Goal: Task Accomplishment & Management: Manage account settings

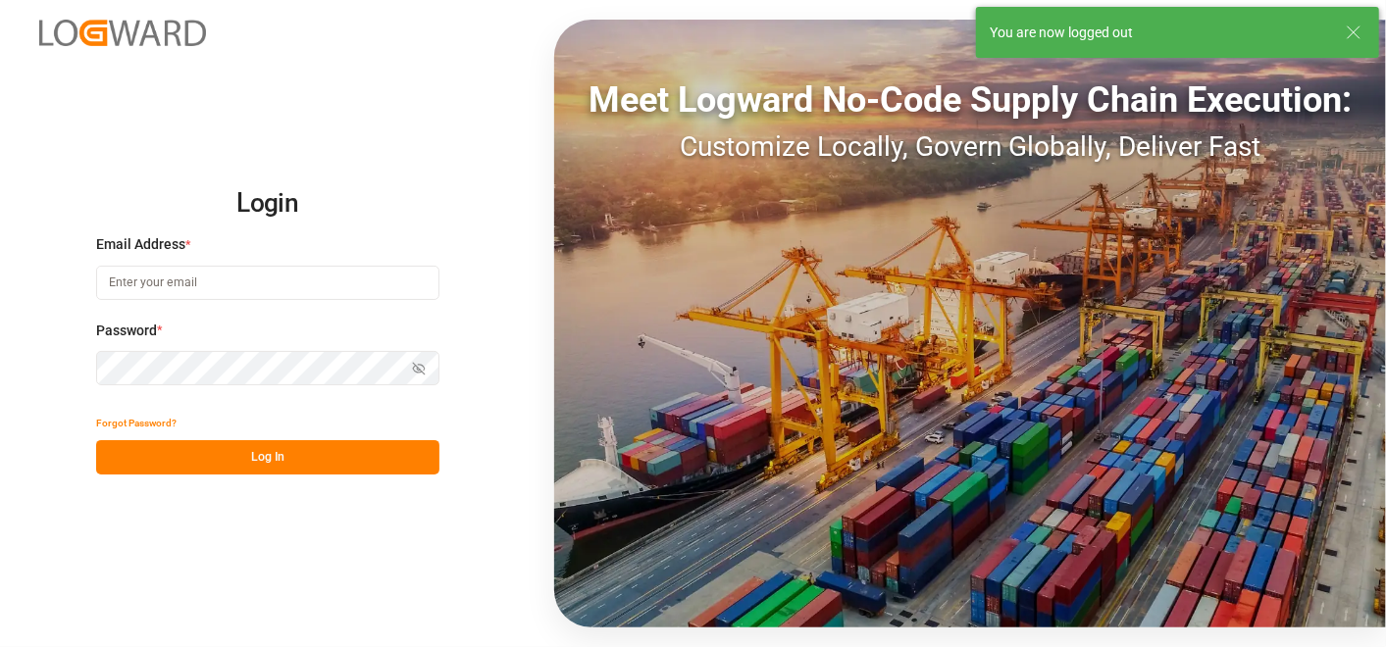
type input "[PERSON_NAME][EMAIL_ADDRESS][PERSON_NAME][DOMAIN_NAME]"
click at [241, 451] on button "Log In" at bounding box center [267, 457] width 343 height 34
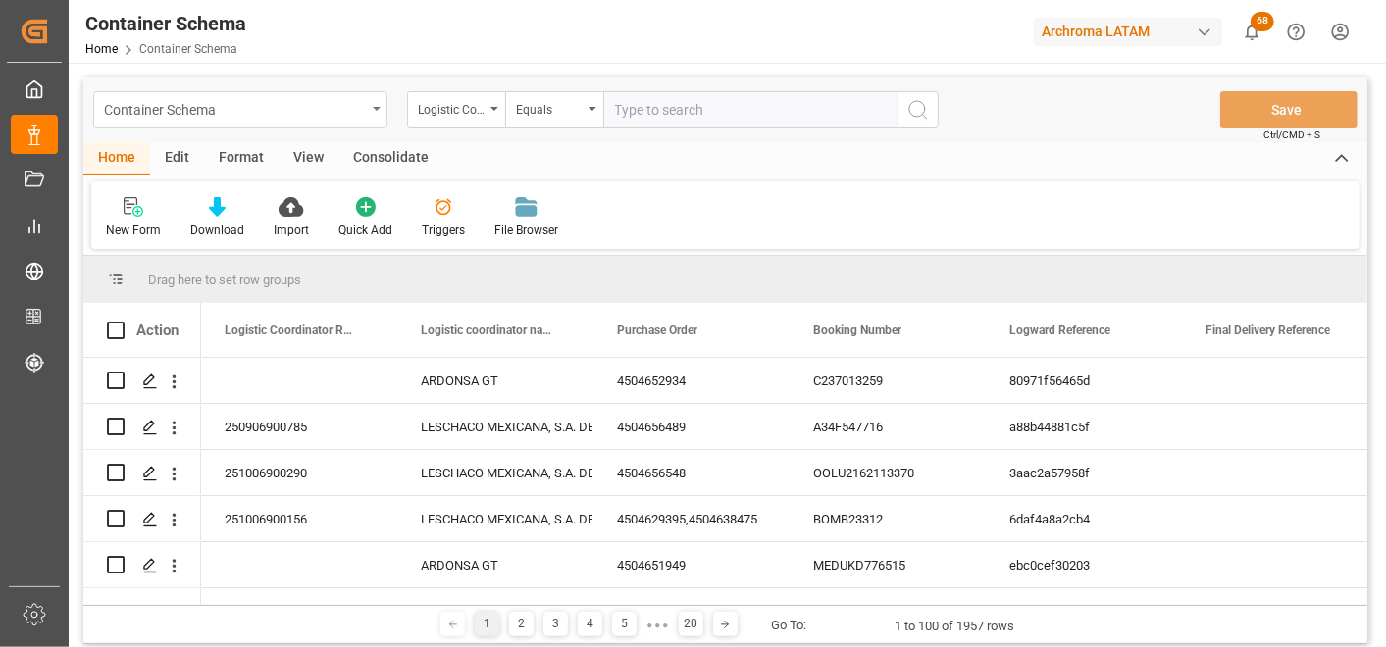
click at [369, 123] on div "Container Schema" at bounding box center [240, 109] width 294 height 37
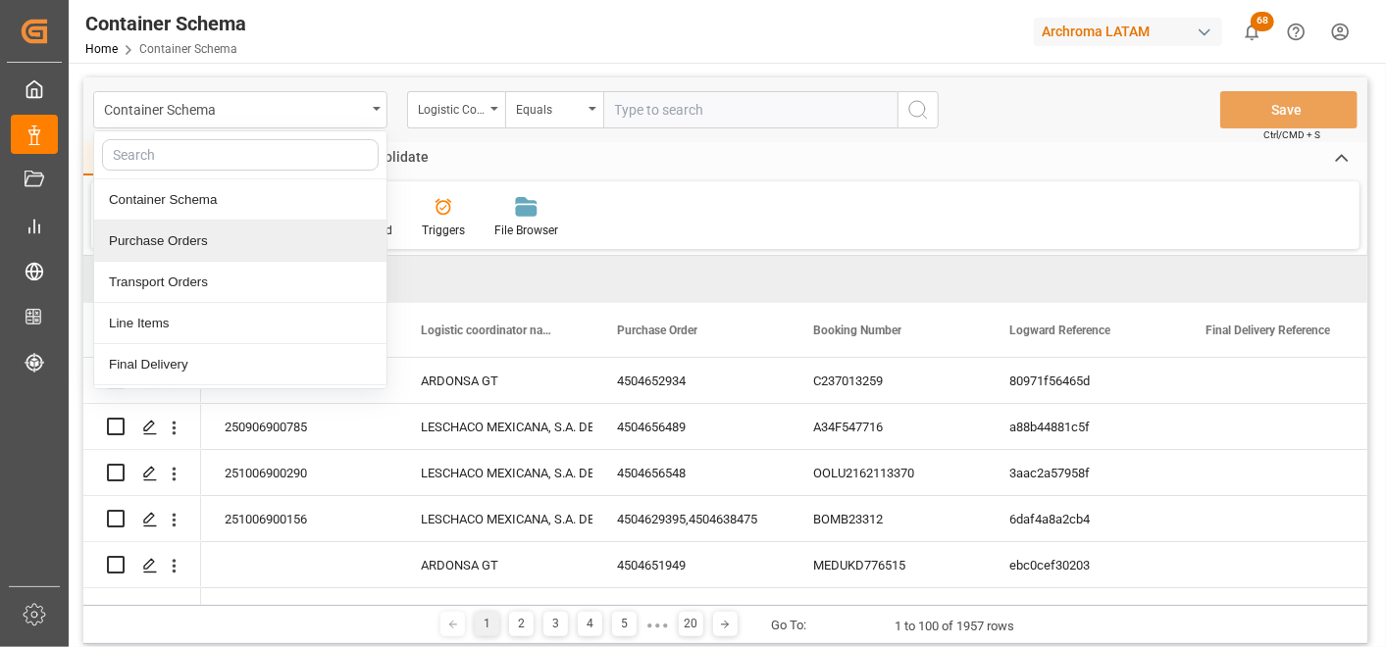
click at [217, 231] on div "Purchase Orders" at bounding box center [240, 241] width 292 height 41
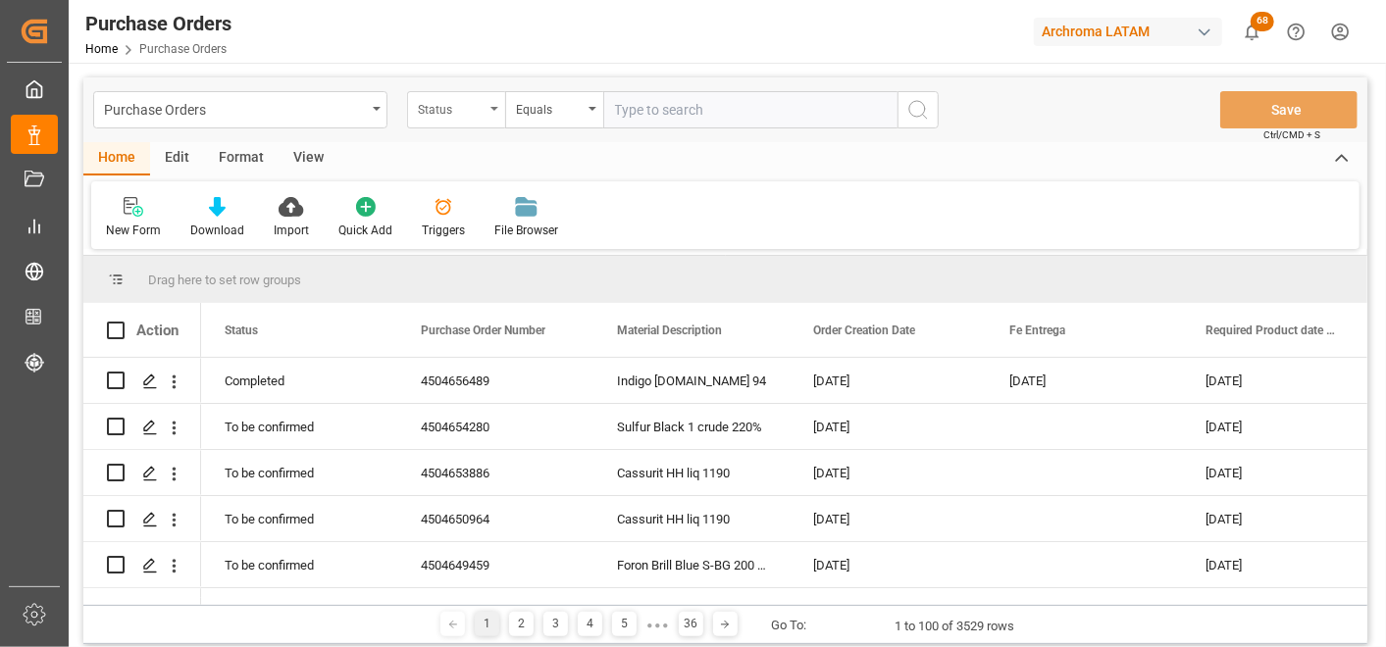
click at [466, 122] on div "Status" at bounding box center [456, 109] width 98 height 37
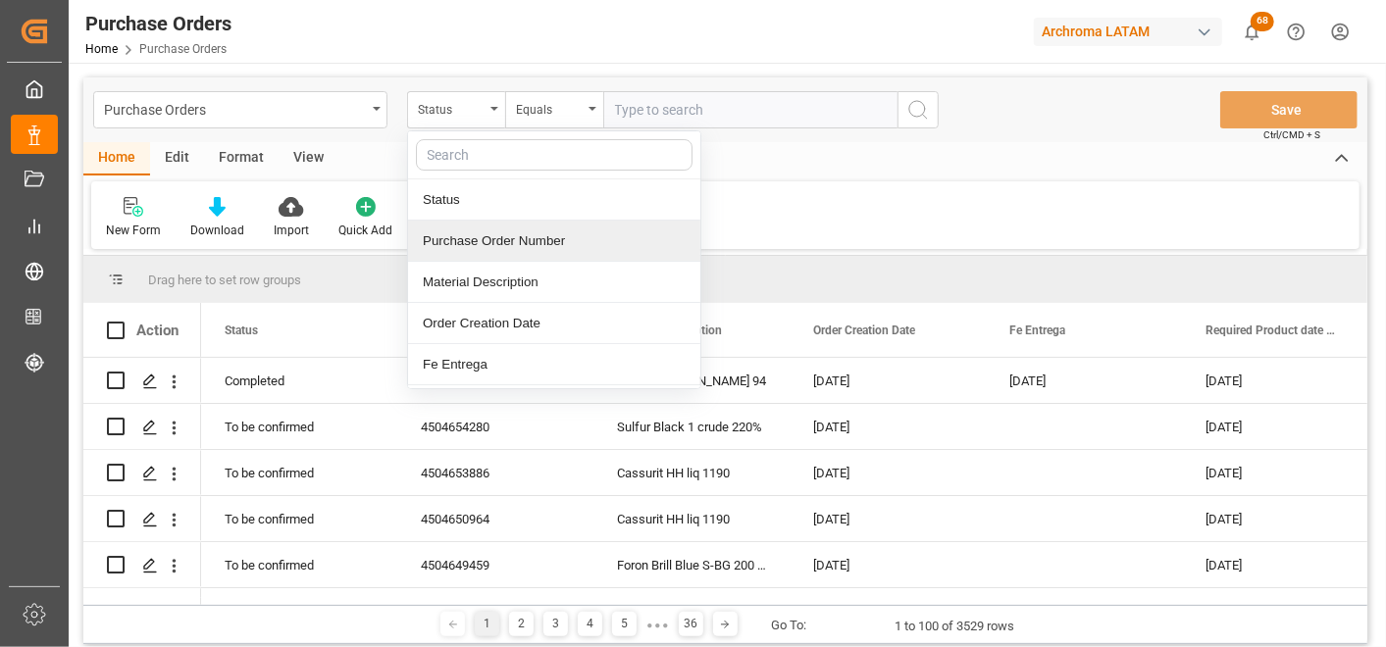
click at [468, 235] on div "Purchase Order Number" at bounding box center [554, 241] width 292 height 41
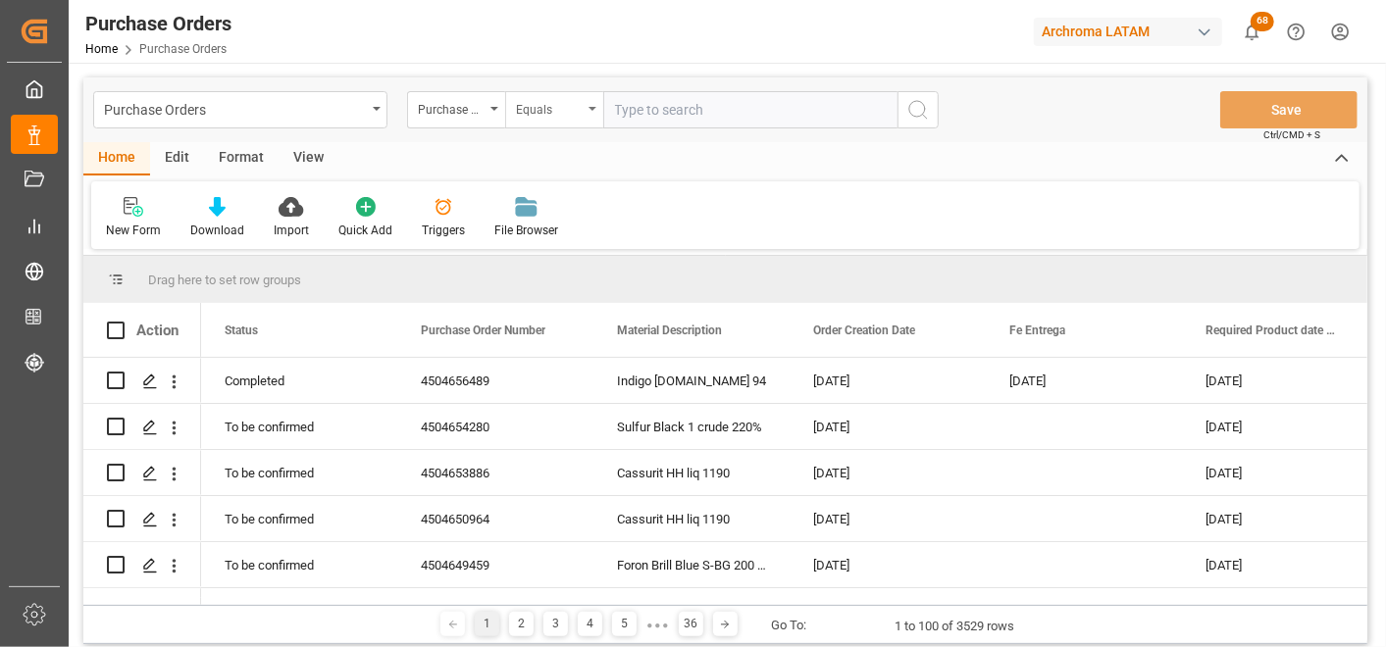
click at [551, 106] on div "Equals" at bounding box center [549, 107] width 67 height 23
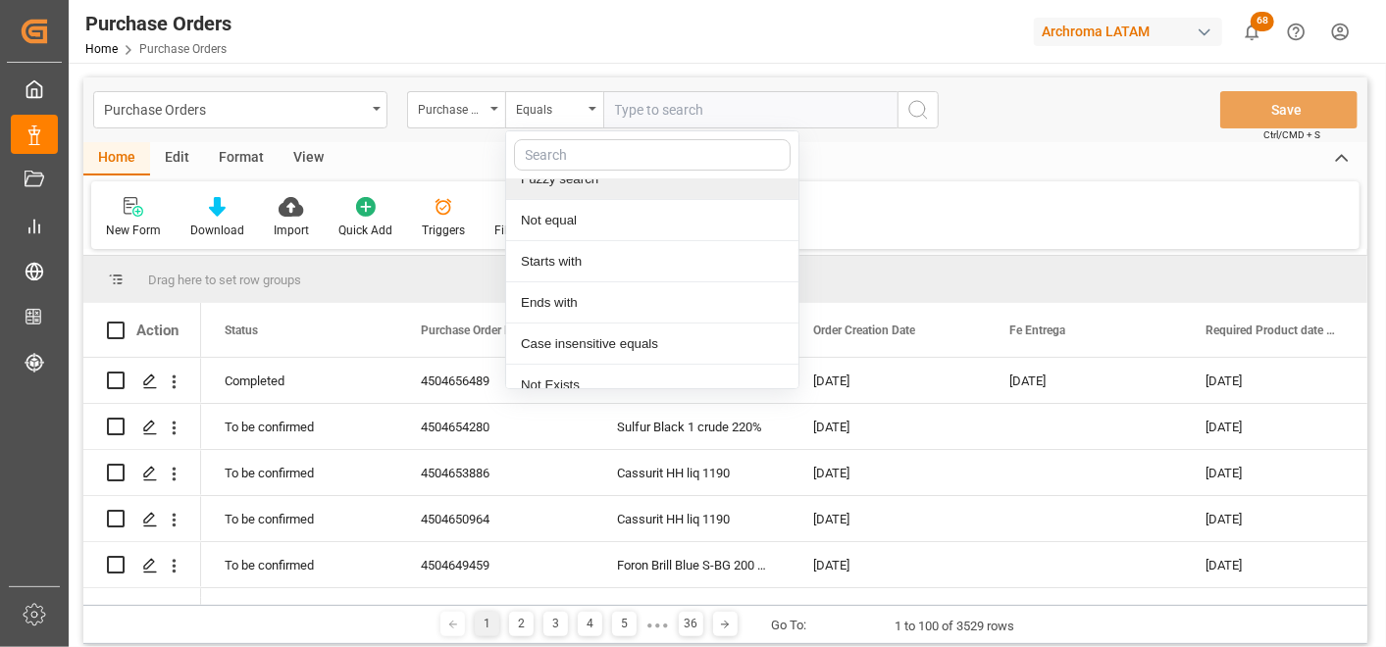
scroll to position [121, 0]
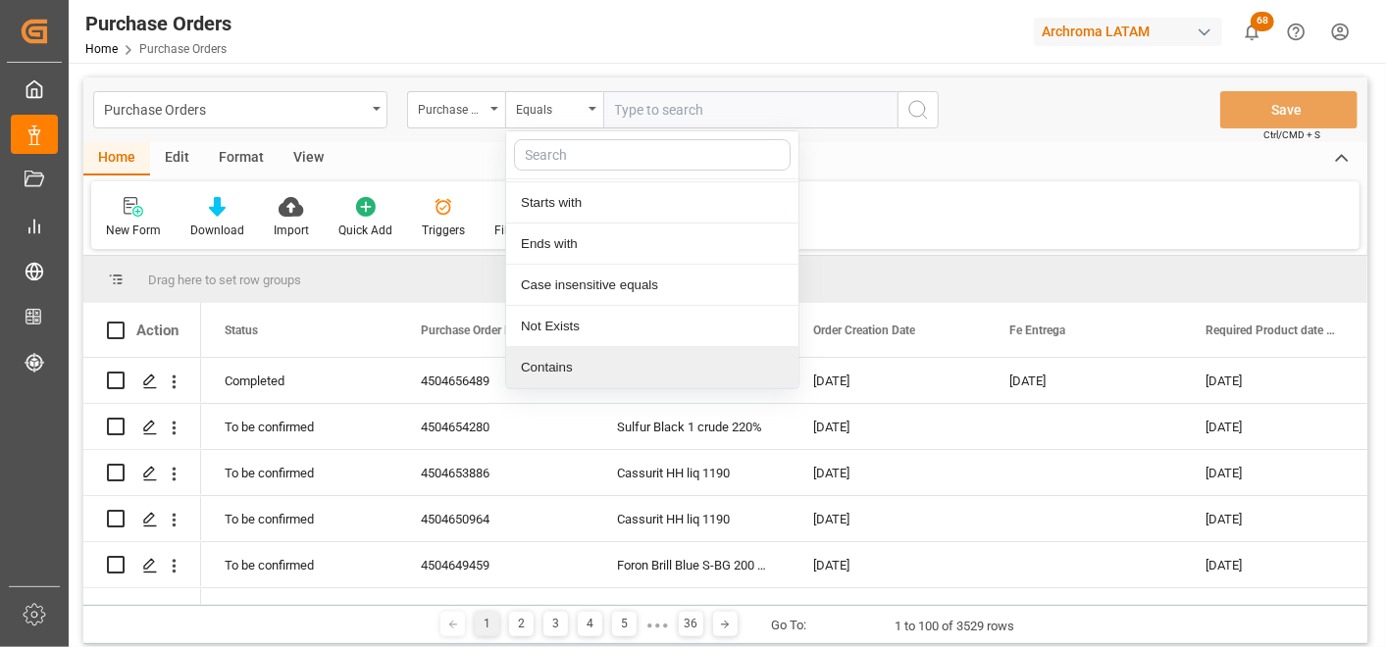
click at [555, 370] on div "Contains" at bounding box center [652, 367] width 292 height 41
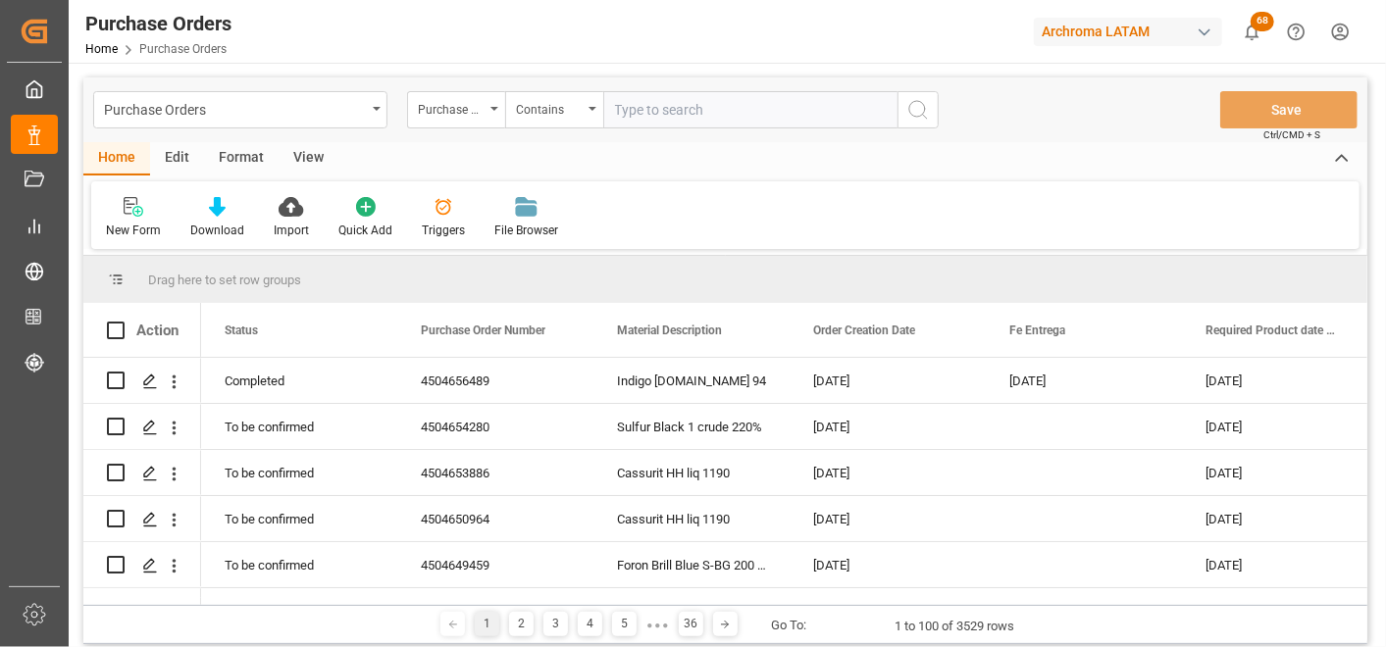
click at [712, 112] on input "text" at bounding box center [750, 109] width 294 height 37
paste input "4504669962"
click at [757, 102] on input "4504669962," at bounding box center [750, 109] width 294 height 37
paste input "4504669973"
click at [805, 100] on input "4504669962,4504669973," at bounding box center [750, 109] width 294 height 37
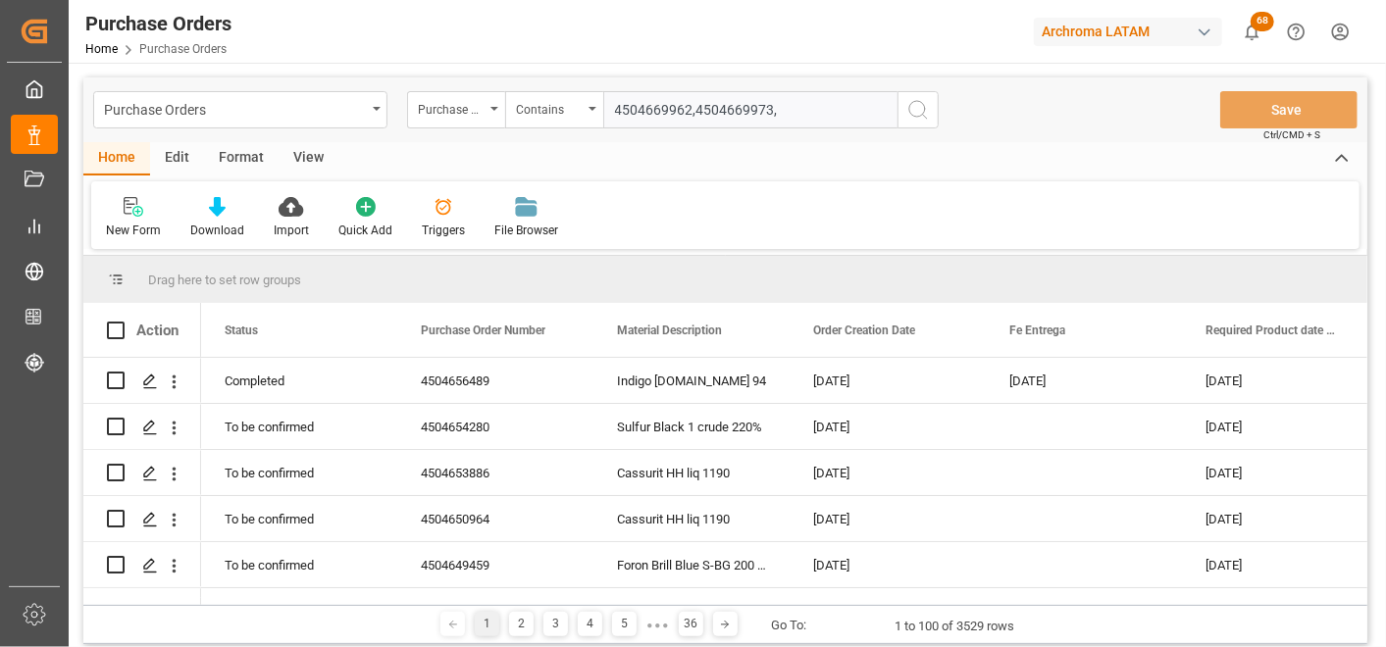
paste input "4504669974"
click at [844, 102] on input "4504669962,4504669973,4504669974" at bounding box center [750, 109] width 294 height 37
click at [849, 106] on input "4504669962,4504669973,4504669974" at bounding box center [750, 109] width 294 height 37
paste input "4504669975"
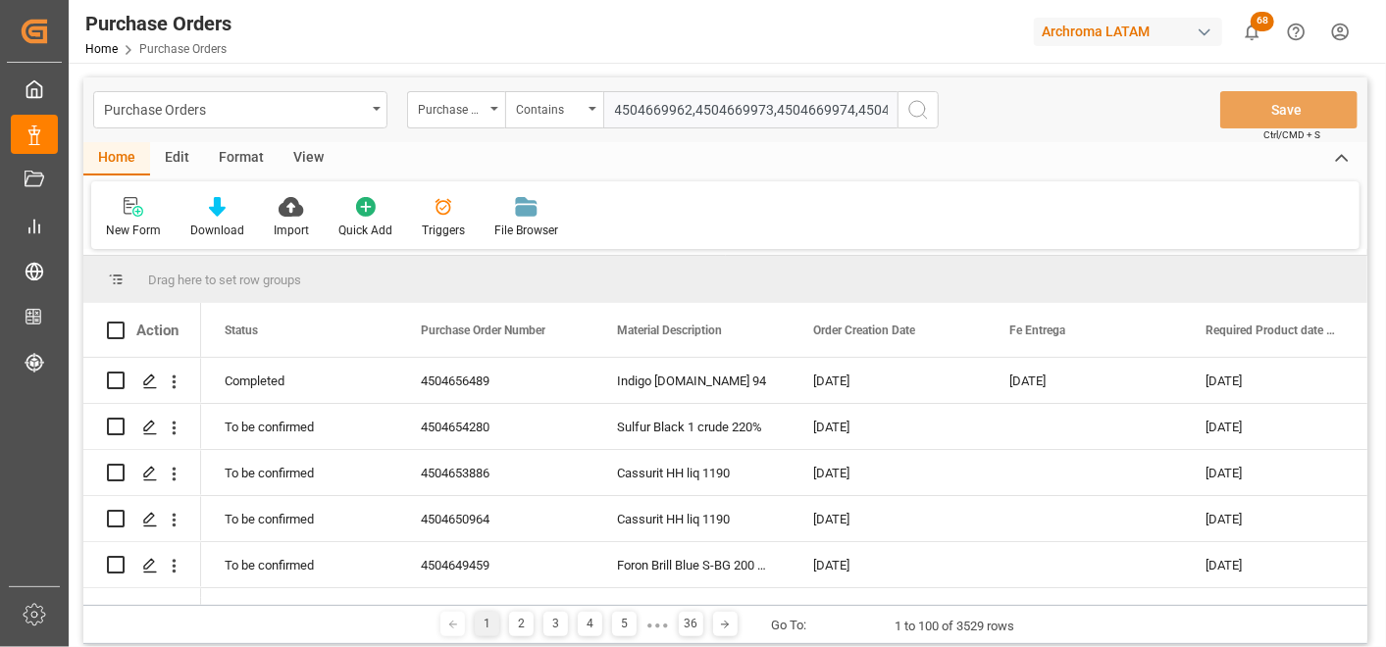
click at [809, 118] on input "4504669962,4504669973,4504669974,4504669975" at bounding box center [750, 109] width 294 height 37
paste input "4504669976"
click at [771, 124] on input "4504669962,4504669973,4504669974,4504669975,4504669976" at bounding box center [750, 109] width 294 height 37
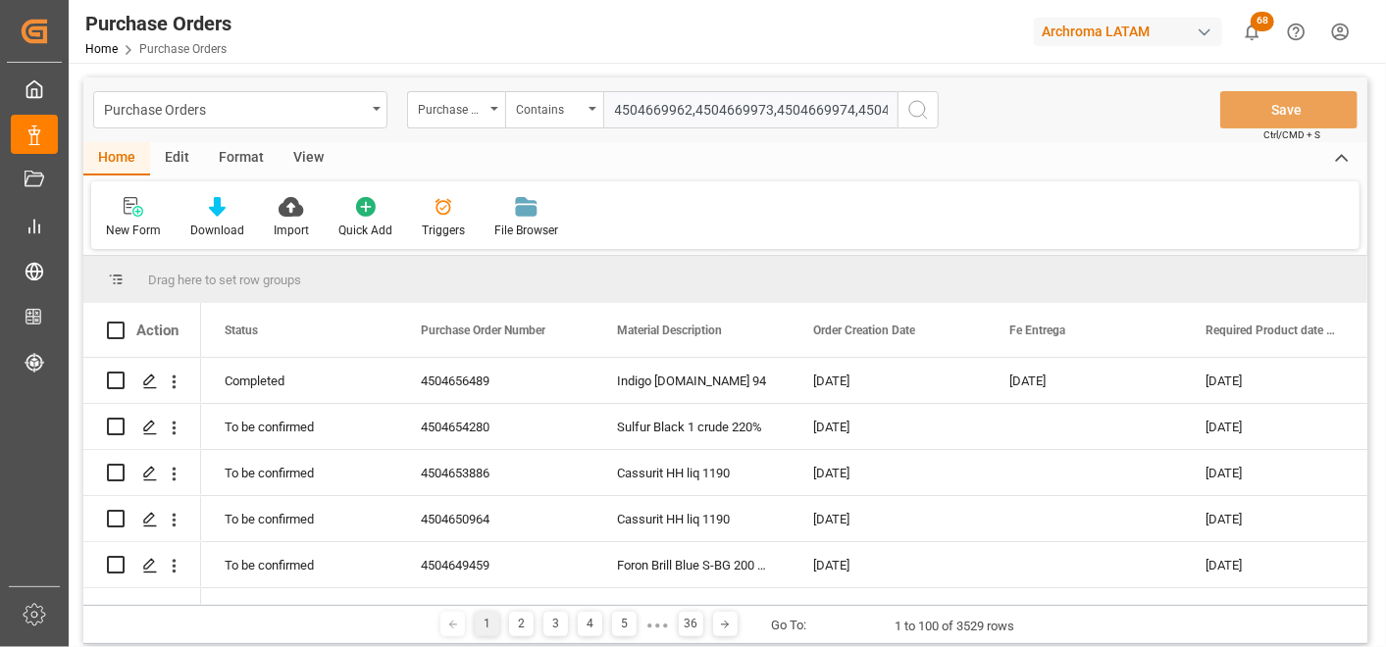
click at [771, 124] on input "4504669962,4504669973,4504669974,4504669975,4504669976" at bounding box center [750, 109] width 294 height 37
click at [773, 111] on input "4504669962,4504669973,4504669974,4504669975,4504669976" at bounding box center [750, 109] width 294 height 37
paste input "4504670403"
type input "4504669962,4504669973,4504669974,4504669975,4504669976,4504670403"
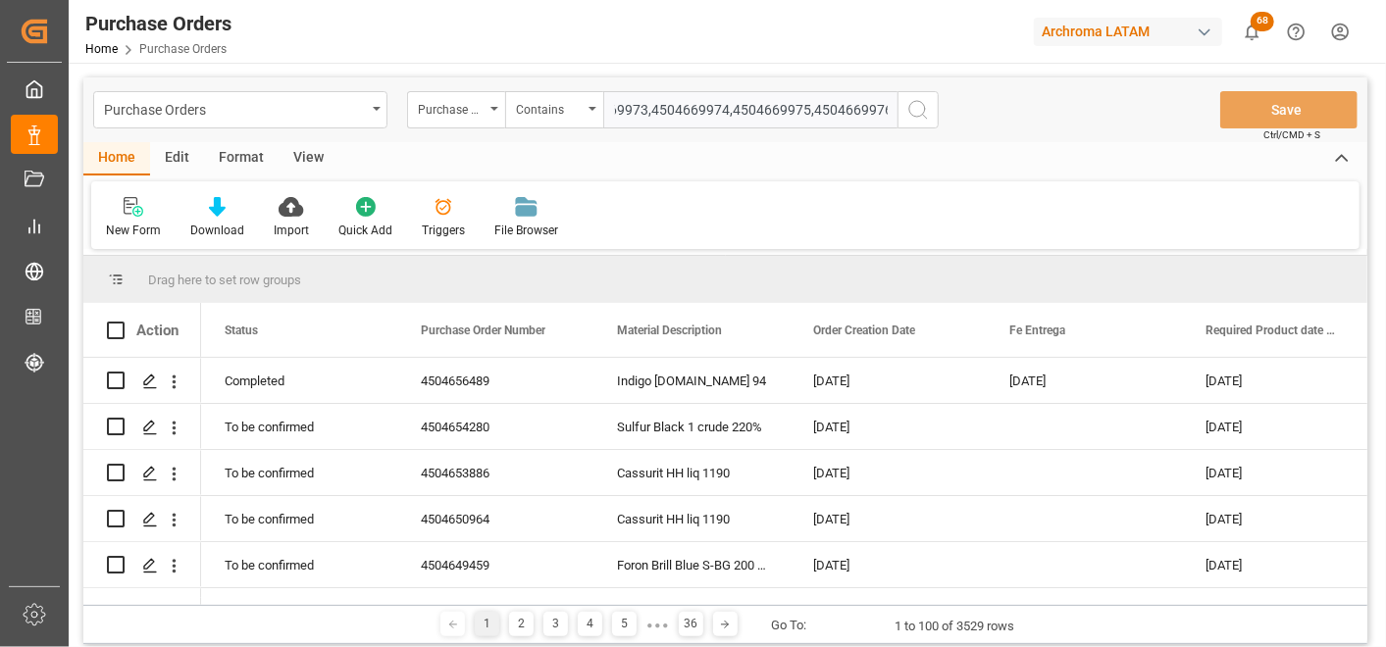
scroll to position [0, 203]
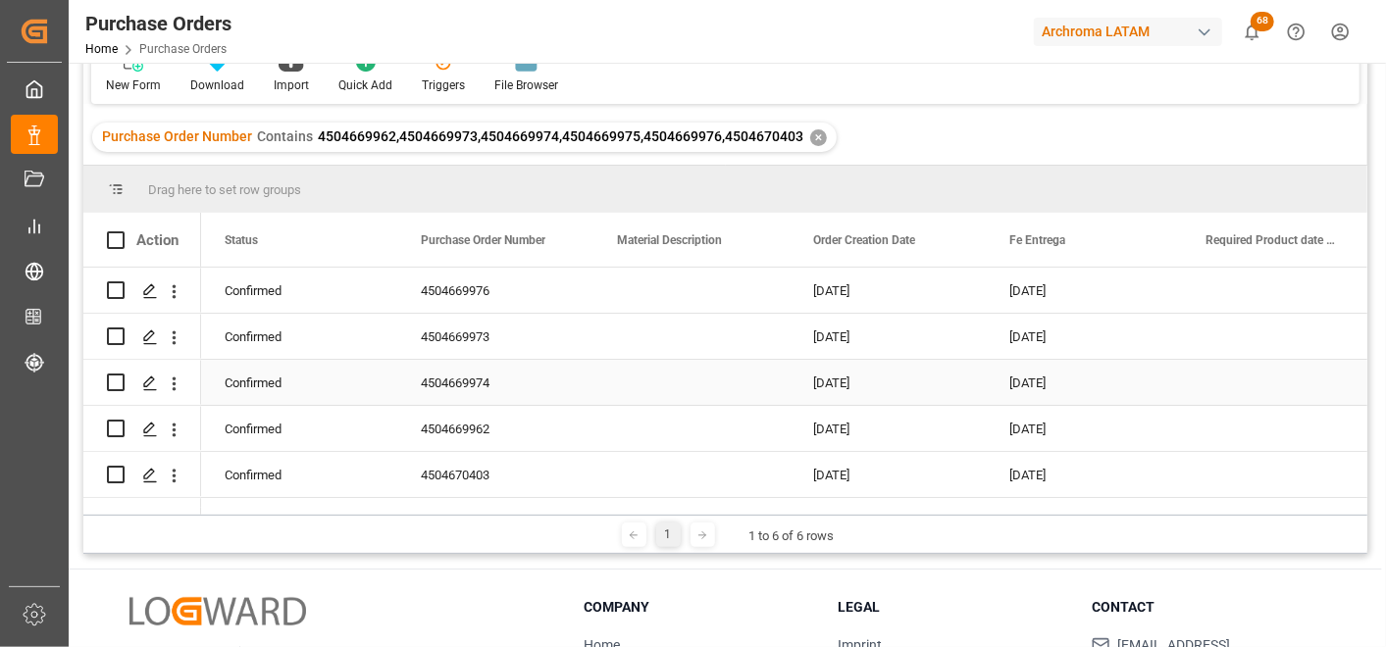
scroll to position [109, 0]
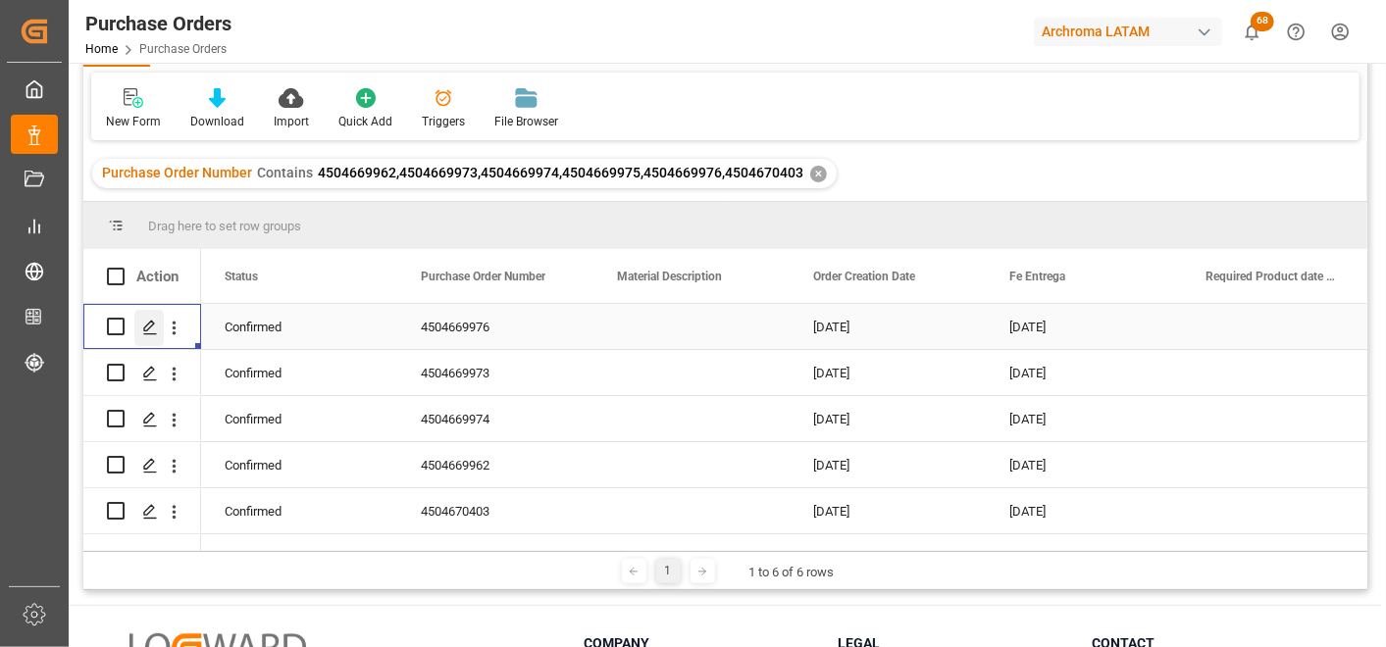
click at [147, 330] on polygon "Press SPACE to select this row." at bounding box center [149, 326] width 10 height 10
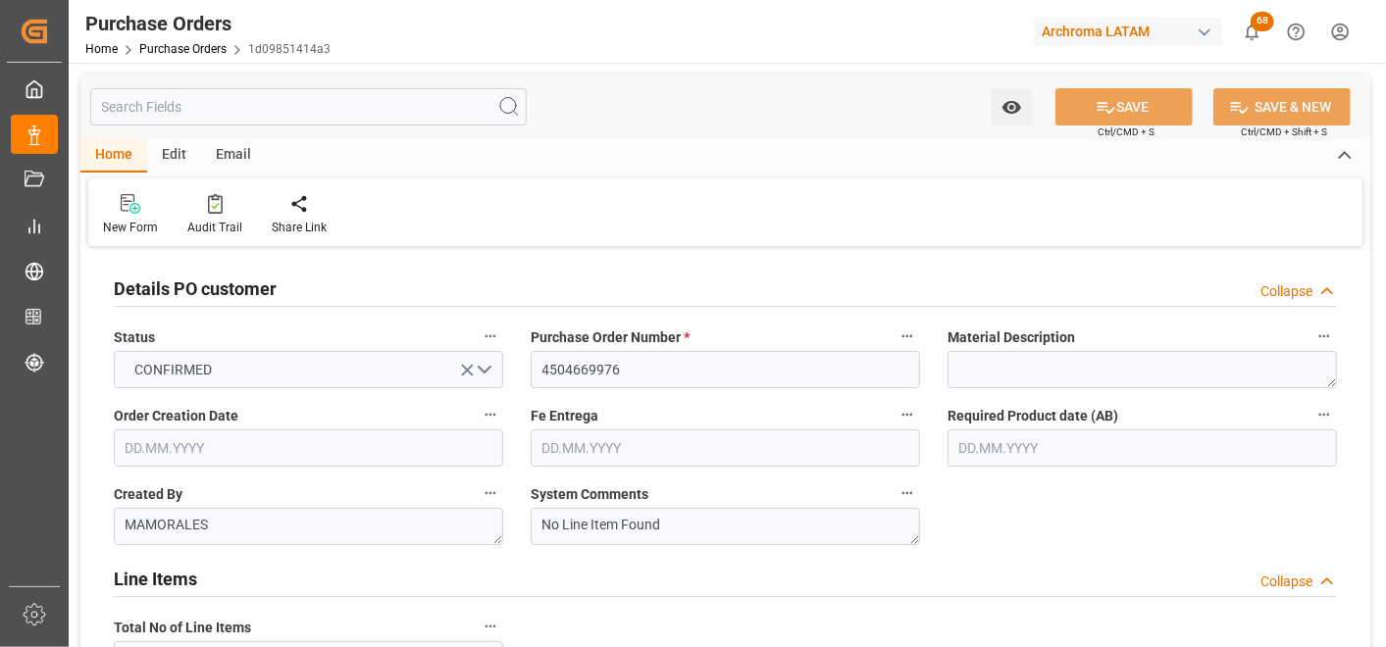
type input "[DATE]"
type input "13.10.2025"
type input "10.10.2025"
type input "[DATE]"
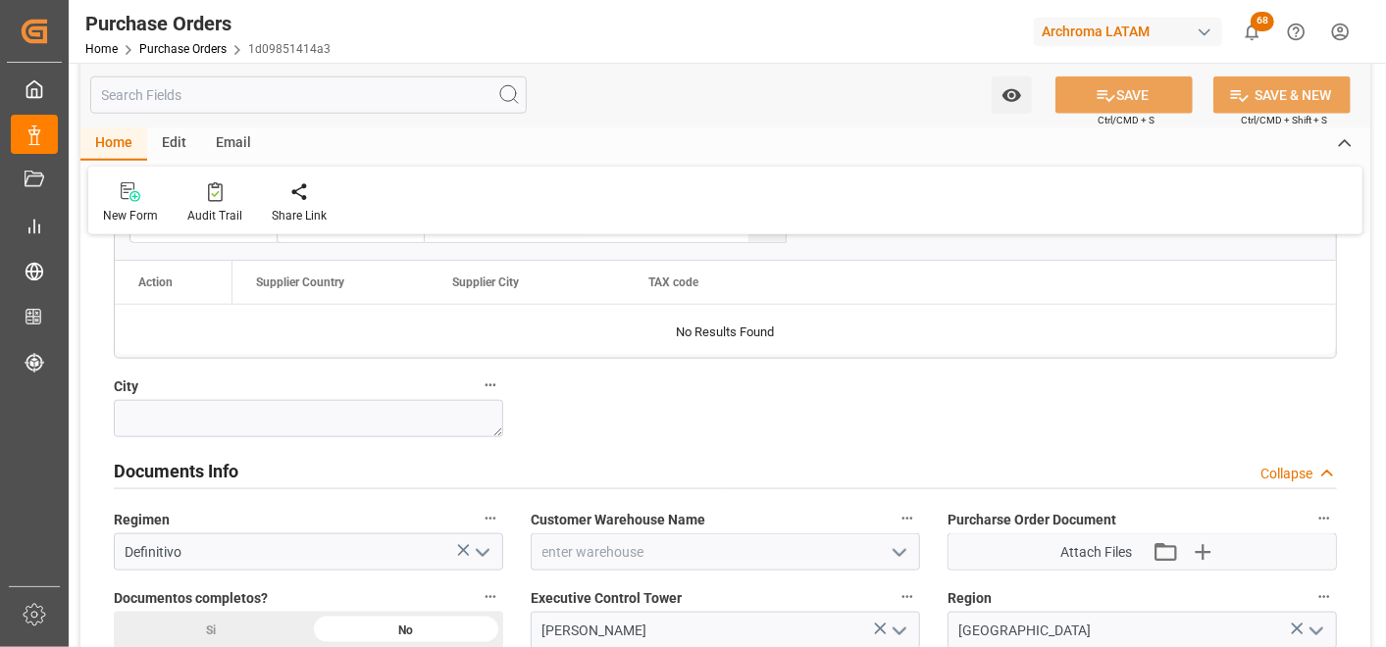
scroll to position [1199, 0]
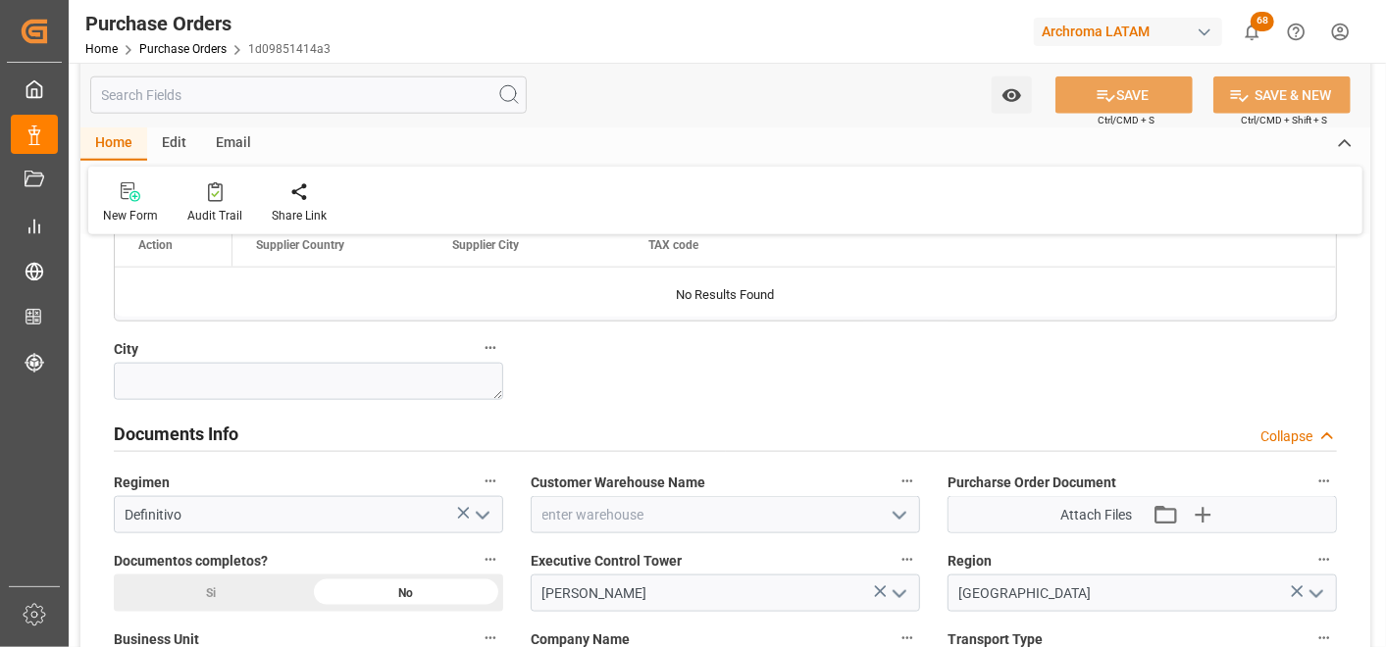
click at [907, 505] on icon "open menu" at bounding box center [900, 516] width 24 height 24
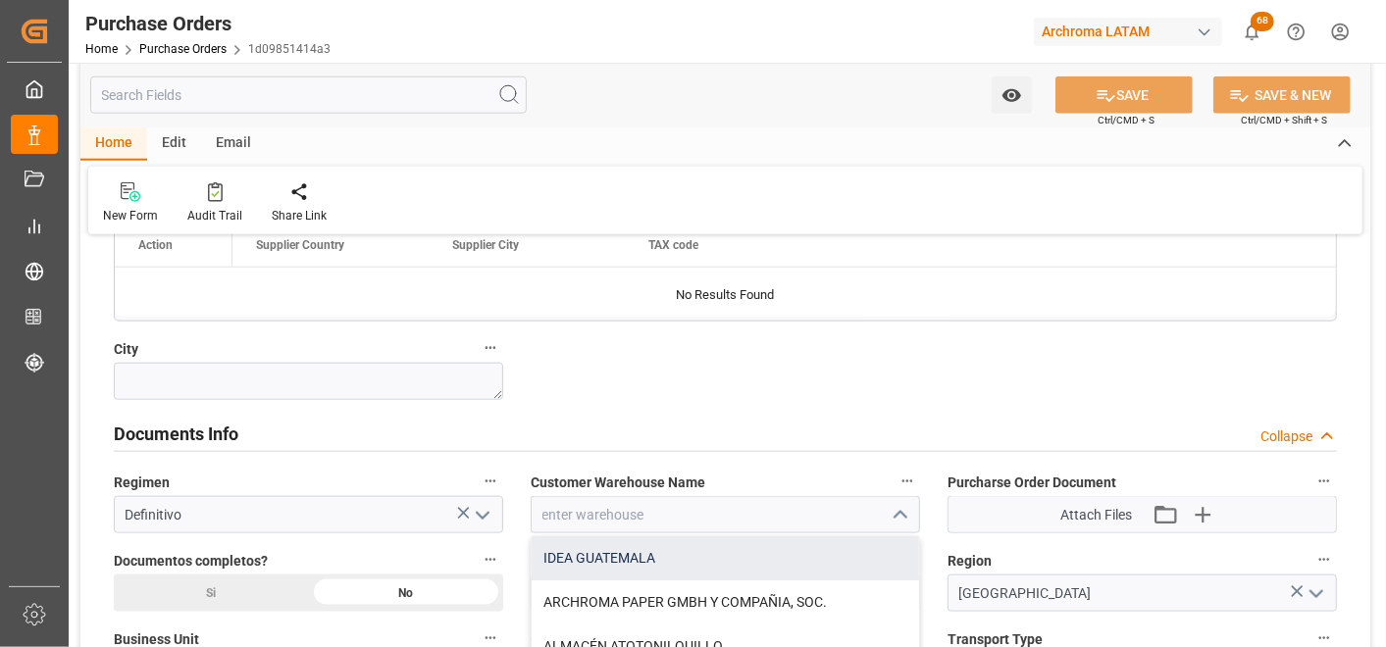
click at [720, 555] on div "IDEA GUATEMALA" at bounding box center [725, 559] width 387 height 44
type input "IDEA GUATEMALA"
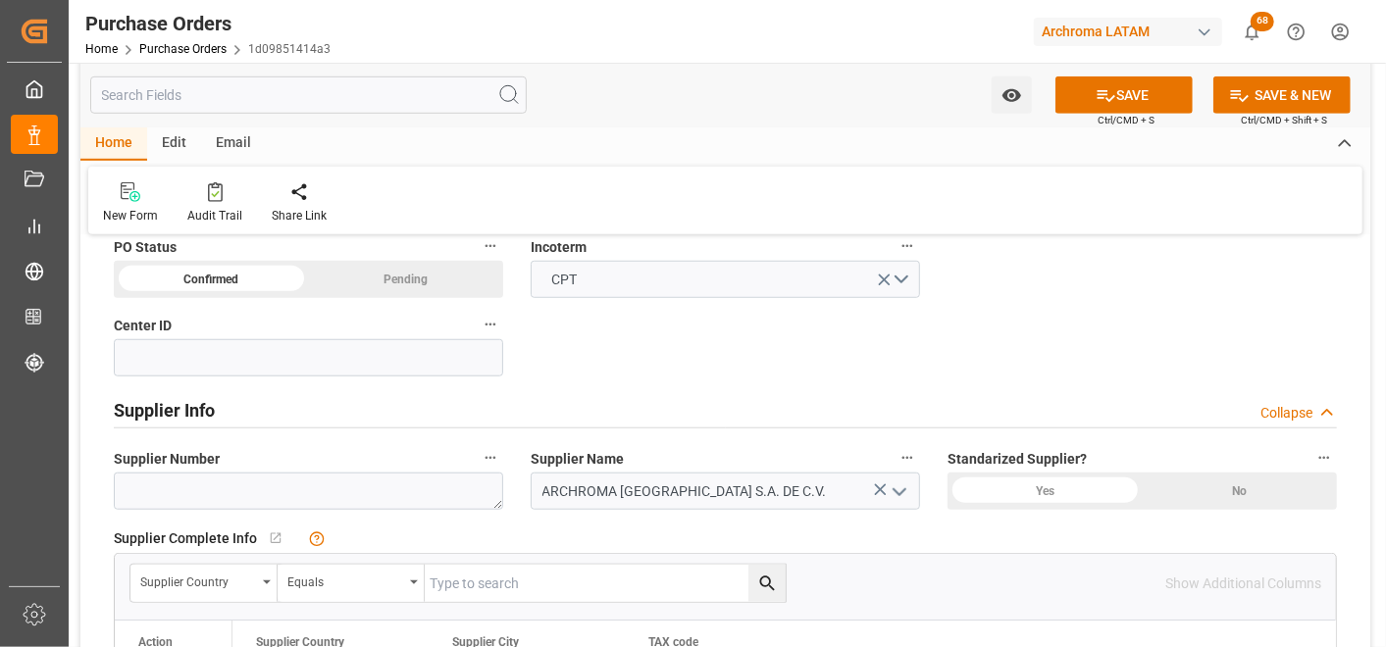
scroll to position [762, 0]
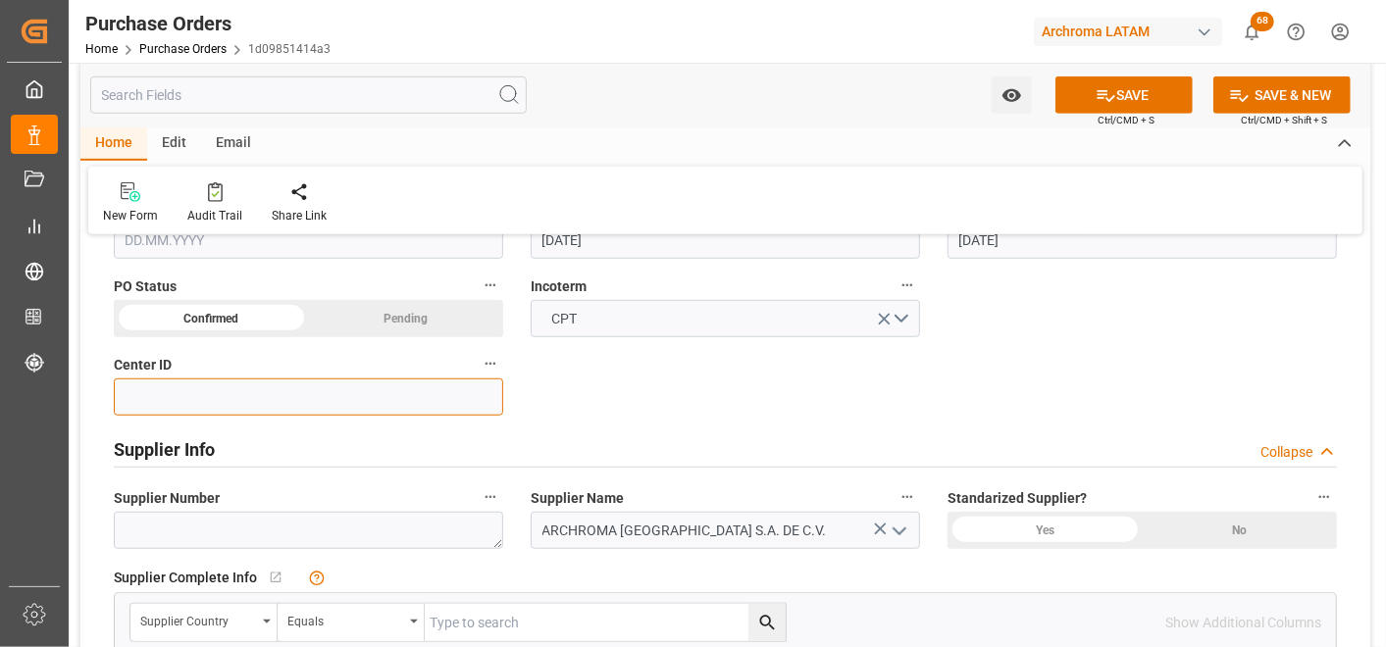
click at [381, 409] on input at bounding box center [308, 397] width 389 height 37
type input "9"
type input "2902"
click at [738, 403] on div "Details PO customer Collapse Status CONFIRMED Purchase Order Number * 450466997…" at bounding box center [725, 349] width 1290 height 1719
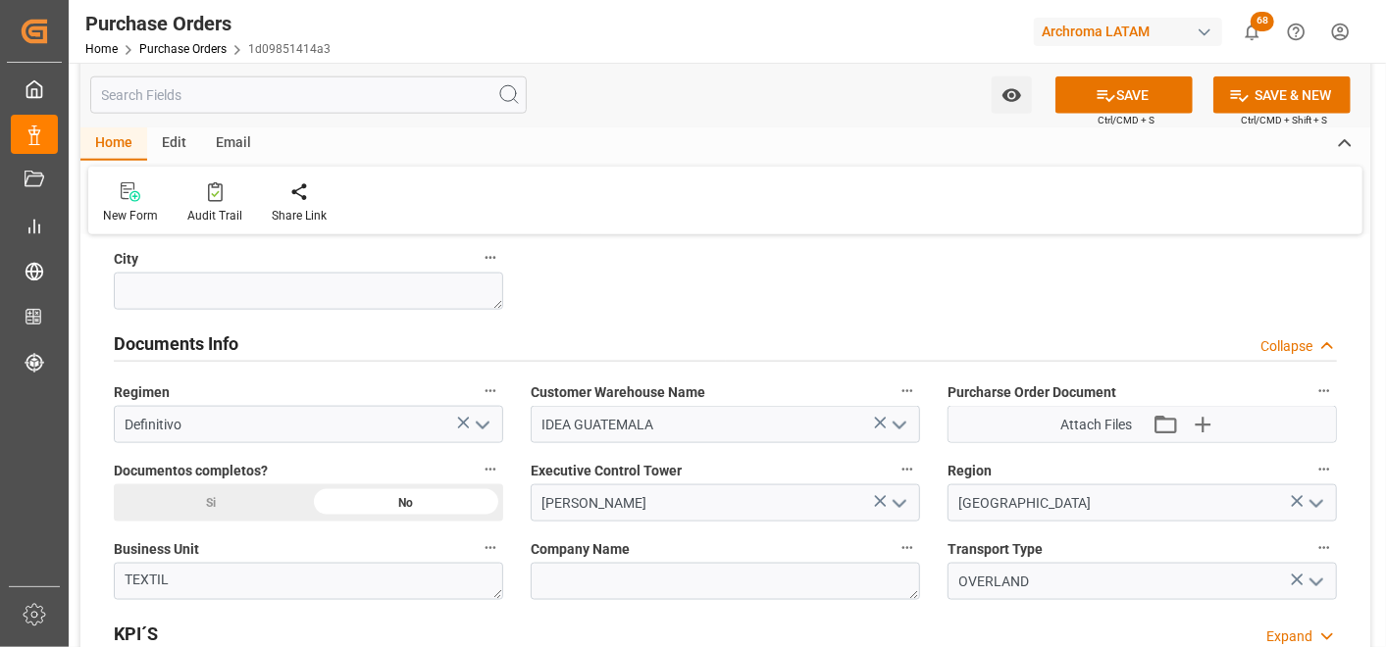
scroll to position [1308, 0]
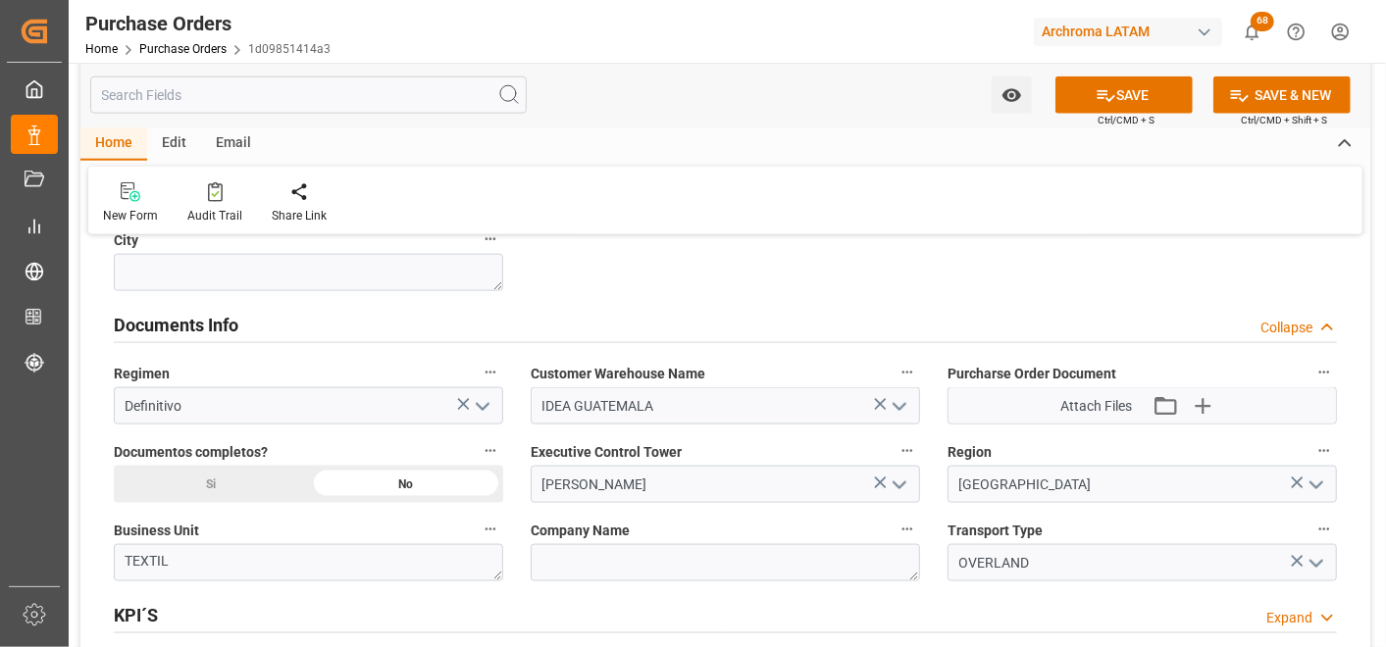
click at [236, 483] on div "Si" at bounding box center [211, 484] width 195 height 37
click at [1152, 100] on button "SAVE" at bounding box center [1123, 95] width 137 height 37
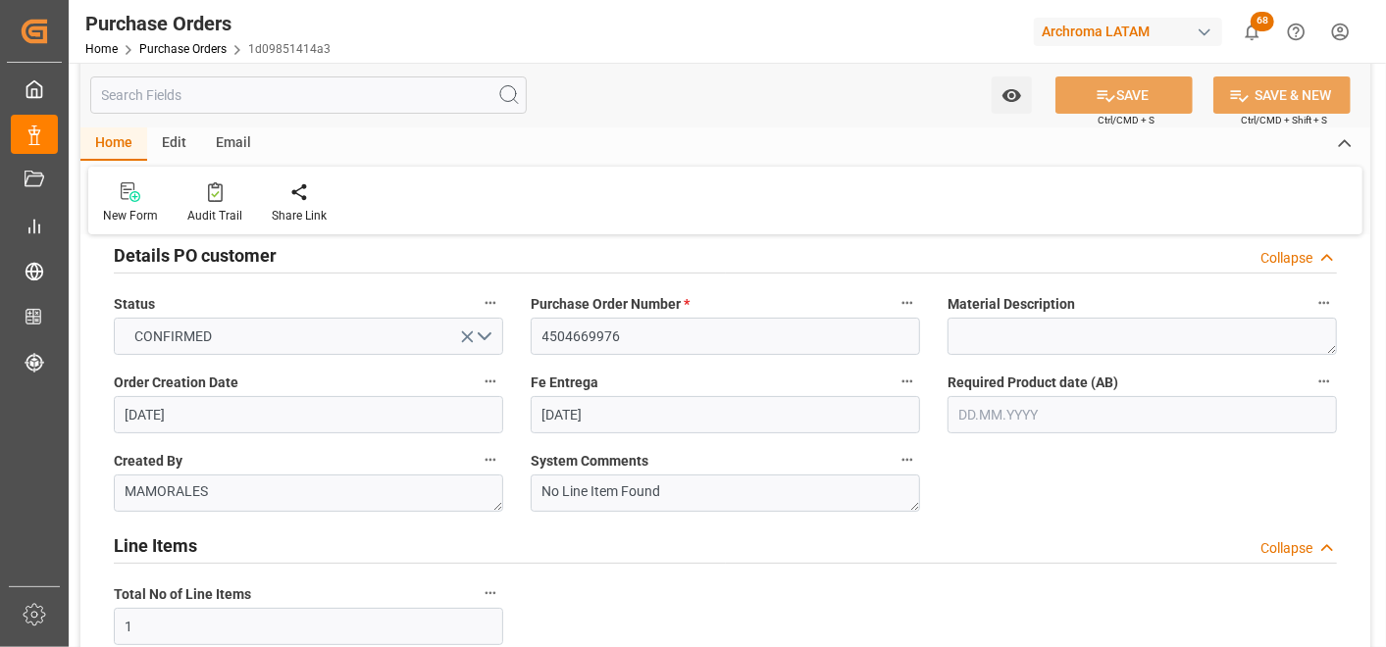
scroll to position [0, 0]
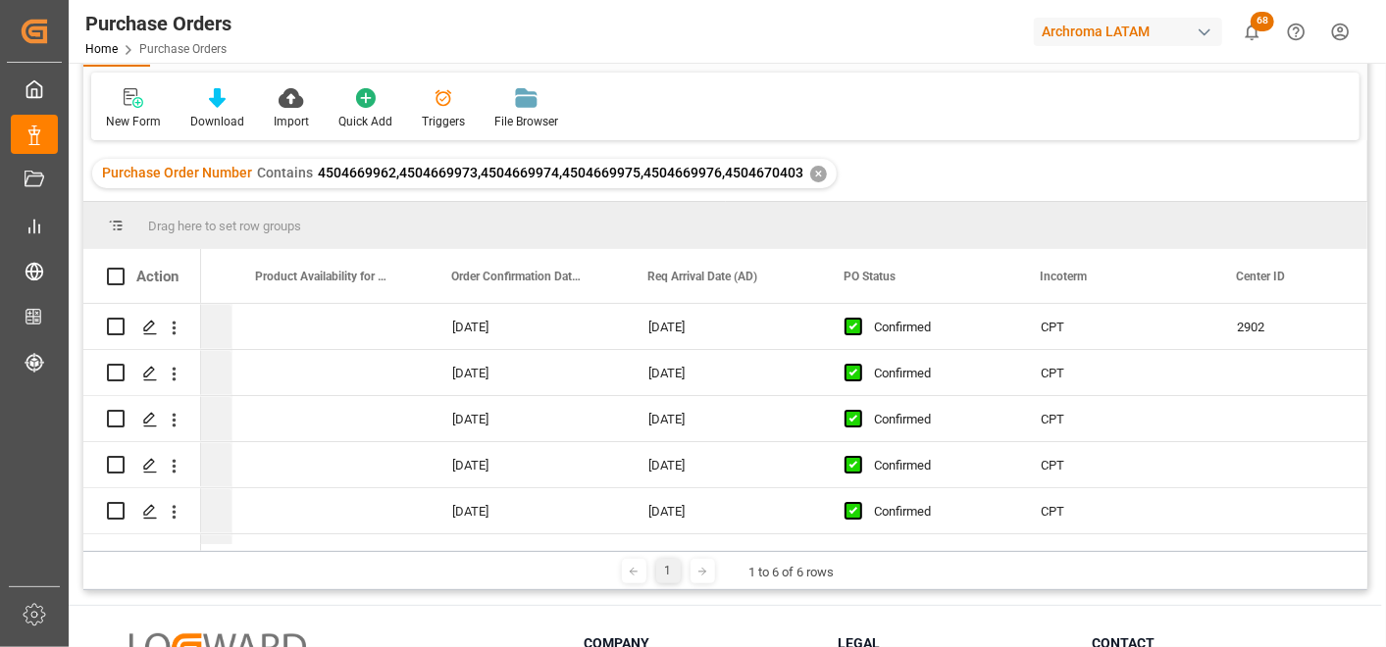
drag, startPoint x: 643, startPoint y: 544, endPoint x: 684, endPoint y: 544, distance: 40.2
click at [684, 544] on div at bounding box center [780, 547] width 1159 height 7
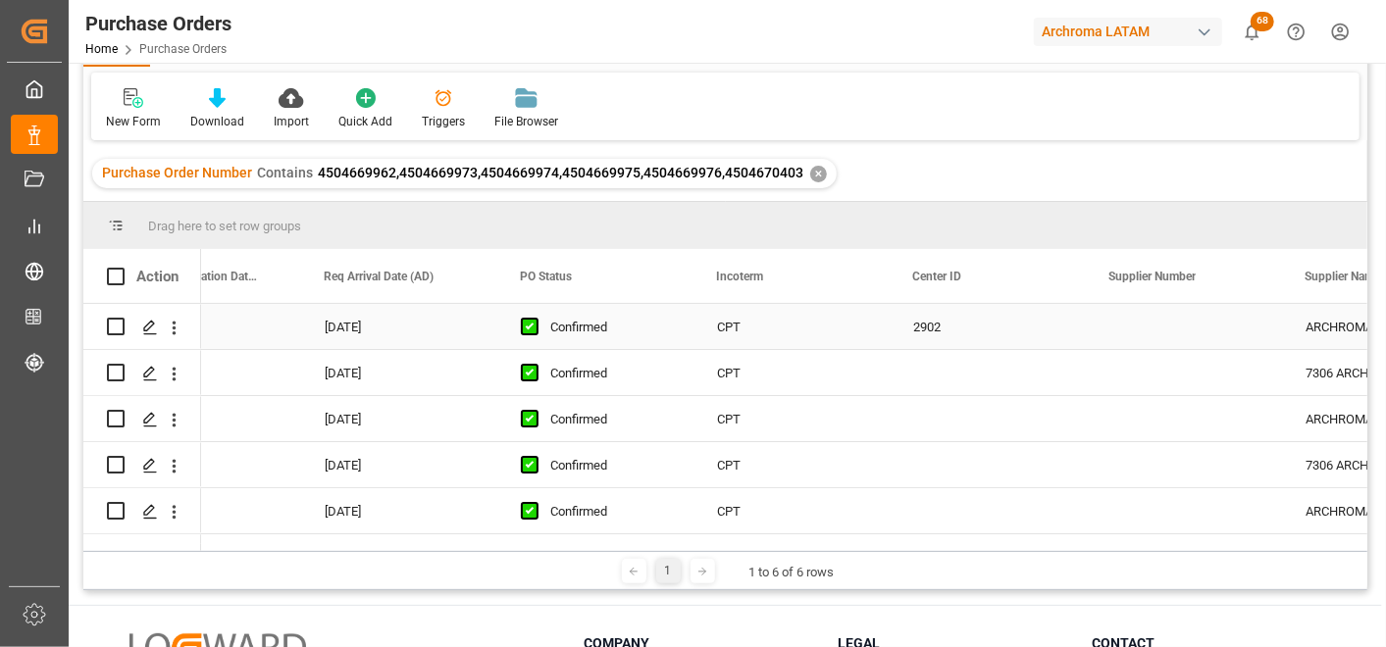
click at [914, 320] on div "2902" at bounding box center [988, 326] width 196 height 45
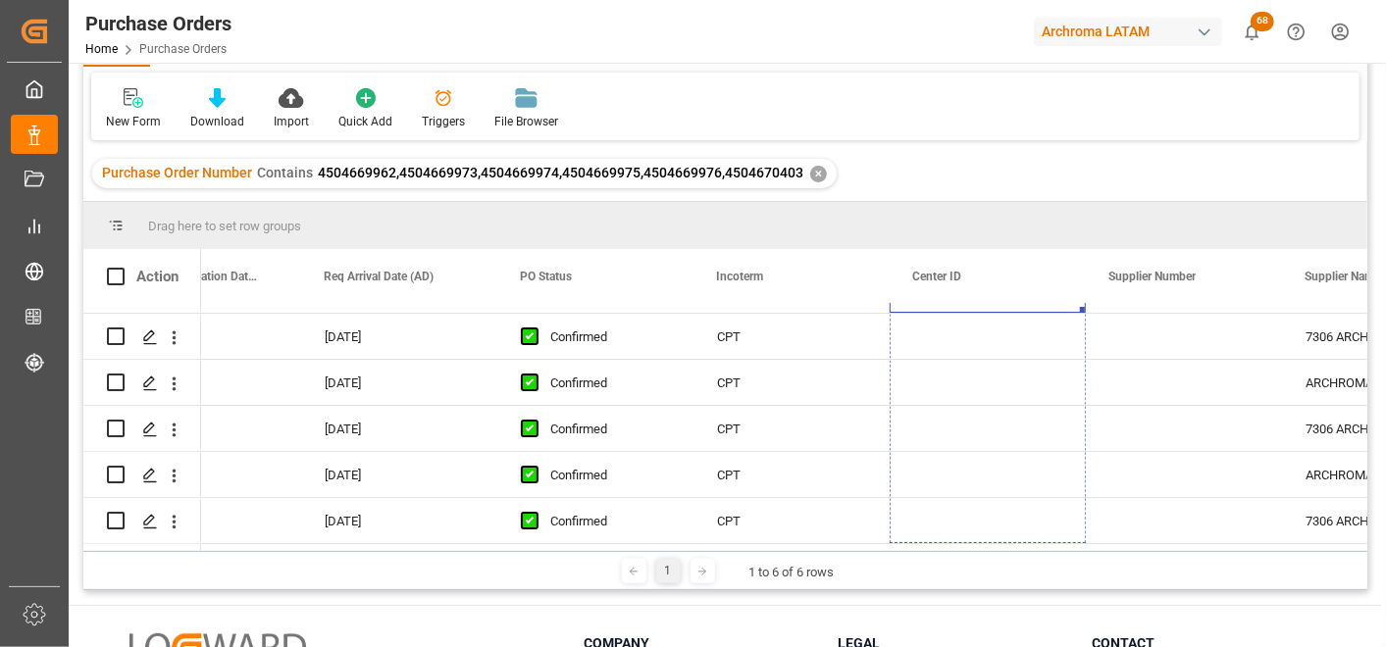
drag, startPoint x: 1082, startPoint y: 344, endPoint x: 1067, endPoint y: 540, distance: 196.7
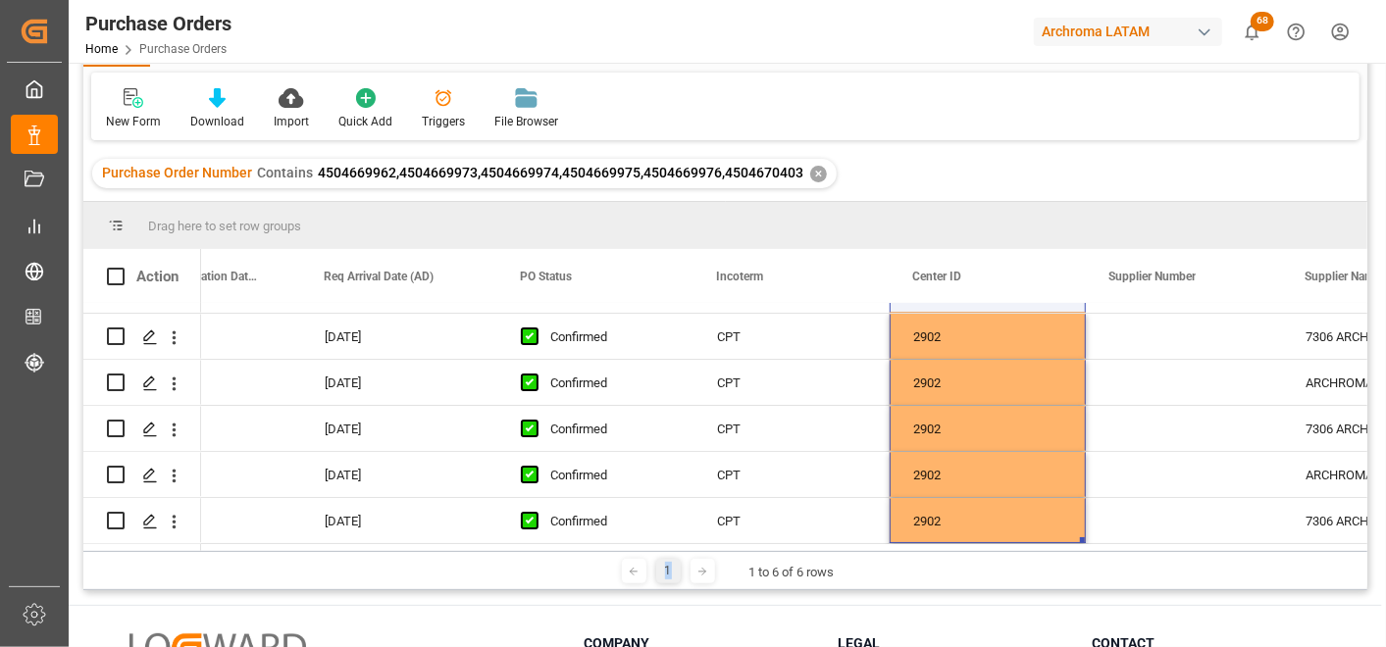
drag, startPoint x: 674, startPoint y: 550, endPoint x: 746, endPoint y: 544, distance: 72.8
click at [746, 544] on div "Drag here to set row groups Drag here to set column labels Action Product Avail…" at bounding box center [725, 396] width 1284 height 388
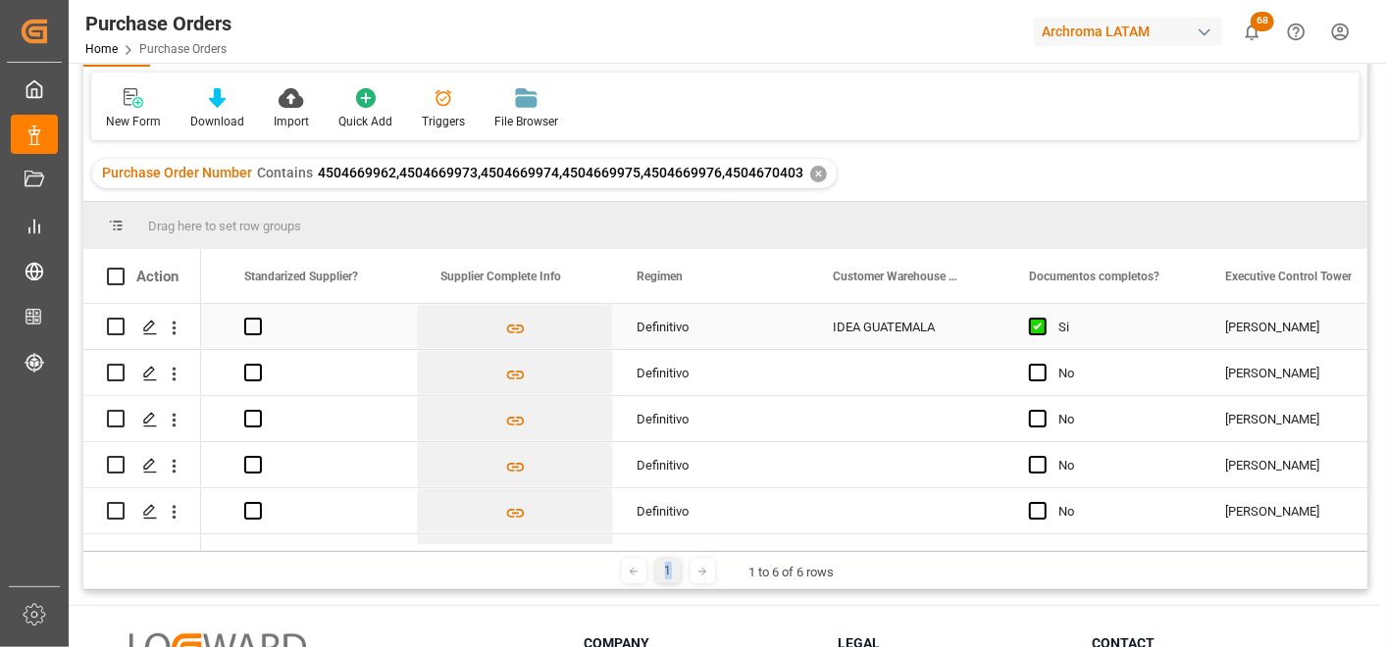
click at [937, 325] on div "IDEA GUATEMALA" at bounding box center [907, 326] width 196 height 45
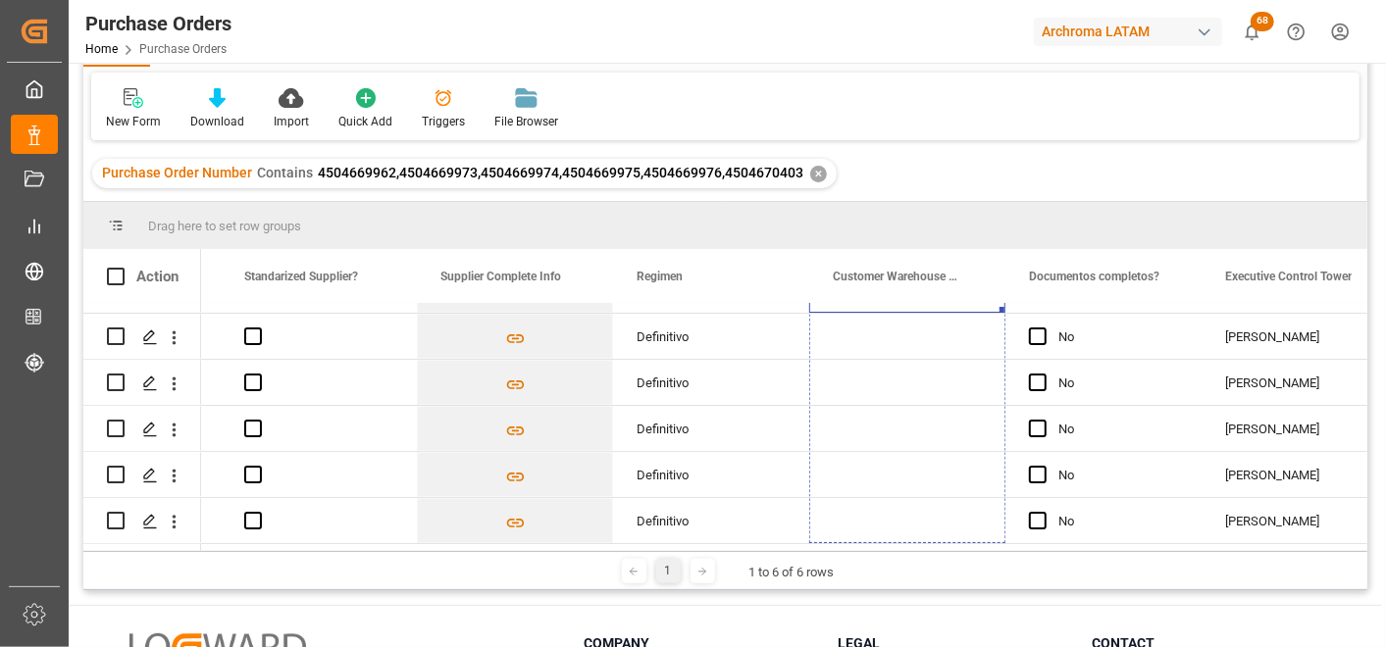
drag, startPoint x: 1002, startPoint y: 346, endPoint x: 978, endPoint y: 557, distance: 212.2
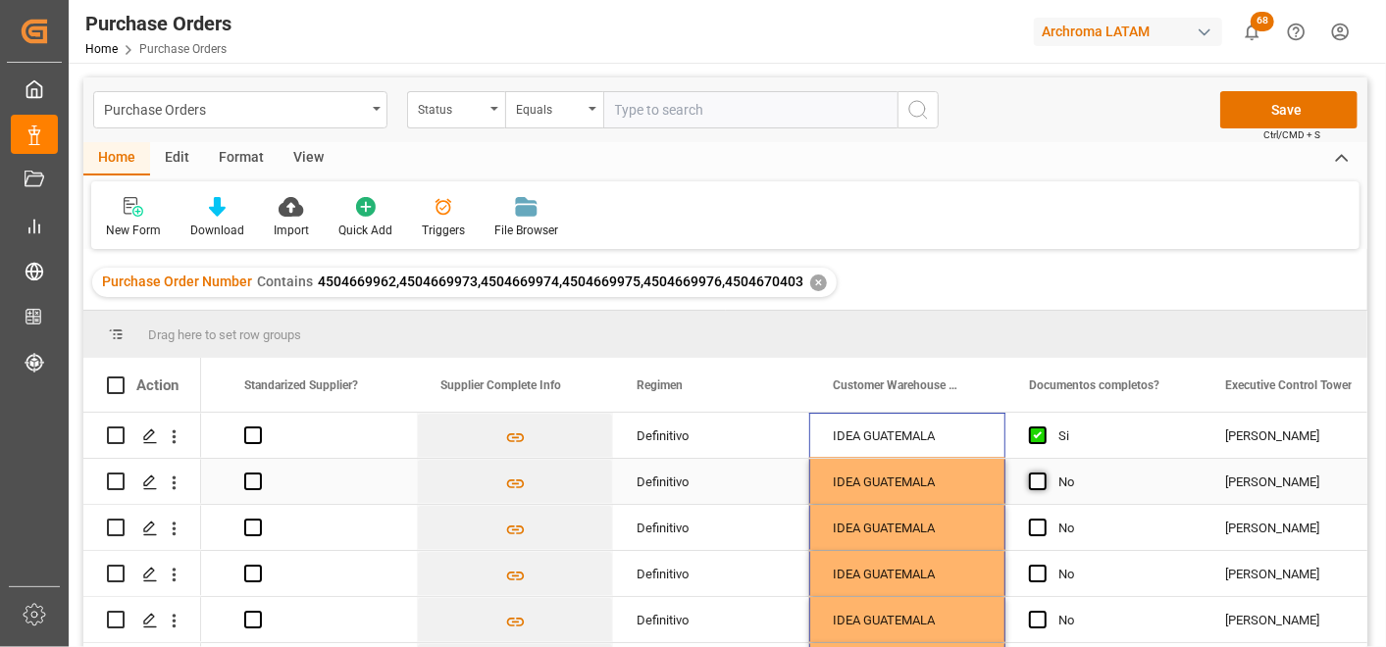
click at [1028, 477] on div "No" at bounding box center [1103, 481] width 196 height 45
click at [1040, 488] on span "Press SPACE to select this row." at bounding box center [1038, 482] width 18 height 18
click at [1044, 473] on input "Press SPACE to select this row." at bounding box center [1044, 473] width 0 height 0
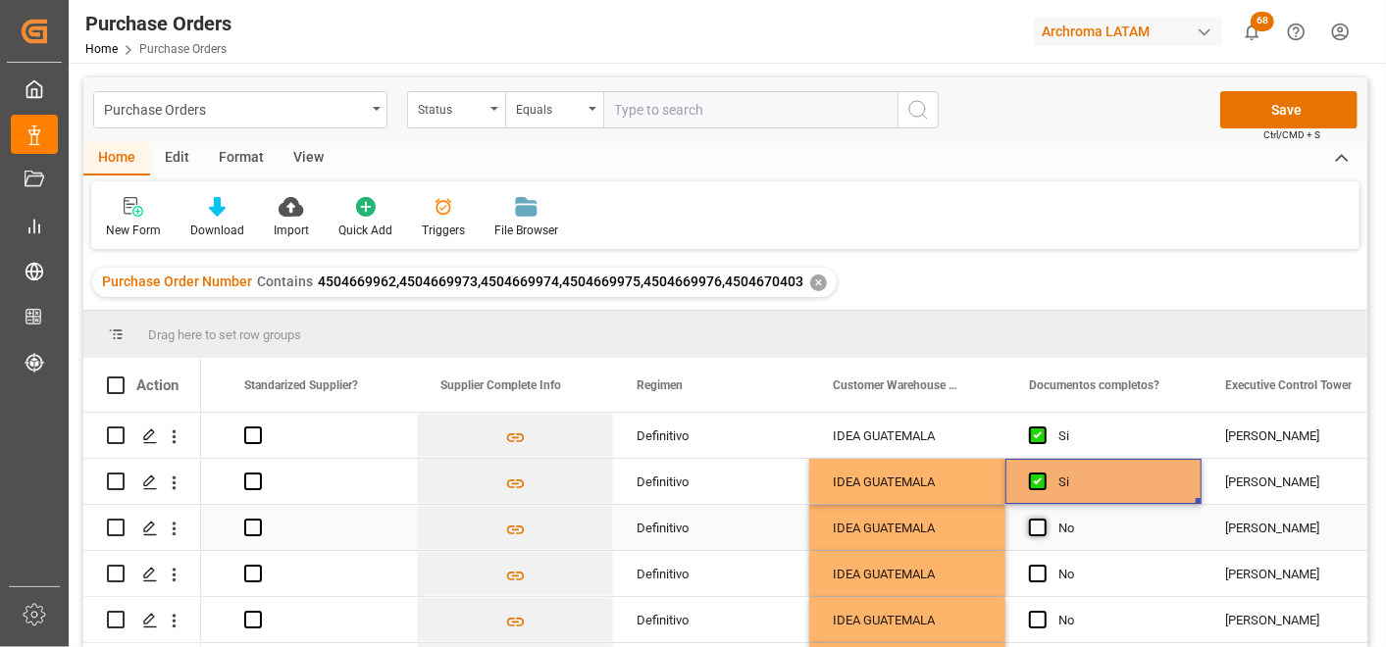
click at [1034, 528] on span "Press SPACE to select this row." at bounding box center [1038, 528] width 18 height 18
click at [1044, 519] on input "Press SPACE to select this row." at bounding box center [1044, 519] width 0 height 0
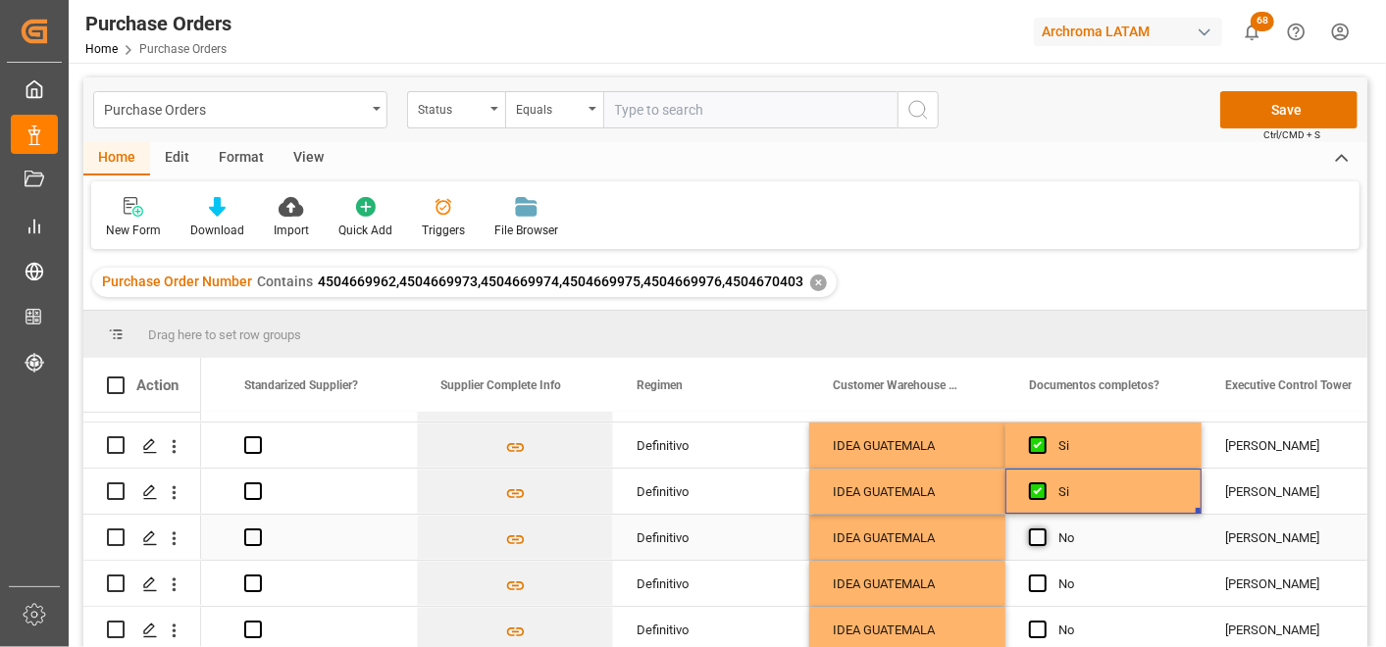
click at [1038, 533] on span "Press SPACE to select this row." at bounding box center [1038, 538] width 18 height 18
click at [1044, 529] on input "Press SPACE to select this row." at bounding box center [1044, 529] width 0 height 0
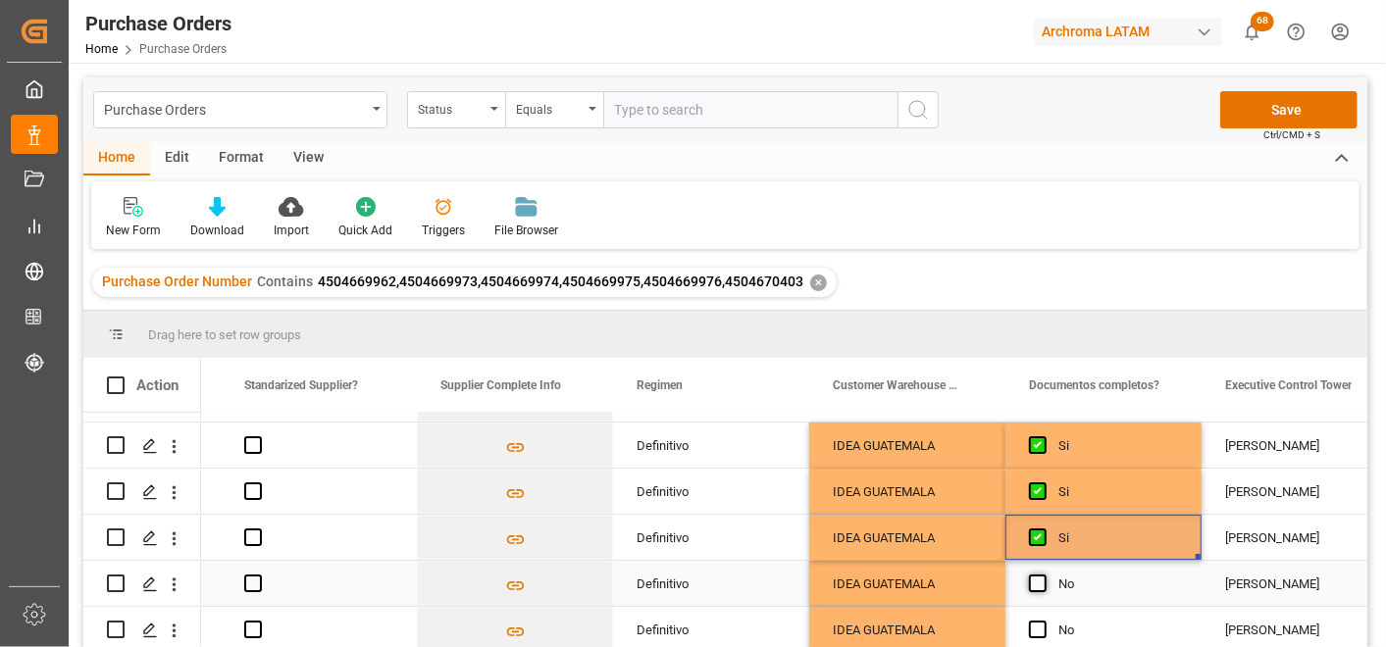
click at [1037, 575] on span "Press SPACE to select this row." at bounding box center [1038, 584] width 18 height 18
click at [1044, 575] on input "Press SPACE to select this row." at bounding box center [1044, 575] width 0 height 0
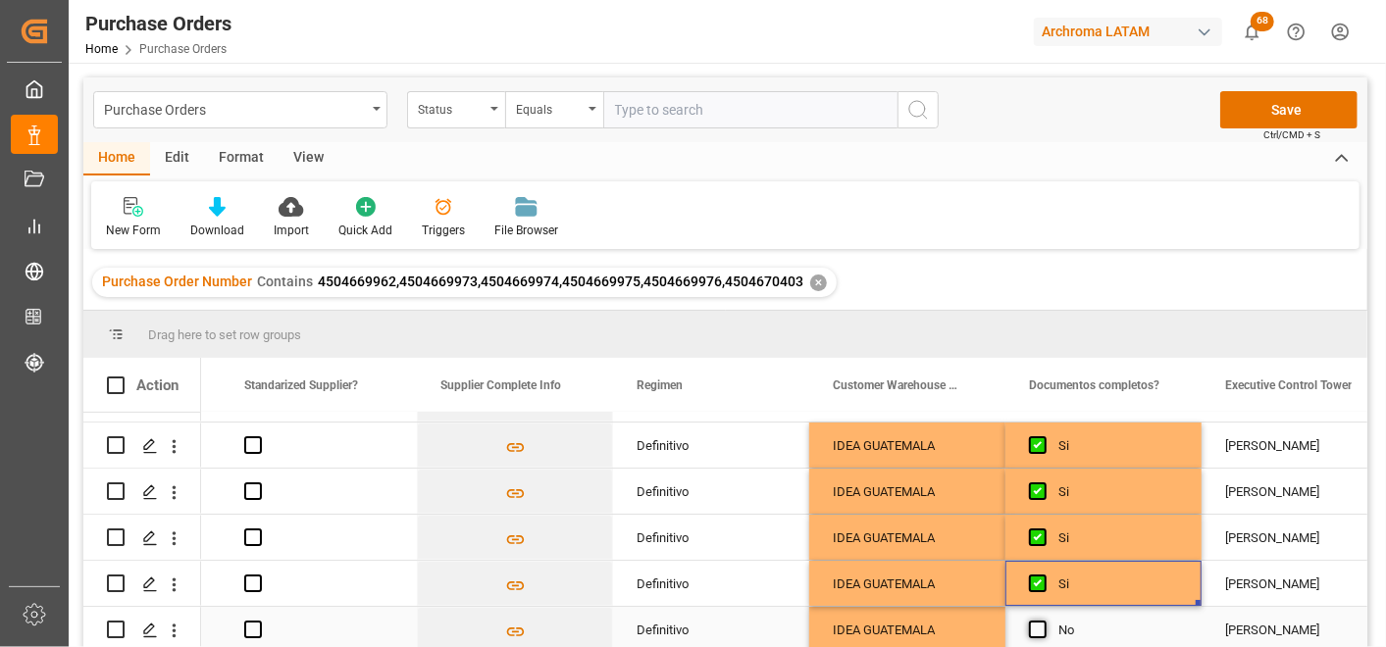
click at [1042, 621] on span "Press SPACE to select this row." at bounding box center [1038, 630] width 18 height 18
click at [1044, 621] on input "Press SPACE to select this row." at bounding box center [1044, 621] width 0 height 0
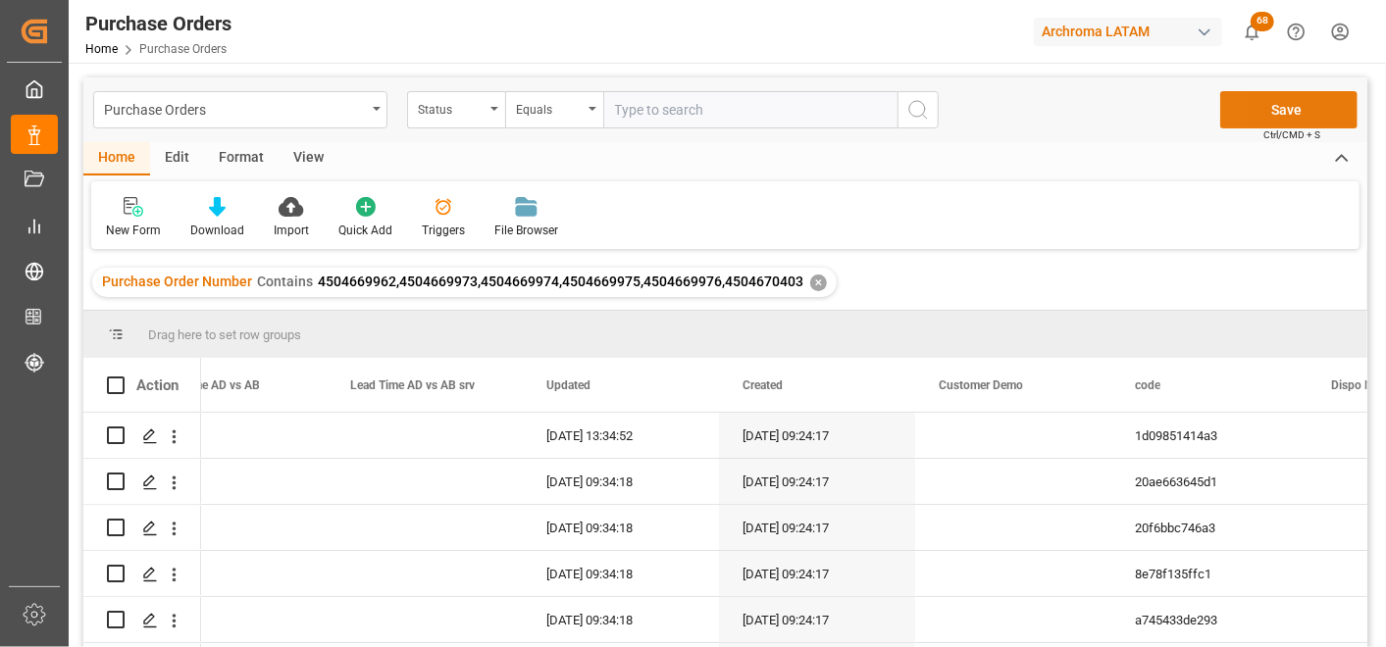
click at [1270, 95] on button "Save" at bounding box center [1288, 109] width 137 height 37
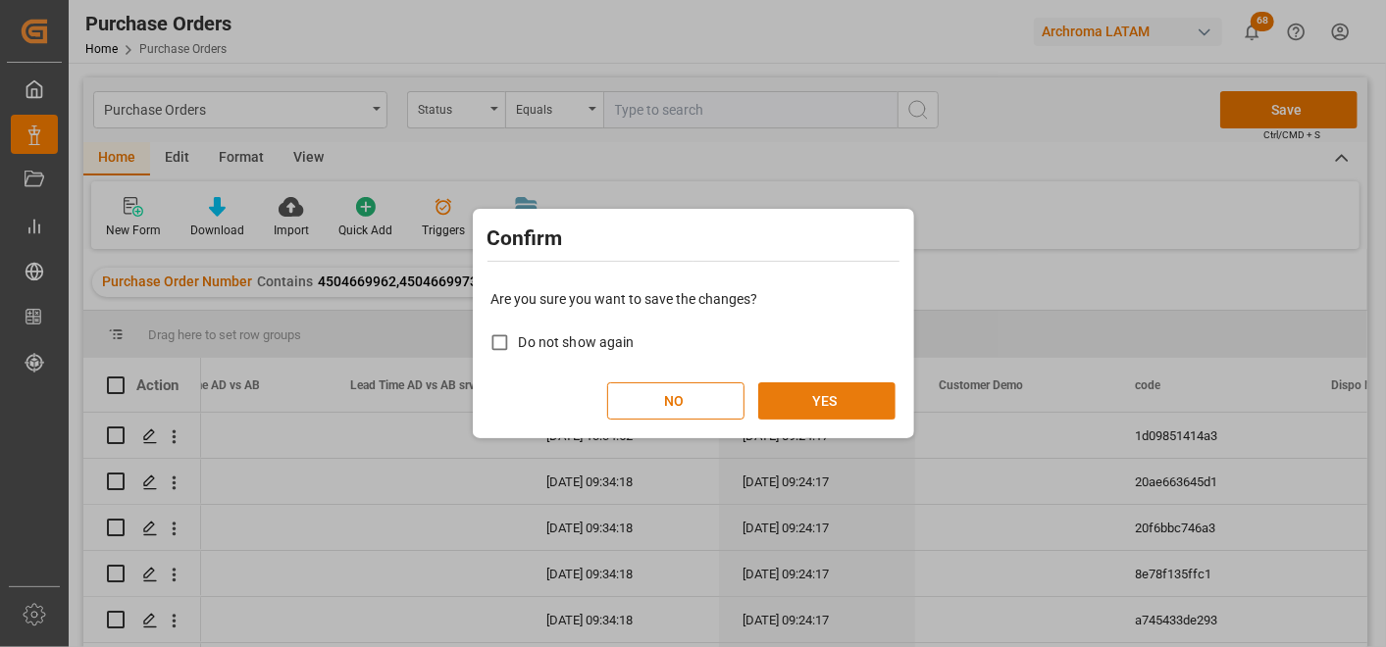
click at [865, 393] on button "YES" at bounding box center [826, 401] width 137 height 37
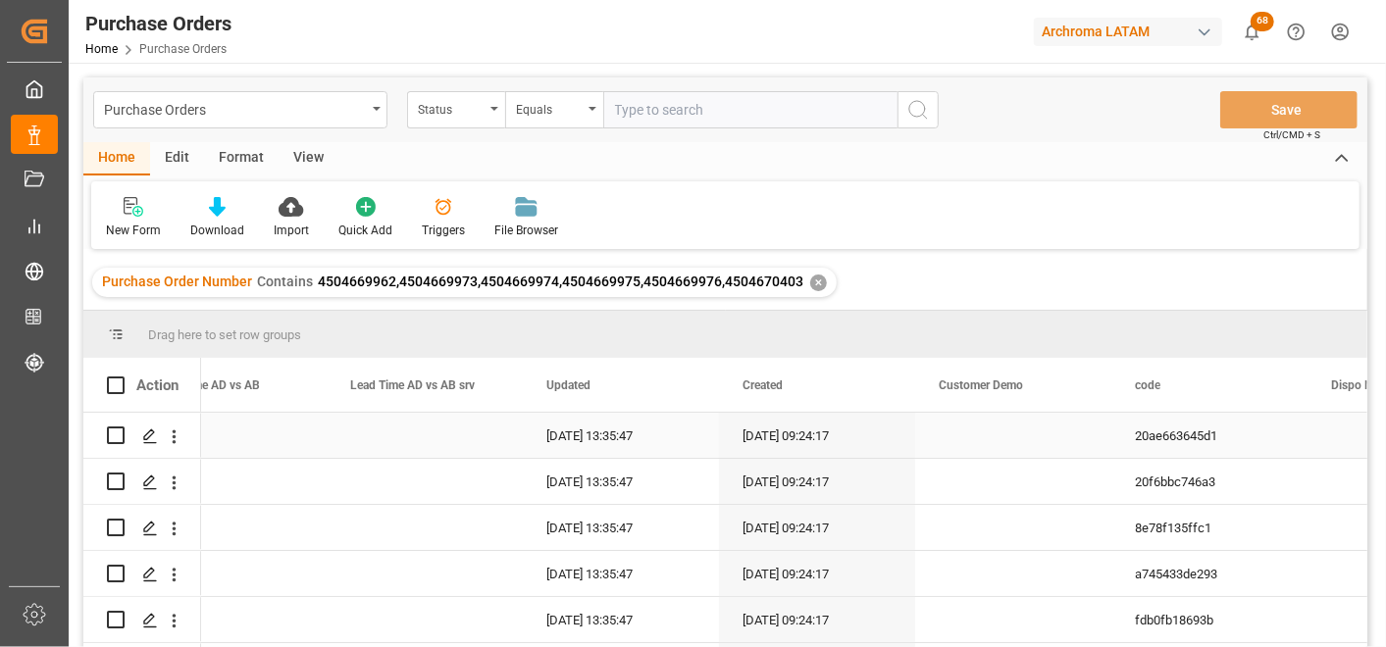
scroll to position [42, 0]
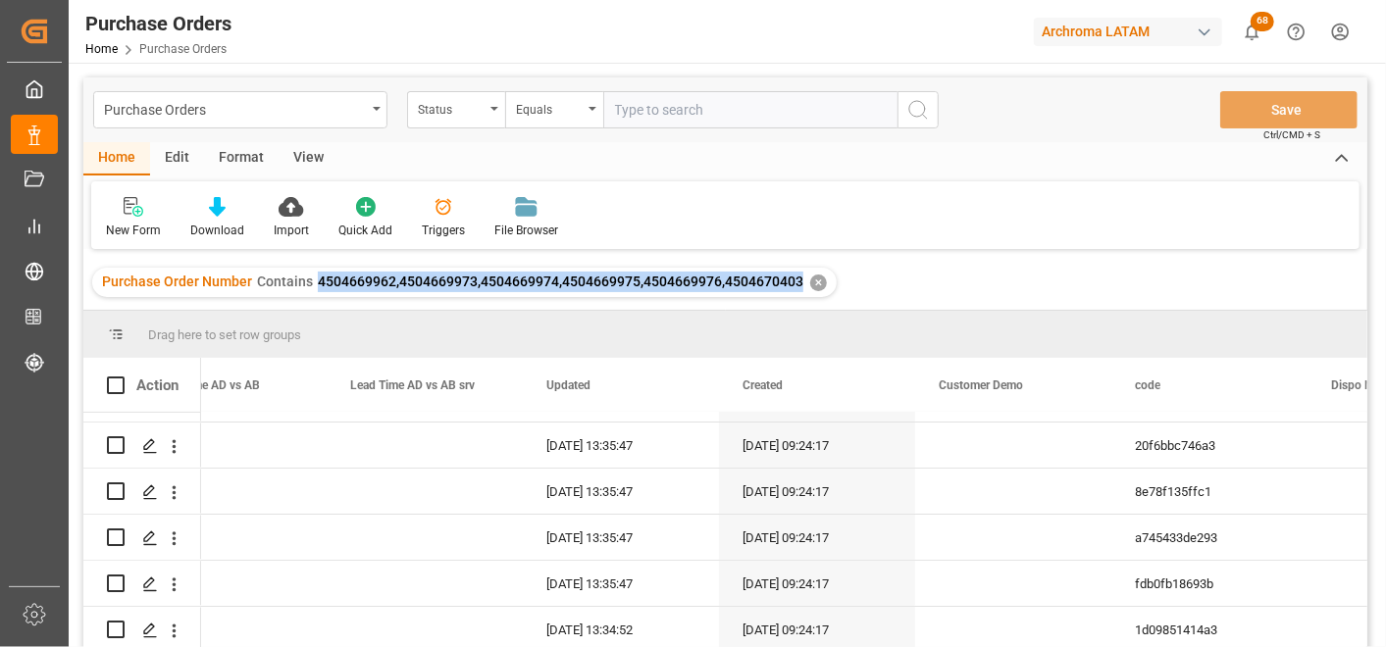
drag, startPoint x: 317, startPoint y: 284, endPoint x: 796, endPoint y: 273, distance: 479.8
click at [796, 274] on span "4504669962,4504669973,4504669974,4504669975,4504669976,4504670403" at bounding box center [561, 282] width 486 height 16
click at [378, 111] on div "Purchase Orders" at bounding box center [240, 109] width 294 height 37
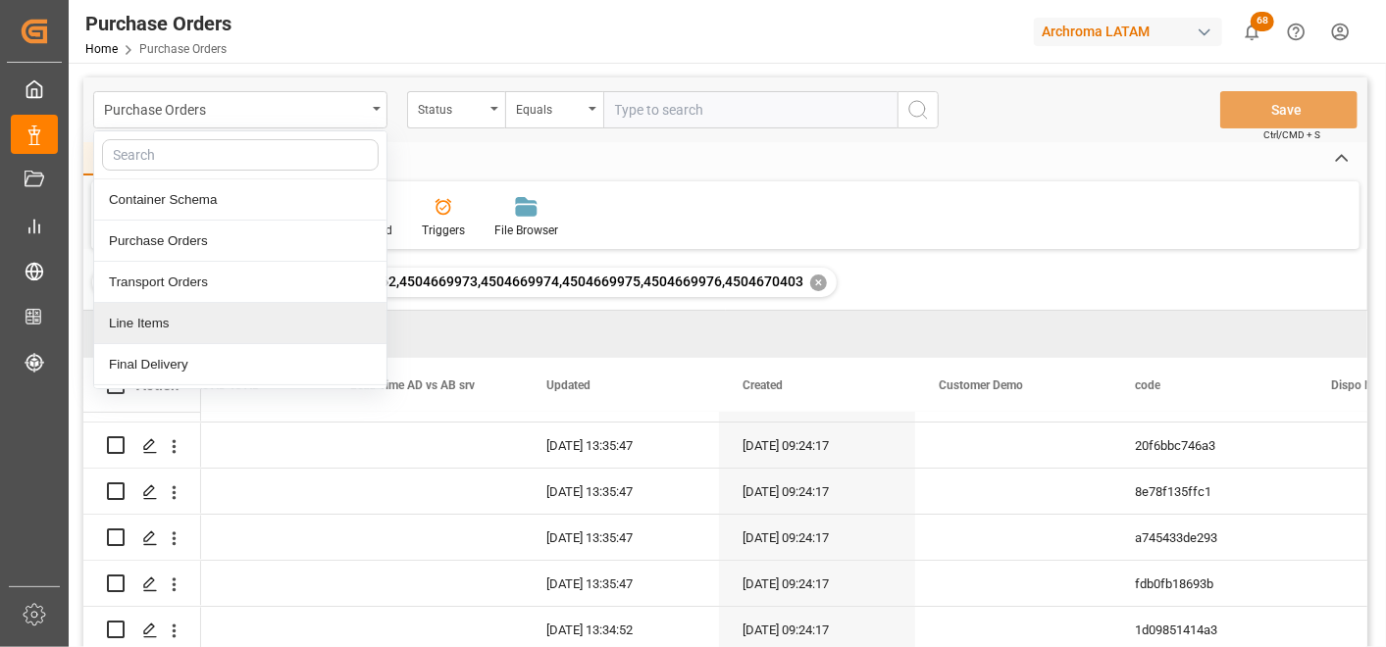
click at [258, 310] on div "Line Items" at bounding box center [240, 323] width 292 height 41
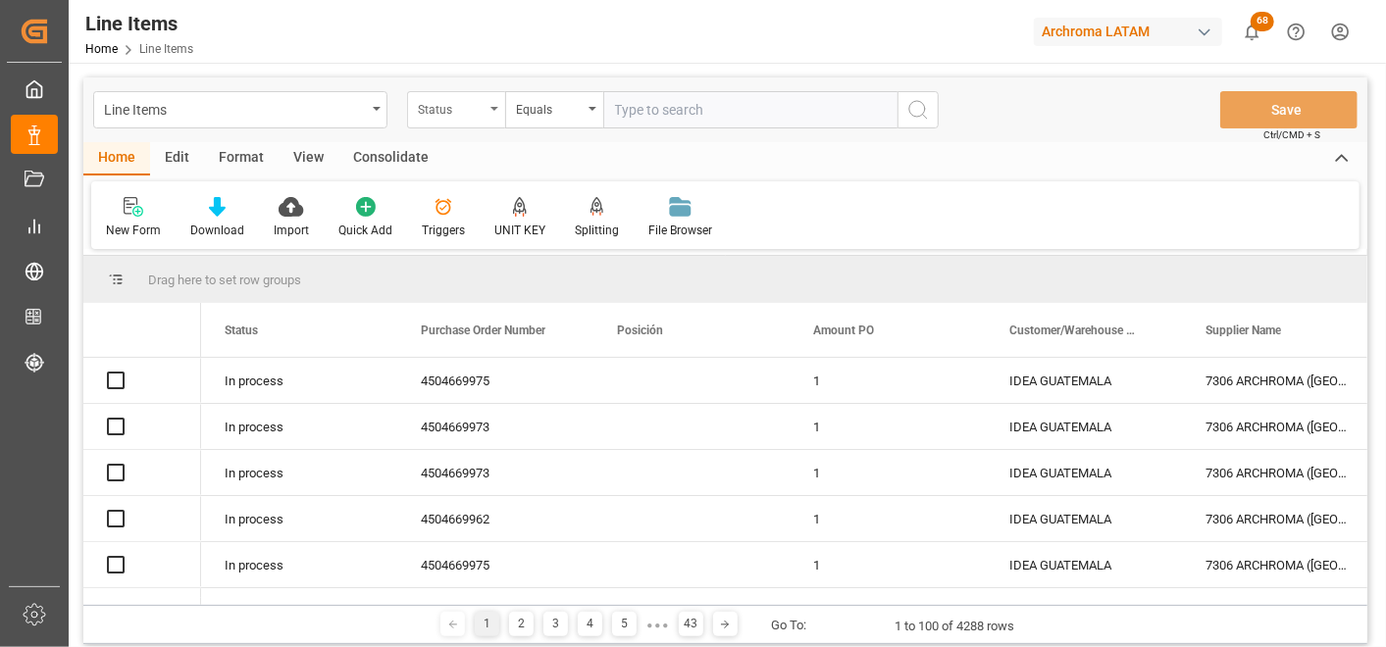
click at [486, 120] on div "Status" at bounding box center [456, 109] width 98 height 37
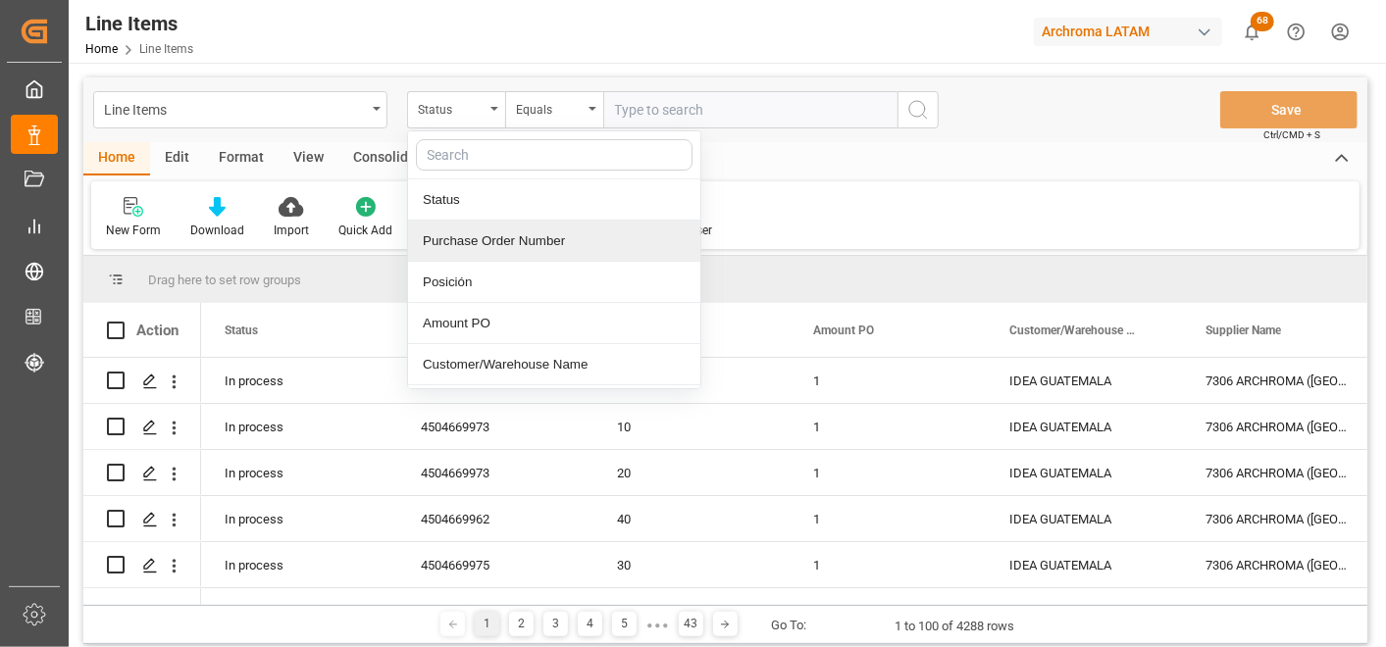
click at [504, 235] on div "Purchase Order Number" at bounding box center [554, 241] width 292 height 41
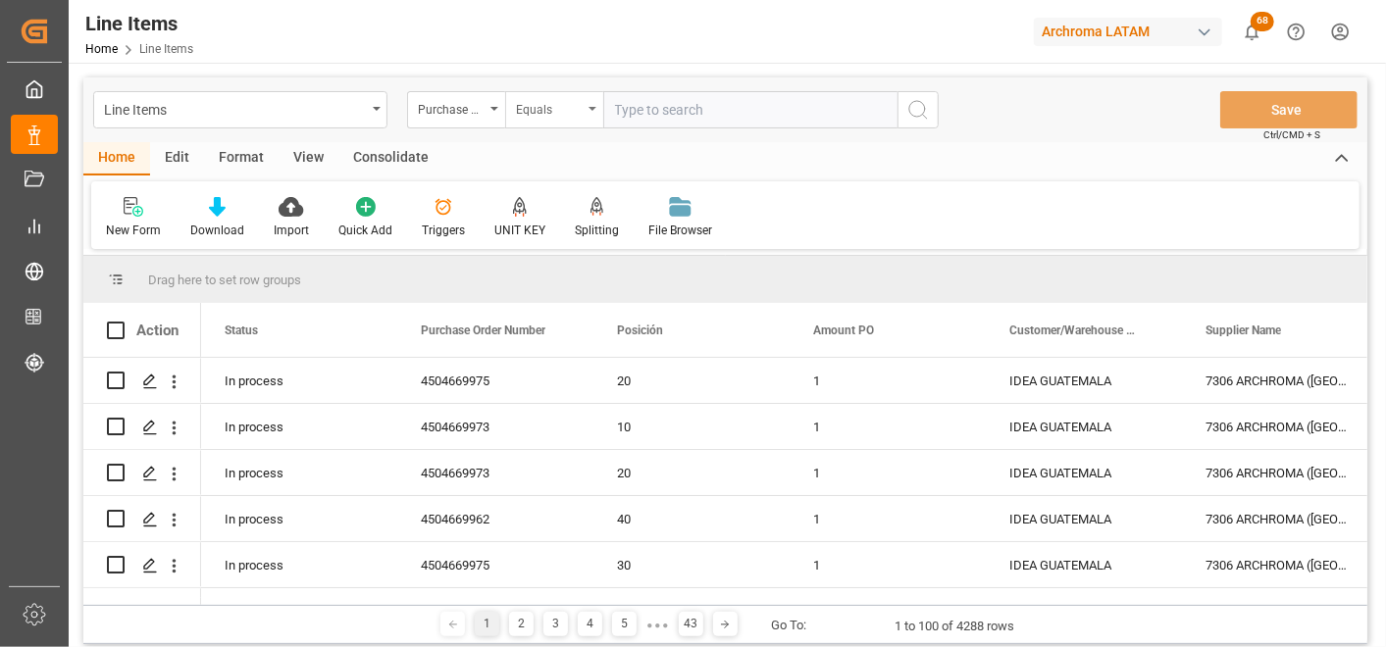
click at [559, 114] on div "Equals" at bounding box center [549, 107] width 67 height 23
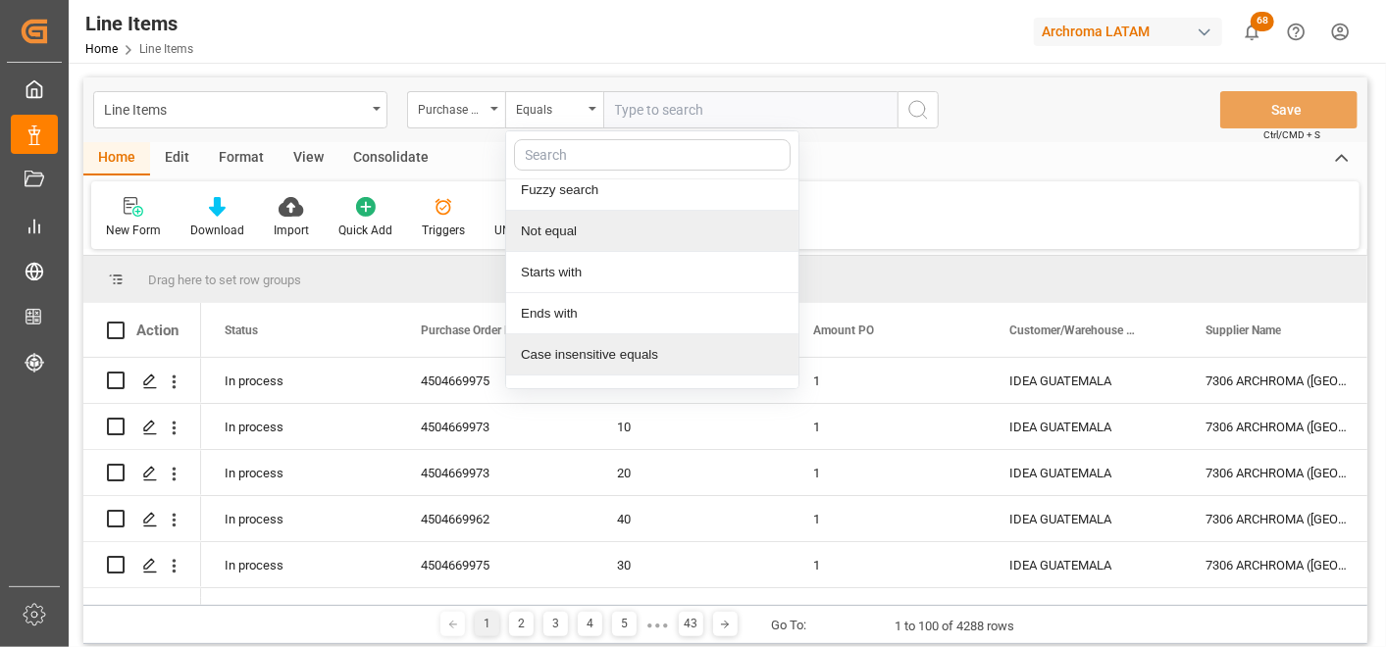
scroll to position [121, 0]
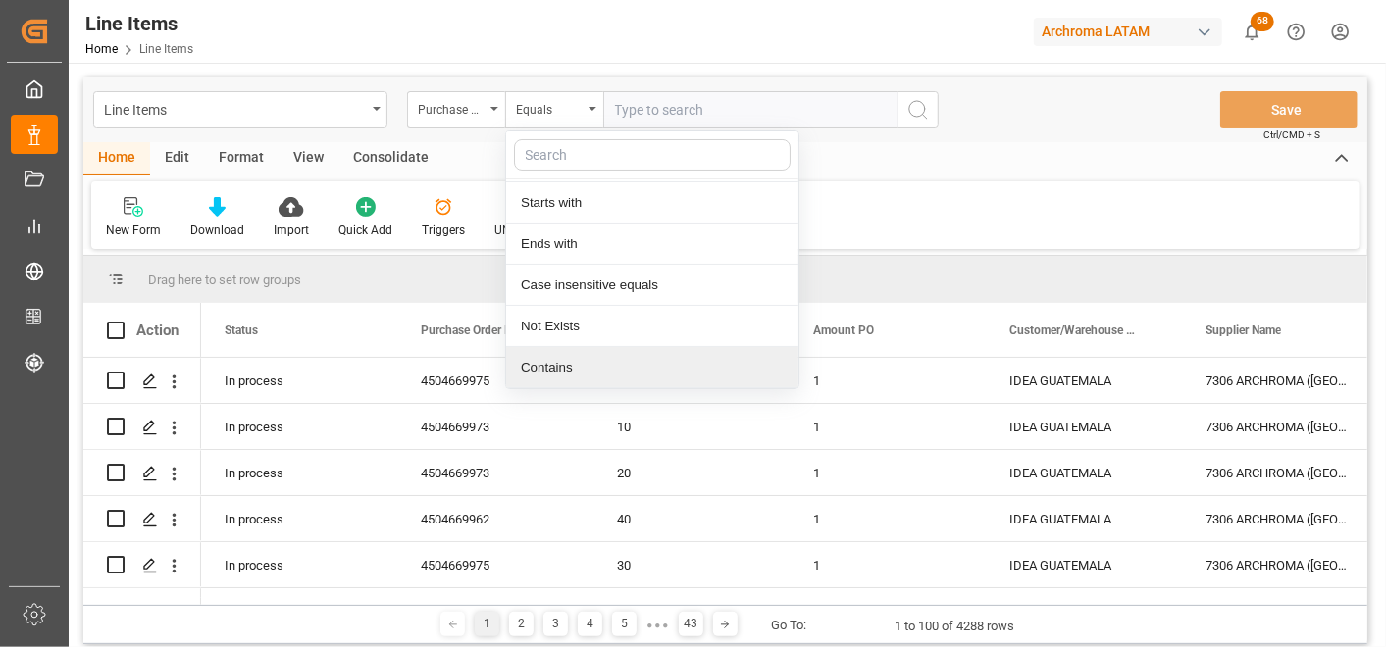
click at [584, 376] on div "Contains" at bounding box center [652, 367] width 292 height 41
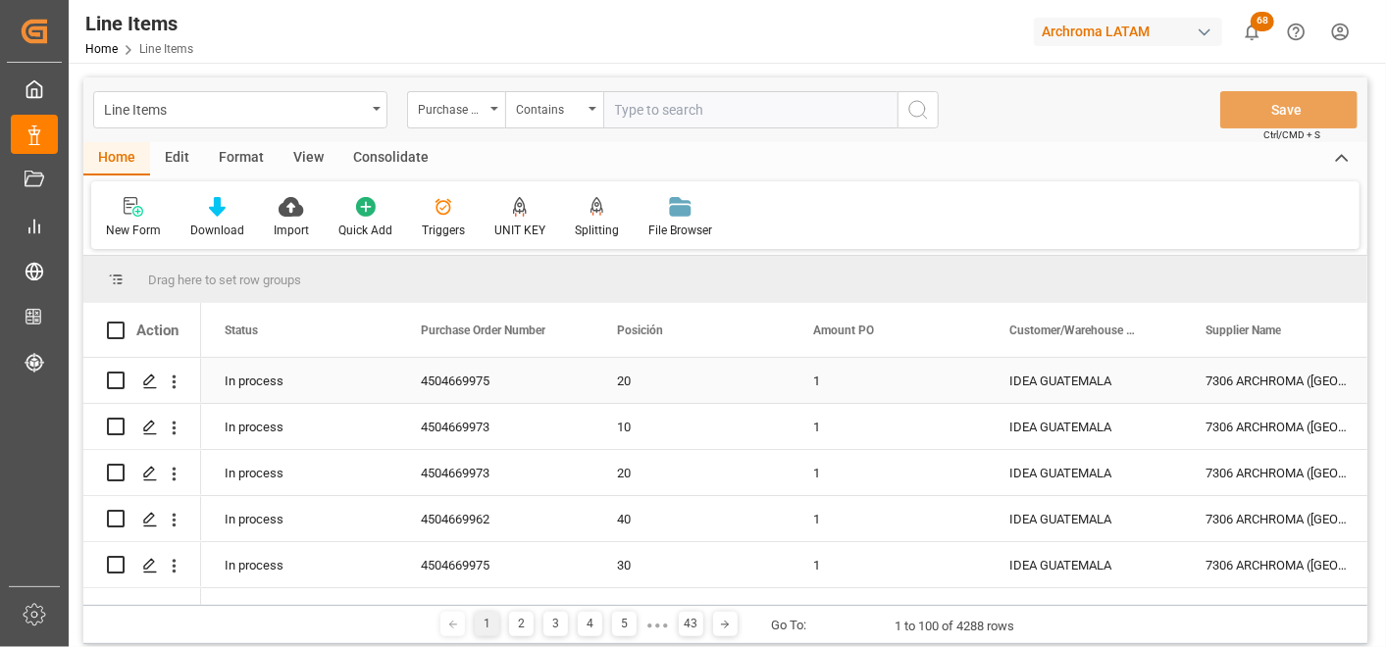
paste input "4504670403"
type input "4504670403"
drag, startPoint x: 761, startPoint y: 123, endPoint x: 508, endPoint y: 109, distance: 253.4
click at [528, 112] on div "Purchase Order Number Contains 4504670403" at bounding box center [673, 109] width 532 height 37
click at [745, 105] on input "text" at bounding box center [750, 109] width 294 height 37
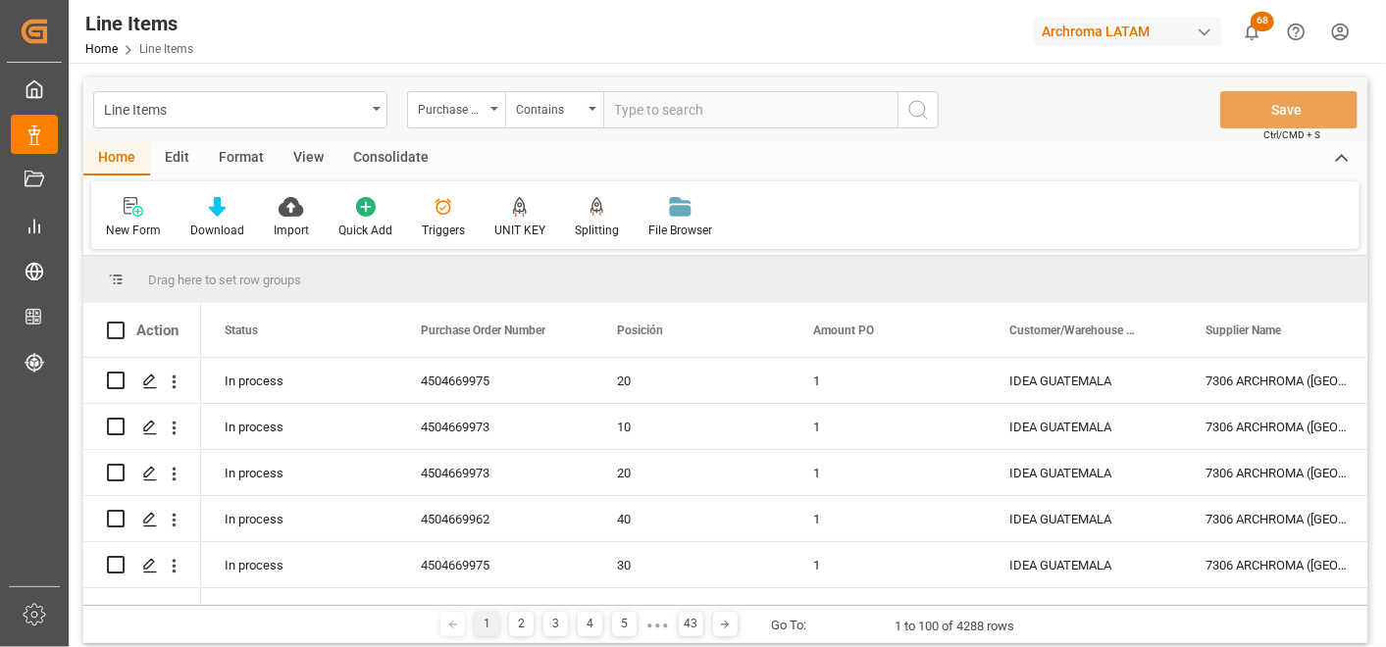
click at [664, 98] on input "text" at bounding box center [750, 109] width 294 height 37
paste input "4504669962"
click at [707, 106] on input "4504669962," at bounding box center [750, 109] width 294 height 37
type input "4504669962,4504669973"
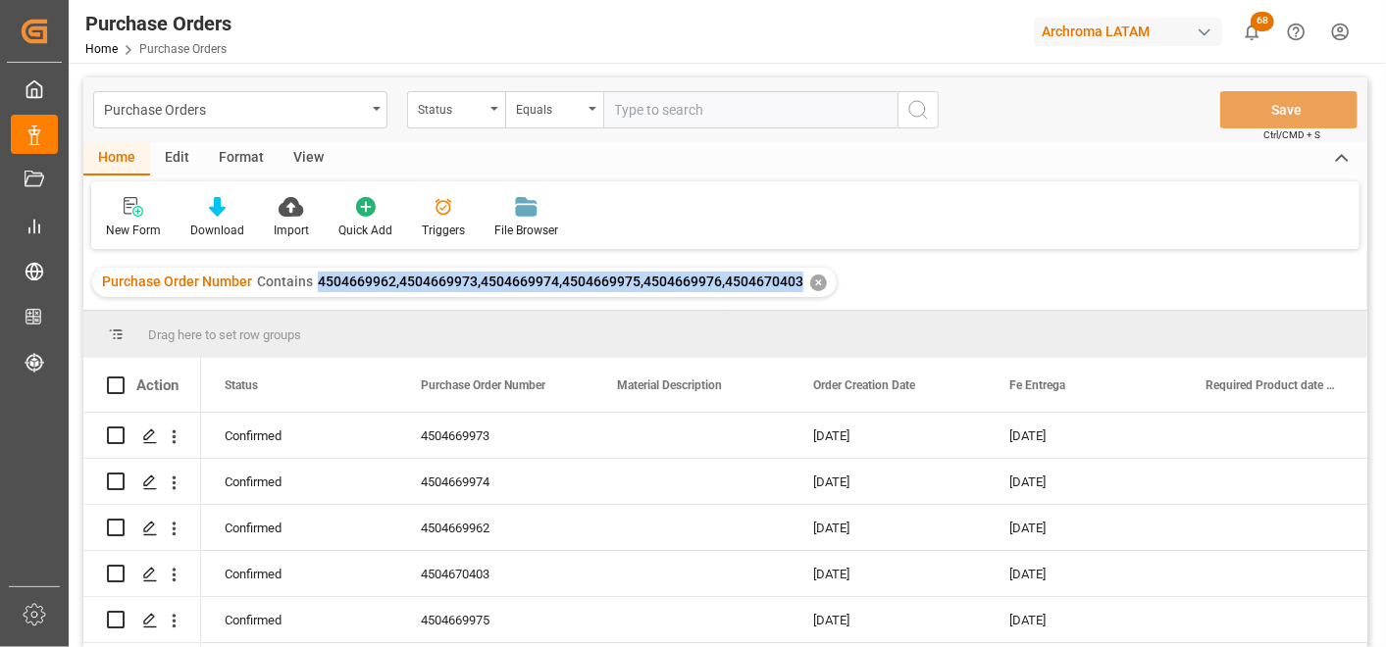
drag, startPoint x: 314, startPoint y: 279, endPoint x: 798, endPoint y: 285, distance: 484.6
click at [798, 285] on div "Purchase Order Number Contains 4504669962,4504669973,4504669974,4504669975,4504…" at bounding box center [464, 282] width 745 height 29
copy span "4504669962,4504669973,4504669974,4504669975,4504669976,4504670403"
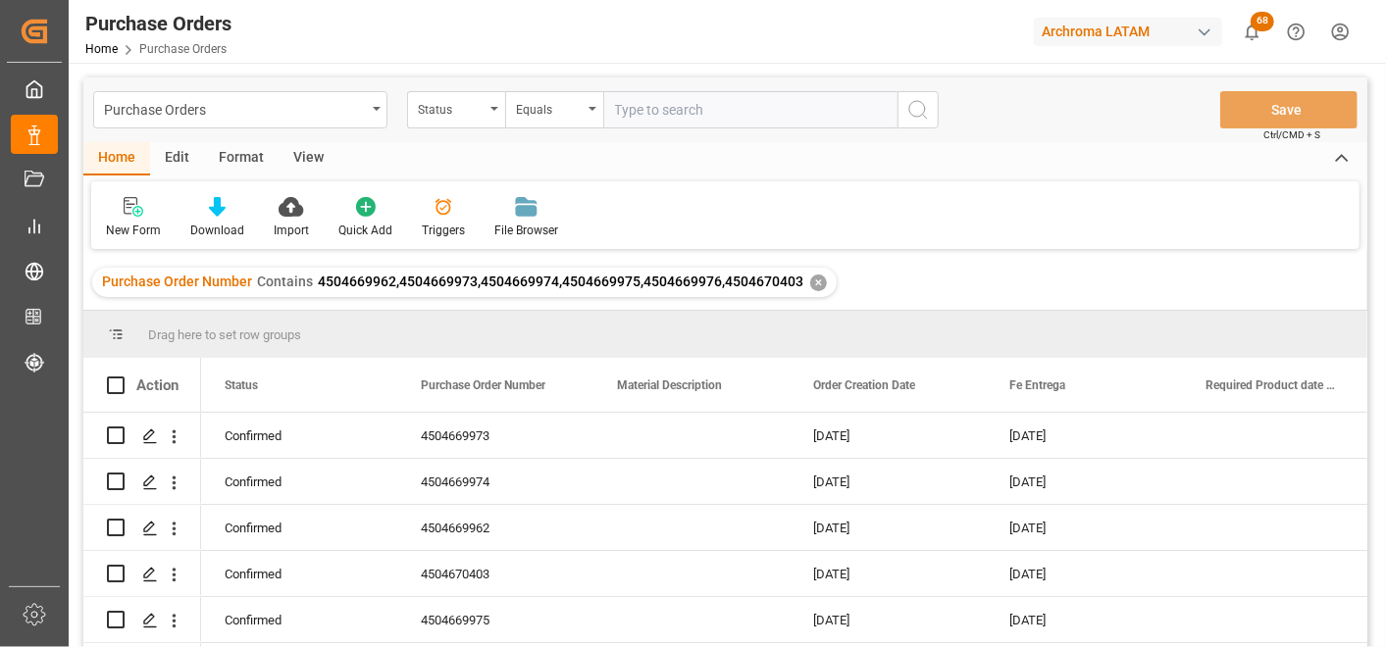
click at [647, 103] on input "text" at bounding box center [750, 109] width 294 height 37
paste input "4504669962,4504669973,4504669974,4504669975,4504669976,4504670403"
type input "4504669962,4504669973,4504669974,4504669975,4504669976,4504670403"
click at [348, 110] on div "Purchase Orders" at bounding box center [235, 108] width 262 height 25
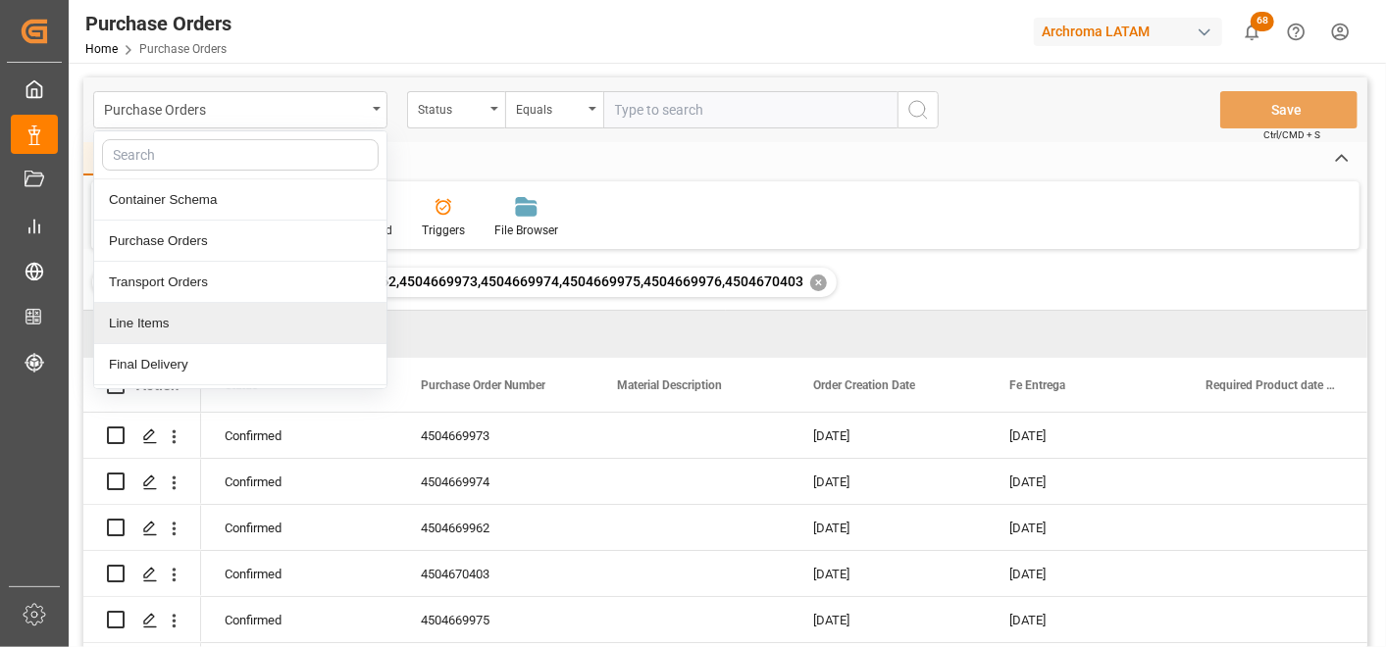
click at [243, 315] on div "Line Items" at bounding box center [240, 323] width 292 height 41
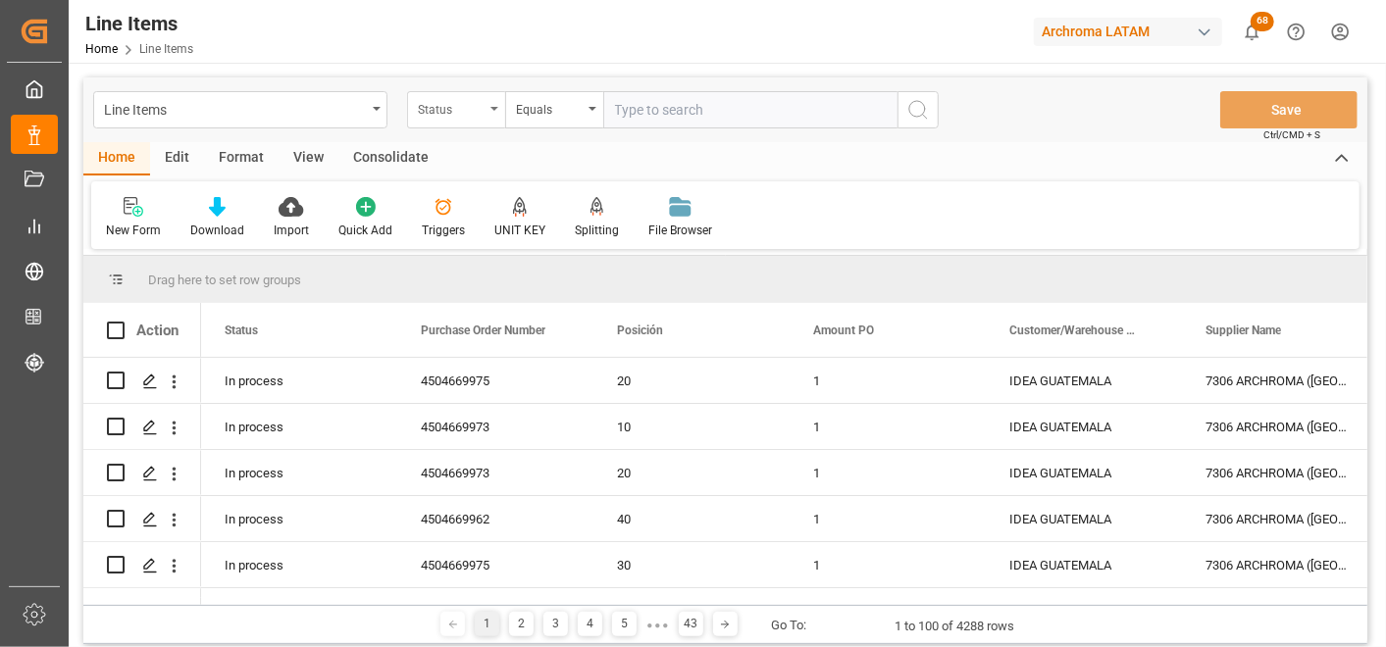
click at [483, 111] on div "Status" at bounding box center [451, 107] width 67 height 23
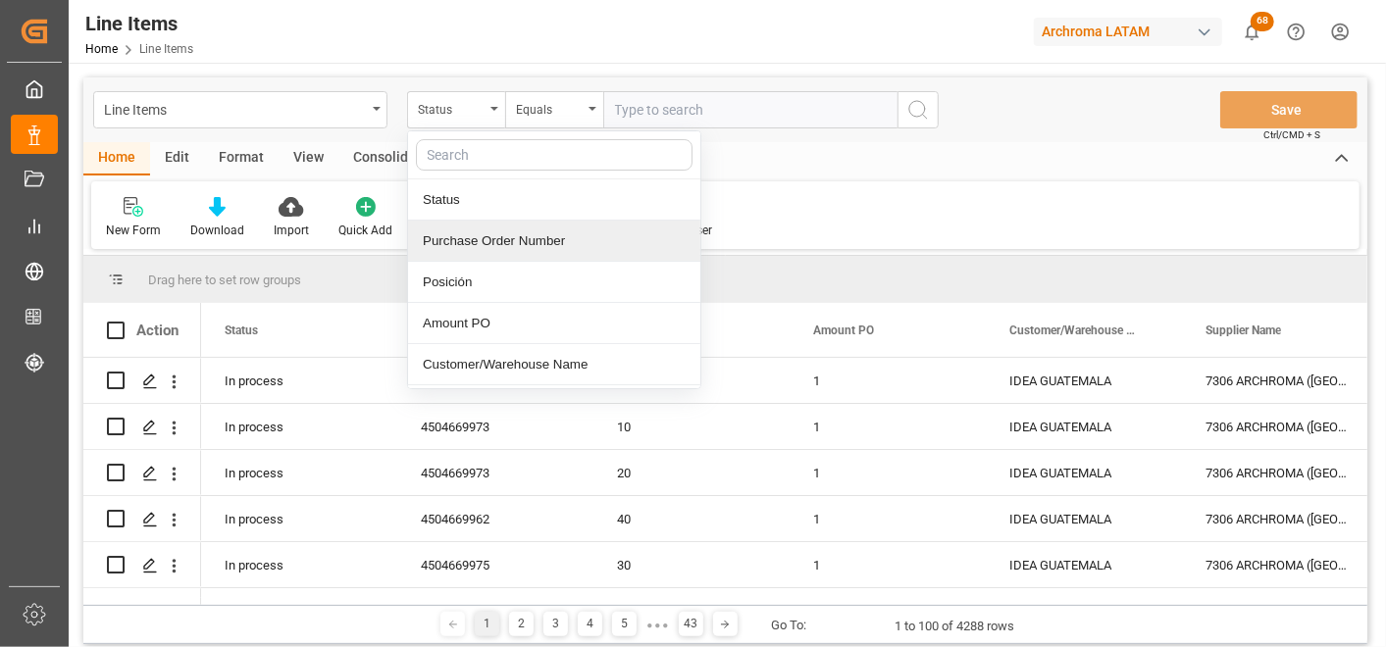
click at [501, 231] on div "Purchase Order Number" at bounding box center [554, 241] width 292 height 41
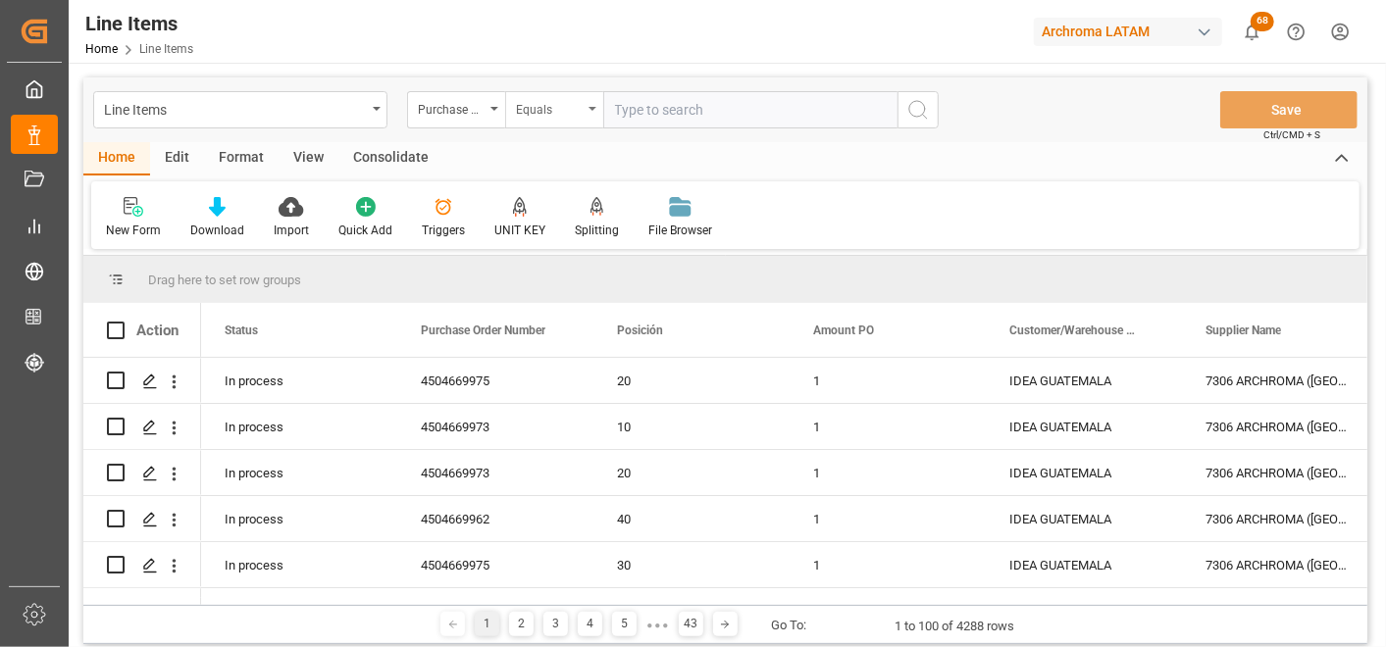
click at [525, 116] on div "Equals" at bounding box center [549, 107] width 67 height 23
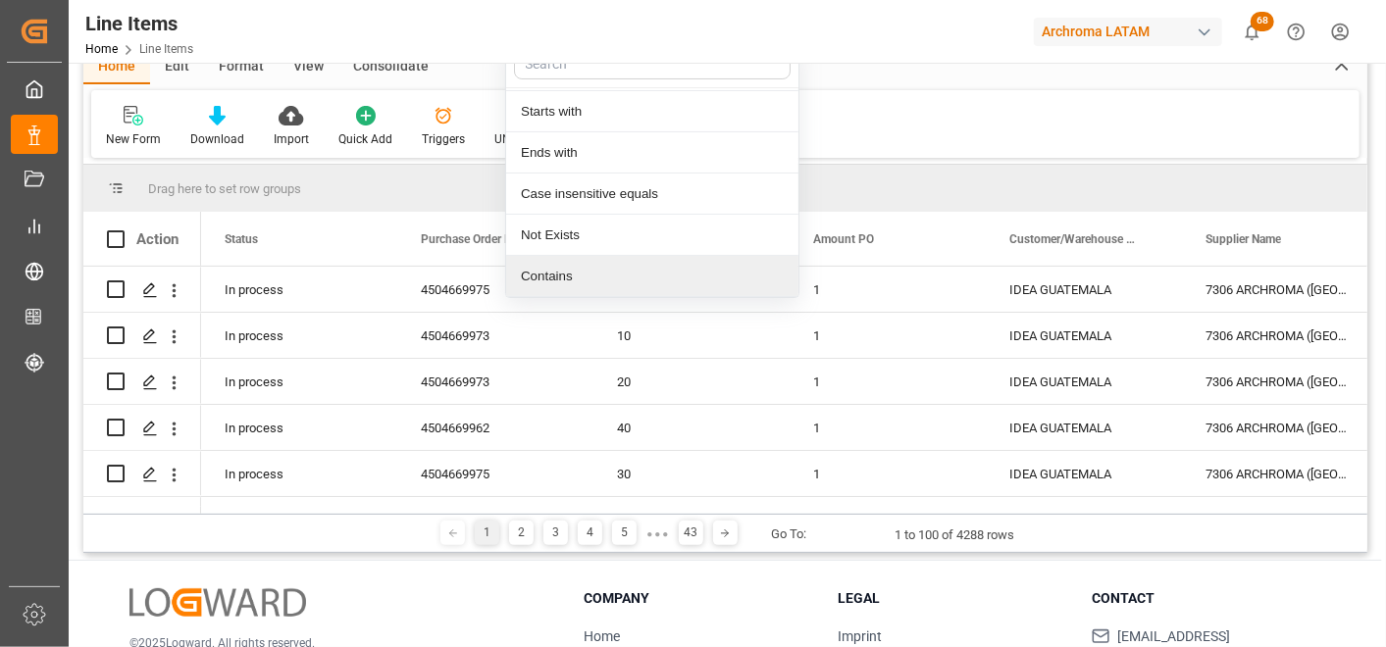
scroll to position [228, 0]
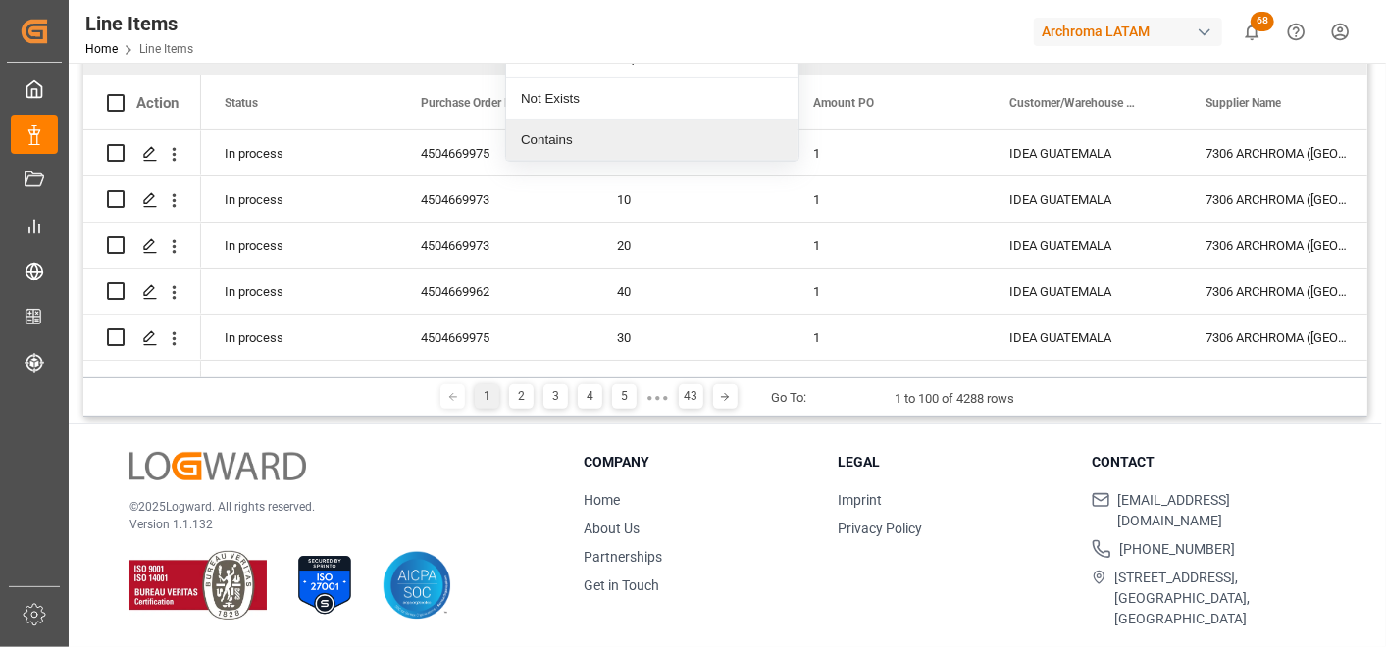
click at [559, 139] on div "Contains" at bounding box center [652, 140] width 292 height 41
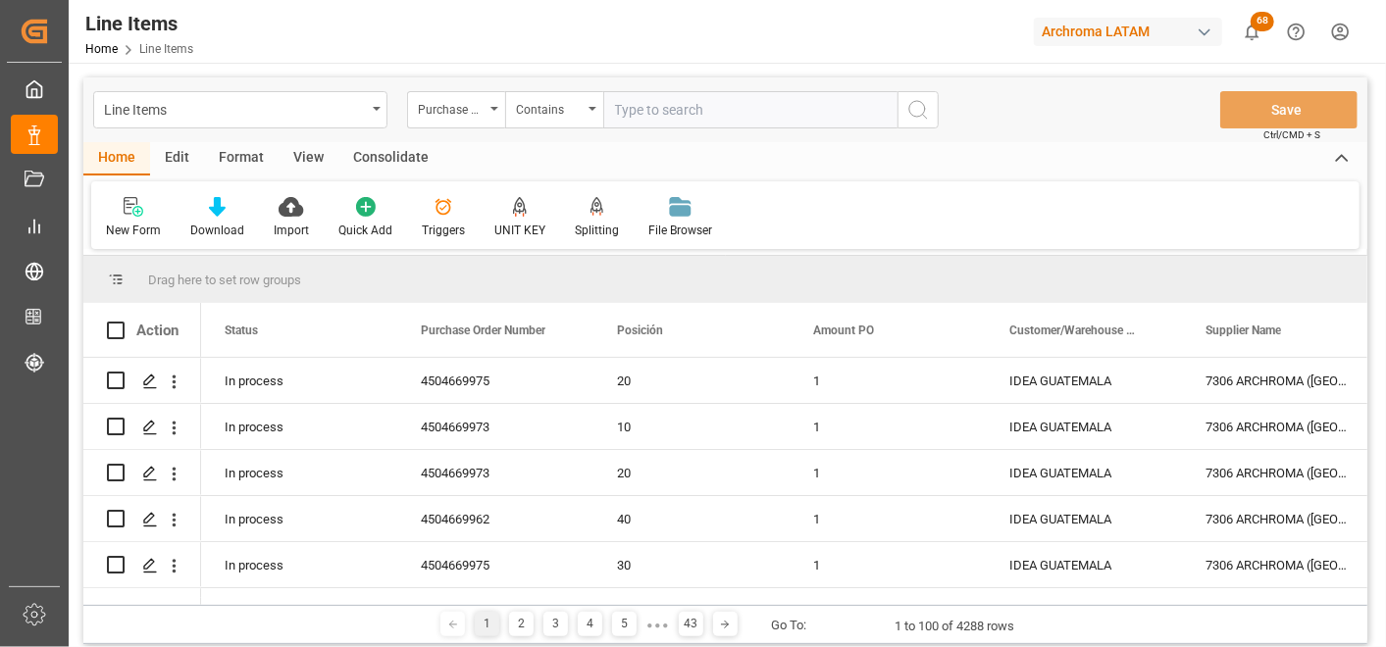
type input "v"
paste input "4504669962,4504669973,4504669974,4504669975,4504669976,4504670403"
type input "4504669962,4504669973,4504669974,4504669975,4504669976,4504670403"
click at [908, 122] on button "search button" at bounding box center [918, 109] width 41 height 37
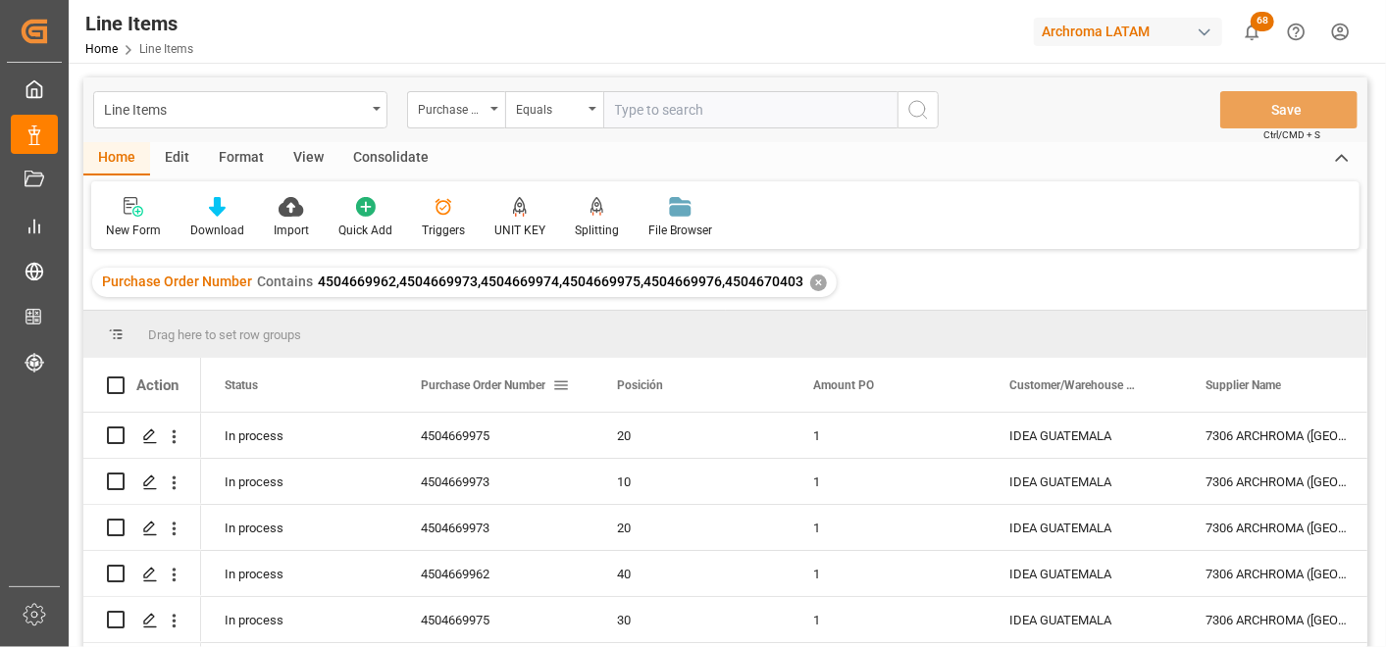
scroll to position [109, 0]
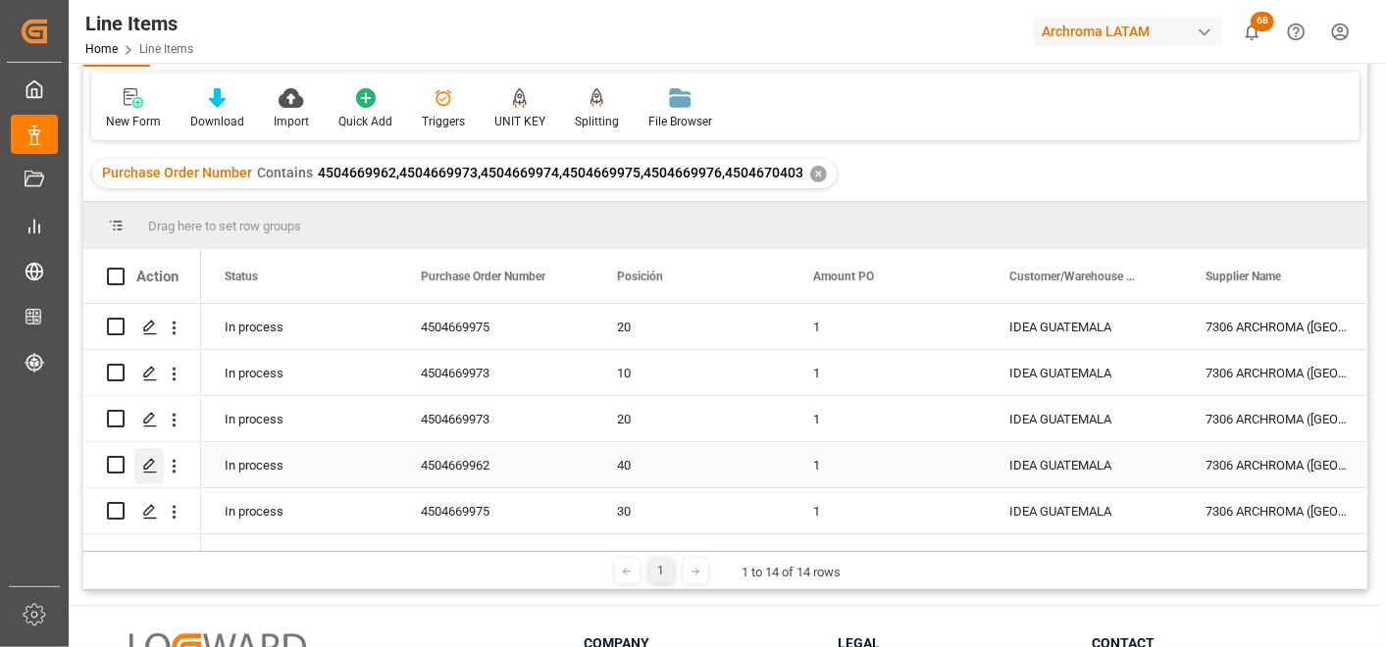
click at [150, 464] on polygon "Press SPACE to select this row." at bounding box center [149, 464] width 10 height 10
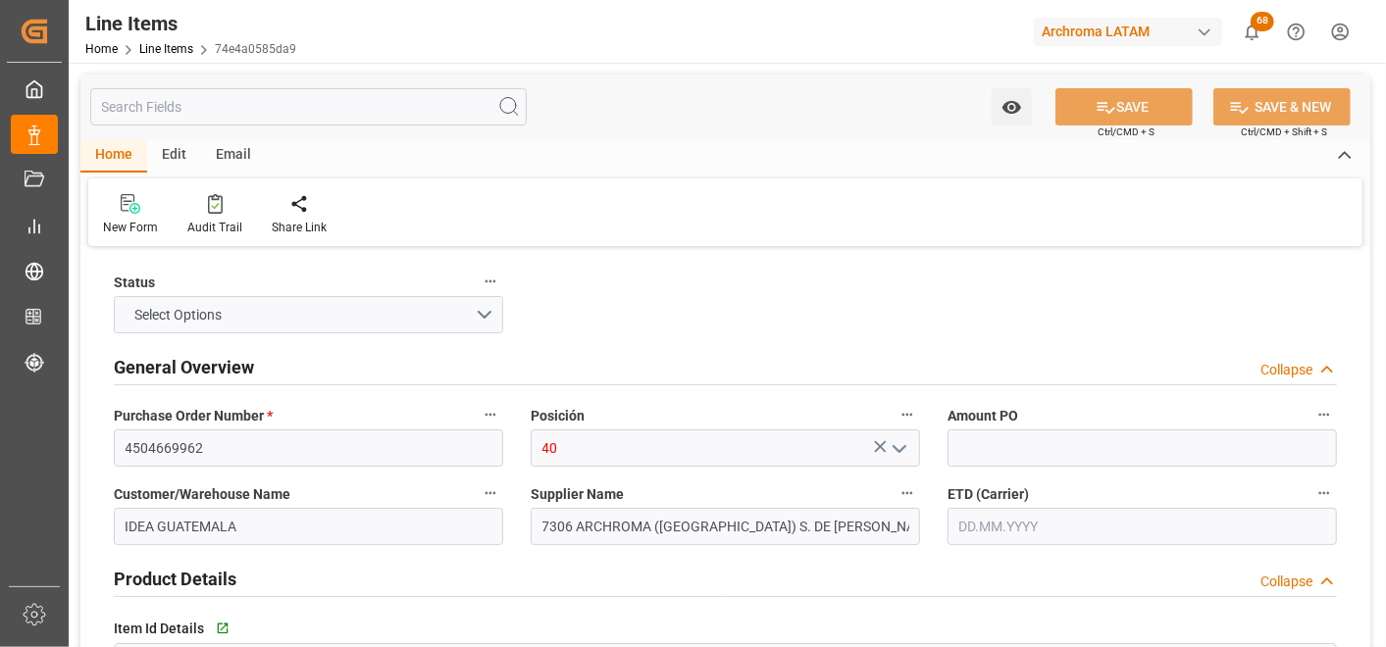
type input "1"
type input "150"
type input "320416900000"
type input "29.09.2025 18:35"
type input "29.09.2025 14:34"
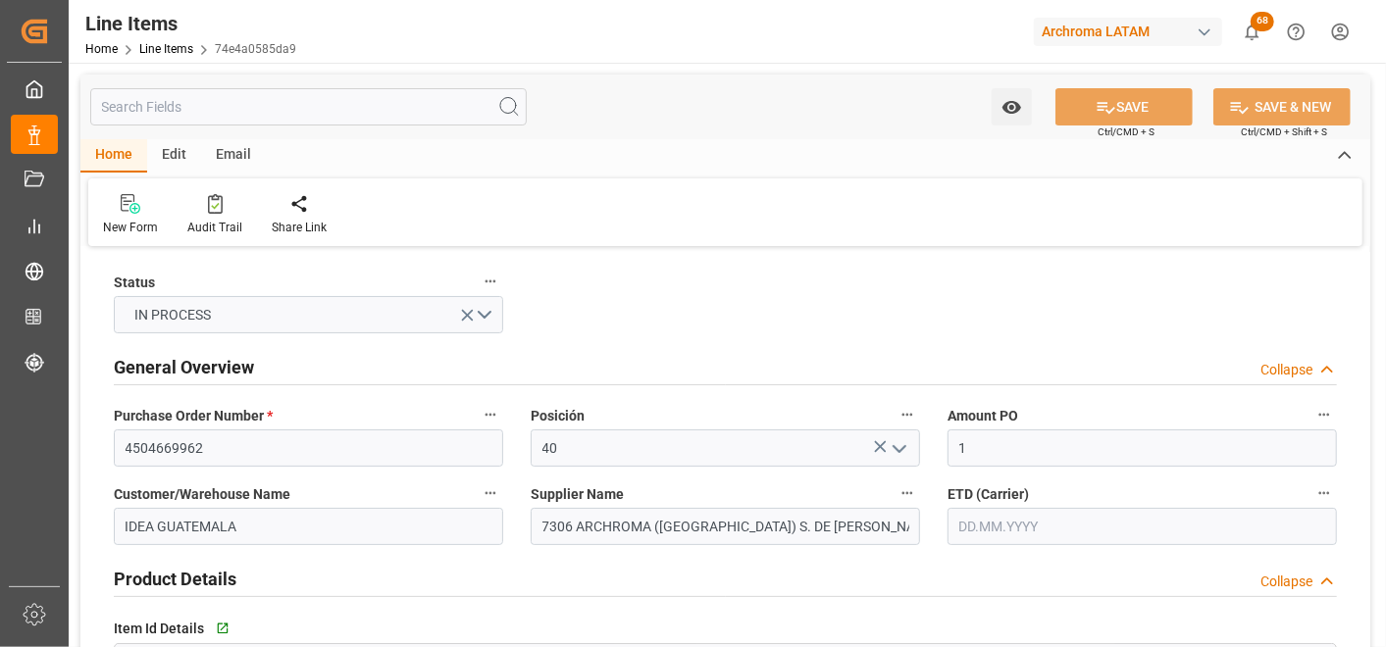
type input "[DATE]"
type input "10.10.2025"
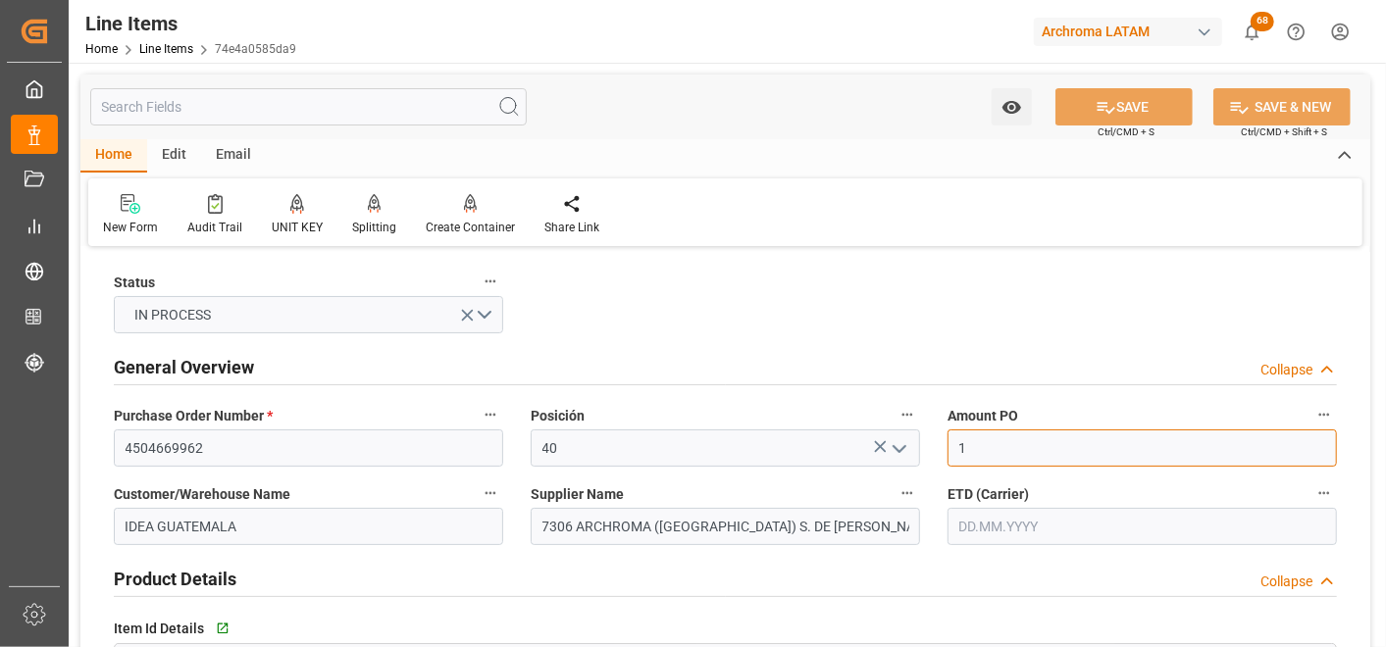
drag, startPoint x: 992, startPoint y: 443, endPoint x: 925, endPoint y: 451, distance: 67.2
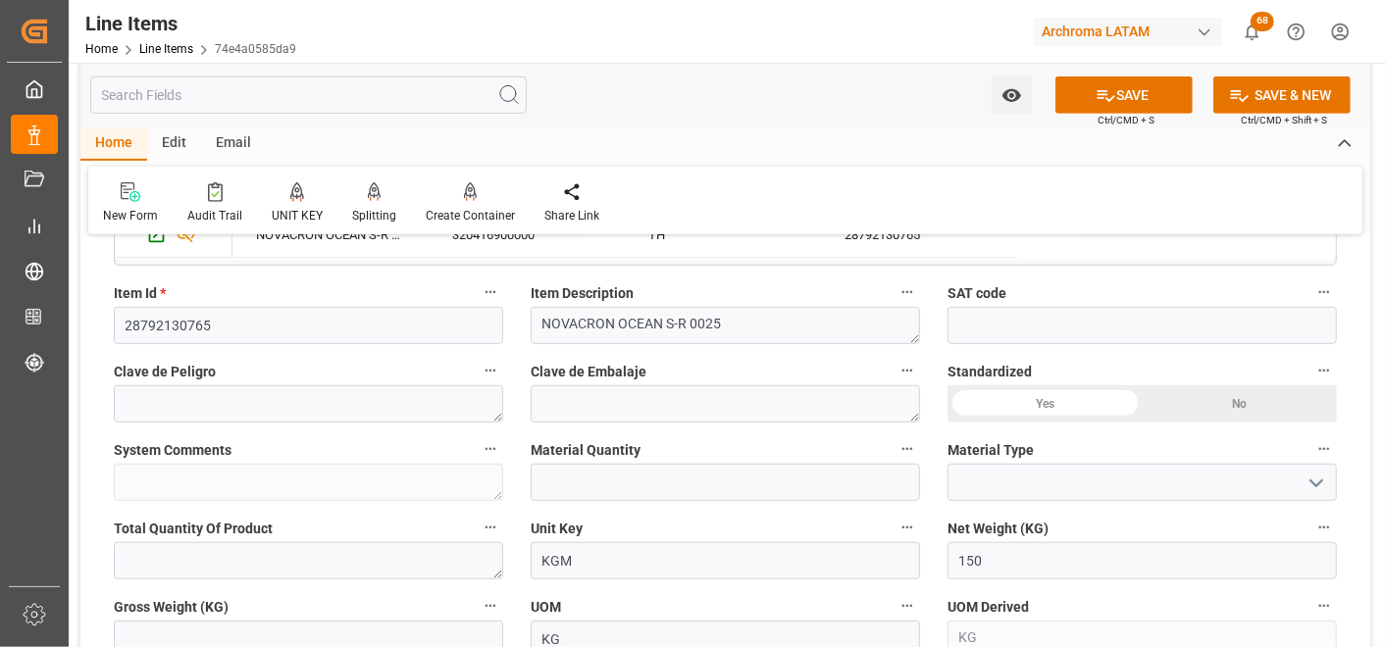
scroll to position [544, 0]
type input "16.11"
click at [692, 486] on input "text" at bounding box center [725, 481] width 389 height 37
type input "6"
click at [1332, 466] on input at bounding box center [1142, 481] width 389 height 37
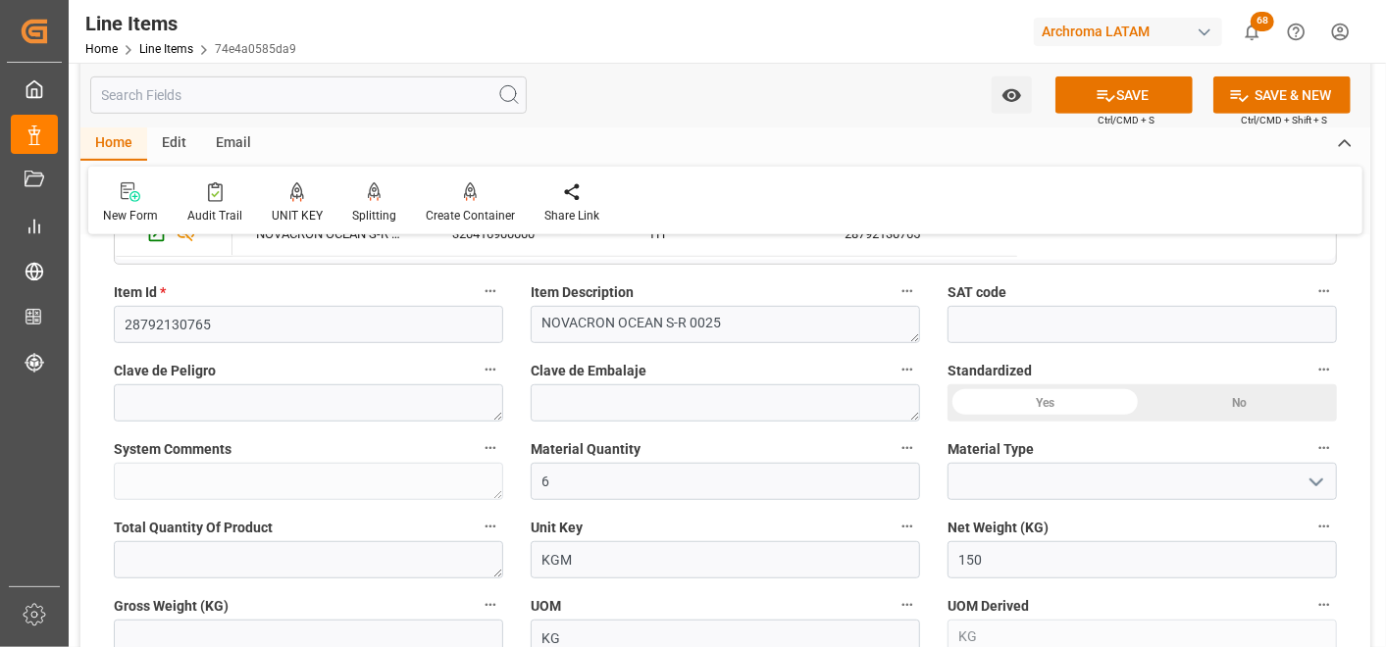
click at [1312, 471] on icon "open menu" at bounding box center [1317, 483] width 24 height 24
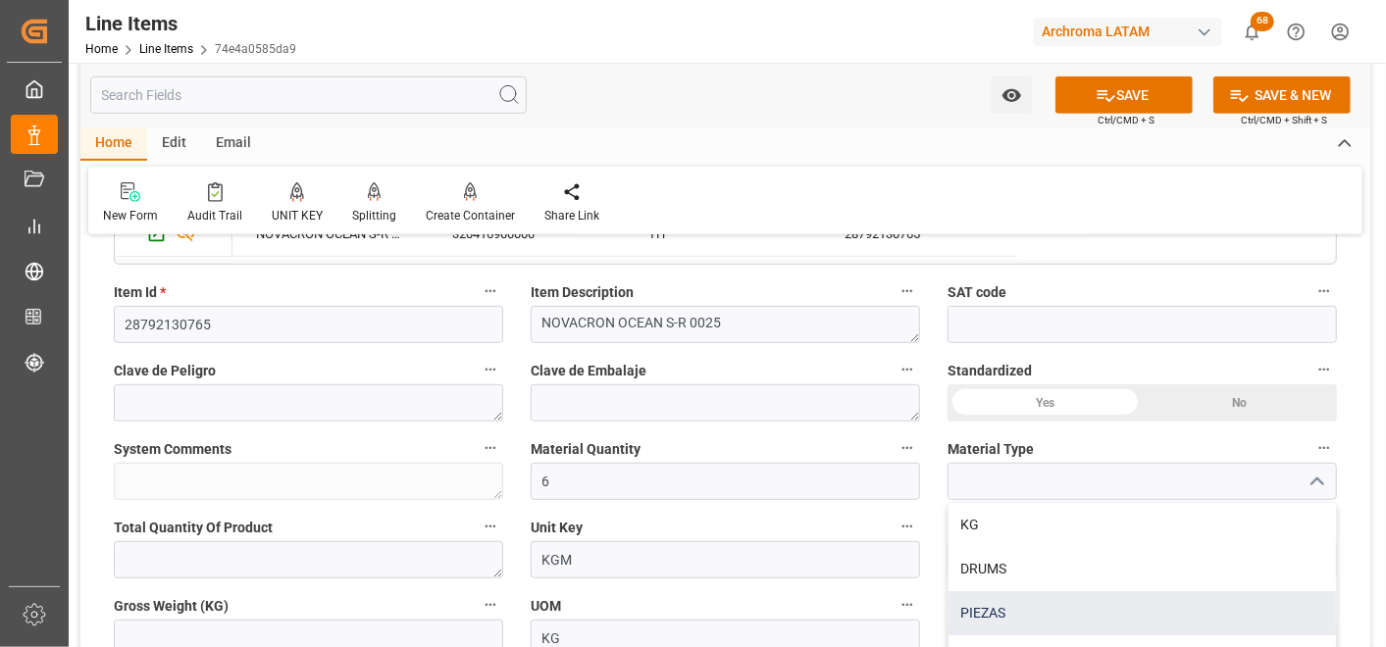
click at [1069, 596] on div "PIEZAS" at bounding box center [1142, 613] width 387 height 44
type input "PIEZAS"
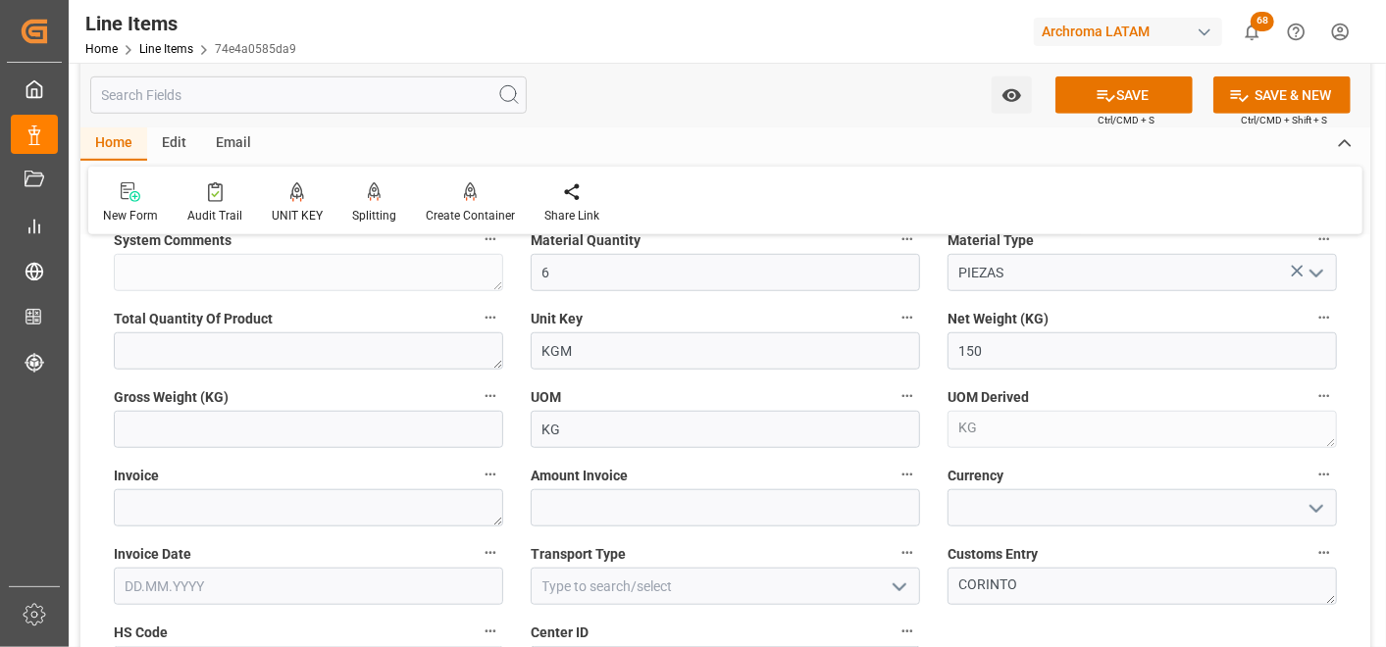
scroll to position [762, 0]
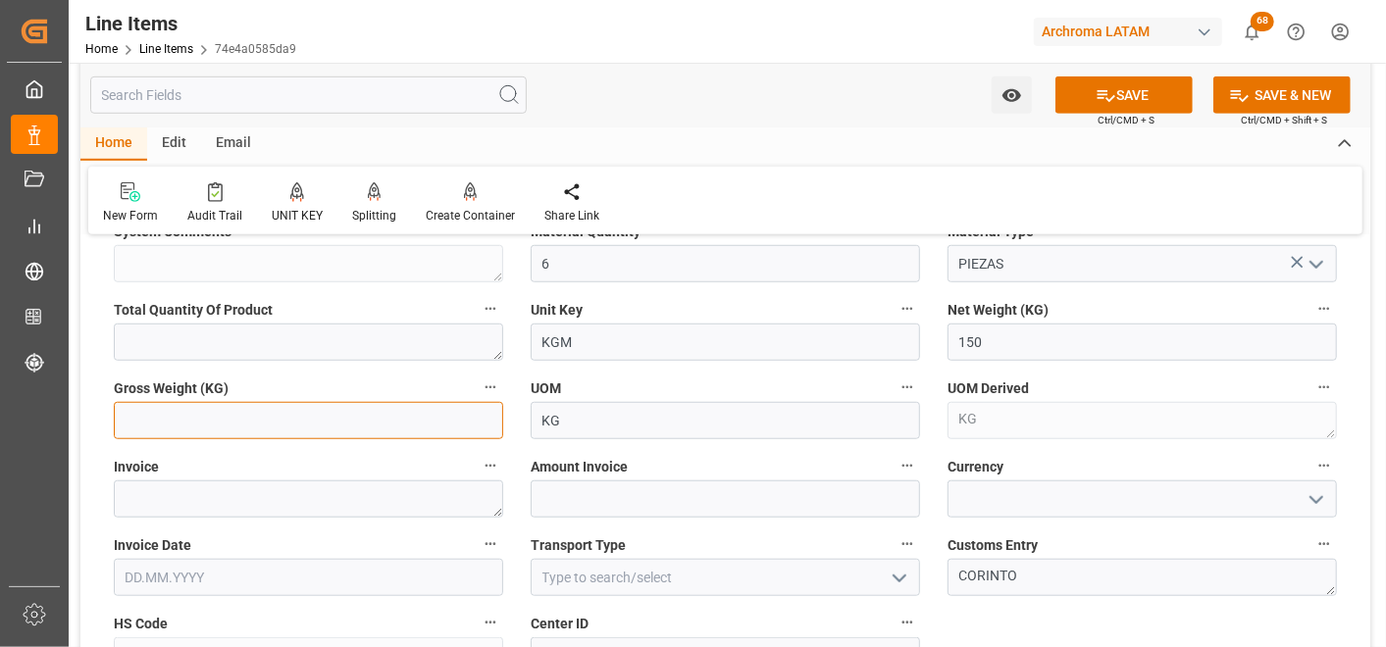
click at [457, 418] on input "text" at bounding box center [308, 420] width 389 height 37
type input "160.2"
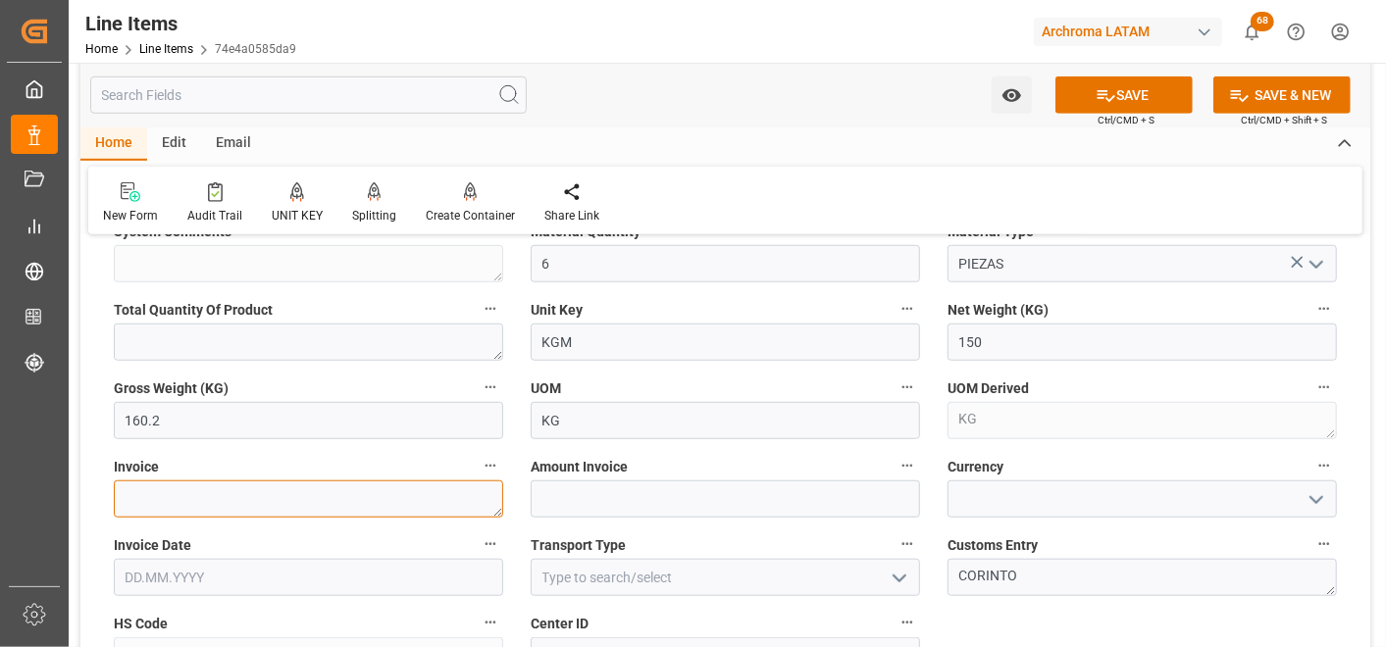
click at [436, 504] on textarea at bounding box center [308, 499] width 389 height 37
click at [351, 483] on textarea at bounding box center [308, 499] width 389 height 37
paste textarea "7060003705"
type textarea "7060003705"
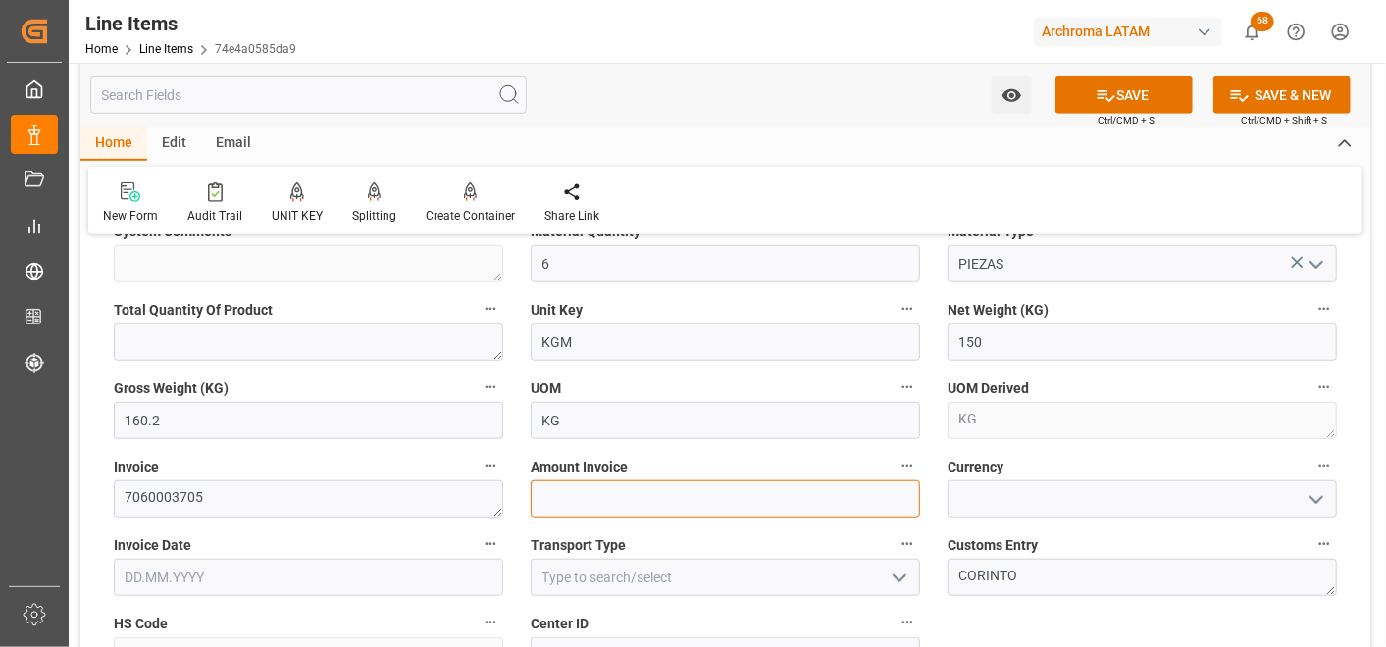
click at [596, 512] on input "text" at bounding box center [725, 499] width 389 height 37
type input "2416.5"
click at [1321, 490] on icon "open menu" at bounding box center [1317, 500] width 24 height 24
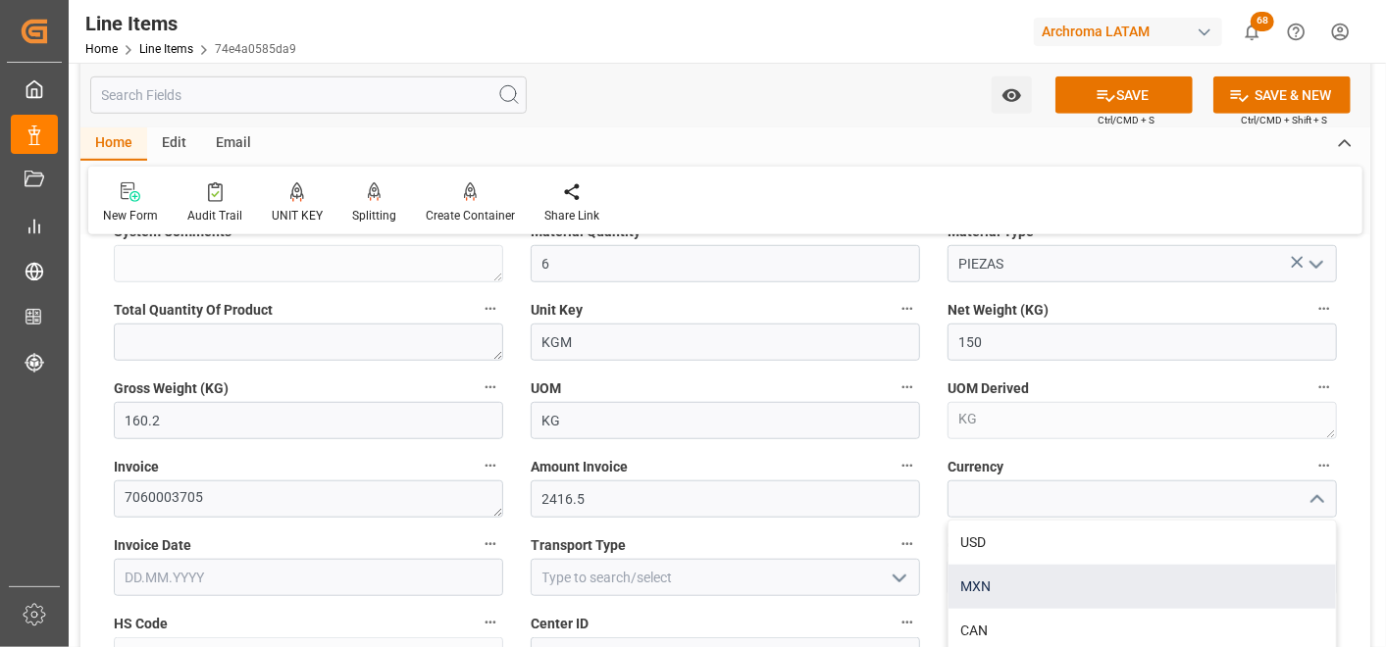
click at [1205, 565] on div "MXN" at bounding box center [1142, 587] width 387 height 44
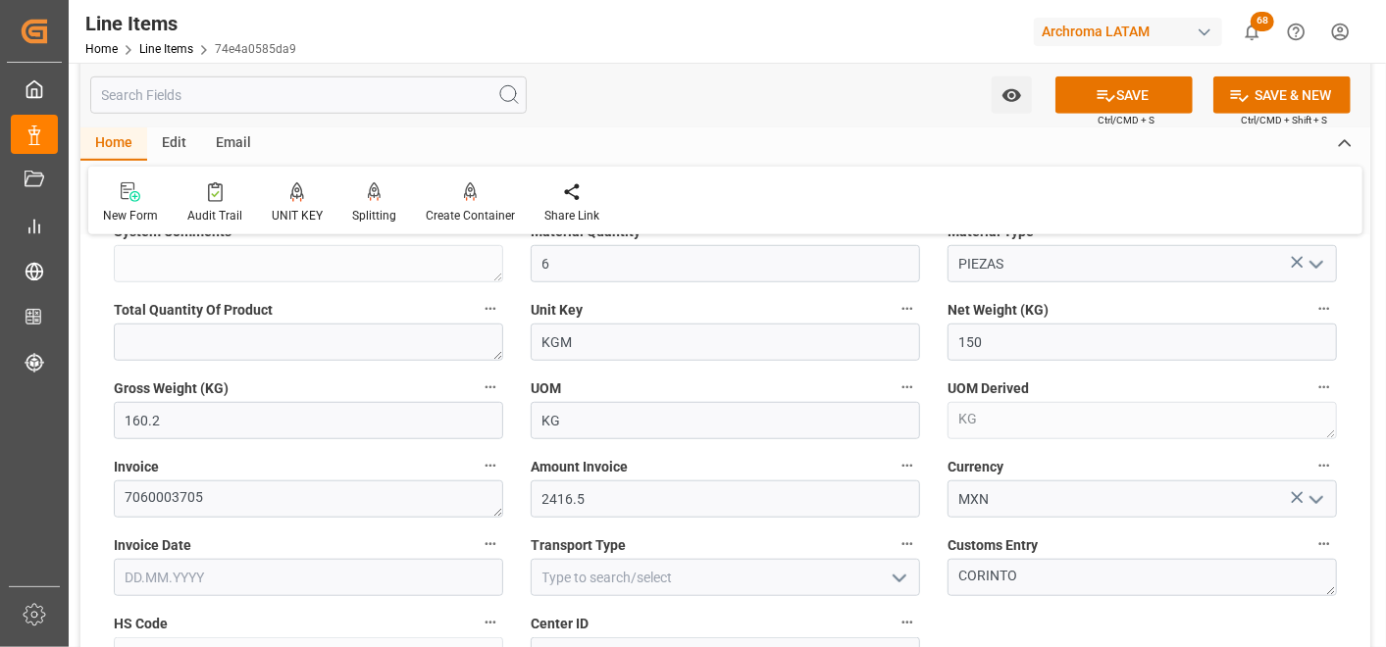
click at [1328, 504] on button "open menu" at bounding box center [1315, 500] width 29 height 30
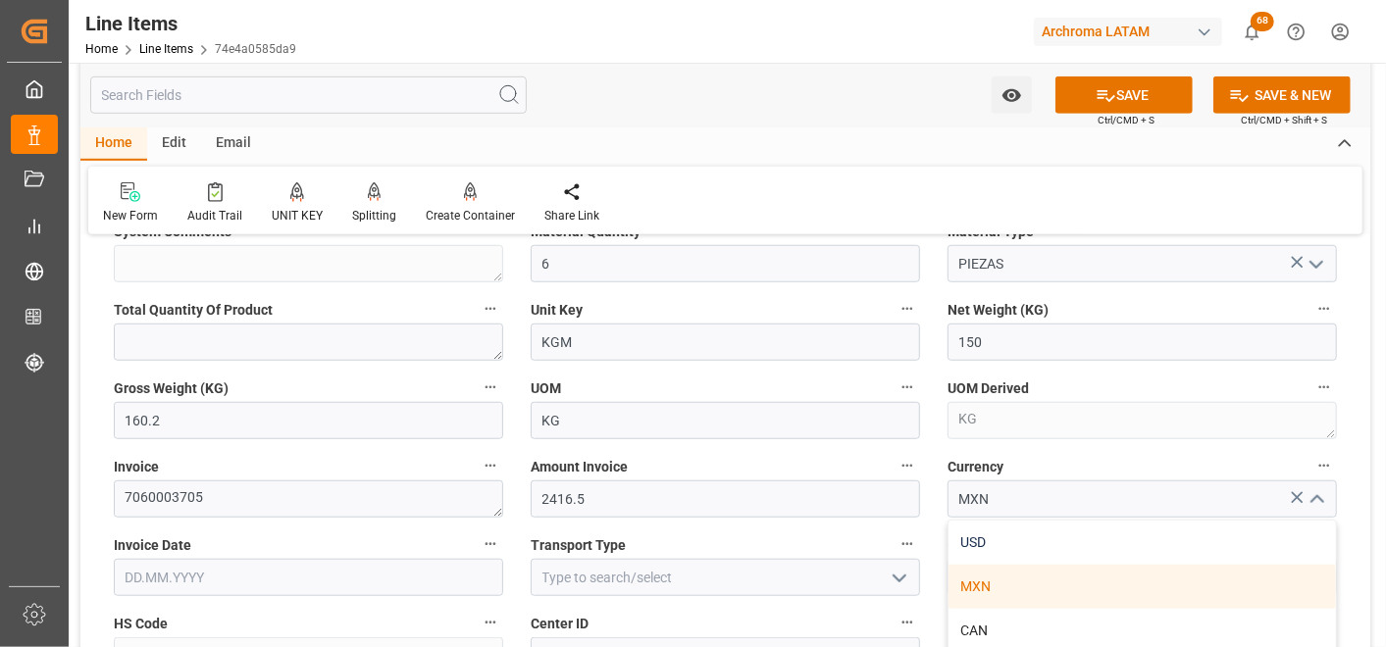
click at [1268, 521] on div "USD" at bounding box center [1142, 543] width 387 height 44
type input "USD"
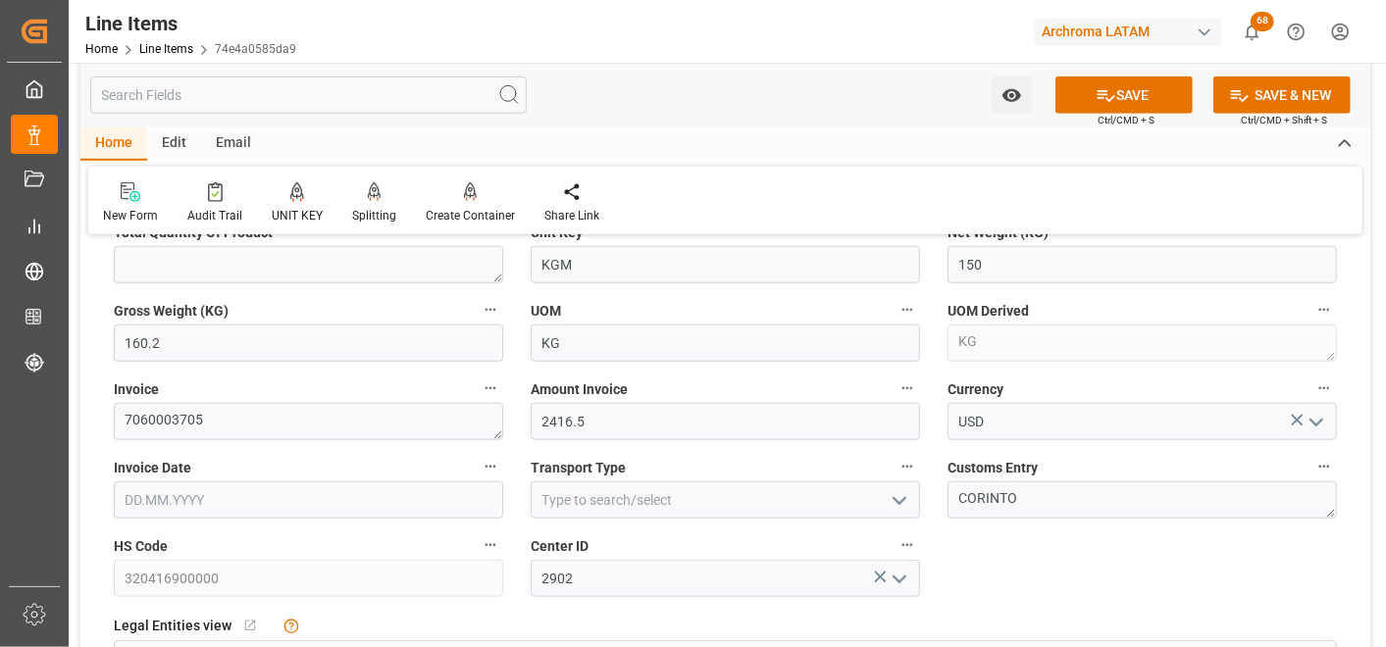
scroll to position [871, 0]
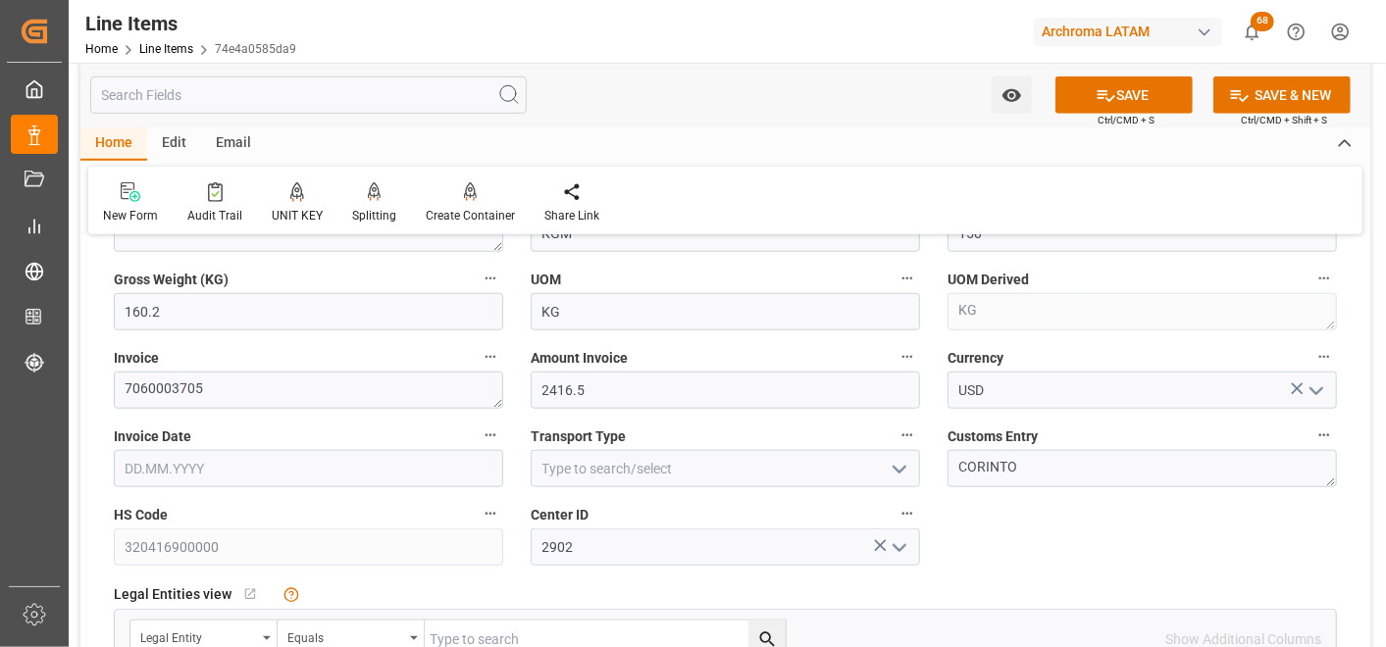
click at [900, 472] on icon "open menu" at bounding box center [900, 470] width 24 height 24
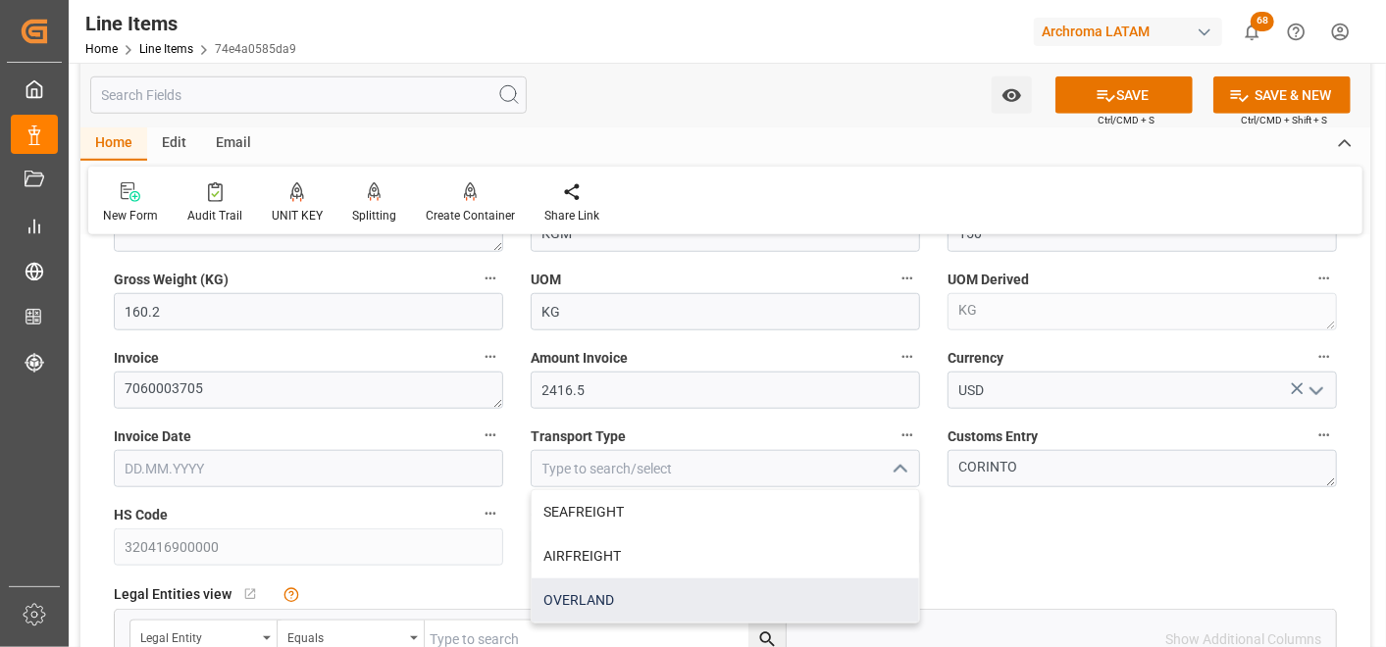
click at [720, 595] on div "OVERLAND" at bounding box center [725, 601] width 387 height 44
type input "OVERLAND"
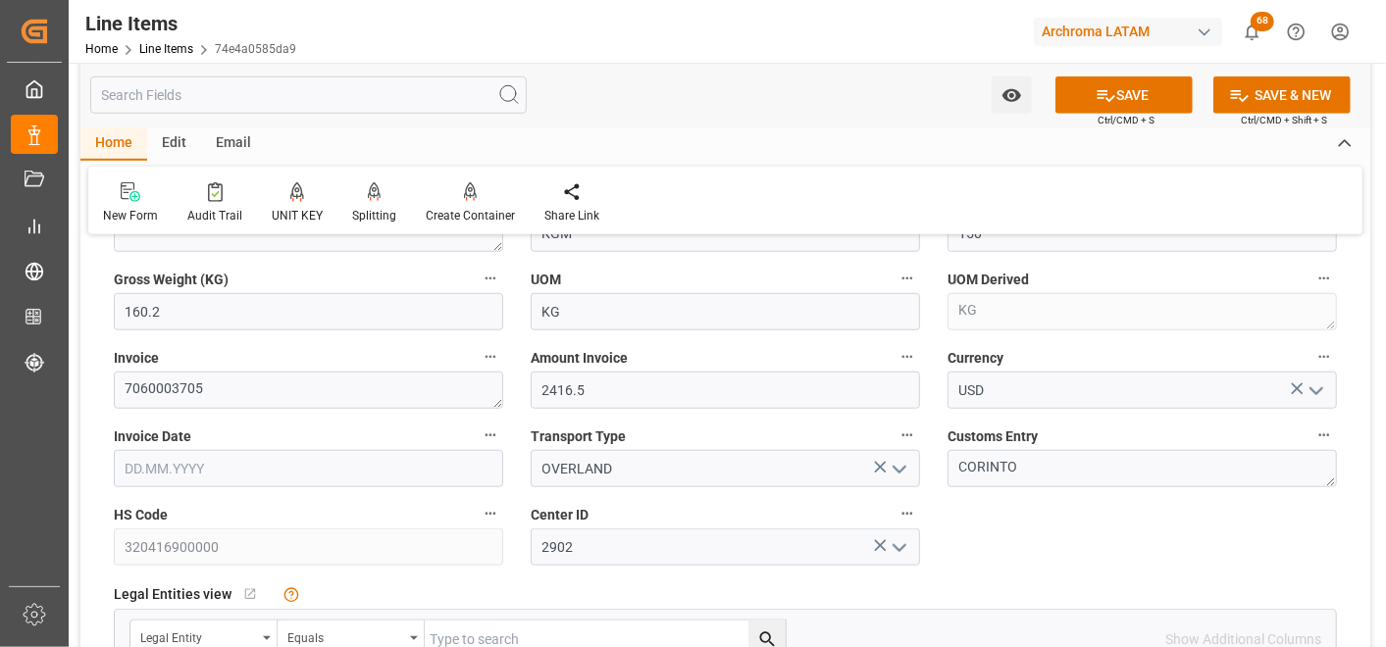
click at [364, 469] on input "text" at bounding box center [308, 468] width 389 height 37
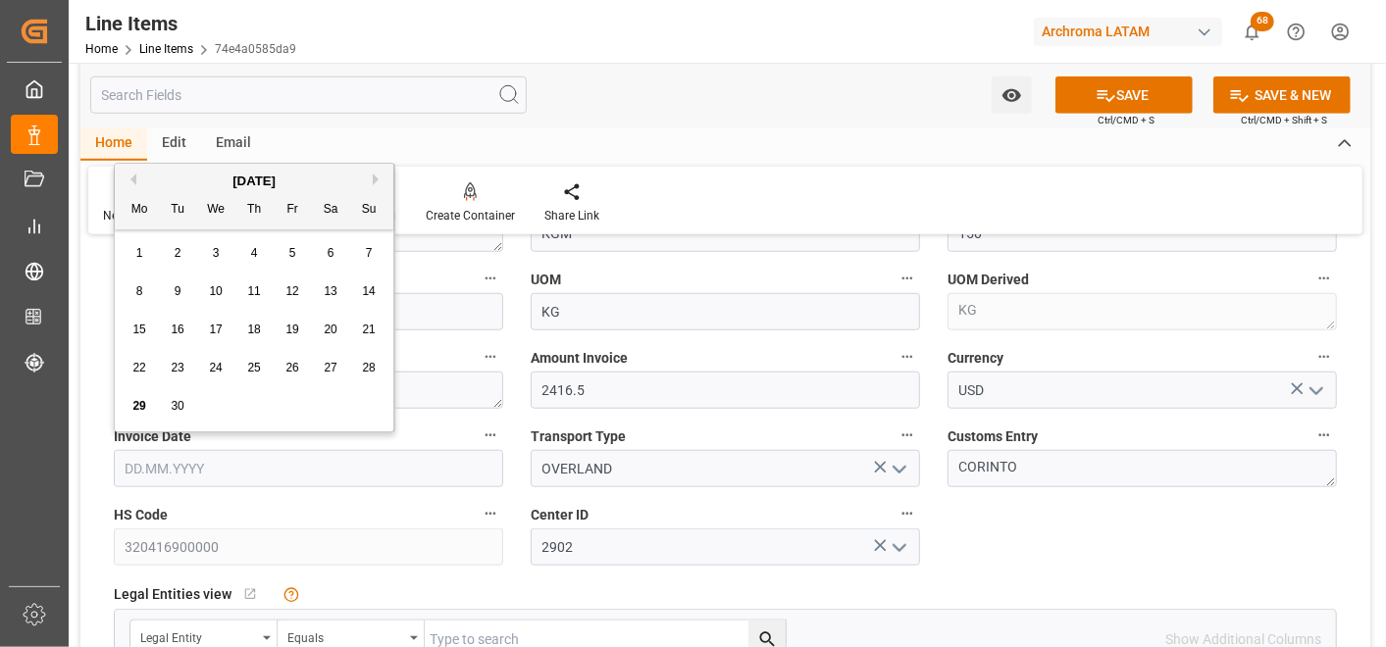
click at [121, 343] on div "15 16 17 18 19 20 21" at bounding box center [255, 330] width 268 height 38
click at [250, 368] on span "25" at bounding box center [253, 368] width 13 height 14
type input "[DATE]"
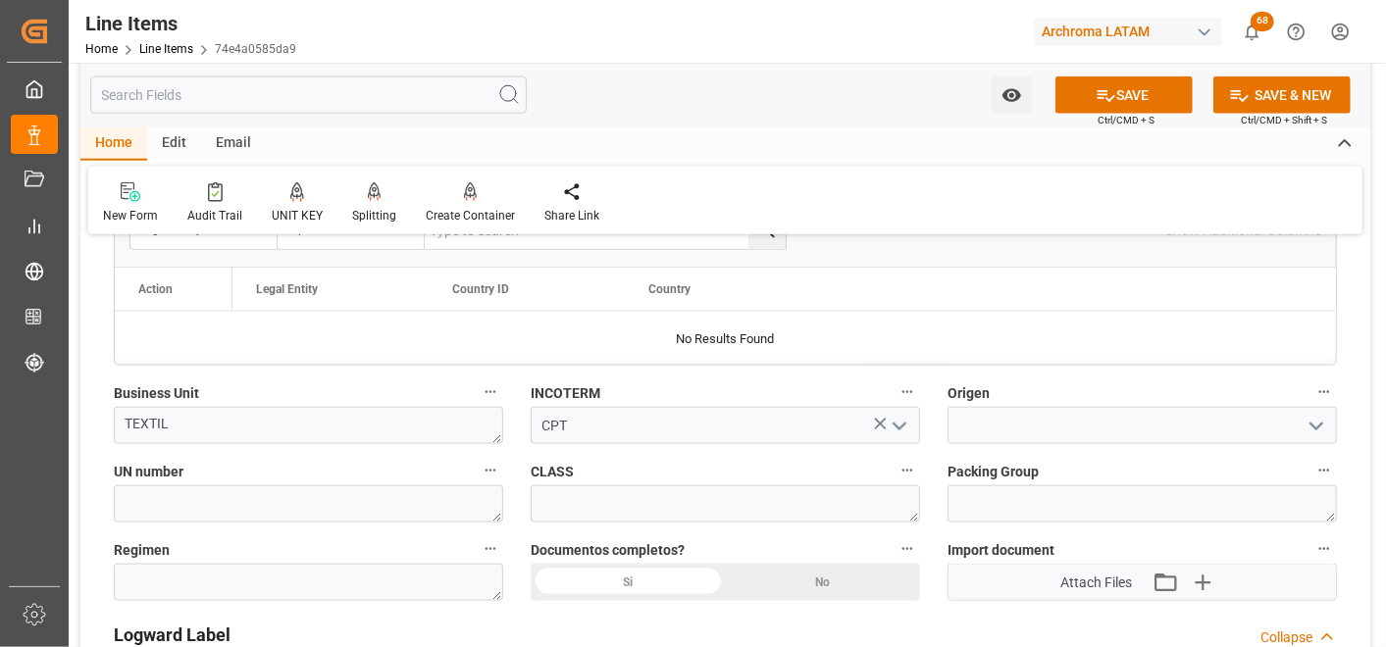
scroll to position [1308, 0]
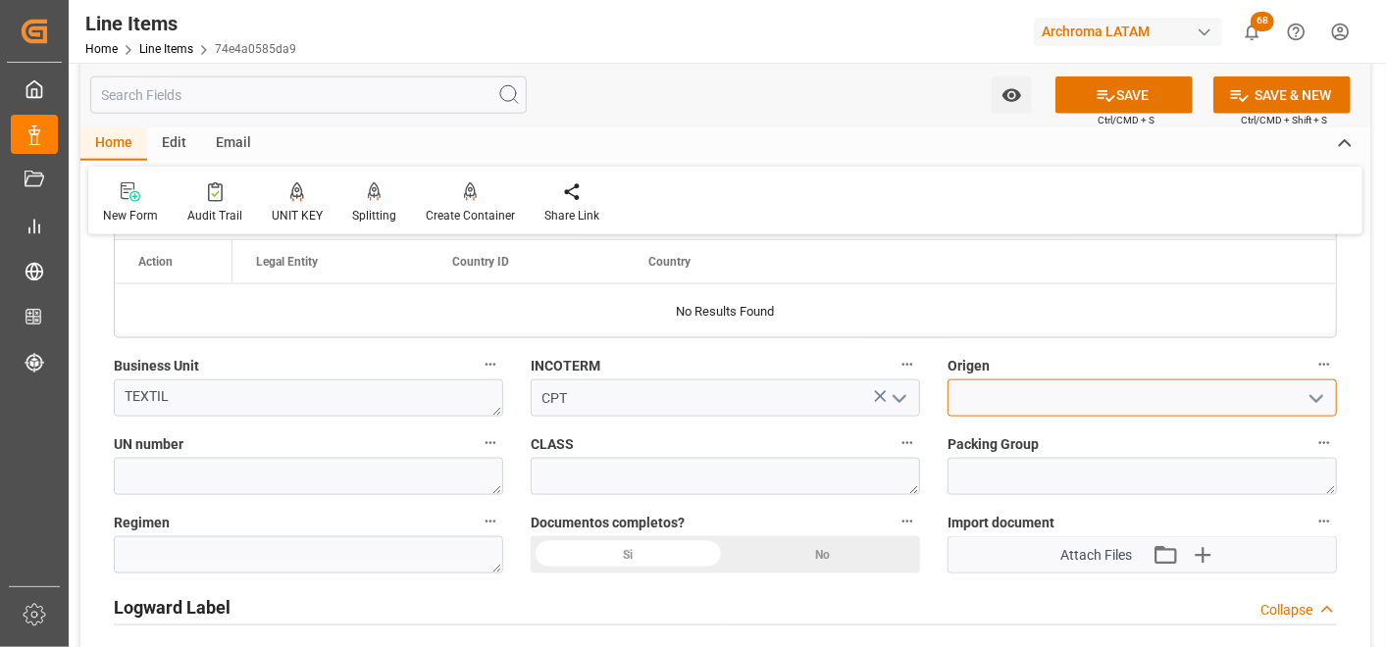
click at [1045, 400] on input at bounding box center [1142, 398] width 389 height 37
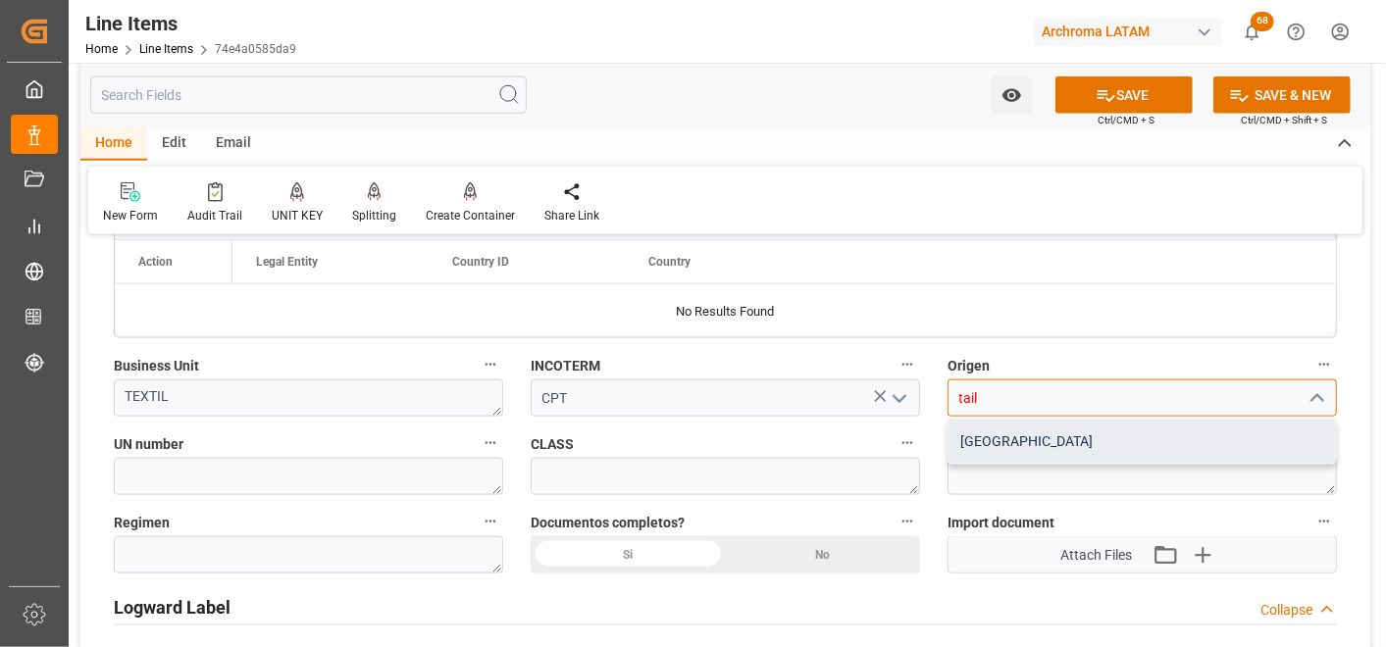
click at [1048, 436] on div "TAILANDIA" at bounding box center [1142, 442] width 387 height 44
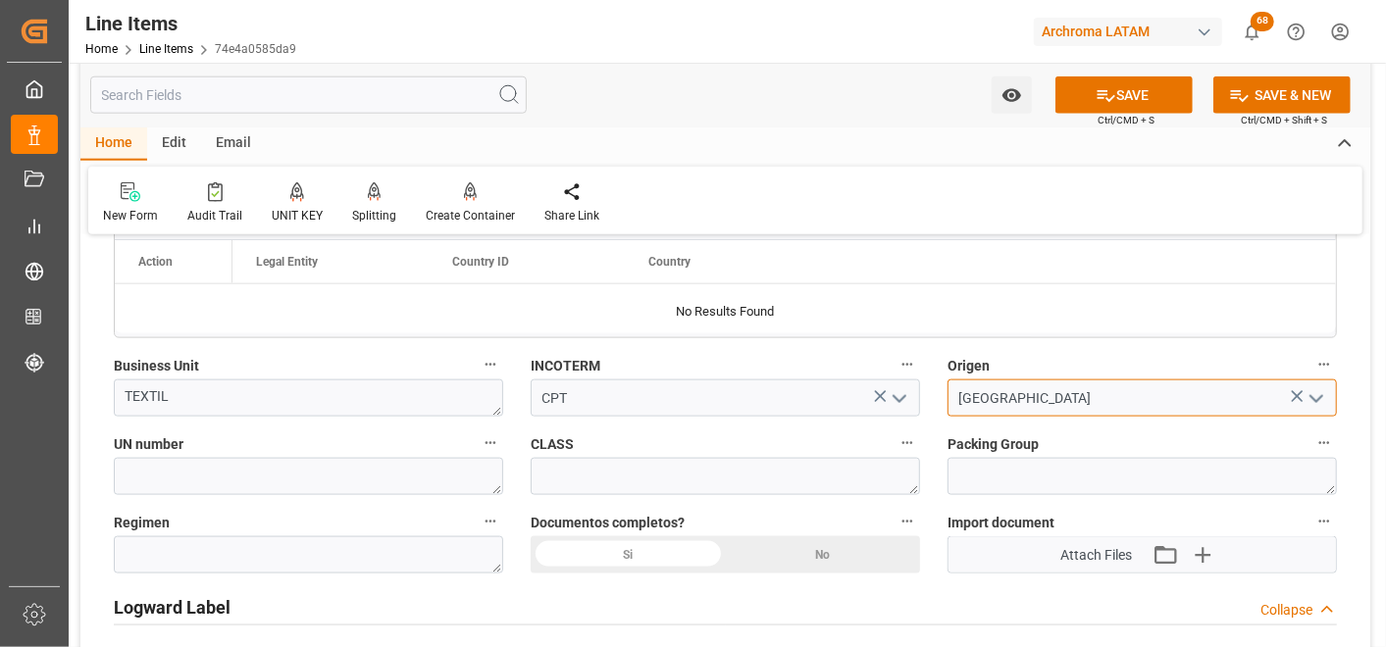
type input "TAILANDIA"
click at [667, 550] on div "Si" at bounding box center [628, 555] width 195 height 37
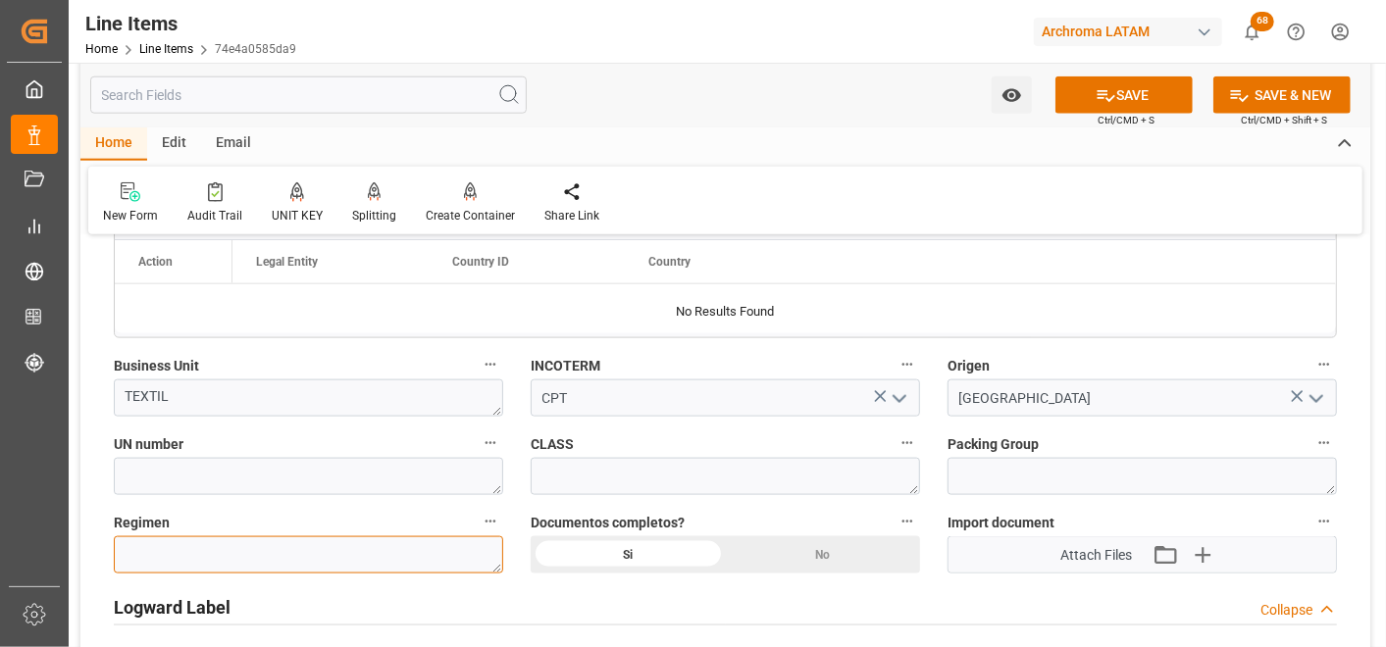
click at [326, 547] on textarea at bounding box center [308, 555] width 389 height 37
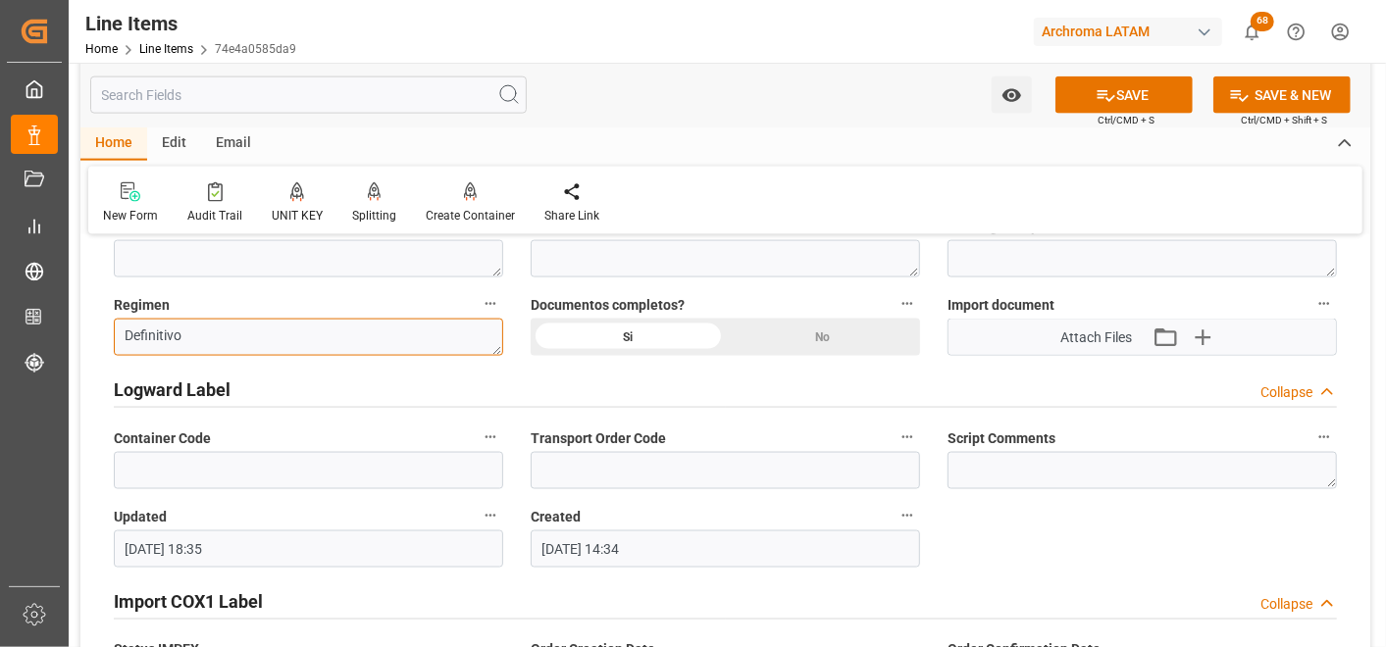
scroll to position [1416, 0]
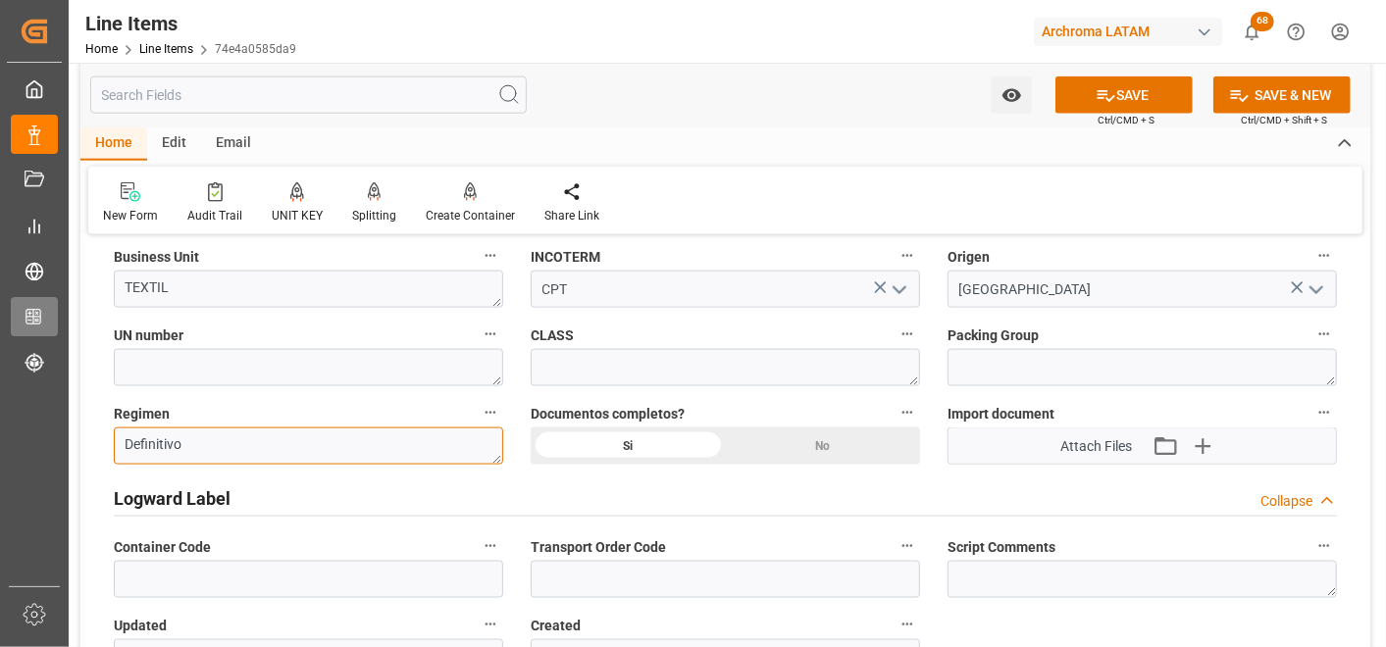
type textarea "Definitivo"
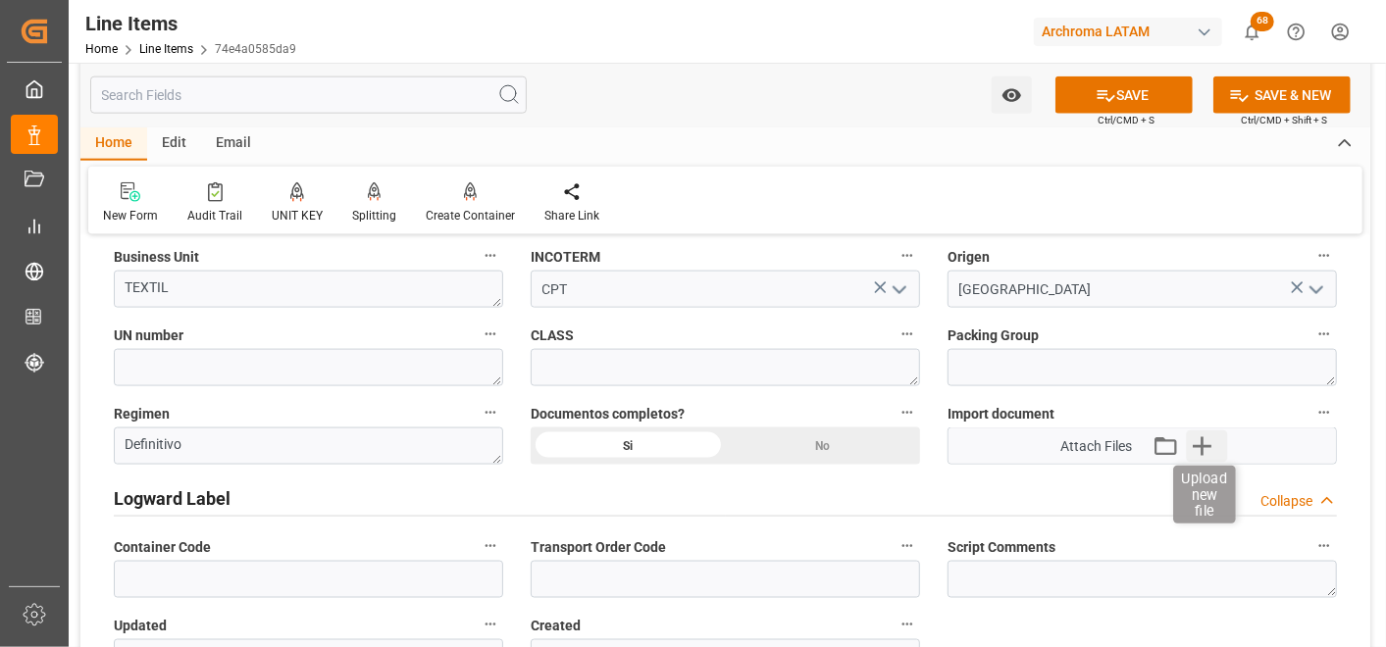
click at [1205, 447] on icon "button" at bounding box center [1201, 446] width 31 height 31
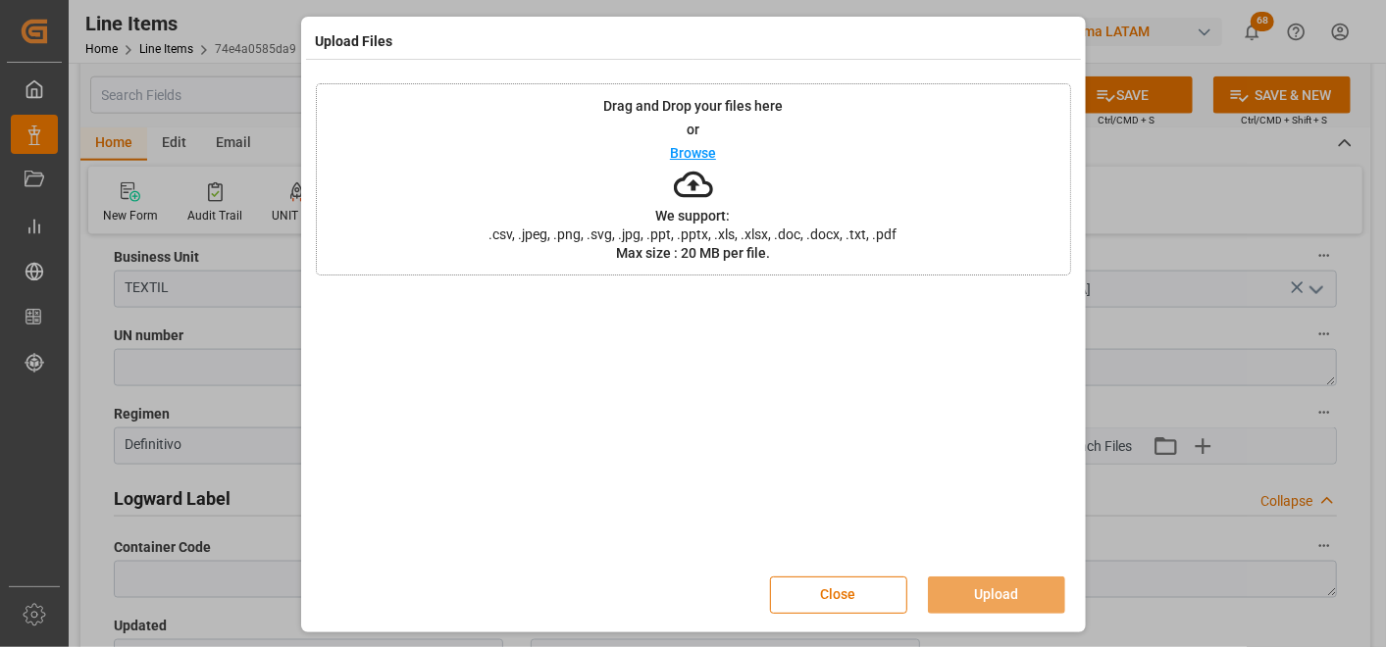
click at [731, 217] on div "Drag and Drop your files here or Browse We support: .csv, .jpeg, .png, .svg, .j…" at bounding box center [693, 179] width 755 height 192
click at [971, 593] on button "Upload" at bounding box center [996, 595] width 137 height 37
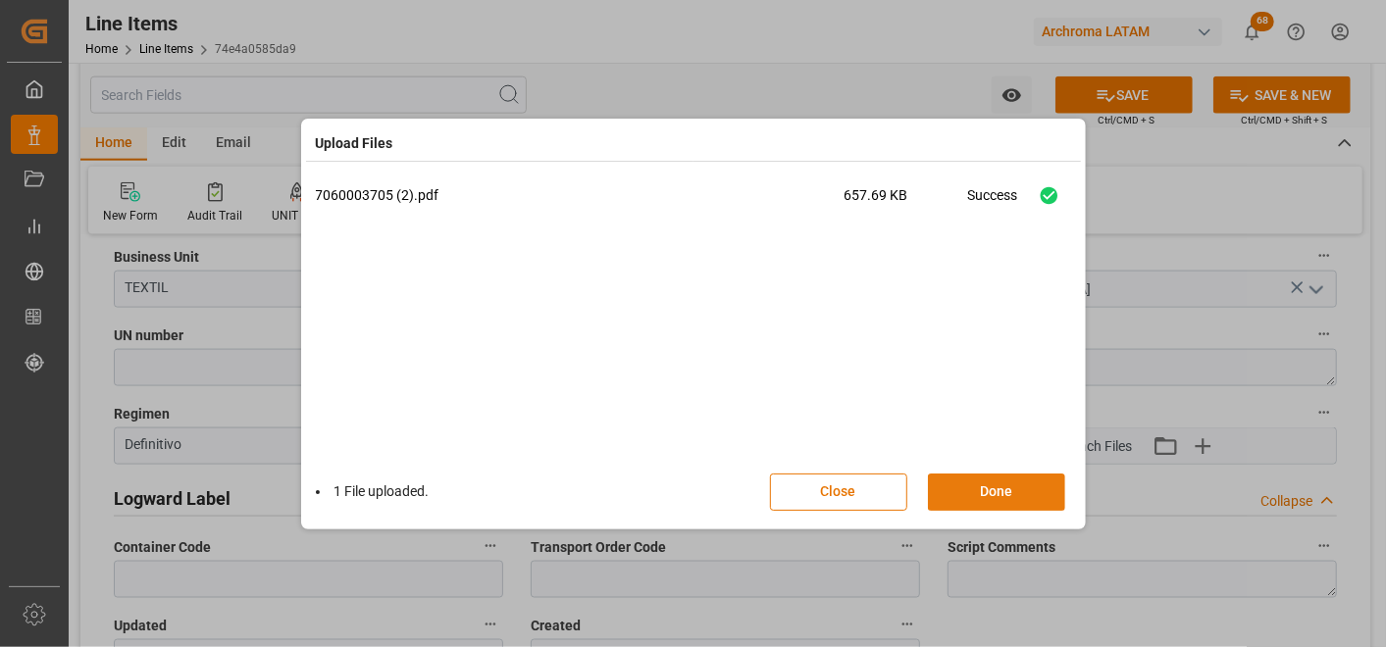
click at [1016, 479] on button "Done" at bounding box center [996, 492] width 137 height 37
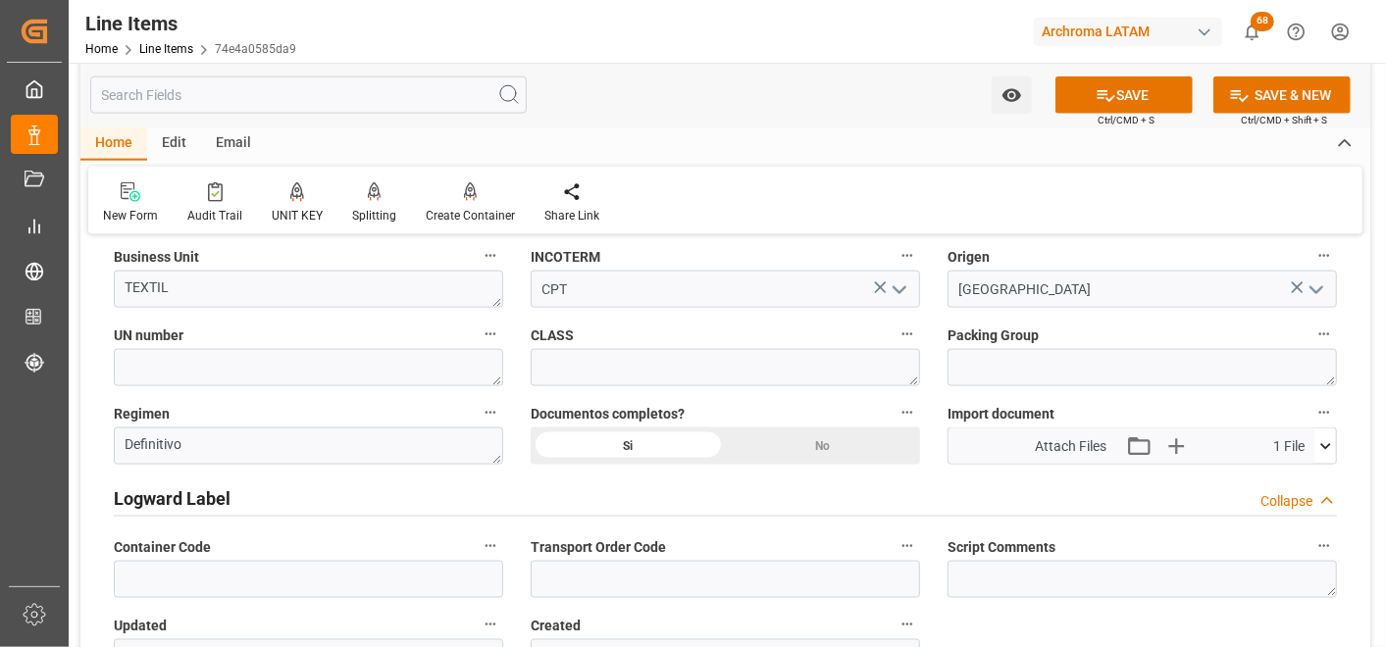
scroll to position [1308, 0]
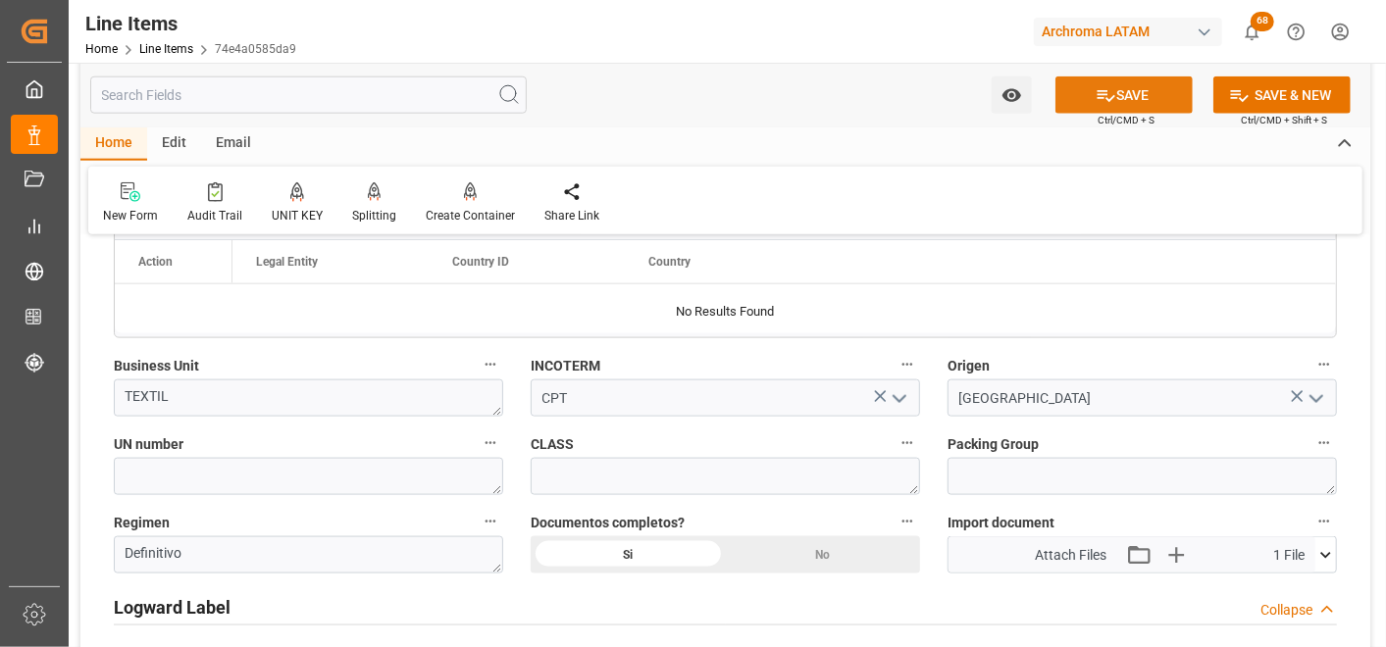
click at [1125, 99] on button "SAVE" at bounding box center [1123, 95] width 137 height 37
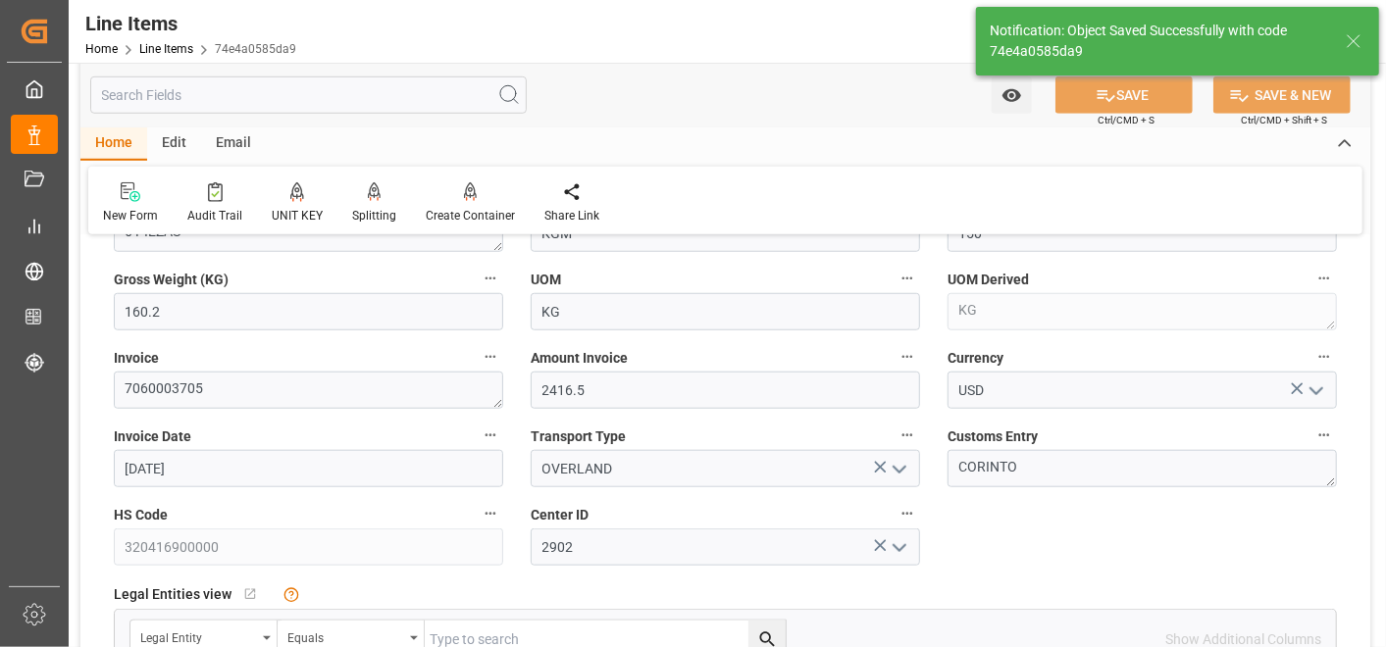
type textarea "6 PIEZAS"
type input "29.09.2025 18:40"
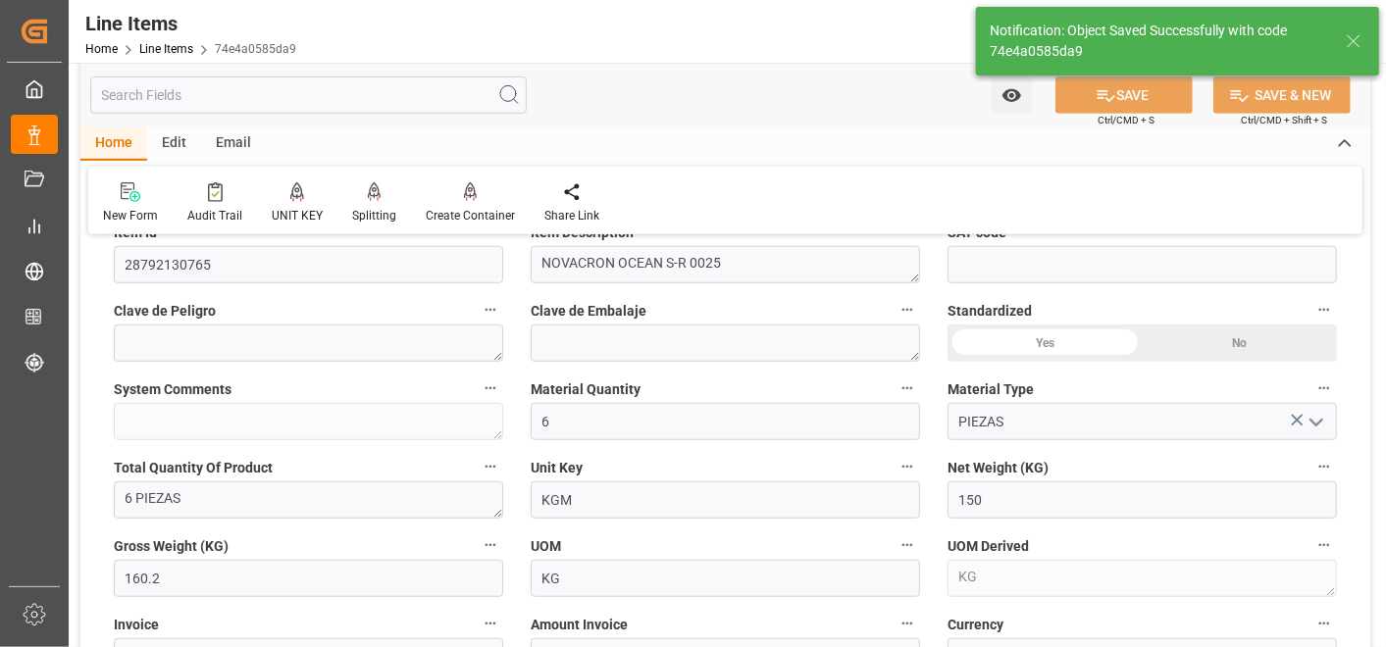
scroll to position [544, 0]
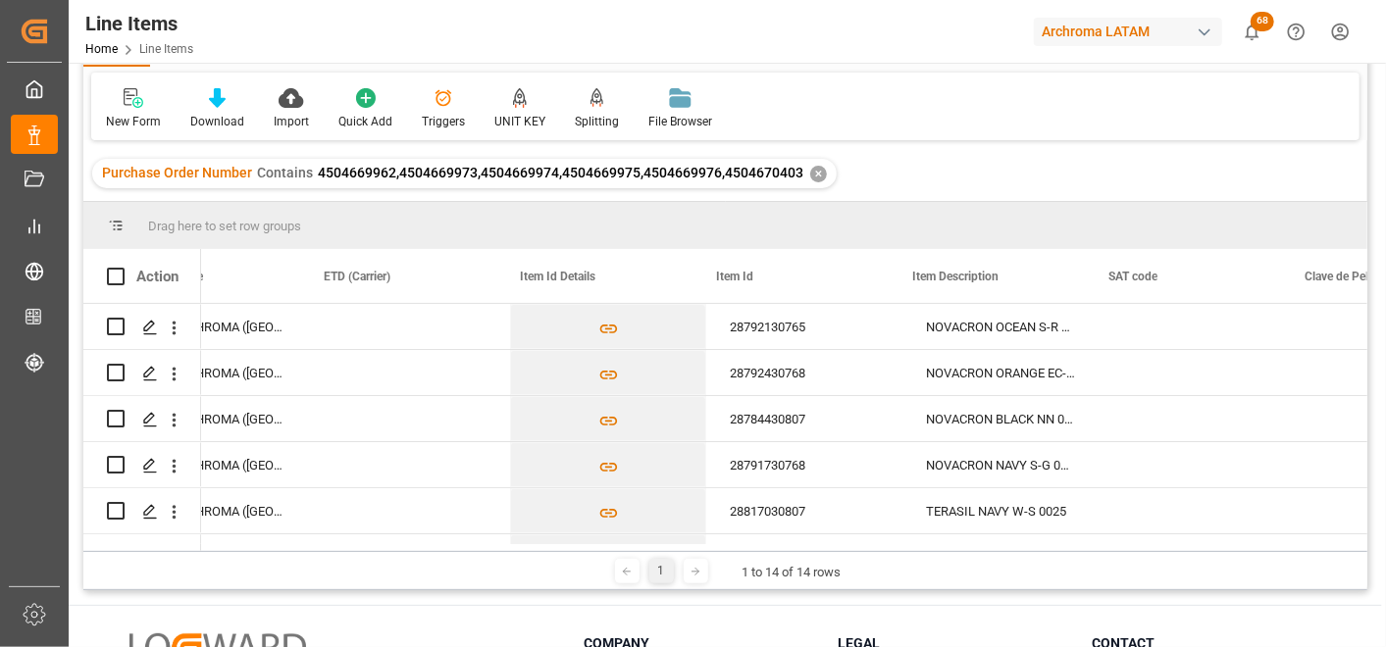
scroll to position [0, 1077]
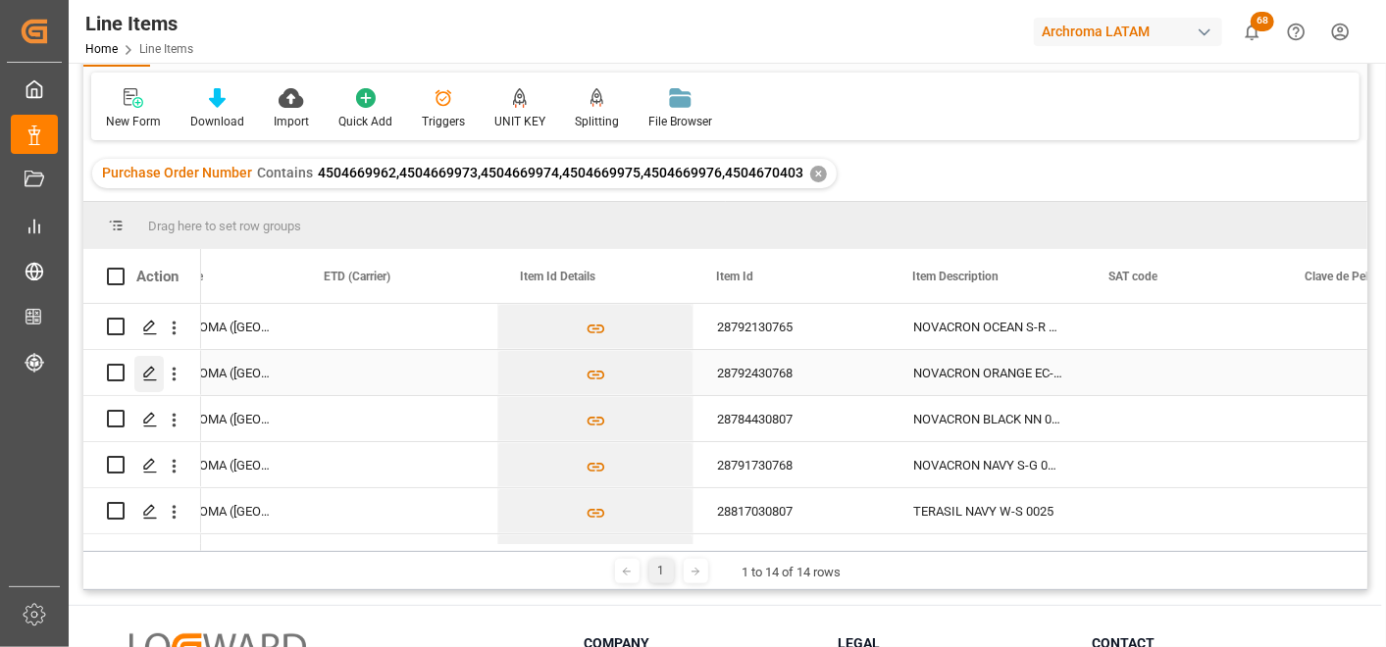
click at [143, 380] on icon "Press SPACE to select this row." at bounding box center [150, 374] width 16 height 16
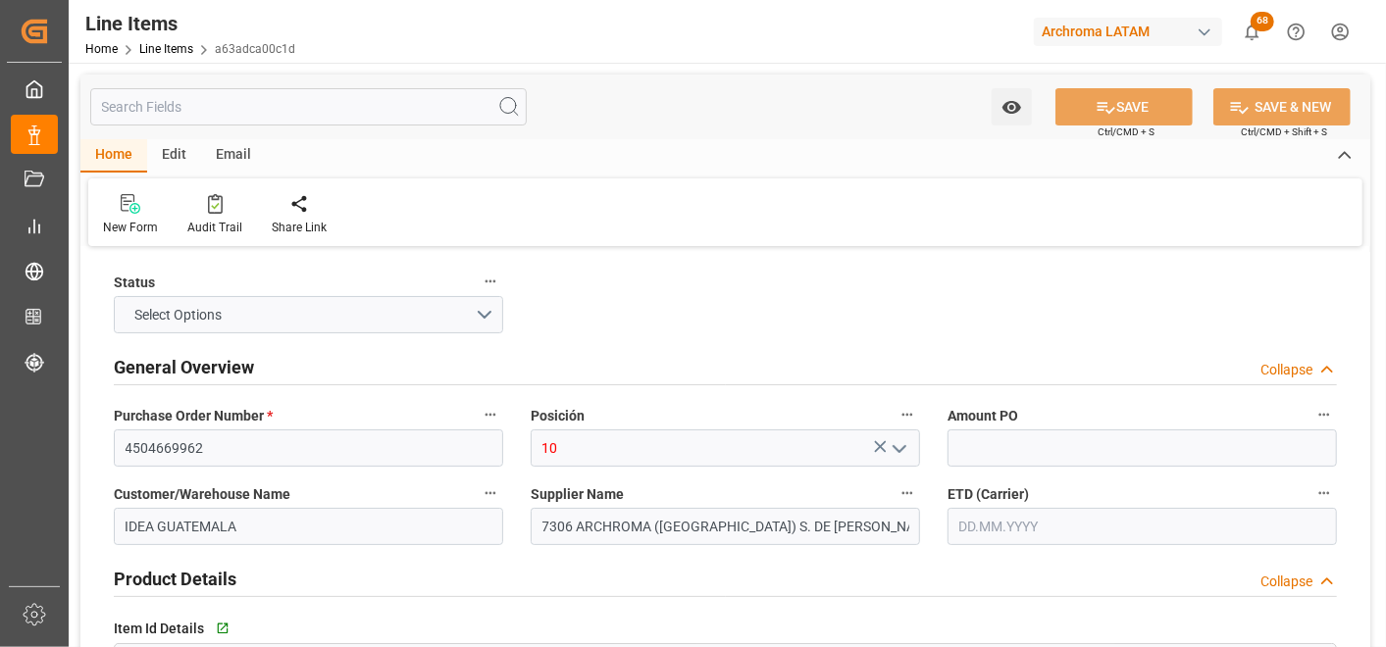
type input "1"
type input "200"
type input "320416900000"
type input "29.09.2025 18:40"
type input "29.09.2025 14:34"
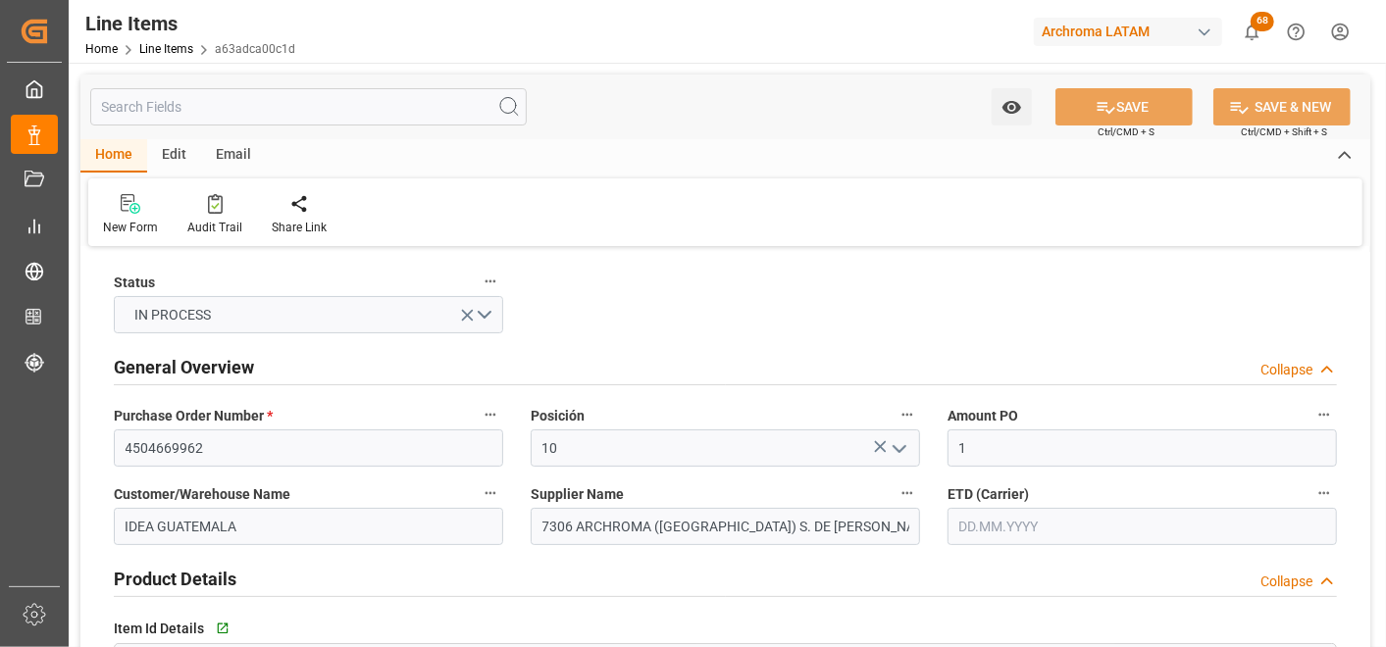
type input "[DATE]"
type input "10.10.2025"
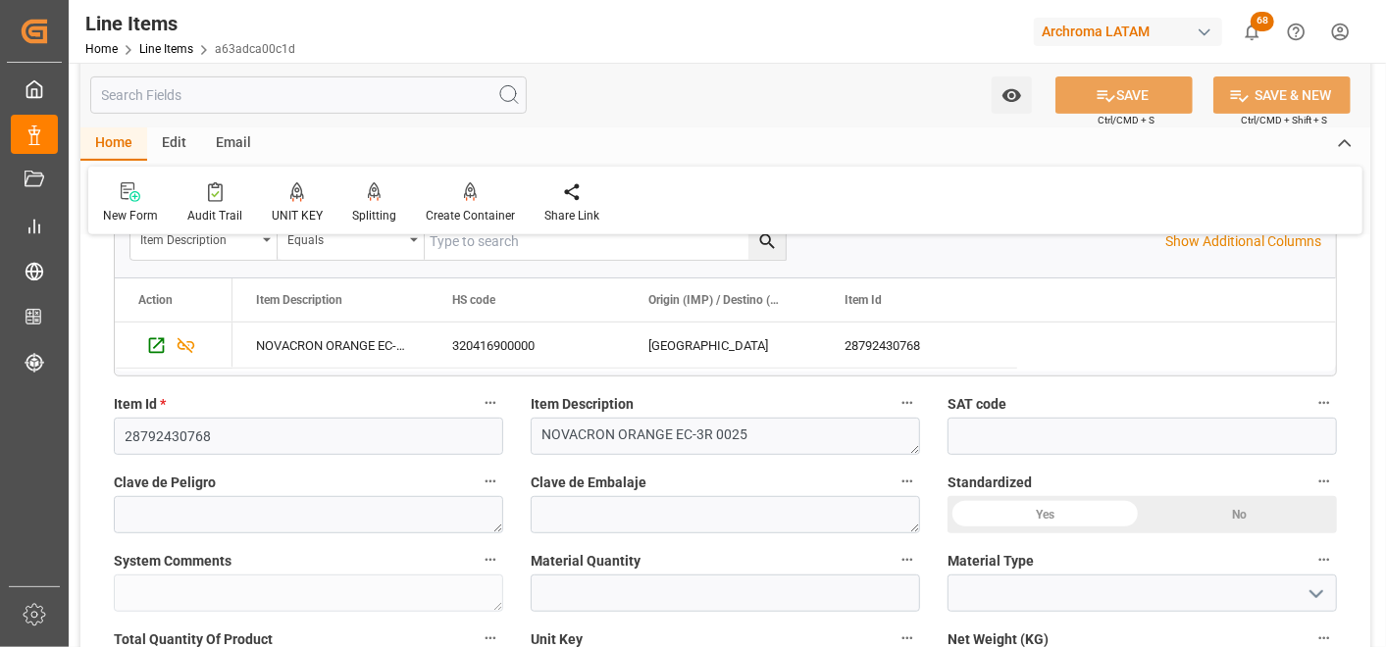
scroll to position [436, 0]
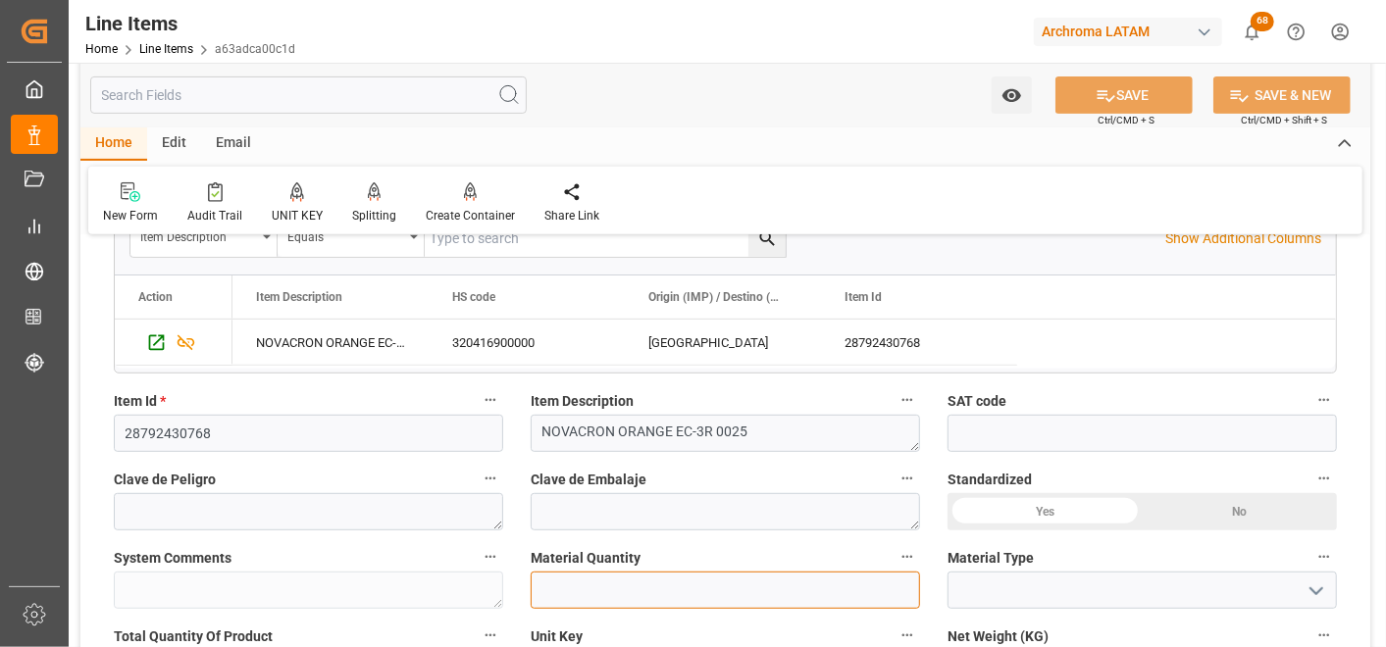
click at [822, 577] on input "text" at bounding box center [725, 590] width 389 height 37
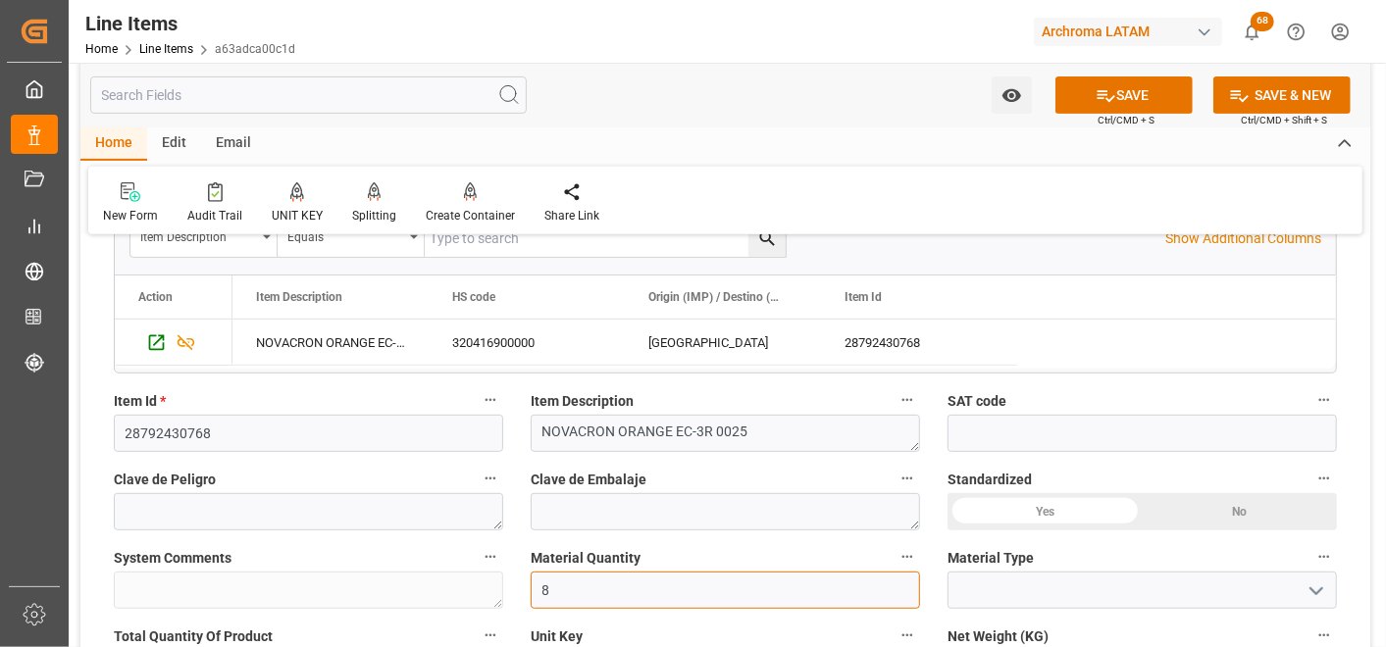
type input "8"
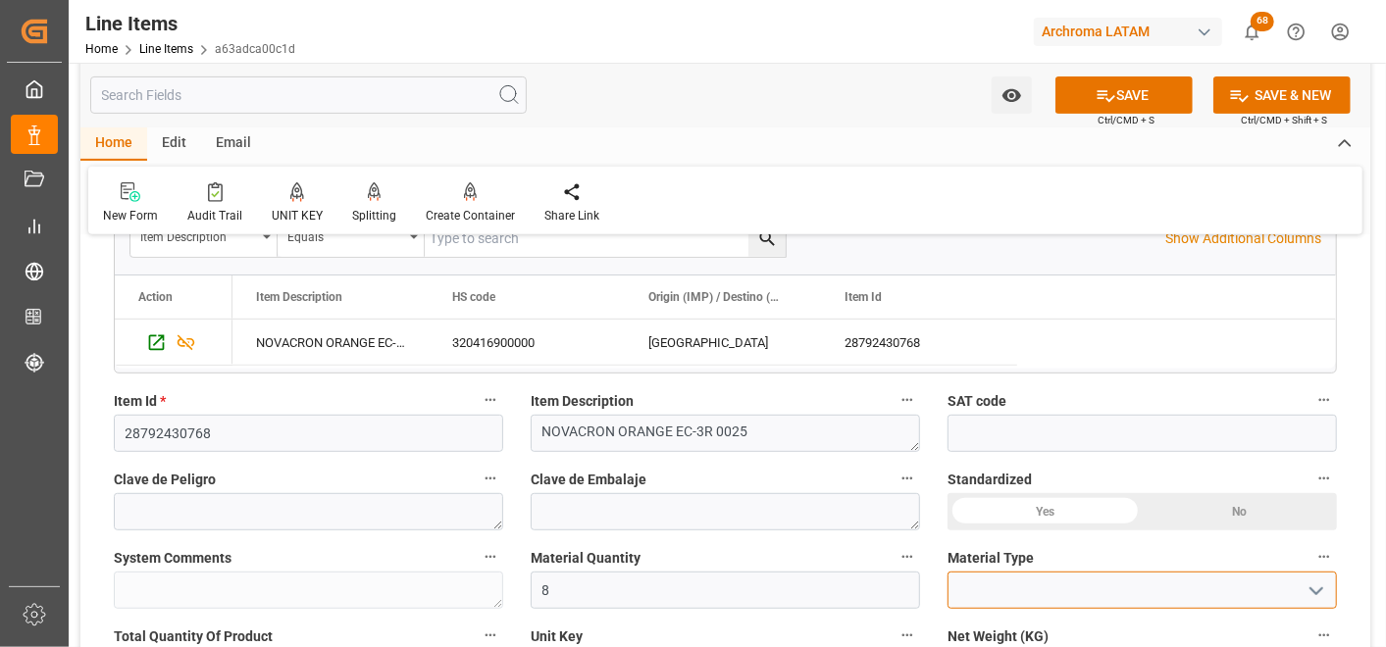
click at [1300, 595] on div at bounding box center [1142, 590] width 389 height 37
click at [1303, 600] on button "open menu" at bounding box center [1315, 591] width 29 height 30
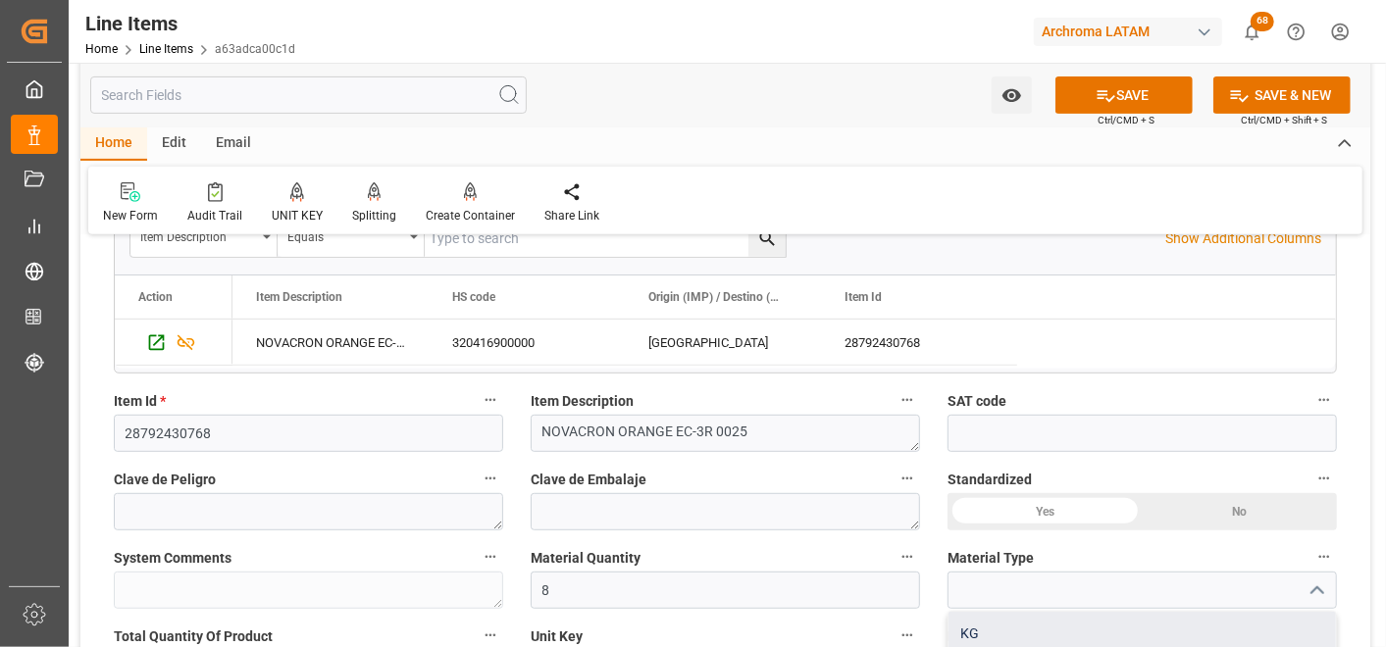
scroll to position [109, 0]
click at [1010, 621] on div "PIEZAS" at bounding box center [1142, 613] width 387 height 44
type input "PIEZAS"
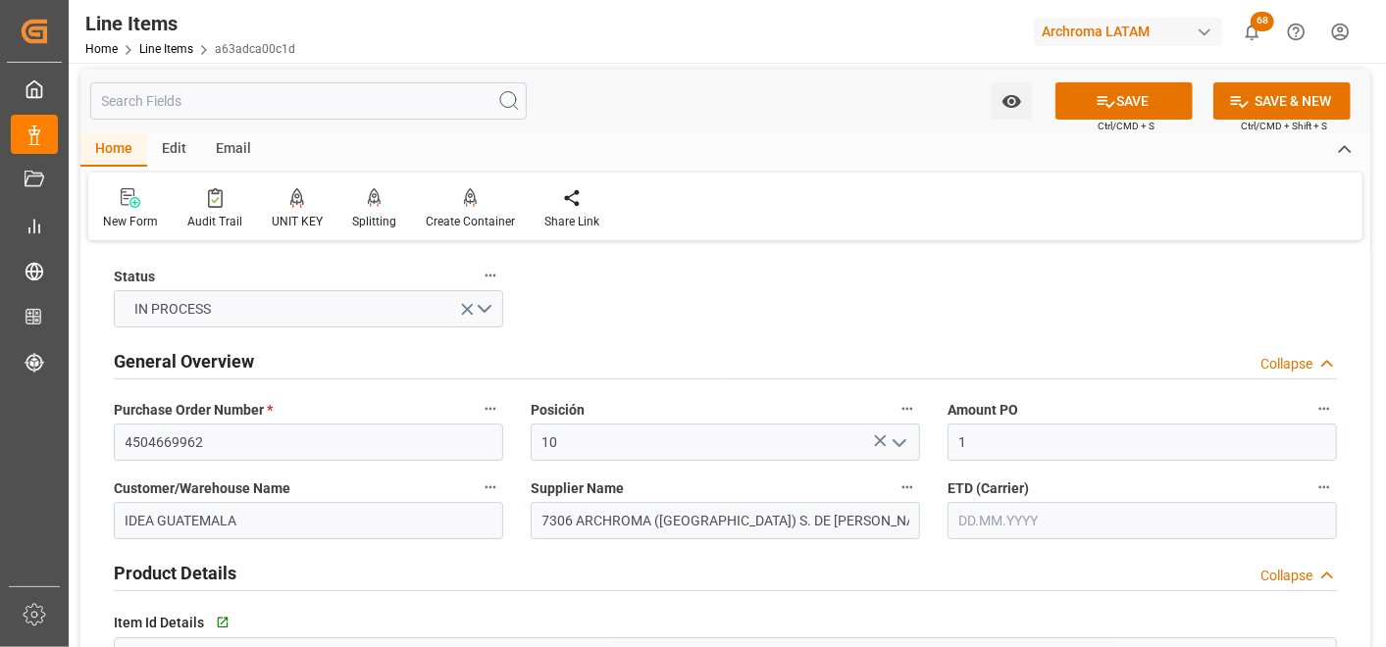
scroll to position [0, 0]
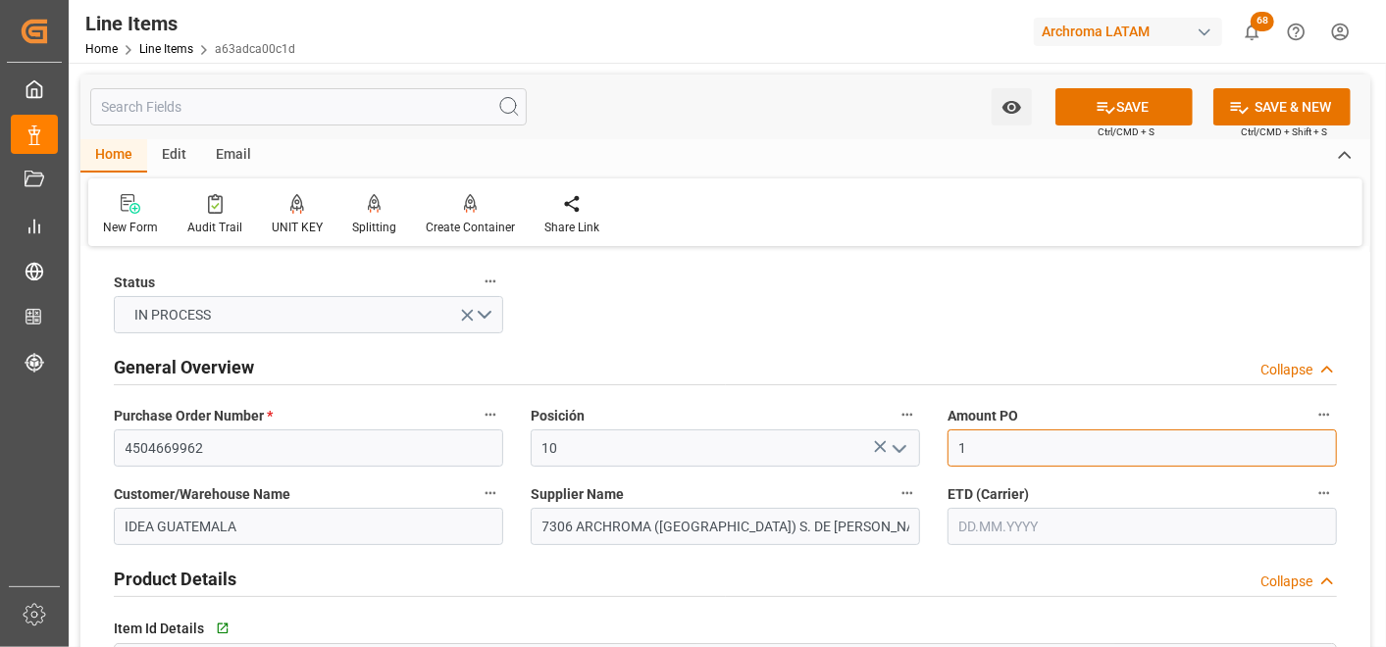
drag, startPoint x: 1037, startPoint y: 445, endPoint x: 889, endPoint y: 462, distance: 149.1
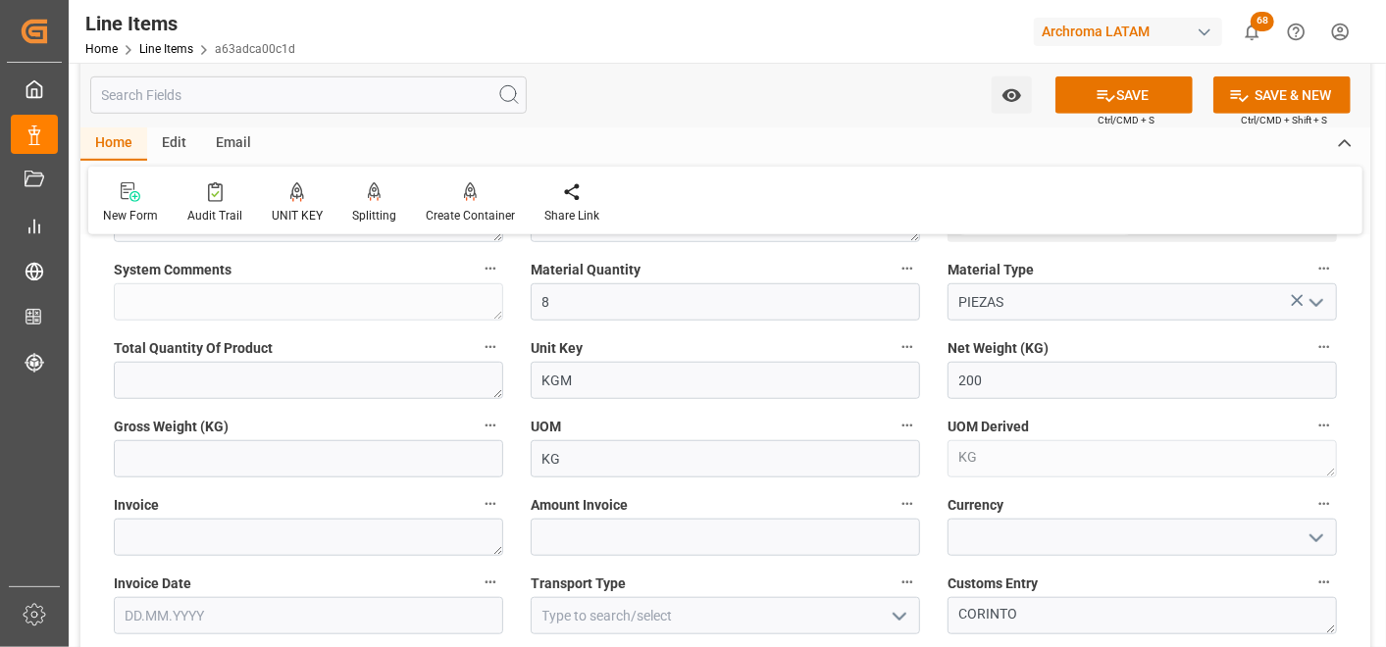
scroll to position [762, 0]
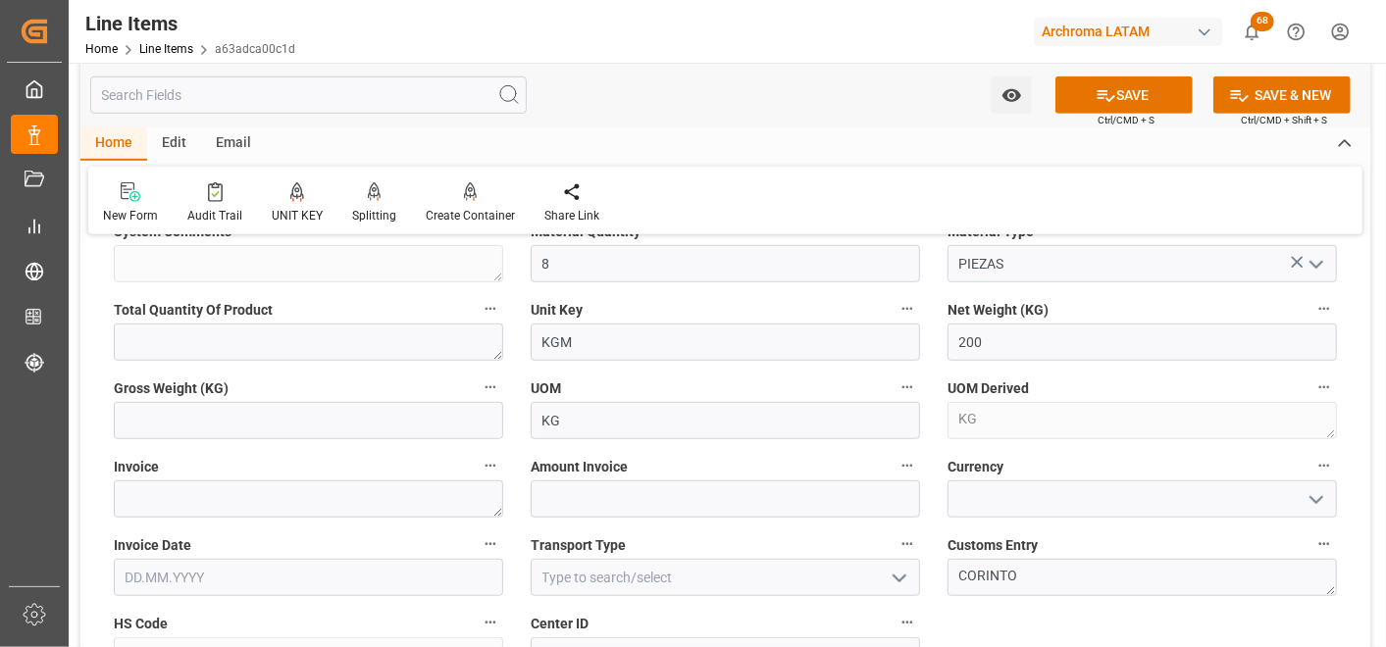
type input "4.37"
click at [435, 423] on input "text" at bounding box center [308, 420] width 389 height 37
type input "213.6"
click at [426, 495] on textarea at bounding box center [308, 499] width 389 height 37
click at [341, 486] on textarea at bounding box center [308, 499] width 389 height 37
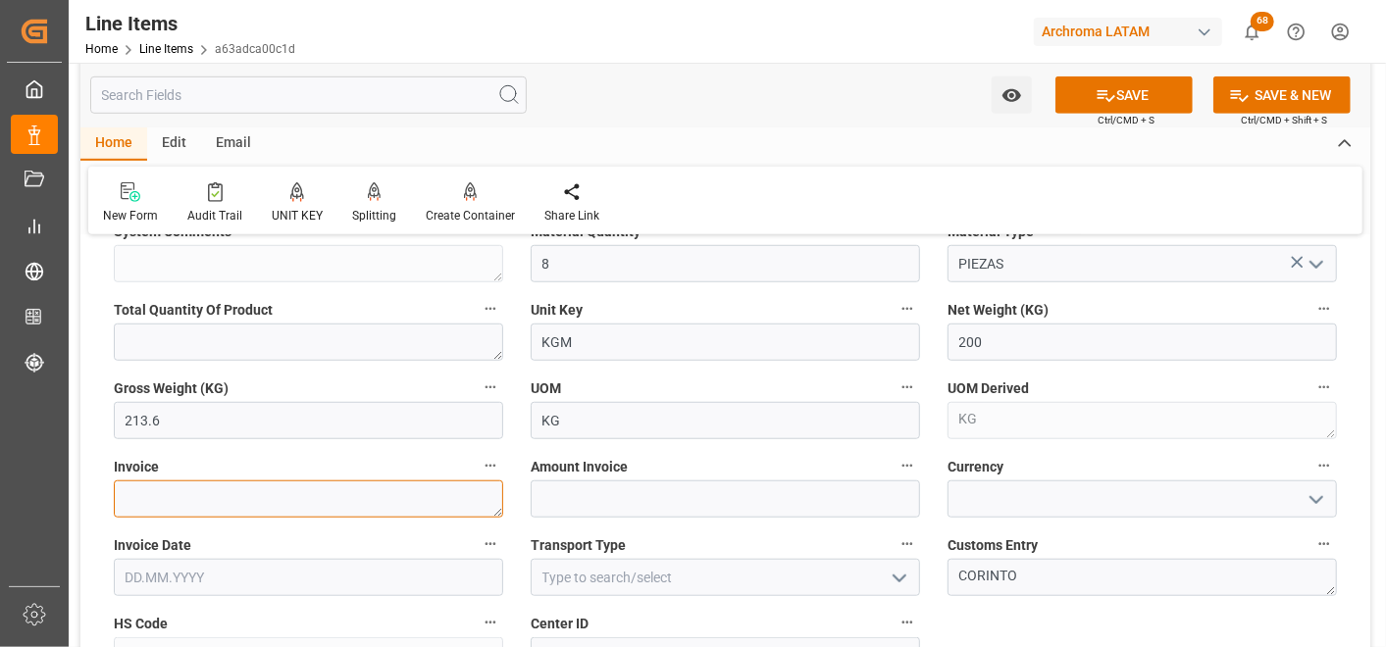
paste textarea "7060003705"
type textarea "7060003705"
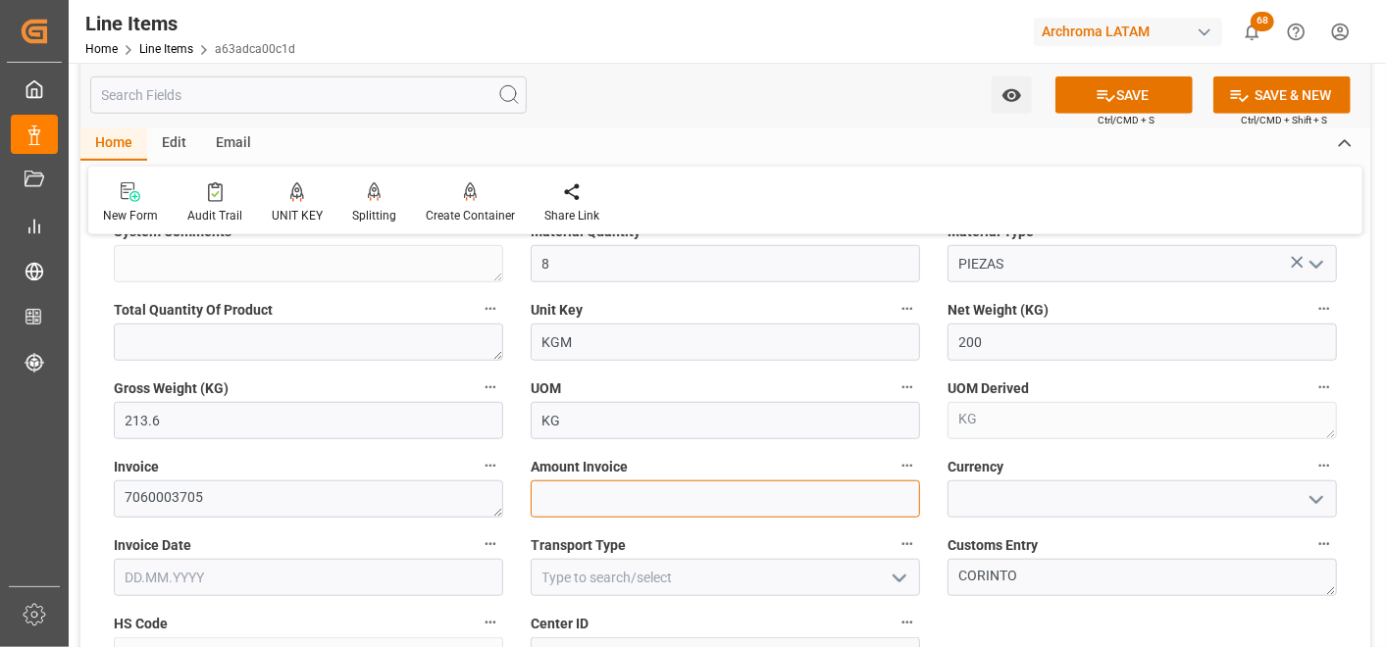
click at [556, 506] on input "text" at bounding box center [725, 499] width 389 height 37
type input "874"
click at [1327, 503] on icon "open menu" at bounding box center [1317, 500] width 24 height 24
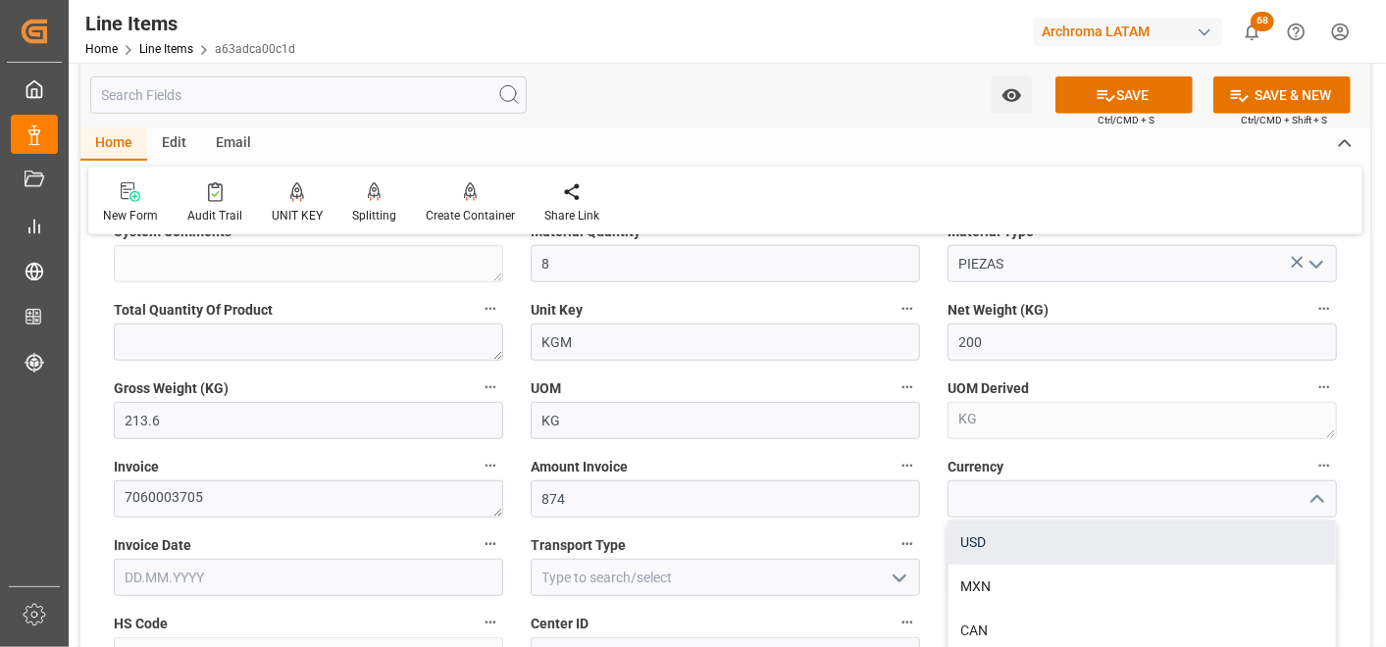
click at [1259, 524] on div "USD" at bounding box center [1142, 543] width 387 height 44
type input "USD"
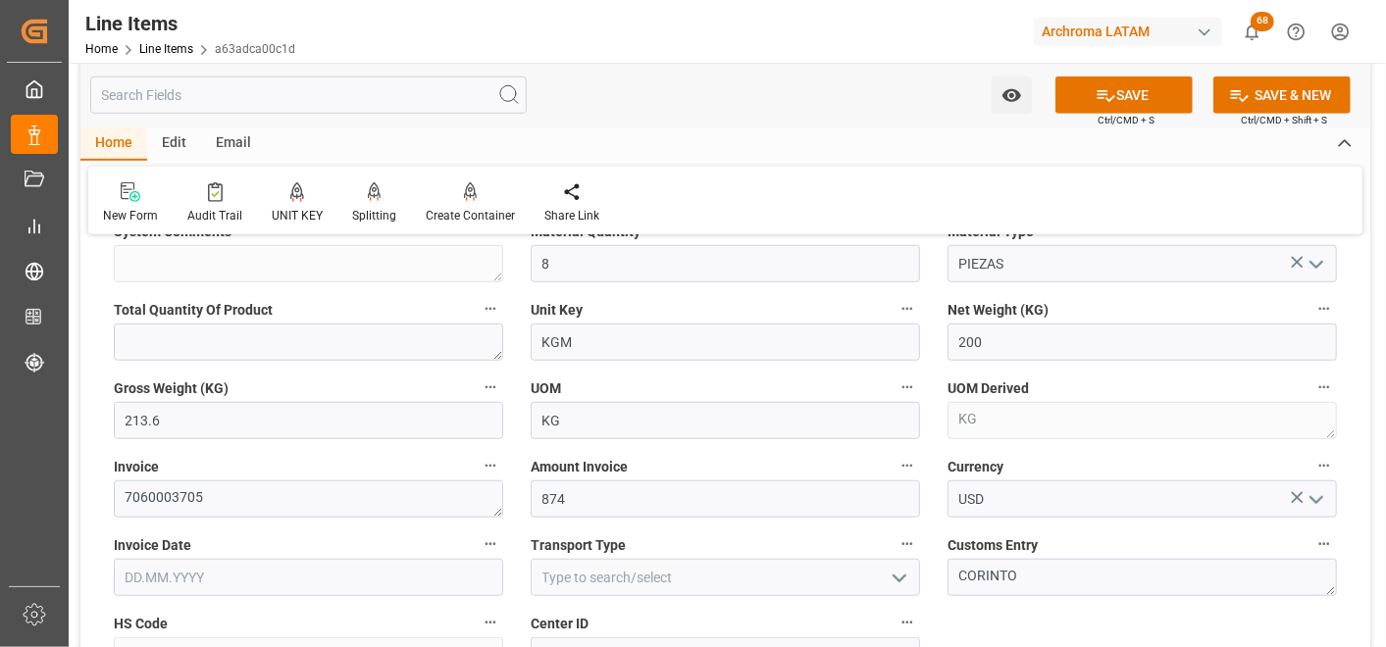
scroll to position [871, 0]
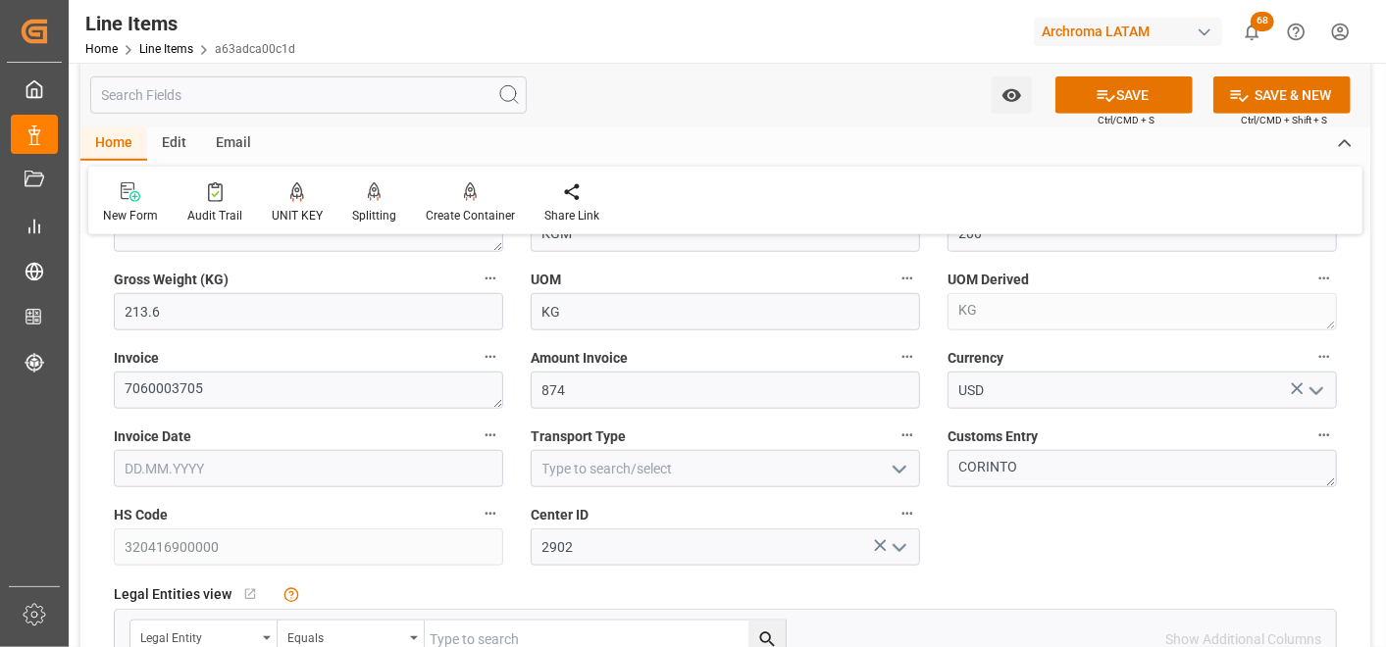
click at [387, 472] on input "text" at bounding box center [308, 468] width 389 height 37
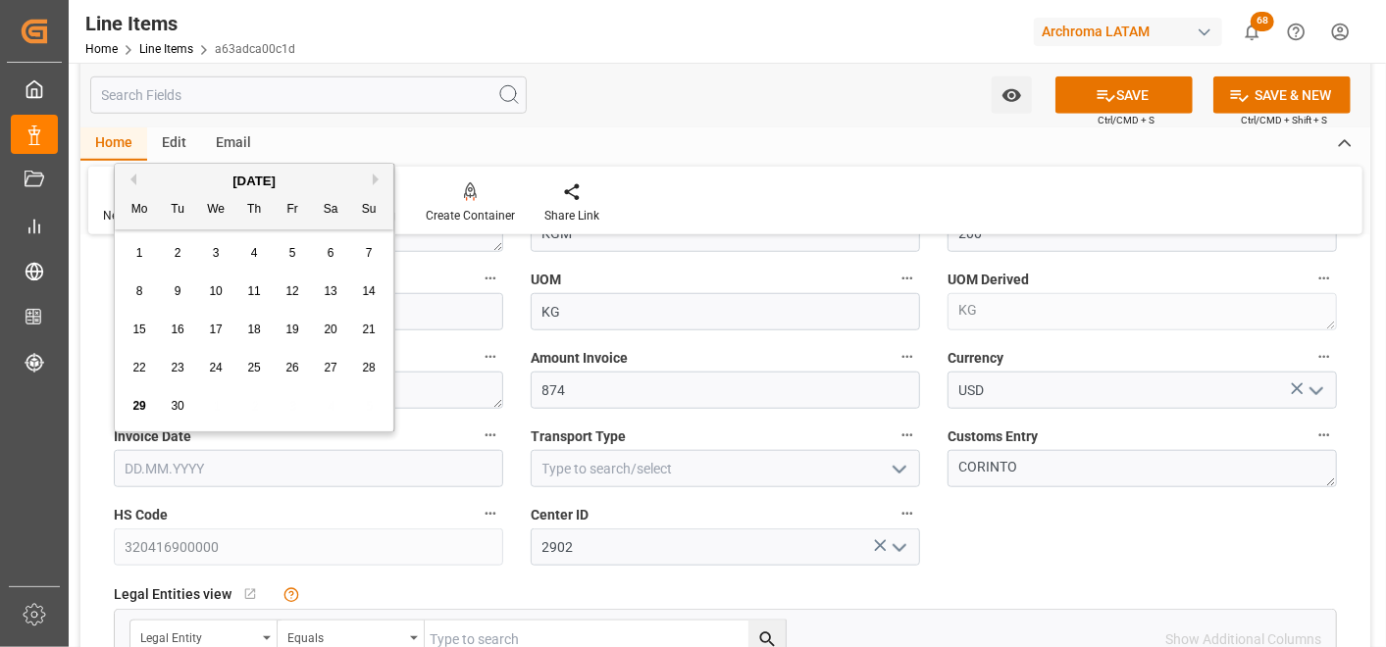
click at [122, 320] on div "15 16 17 18 19 20 21" at bounding box center [255, 330] width 268 height 38
click at [246, 365] on div "25" at bounding box center [254, 369] width 25 height 24
type input "[DATE]"
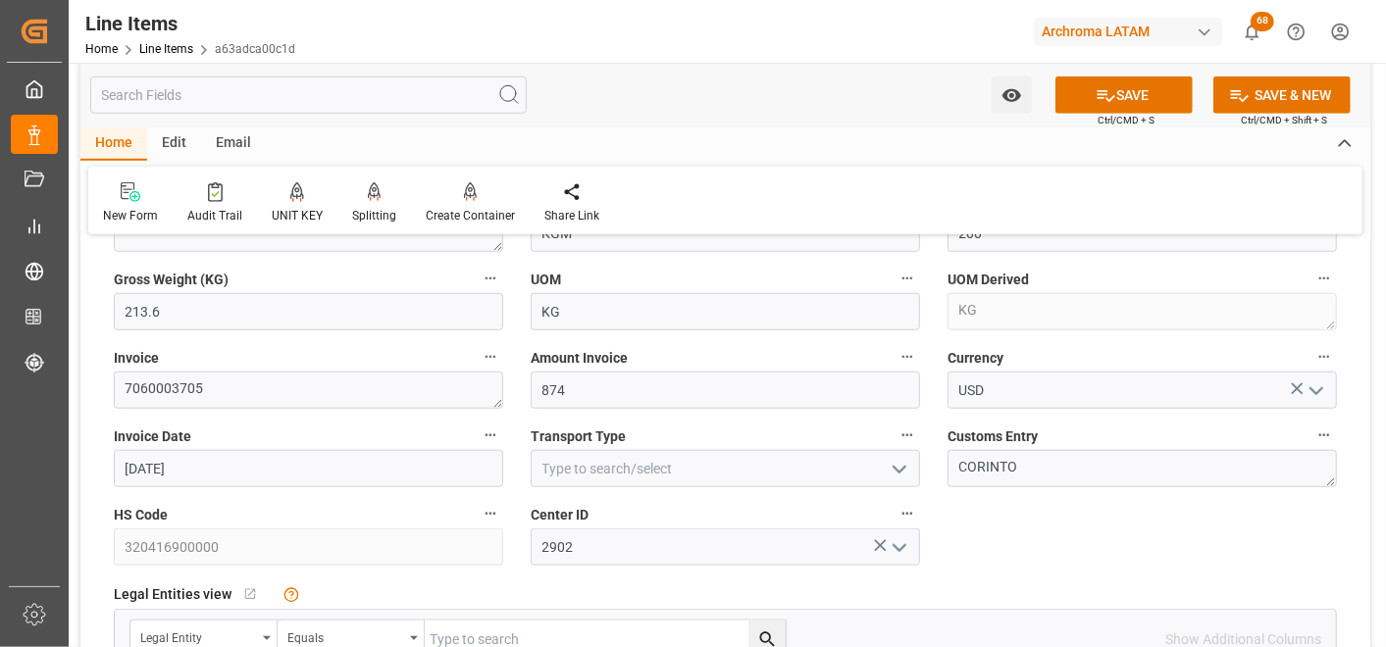
click at [891, 471] on icon "open menu" at bounding box center [900, 470] width 24 height 24
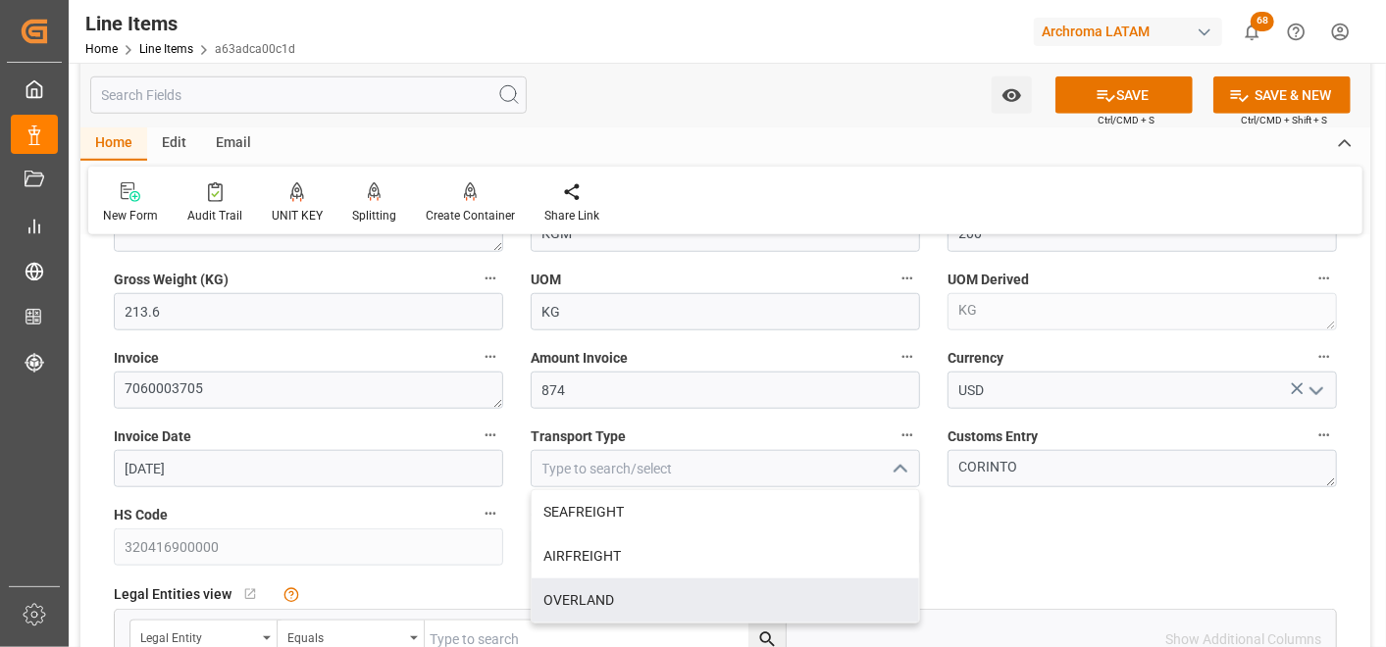
click at [727, 586] on div "OVERLAND" at bounding box center [725, 601] width 387 height 44
type input "OVERLAND"
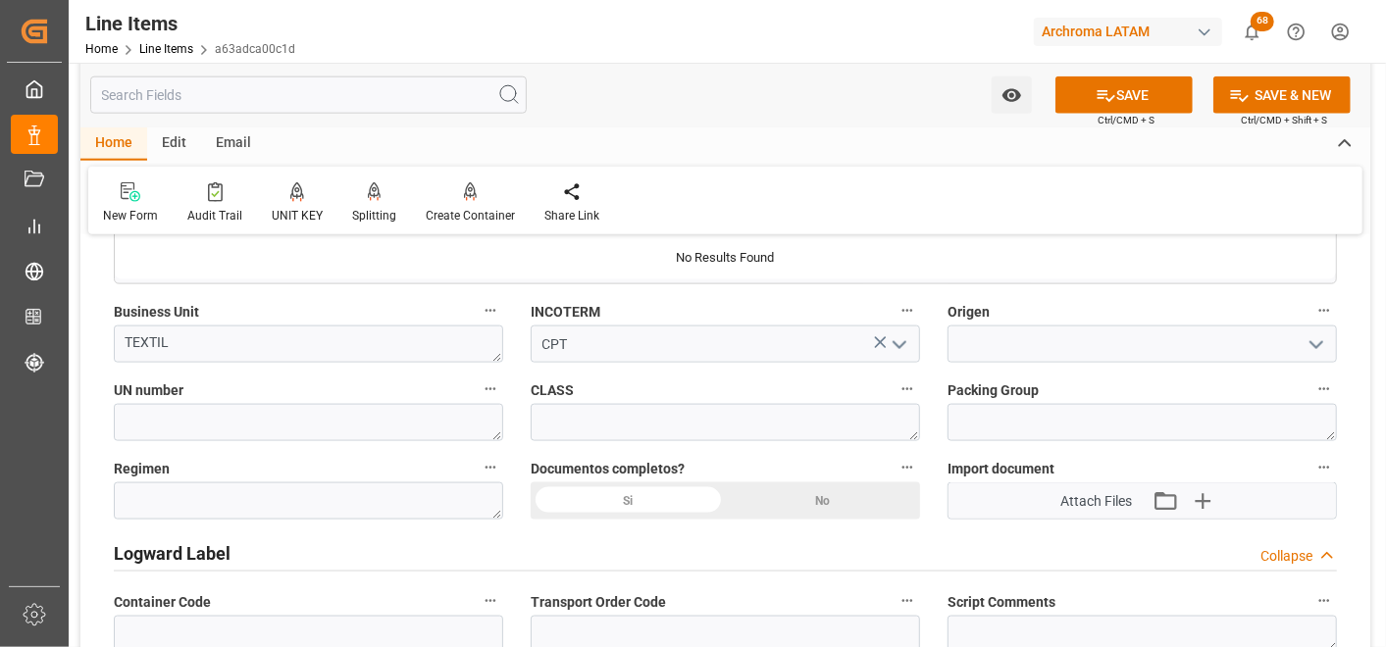
scroll to position [1416, 0]
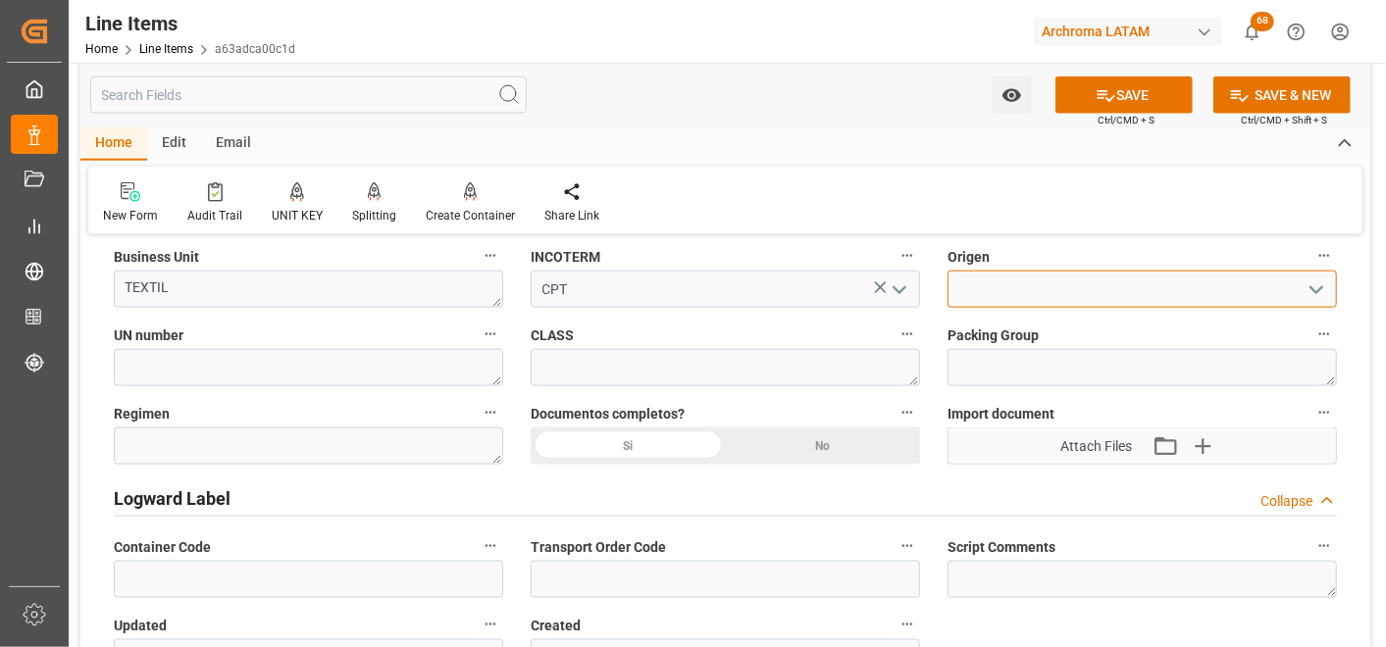
click at [1005, 287] on input at bounding box center [1142, 289] width 389 height 37
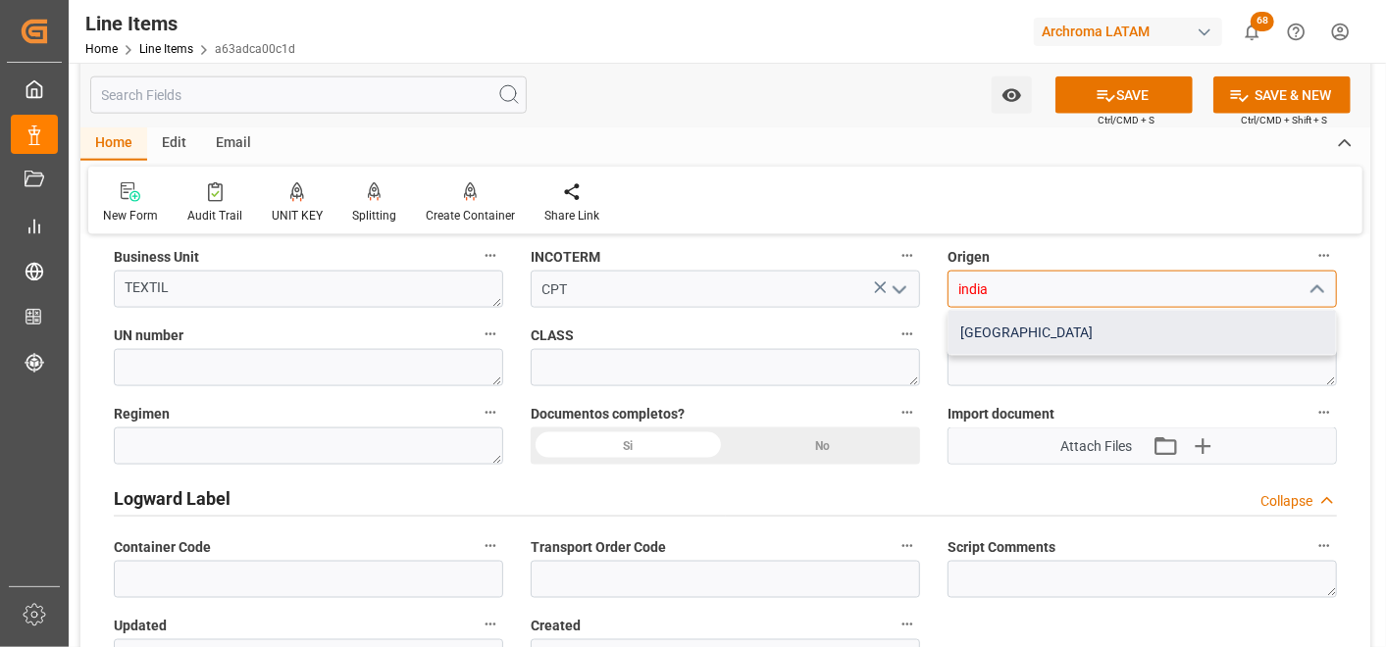
click at [1033, 331] on div "INDIA" at bounding box center [1142, 333] width 387 height 44
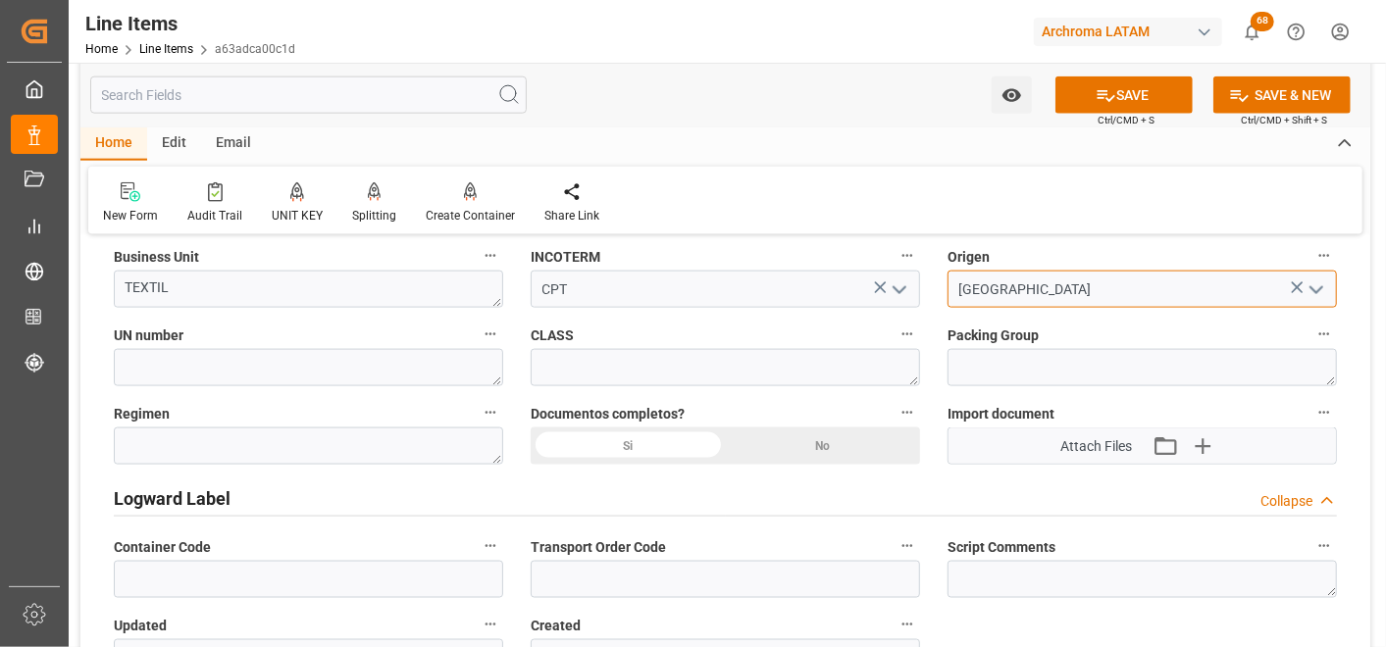
type input "INDIA"
click at [556, 447] on div "Si" at bounding box center [628, 446] width 195 height 37
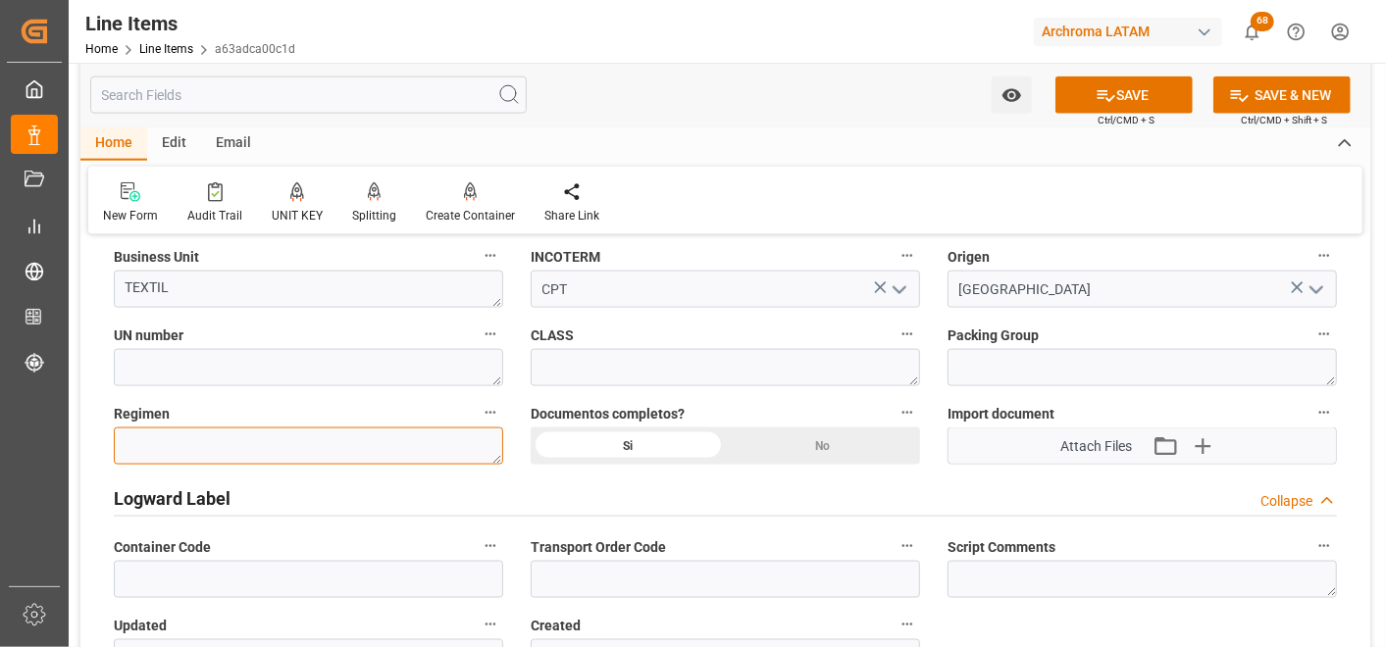
click at [405, 437] on textarea at bounding box center [308, 446] width 389 height 37
type textarea "Definitivo"
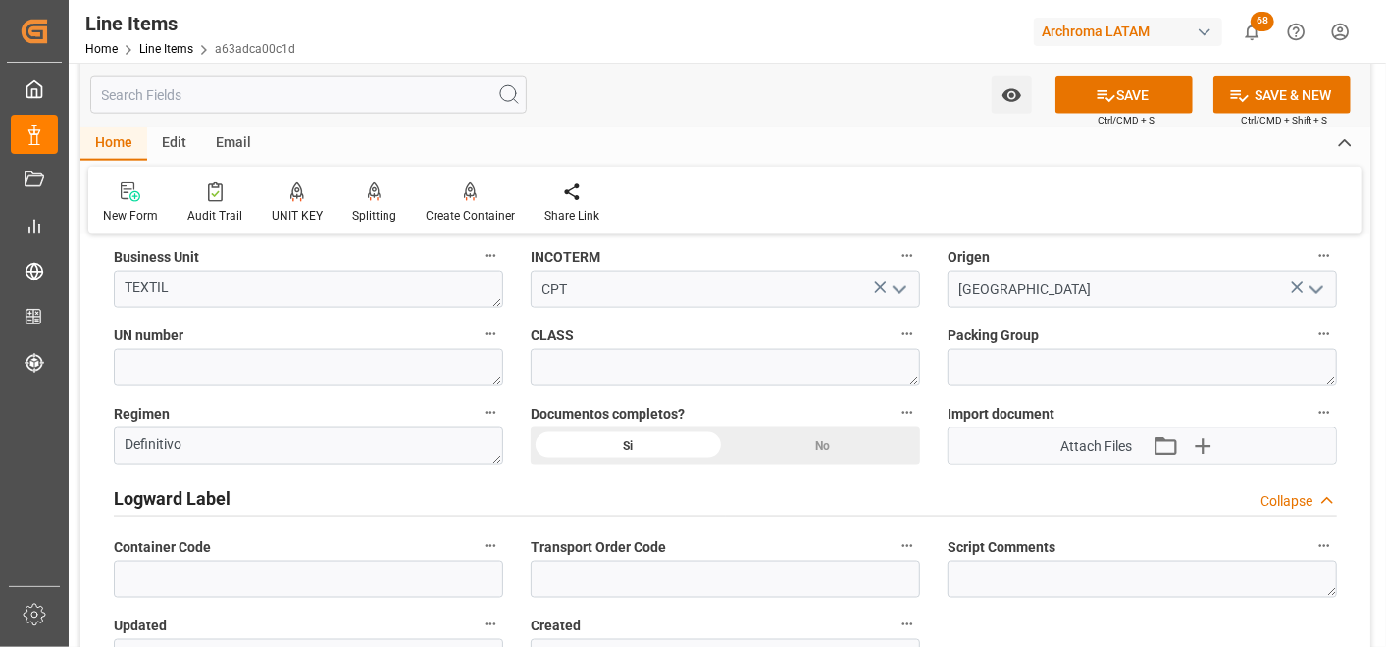
click at [657, 452] on div "Si" at bounding box center [628, 446] width 195 height 37
click at [1120, 101] on button "SAVE" at bounding box center [1123, 95] width 137 height 37
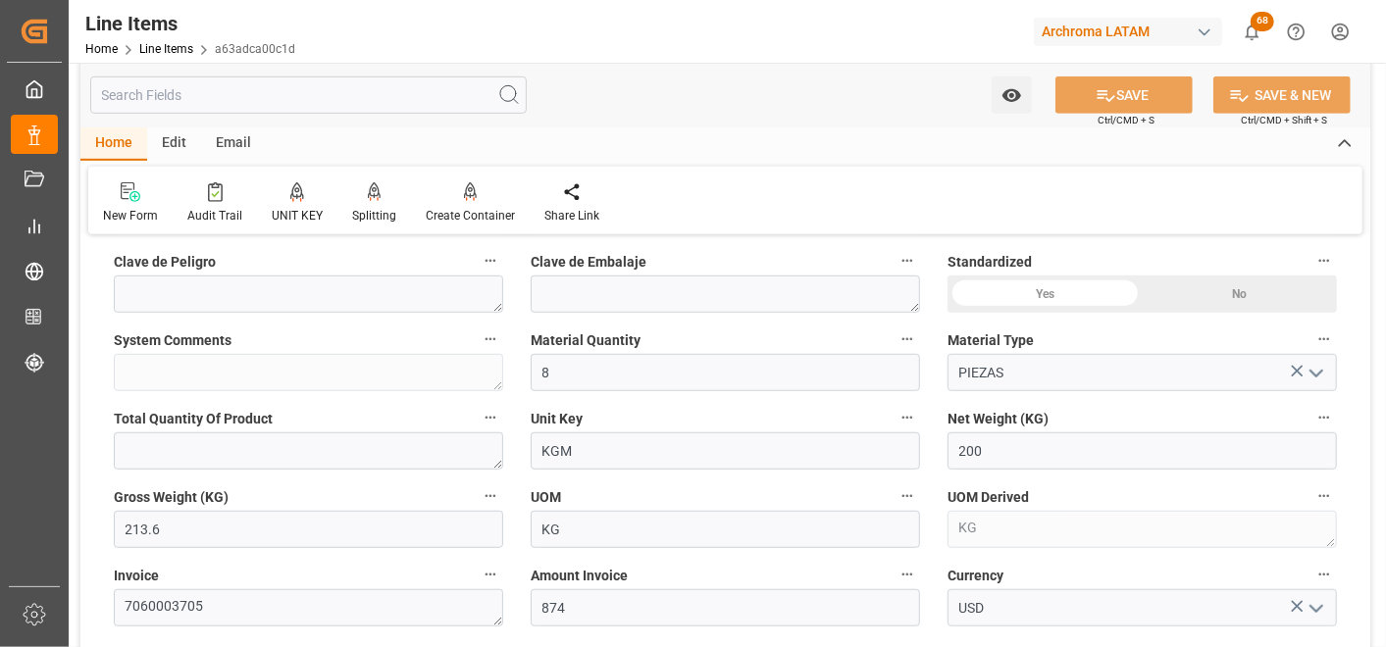
scroll to position [871, 0]
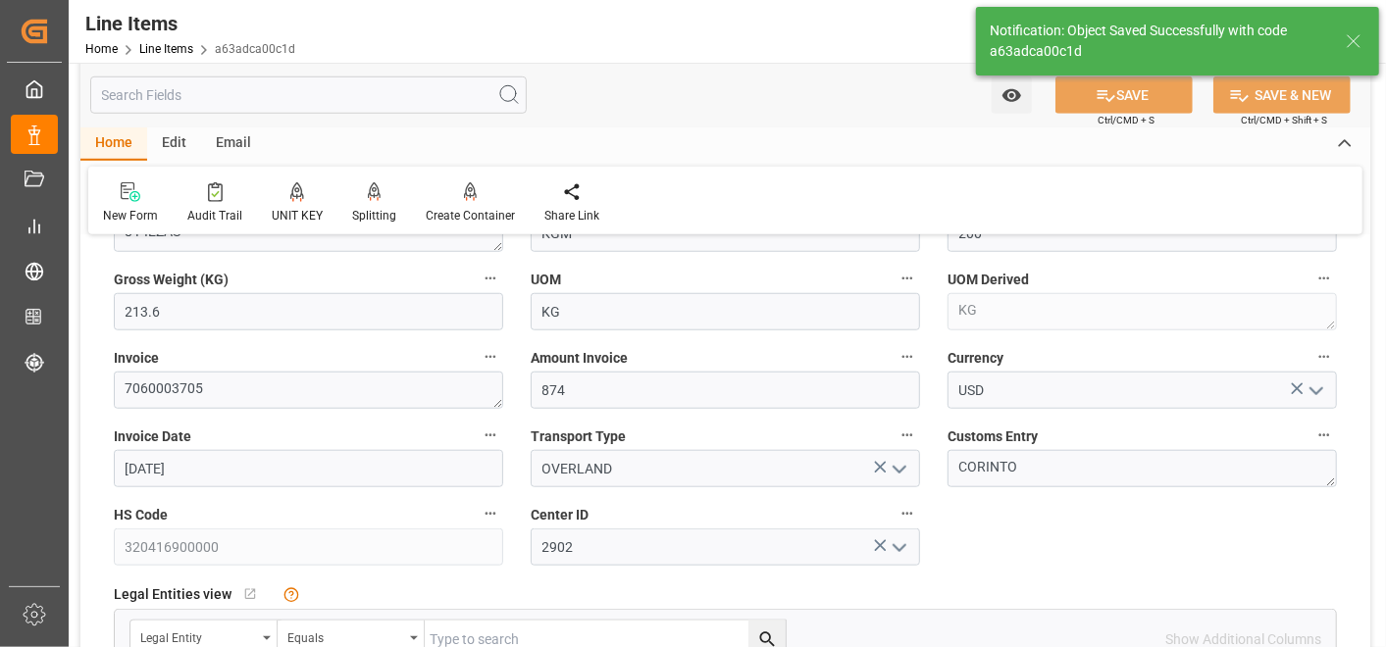
type textarea "8 PIEZAS"
type input "29.09.2025 18:42"
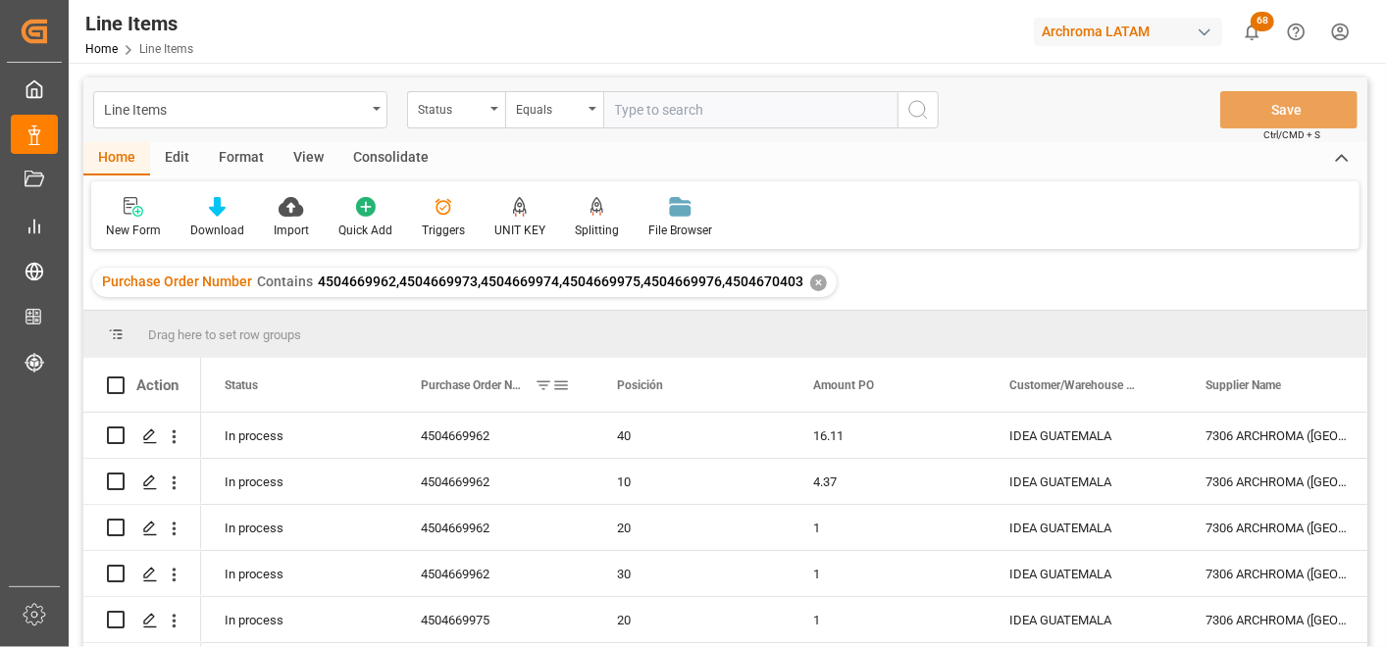
scroll to position [109, 0]
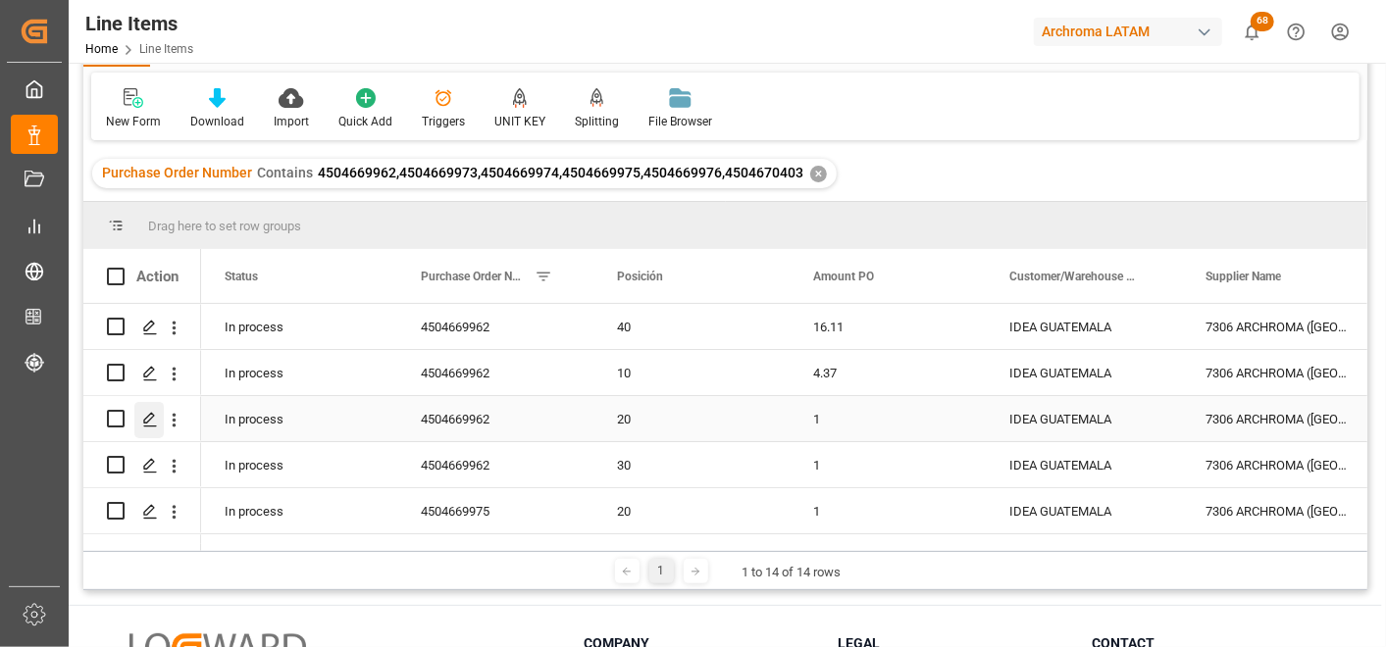
click at [138, 415] on div "Press SPACE to select this row." at bounding box center [148, 420] width 29 height 36
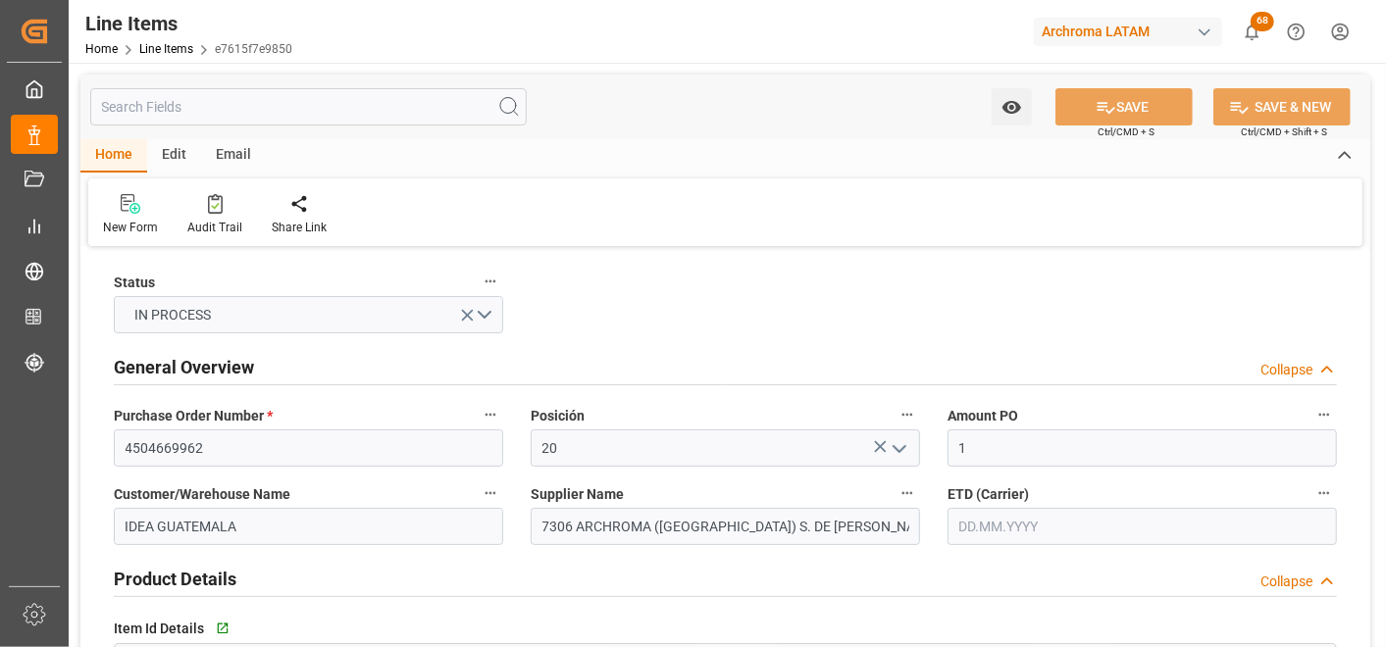
type input "1"
type input "500"
type input "320416000000"
type input "29.09.2025 18:42"
type input "29.09.2025 14:34"
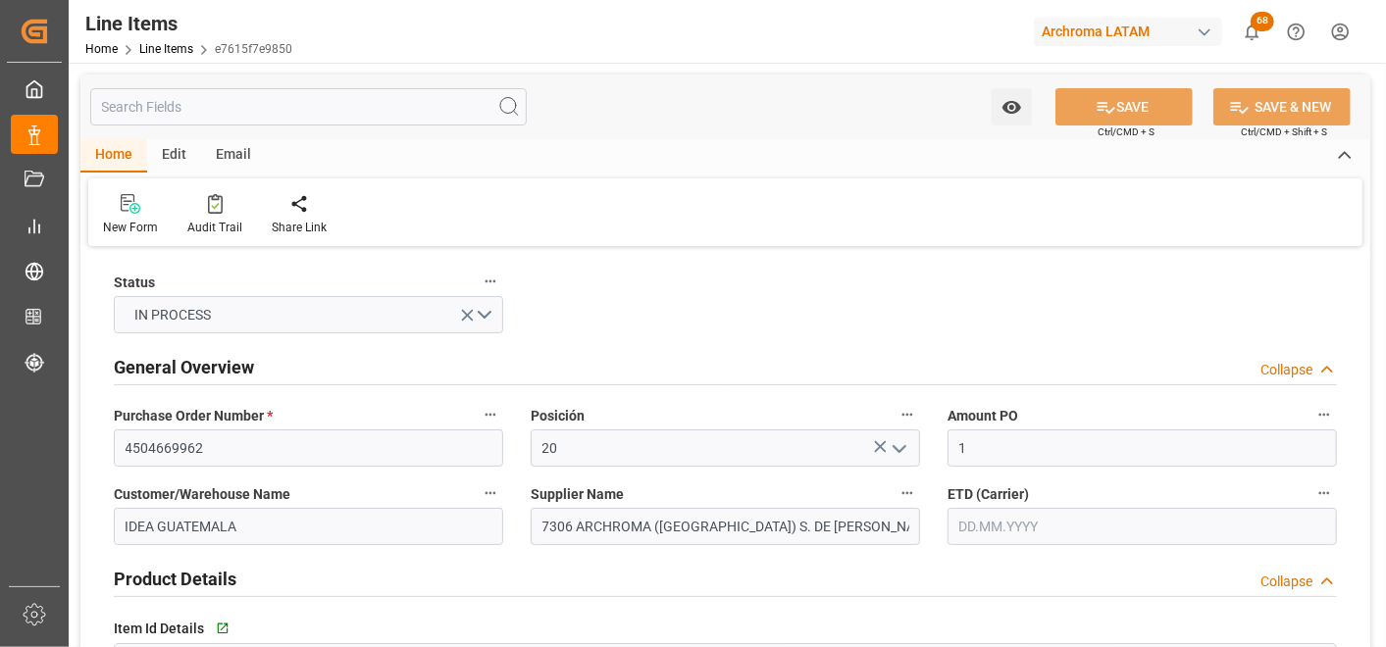
type input "[DATE]"
type input "10.10.2025"
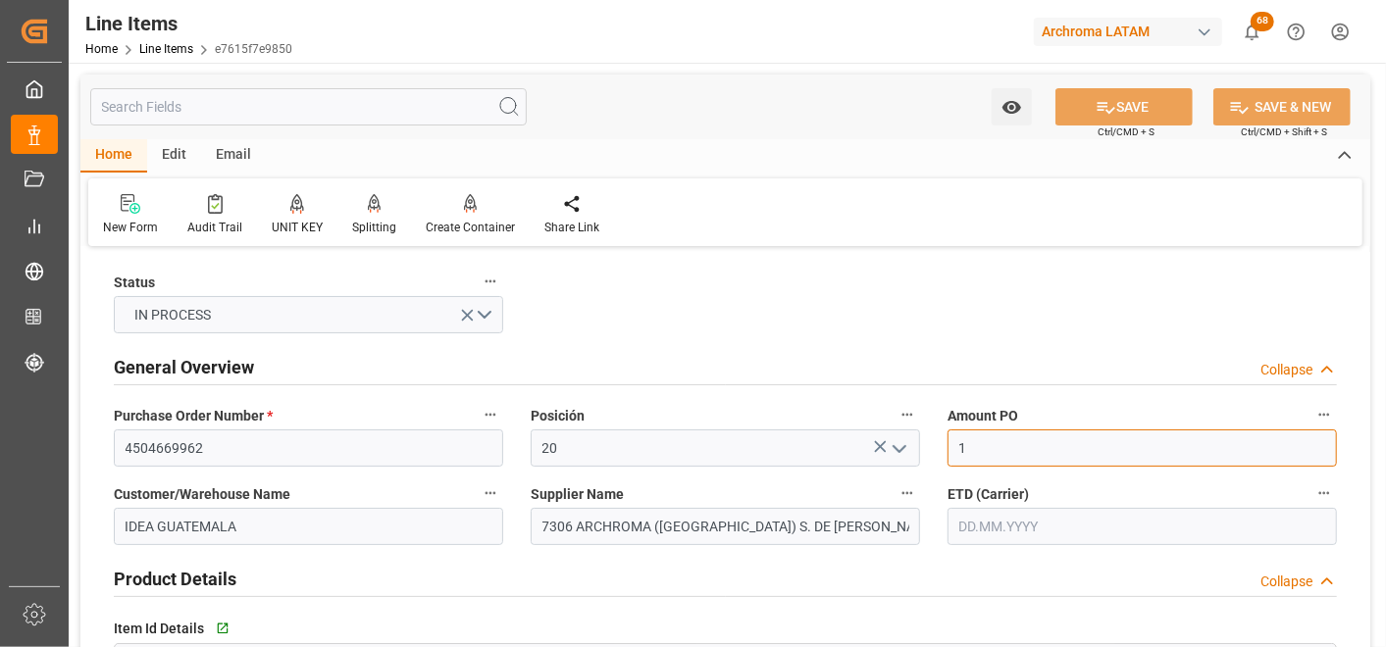
drag, startPoint x: 1038, startPoint y: 446, endPoint x: 929, endPoint y: 446, distance: 108.9
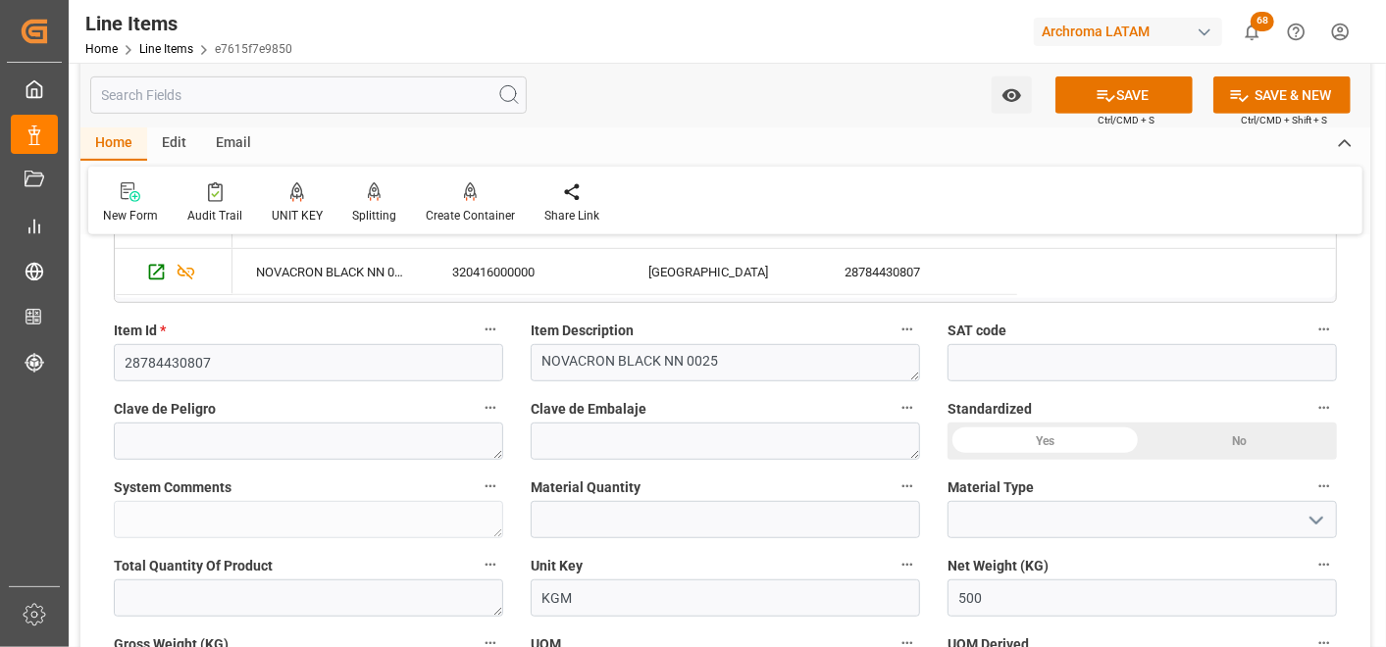
scroll to position [544, 0]
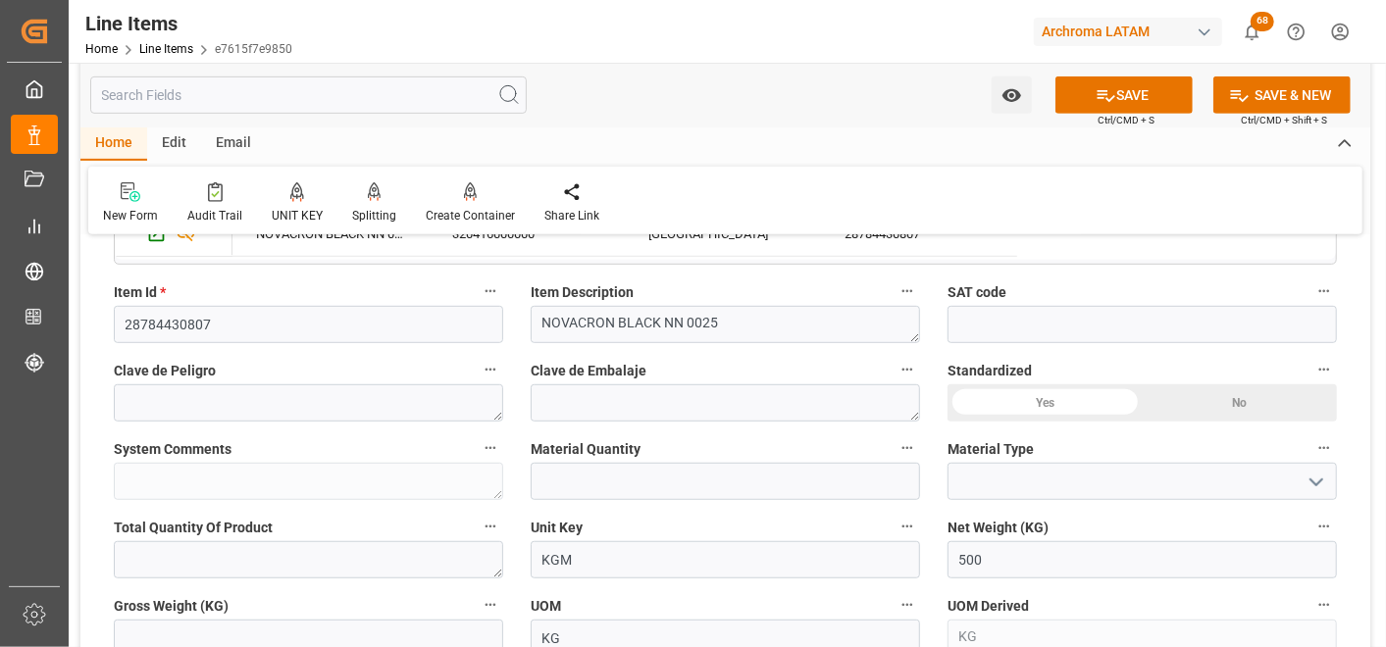
type input "4.93"
click at [685, 492] on input "text" at bounding box center [725, 481] width 389 height 37
type input "20"
click at [1318, 476] on icon "open menu" at bounding box center [1317, 483] width 24 height 24
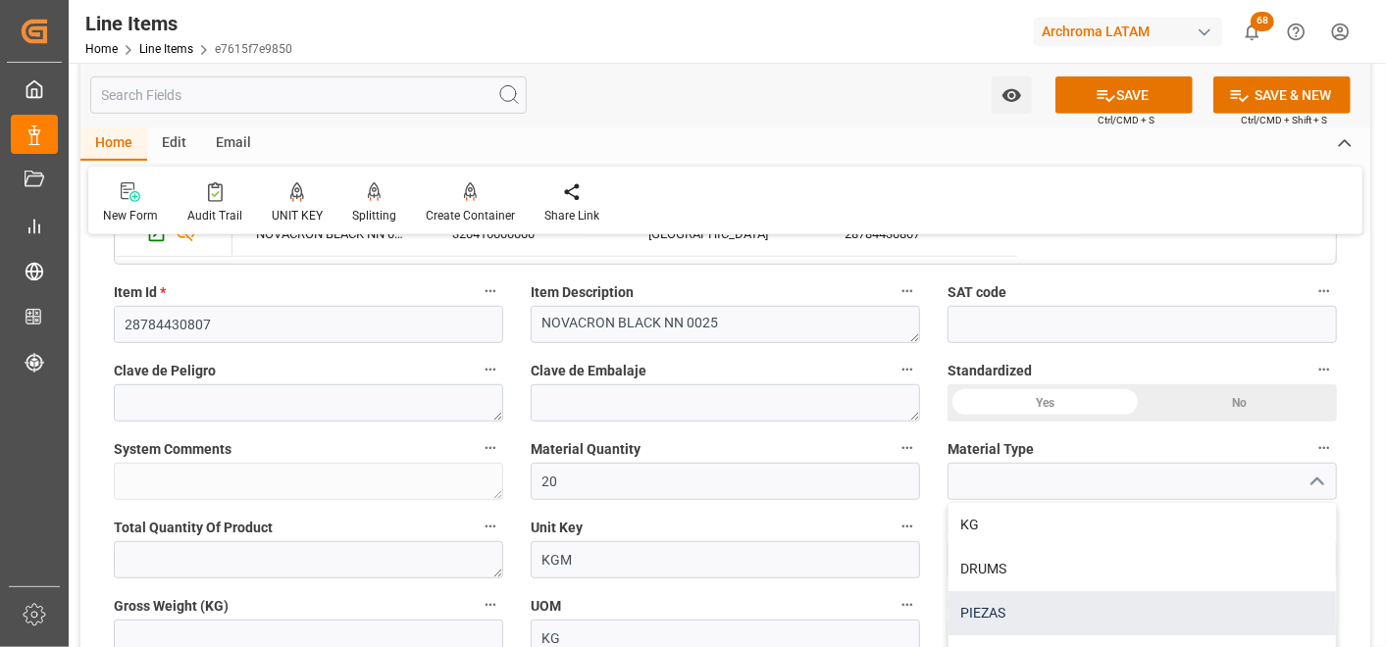
click at [1079, 612] on div "PIEZAS" at bounding box center [1142, 613] width 387 height 44
type input "PIEZAS"
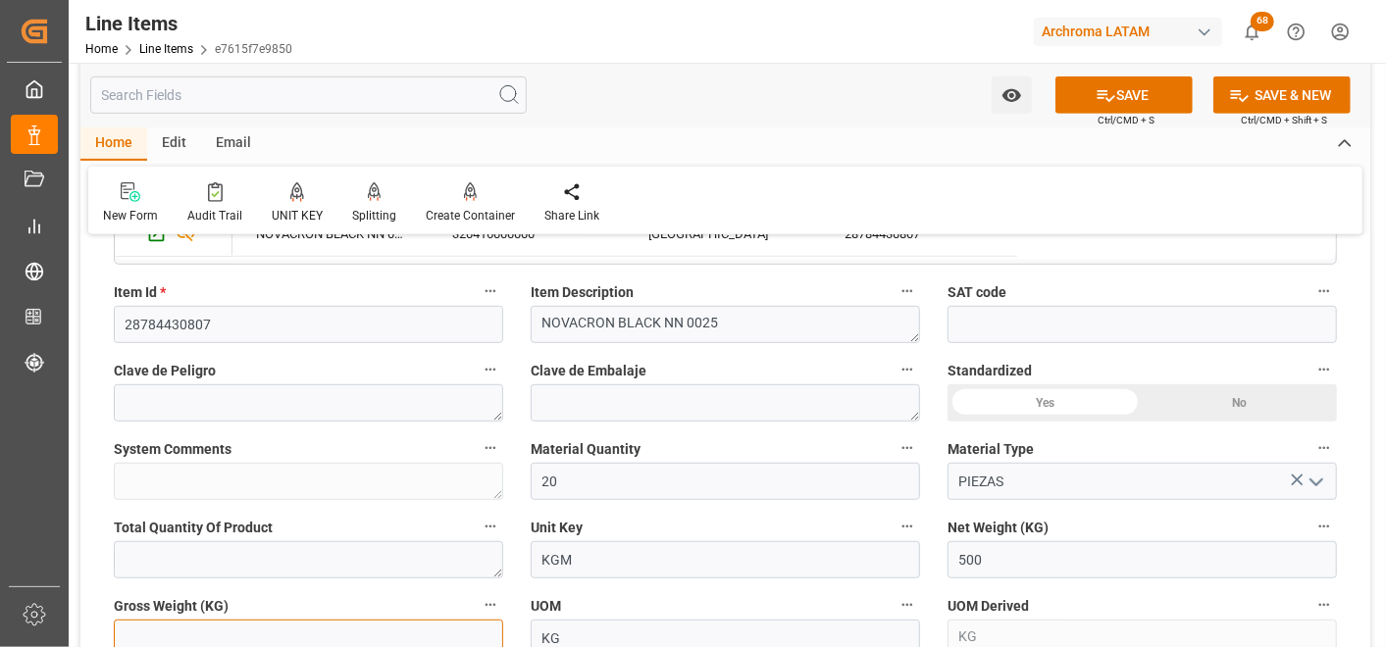
click at [404, 625] on input "text" at bounding box center [308, 638] width 389 height 37
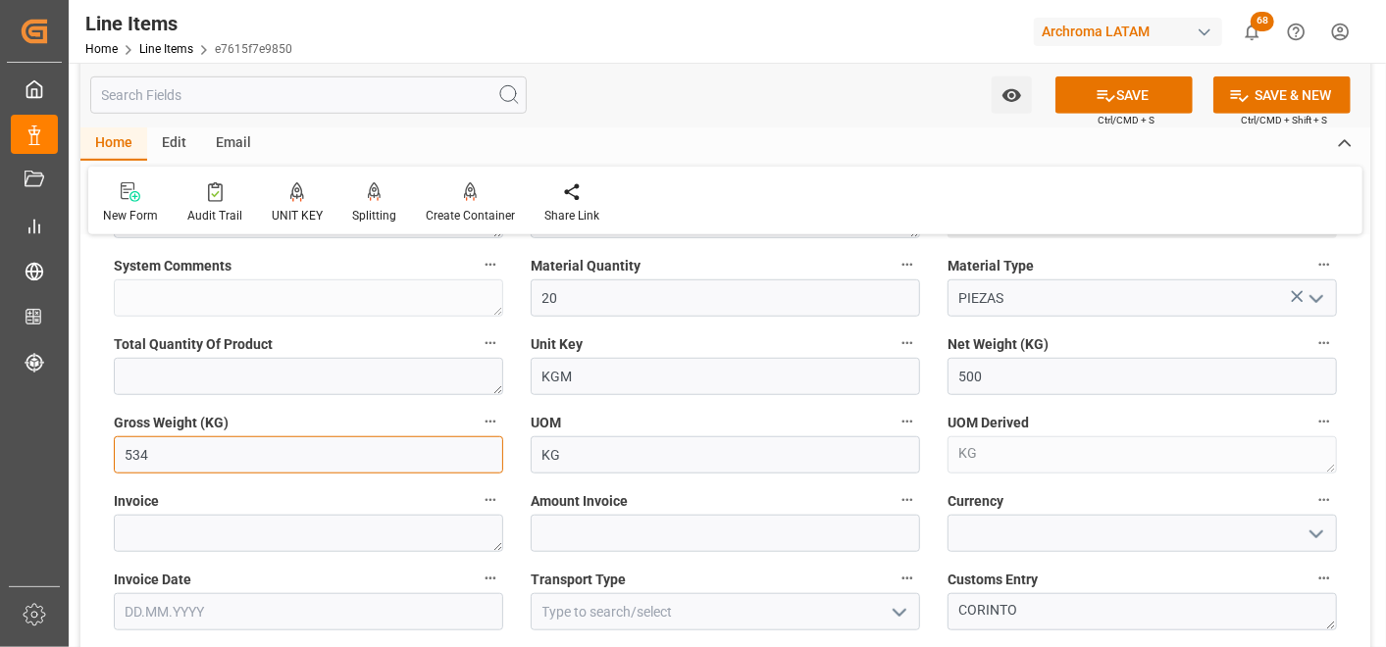
scroll to position [762, 0]
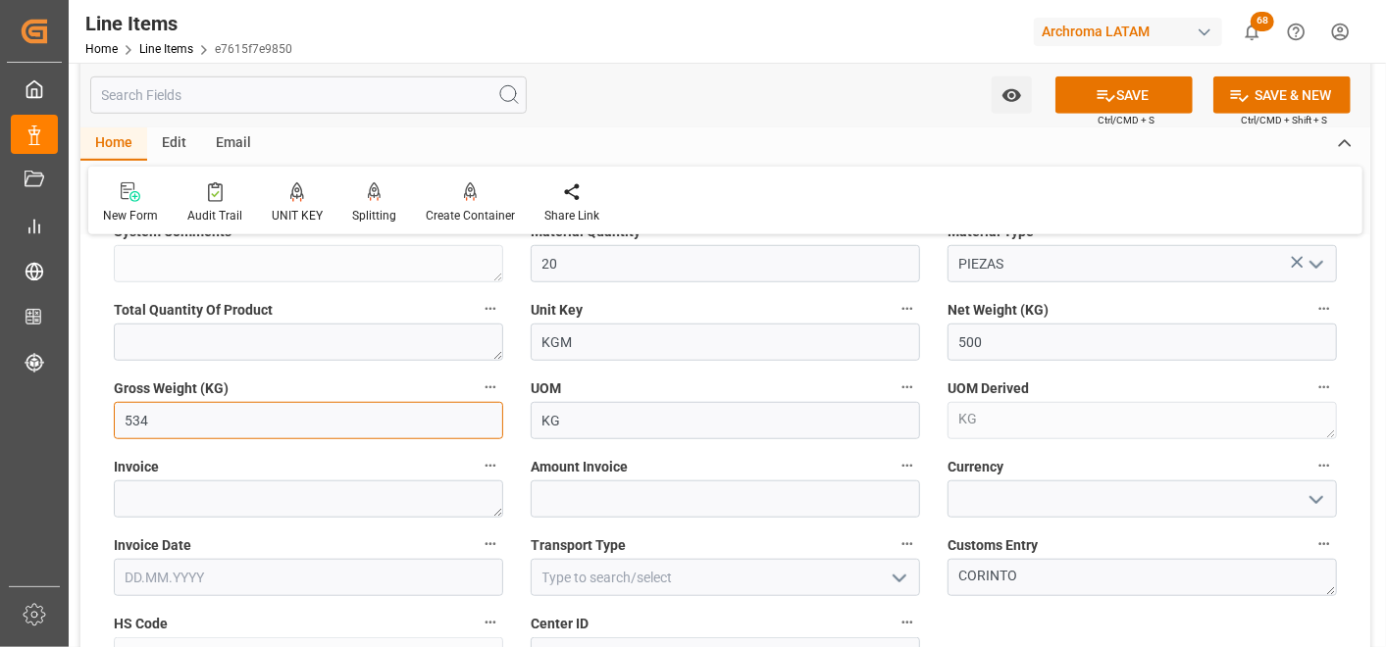
type input "534"
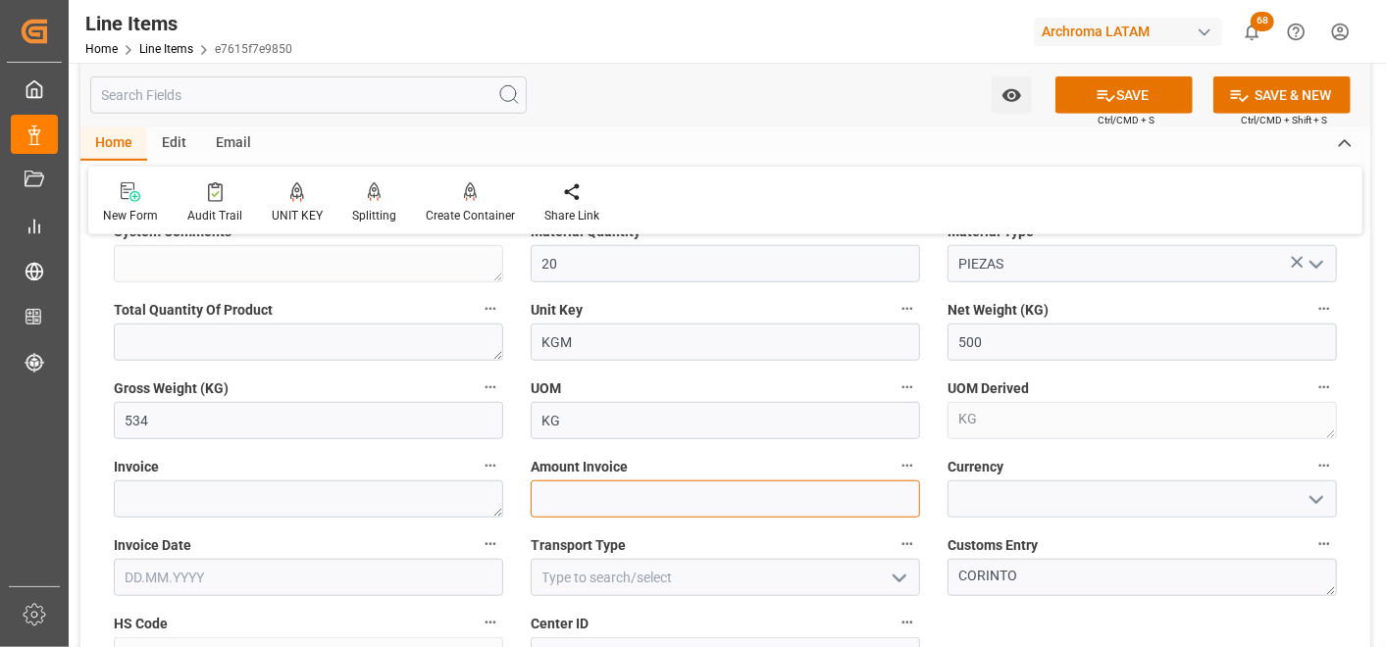
click at [583, 501] on input "text" at bounding box center [725, 499] width 389 height 37
click at [387, 492] on textarea at bounding box center [308, 499] width 389 height 37
paste textarea "7060003705"
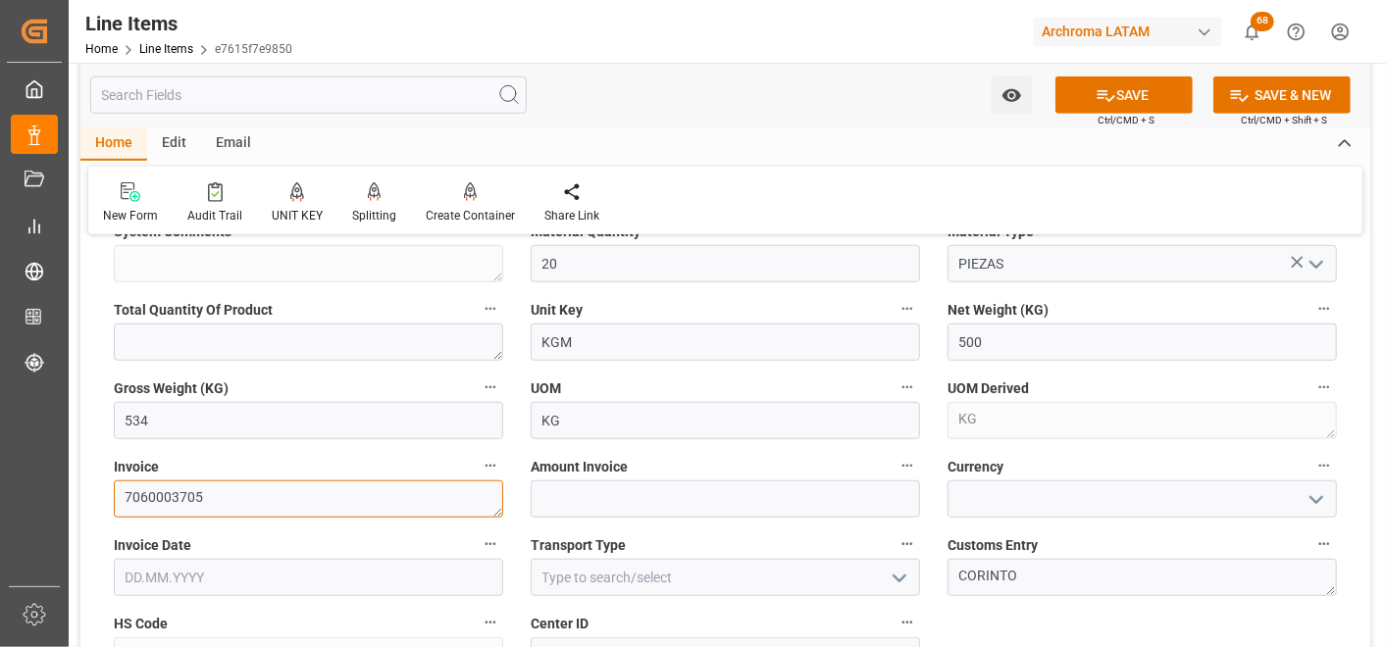
type textarea "7060003705"
click at [642, 495] on input "text" at bounding box center [725, 499] width 389 height 37
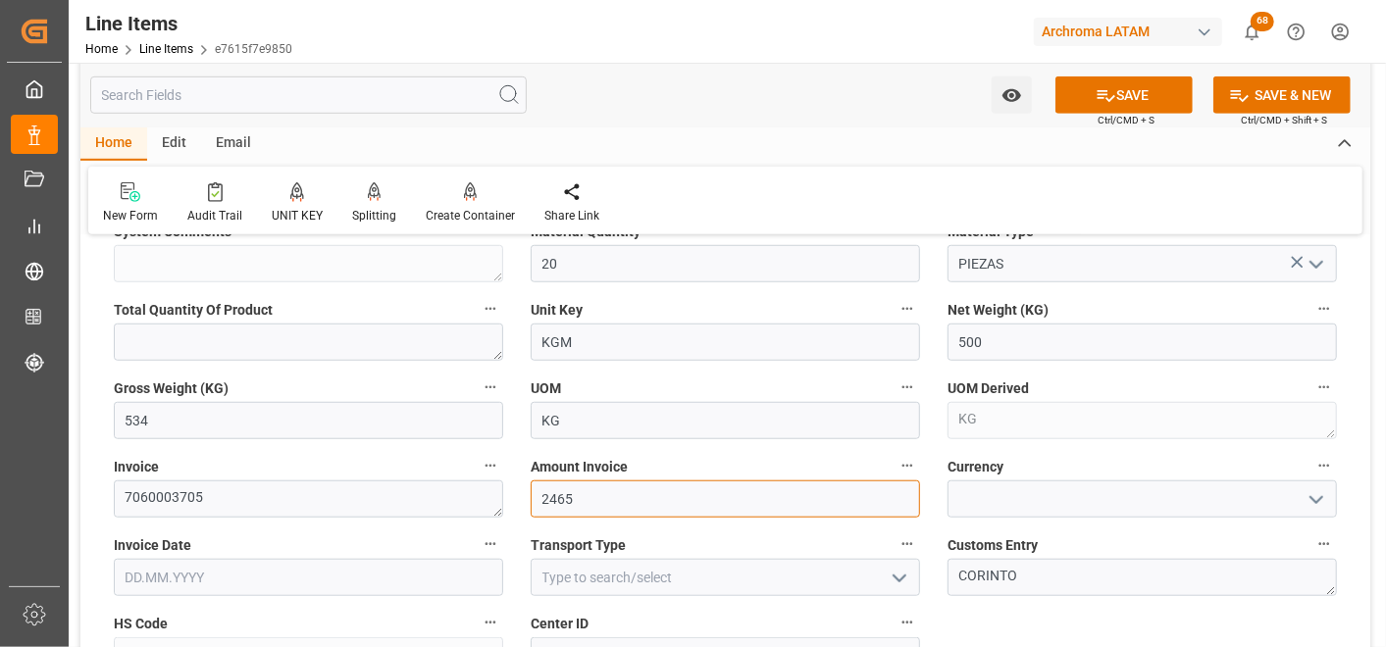
type input "2465"
click at [1326, 504] on icon "open menu" at bounding box center [1317, 500] width 24 height 24
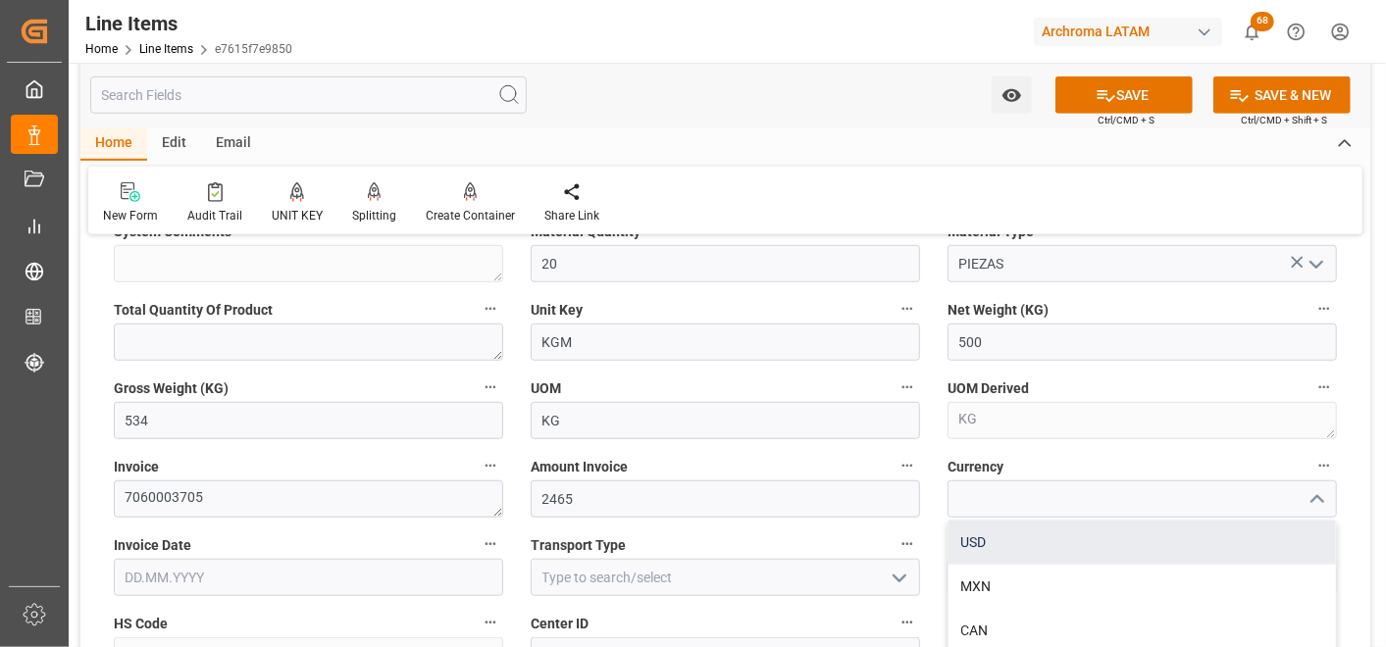
click at [1191, 546] on div "USD" at bounding box center [1142, 543] width 387 height 44
type input "USD"
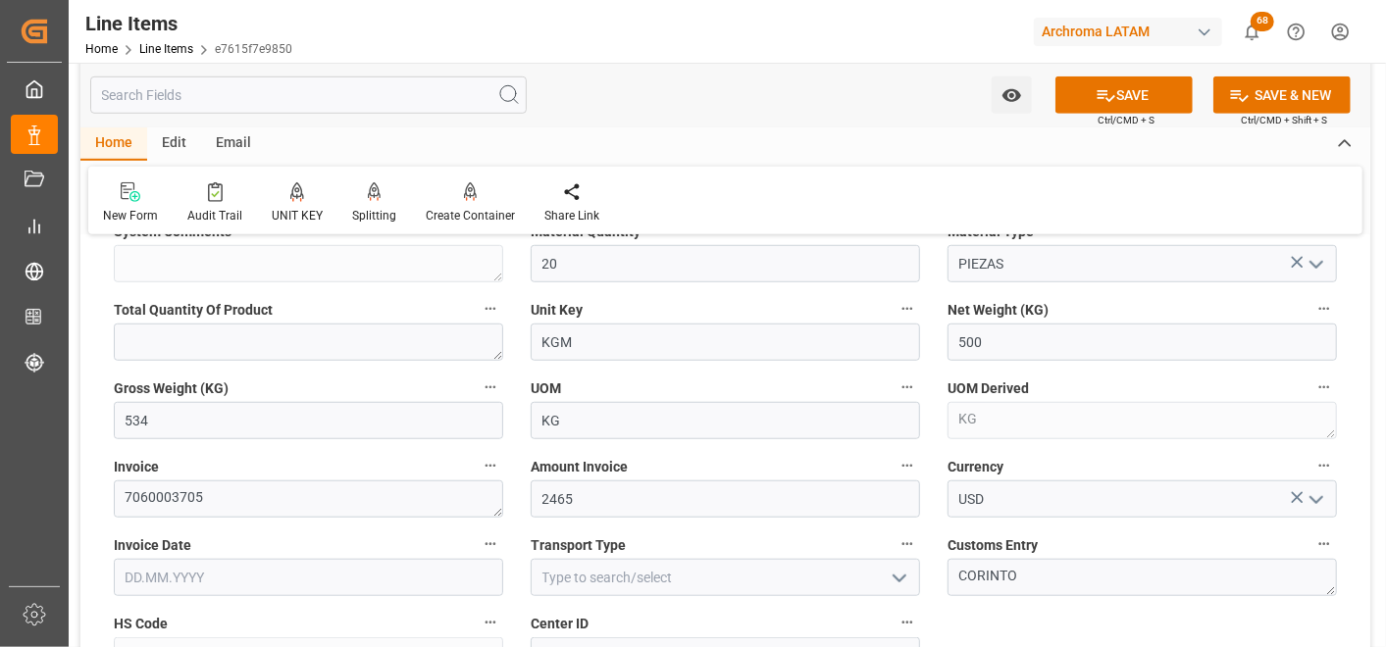
click at [414, 570] on input "text" at bounding box center [308, 577] width 389 height 37
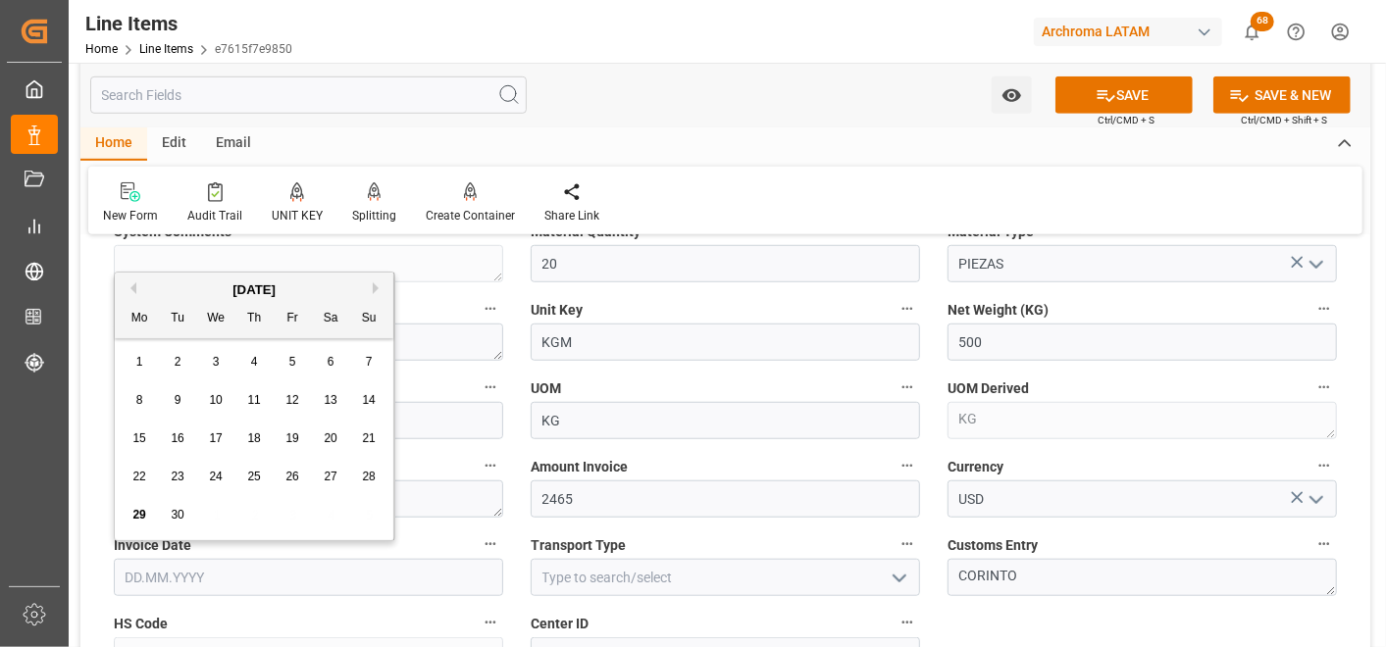
click at [119, 376] on div "September 2025 Mo Tu We Th Fr Sa Su 1 2 3 4 5 6 7 8 9 10 11 12 13 14 15 16 17 1…" at bounding box center [255, 407] width 280 height 268
click at [256, 477] on span "25" at bounding box center [253, 477] width 13 height 14
type input "[DATE]"
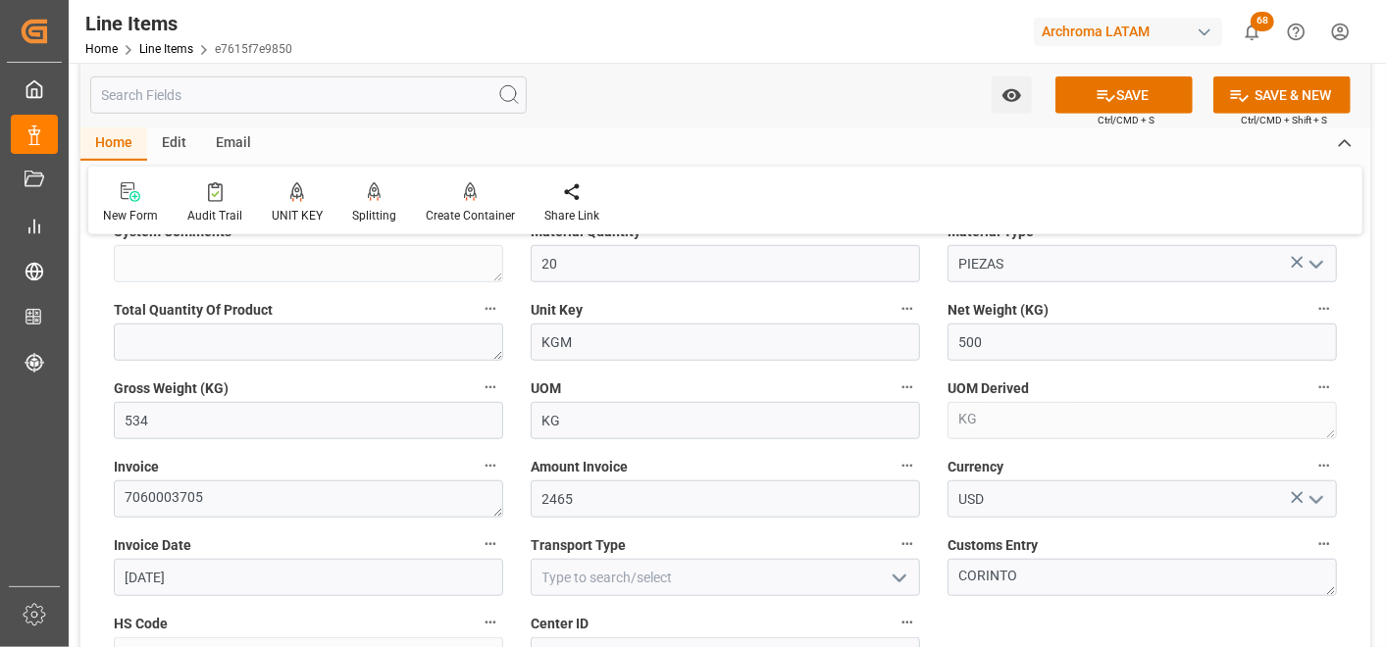
click at [898, 577] on icon "open menu" at bounding box center [900, 579] width 24 height 24
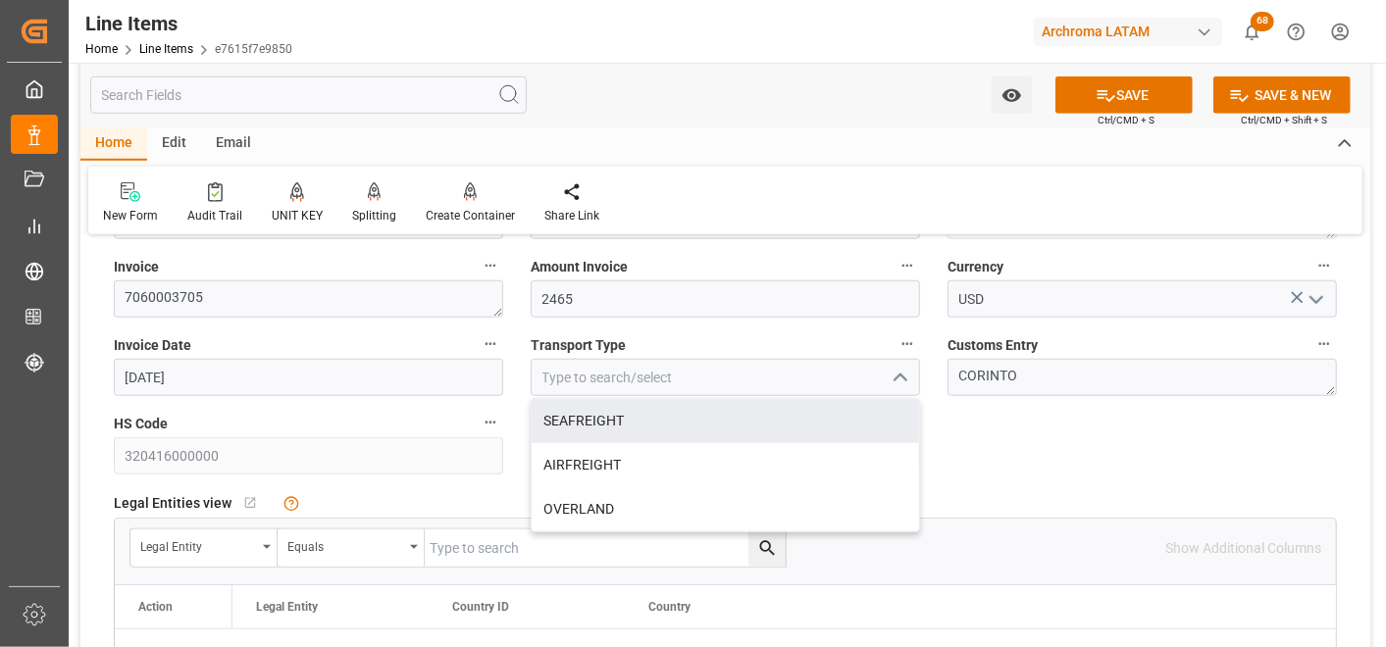
scroll to position [981, 0]
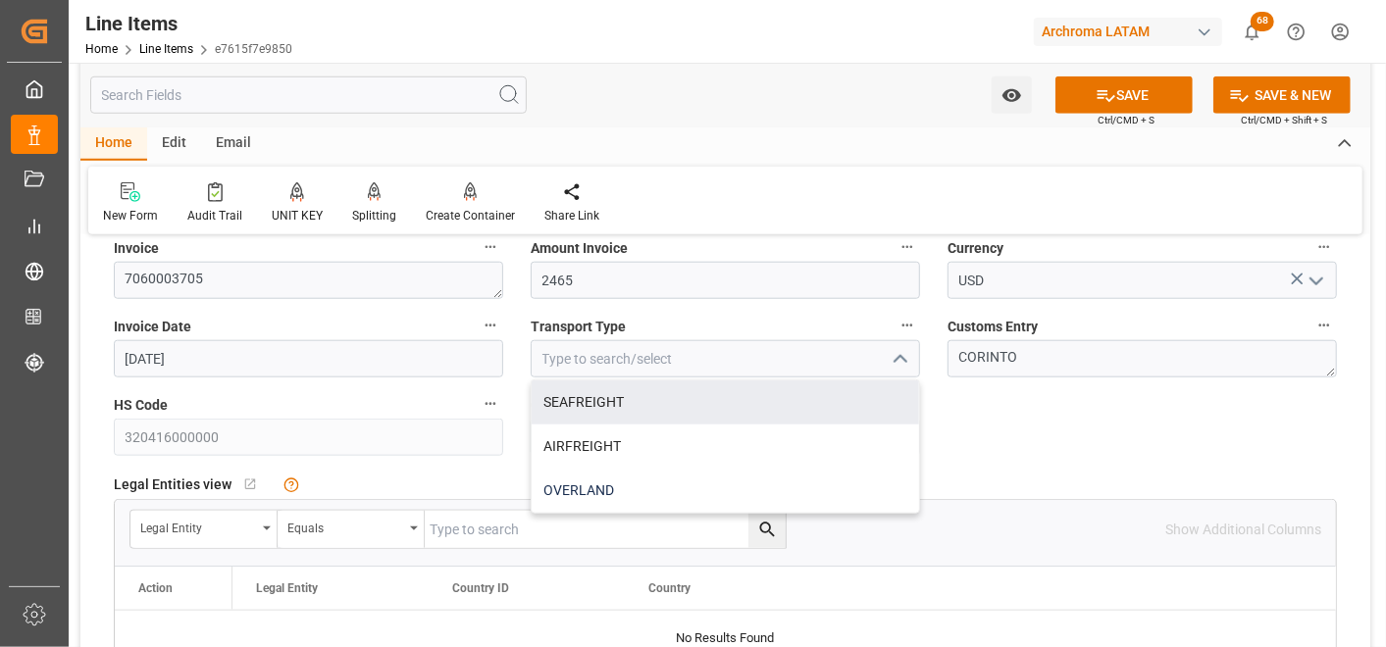
click at [641, 493] on div "OVERLAND" at bounding box center [725, 491] width 387 height 44
type input "OVERLAND"
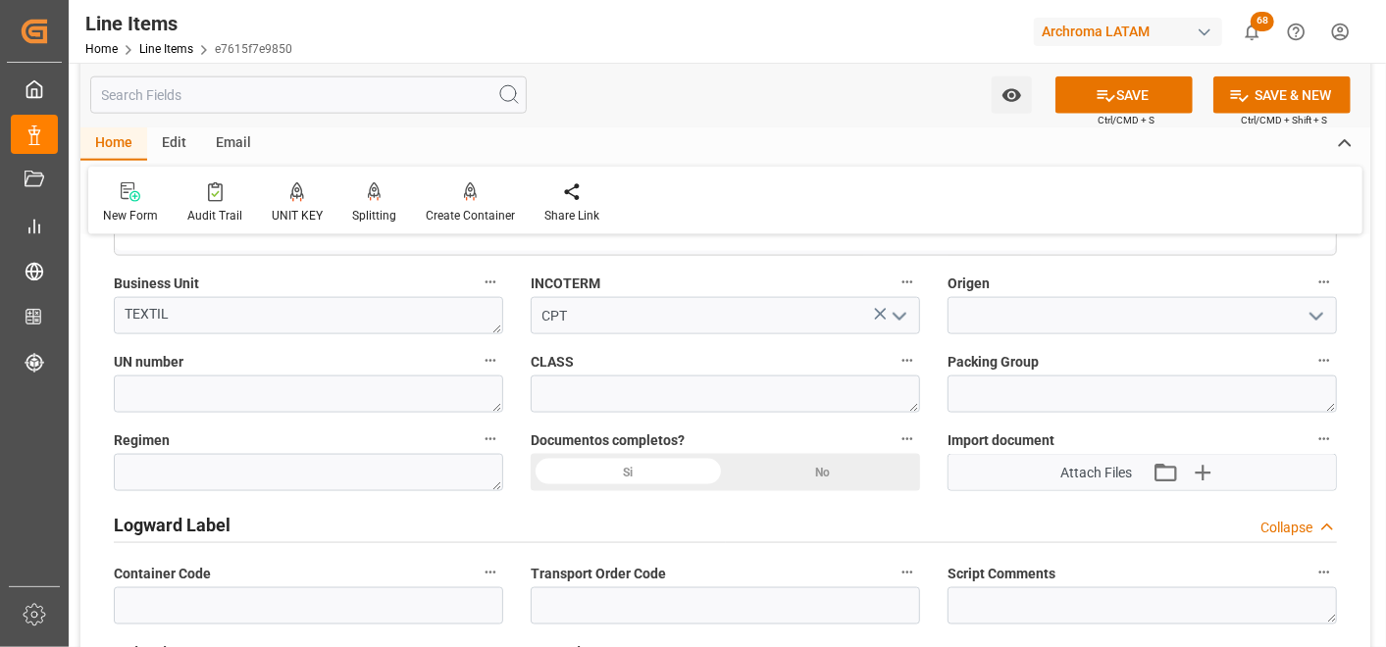
scroll to position [1416, 0]
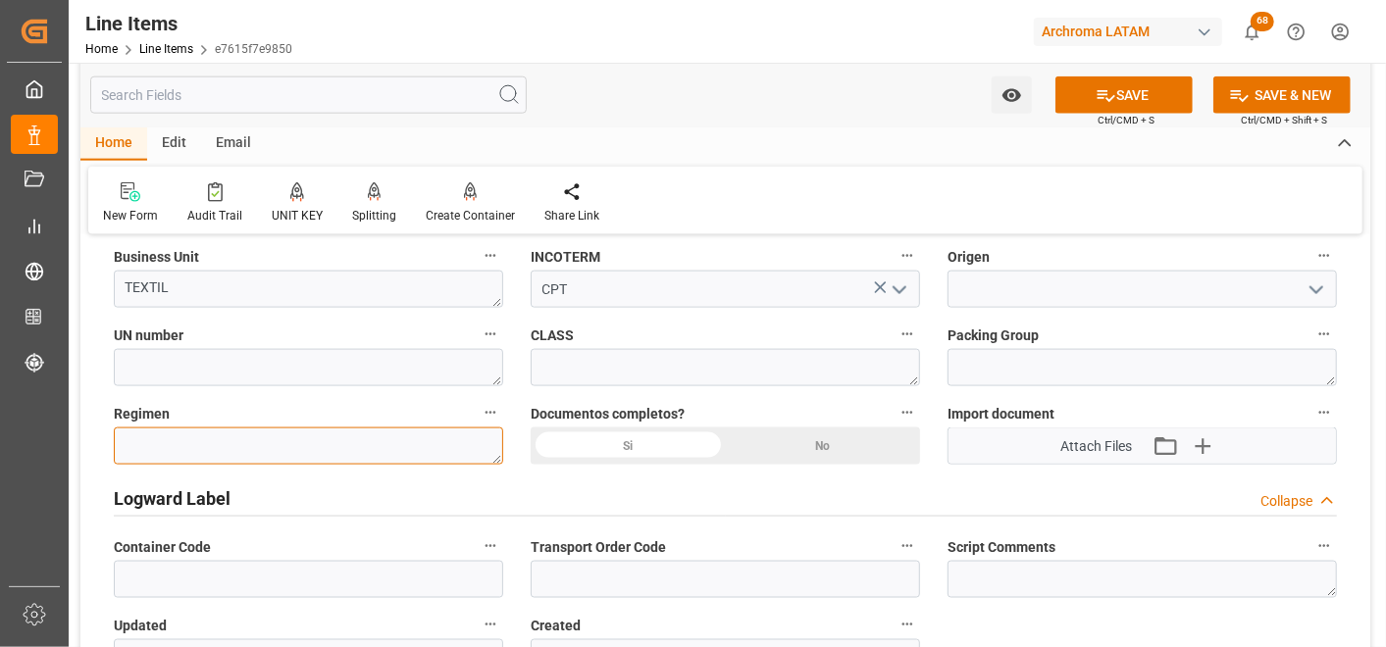
click at [325, 439] on textarea at bounding box center [308, 446] width 389 height 37
type textarea "d"
type textarea "Definitivo"
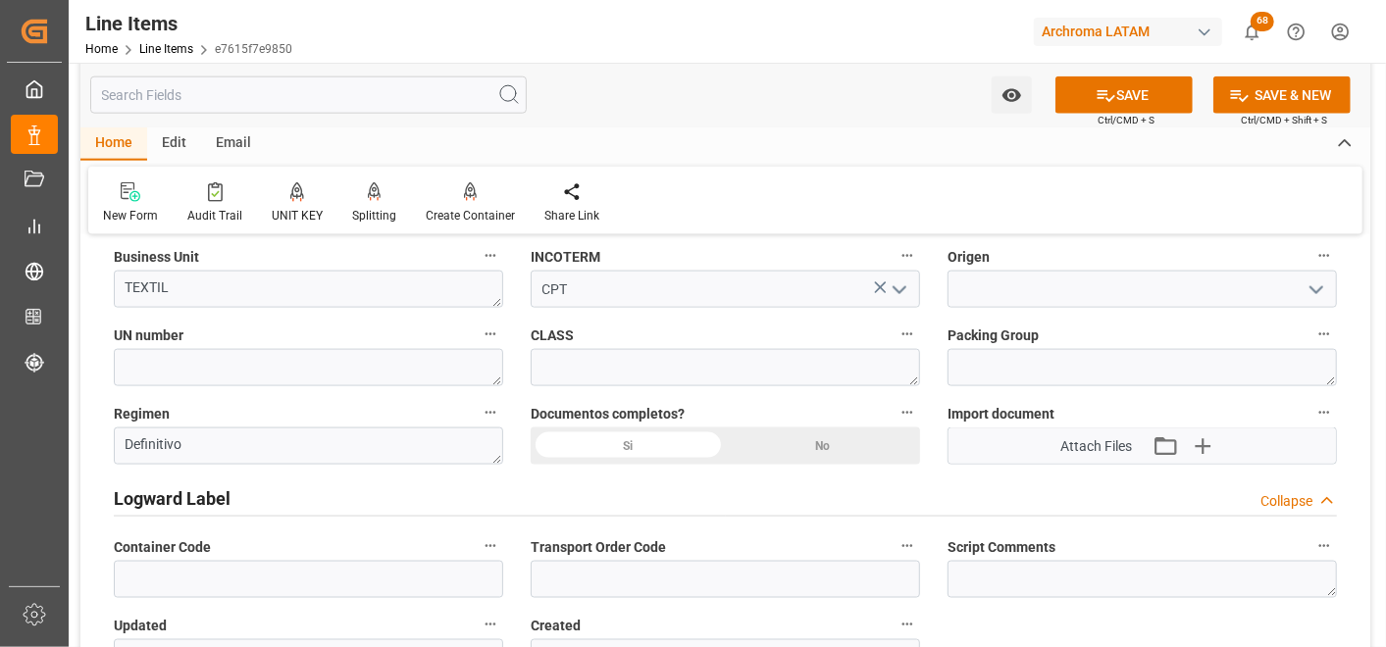
click at [654, 448] on div "Si" at bounding box center [628, 446] width 195 height 37
click at [1006, 283] on input at bounding box center [1142, 289] width 389 height 37
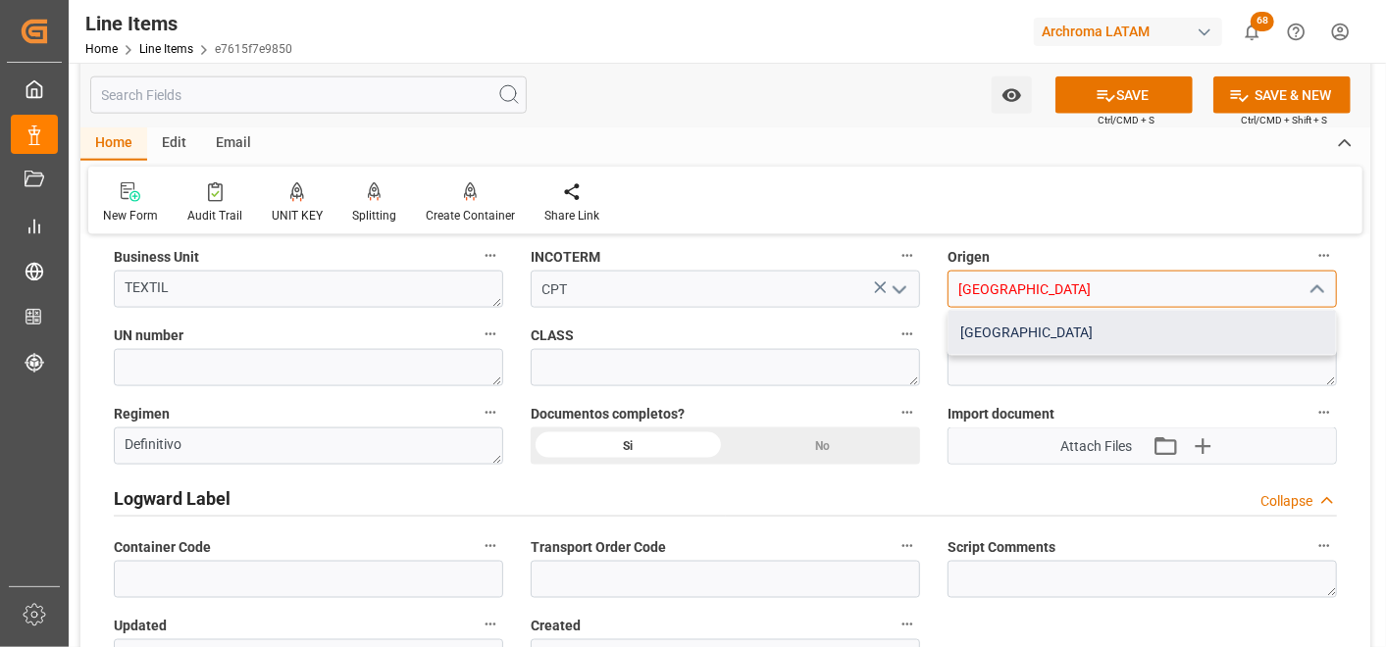
click at [1004, 316] on div "INDIA" at bounding box center [1142, 333] width 387 height 44
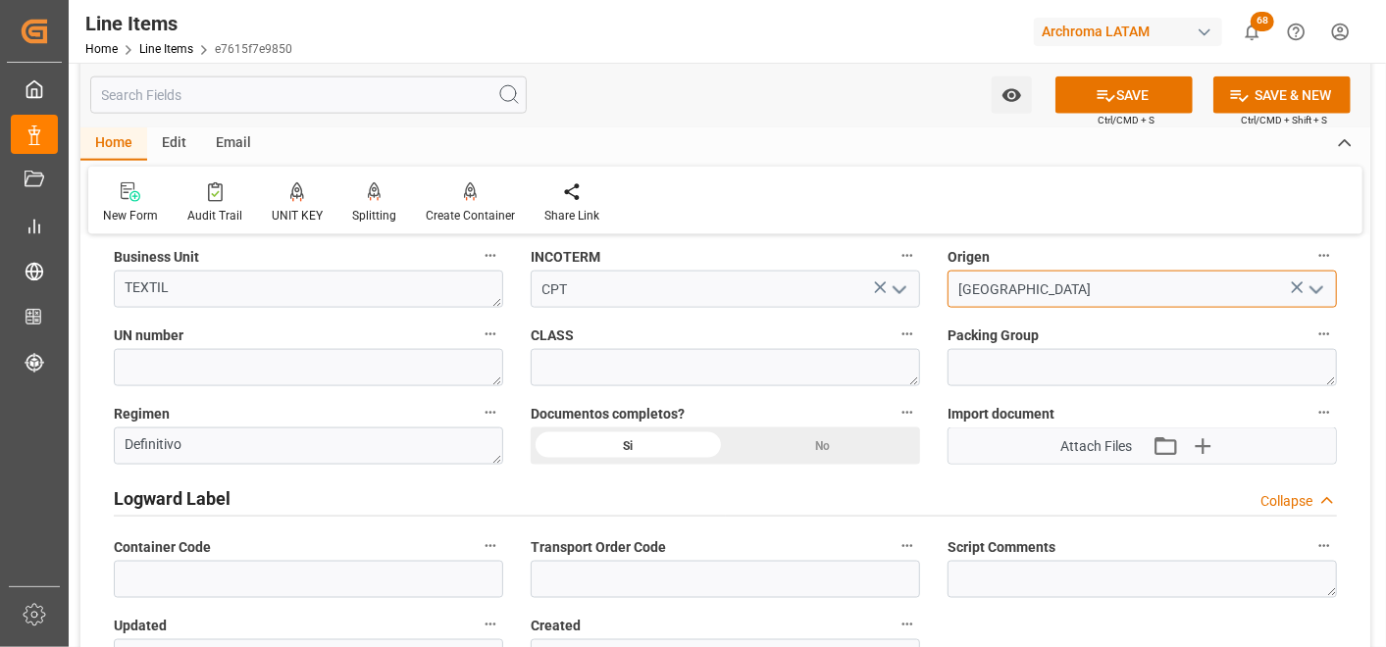
type input "INDIA"
click at [630, 441] on div "Si" at bounding box center [628, 446] width 195 height 37
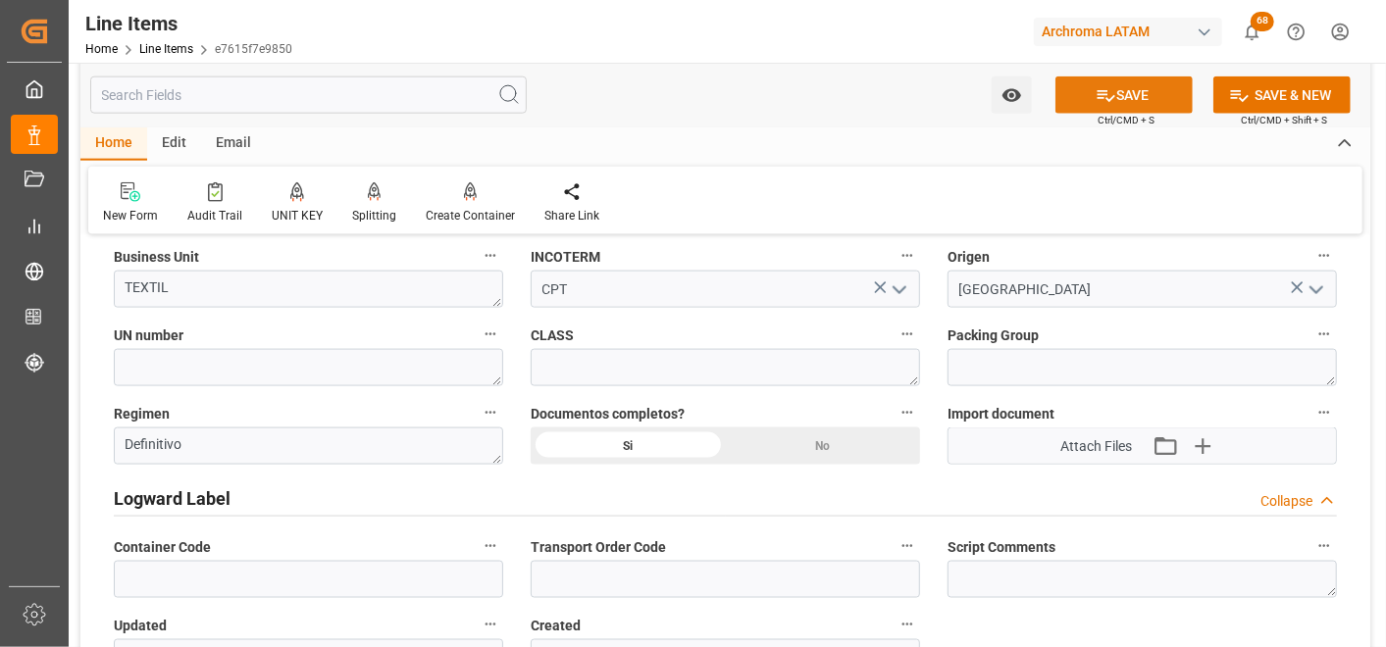
click at [1125, 91] on button "SAVE" at bounding box center [1123, 95] width 137 height 37
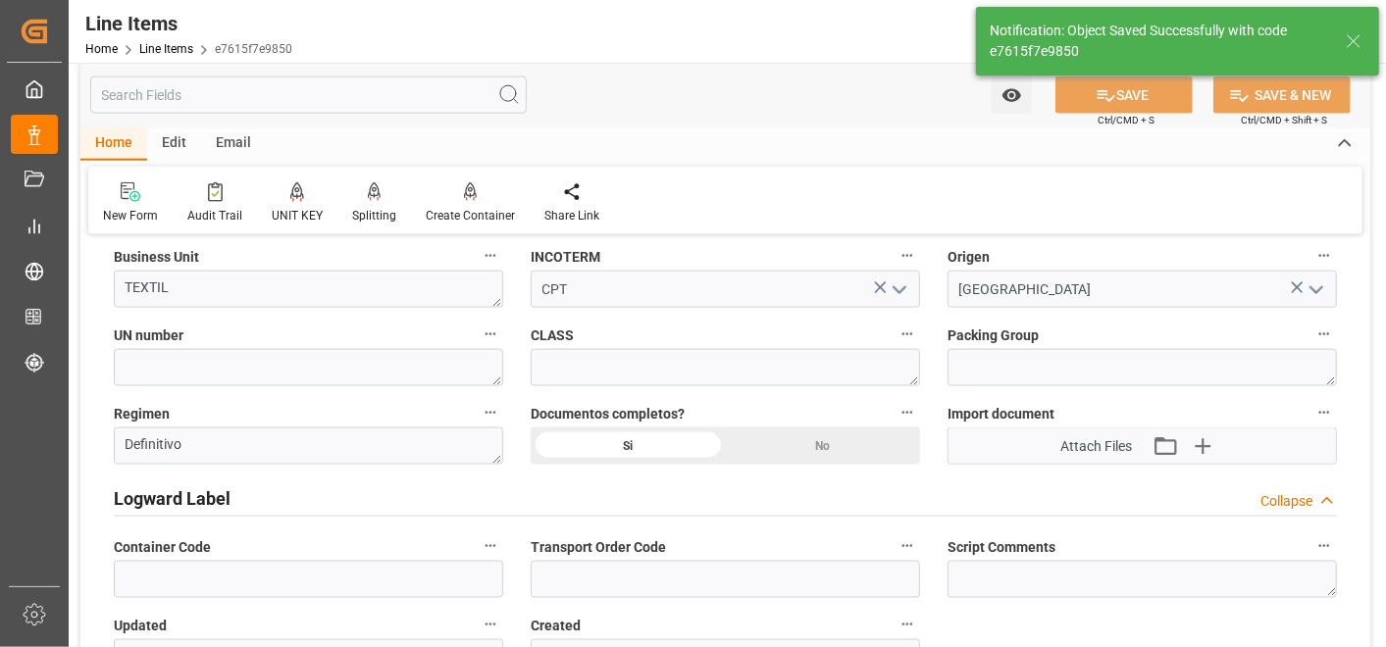
type textarea "20 PIEZAS"
type input "29.09.2025 18:43"
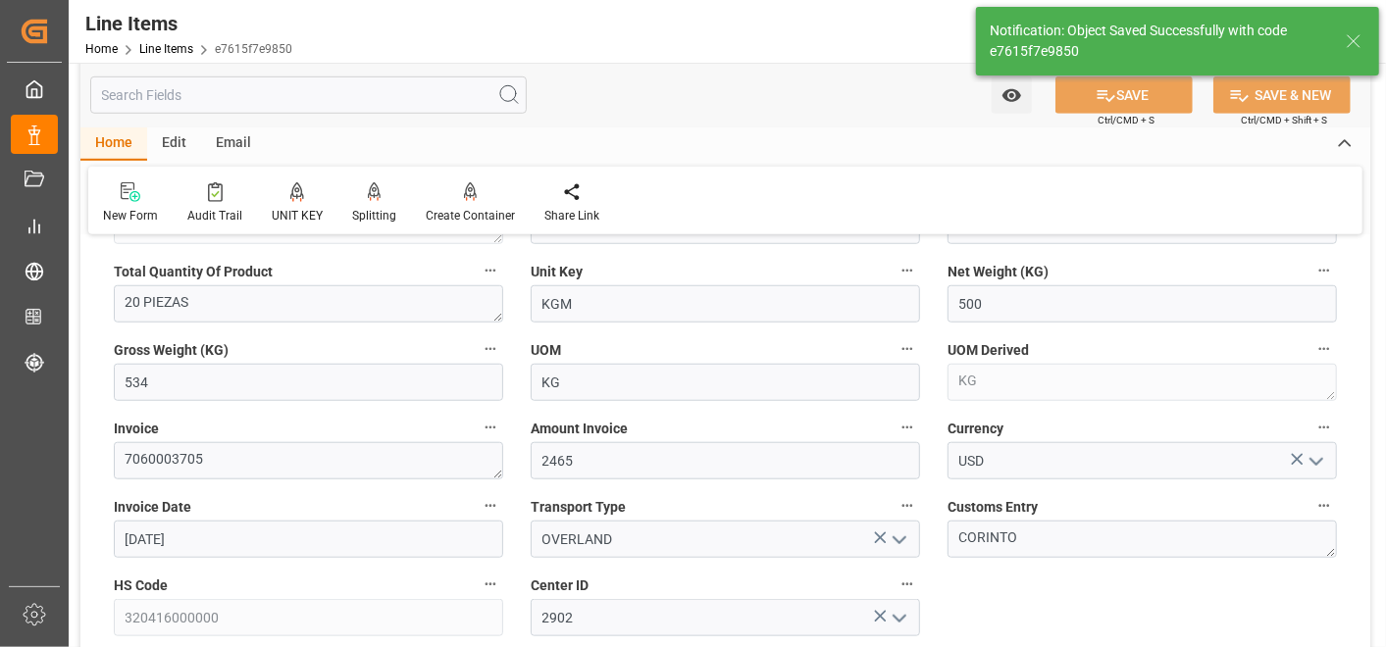
scroll to position [762, 0]
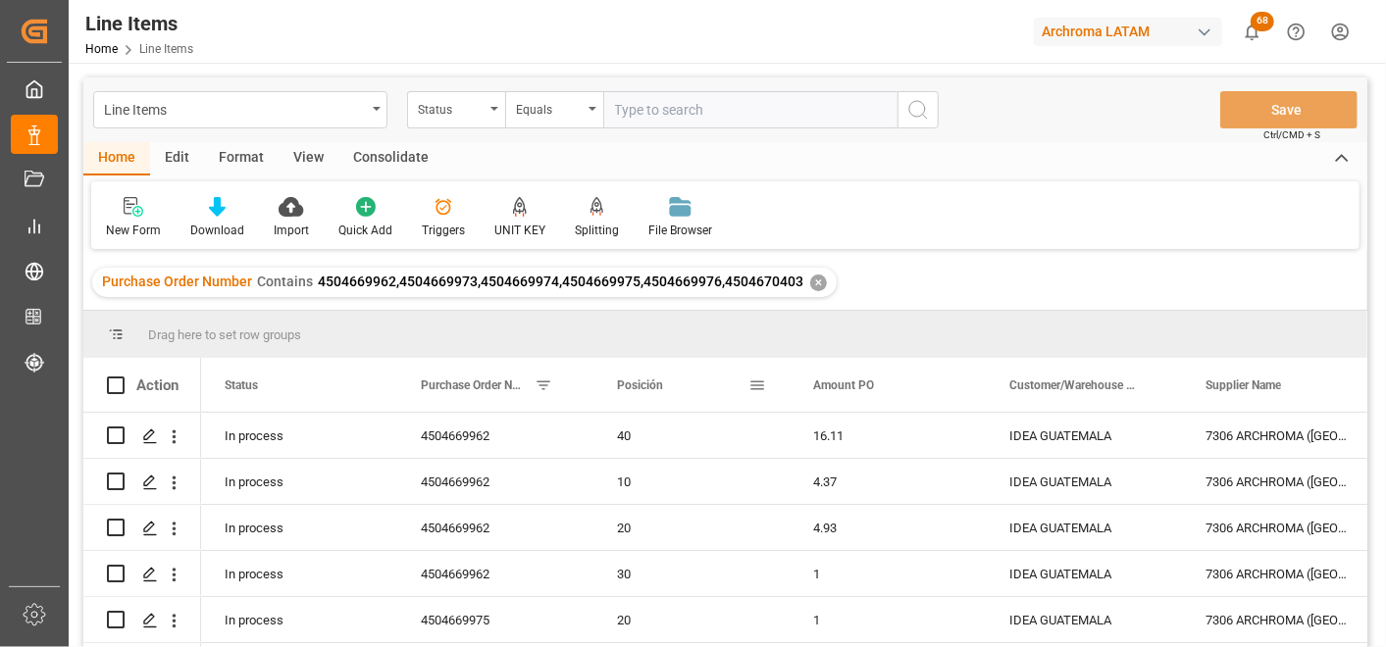
scroll to position [109, 0]
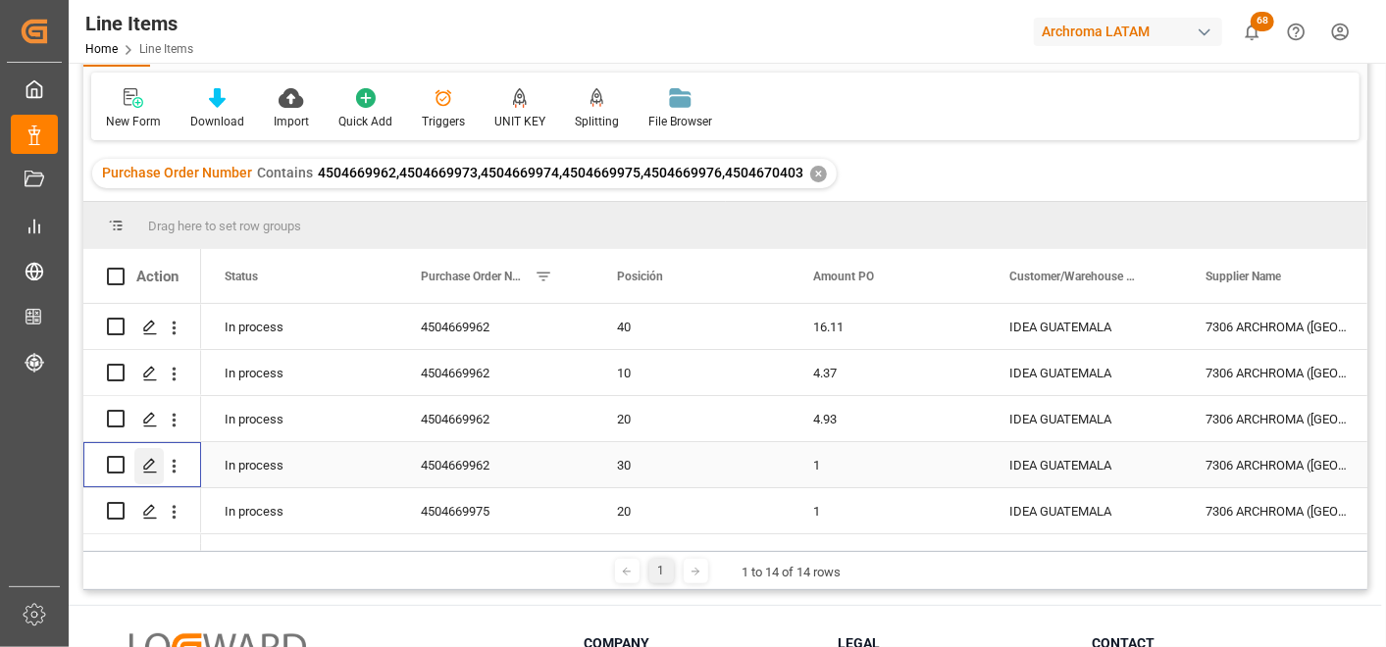
click at [142, 464] on icon "Press SPACE to select this row." at bounding box center [150, 466] width 16 height 16
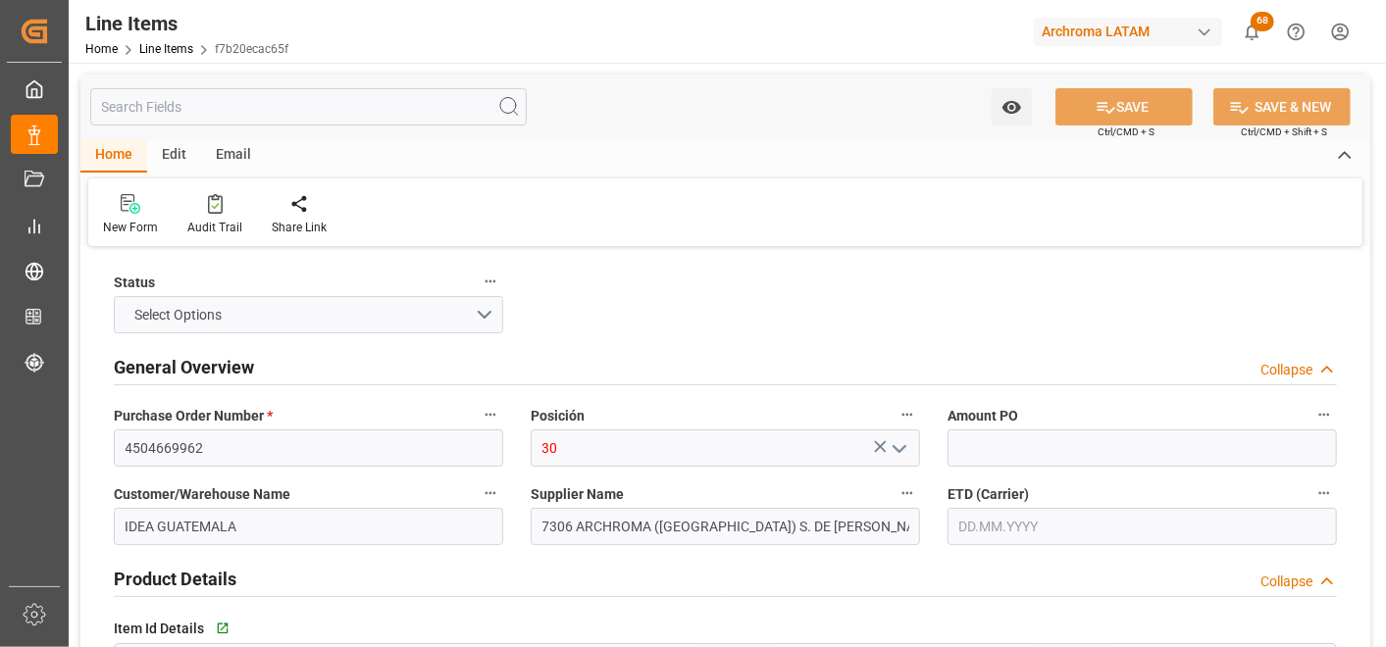
type input "1"
type input "30"
type input "320416900000"
type input "29.09.2025 18:43"
type input "29.09.2025 14:34"
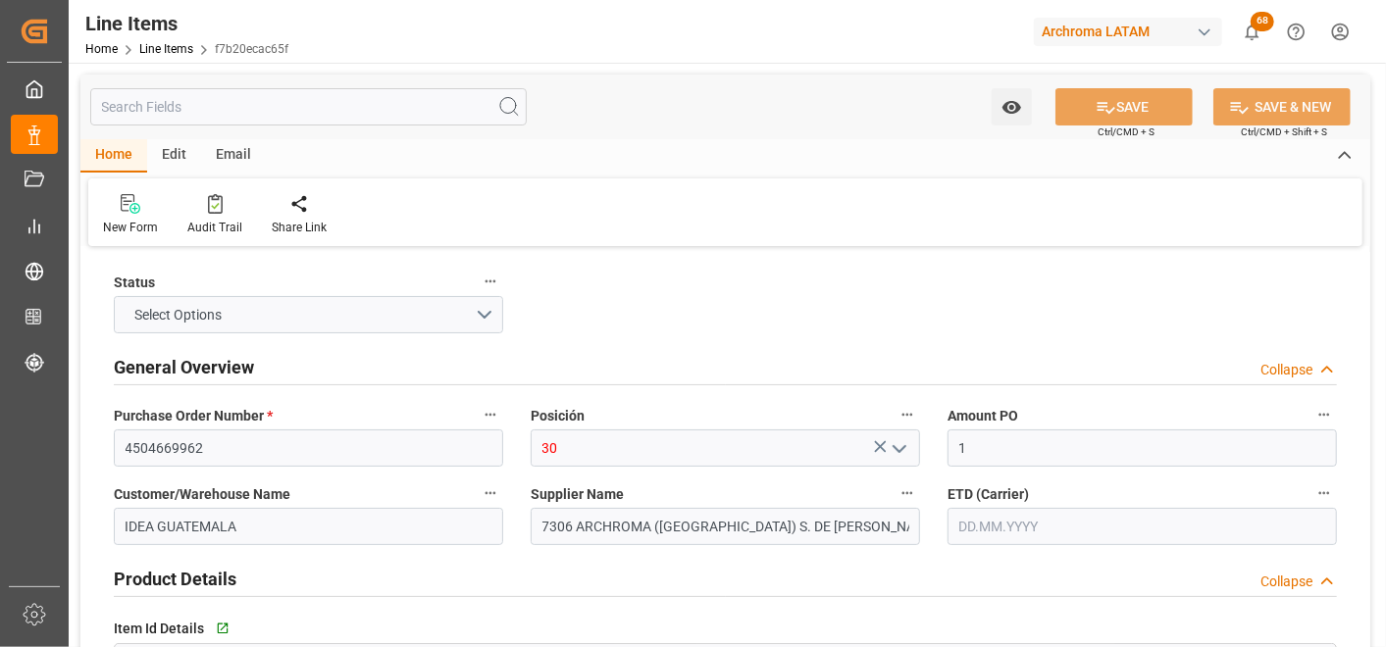
type input "[DATE]"
type input "10.10.2025"
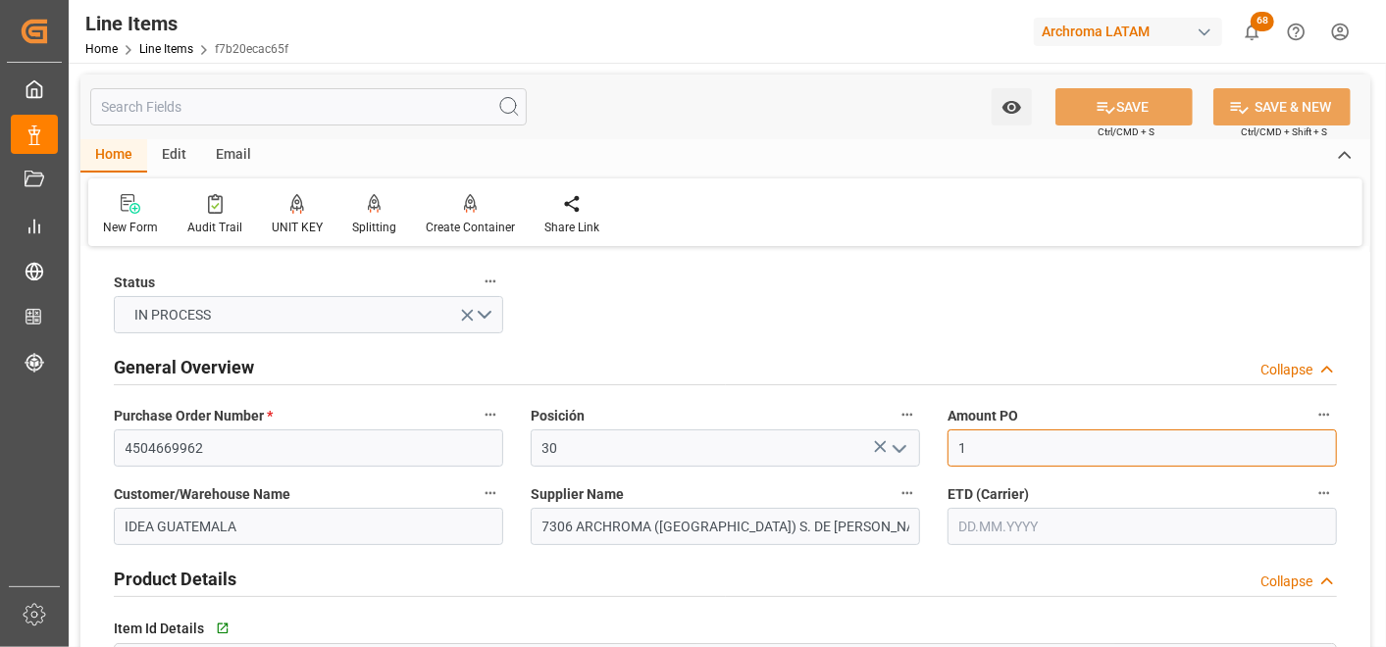
drag, startPoint x: 974, startPoint y: 442, endPoint x: 946, endPoint y: 452, distance: 30.1
click at [946, 452] on div "Amount PO 1" at bounding box center [1142, 434] width 417 height 78
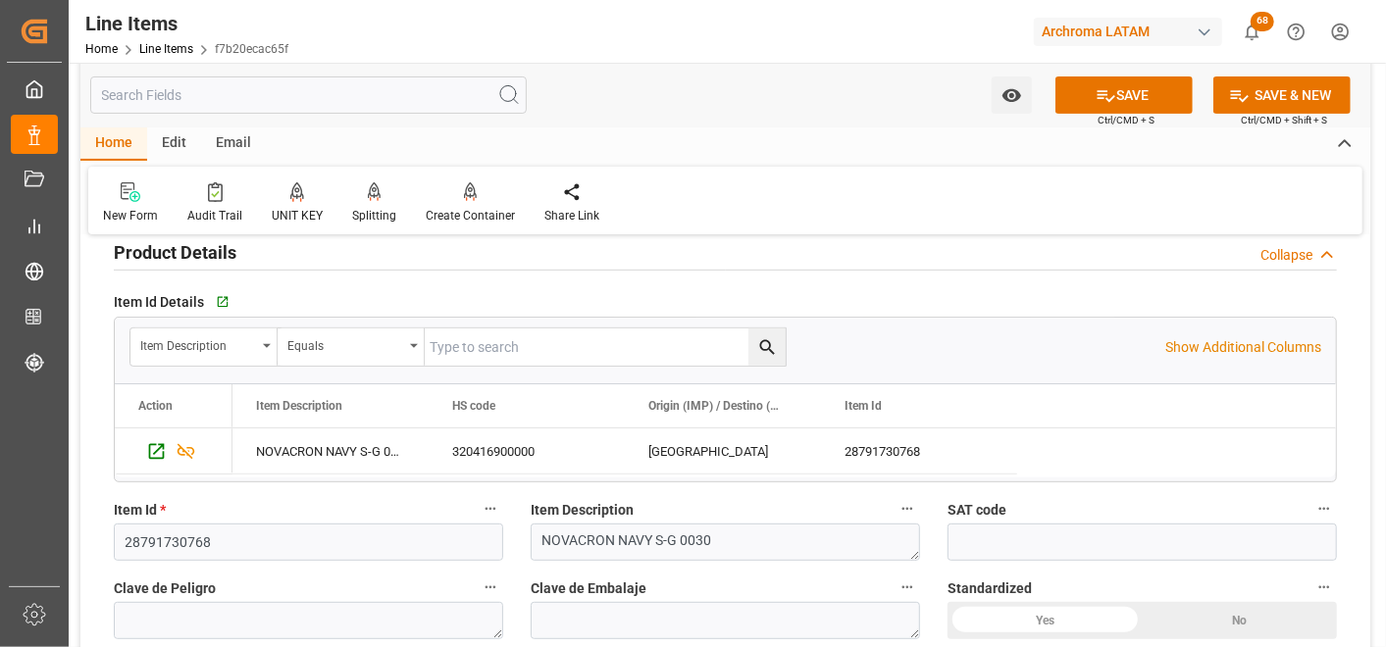
scroll to position [436, 0]
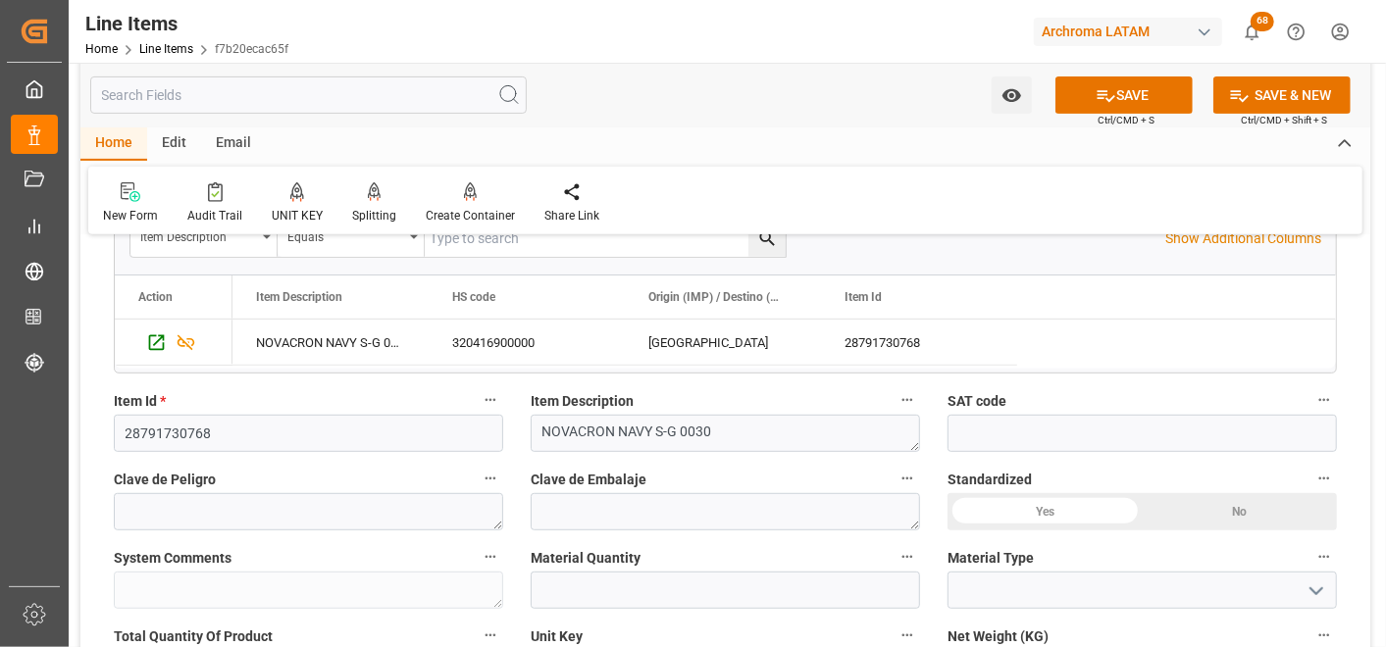
type input "5.46"
click at [810, 585] on input "text" at bounding box center [725, 590] width 389 height 37
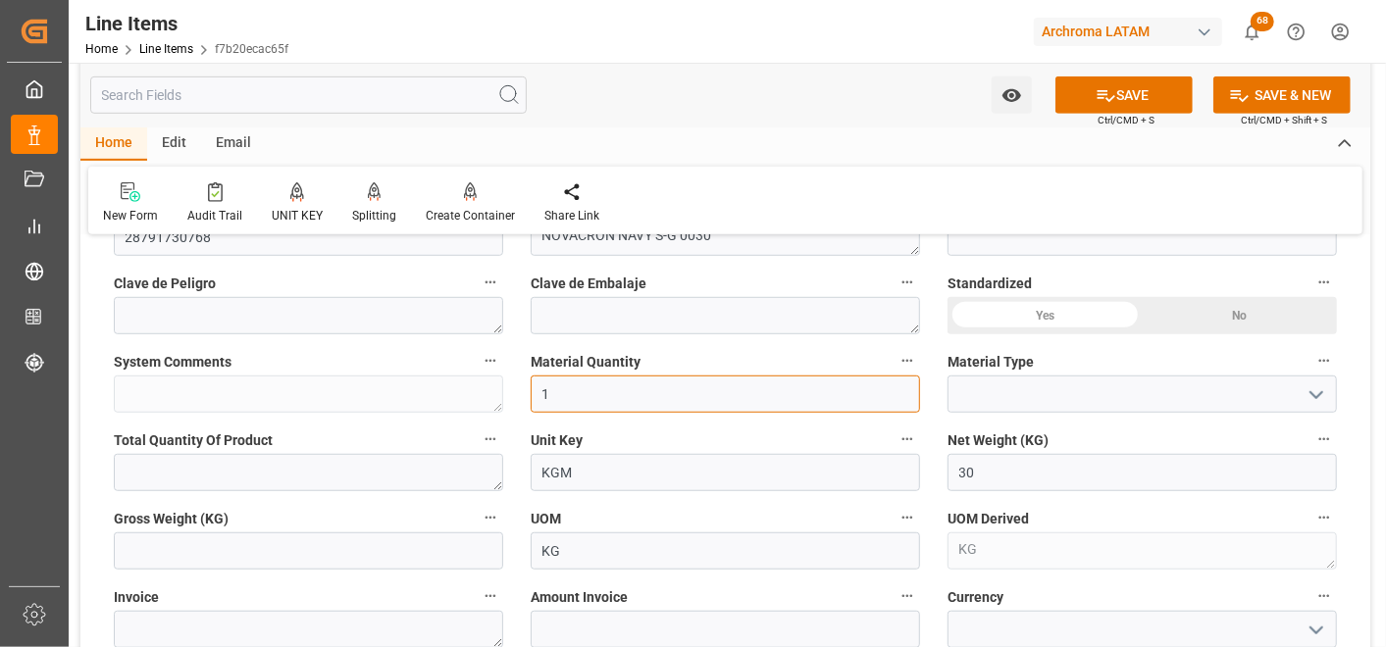
scroll to position [653, 0]
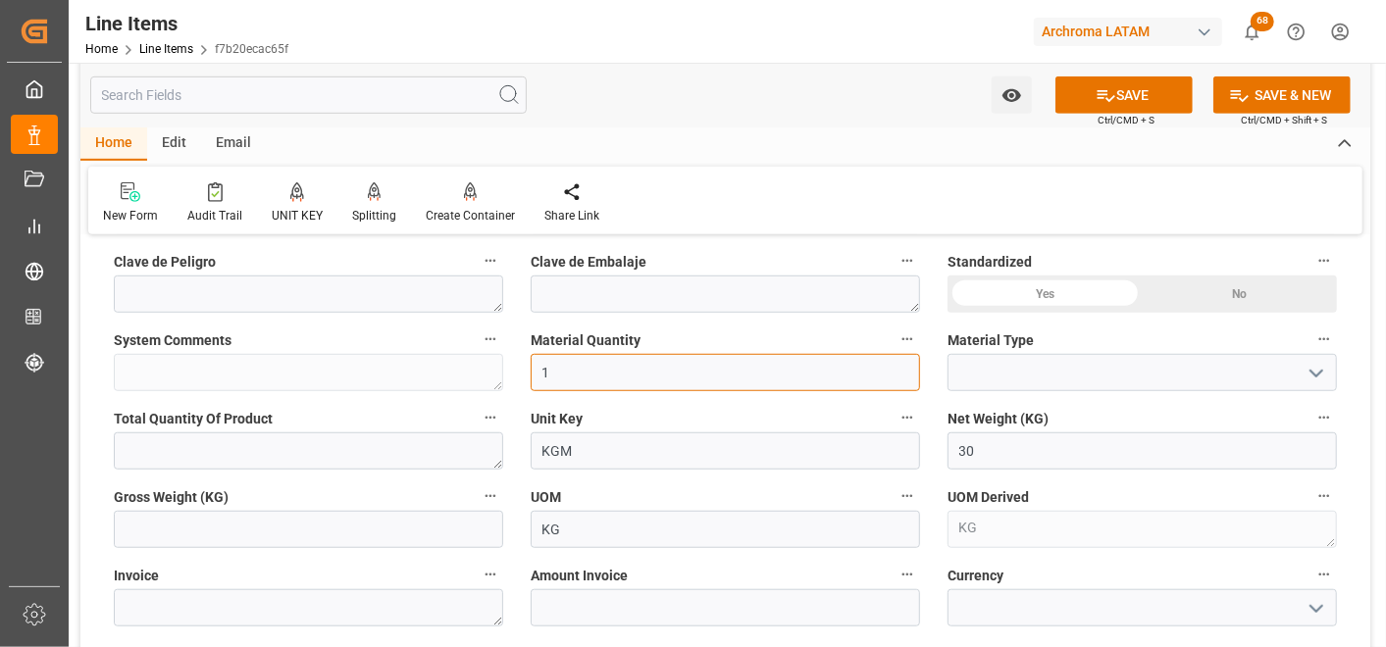
type input "1"
click at [1328, 363] on button "open menu" at bounding box center [1315, 373] width 29 height 30
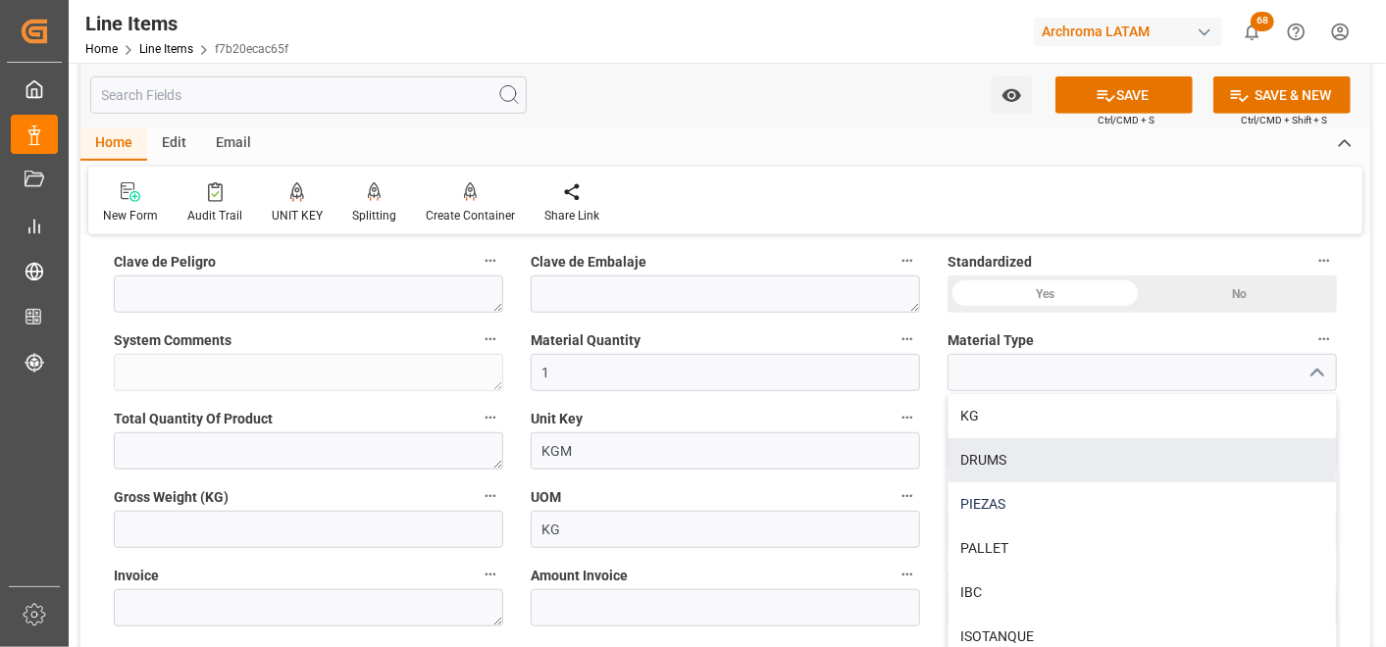
click at [1022, 492] on div "PIEZAS" at bounding box center [1142, 505] width 387 height 44
type input "PIEZAS"
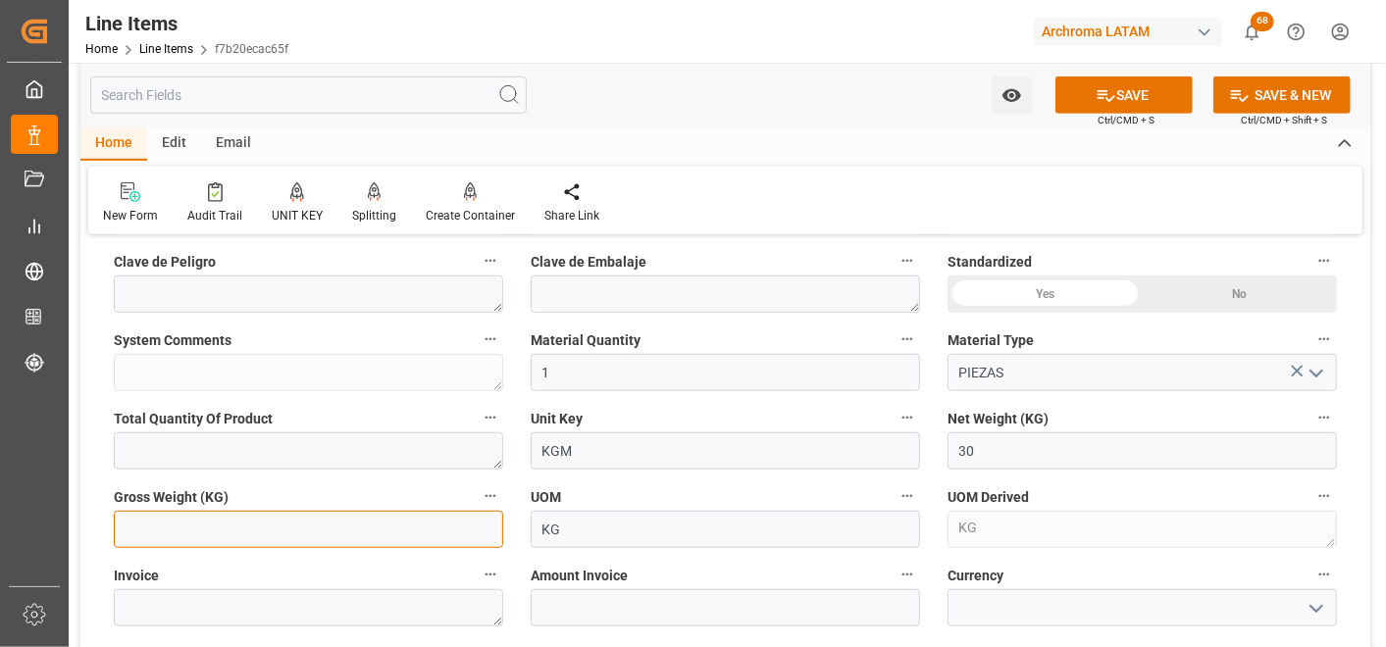
click at [340, 527] on input "text" at bounding box center [308, 529] width 389 height 37
type input "31.71"
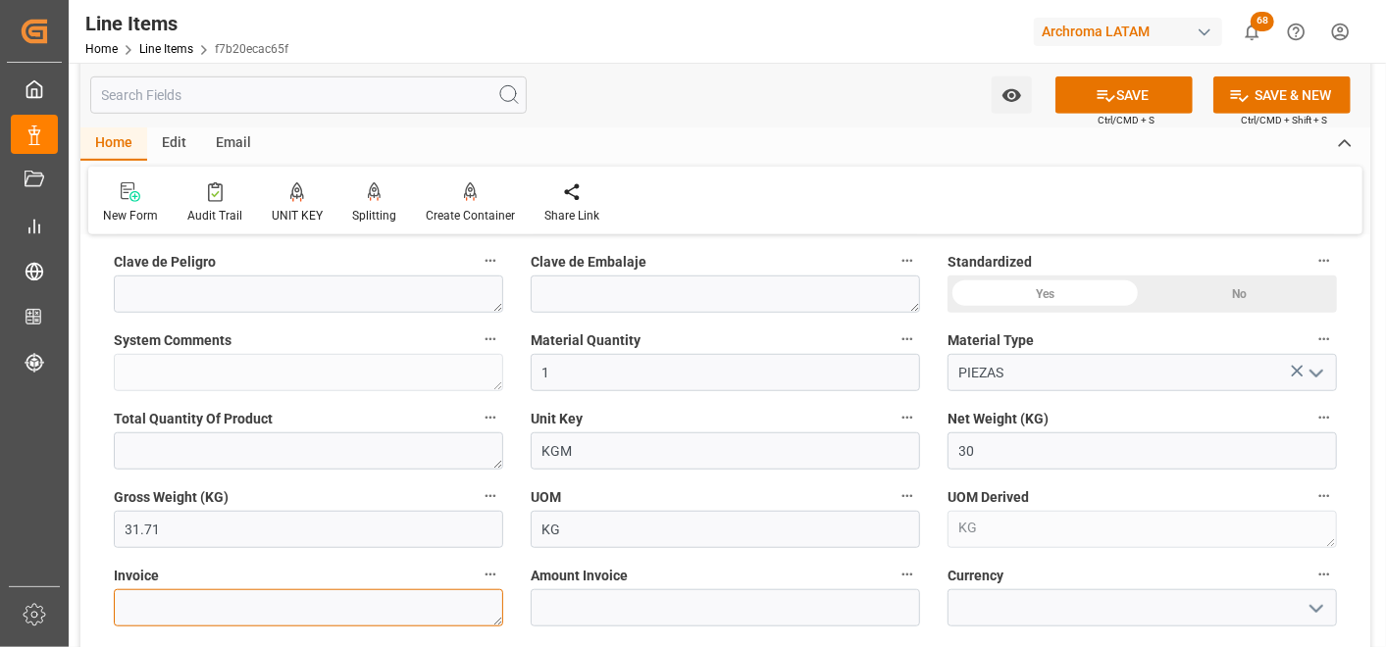
click at [376, 593] on textarea at bounding box center [308, 608] width 389 height 37
paste textarea "7060003705"
type textarea "7060003705"
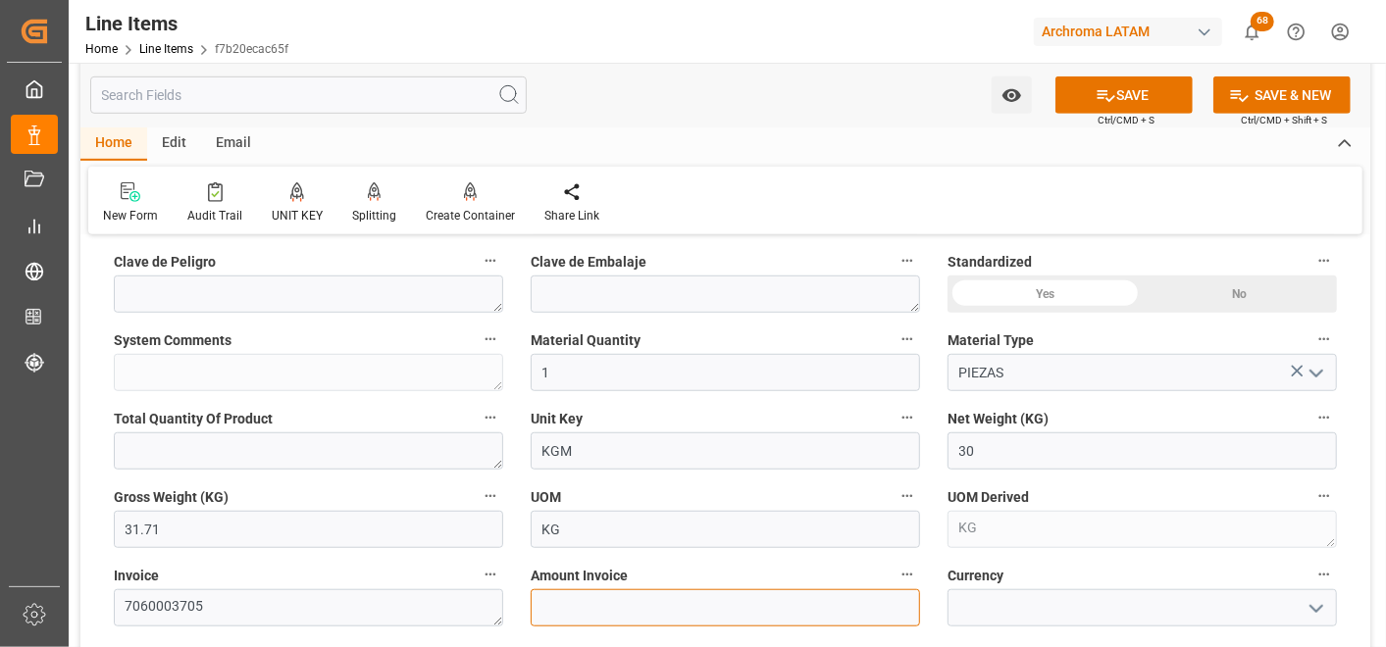
click at [812, 603] on input "text" at bounding box center [725, 608] width 389 height 37
drag, startPoint x: 598, startPoint y: 622, endPoint x: 420, endPoint y: 634, distance: 178.9
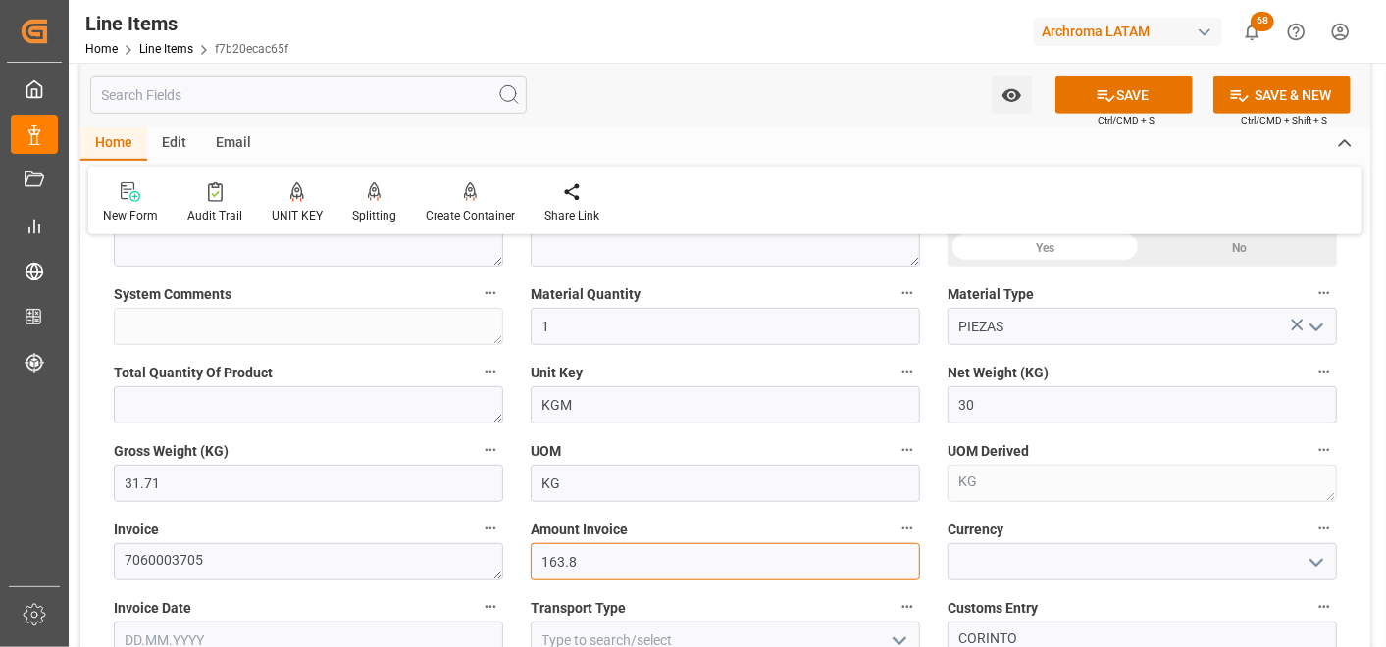
type input "163.8"
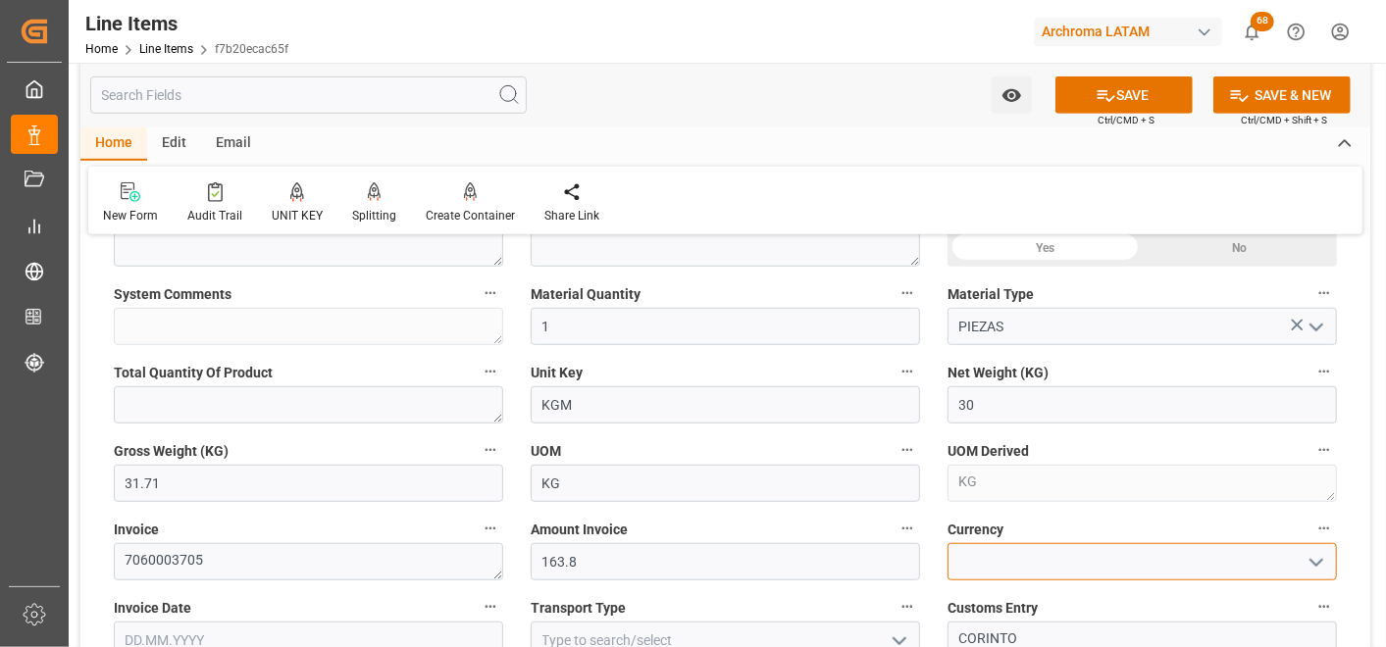
click at [1278, 569] on input at bounding box center [1142, 561] width 389 height 37
click at [1326, 567] on icon "open menu" at bounding box center [1317, 563] width 24 height 24
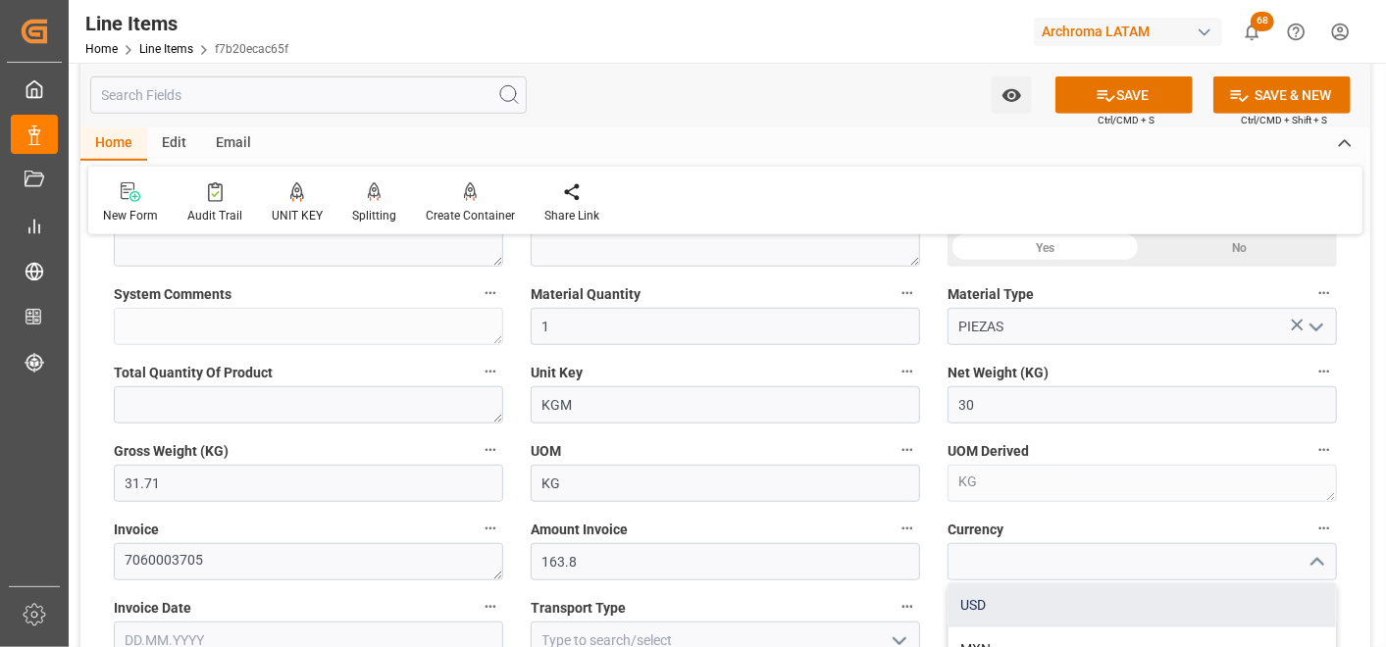
click at [1200, 608] on div "USD" at bounding box center [1142, 606] width 387 height 44
type input "USD"
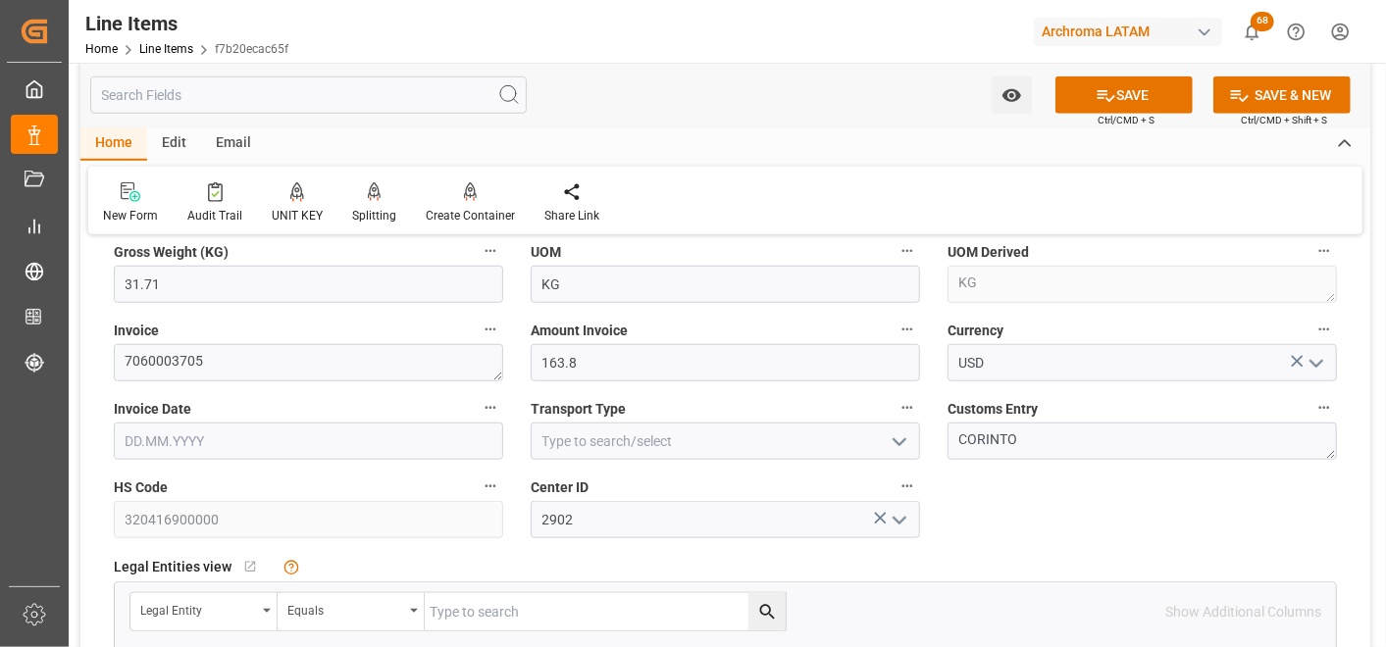
scroll to position [917, 0]
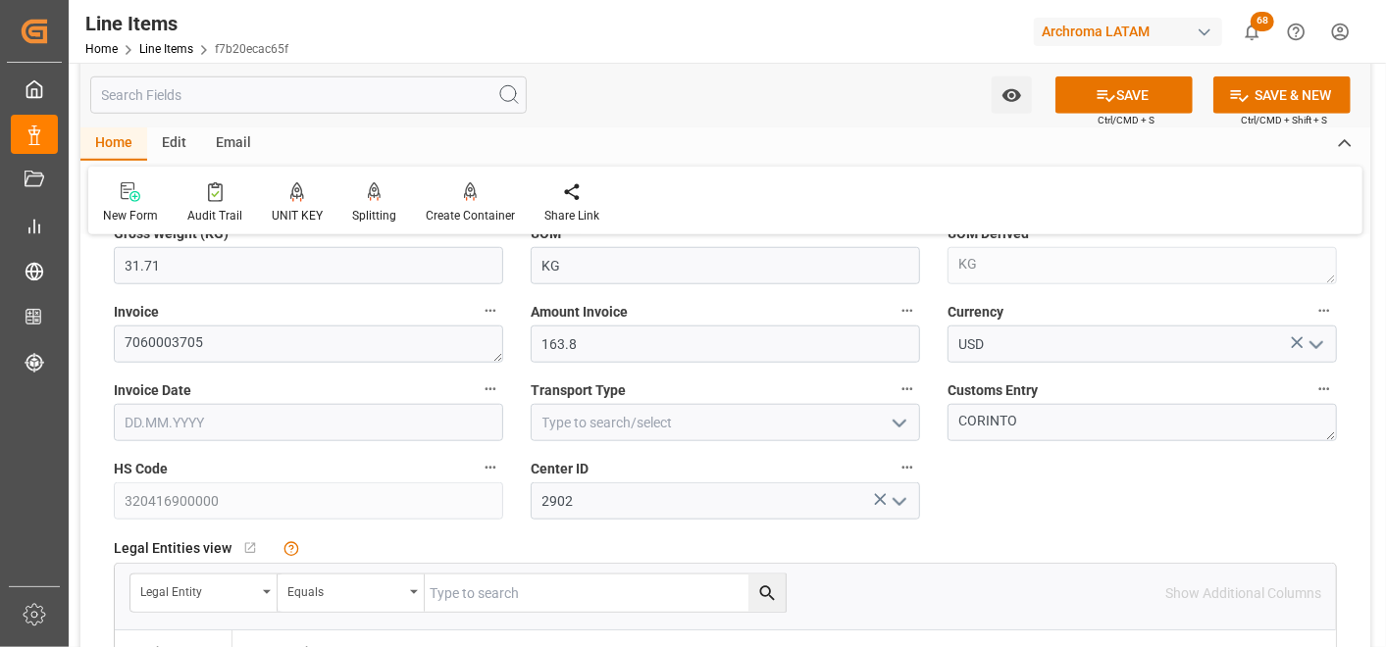
click at [461, 419] on input "text" at bounding box center [308, 422] width 389 height 37
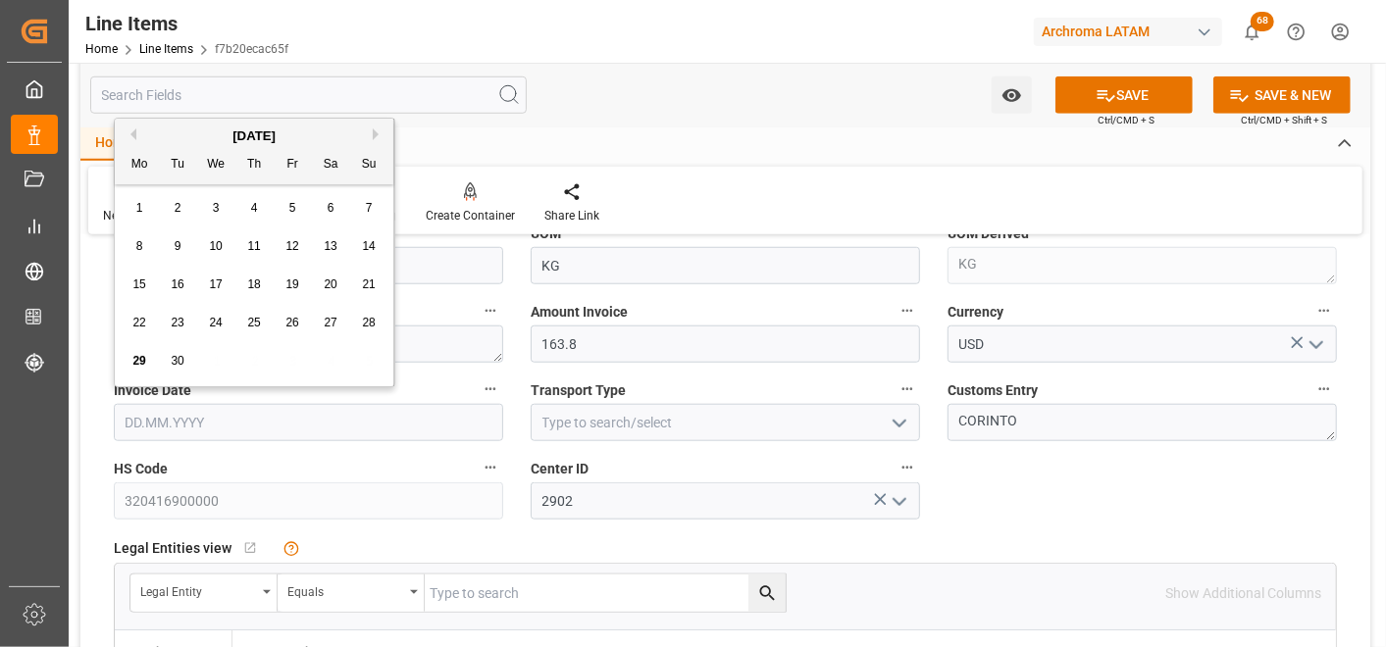
type input "[DATE]"
click at [664, 419] on input at bounding box center [725, 422] width 389 height 37
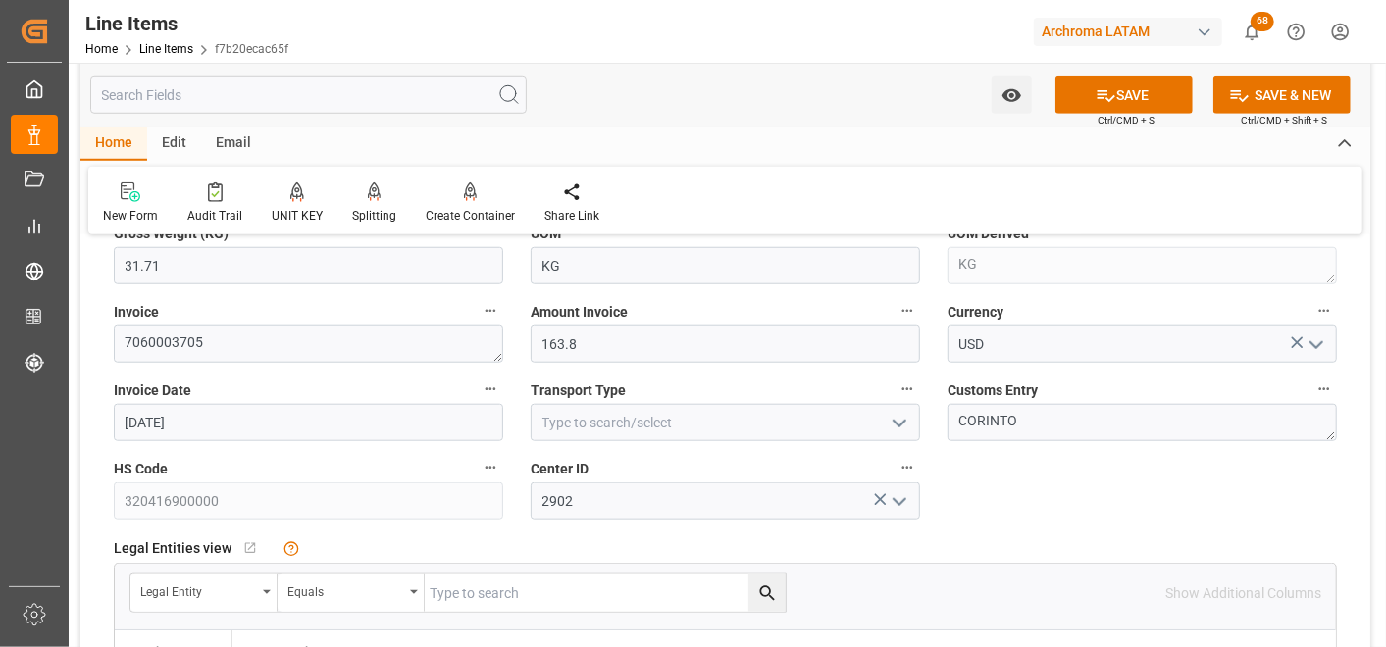
click at [899, 416] on icon "open menu" at bounding box center [900, 424] width 24 height 24
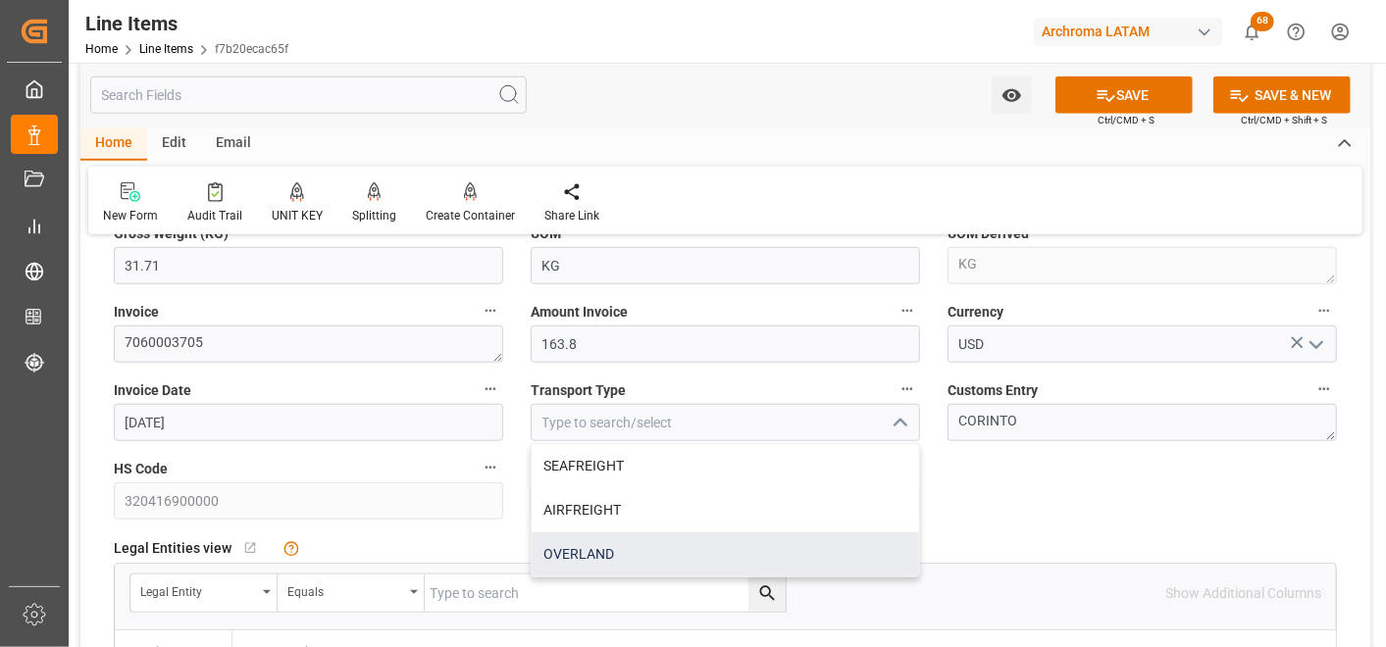
click at [717, 563] on div "OVERLAND" at bounding box center [725, 555] width 387 height 44
type input "OVERLAND"
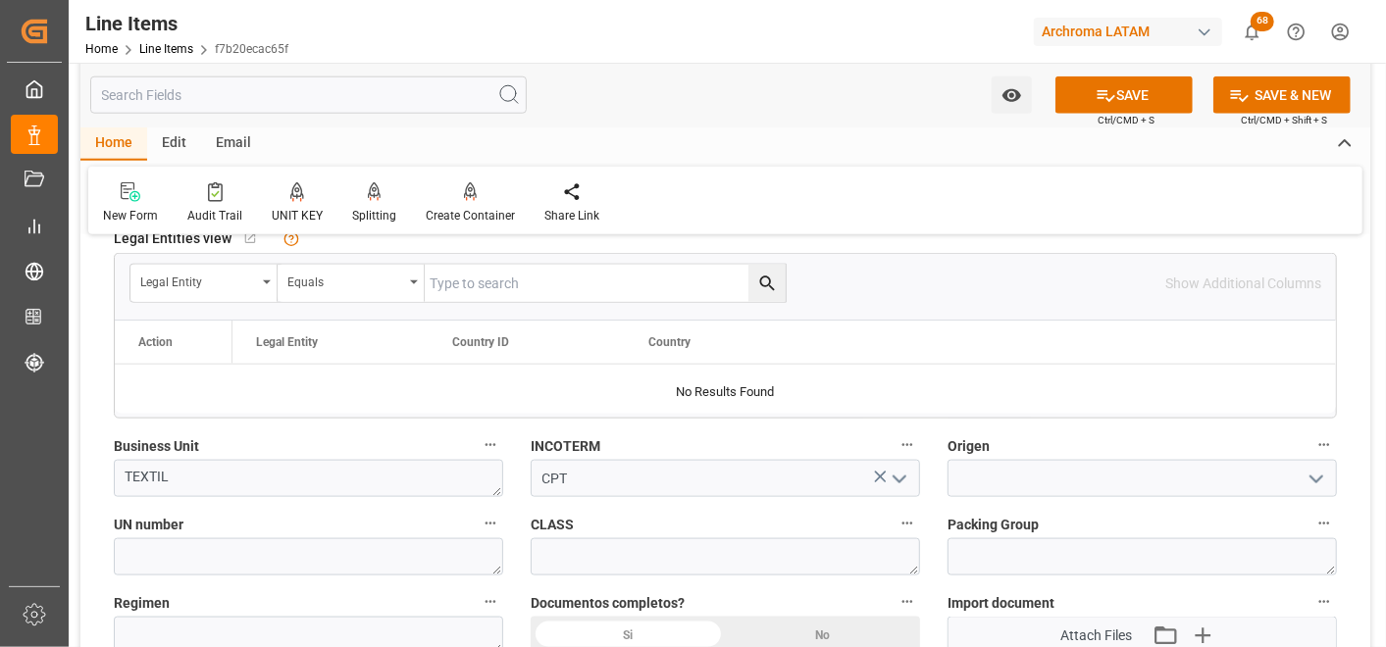
scroll to position [1244, 0]
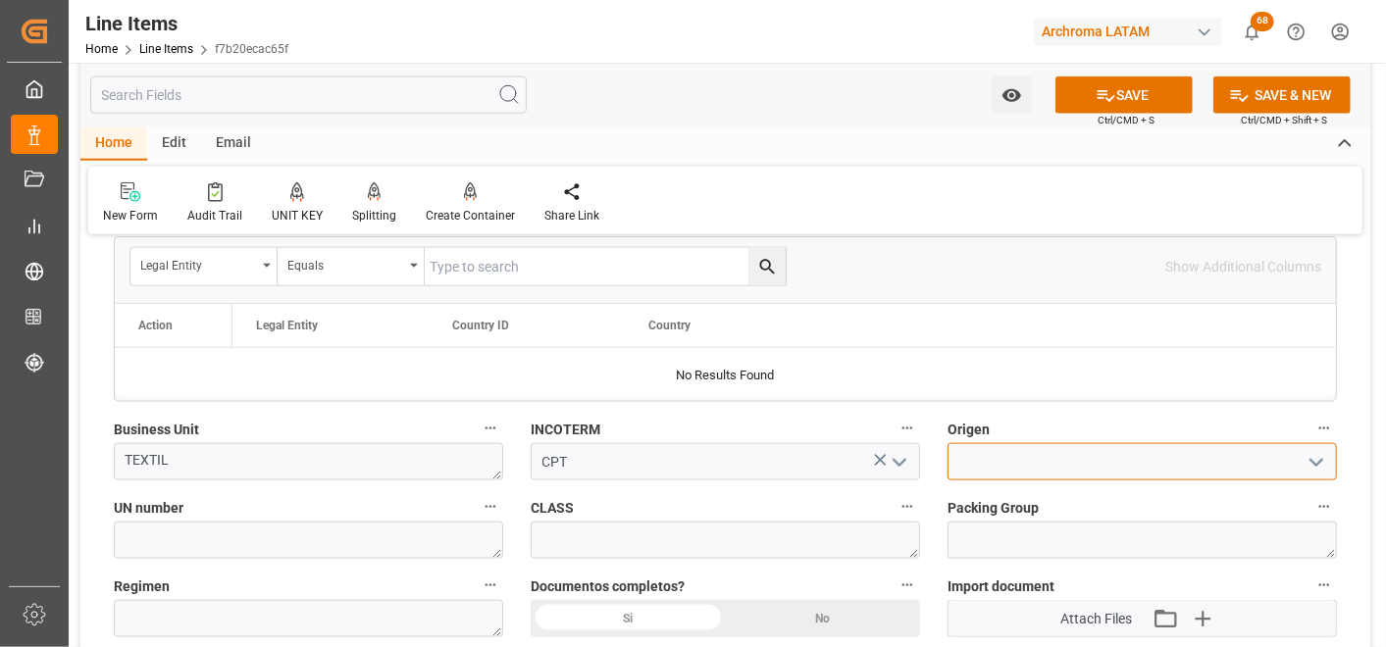
click at [1004, 468] on input at bounding box center [1142, 461] width 389 height 37
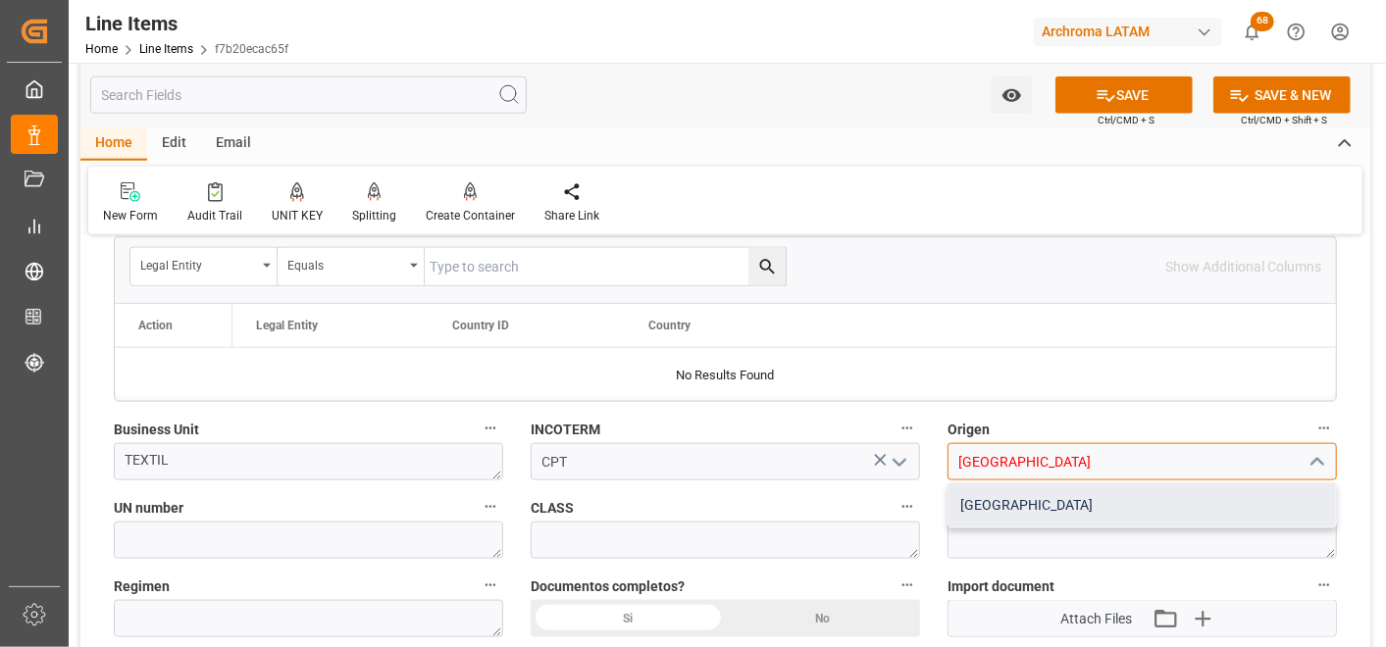
click at [1008, 495] on div "INDIA" at bounding box center [1142, 506] width 387 height 44
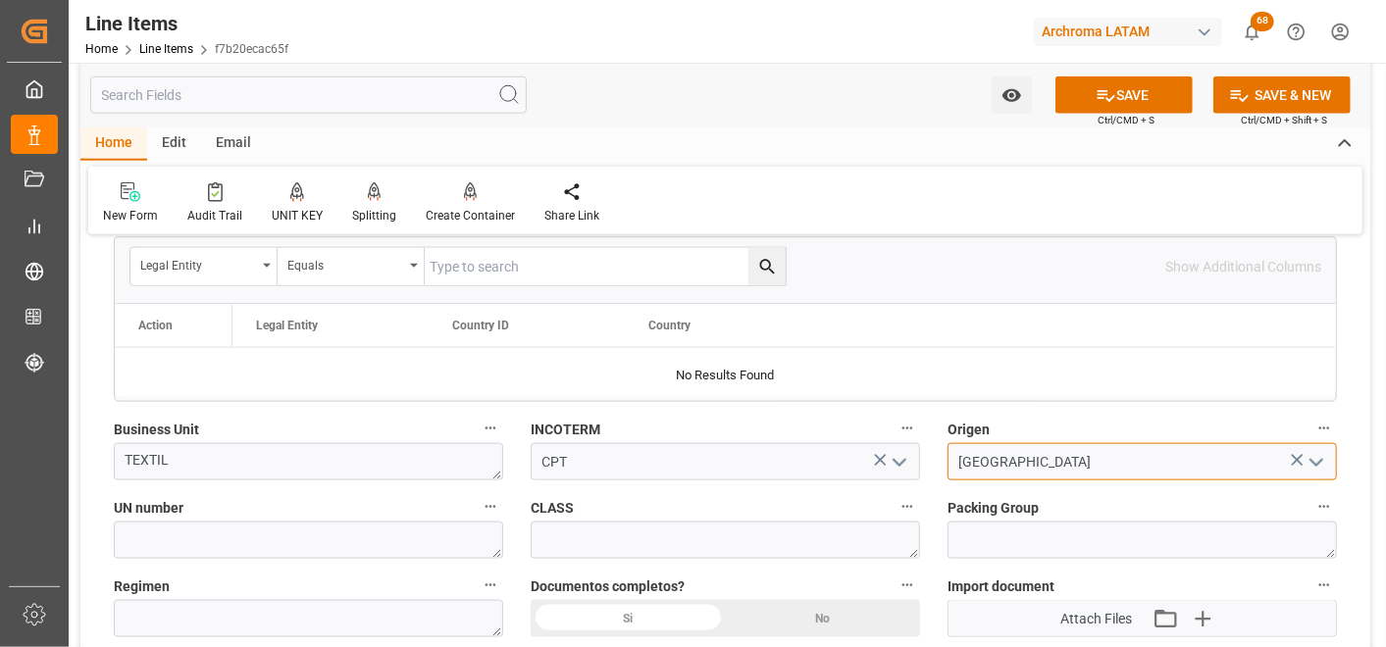
type input "INDIA"
click at [685, 616] on div "Si" at bounding box center [628, 618] width 195 height 37
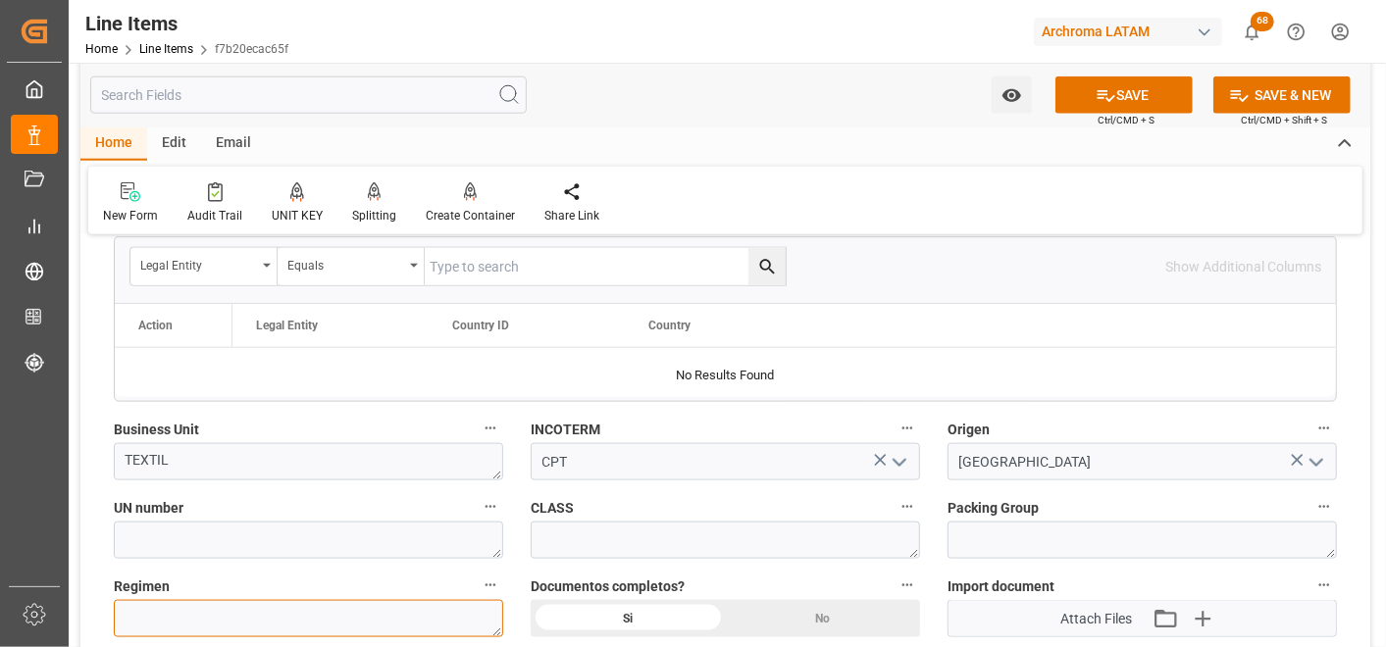
click at [437, 600] on textarea at bounding box center [308, 618] width 389 height 37
type textarea "Definitivo"
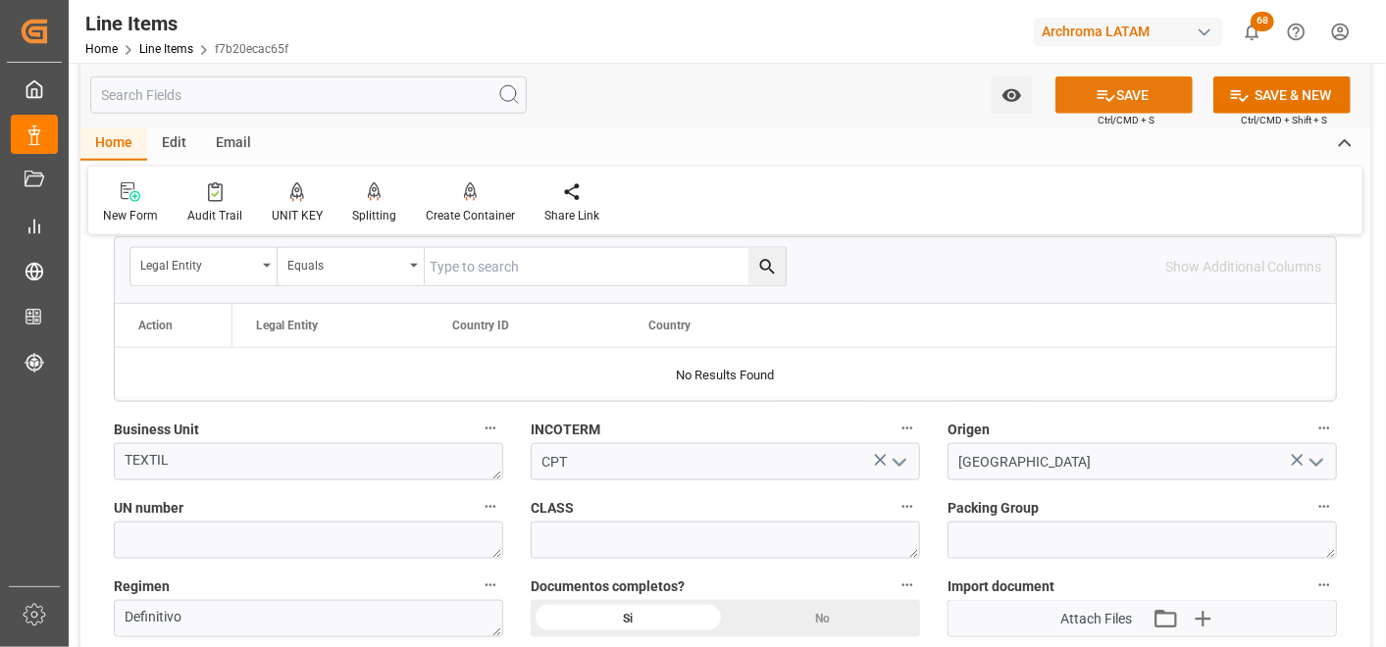
click at [1087, 88] on button "SAVE" at bounding box center [1123, 95] width 137 height 37
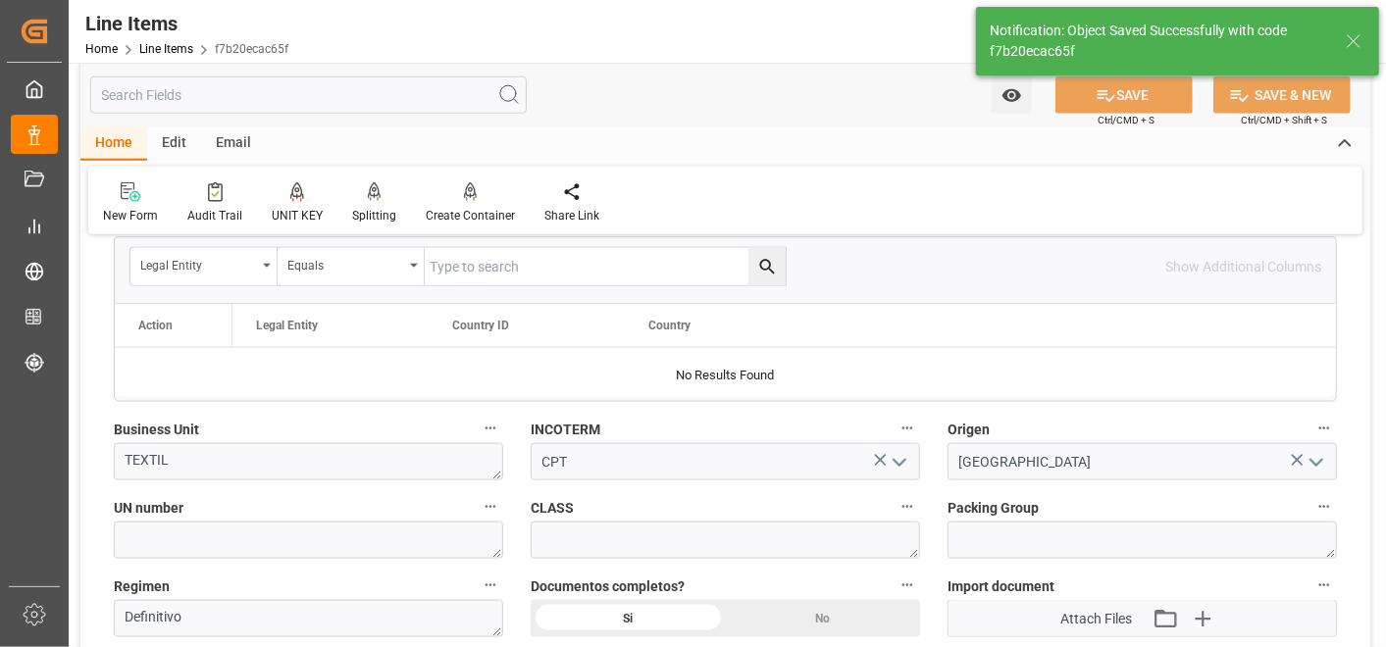
type textarea "1 PIEZAS"
type input "29.09.2025 18:44"
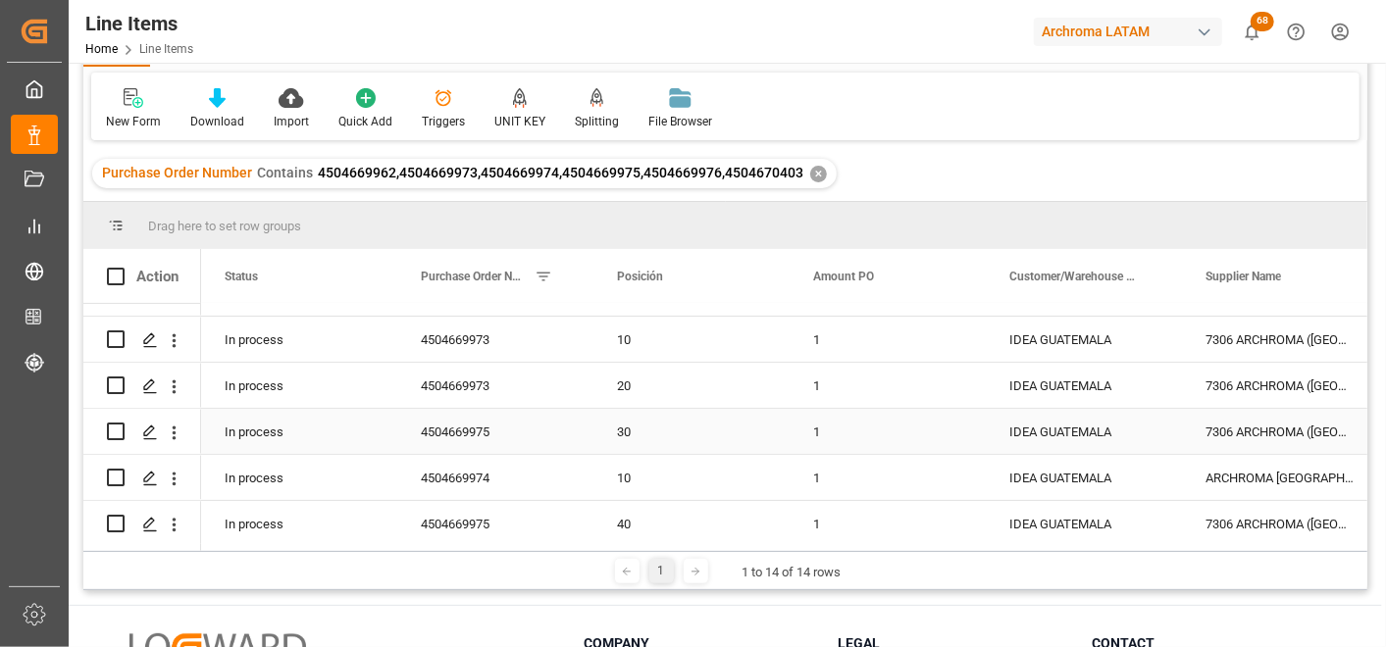
scroll to position [109, 0]
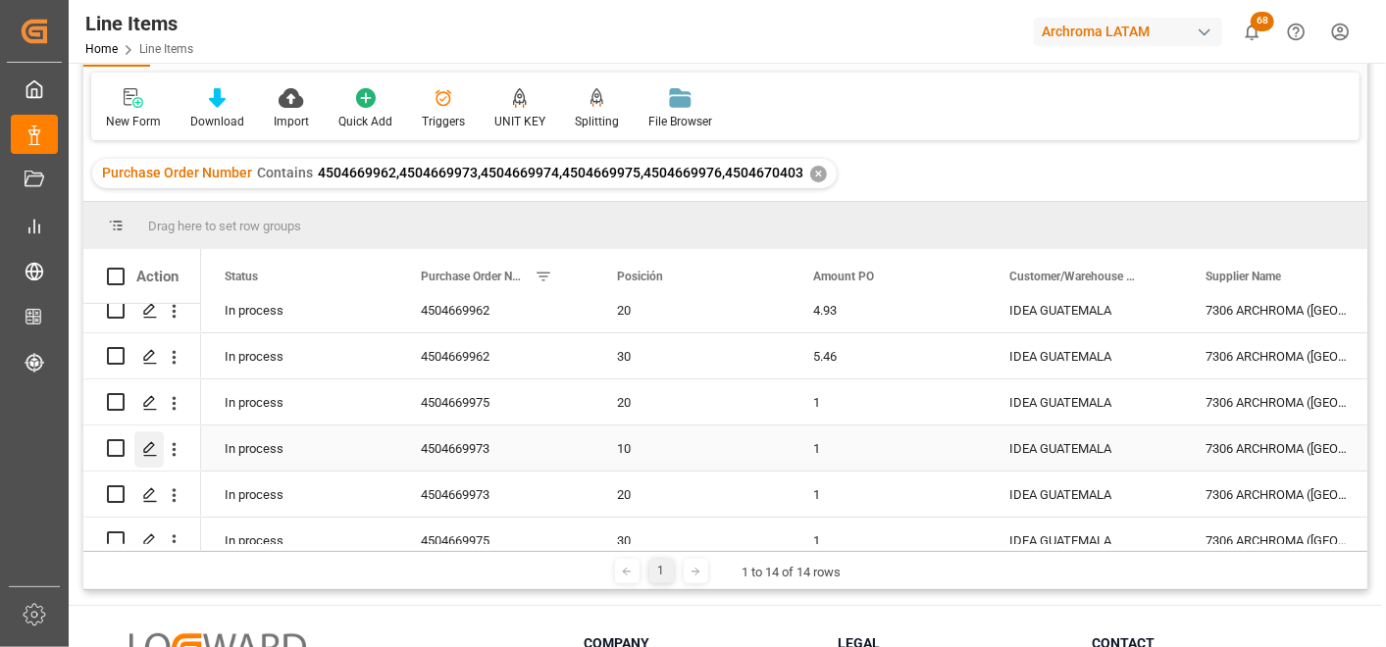
click at [148, 443] on icon "Press SPACE to select this row." at bounding box center [150, 449] width 16 height 16
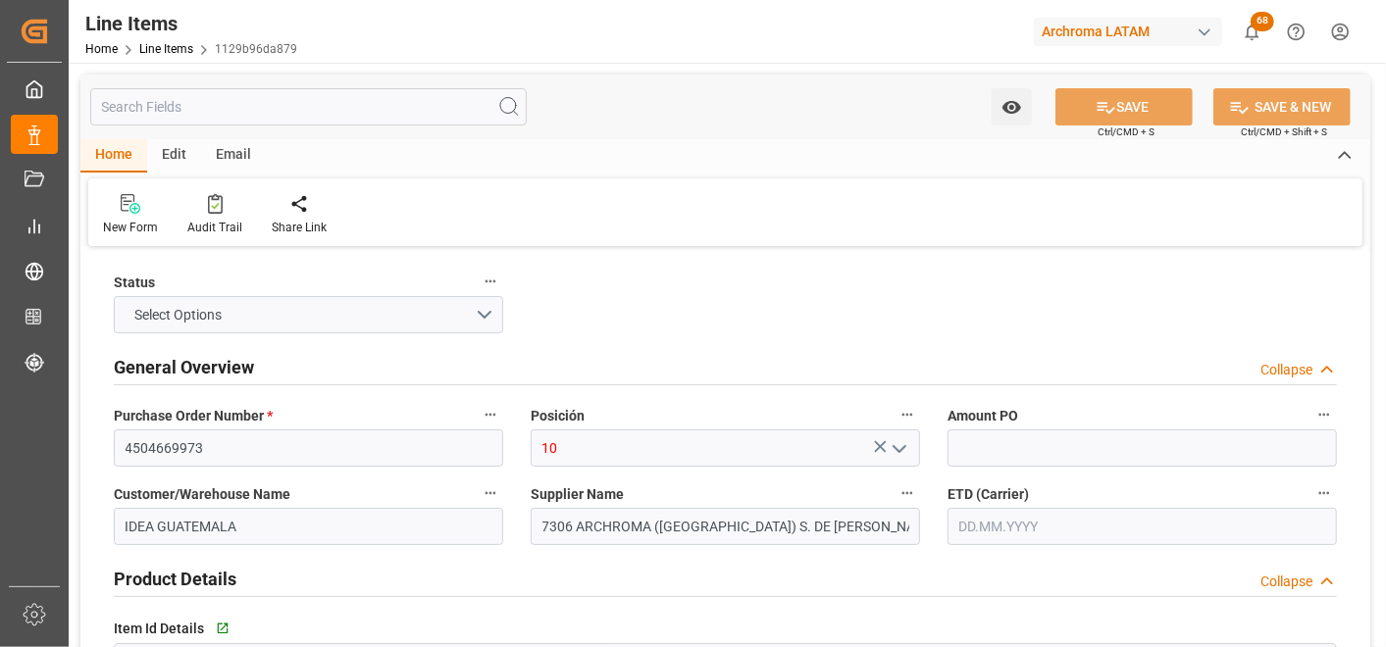
type input "1"
type input "25"
type input "320412900000"
type input "29.09.2025 18:35"
type input "29.09.2025 14:34"
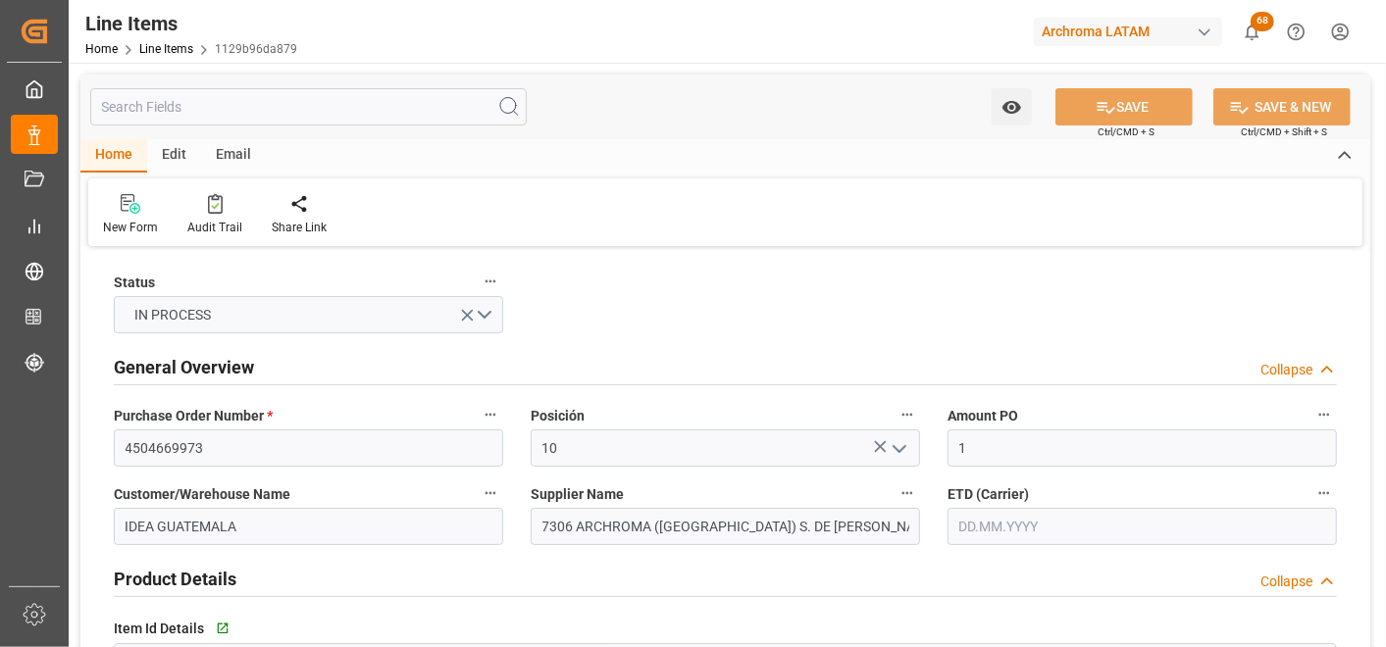
type input "[DATE]"
type input "10.10.2025"
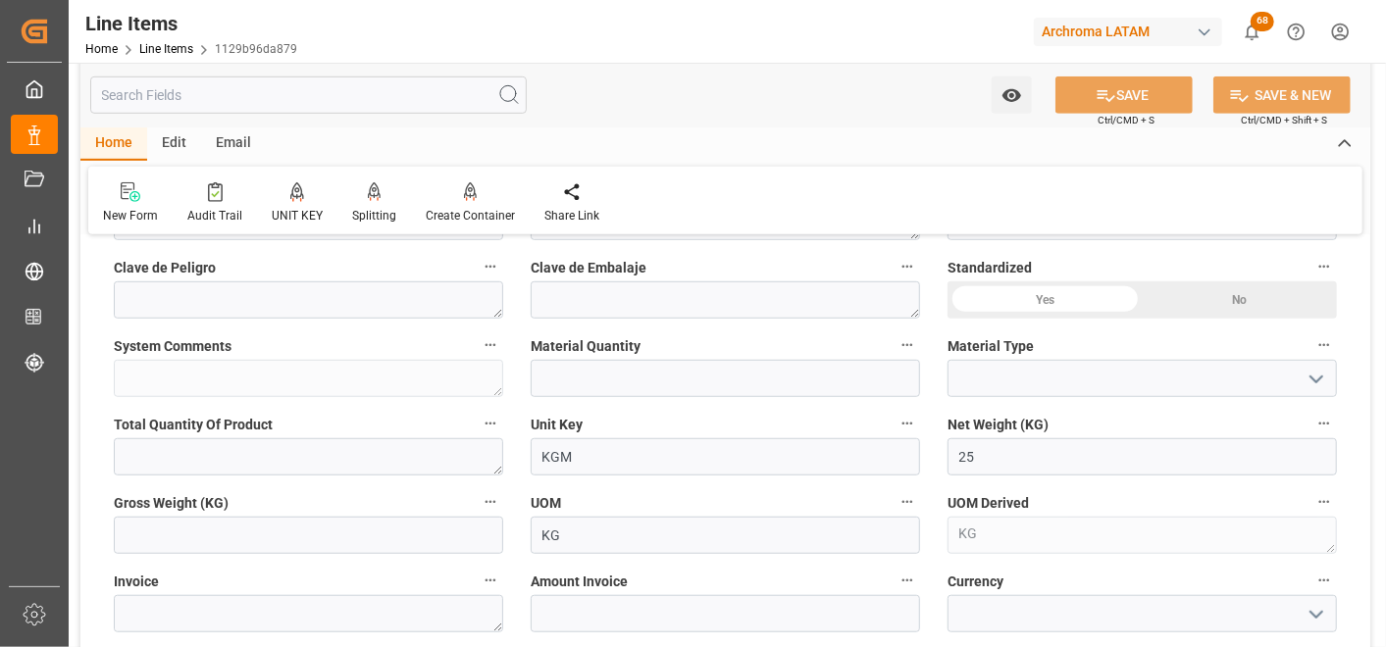
scroll to position [653, 0]
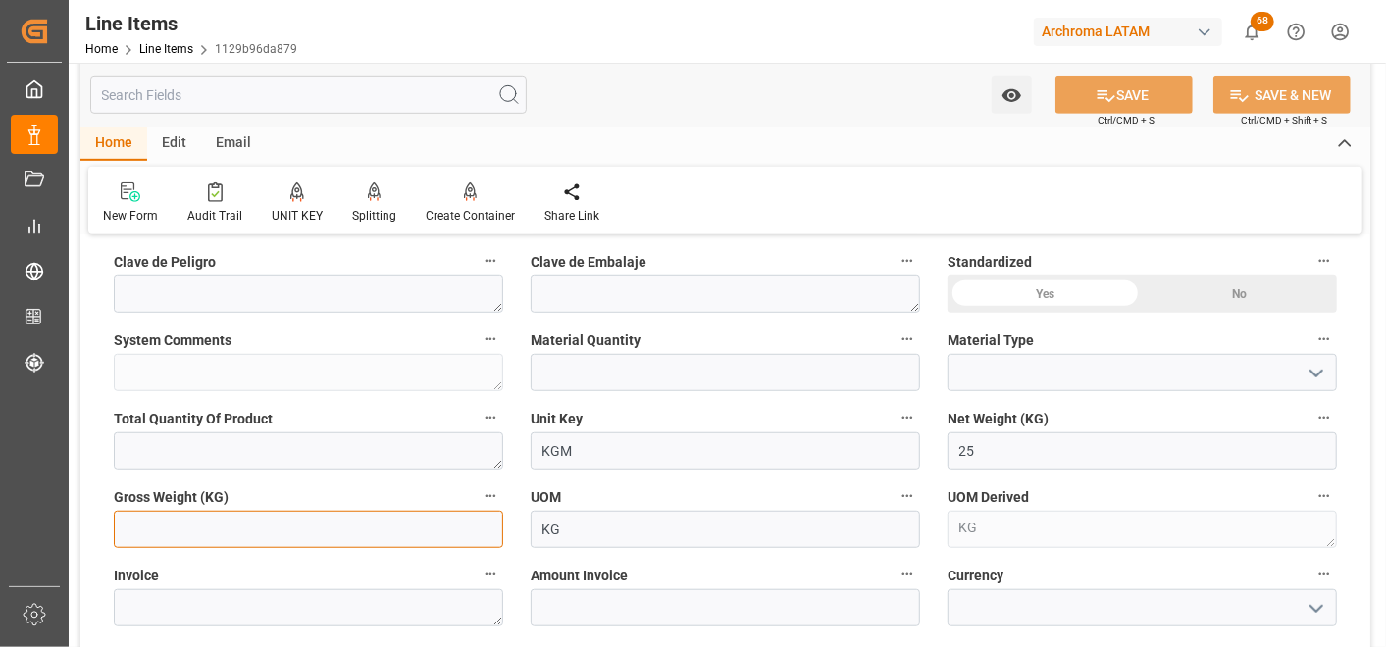
click at [359, 520] on input "text" at bounding box center [308, 529] width 389 height 37
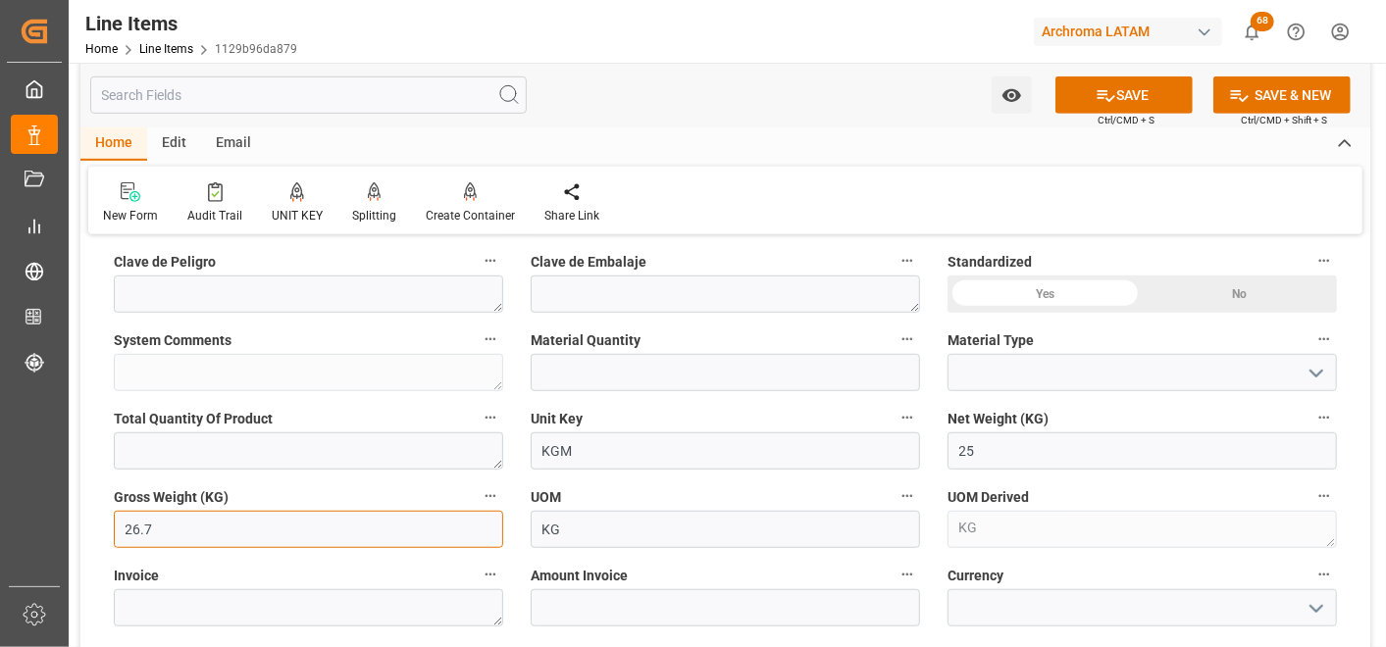
type input "26.7"
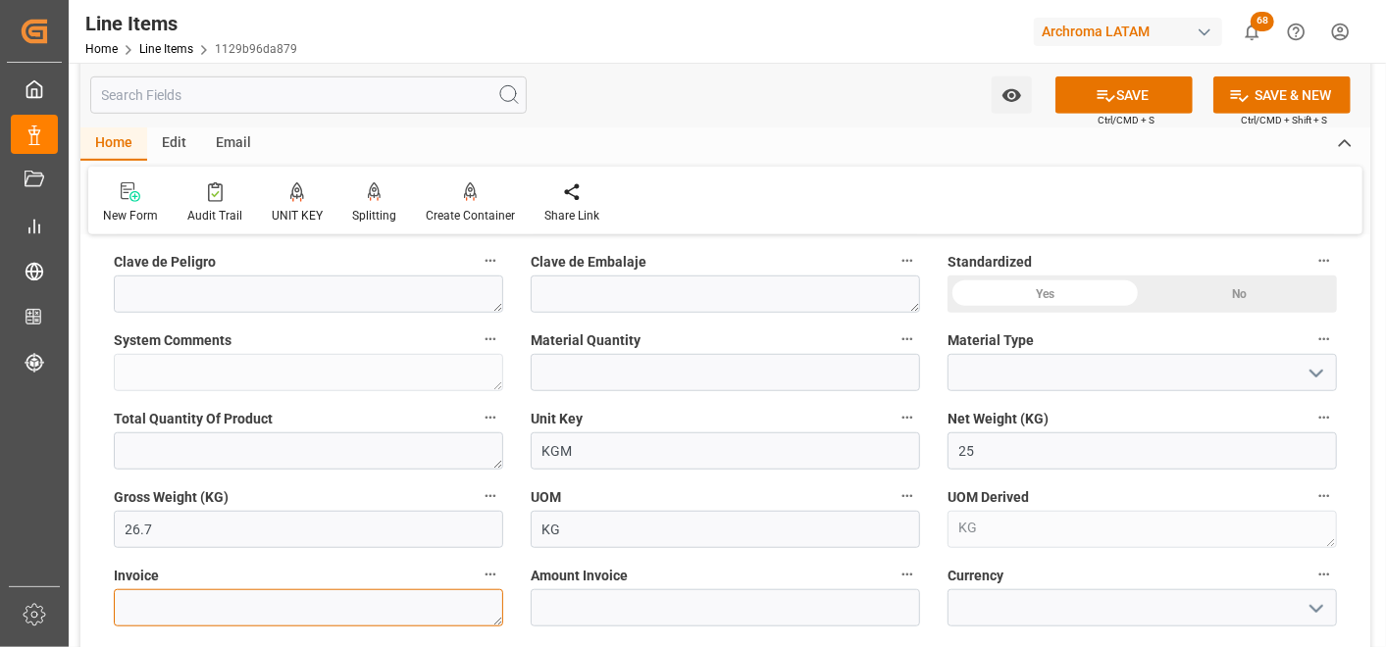
click at [316, 591] on textarea at bounding box center [308, 608] width 389 height 37
paste textarea "7060003705"
type textarea "7060003705"
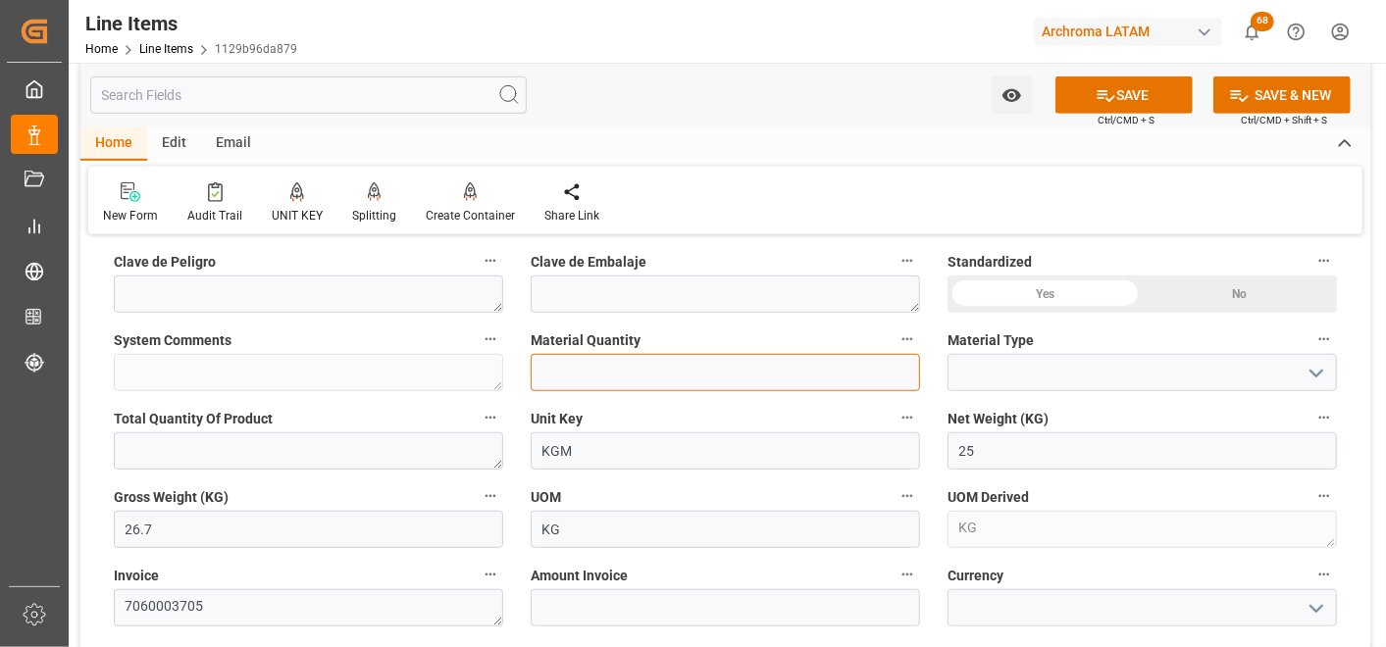
click at [574, 369] on input "text" at bounding box center [725, 372] width 389 height 37
type input "1"
click at [1315, 368] on icon "open menu" at bounding box center [1317, 374] width 24 height 24
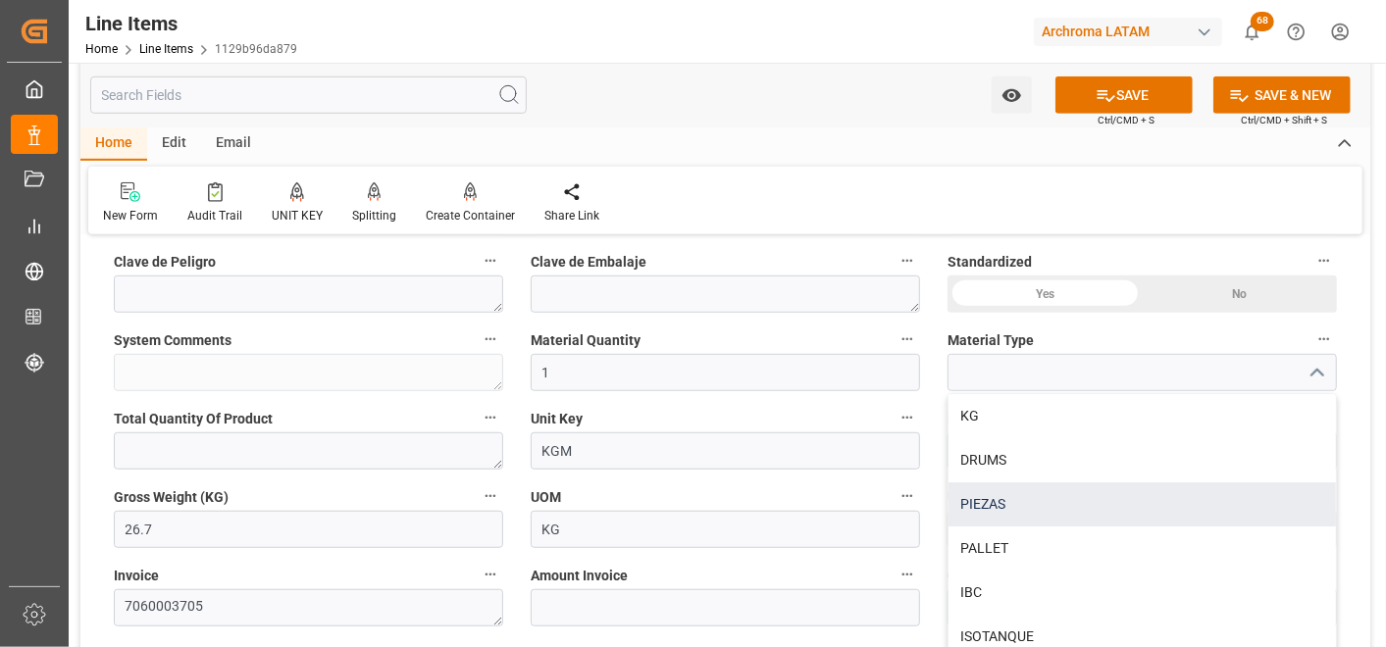
click at [1104, 490] on div "PIEZAS" at bounding box center [1142, 505] width 387 height 44
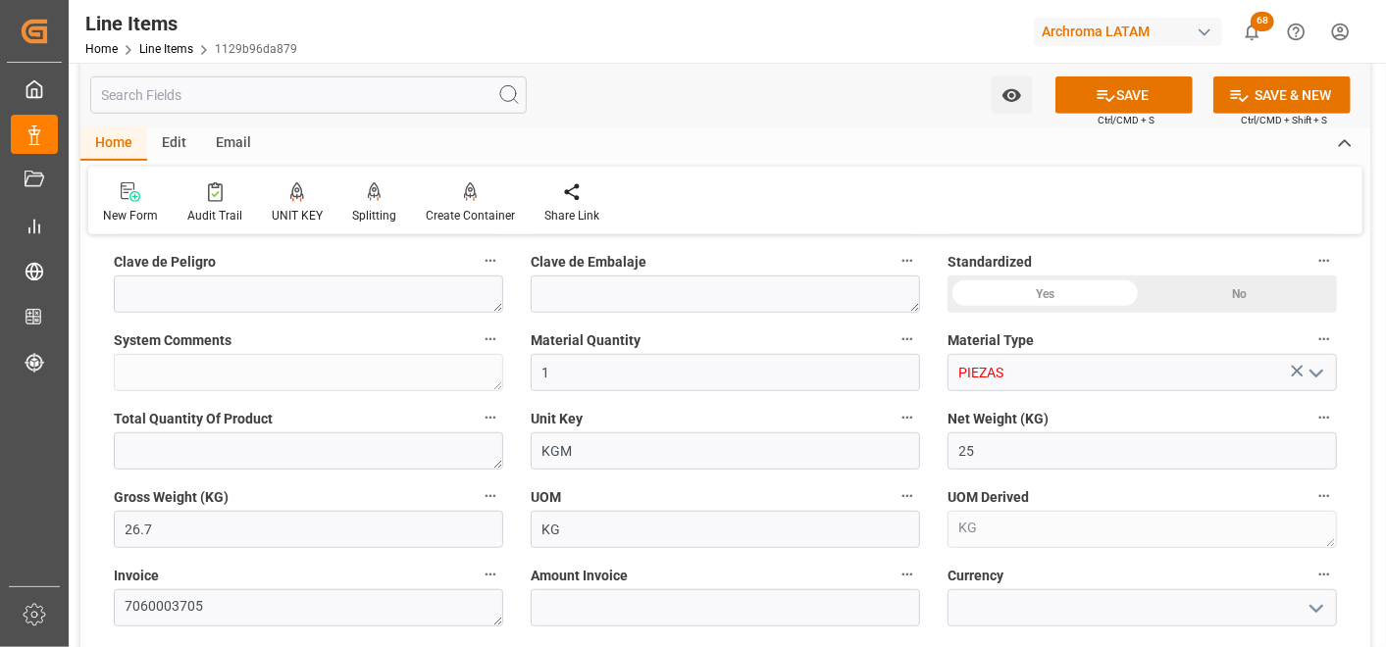
type input "PIEZAS"
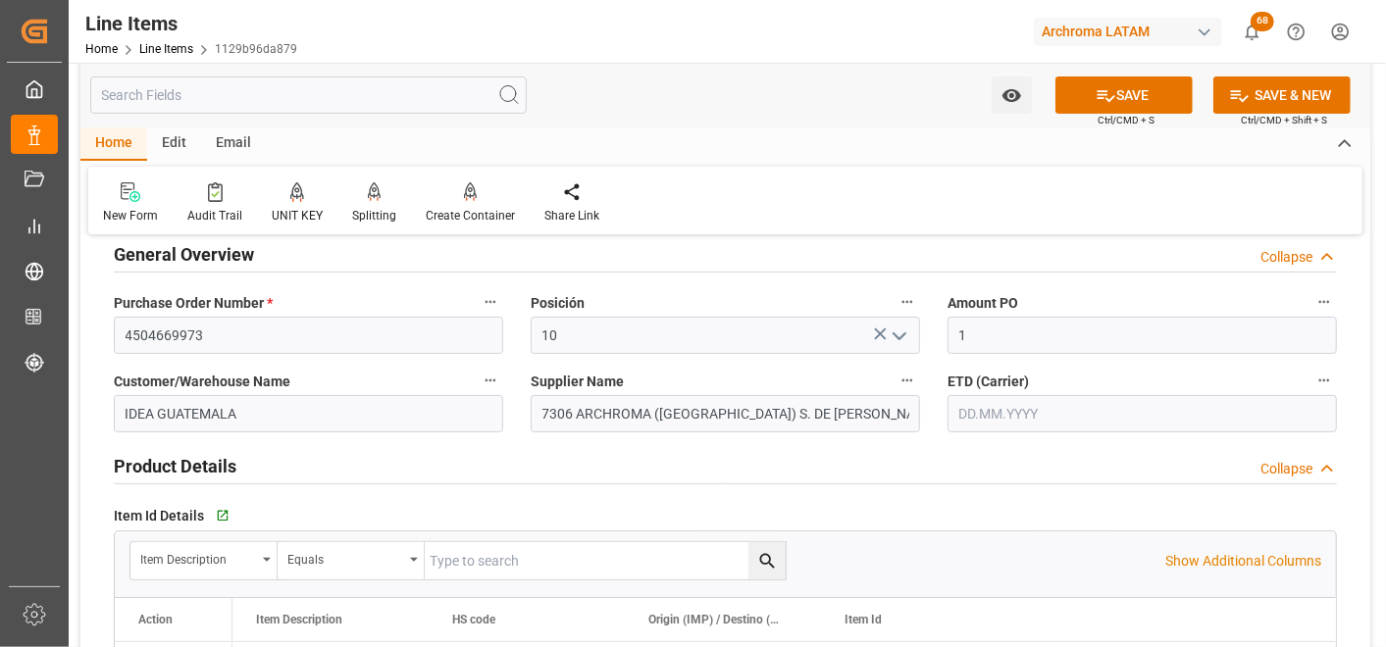
scroll to position [0, 0]
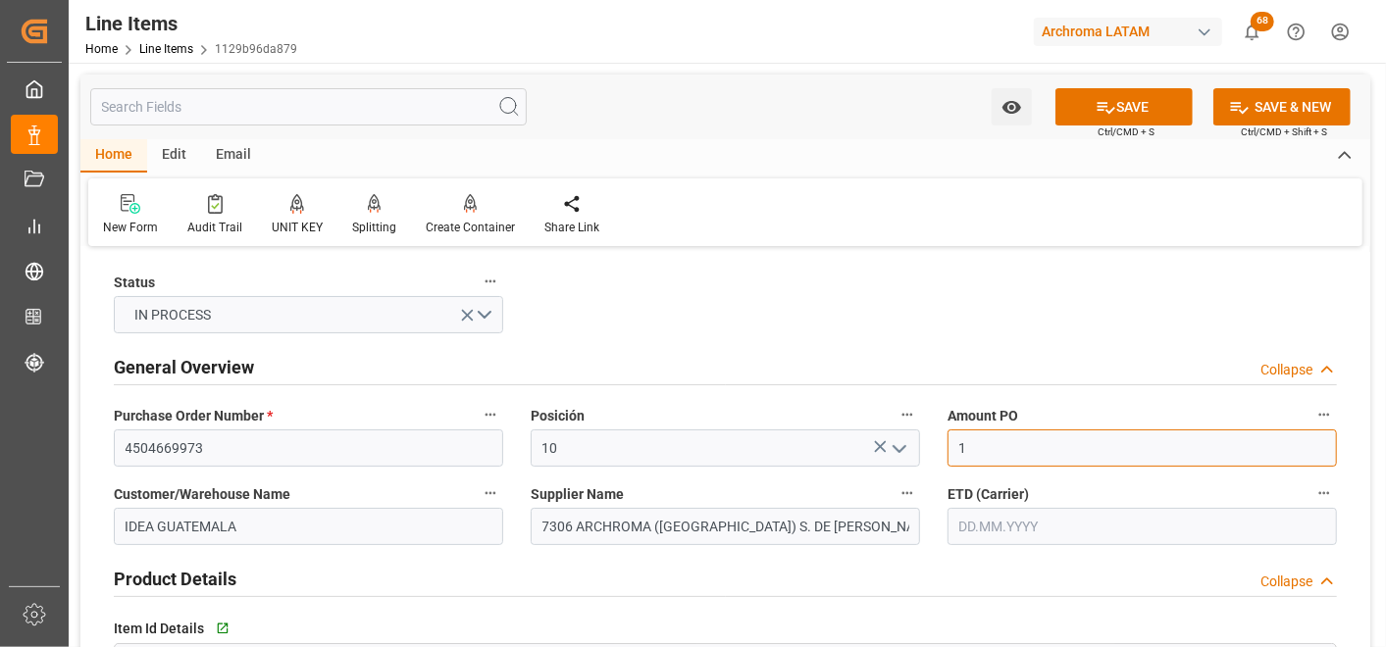
drag, startPoint x: 987, startPoint y: 454, endPoint x: 926, endPoint y: 462, distance: 61.3
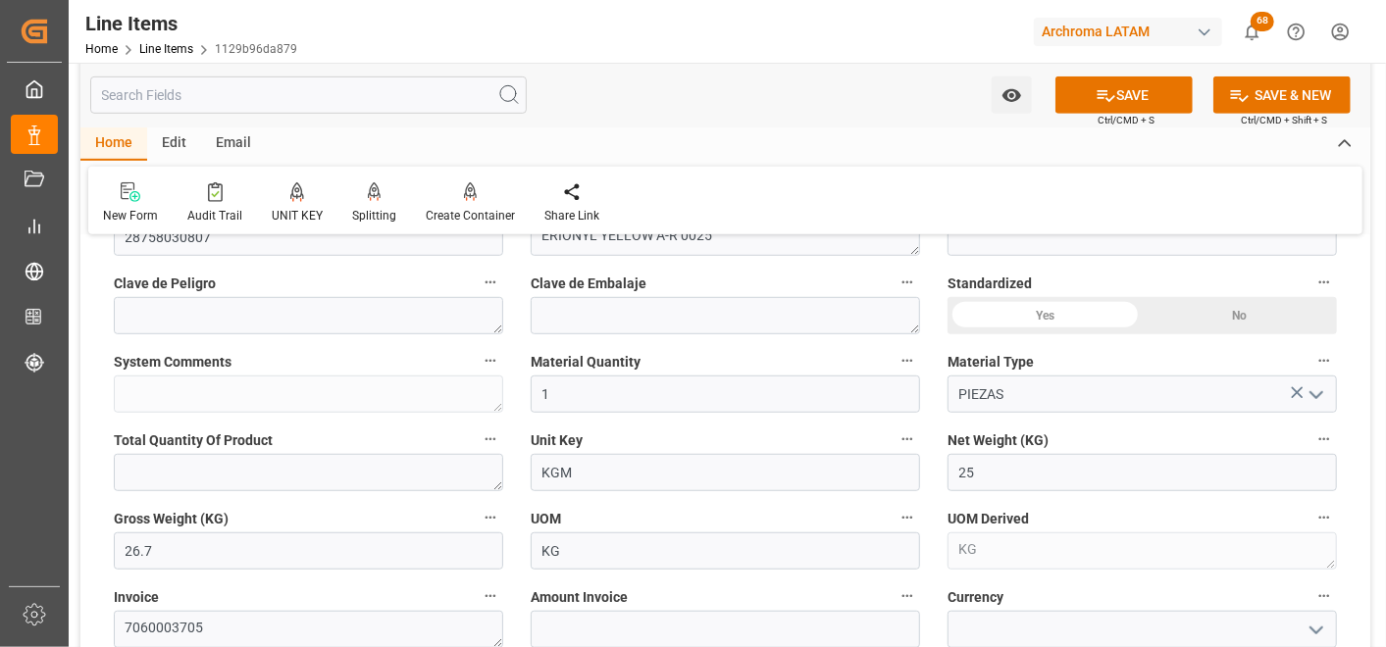
scroll to position [762, 0]
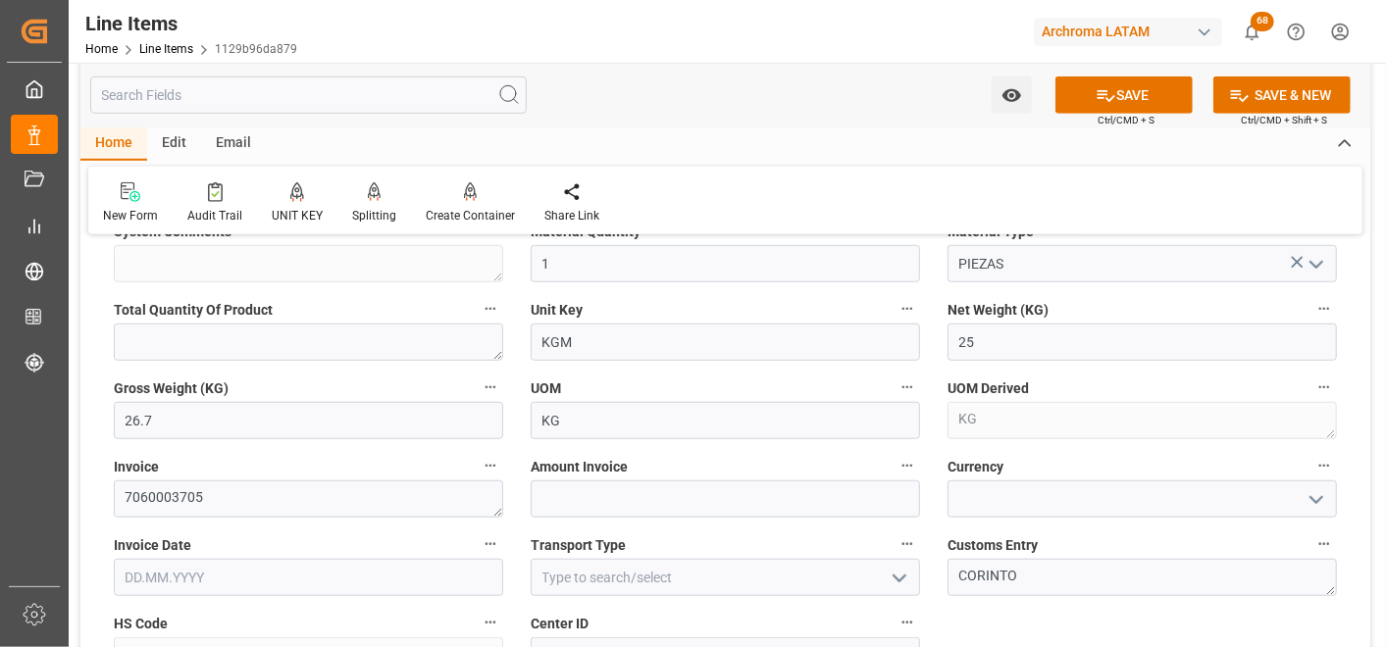
type input "14.89"
click at [718, 505] on input "text" at bounding box center [725, 499] width 389 height 37
type input "372.25"
click at [1045, 504] on input at bounding box center [1142, 499] width 389 height 37
click at [1310, 492] on icon "open menu" at bounding box center [1317, 500] width 24 height 24
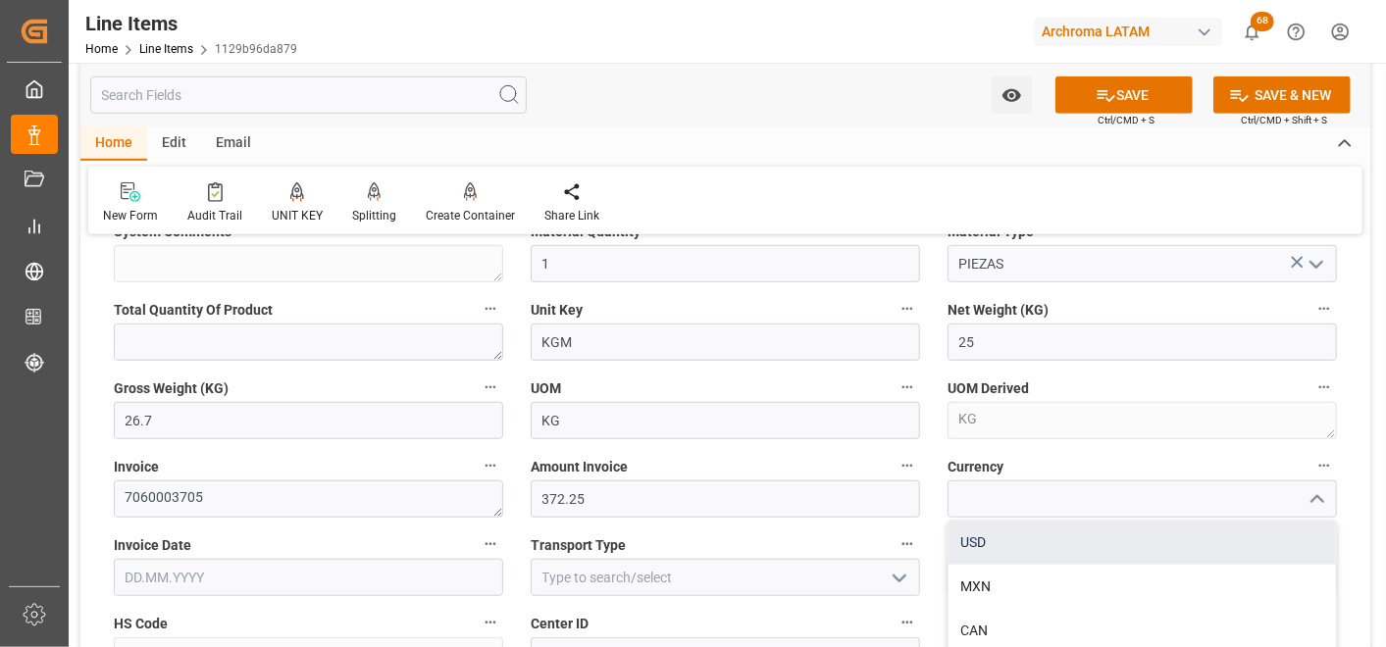
click at [1252, 540] on div "USD" at bounding box center [1142, 543] width 387 height 44
type input "USD"
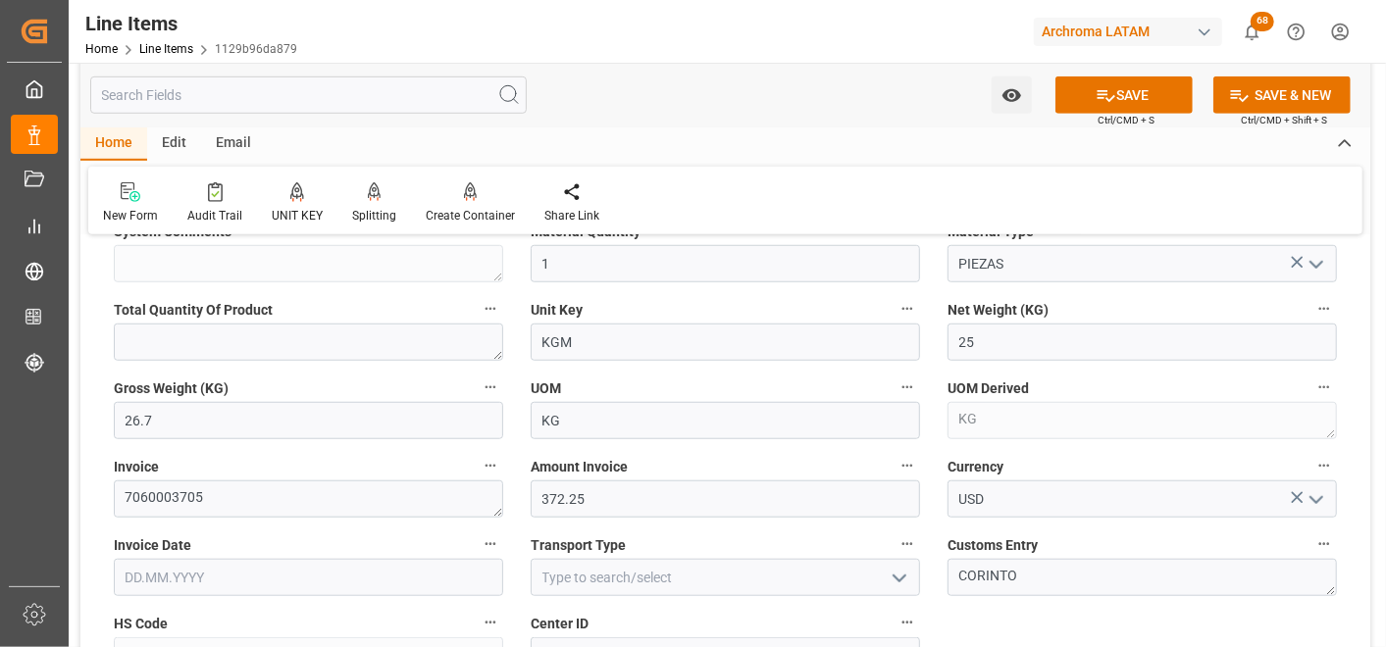
click at [426, 577] on input "text" at bounding box center [308, 577] width 389 height 37
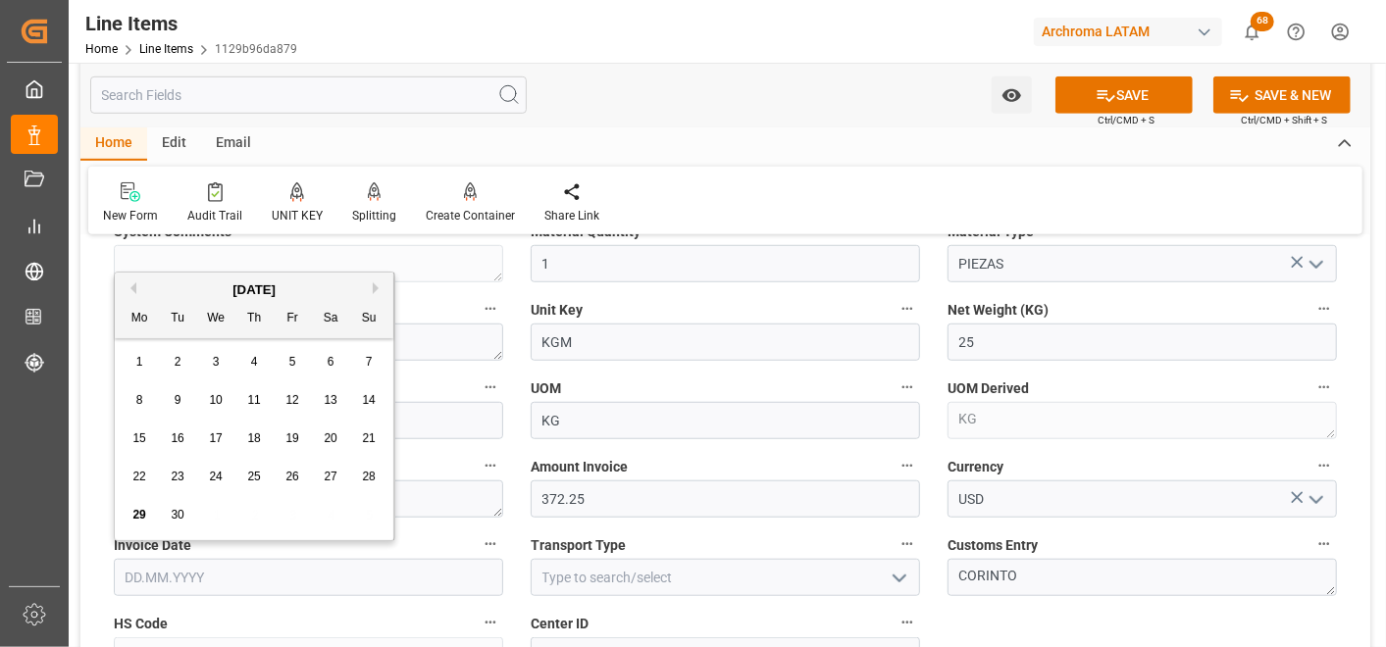
type input "[DATE]"
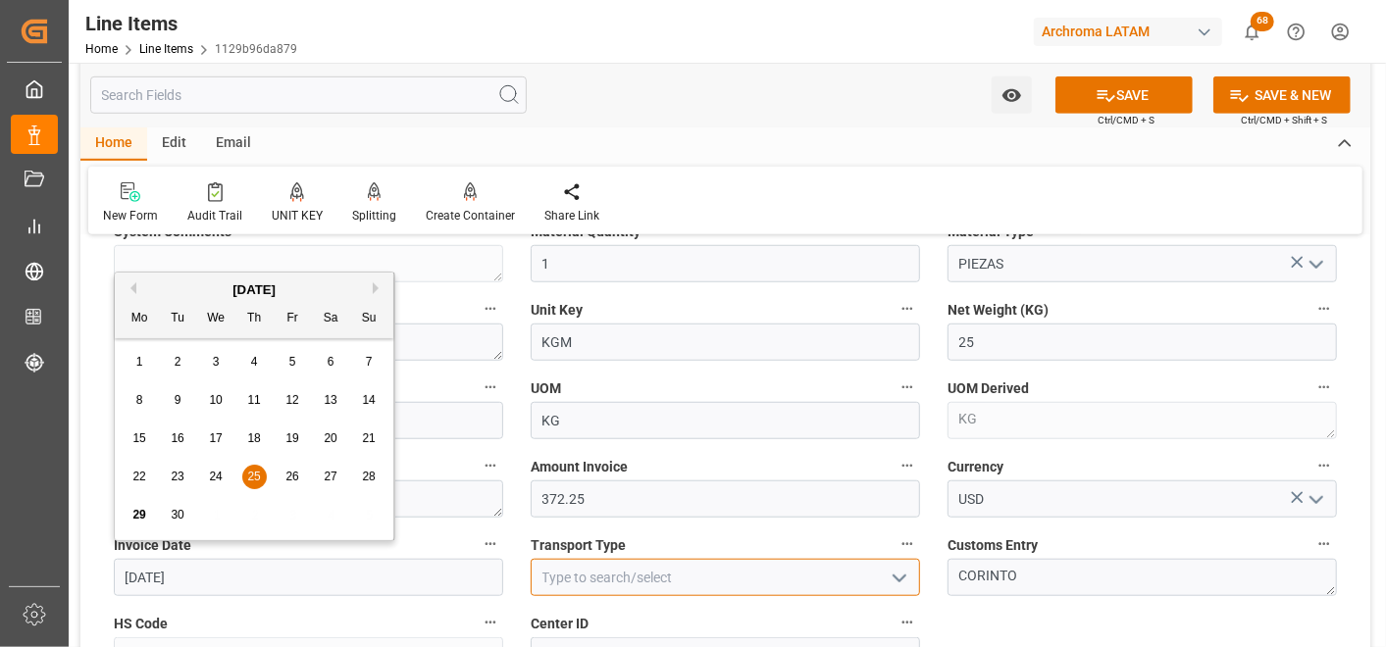
click at [714, 583] on input at bounding box center [725, 577] width 389 height 37
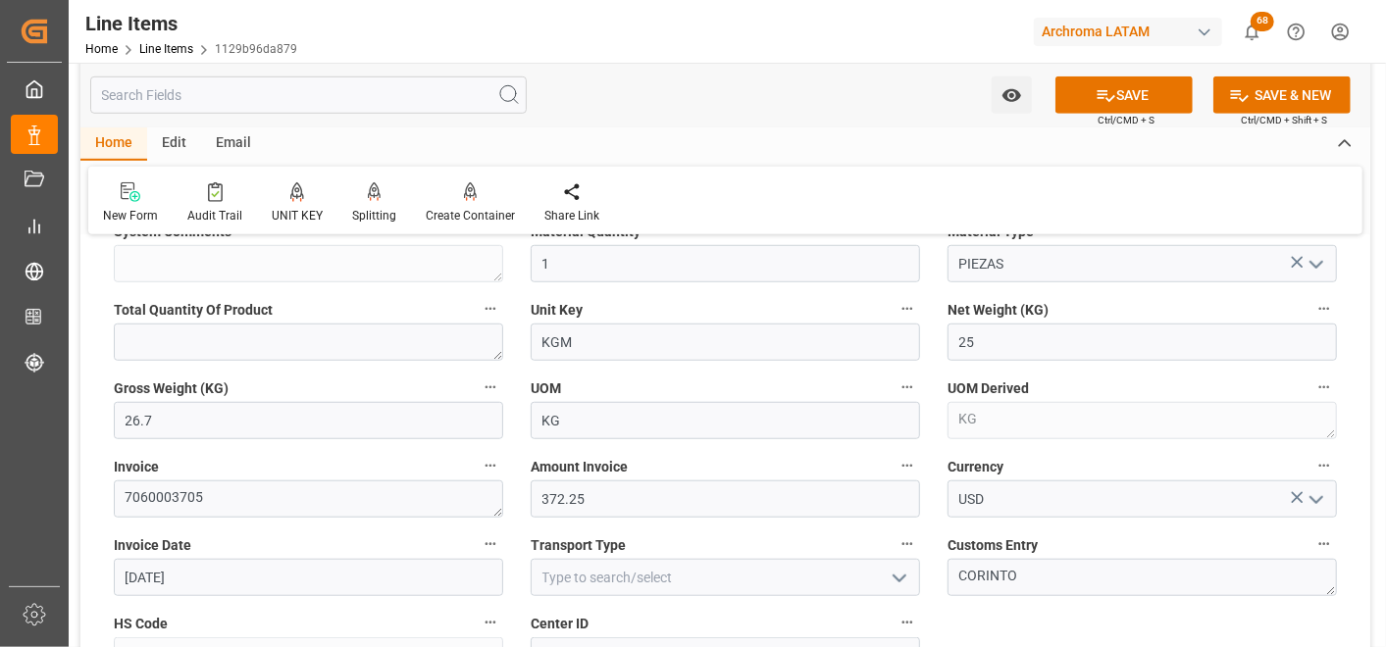
click at [896, 581] on icon "open menu" at bounding box center [900, 579] width 24 height 24
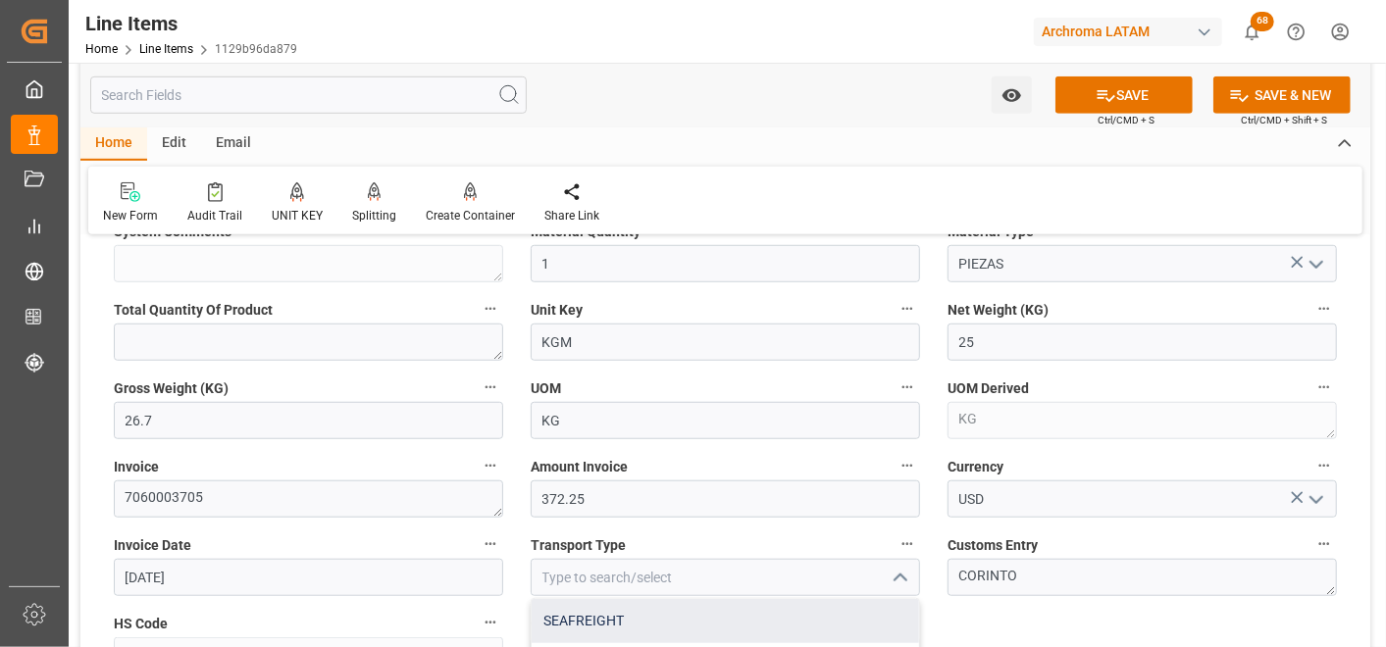
scroll to position [871, 0]
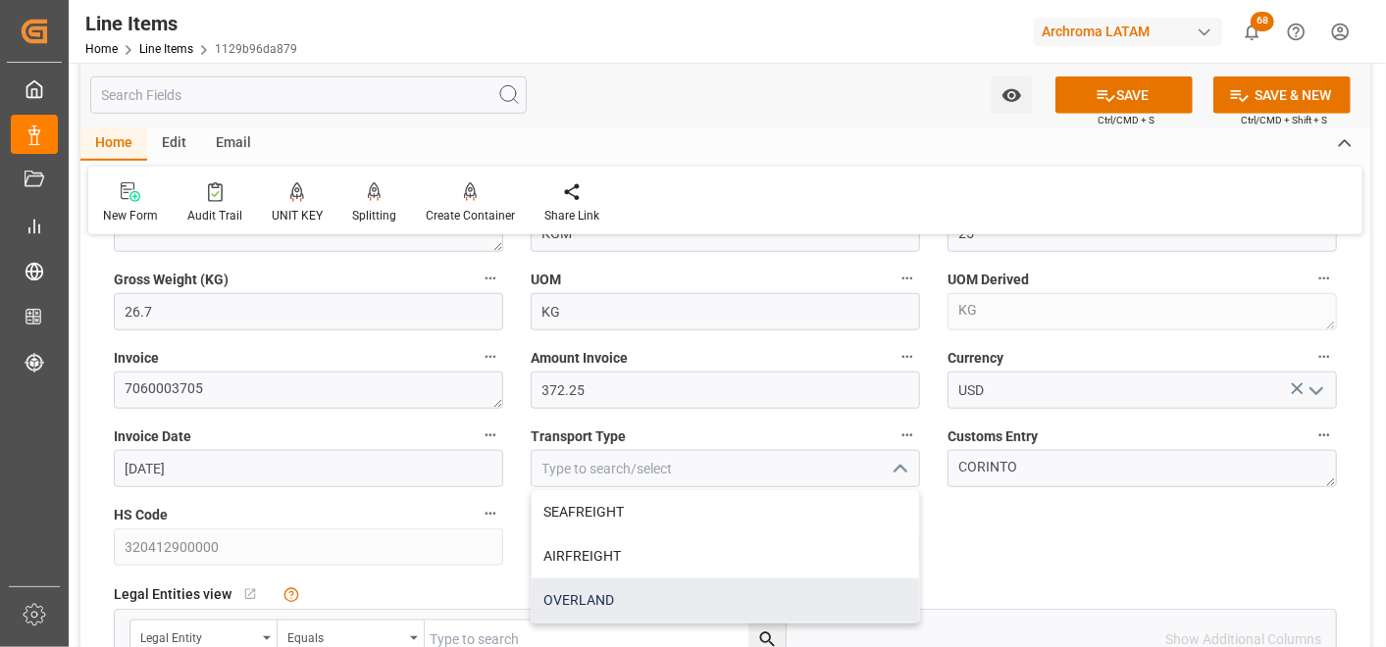
click at [702, 589] on div "OVERLAND" at bounding box center [725, 601] width 387 height 44
type input "OVERLAND"
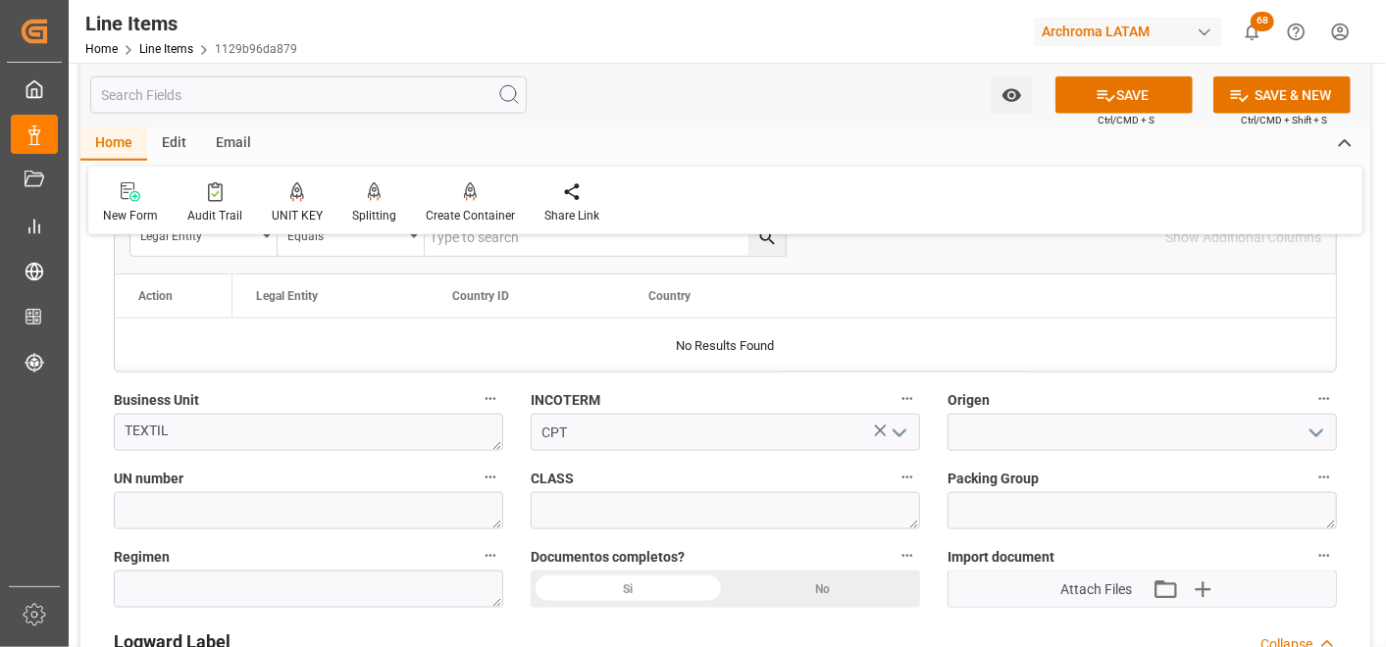
scroll to position [1308, 0]
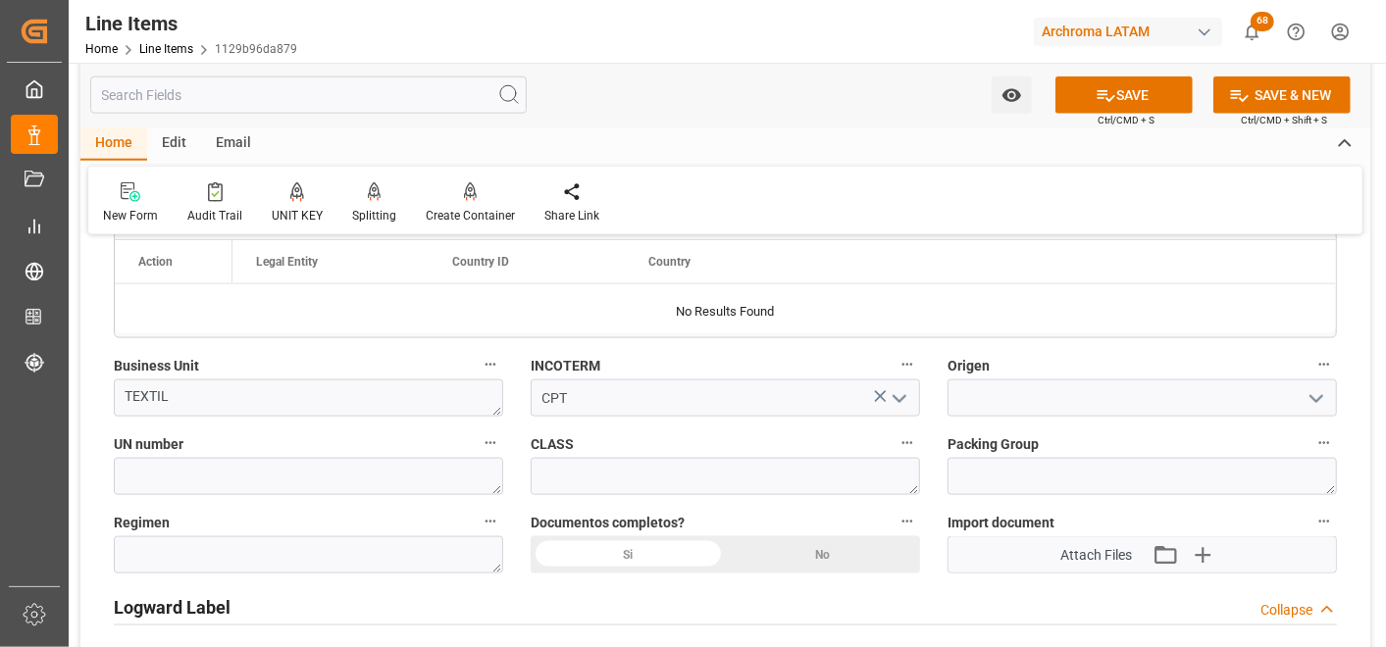
click at [664, 553] on div "Si" at bounding box center [628, 555] width 195 height 37
click at [332, 562] on textarea at bounding box center [308, 555] width 389 height 37
type textarea "d"
type textarea "Definitivo"
click at [998, 410] on input at bounding box center [1142, 398] width 389 height 37
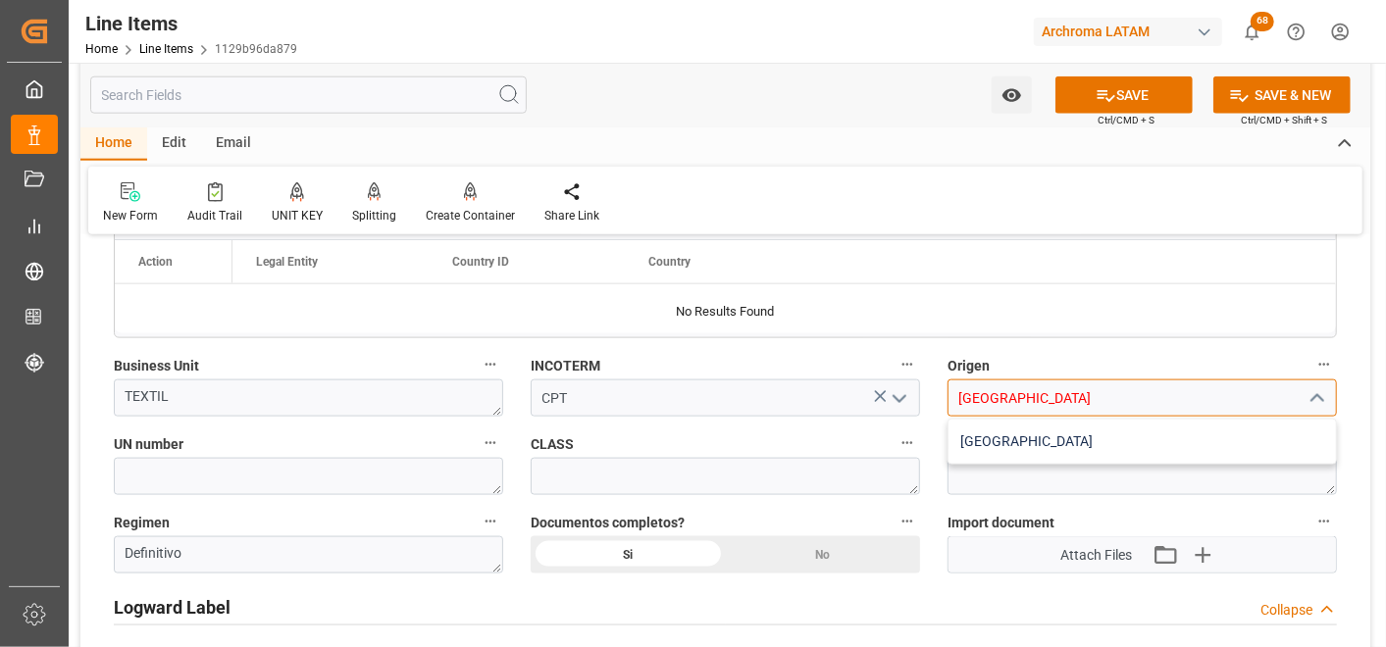
click at [1011, 436] on div "INDIA" at bounding box center [1142, 442] width 387 height 44
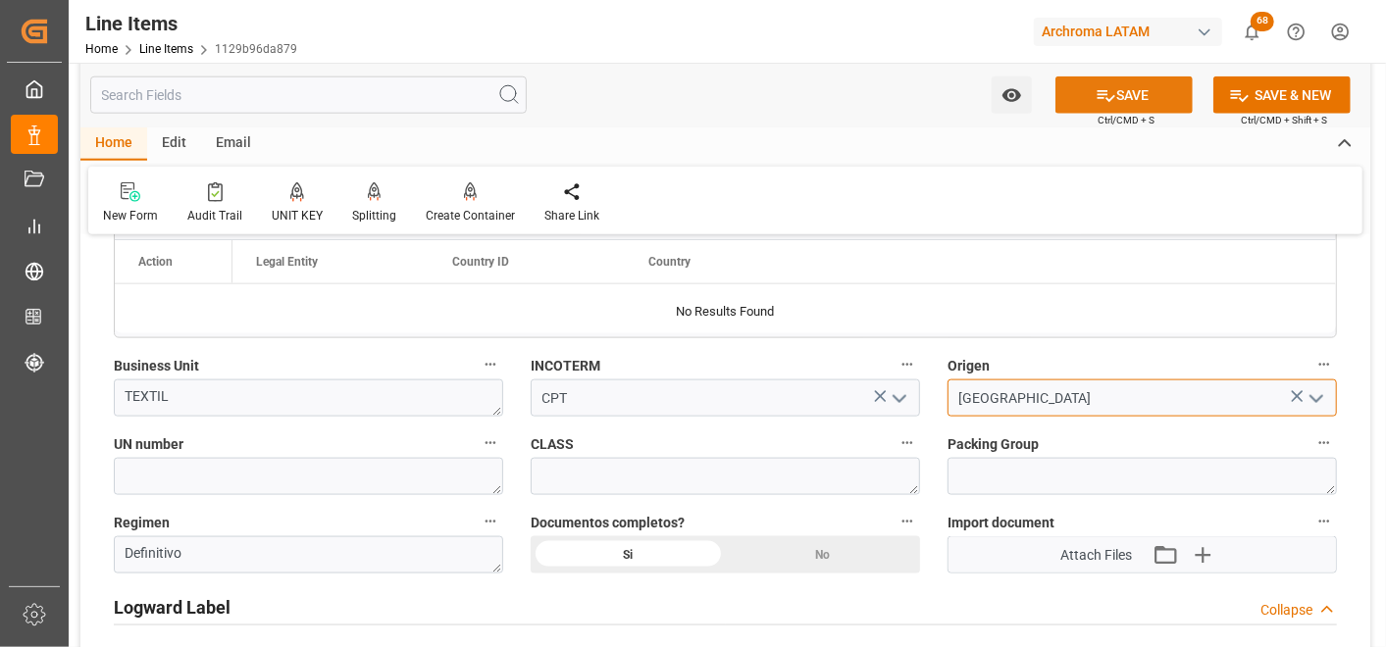
type input "INDIA"
click at [1104, 98] on icon at bounding box center [1107, 96] width 18 height 12
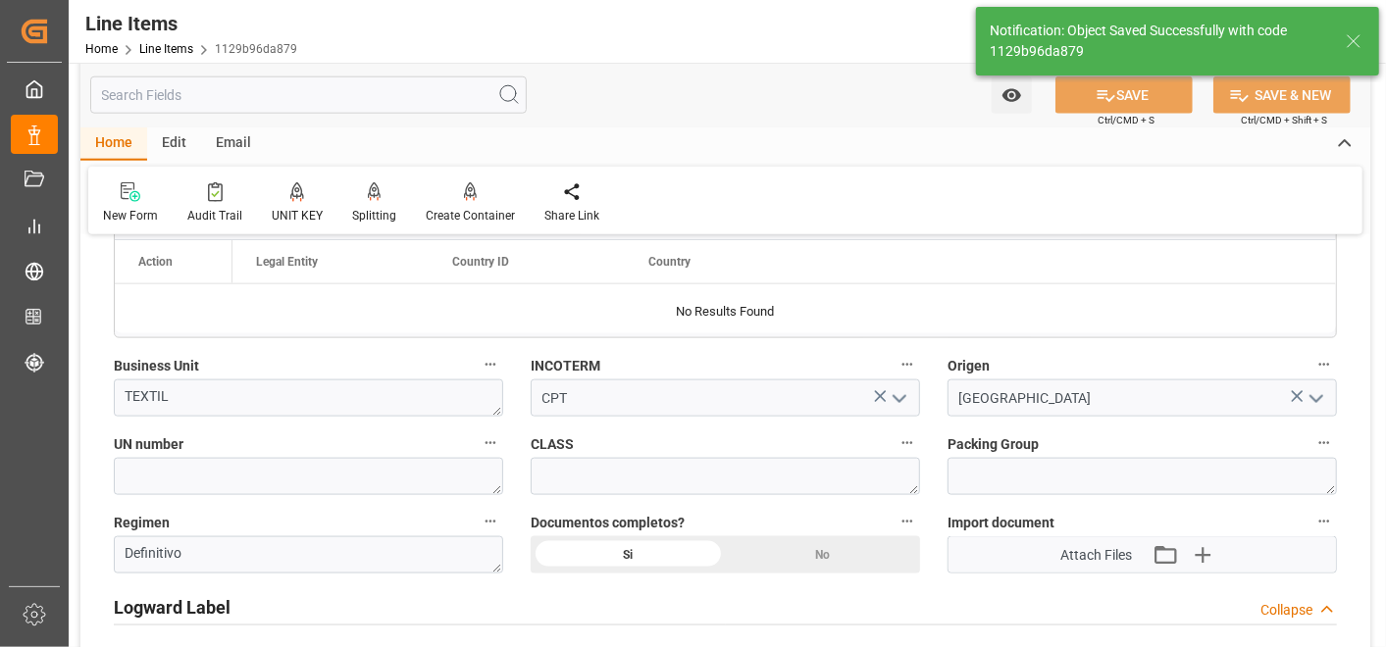
type textarea "1 PIEZAS"
type input "29.09.2025 18:45"
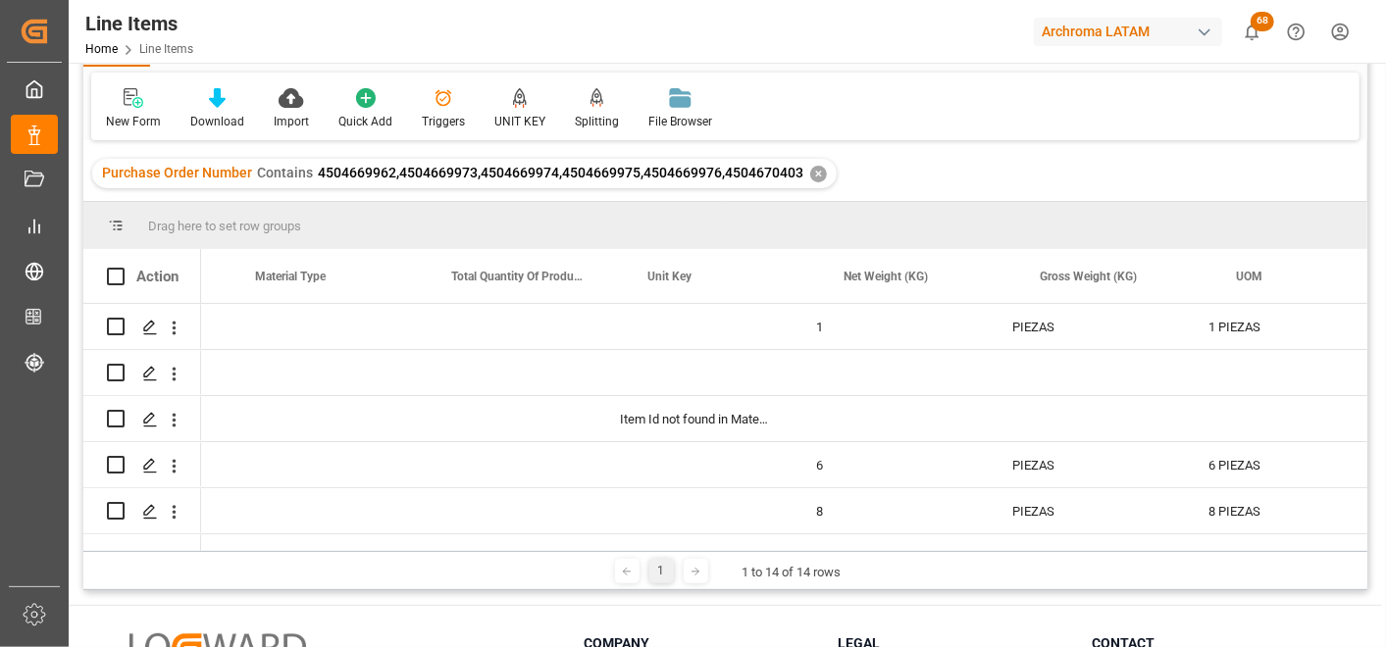
scroll to position [0, 3459]
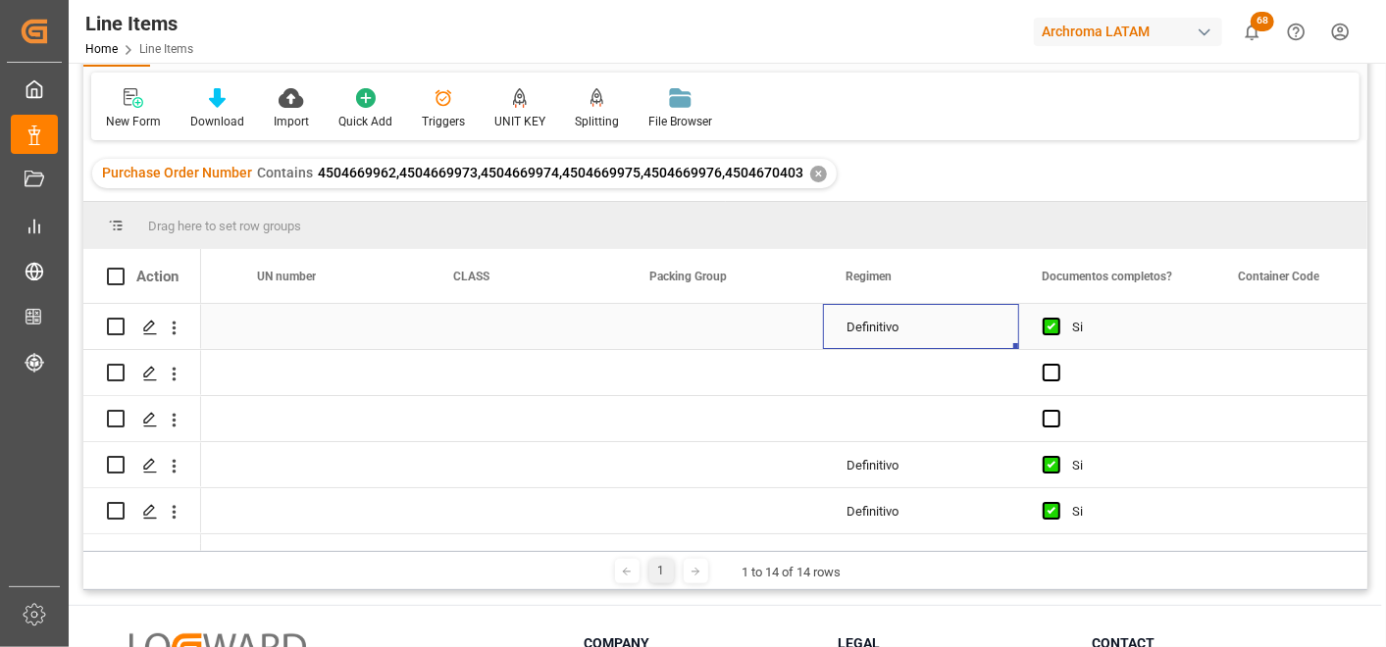
click at [903, 324] on div "Definitivo" at bounding box center [921, 326] width 196 height 45
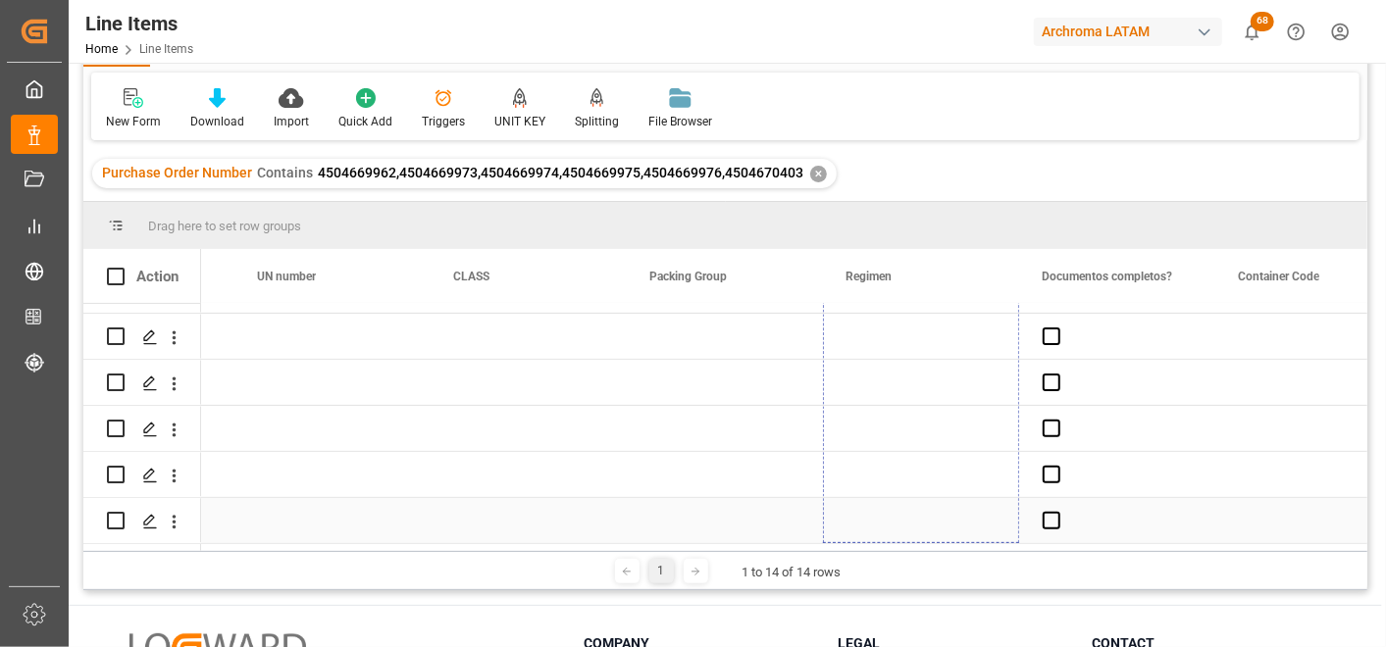
drag, startPoint x: 1014, startPoint y: 346, endPoint x: 975, endPoint y: 512, distance: 170.4
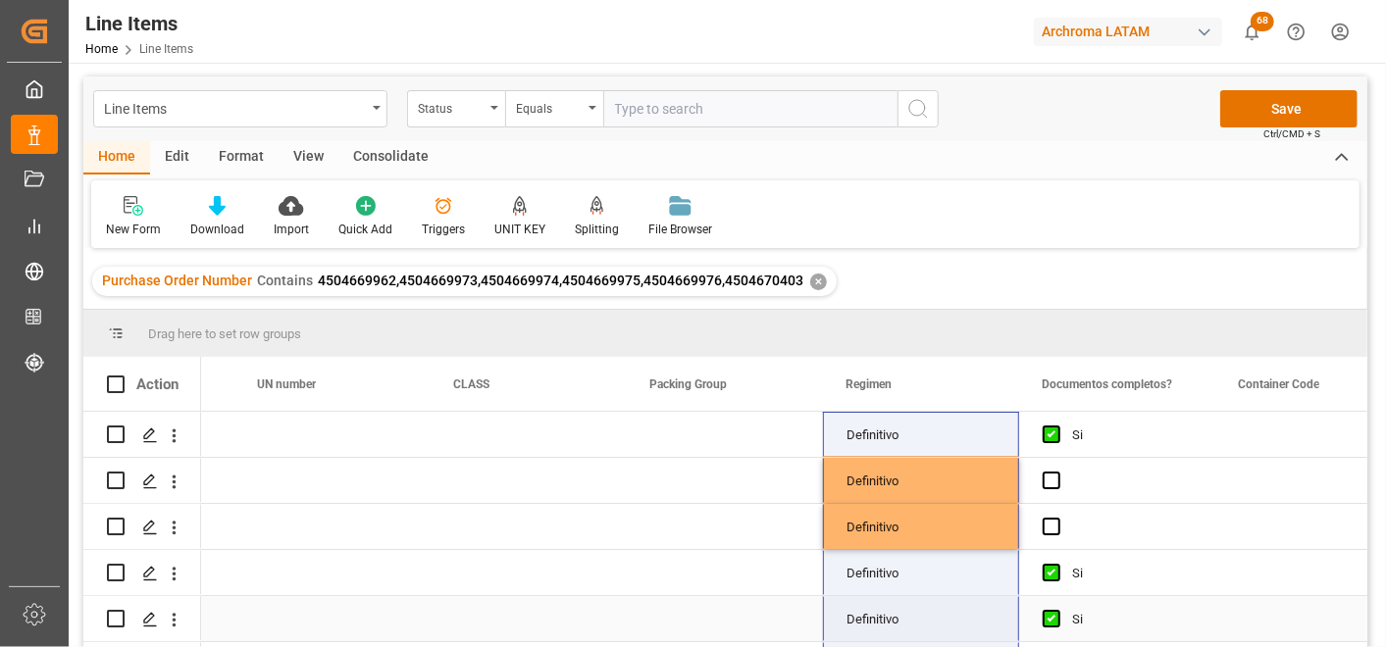
drag, startPoint x: 769, startPoint y: 543, endPoint x: 713, endPoint y: 553, distance: 56.8
click at [713, 553] on div "Action Transport Order Code Container Code Documentos completos? Regimen" at bounding box center [725, 509] width 1284 height 302
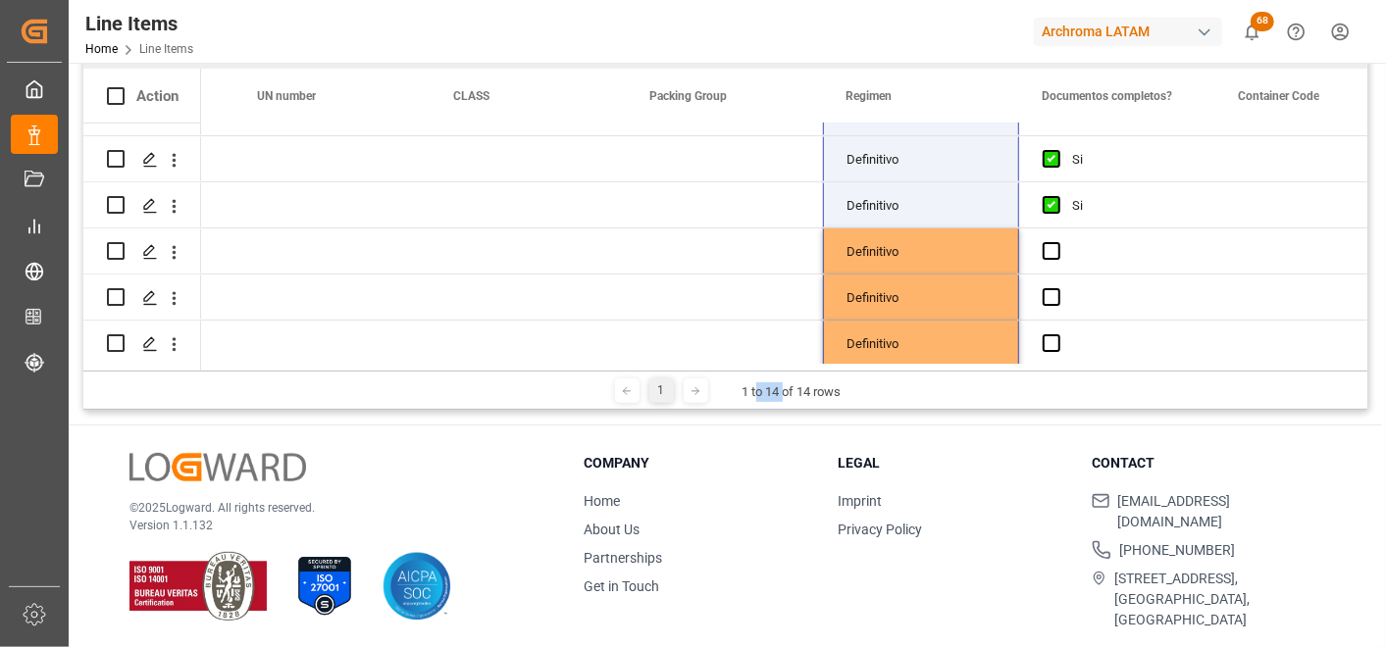
drag, startPoint x: 782, startPoint y: 370, endPoint x: 753, endPoint y: 369, distance: 28.5
click at [753, 371] on div "1 1 to 14 of 14 rows" at bounding box center [725, 390] width 1284 height 39
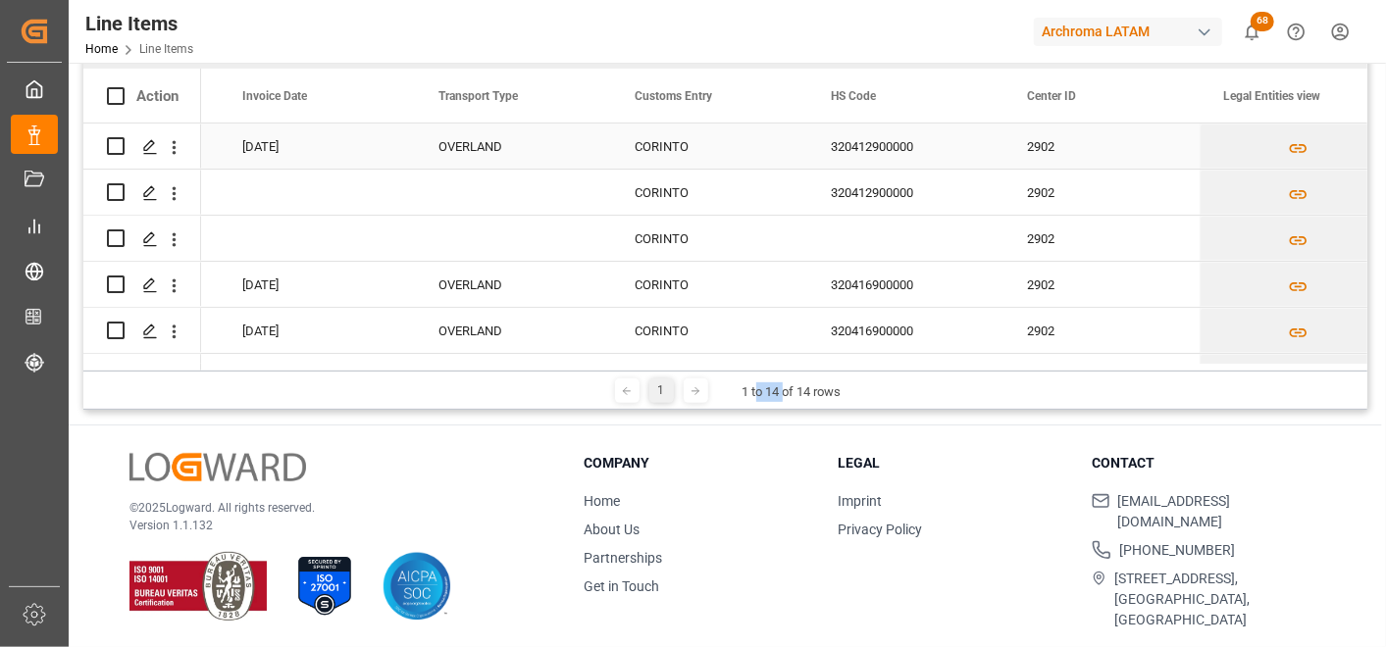
click at [522, 157] on div "OVERLAND" at bounding box center [512, 147] width 149 height 45
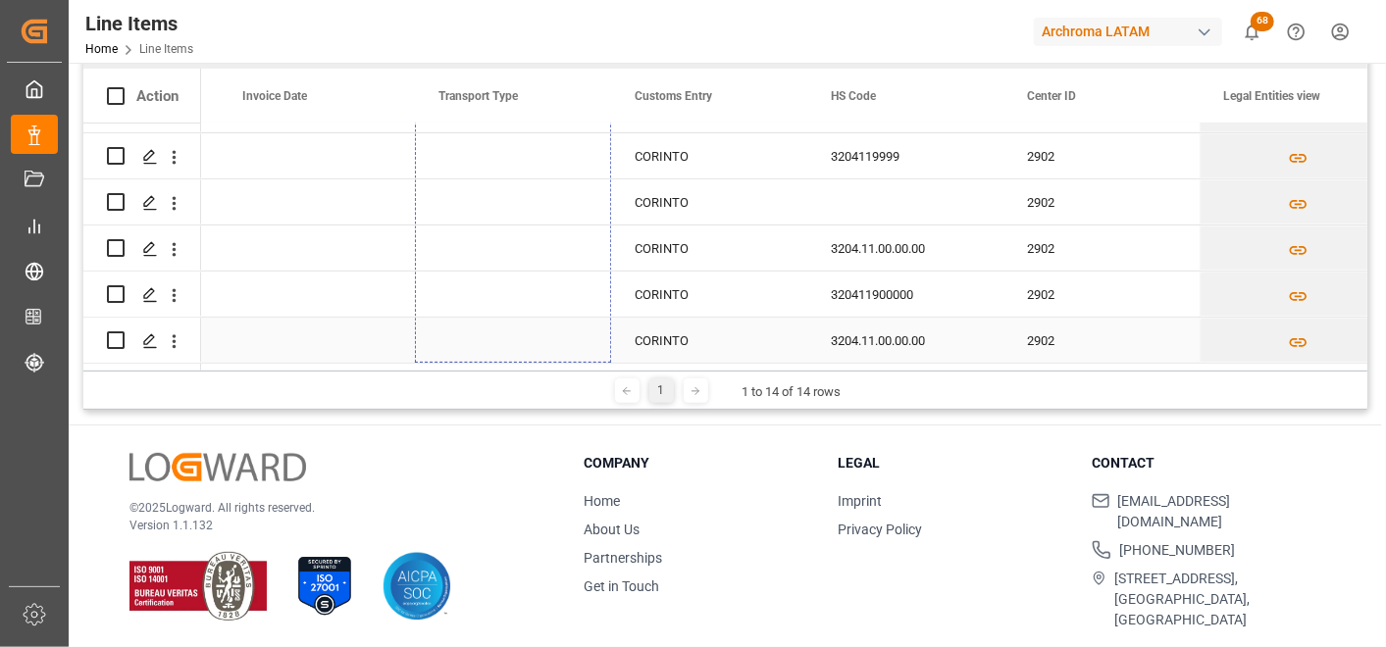
drag, startPoint x: 608, startPoint y: 163, endPoint x: 574, endPoint y: 347, distance: 187.6
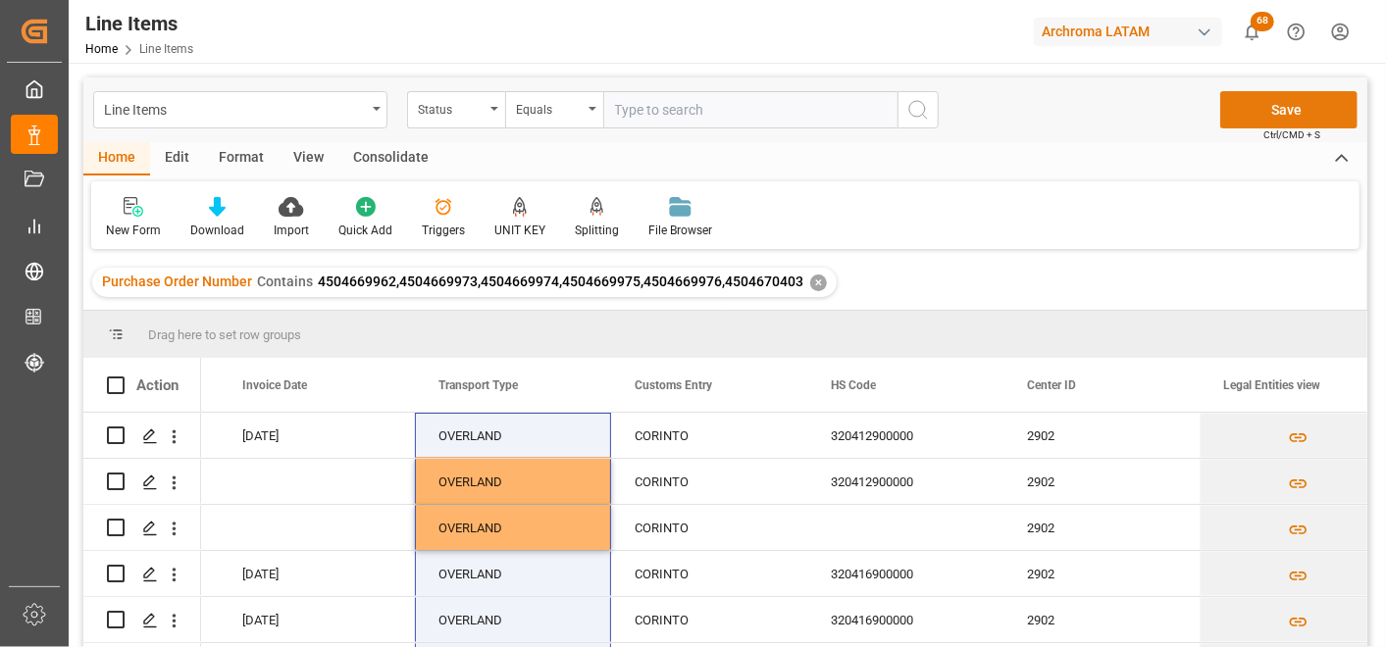
click at [1314, 104] on button "Save" at bounding box center [1288, 109] width 137 height 37
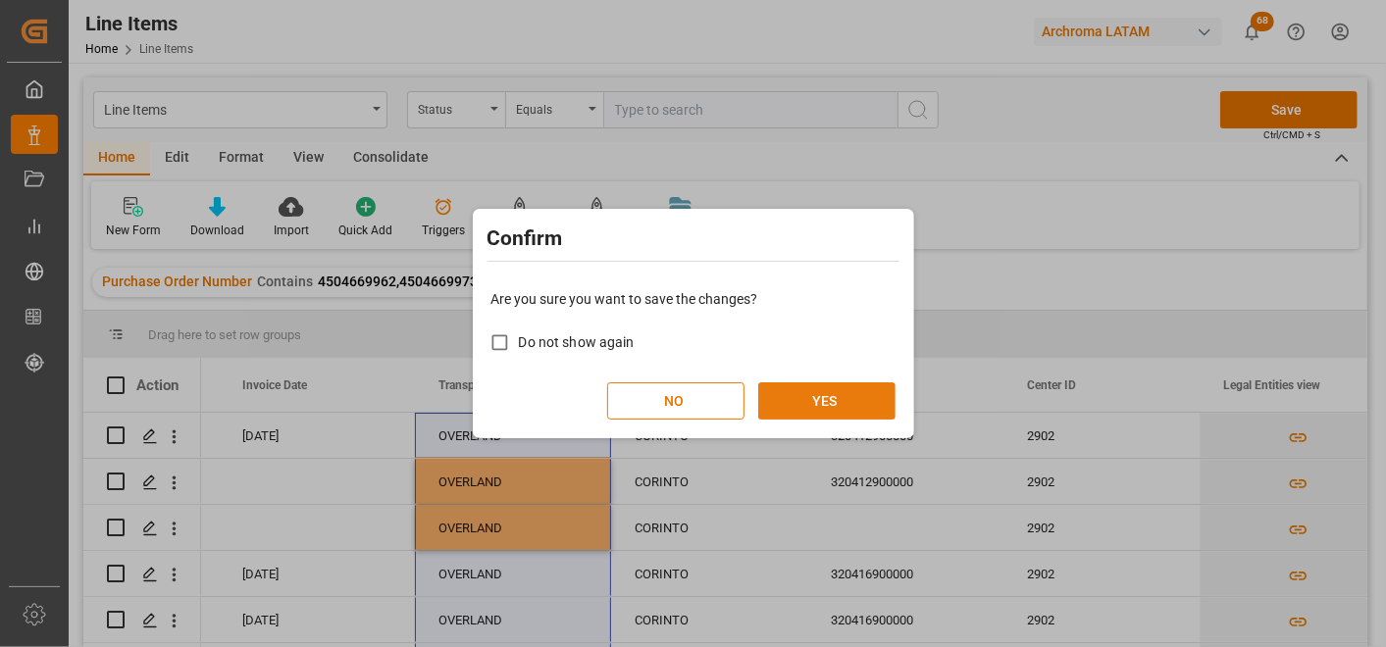
click at [826, 405] on button "YES" at bounding box center [826, 401] width 137 height 37
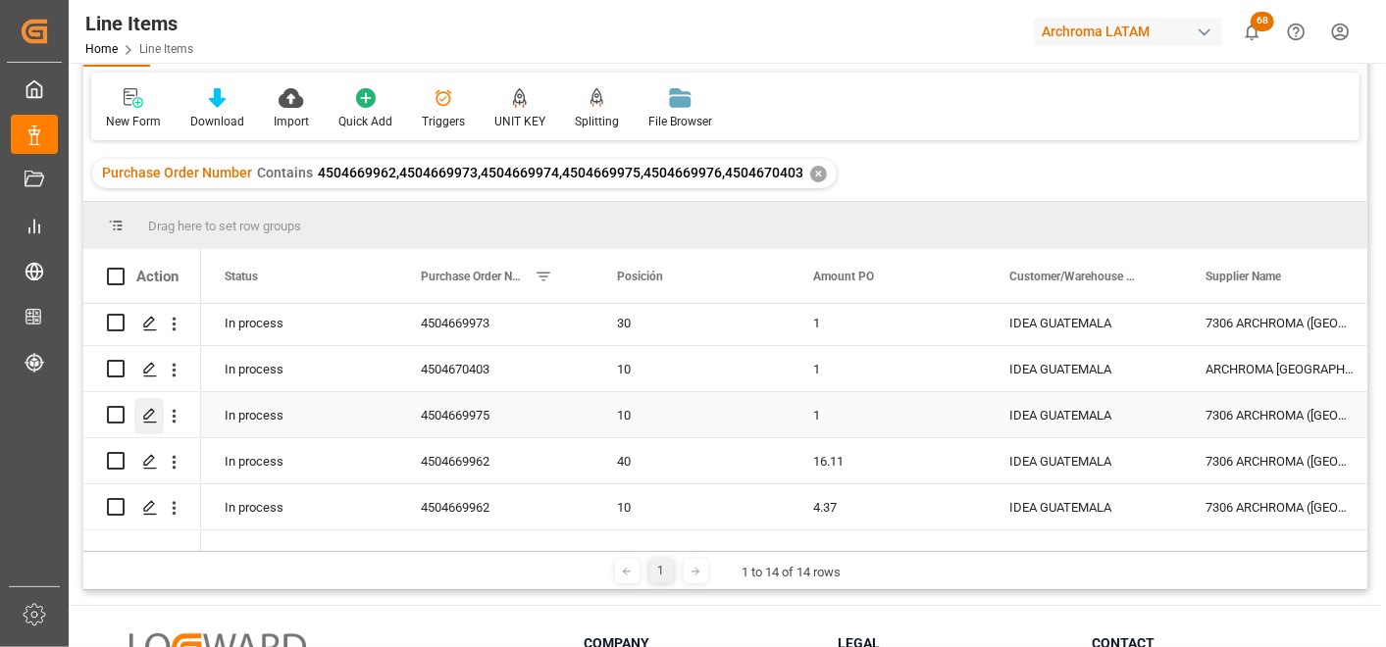
click at [149, 419] on icon "Press SPACE to select this row." at bounding box center [150, 416] width 16 height 16
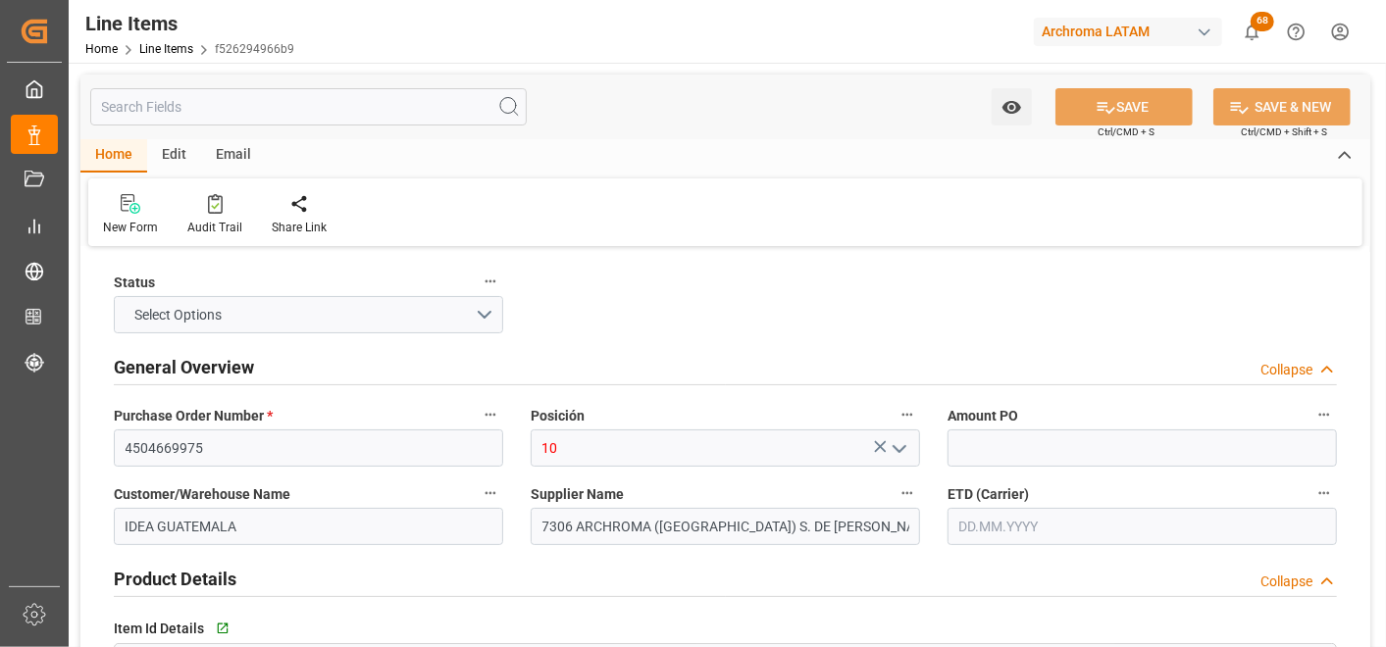
type input "1"
type input "75"
type input "320411900000"
type input "29.09.2025 18:45"
type input "29.09.2025 14:34"
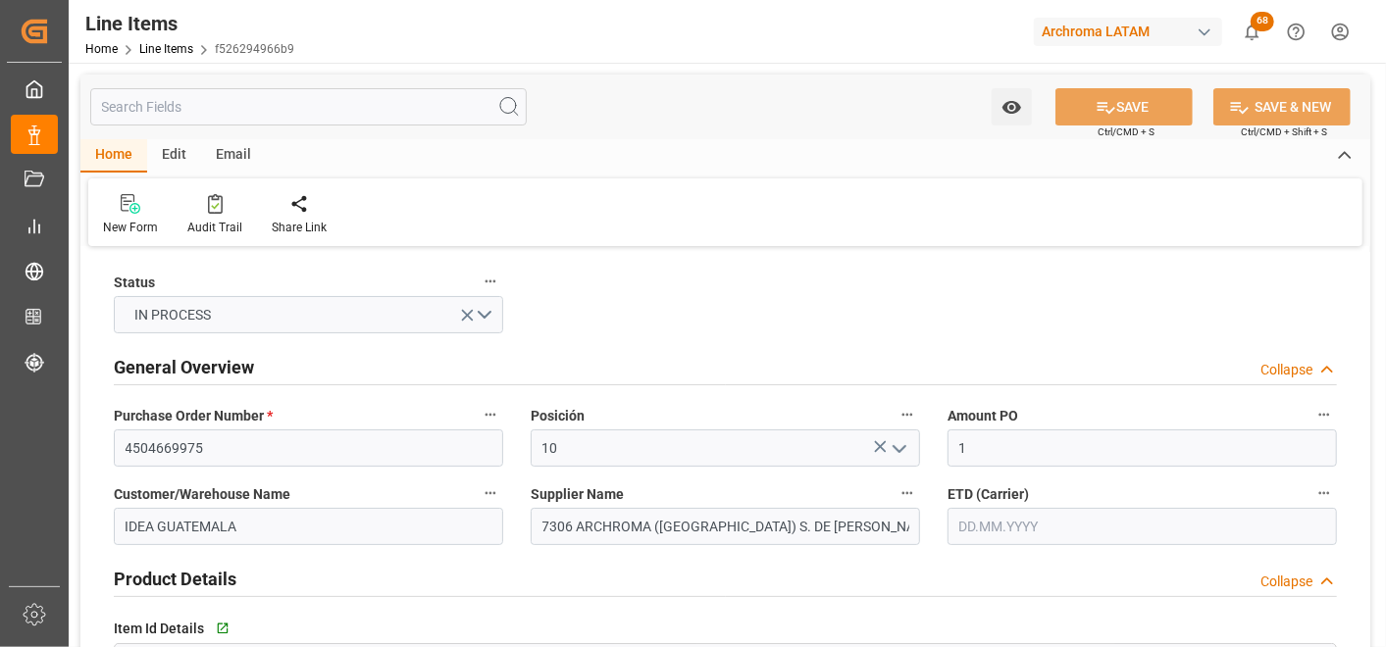
type input "[DATE]"
type input "10.10.2025"
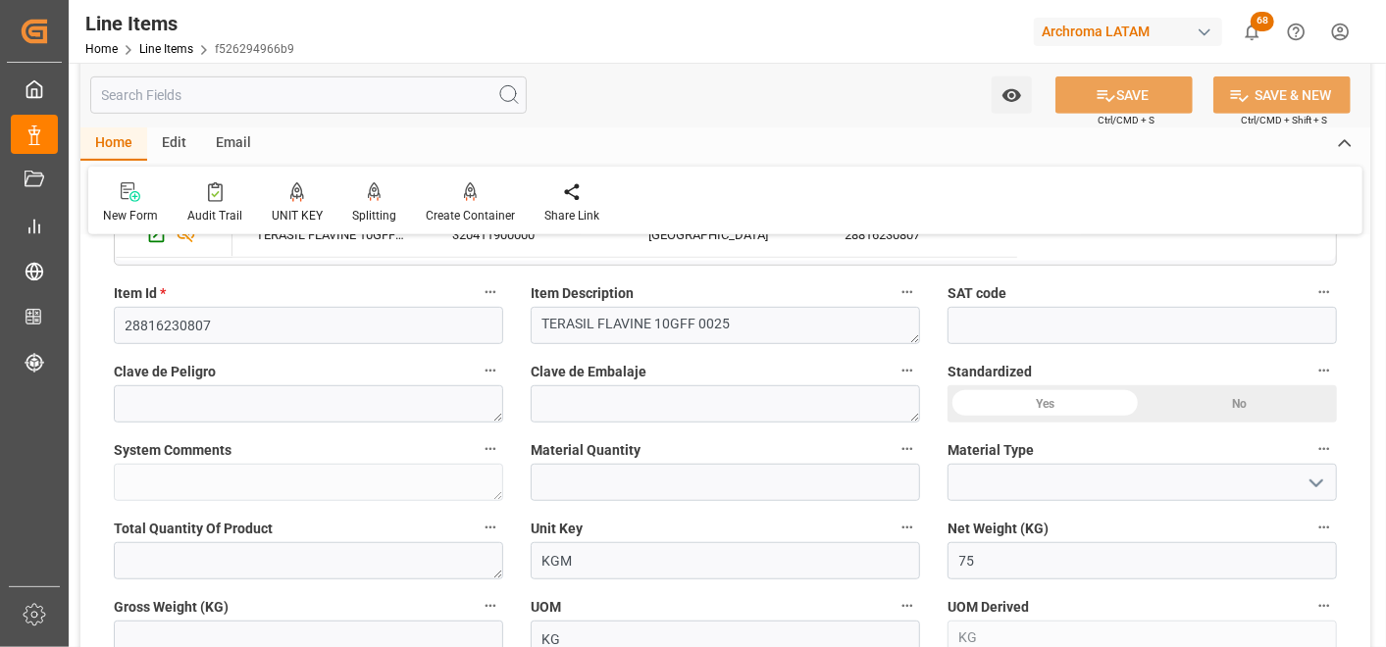
scroll to position [544, 0]
click at [343, 620] on input "text" at bounding box center [308, 638] width 389 height 37
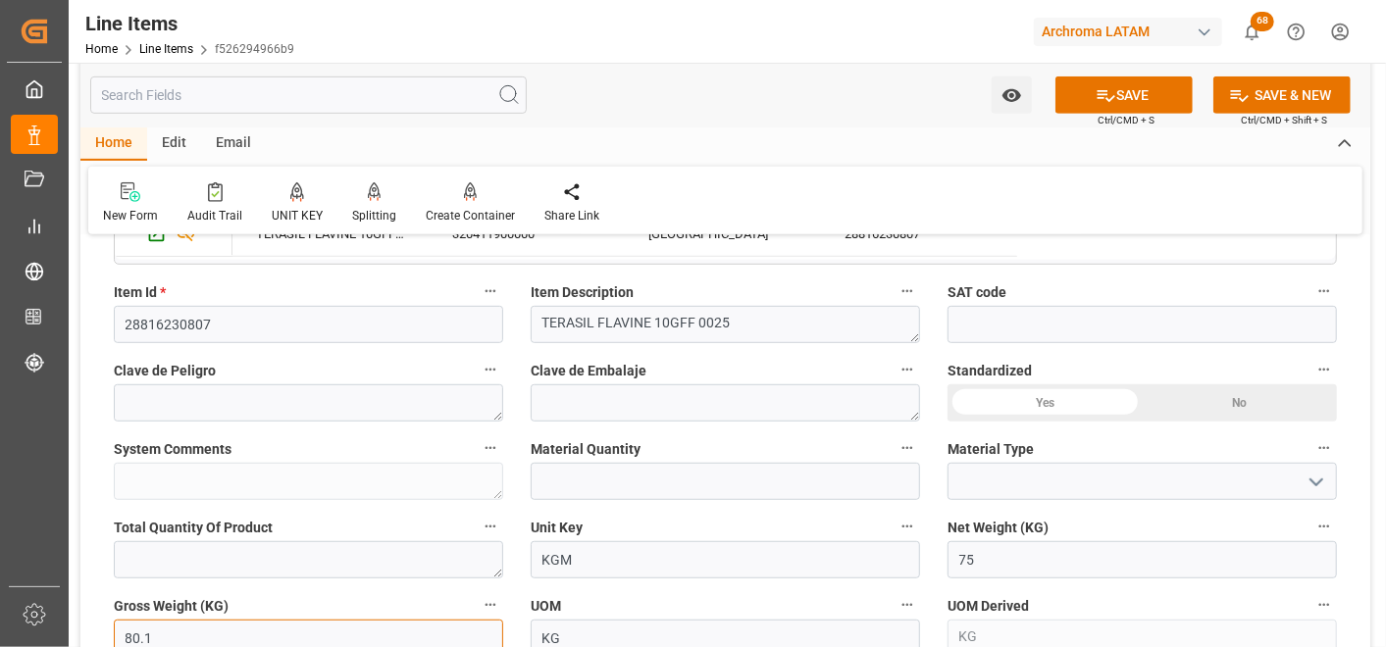
type input "80.1"
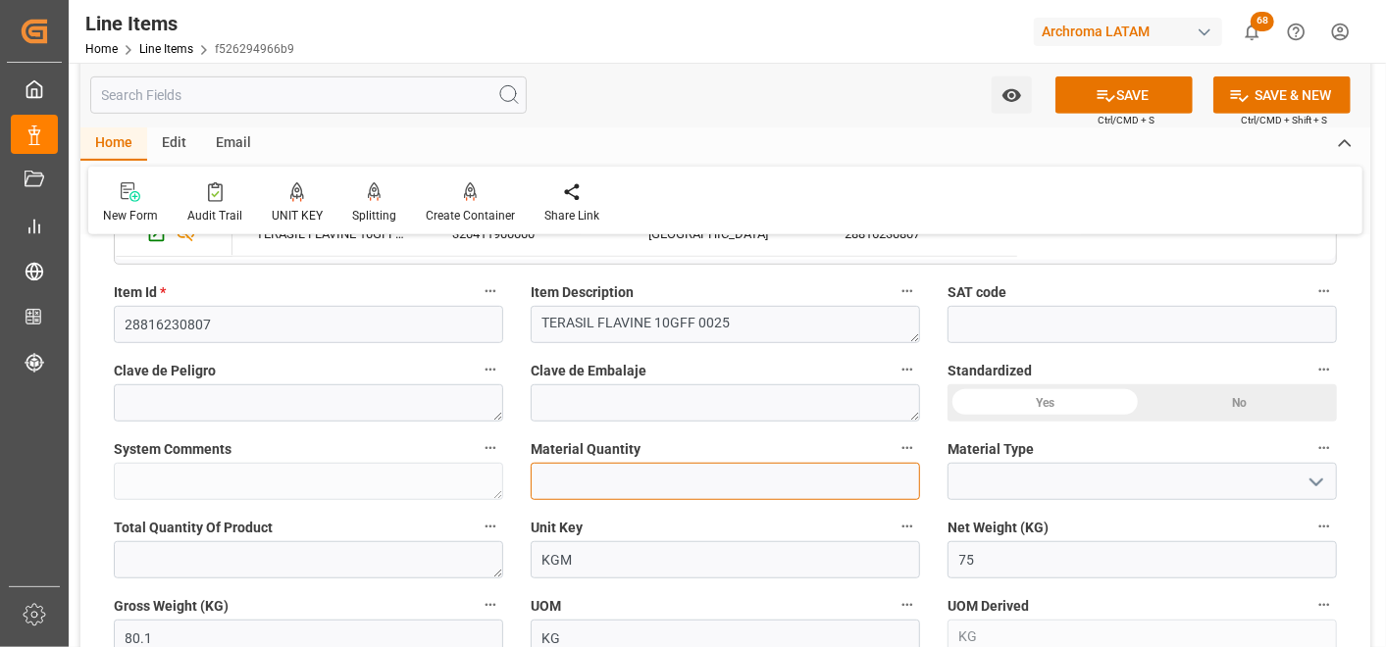
click at [631, 485] on input "text" at bounding box center [725, 481] width 389 height 37
type input "3"
click at [1305, 471] on button "open menu" at bounding box center [1315, 482] width 29 height 30
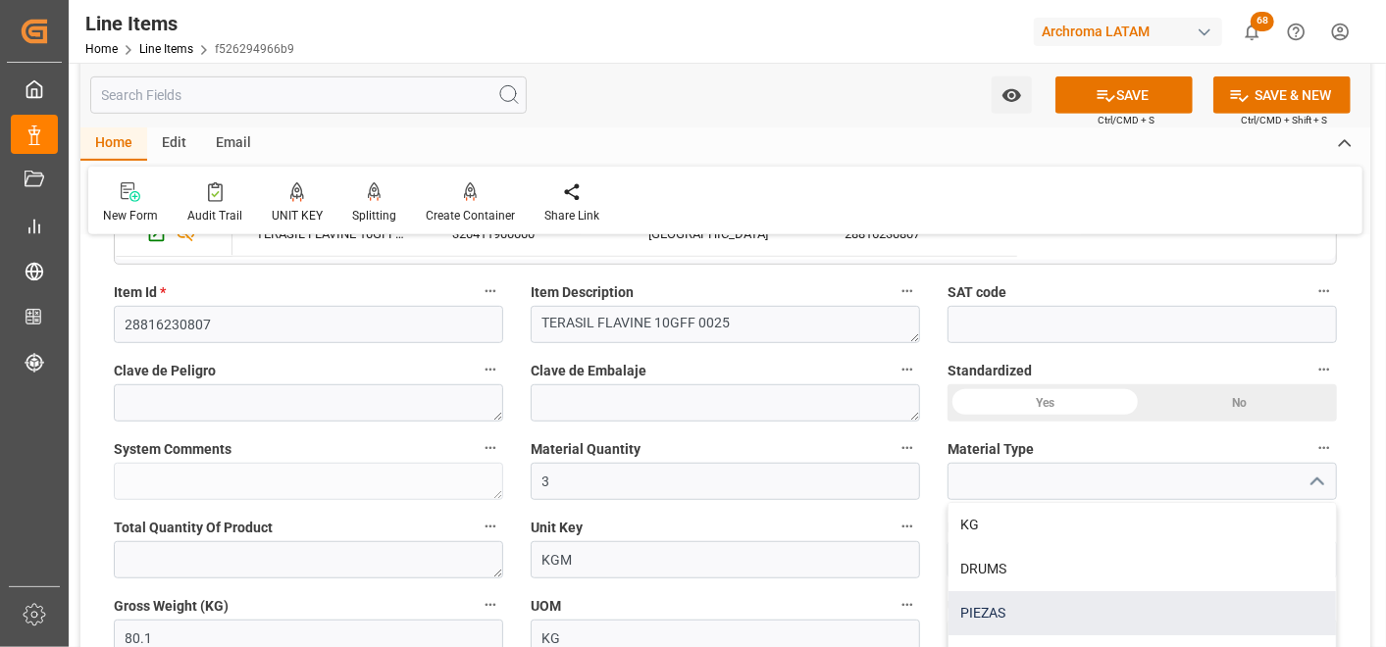
click at [1121, 595] on div "PIEZAS" at bounding box center [1142, 613] width 387 height 44
type input "PIEZAS"
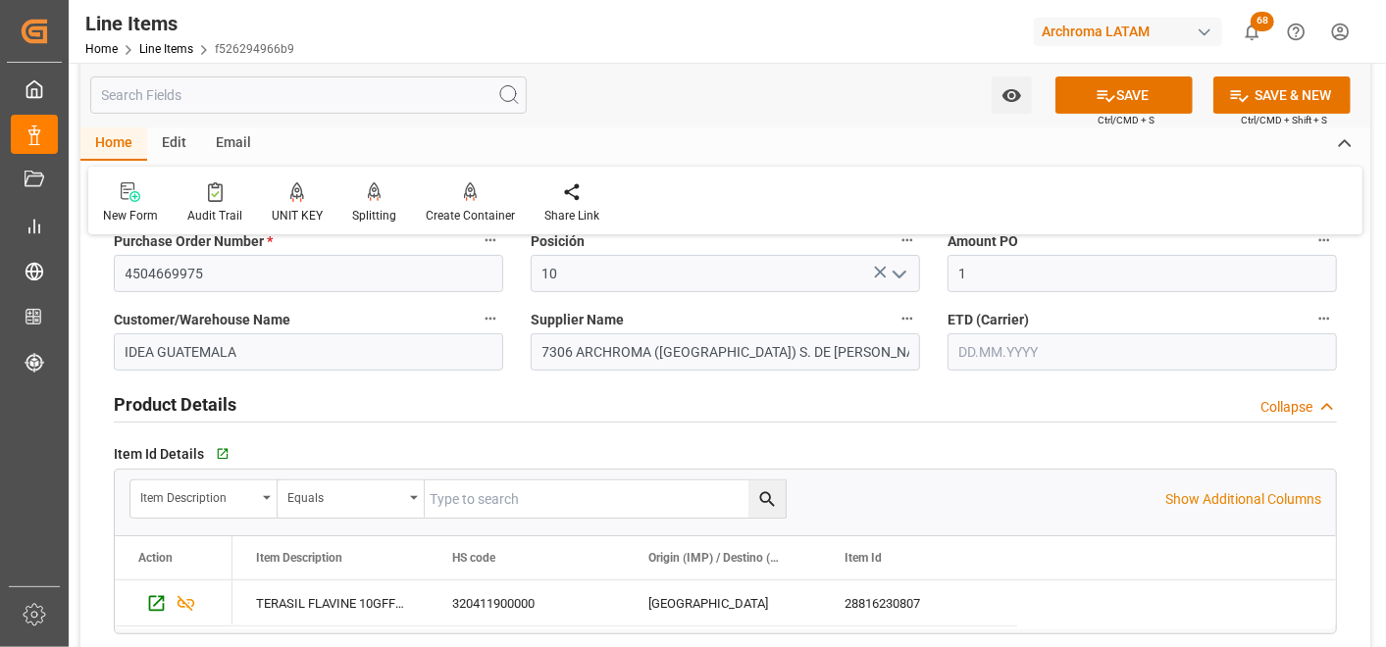
scroll to position [109, 0]
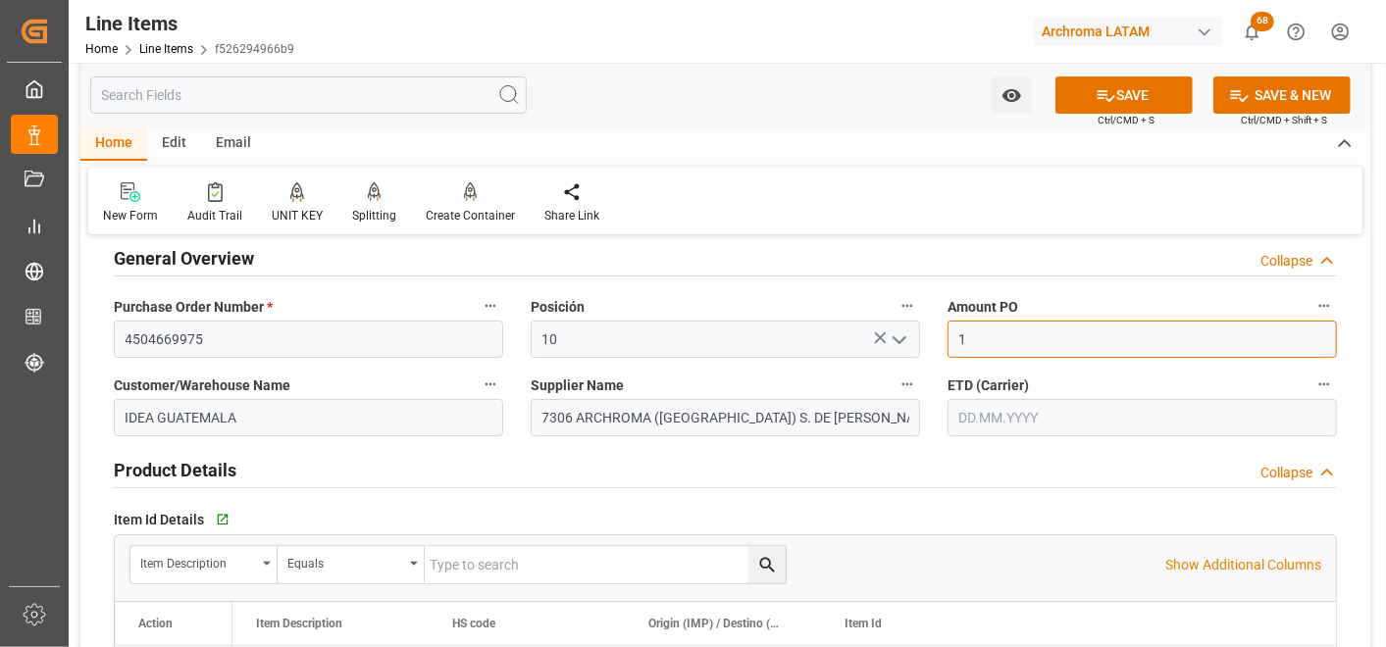
drag, startPoint x: 1015, startPoint y: 340, endPoint x: 922, endPoint y: 345, distance: 93.3
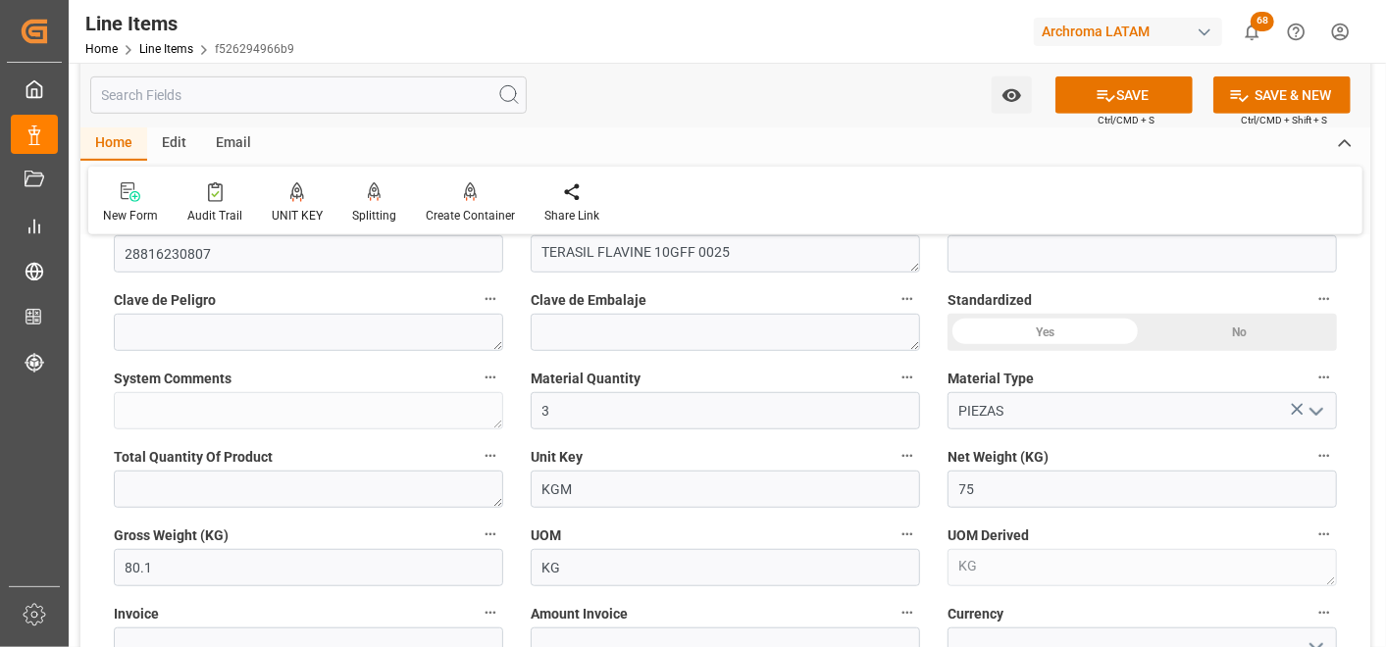
scroll to position [762, 0]
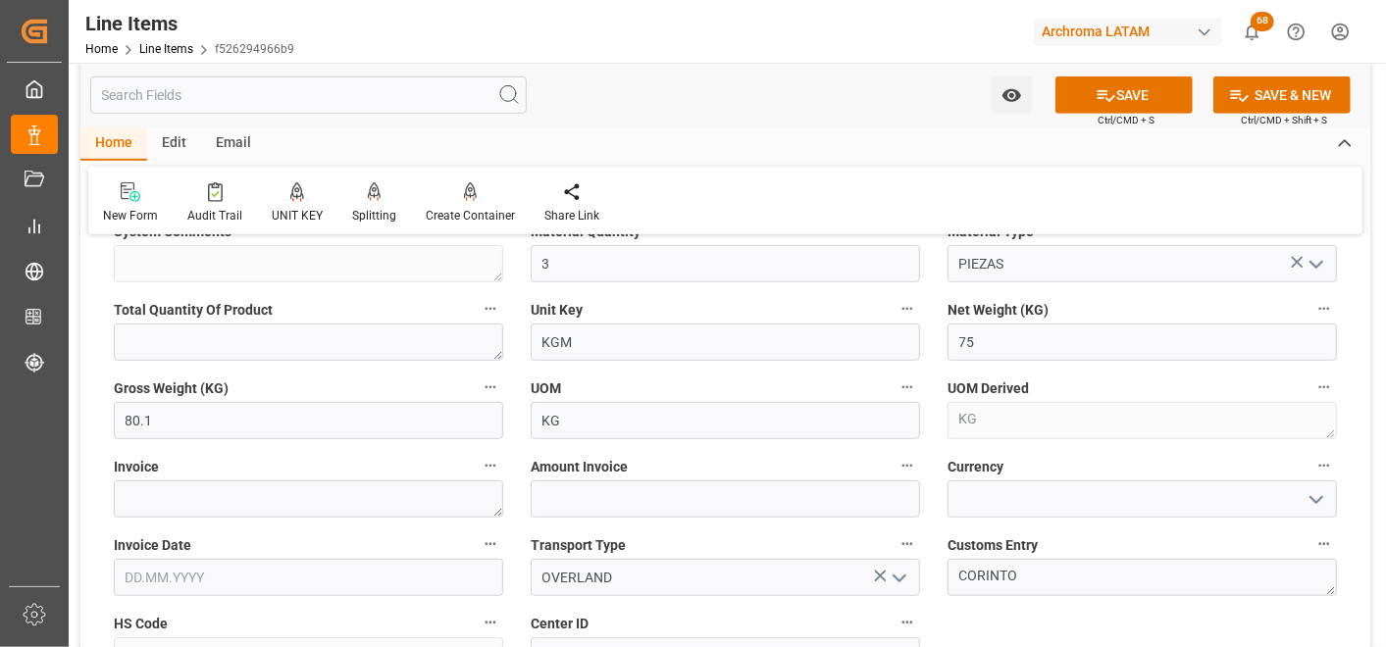
type input "36.74"
click at [468, 492] on textarea at bounding box center [308, 499] width 389 height 37
click at [407, 483] on textarea at bounding box center [308, 499] width 389 height 37
paste textarea "7060003705"
type textarea "7060003705"
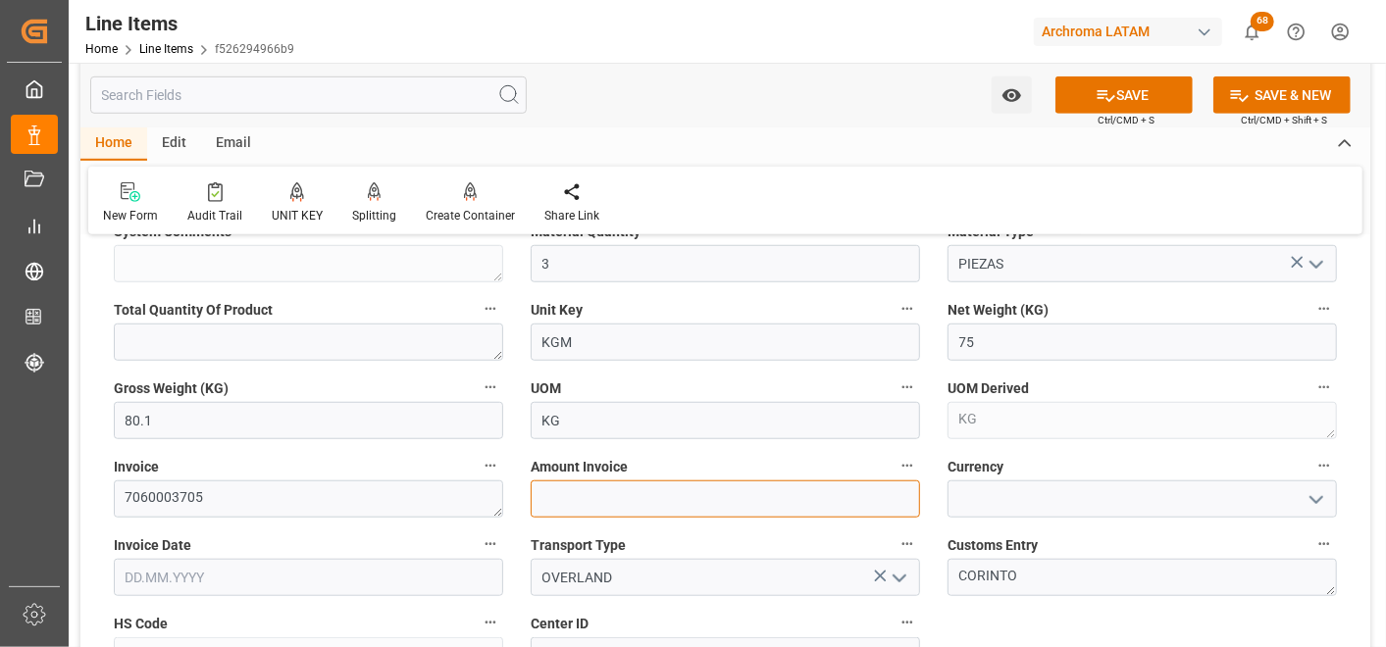
click at [589, 503] on input "text" at bounding box center [725, 499] width 389 height 37
type input "2755.5"
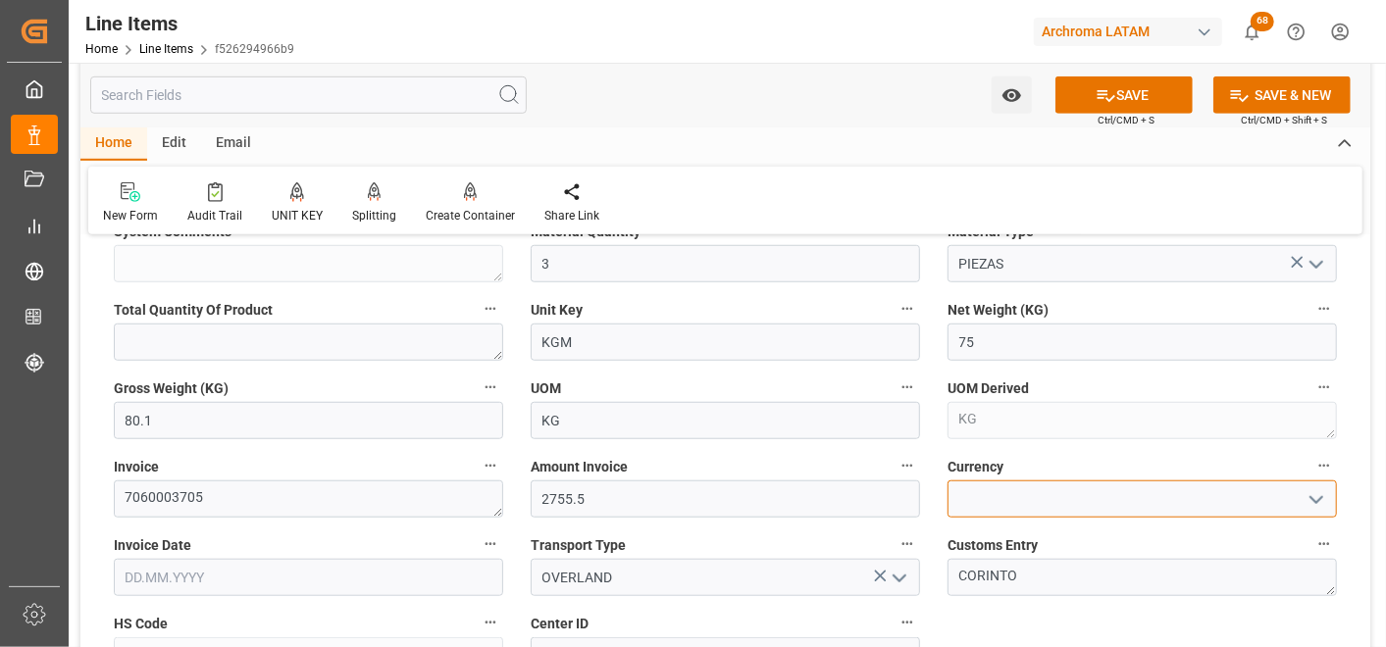
click at [1334, 512] on input at bounding box center [1142, 499] width 389 height 37
click at [1310, 510] on icon "open menu" at bounding box center [1317, 500] width 24 height 24
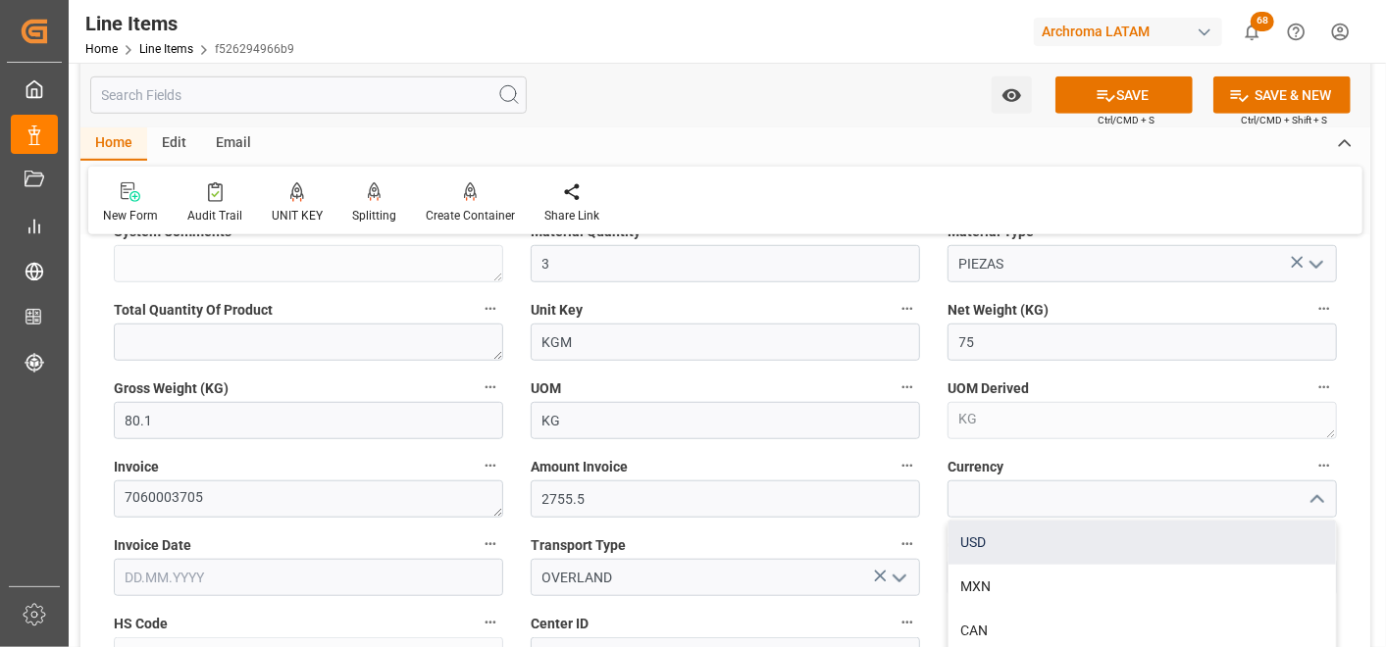
click at [1243, 543] on div "USD" at bounding box center [1142, 543] width 387 height 44
type input "USD"
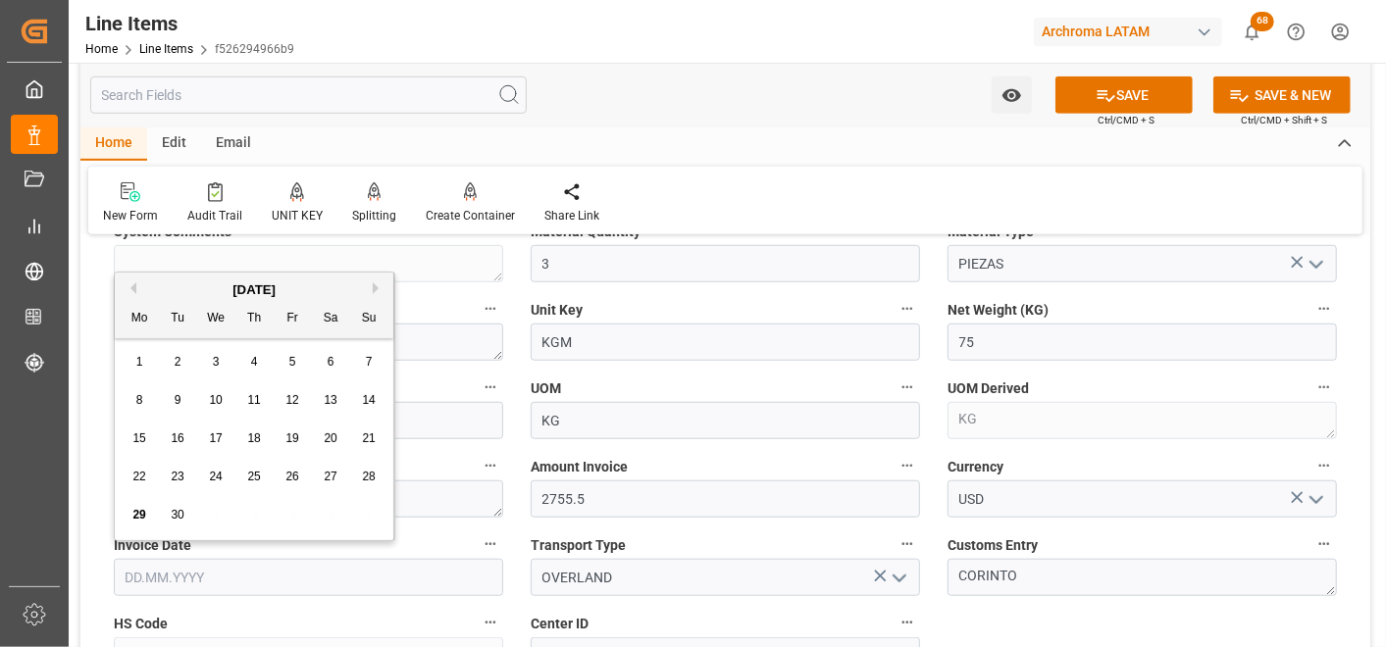
click at [425, 572] on input "text" at bounding box center [308, 577] width 389 height 37
click at [126, 355] on div "1 2 3 4 5 6 7" at bounding box center [255, 362] width 268 height 38
click at [247, 471] on span "25" at bounding box center [253, 477] width 13 height 14
type input "[DATE]"
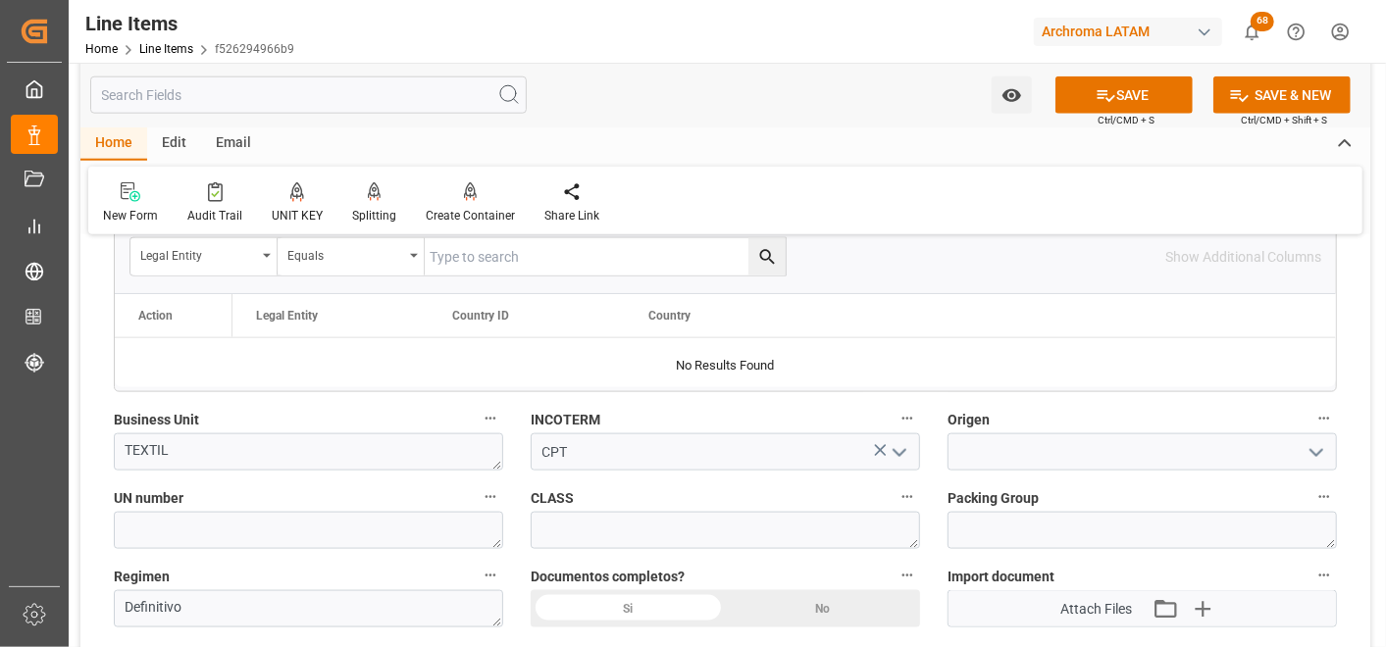
scroll to position [1308, 0]
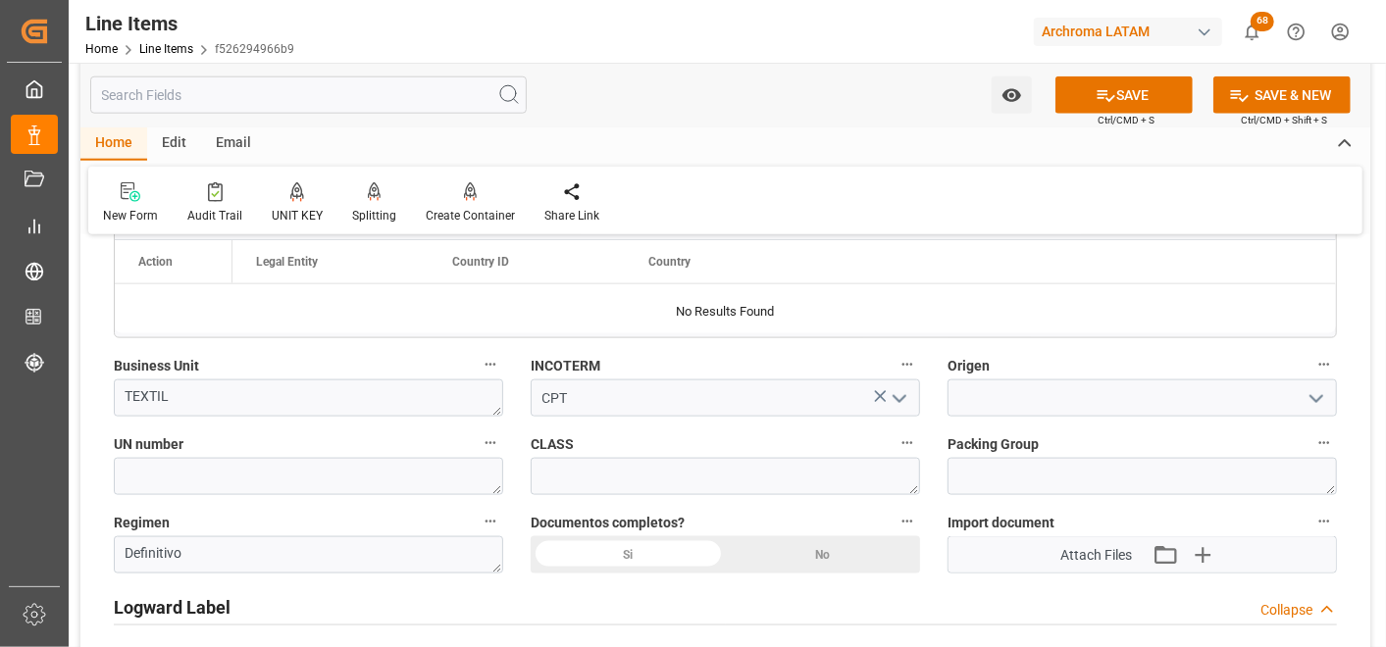
click at [645, 554] on div "Si" at bounding box center [628, 555] width 195 height 37
click at [1037, 398] on input at bounding box center [1142, 398] width 389 height 37
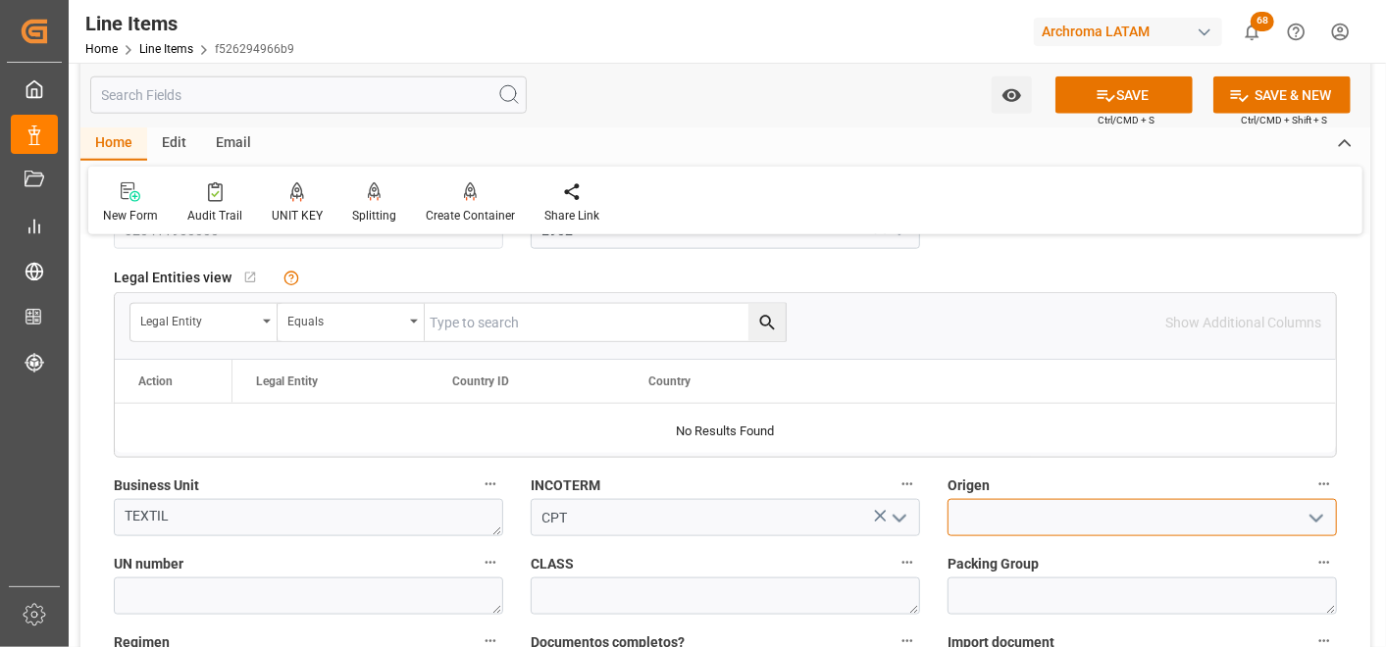
scroll to position [1199, 0]
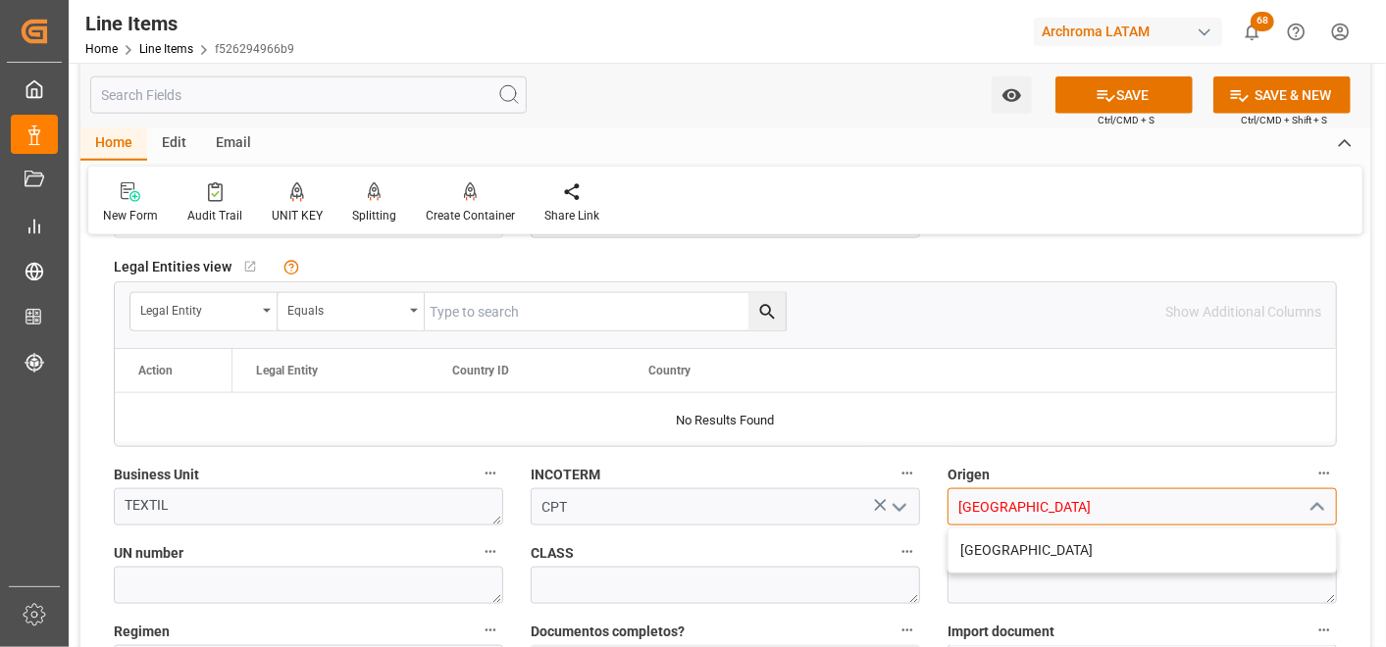
type input "CHINA"
click at [1010, 528] on div "CHINA" at bounding box center [1142, 551] width 389 height 46
click at [1003, 496] on input at bounding box center [1142, 506] width 389 height 37
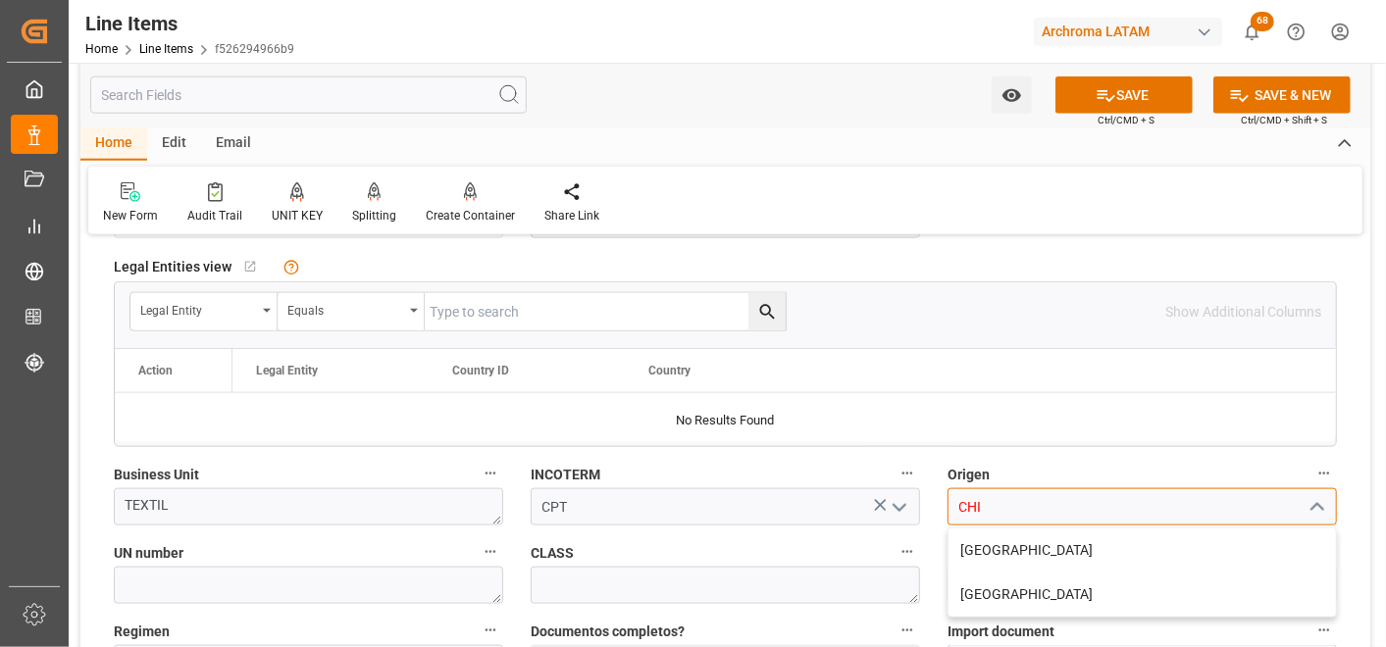
click at [998, 553] on div "CHINA" at bounding box center [1142, 551] width 387 height 44
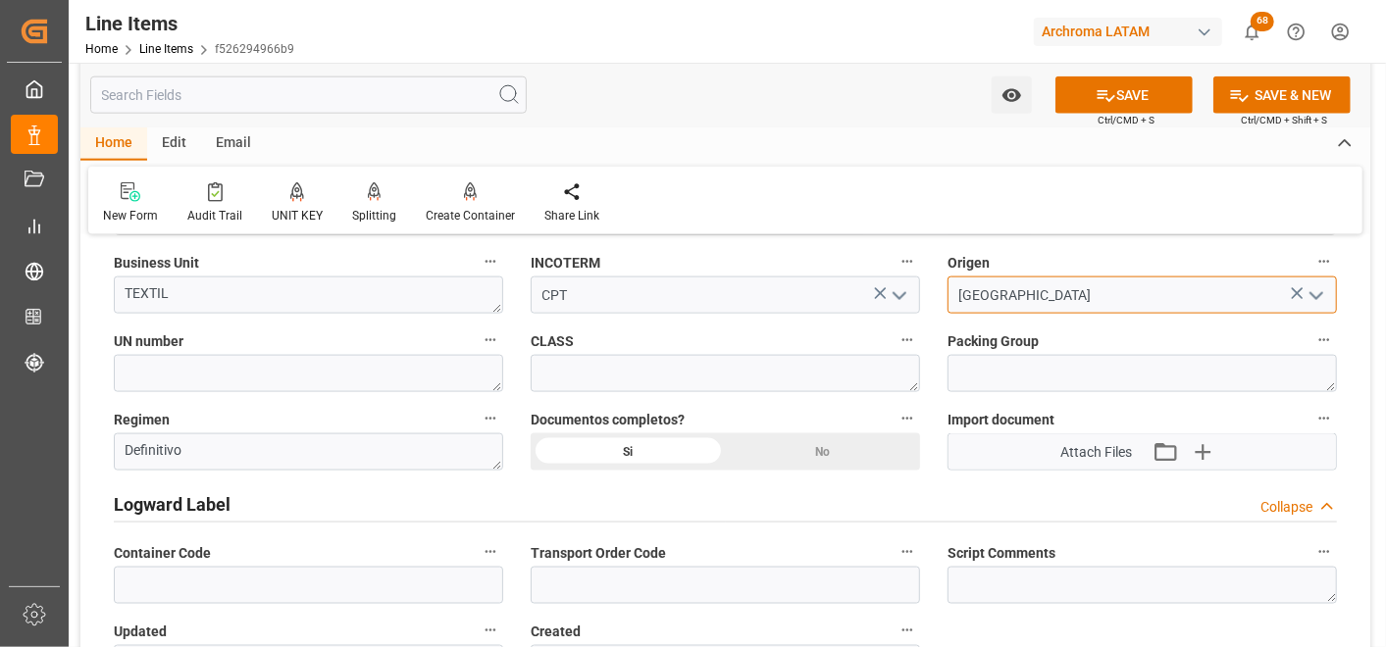
scroll to position [1416, 0]
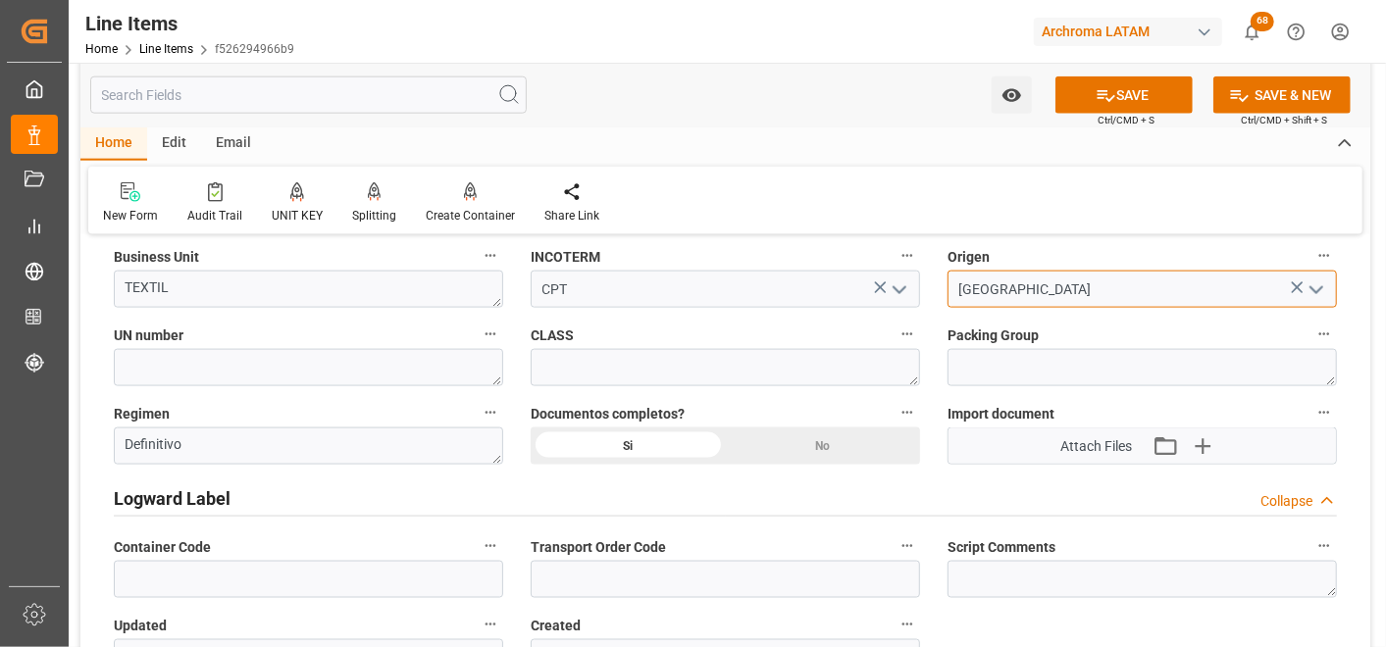
type input "CHINA"
click at [636, 425] on label "Documentos completos?" at bounding box center [725, 413] width 389 height 27
click at [895, 425] on button "Documentos completos?" at bounding box center [908, 413] width 26 height 26
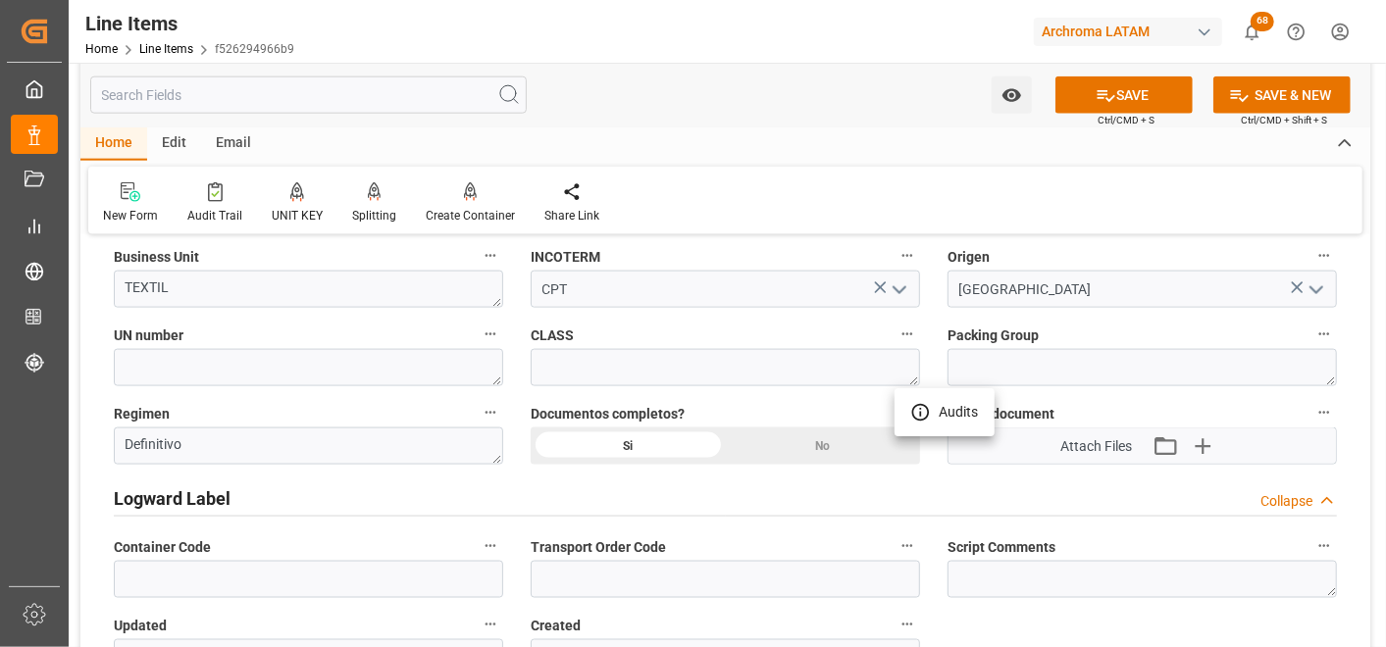
click at [645, 446] on div at bounding box center [693, 323] width 1386 height 647
click at [1140, 92] on button "SAVE" at bounding box center [1123, 95] width 137 height 37
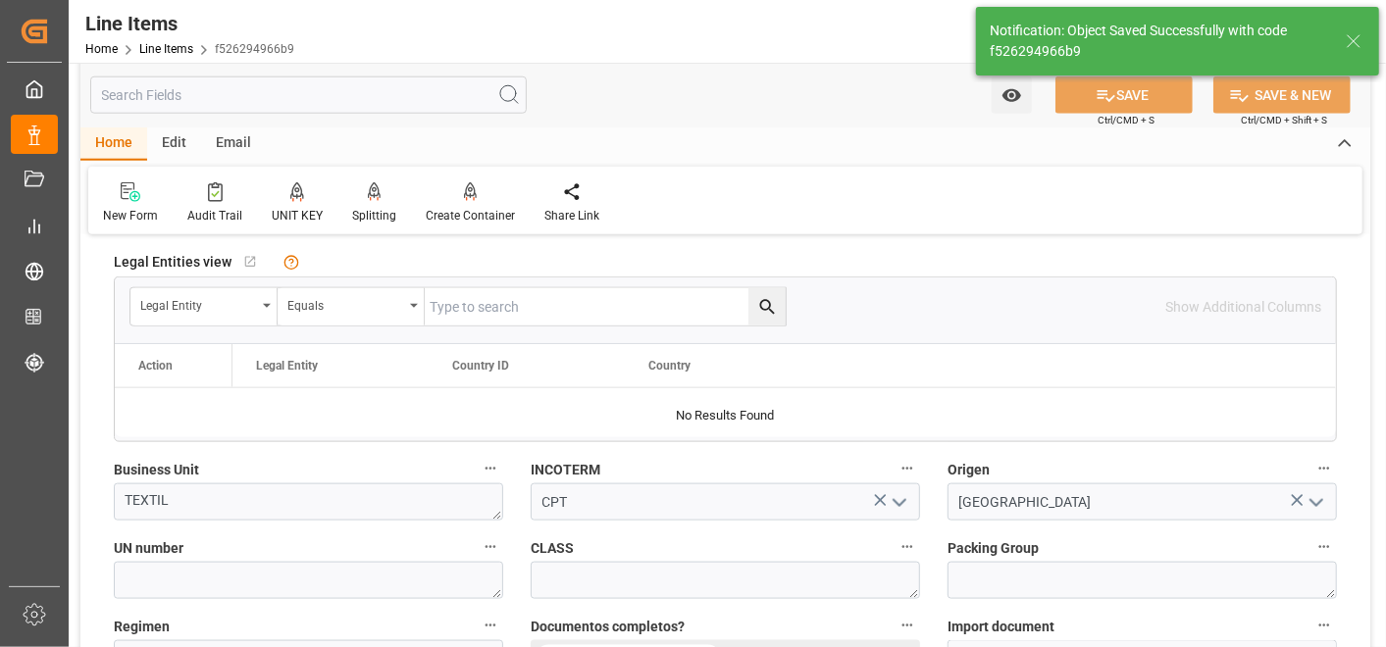
type textarea "3 PIEZAS"
type input "29.09.2025 18:49"
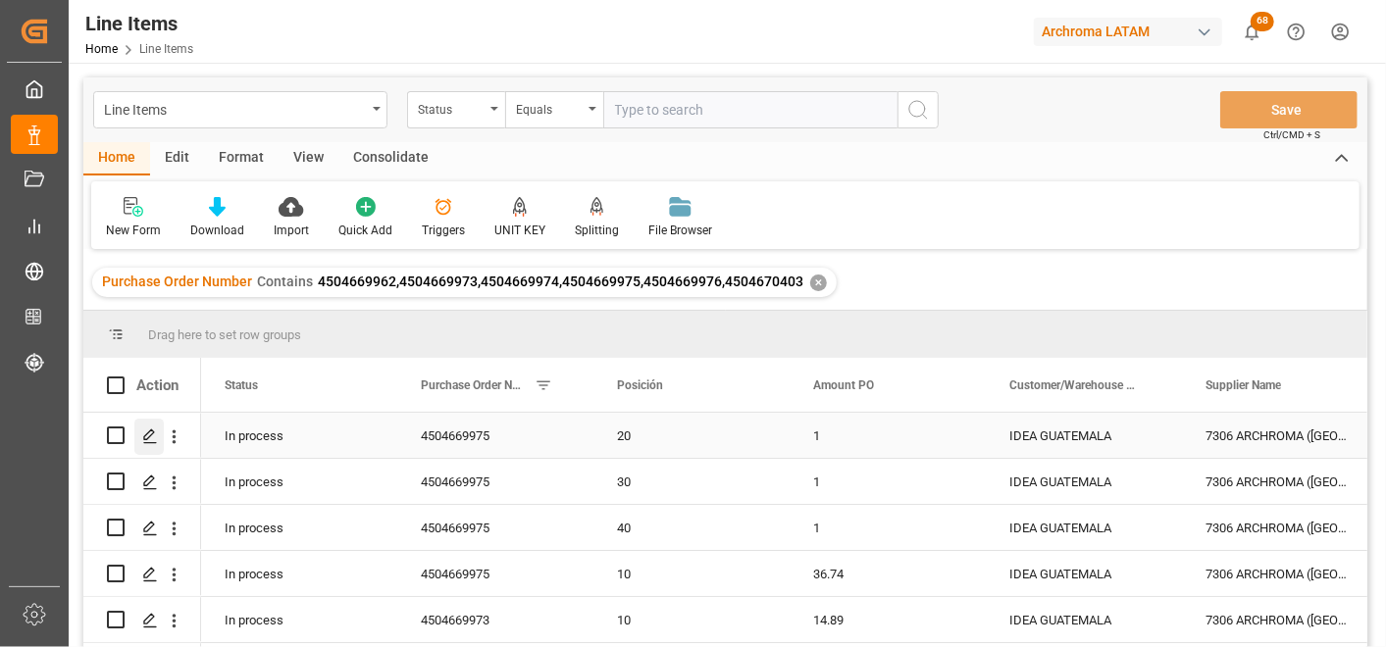
click at [153, 443] on icon "Press SPACE to select this row." at bounding box center [150, 437] width 16 height 16
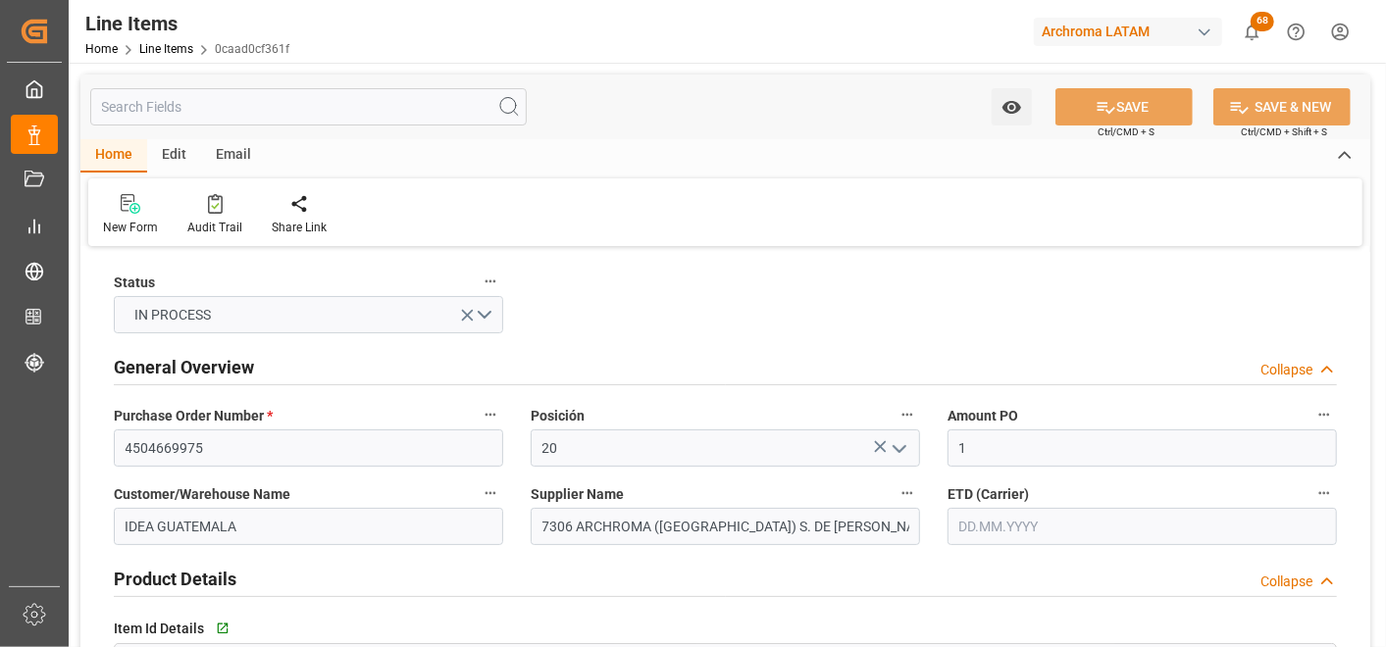
type input "29.09.2025 18:49"
type input "29.09.2025 14:34"
type input "[DATE]"
type input "10.10.2025"
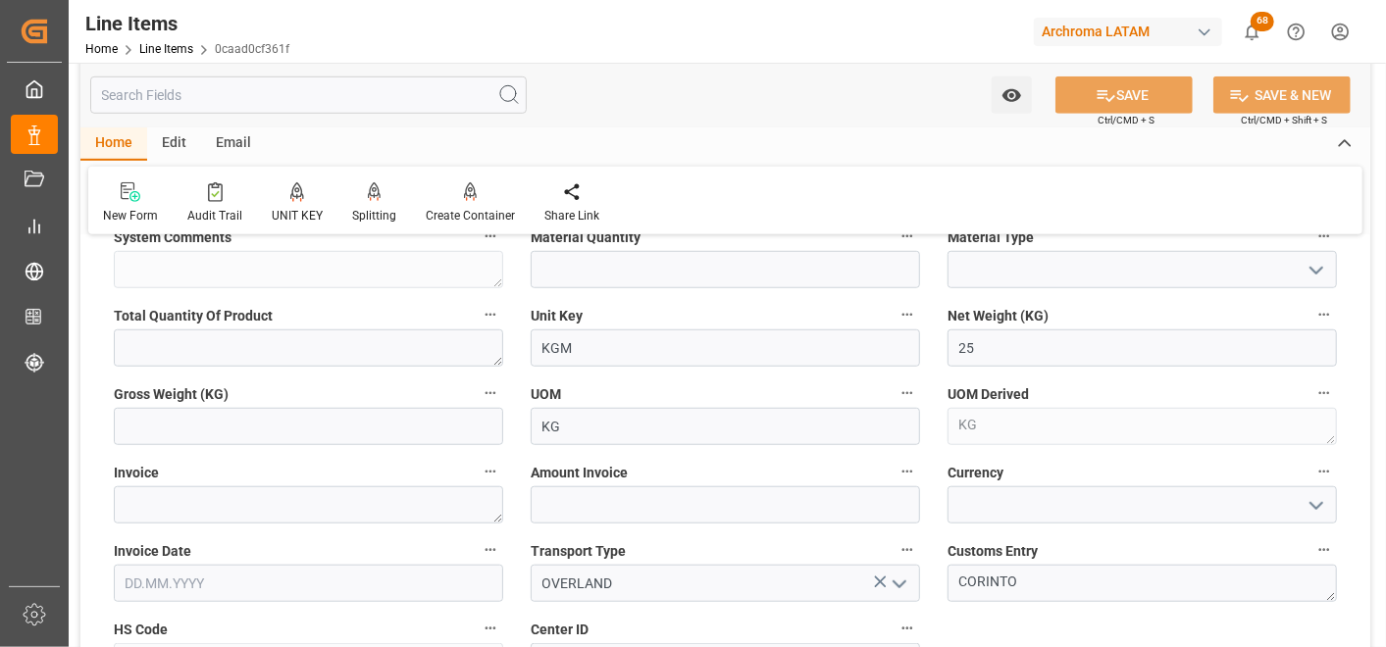
scroll to position [762, 0]
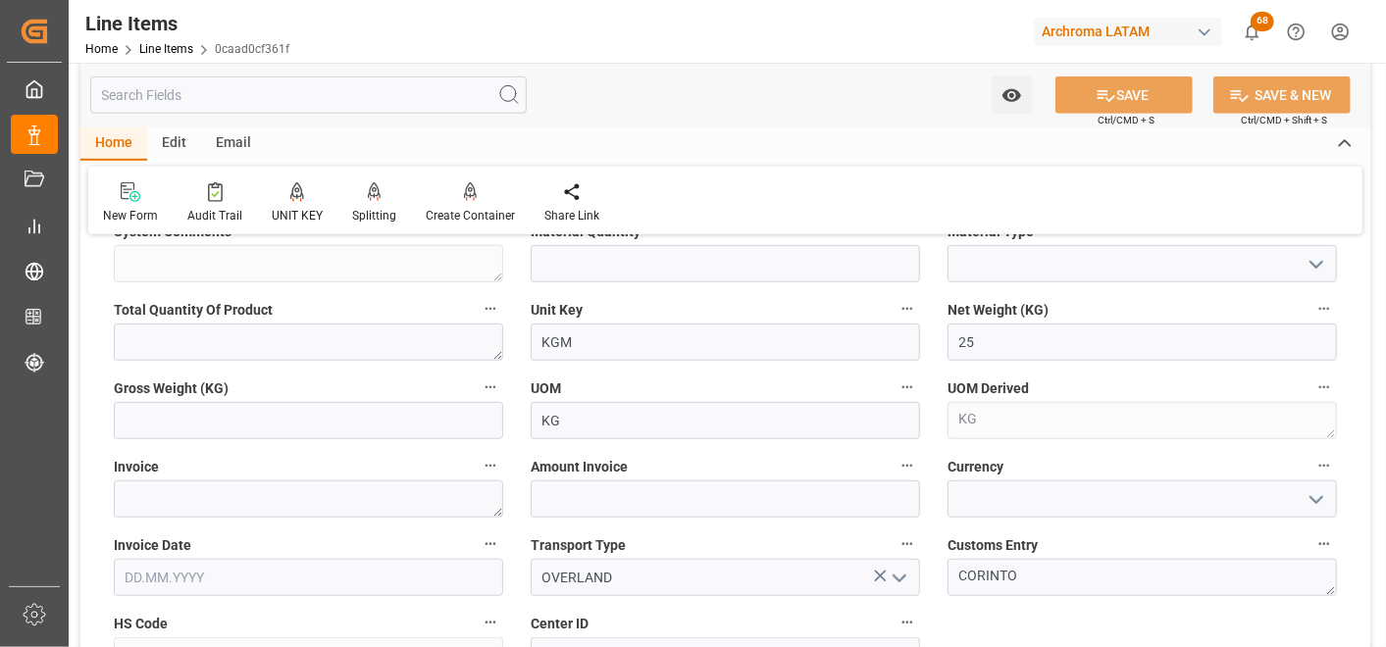
click at [334, 439] on div "Gross Weight (KG)" at bounding box center [308, 407] width 417 height 78
click at [331, 432] on input "text" at bounding box center [308, 420] width 389 height 37
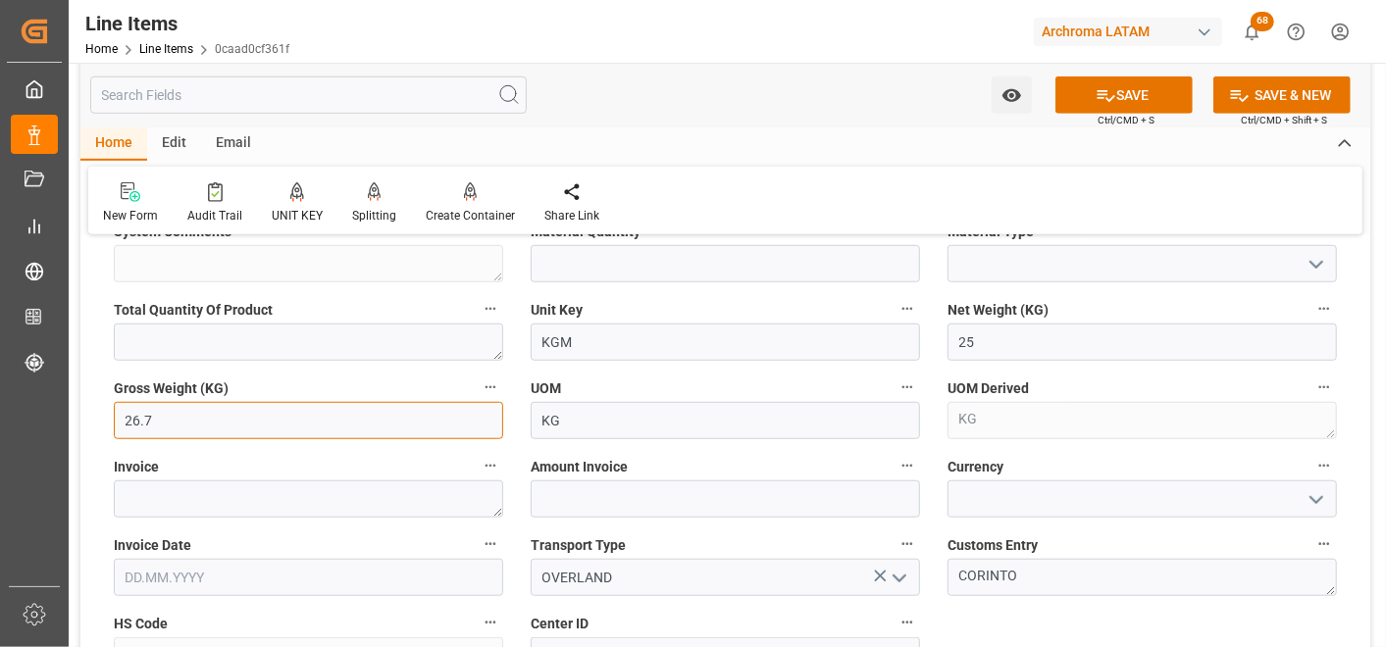
type input "26.7"
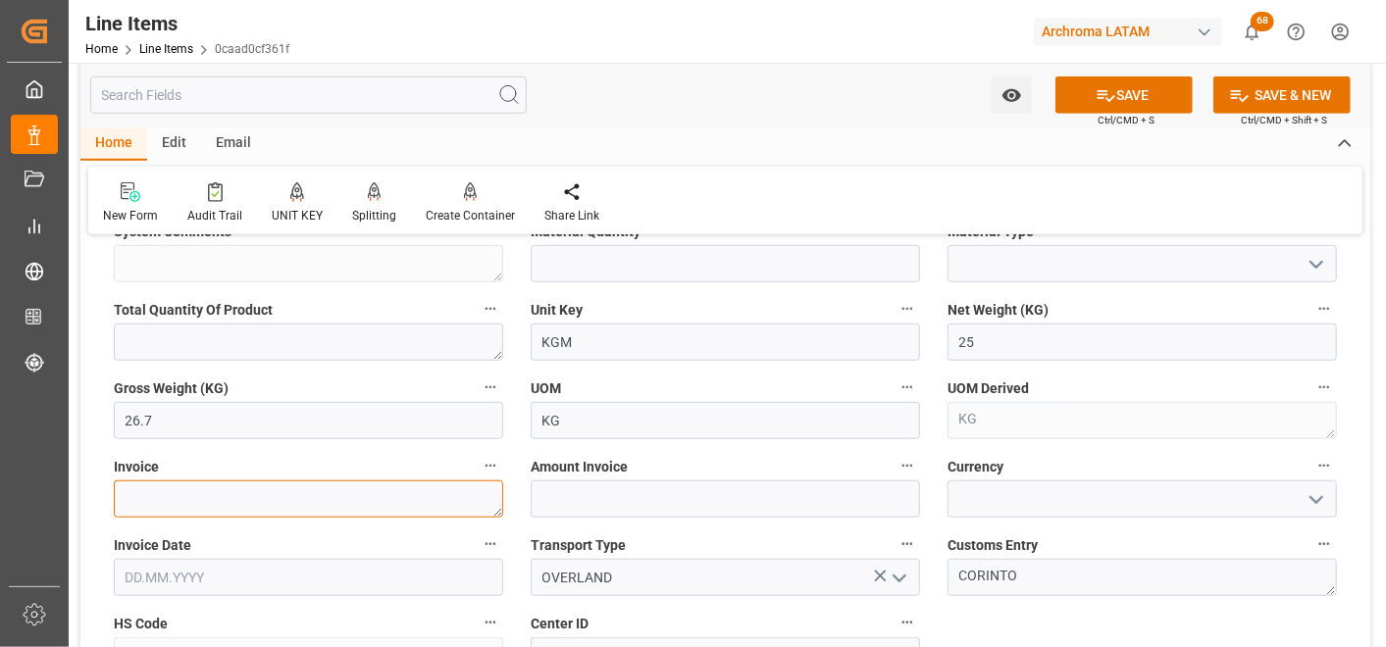
click at [448, 482] on textarea at bounding box center [308, 499] width 389 height 37
paste textarea "7060003705"
type textarea "7060003705"
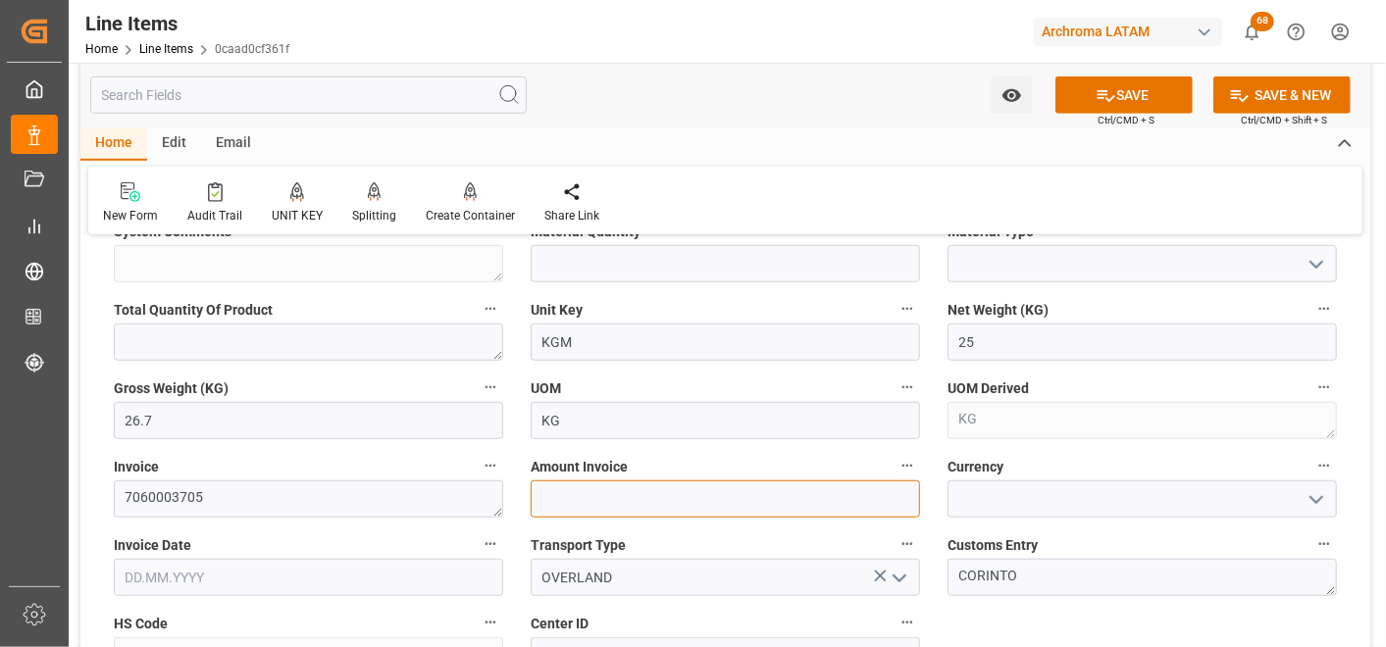
click at [662, 502] on input "text" at bounding box center [725, 499] width 389 height 37
type input "396.5"
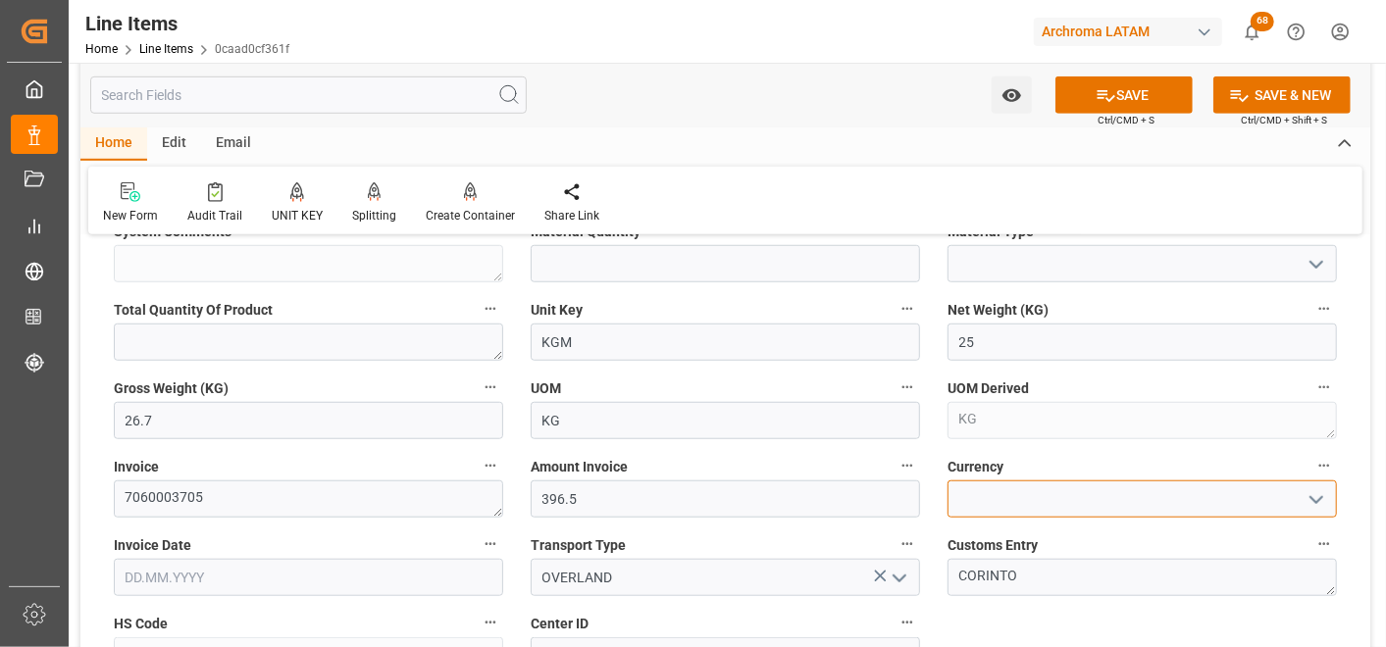
click at [1332, 494] on input at bounding box center [1142, 499] width 389 height 37
click at [1312, 495] on icon "open menu" at bounding box center [1317, 500] width 24 height 24
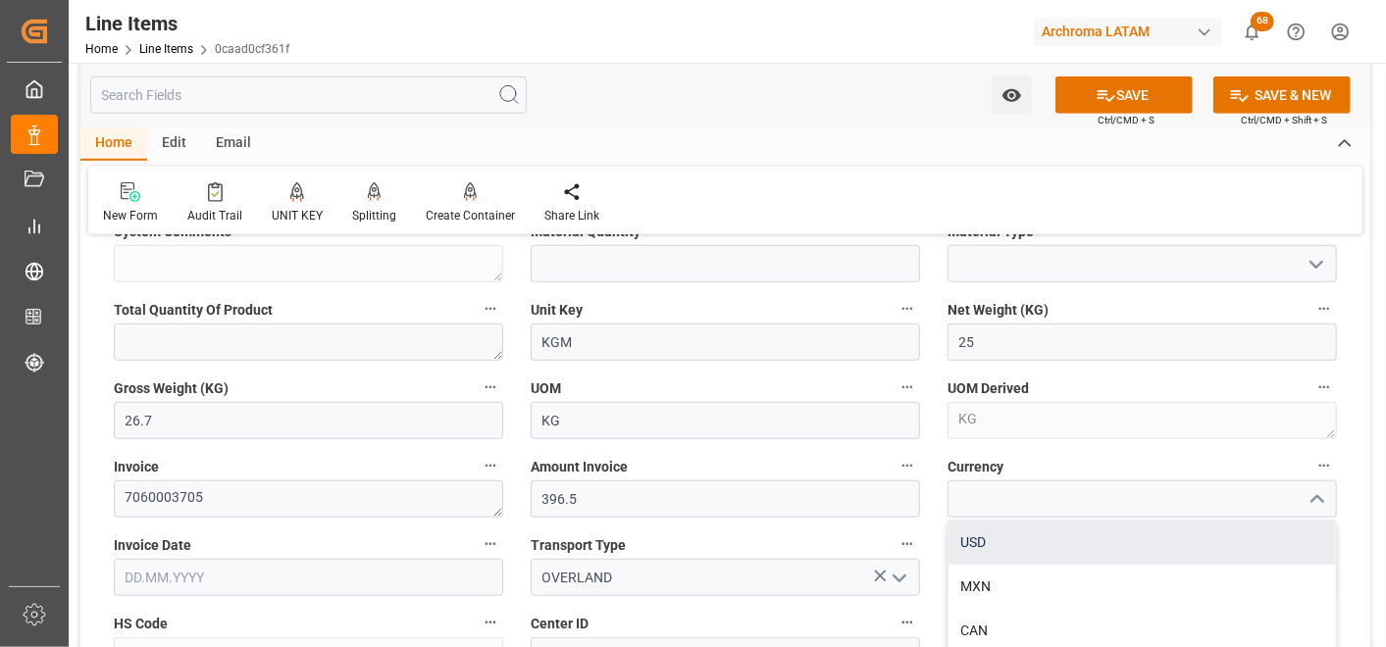
click at [1269, 532] on div "USD" at bounding box center [1142, 543] width 387 height 44
type input "USD"
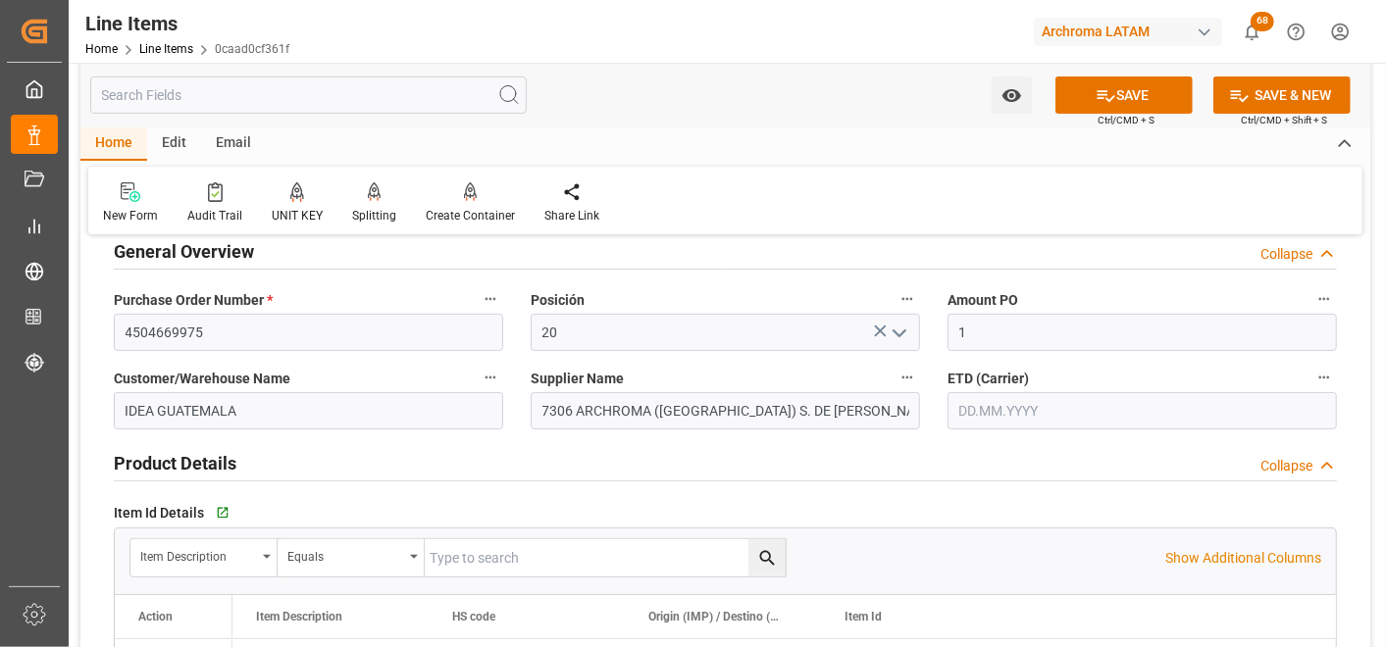
scroll to position [109, 0]
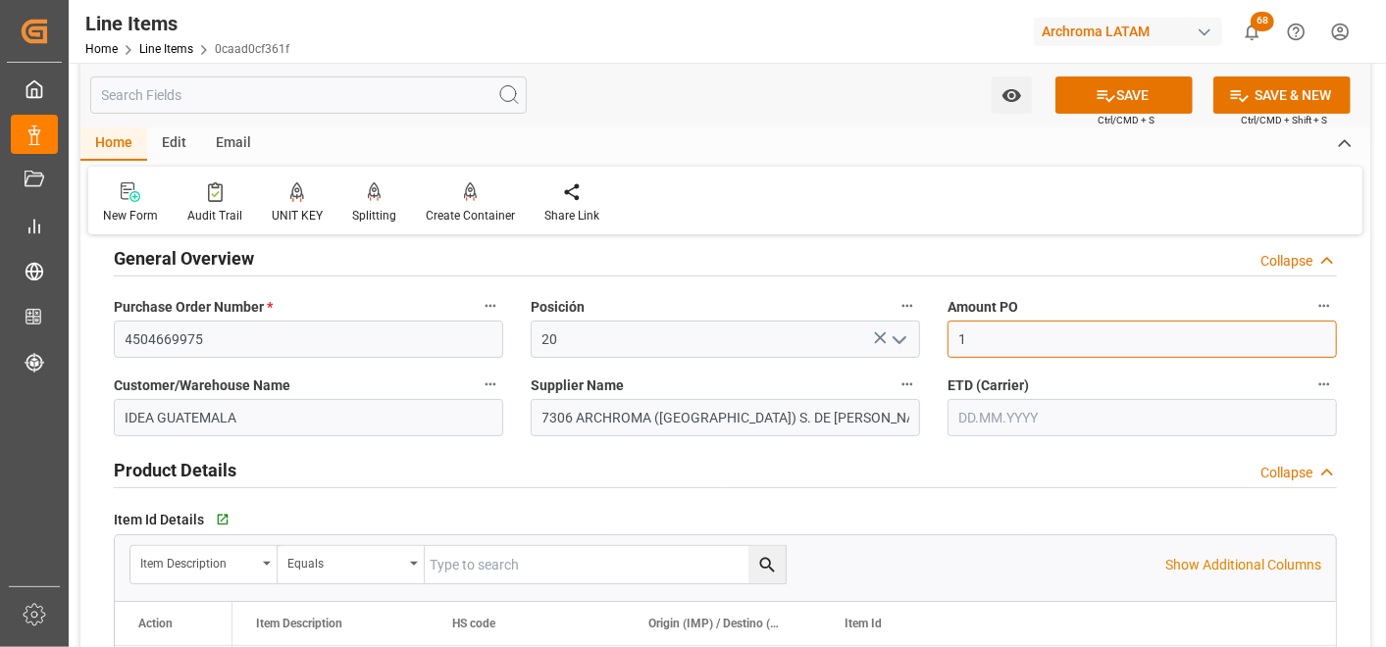
drag, startPoint x: 1012, startPoint y: 340, endPoint x: 947, endPoint y: 339, distance: 65.7
click at [948, 339] on input "1" at bounding box center [1142, 339] width 389 height 37
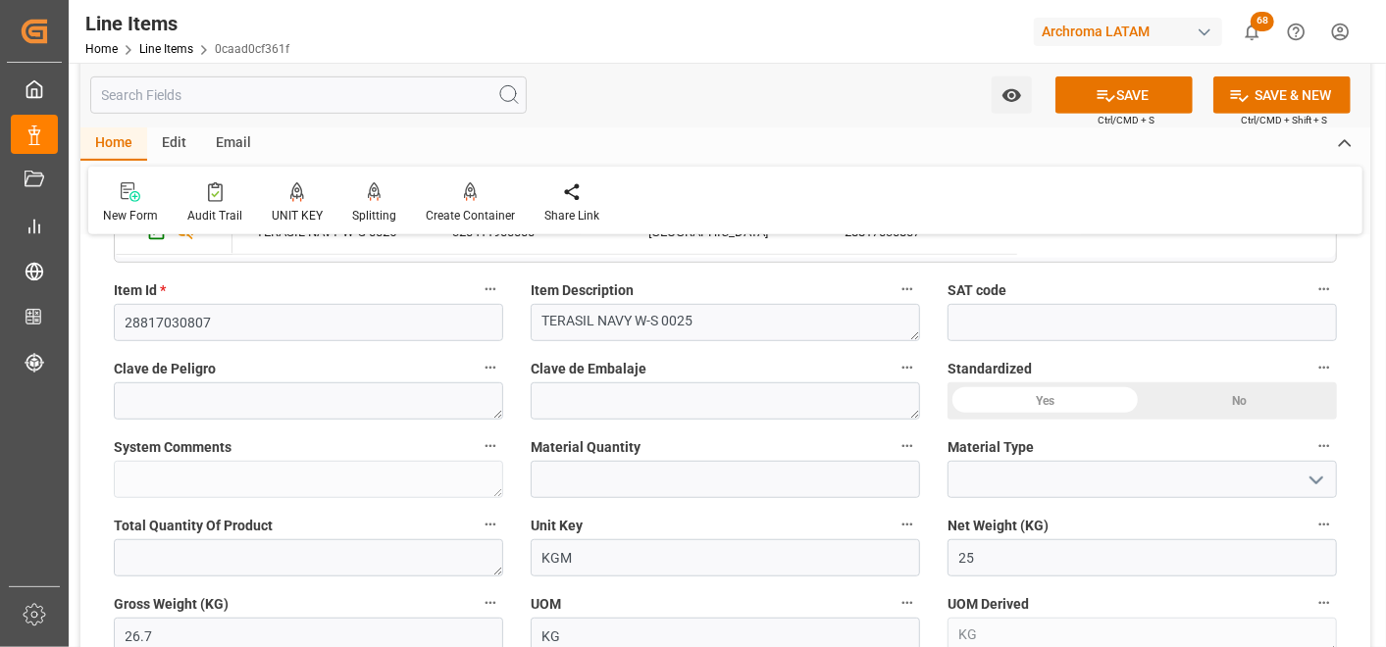
scroll to position [544, 0]
type input "15.86"
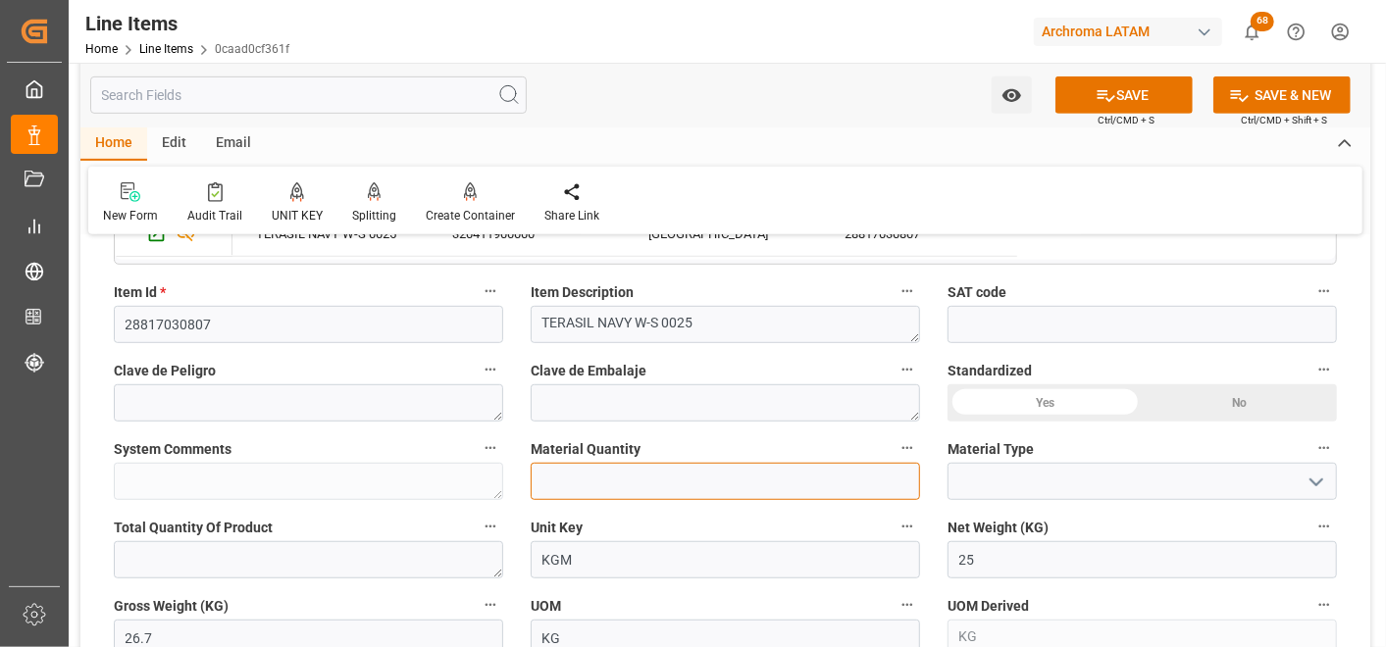
click at [825, 491] on input "text" at bounding box center [725, 481] width 389 height 37
type input "1"
click at [1314, 474] on icon "open menu" at bounding box center [1317, 483] width 24 height 24
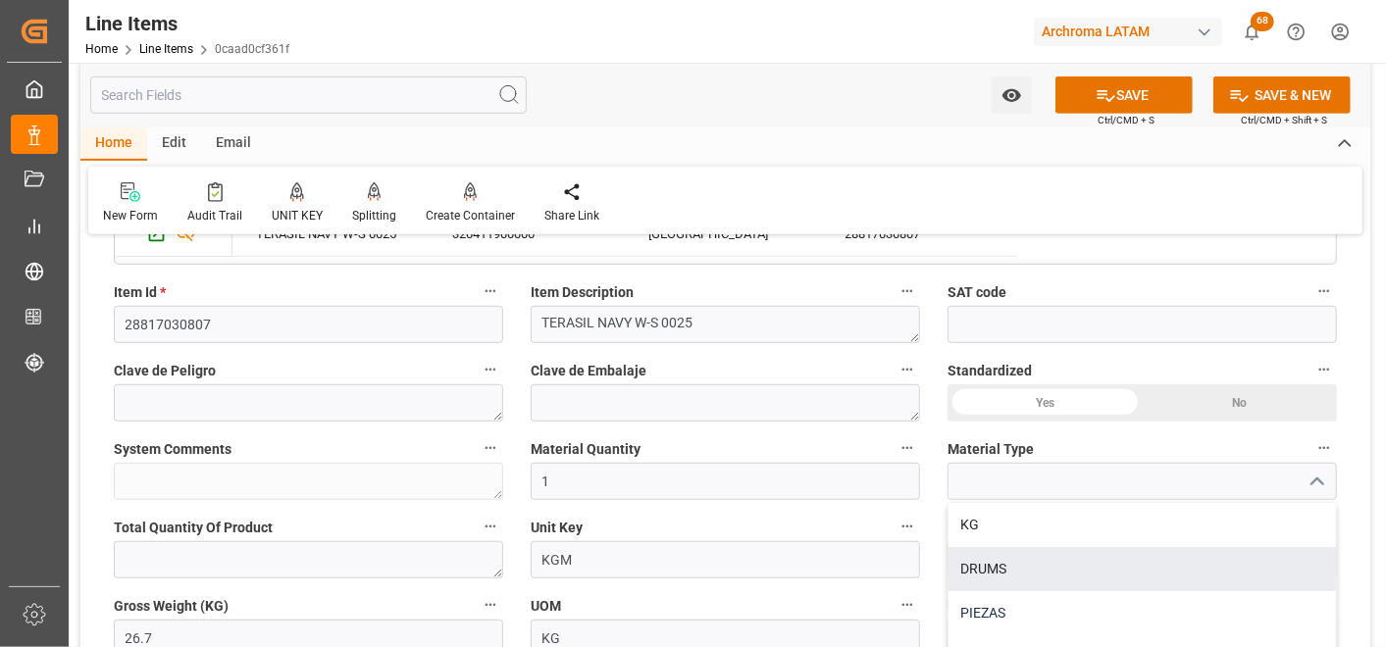
click at [1070, 600] on div "PIEZAS" at bounding box center [1142, 613] width 387 height 44
type input "PIEZAS"
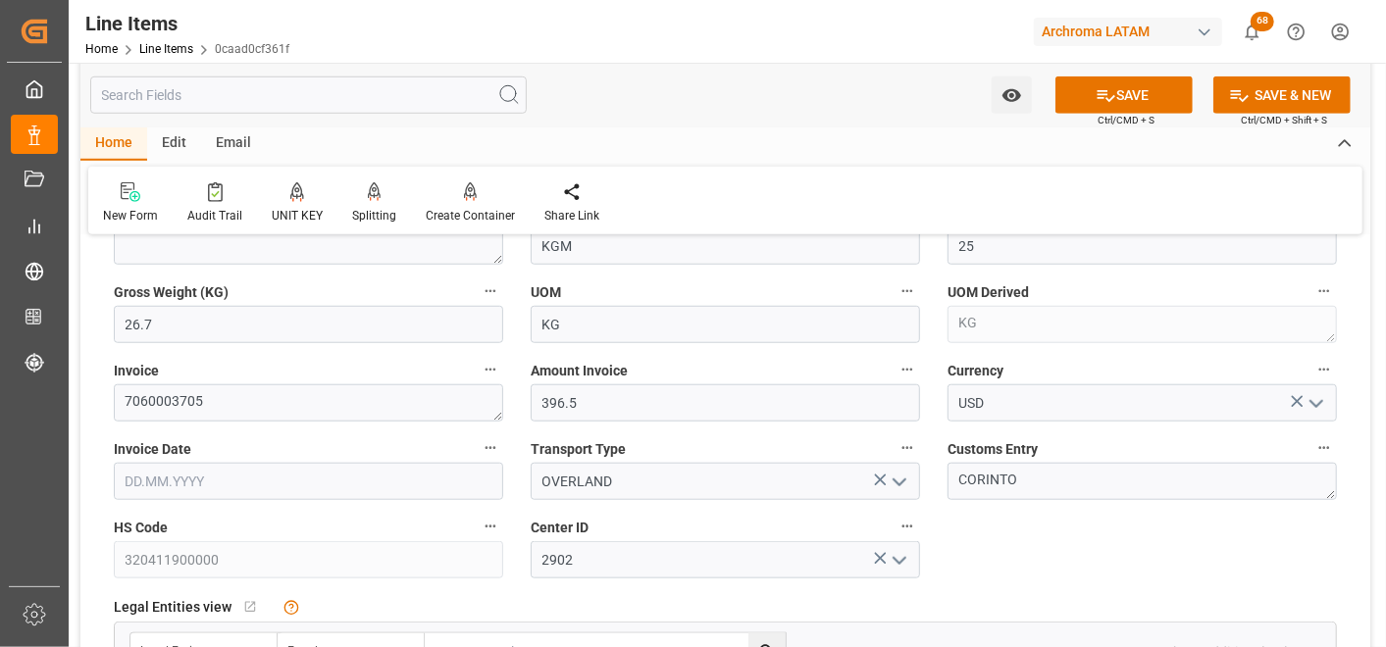
scroll to position [871, 0]
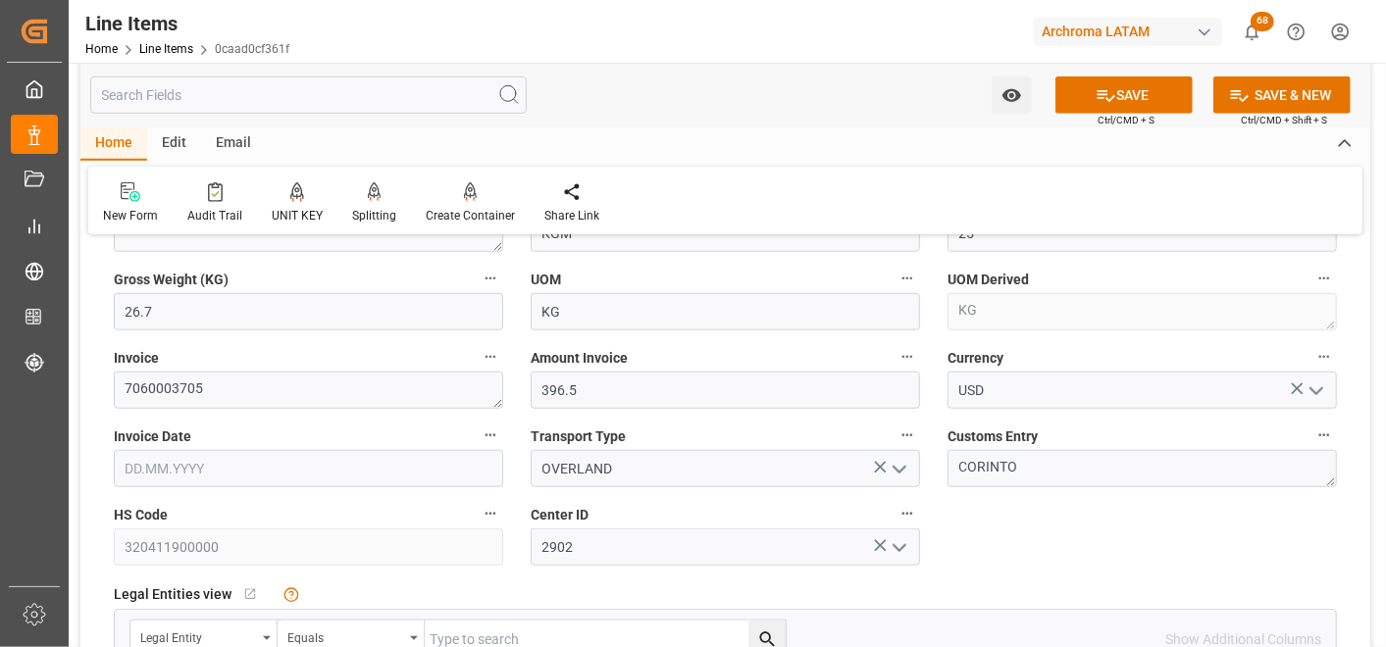
click at [321, 471] on input "text" at bounding box center [308, 468] width 389 height 37
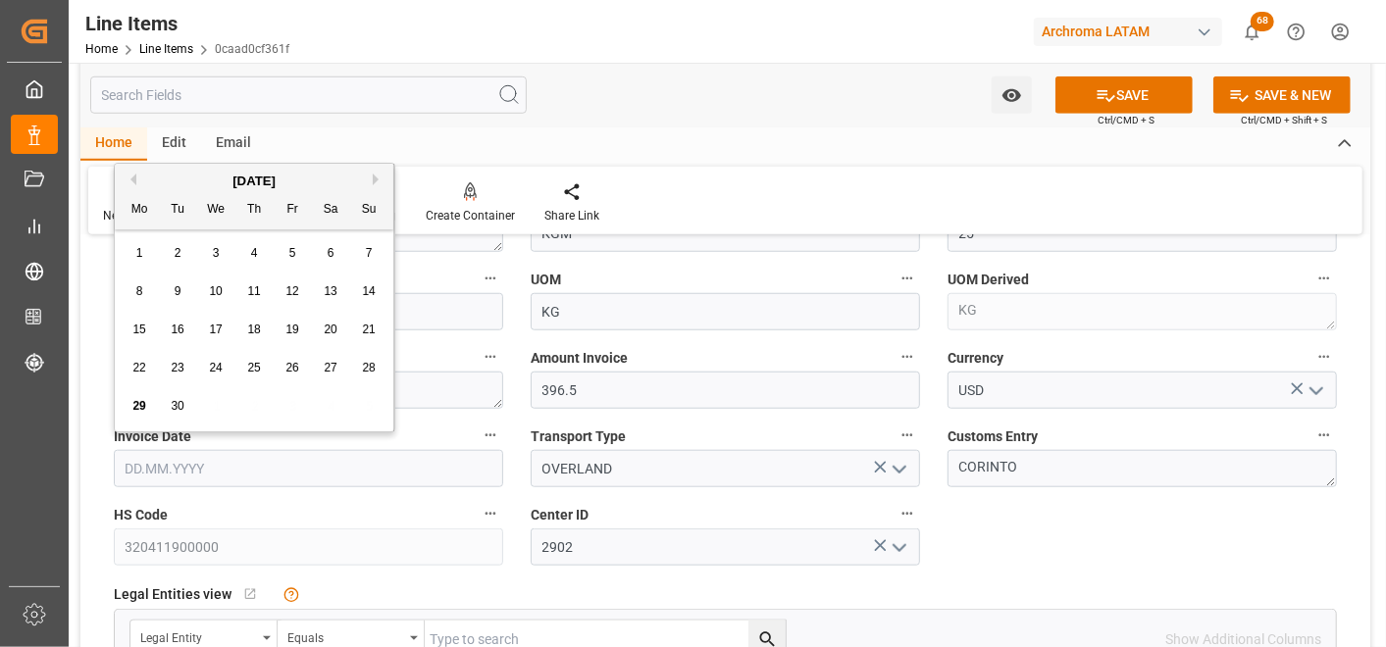
type input "[DATE]"
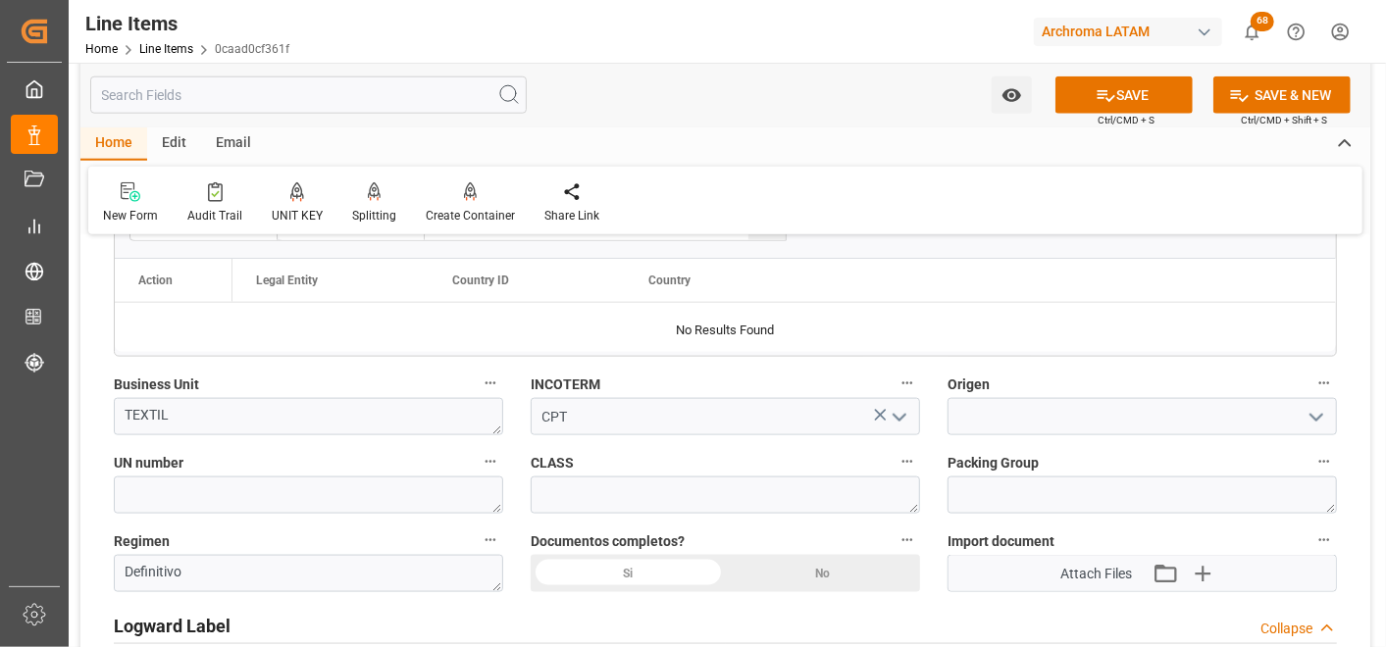
scroll to position [1308, 0]
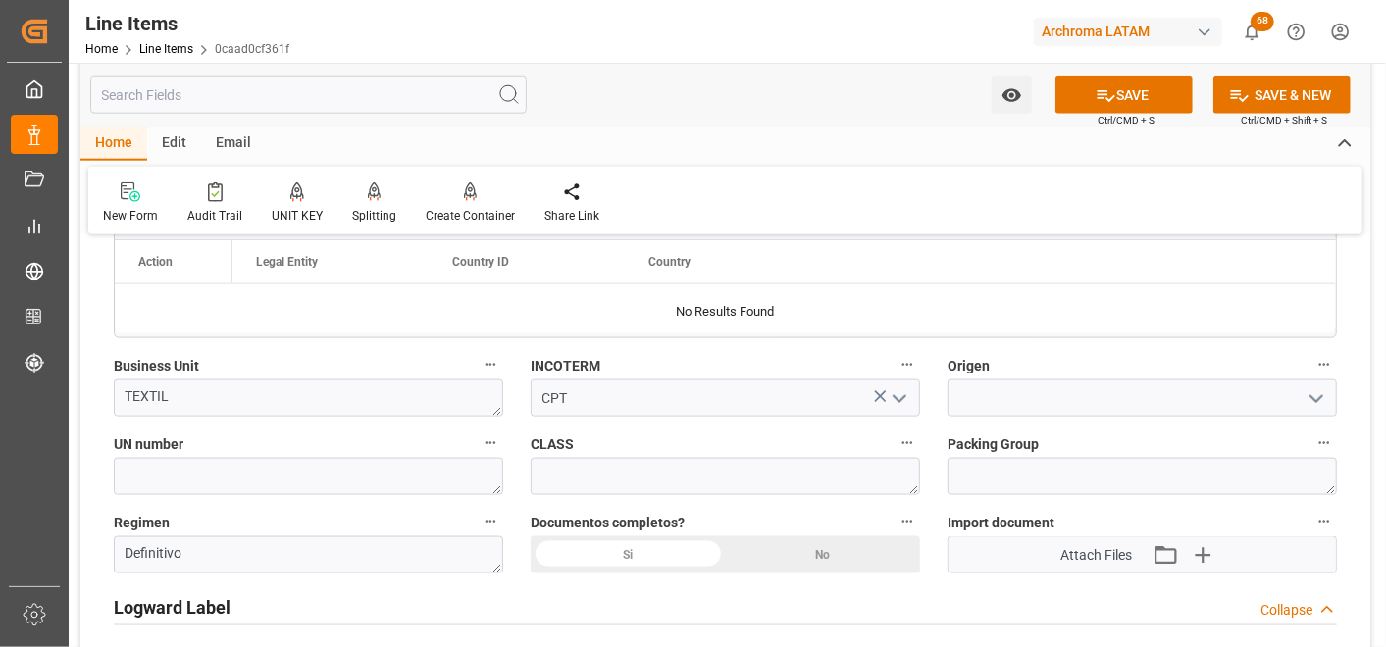
click at [600, 557] on div "Si" at bounding box center [628, 555] width 195 height 37
click at [1118, 399] on input at bounding box center [1142, 398] width 389 height 37
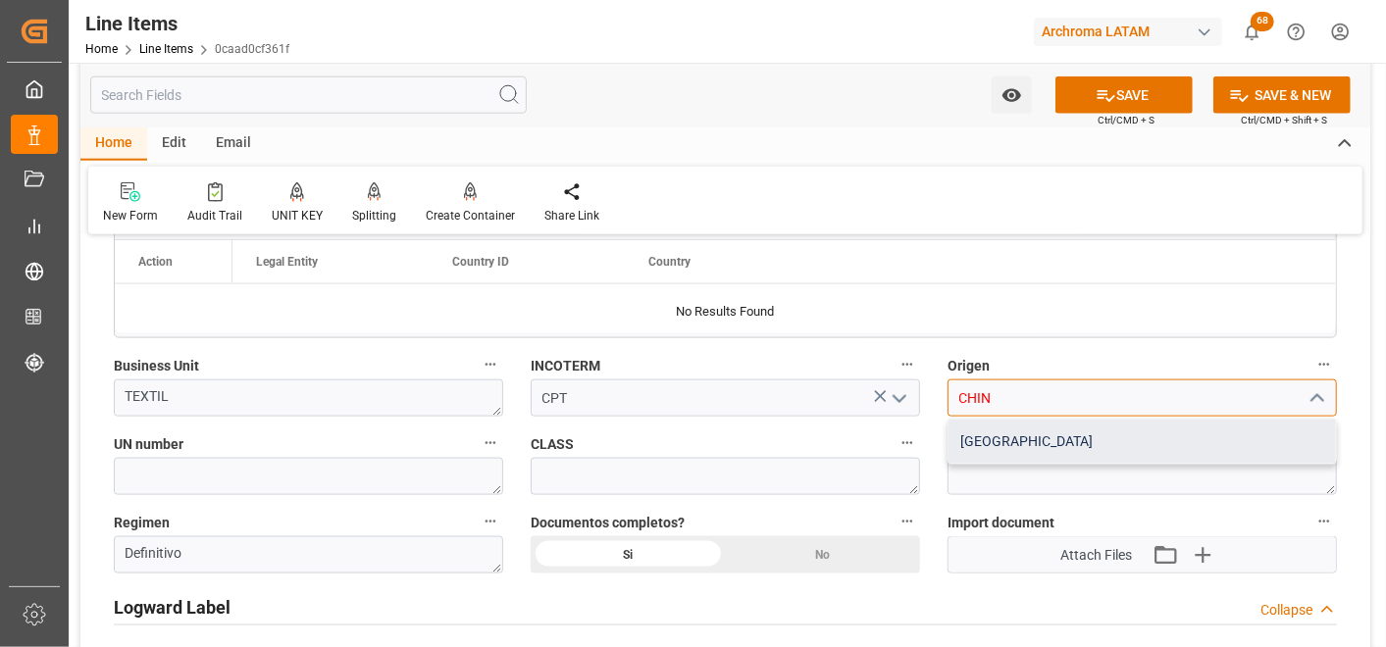
click at [1157, 422] on div "CHINA" at bounding box center [1142, 442] width 387 height 44
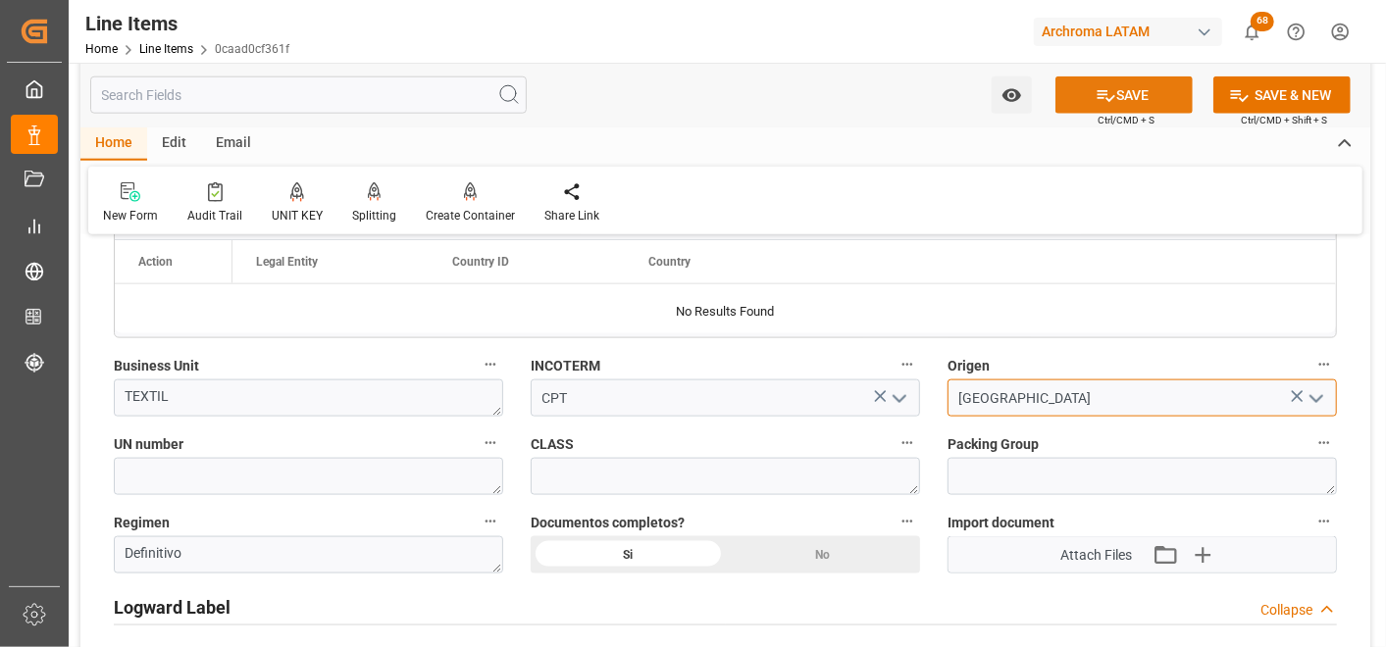
type input "CHINA"
click at [1108, 95] on icon at bounding box center [1106, 95] width 21 height 21
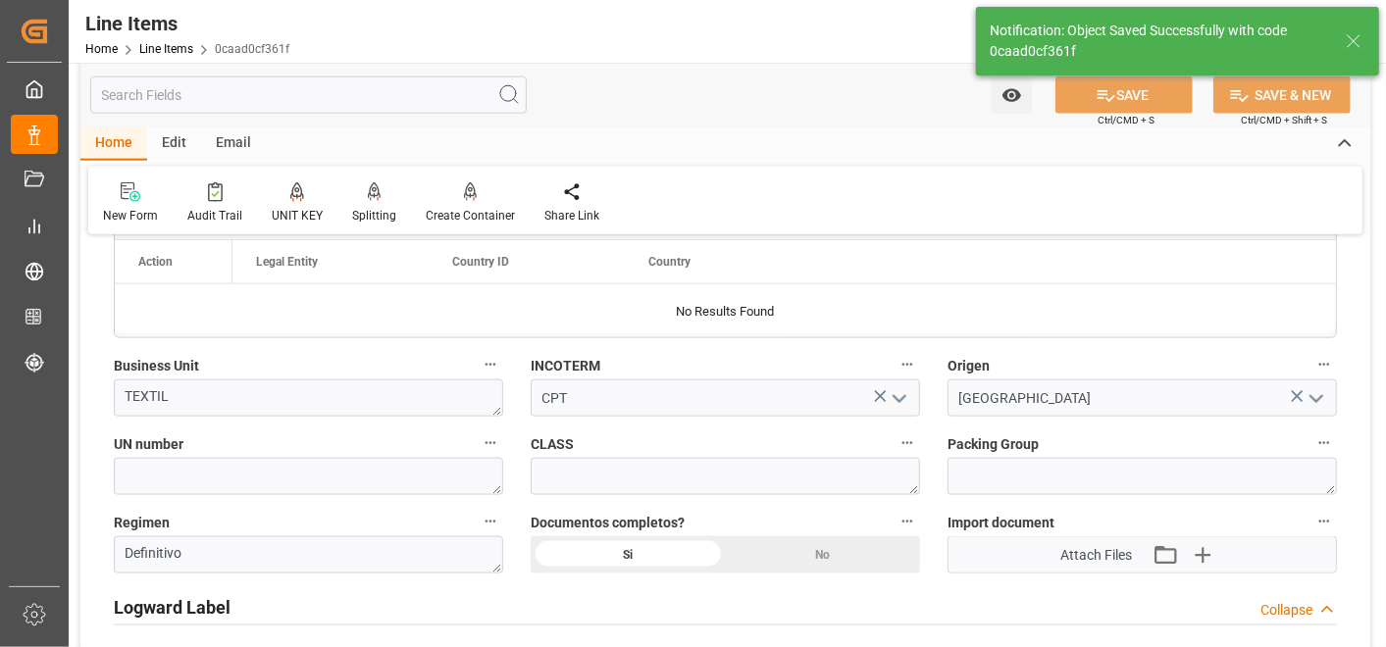
type textarea "1 PIEZAS"
type input "29.09.2025 18:50"
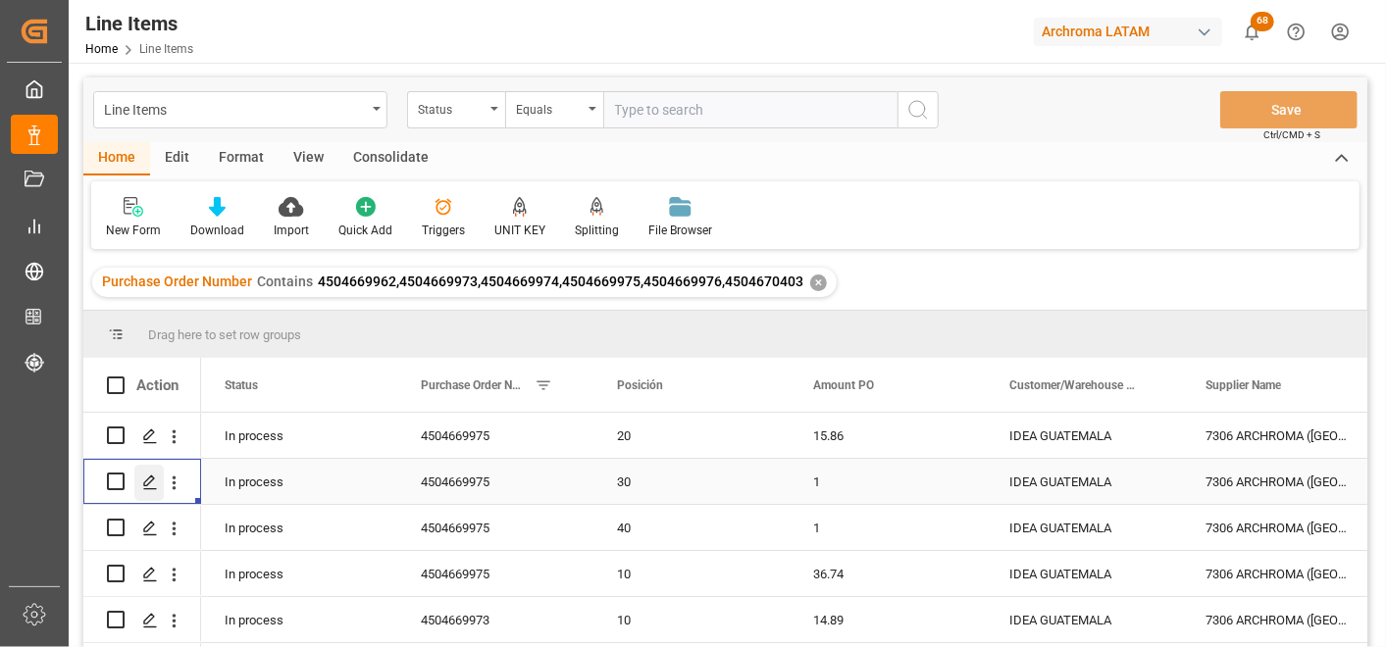
click at [148, 476] on icon "Press SPACE to select this row." at bounding box center [150, 483] width 16 height 16
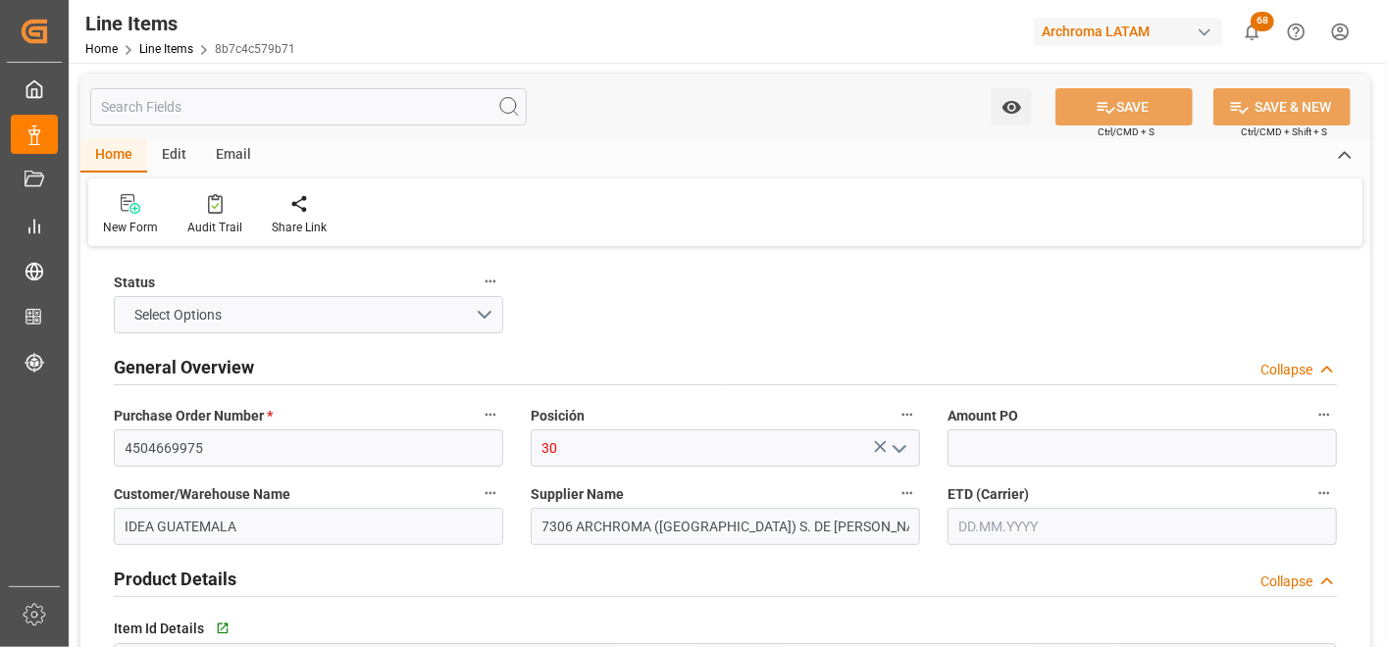
type input "1"
type input "960"
type input "320420000000"
type input "29.09.2025 18:50"
type input "29.09.2025 14:34"
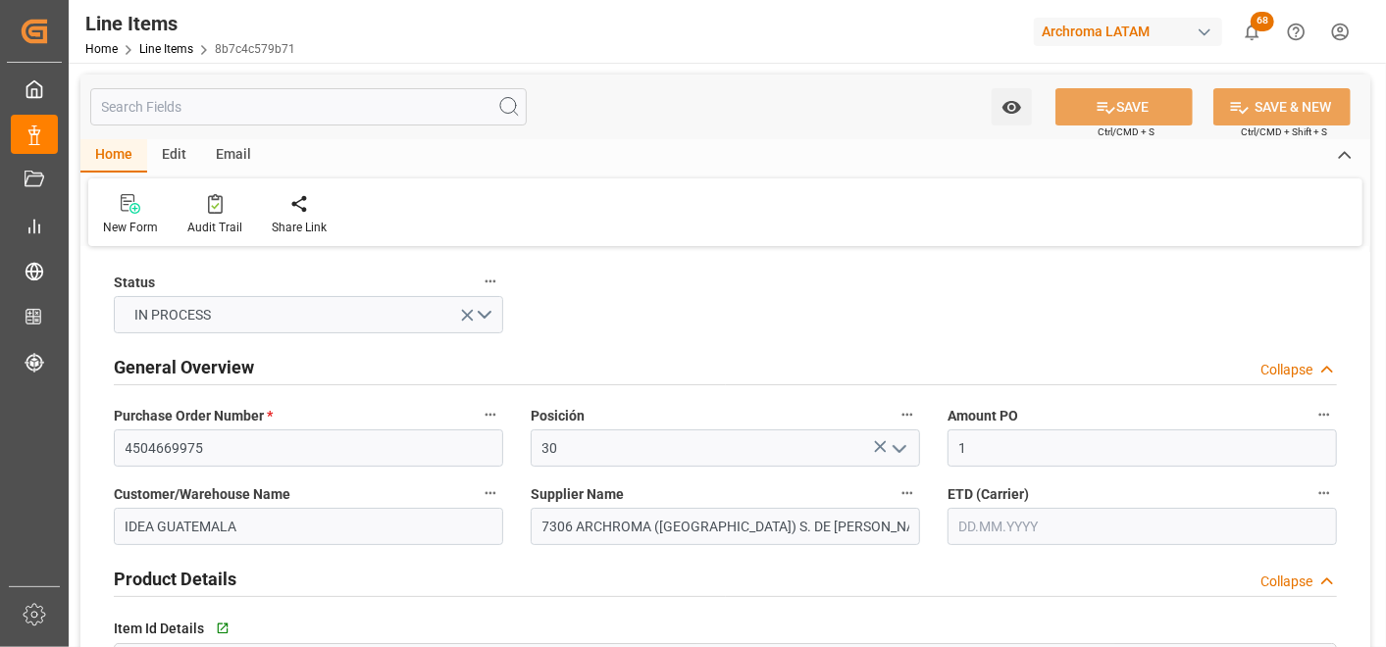
type input "[DATE]"
type input "10.10.2025"
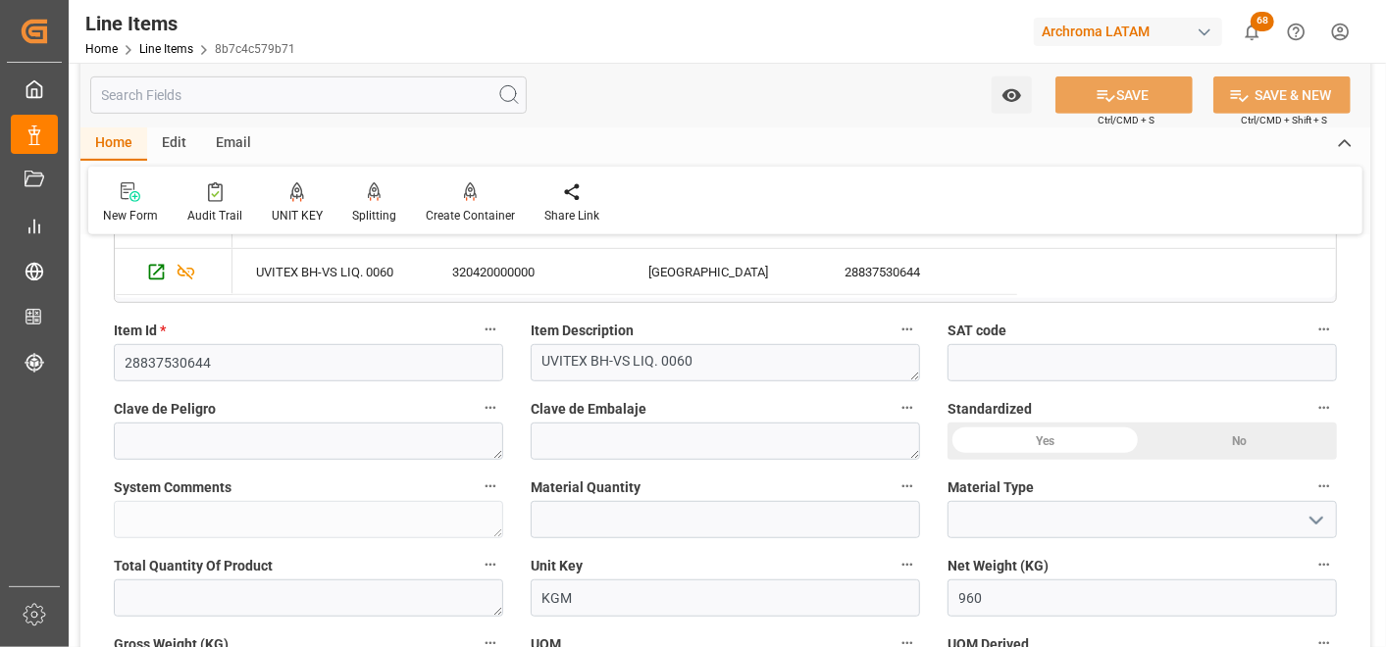
scroll to position [544, 0]
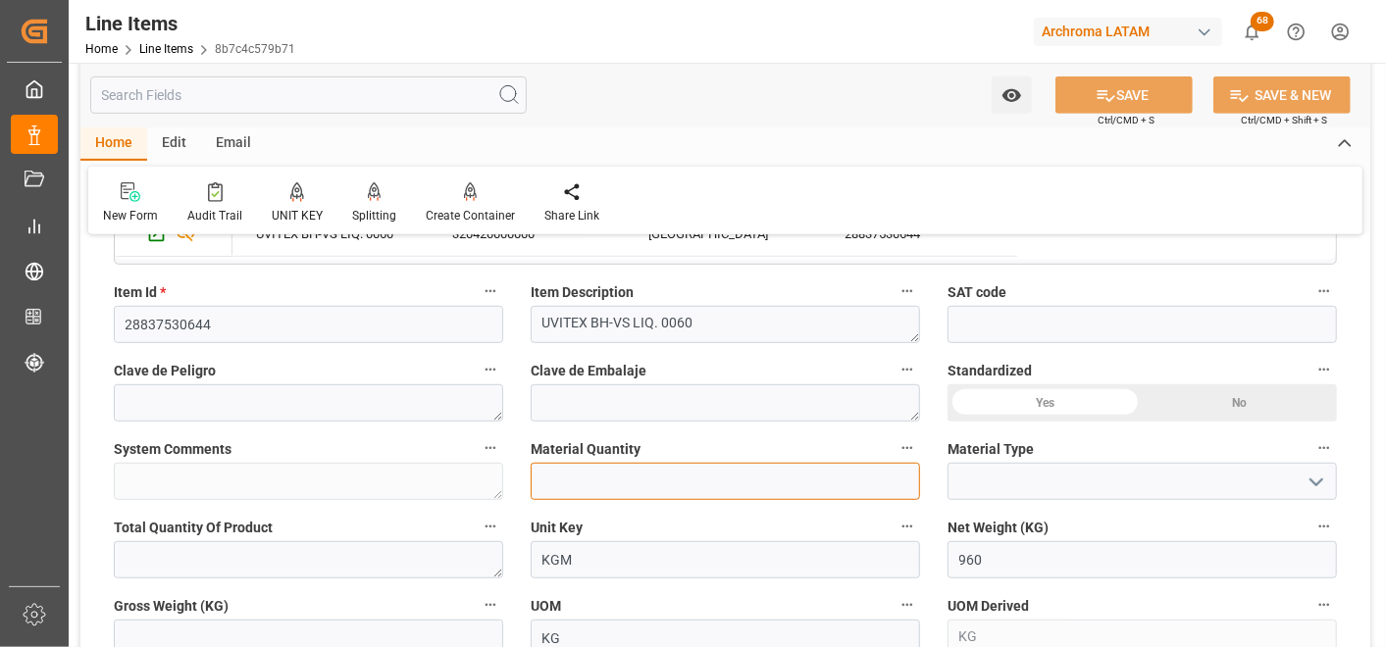
click at [758, 478] on input "text" at bounding box center [725, 481] width 389 height 37
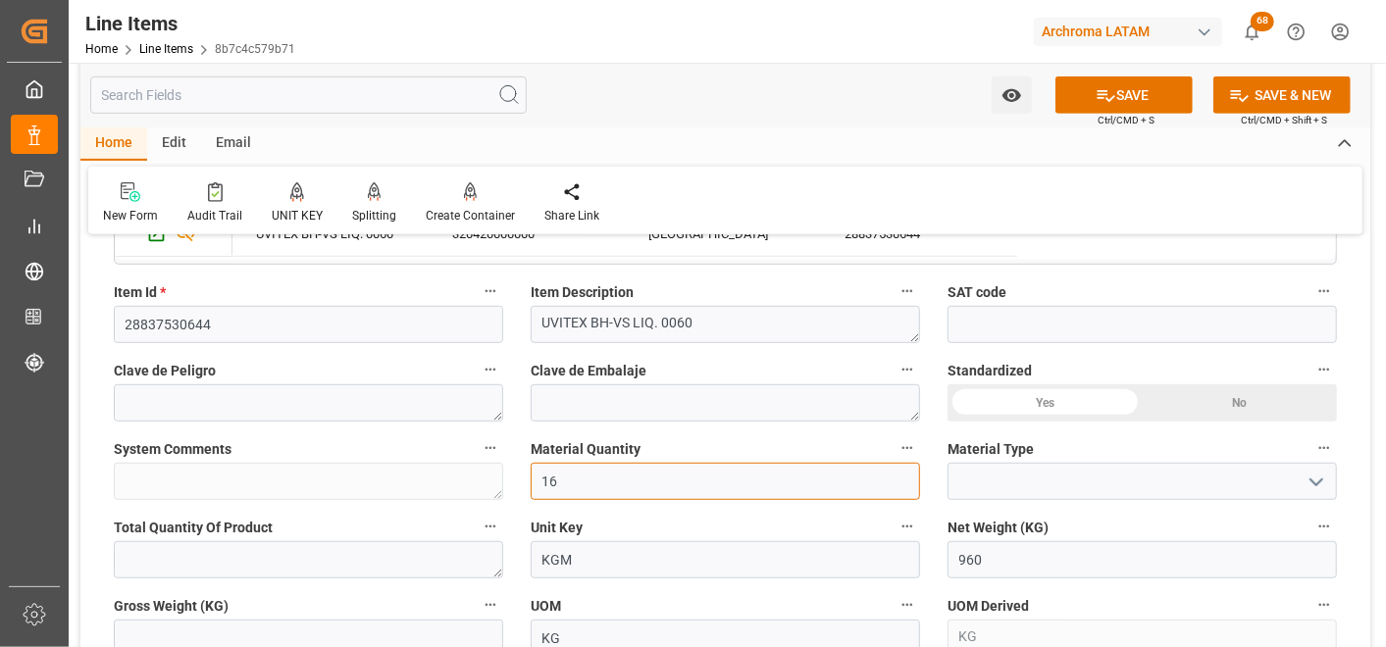
type input "16"
click at [1312, 476] on icon "open menu" at bounding box center [1317, 483] width 24 height 24
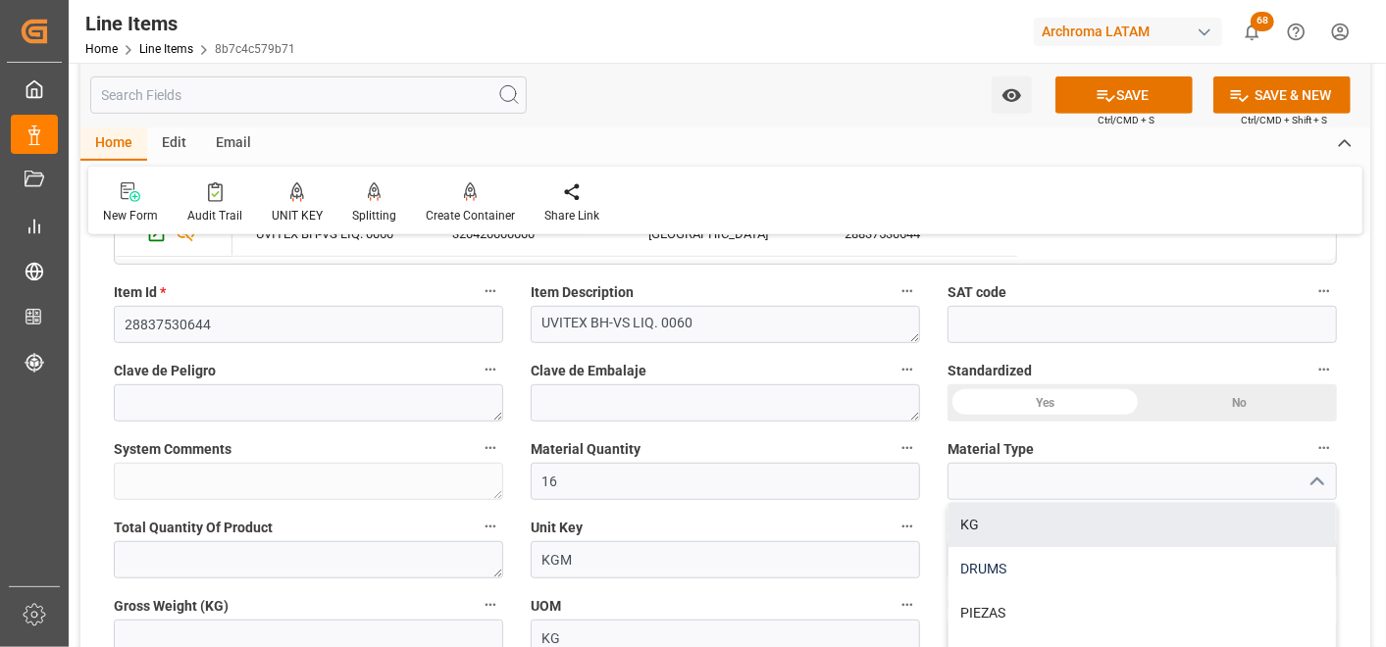
click at [1194, 553] on div "DRUMS" at bounding box center [1142, 569] width 387 height 44
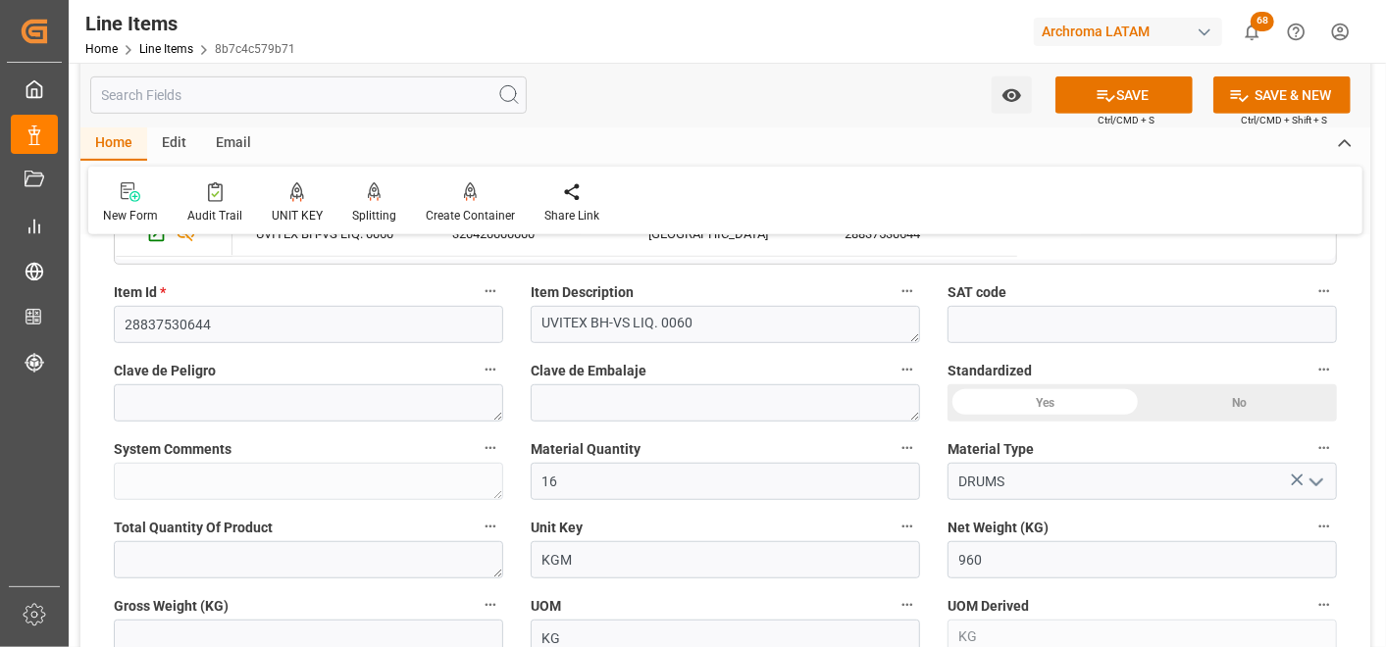
click at [1324, 487] on icon "open menu" at bounding box center [1317, 483] width 24 height 24
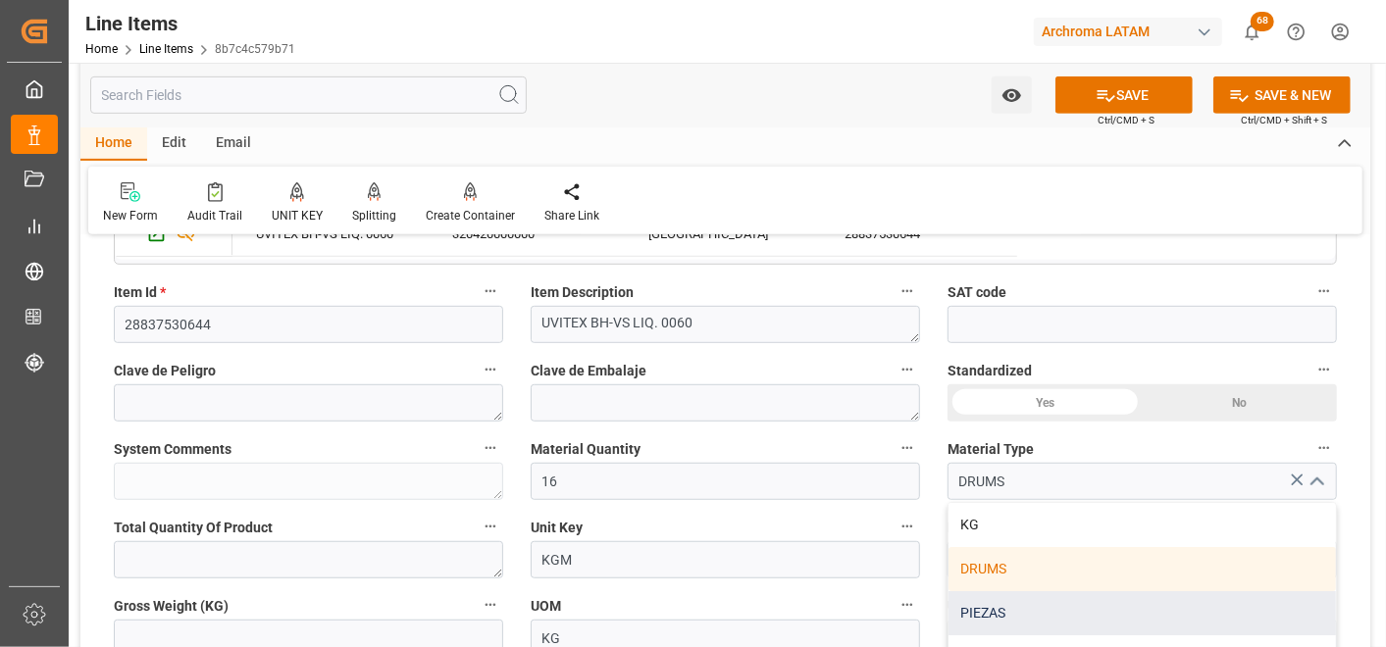
click at [1211, 609] on div "PIEZAS" at bounding box center [1142, 613] width 387 height 44
type input "PIEZAS"
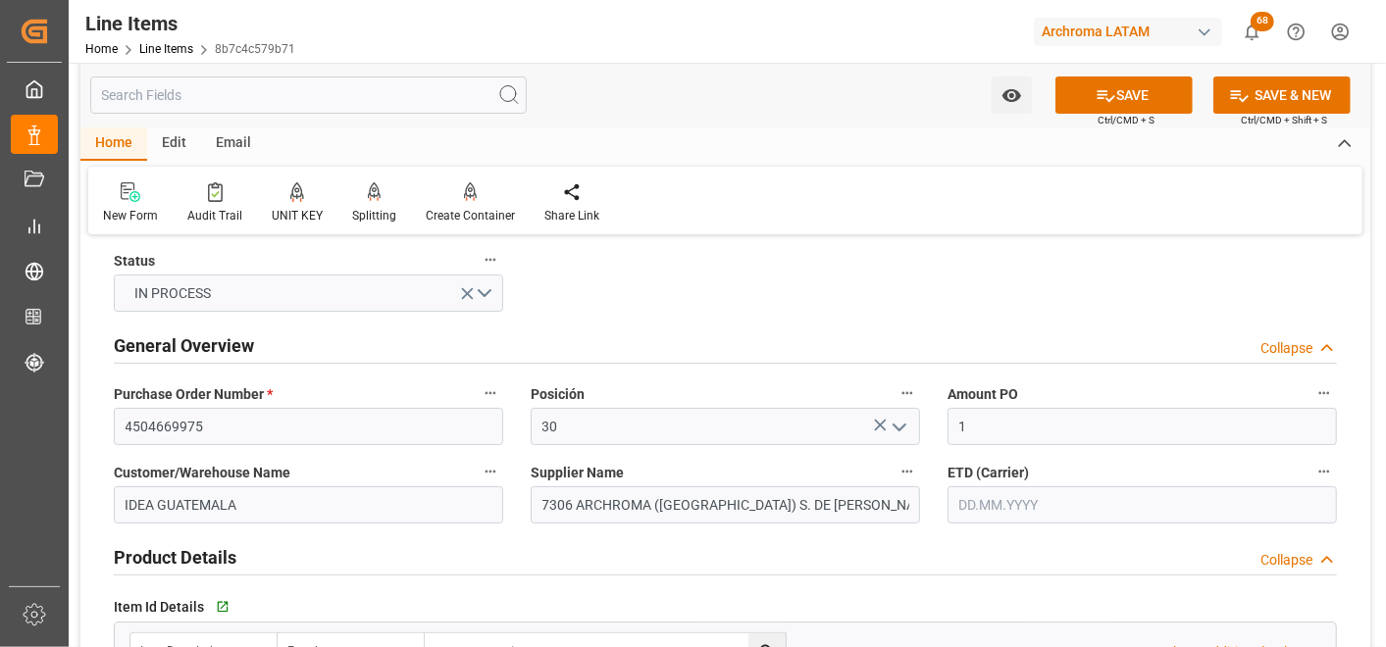
scroll to position [0, 0]
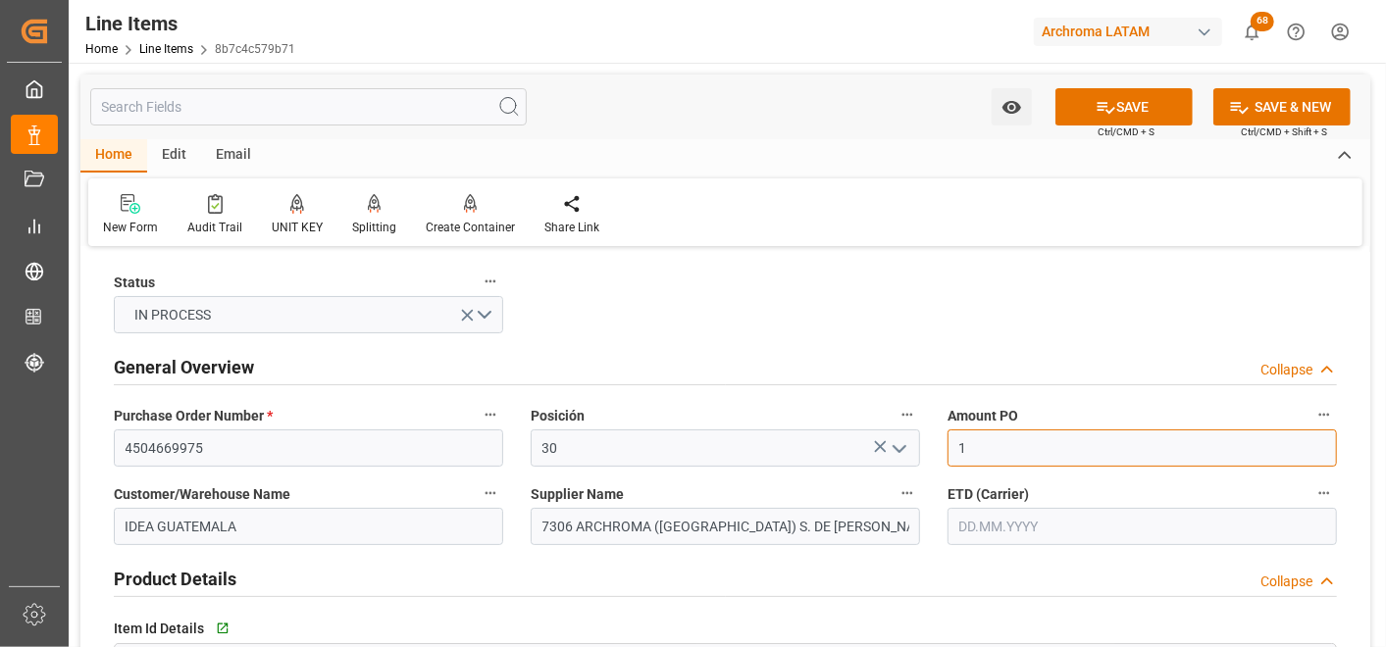
drag, startPoint x: 1031, startPoint y: 449, endPoint x: 889, endPoint y: 447, distance: 142.2
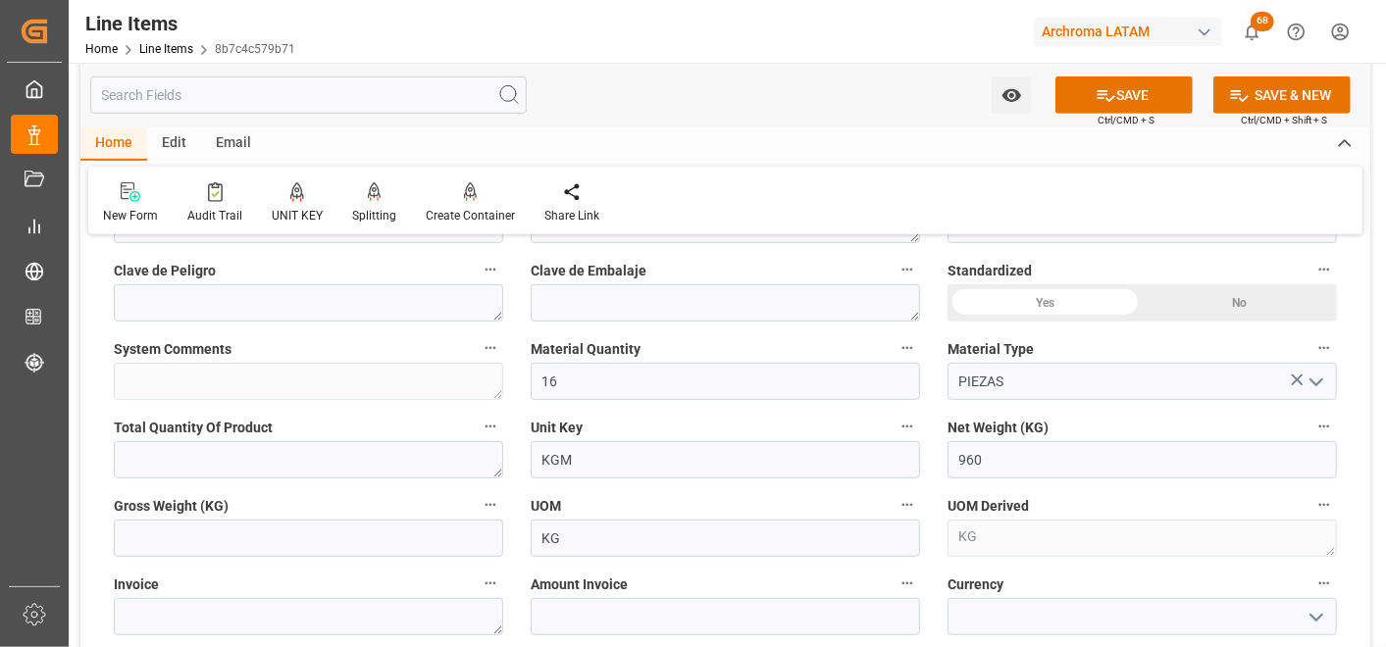
scroll to position [653, 0]
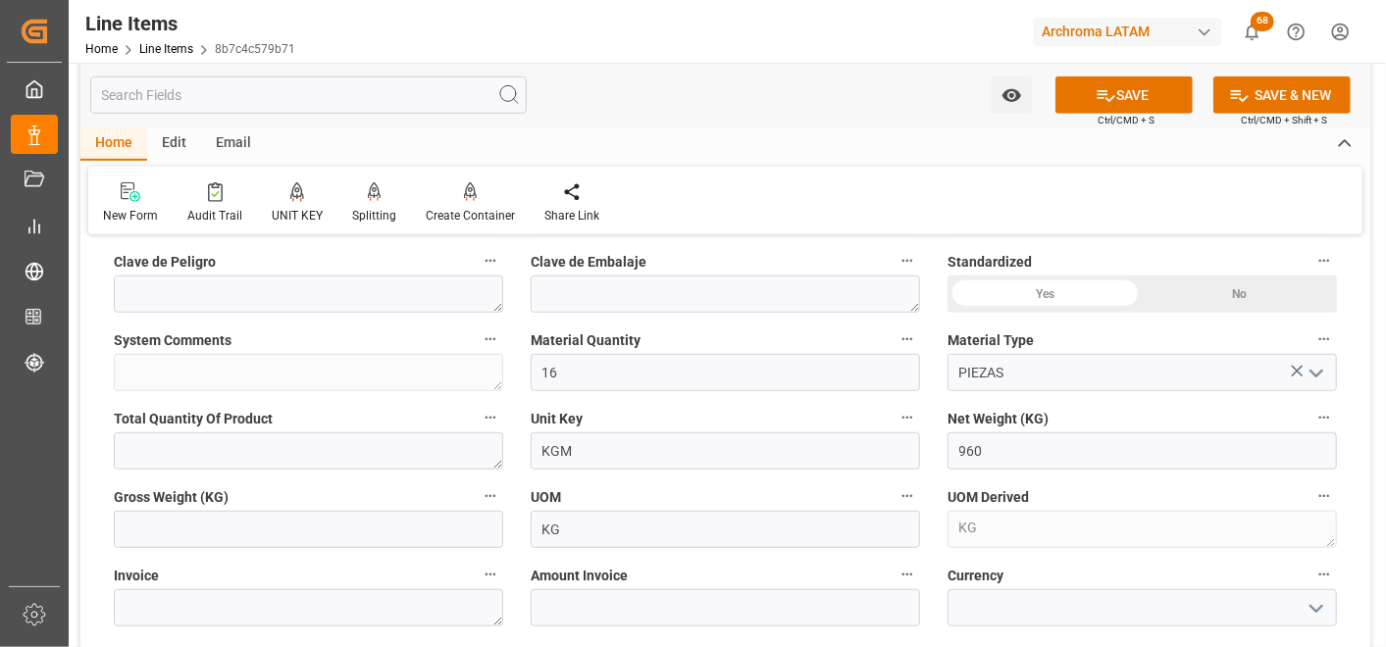
type input "3.31"
click at [396, 532] on input "text" at bounding box center [308, 529] width 389 height 37
type input "1008"
click at [130, 596] on textarea at bounding box center [308, 608] width 389 height 37
paste textarea "7060003705"
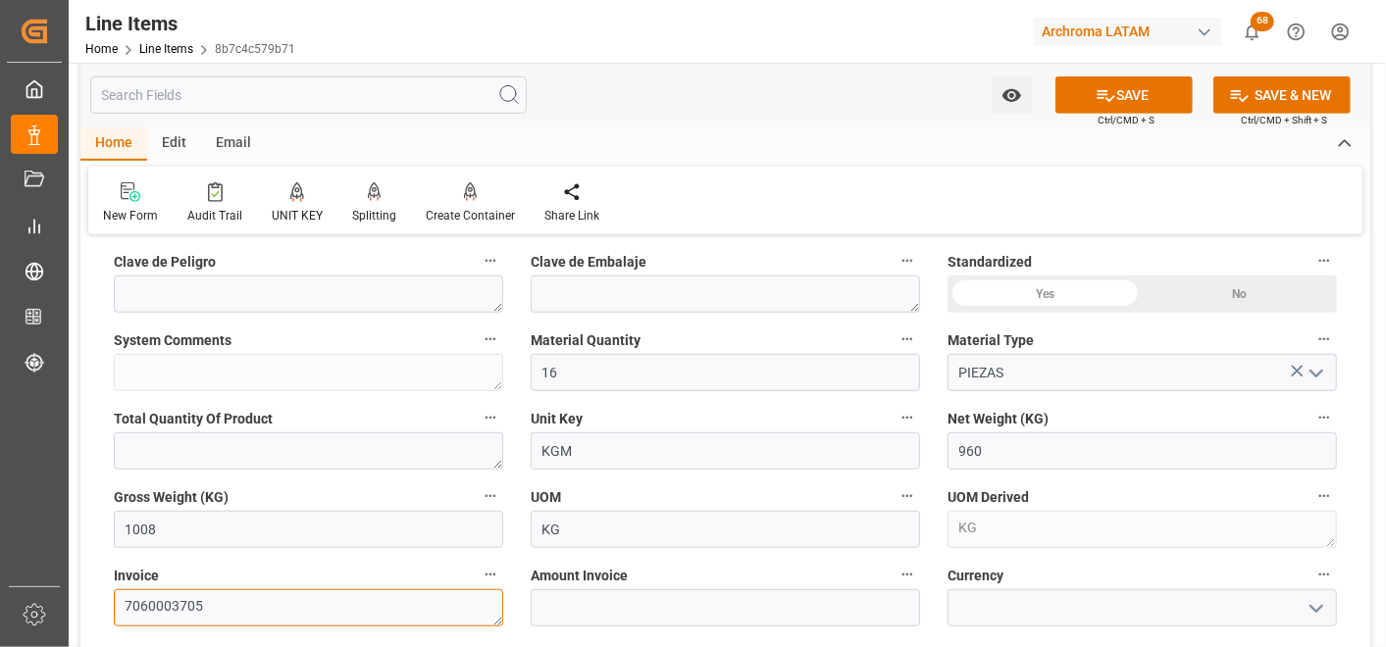
type textarea "7060003705"
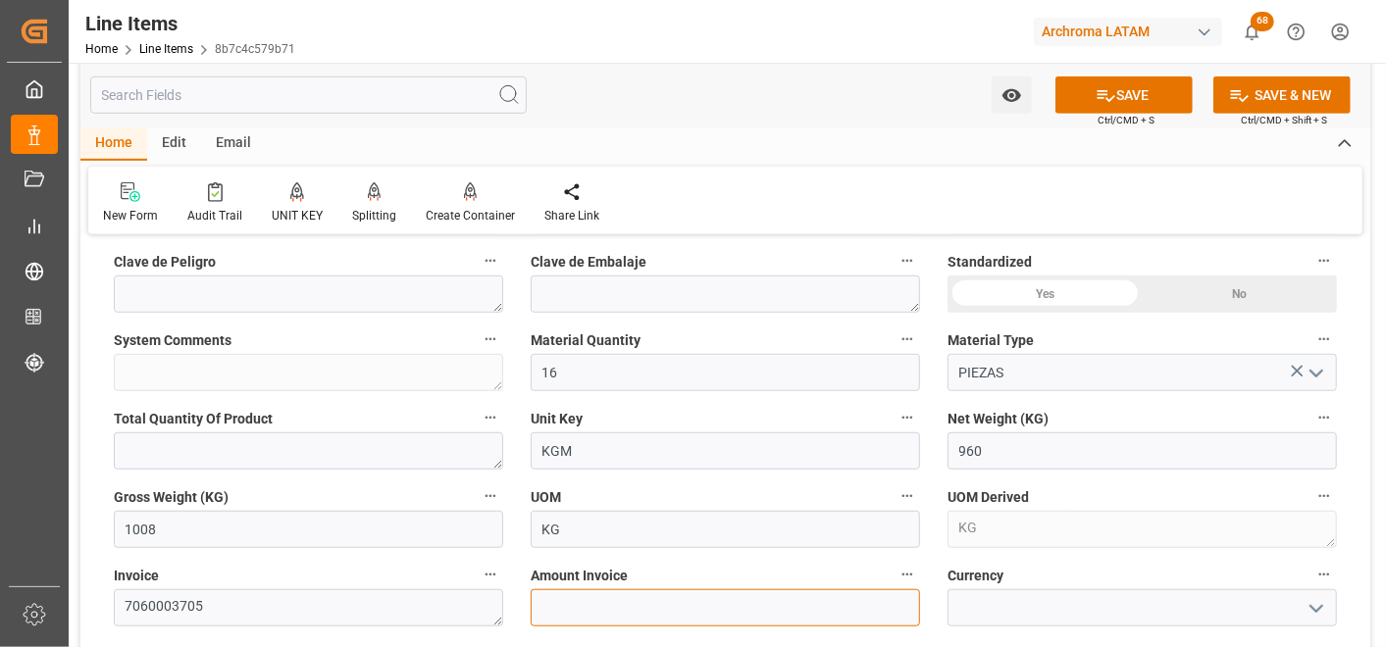
click at [644, 596] on input "text" at bounding box center [725, 608] width 389 height 37
type input "3177.6"
click at [1324, 600] on icon "open menu" at bounding box center [1317, 609] width 24 height 24
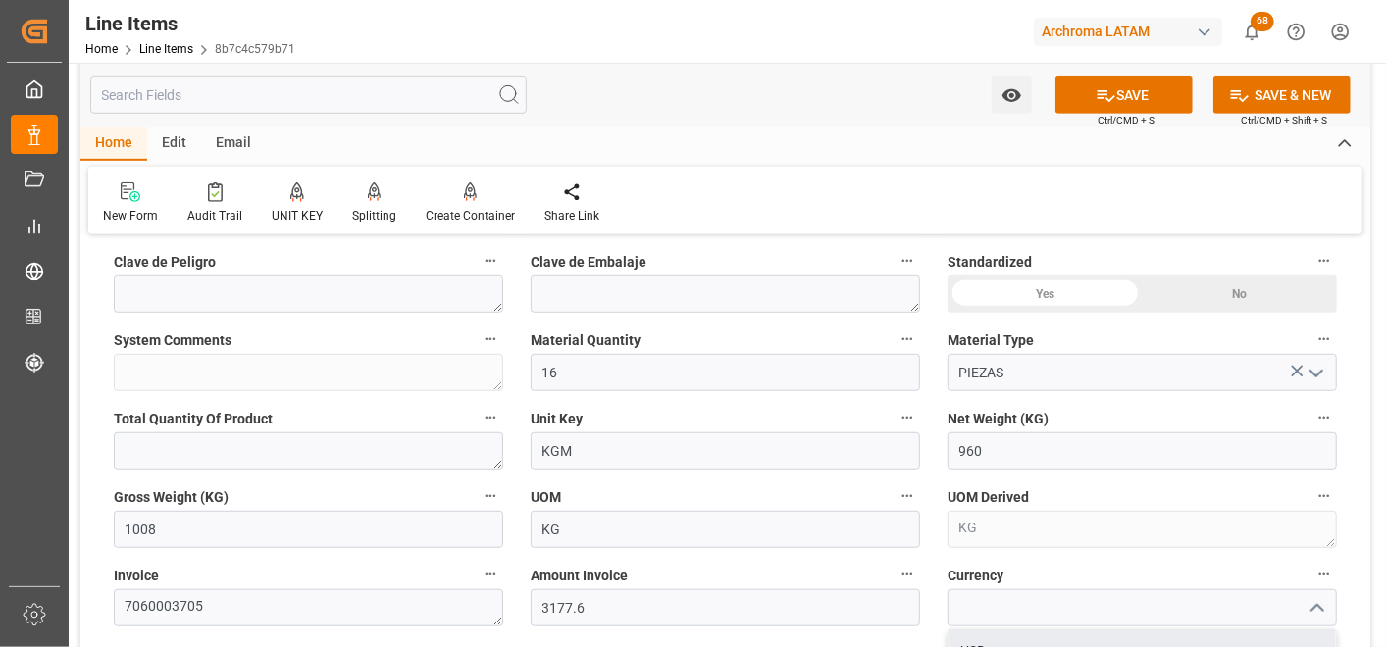
click at [1222, 630] on div "USD" at bounding box center [1142, 652] width 387 height 44
type input "USD"
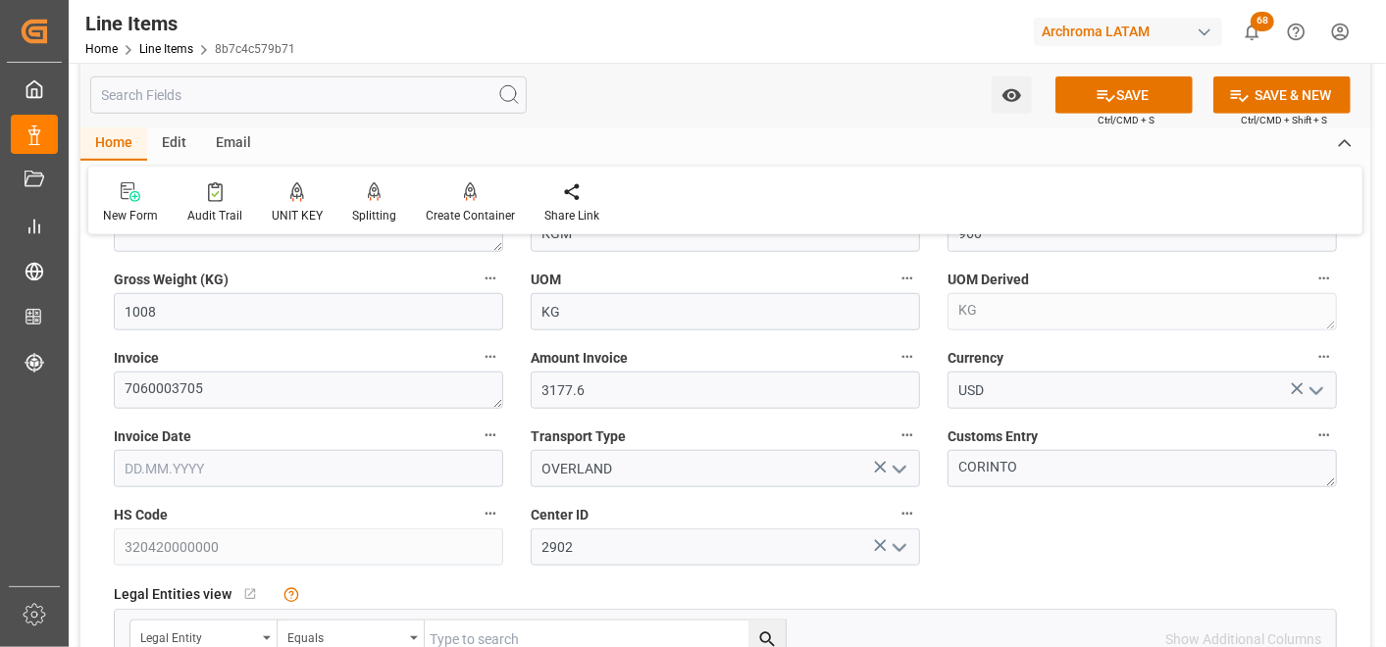
click at [334, 476] on input "text" at bounding box center [308, 468] width 389 height 37
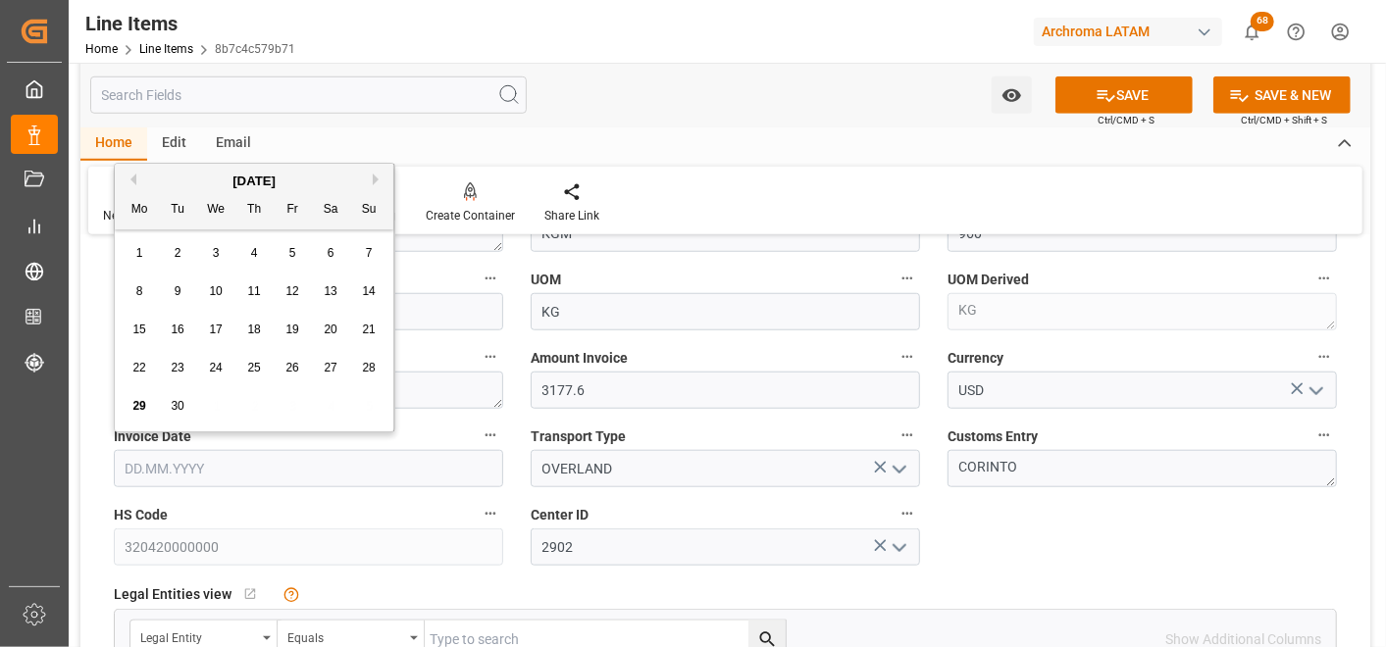
type input "[DATE]"
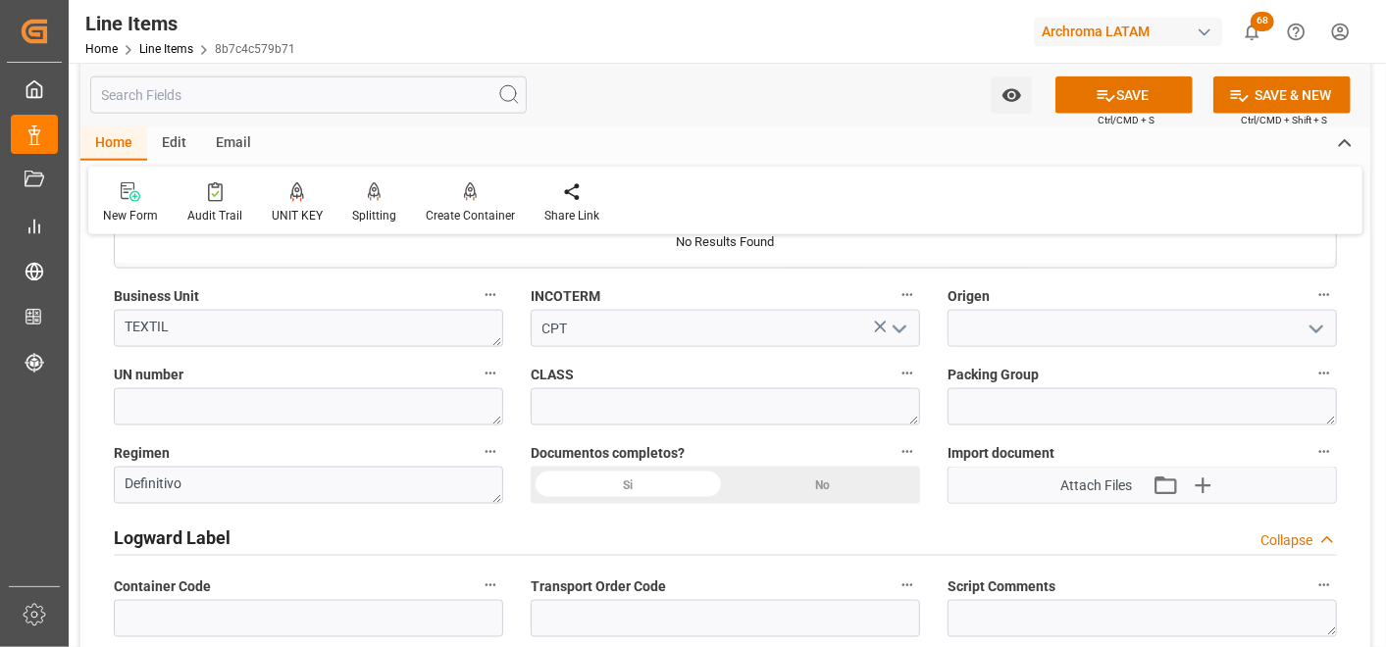
scroll to position [1416, 0]
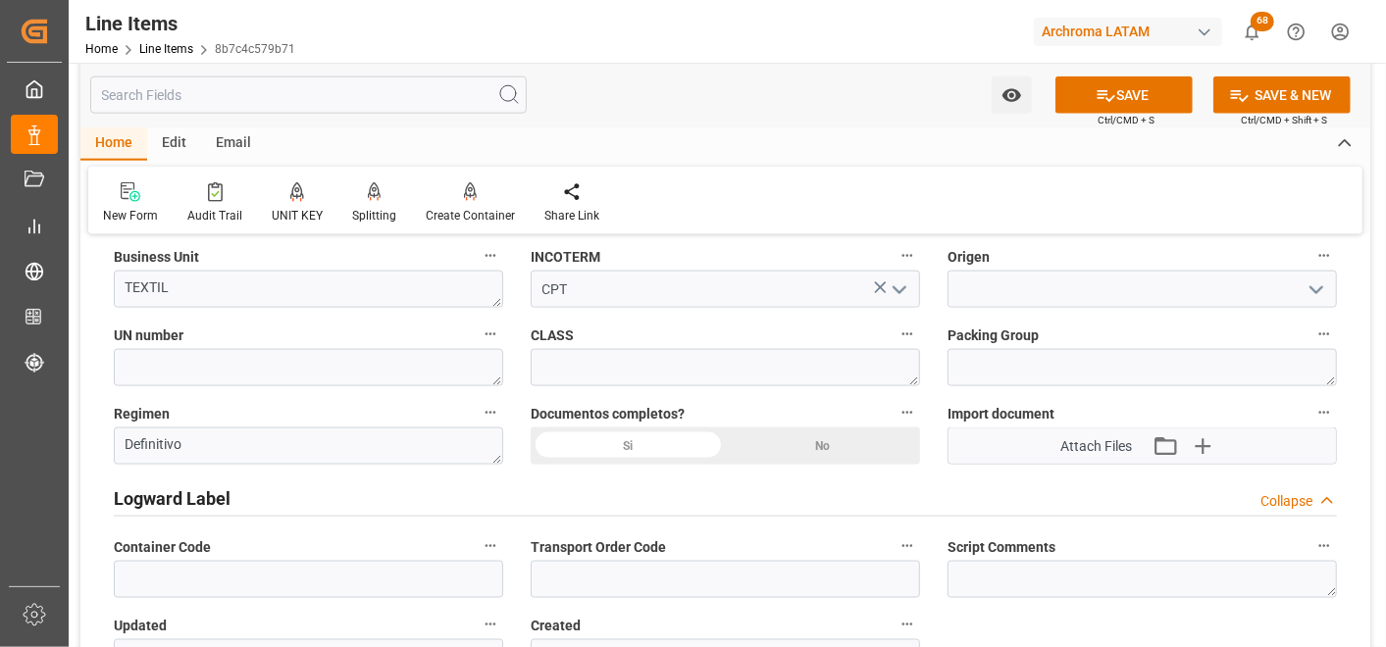
click at [633, 444] on div "Si" at bounding box center [628, 446] width 195 height 37
click at [992, 271] on input at bounding box center [1142, 289] width 389 height 37
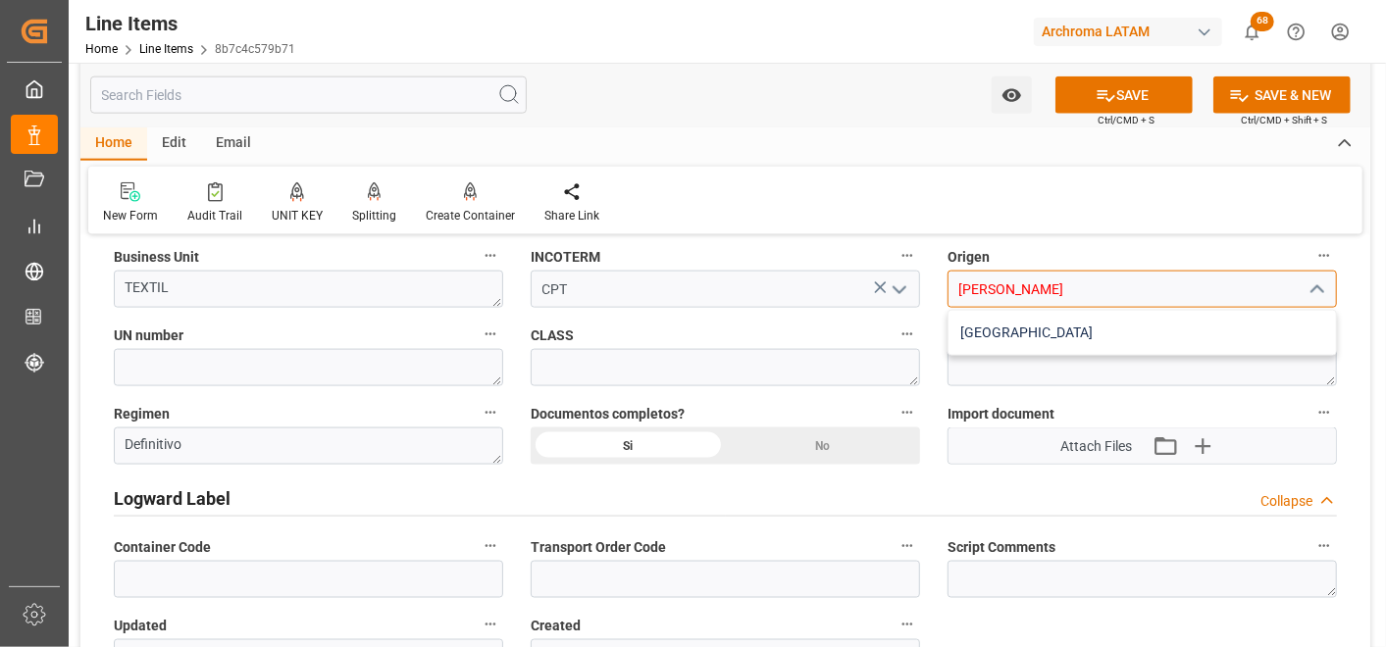
click at [1007, 320] on div "COLOMBIA" at bounding box center [1142, 333] width 387 height 44
type input "COLOMBIA"
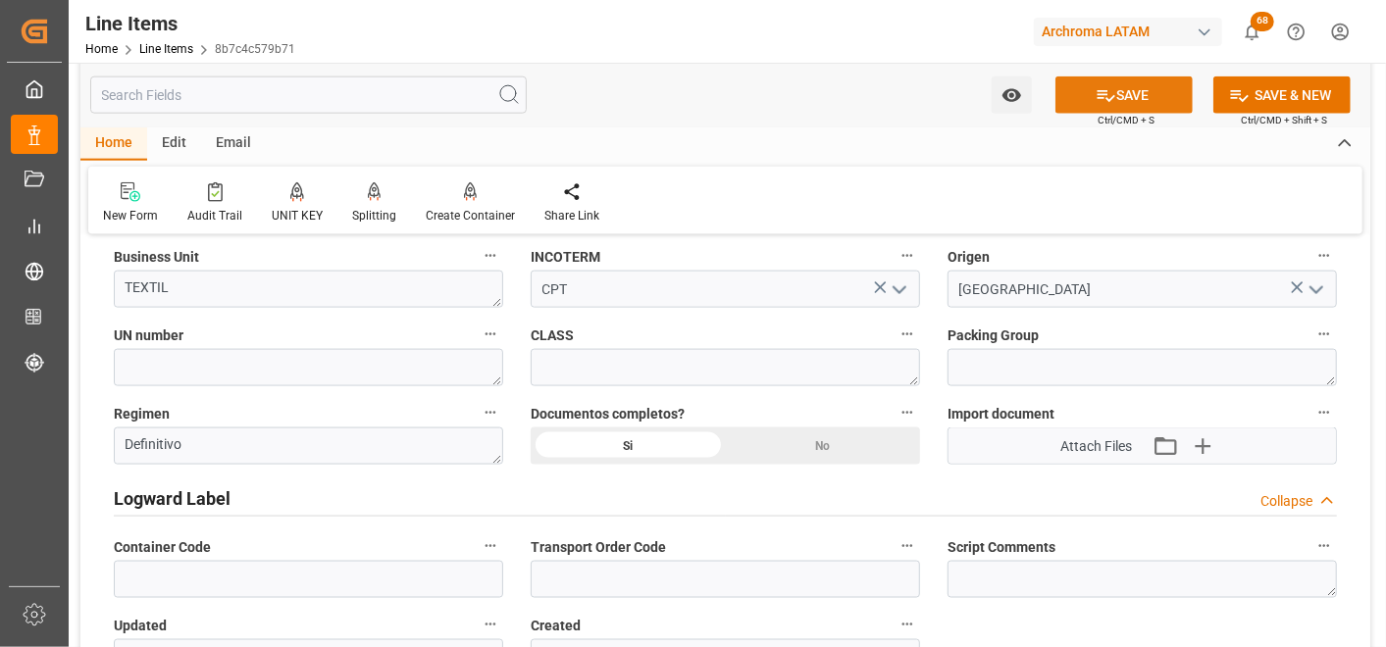
click at [1105, 99] on icon at bounding box center [1107, 96] width 18 height 12
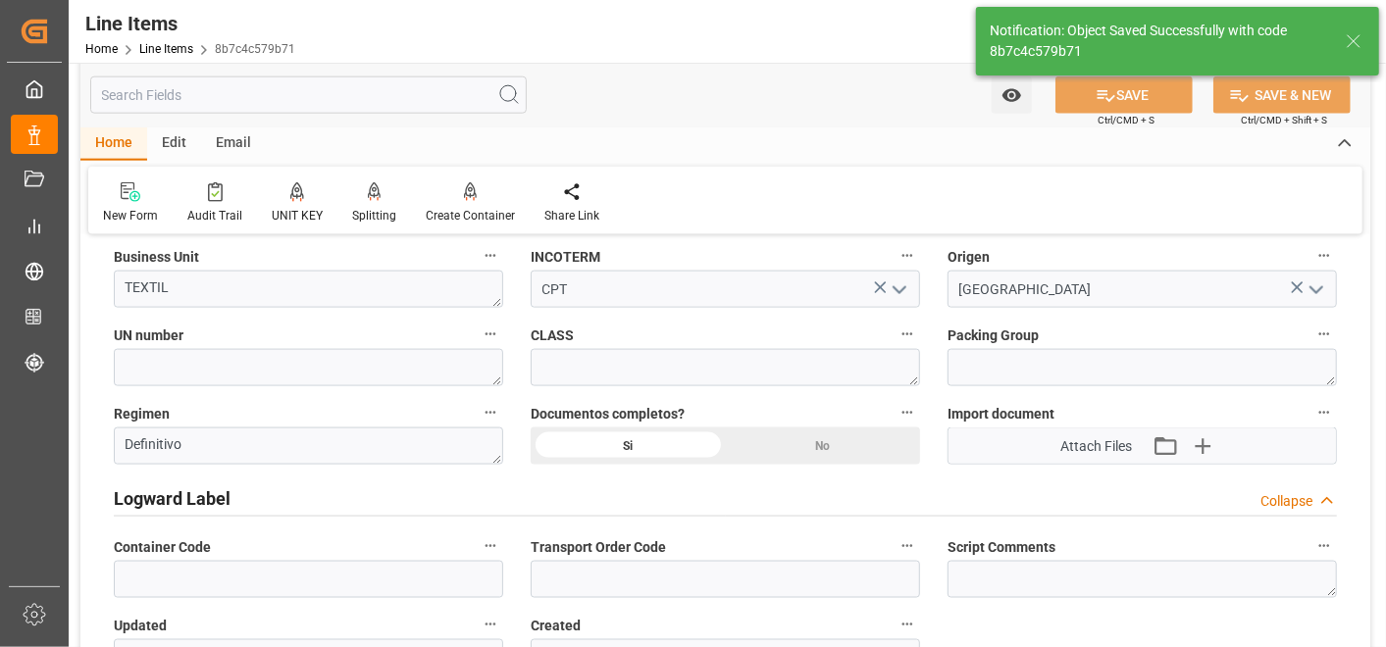
type textarea "16 PIEZAS"
type input "29.09.2025 18:51"
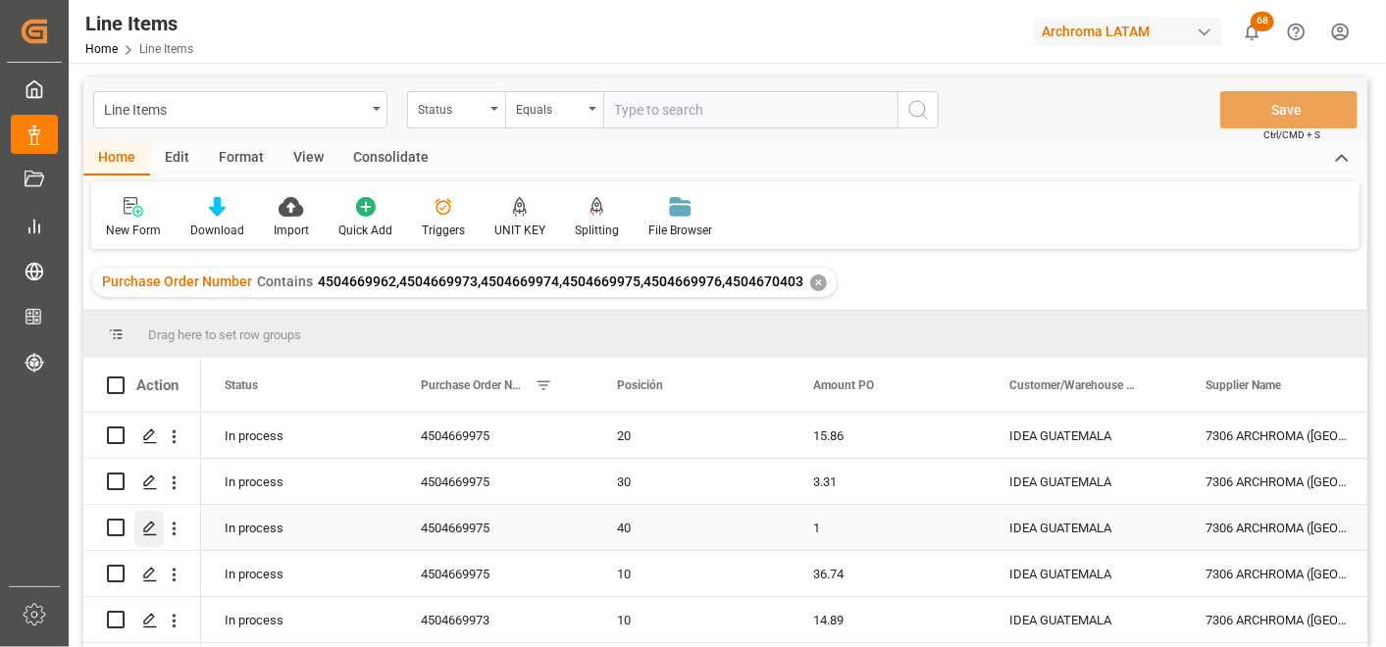
click at [144, 527] on polygon "Press SPACE to select this row." at bounding box center [149, 527] width 10 height 10
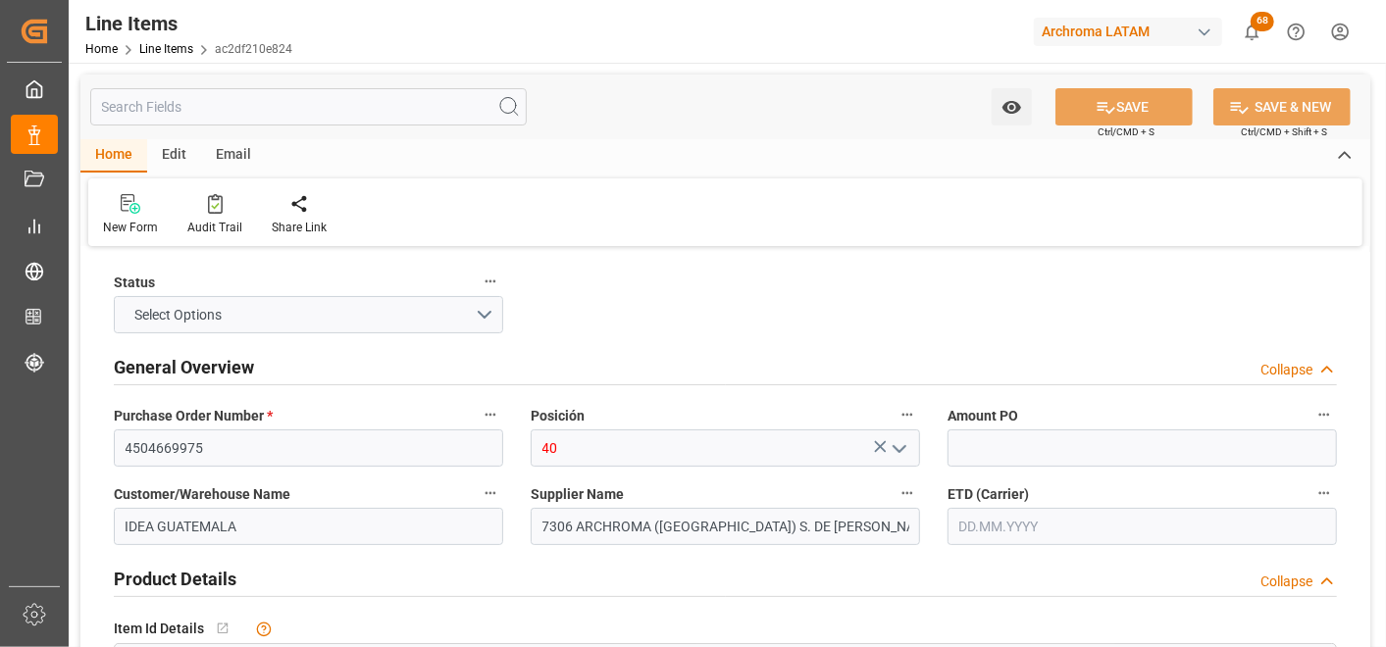
type input "1"
type input "800"
type input "29.09.2025 18:51"
type input "29.09.2025 14:34"
type input "[DATE]"
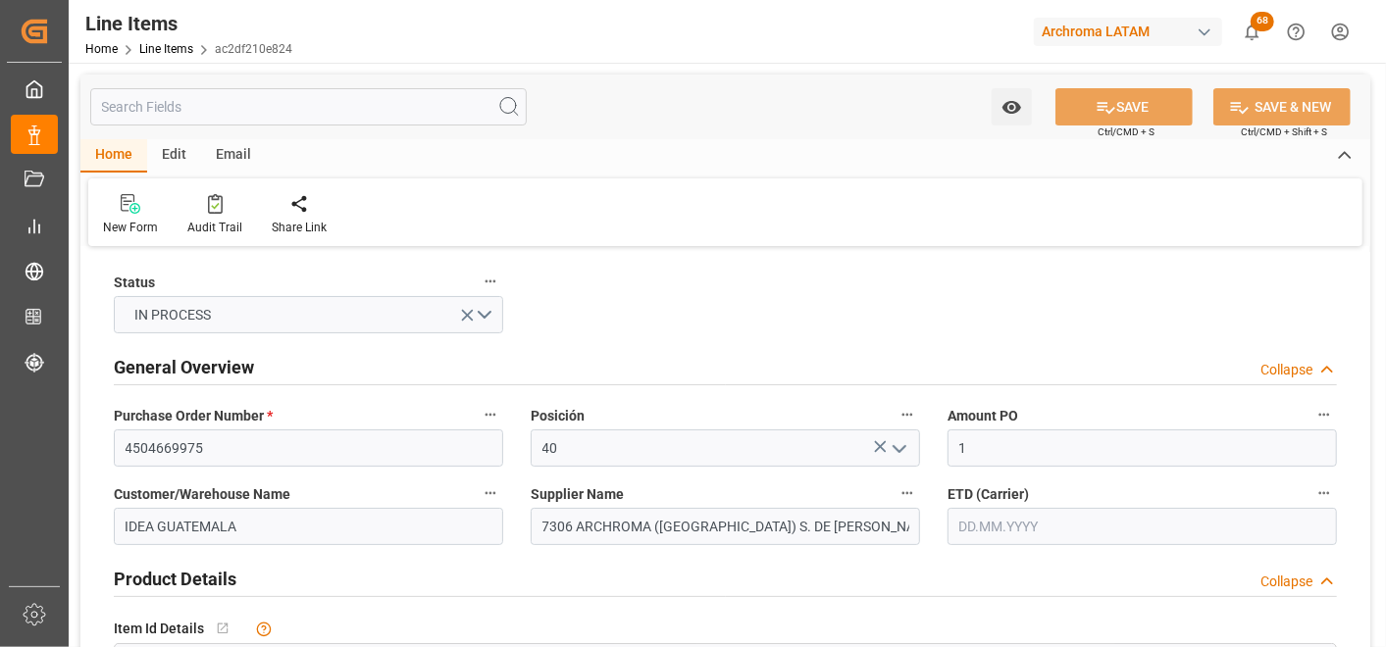
type input "10.10.2025"
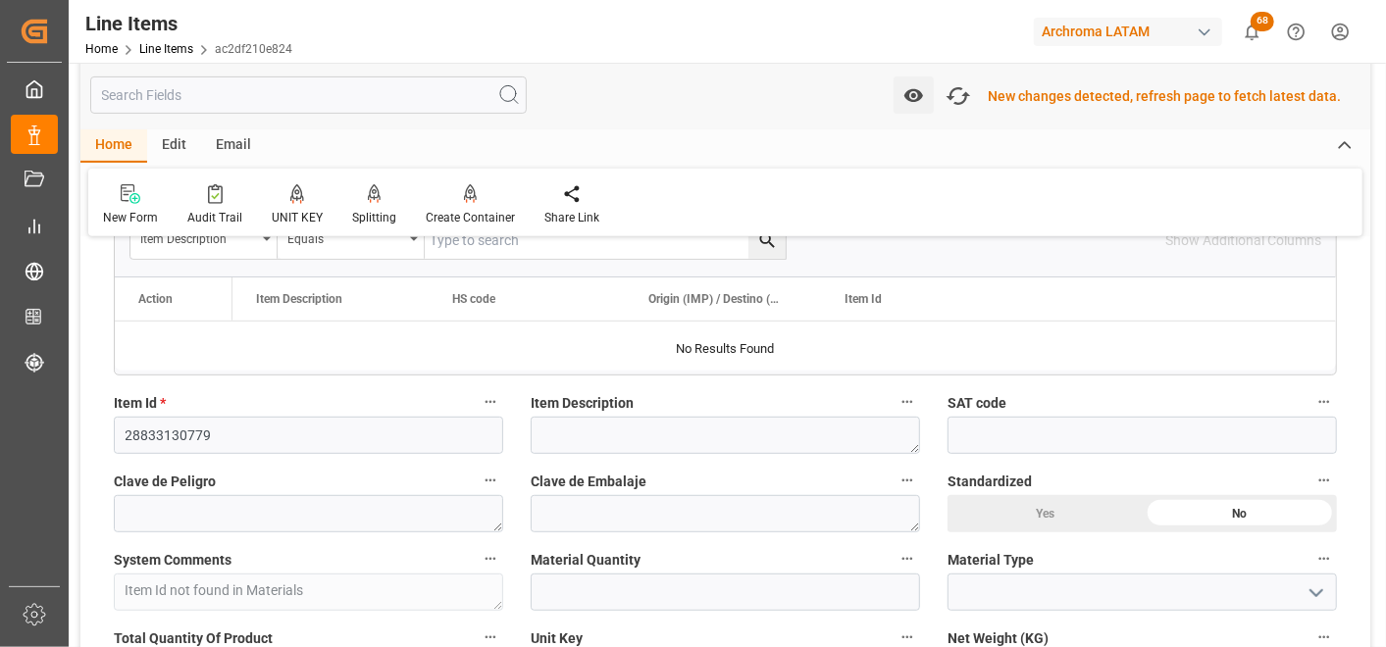
scroll to position [437, 0]
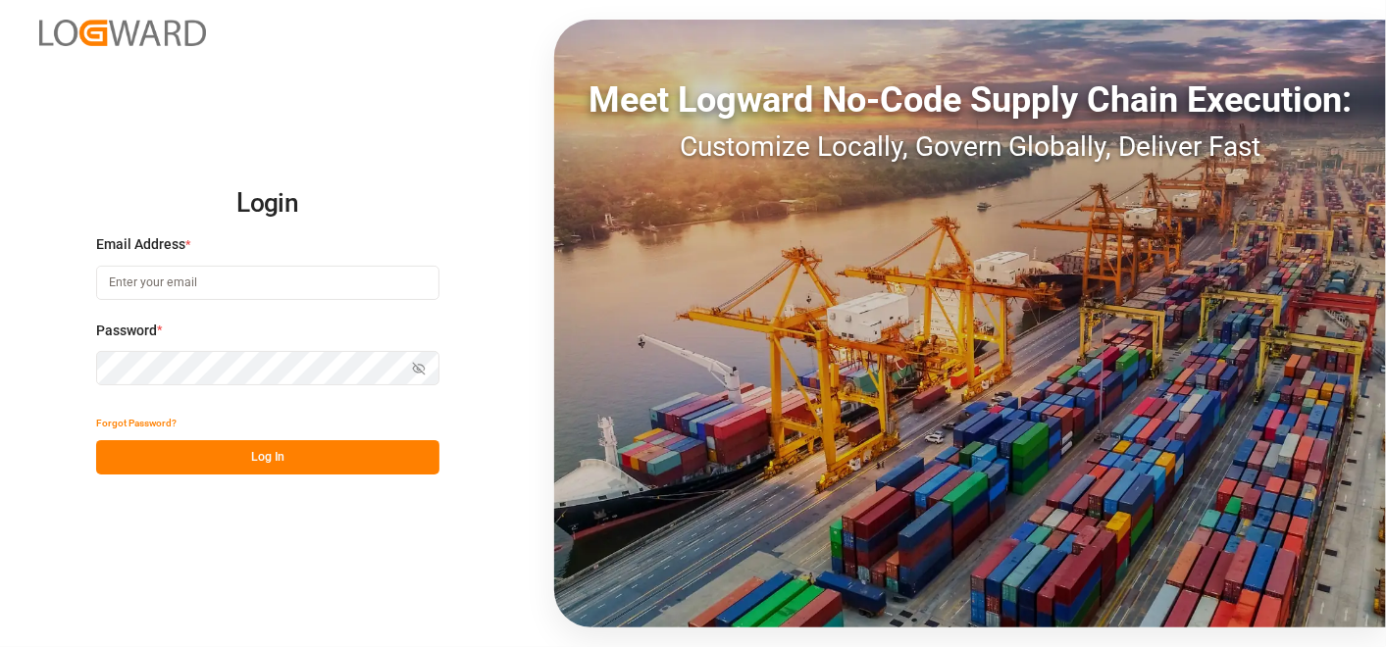
type input "valeria.hurtado@leschaco.com"
click at [247, 463] on button "Log In" at bounding box center [267, 457] width 343 height 34
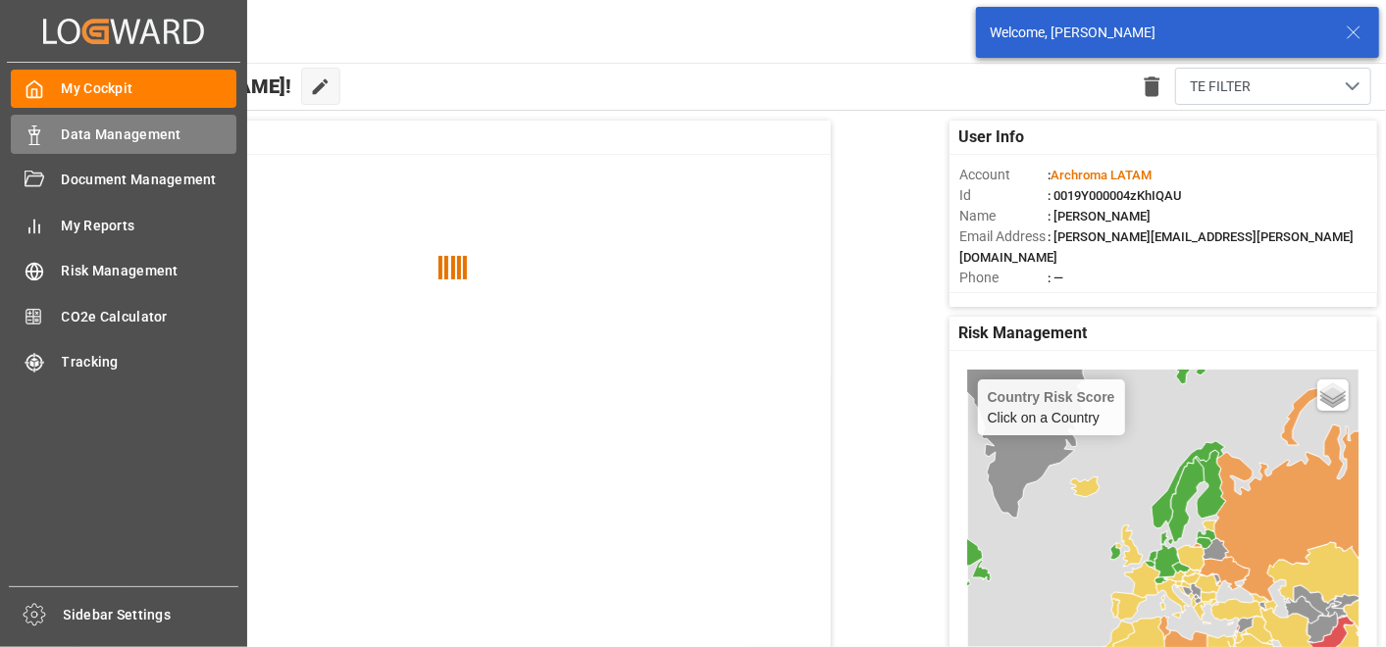
click at [34, 133] on polygon at bounding box center [37, 132] width 6 height 4
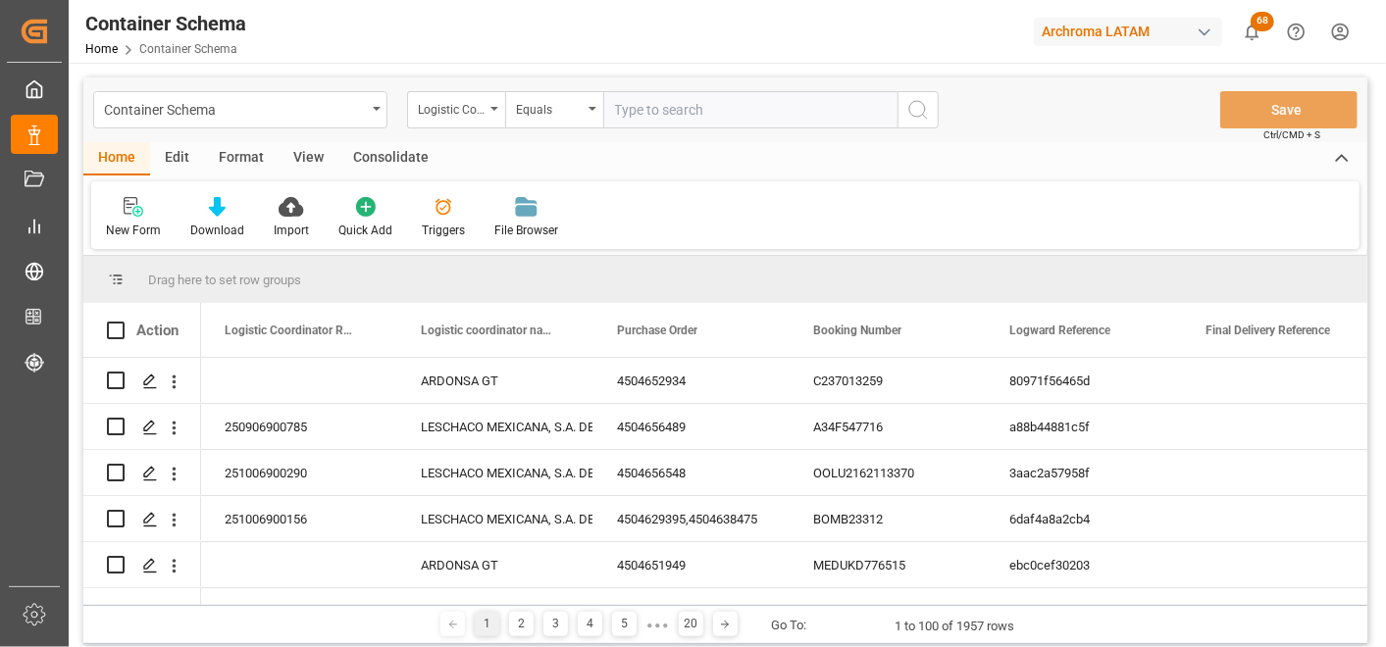
click at [371, 115] on div "Container Schema" at bounding box center [240, 109] width 294 height 37
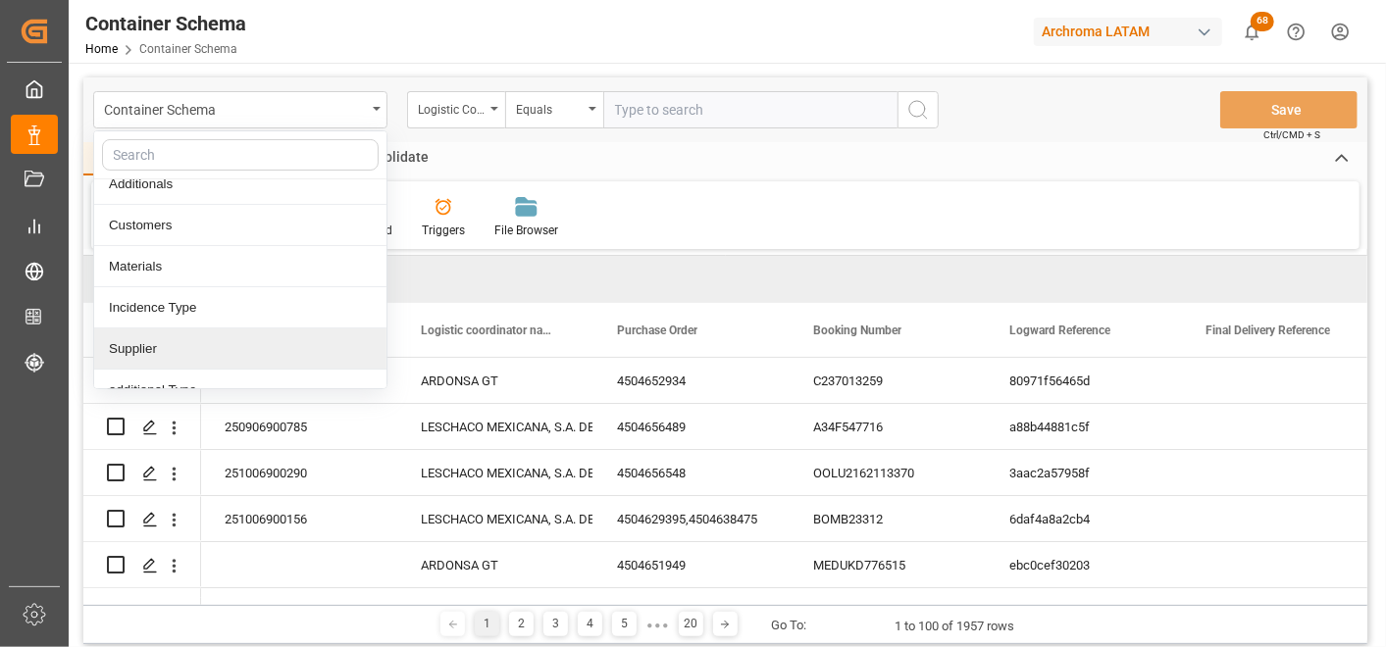
scroll to position [218, 0]
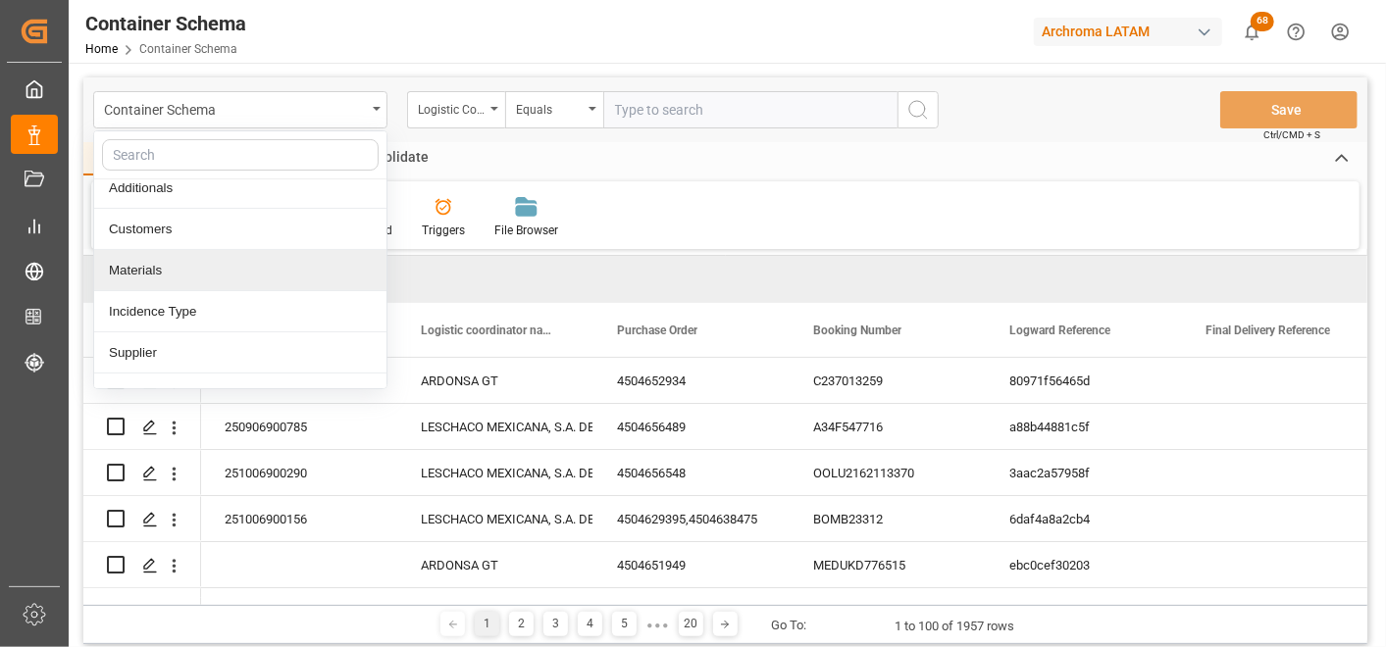
click at [222, 276] on div "Materials" at bounding box center [240, 270] width 292 height 41
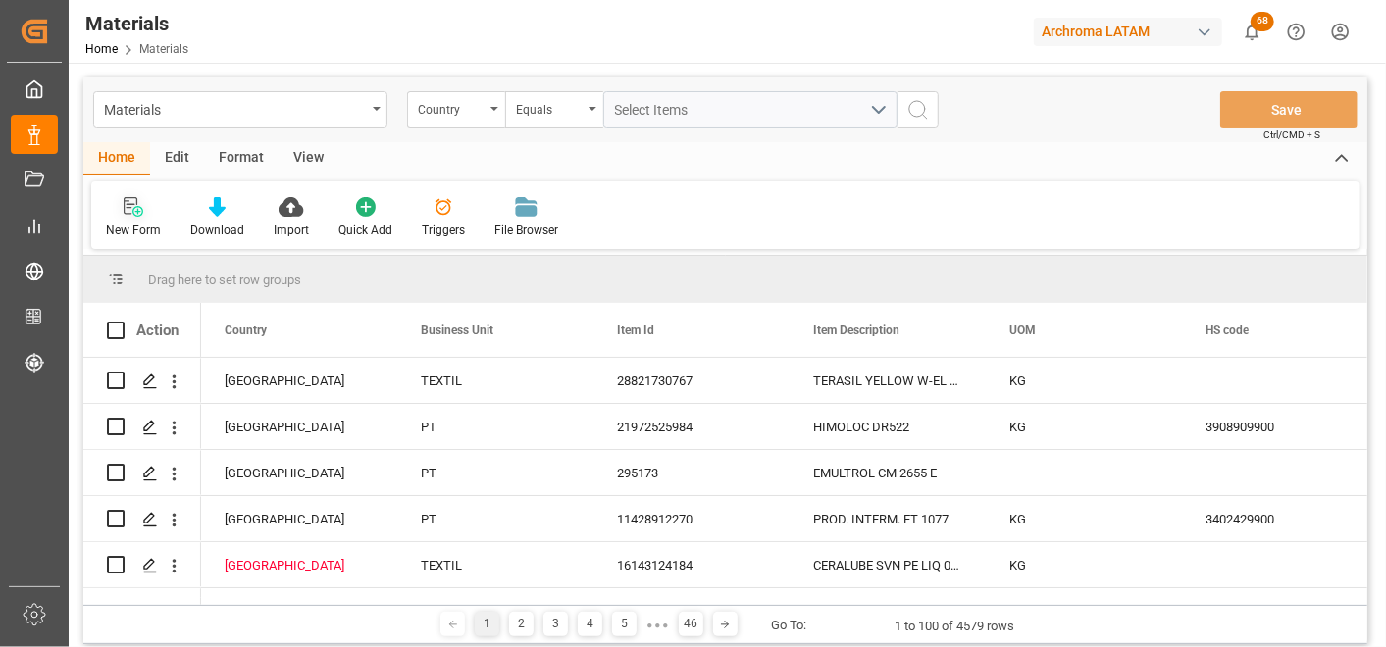
click at [134, 231] on div "New Form" at bounding box center [133, 231] width 55 height 18
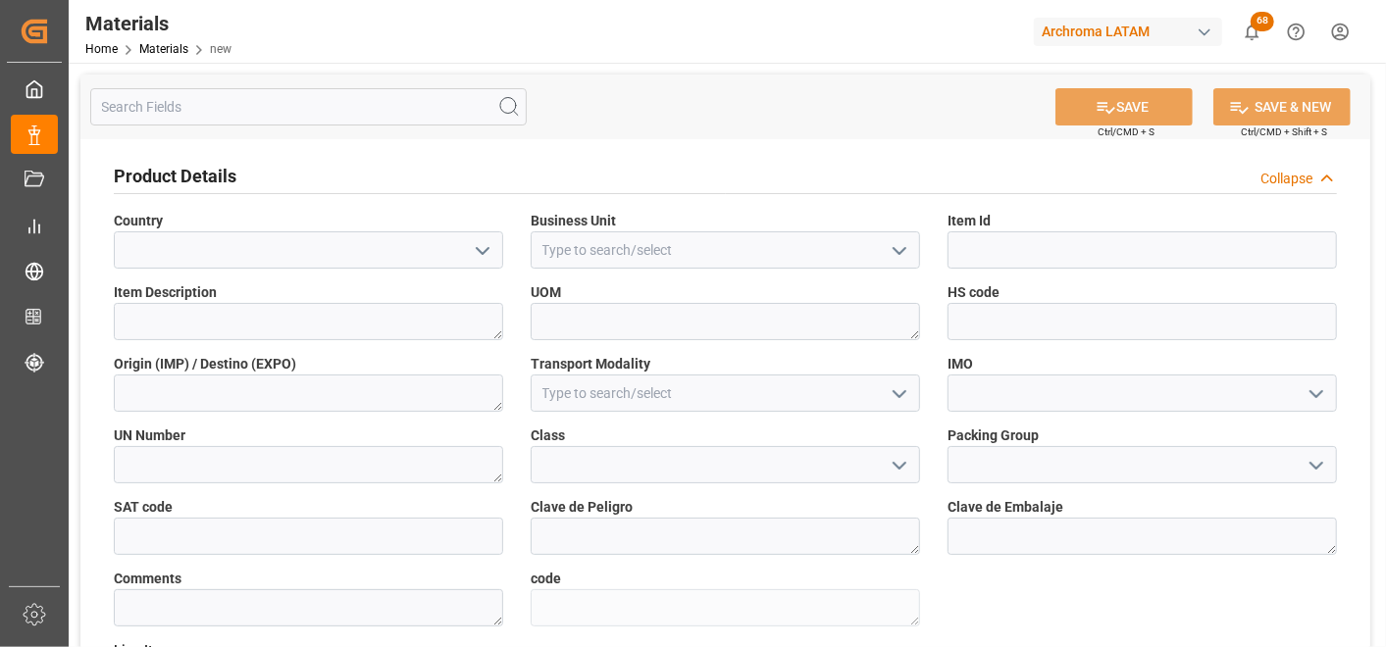
click at [481, 251] on polyline "open menu" at bounding box center [483, 251] width 12 height 6
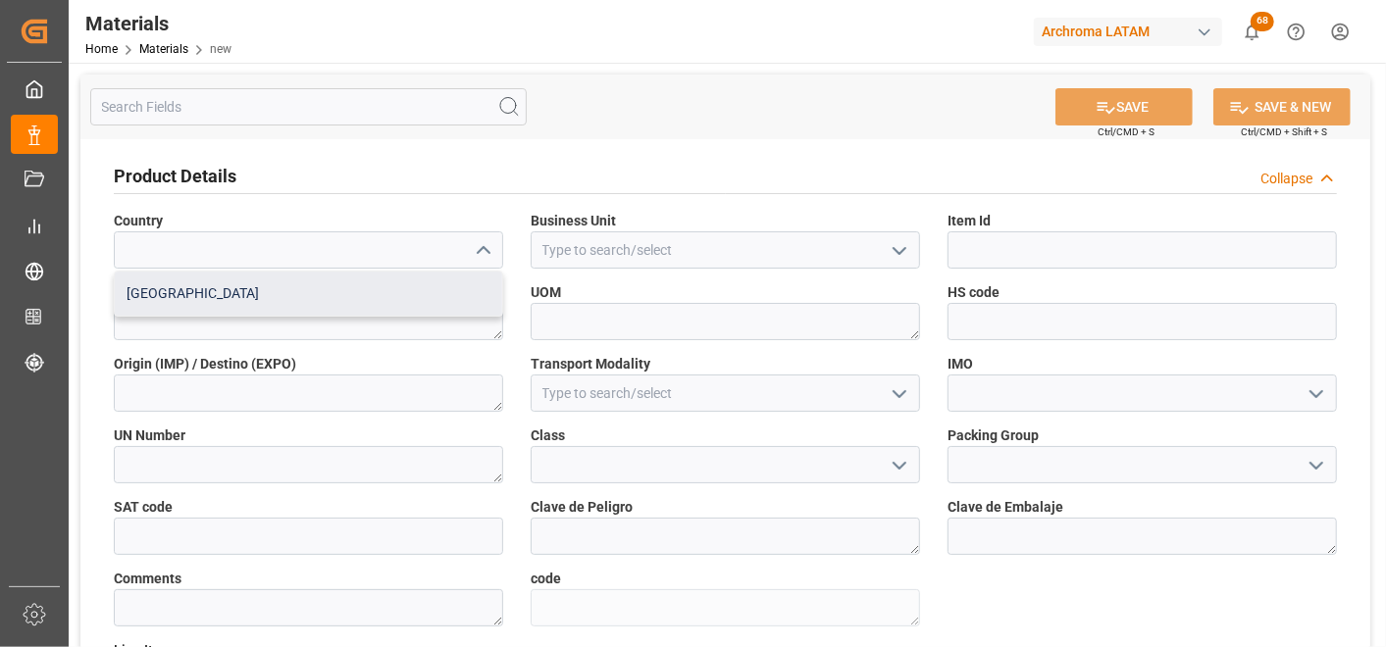
click at [404, 298] on div "Mexico" at bounding box center [308, 294] width 387 height 44
type input "Mexico"
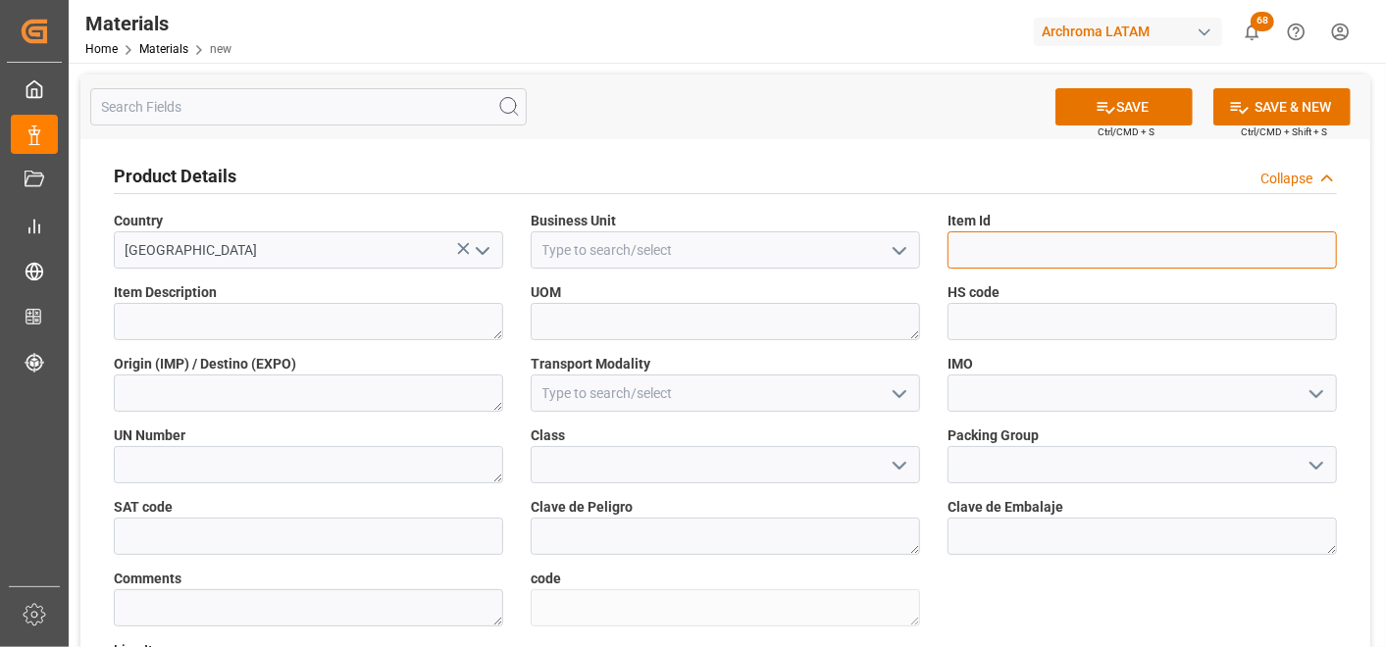
click at [963, 262] on input at bounding box center [1142, 249] width 389 height 37
paste input "28833130779"
type input "28833130779"
click at [896, 263] on button "open menu" at bounding box center [898, 250] width 29 height 30
click at [866, 291] on div "TEXTIL" at bounding box center [725, 294] width 387 height 44
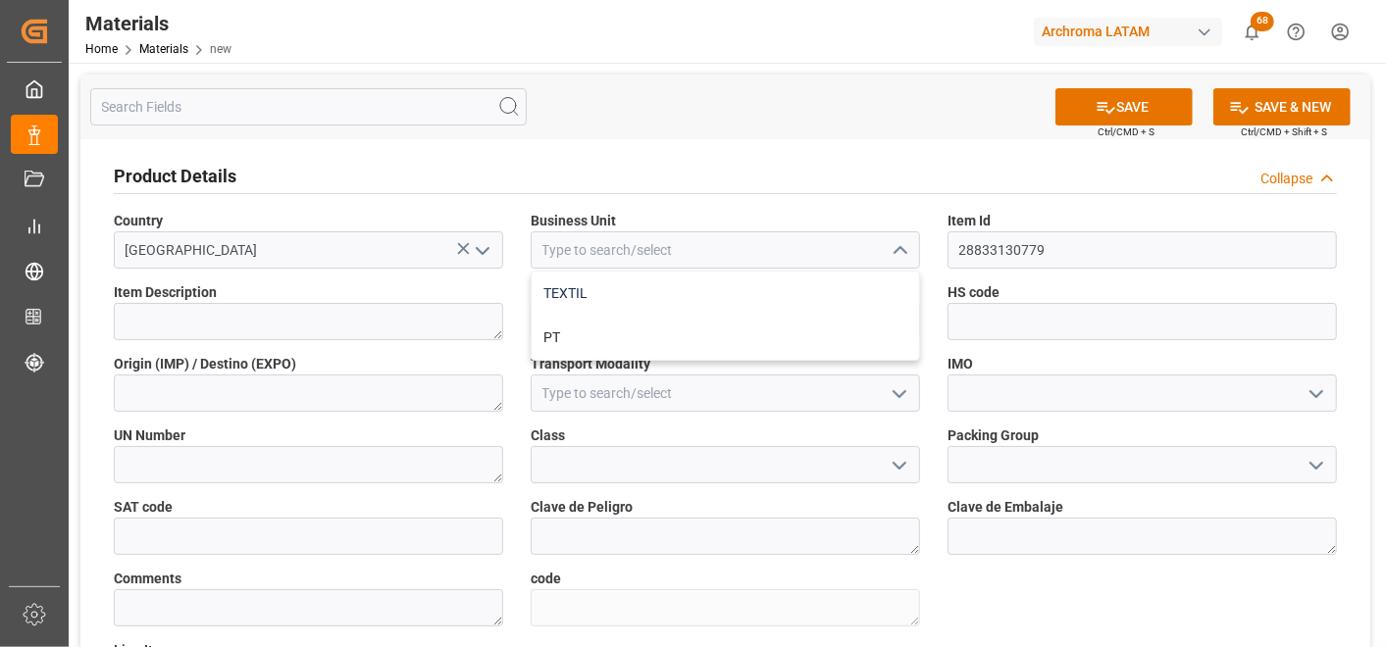
type input "TEXTIL"
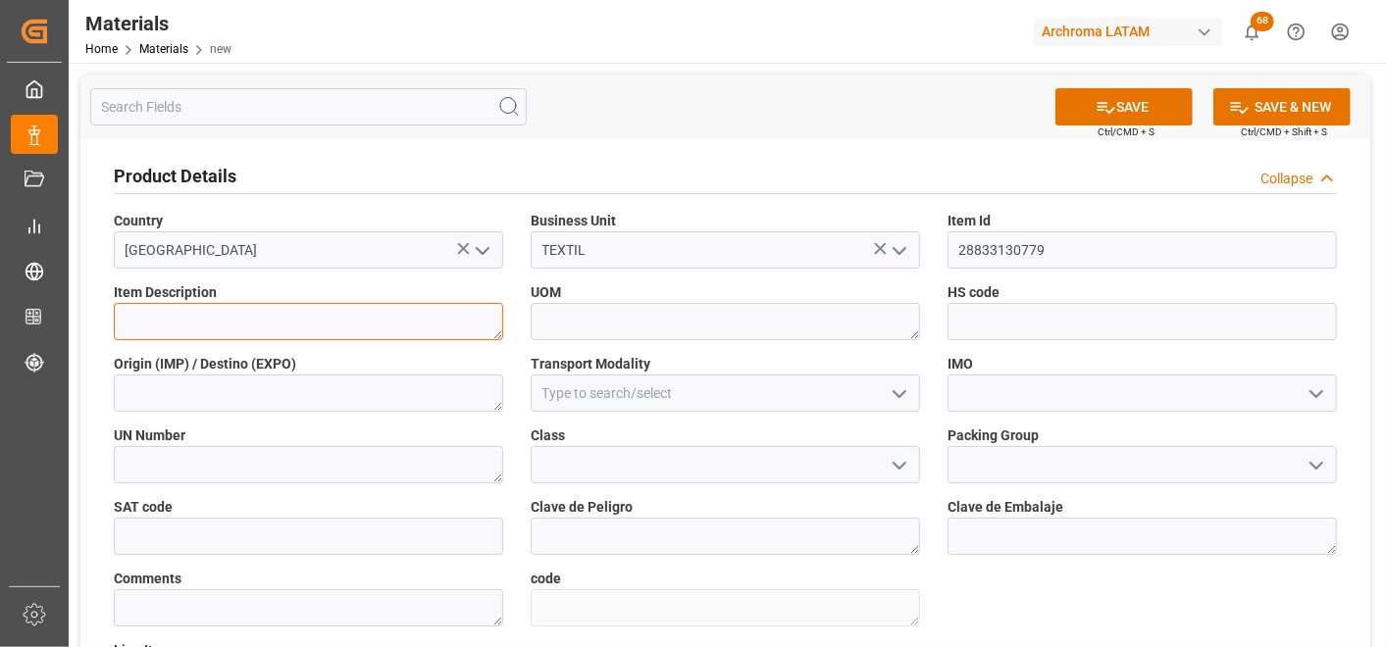
click at [471, 321] on textarea at bounding box center [308, 321] width 389 height 37
click at [420, 324] on textarea at bounding box center [308, 321] width 389 height 37
paste textarea "UNIVADINE MC 0200"
type textarea "UNIVADINE MC 0200"
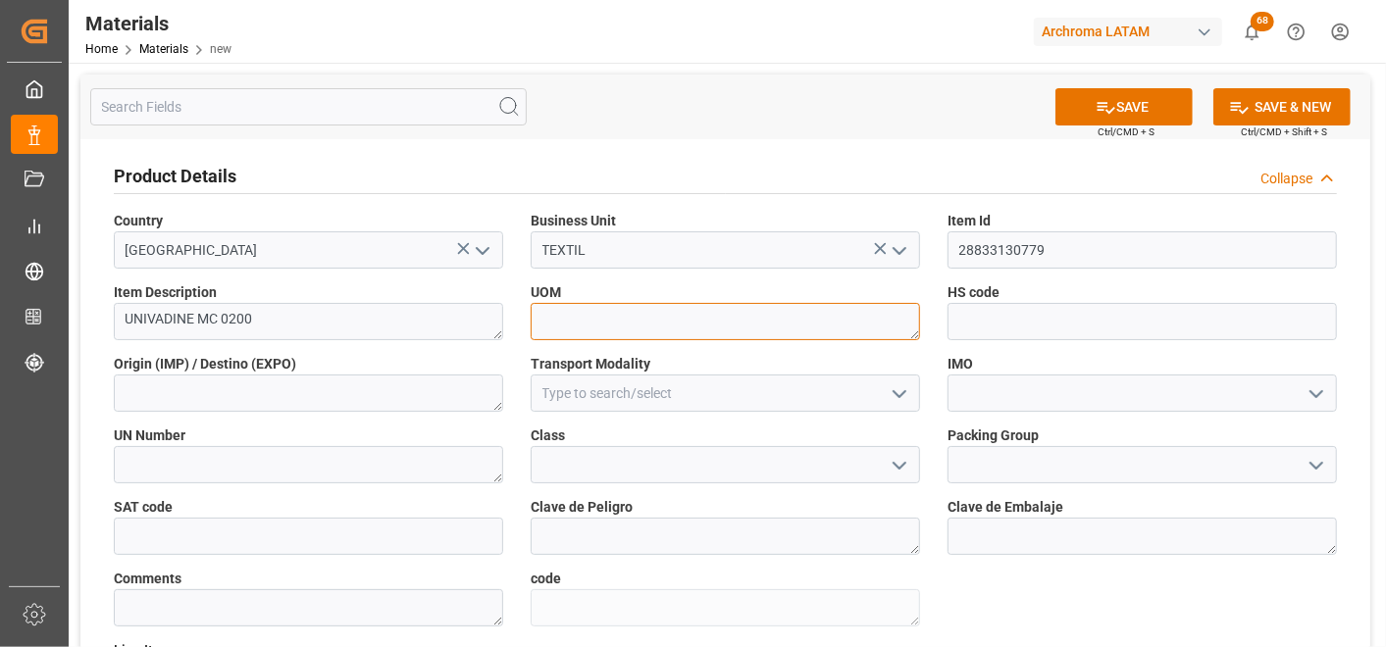
click at [560, 320] on textarea at bounding box center [725, 321] width 389 height 37
type textarea "KG"
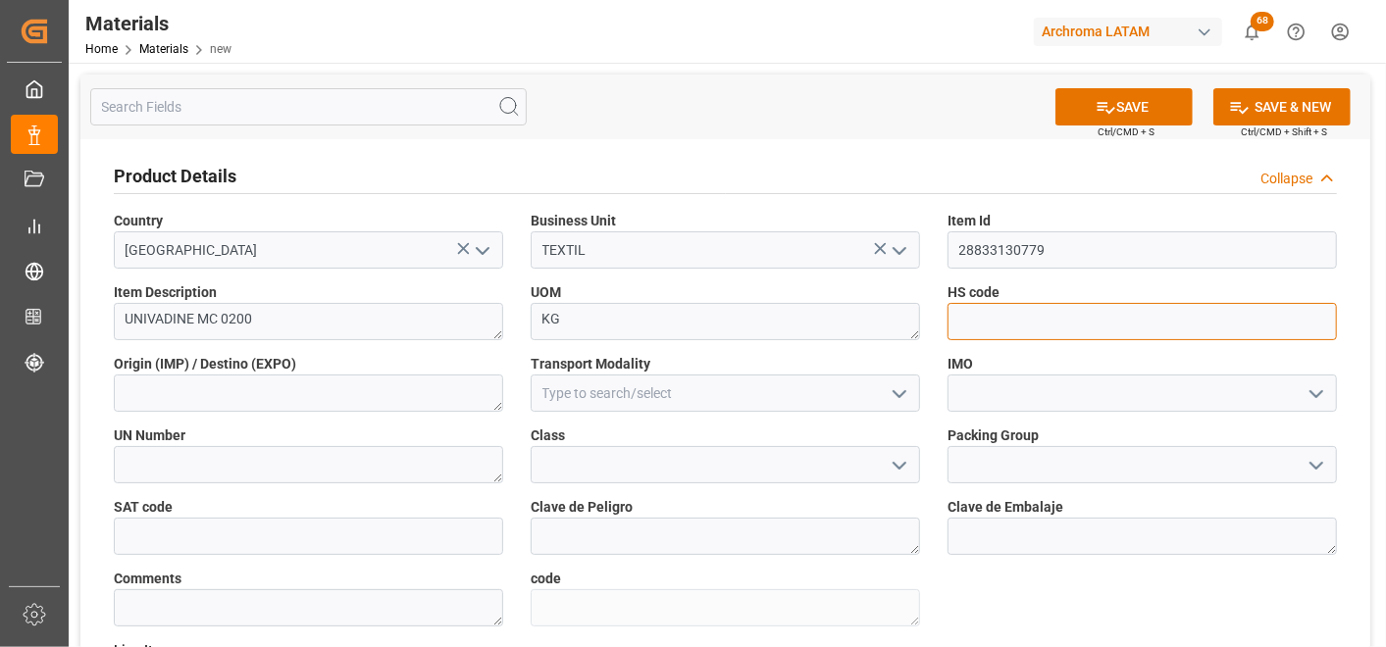
click at [1004, 328] on input at bounding box center [1142, 321] width 389 height 37
click at [982, 311] on input at bounding box center [1142, 321] width 389 height 37
paste input "340290190000"
type input "340290190000"
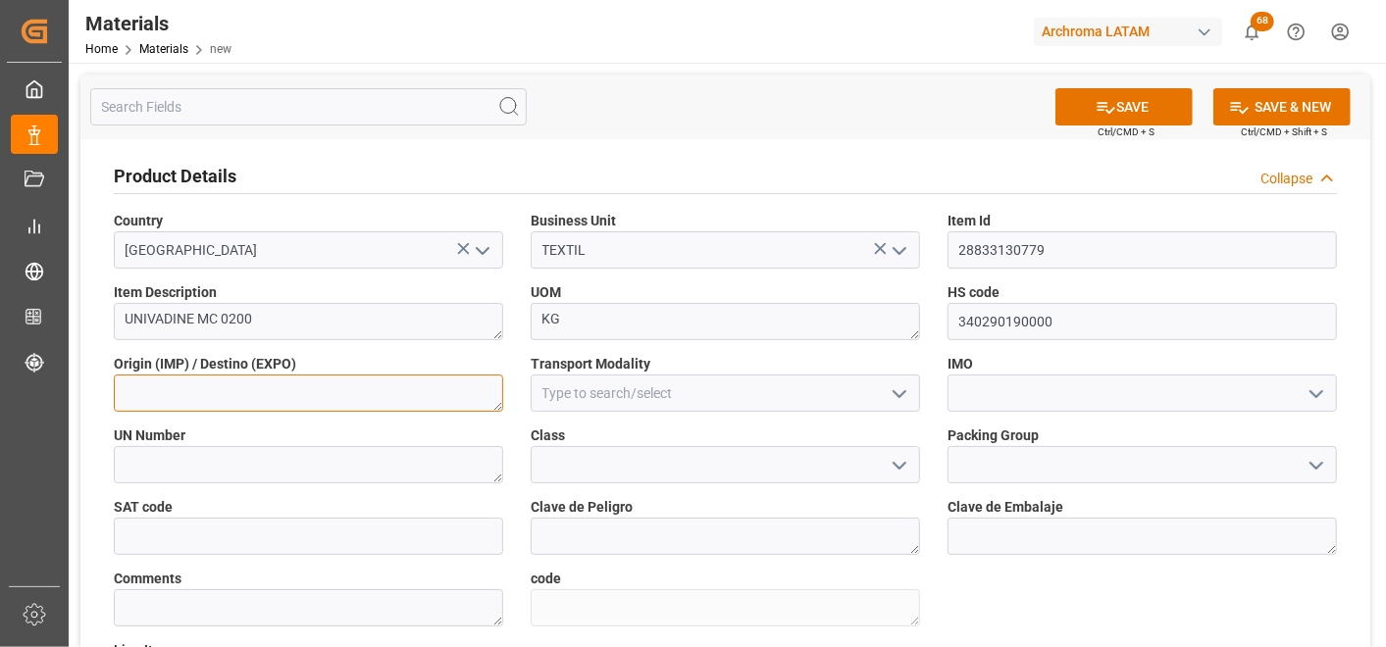
click at [338, 395] on textarea at bounding box center [308, 393] width 389 height 37
type textarea "[GEOGRAPHIC_DATA]"
click at [894, 392] on icon "open menu" at bounding box center [900, 395] width 24 height 24
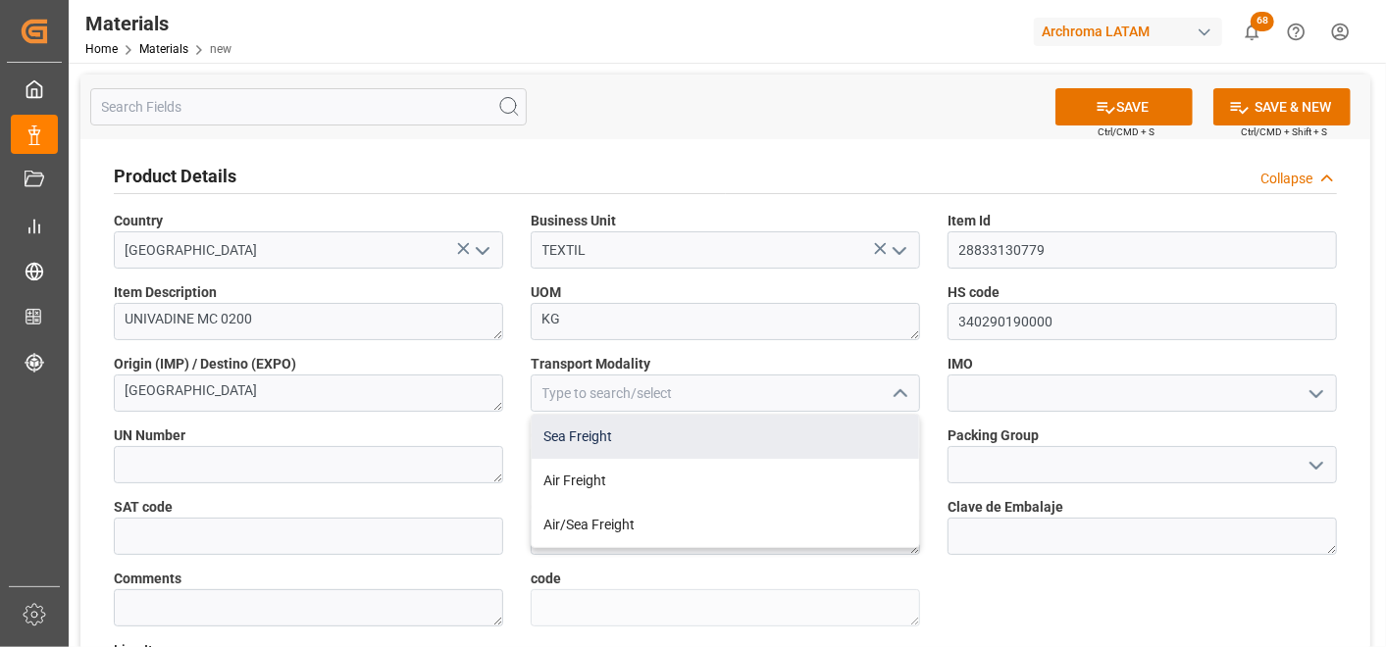
click at [848, 434] on div "Sea Freight" at bounding box center [725, 437] width 387 height 44
type input "Sea Freight"
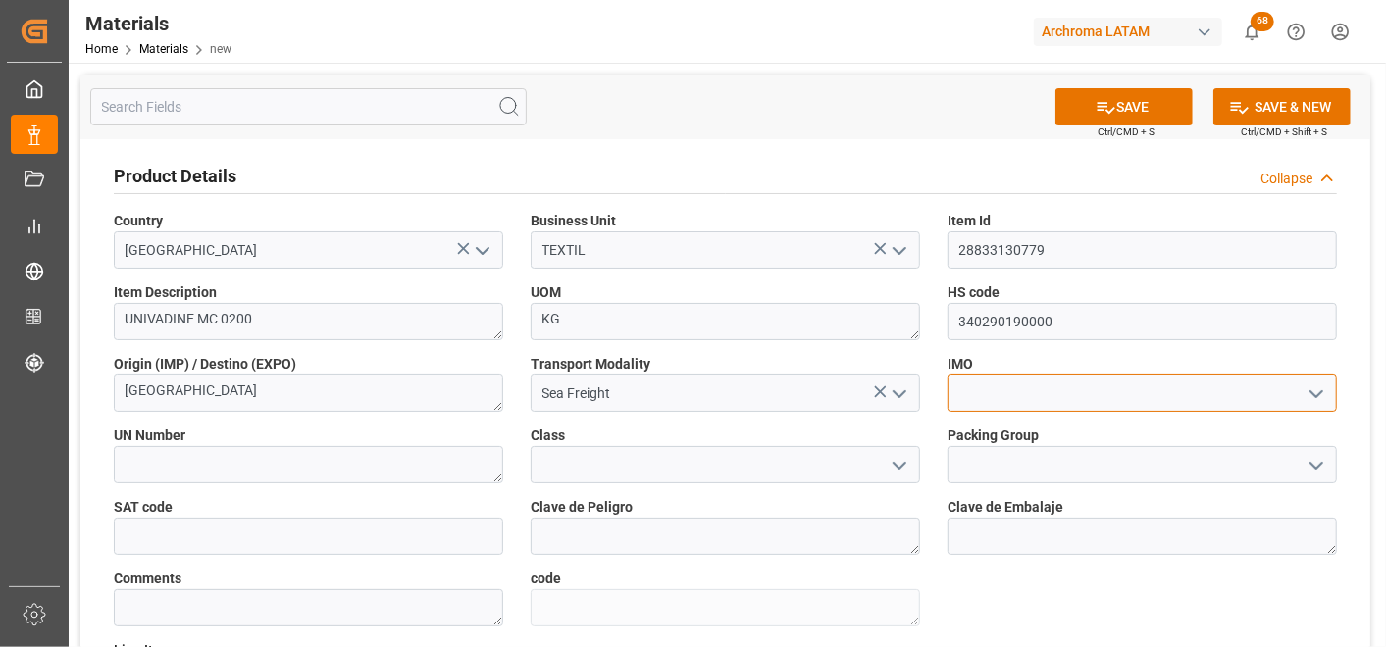
click at [1018, 403] on input at bounding box center [1142, 393] width 389 height 37
click at [1318, 389] on icon "open menu" at bounding box center [1317, 395] width 24 height 24
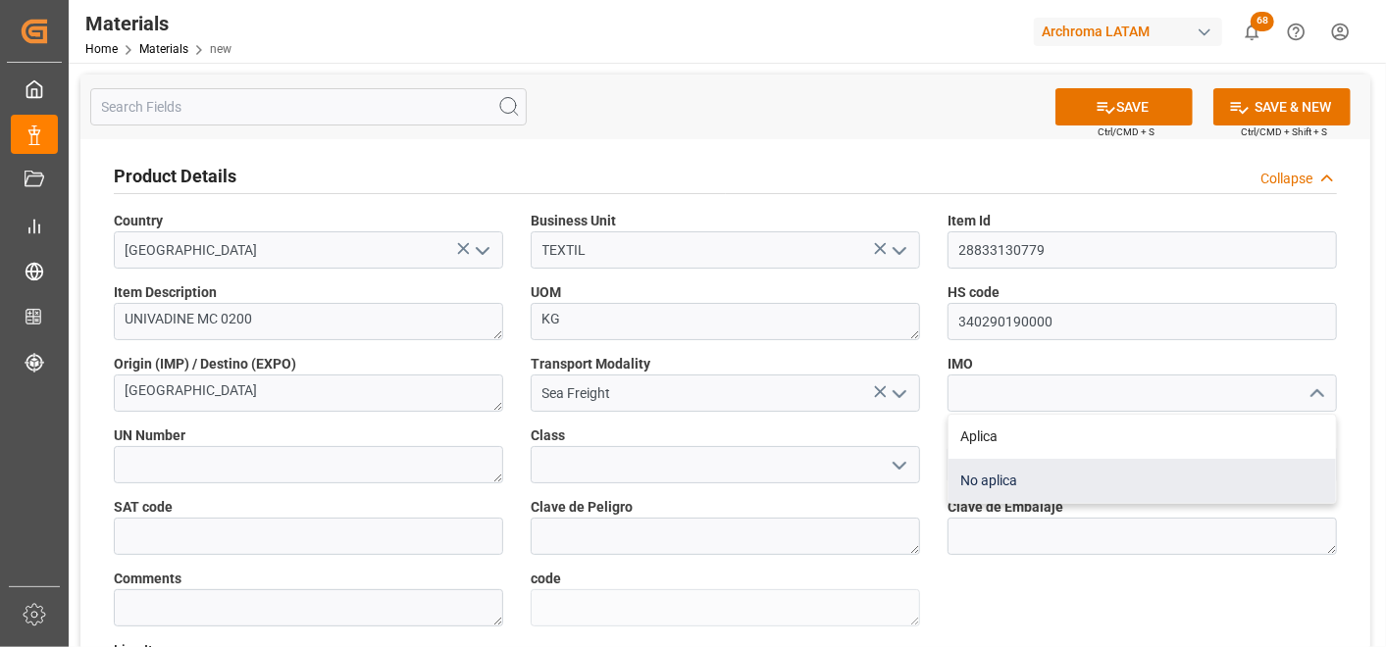
click at [1182, 473] on div "No aplica" at bounding box center [1142, 481] width 387 height 44
type input "No aplica"
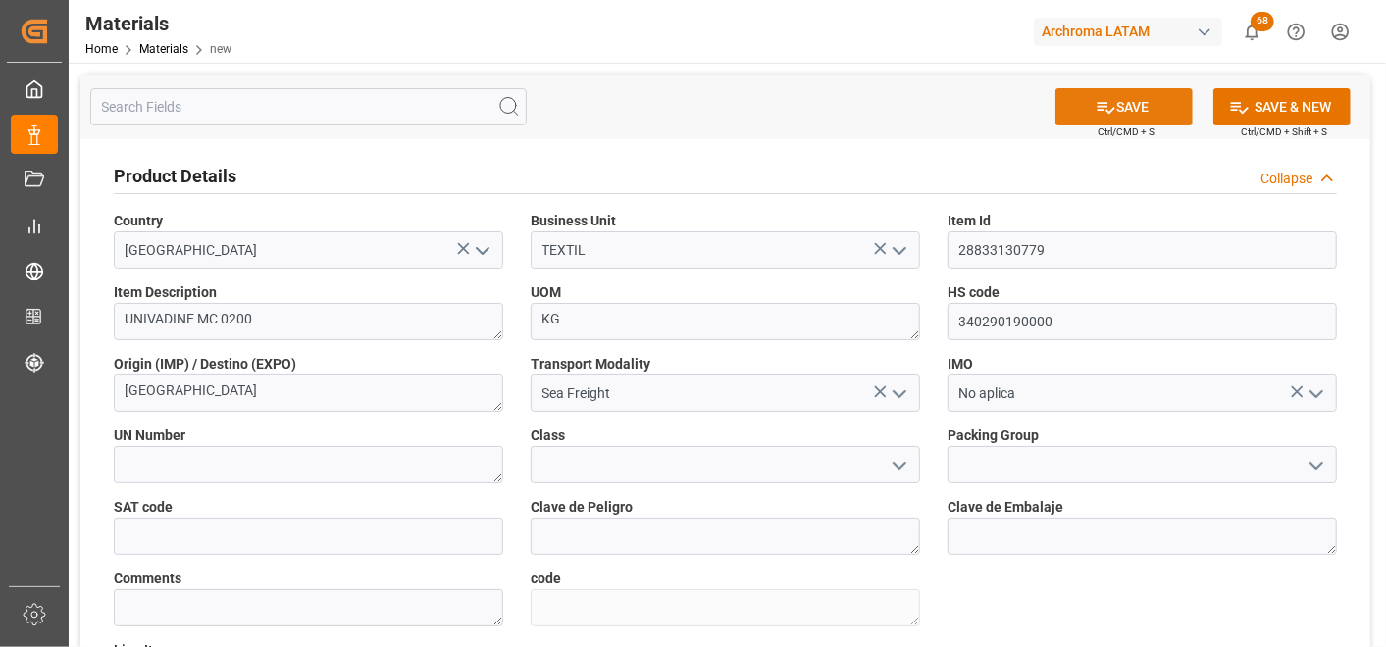
click at [1150, 101] on button "SAVE" at bounding box center [1123, 106] width 137 height 37
type textarea "f6880eeb51a9"
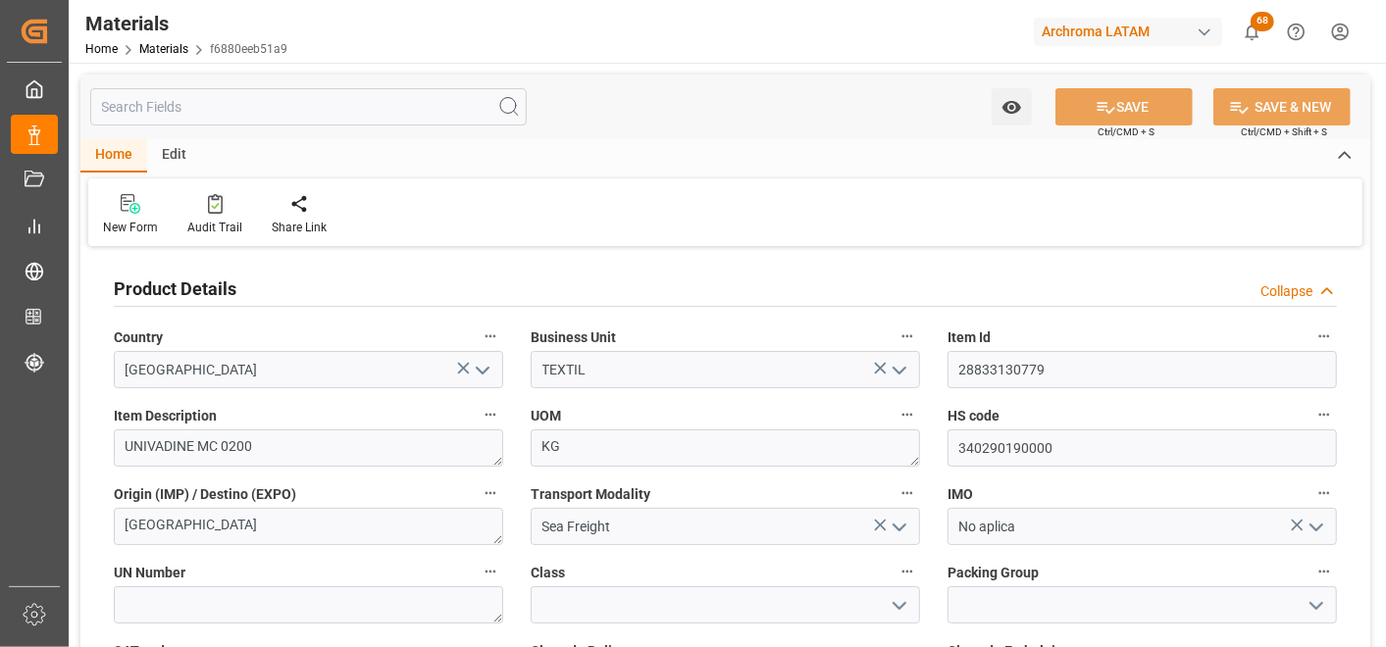
click at [899, 531] on polyline "open menu" at bounding box center [900, 528] width 12 height 6
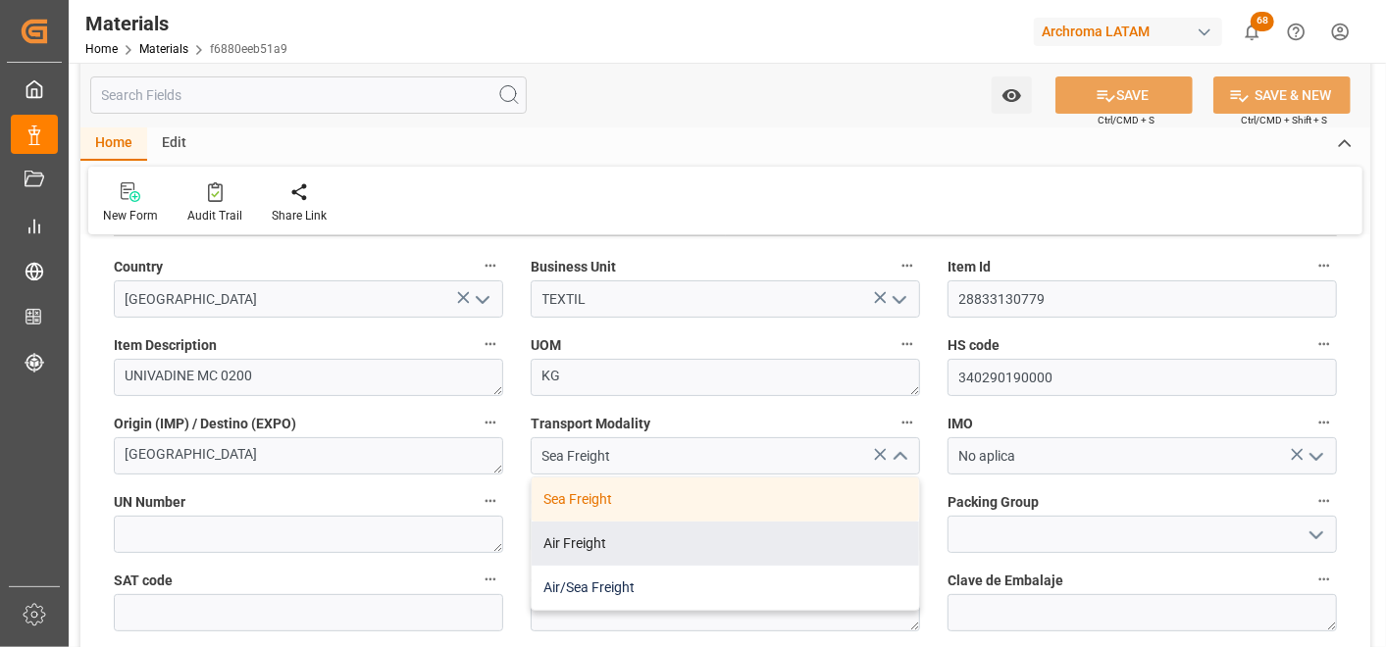
scroll to position [109, 0]
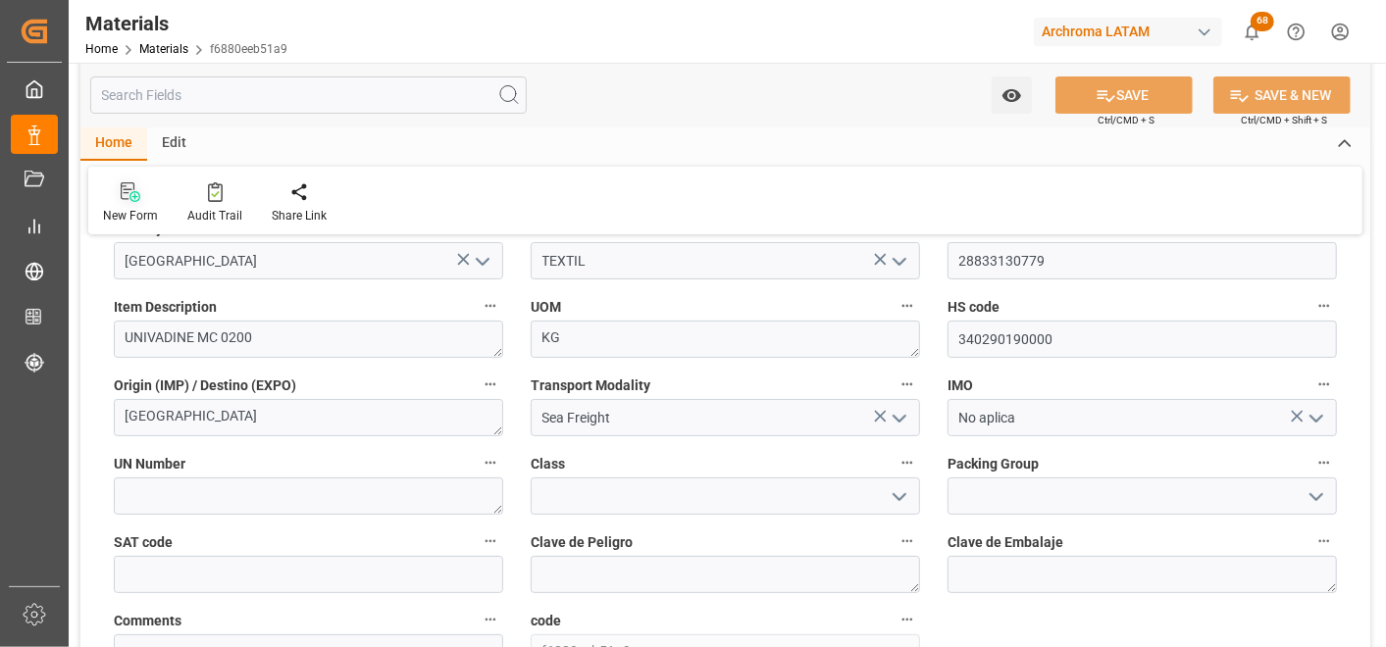
click at [138, 204] on div "New Form" at bounding box center [130, 202] width 84 height 43
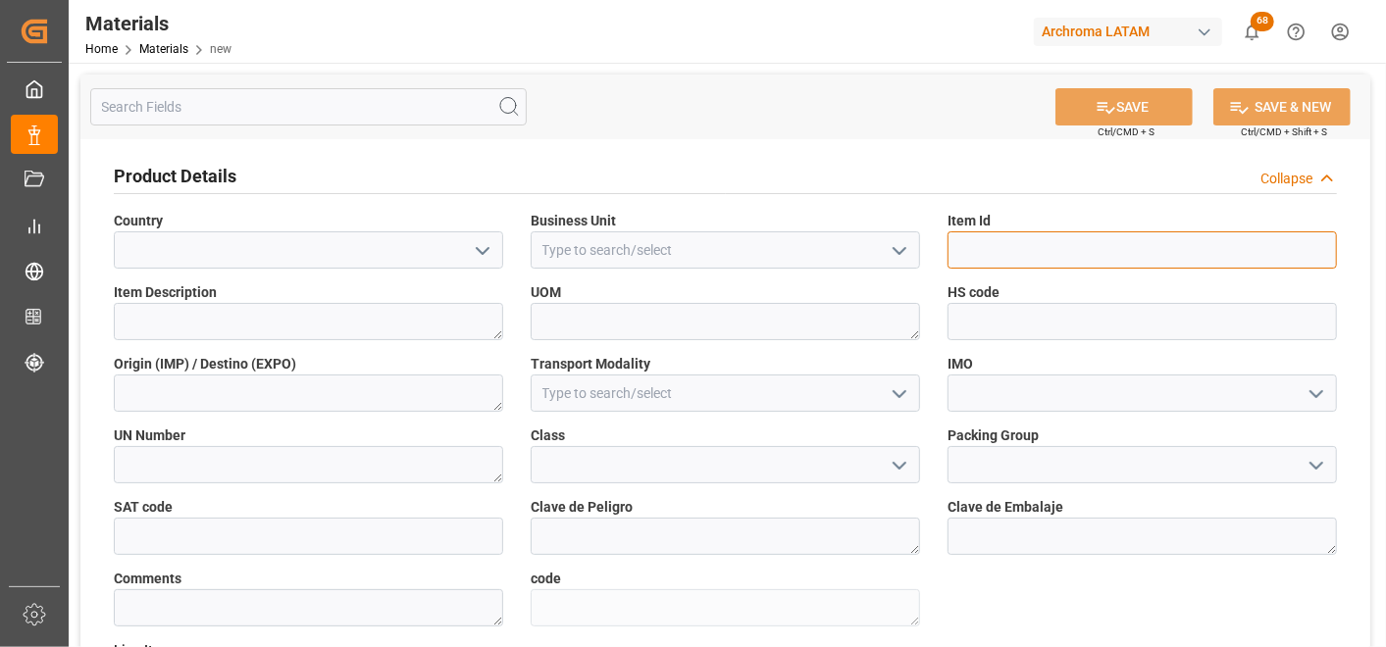
click at [1007, 262] on input at bounding box center [1142, 249] width 389 height 37
paste input "28756027203"
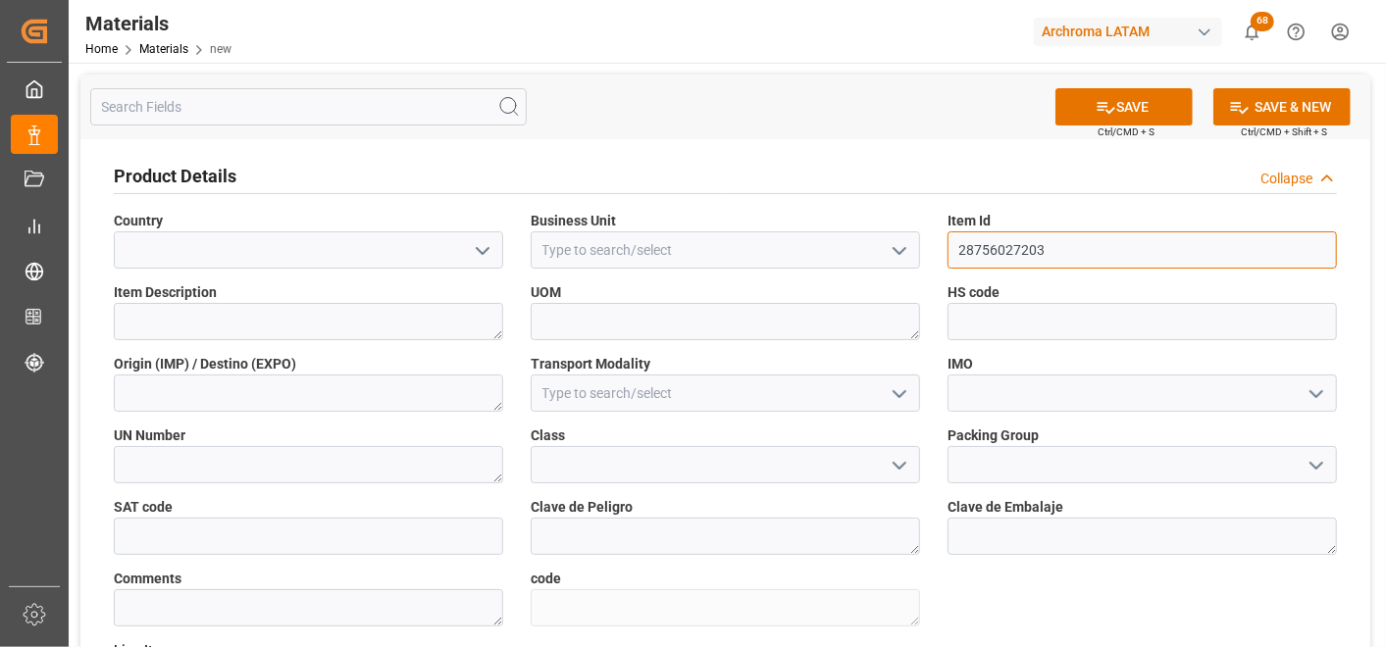
type input "28756027203"
click at [900, 256] on icon "open menu" at bounding box center [900, 251] width 24 height 24
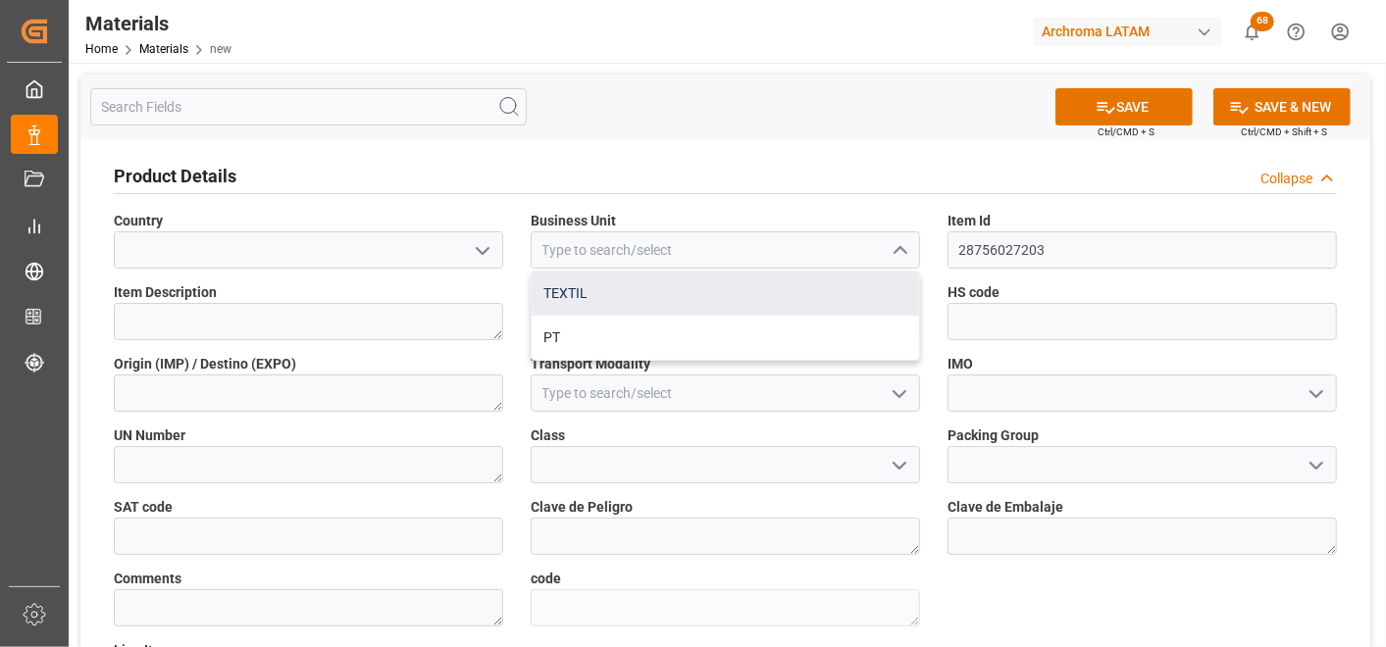
click at [812, 297] on div "TEXTIL" at bounding box center [725, 294] width 387 height 44
type input "TEXTIL"
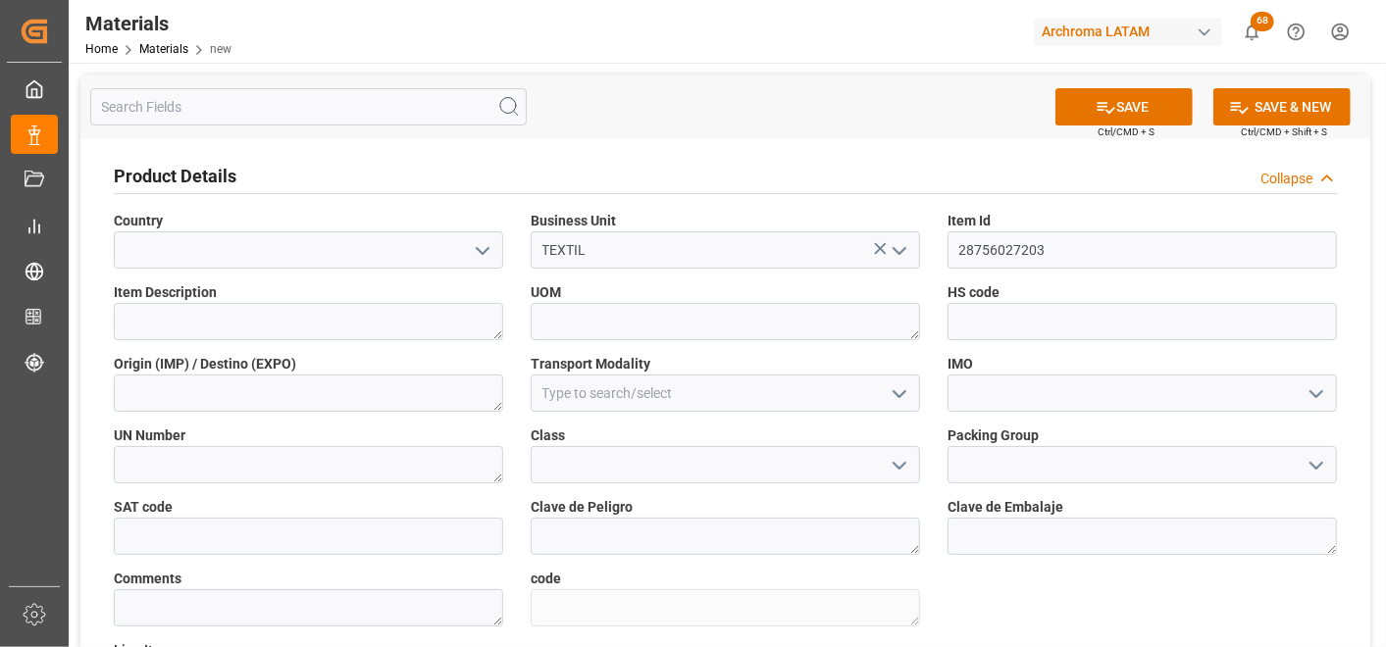
click at [484, 258] on icon "open menu" at bounding box center [483, 251] width 24 height 24
click at [427, 294] on div "Mexico" at bounding box center [308, 294] width 387 height 44
type input "Mexico"
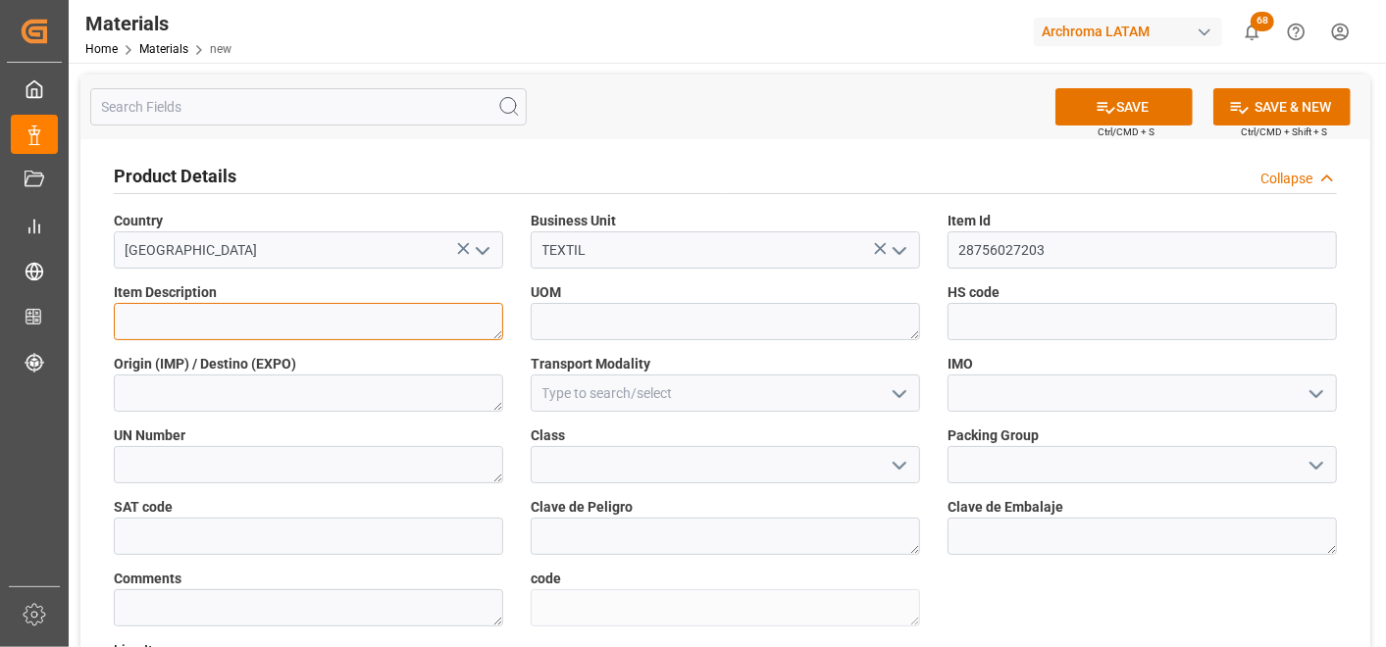
click at [434, 310] on textarea at bounding box center [308, 321] width 389 height 37
paste textarea "ERIONYL BLACK AMR 0025"
type textarea "ERIONYL BLACK AMR 0025"
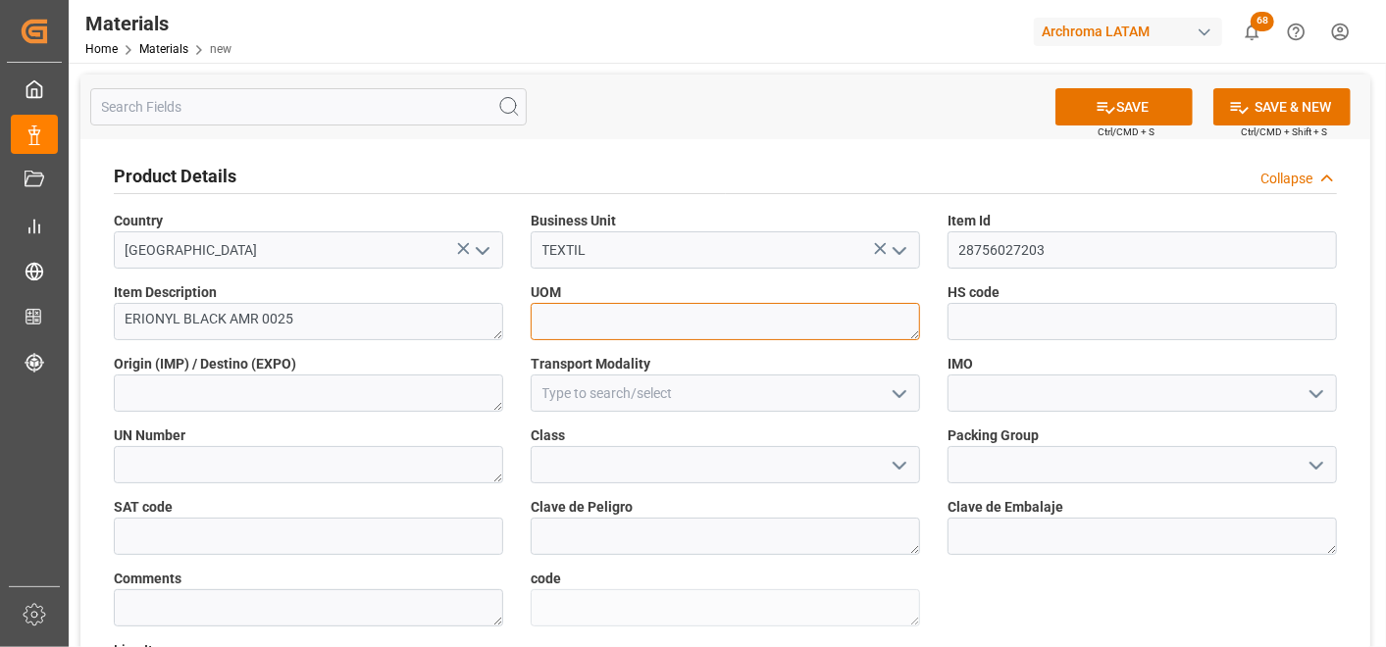
click at [577, 307] on textarea at bounding box center [725, 321] width 389 height 37
type textarea "KG"
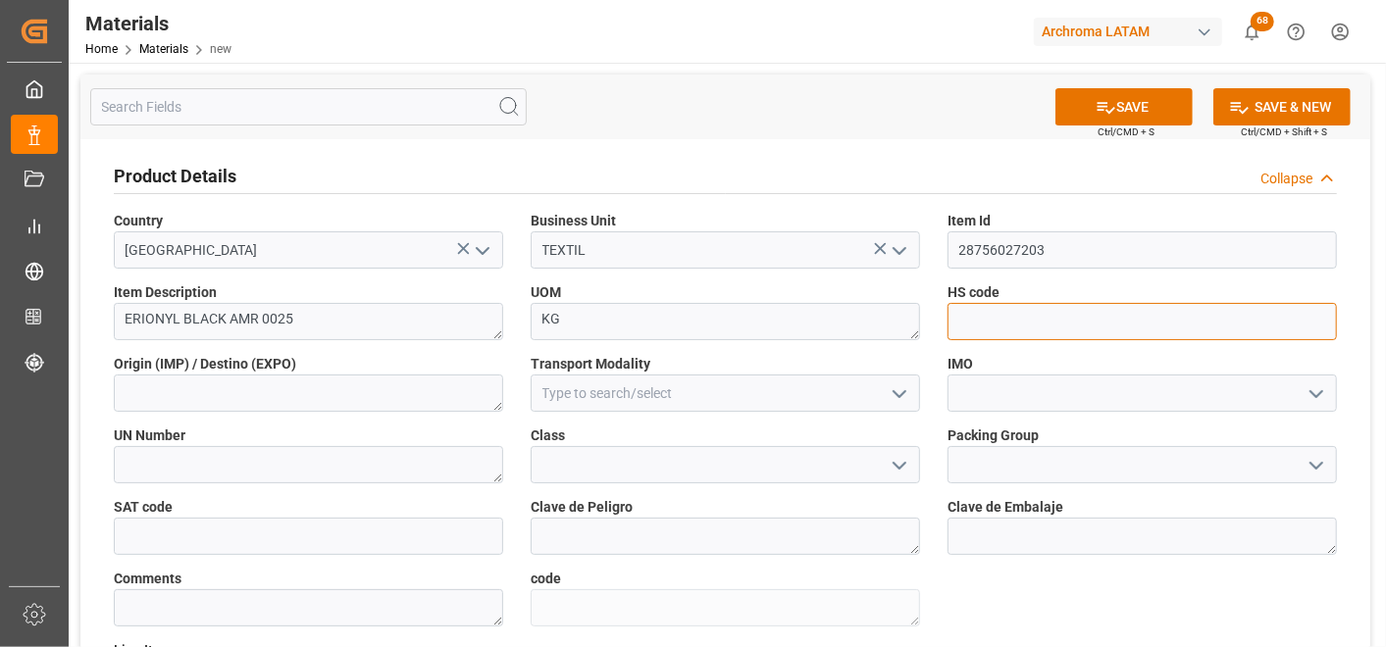
click at [1077, 332] on input at bounding box center [1142, 321] width 389 height 37
click at [952, 298] on span "HS code" at bounding box center [974, 293] width 52 height 21
click at [963, 314] on input at bounding box center [1142, 321] width 389 height 37
paste input "320412000000"
type input "320412000000"
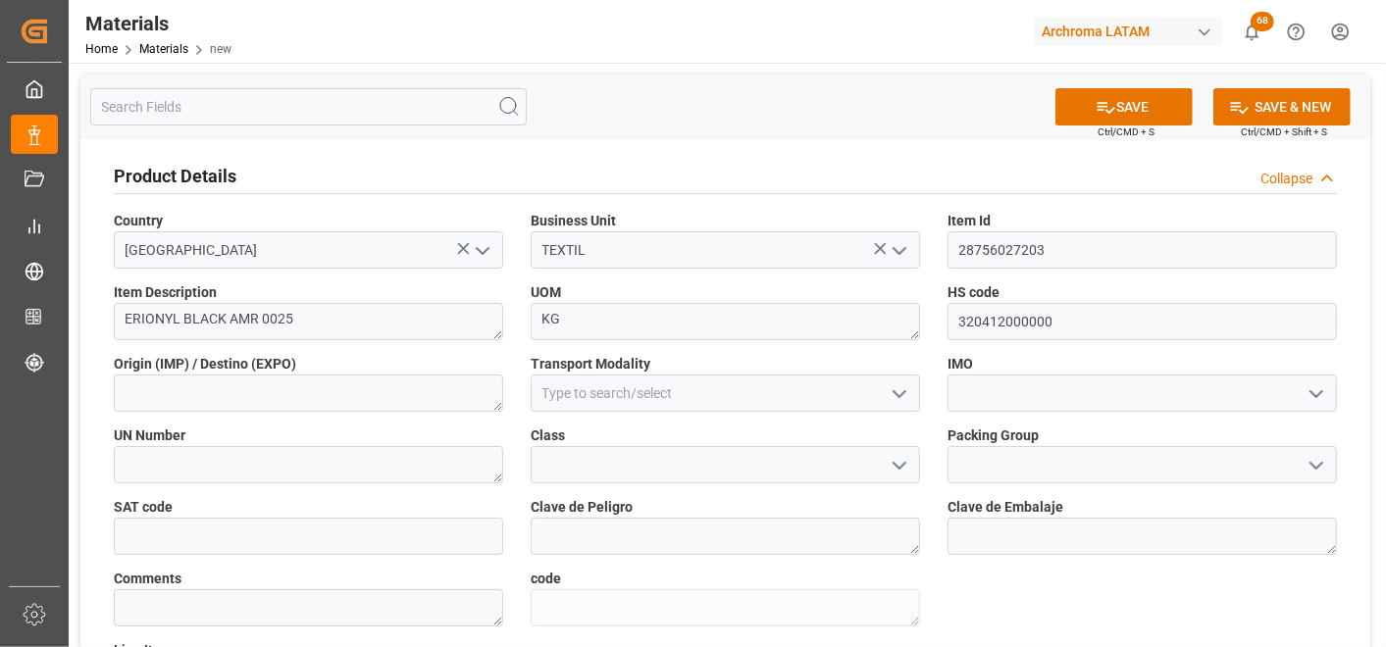
click at [377, 413] on div "Origin (IMP) / Destino (EXPO)" at bounding box center [308, 383] width 417 height 72
click at [375, 402] on textarea at bounding box center [308, 393] width 389 height 37
type textarea "[GEOGRAPHIC_DATA]"
click at [891, 390] on icon "open menu" at bounding box center [900, 395] width 24 height 24
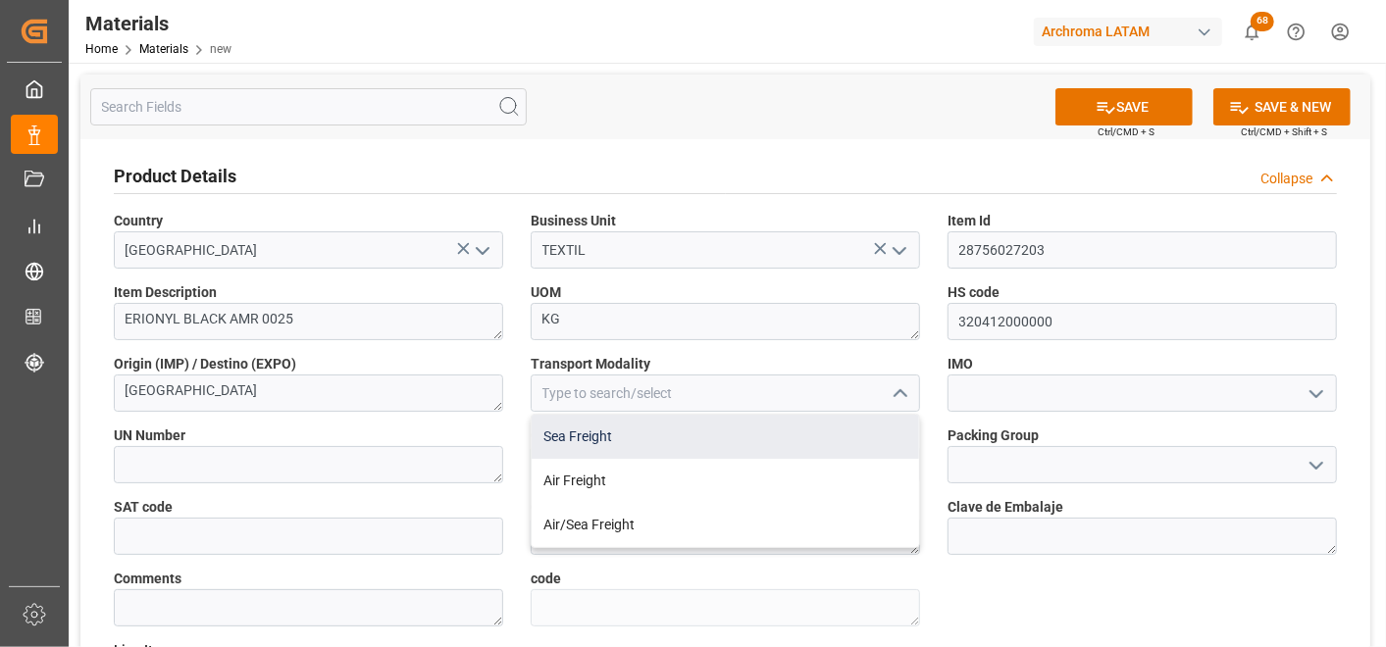
click at [855, 430] on div "Sea Freight" at bounding box center [725, 437] width 387 height 44
type input "Sea Freight"
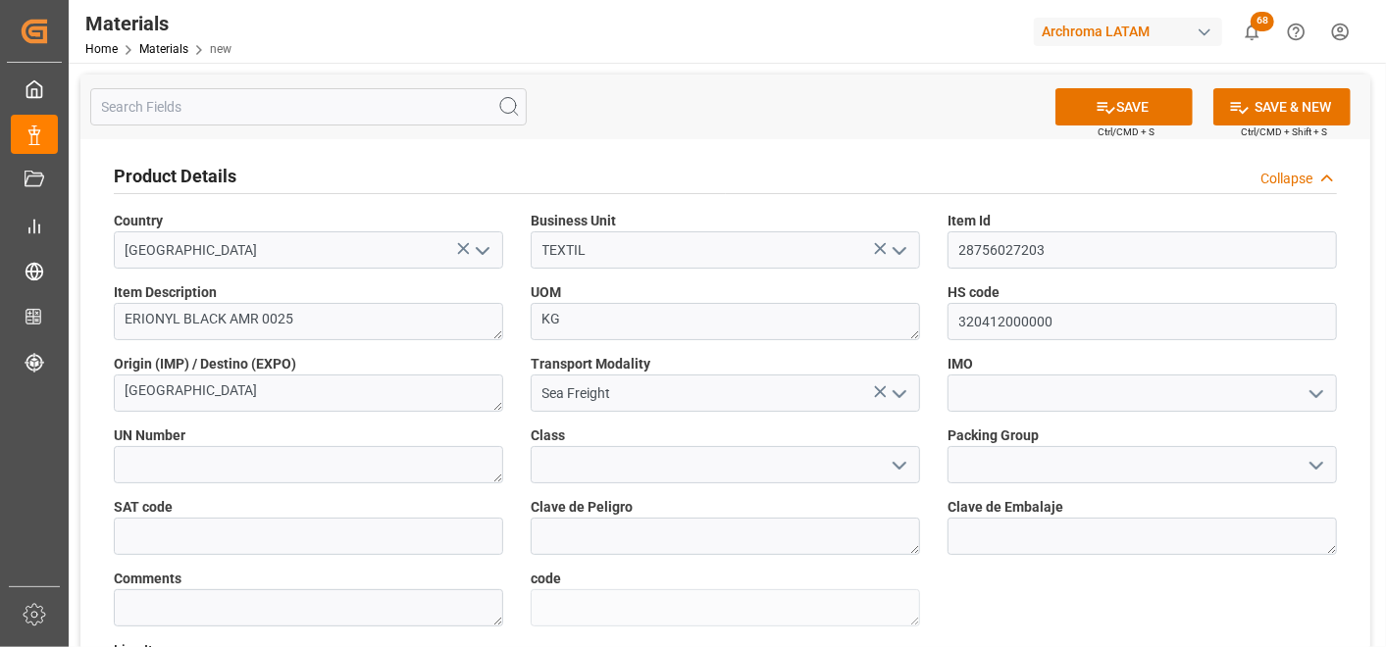
click at [1314, 397] on icon "open menu" at bounding box center [1317, 395] width 24 height 24
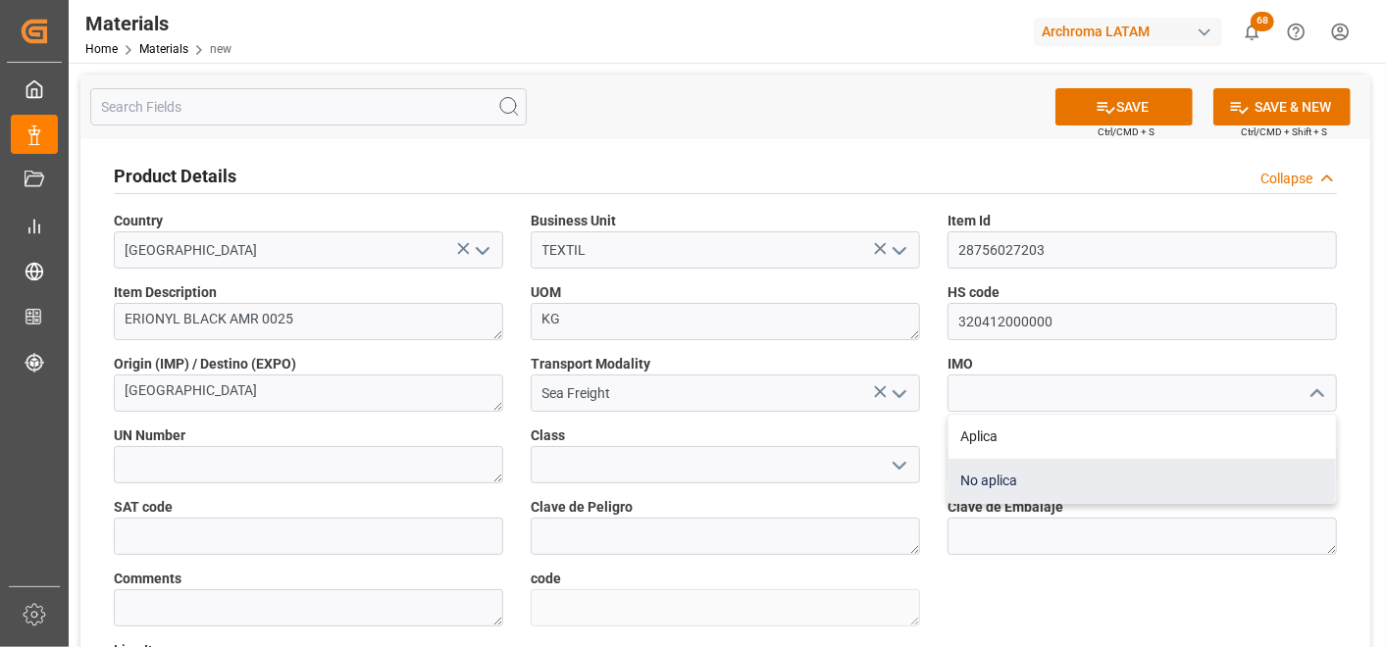
click at [1209, 466] on div "No aplica" at bounding box center [1142, 481] width 387 height 44
type input "No aplica"
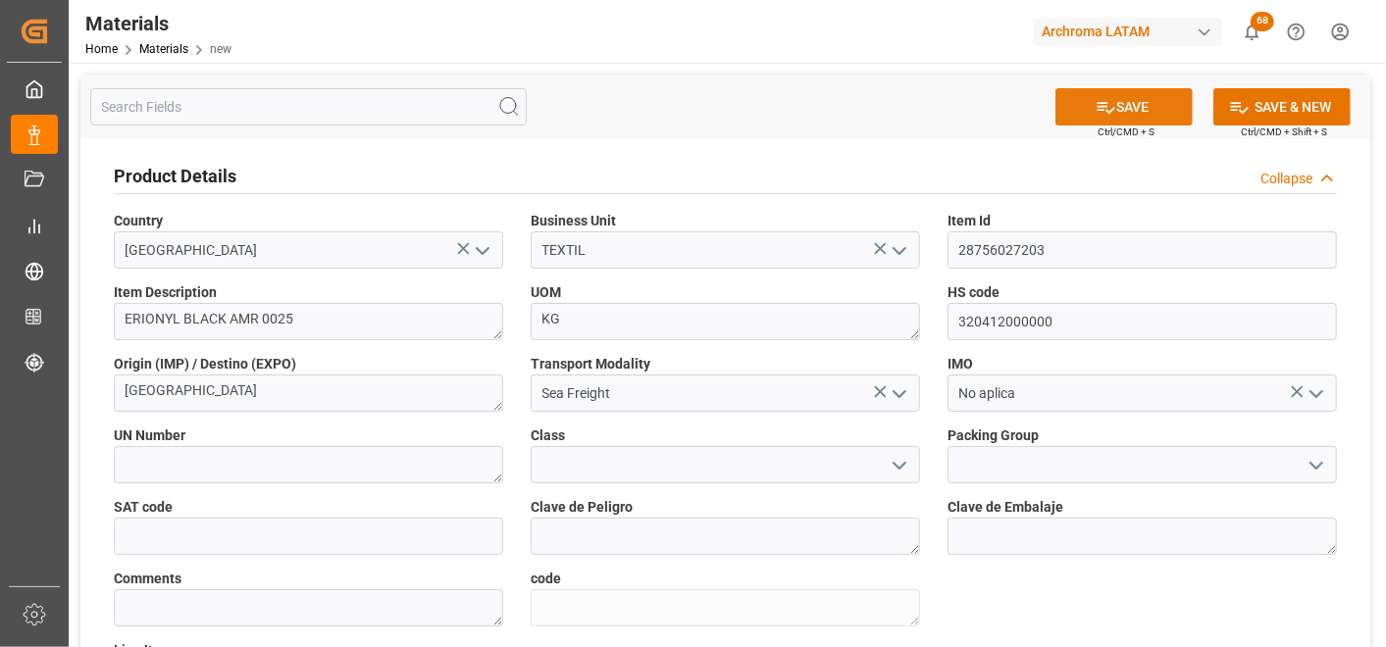
click at [1144, 103] on button "SAVE" at bounding box center [1123, 106] width 137 height 37
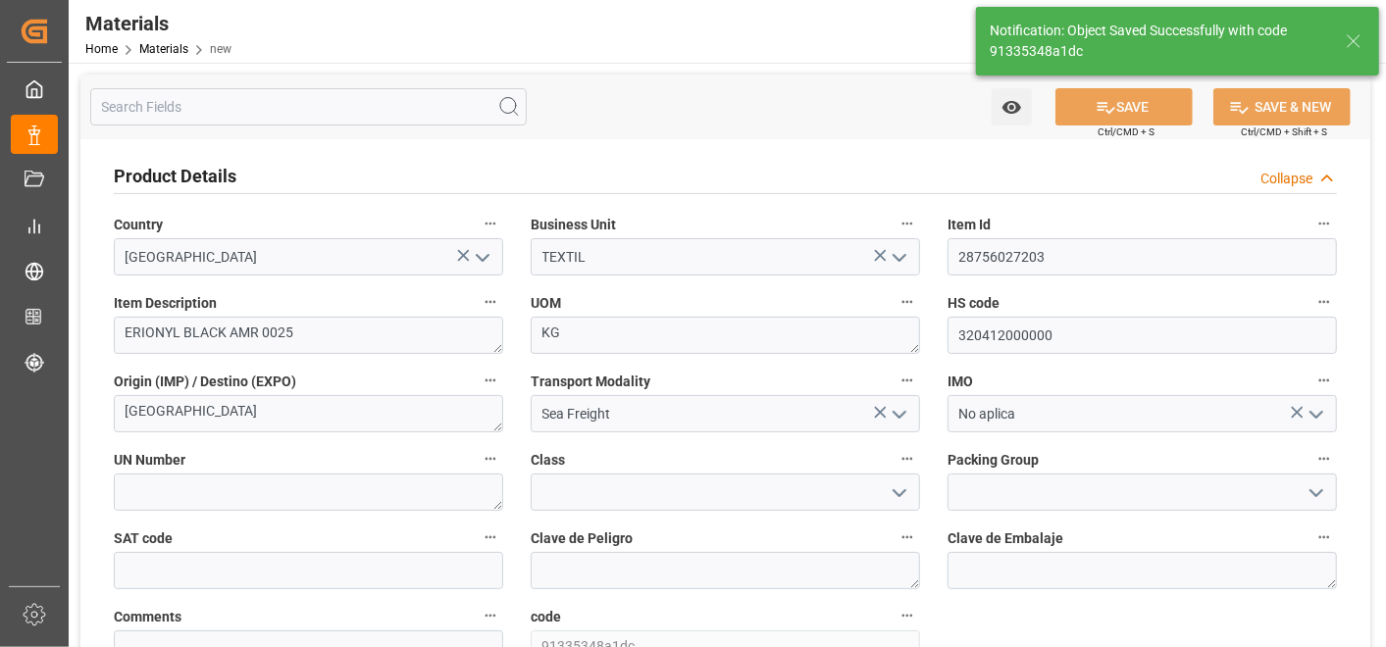
type textarea "91335348a1dc"
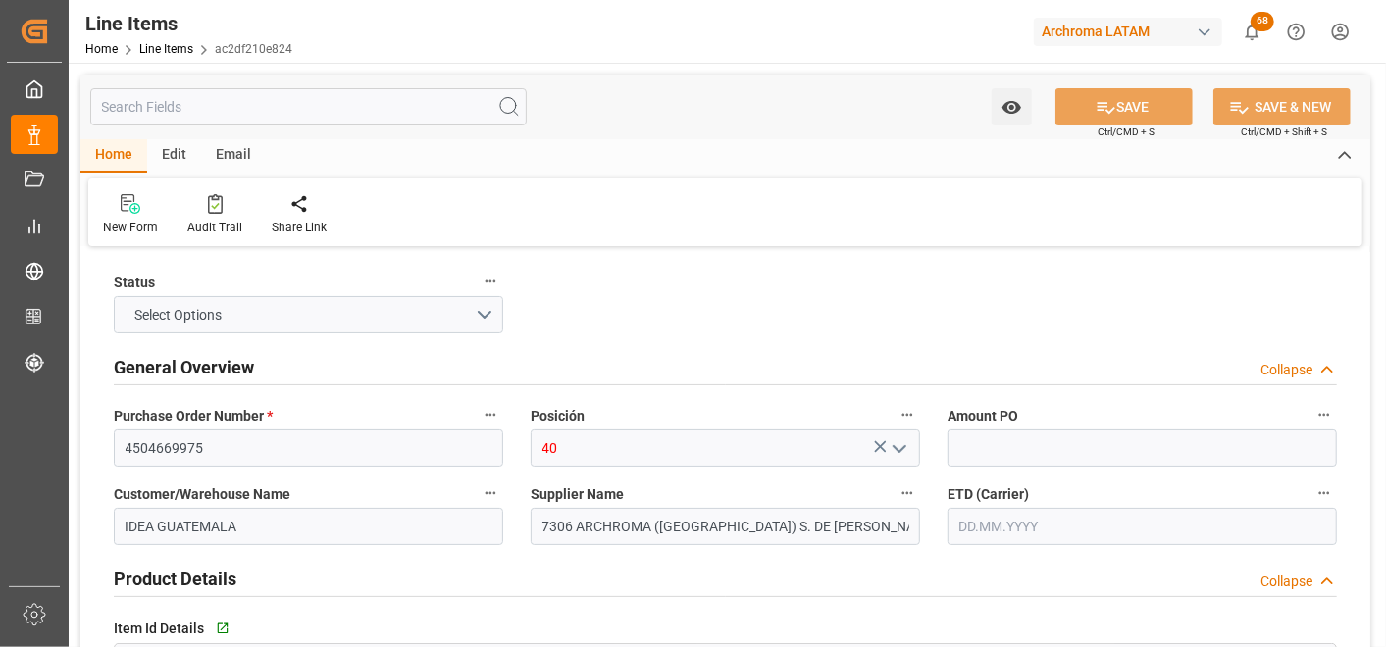
type input "1"
type input "800"
type input "340290190000"
type input "29.09.2025 18:52"
type input "[DATE] 14:34"
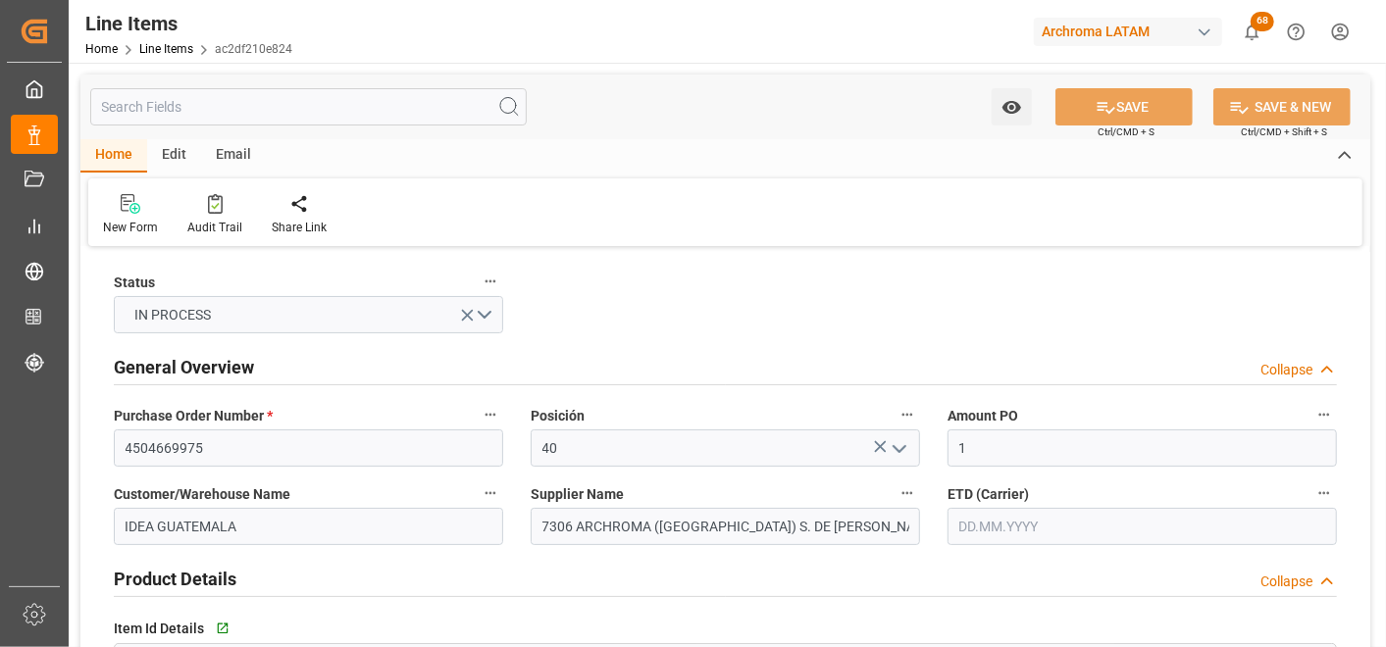
type input "[DATE]"
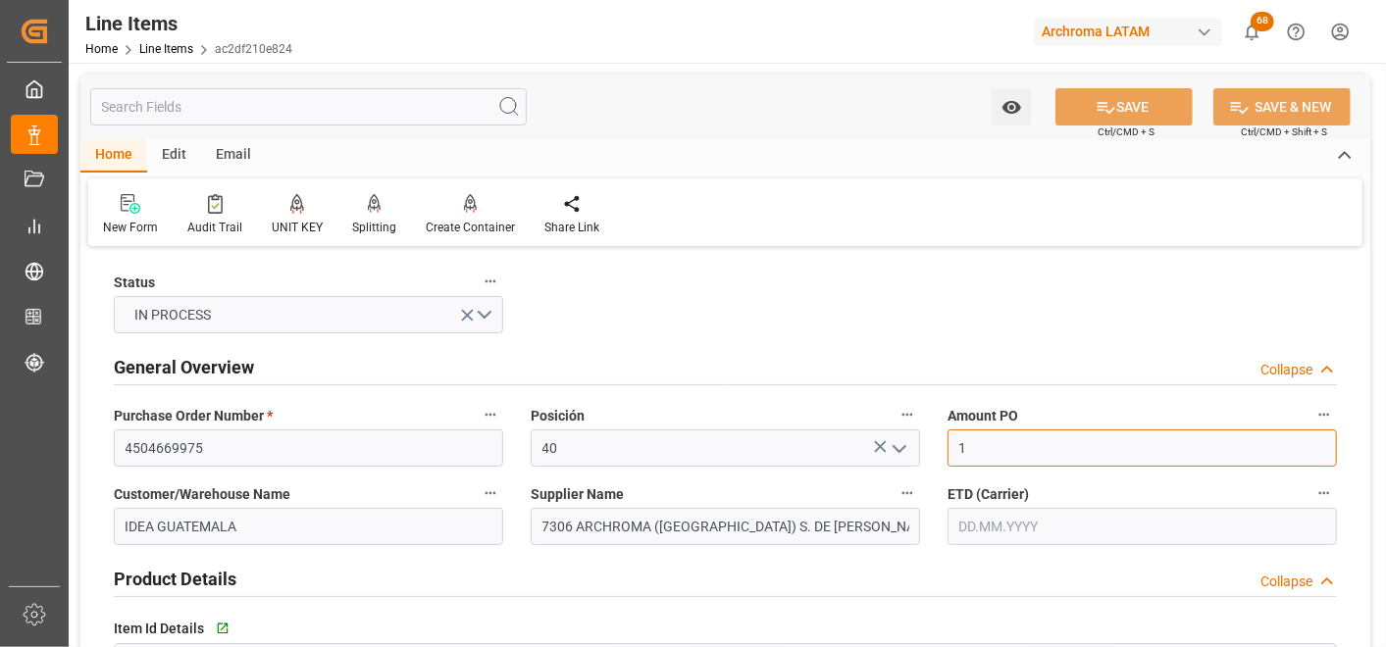
drag, startPoint x: 976, startPoint y: 444, endPoint x: 934, endPoint y: 456, distance: 43.8
click at [934, 456] on div "Amount PO 1" at bounding box center [1142, 434] width 417 height 78
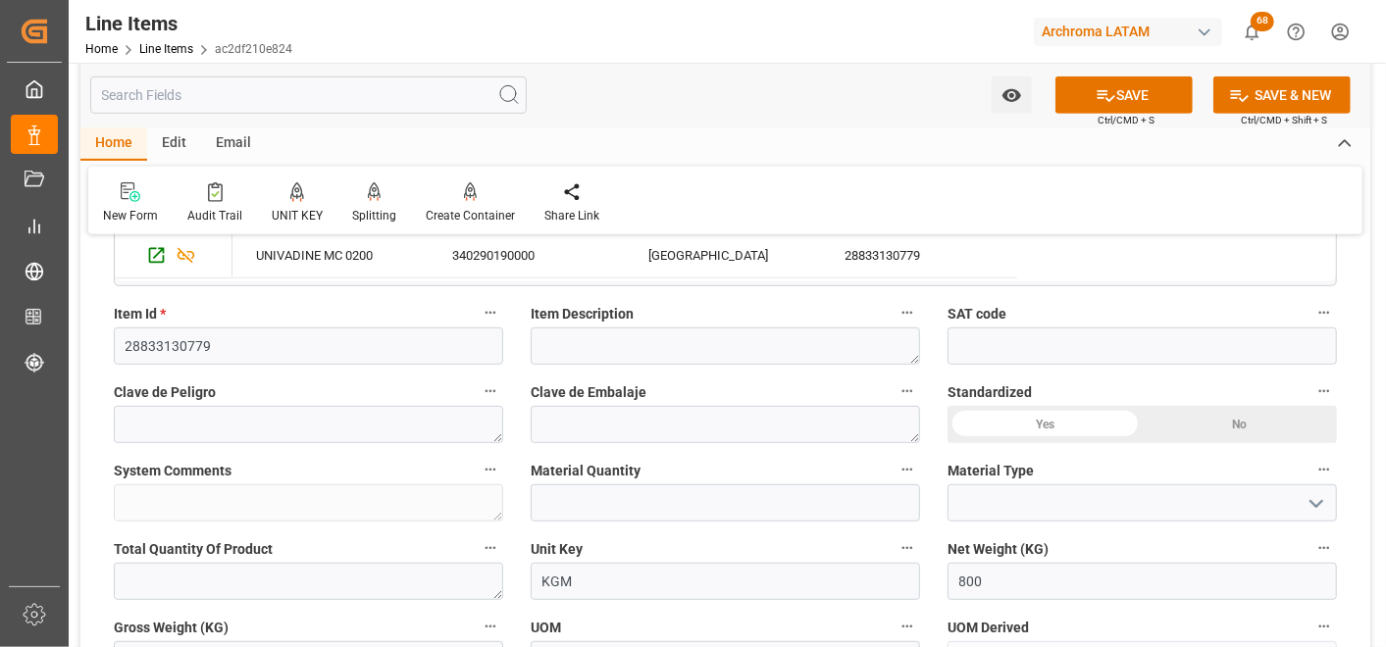
scroll to position [544, 0]
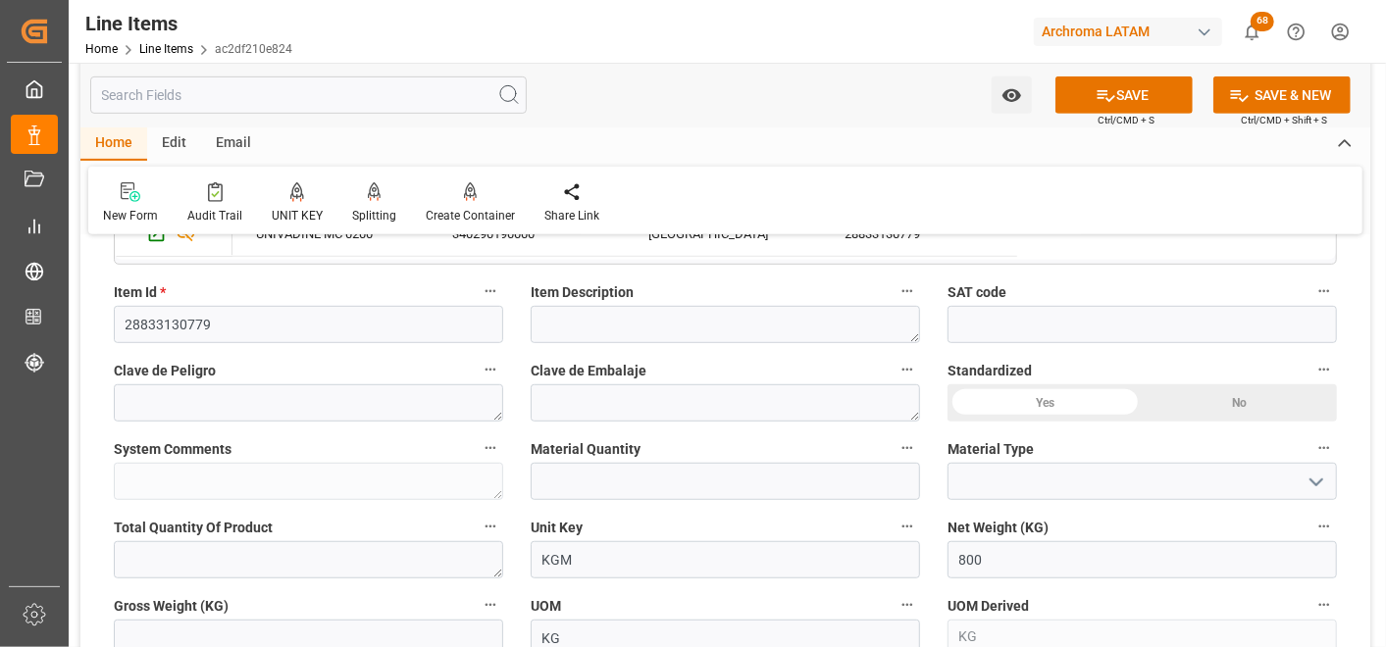
type input "4.66"
click at [644, 475] on input "text" at bounding box center [725, 481] width 389 height 37
type input "4"
click at [1316, 478] on icon "open menu" at bounding box center [1317, 483] width 24 height 24
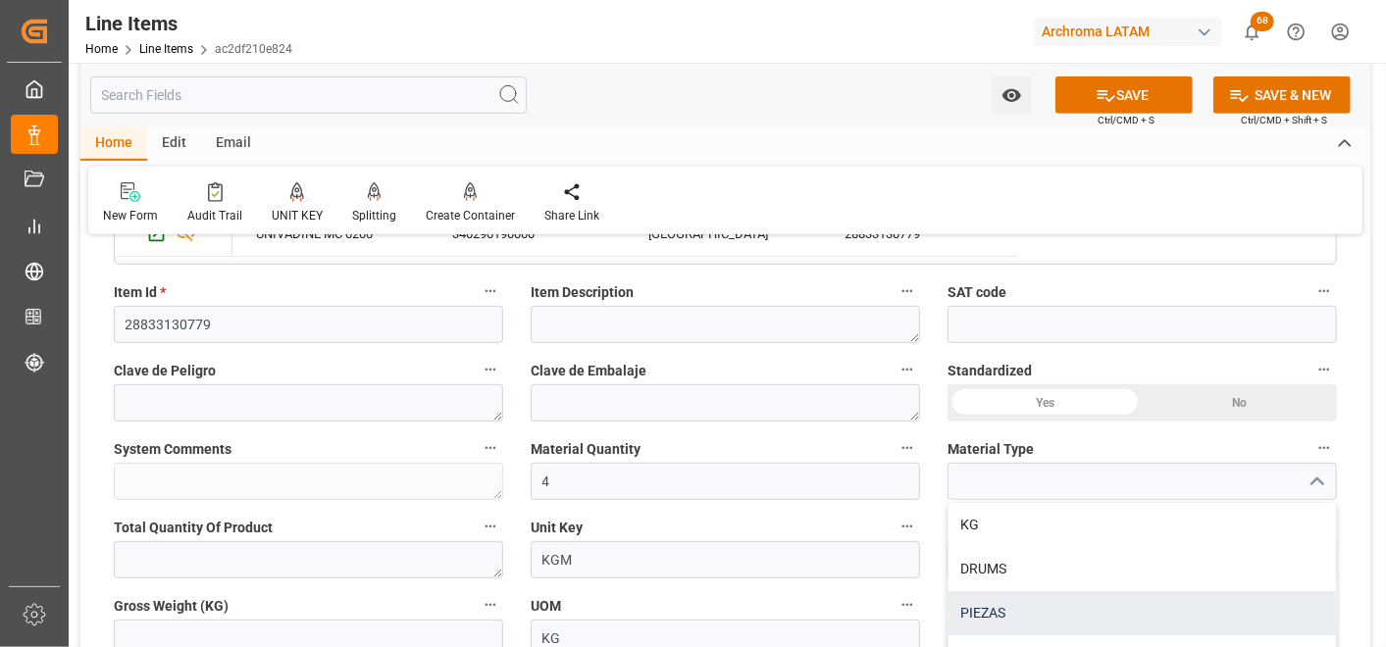
click at [1031, 610] on div "PIEZAS" at bounding box center [1142, 613] width 387 height 44
type input "PIEZAS"
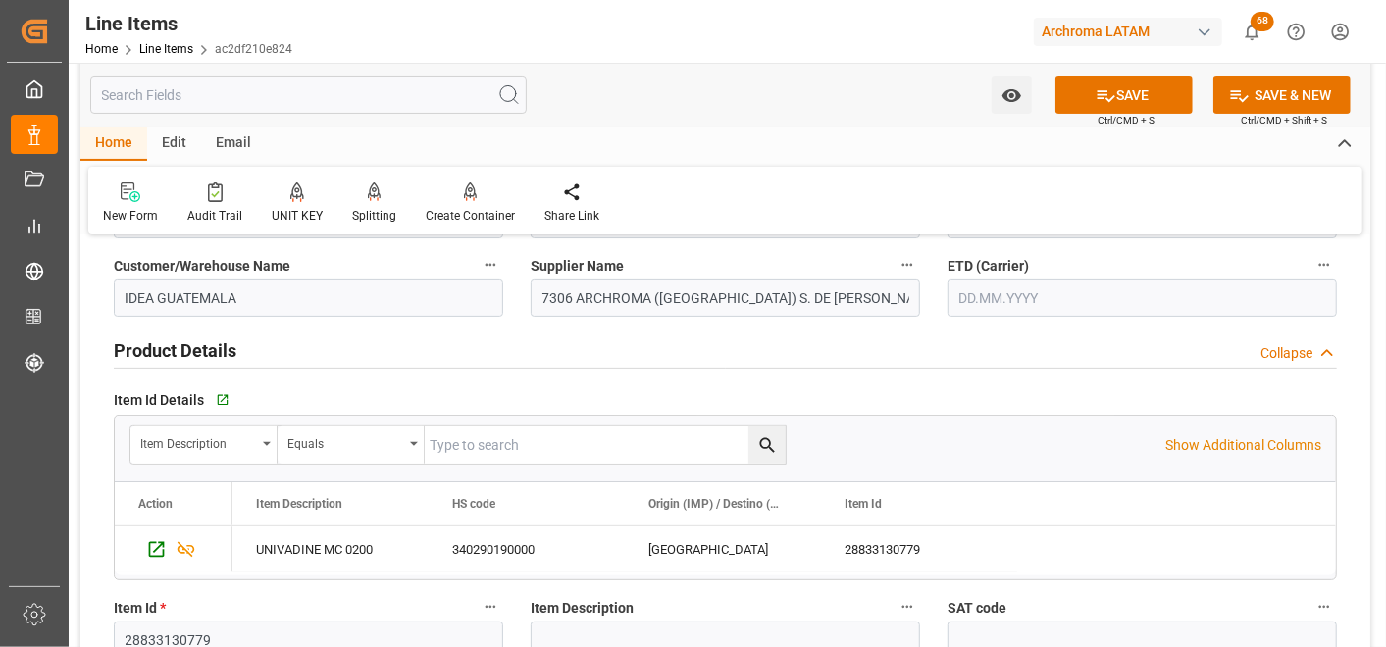
scroll to position [218, 0]
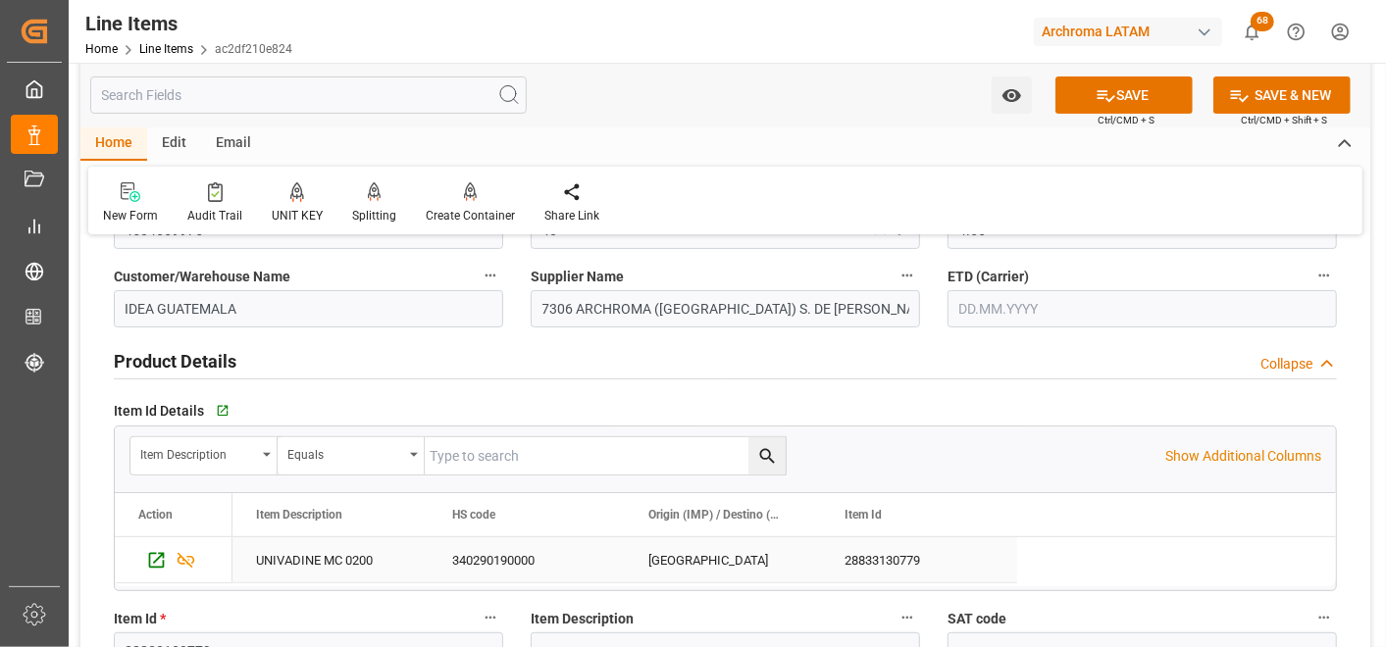
click at [335, 574] on div "UNIVADINE MC 0200" at bounding box center [330, 560] width 196 height 45
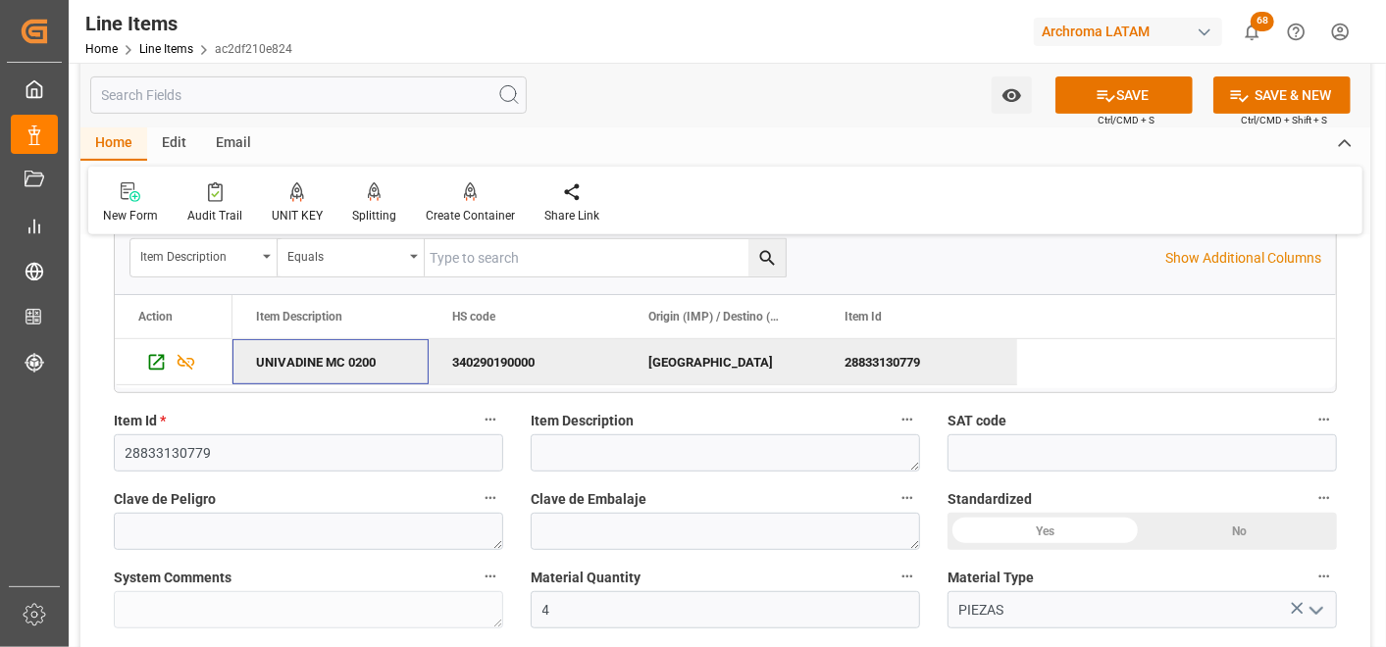
scroll to position [436, 0]
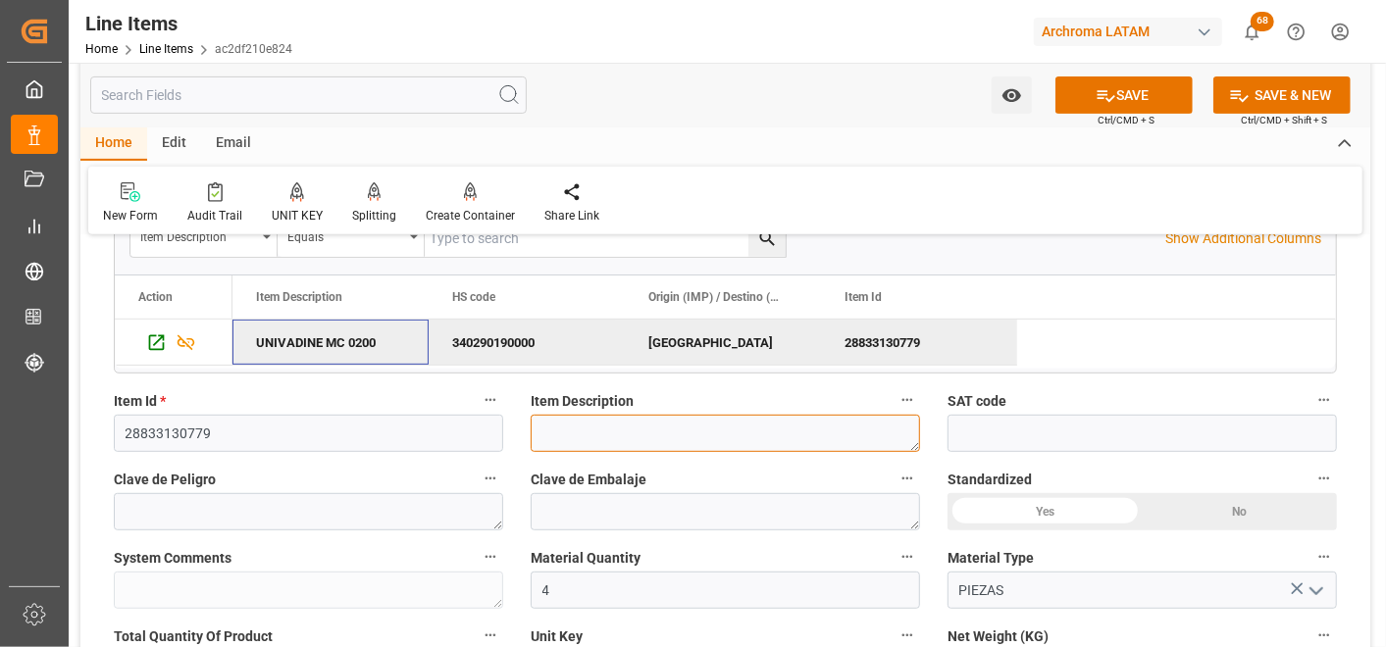
click at [631, 426] on textarea at bounding box center [725, 433] width 389 height 37
paste textarea "UNIVADINE MC 0200"
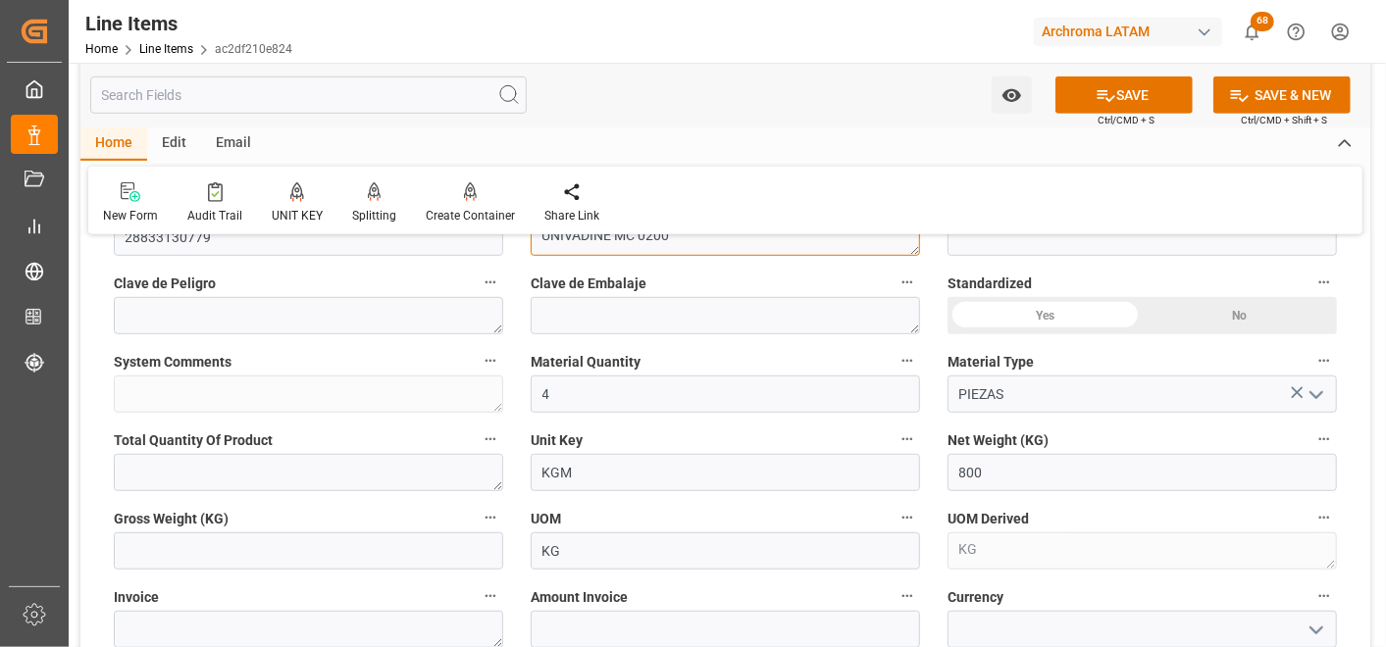
scroll to position [653, 0]
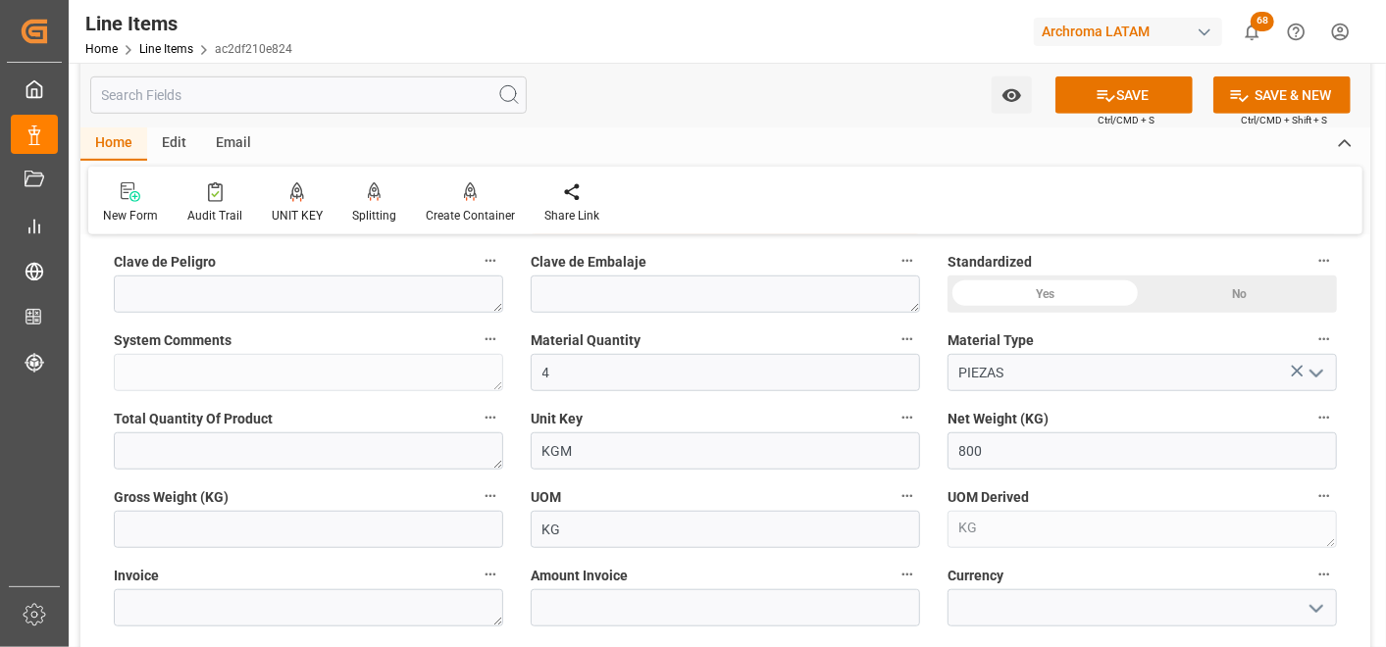
type textarea "UNIVADINE MC 0200"
click at [404, 533] on input "text" at bounding box center [308, 529] width 389 height 37
type input "840"
click at [276, 614] on textarea at bounding box center [308, 608] width 389 height 37
click at [340, 624] on textarea at bounding box center [308, 608] width 389 height 37
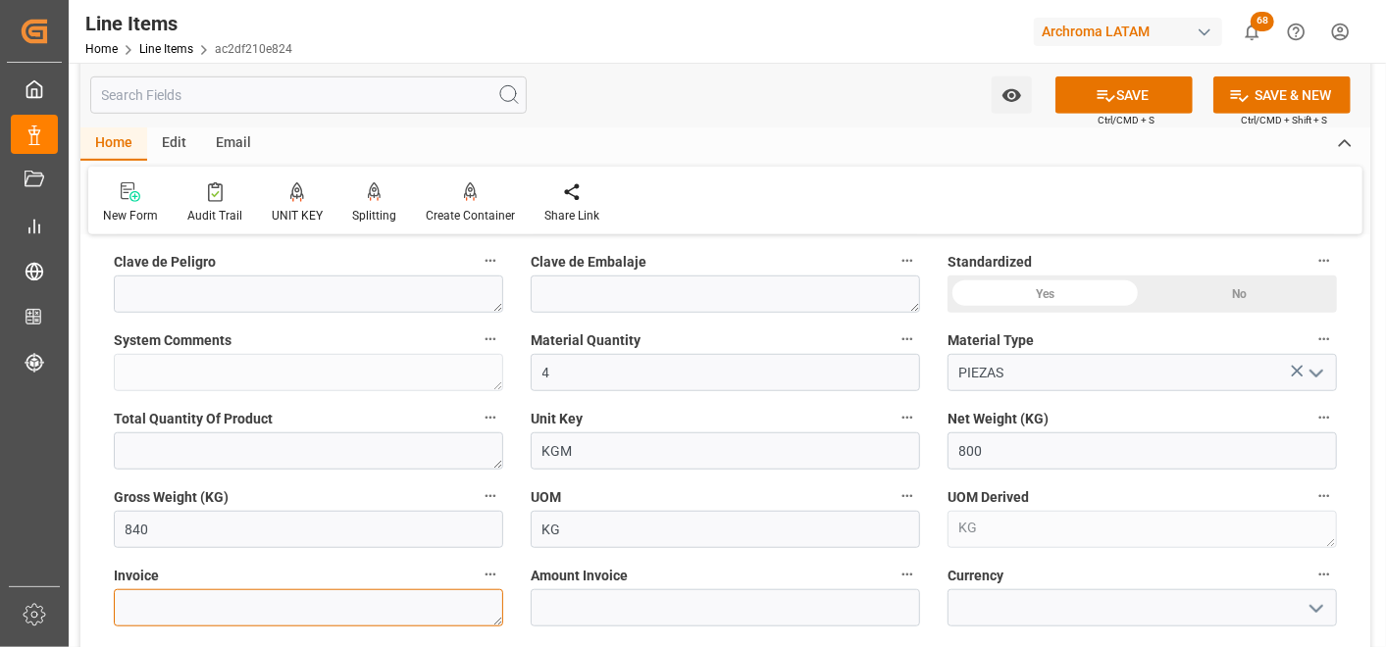
paste textarea "7060003705"
type textarea "7060003705"
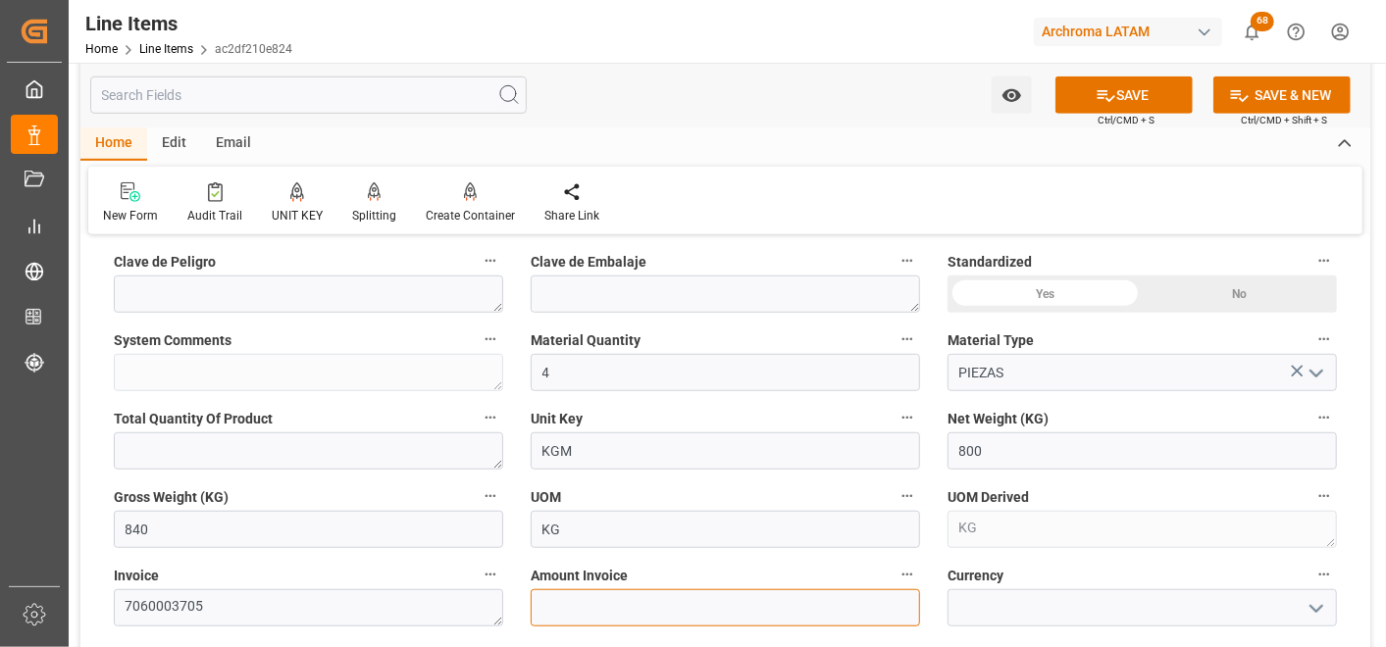
click at [583, 596] on input "text" at bounding box center [725, 608] width 389 height 37
type input "3728"
click at [1302, 618] on button "open menu" at bounding box center [1315, 608] width 29 height 30
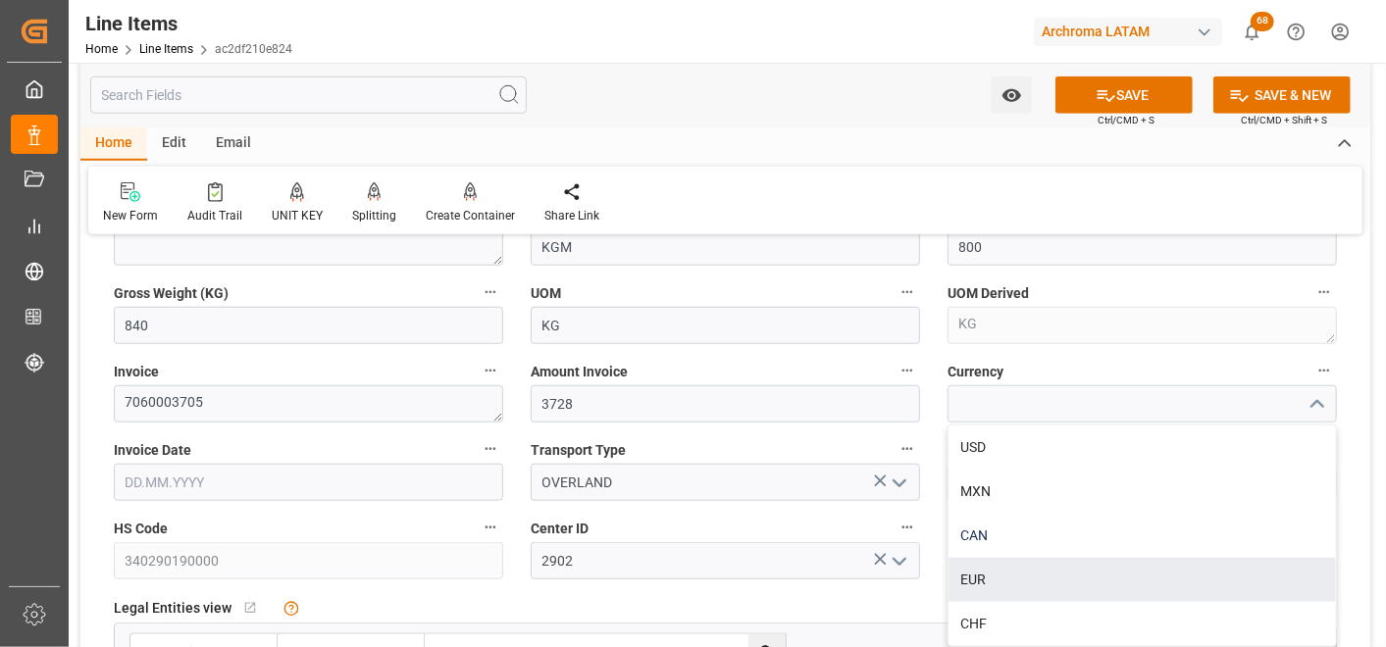
scroll to position [871, 0]
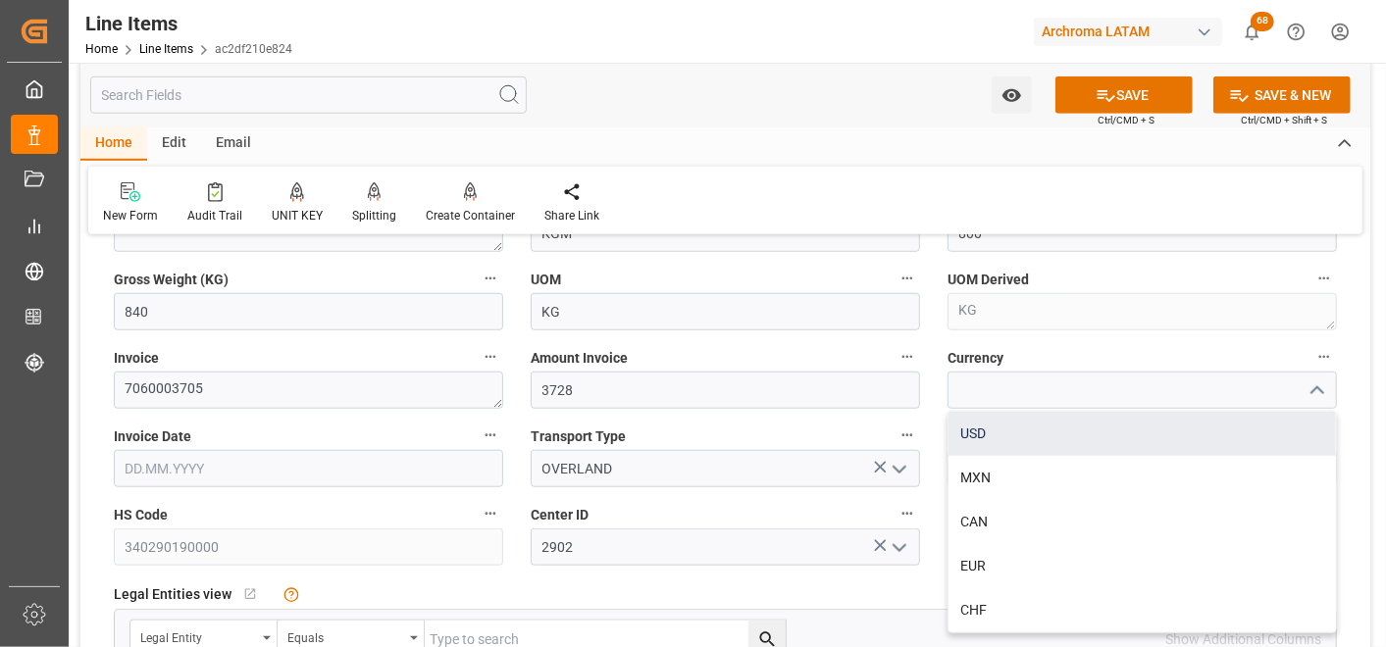
click at [993, 428] on div "USD" at bounding box center [1142, 434] width 387 height 44
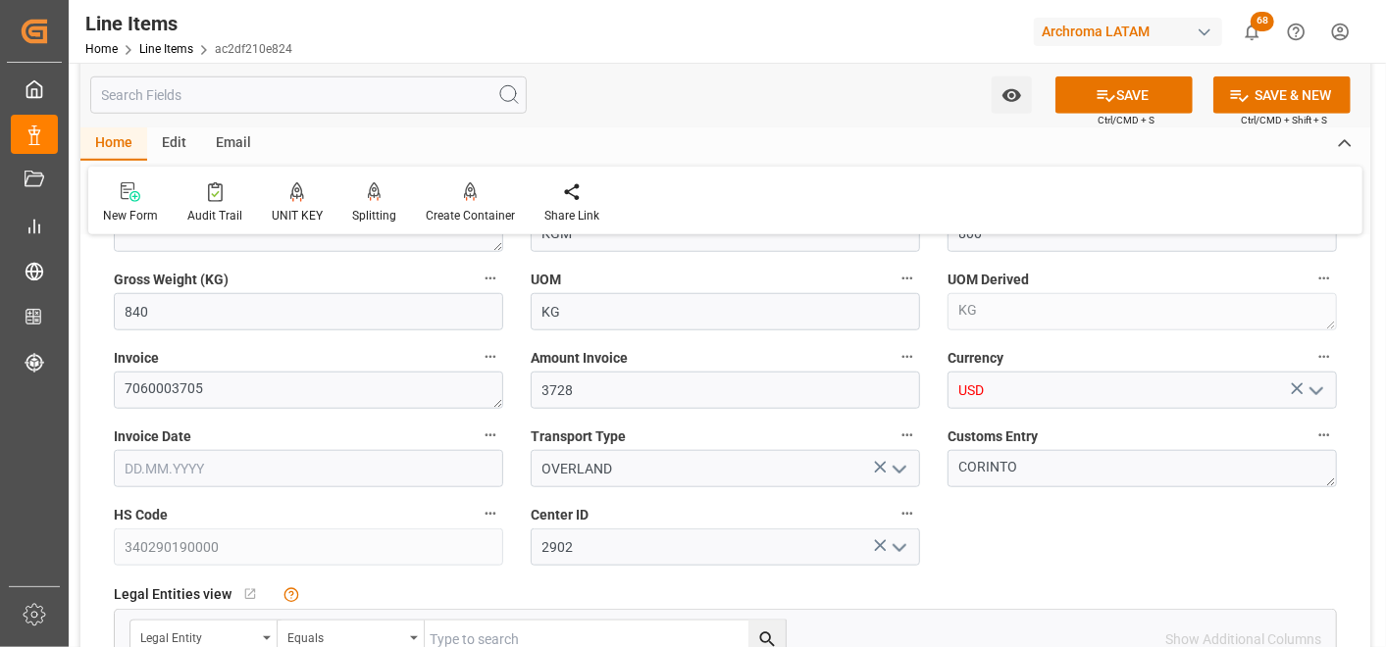
type input "USD"
click at [271, 481] on input "text" at bounding box center [308, 468] width 389 height 37
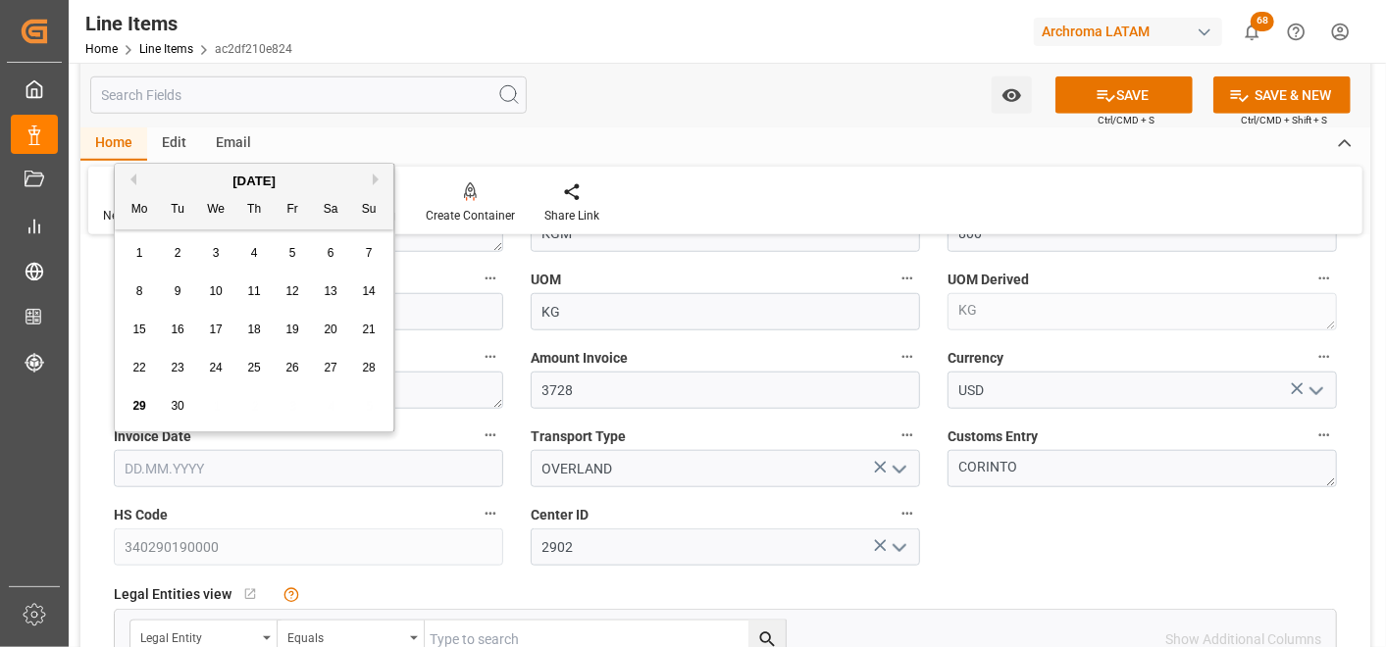
type input "25.09.2025"
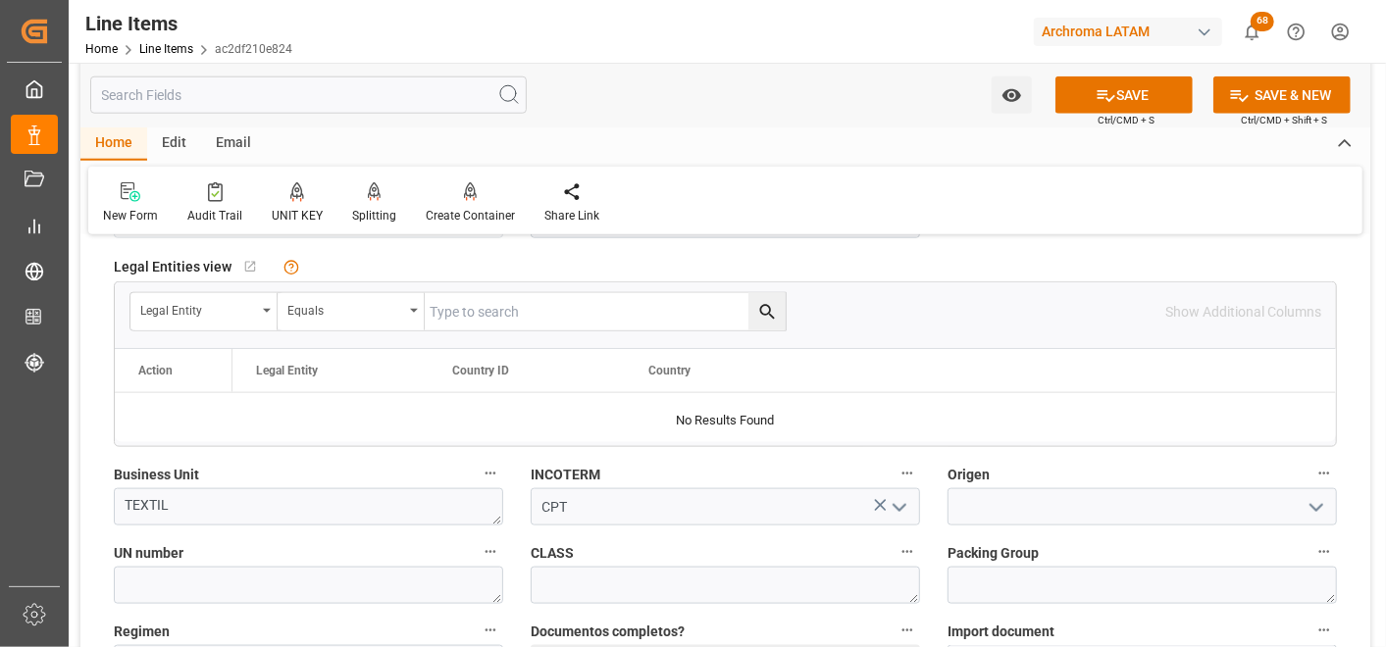
scroll to position [1308, 0]
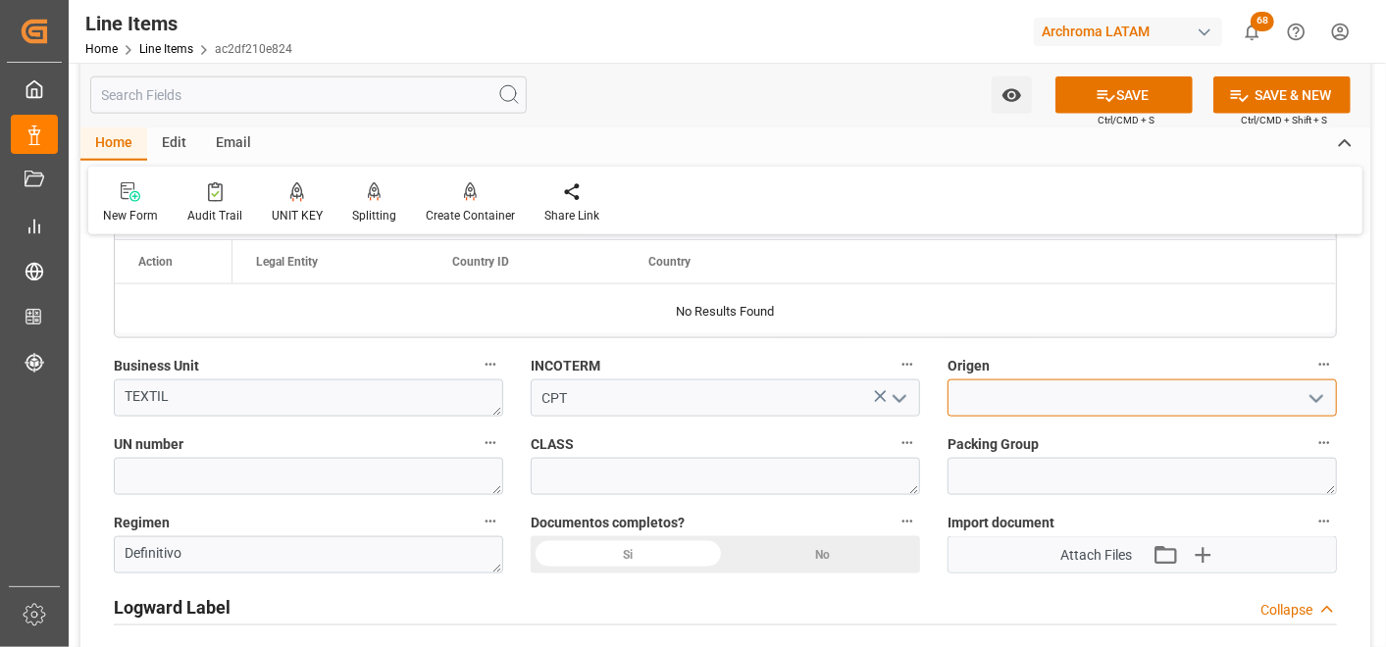
click at [1106, 402] on input at bounding box center [1142, 398] width 389 height 37
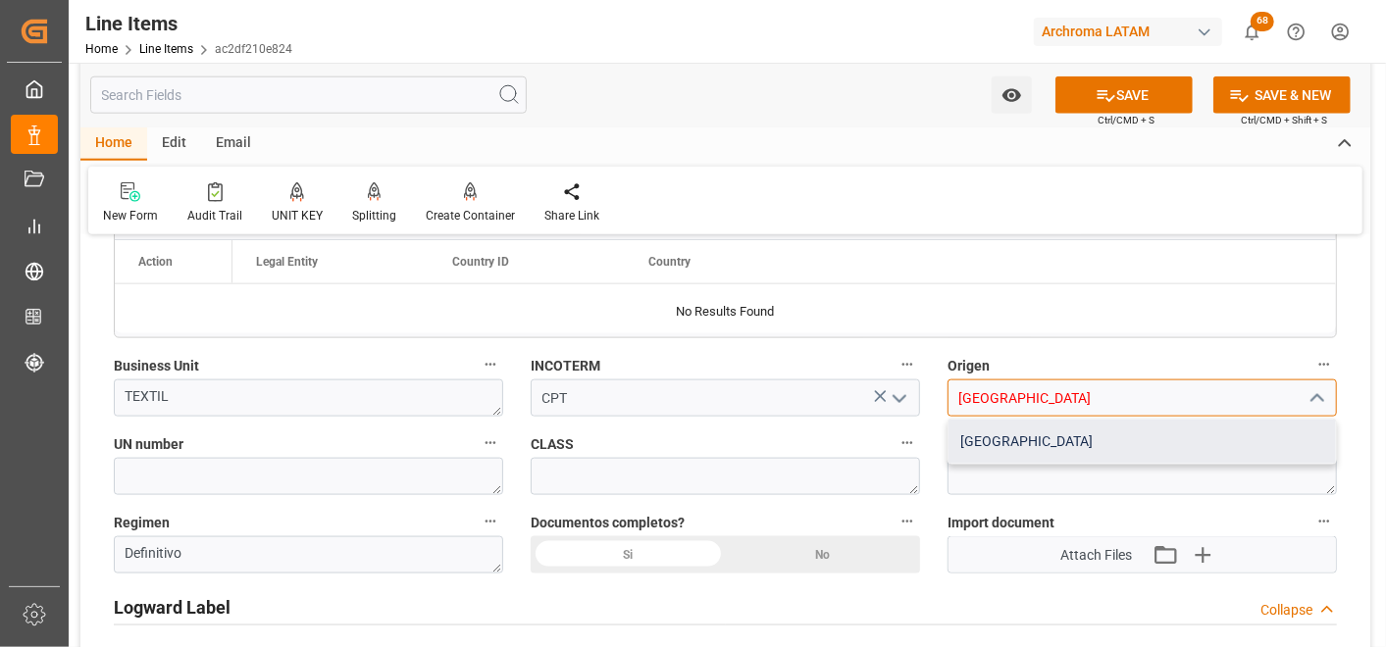
click at [1124, 436] on div "COLOMBIA" at bounding box center [1142, 442] width 387 height 44
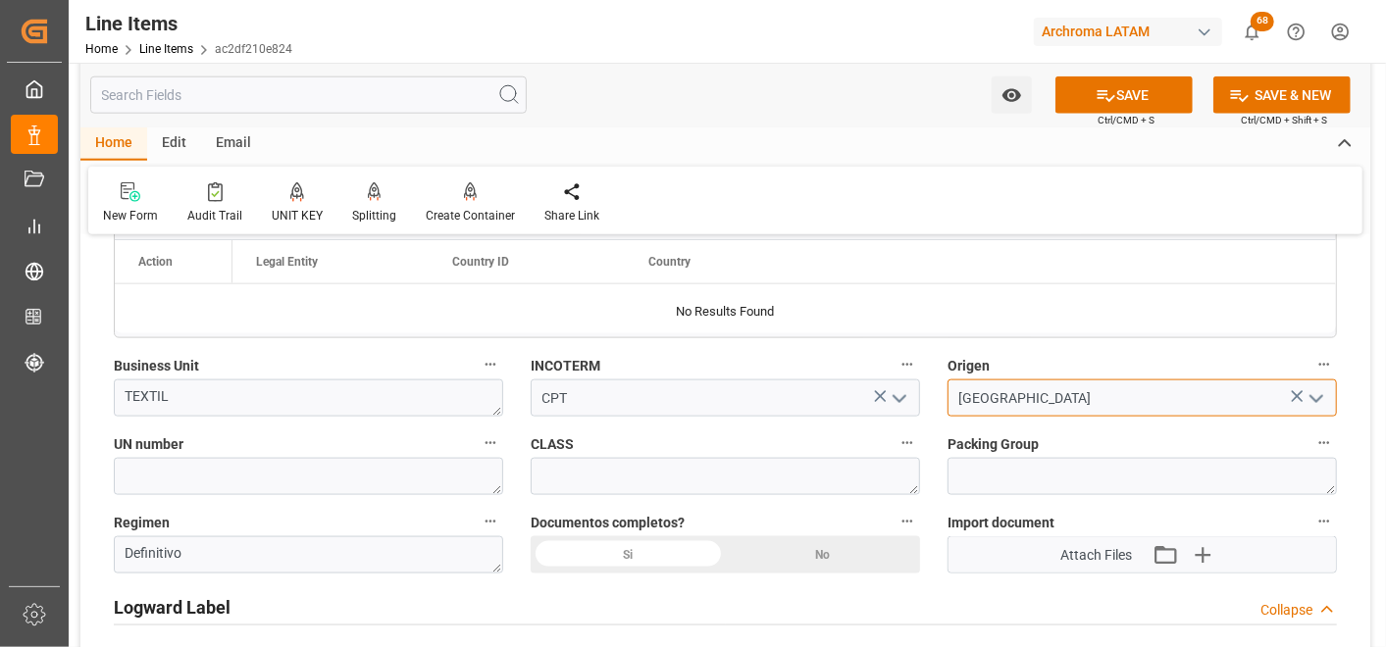
type input "COLOMBIA"
click at [651, 553] on div "Si" at bounding box center [628, 555] width 195 height 37
click at [1174, 74] on div "Watch Option SAVE Ctrl/CMD + S SAVE & NEW Ctrl/CMD + Shift + S" at bounding box center [725, 95] width 1290 height 65
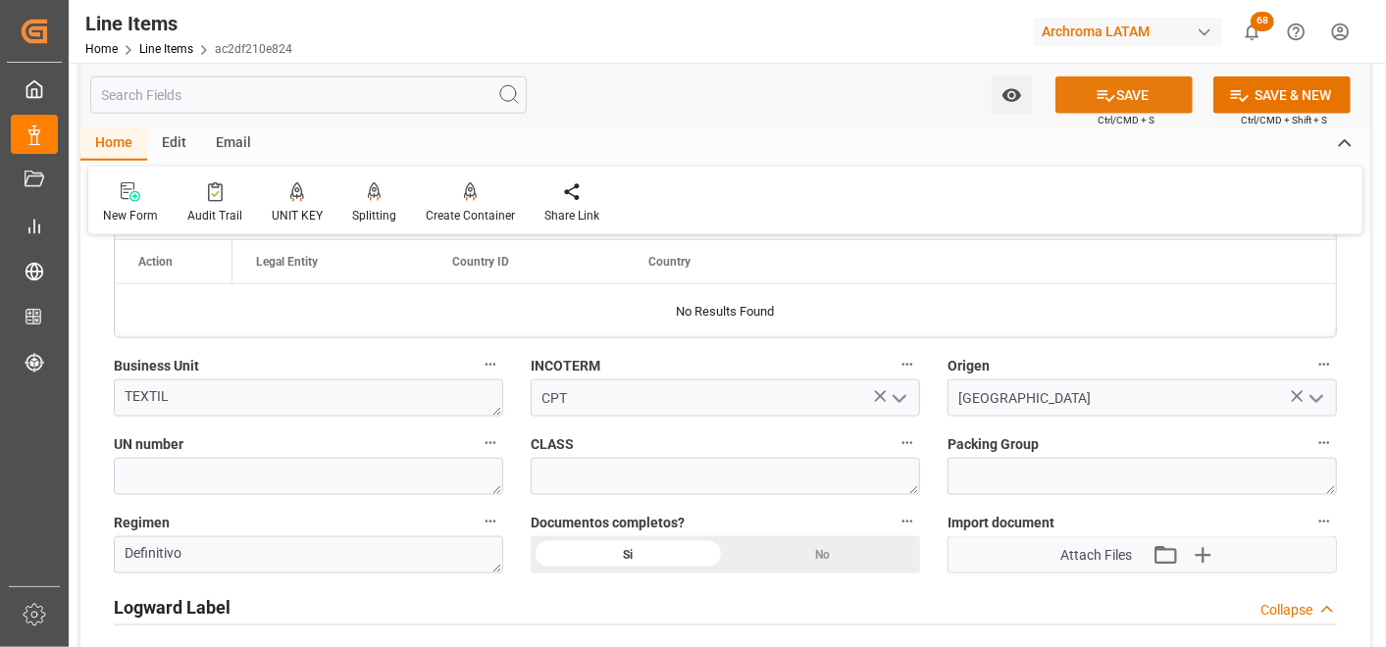
click at [1174, 86] on button "SAVE" at bounding box center [1123, 95] width 137 height 37
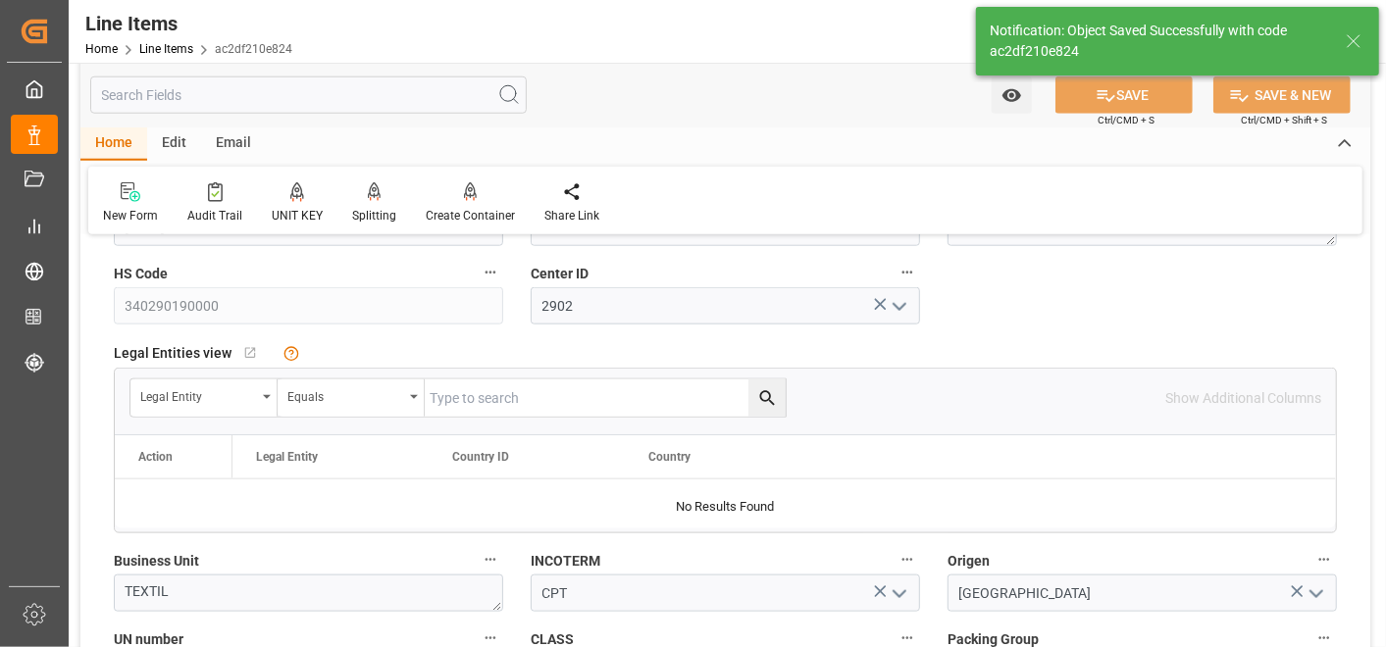
type textarea "4 PIEZAS"
type input "29.09.2025 18:53"
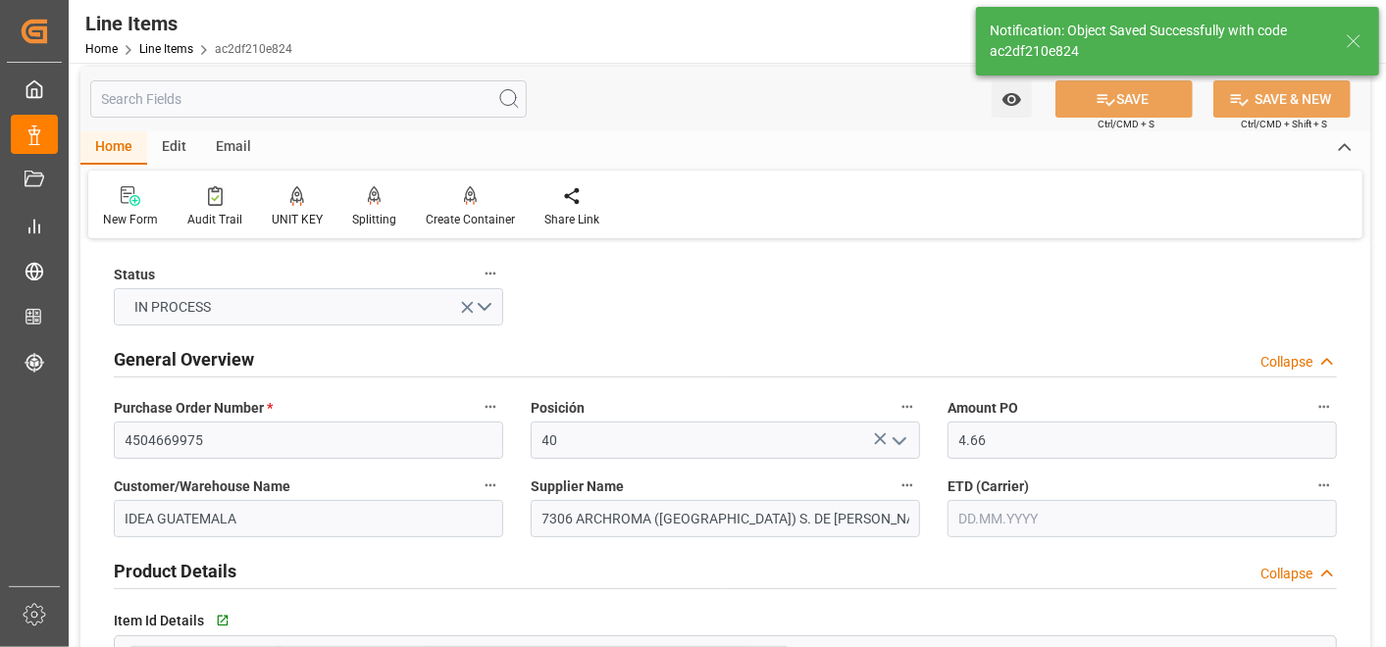
scroll to position [0, 0]
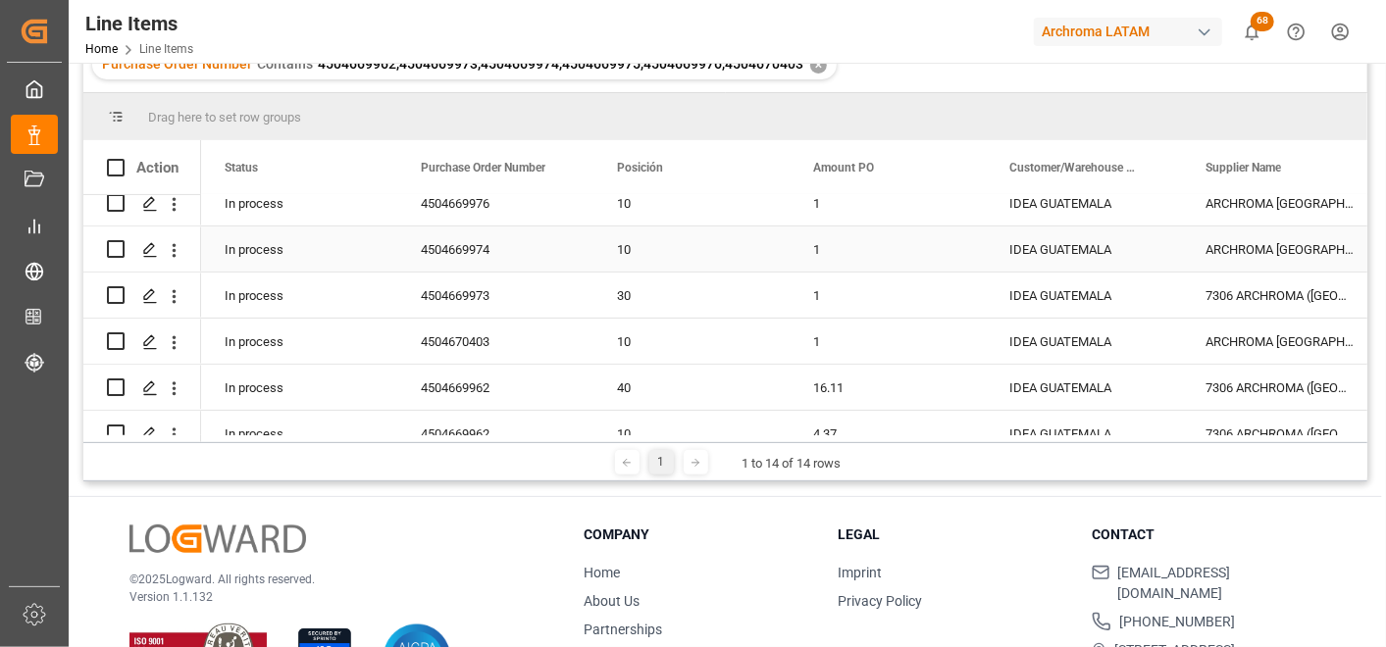
scroll to position [327, 0]
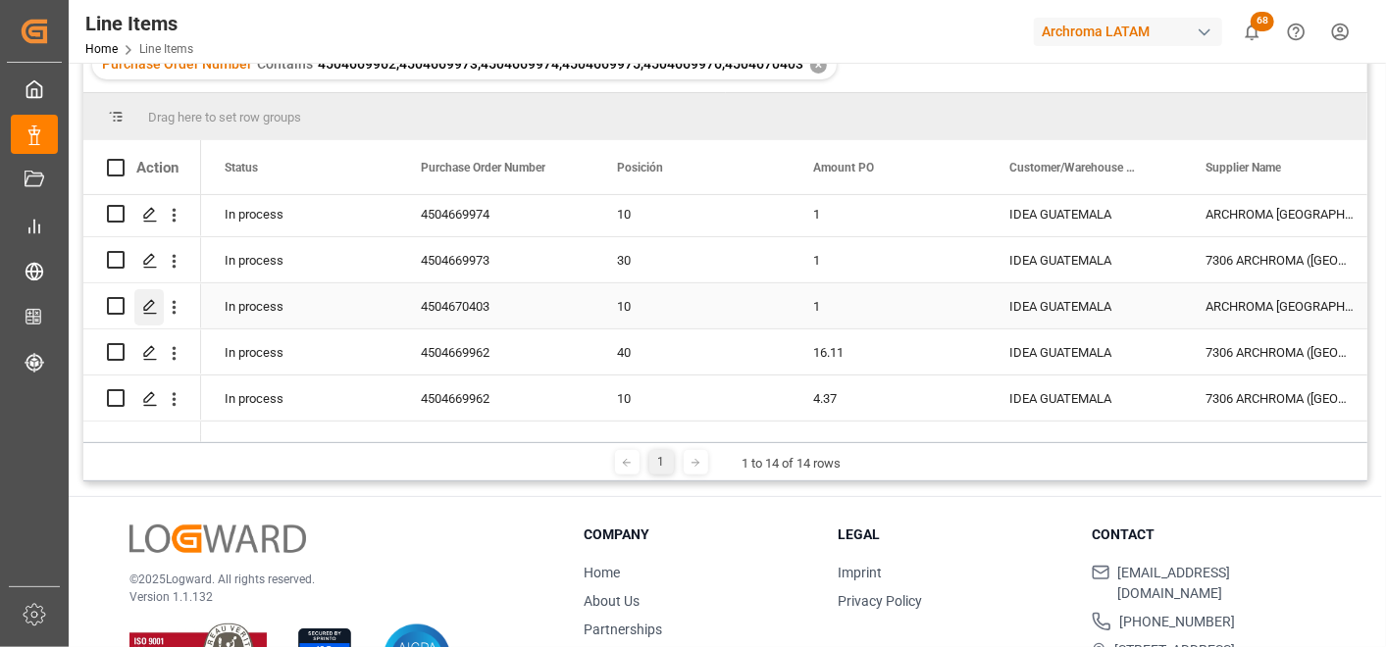
click at [153, 302] on polygon "Press SPACE to select this row." at bounding box center [149, 305] width 10 height 10
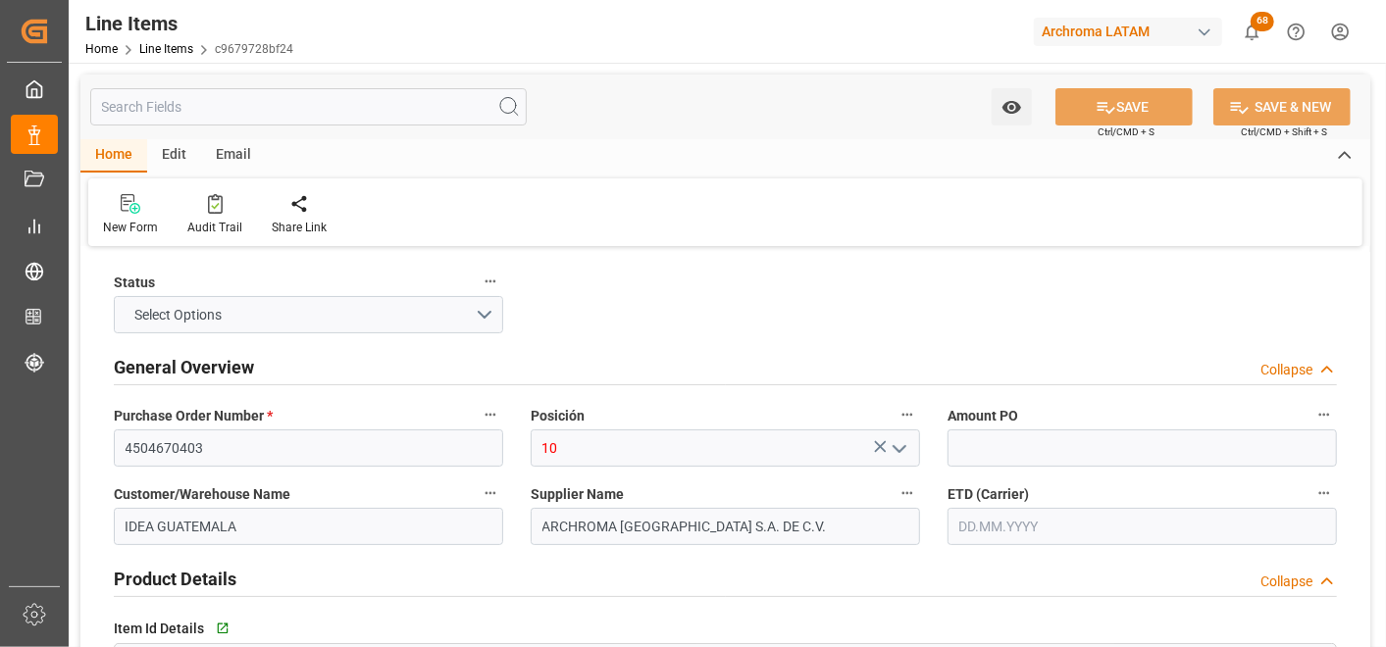
type input "1"
type input "250"
type input "3204.11.00.00.00"
type input "29.09.2025 18:45"
type input "29.09.2025 14:34"
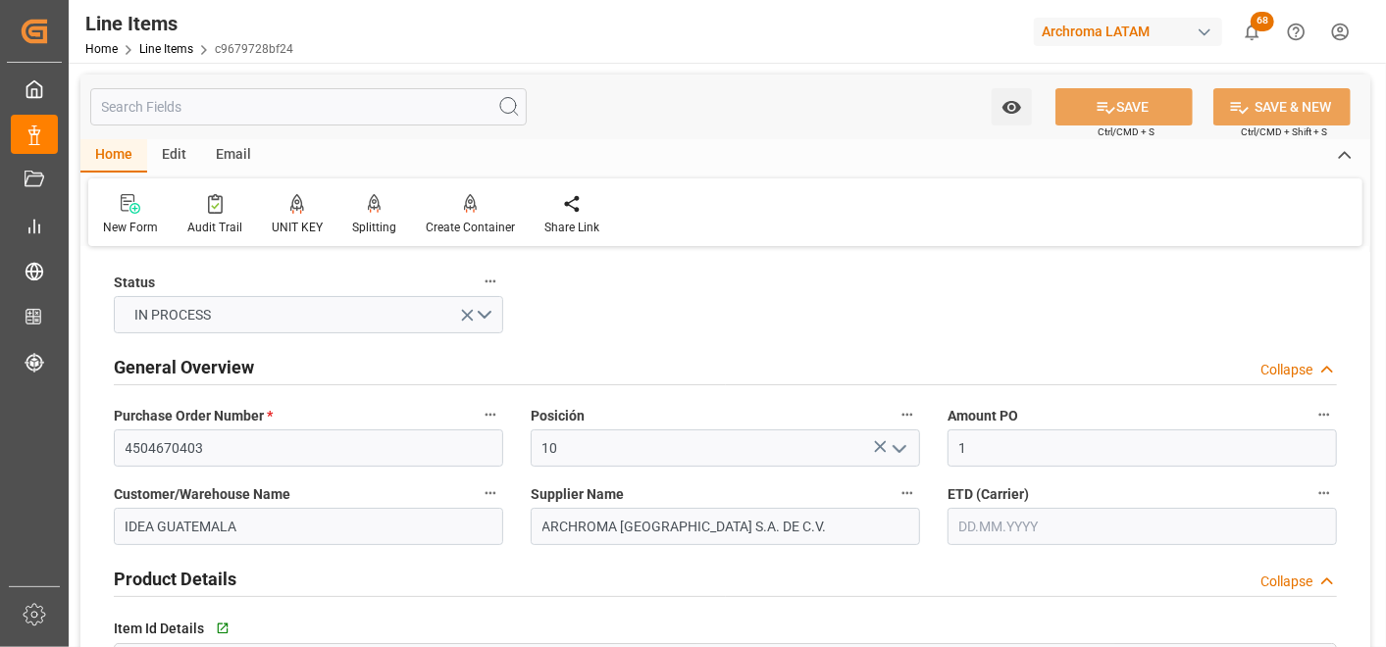
type input "24.09.2025"
type input "10.10.2025"
drag, startPoint x: 973, startPoint y: 436, endPoint x: 955, endPoint y: 442, distance: 18.9
click at [955, 442] on input "1" at bounding box center [1142, 448] width 389 height 37
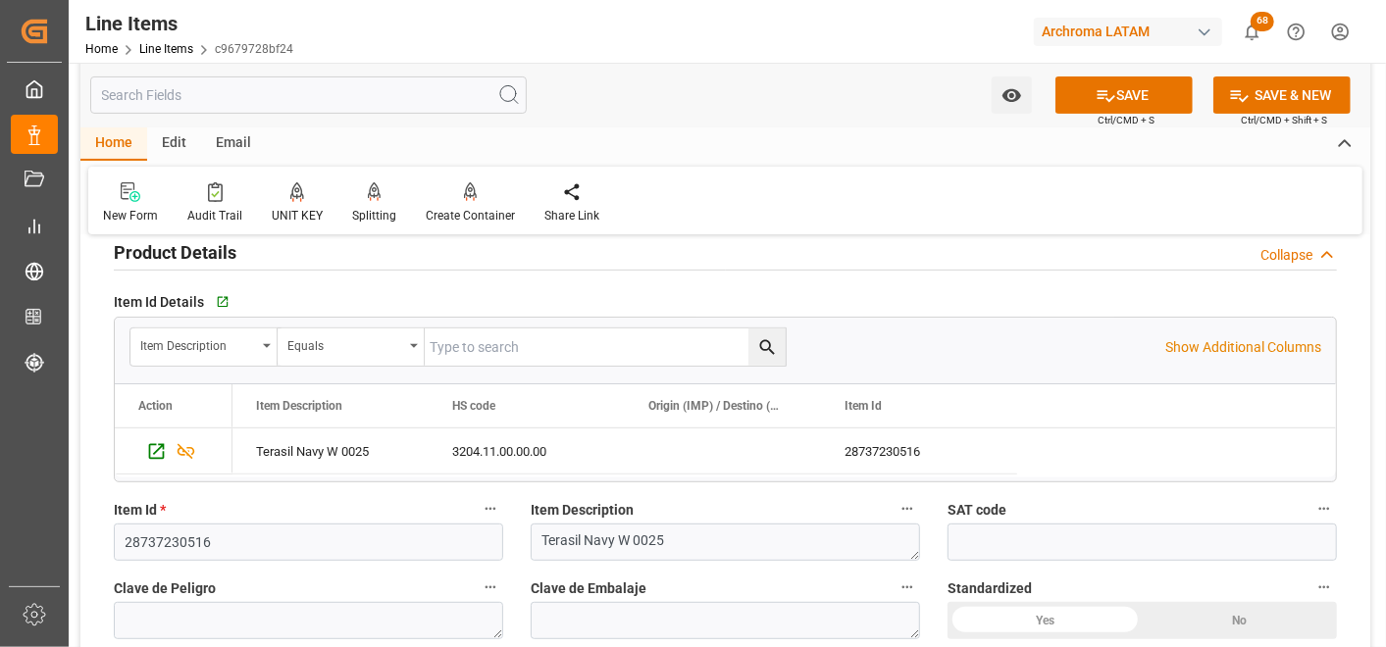
scroll to position [436, 0]
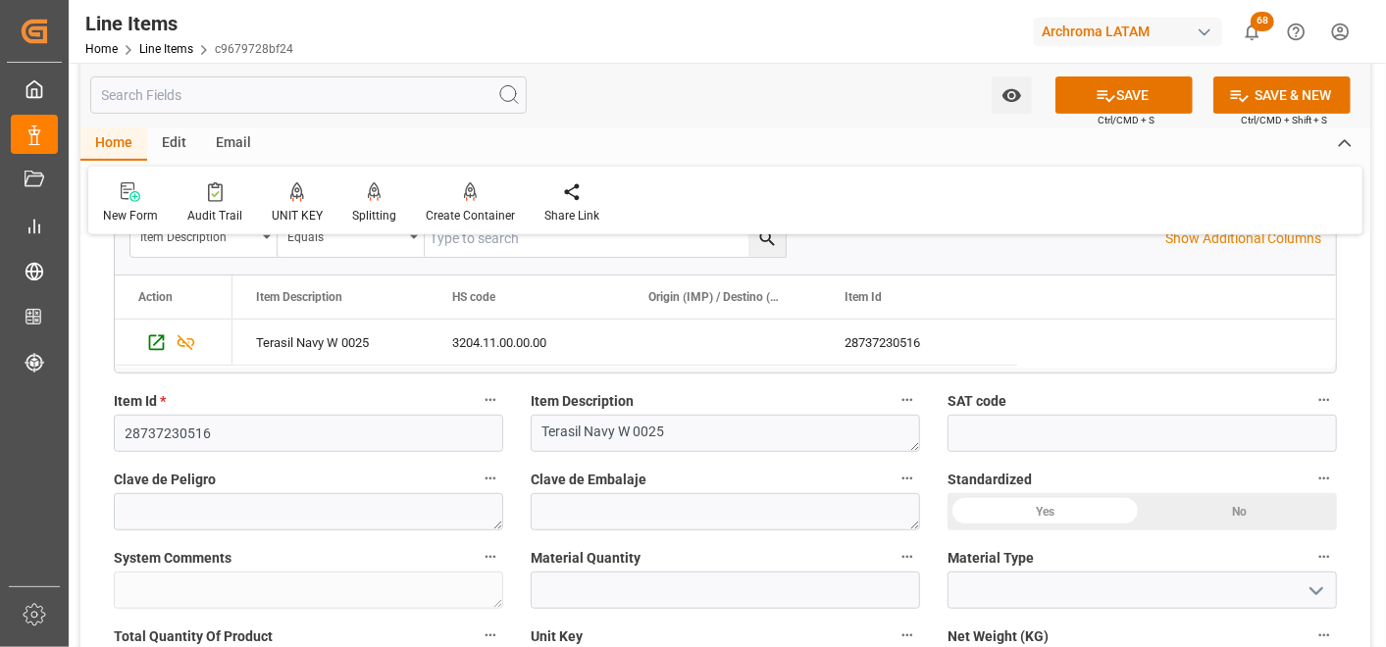
type input "9.53"
click at [559, 583] on input "text" at bounding box center [725, 590] width 389 height 37
type input "10"
click at [1297, 591] on input at bounding box center [1142, 590] width 389 height 37
click at [1303, 598] on button "open menu" at bounding box center [1315, 591] width 29 height 30
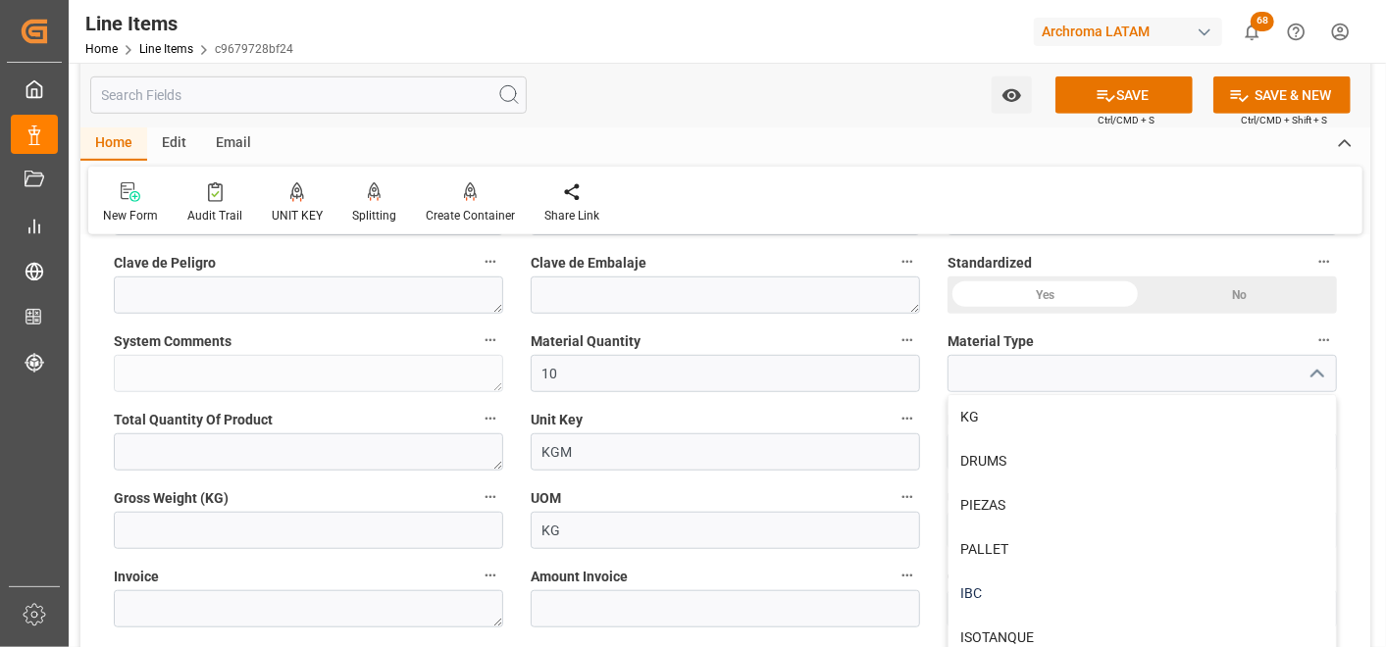
scroll to position [653, 0]
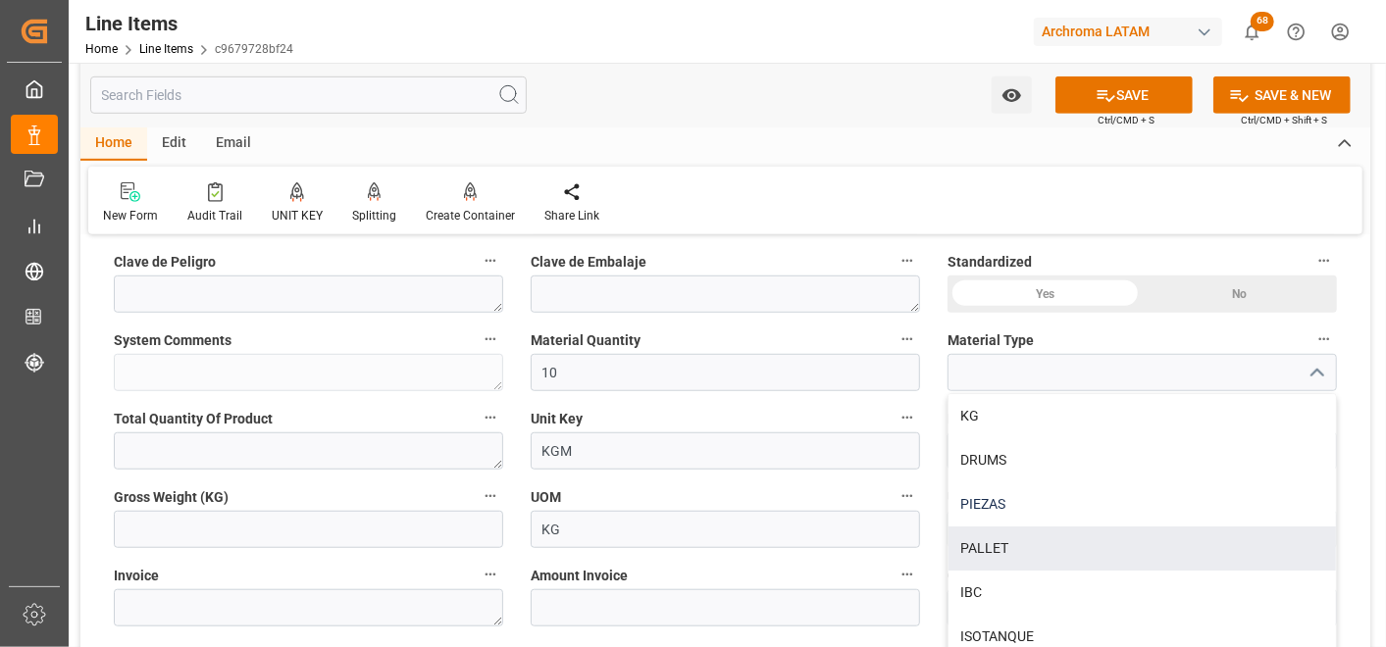
click at [1076, 510] on div "PIEZAS" at bounding box center [1142, 505] width 387 height 44
type input "PIEZAS"
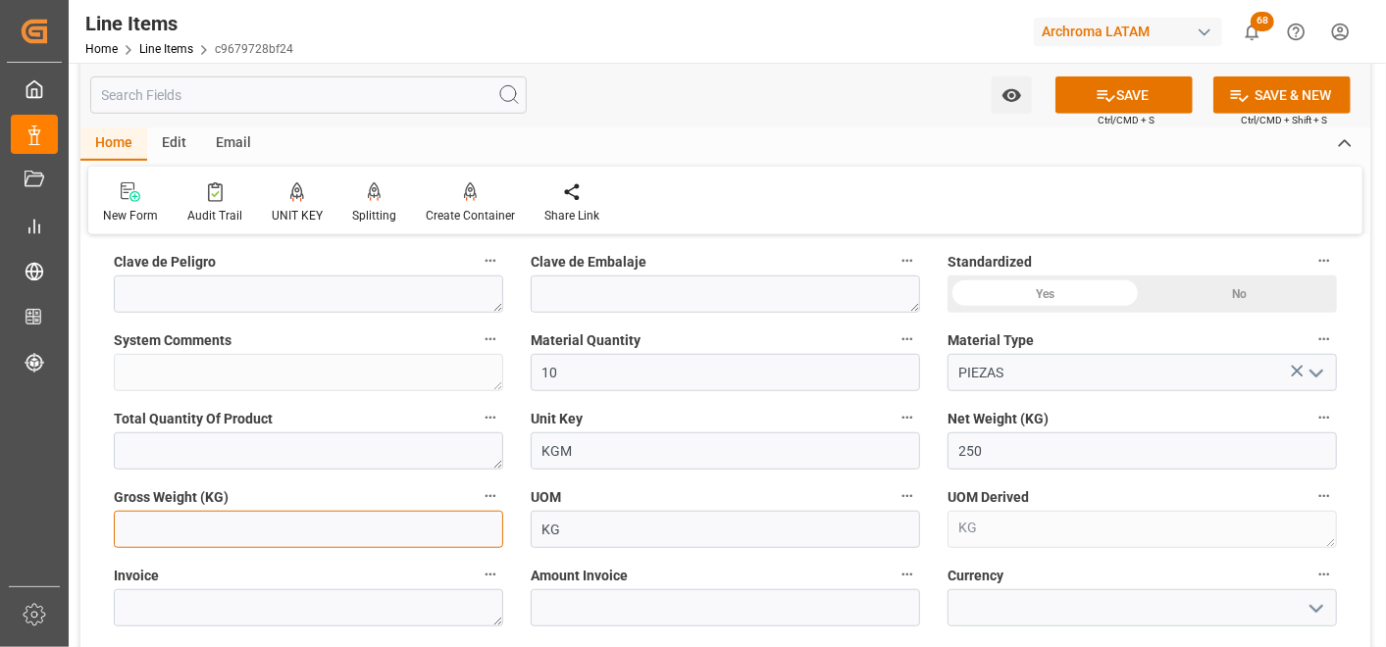
click at [410, 516] on input "text" at bounding box center [308, 529] width 389 height 37
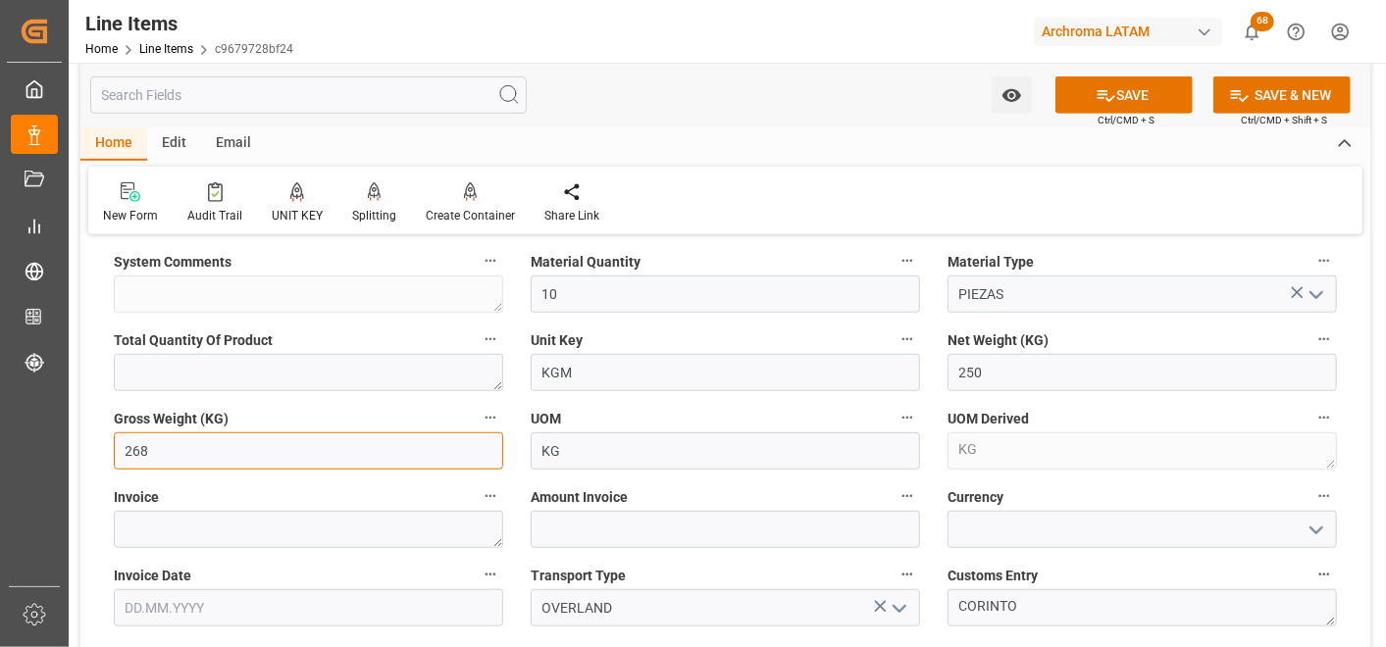
scroll to position [762, 0]
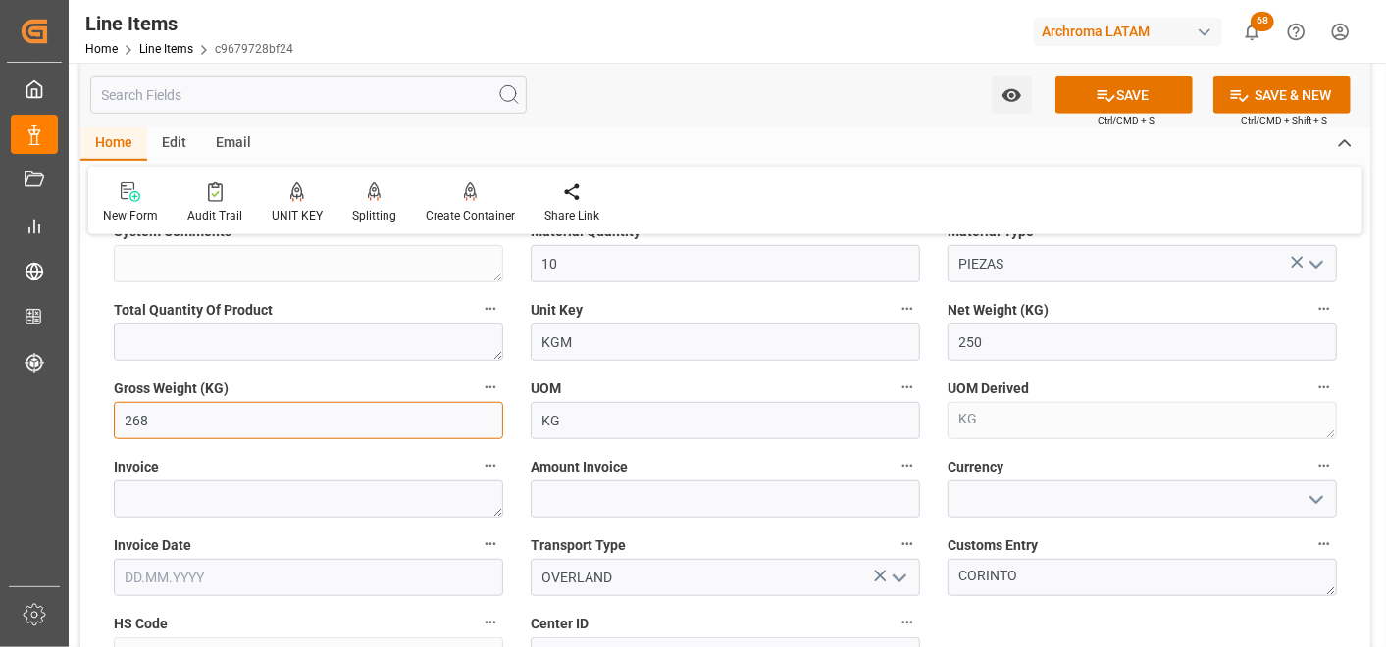
type input "268"
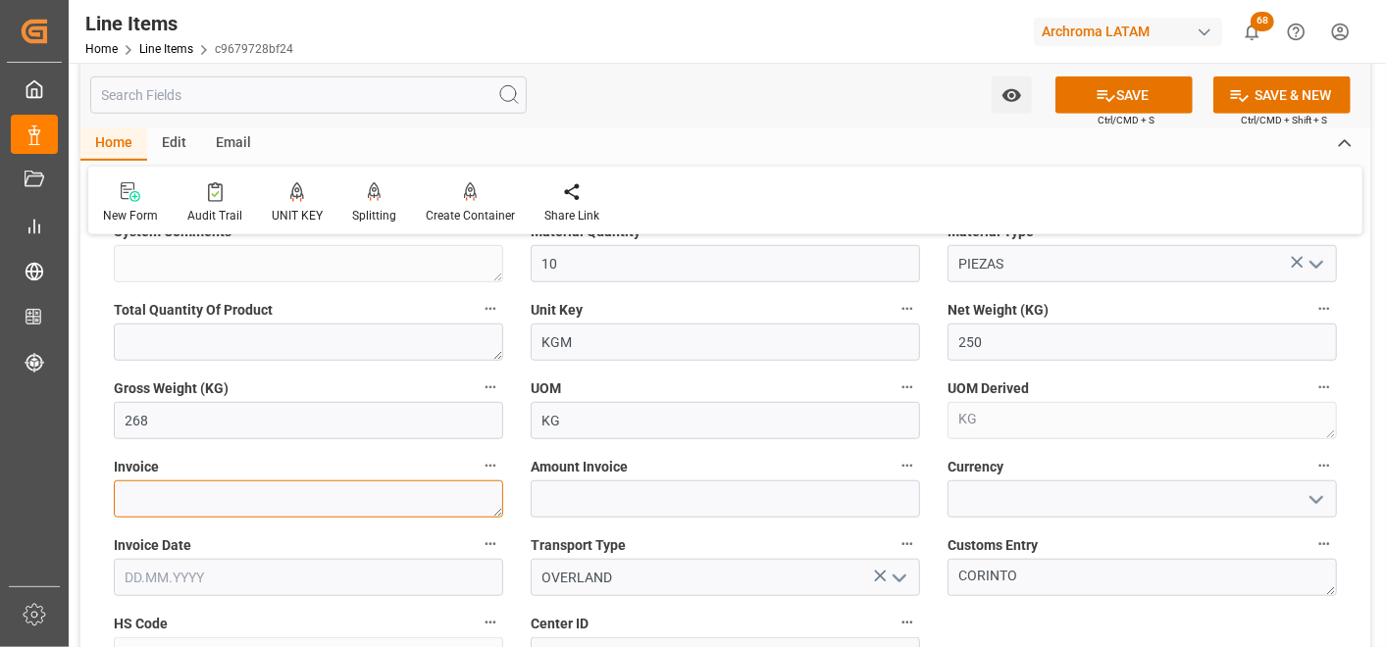
click at [367, 488] on textarea at bounding box center [308, 499] width 389 height 37
click at [285, 501] on textarea at bounding box center [308, 499] width 389 height 37
paste textarea "000-002-01-00002240"
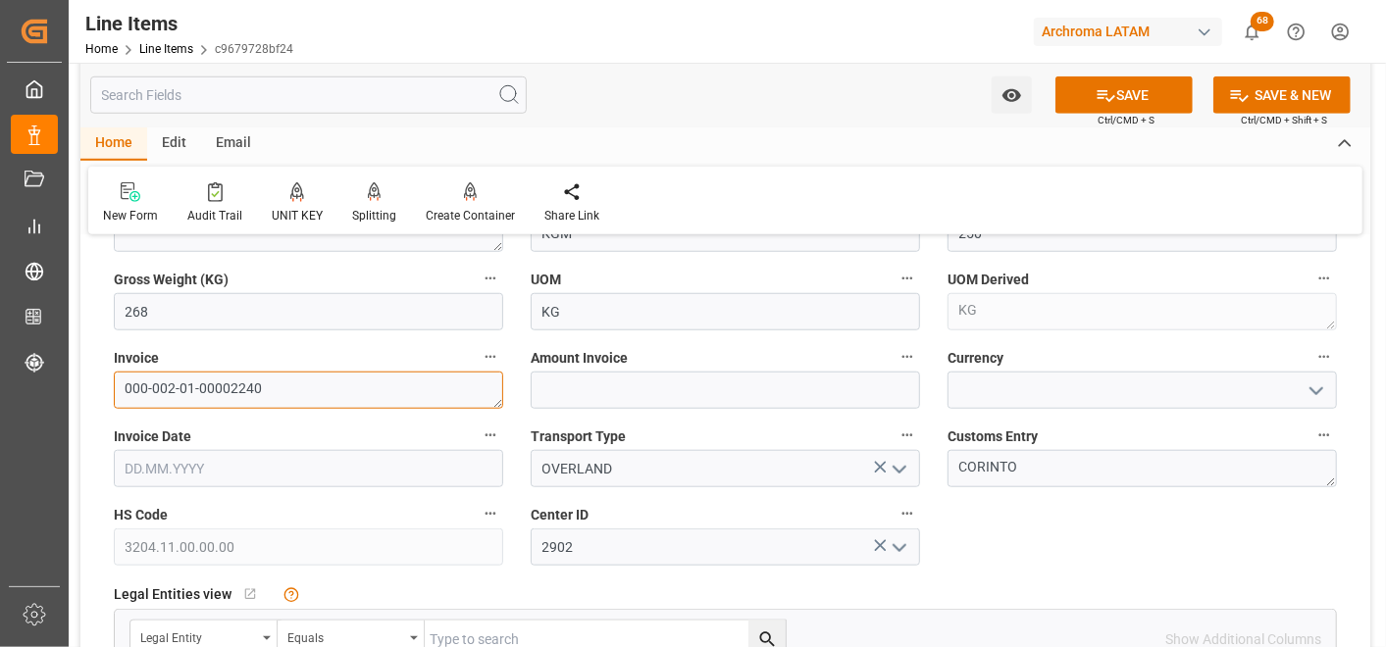
type textarea "000-002-01-00002240"
click at [608, 385] on input "text" at bounding box center [725, 390] width 389 height 37
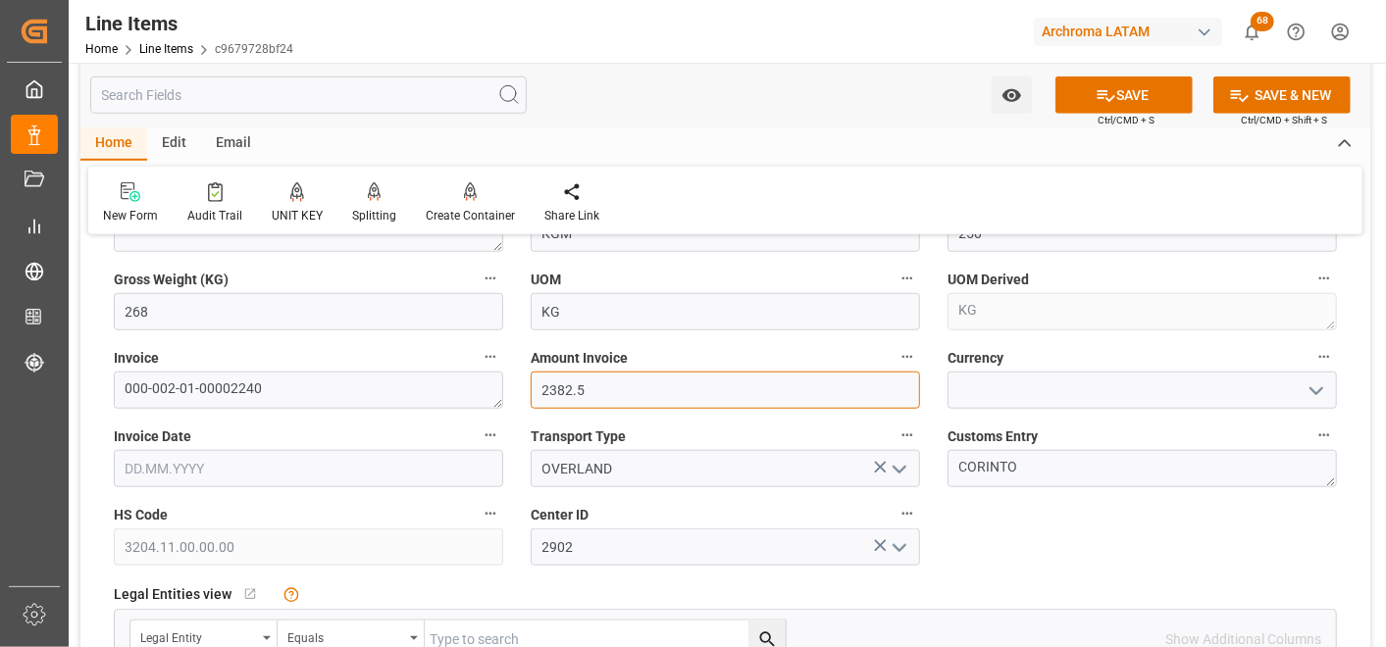
type input "2382.5"
click at [1325, 389] on icon "open menu" at bounding box center [1317, 392] width 24 height 24
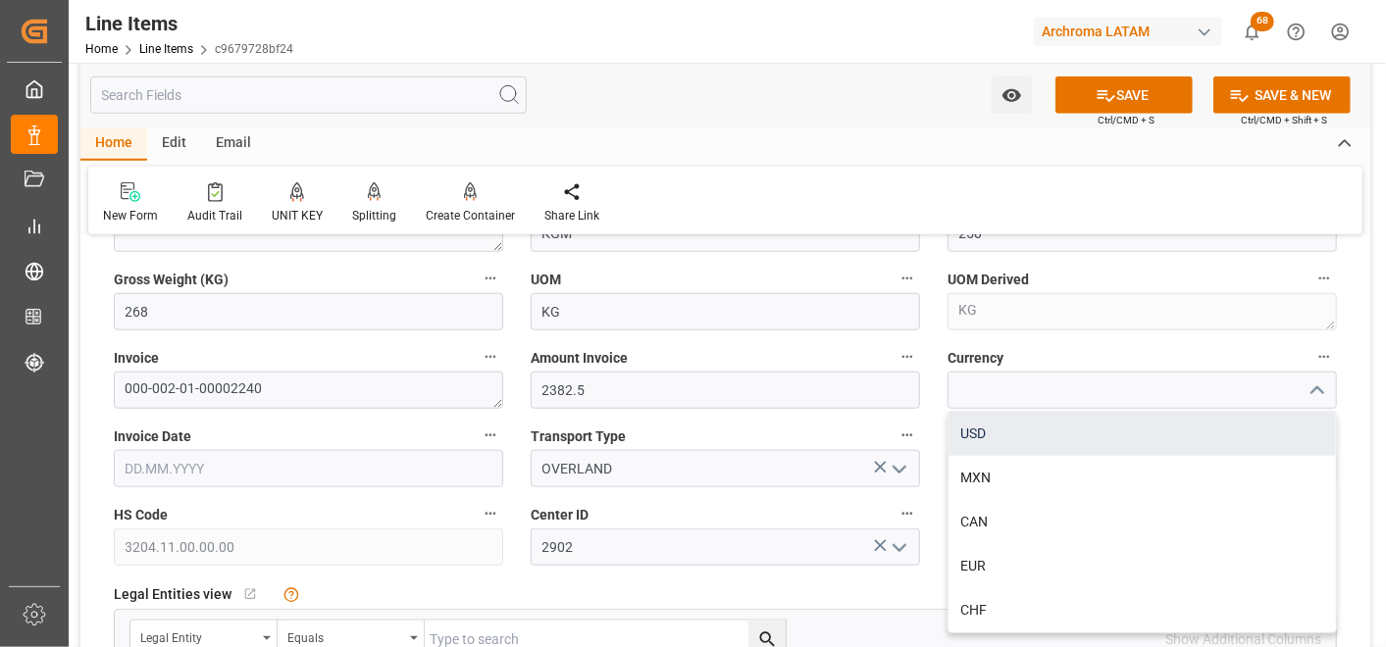
click at [1242, 427] on div "USD" at bounding box center [1142, 434] width 387 height 44
type input "USD"
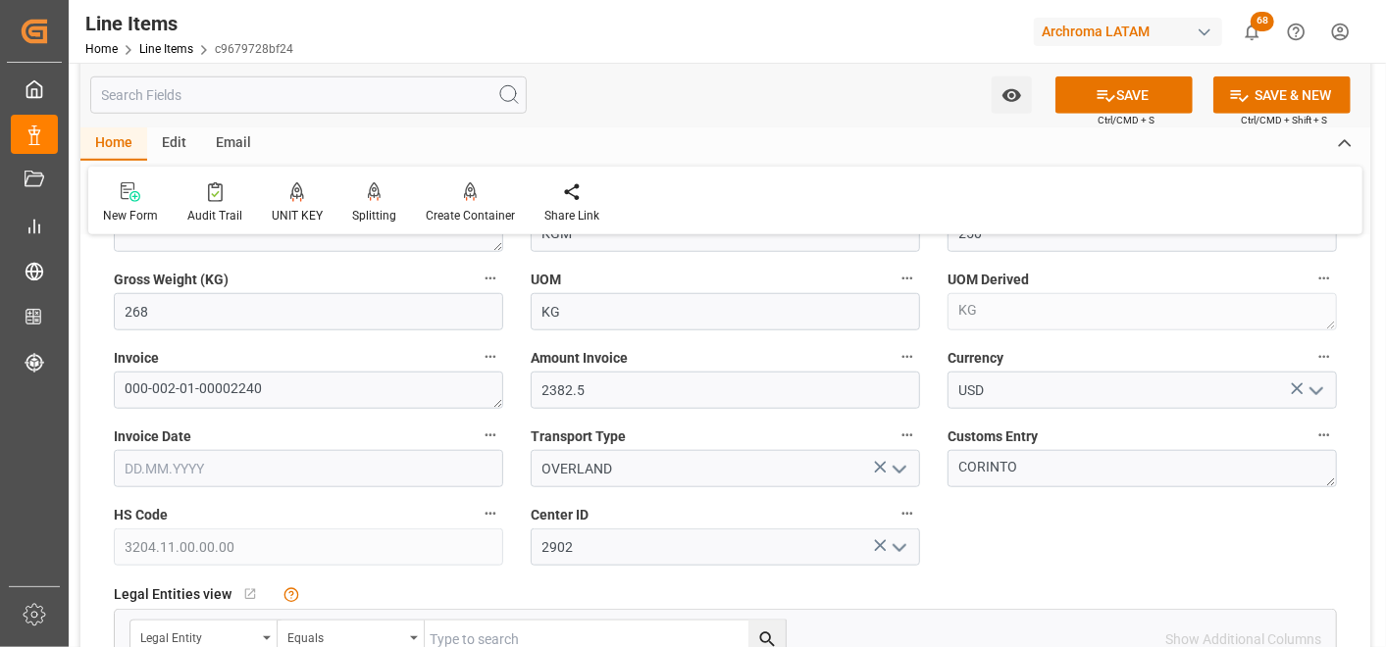
click at [320, 475] on input "text" at bounding box center [308, 468] width 389 height 37
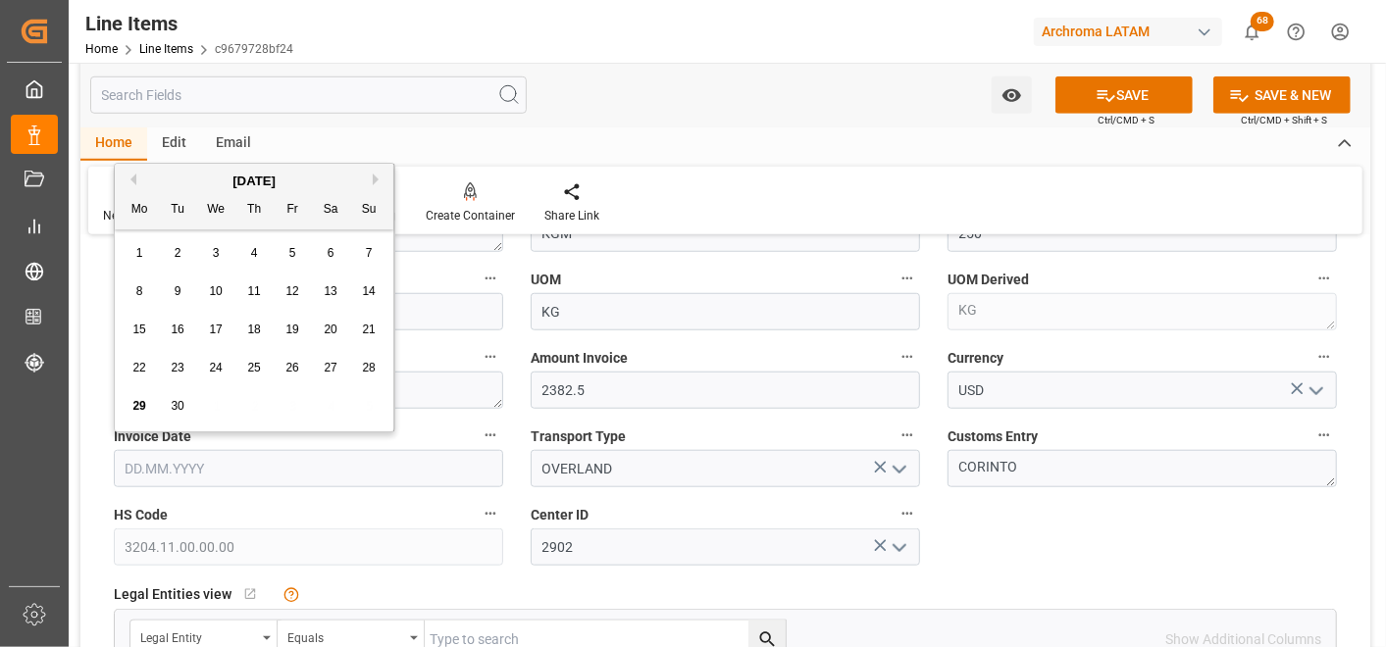
click at [119, 307] on div "September 2025 Mo Tu We Th Fr Sa Su 1 2 3 4 5 6 7 8 9 10 11 12 13 14 15 16 17 1…" at bounding box center [255, 298] width 280 height 268
click at [249, 366] on span "25" at bounding box center [253, 368] width 13 height 14
type input "[DATE]"
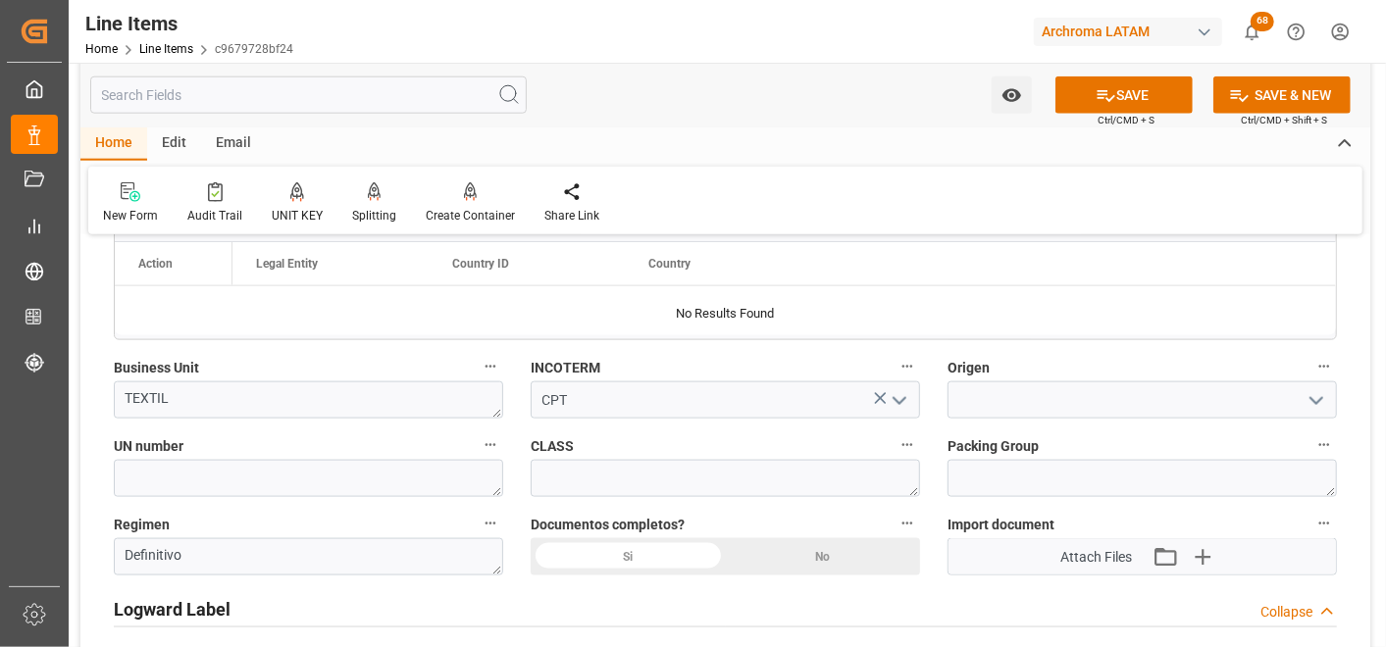
scroll to position [1308, 0]
click at [1016, 399] on input at bounding box center [1142, 398] width 389 height 37
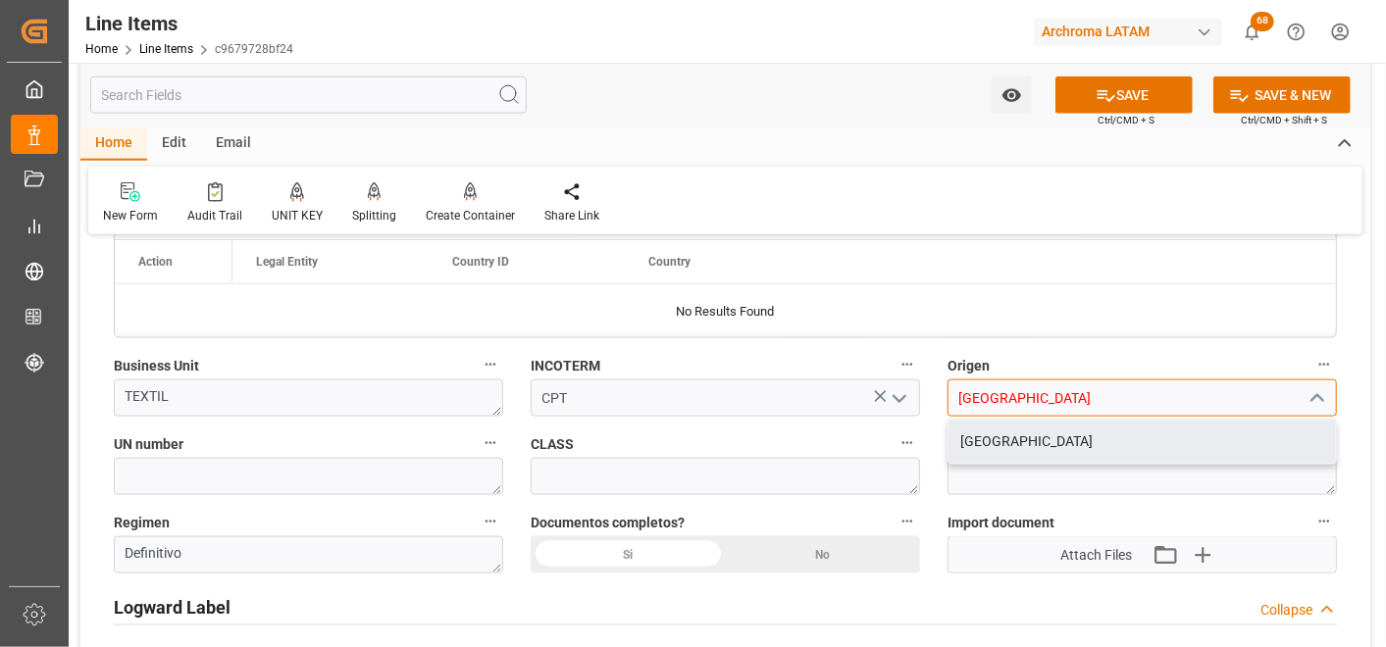
click at [1139, 415] on input "CHINA" at bounding box center [1142, 398] width 389 height 37
click at [1128, 441] on div "CHINA" at bounding box center [1142, 442] width 387 height 44
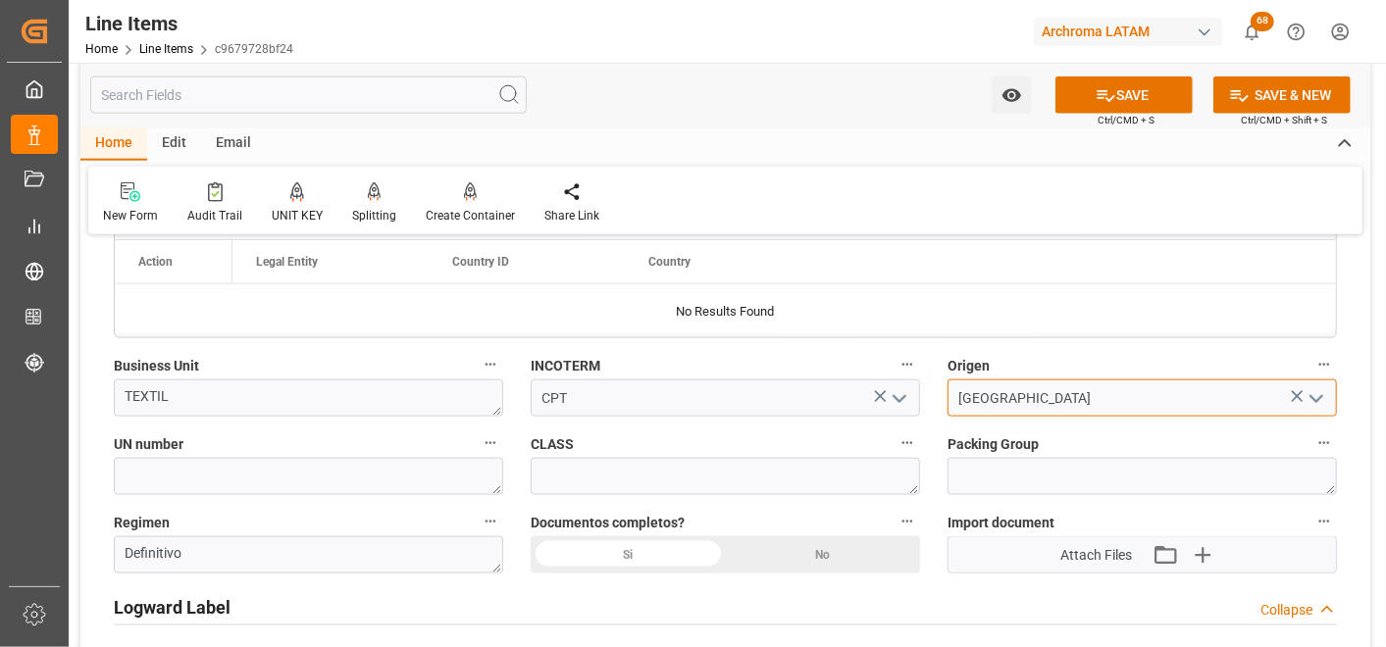
type input "CHINA"
click at [644, 545] on div "Si" at bounding box center [628, 555] width 195 height 37
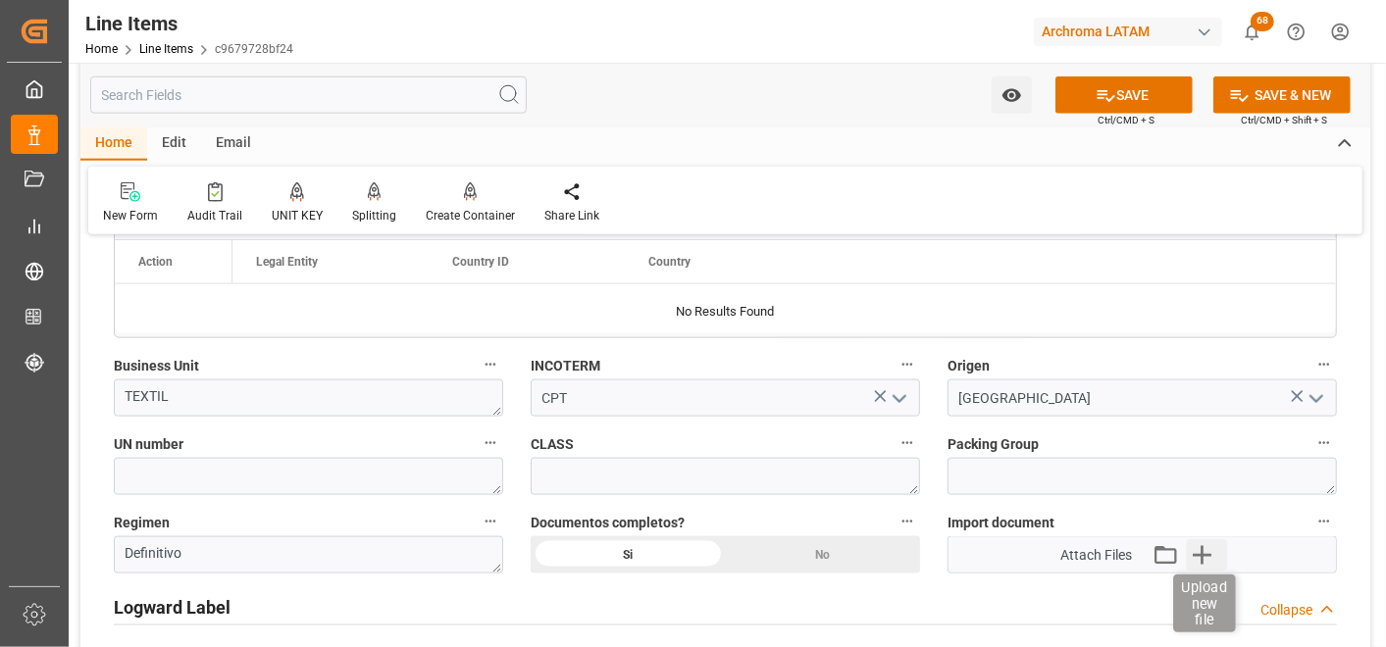
click at [1202, 559] on icon "button" at bounding box center [1202, 555] width 19 height 19
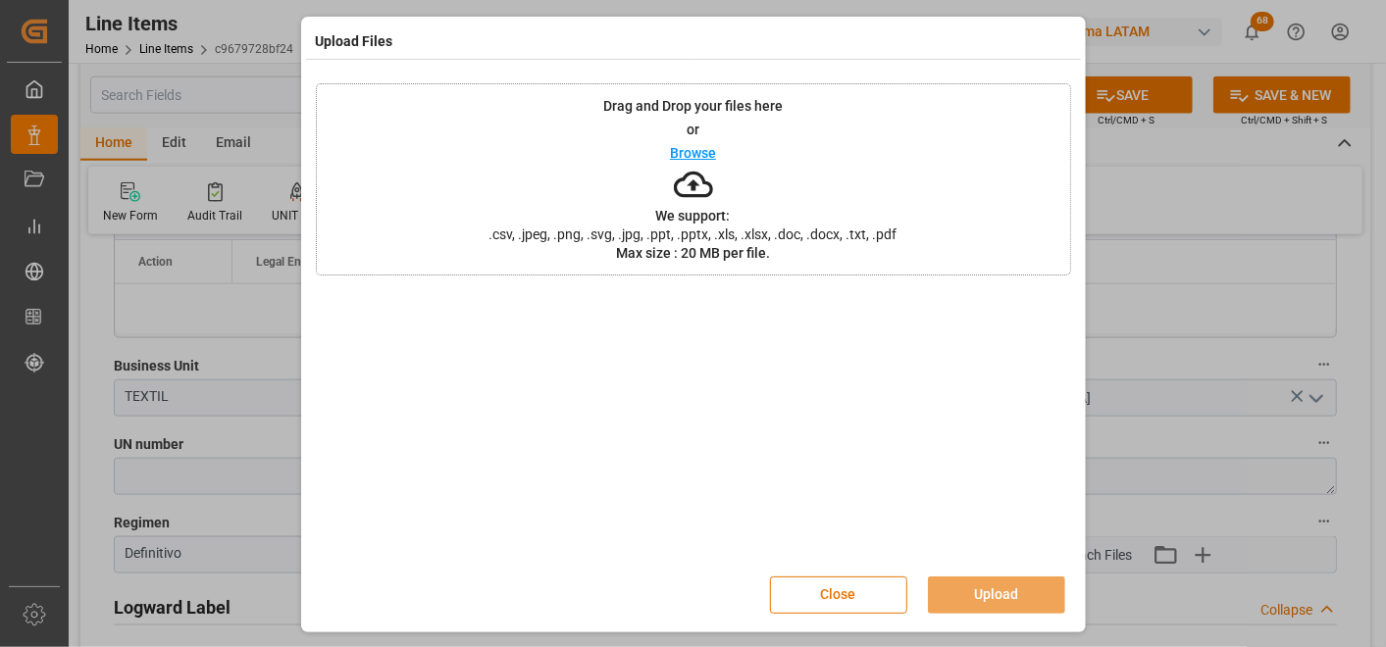
click at [841, 222] on div "Drag and Drop your files here or Browse We support: .csv, .jpeg, .png, .svg, .j…" at bounding box center [693, 179] width 755 height 192
click at [1017, 589] on button "Upload" at bounding box center [996, 595] width 137 height 37
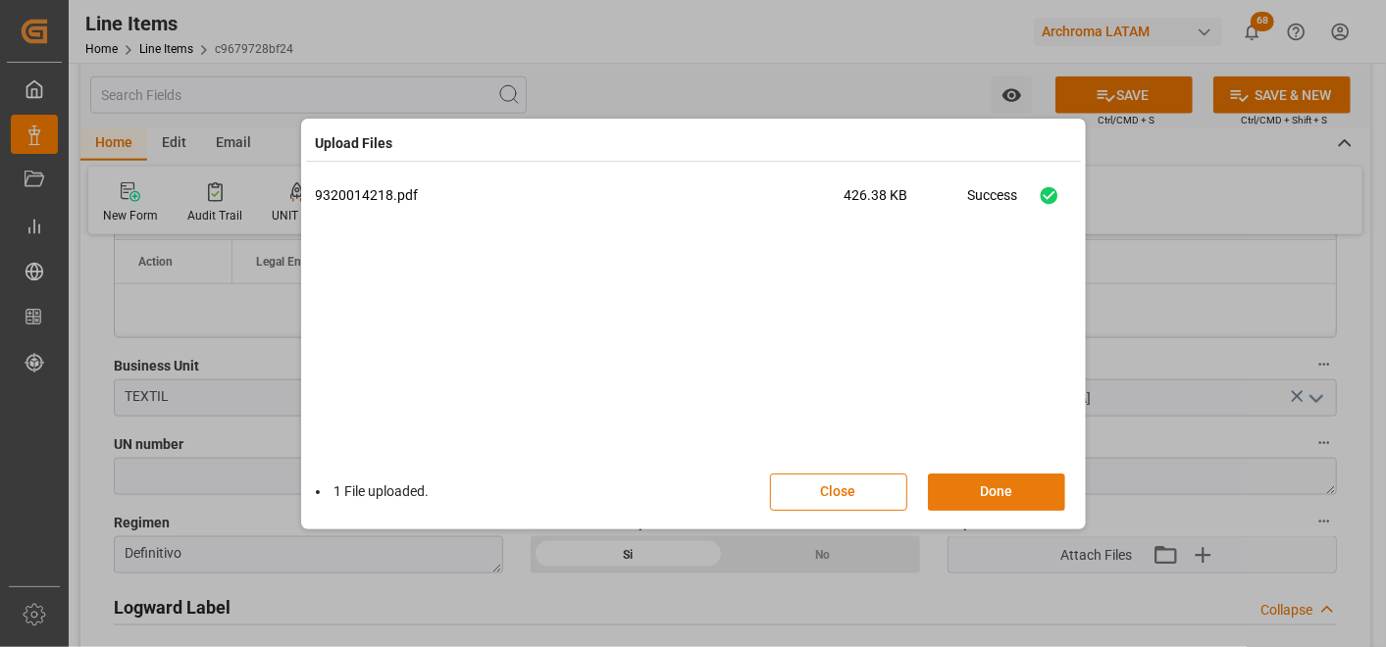
click at [1006, 496] on button "Done" at bounding box center [996, 492] width 137 height 37
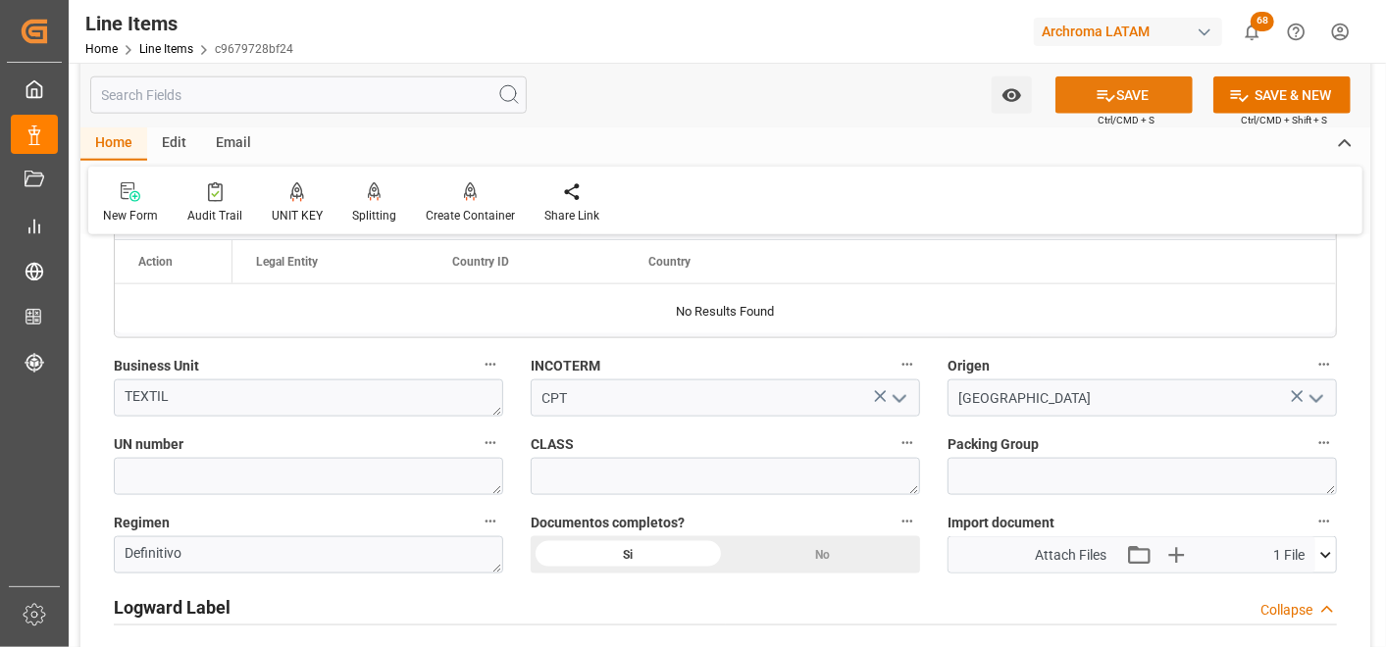
click at [1159, 102] on button "SAVE" at bounding box center [1123, 95] width 137 height 37
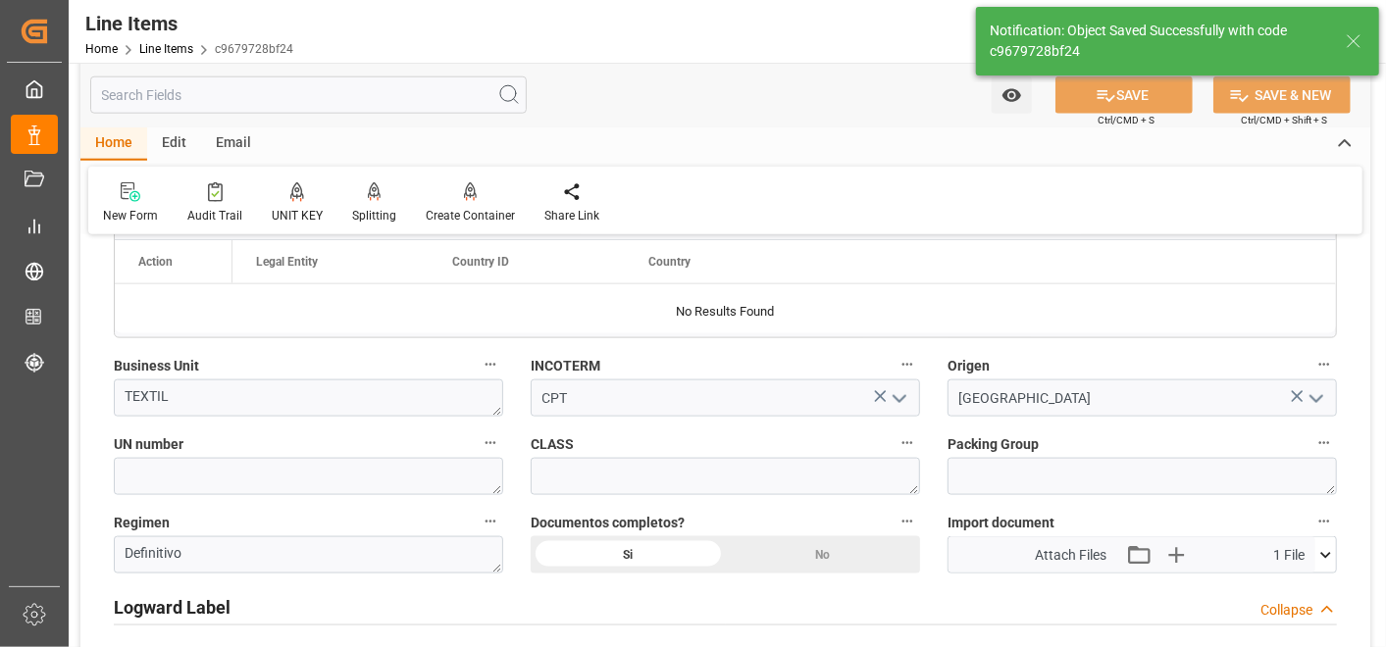
type textarea "10 PIEZAS"
type input "29.09.2025 18:56"
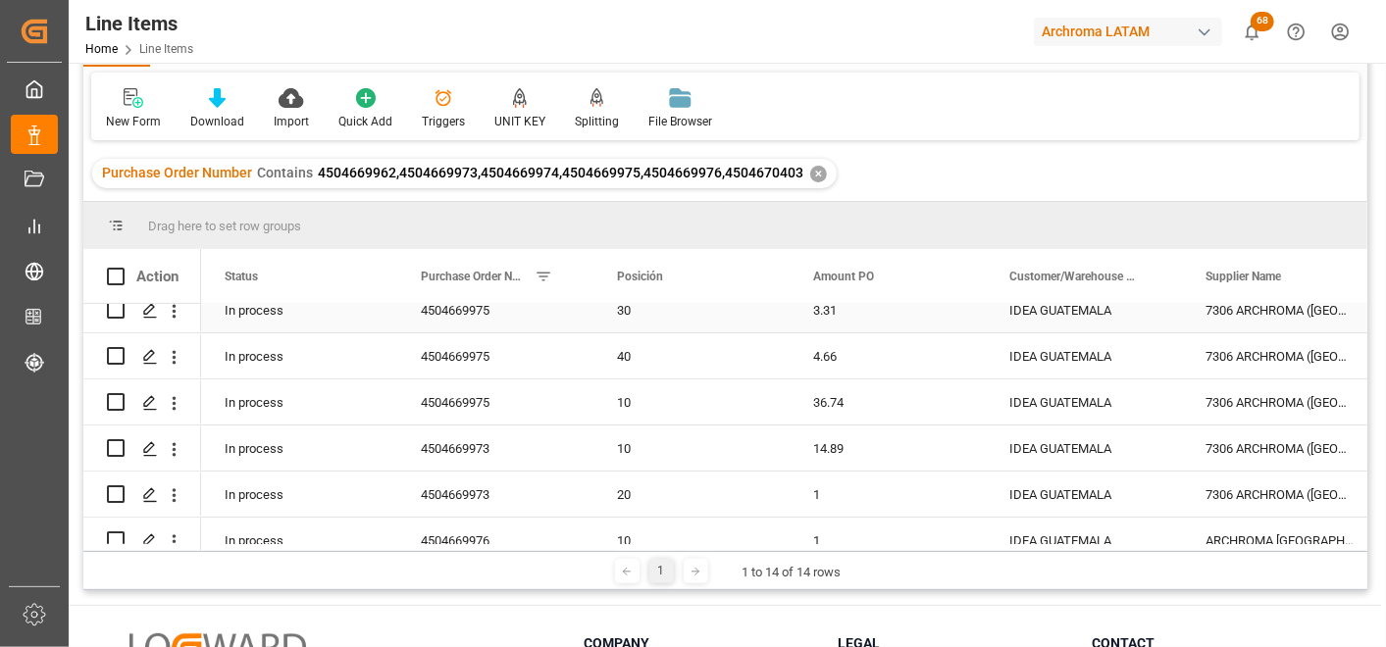
scroll to position [218, 0]
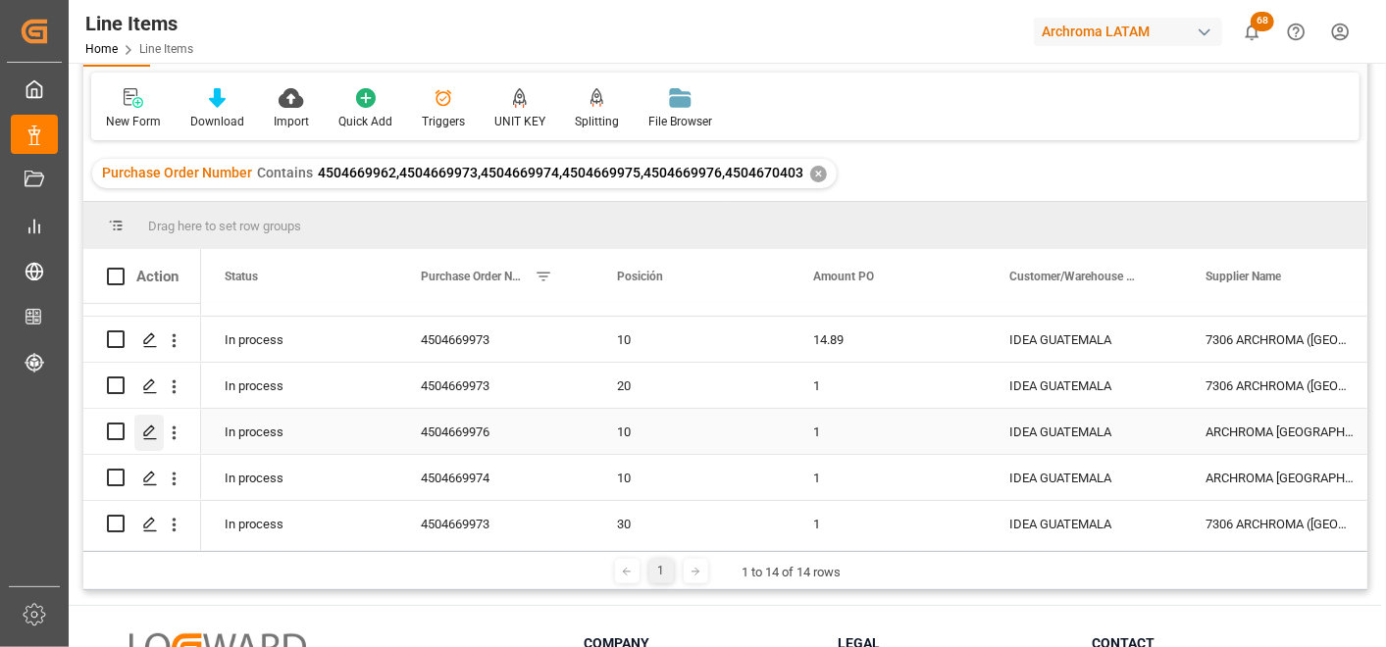
click at [154, 434] on icon "Press SPACE to select this row." at bounding box center [150, 433] width 16 height 16
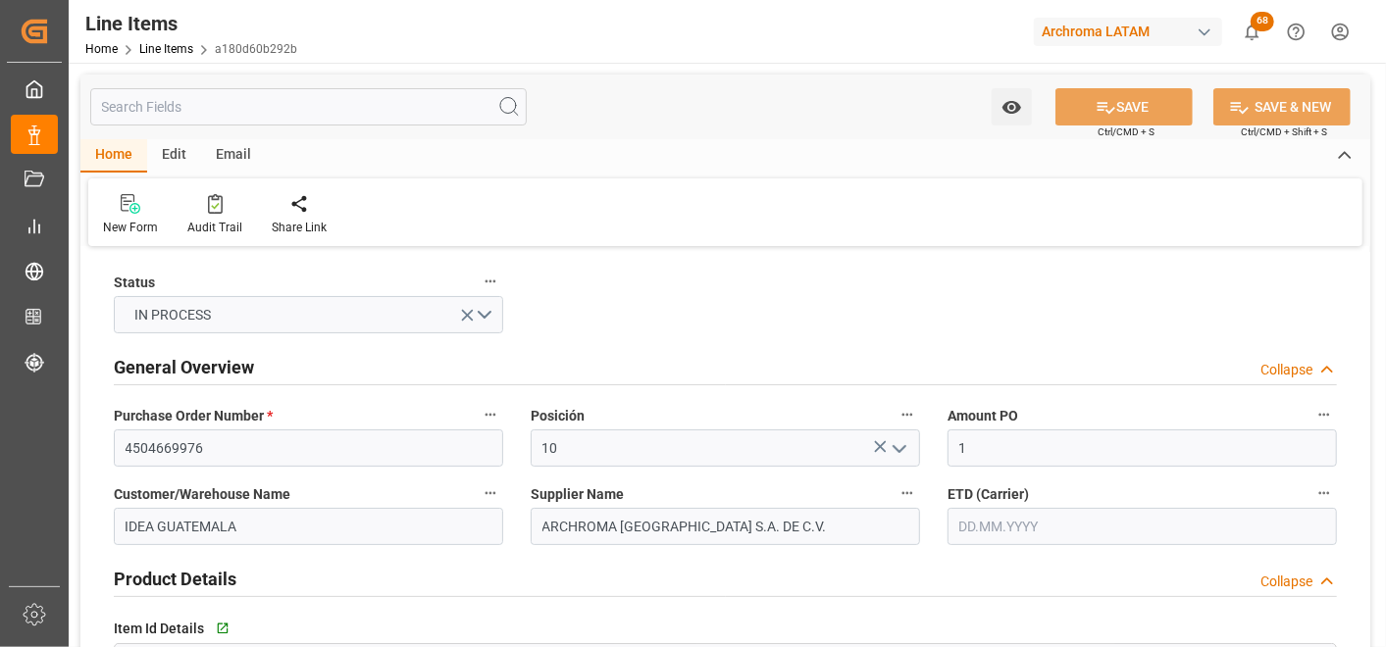
type input "1"
type input "200"
type input "3204.11.00.00.00"
type input "29.09.2025 18:45"
type input "29.09.2025 14:34"
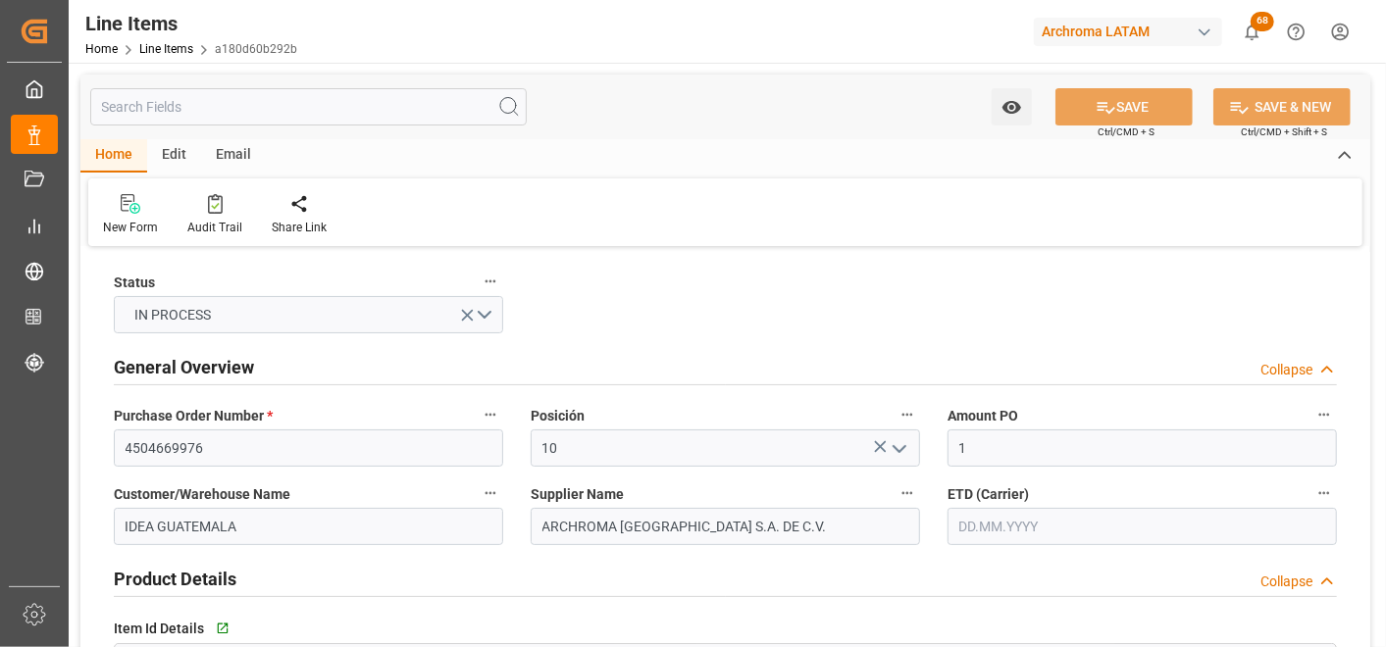
type input "[DATE]"
type input "10.10.2025"
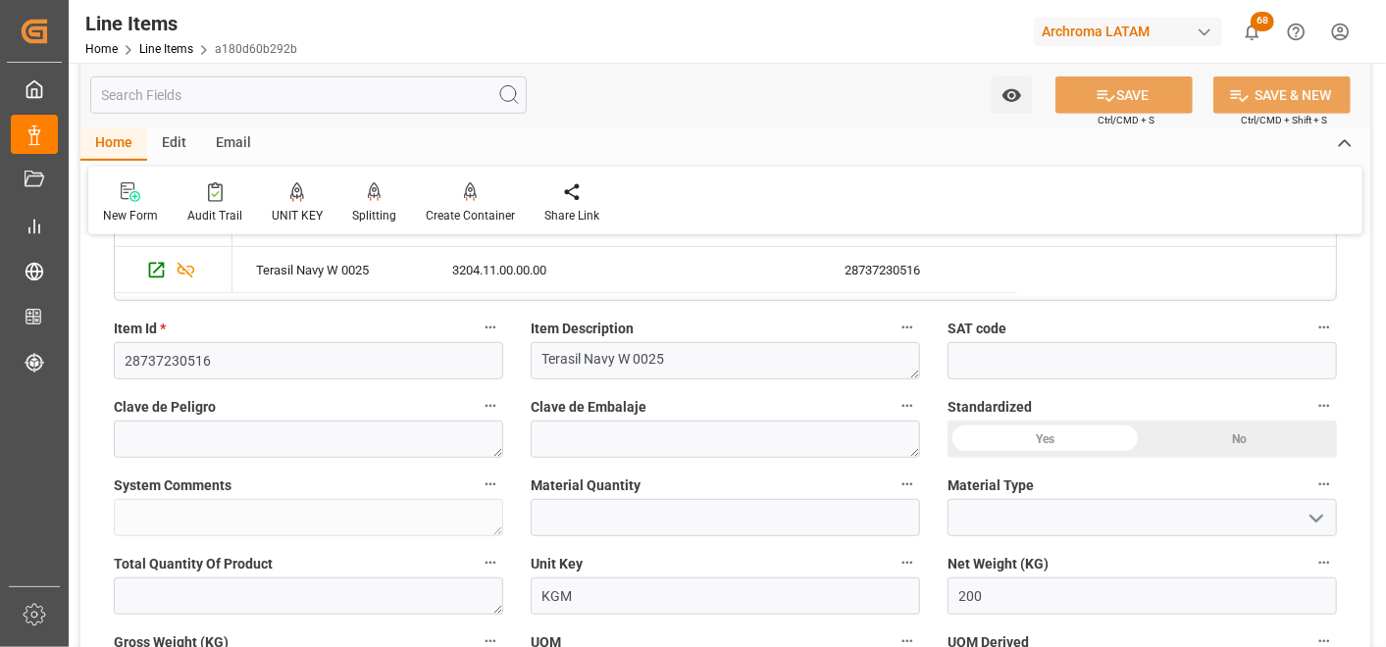
scroll to position [653, 0]
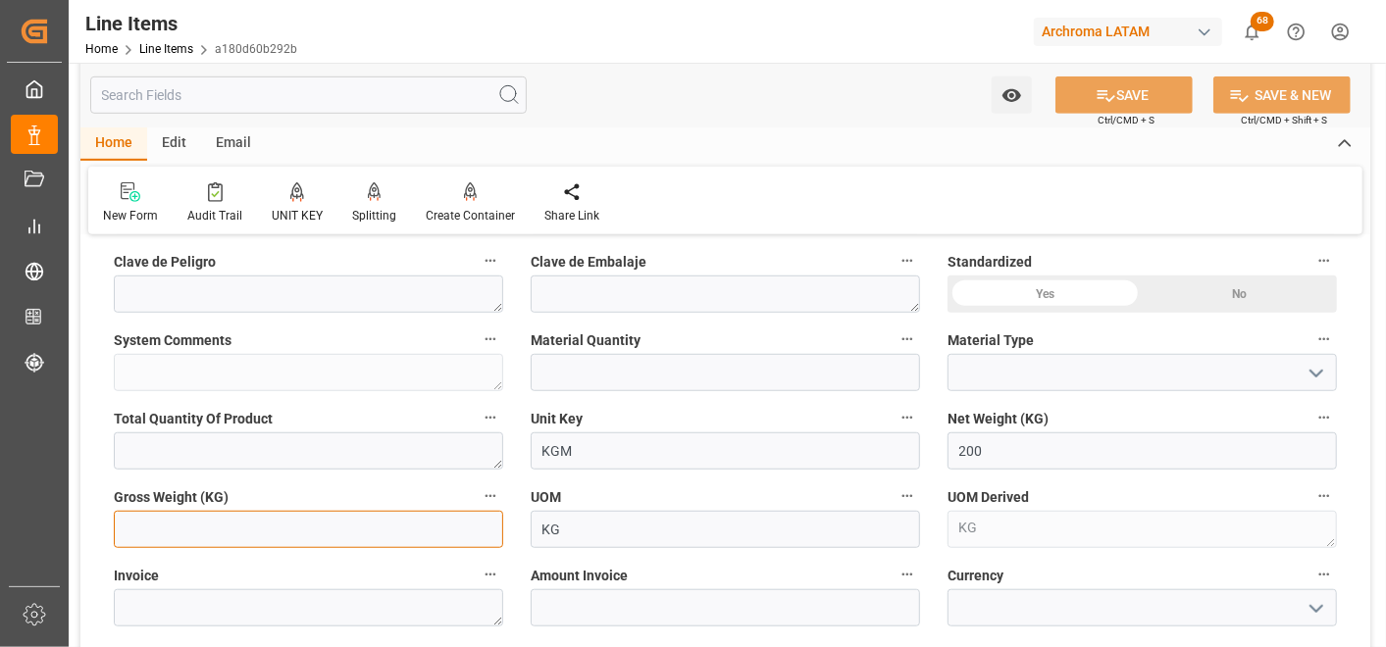
click at [417, 523] on input "text" at bounding box center [308, 529] width 389 height 37
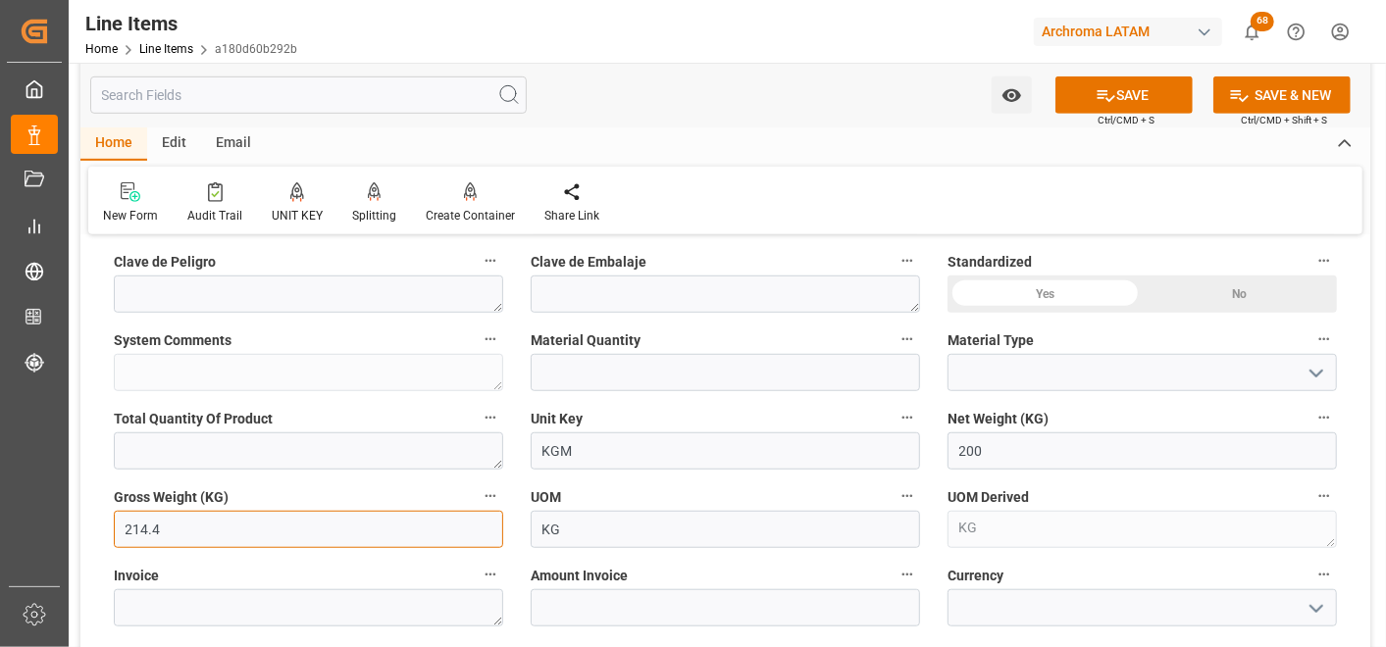
type input "214.4"
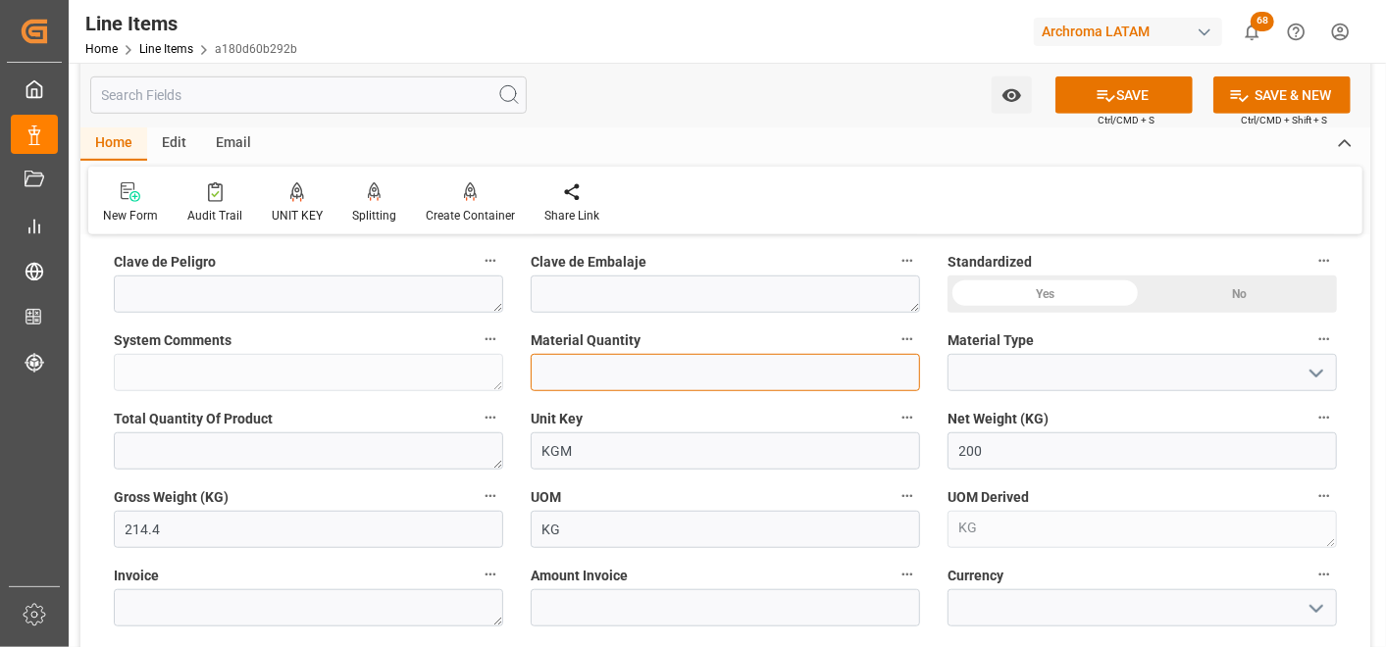
click at [565, 386] on input "text" at bounding box center [725, 372] width 389 height 37
type input "8"
click at [1312, 371] on icon "open menu" at bounding box center [1317, 374] width 24 height 24
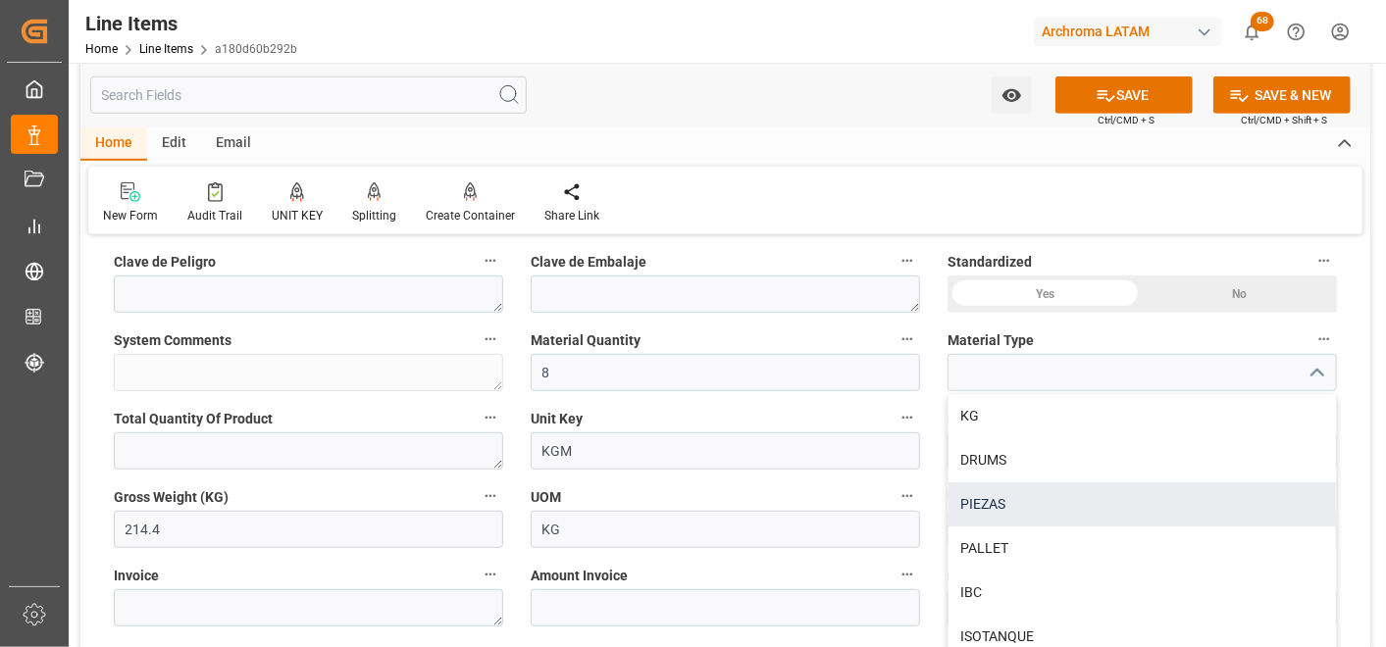
click at [1187, 496] on div "PIEZAS" at bounding box center [1142, 505] width 387 height 44
type input "PIEZAS"
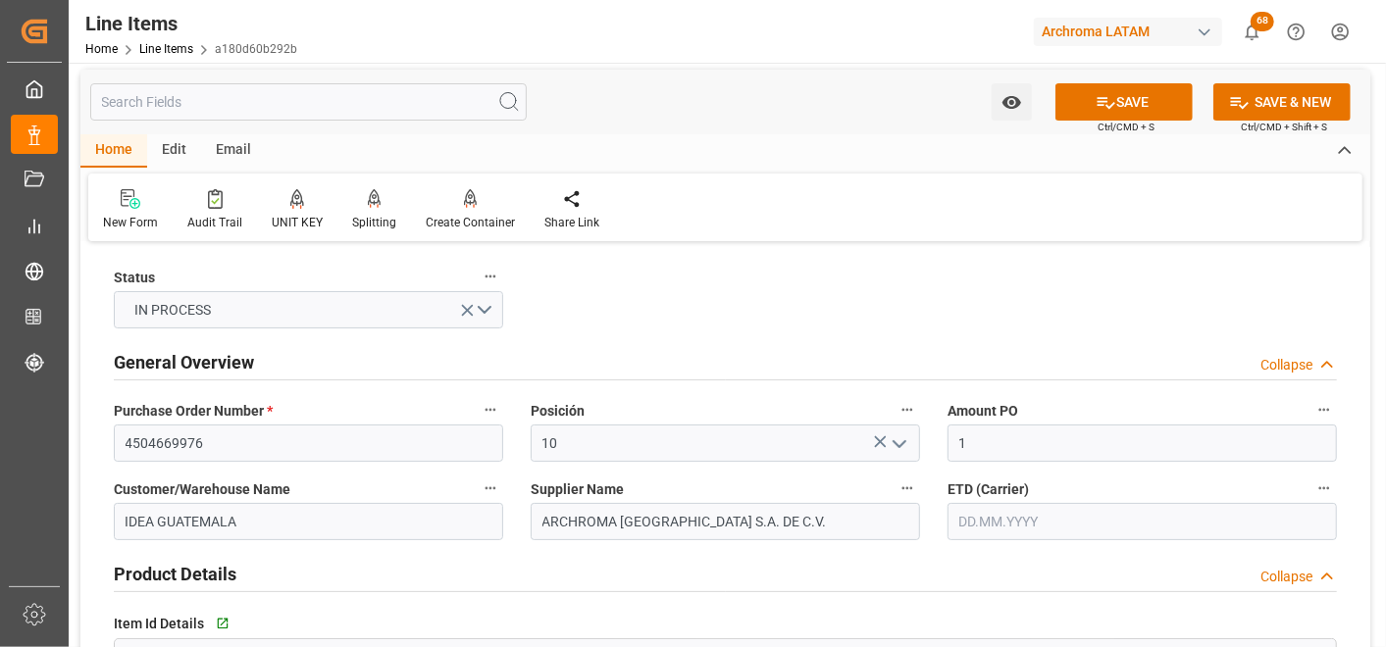
scroll to position [0, 0]
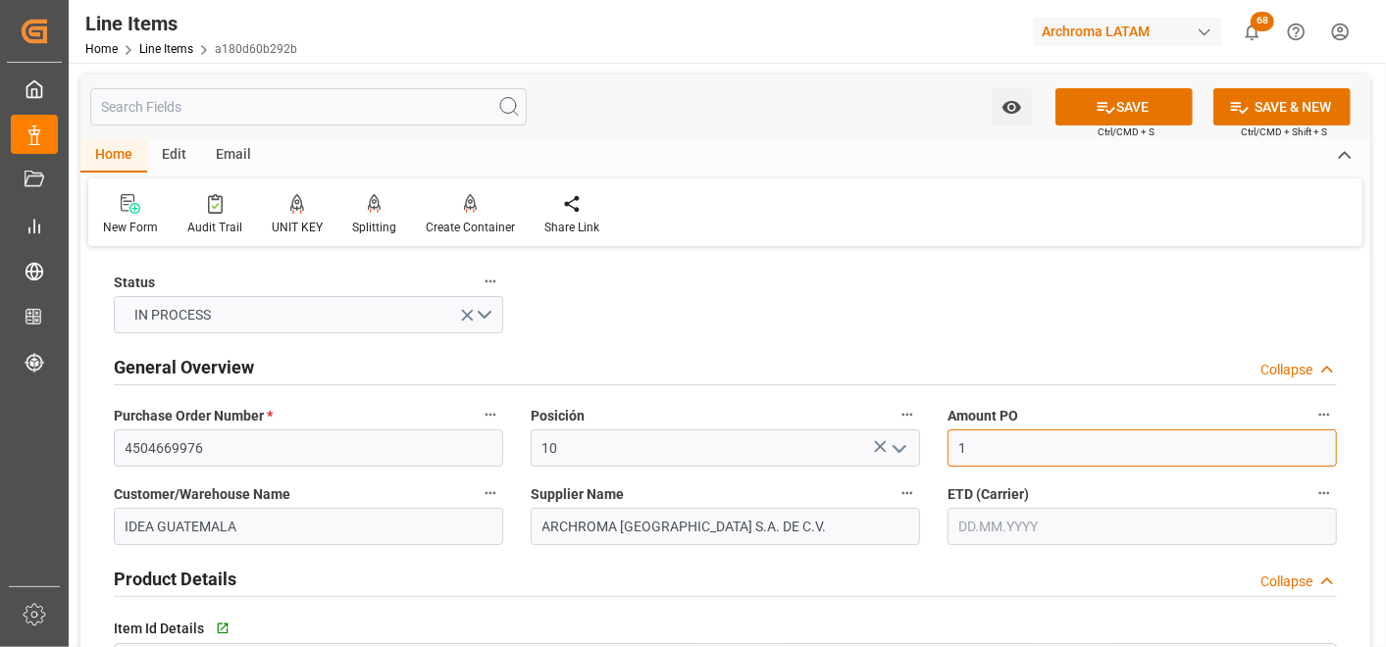
drag, startPoint x: 996, startPoint y: 451, endPoint x: 924, endPoint y: 459, distance: 72.0
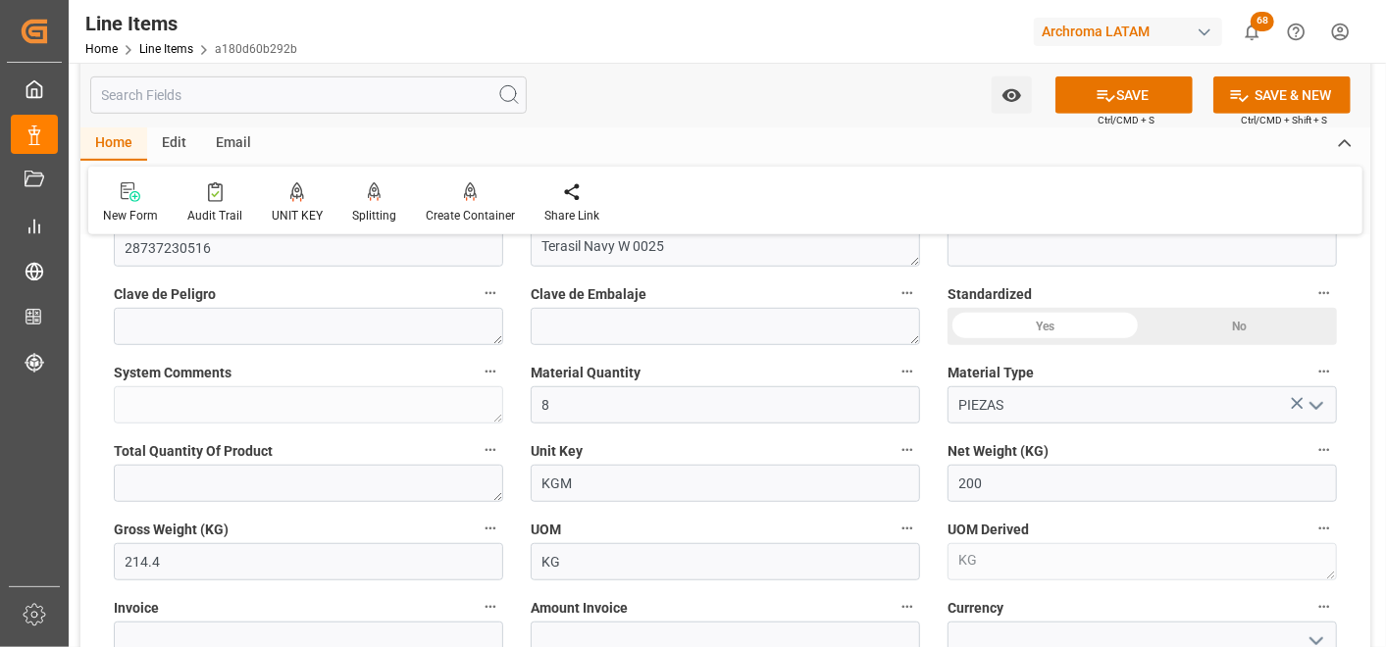
scroll to position [653, 0]
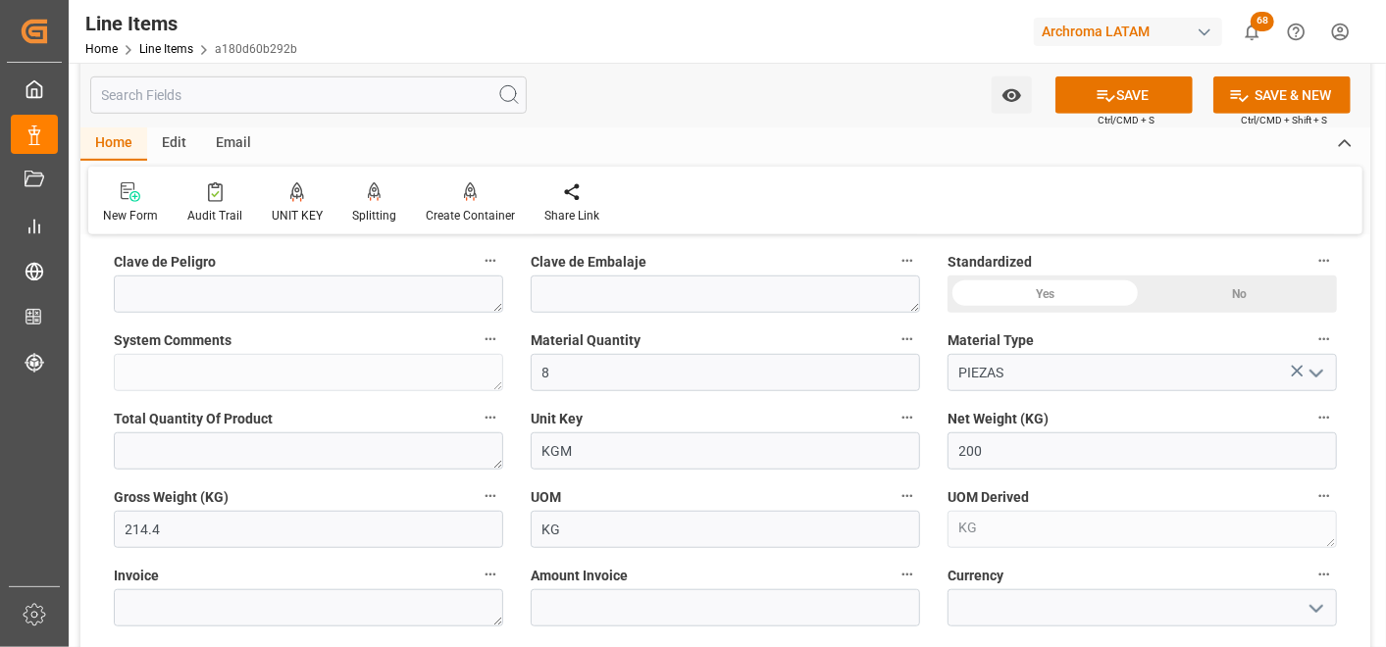
type input "9.53"
click at [397, 618] on textarea at bounding box center [308, 608] width 389 height 37
click at [409, 612] on textarea at bounding box center [308, 608] width 389 height 37
paste textarea "000-002-01-00002239"
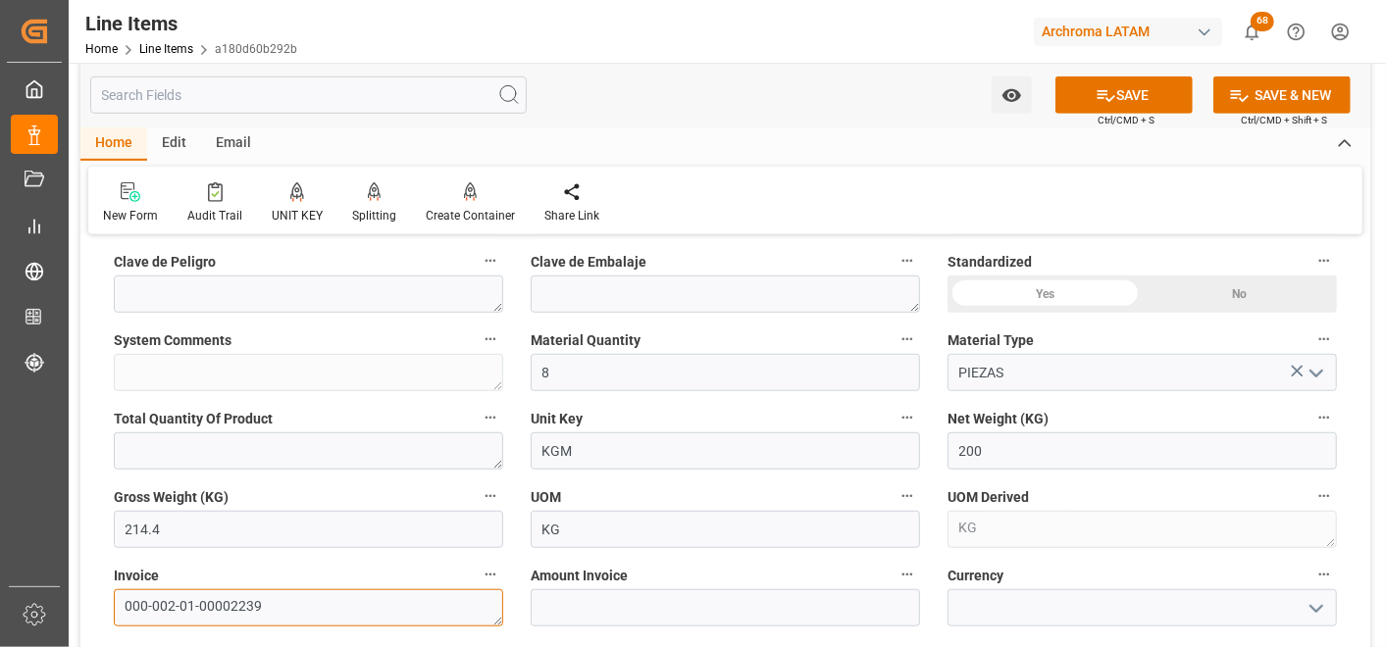
type textarea "000-002-01-00002239"
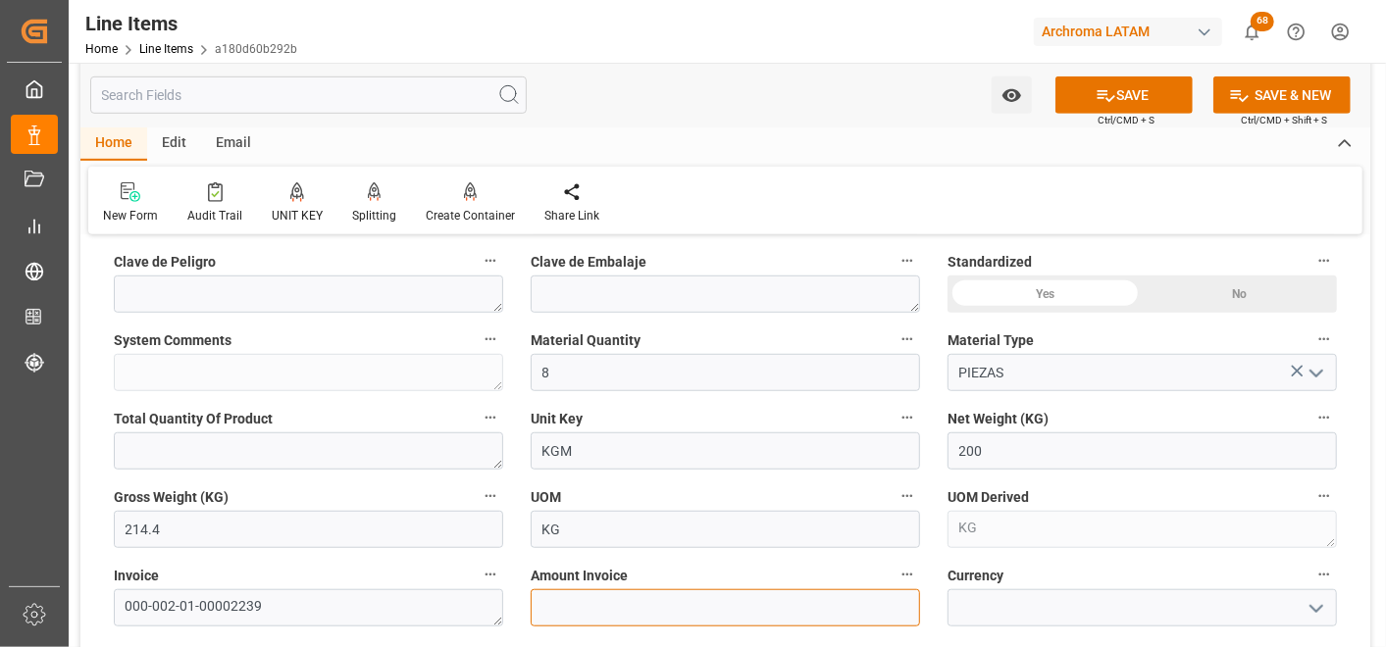
click at [562, 602] on input "text" at bounding box center [725, 608] width 389 height 37
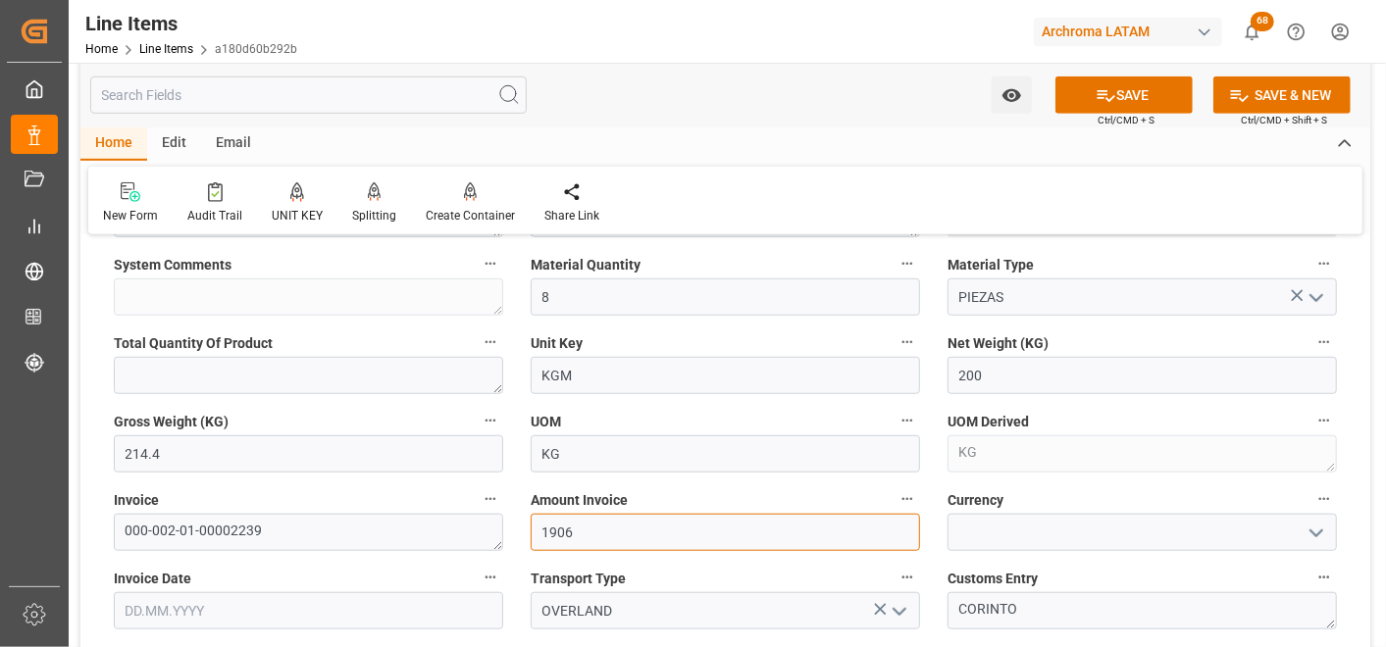
scroll to position [762, 0]
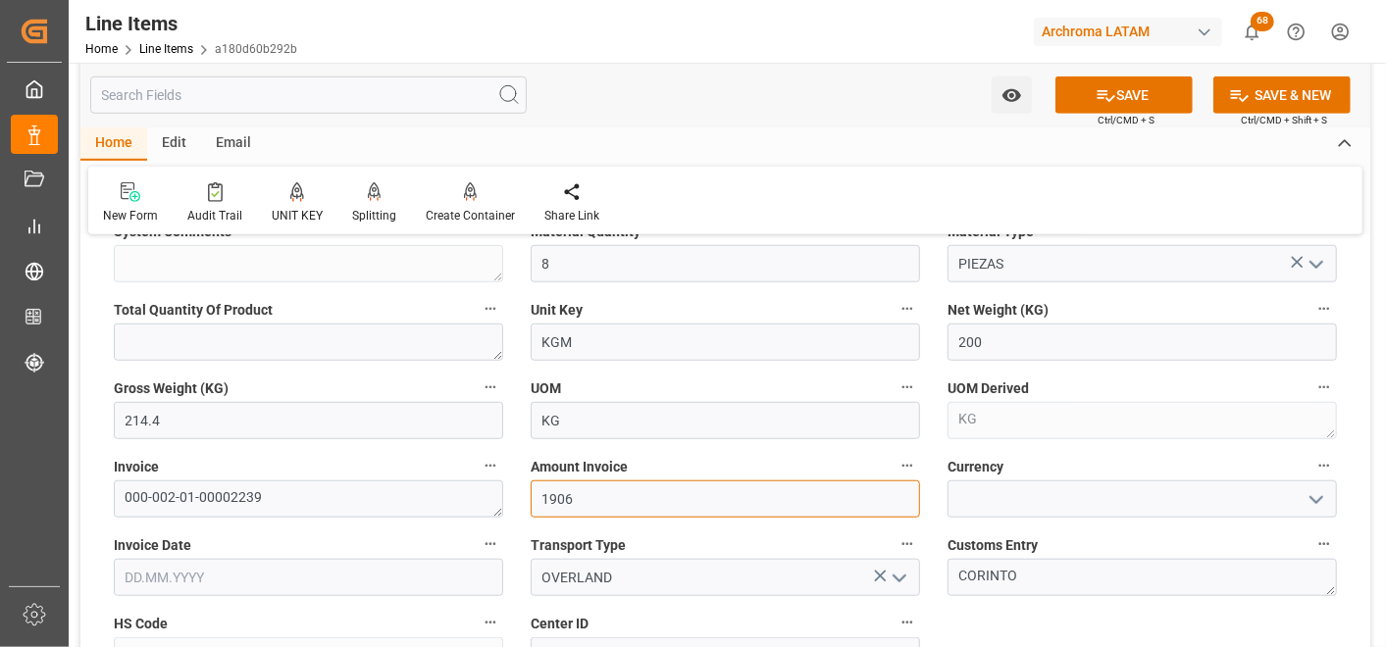
type input "1906"
click at [1315, 507] on icon "open menu" at bounding box center [1317, 500] width 24 height 24
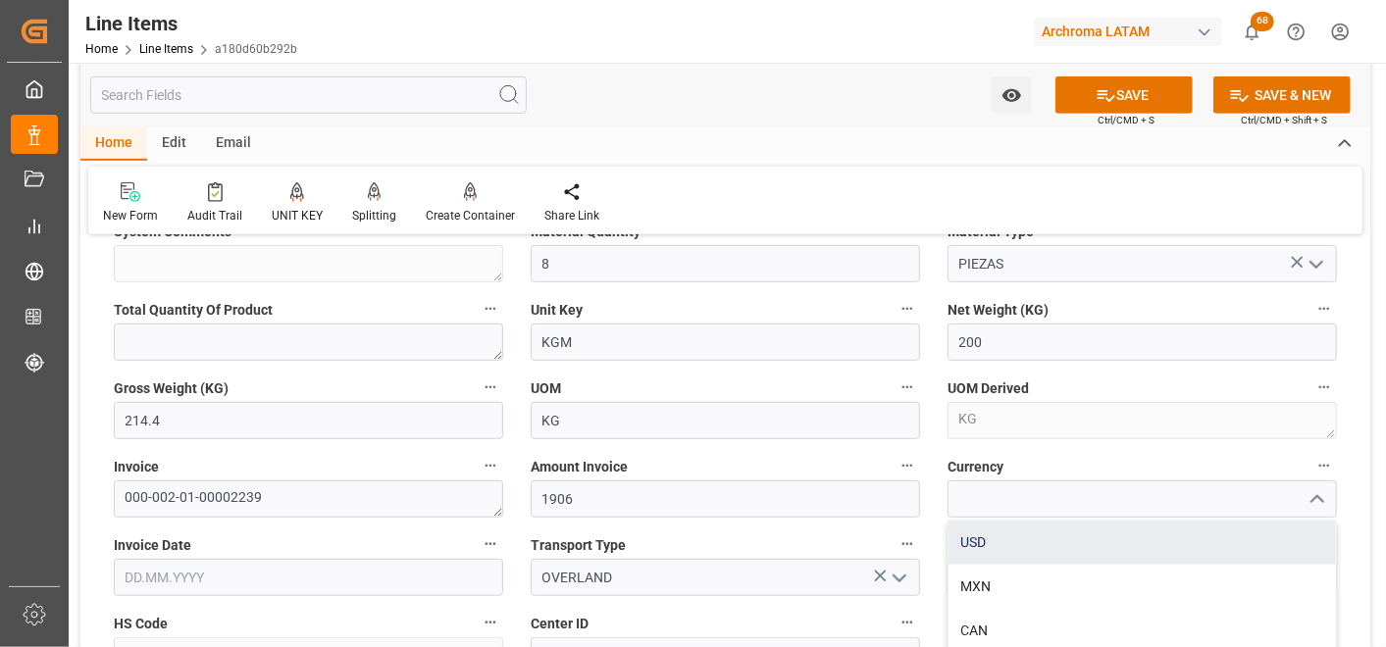
click at [1234, 540] on div "USD" at bounding box center [1142, 543] width 387 height 44
type input "USD"
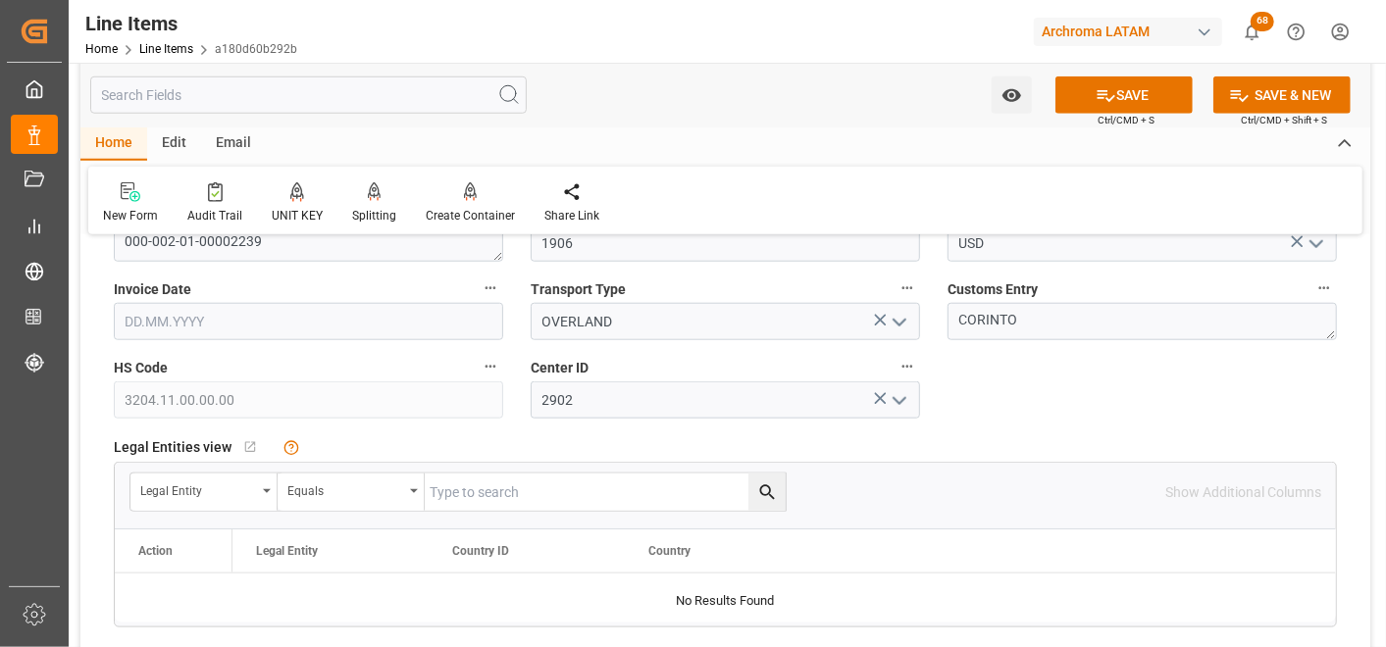
scroll to position [981, 0]
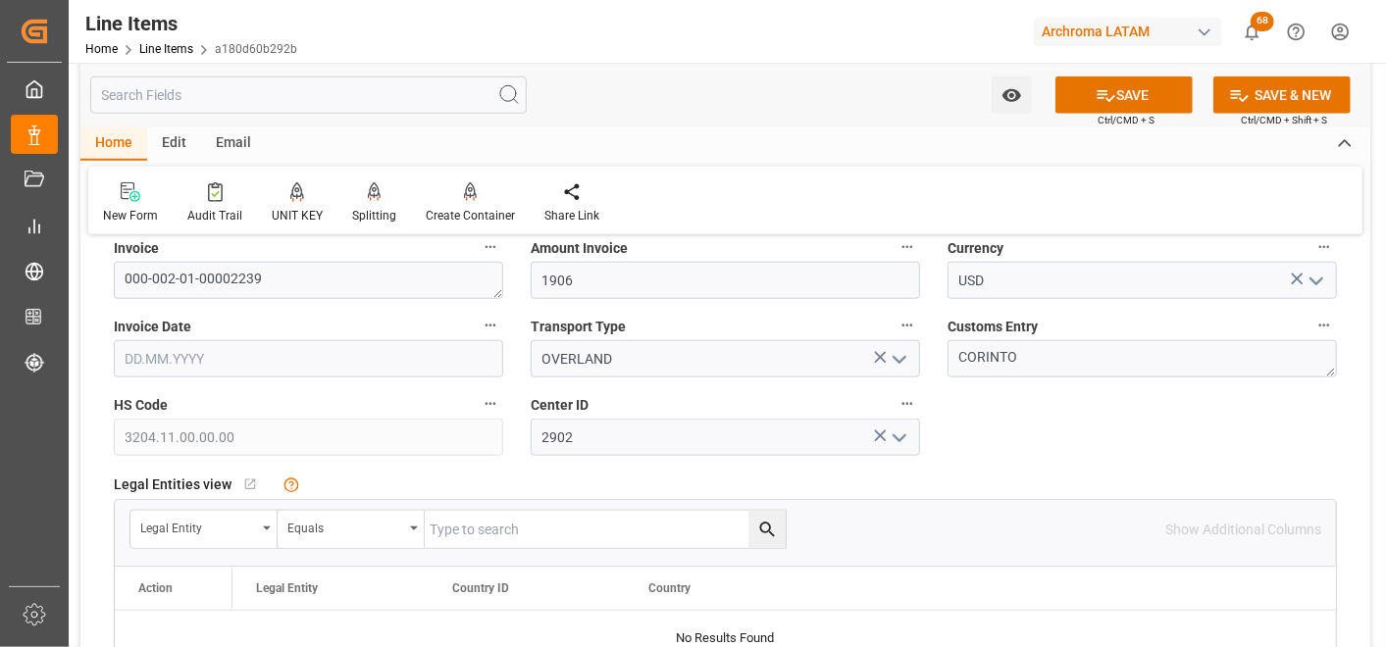
click at [154, 361] on input "text" at bounding box center [308, 358] width 389 height 37
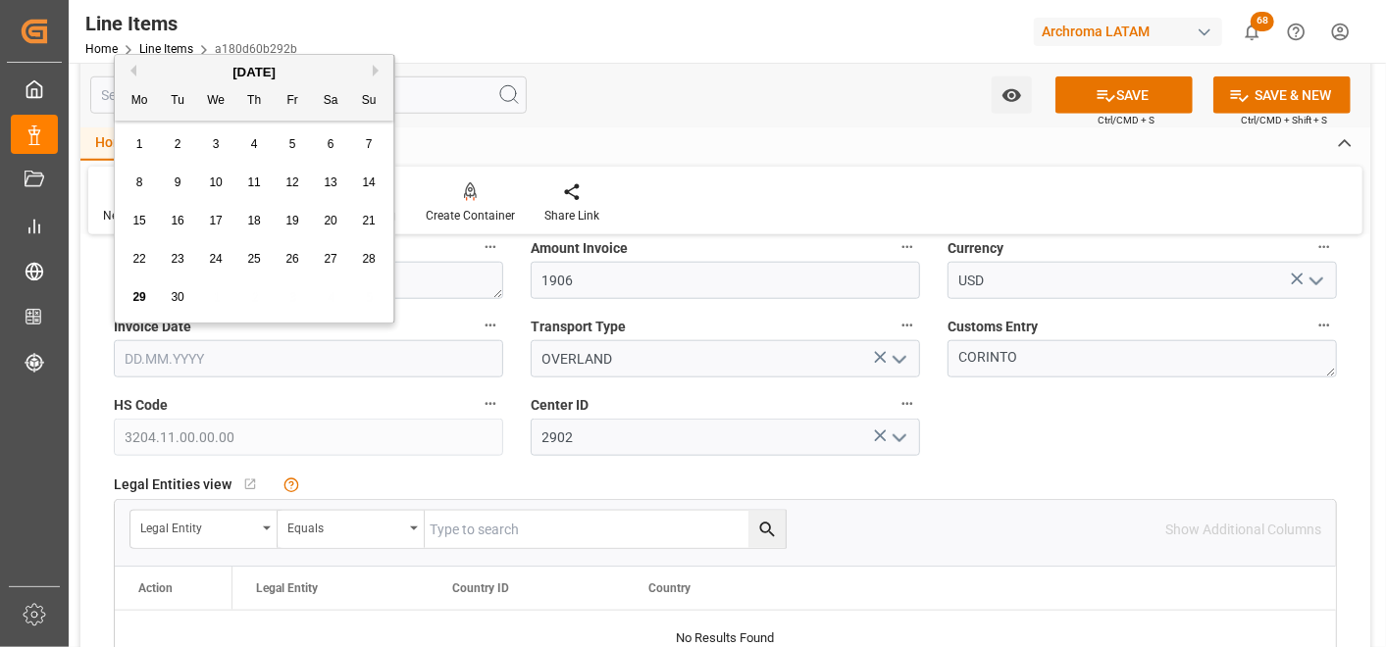
type input "[DATE]"
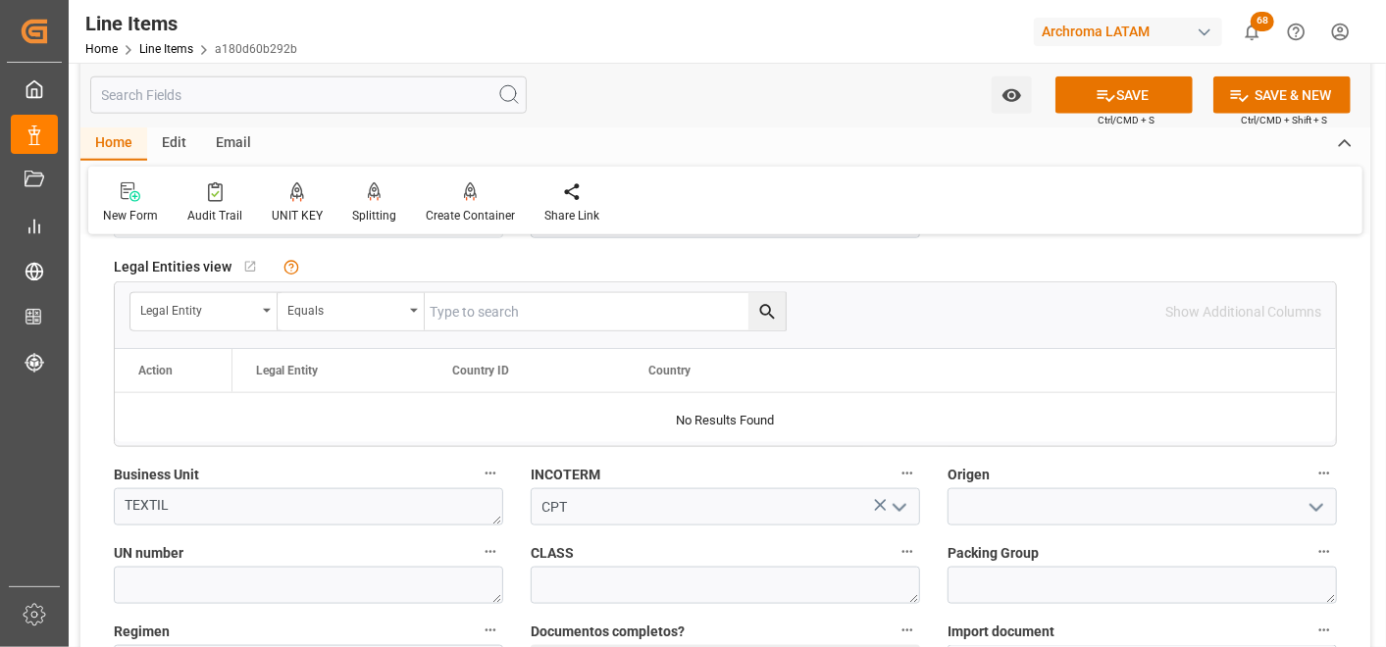
scroll to position [1308, 0]
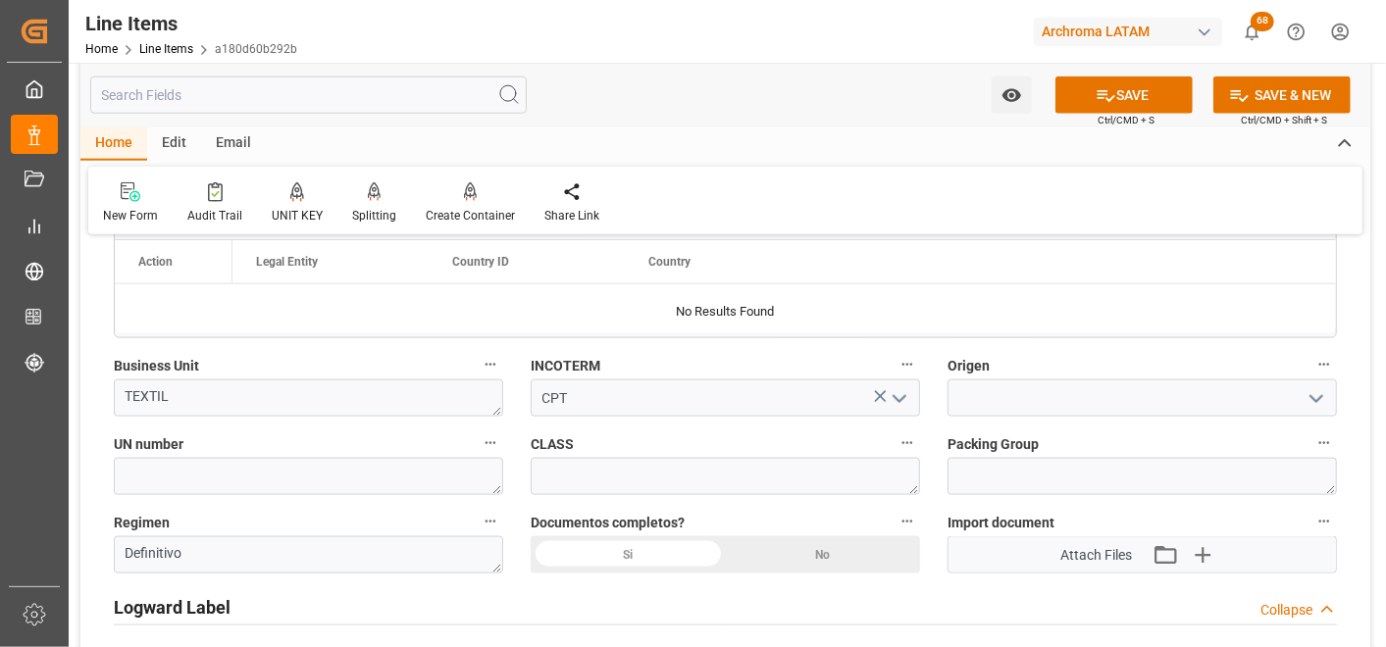
click at [657, 547] on div "Si" at bounding box center [628, 555] width 195 height 37
click at [1038, 389] on input at bounding box center [1142, 398] width 389 height 37
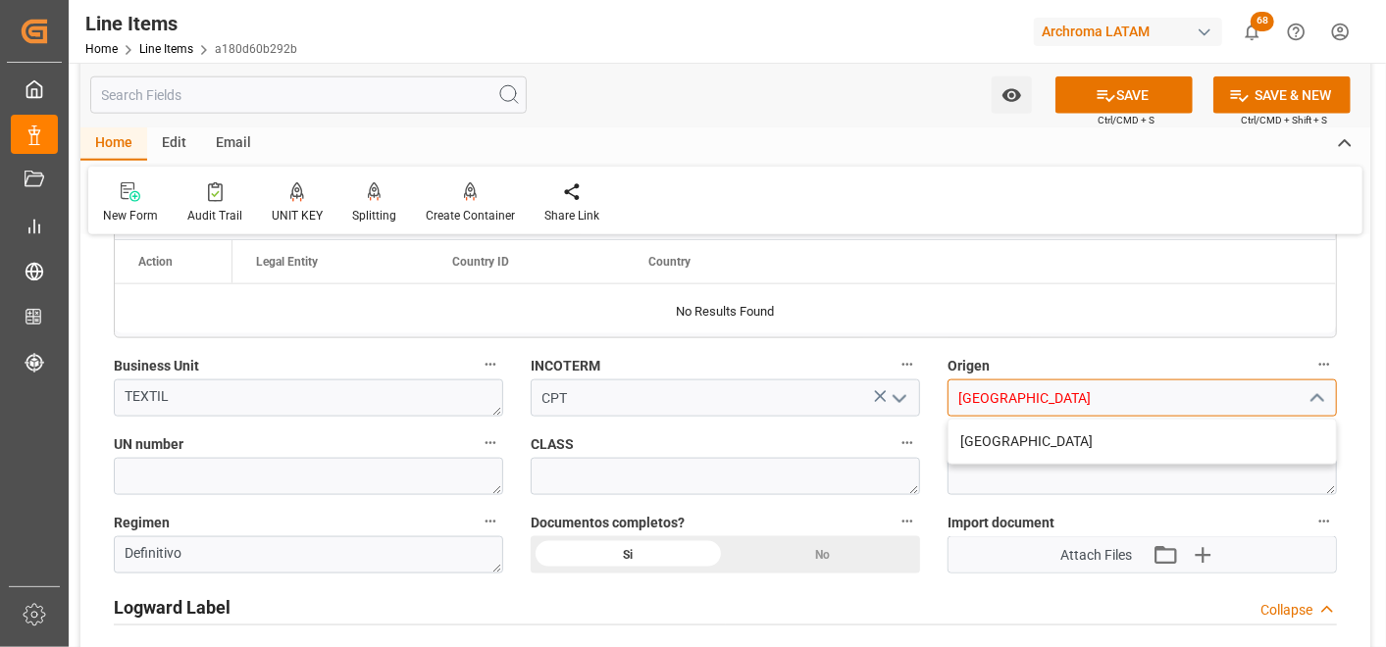
type input "CHINA"
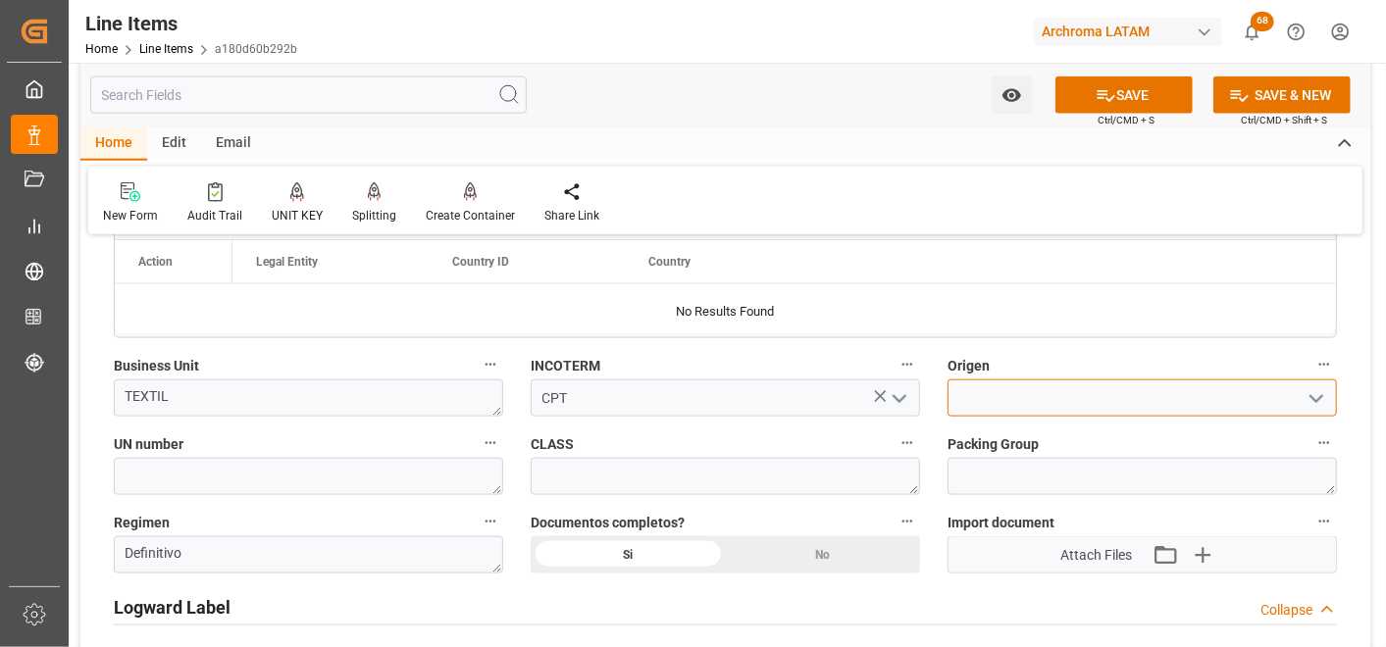
click at [1030, 405] on input at bounding box center [1142, 398] width 389 height 37
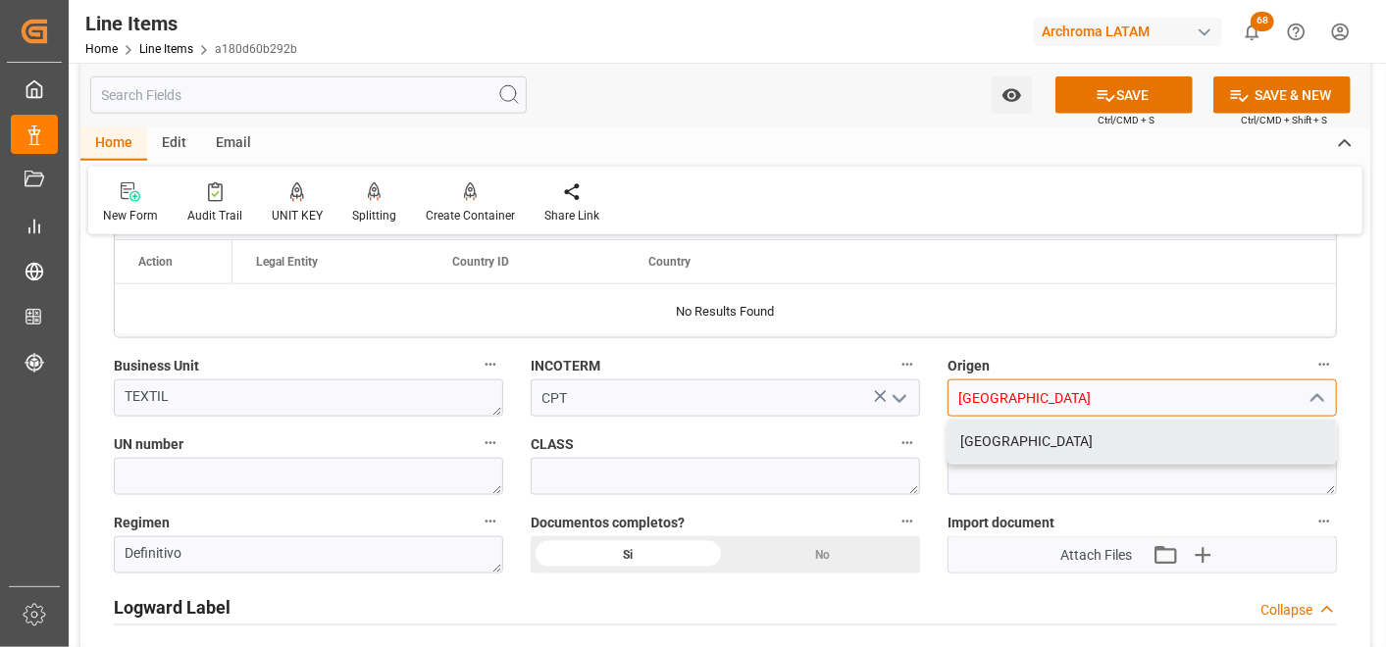
click at [1027, 420] on div "CHINA" at bounding box center [1142, 442] width 387 height 44
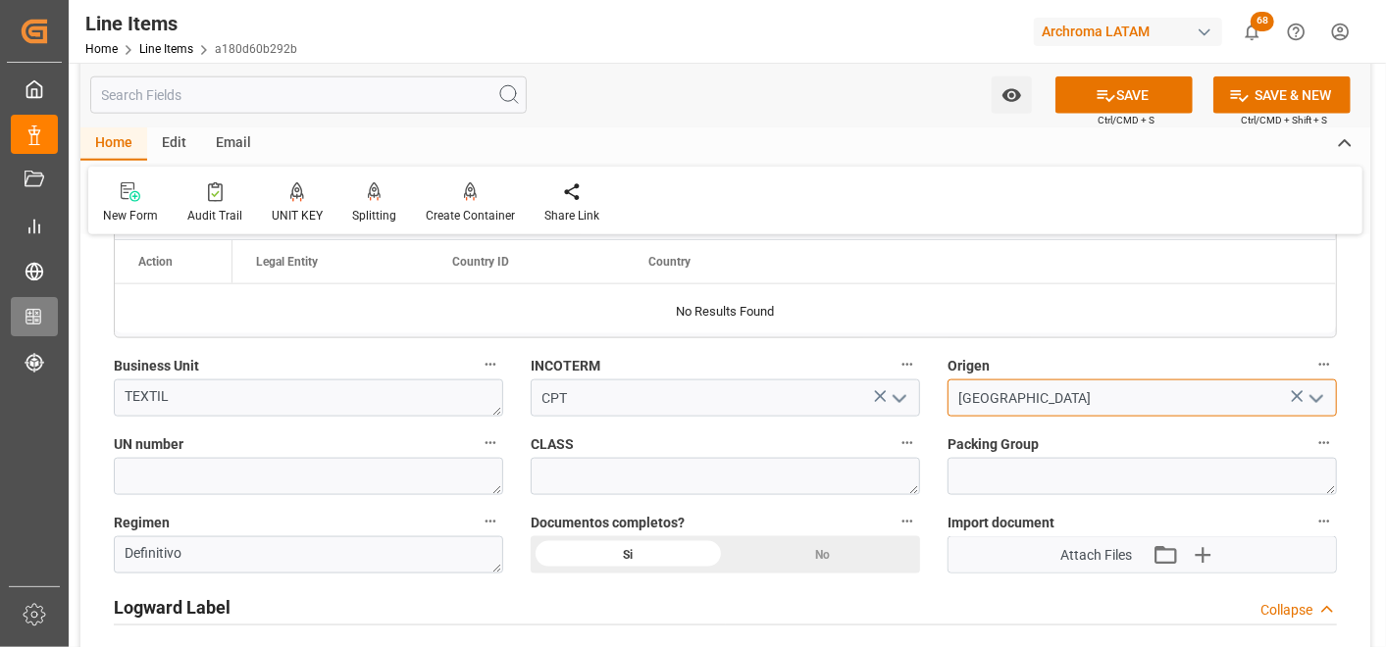
type input "CHINA"
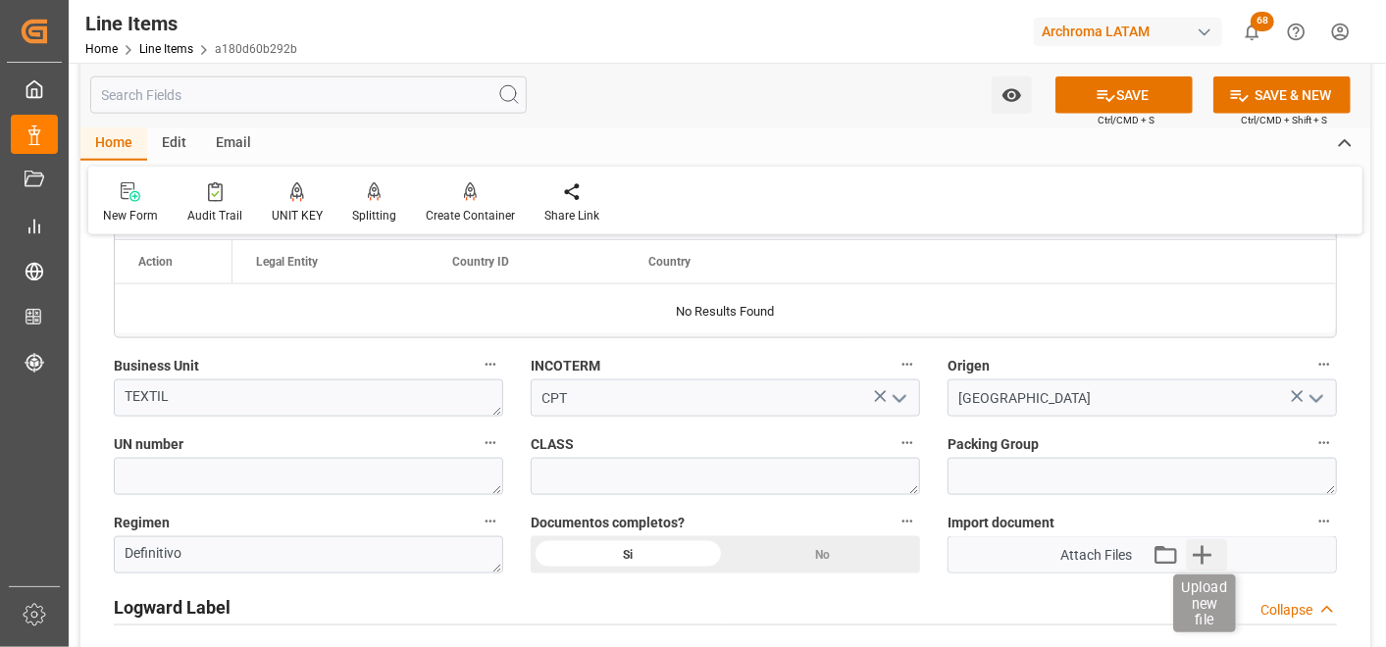
click at [1205, 556] on icon "button" at bounding box center [1201, 555] width 31 height 31
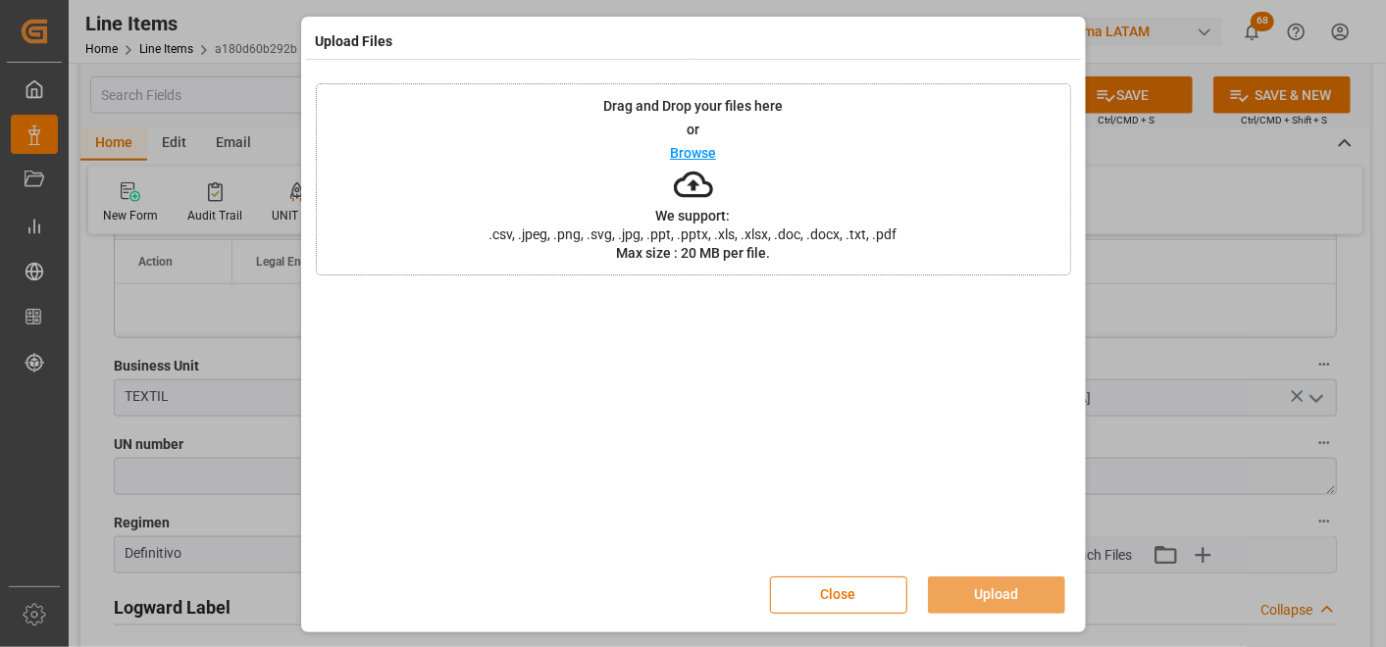
click at [1020, 385] on div at bounding box center [693, 425] width 755 height 275
click at [981, 227] on div "Drag and Drop your files here or Browse We support: .csv, .jpeg, .png, .svg, .j…" at bounding box center [693, 179] width 755 height 192
click at [1014, 587] on button "Upload" at bounding box center [996, 595] width 137 height 37
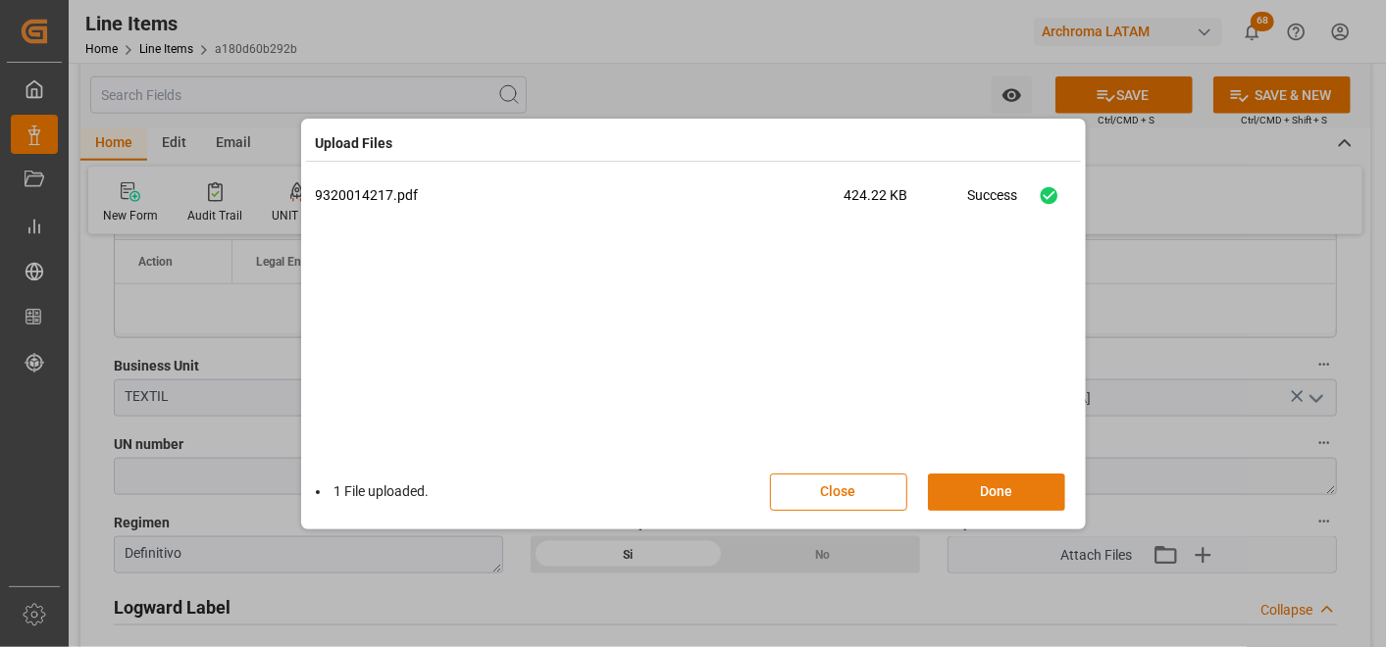
click at [984, 485] on button "Done" at bounding box center [996, 492] width 137 height 37
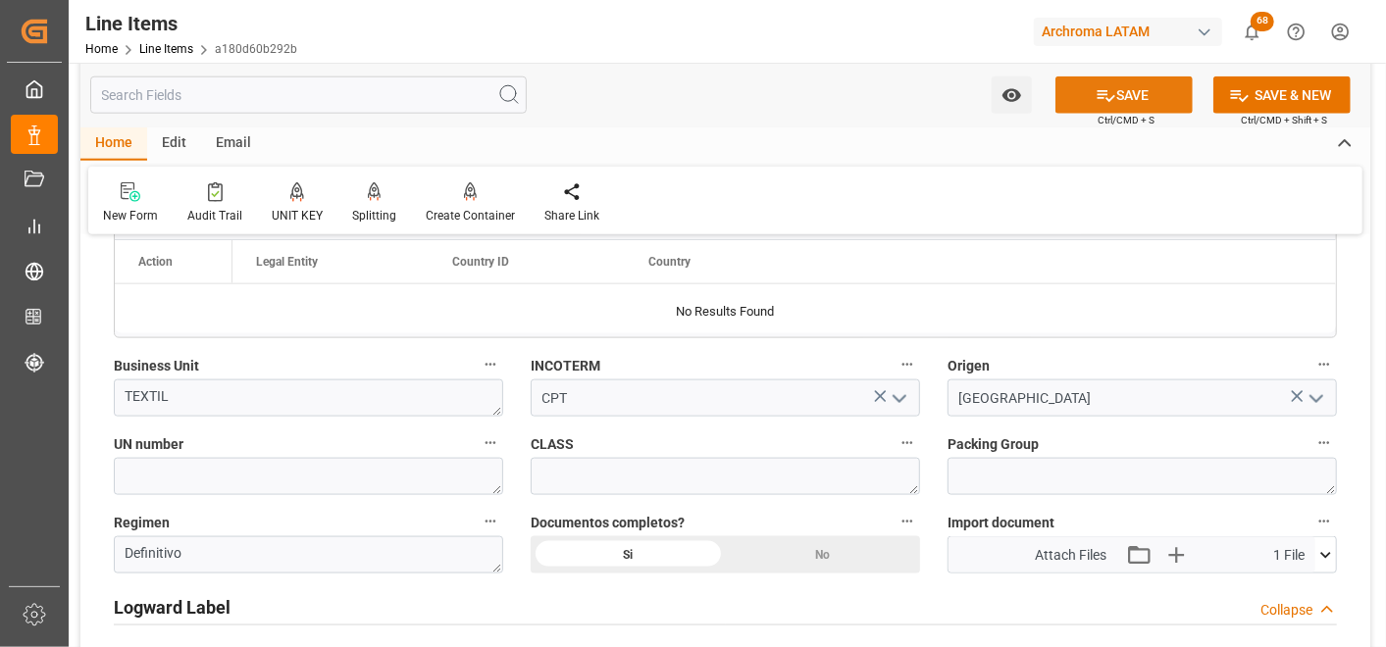
click at [1157, 82] on button "SAVE" at bounding box center [1123, 95] width 137 height 37
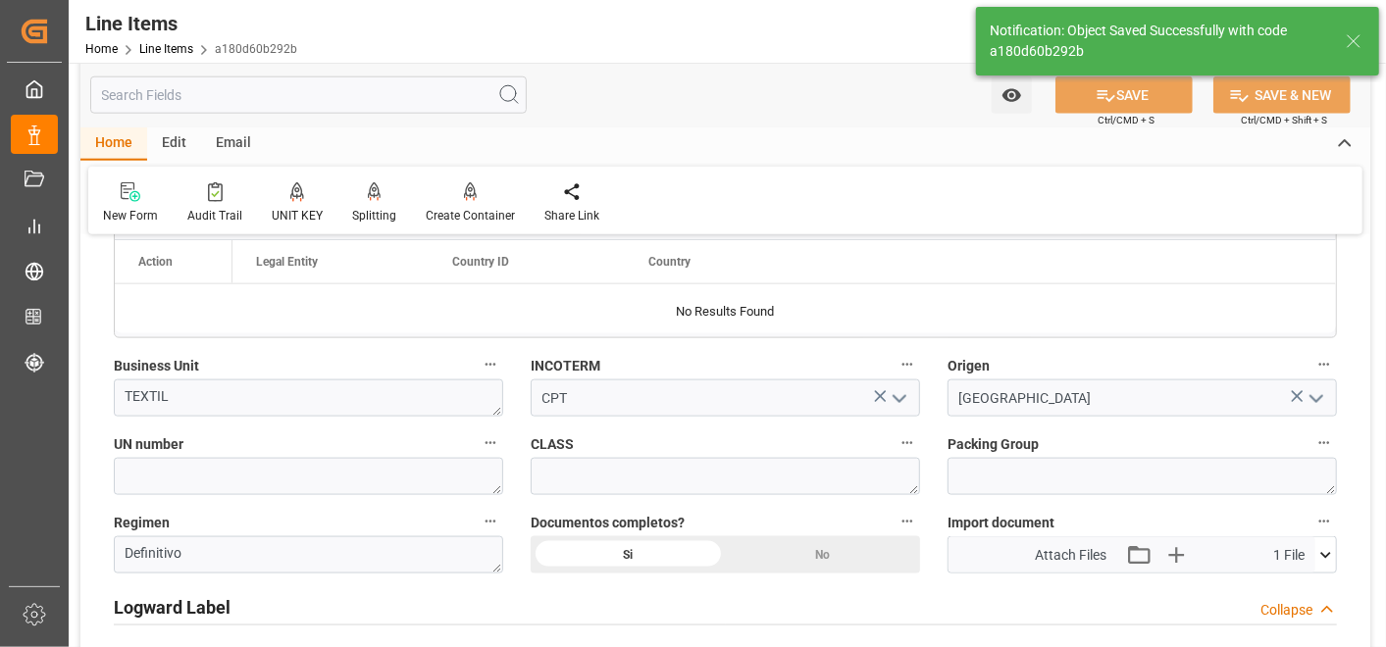
type textarea "8 PIEZAS"
type input "29.09.2025 18:58"
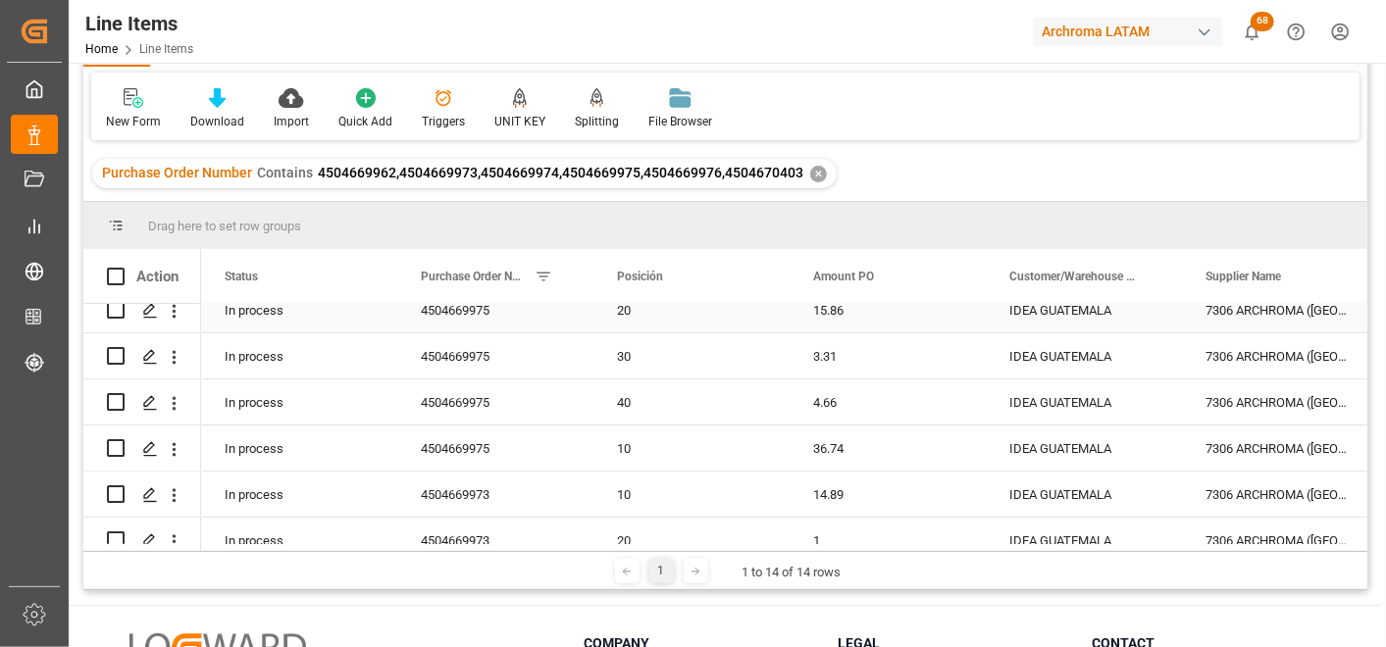
scroll to position [218, 0]
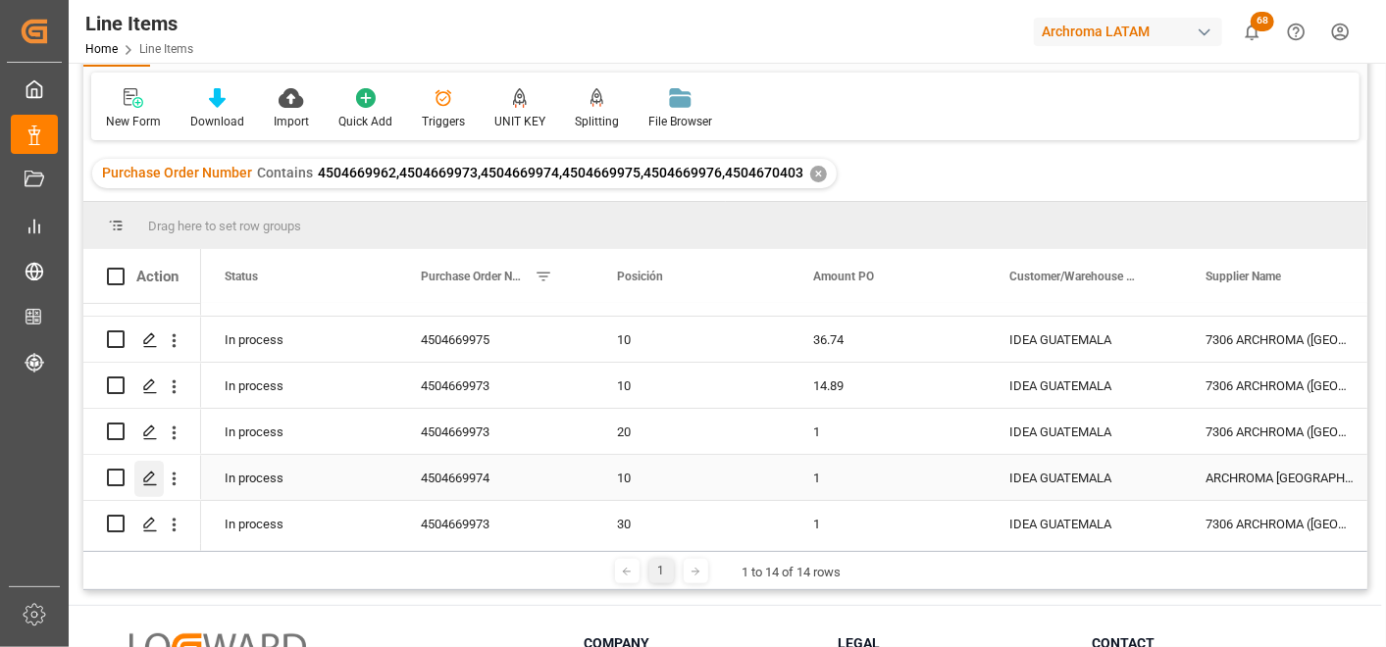
click at [155, 477] on icon "Press SPACE to select this row." at bounding box center [150, 479] width 16 height 16
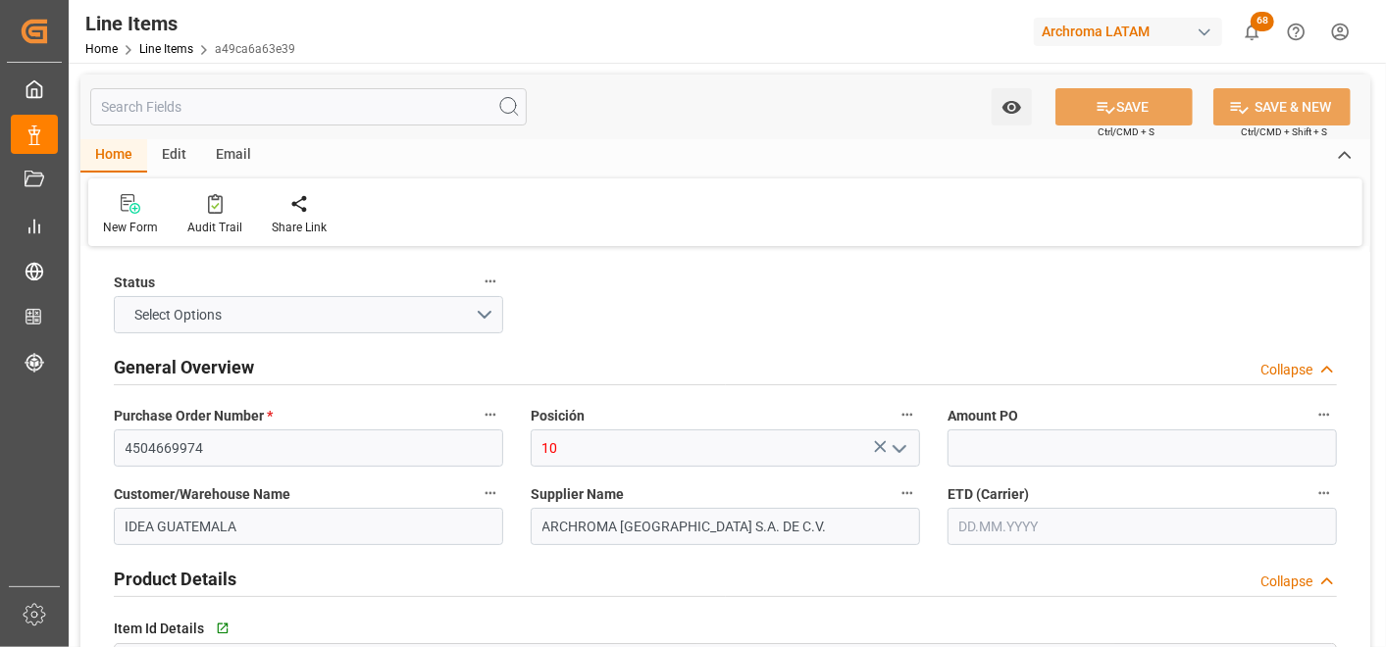
type input "1"
type input "12171700"
type input "100"
type input "3204119999"
type input "29.09.2025 18:45"
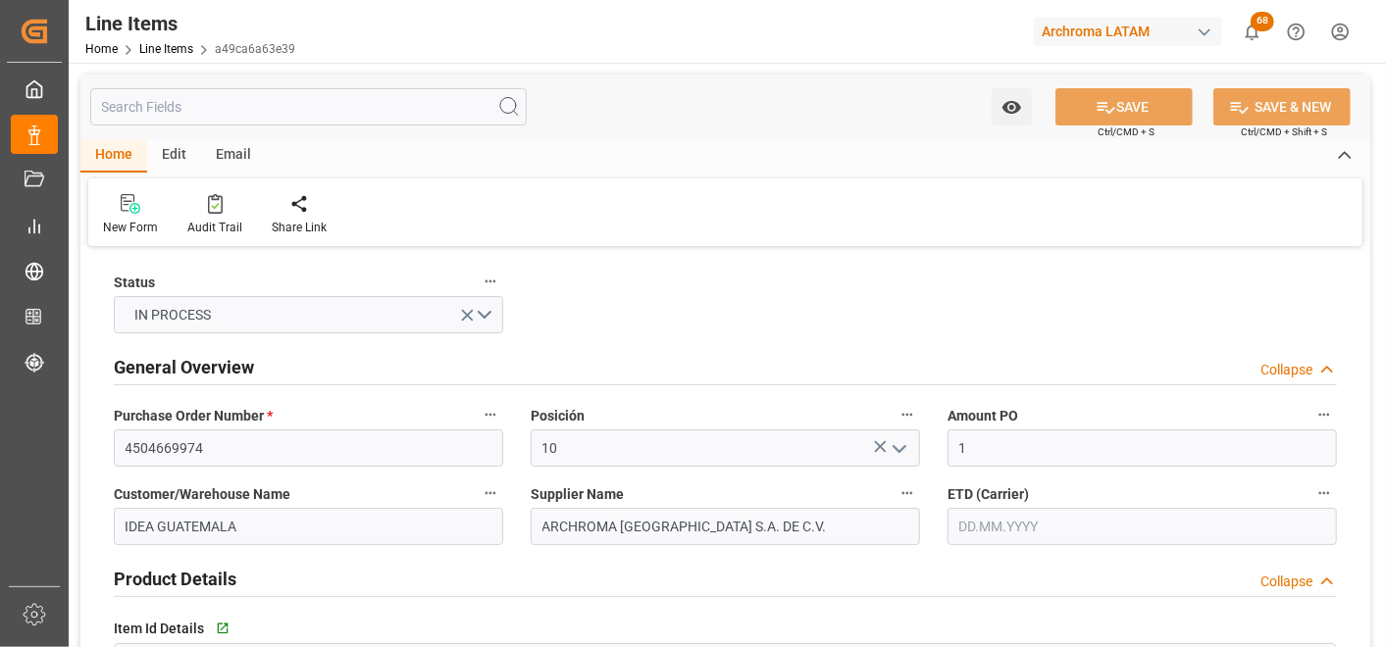
type input "29.09.2025 14:34"
type input "[DATE]"
type input "10.10.2025"
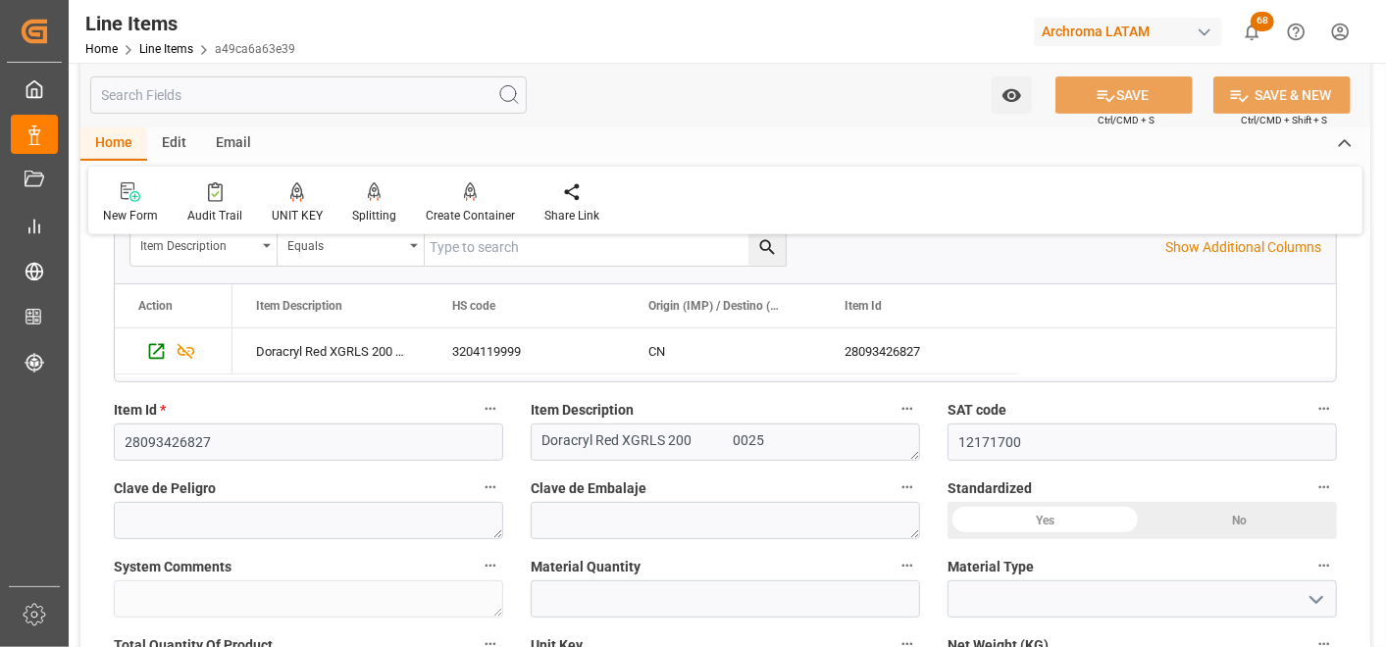
scroll to position [436, 0]
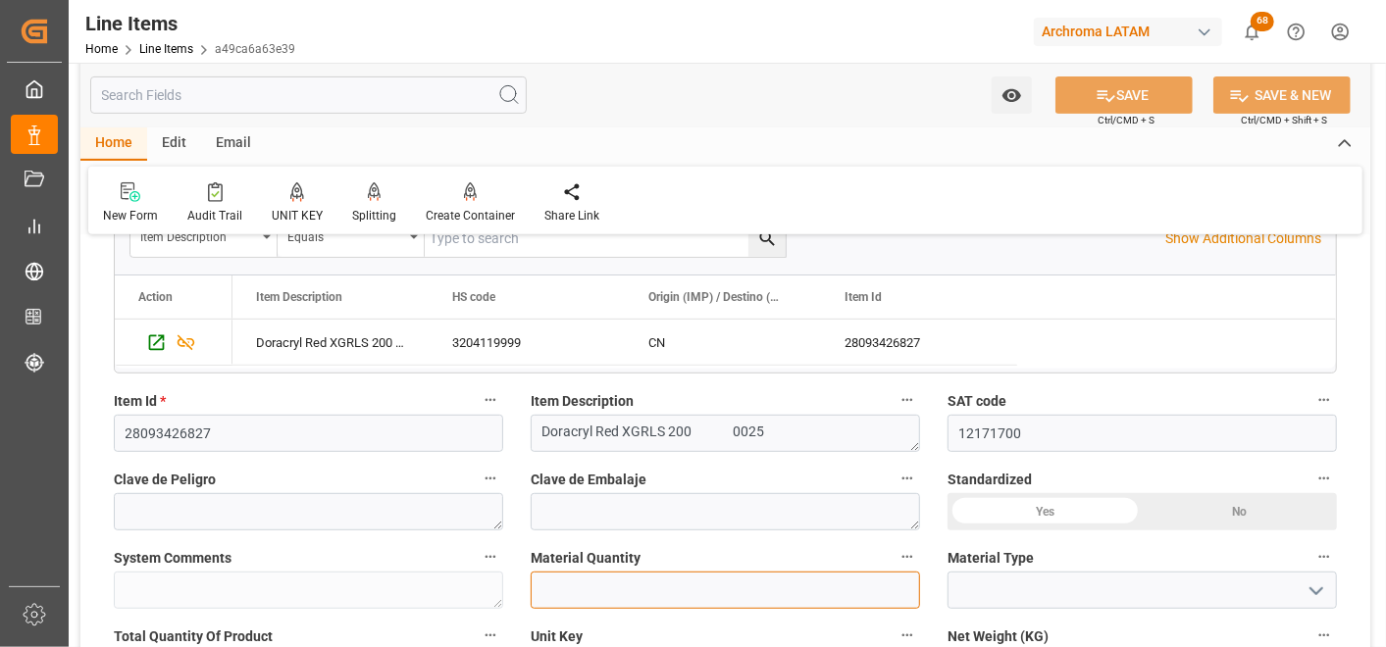
click at [711, 585] on input "text" at bounding box center [725, 590] width 389 height 37
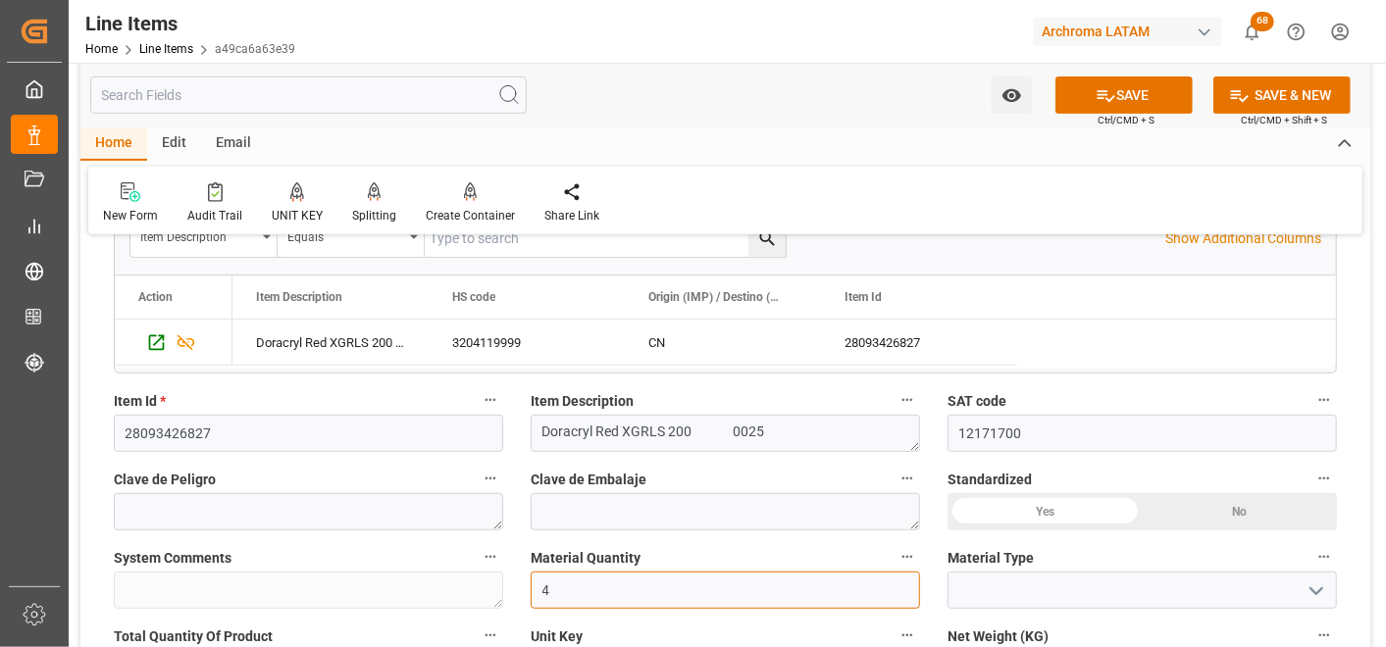
type input "4"
click at [1321, 591] on icon "open menu" at bounding box center [1317, 592] width 24 height 24
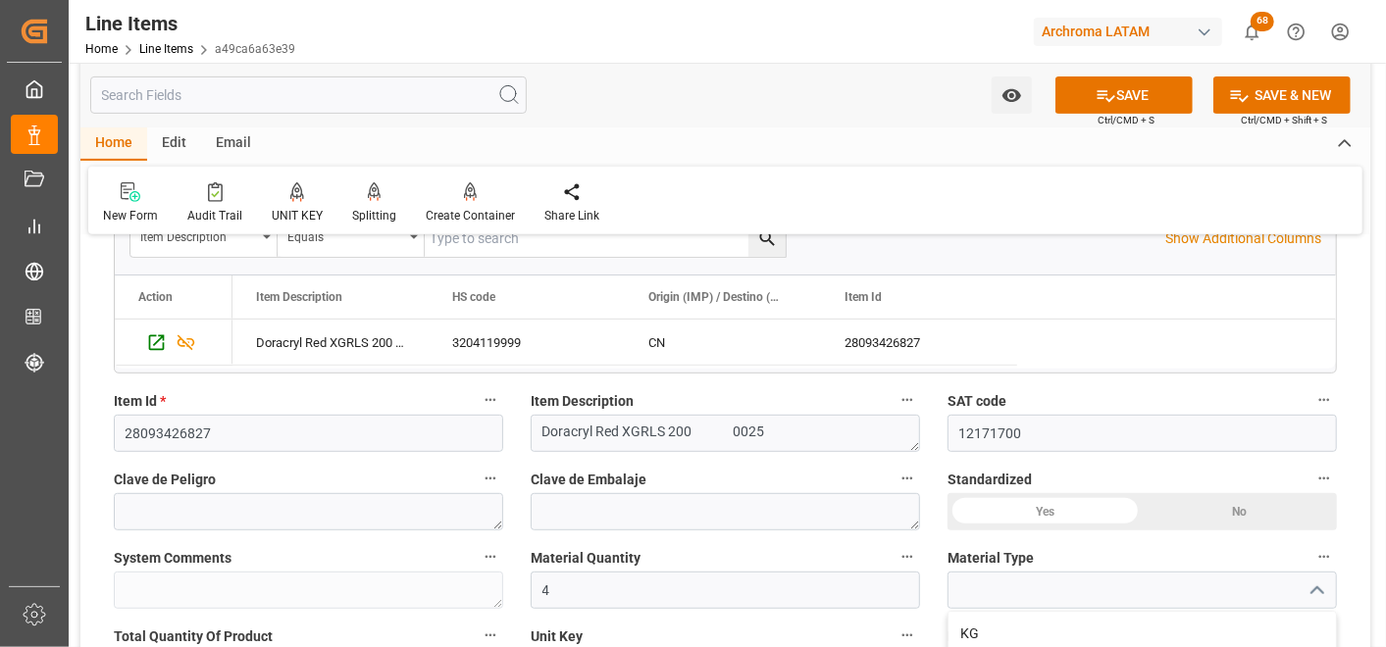
scroll to position [544, 0]
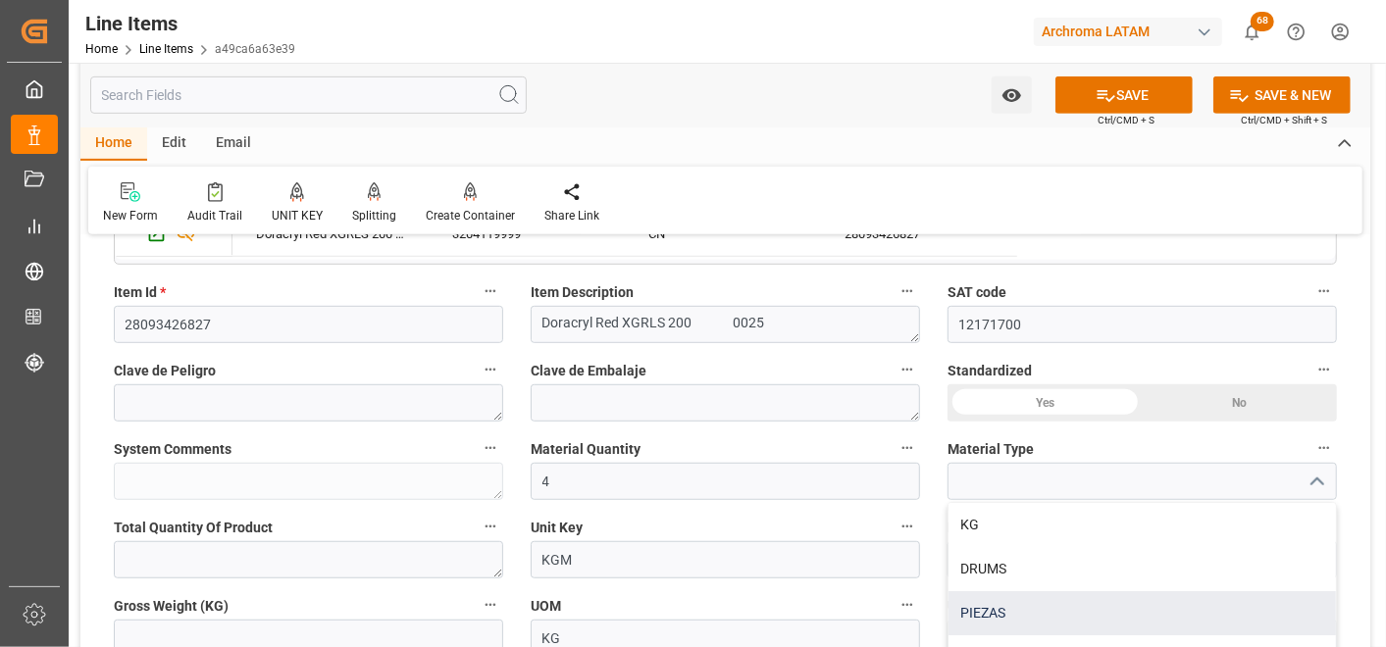
click at [1083, 593] on div "PIEZAS" at bounding box center [1142, 613] width 387 height 44
type input "PIEZAS"
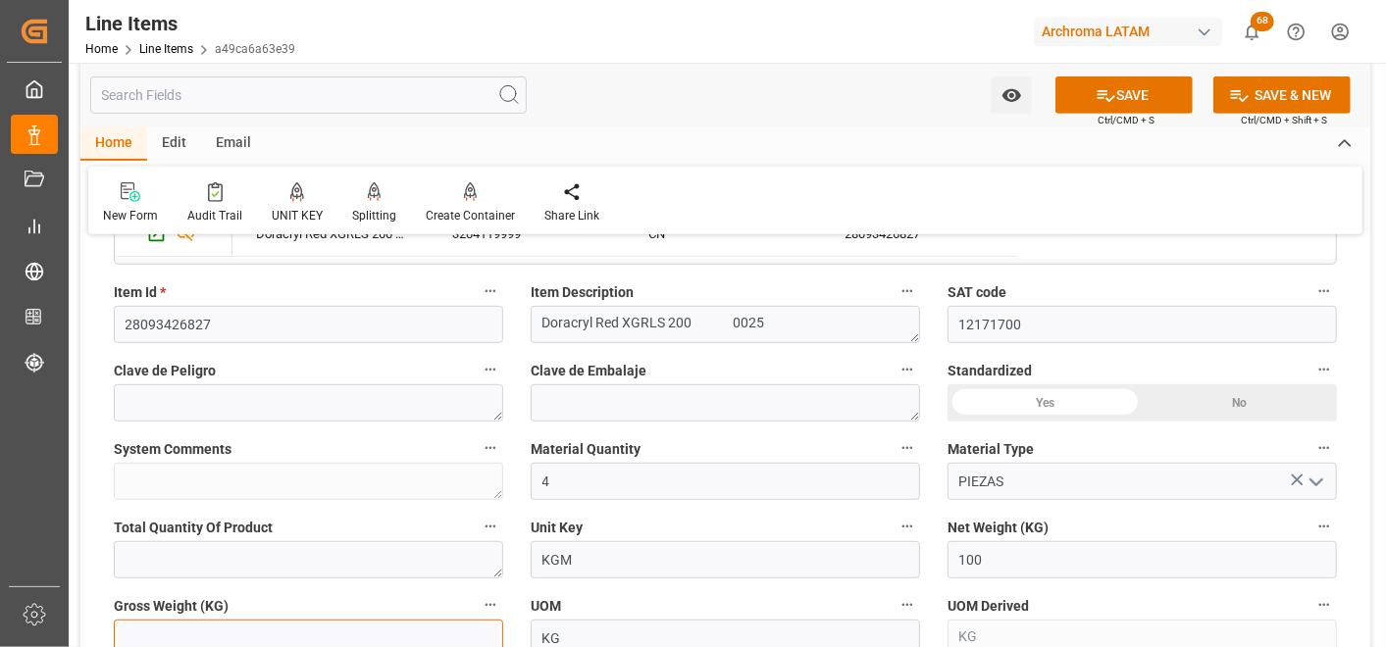
click at [388, 629] on input "text" at bounding box center [308, 638] width 389 height 37
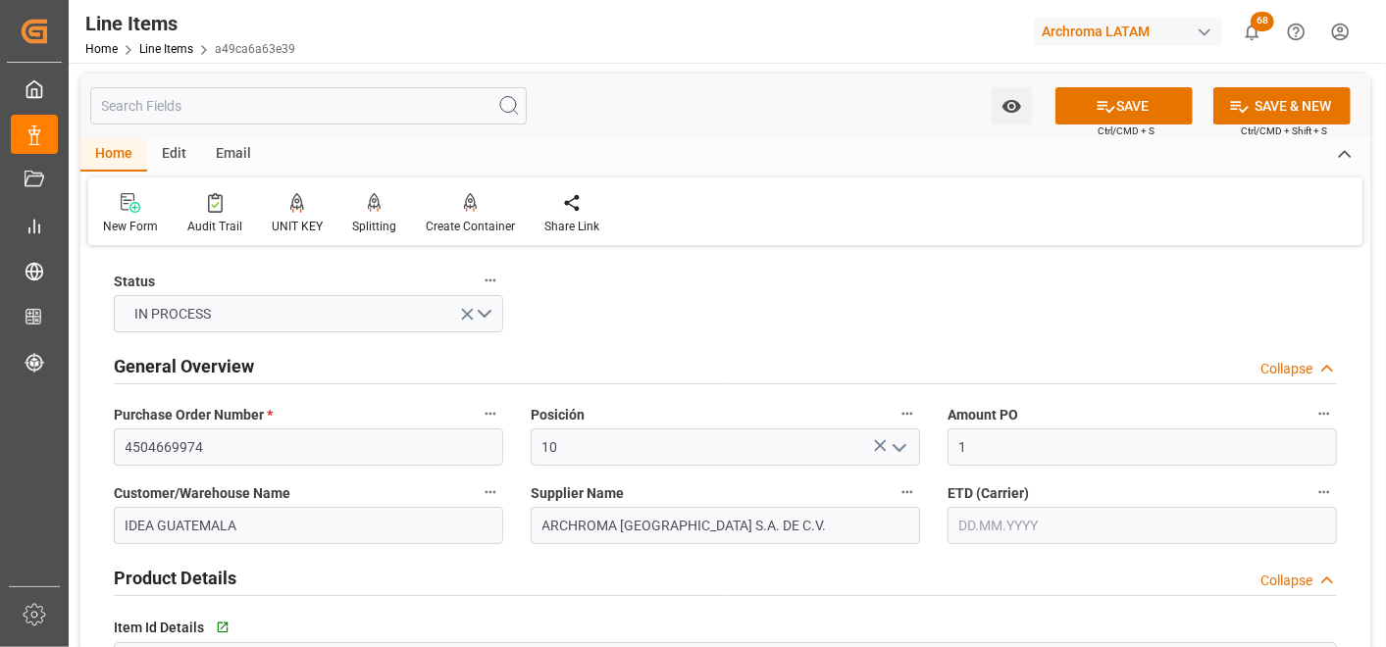
scroll to position [0, 0]
type input "106"
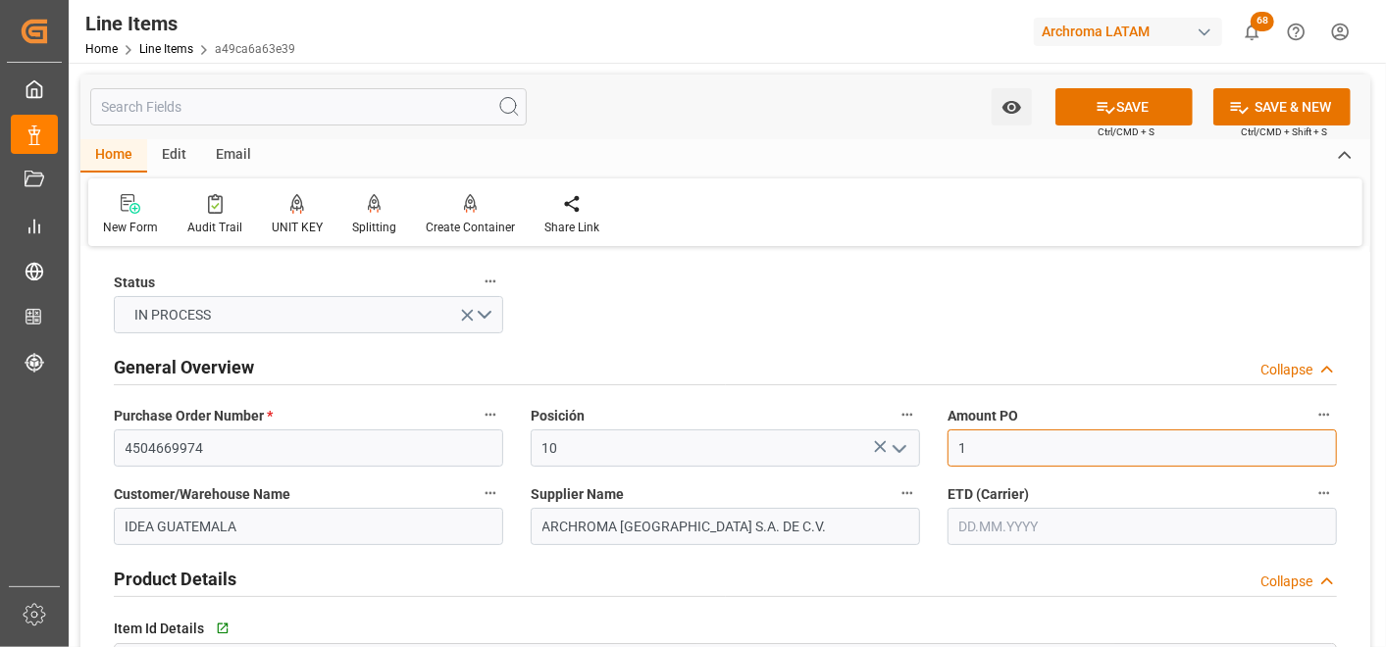
drag, startPoint x: 1026, startPoint y: 439, endPoint x: 925, endPoint y: 452, distance: 101.8
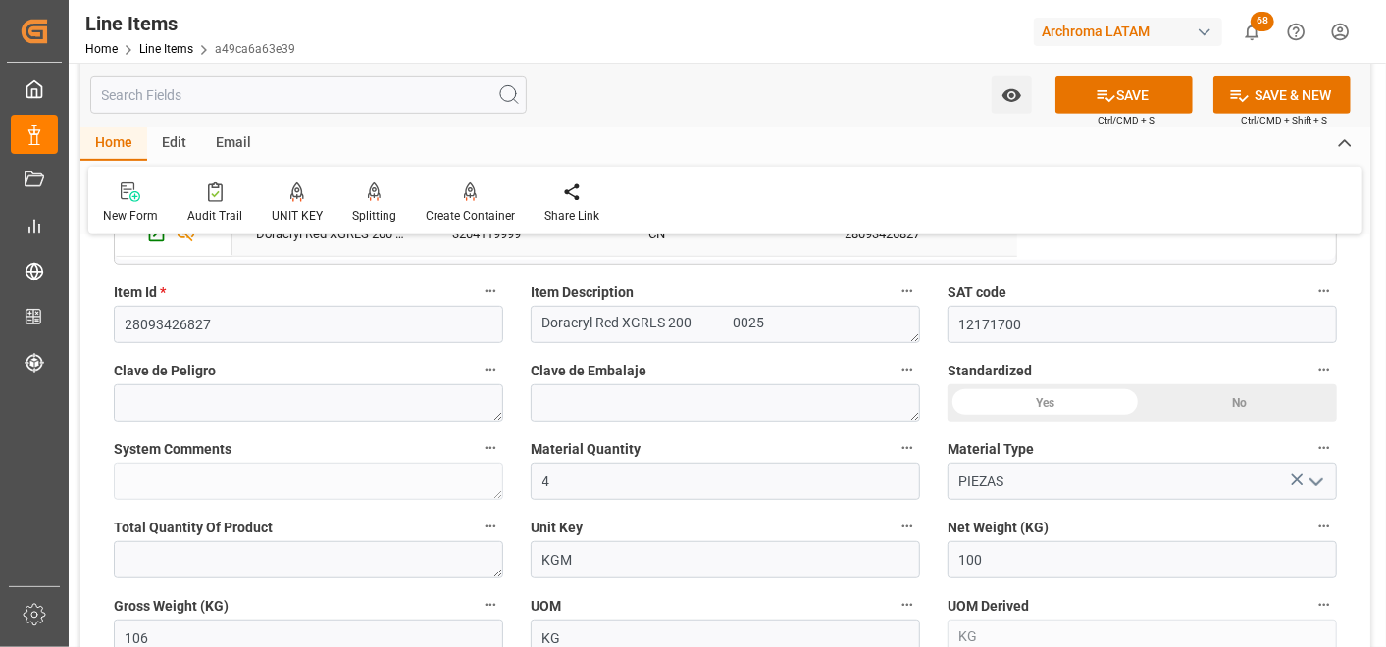
scroll to position [762, 0]
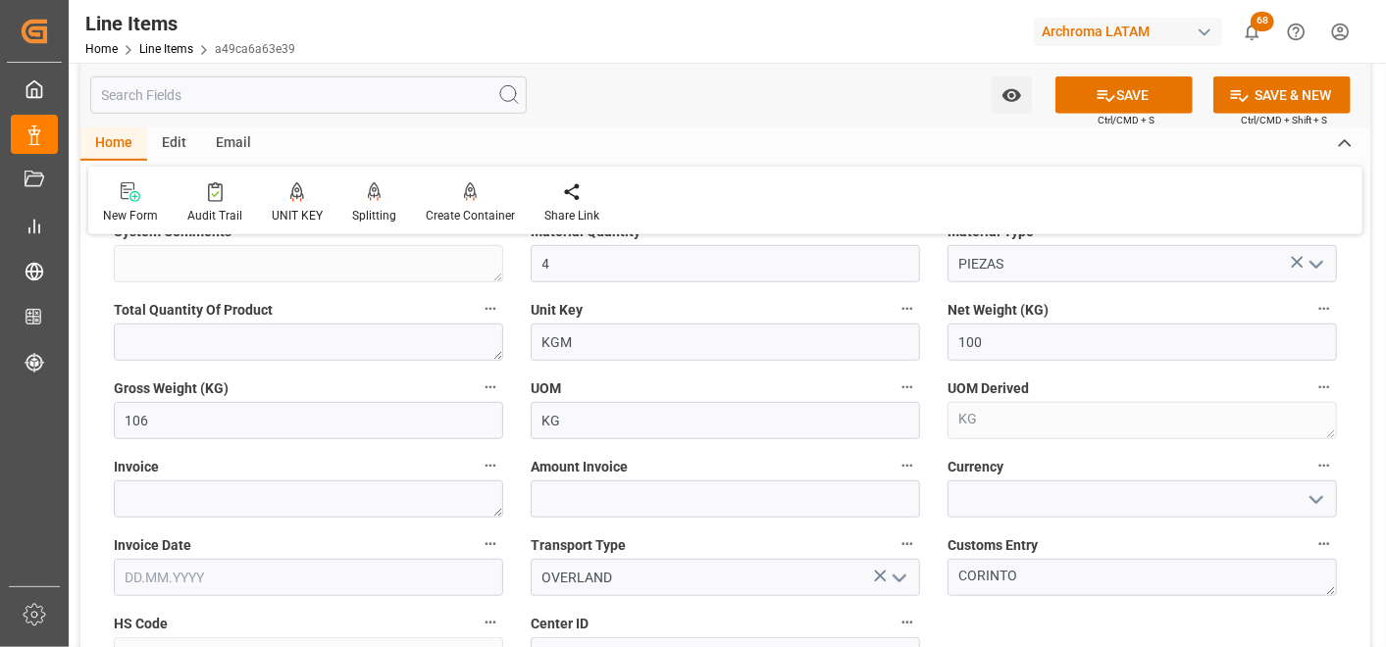
type input "12.65"
click at [394, 497] on textarea at bounding box center [308, 499] width 389 height 37
click at [301, 495] on textarea at bounding box center [308, 499] width 389 height 37
paste textarea "000-002-01-00002238"
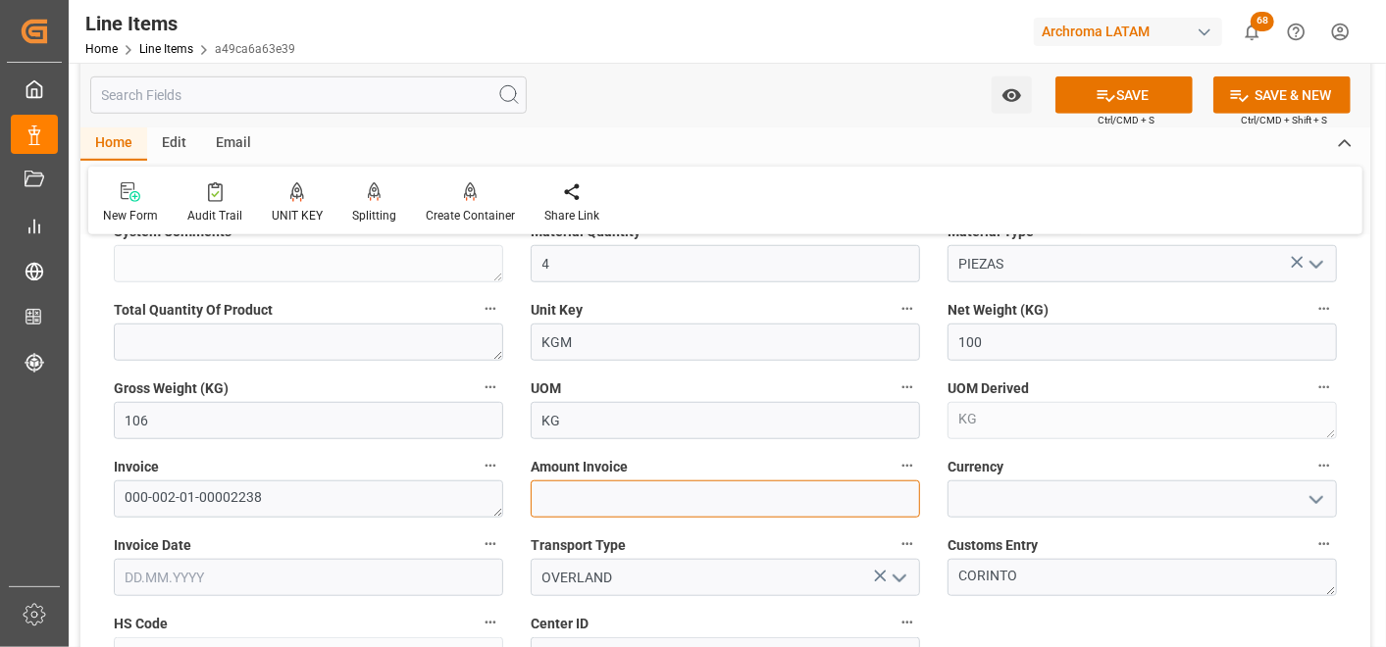
click at [584, 498] on input "text" at bounding box center [725, 499] width 389 height 37
click at [389, 495] on textarea "000-002-01-00002238" at bounding box center [308, 499] width 389 height 37
click at [377, 512] on textarea "000-002-01-00002238" at bounding box center [308, 499] width 389 height 37
type textarea "000-002-01-00002238"
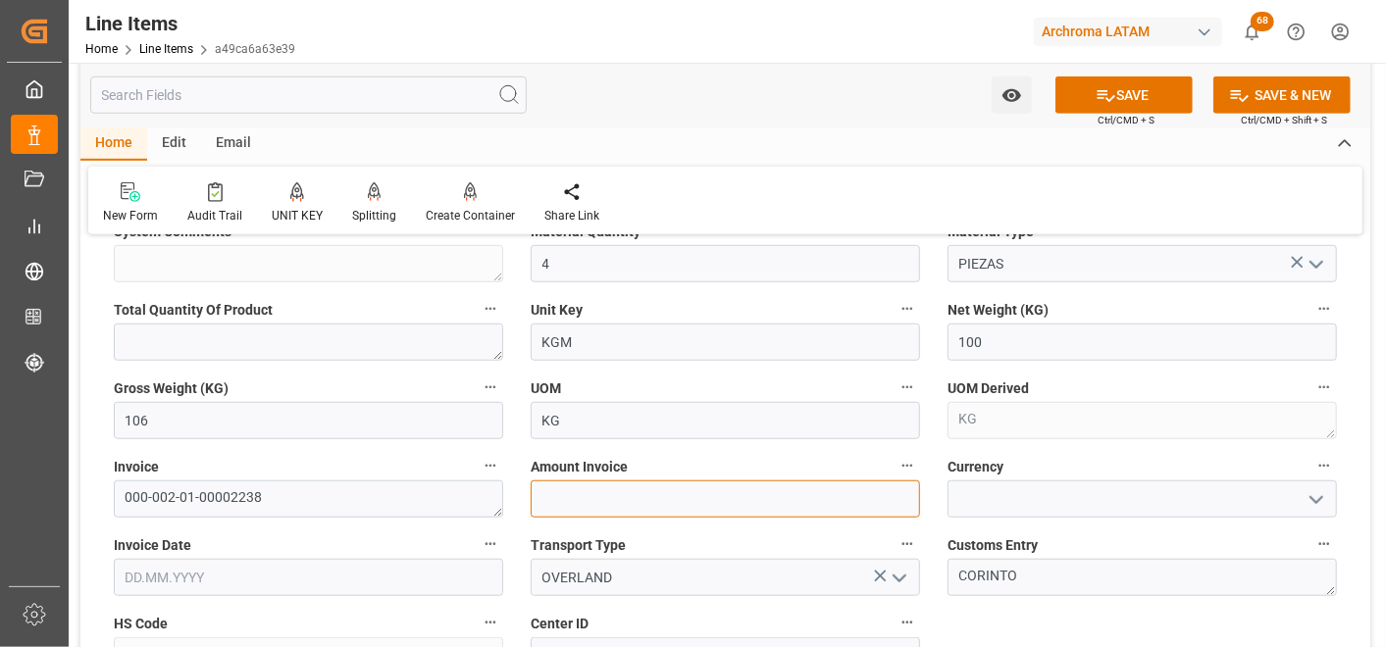
click at [645, 494] on input "text" at bounding box center [725, 499] width 389 height 37
type input "1265"
click at [1317, 492] on icon "open menu" at bounding box center [1317, 500] width 24 height 24
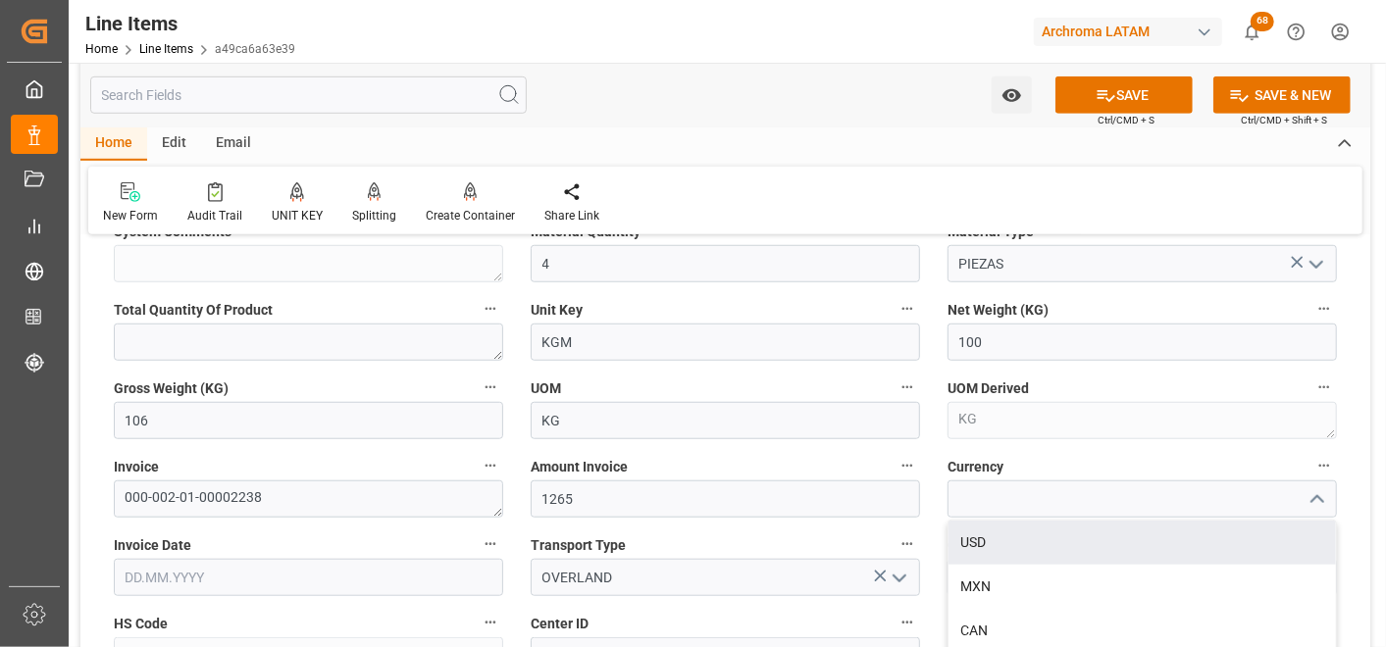
click at [1279, 527] on div "USD" at bounding box center [1142, 543] width 387 height 44
type input "USD"
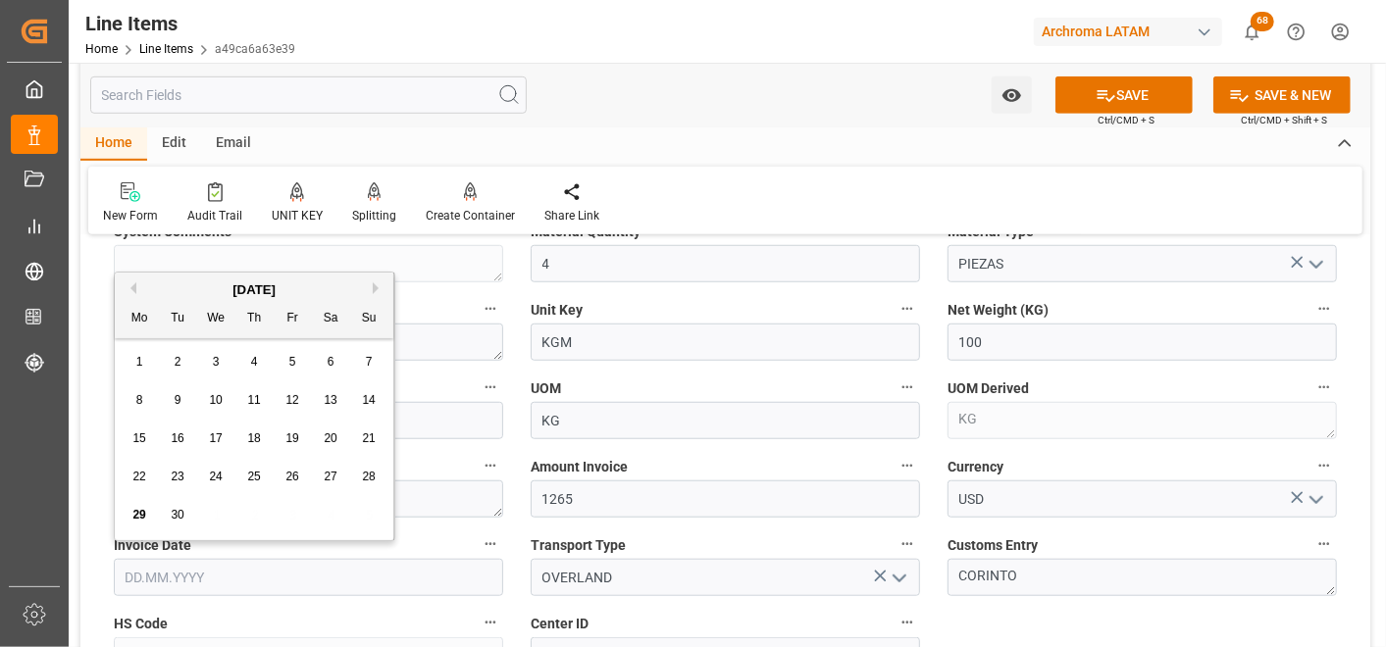
click at [357, 585] on input "text" at bounding box center [308, 577] width 389 height 37
type input "[DATE]"
click at [1341, 562] on div "Customs Entry CORINTO" at bounding box center [1142, 564] width 417 height 78
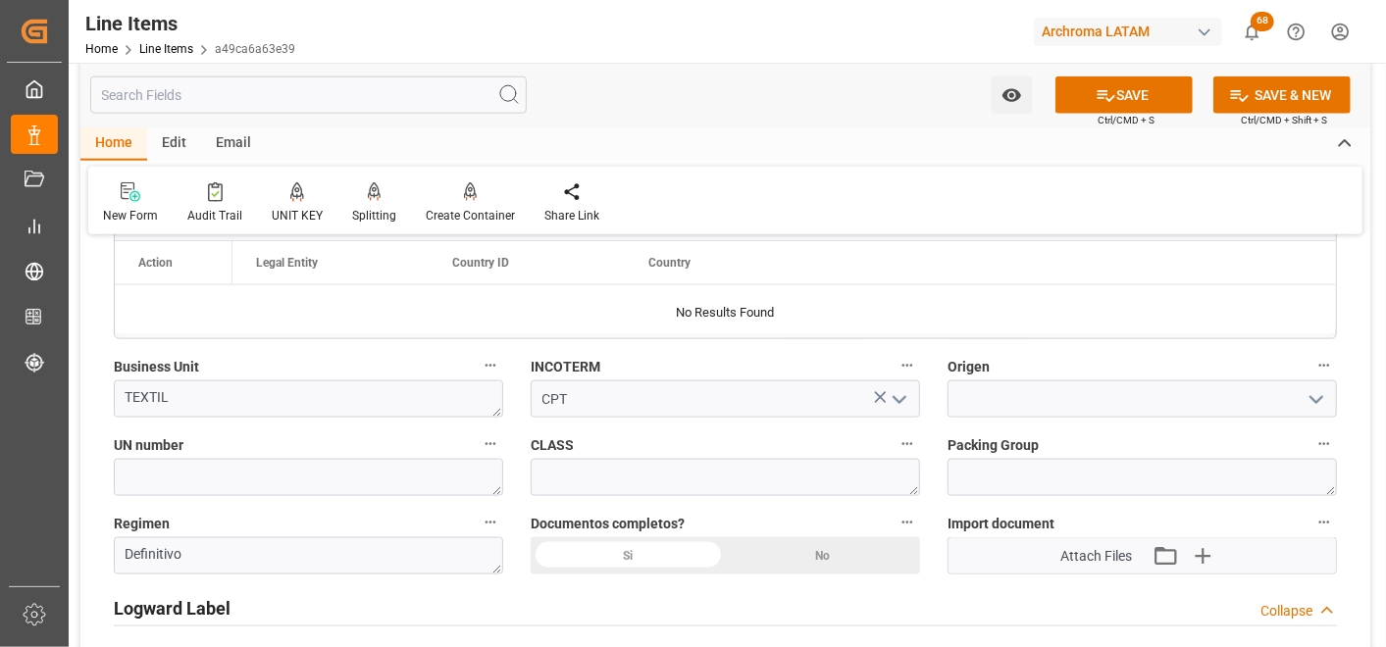
scroll to position [1308, 0]
click at [703, 549] on div "Si" at bounding box center [628, 555] width 195 height 37
click at [1062, 402] on input at bounding box center [1142, 398] width 389 height 37
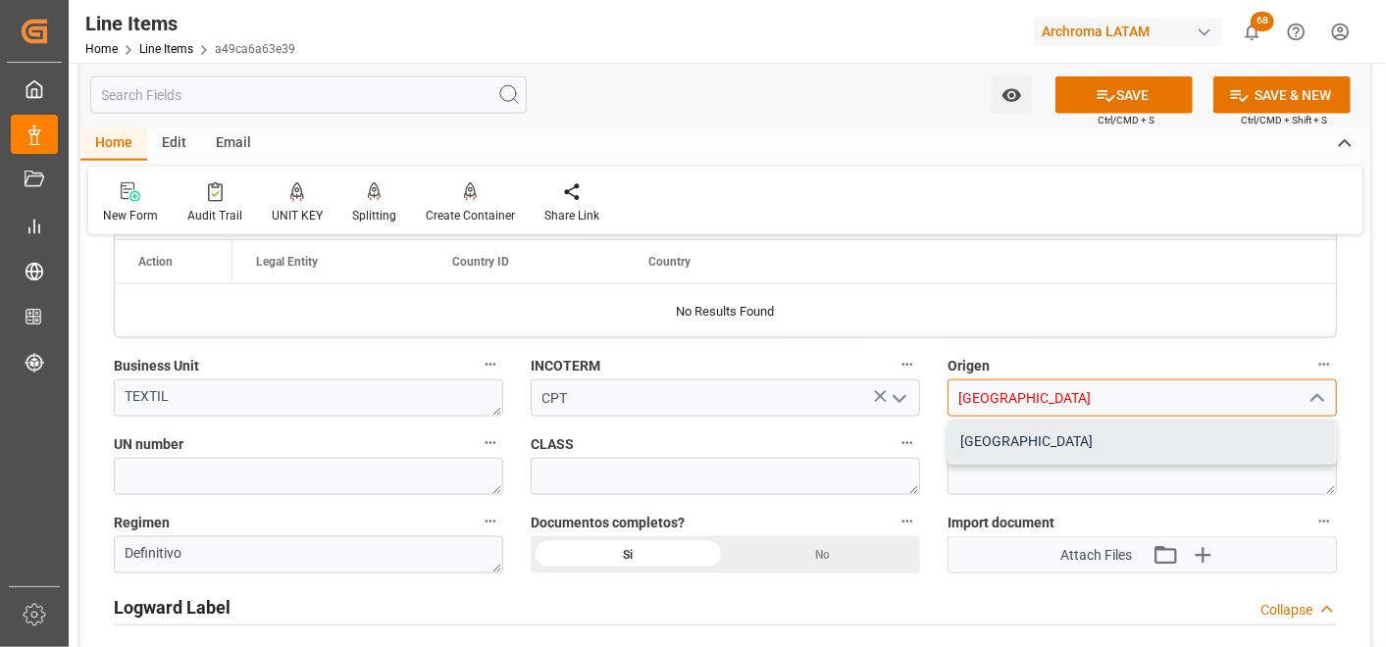
click at [1052, 428] on div "CHINA" at bounding box center [1142, 442] width 387 height 44
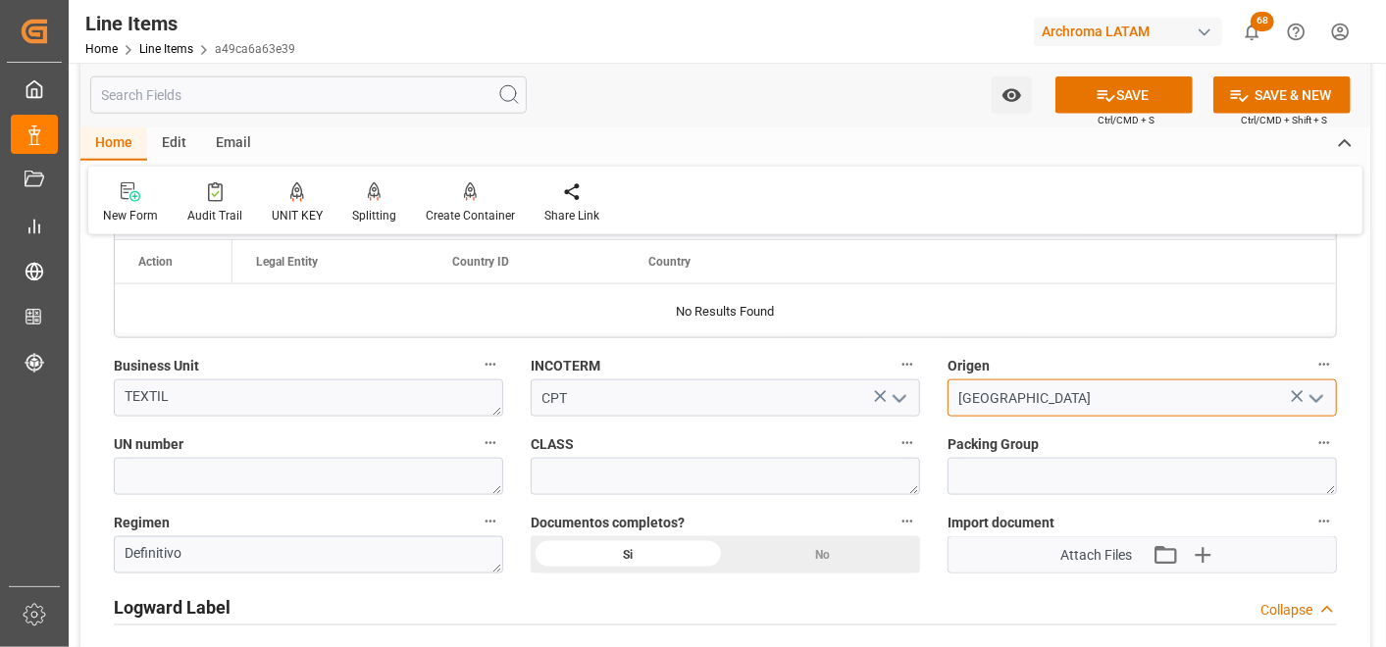
type input "CHINA"
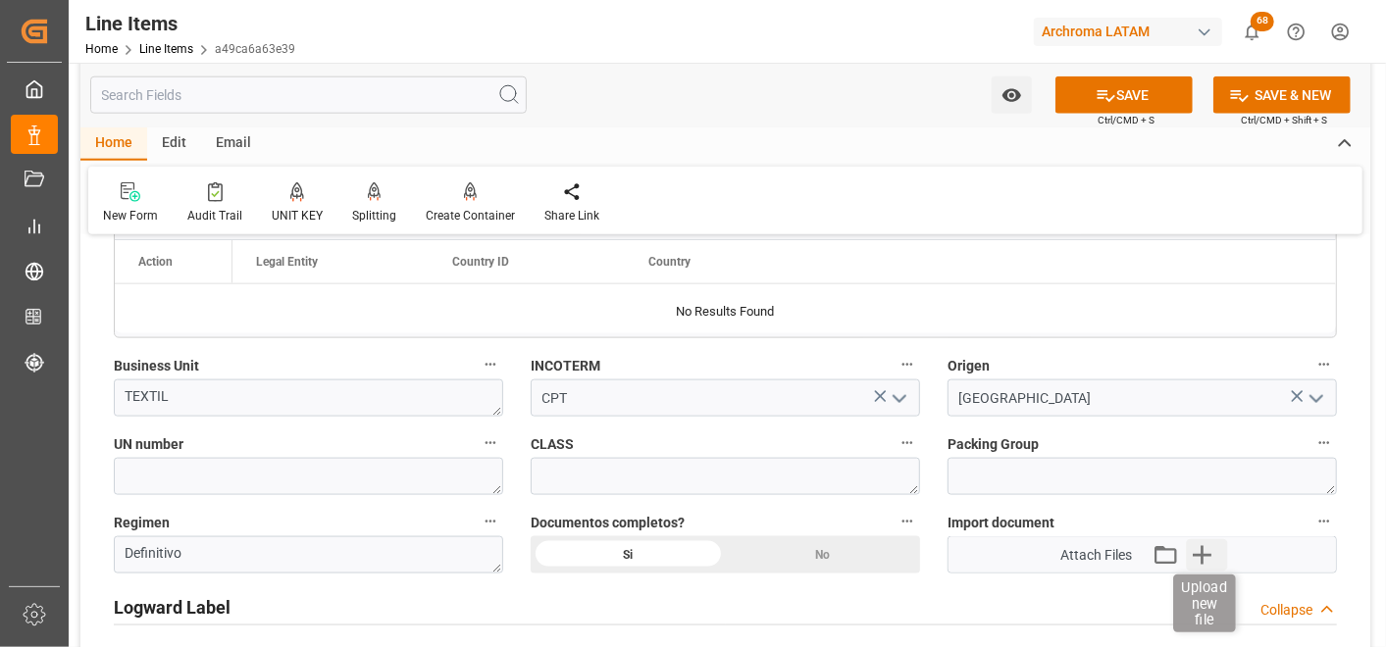
click at [1200, 559] on icon "button" at bounding box center [1201, 555] width 31 height 31
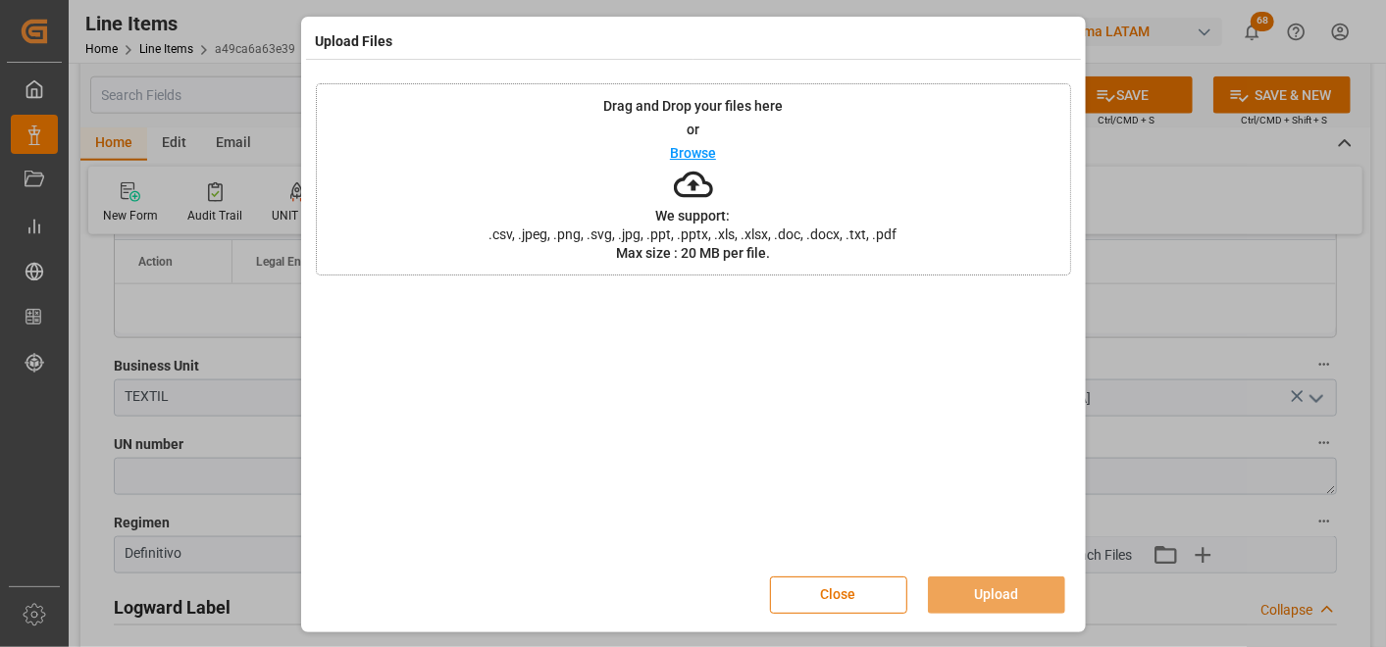
click at [898, 200] on div "Drag and Drop your files here or Browse We support: .csv, .jpeg, .png, .svg, .j…" at bounding box center [693, 179] width 755 height 192
click at [1004, 585] on button "Upload" at bounding box center [996, 595] width 137 height 37
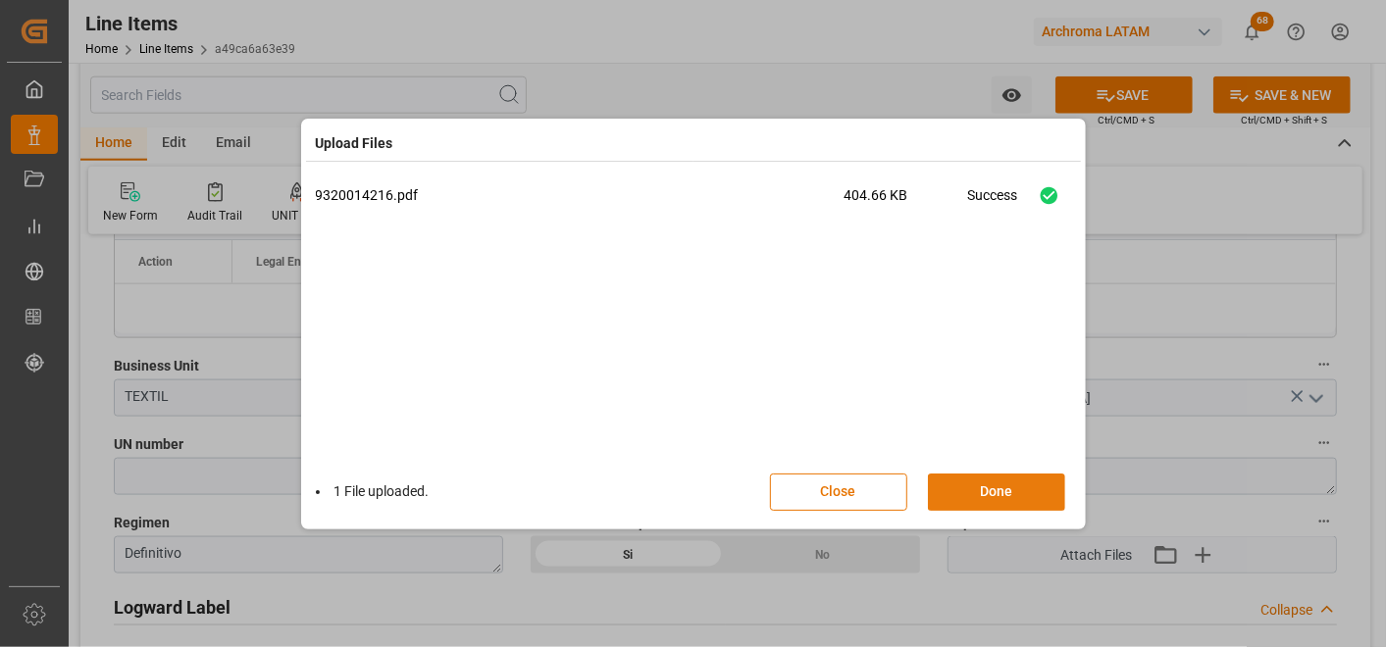
click at [991, 479] on button "Done" at bounding box center [996, 492] width 137 height 37
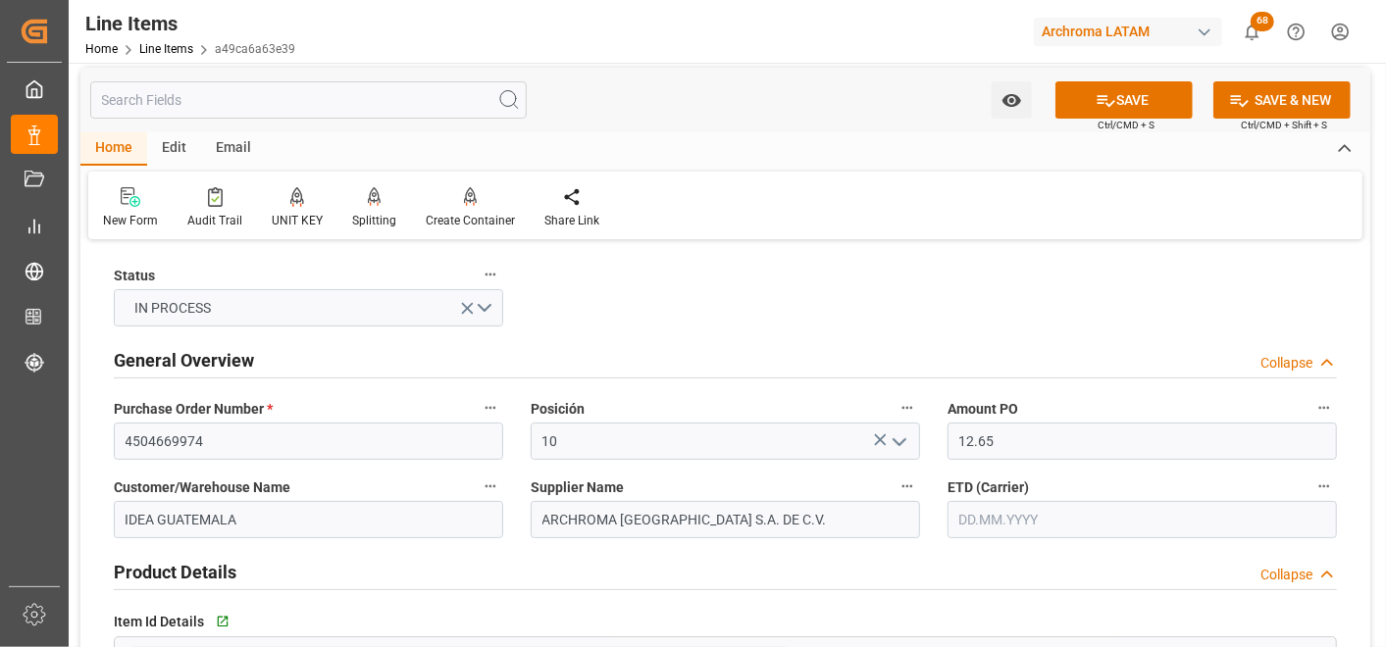
scroll to position [0, 0]
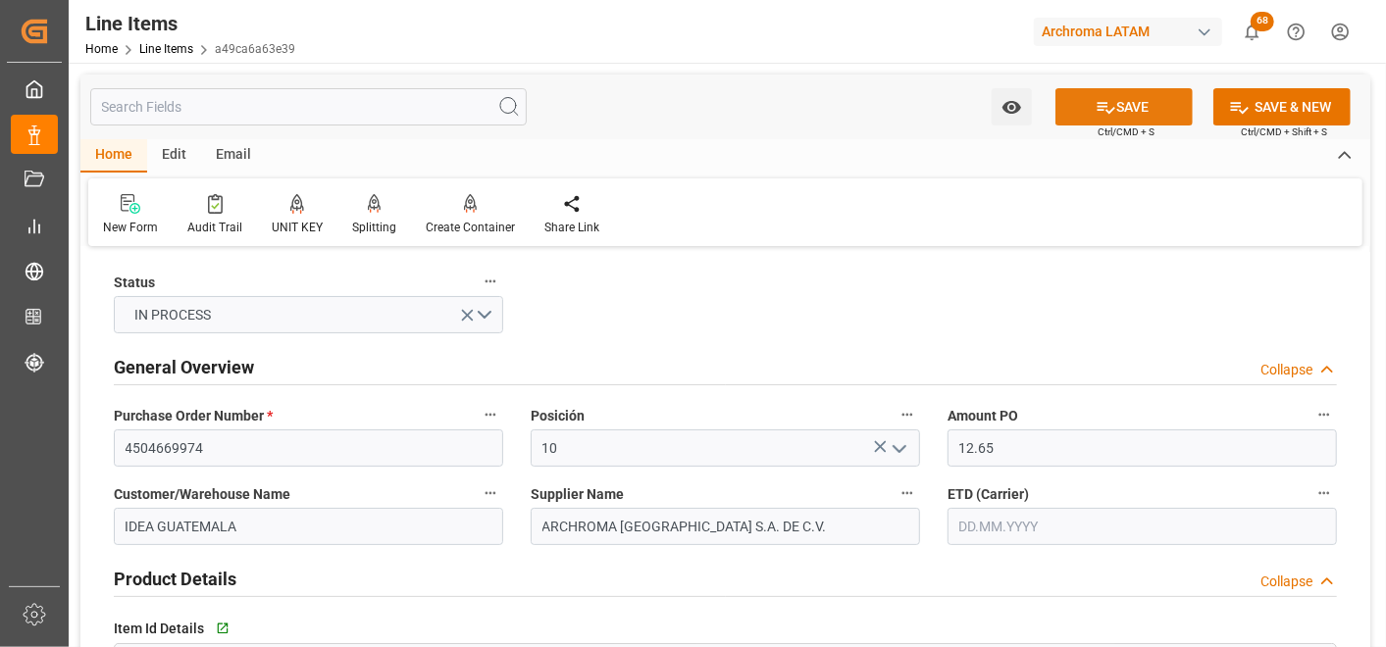
click at [1152, 106] on button "SAVE" at bounding box center [1123, 106] width 137 height 37
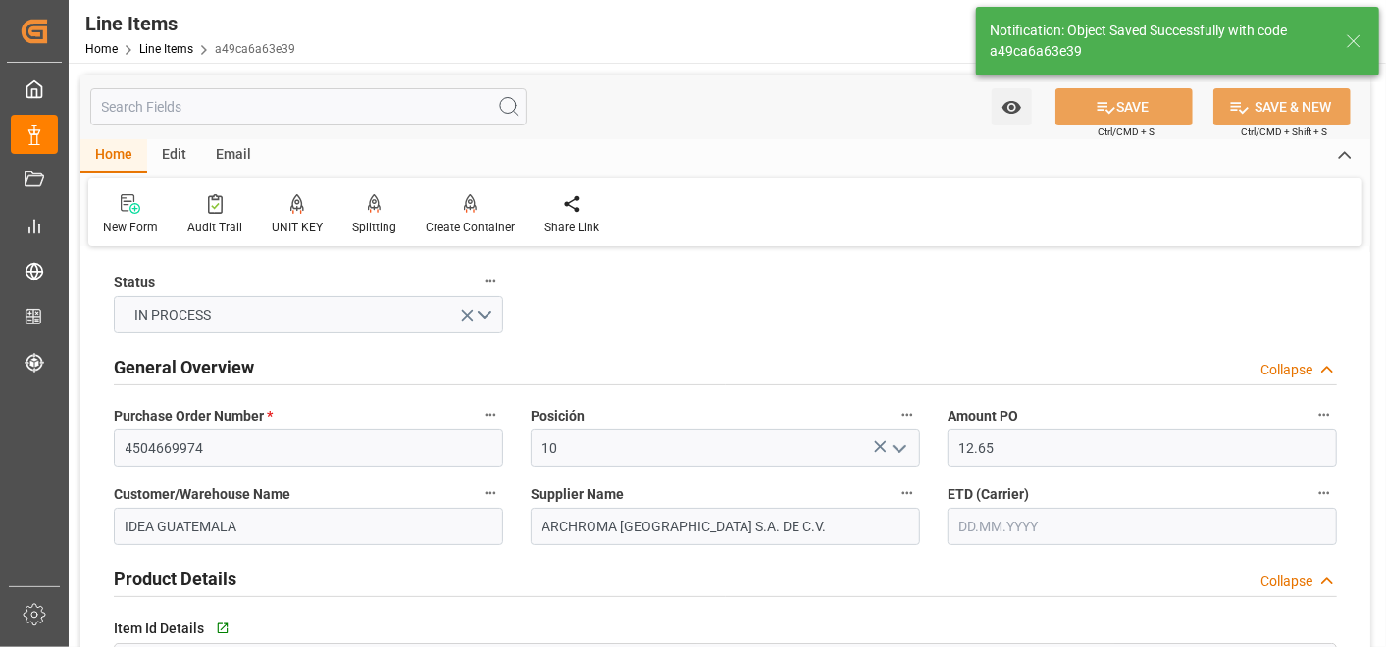
type textarea "4 PIEZAS"
type input "29.09.2025 18:59"
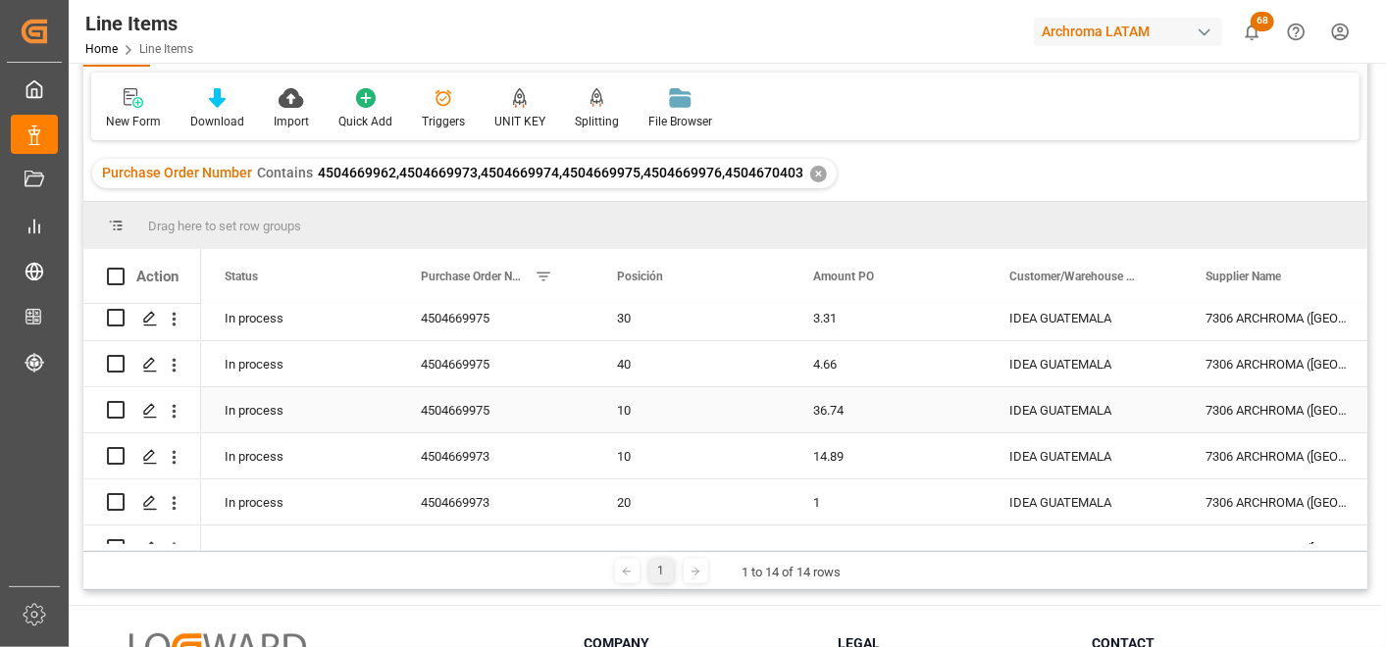
scroll to position [302, 0]
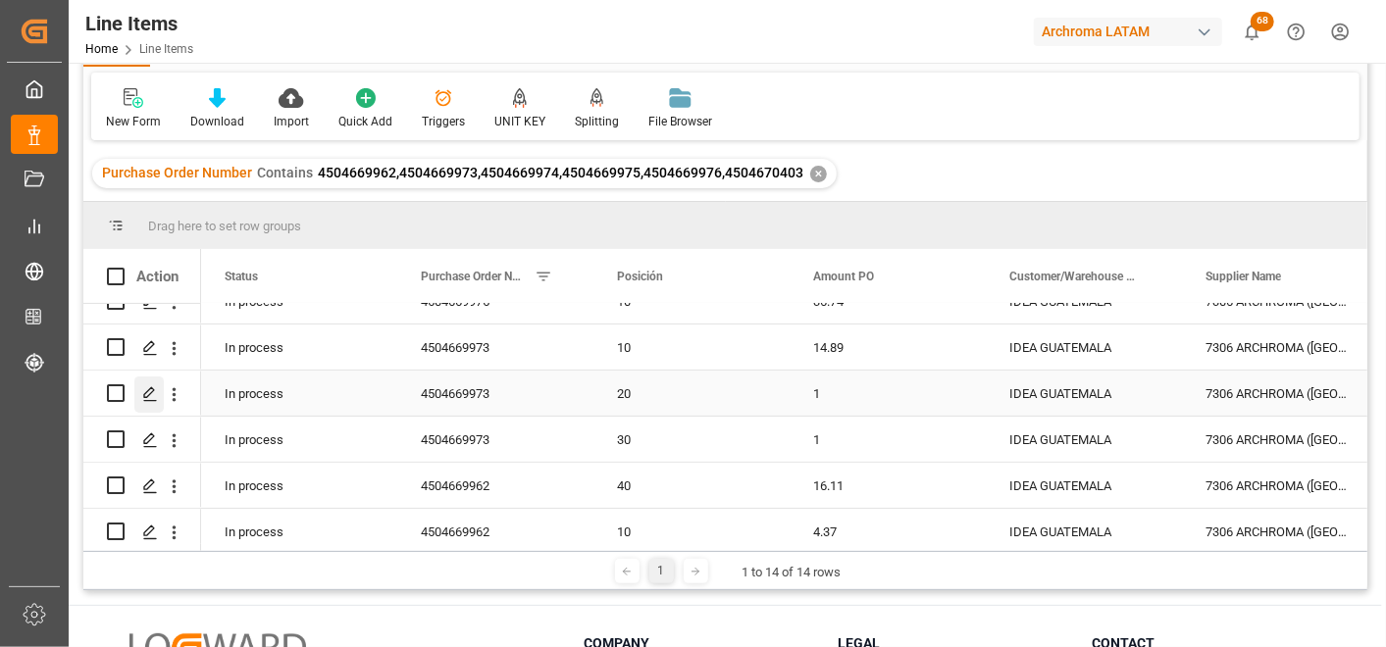
click at [149, 390] on icon "Press SPACE to select this row." at bounding box center [150, 394] width 16 height 16
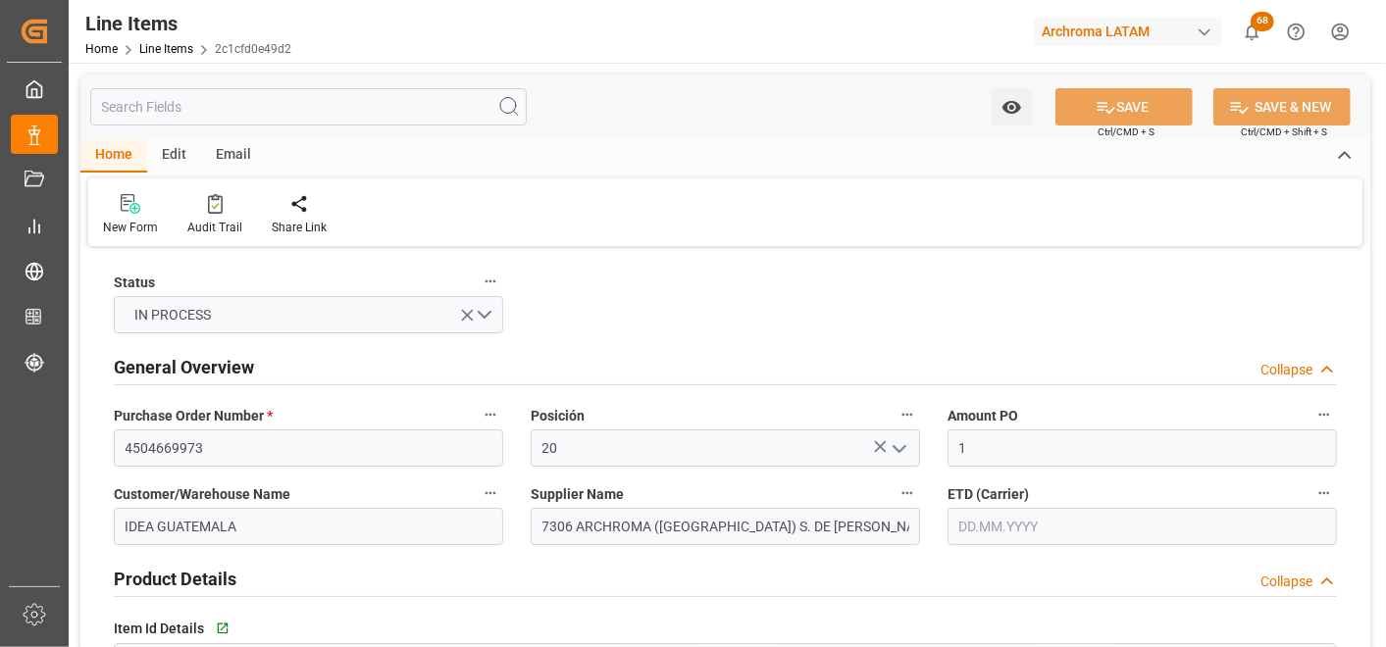
type input "29.09.2025 18:45"
type input "29.09.2025 14:34"
type input "[DATE]"
type input "10.10.2025"
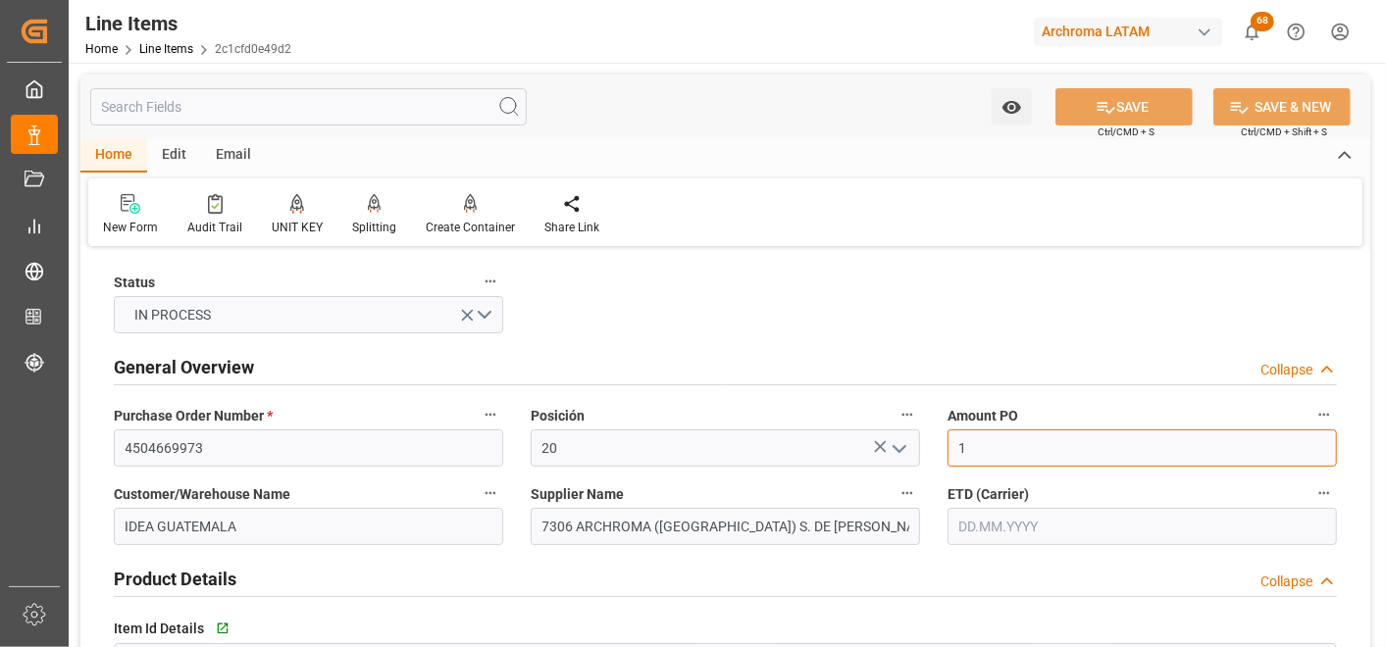
drag, startPoint x: 1001, startPoint y: 444, endPoint x: 935, endPoint y: 442, distance: 65.8
click at [935, 442] on div "Amount PO 1" at bounding box center [1142, 434] width 417 height 78
type input "2"
type input "5.2"
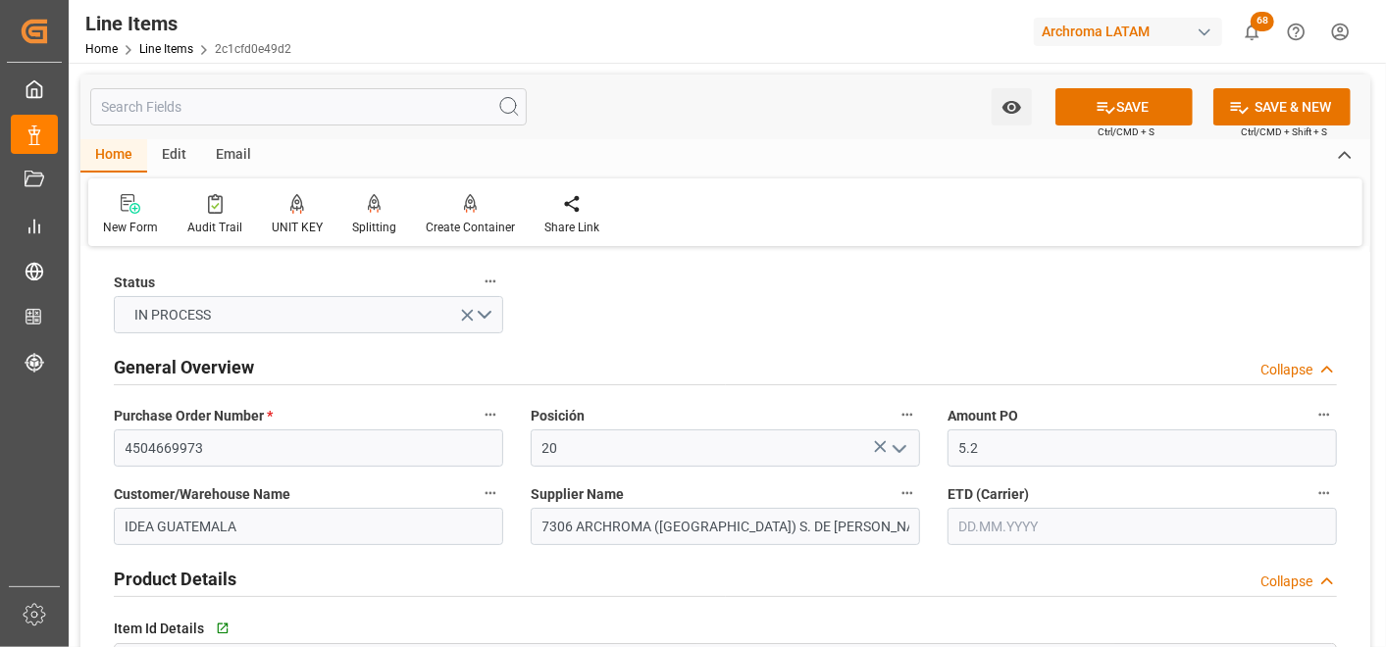
click at [963, 525] on input "text" at bounding box center [1142, 526] width 389 height 37
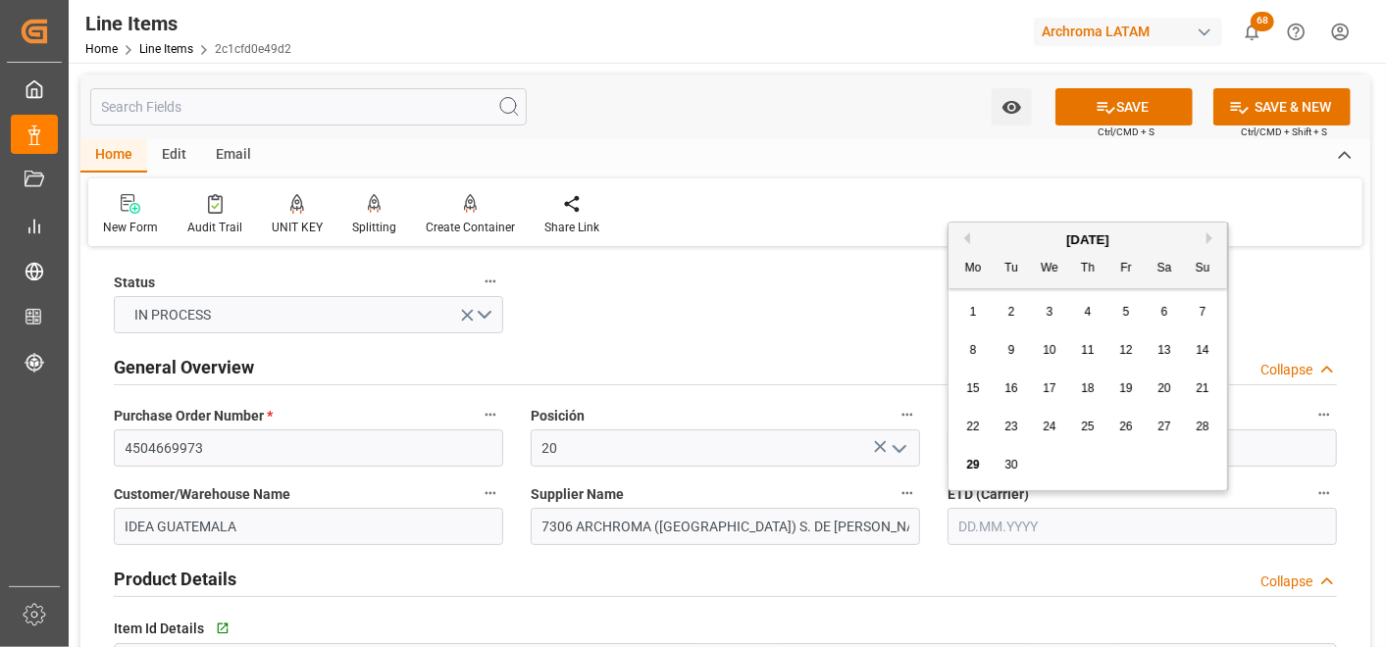
click at [930, 521] on div "Supplier Name 7306 ARCHROMA (PANAMA) S. DE R.L" at bounding box center [725, 513] width 417 height 78
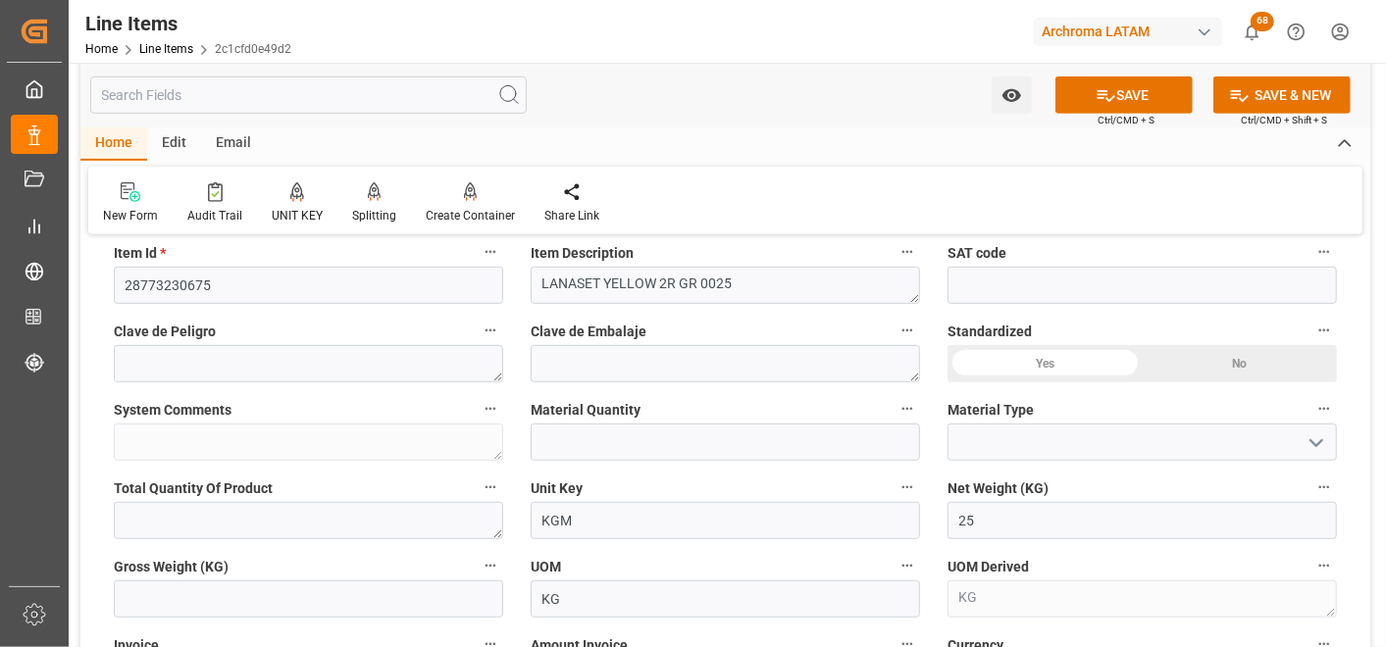
scroll to position [544, 0]
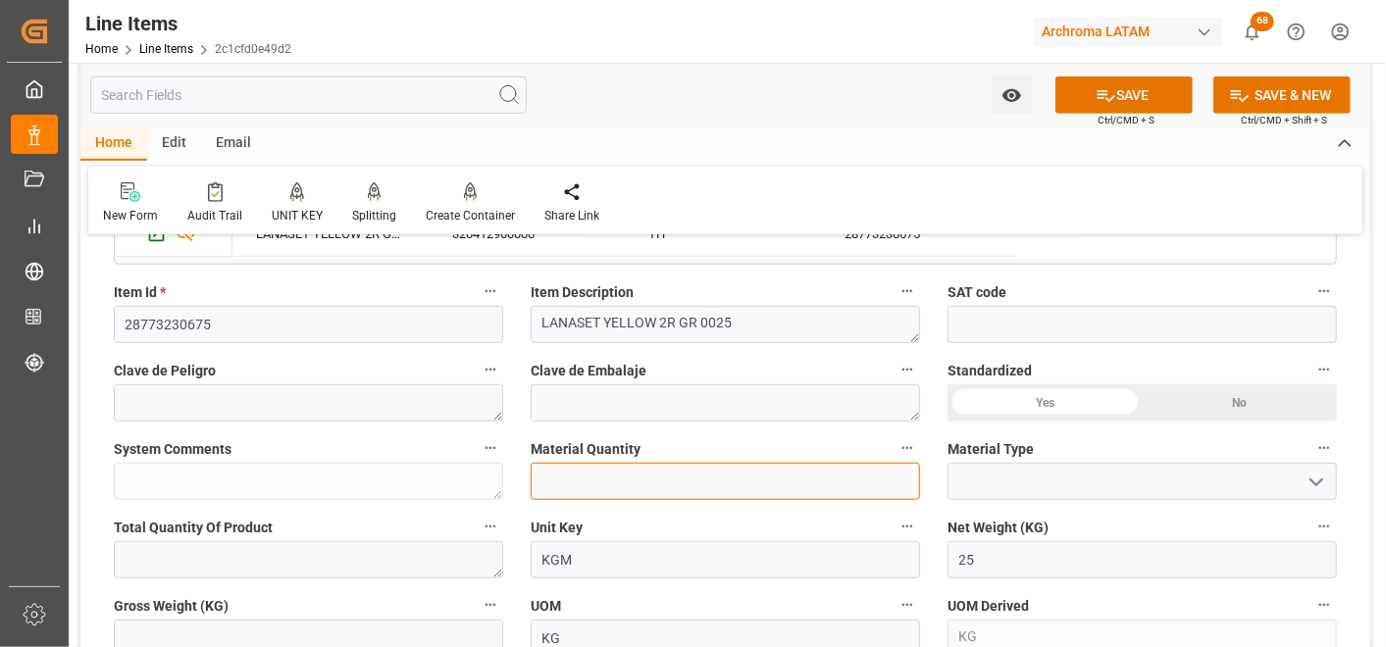
click at [678, 476] on input "text" at bounding box center [725, 481] width 389 height 37
type input "1"
click at [1302, 484] on button "open menu" at bounding box center [1315, 482] width 29 height 30
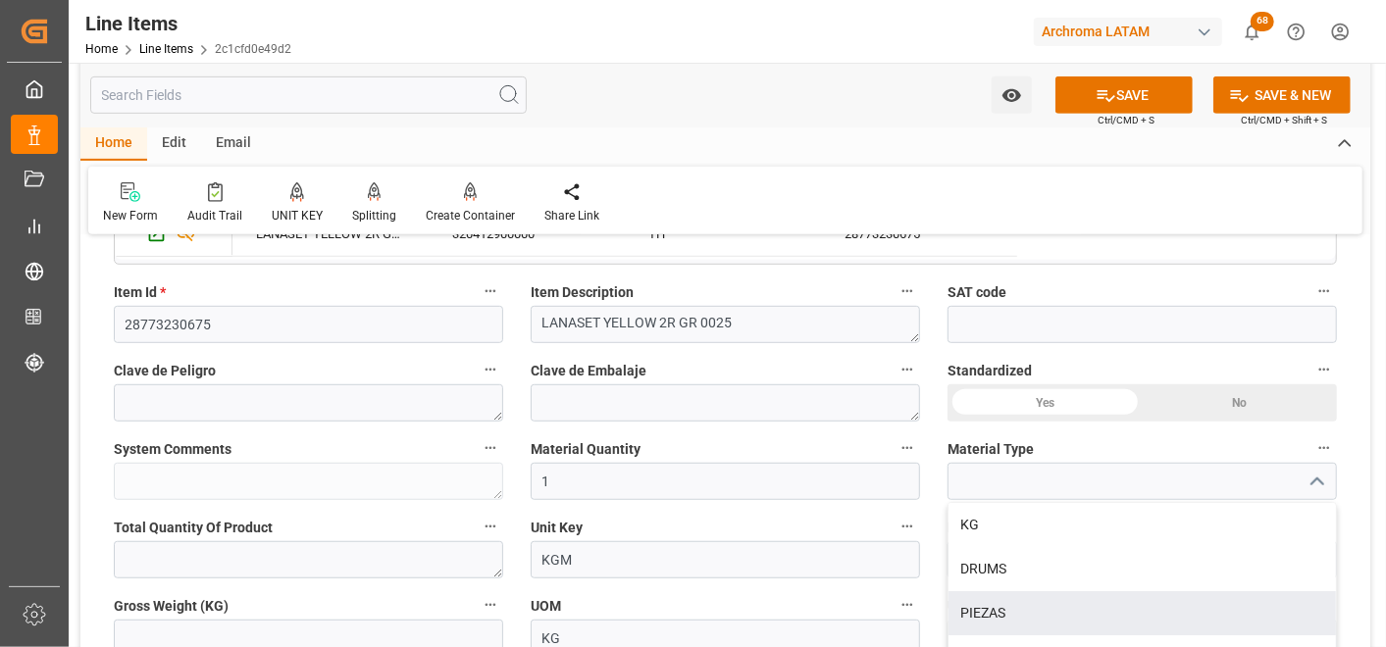
click at [1093, 602] on div "PIEZAS" at bounding box center [1142, 613] width 387 height 44
type input "PIEZAS"
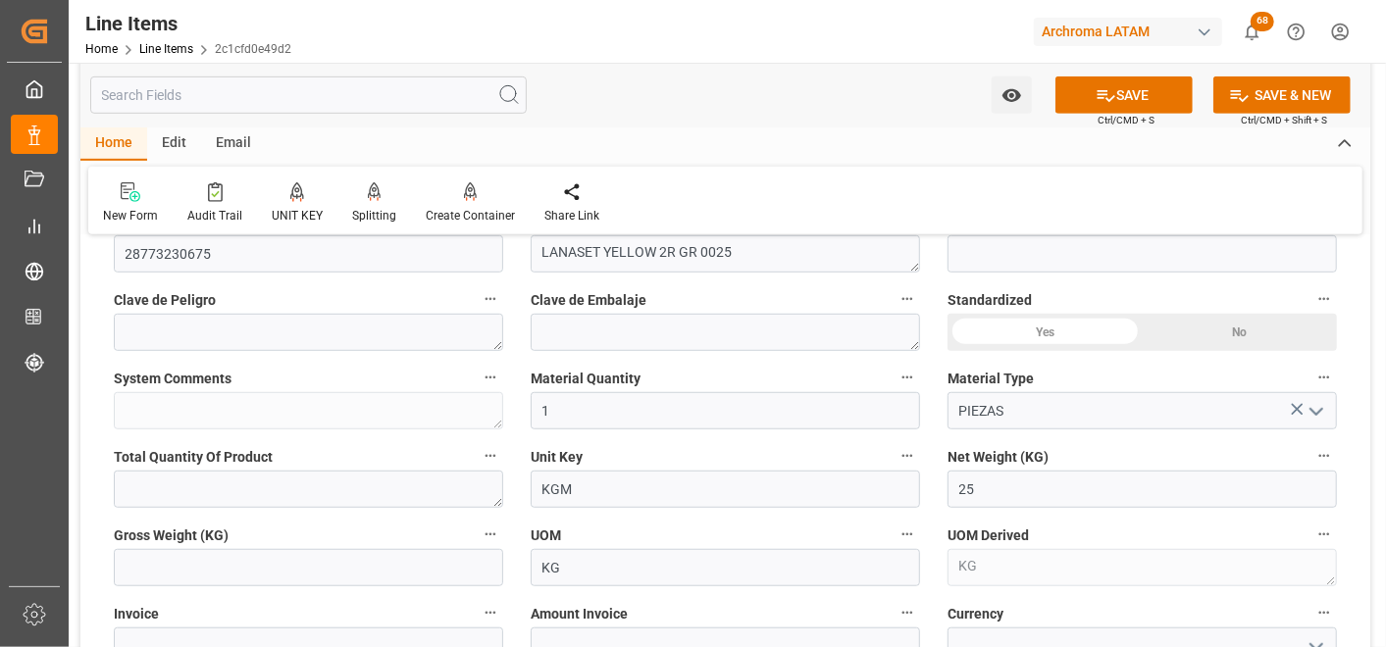
scroll to position [653, 0]
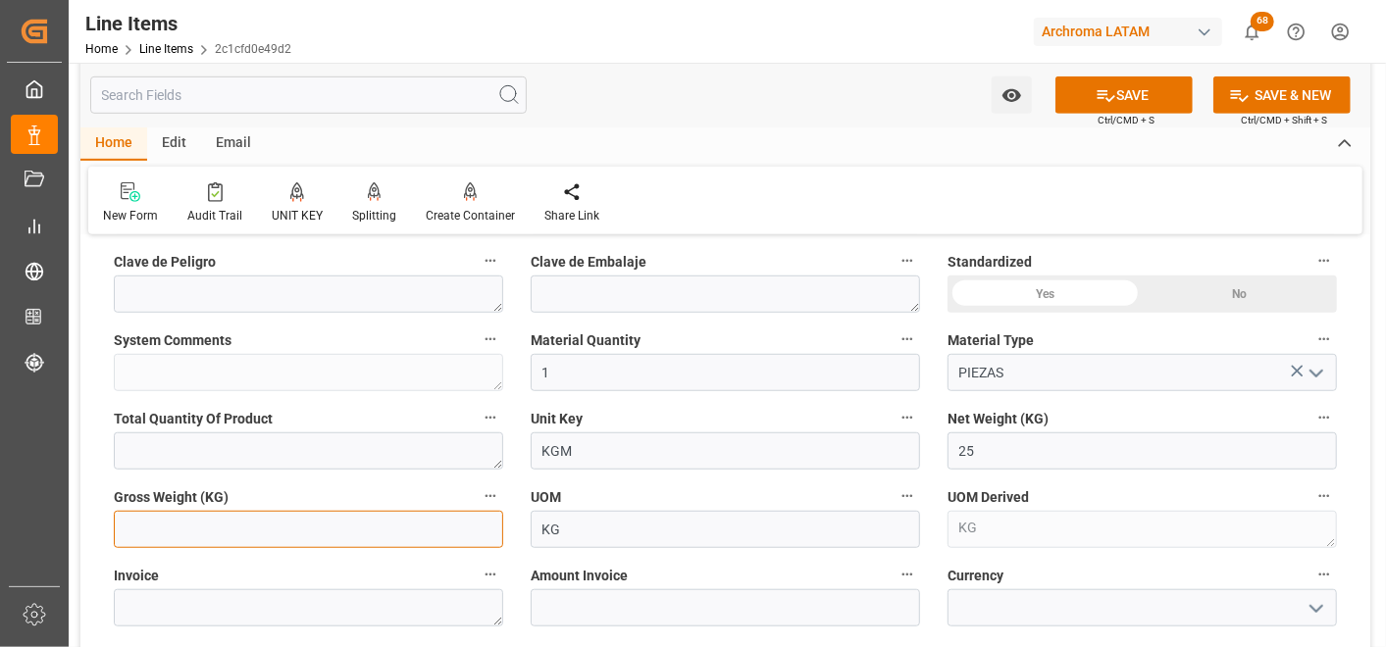
click at [464, 523] on input "text" at bounding box center [308, 529] width 389 height 37
type input "26.2"
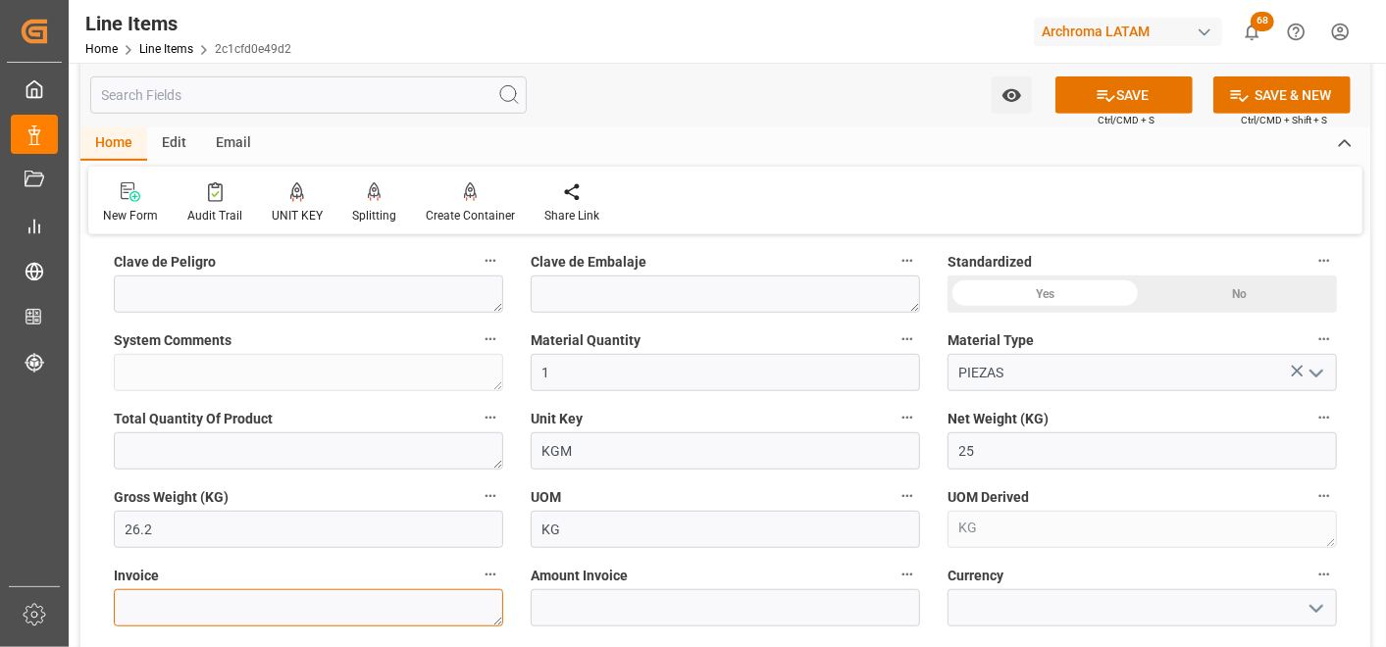
click at [422, 594] on textarea at bounding box center [308, 608] width 389 height 37
click at [360, 593] on textarea at bounding box center [308, 608] width 389 height 37
paste textarea "7060003706"
type textarea "7060003706"
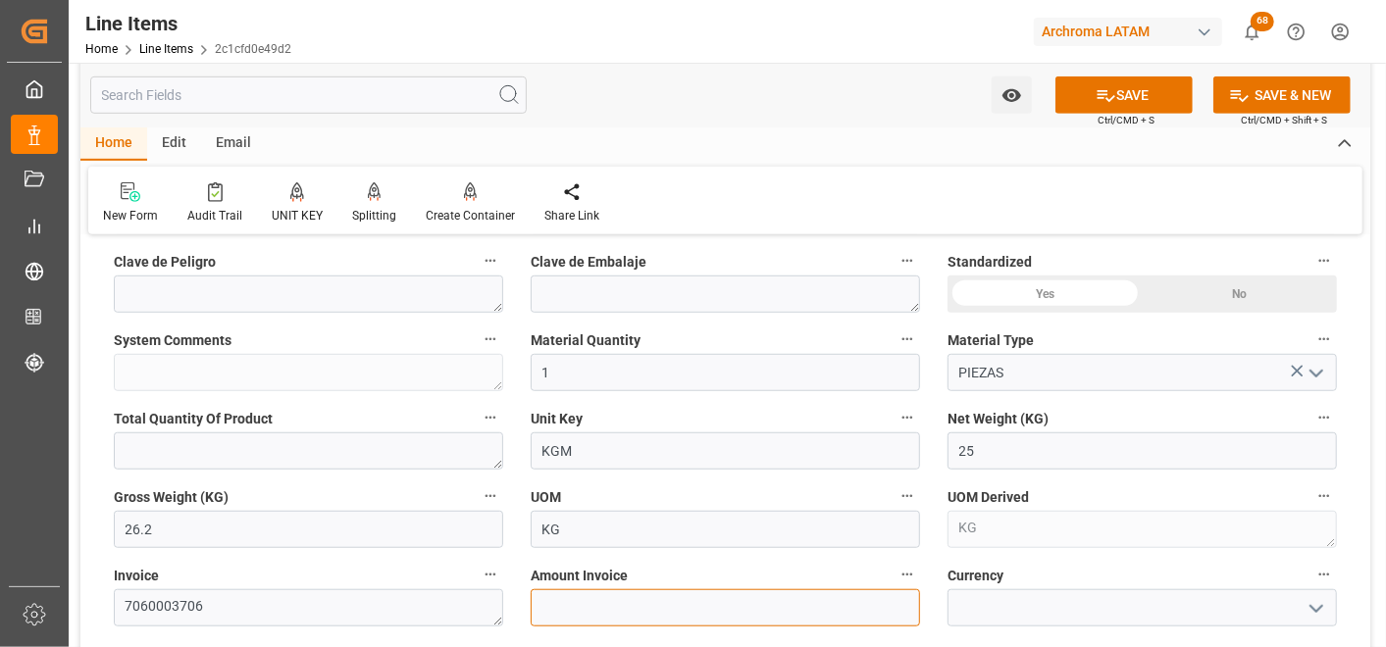
click at [562, 602] on input "text" at bounding box center [725, 608] width 389 height 37
type input "130"
click at [1314, 612] on icon "open menu" at bounding box center [1317, 609] width 24 height 24
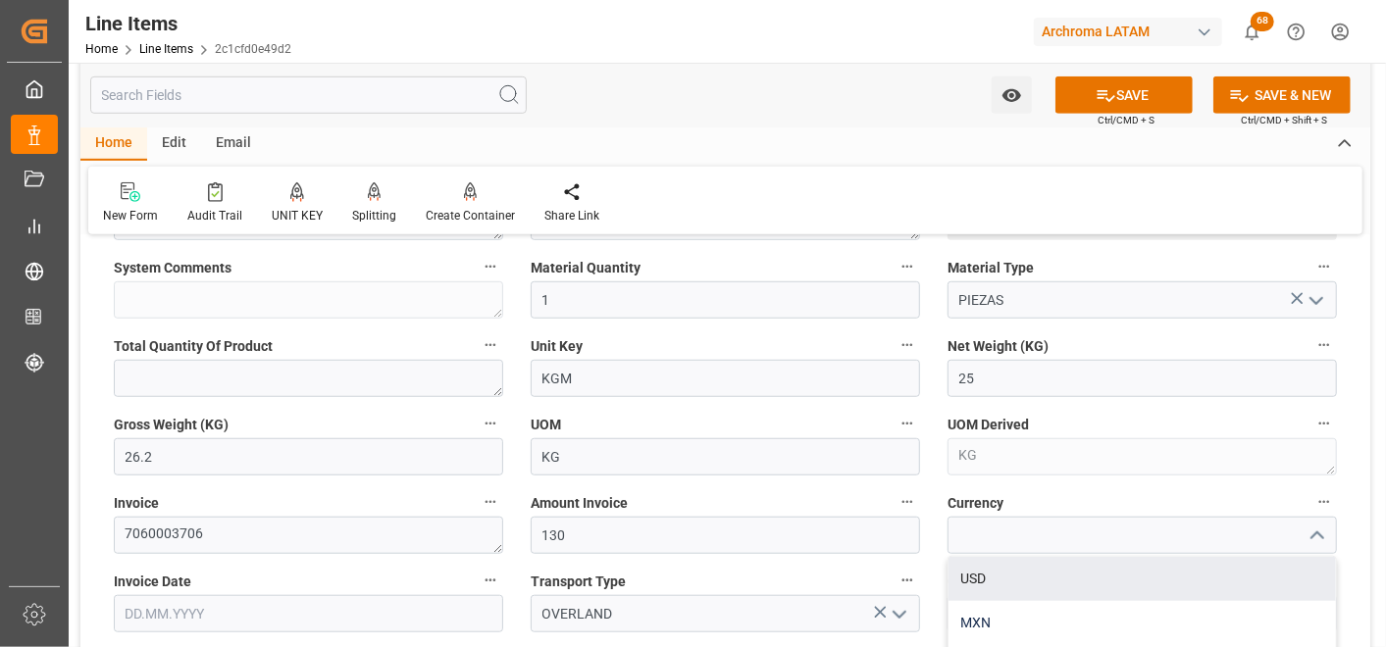
scroll to position [762, 0]
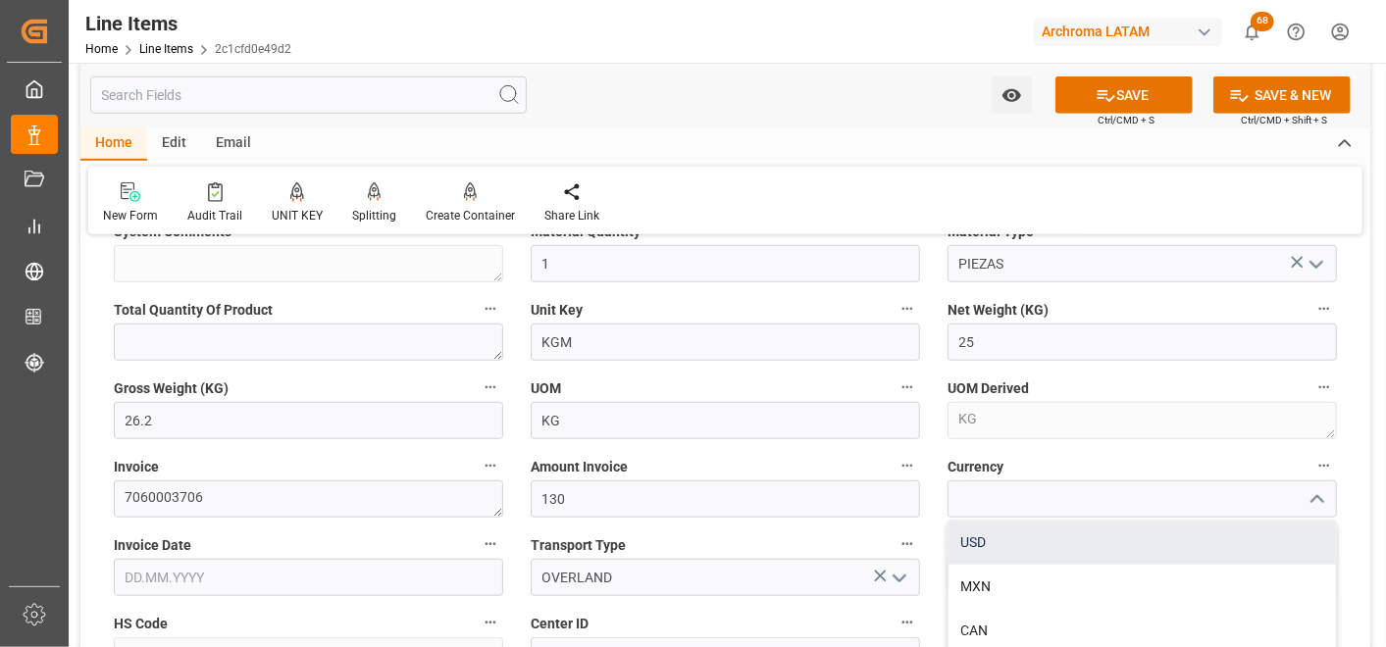
click at [1077, 549] on div "USD" at bounding box center [1142, 543] width 387 height 44
type input "USD"
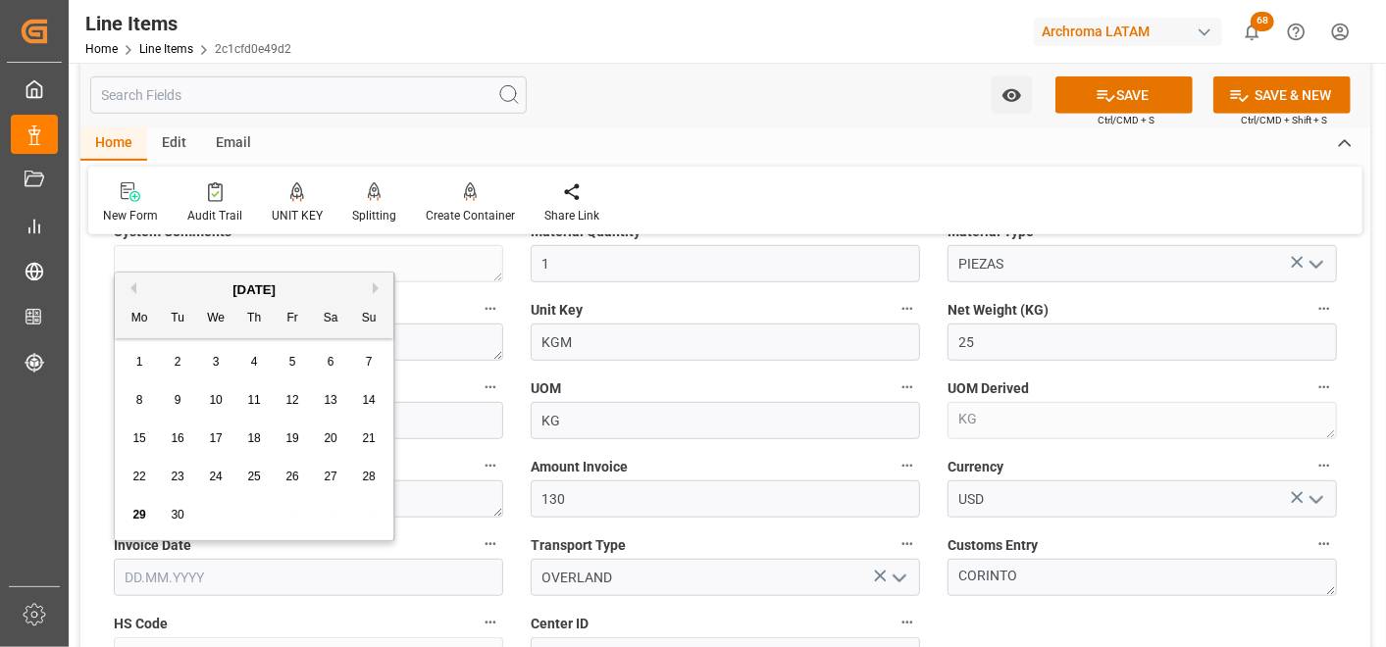
click at [289, 583] on input "text" at bounding box center [308, 577] width 389 height 37
click at [118, 385] on div "September 2025 Mo Tu We Th Fr Sa Su 1 2 3 4 5 6 7 8 9 10 11 12 13 14 15 16 17 1…" at bounding box center [255, 407] width 280 height 268
click at [250, 475] on span "25" at bounding box center [253, 477] width 13 height 14
type input "[DATE]"
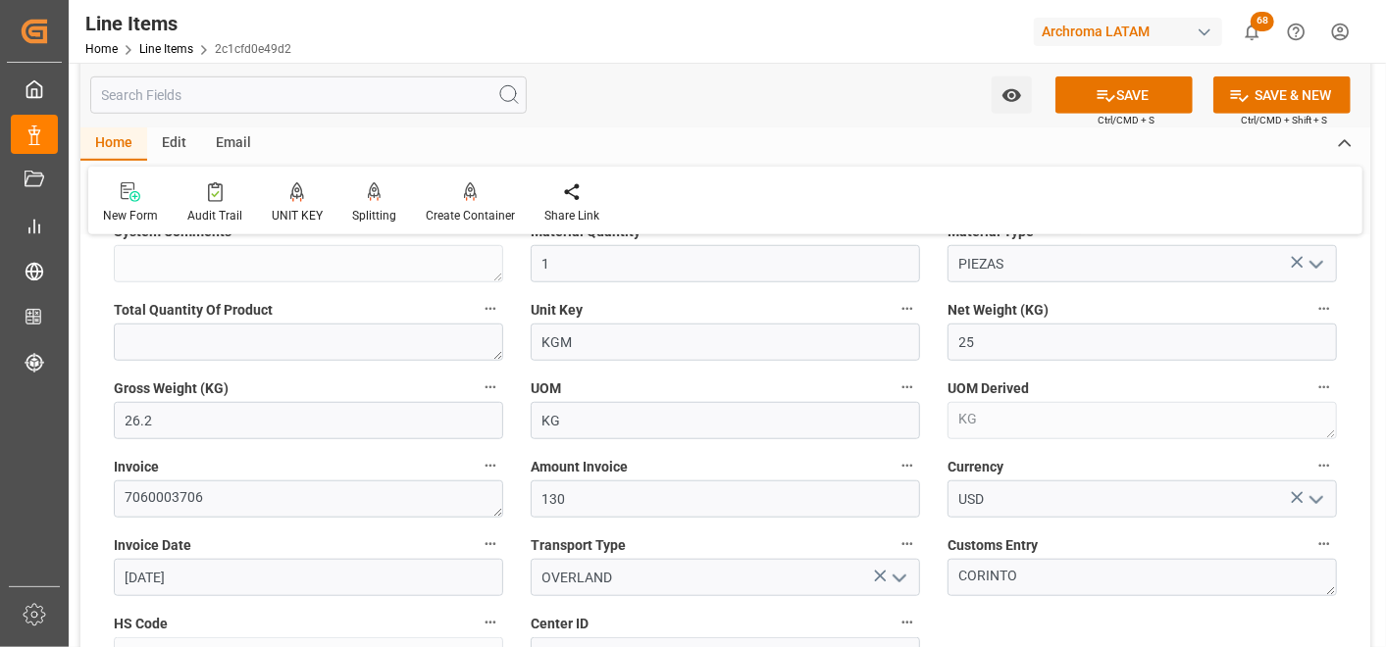
scroll to position [871, 0]
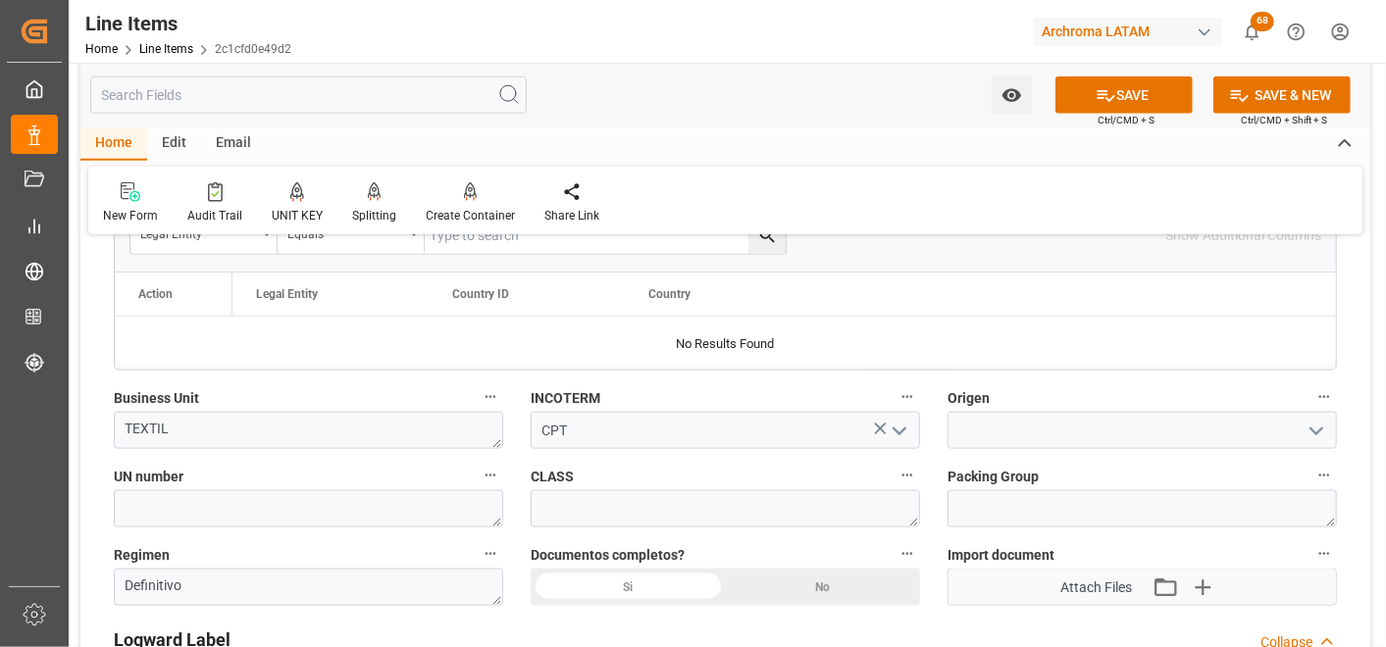
scroll to position [1308, 0]
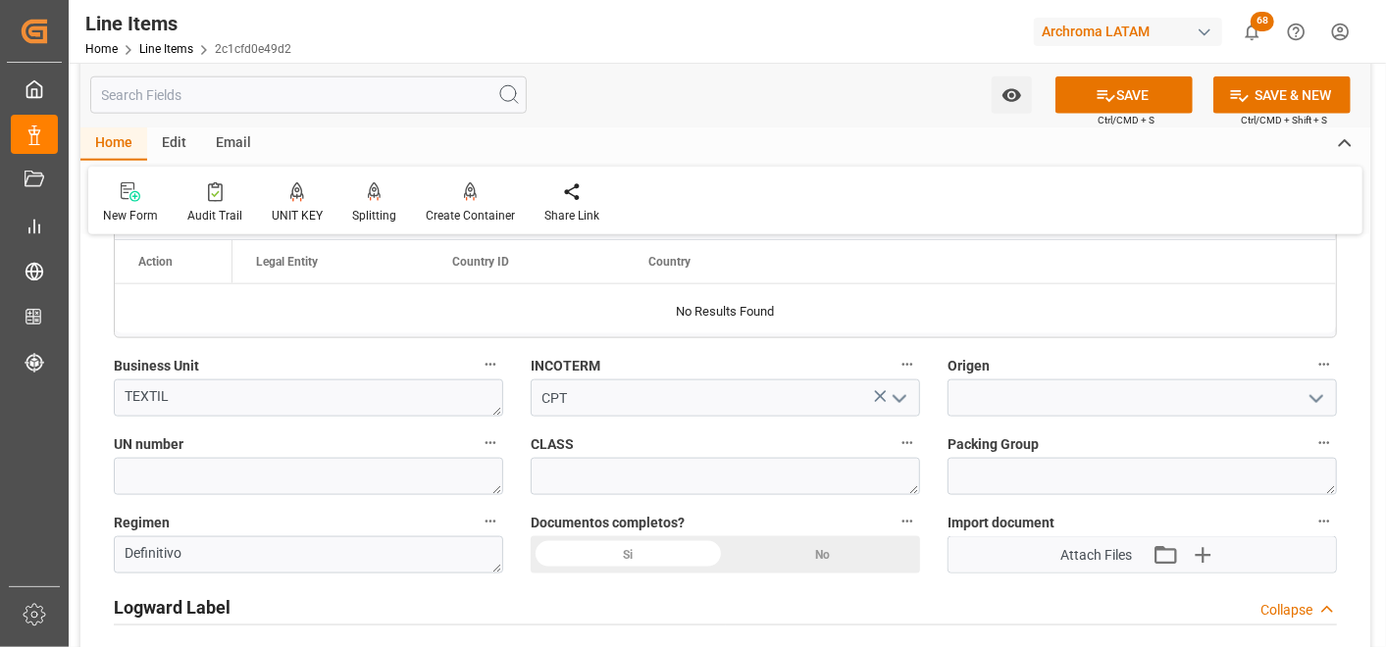
click at [649, 552] on div "Si" at bounding box center [628, 555] width 195 height 37
click at [1031, 402] on input at bounding box center [1142, 398] width 389 height 37
type input "R"
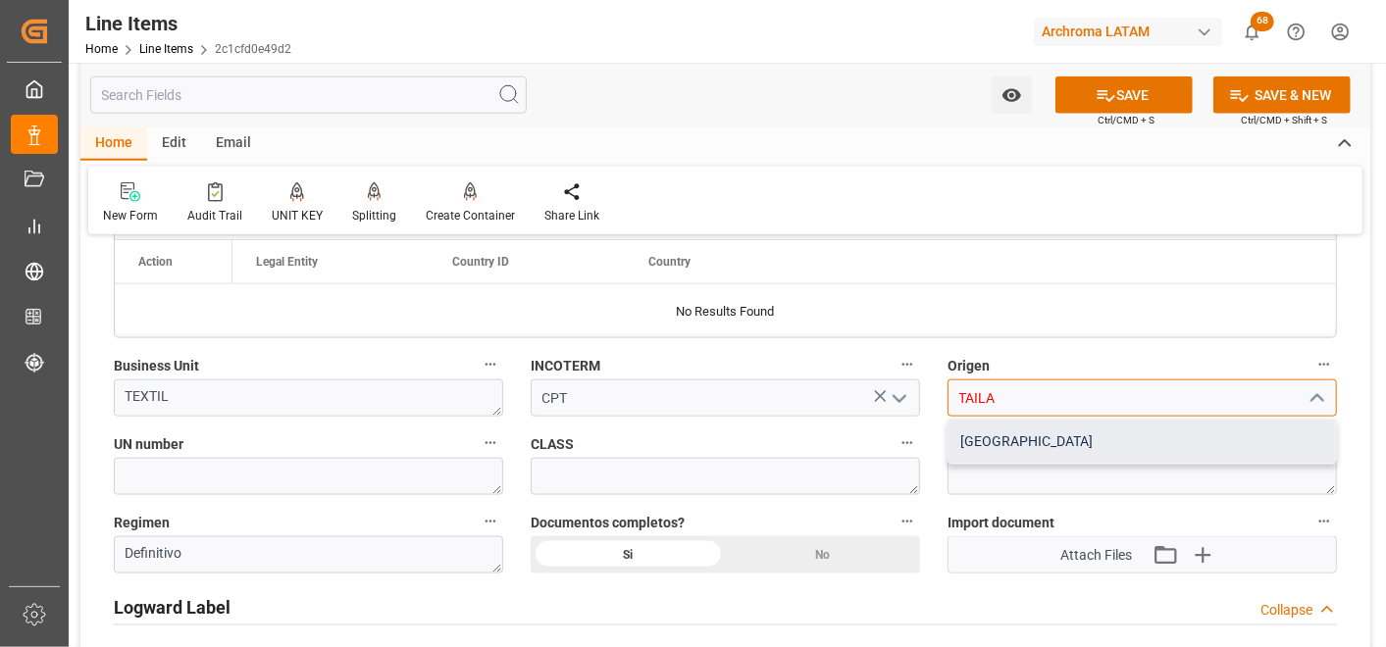
click at [1099, 443] on div "TAILANDIA" at bounding box center [1142, 442] width 387 height 44
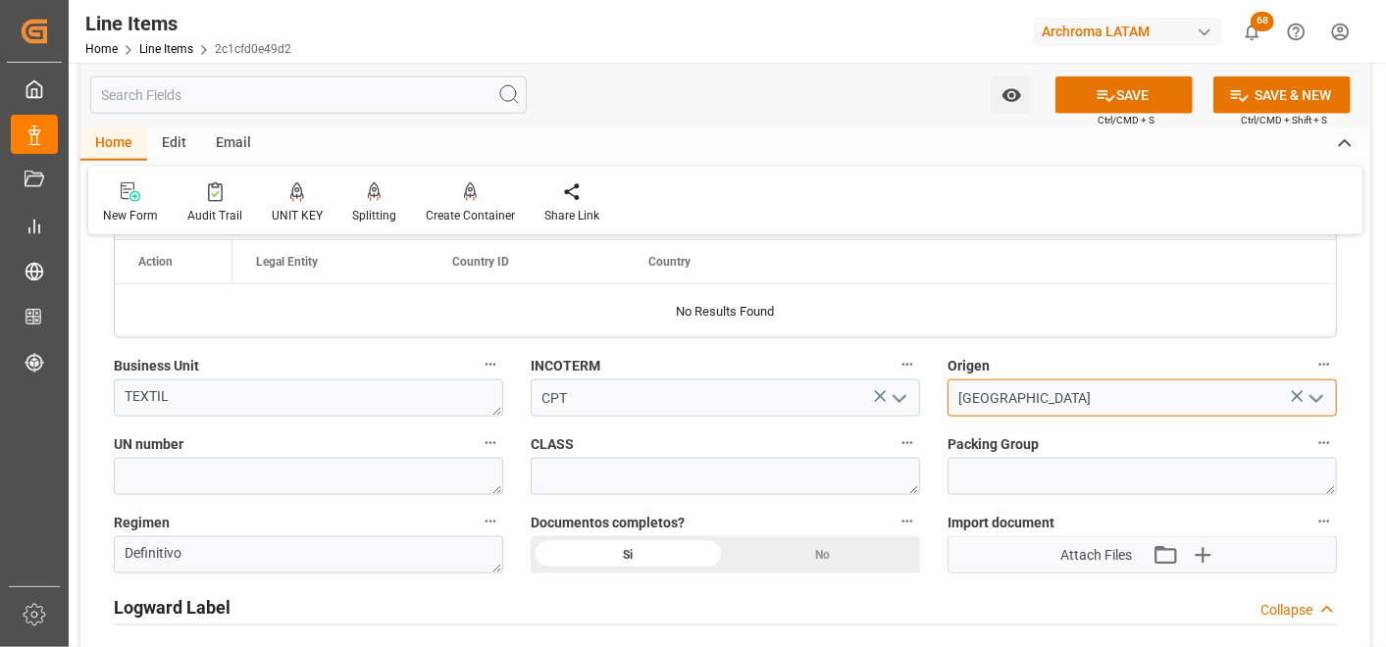
type input "TAILANDIA"
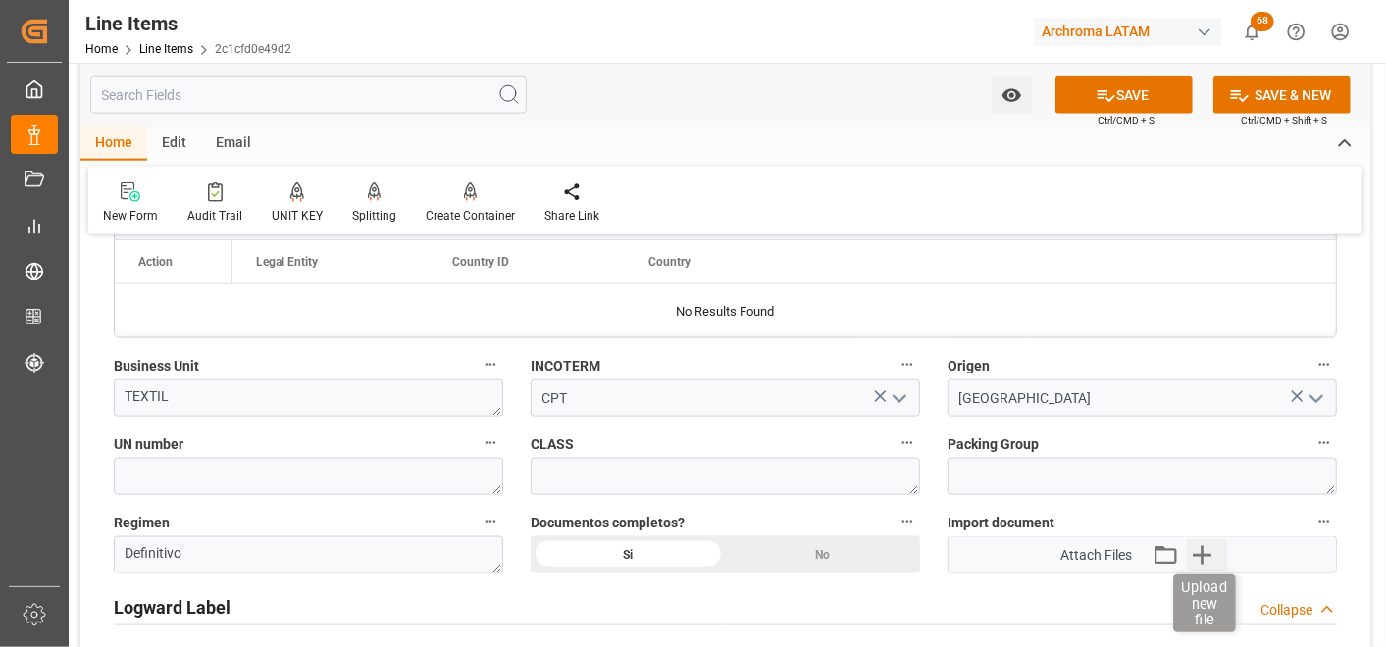
click at [1202, 553] on icon "button" at bounding box center [1202, 555] width 19 height 19
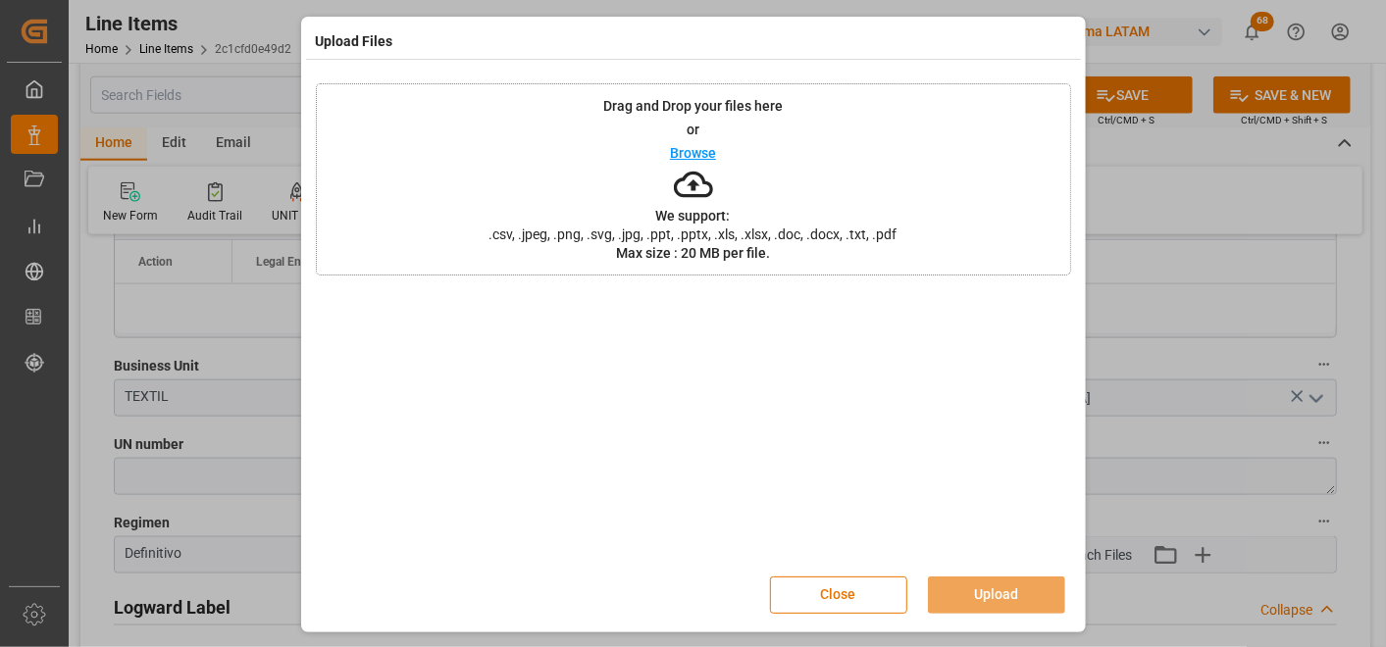
click at [804, 214] on div "Drag and Drop your files here or Browse We support: .csv, .jpeg, .png, .svg, .j…" at bounding box center [693, 179] width 755 height 192
click at [982, 589] on button "Upload" at bounding box center [996, 595] width 137 height 37
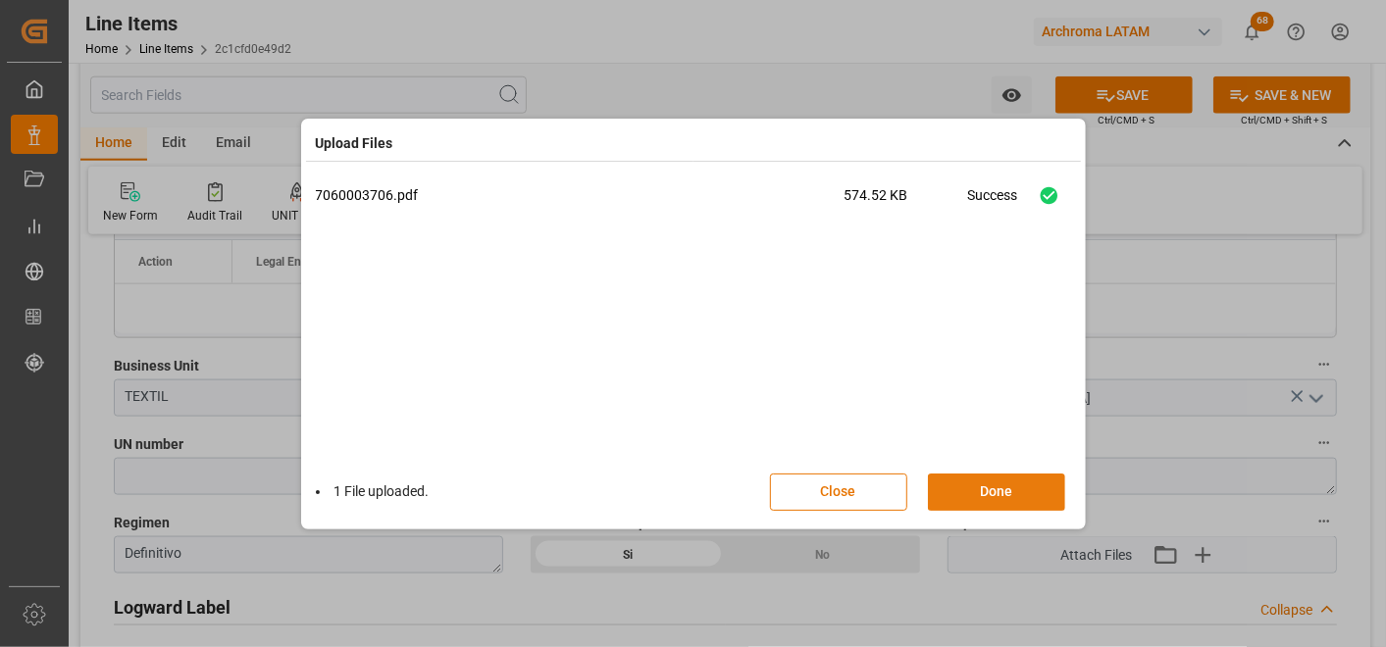
click at [1010, 495] on button "Done" at bounding box center [996, 492] width 137 height 37
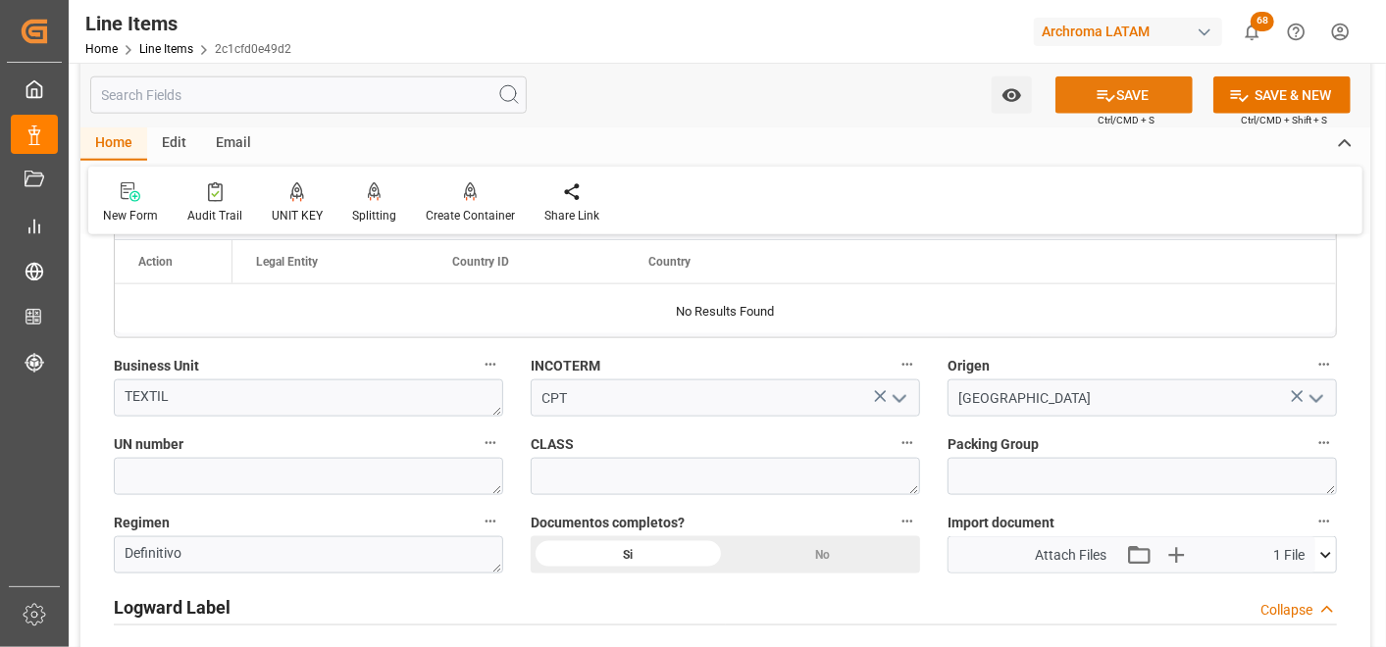
click at [1113, 96] on button "SAVE" at bounding box center [1123, 95] width 137 height 37
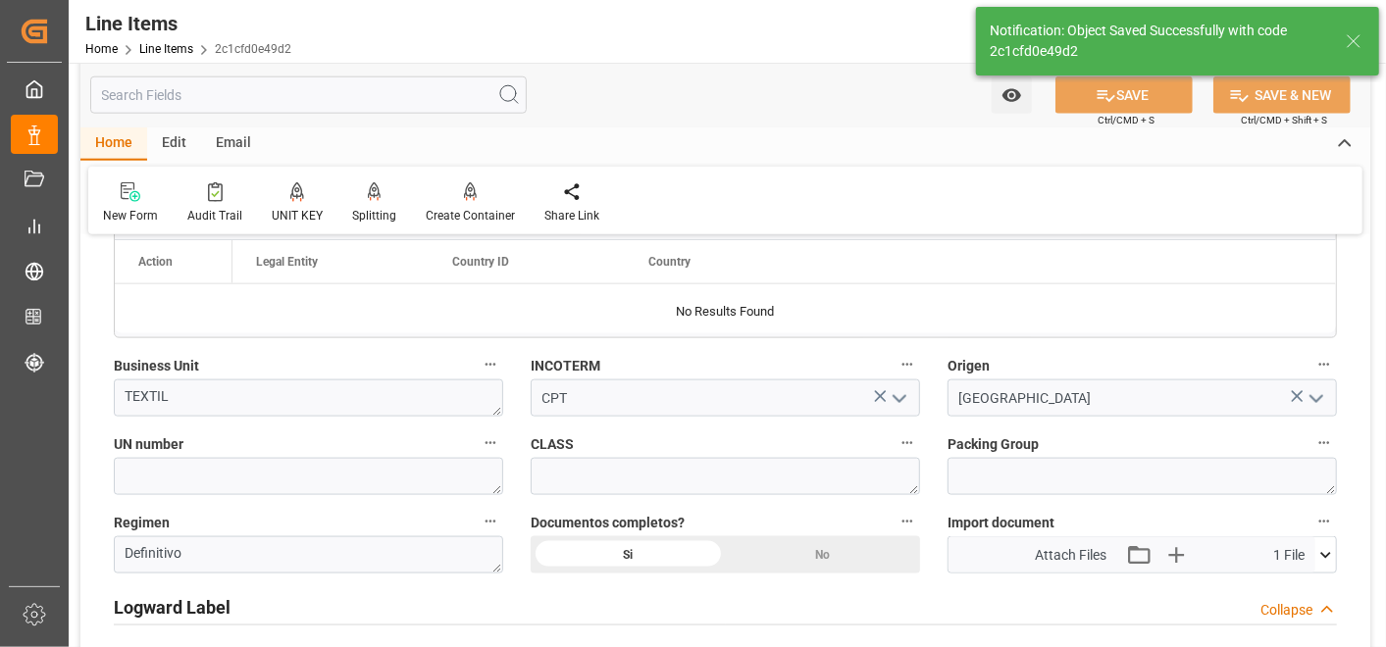
type textarea "1 PIEZAS"
type input "29.09.2025 19:01"
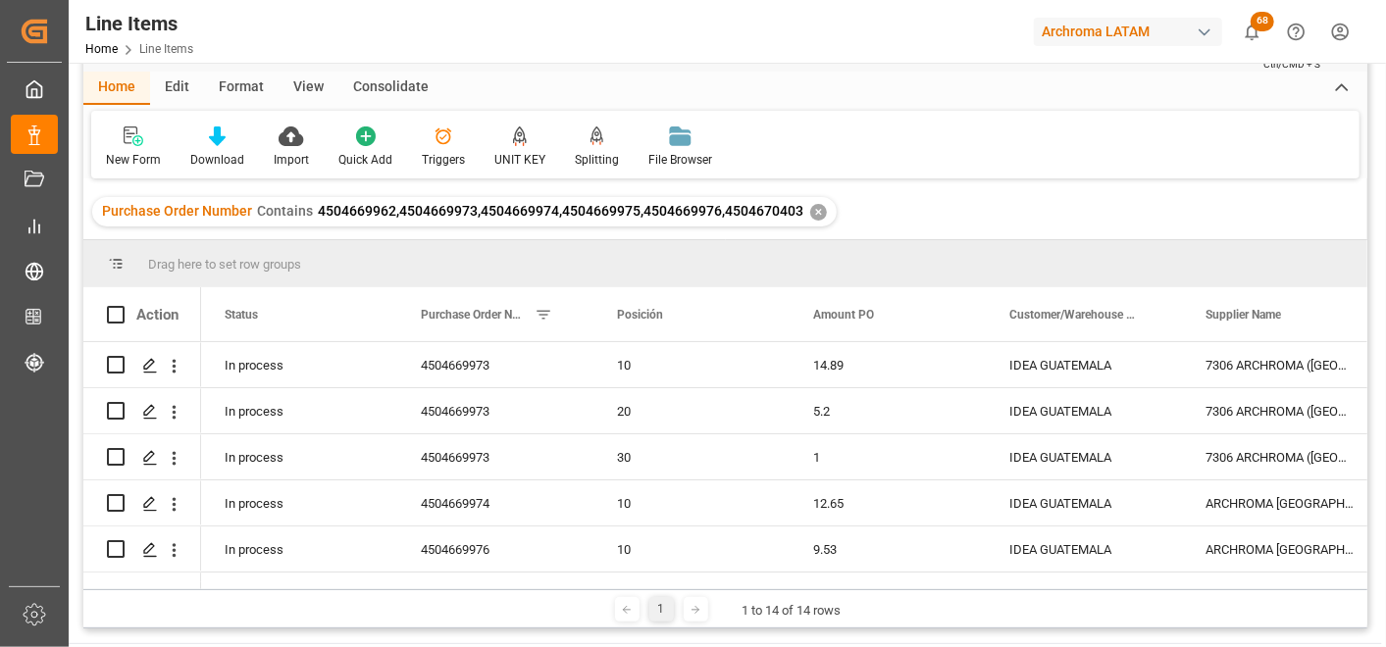
scroll to position [109, 0]
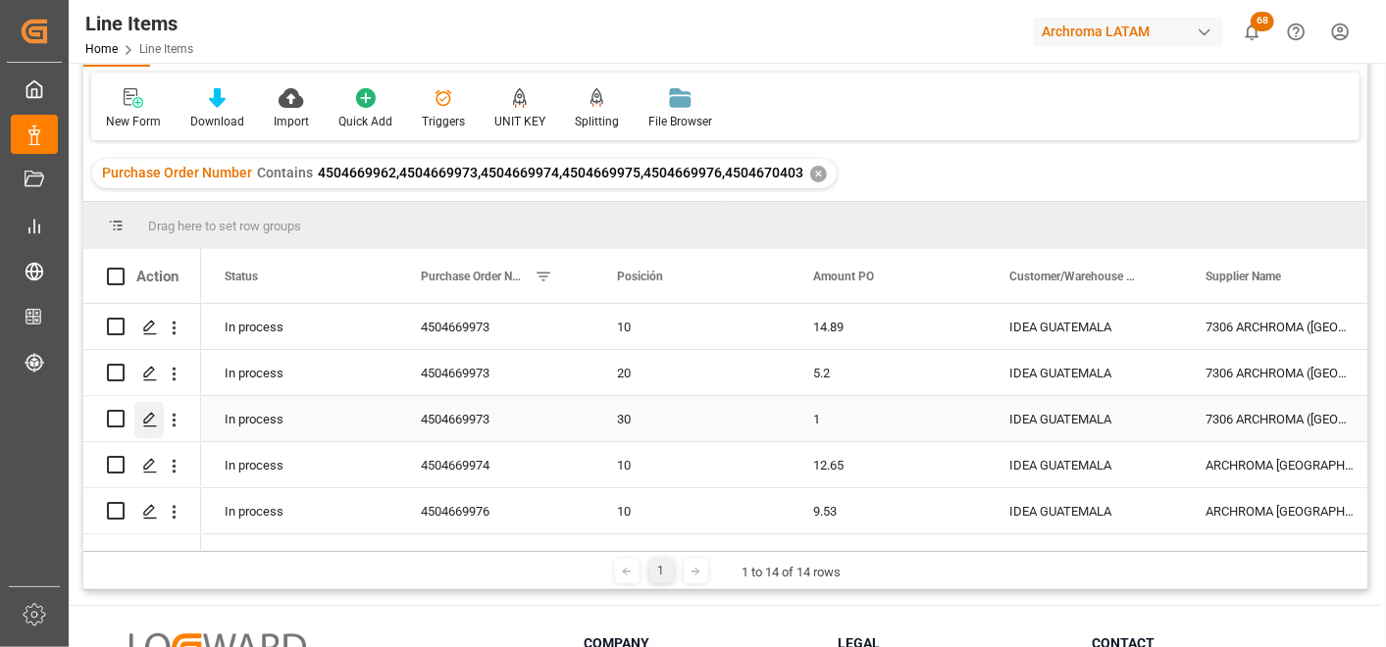
click at [145, 422] on polygon "Press SPACE to select this row." at bounding box center [149, 418] width 10 height 10
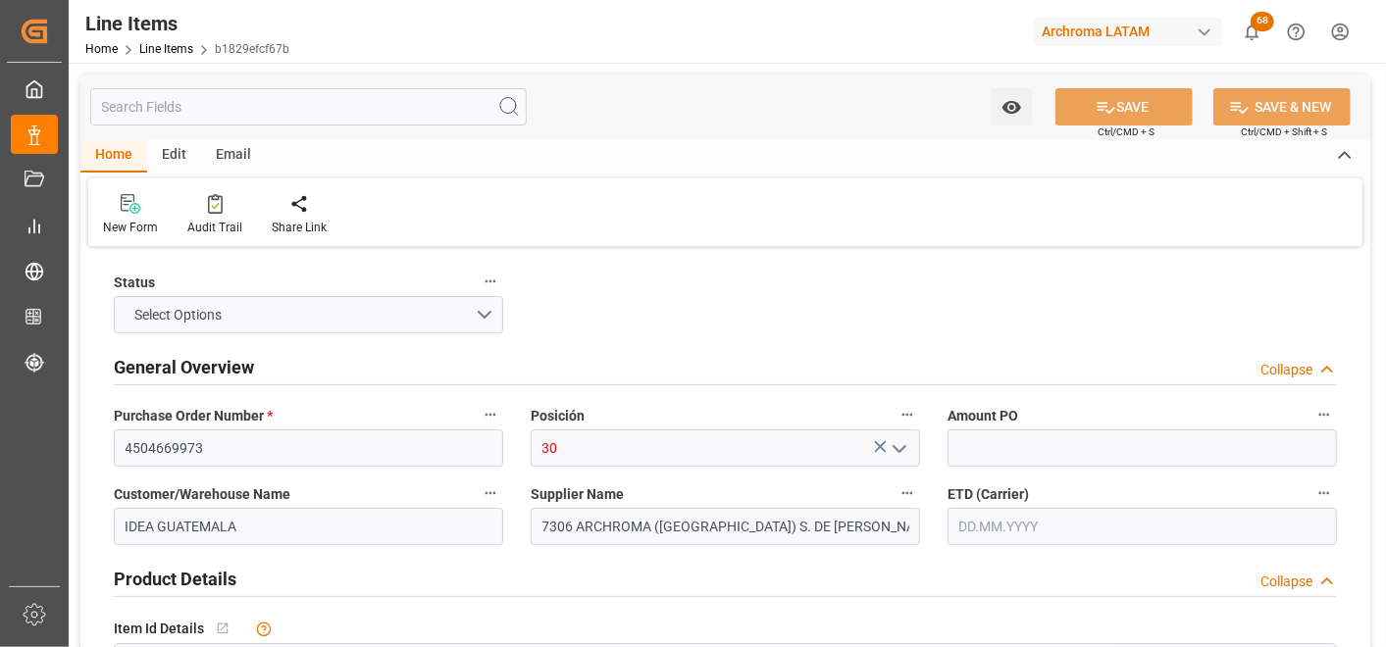
type input "1"
type input "200"
type input "29.09.2025 19:01"
type input "29.09.2025 14:34"
type input "[DATE]"
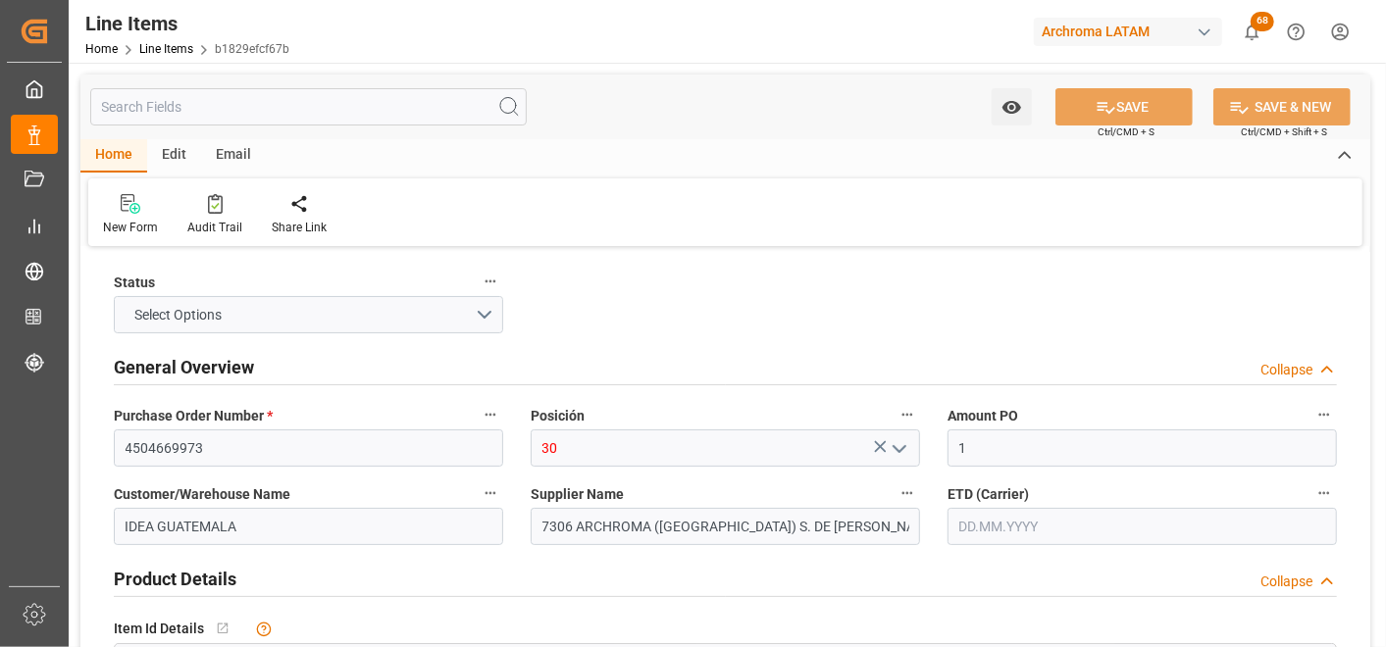
type input "10.10.2025"
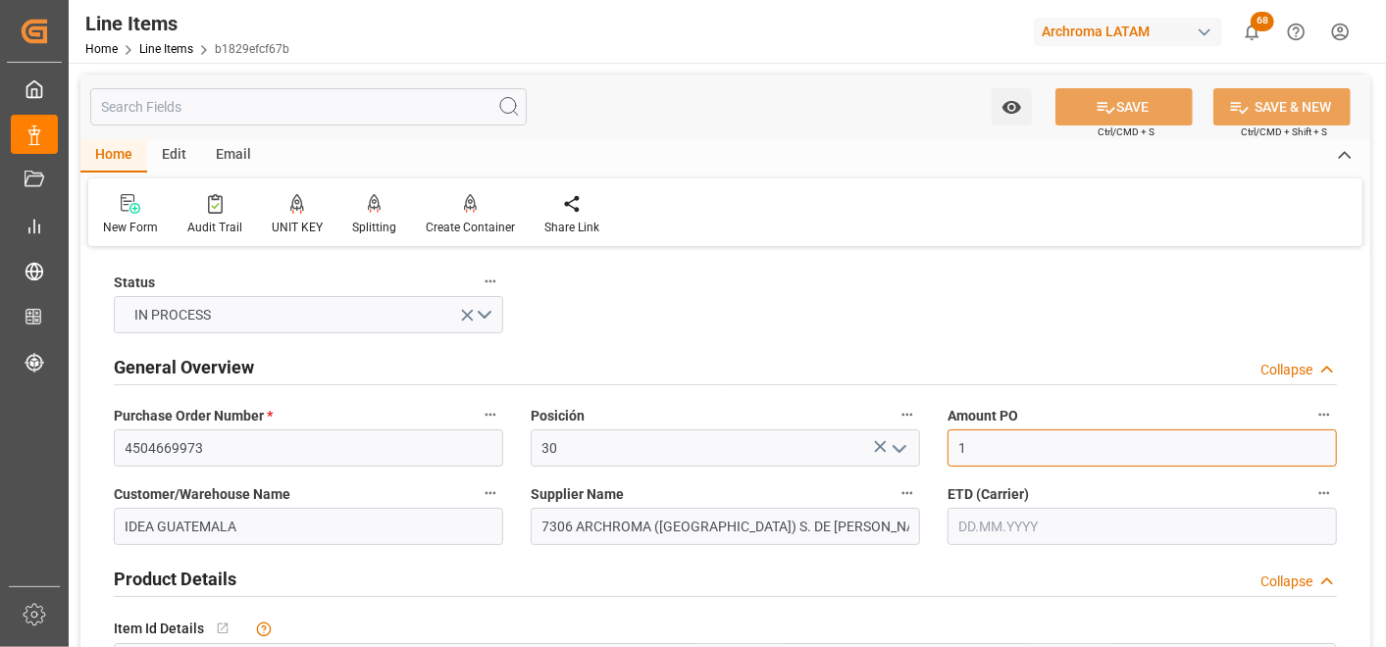
drag, startPoint x: 978, startPoint y: 444, endPoint x: 950, endPoint y: 449, distance: 28.9
click at [950, 449] on input "1" at bounding box center [1142, 448] width 389 height 37
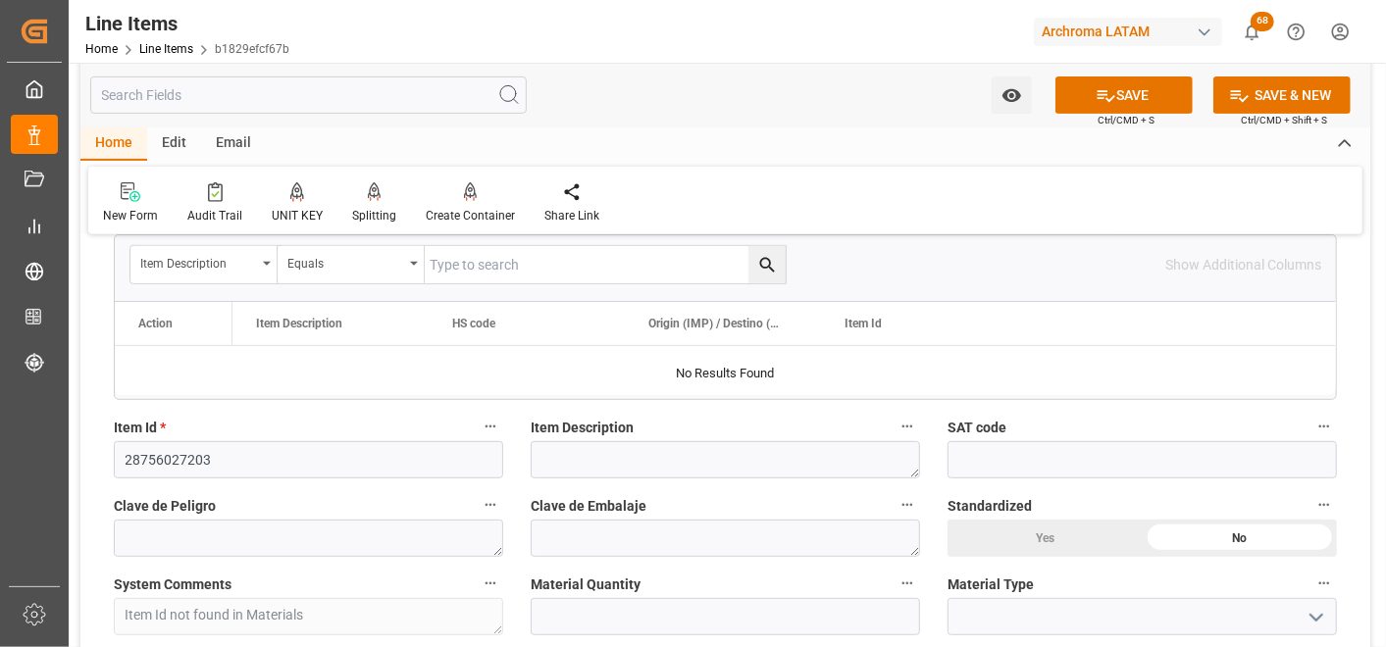
scroll to position [436, 0]
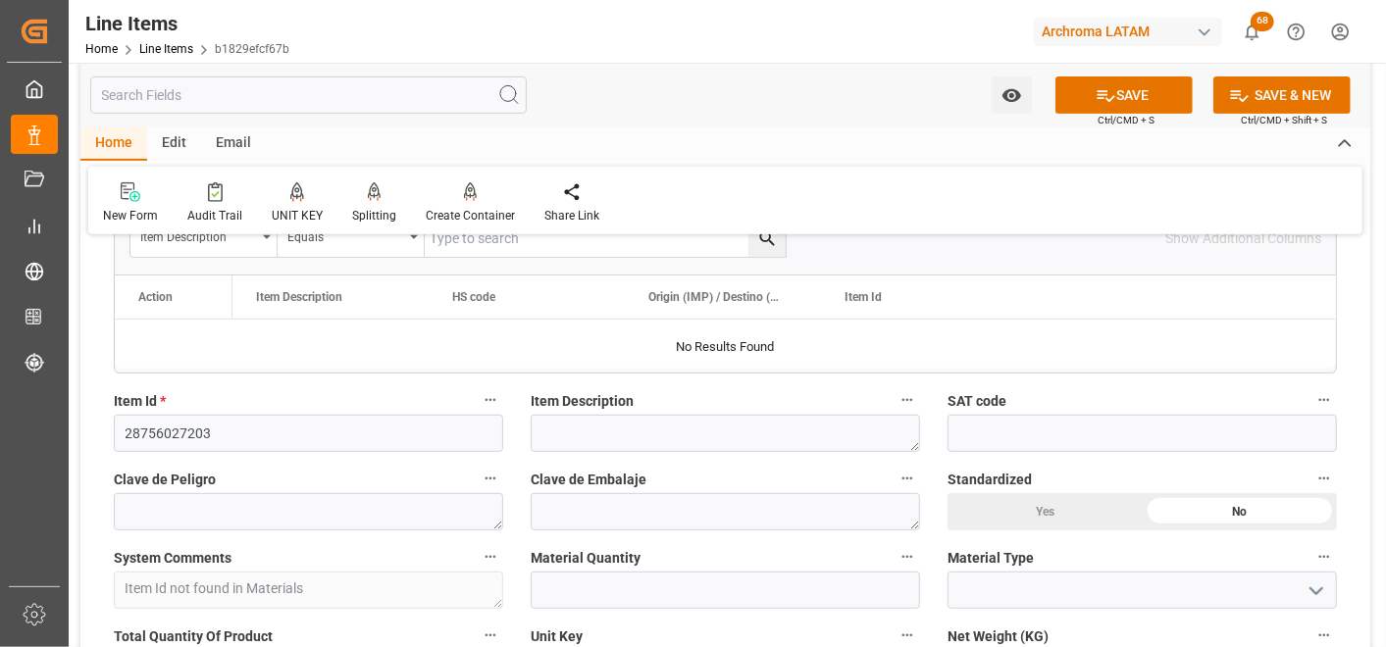
type input "4.12"
click at [642, 437] on textarea at bounding box center [725, 433] width 389 height 37
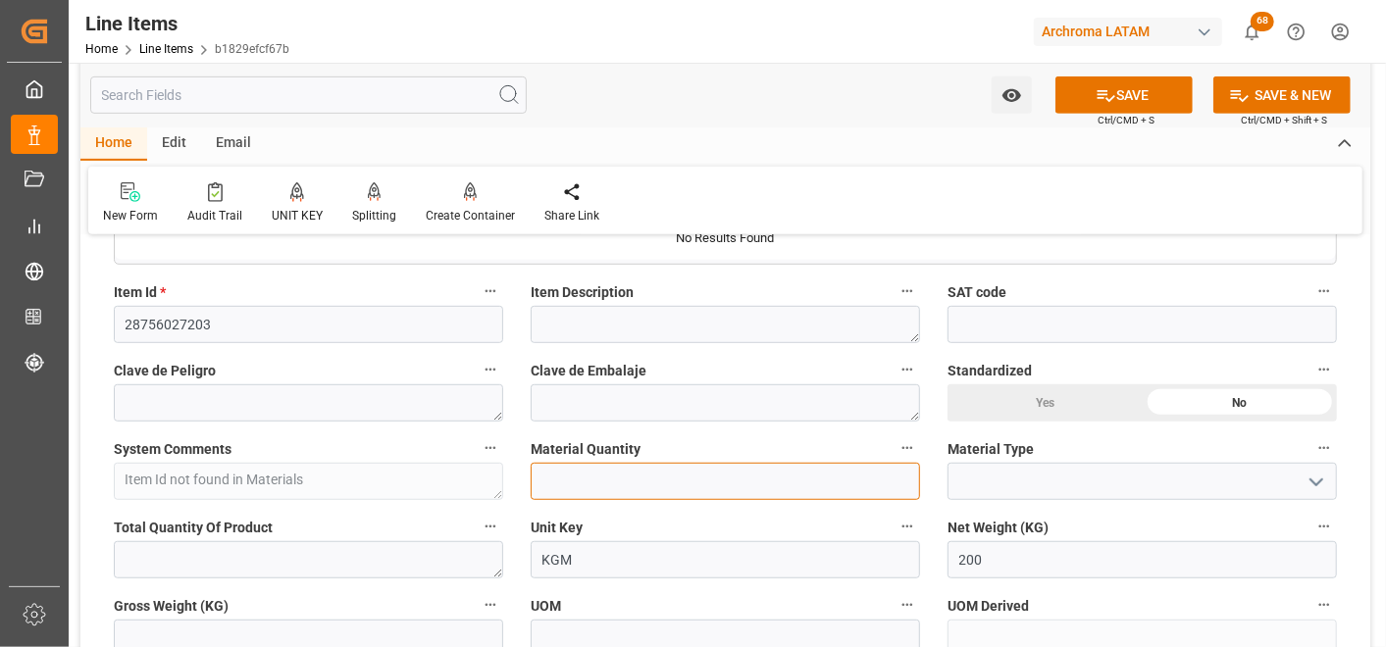
click at [642, 490] on input "text" at bounding box center [725, 481] width 389 height 37
type input "8"
click at [1318, 476] on icon "open menu" at bounding box center [1317, 483] width 24 height 24
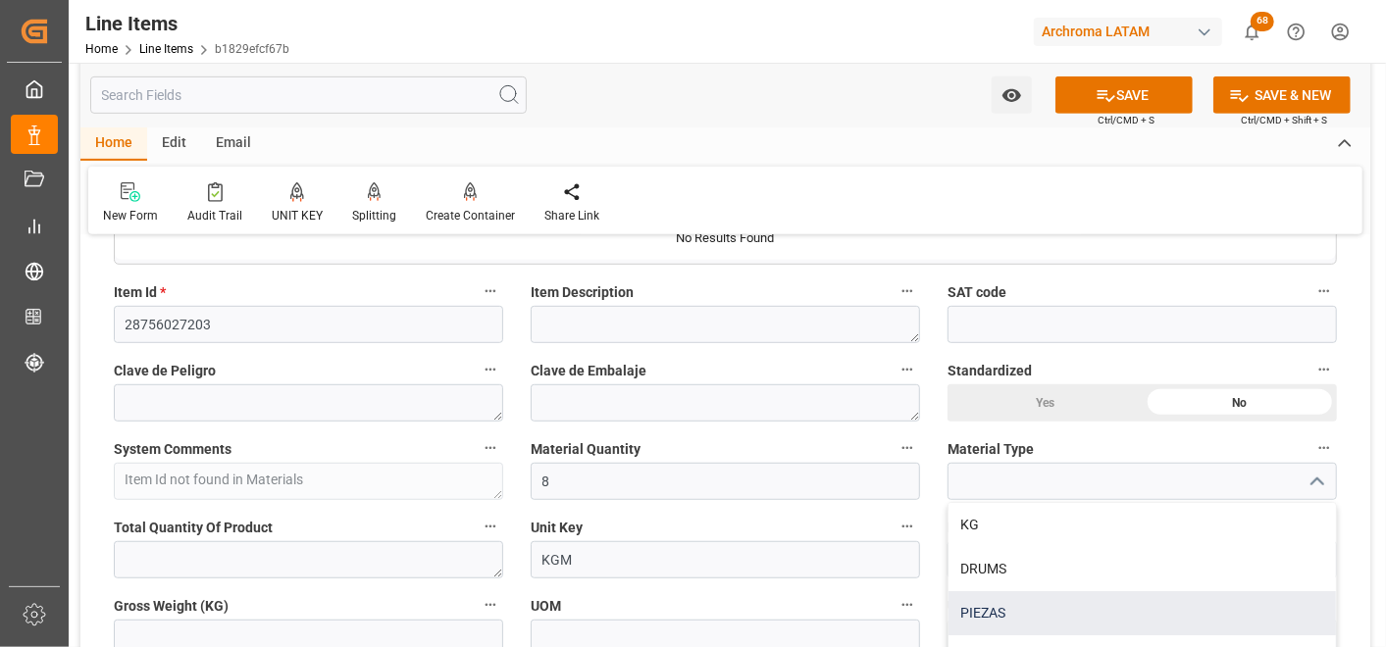
click at [1041, 601] on div "PIEZAS" at bounding box center [1142, 613] width 387 height 44
type input "PIEZAS"
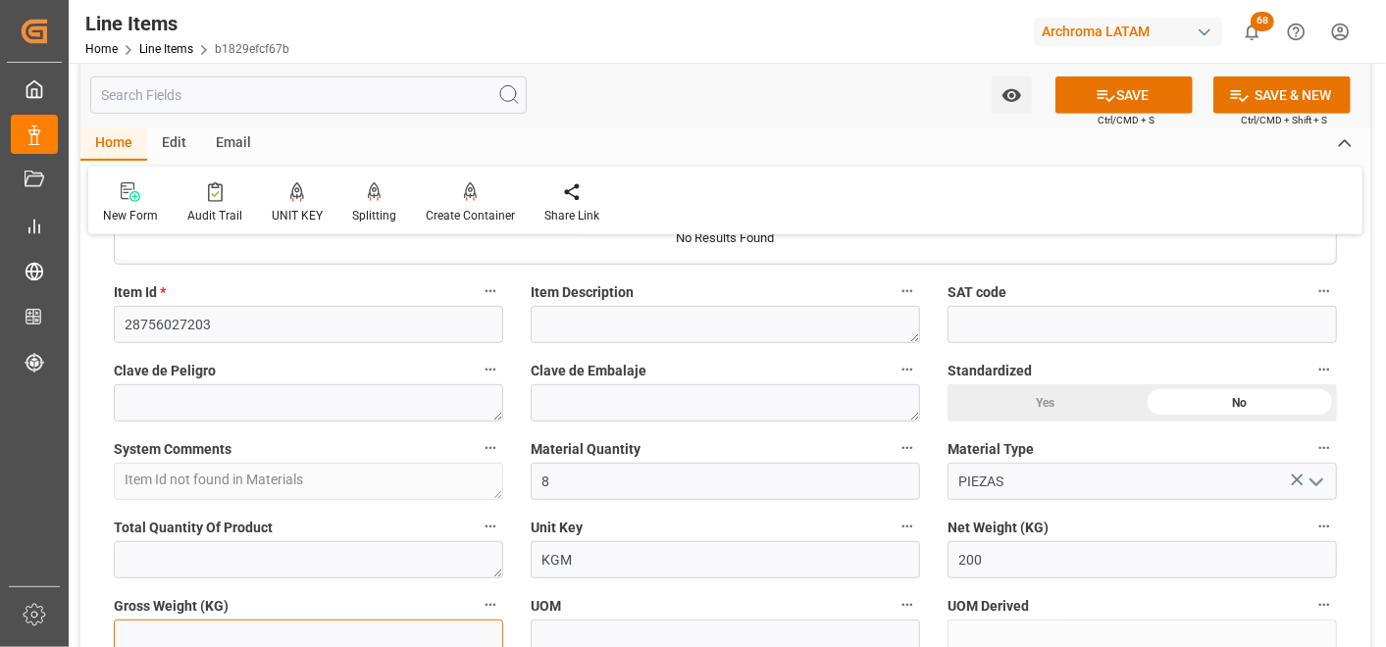
click at [445, 631] on input "text" at bounding box center [308, 638] width 389 height 37
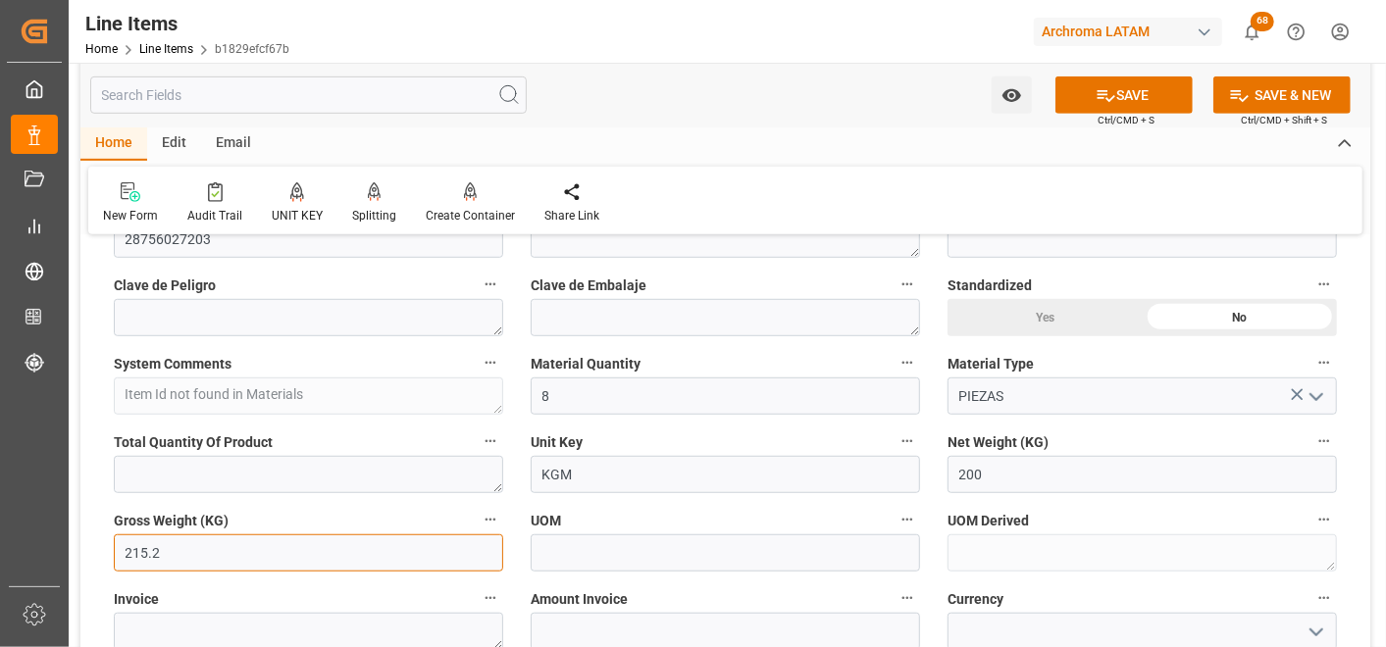
scroll to position [653, 0]
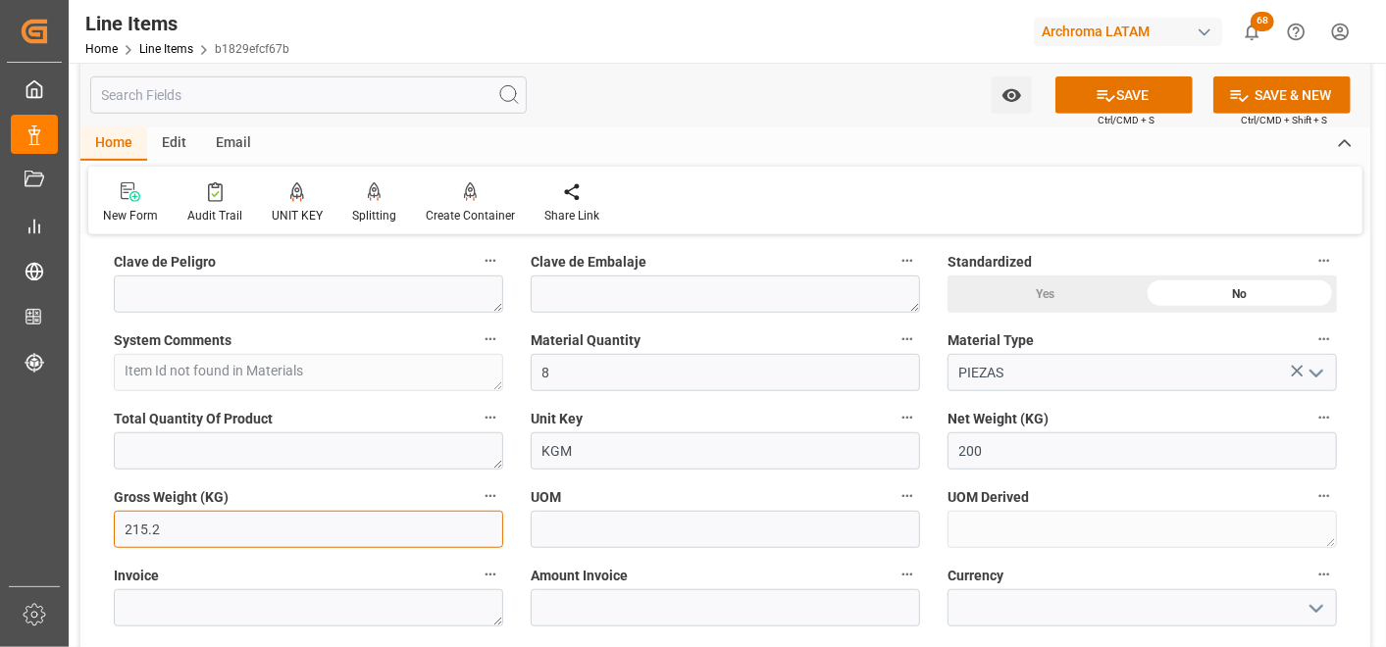
type input "215.2"
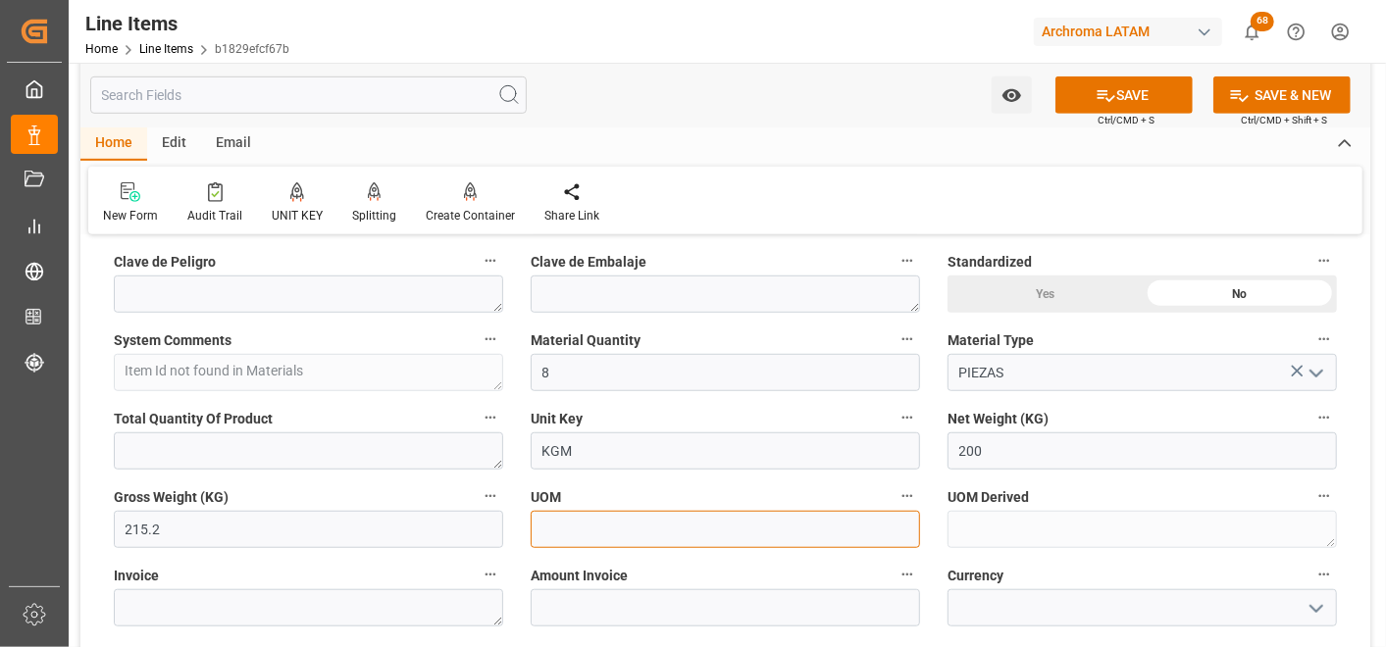
click at [593, 531] on input at bounding box center [725, 529] width 389 height 37
click at [353, 587] on label "Invoice" at bounding box center [308, 575] width 389 height 27
click at [478, 587] on button "Invoice" at bounding box center [491, 575] width 26 height 26
click at [347, 609] on div at bounding box center [693, 323] width 1386 height 647
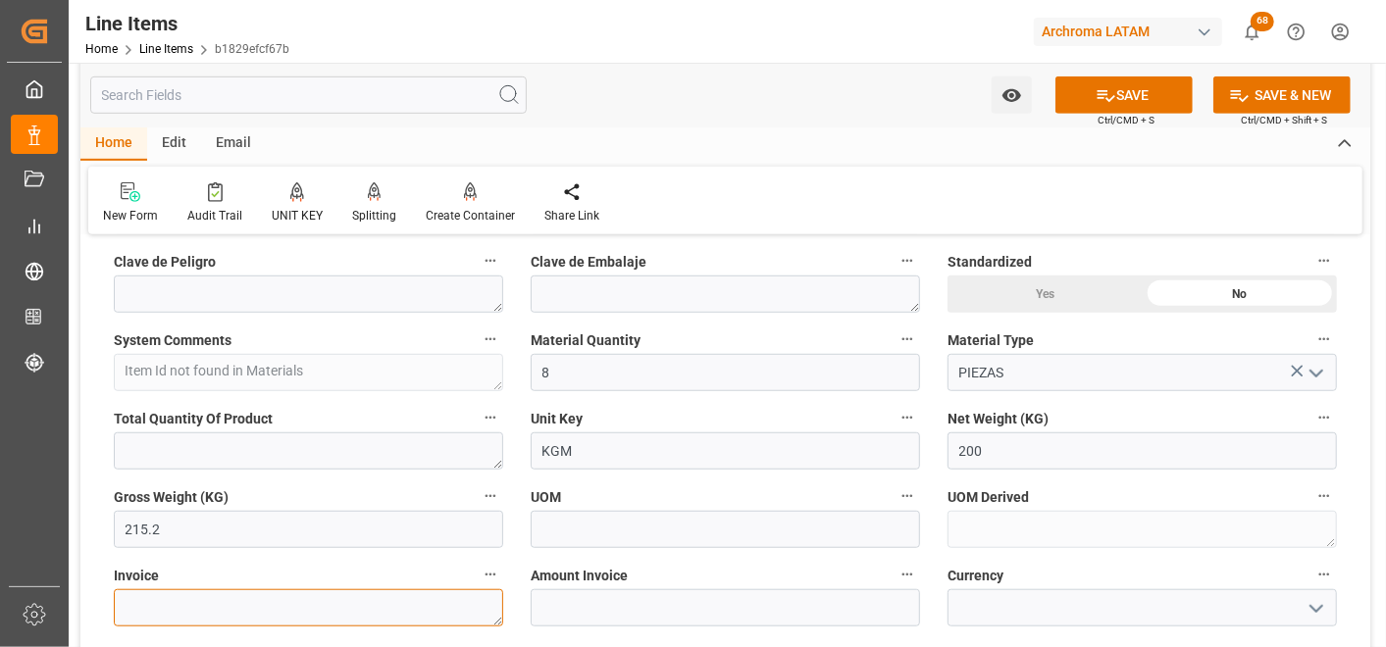
click at [317, 610] on textarea at bounding box center [308, 608] width 389 height 37
click at [341, 592] on textarea at bounding box center [308, 608] width 389 height 37
paste textarea "7060003706"
type textarea "7060003706"
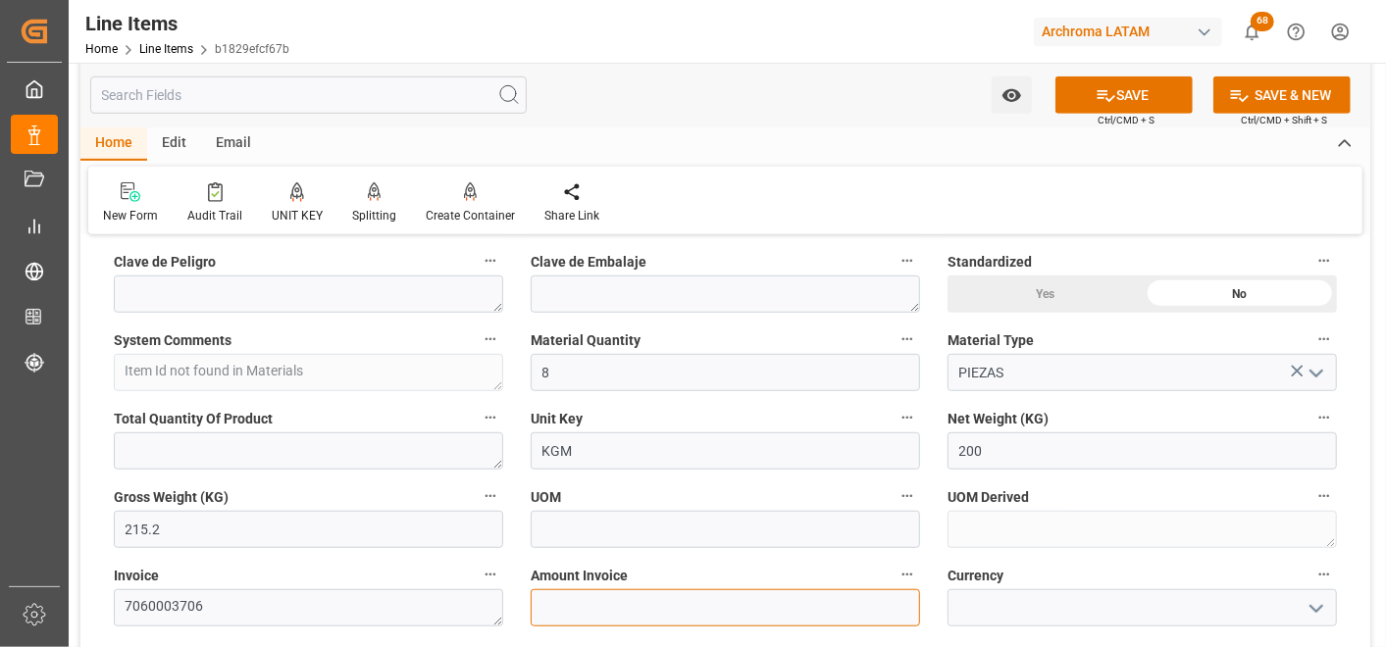
click at [552, 592] on input "text" at bounding box center [725, 608] width 389 height 37
type input "824"
click at [1319, 614] on icon "open menu" at bounding box center [1317, 609] width 24 height 24
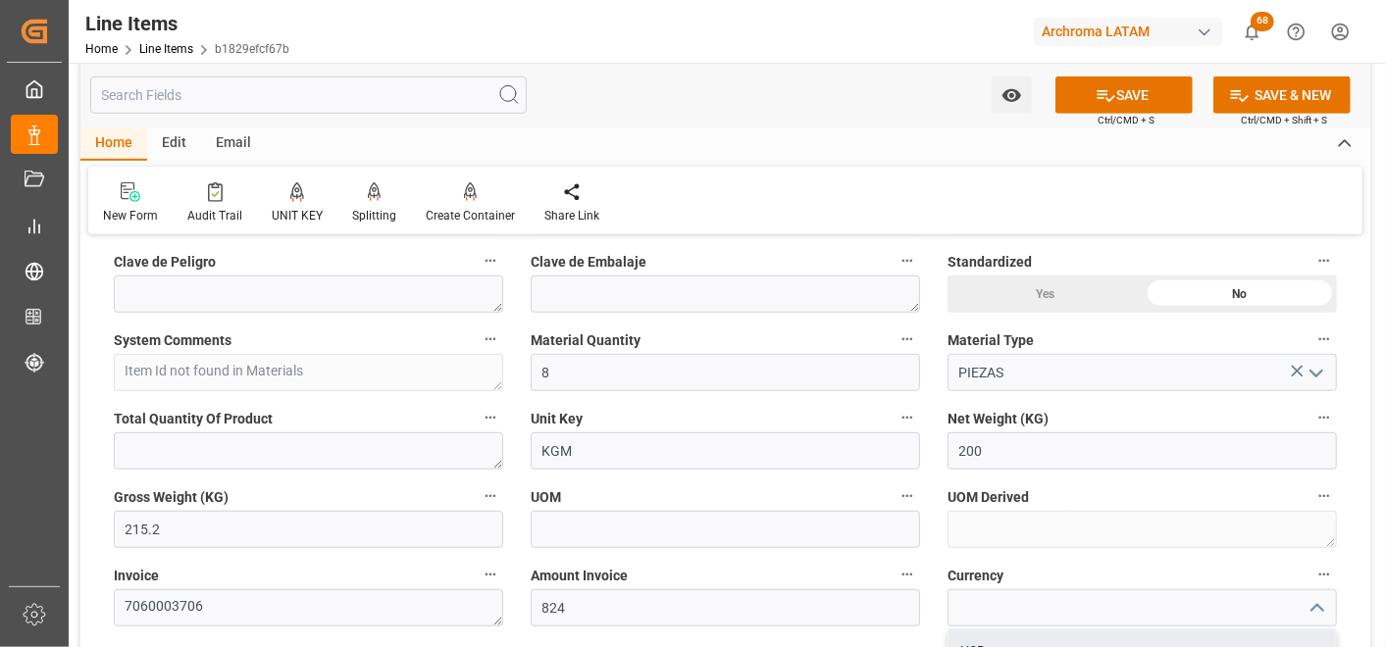
click at [1212, 631] on div "USD" at bounding box center [1142, 652] width 387 height 44
type input "USD"
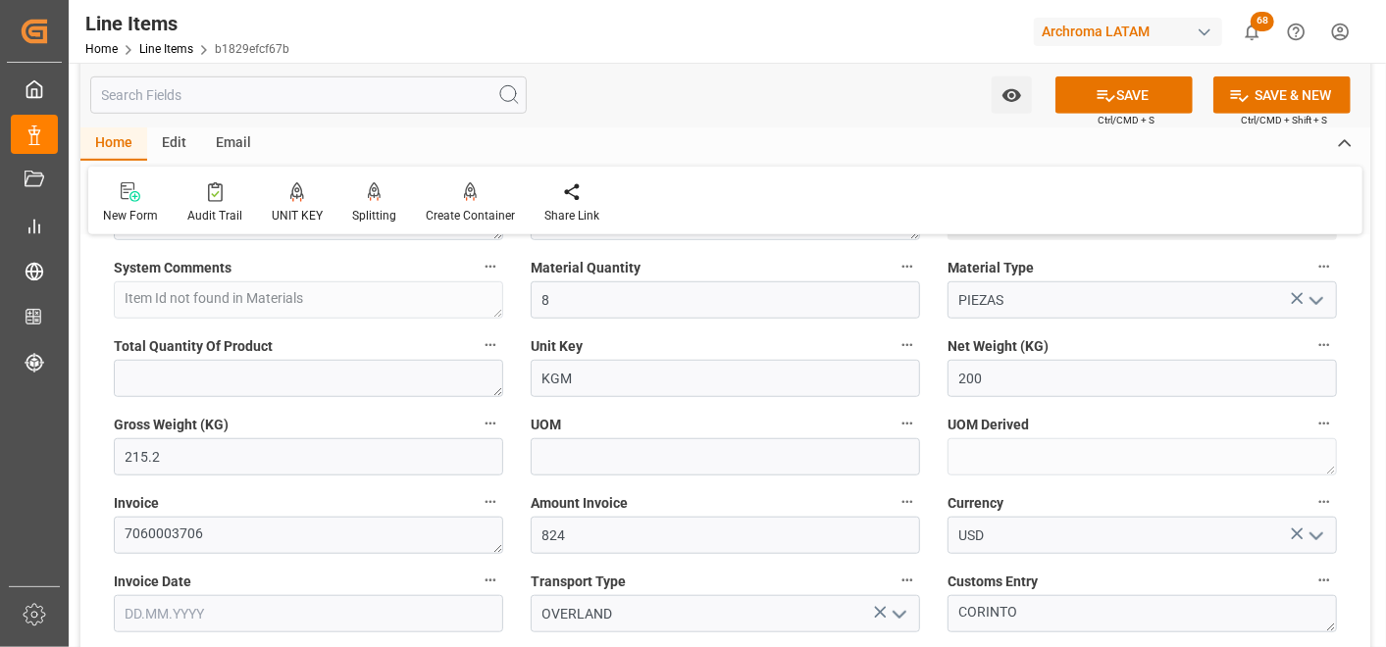
scroll to position [762, 0]
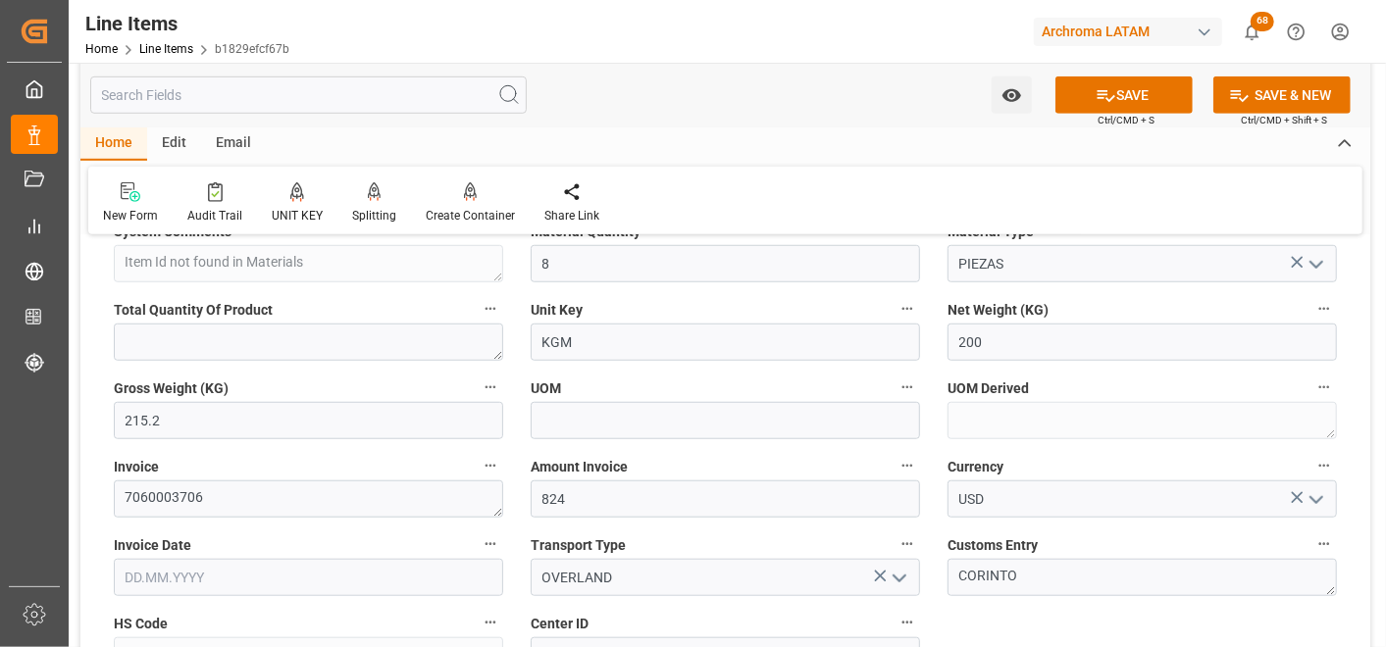
click at [221, 580] on input "text" at bounding box center [308, 577] width 389 height 37
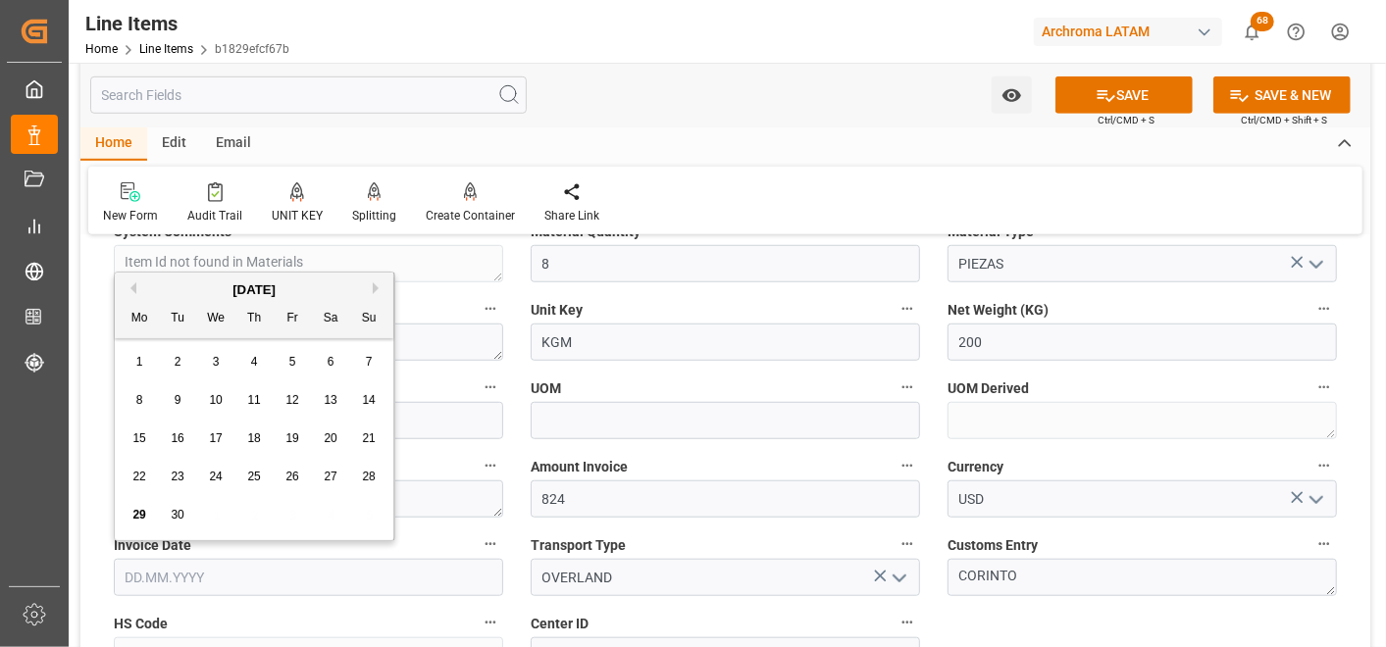
click at [121, 363] on div "1 2 3 4 5 6 7" at bounding box center [255, 362] width 268 height 38
click at [255, 474] on span "25" at bounding box center [253, 477] width 13 height 14
type input "[DATE]"
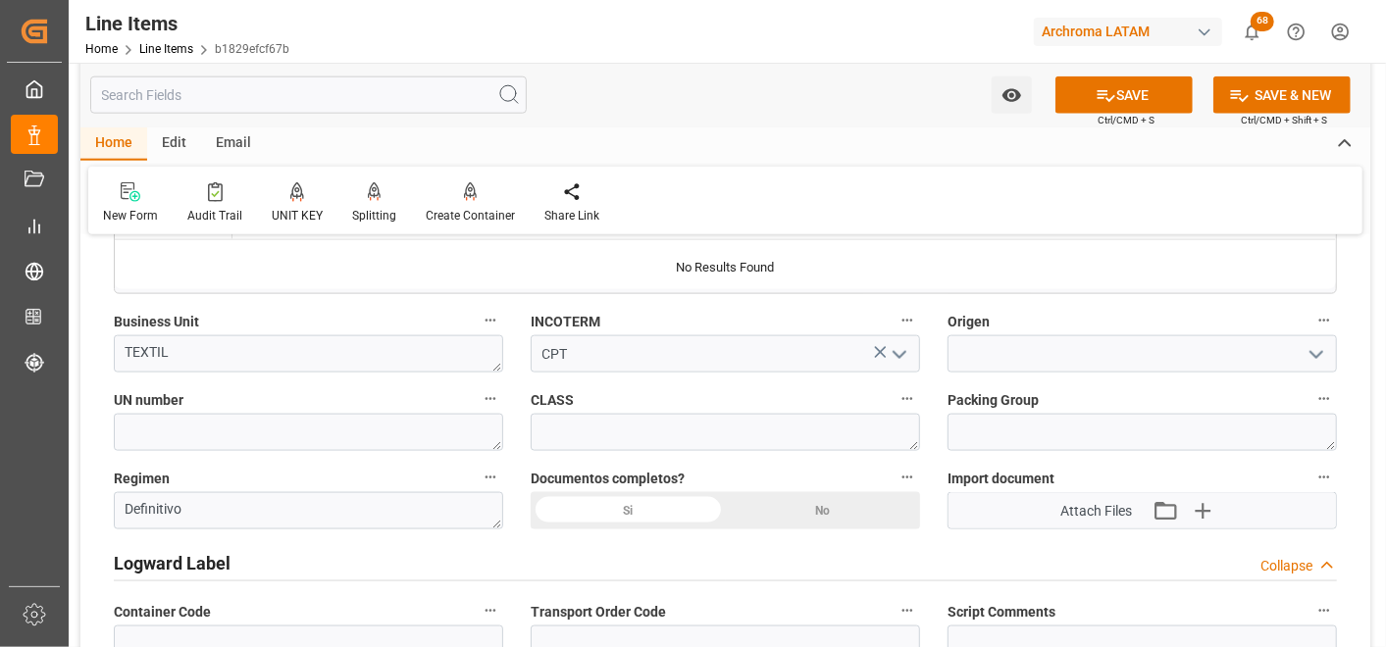
scroll to position [1416, 0]
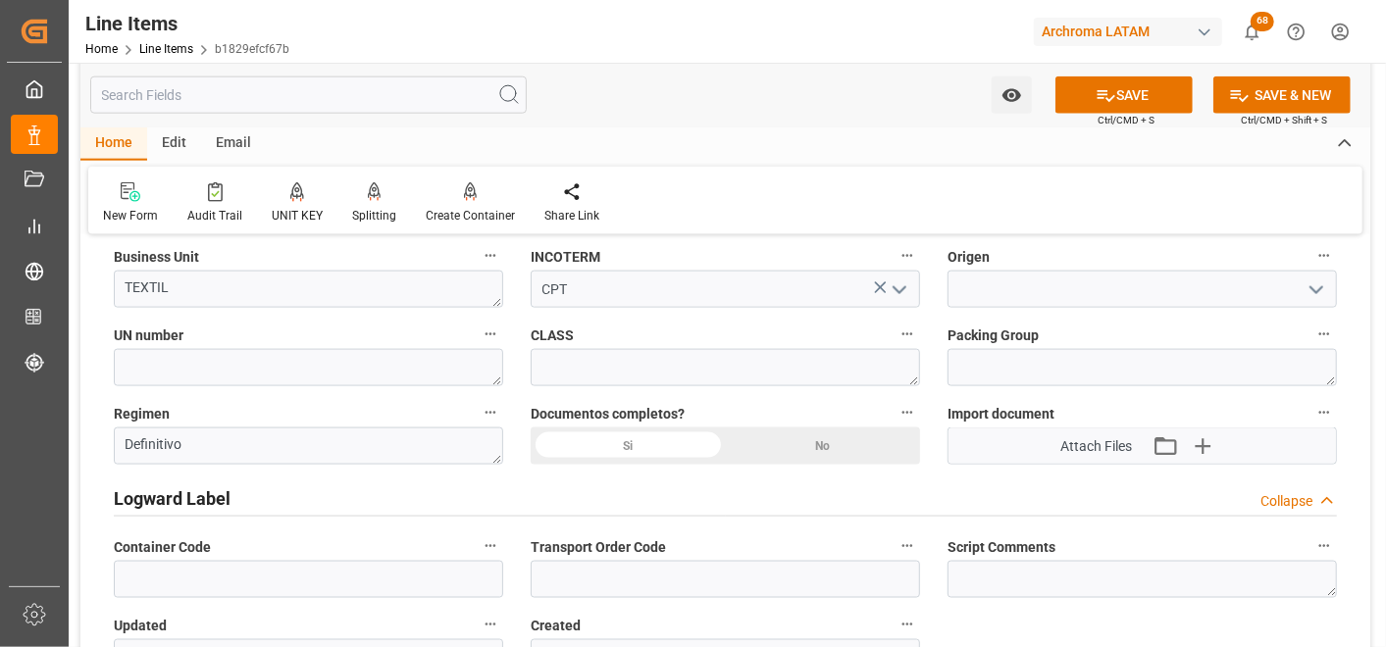
click at [605, 441] on div "Si" at bounding box center [628, 446] width 195 height 37
click at [966, 281] on input at bounding box center [1142, 289] width 389 height 37
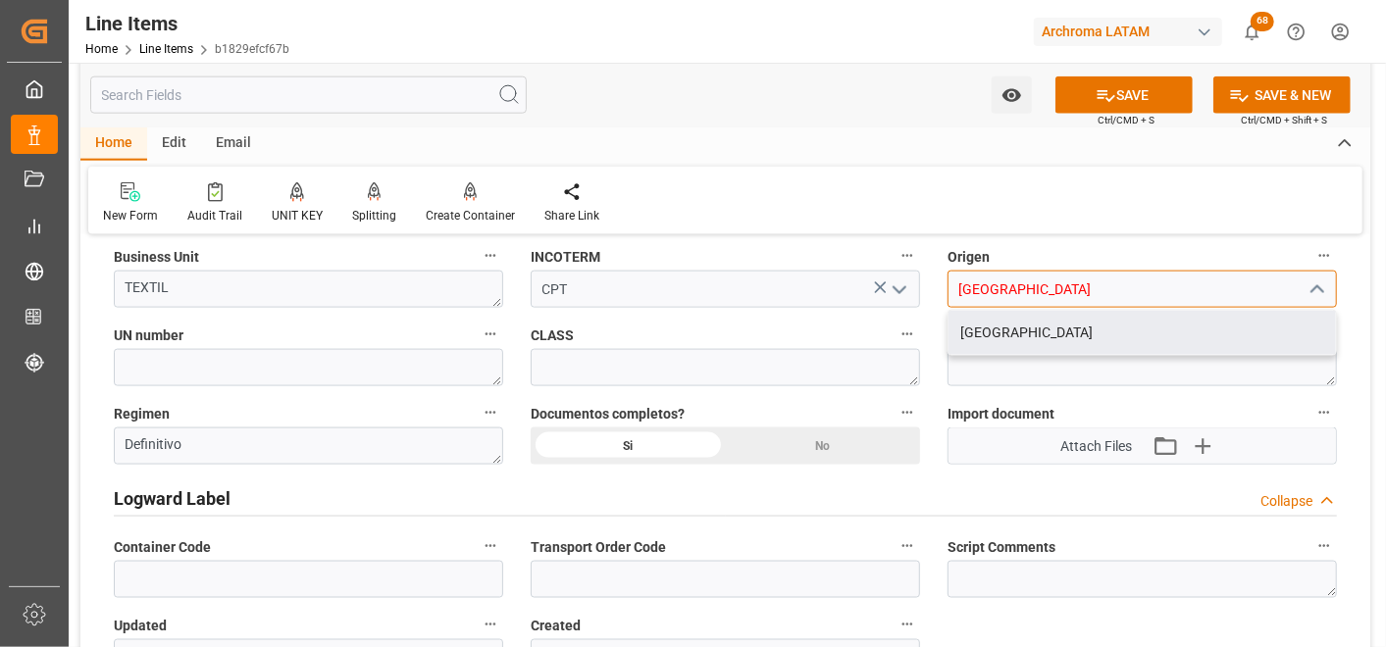
click at [1002, 305] on input "INDIA" at bounding box center [1142, 289] width 389 height 37
click at [1007, 315] on div "INDIA" at bounding box center [1142, 333] width 387 height 44
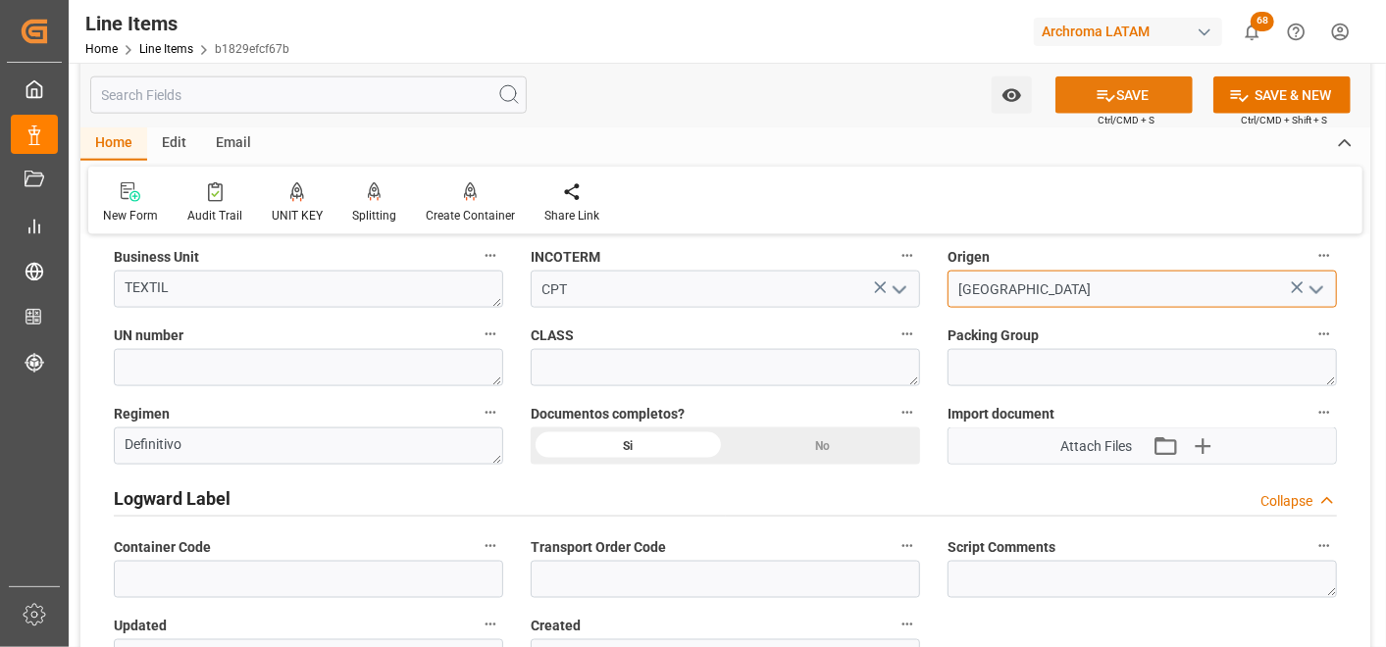
type input "INDIA"
click at [1097, 86] on icon at bounding box center [1106, 95] width 21 height 21
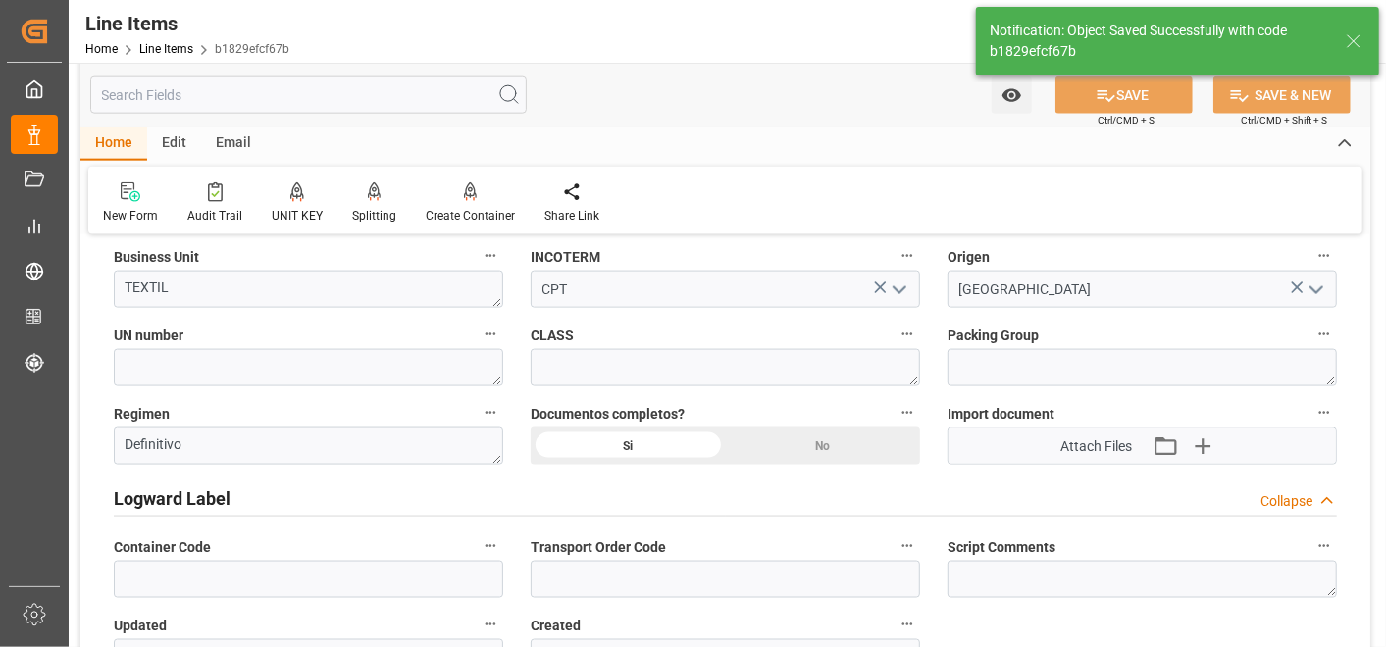
type textarea "8 PIEZAS"
type input "29.09.2025 19:03"
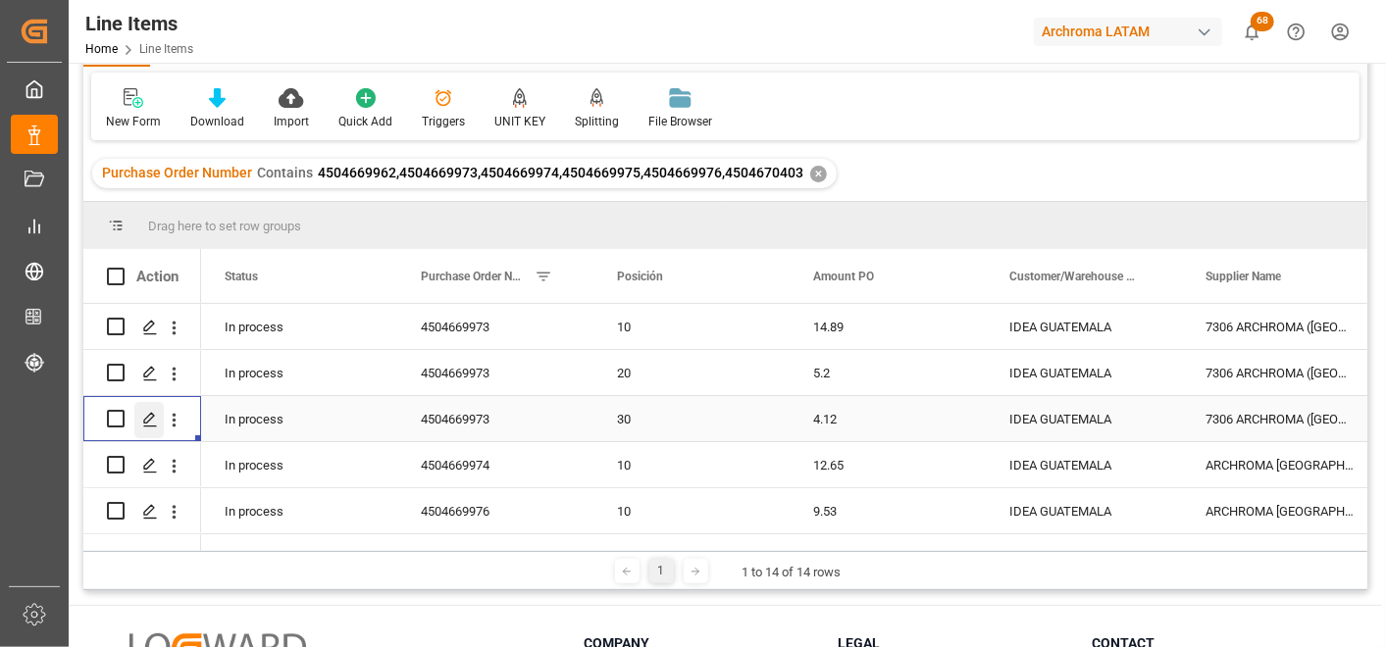
click at [157, 423] on div "Press SPACE to select this row." at bounding box center [148, 420] width 29 height 36
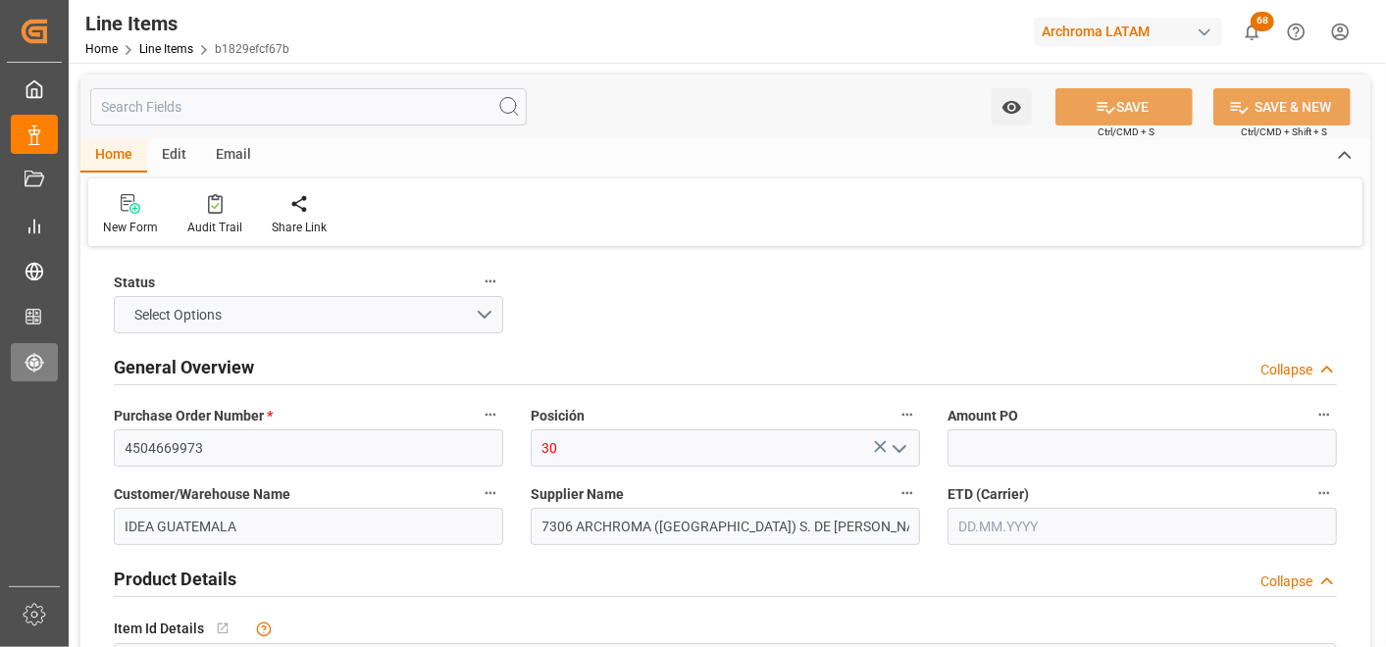
type input "4.12"
type input "8"
type input "200"
type input "215.2"
type input "824"
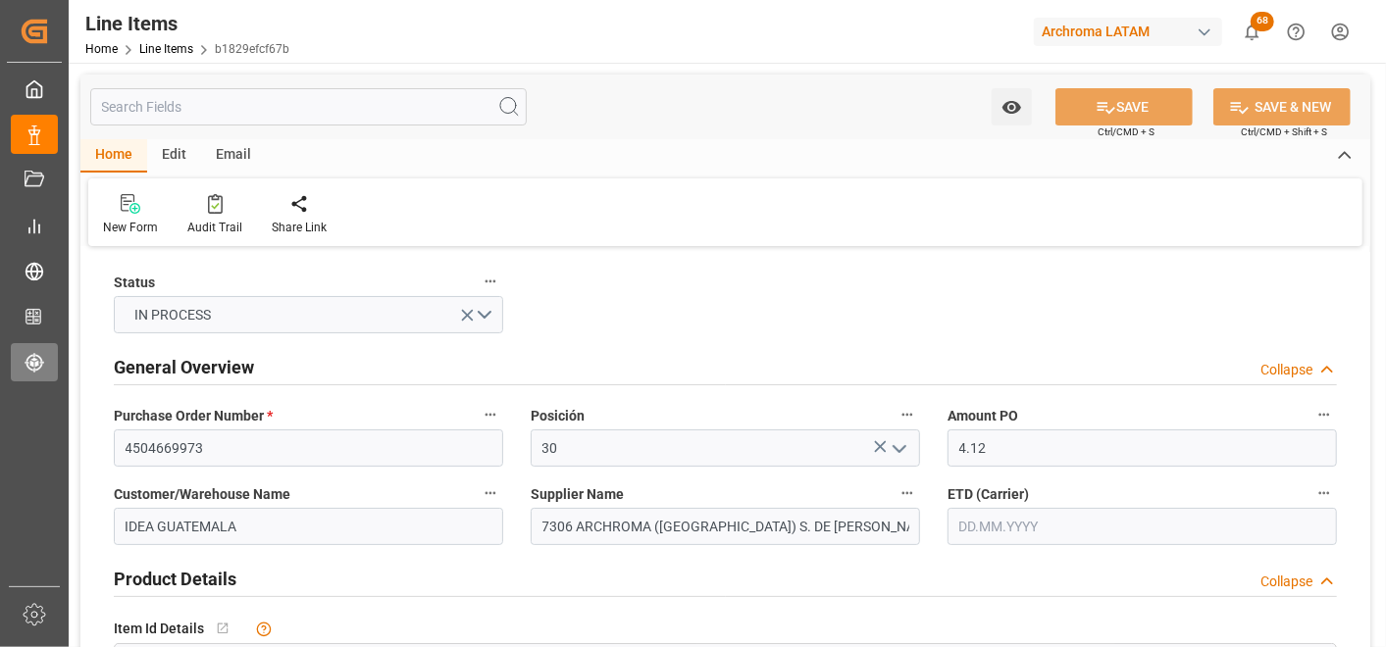
type input "[DATE]"
type input "29.09.2025 19:03"
type input "29.09.2025 14:34"
type input "[DATE]"
type input "10.10.2025"
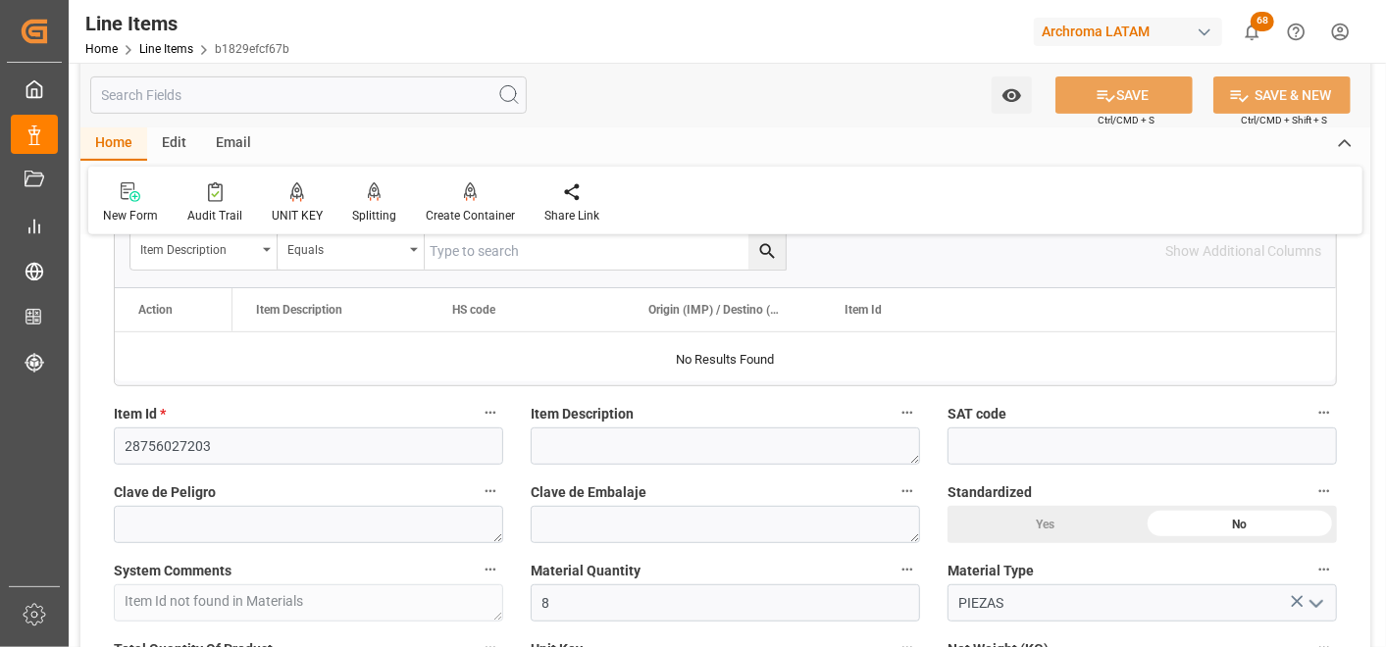
scroll to position [436, 0]
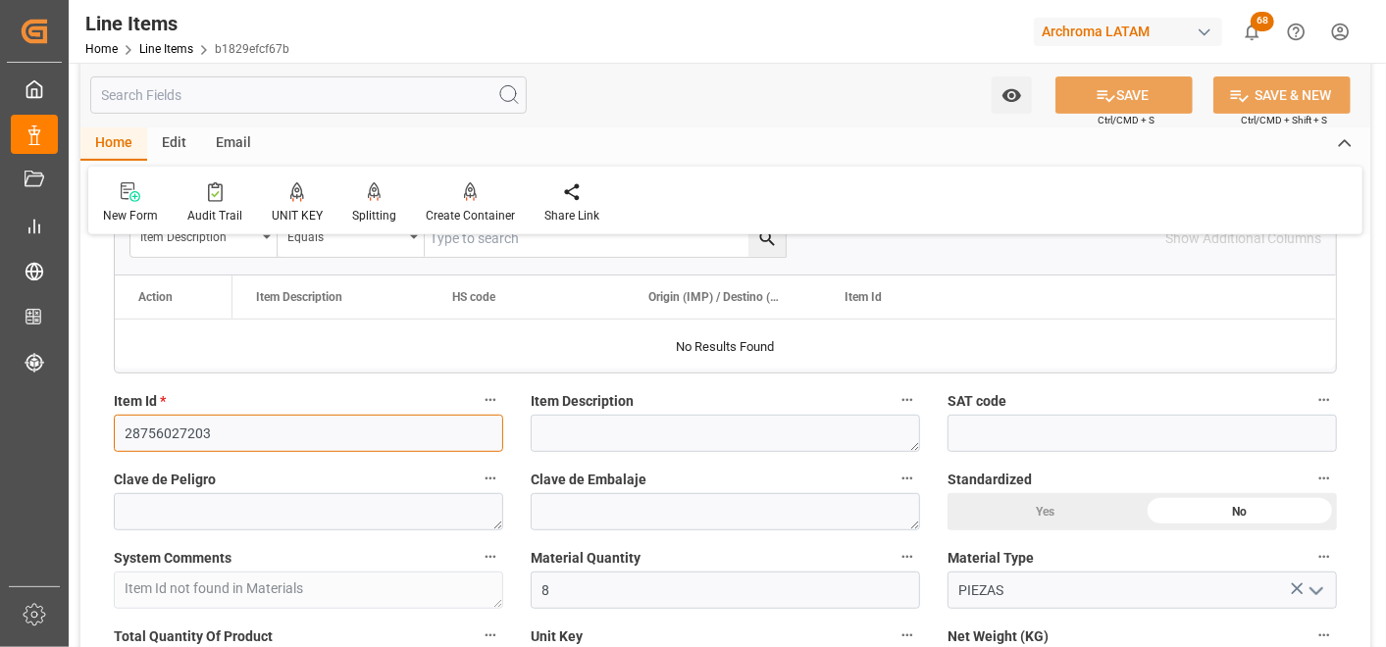
click at [182, 433] on input "28756027203" at bounding box center [308, 433] width 389 height 37
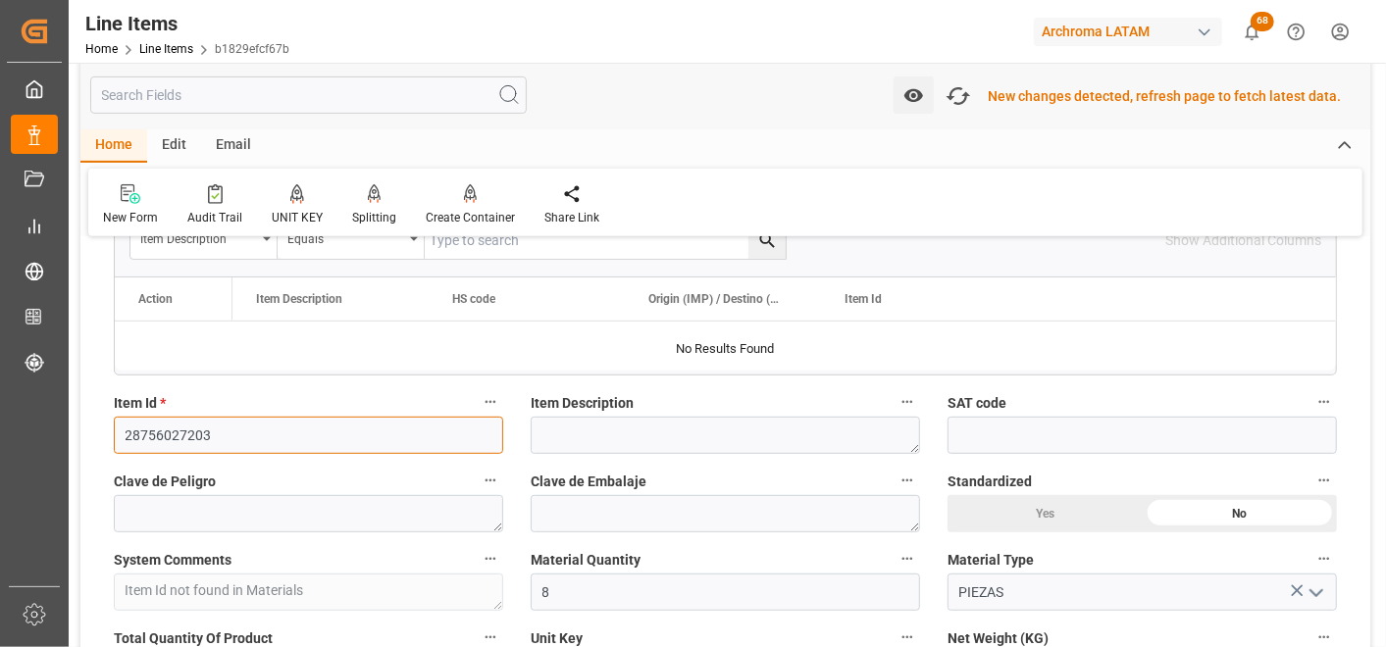
scroll to position [437, 0]
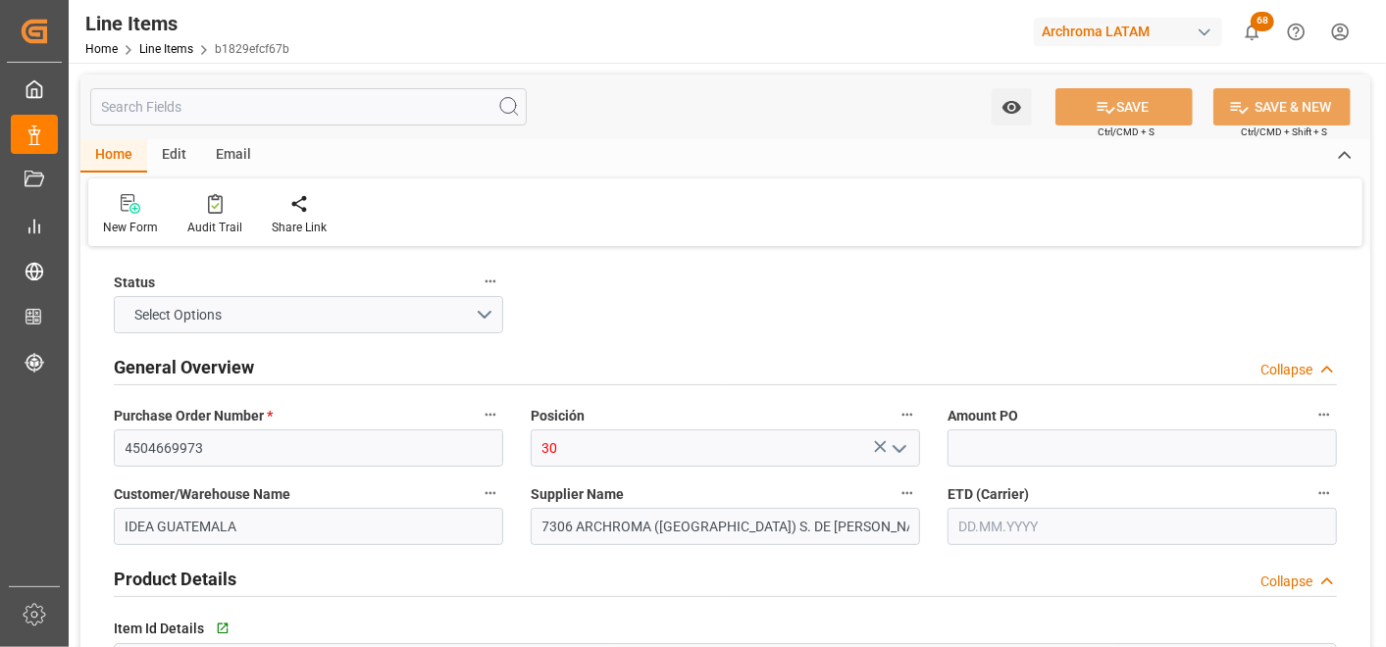
type input "4.12"
type input "8"
type input "200"
type input "215.2"
type input "824"
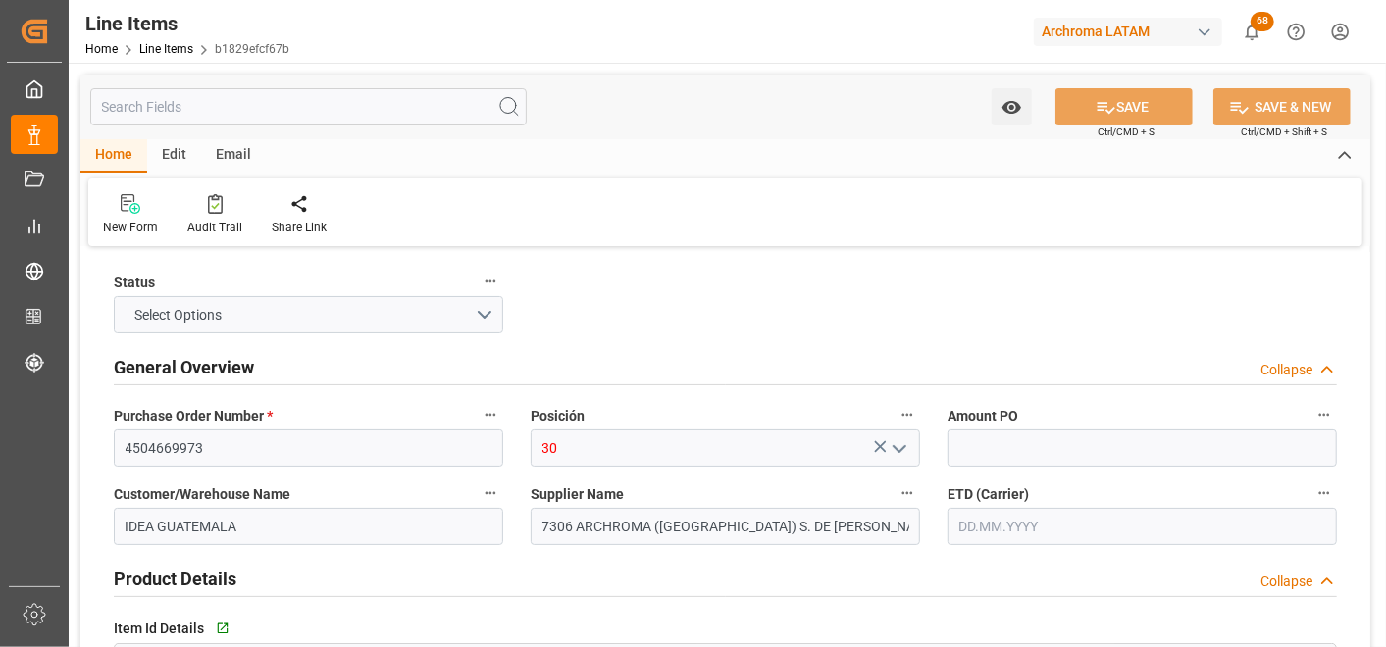
type input "320412000000"
type input "[DATE]"
type input "[DATE] 19:04"
type input "[DATE] 14:34"
type input "[DATE]"
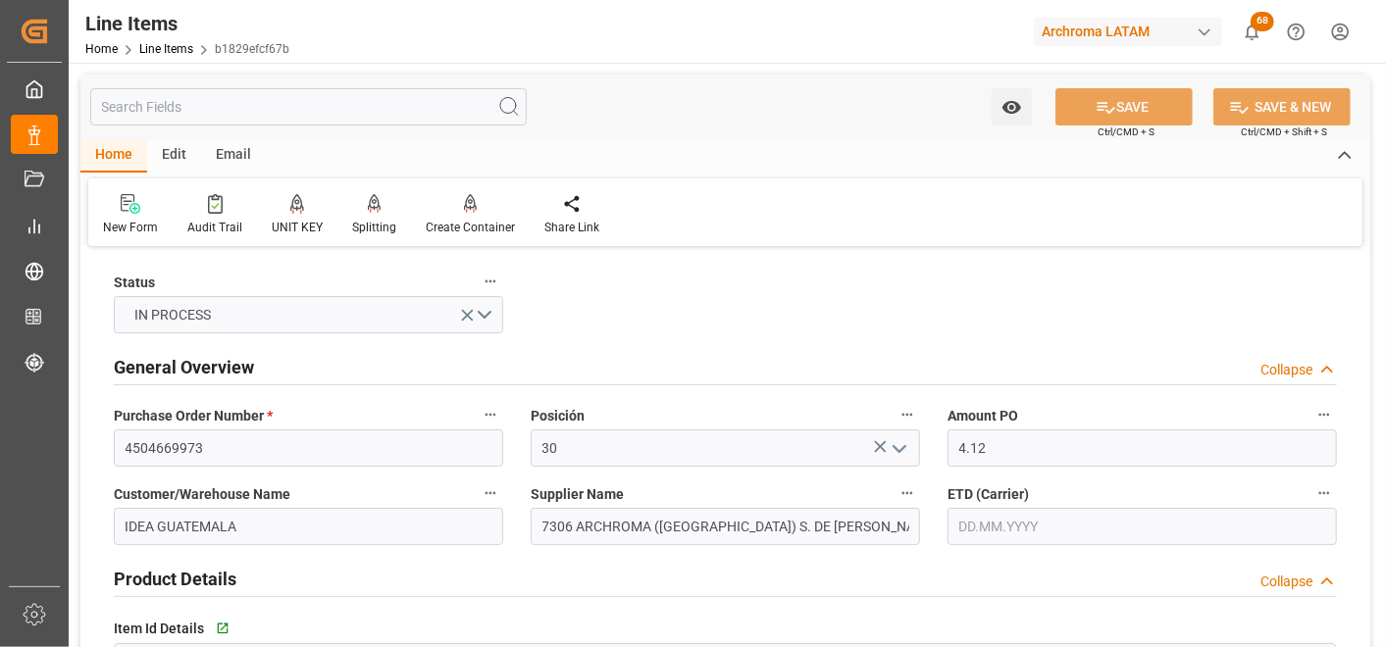
type input "10.10.2025"
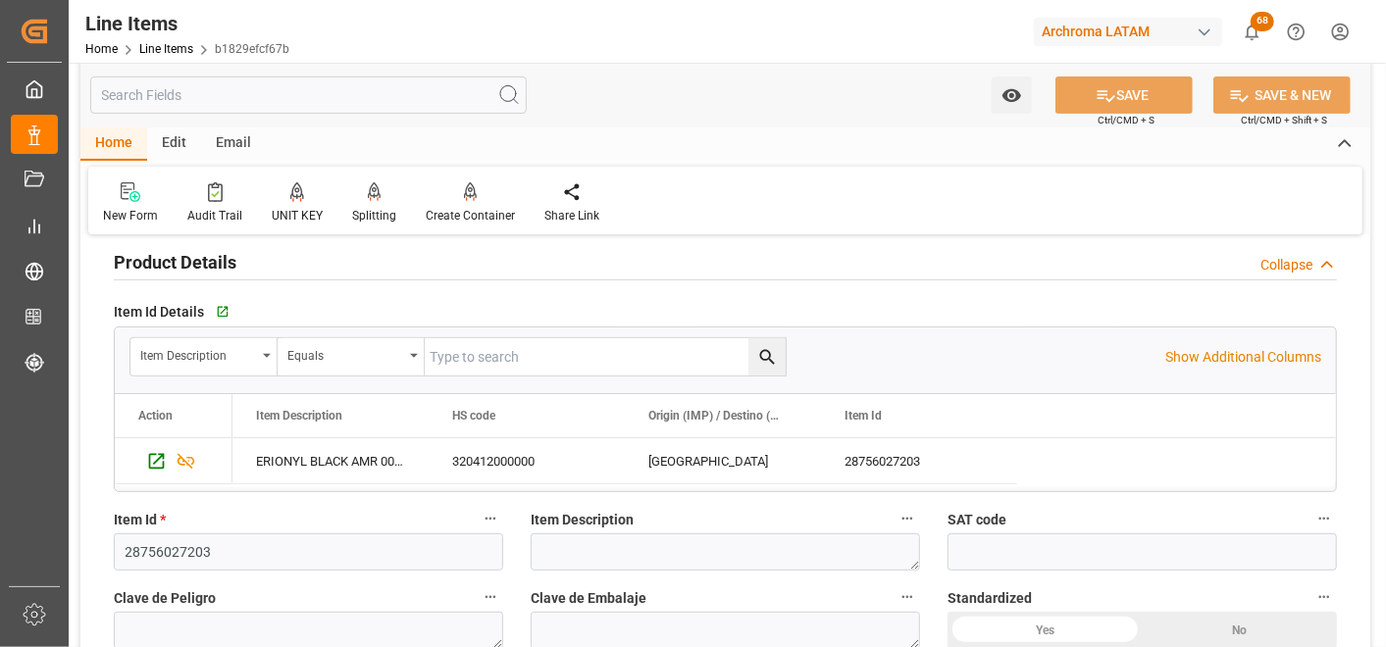
scroll to position [327, 0]
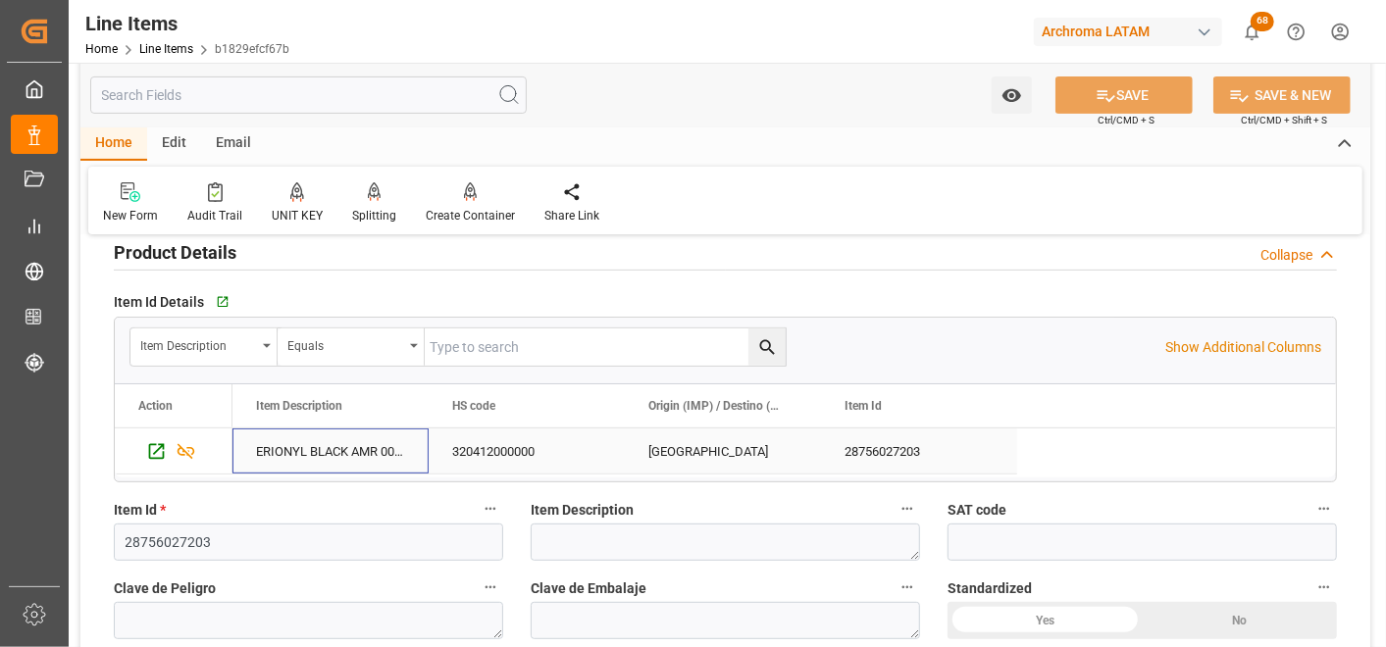
click at [351, 466] on div "ERIONYL BLACK AMR 0025" at bounding box center [330, 451] width 196 height 45
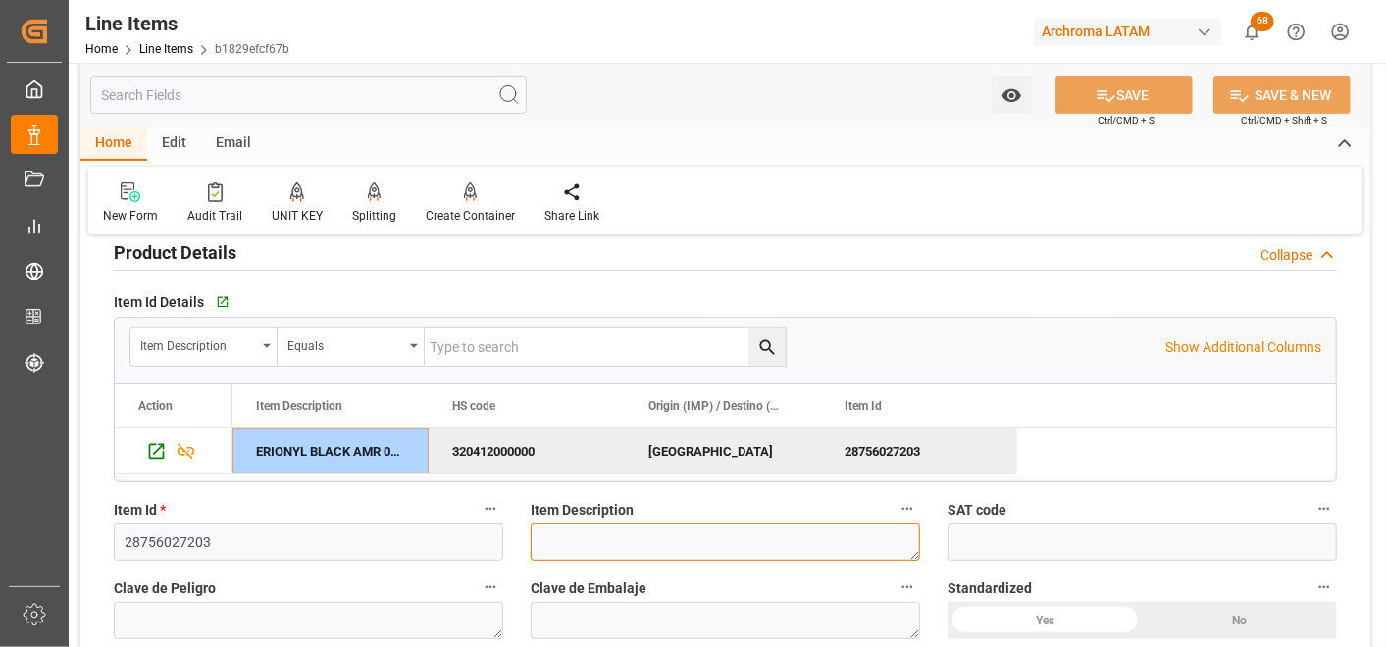
click at [628, 532] on textarea at bounding box center [725, 542] width 389 height 37
paste textarea "ERIONYL BLACK AMR 0025"
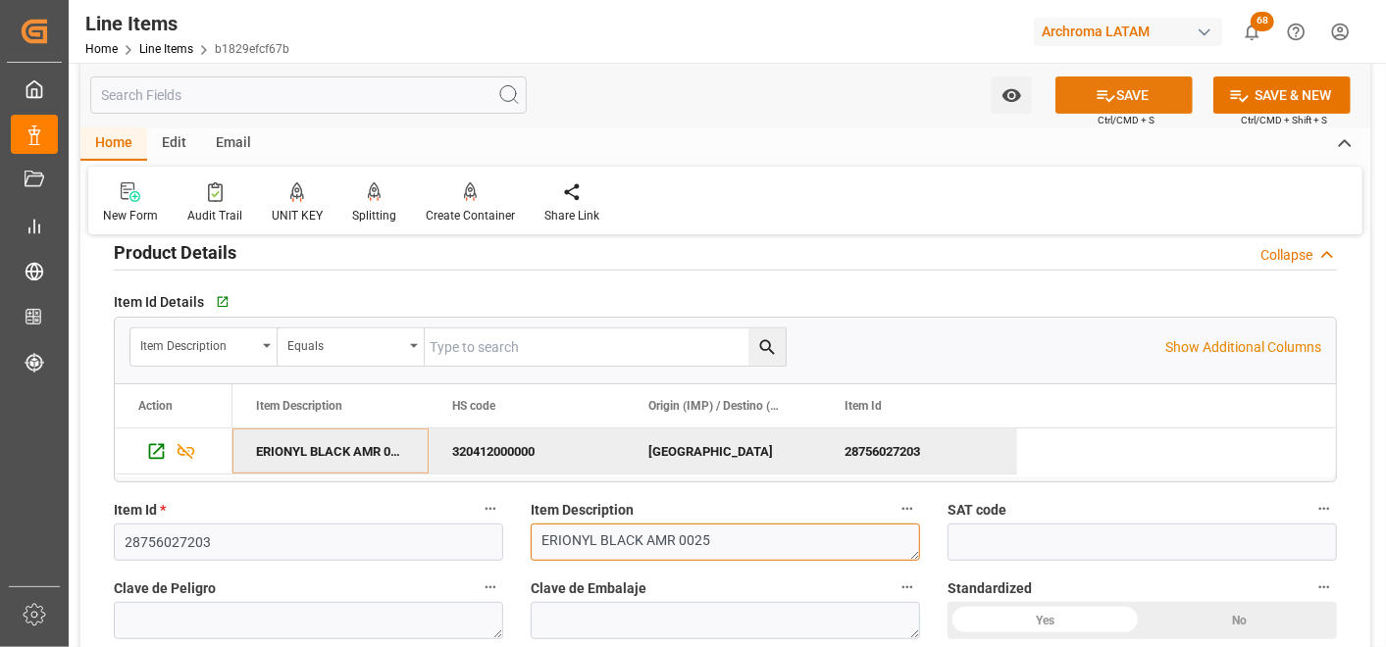
type textarea "ERIONYL BLACK AMR 0025"
click at [1096, 88] on icon at bounding box center [1106, 95] width 21 height 21
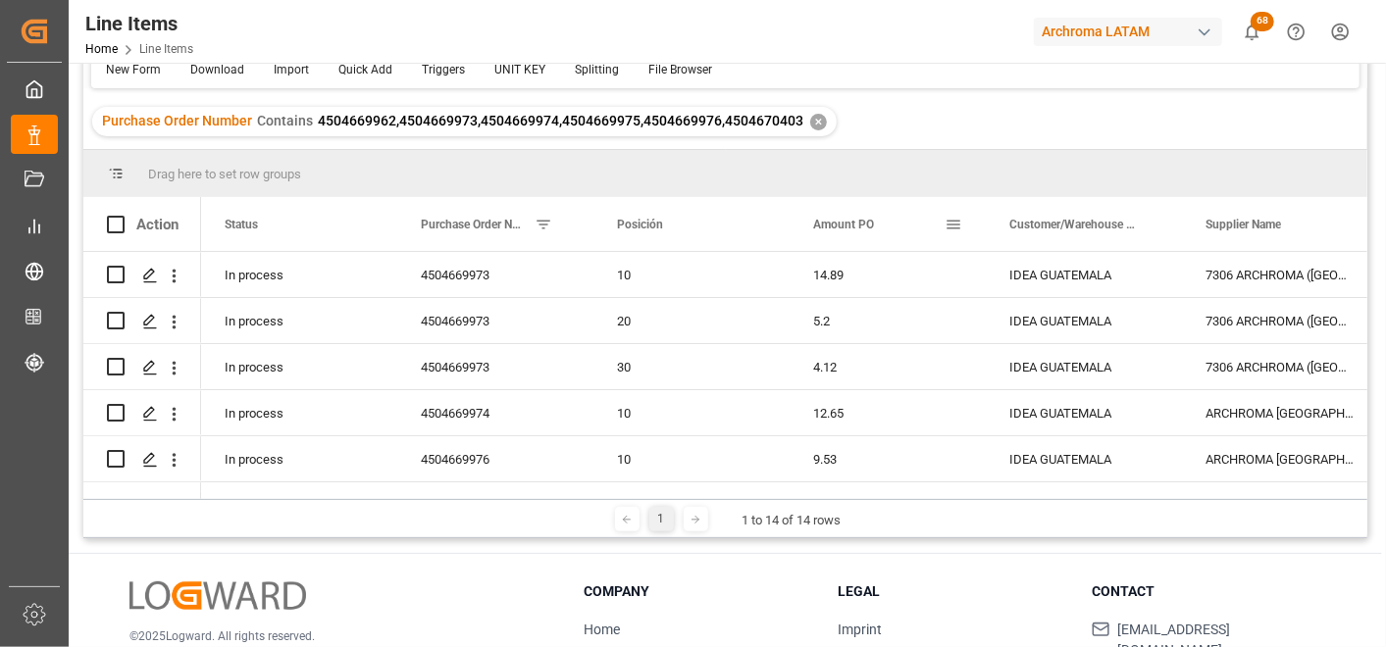
scroll to position [218, 0]
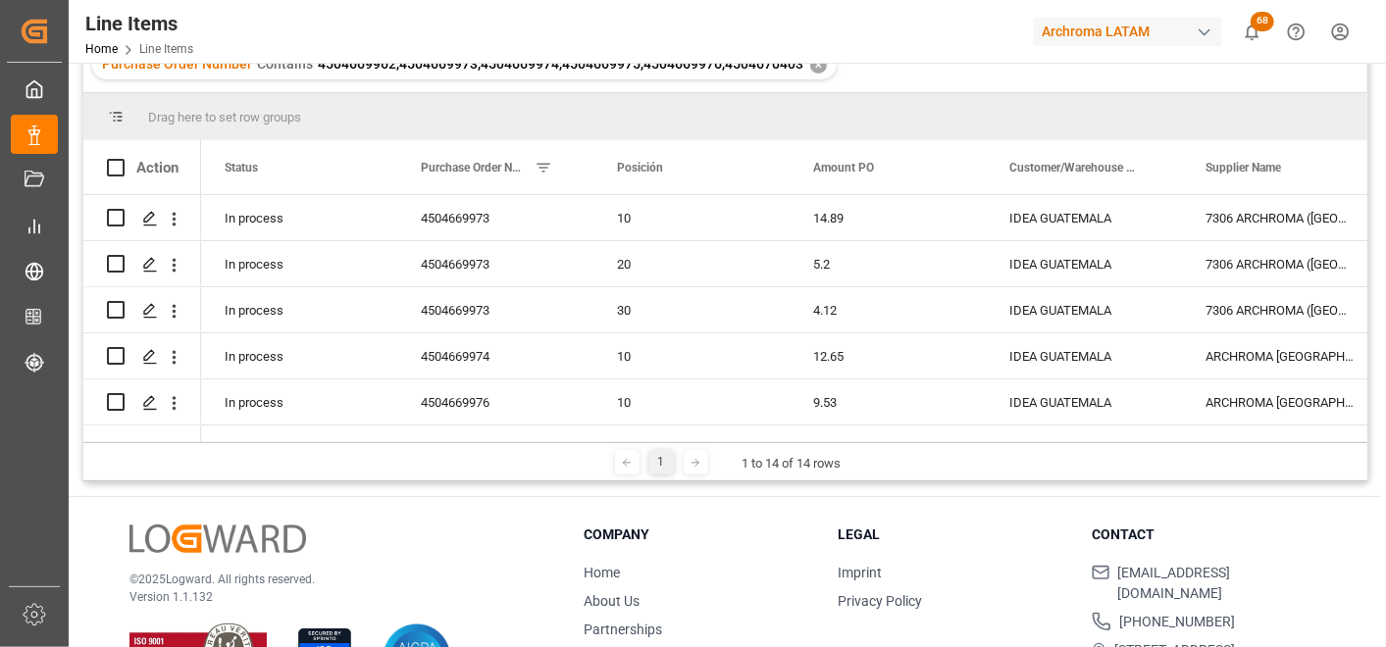
drag, startPoint x: 257, startPoint y: 441, endPoint x: 285, endPoint y: 439, distance: 28.5
click at [285, 439] on div "Drag here to set row groups Drag here to set column labels Action Status Purcha…" at bounding box center [725, 287] width 1284 height 388
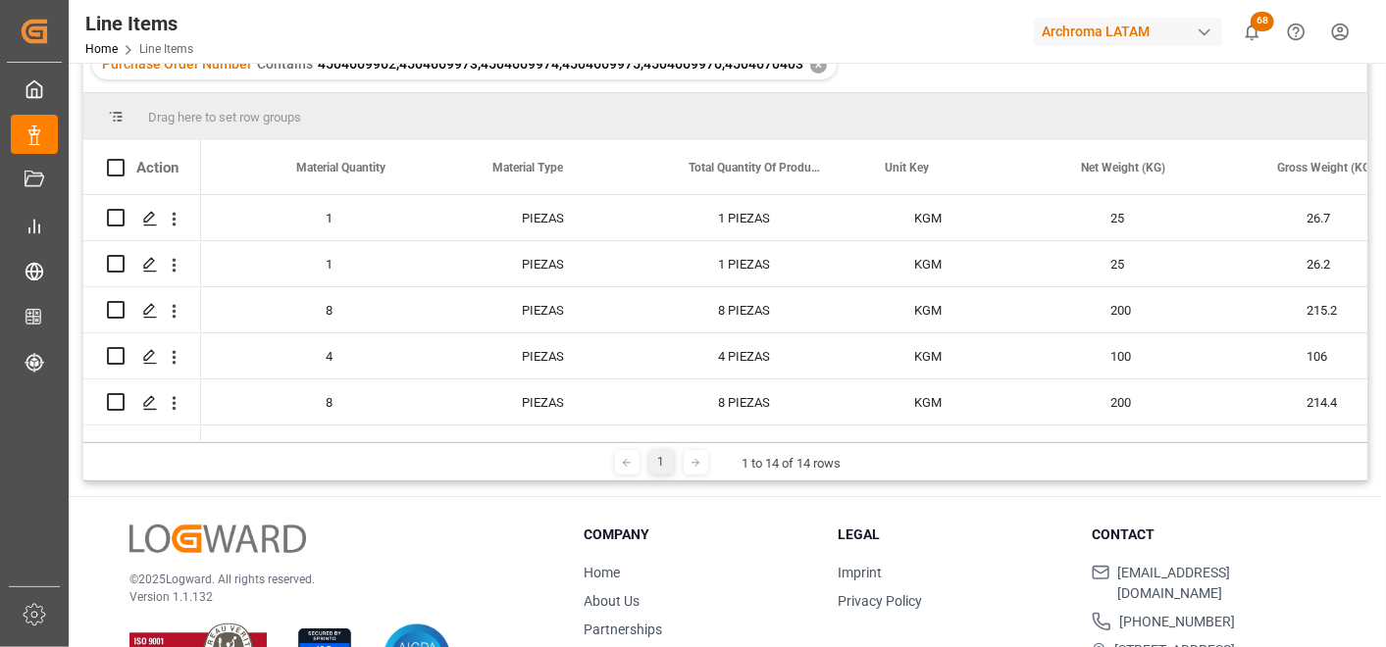
scroll to position [0, 3121]
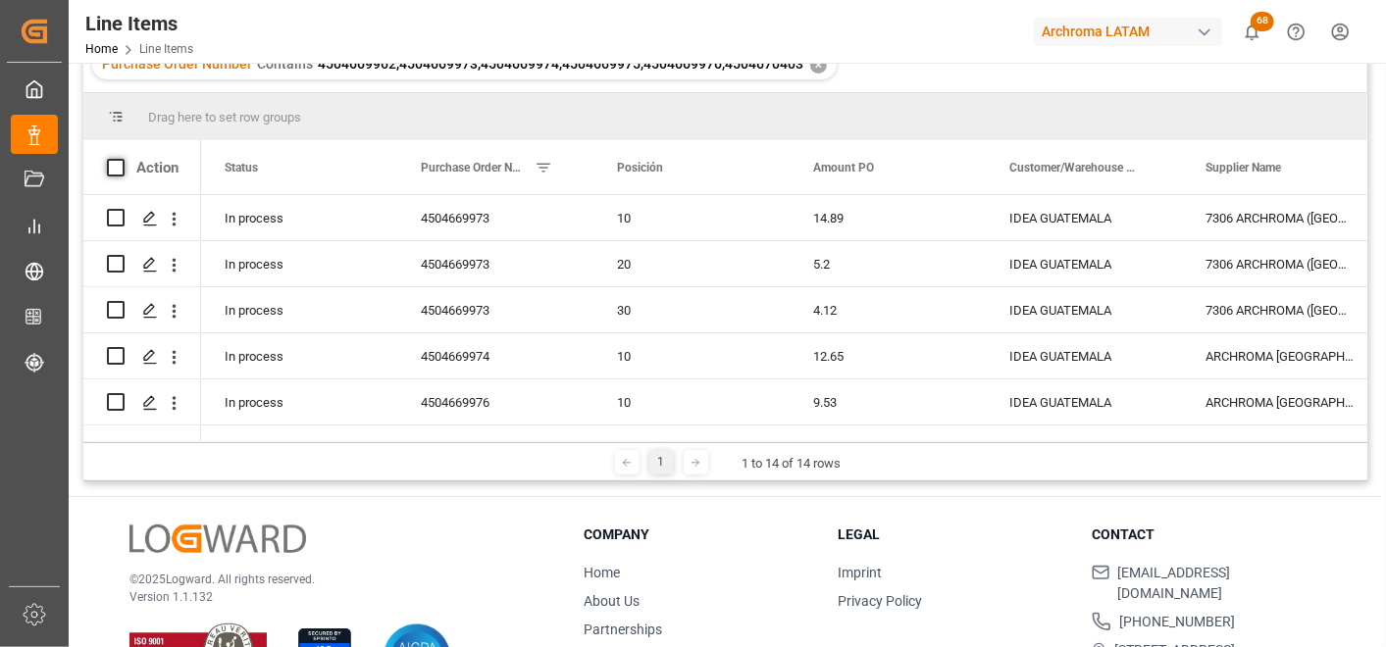
click at [107, 163] on span at bounding box center [116, 168] width 18 height 18
click at [122, 159] on input "checkbox" at bounding box center [122, 159] width 0 height 0
checkbox input "true"
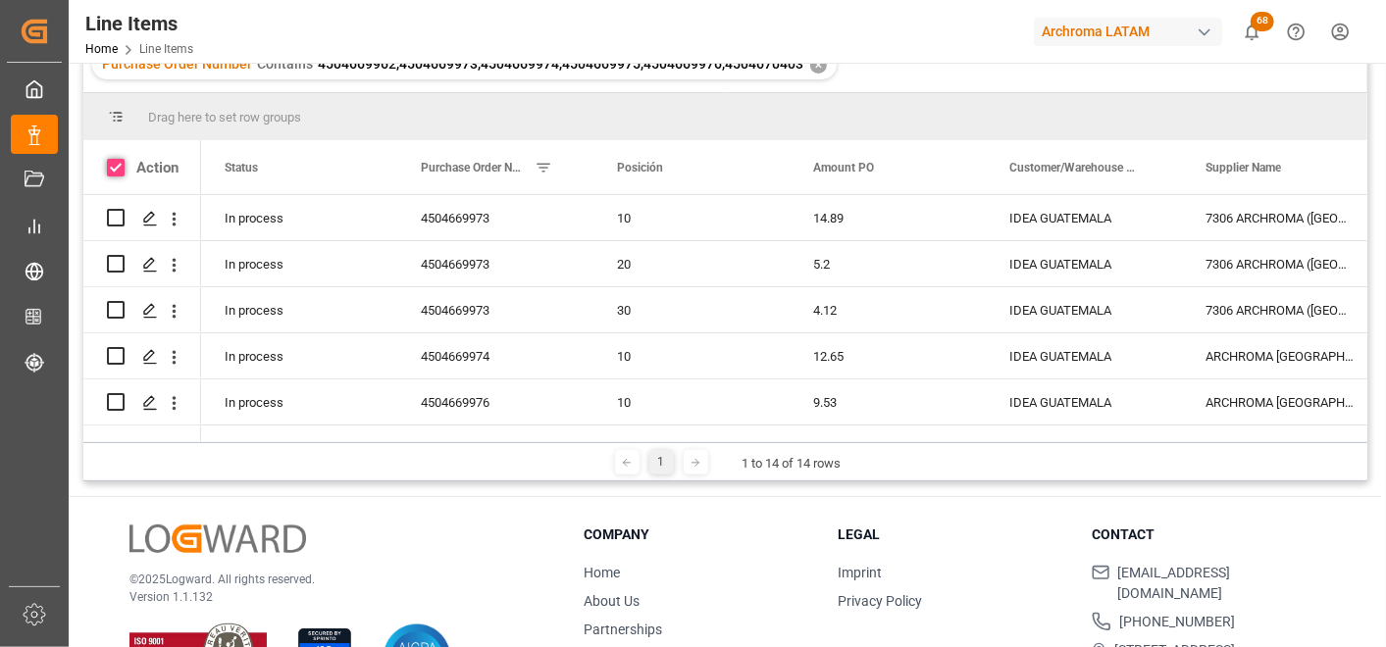
checkbox input "true"
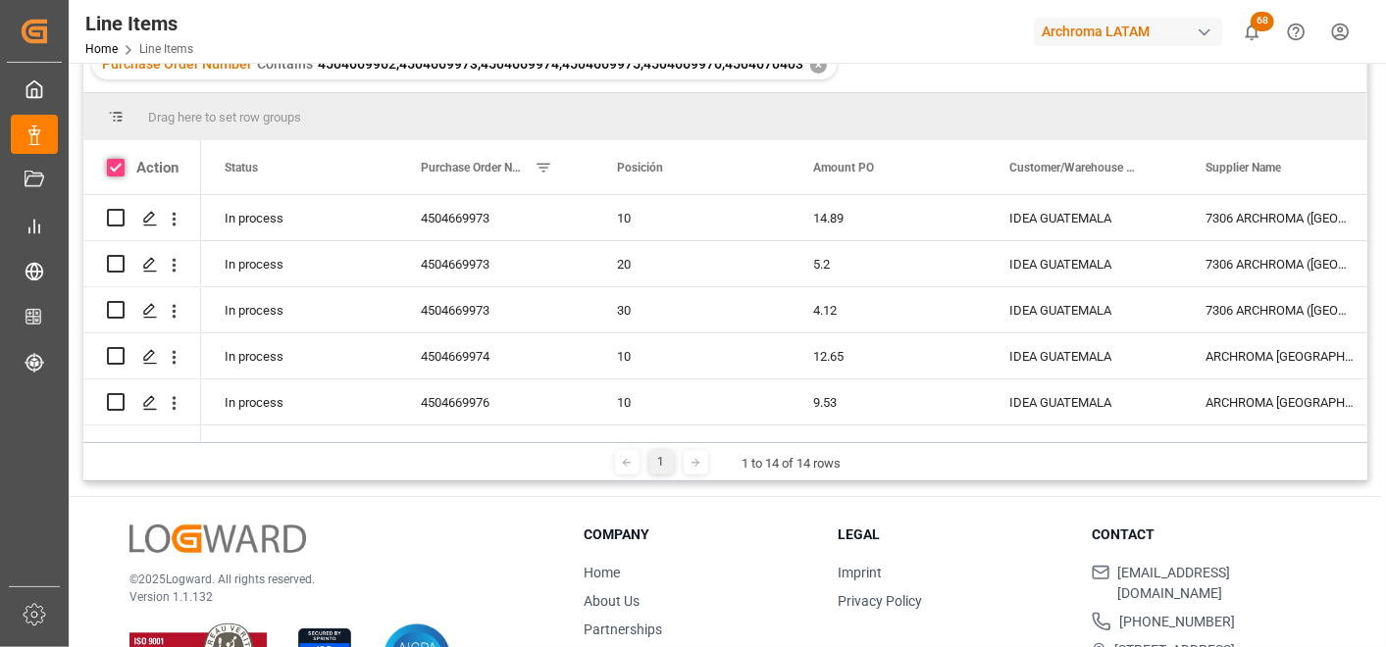
checkbox input "true"
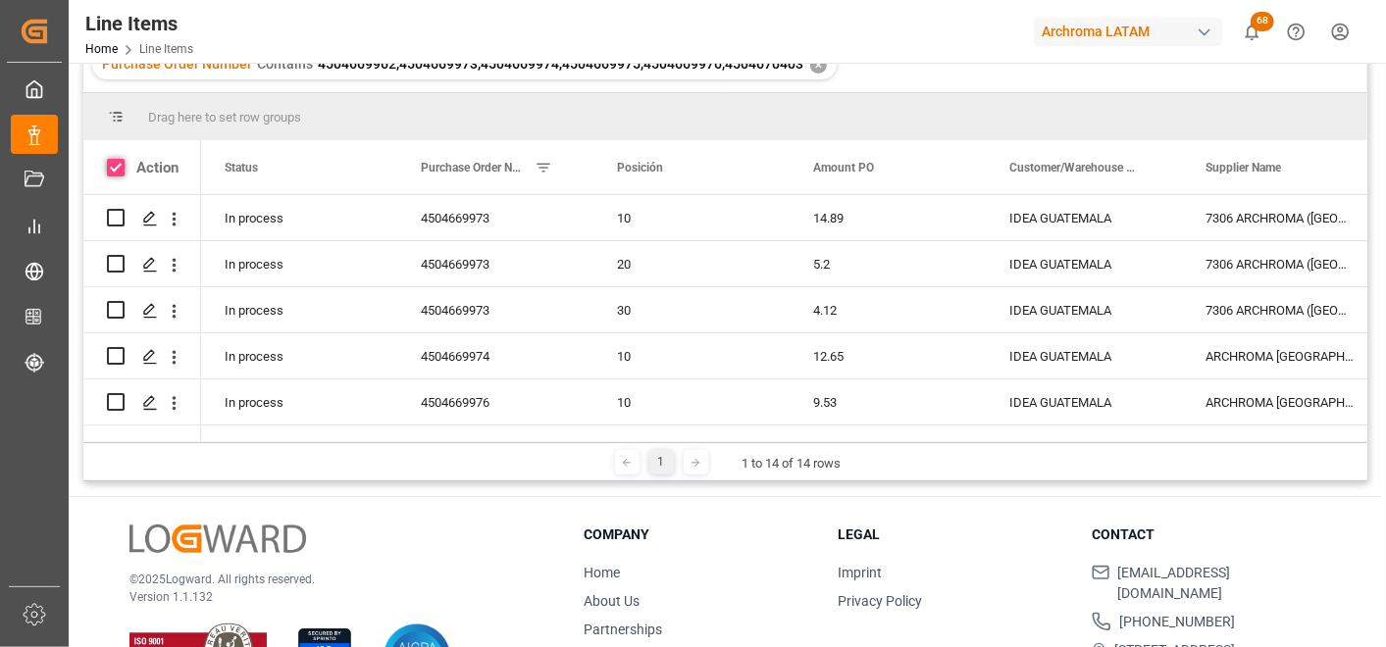
checkbox input "true"
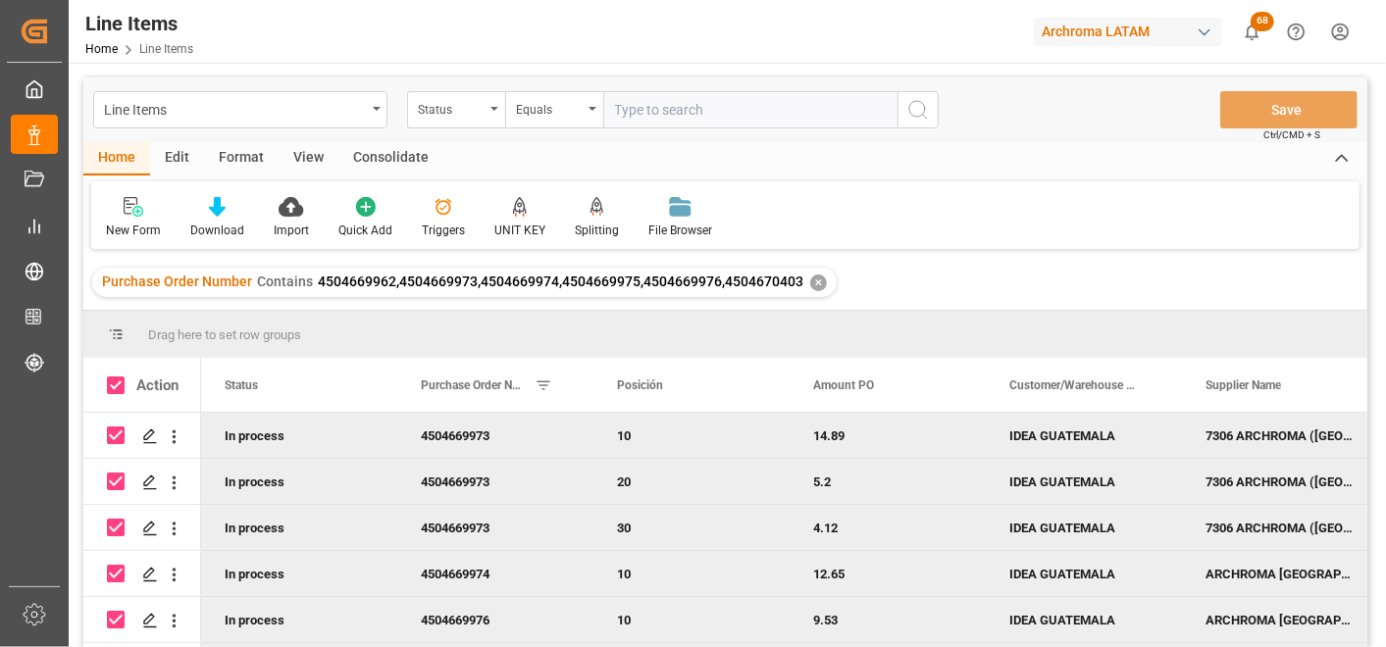
click at [403, 152] on div "Consolidate" at bounding box center [390, 158] width 105 height 33
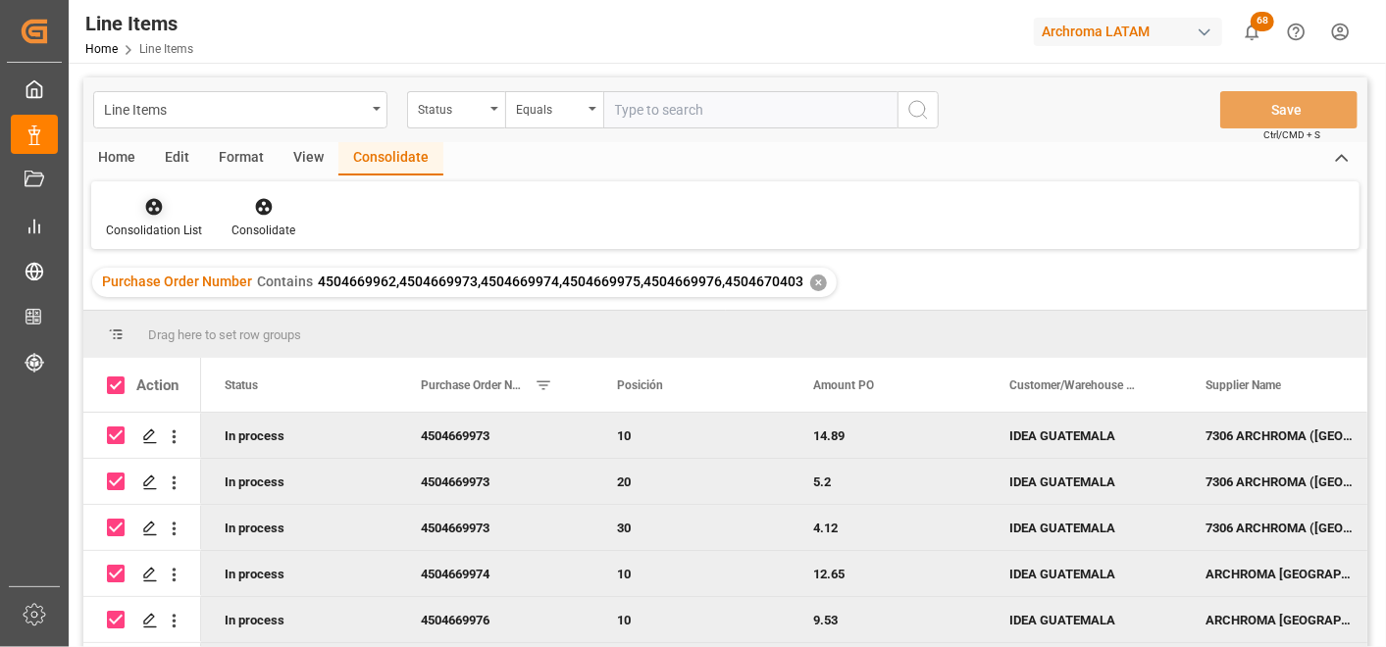
click at [162, 214] on icon at bounding box center [154, 207] width 20 height 20
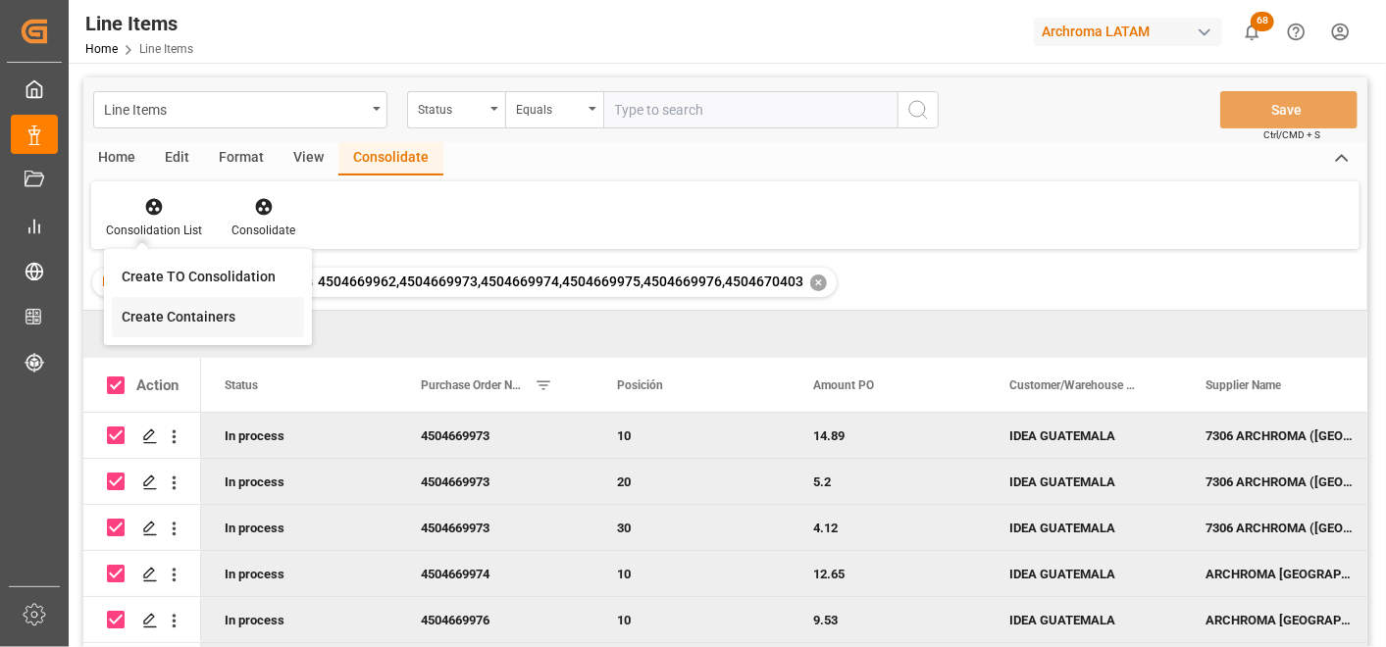
click at [202, 310] on div "Line Items Status Equals Save Ctrl/CMD + S Home Edit Format View Consolidate Co…" at bounding box center [725, 388] width 1284 height 622
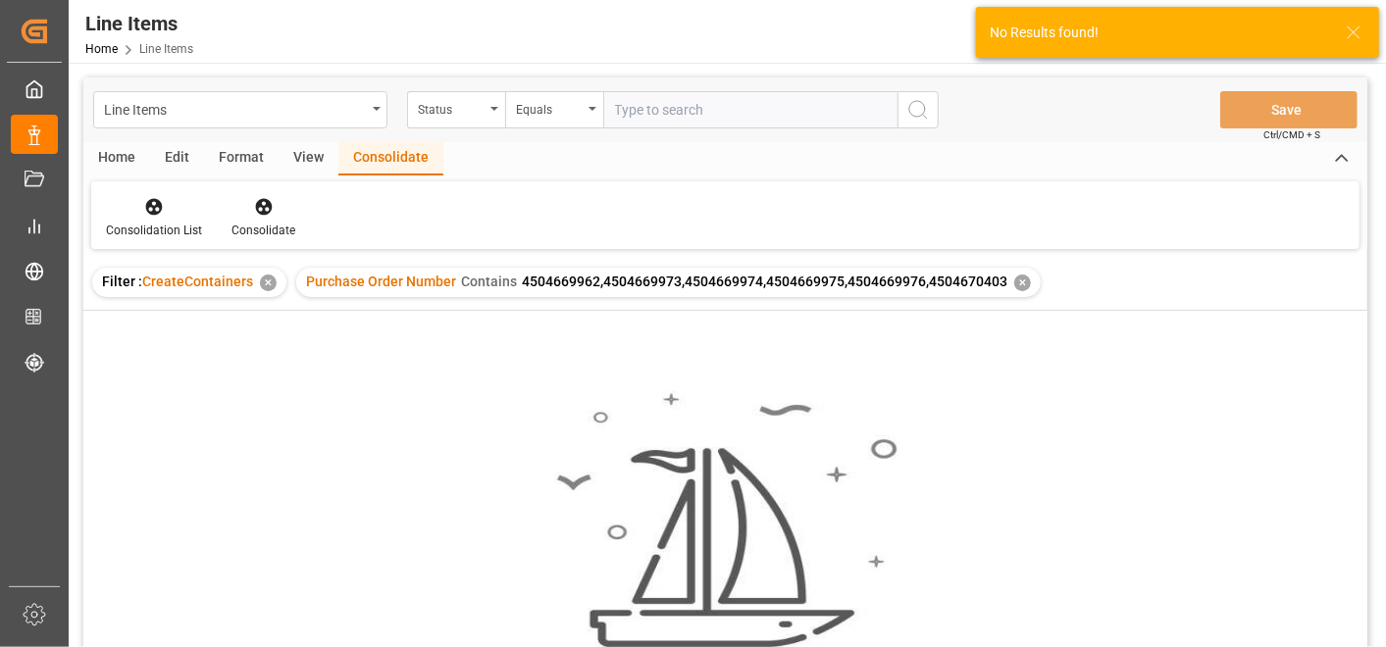
click at [262, 281] on div "✕" at bounding box center [268, 283] width 17 height 17
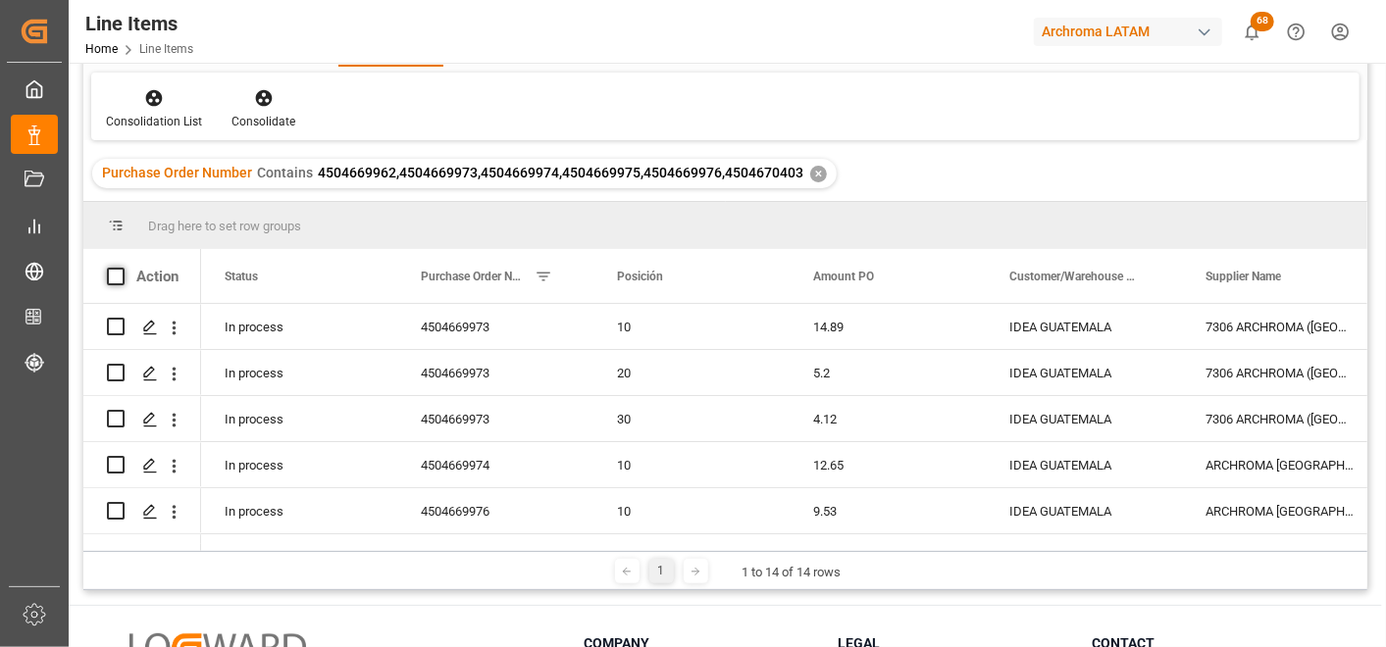
click at [109, 273] on span at bounding box center [116, 277] width 18 height 18
click at [122, 268] on input "checkbox" at bounding box center [122, 268] width 0 height 0
checkbox input "true"
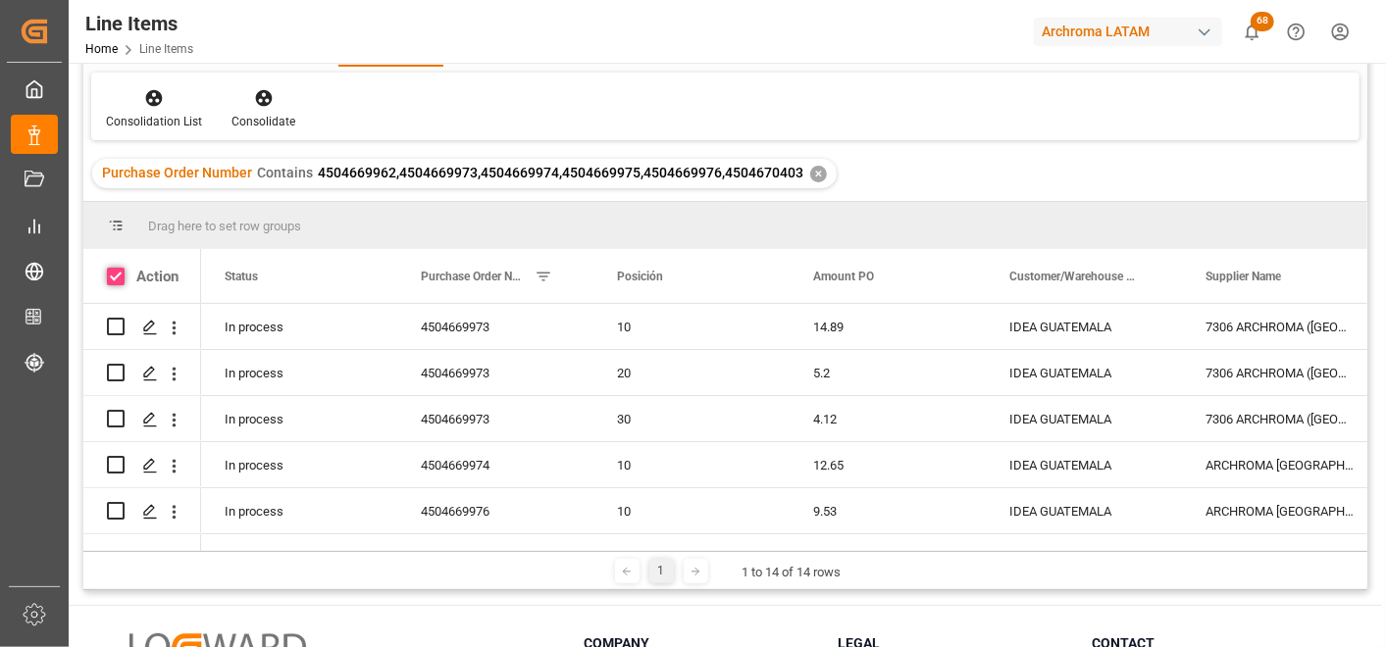
checkbox input "true"
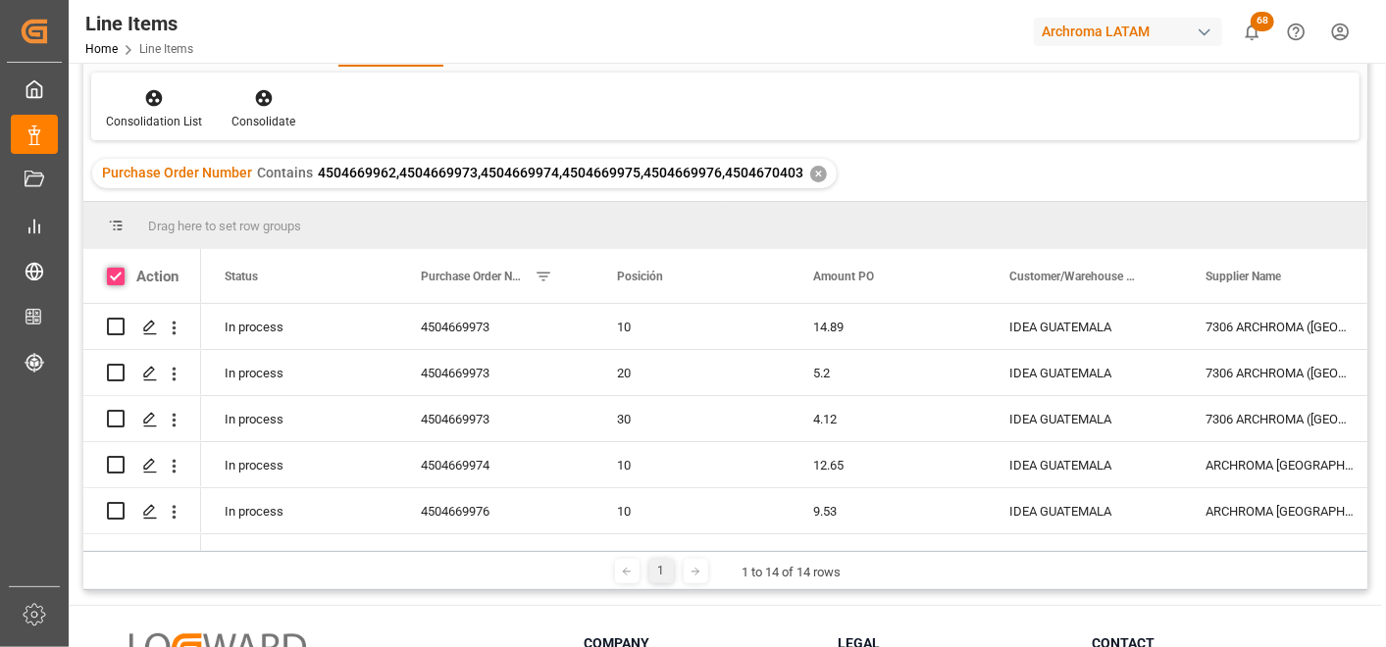
checkbox input "true"
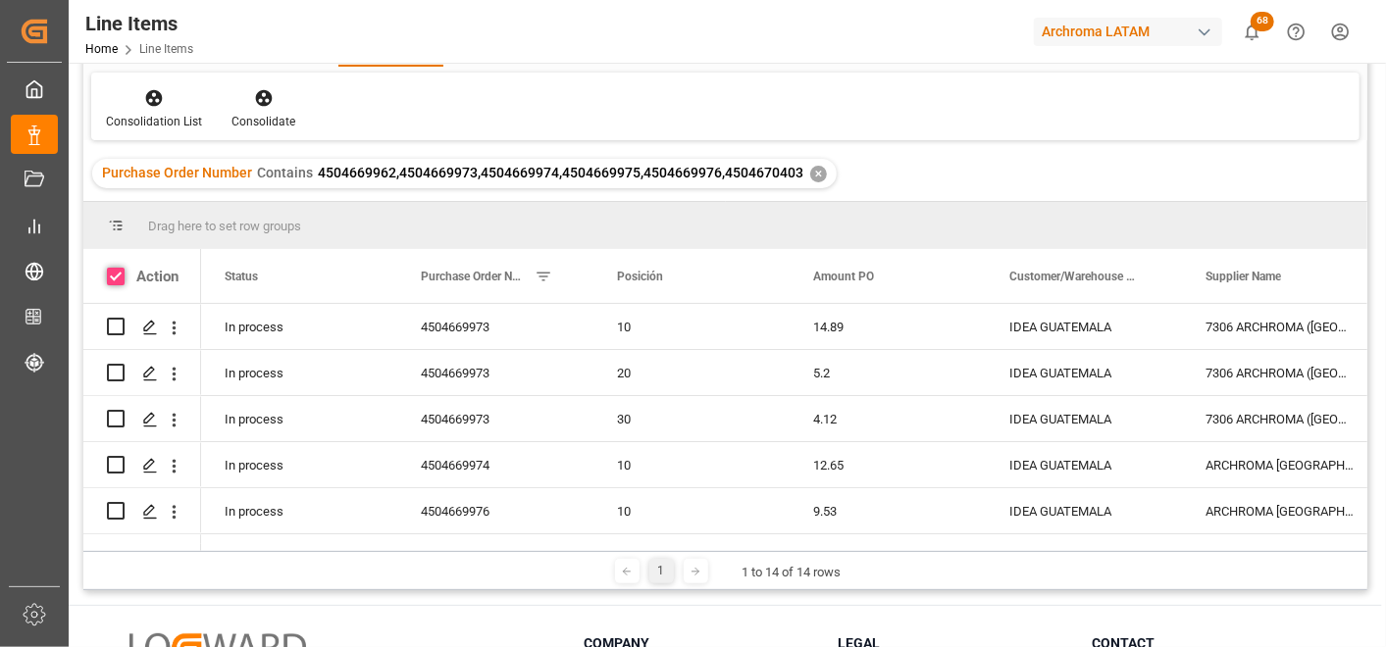
checkbox input "true"
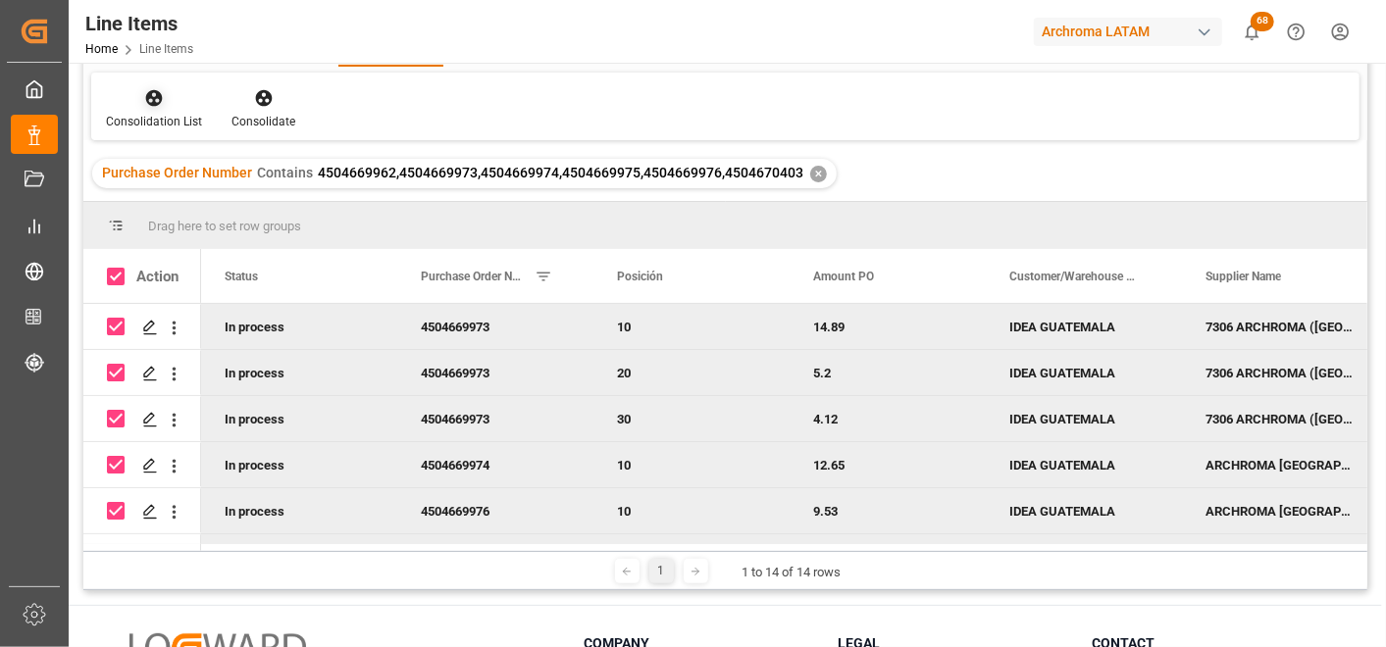
click at [167, 108] on div "Consolidation List" at bounding box center [154, 108] width 126 height 43
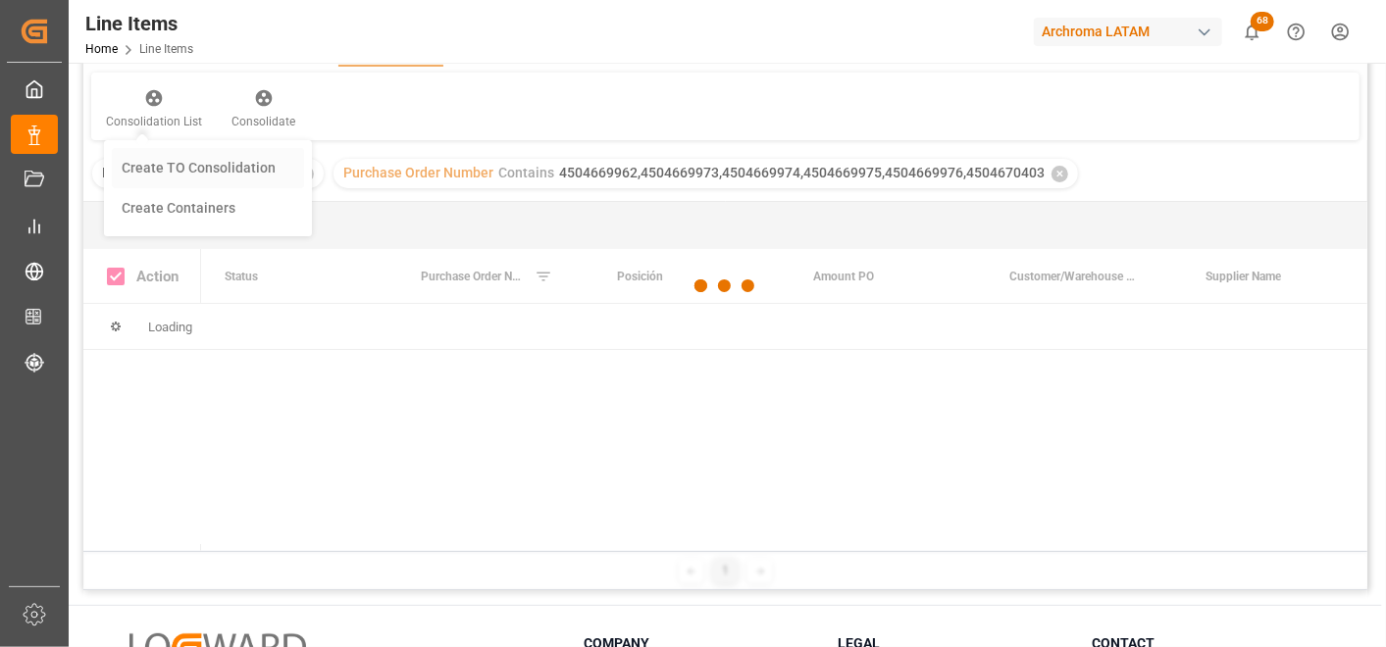
click at [191, 151] on div "Line Items Status Equals Save Ctrl/CMD + S Home Edit Format View Consolidate Co…" at bounding box center [725, 280] width 1284 height 622
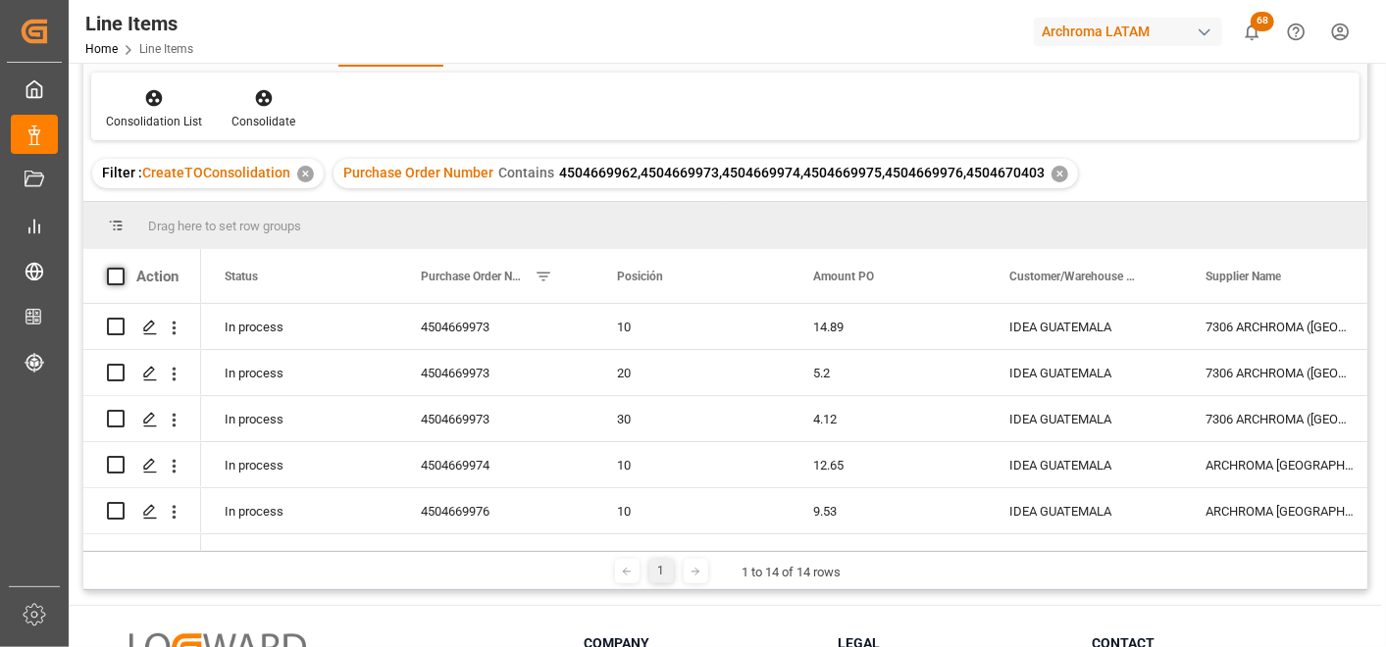
click at [111, 282] on span at bounding box center [116, 277] width 18 height 18
click at [122, 268] on input "checkbox" at bounding box center [122, 268] width 0 height 0
checkbox input "true"
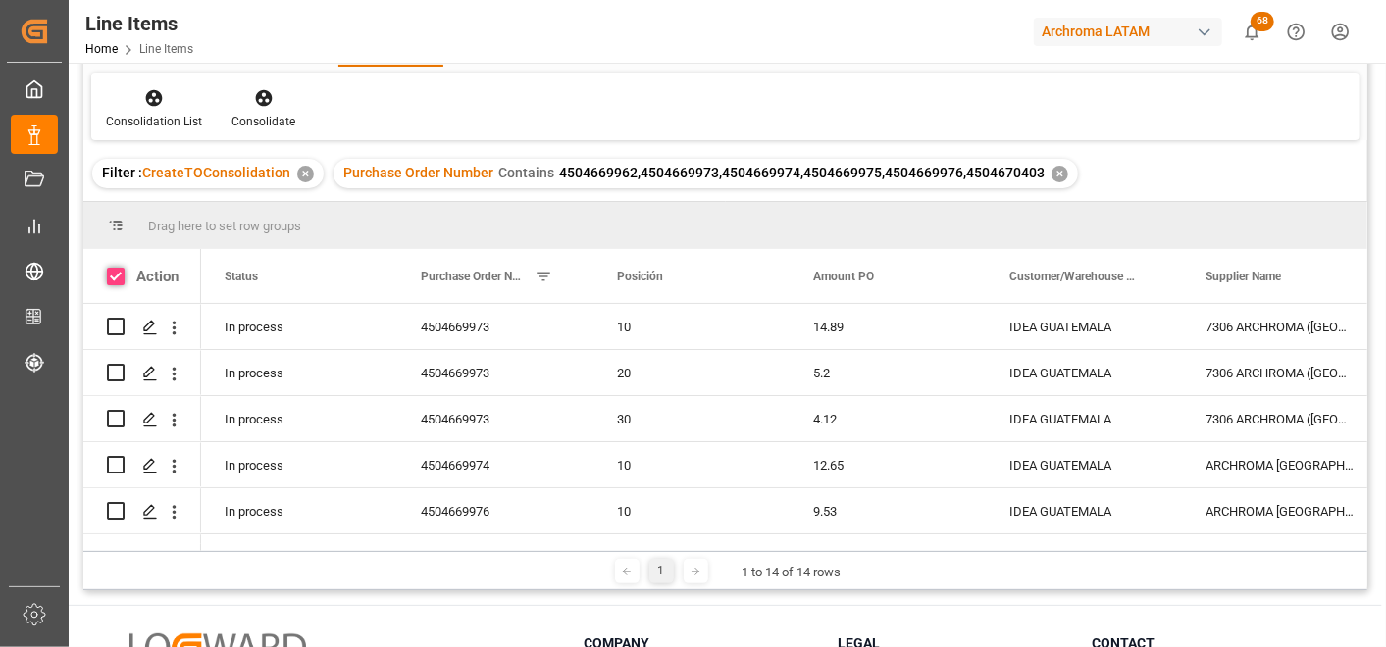
checkbox input "true"
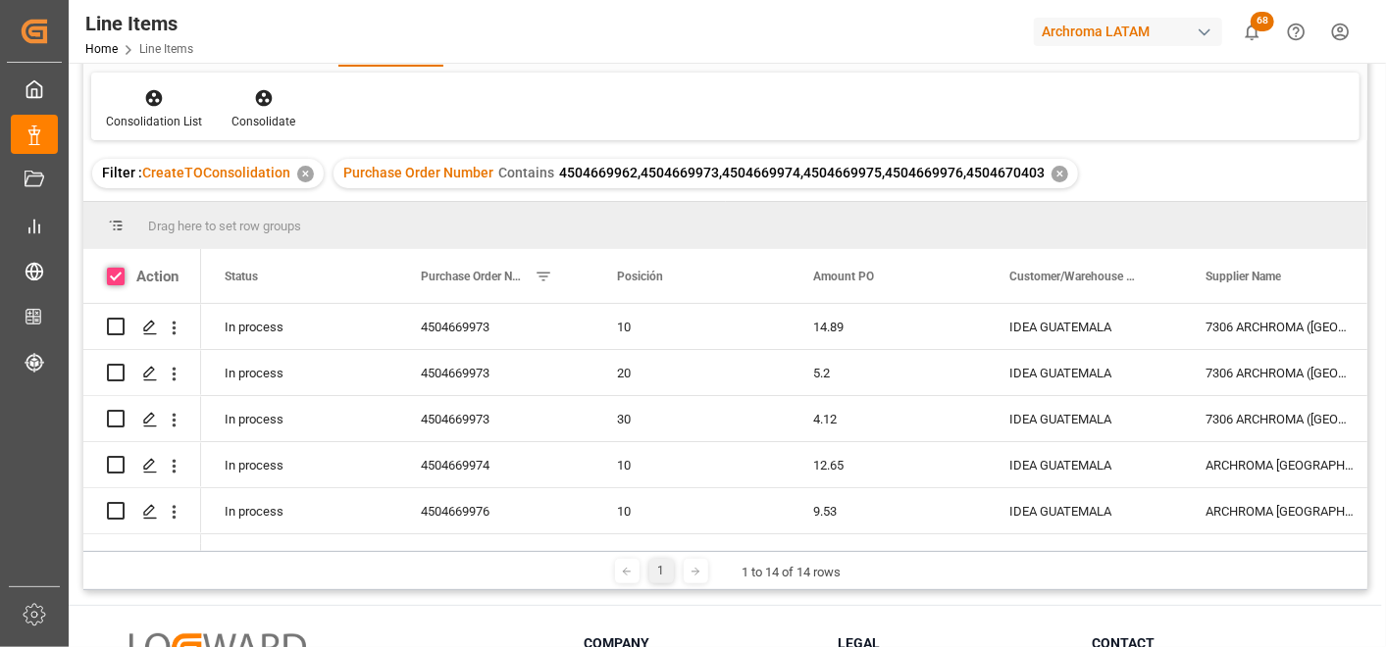
checkbox input "true"
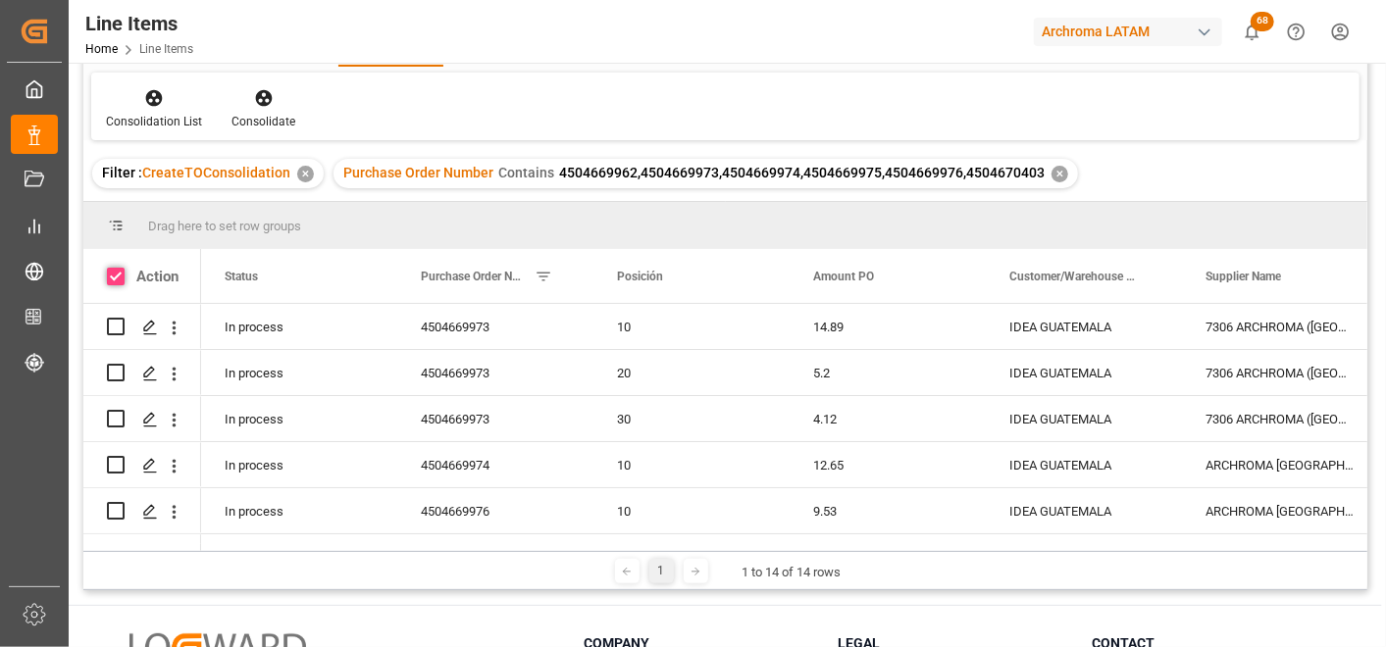
checkbox input "true"
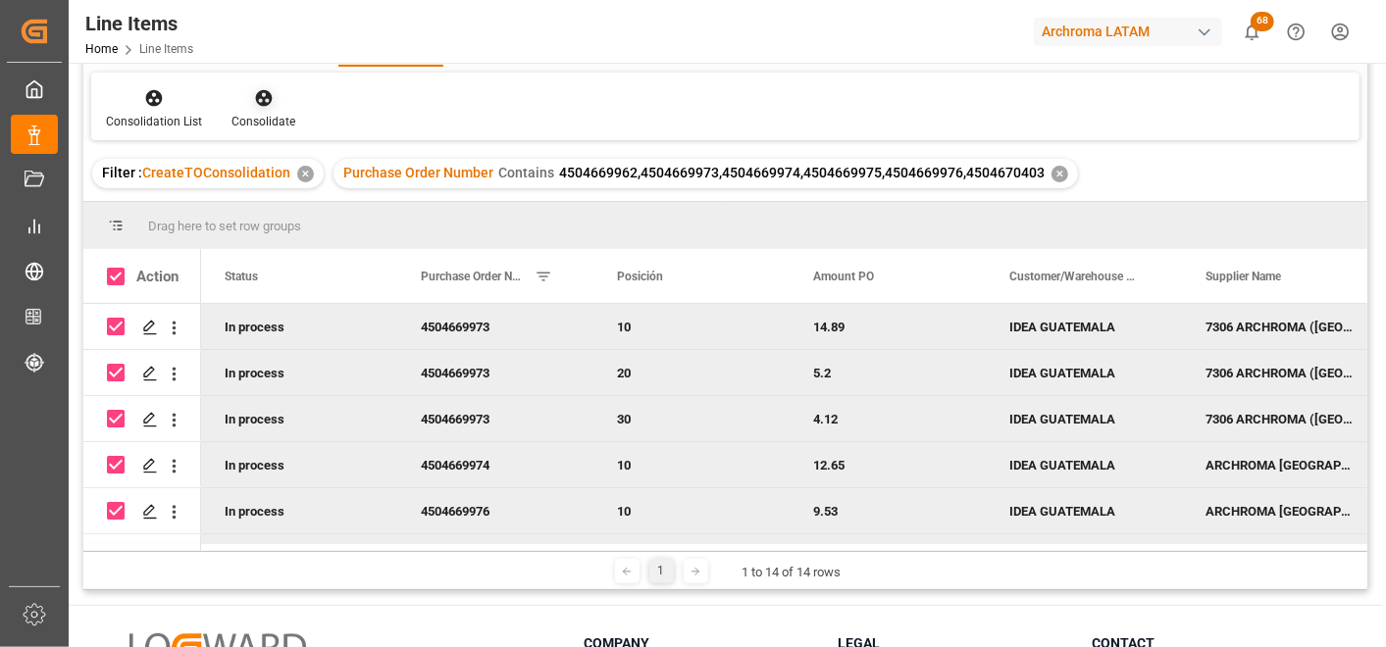
click at [267, 118] on div "Consolidate" at bounding box center [263, 122] width 64 height 18
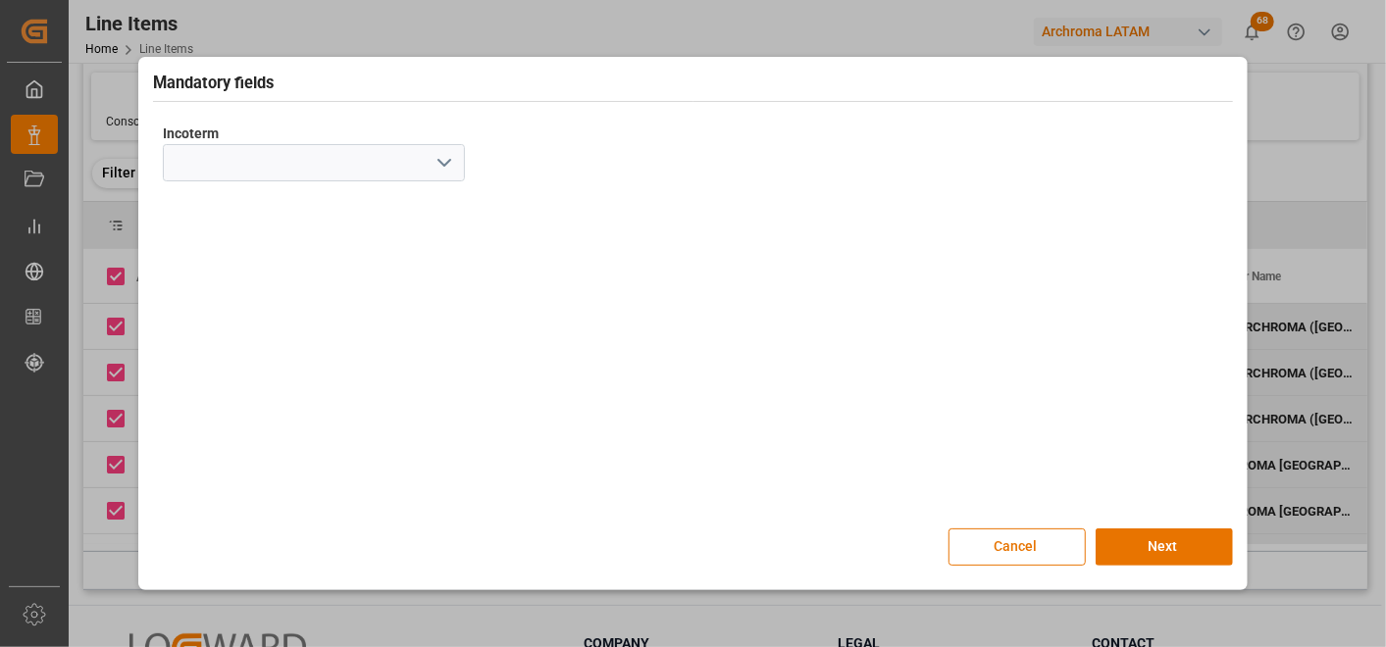
click at [433, 164] on button "open menu" at bounding box center [443, 163] width 29 height 30
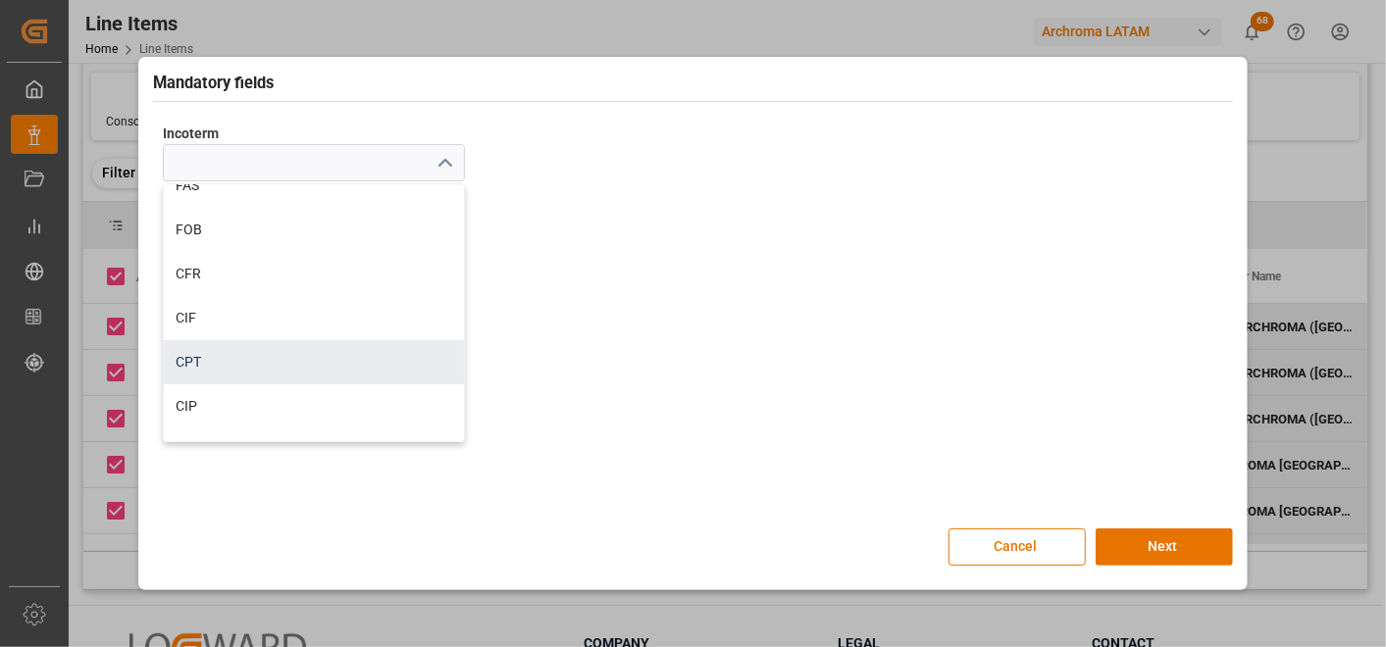
click at [325, 365] on div "CPT" at bounding box center [314, 362] width 300 height 44
type input "CPT"
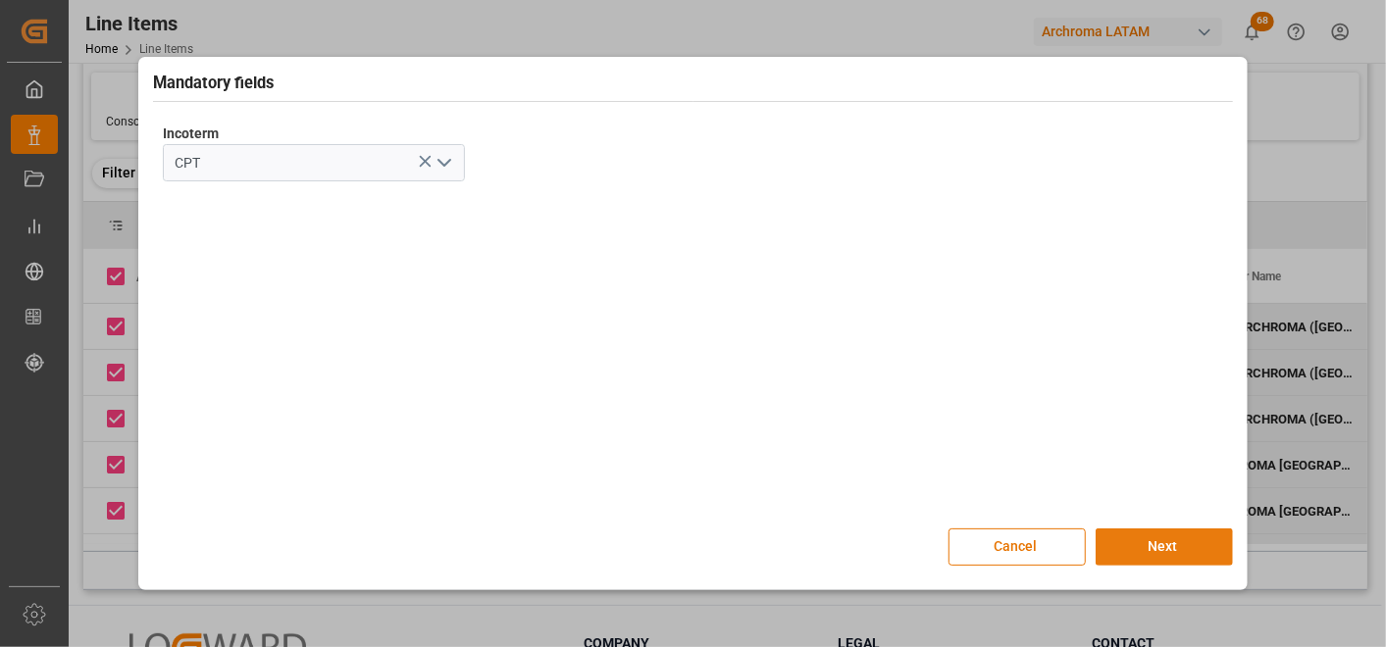
click at [1148, 547] on button "Next" at bounding box center [1164, 547] width 137 height 37
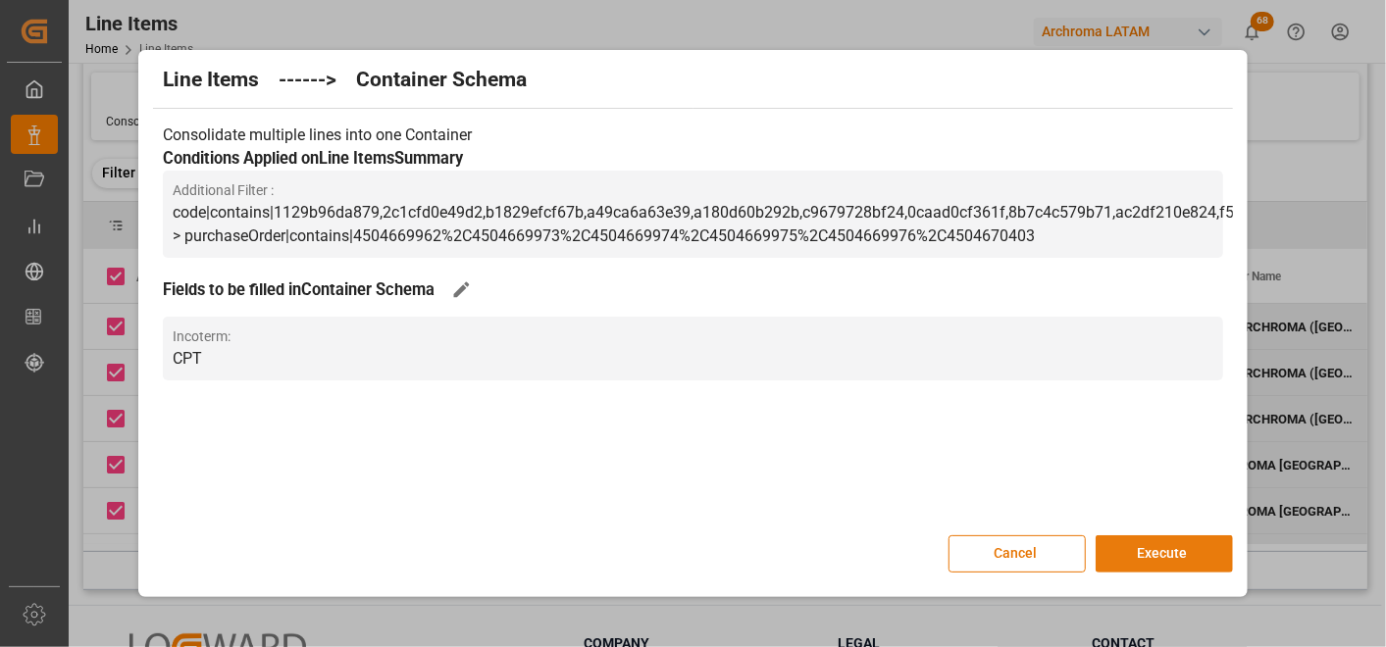
click at [1149, 547] on button "Execute" at bounding box center [1164, 554] width 137 height 37
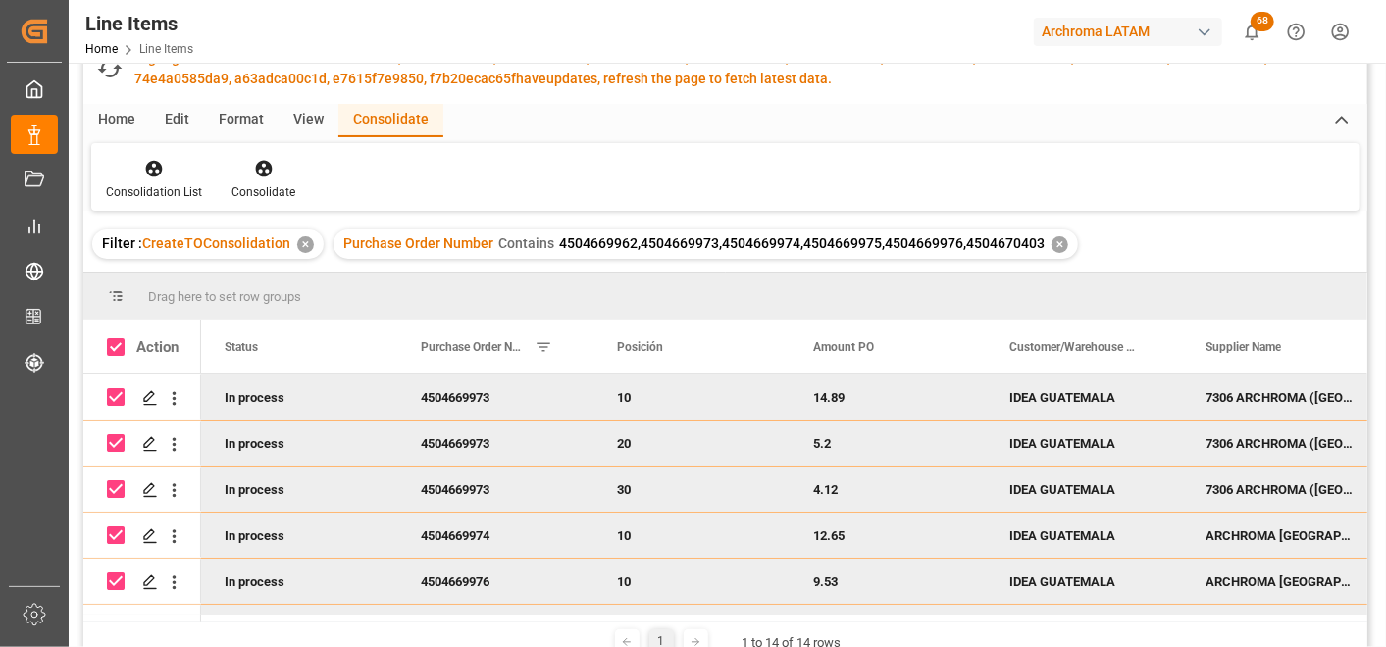
scroll to position [180, 0]
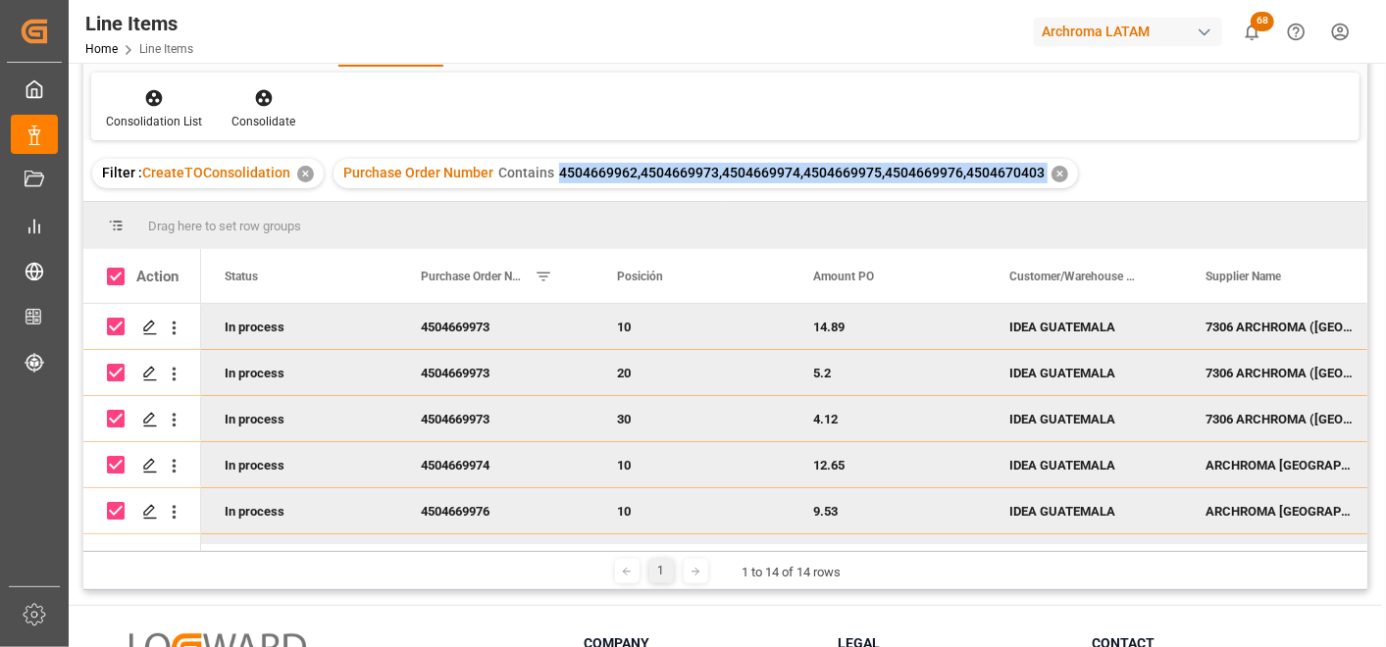
drag, startPoint x: 555, startPoint y: 171, endPoint x: 1051, endPoint y: 172, distance: 495.4
click at [1051, 172] on div "Purchase Order Number Contains 4504669962,4504669973,4504669974,4504669975,4504…" at bounding box center [706, 173] width 745 height 29
copy span "4504669962,4504669973,4504669974,4504669975,4504669976,4504670403"
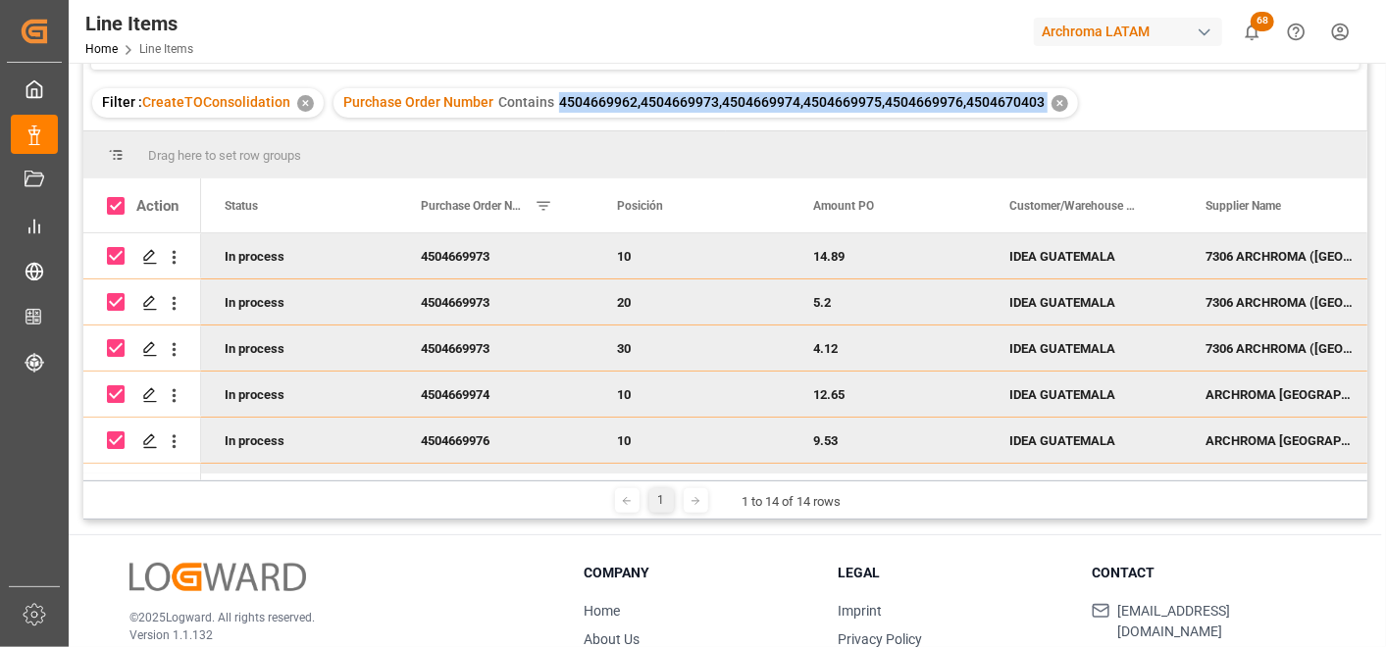
scroll to position [109, 0]
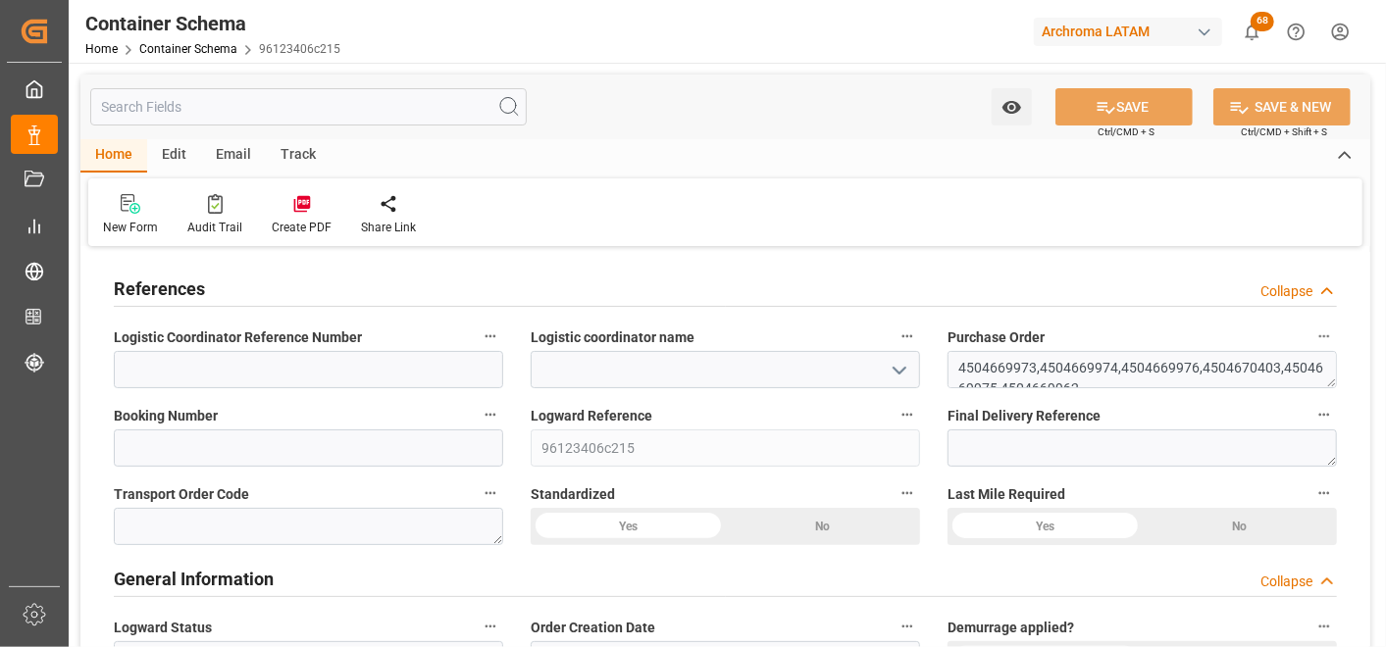
type input "0"
type input "14"
type input "91"
type input "3540"
type input "3750.81"
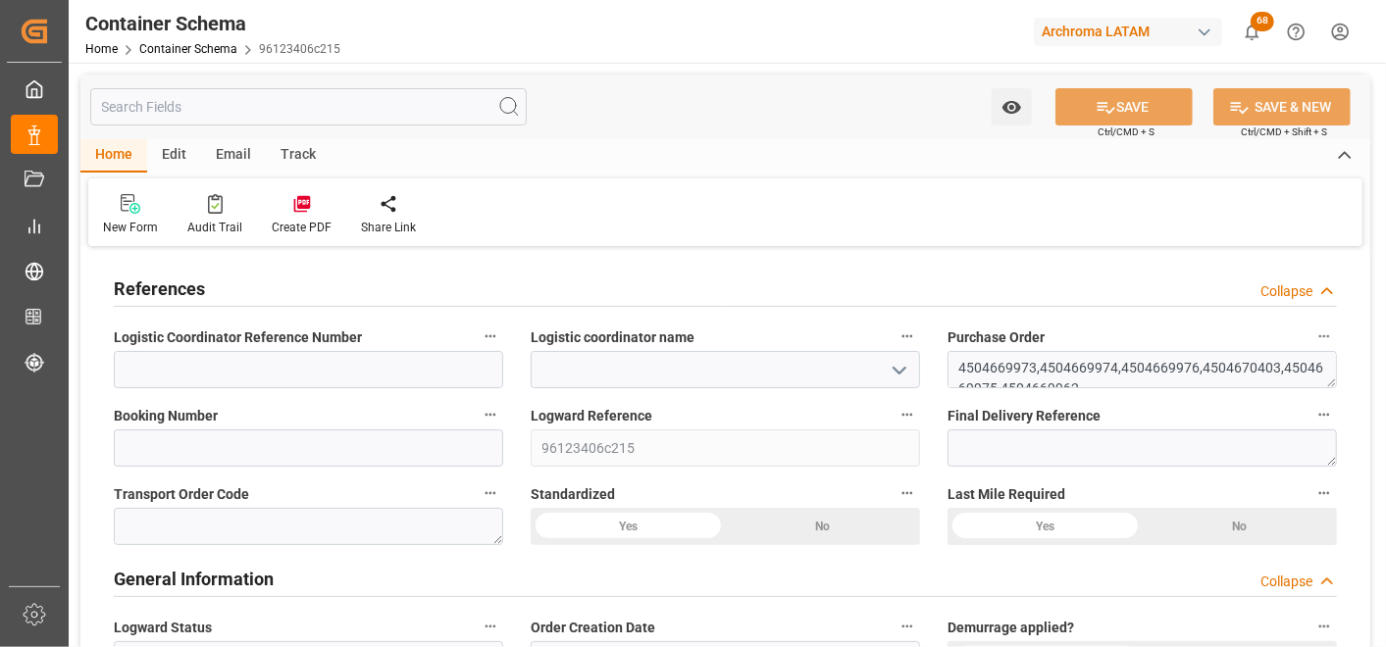
type input "0"
type input "[DATE]"
type input "[DATE] 19:05"
type input "[DATE]"
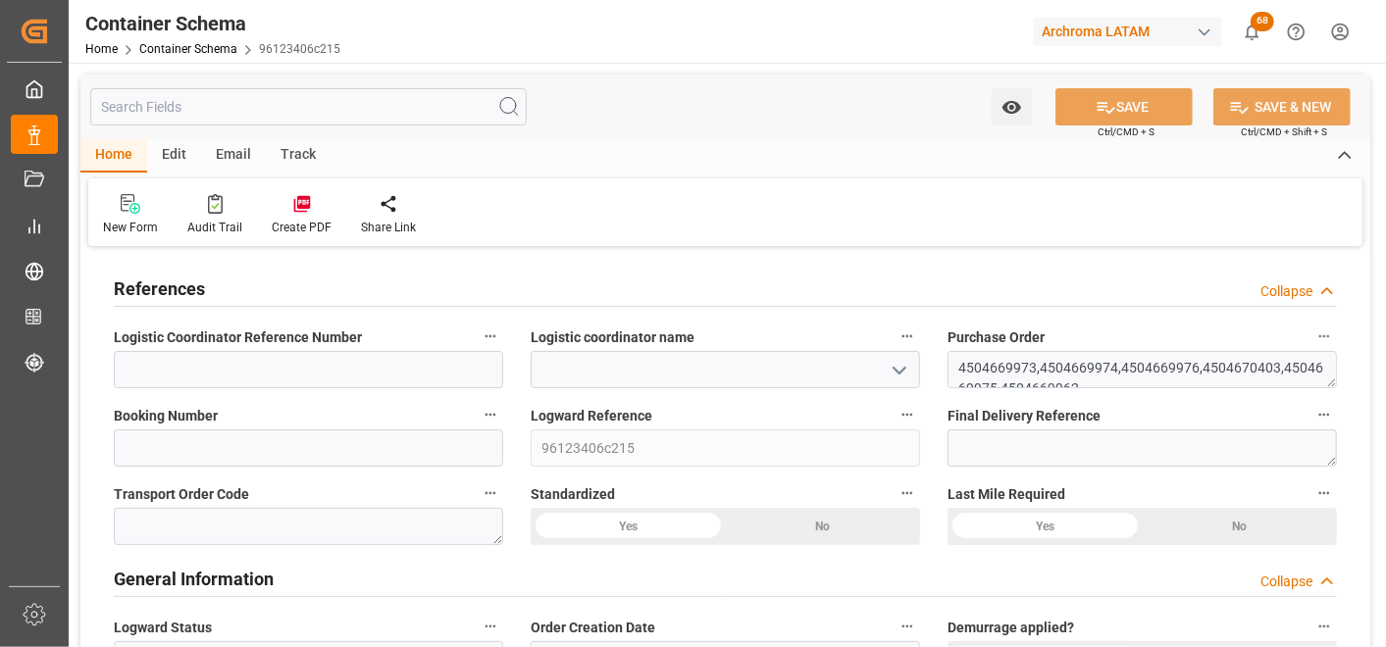
click at [902, 367] on icon "open menu" at bounding box center [900, 371] width 24 height 24
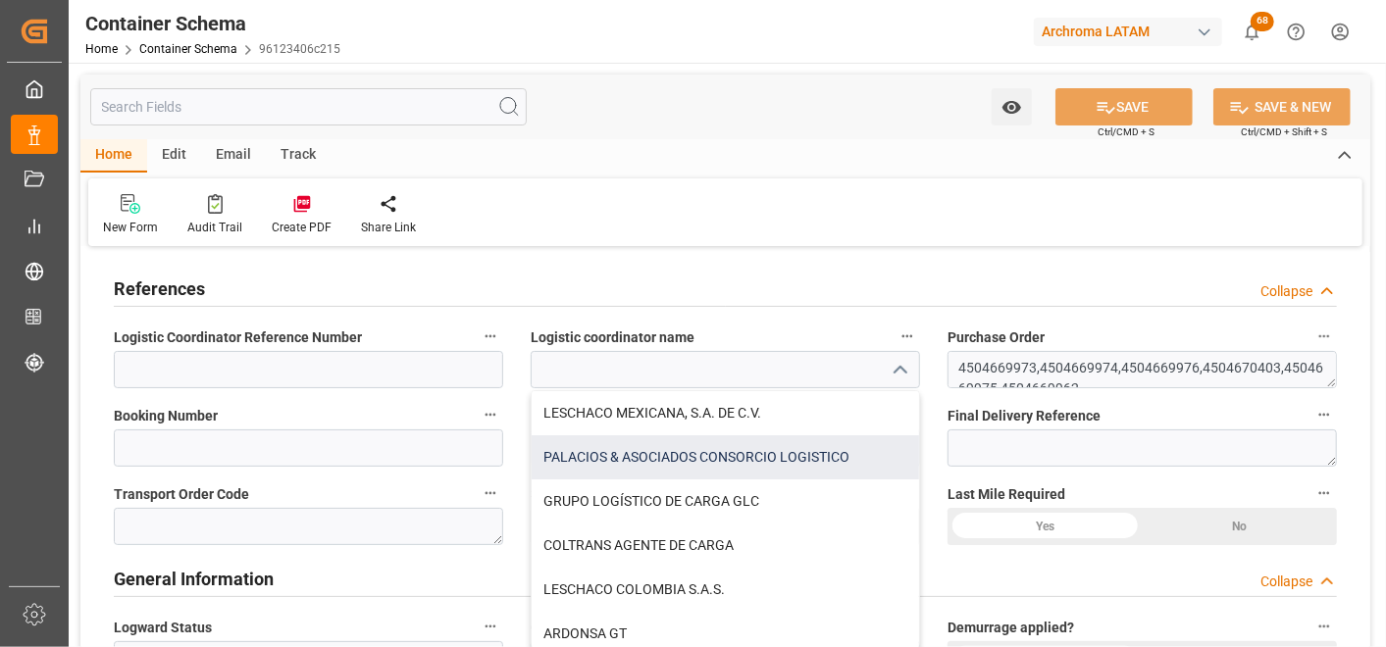
scroll to position [7, 0]
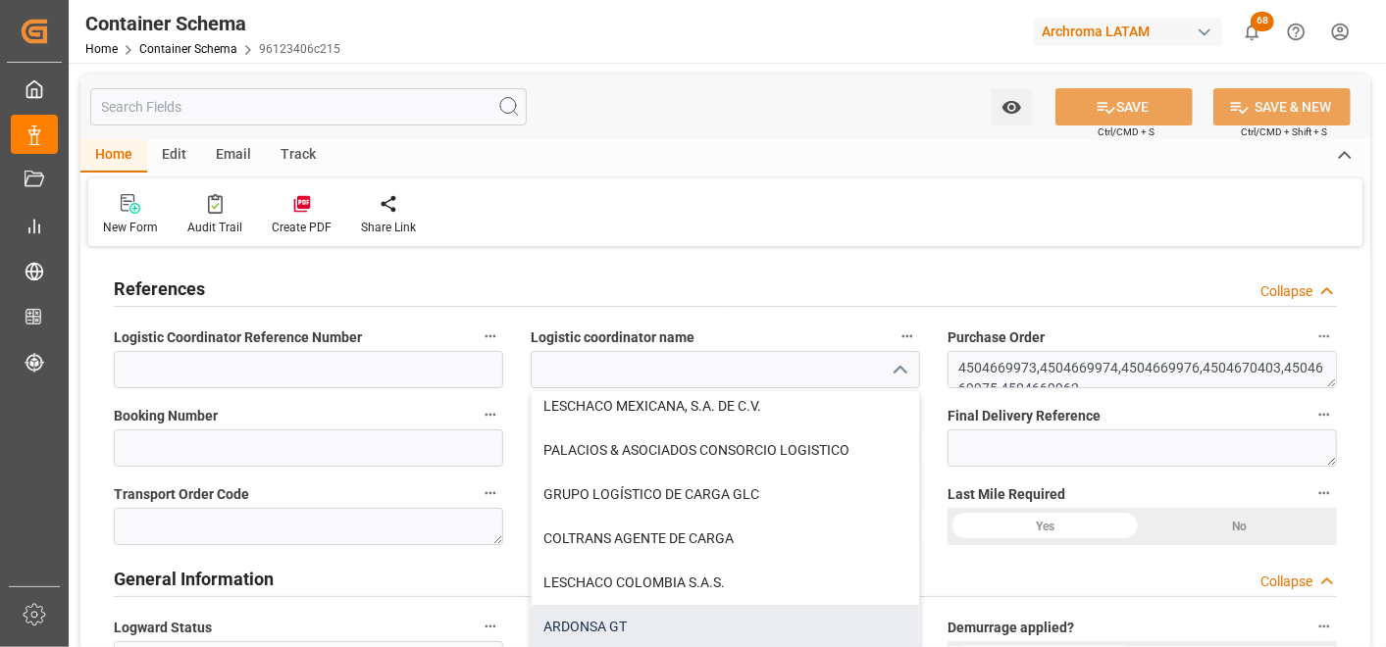
click at [714, 616] on div "ARDONSA GT" at bounding box center [725, 627] width 387 height 44
type input "ARDONSA GT"
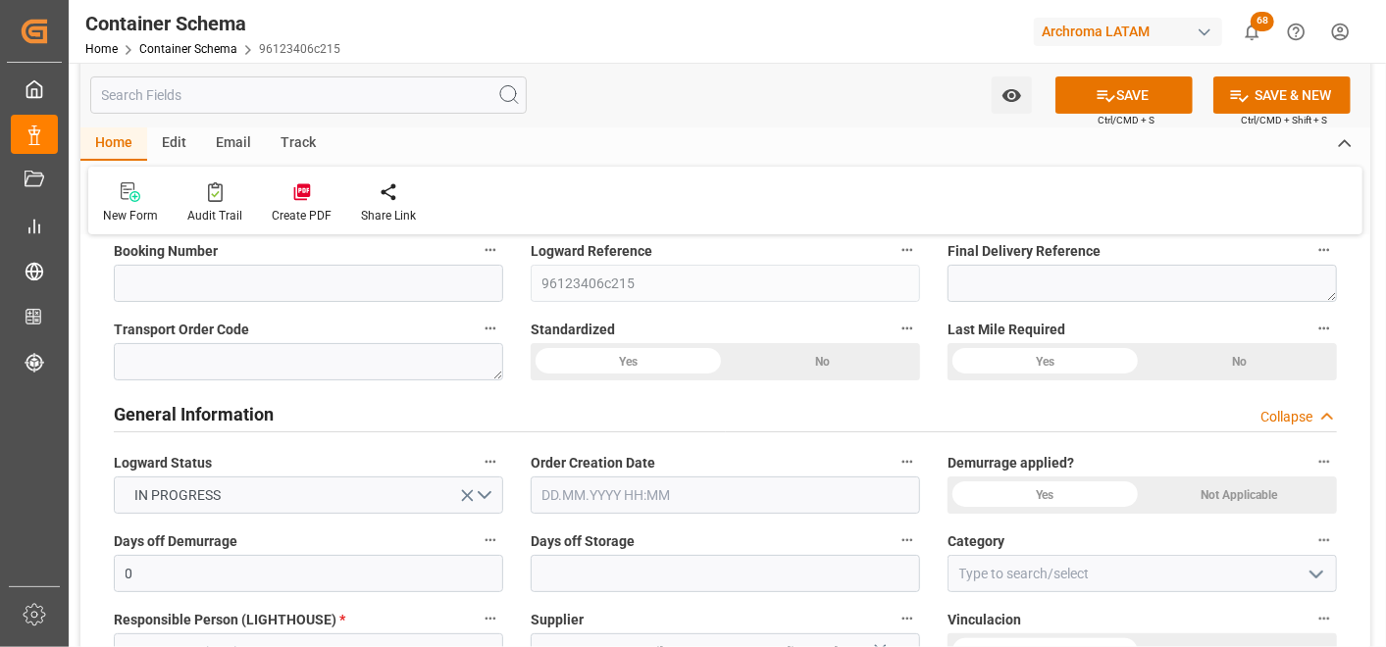
scroll to position [218, 0]
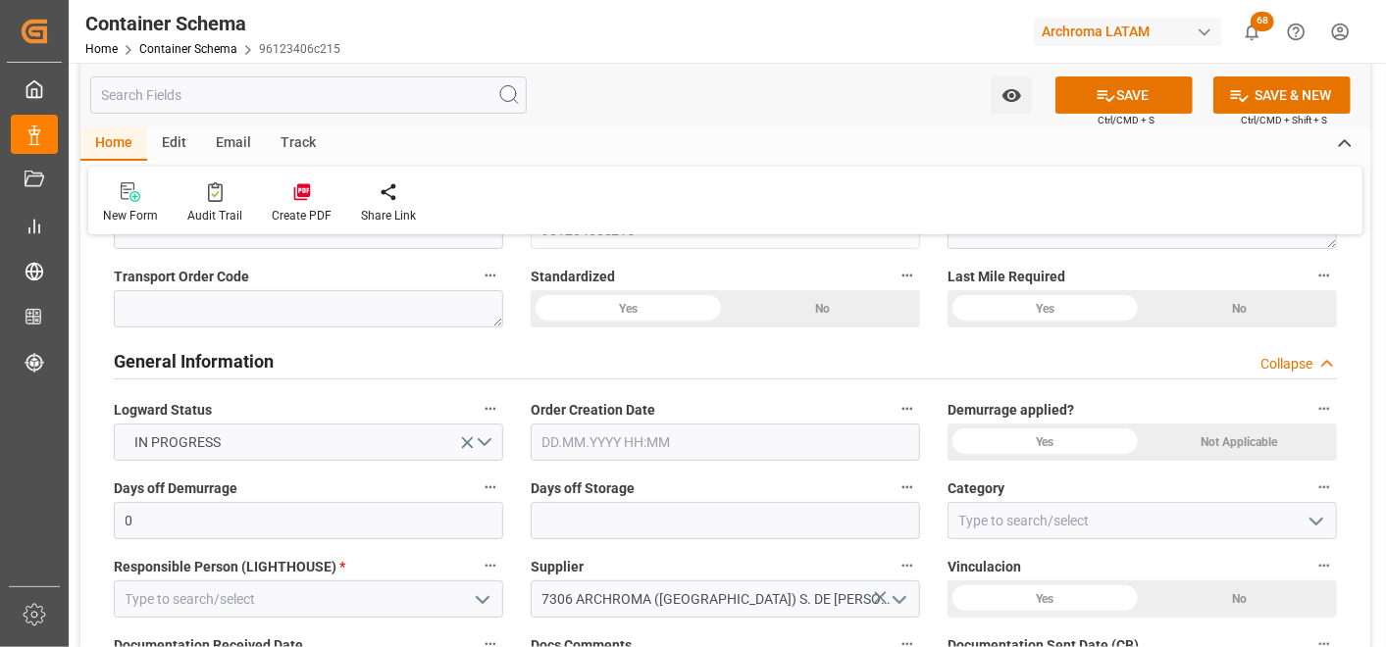
click at [618, 439] on input "text" at bounding box center [725, 442] width 389 height 37
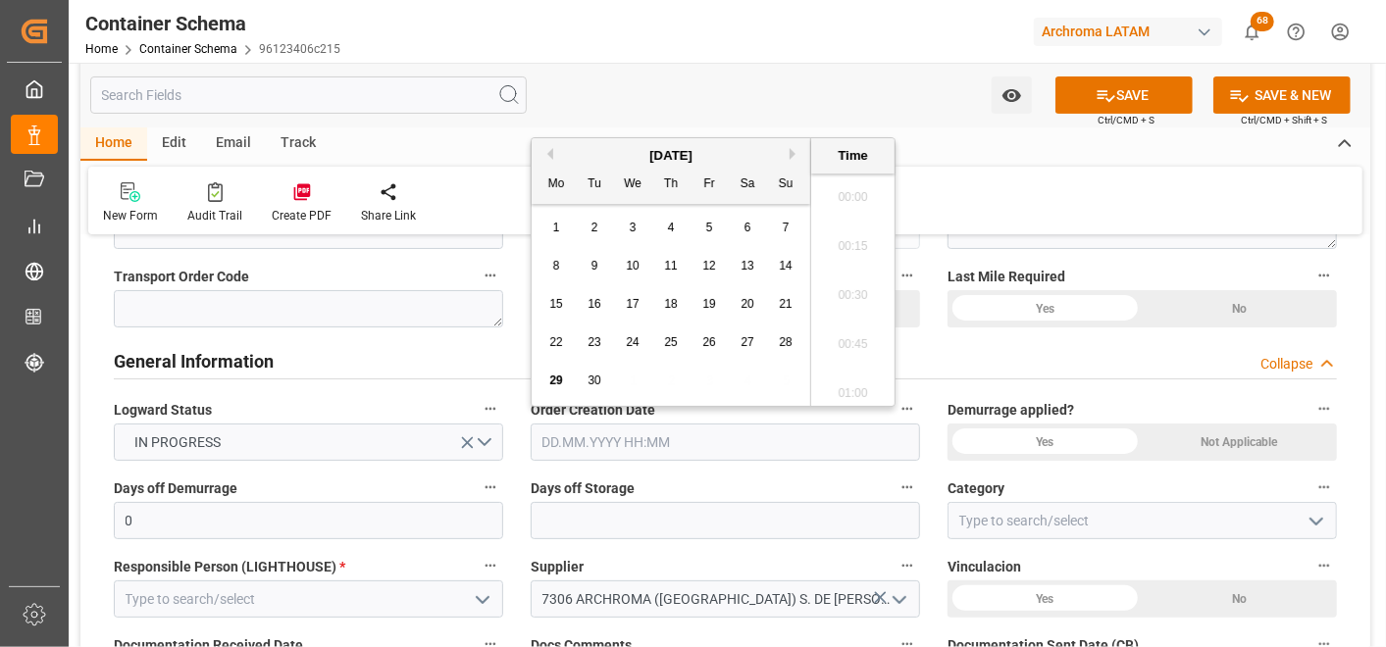
scroll to position [2654, 0]
click at [547, 381] on div "29" at bounding box center [556, 382] width 25 height 24
type input "[DATE] 00:00"
click at [1317, 514] on icon "open menu" at bounding box center [1317, 522] width 24 height 24
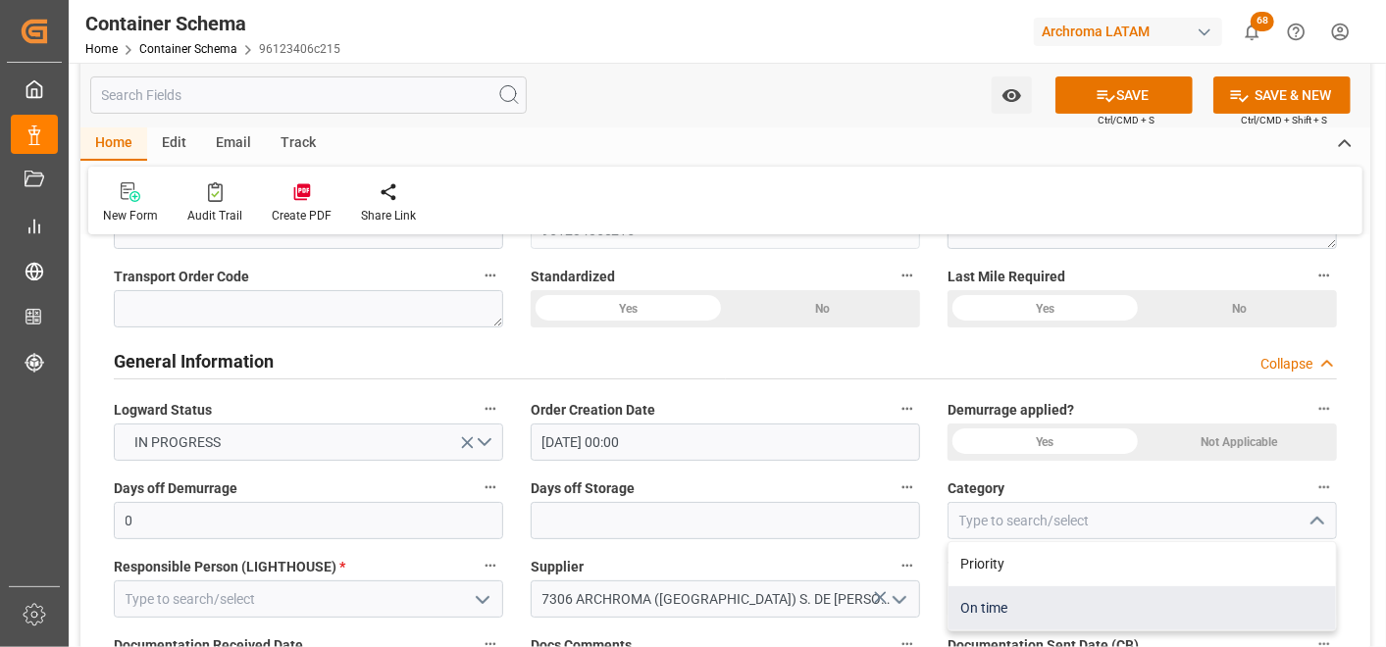
click at [1112, 587] on div "On time" at bounding box center [1142, 609] width 387 height 44
type input "On time"
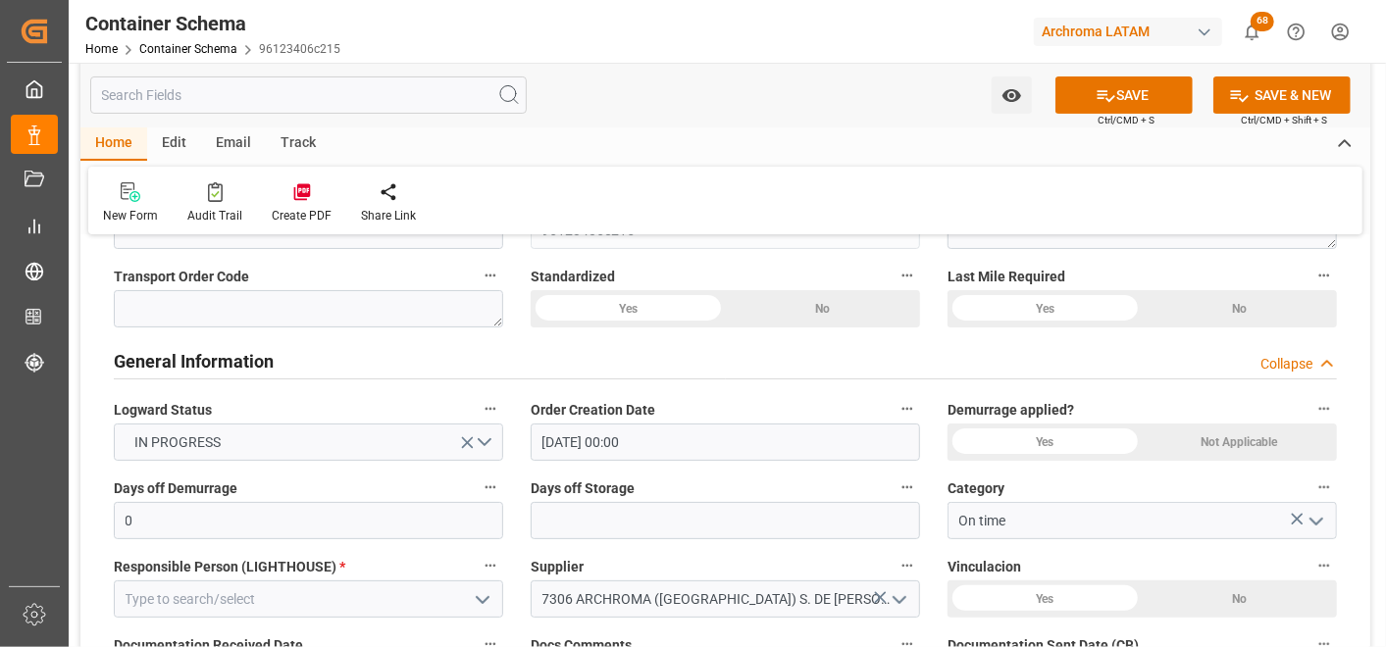
click at [479, 603] on icon "open menu" at bounding box center [483, 601] width 24 height 24
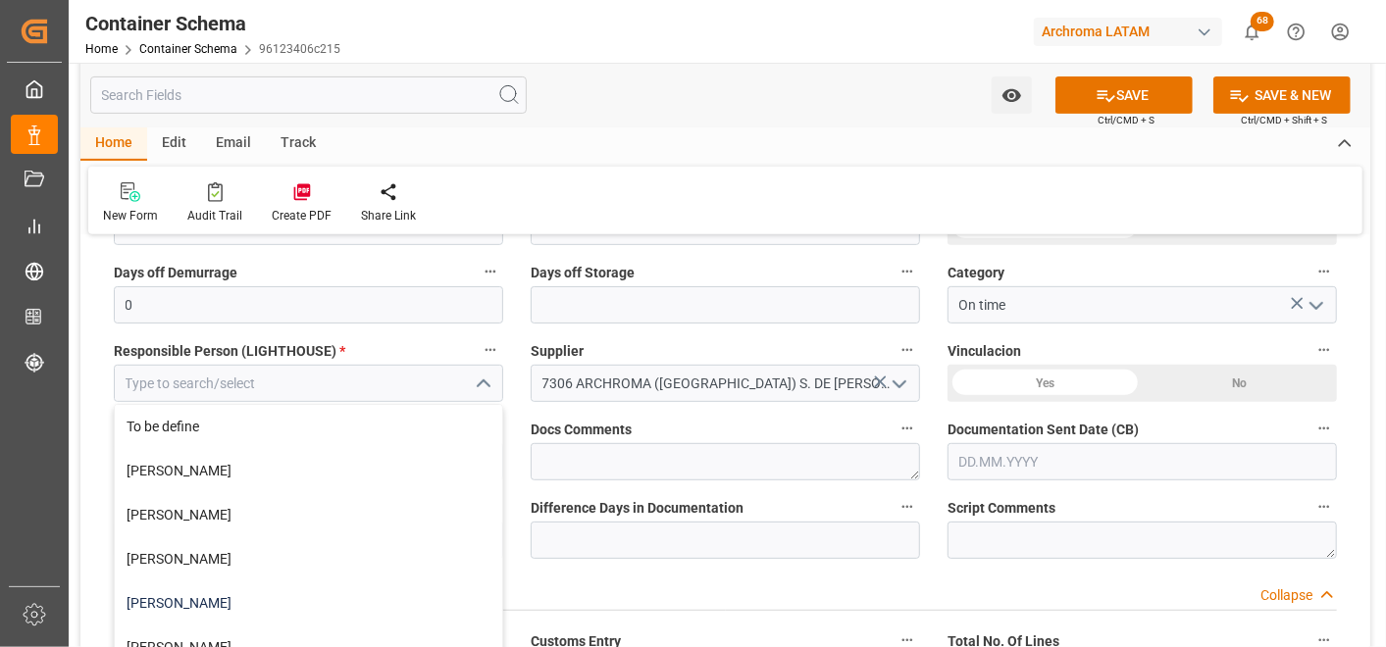
scroll to position [436, 0]
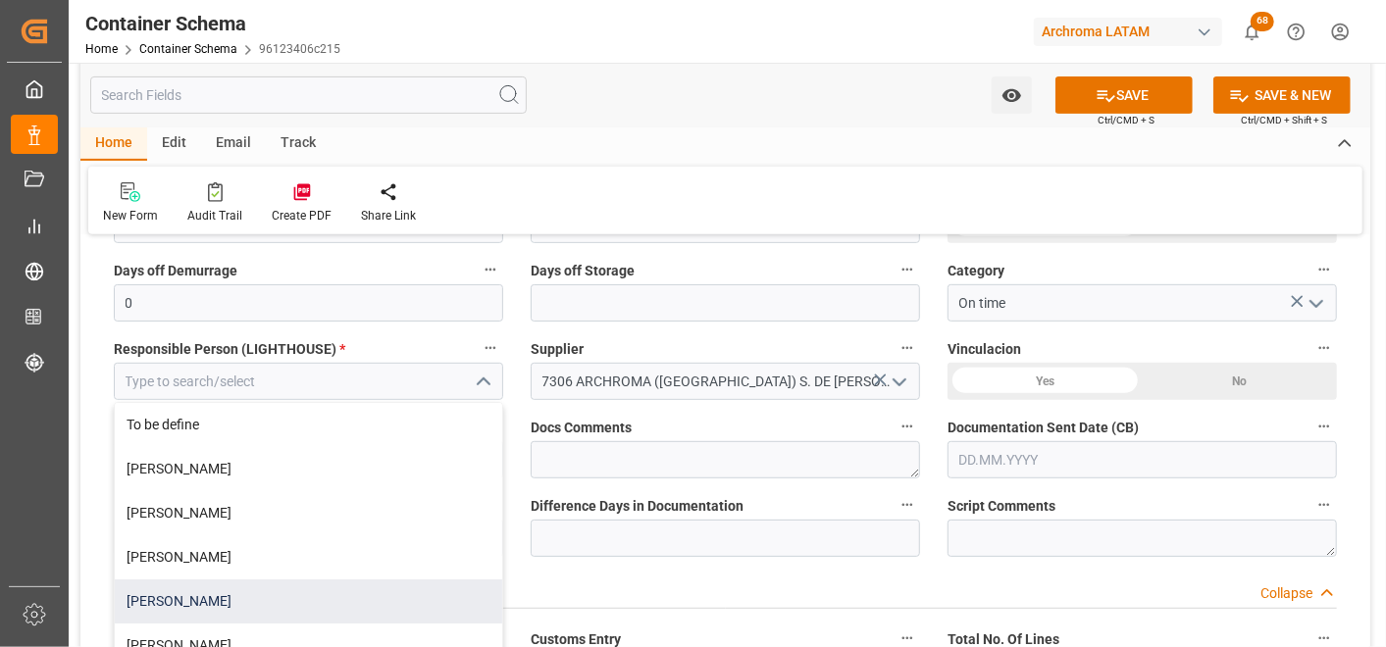
click at [302, 594] on div "[PERSON_NAME]" at bounding box center [308, 602] width 387 height 44
type input "[PERSON_NAME]"
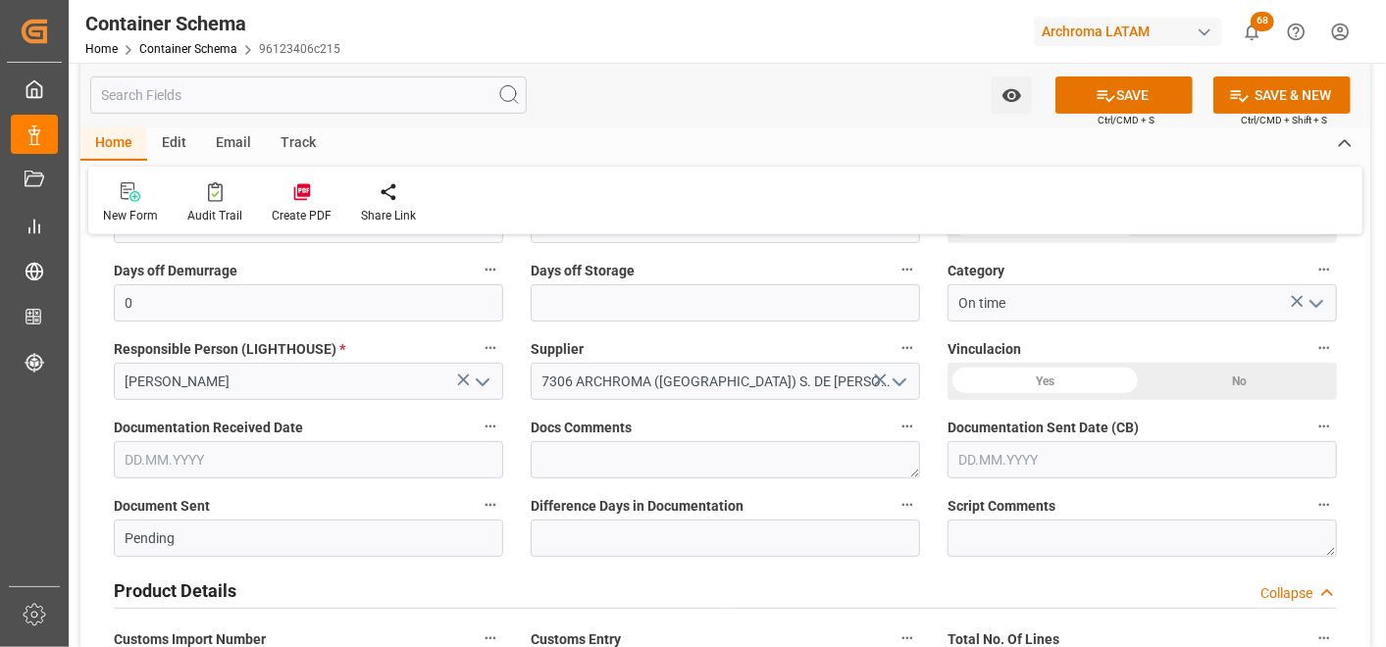
click at [356, 461] on input "text" at bounding box center [308, 459] width 389 height 37
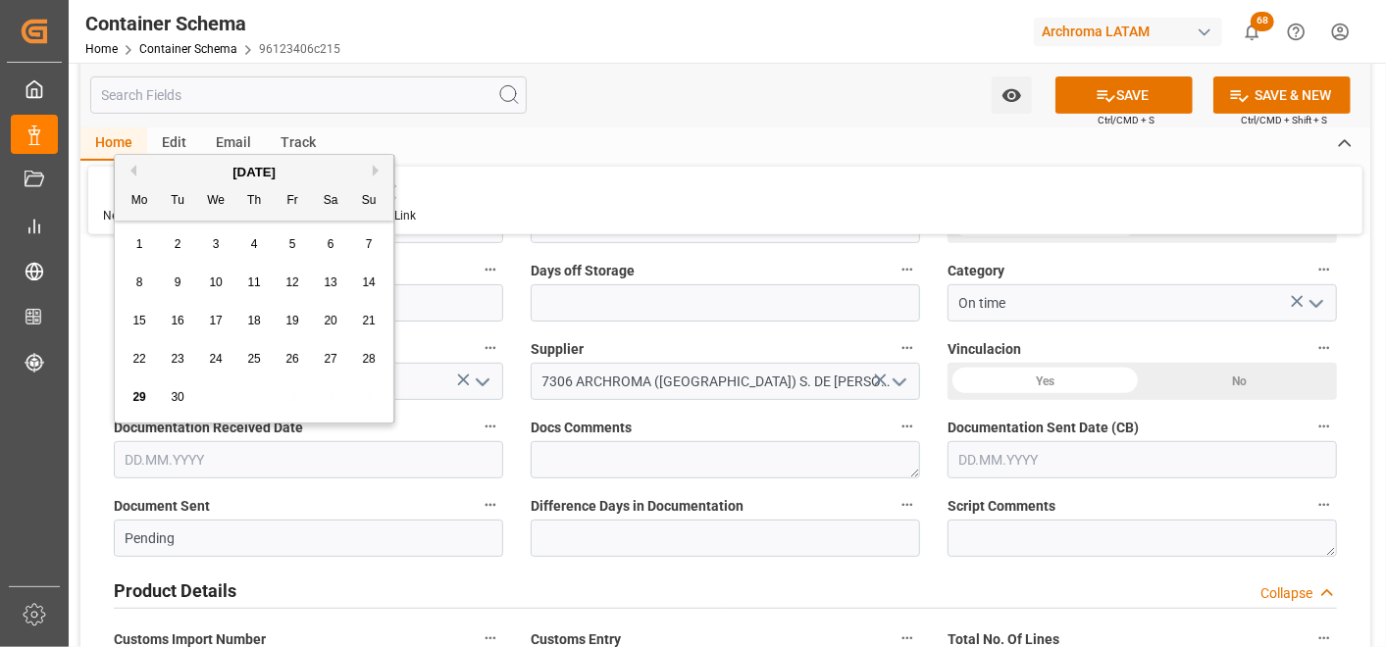
click at [131, 386] on div "29 30 1 2 3 4 5" at bounding box center [255, 398] width 268 height 38
click at [137, 394] on span "29" at bounding box center [138, 397] width 13 height 14
type input "29.09.2025"
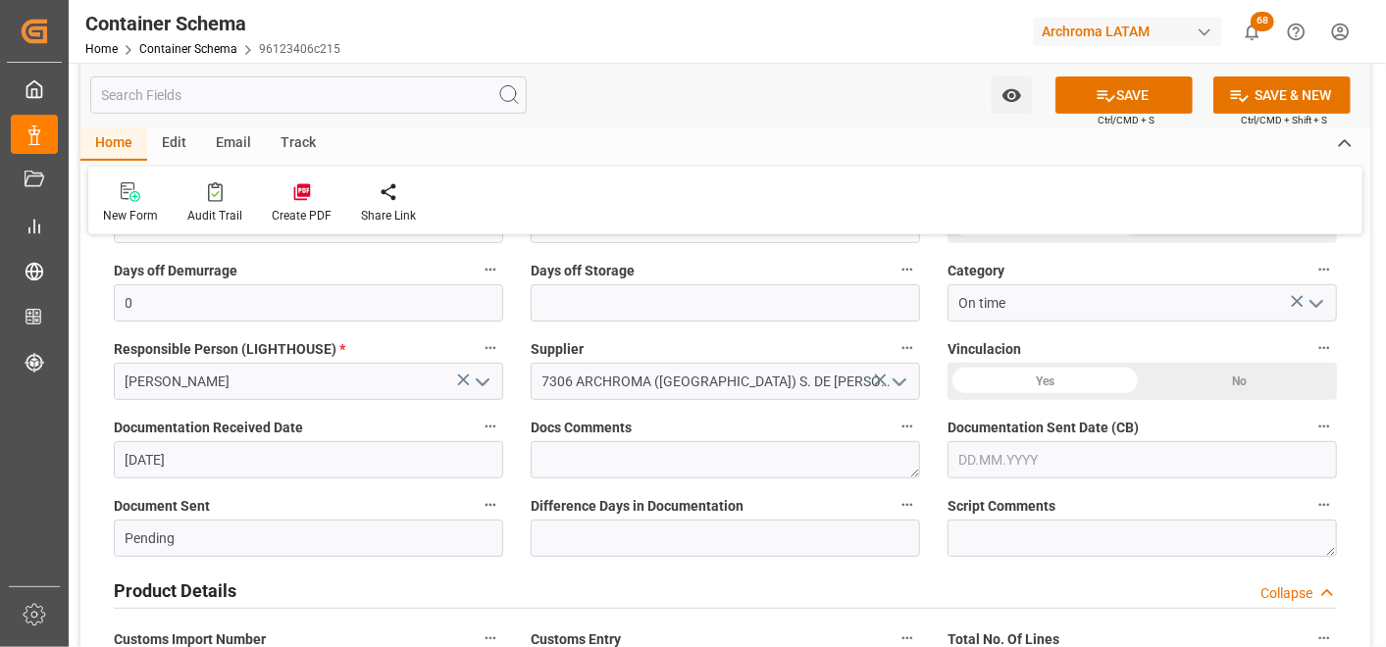
click at [987, 452] on input "text" at bounding box center [1142, 459] width 389 height 37
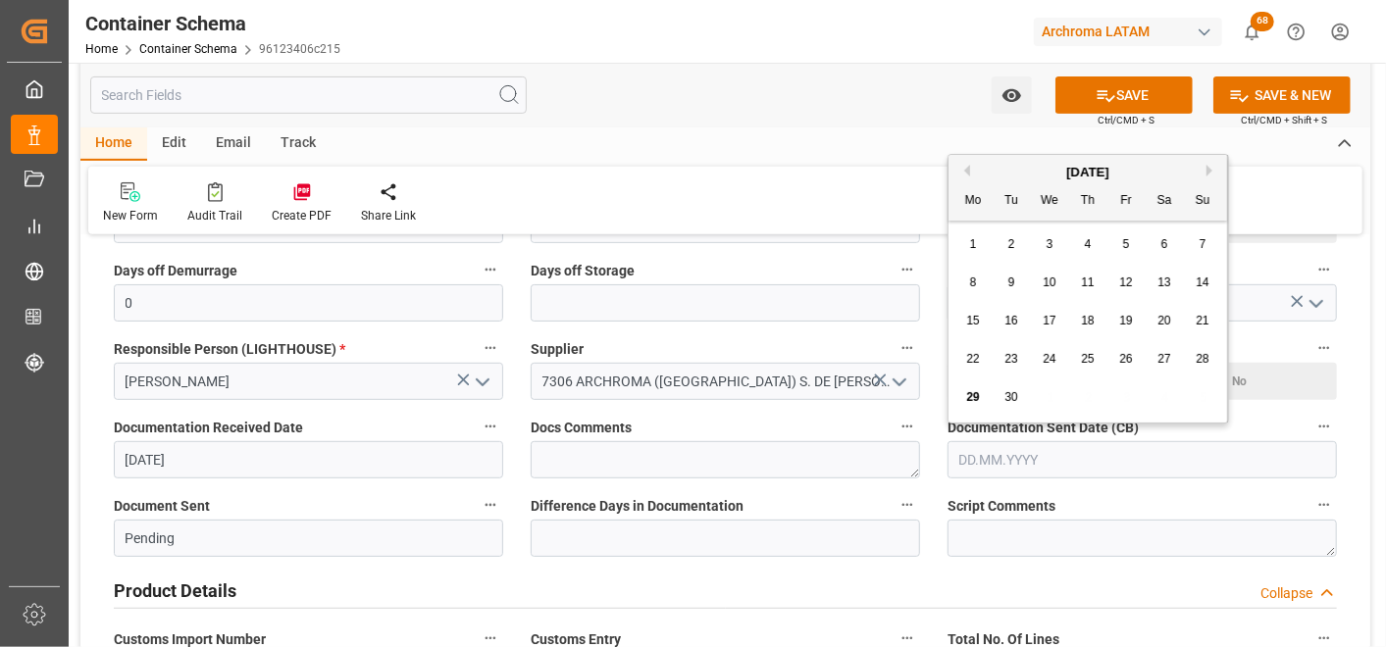
click at [966, 399] on span "29" at bounding box center [972, 397] width 13 height 14
type input "29.09.2025"
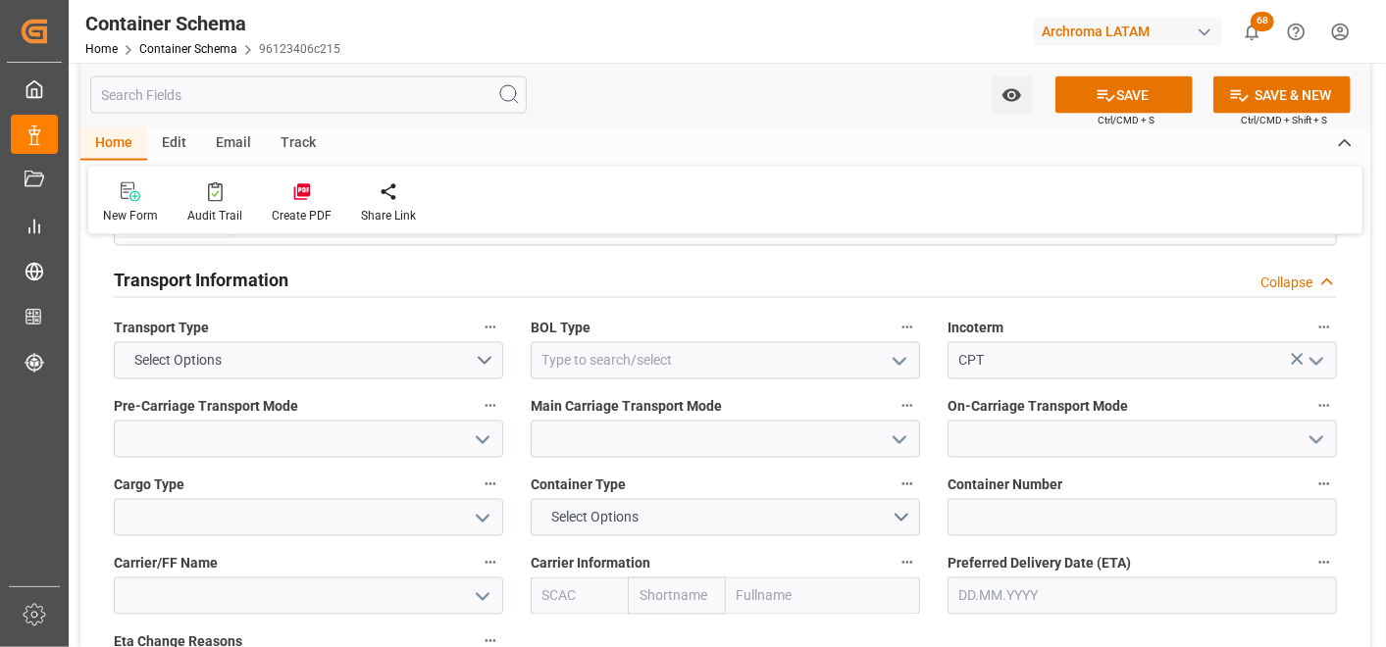
scroll to position [1852, 0]
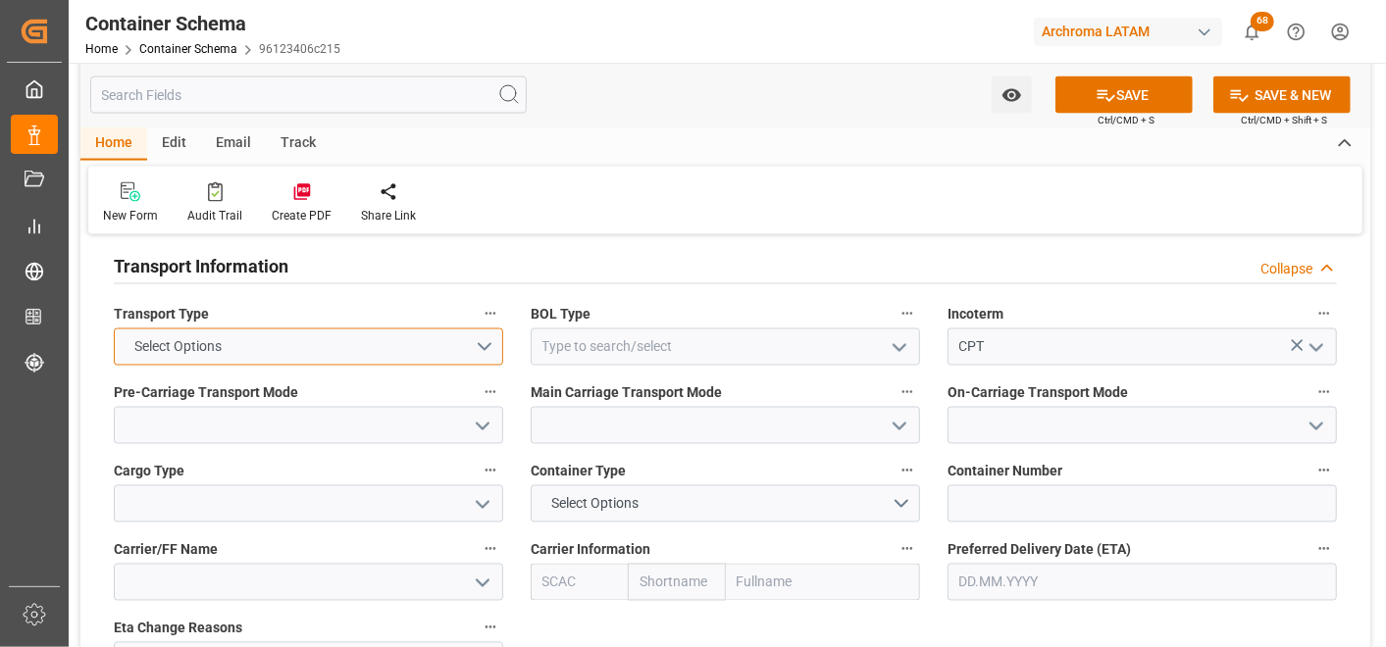
click at [474, 341] on button "Select Options" at bounding box center [308, 347] width 389 height 37
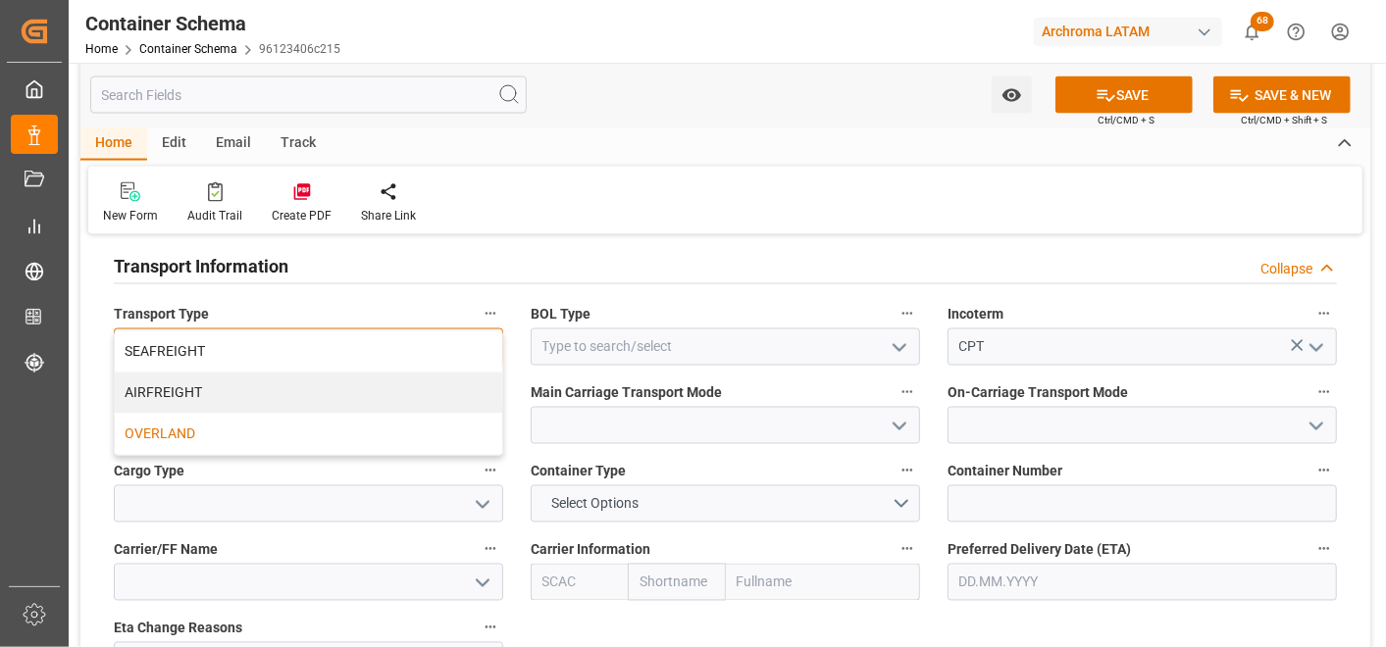
click at [405, 427] on div "OVERLAND" at bounding box center [308, 434] width 387 height 41
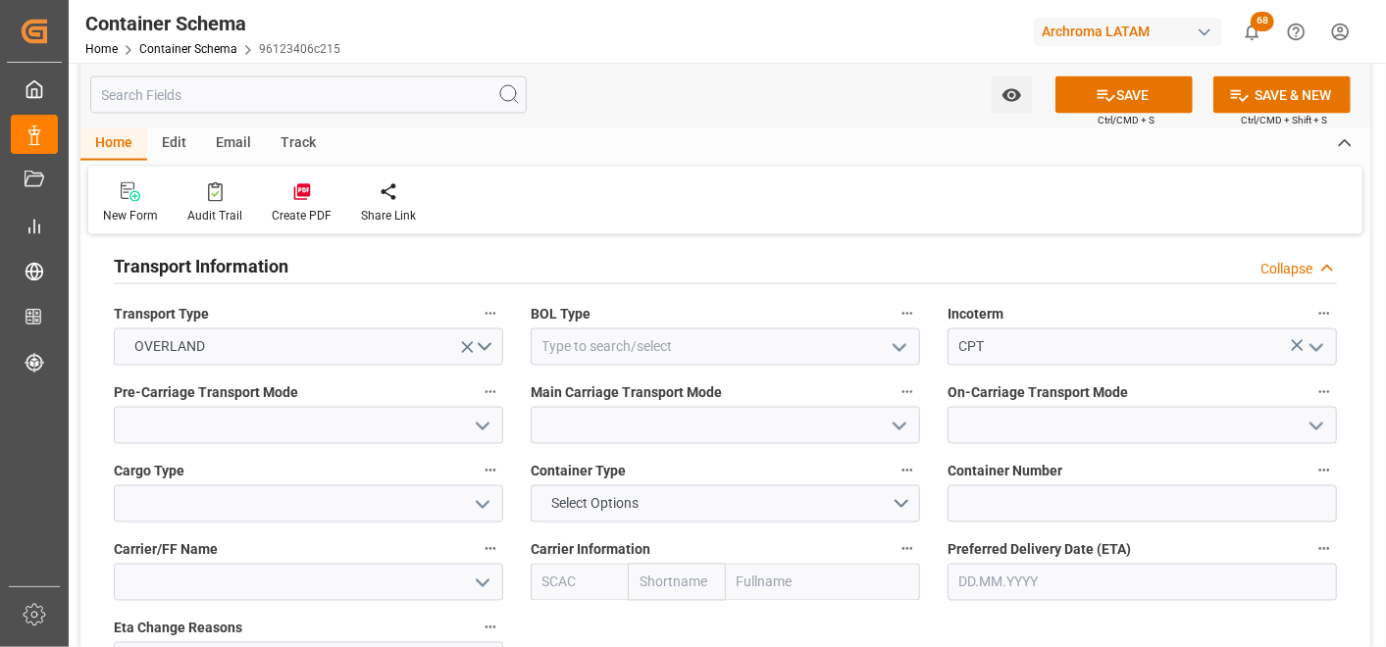
click at [472, 430] on icon "open menu" at bounding box center [483, 427] width 24 height 24
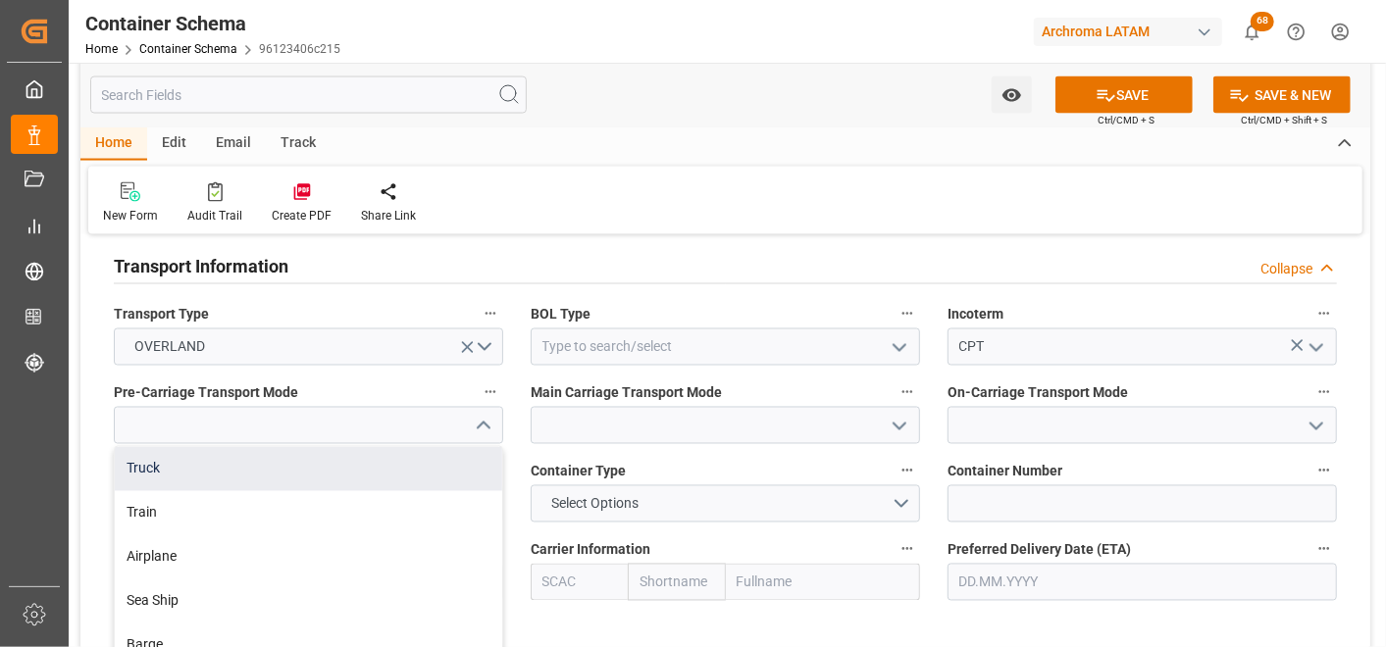
click at [459, 456] on div "Truck" at bounding box center [308, 469] width 387 height 44
type input "Truck"
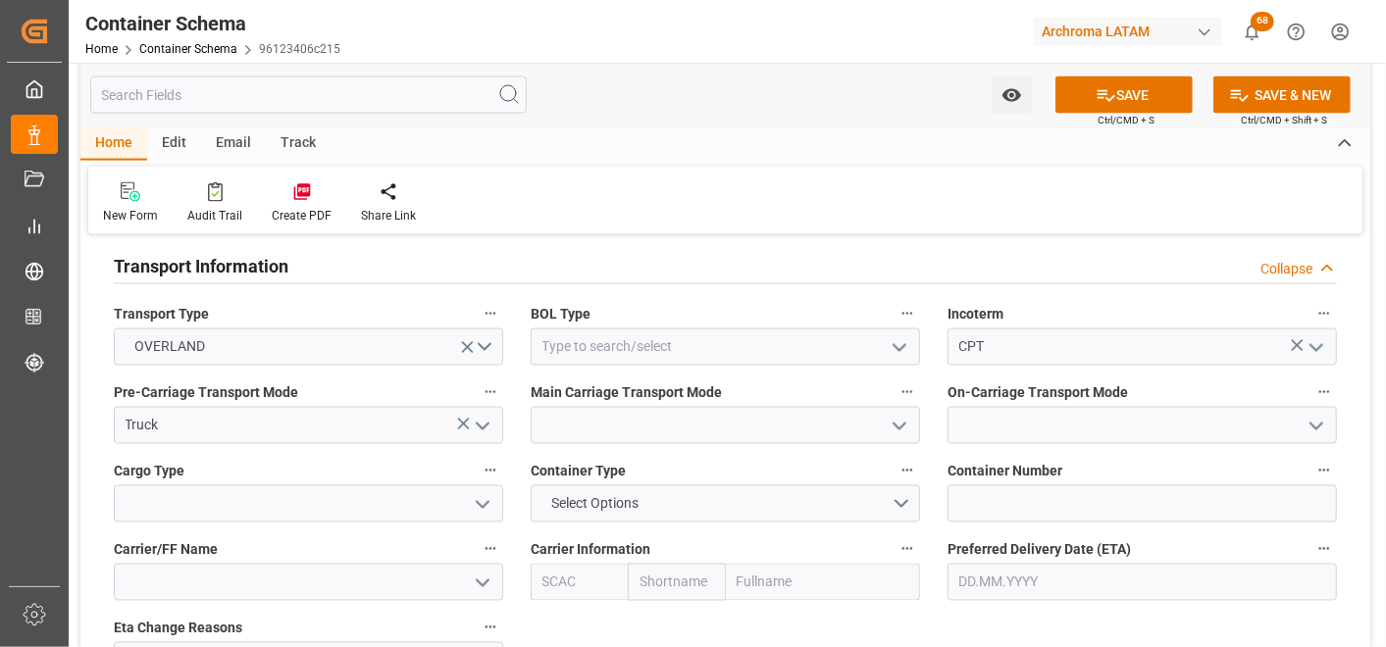
click at [902, 438] on button "open menu" at bounding box center [898, 426] width 29 height 30
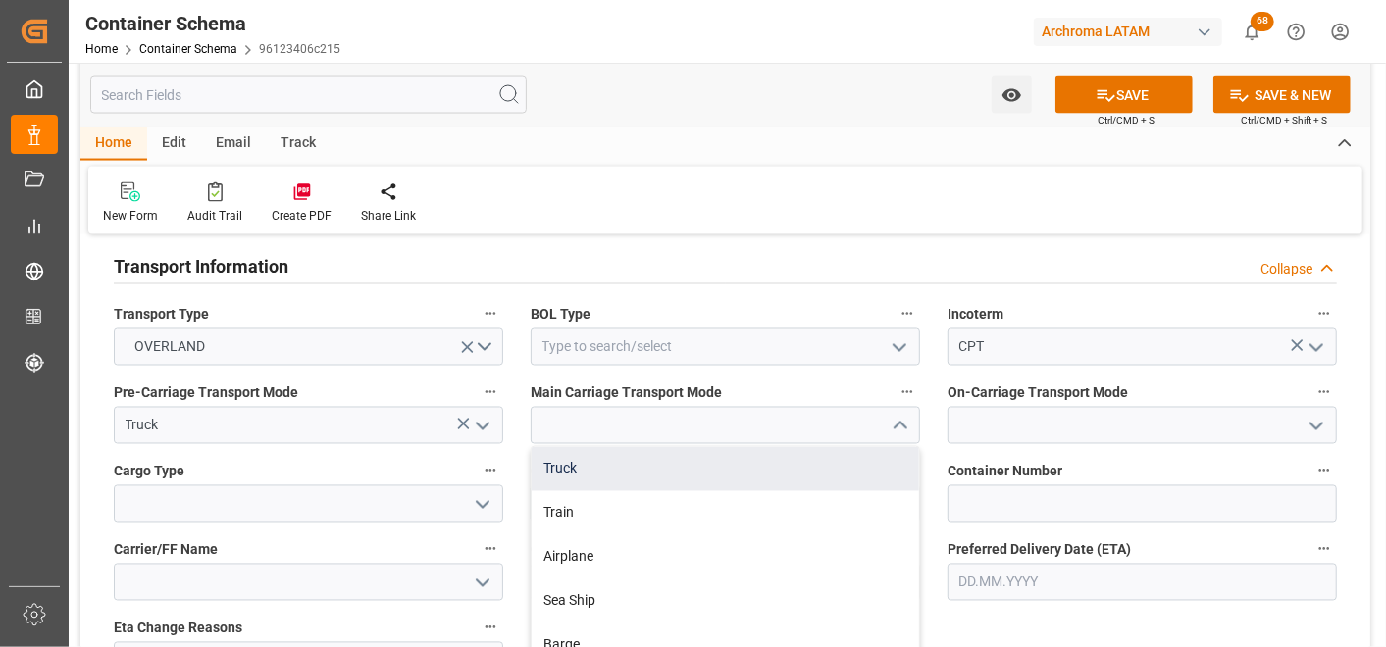
drag, startPoint x: 858, startPoint y: 488, endPoint x: 880, endPoint y: 486, distance: 21.8
click at [858, 490] on div "Truck Train Airplane Sea Ship Barge" at bounding box center [725, 557] width 387 height 221
click at [806, 477] on div "Truck" at bounding box center [725, 469] width 387 height 44
type input "Truck"
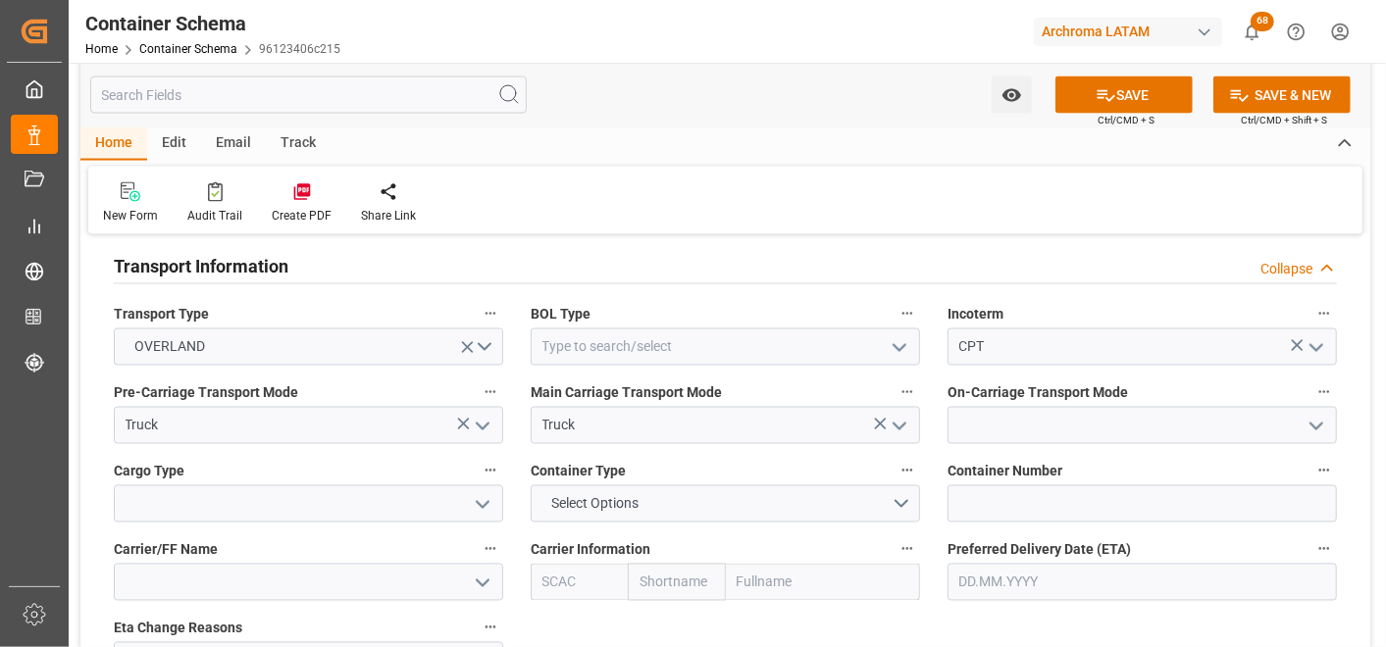
click at [1309, 428] on icon "open menu" at bounding box center [1317, 427] width 24 height 24
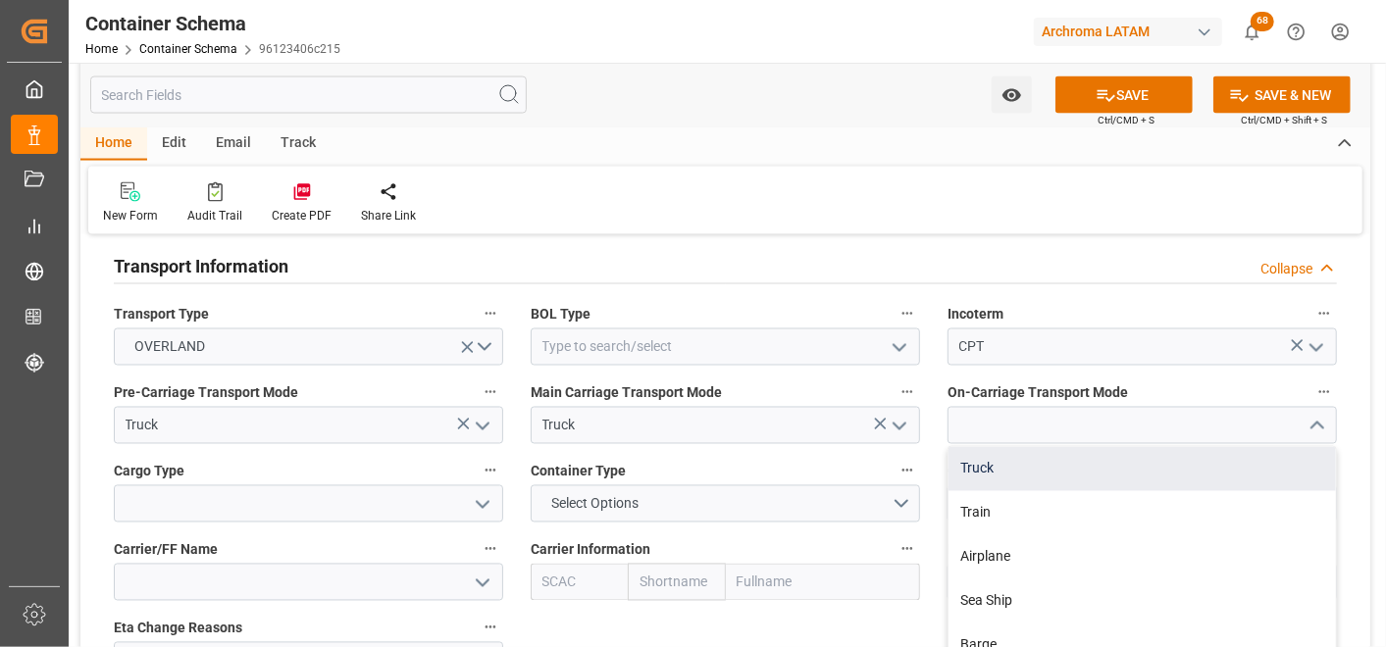
click at [1222, 467] on div "Truck" at bounding box center [1142, 469] width 387 height 44
type input "Truck"
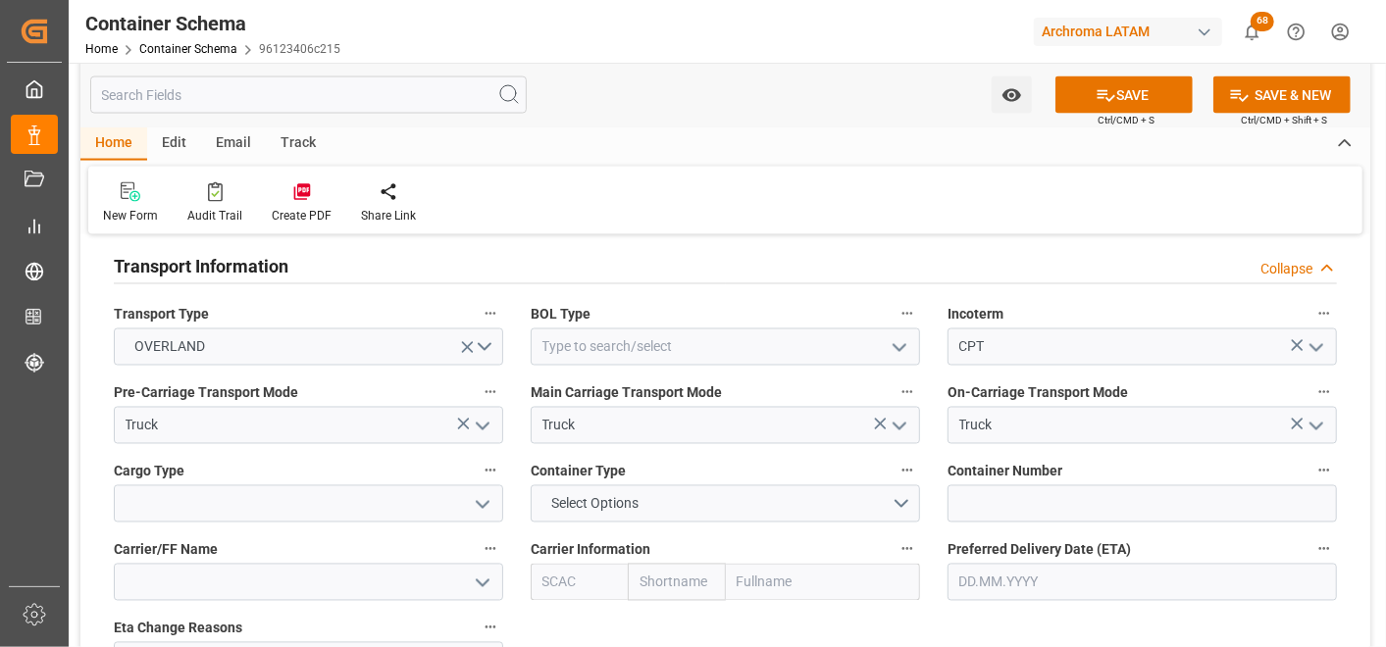
click at [485, 513] on icon "open menu" at bounding box center [483, 505] width 24 height 24
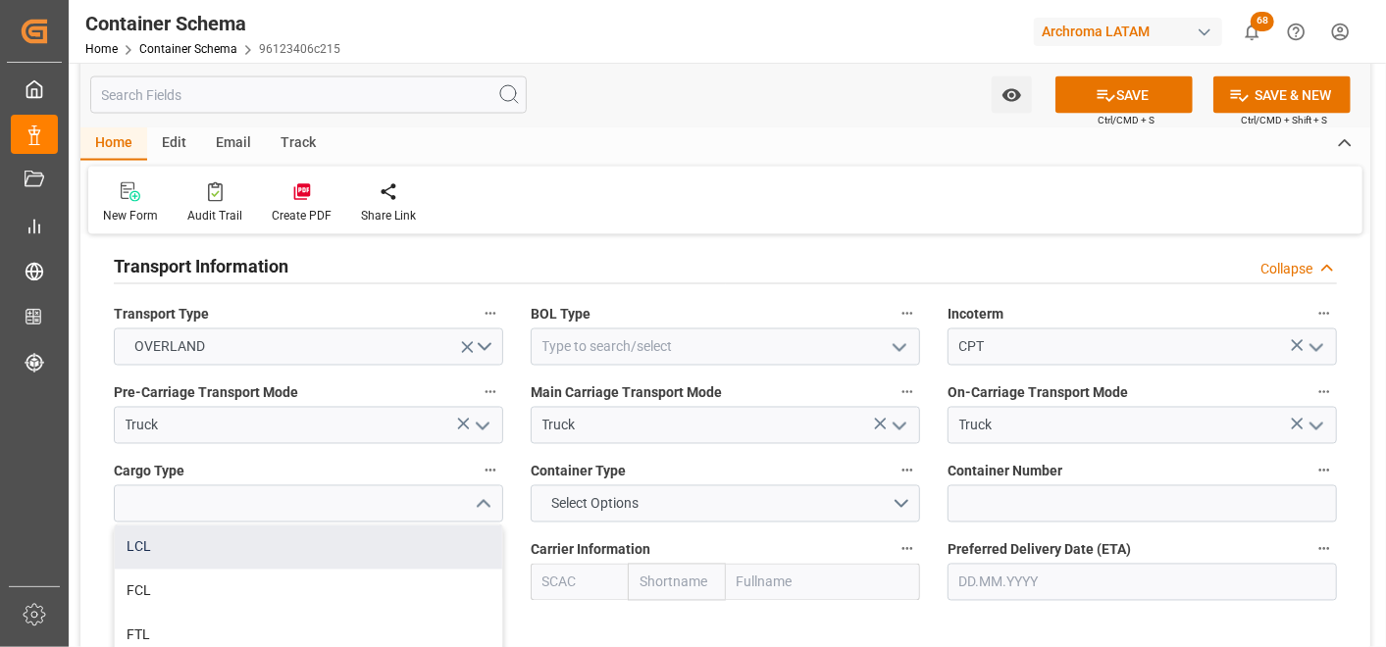
scroll to position [1962, 0]
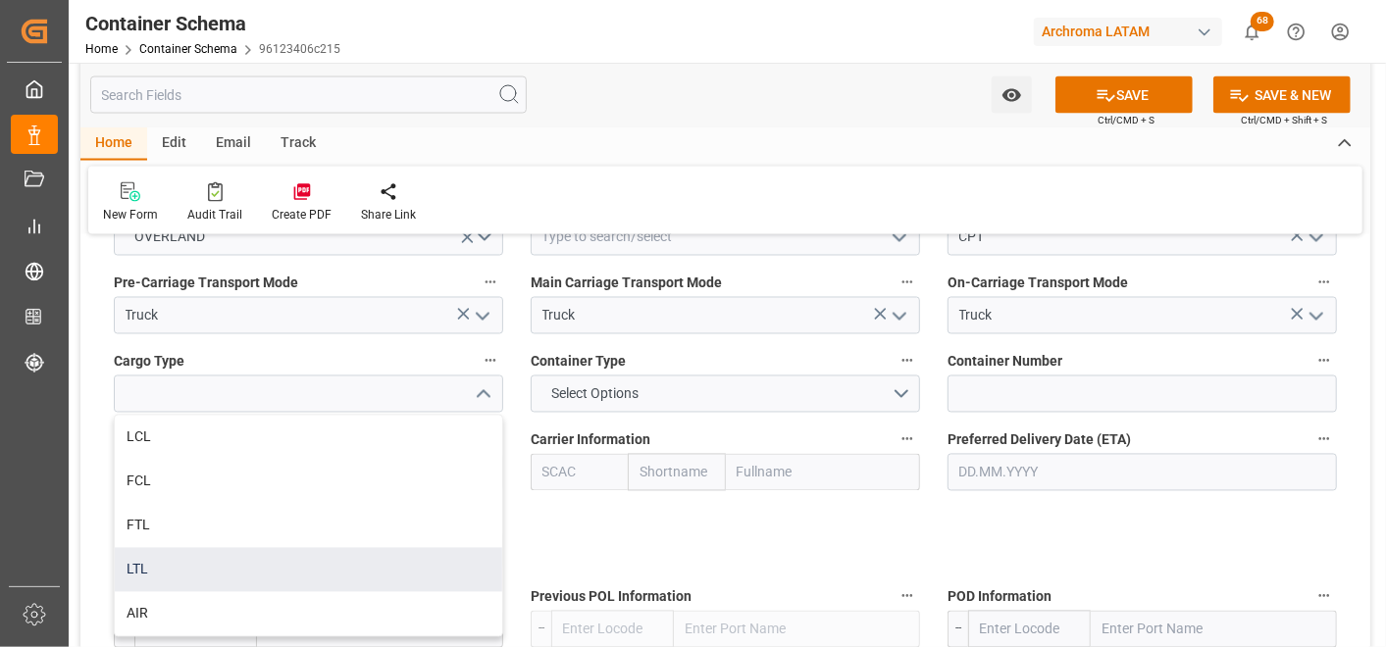
click at [385, 579] on div "LTL" at bounding box center [308, 570] width 387 height 44
type input "LTL"
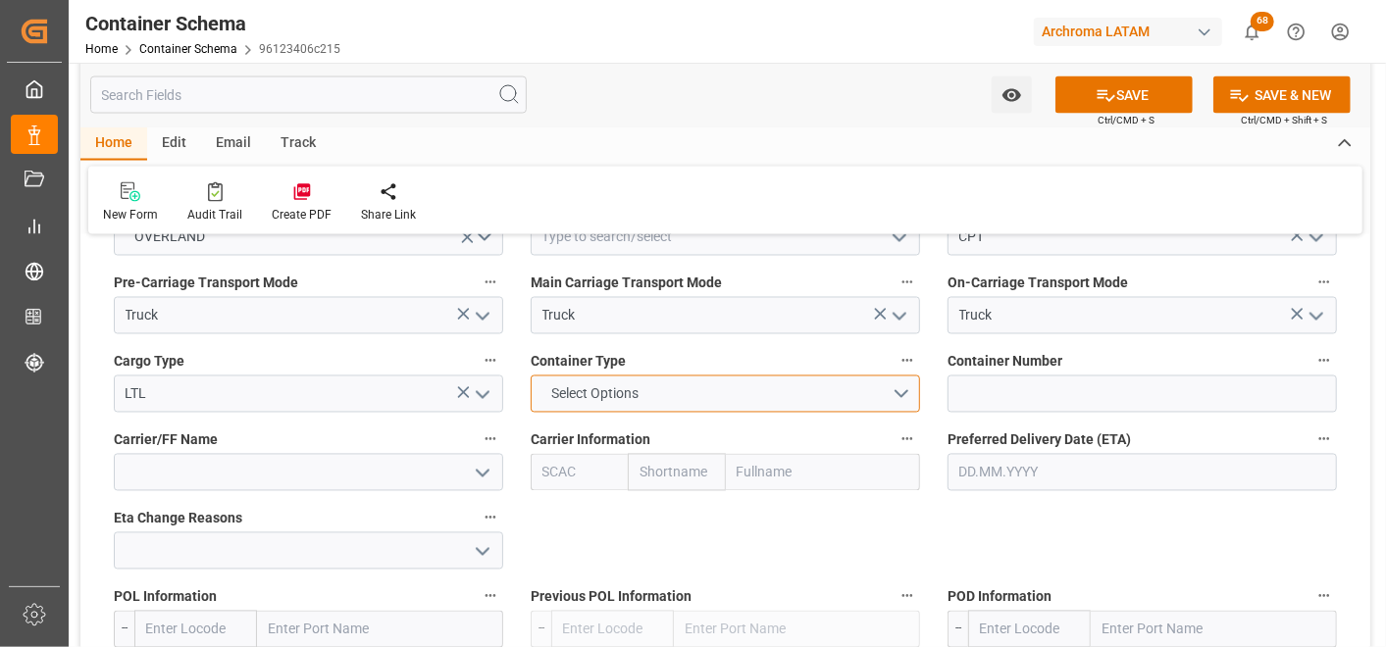
click at [897, 399] on button "Select Options" at bounding box center [725, 394] width 389 height 37
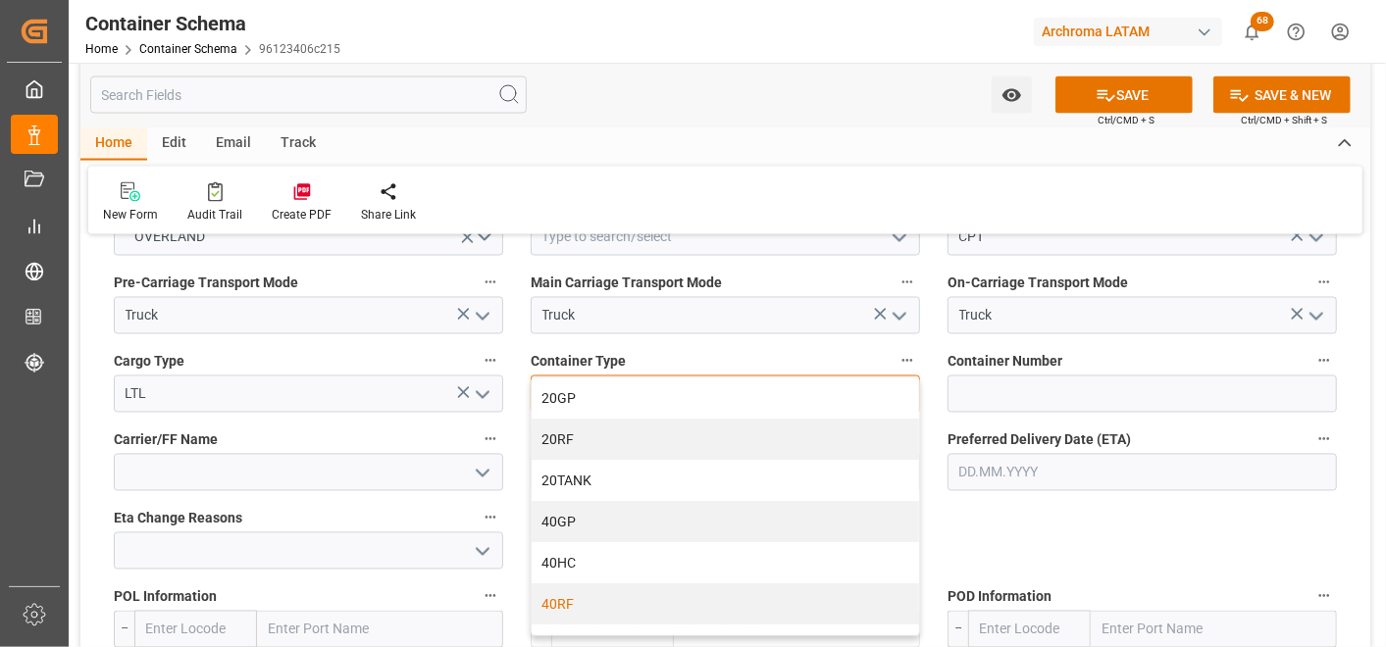
scroll to position [236, 0]
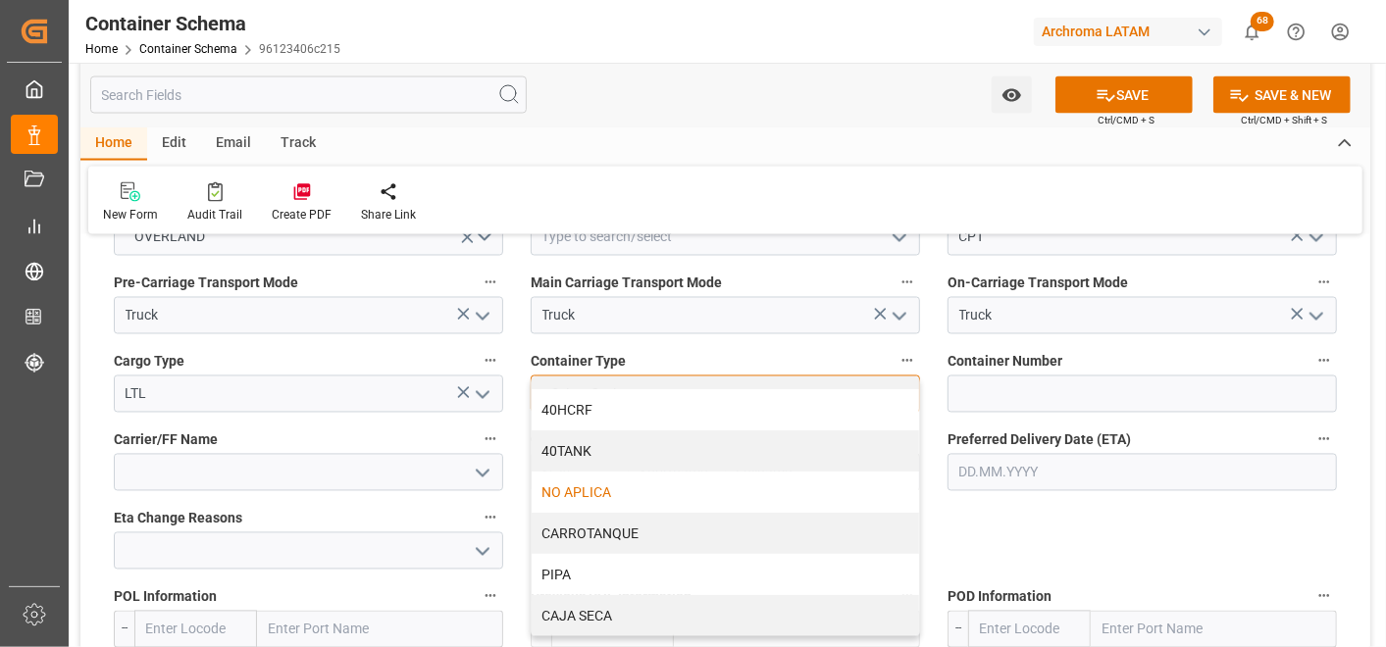
click at [669, 490] on div "NO APLICA" at bounding box center [725, 492] width 387 height 41
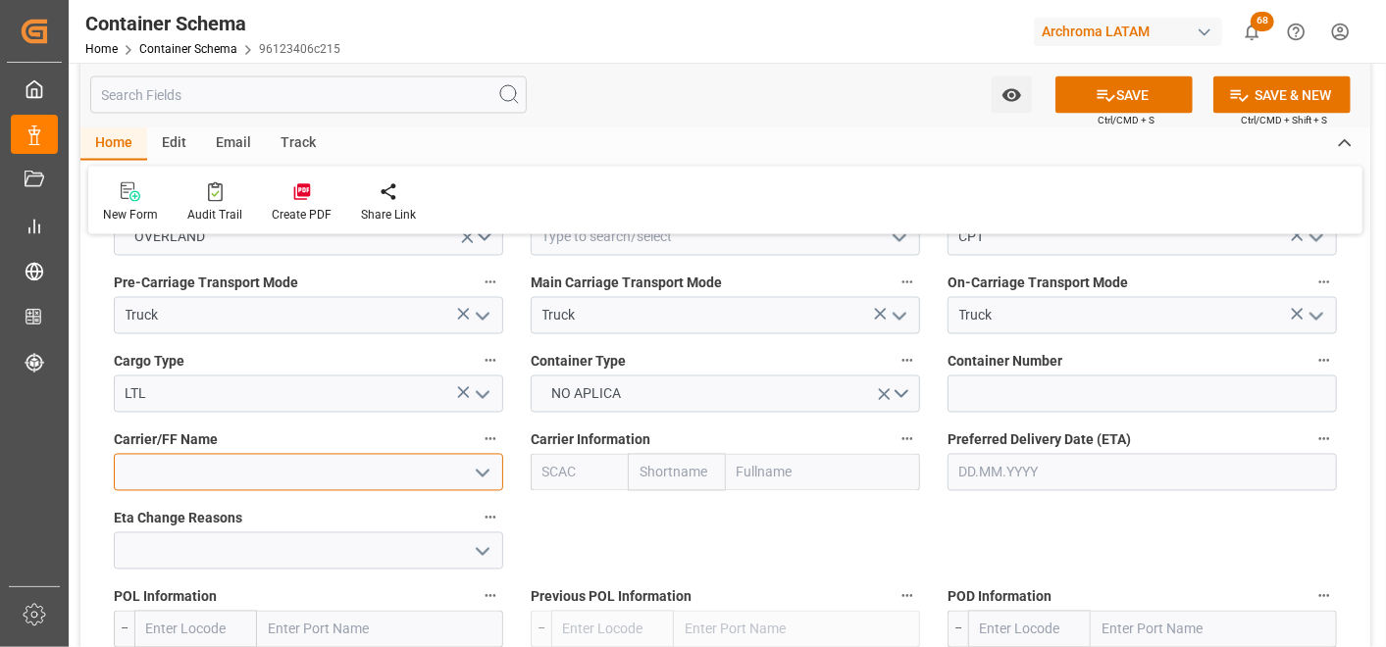
click at [351, 469] on input at bounding box center [308, 472] width 389 height 37
click at [1040, 484] on input "text" at bounding box center [1142, 472] width 389 height 37
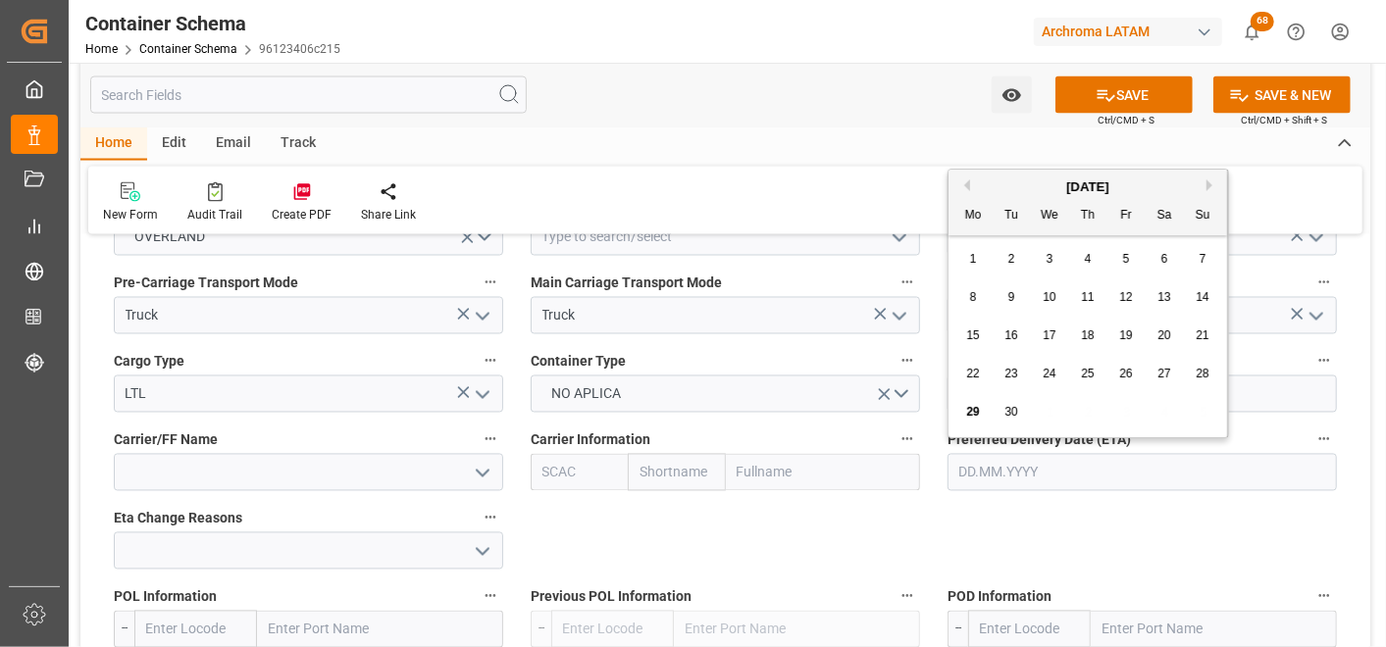
click at [951, 349] on div "September 2025 Mo Tu We Th Fr Sa Su 1 2 3 4 5 6 7 8 9 10 11 12 13 14 15 16 17 1…" at bounding box center [1089, 304] width 280 height 268
click at [1208, 186] on button "Next Month" at bounding box center [1213, 186] width 12 height 12
click at [1172, 302] on div "11" at bounding box center [1165, 298] width 25 height 24
type input "11.10.2025"
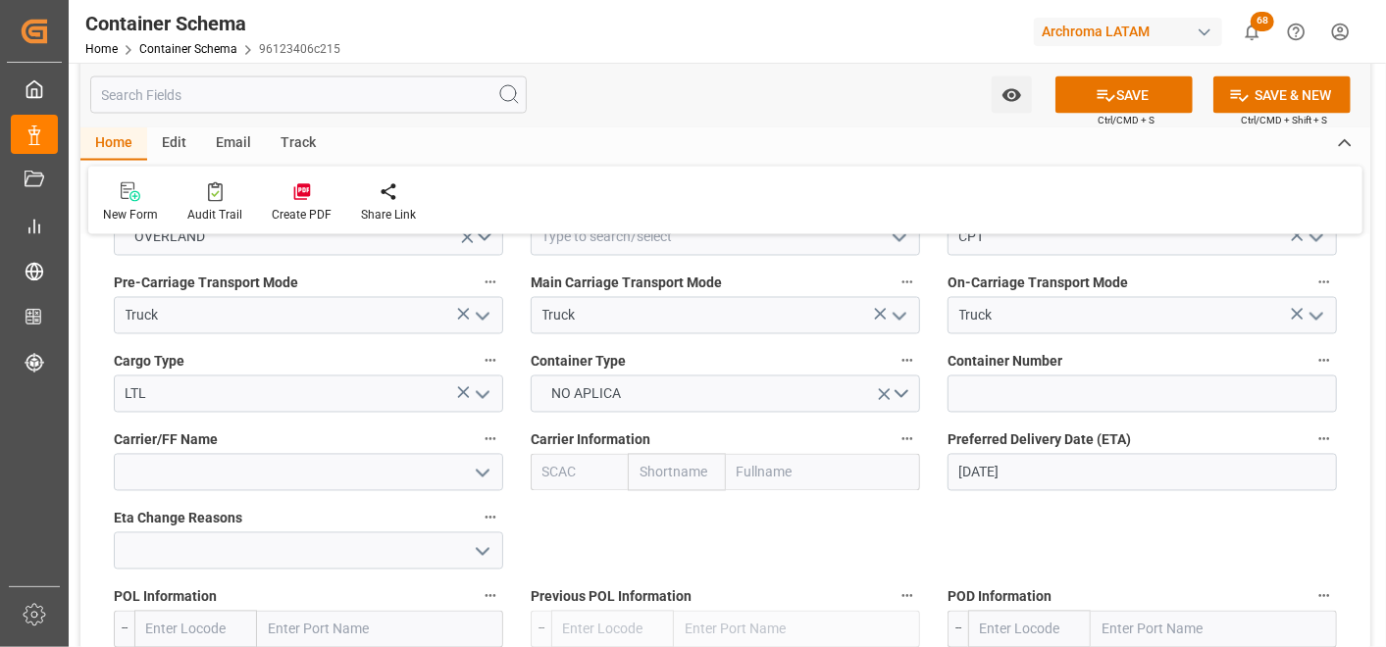
scroll to position [2071, 0]
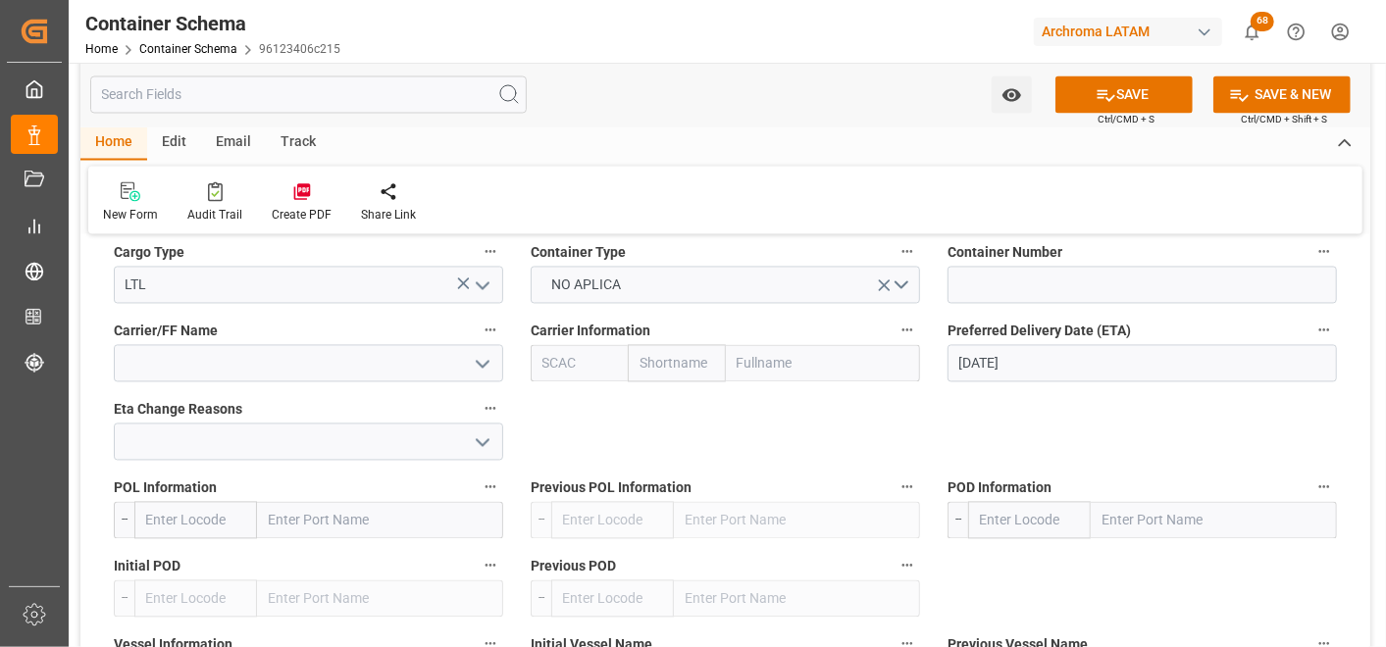
click at [1144, 510] on input "text" at bounding box center [1214, 520] width 246 height 37
type input "CORINTO"
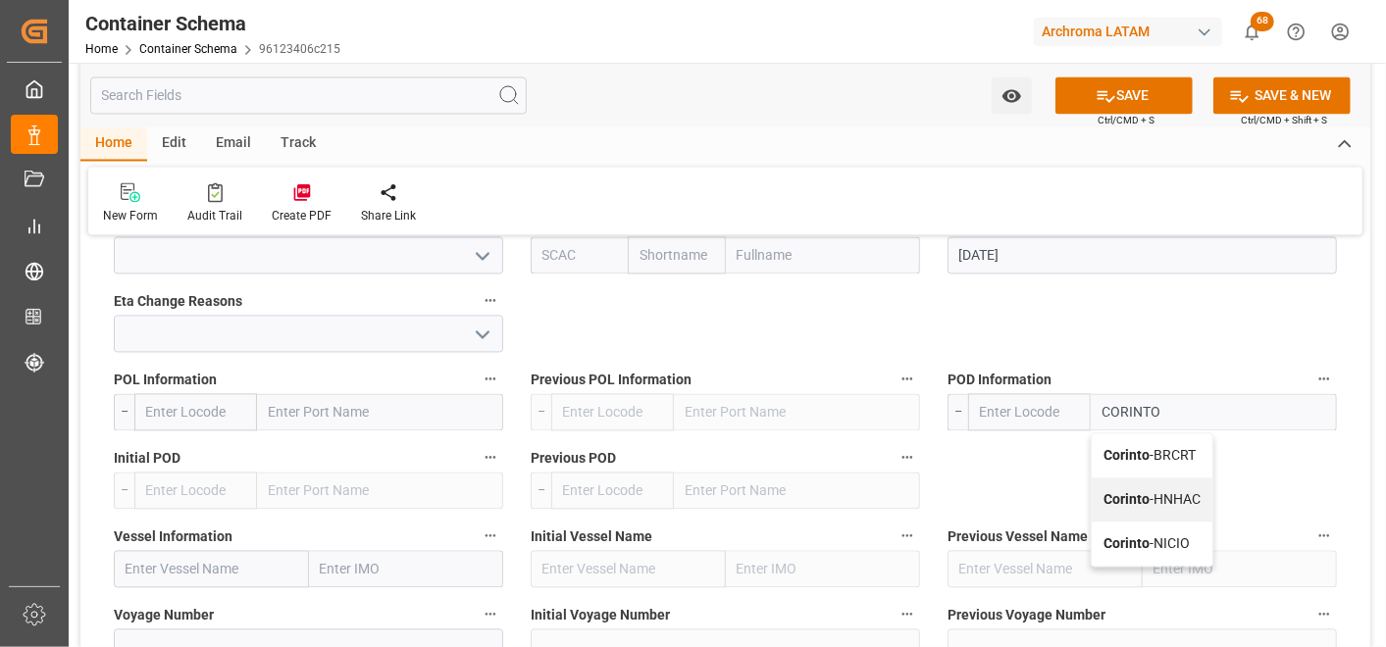
click at [1198, 495] on span "Corinto - HNHAC" at bounding box center [1152, 499] width 97 height 16
type input "HNHAC"
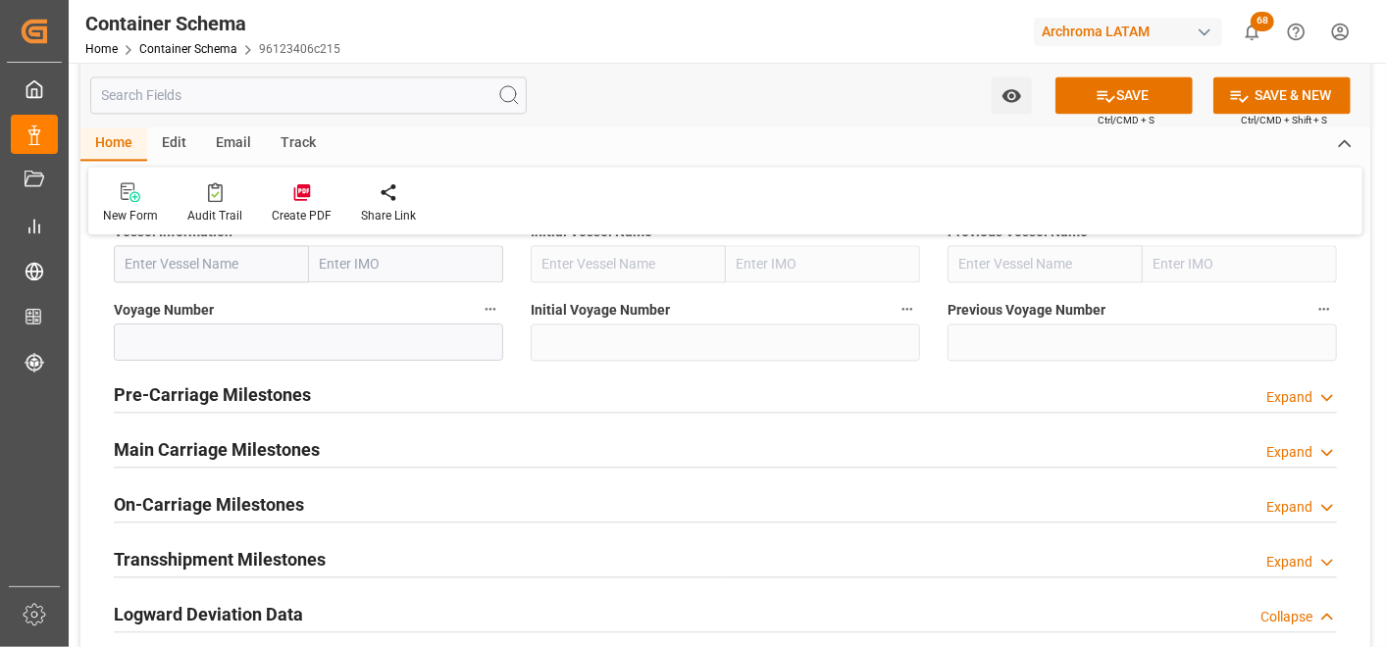
scroll to position [2506, 0]
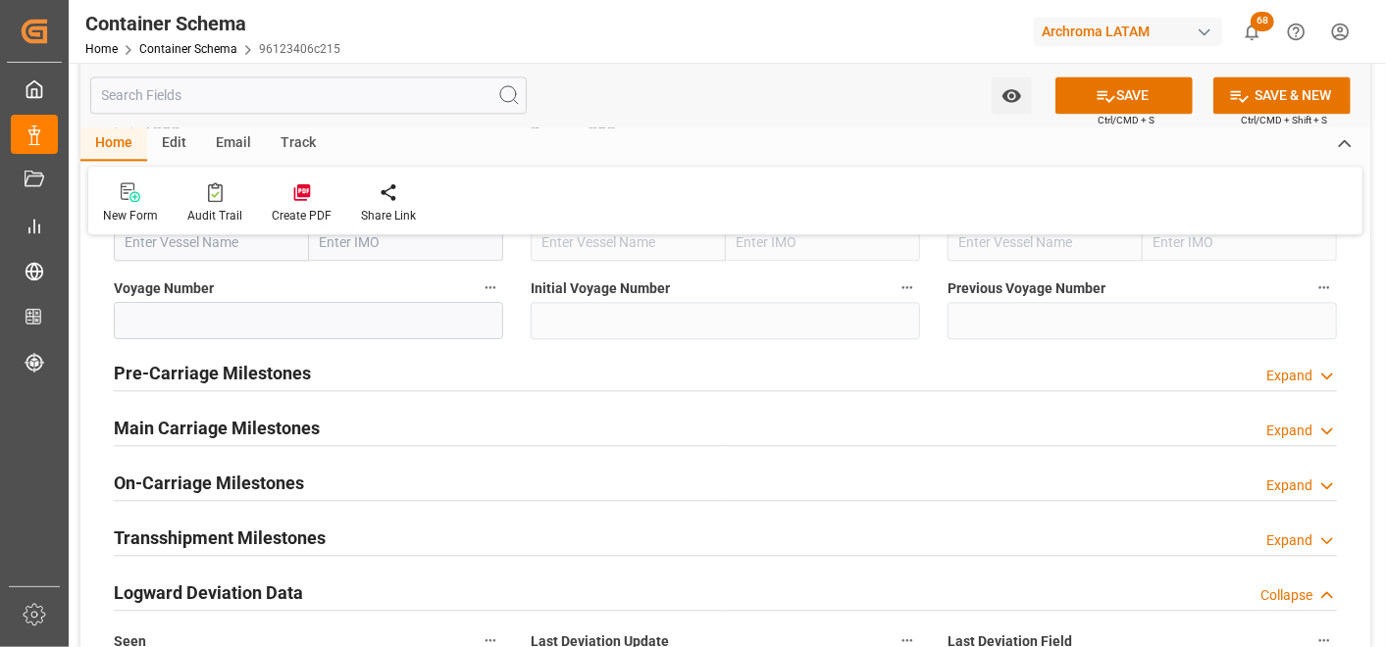
type input "Corinto"
click at [266, 427] on h2 "Main Carriage Milestones" at bounding box center [217, 428] width 206 height 26
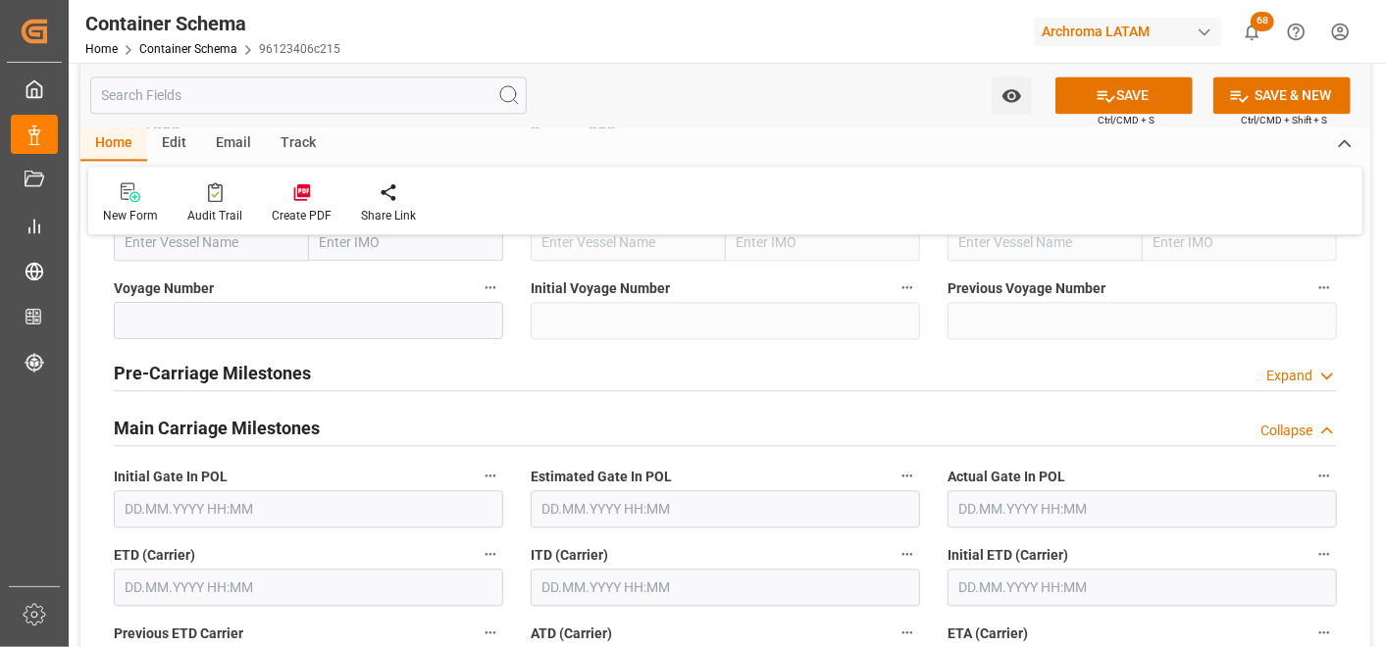
scroll to position [2615, 0]
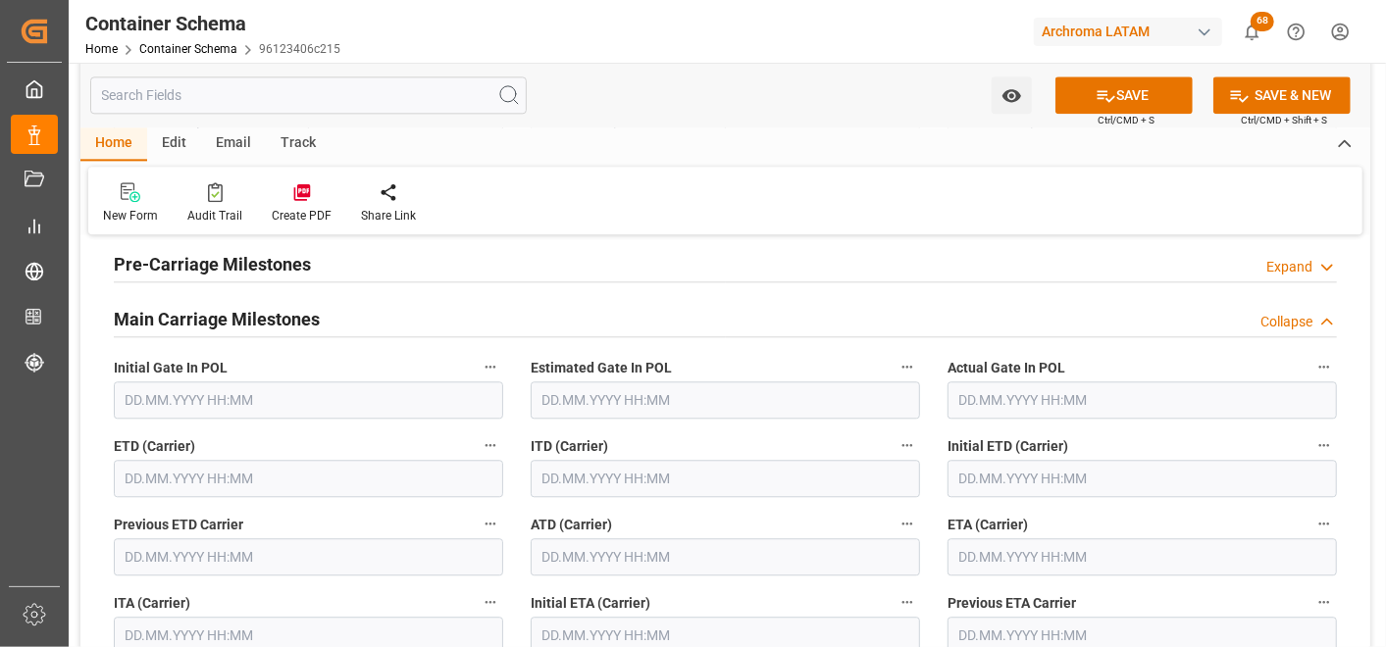
click at [217, 476] on input "text" at bounding box center [308, 478] width 389 height 37
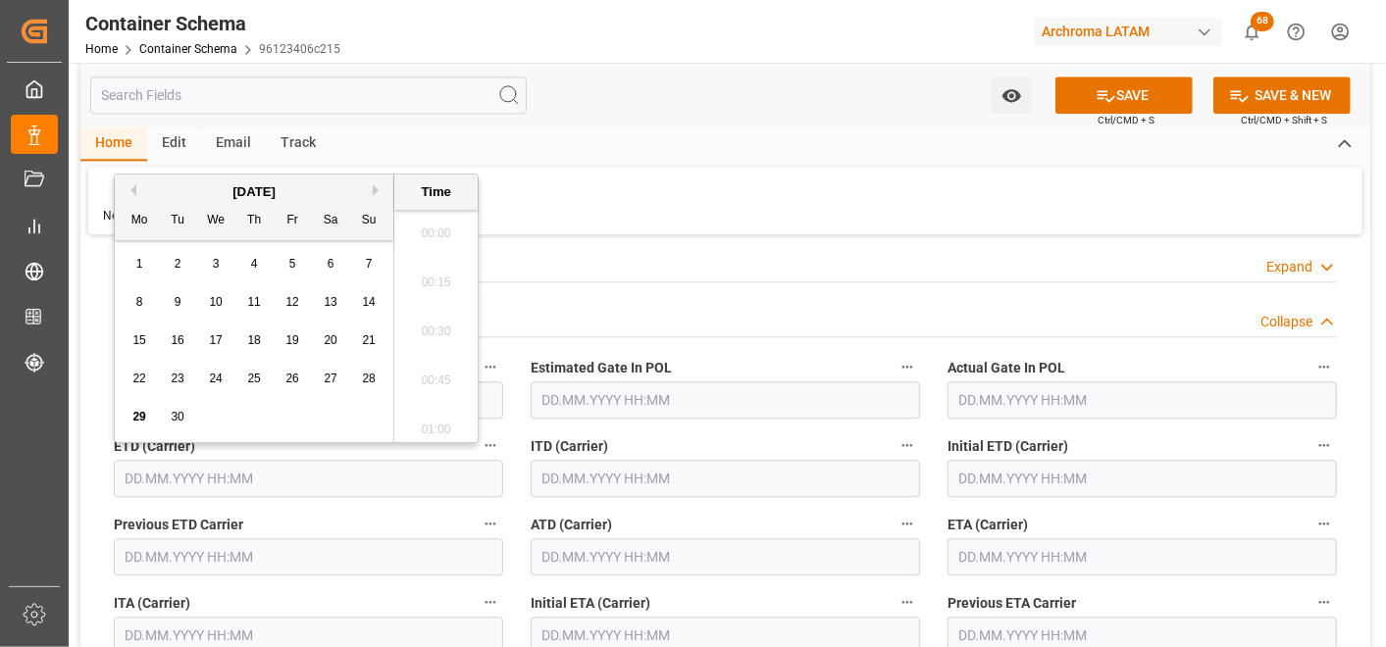
scroll to position [2654, 0]
click at [375, 182] on div "September 2025" at bounding box center [254, 192] width 279 height 20
click at [374, 191] on button "Next Month" at bounding box center [379, 190] width 12 height 12
click at [298, 304] on span "10" at bounding box center [291, 302] width 13 height 14
type input "10.10.2025 00:00"
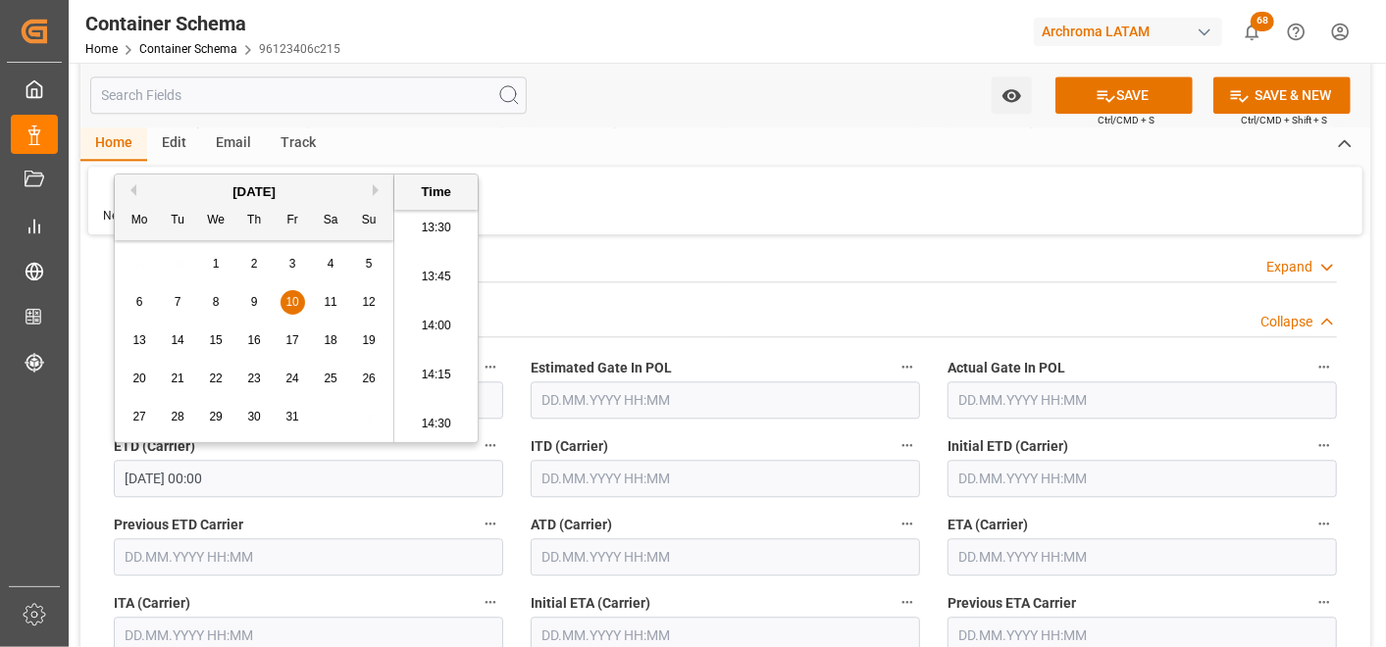
click at [1006, 553] on input "text" at bounding box center [1142, 557] width 389 height 37
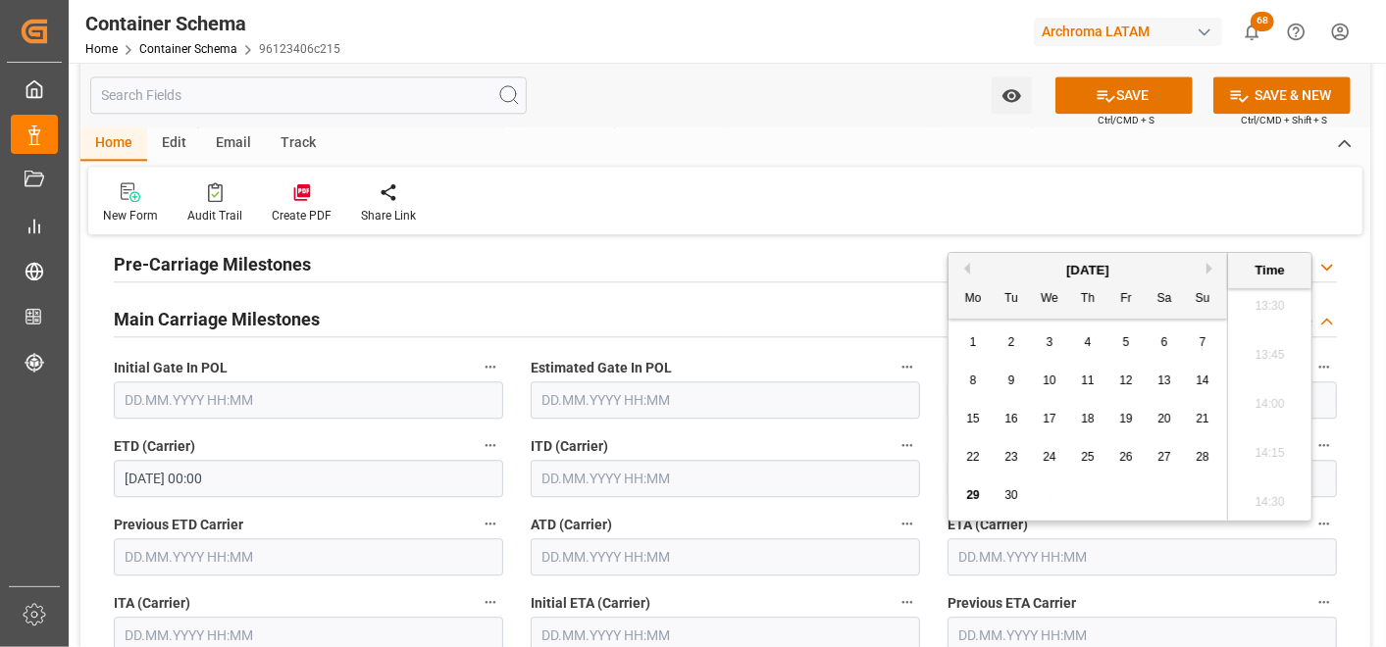
click at [1208, 261] on div "September 2025" at bounding box center [1088, 271] width 279 height 20
click at [1211, 265] on button "Next Month" at bounding box center [1213, 269] width 12 height 12
click at [1161, 373] on div "11" at bounding box center [1165, 382] width 25 height 24
type input "11.10.2025 00:00"
click at [1350, 551] on div "ETA (Carrier) 11.10.2025 00:00" at bounding box center [1142, 543] width 417 height 78
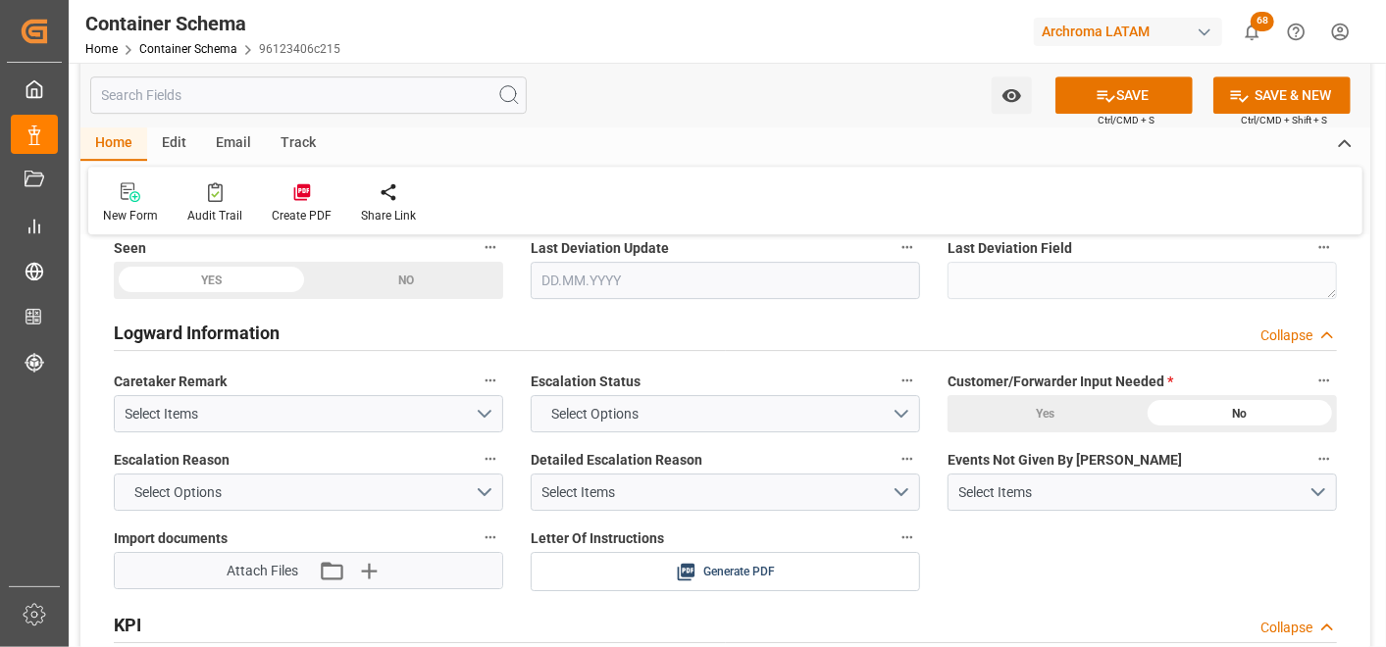
scroll to position [3487, 0]
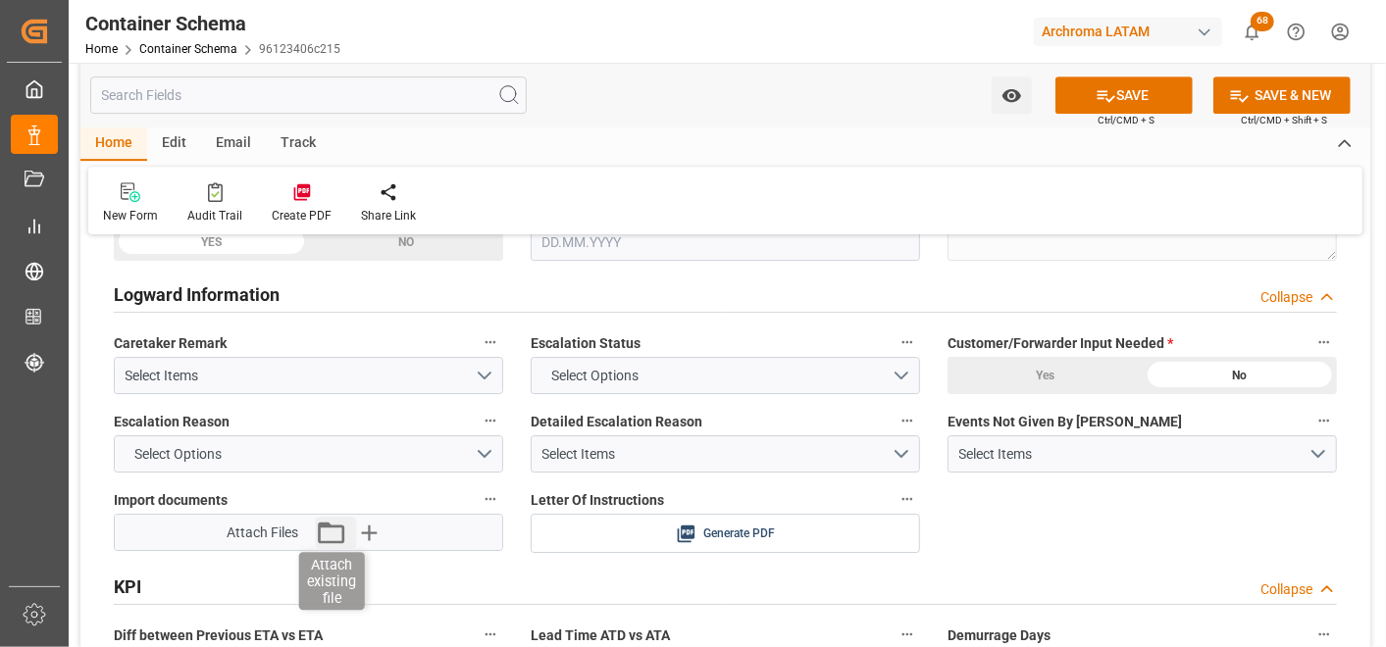
click at [341, 527] on icon "button" at bounding box center [331, 533] width 26 height 22
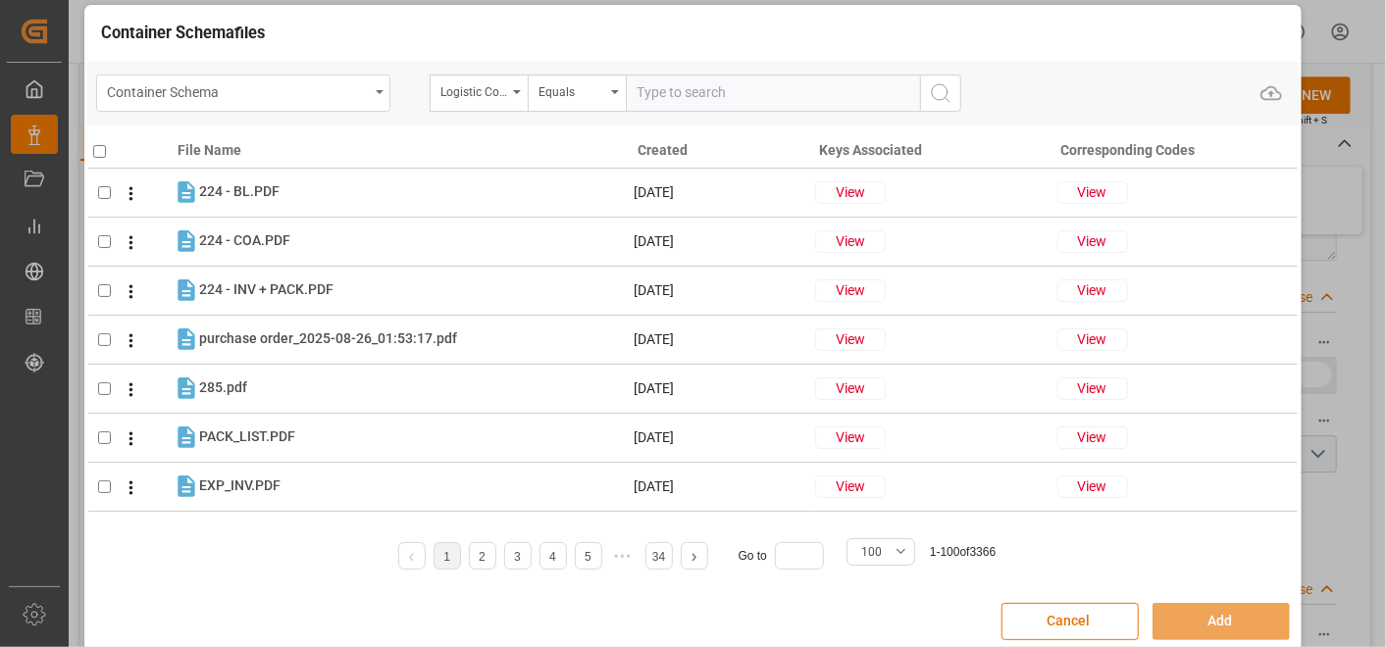
click at [363, 100] on div "Container Schema" at bounding box center [238, 90] width 262 height 25
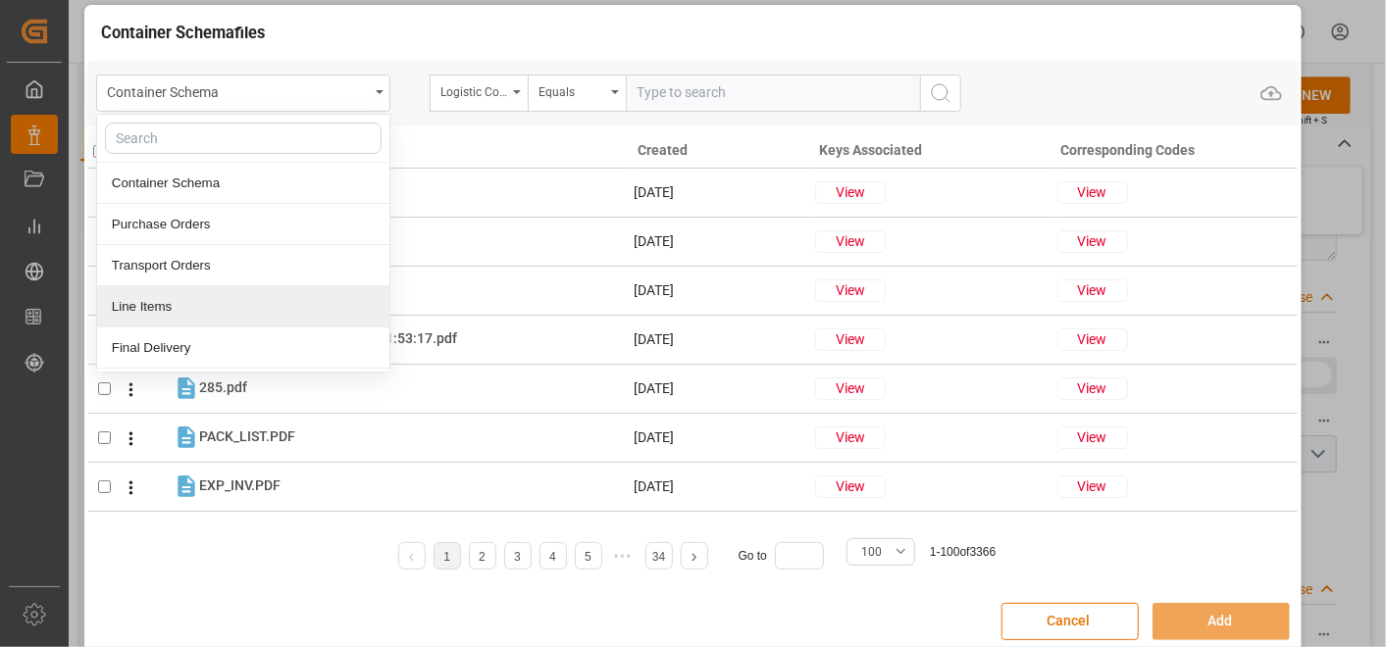
click at [232, 299] on div "Line Items" at bounding box center [243, 306] width 292 height 41
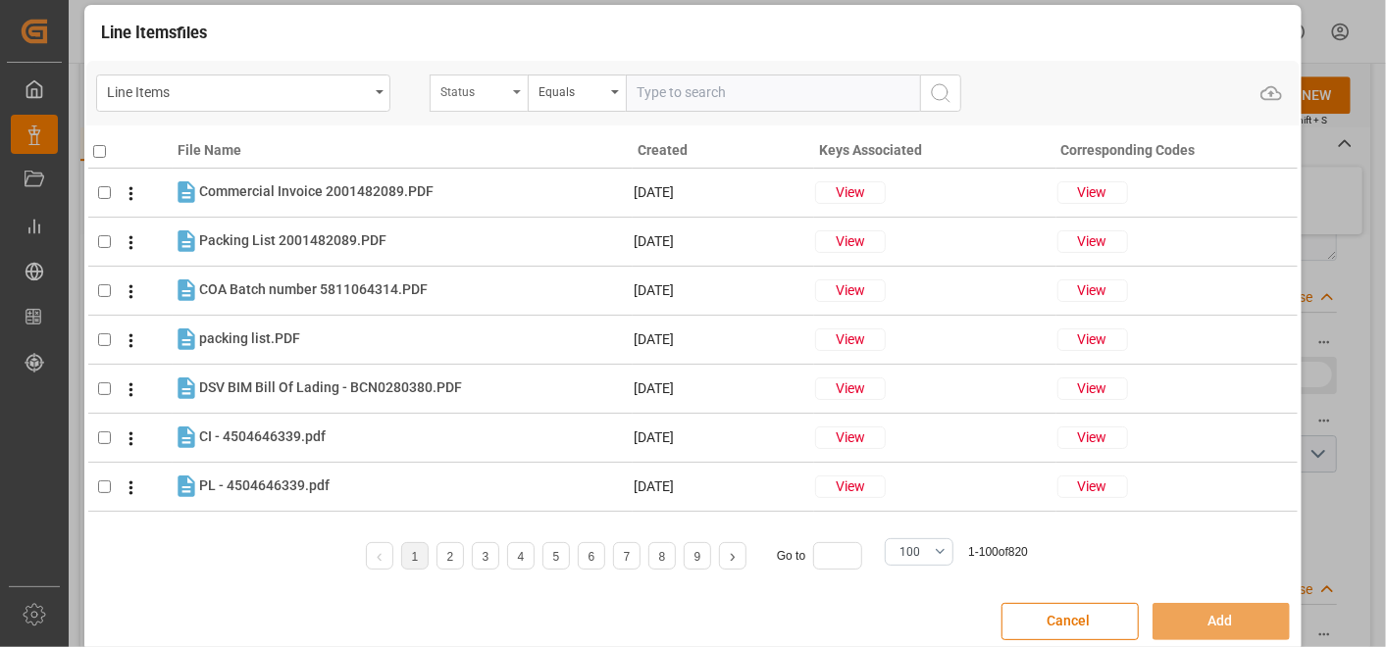
click at [500, 84] on div "Status" at bounding box center [473, 89] width 67 height 23
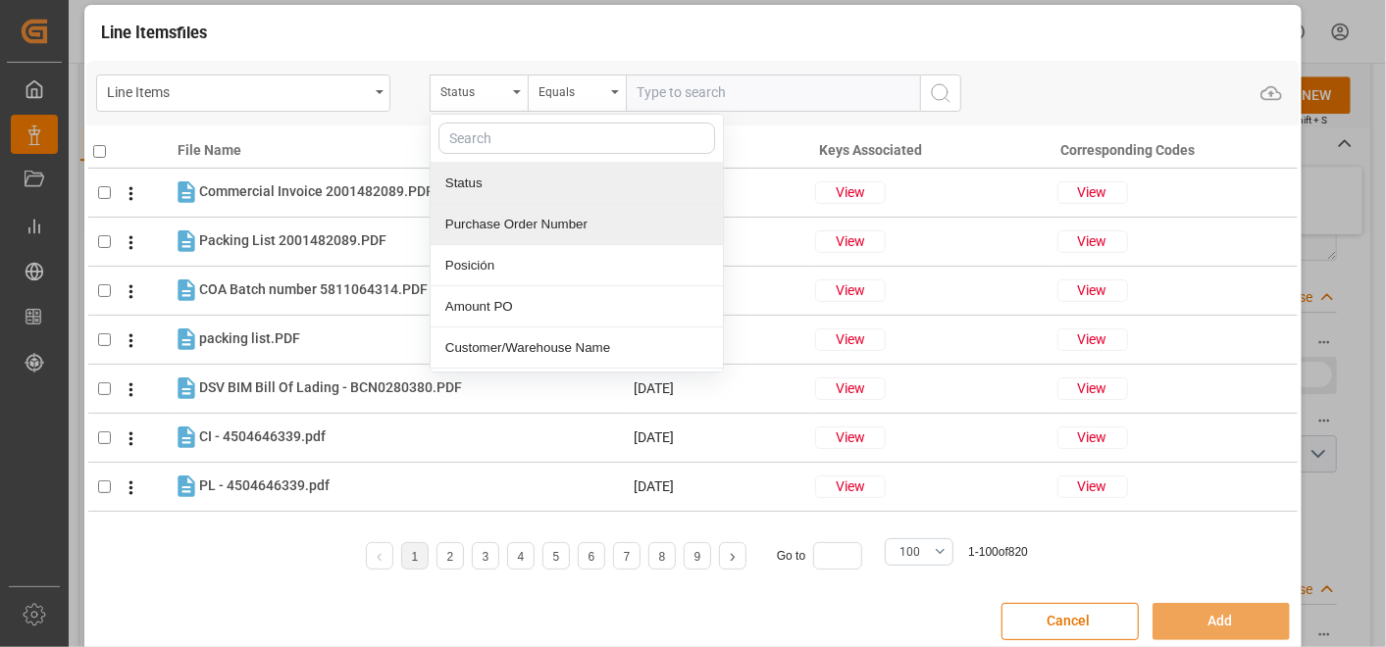
click at [518, 210] on div "Purchase Order Number" at bounding box center [577, 224] width 292 height 41
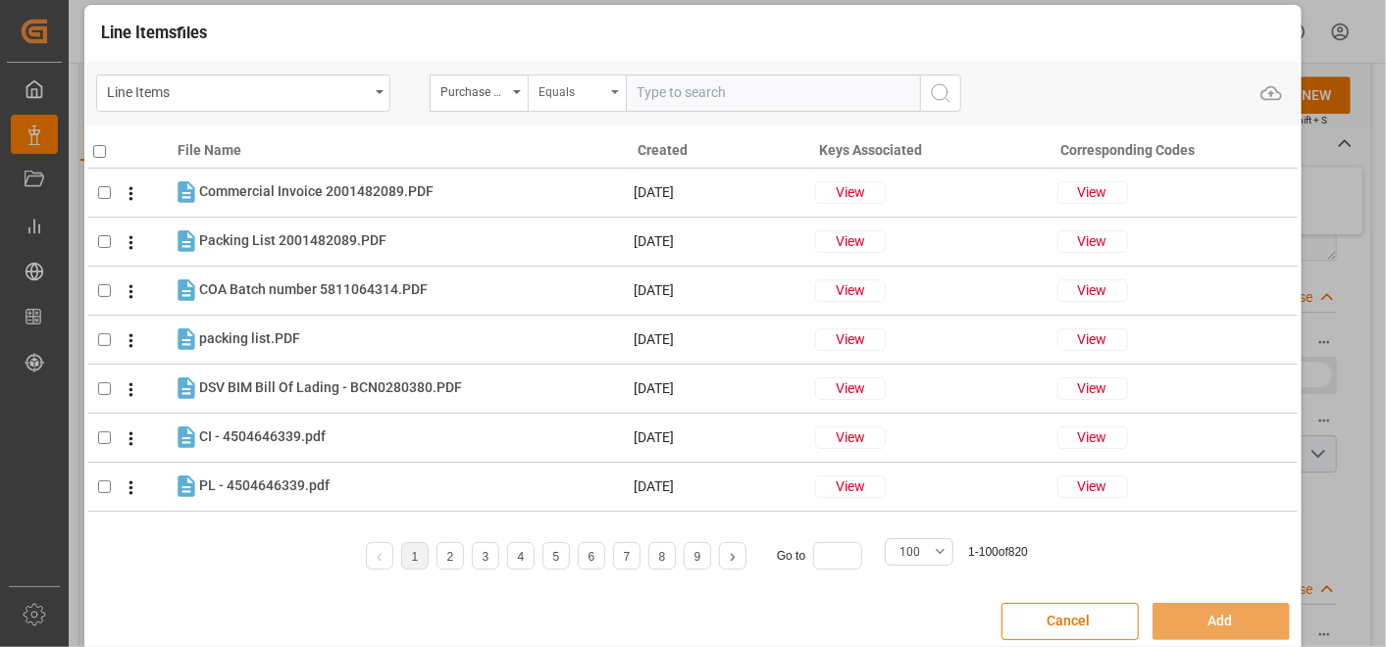
click at [560, 90] on div "Equals" at bounding box center [572, 89] width 67 height 23
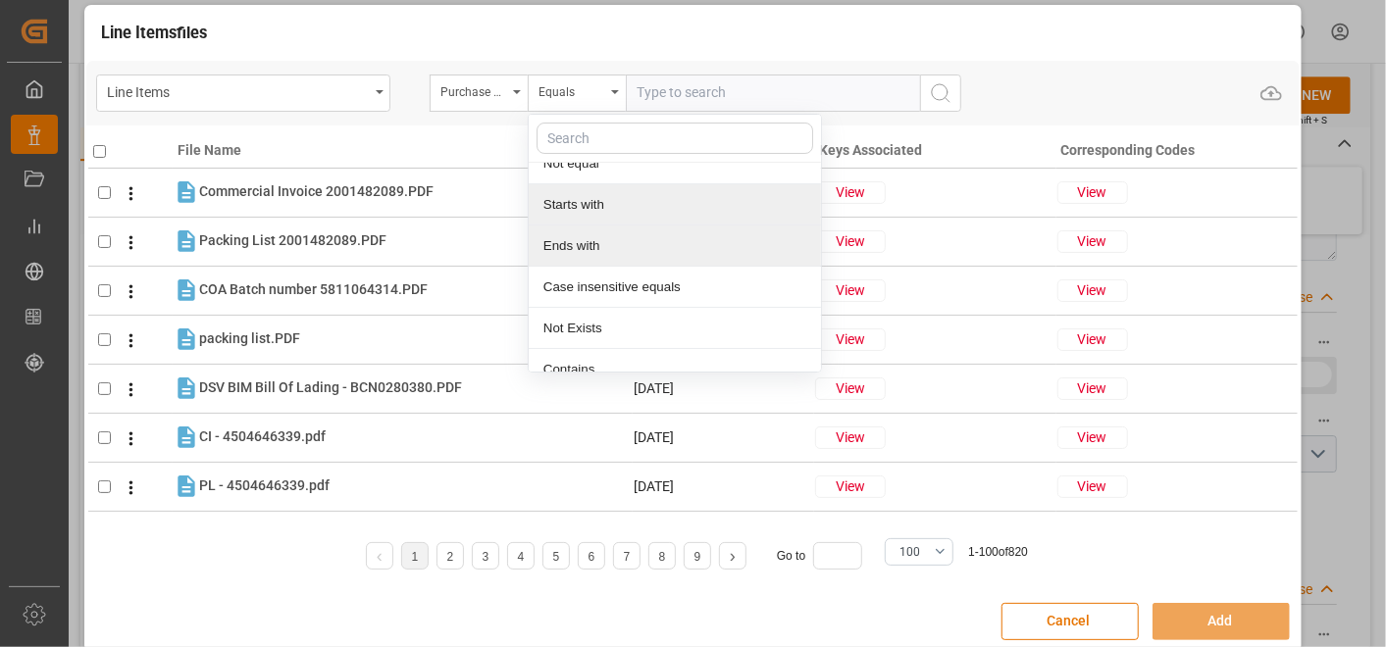
scroll to position [121, 0]
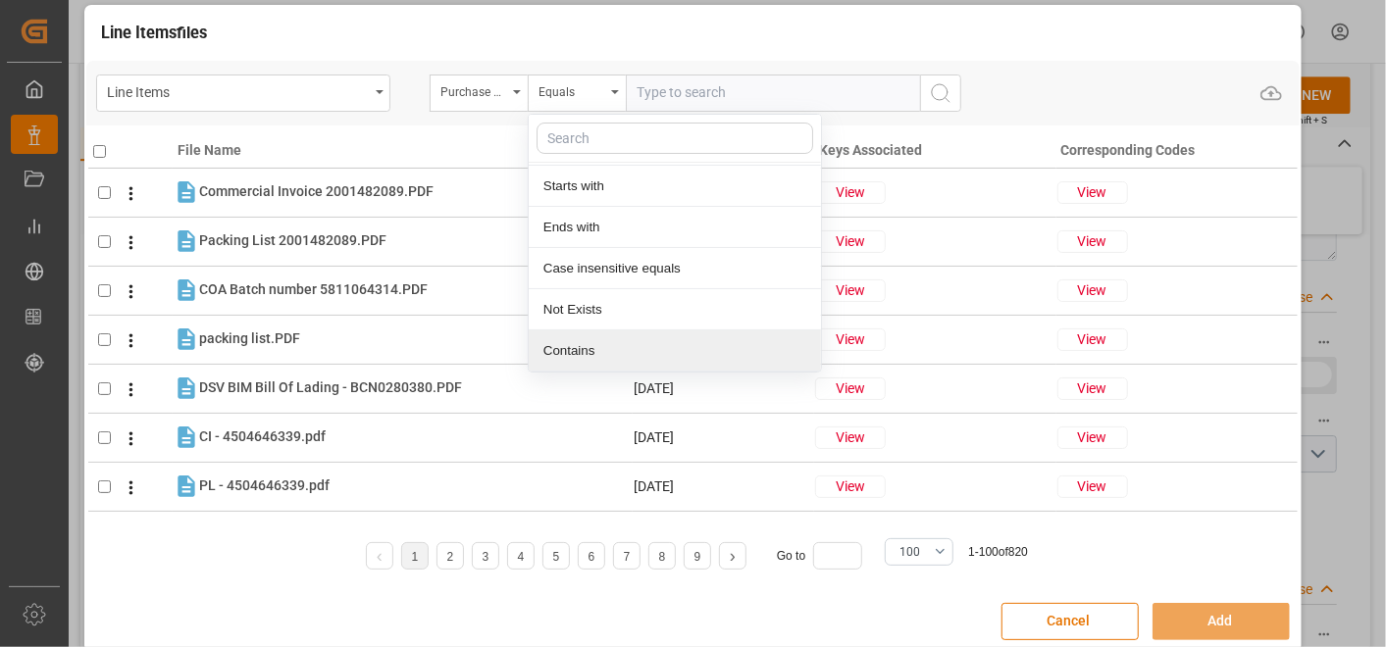
click at [580, 340] on div "Contains" at bounding box center [675, 351] width 292 height 41
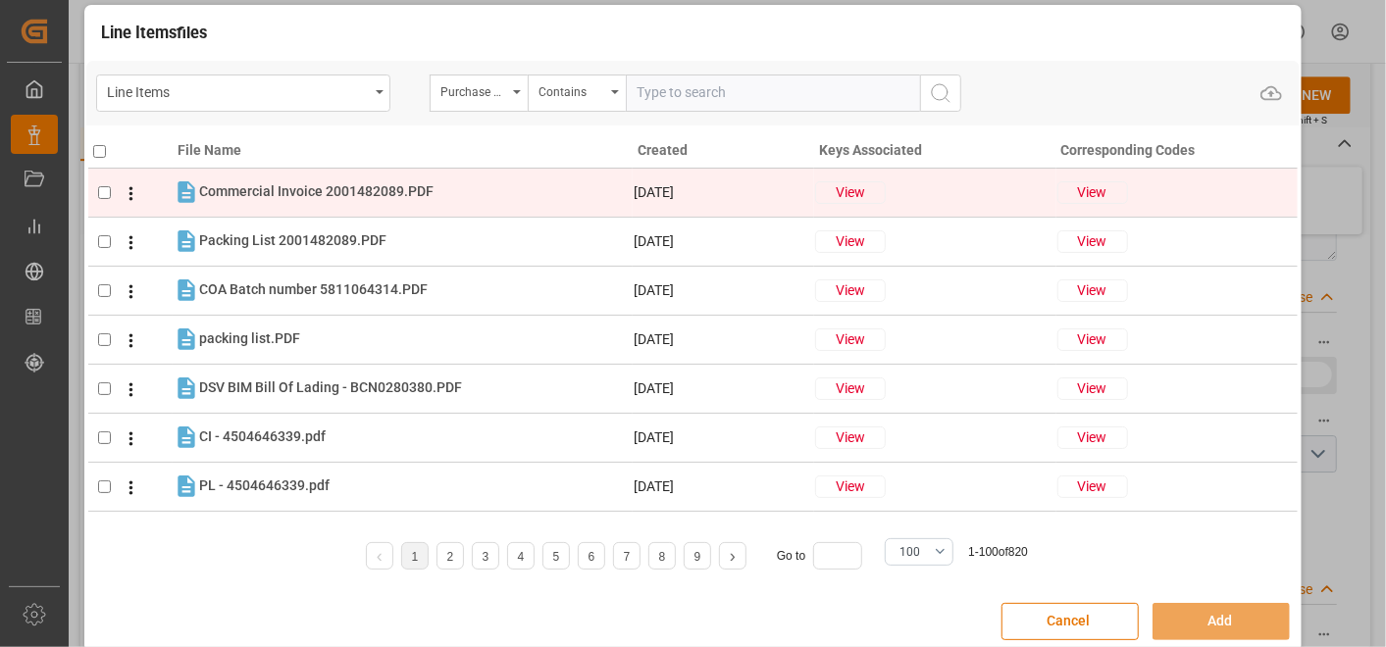
paste input "4504669962,4504669973,4504669974,4504669975,4504669976,4504670403"
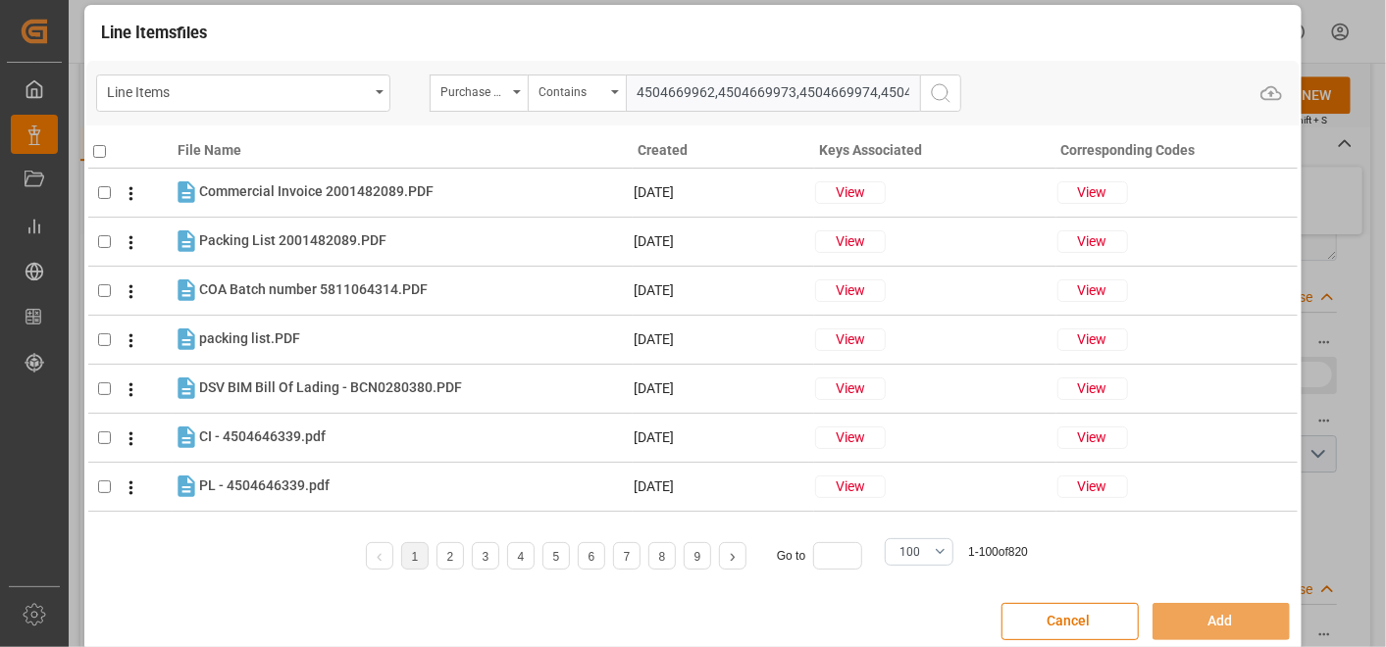
scroll to position [0, 203]
type input "4504669962,4504669973,4504669974,4504669975,4504669976,4504670403"
click at [956, 94] on button "search button" at bounding box center [940, 93] width 41 height 37
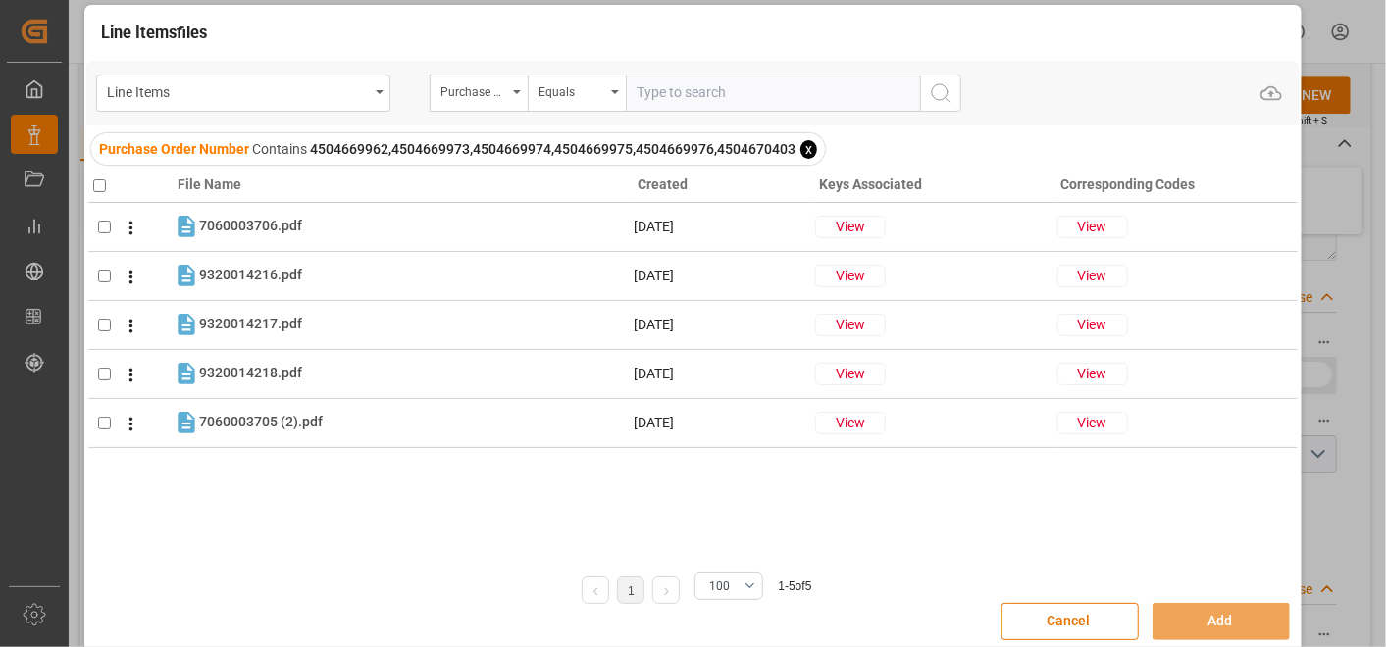
click at [98, 180] on input "checkbox" at bounding box center [99, 186] width 13 height 13
checkbox input "true"
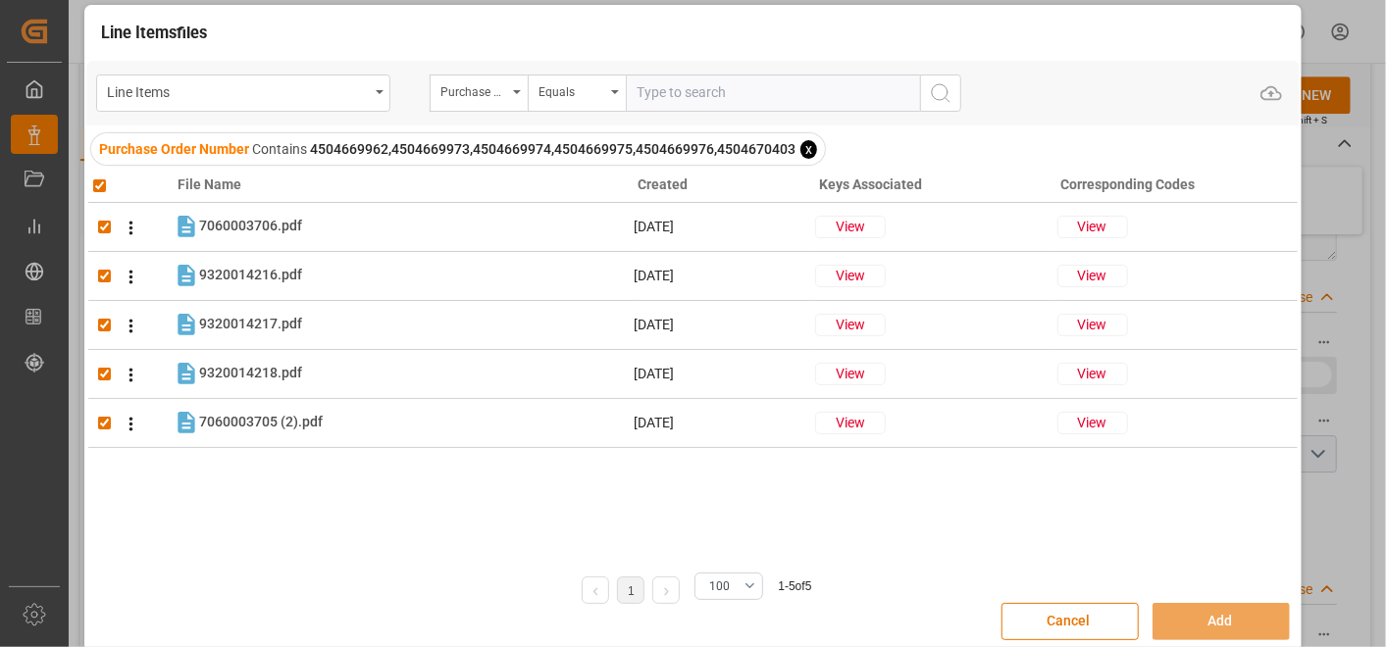
checkbox input "true"
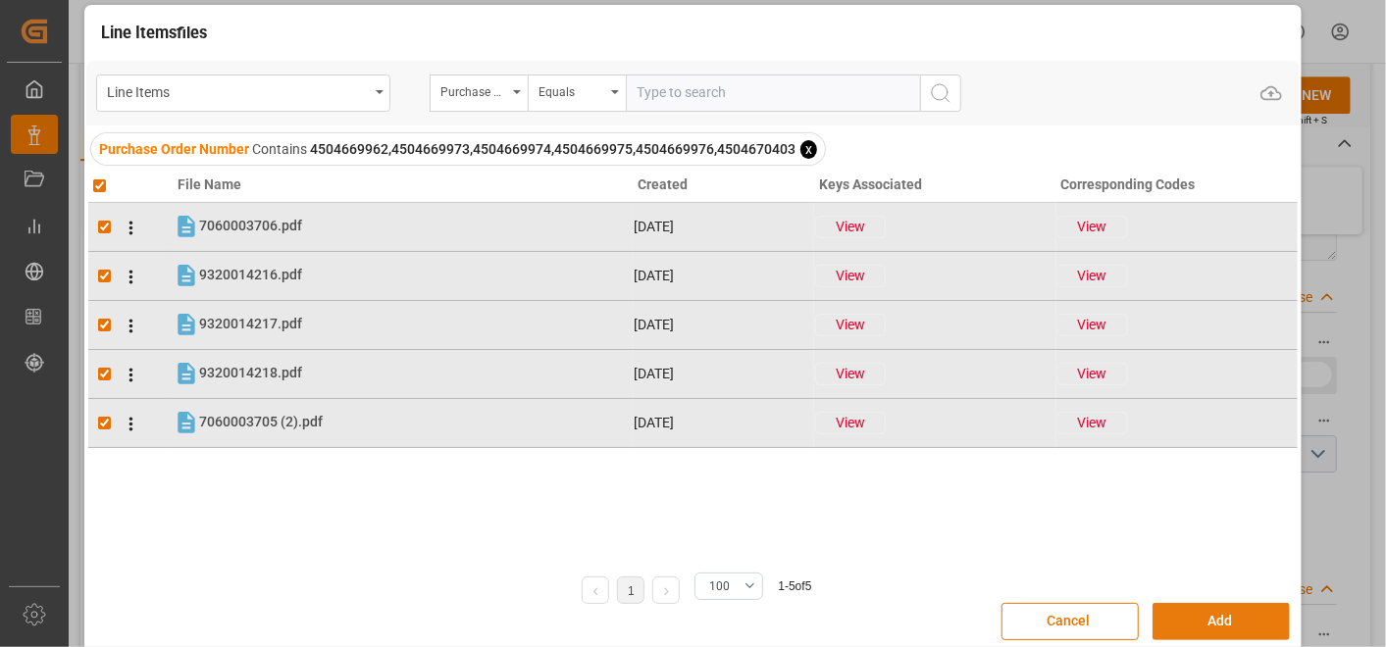
click at [1239, 612] on button "Add" at bounding box center [1221, 621] width 137 height 37
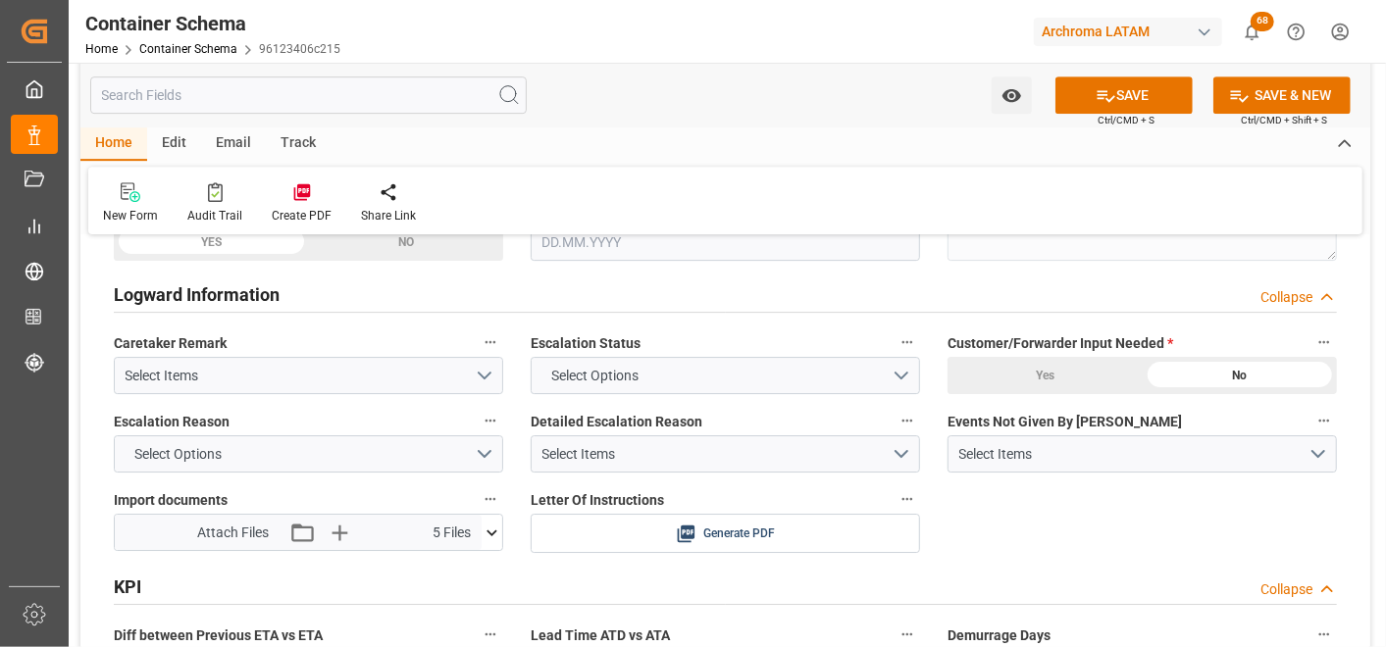
click at [1136, 85] on button "SAVE" at bounding box center [1123, 95] width 137 height 37
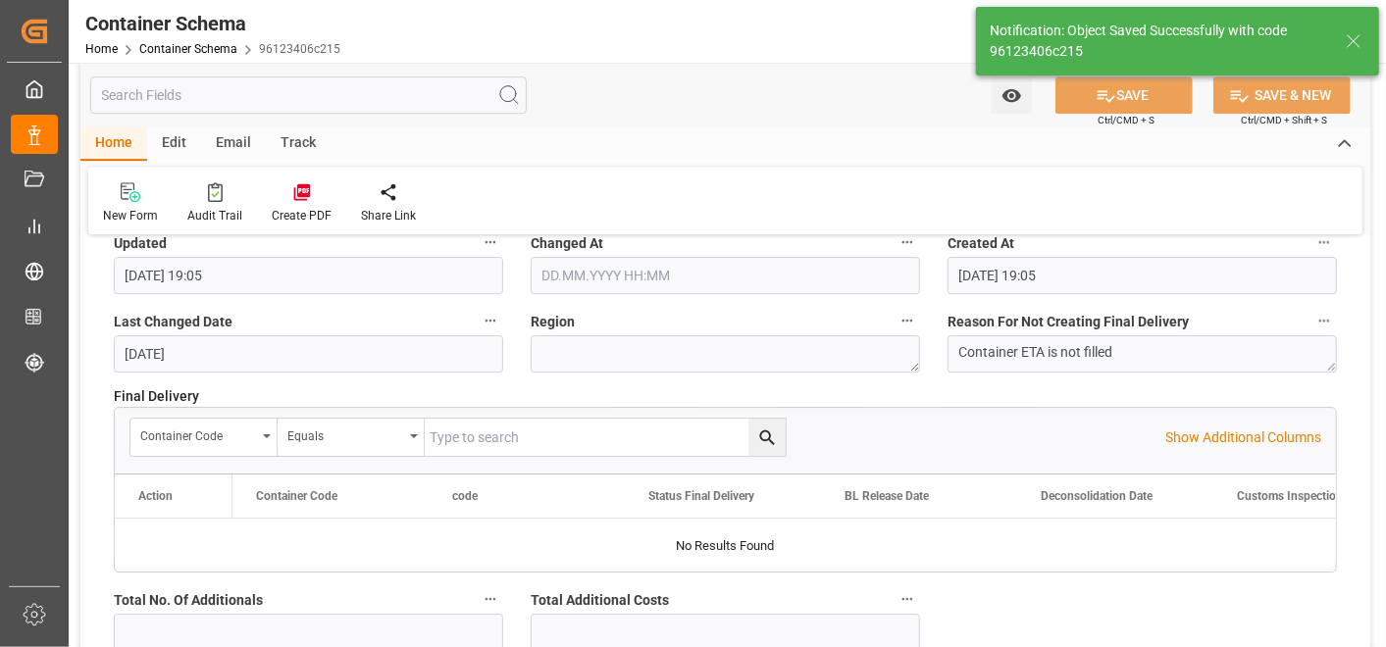
type input "Document Sent"
type input "HNHAC"
type input "Corinto"
type textarea "pod"
type input "29.09.2025"
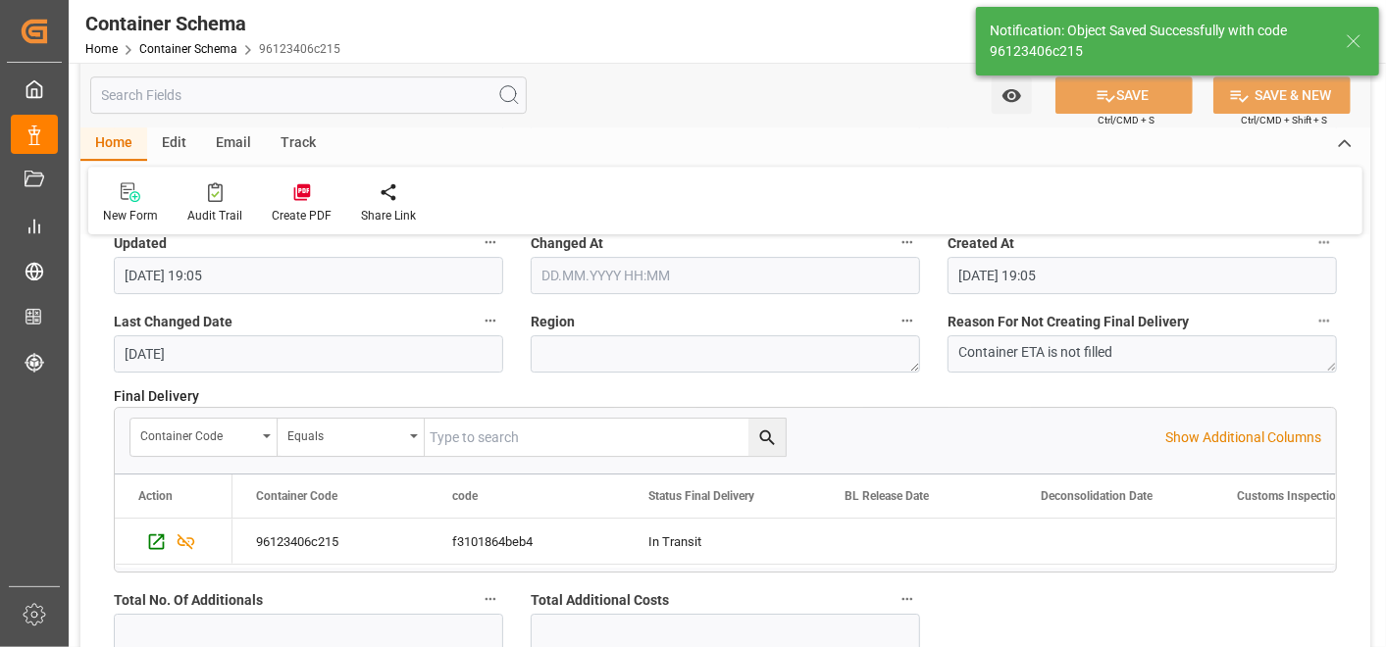
type input "29.09.2025 19:07"
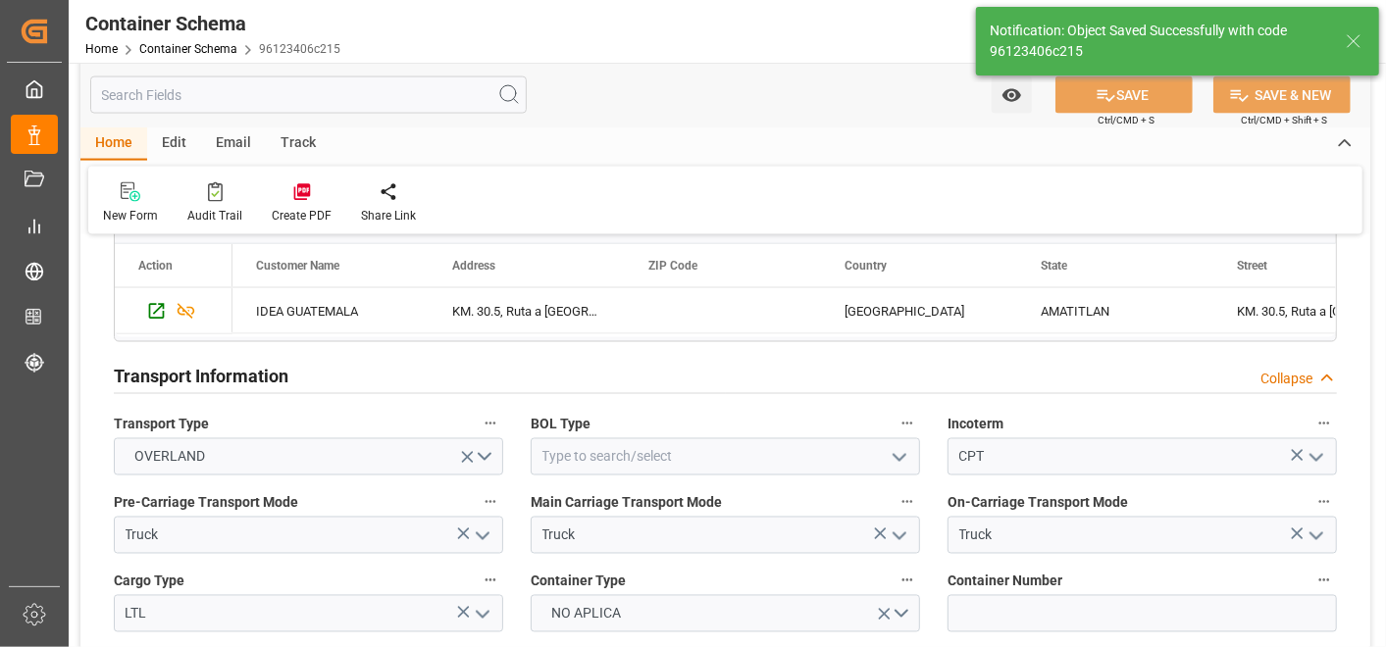
scroll to position [1740, 0]
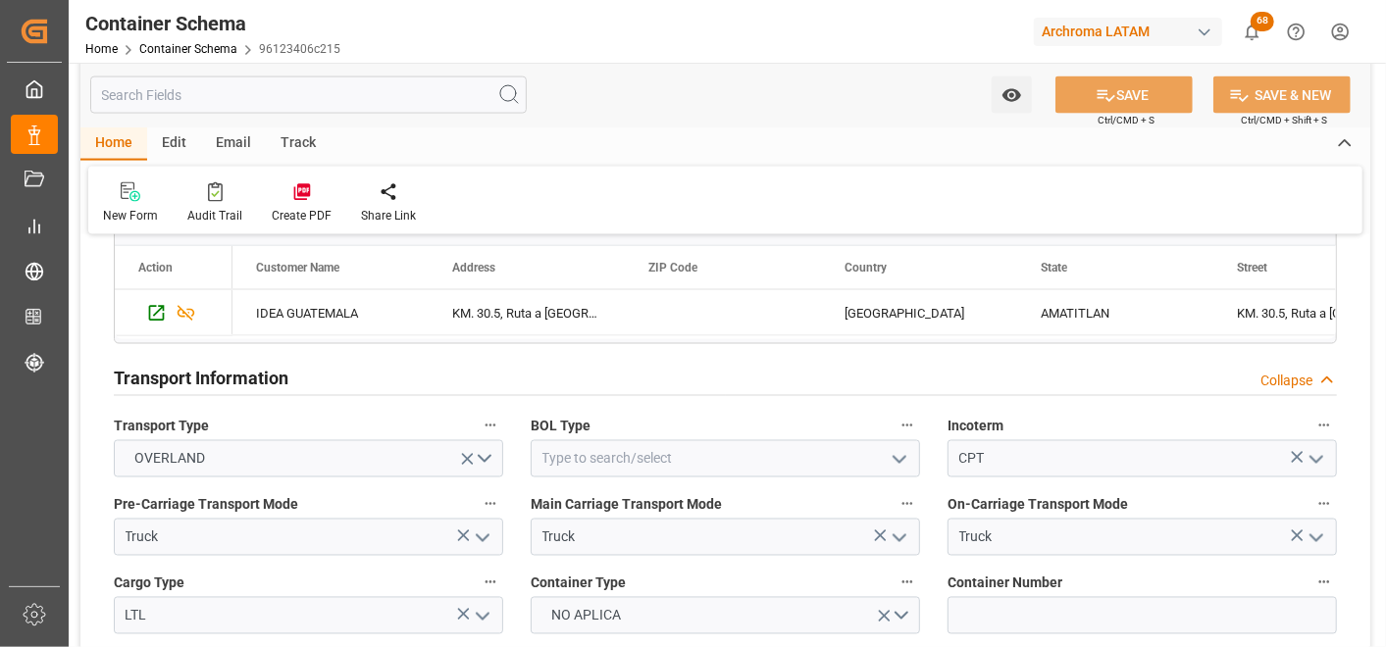
click at [247, 150] on div "Email" at bounding box center [233, 144] width 65 height 33
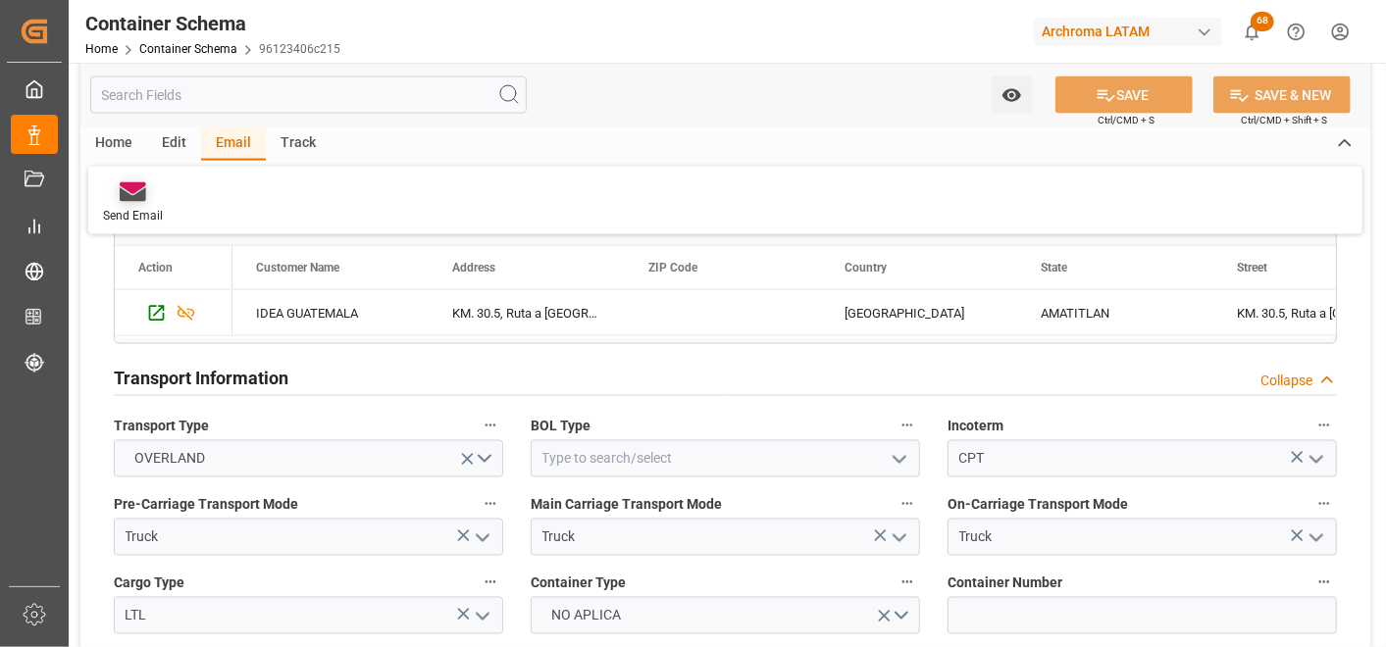
click at [124, 209] on div "Send Email" at bounding box center [133, 216] width 60 height 18
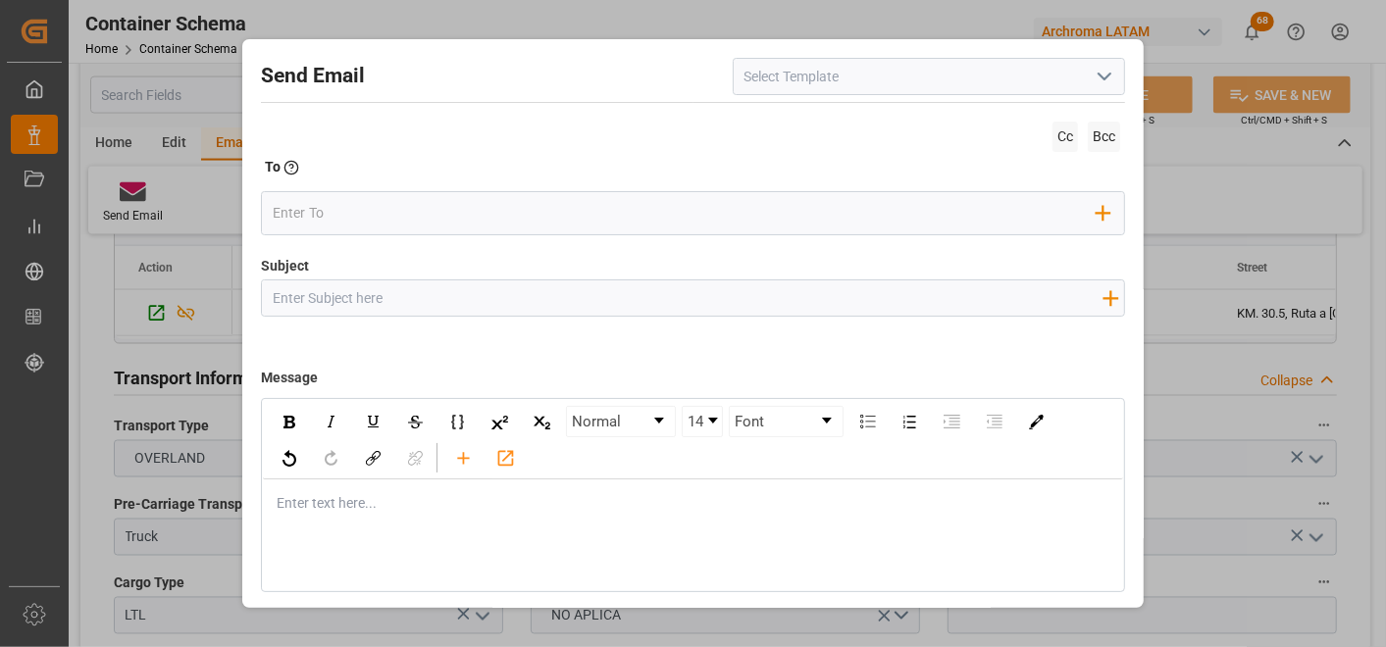
click at [1093, 75] on icon "open menu" at bounding box center [1105, 77] width 24 height 24
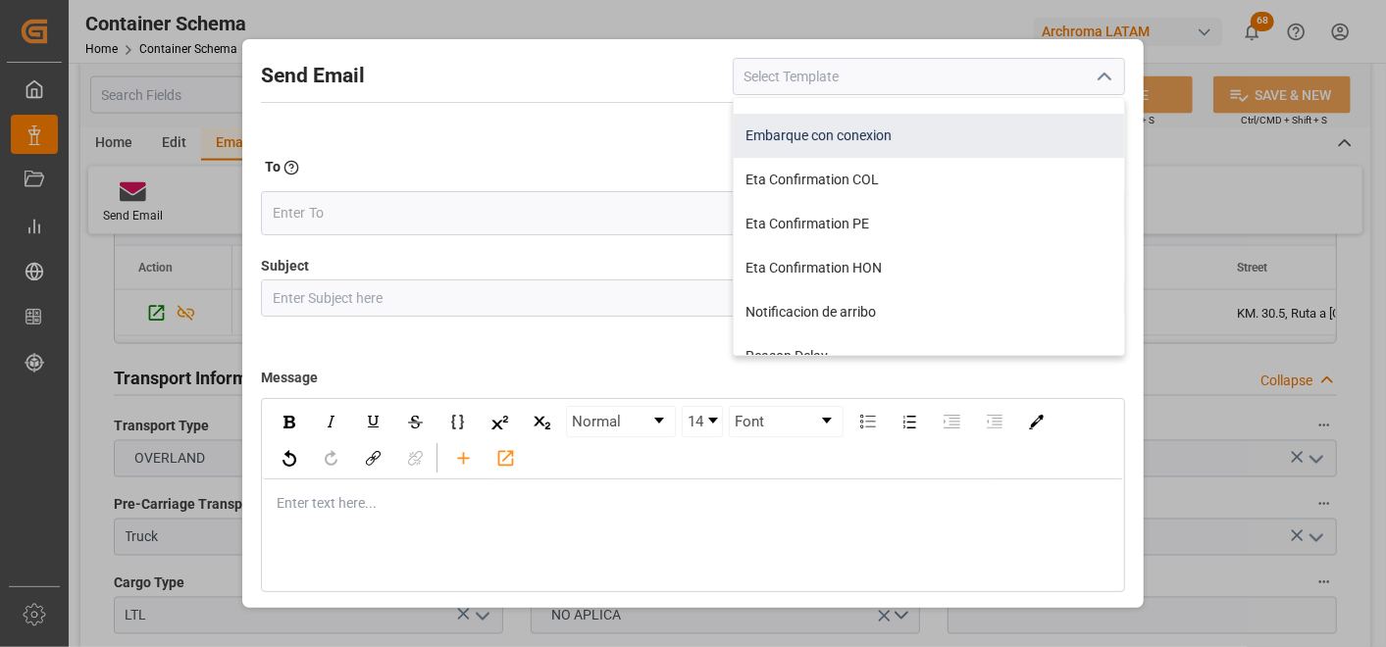
scroll to position [436, 0]
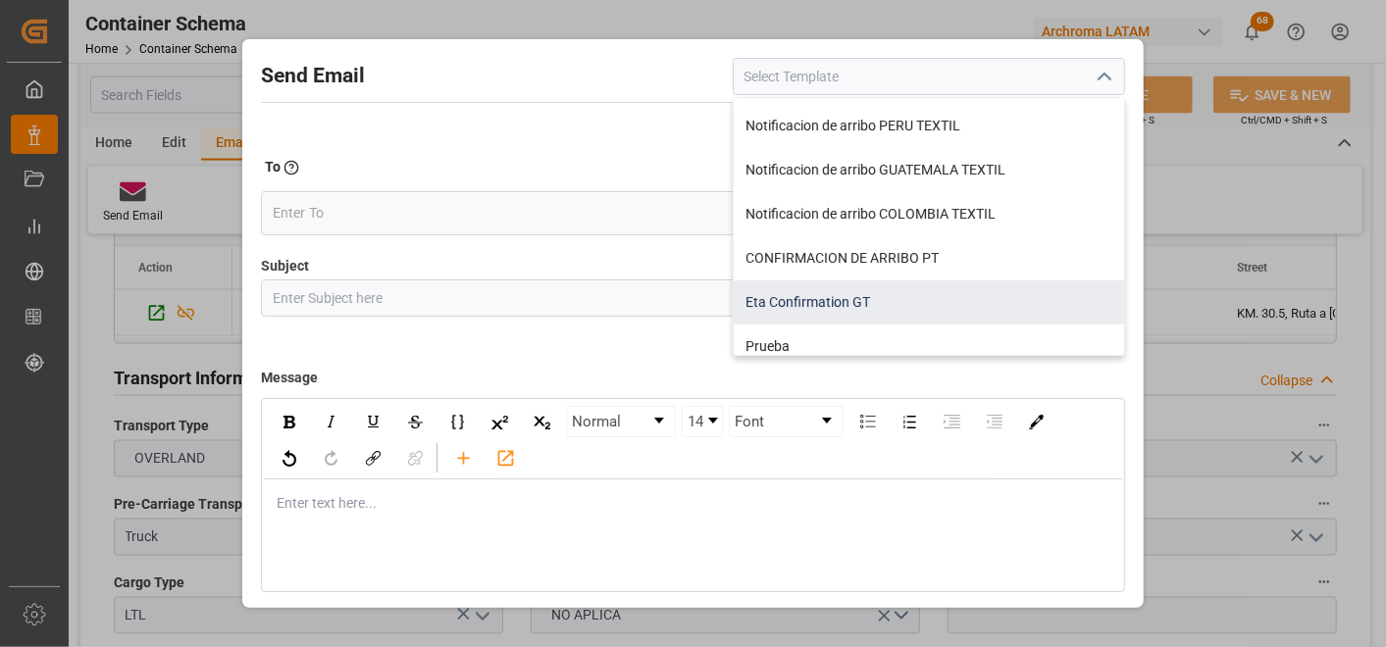
click at [855, 296] on div "Eta Confirmation GT" at bounding box center [929, 303] width 390 height 44
type input "Eta Confirmation GT"
type input "GT || PO {{purchaseOrder}} || {{category}} || BL {{bookingNumber}} || Confirmac…"
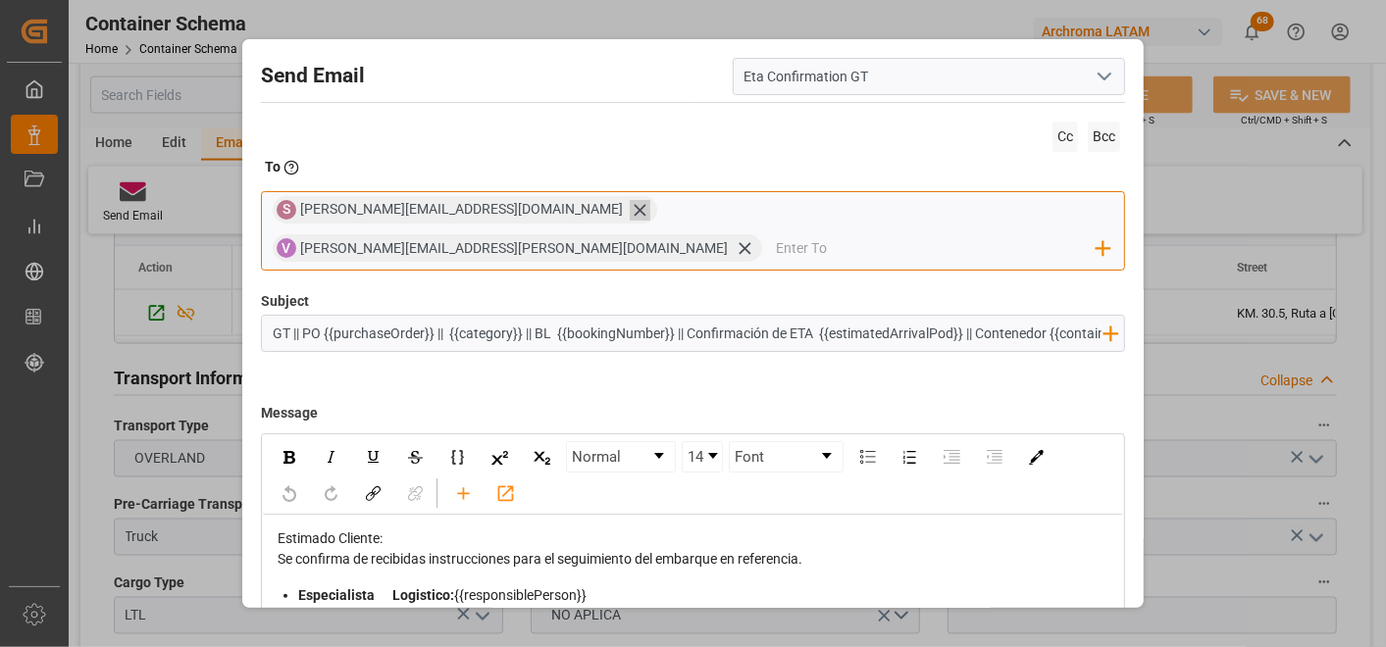
click at [630, 214] on icon at bounding box center [640, 210] width 21 height 21
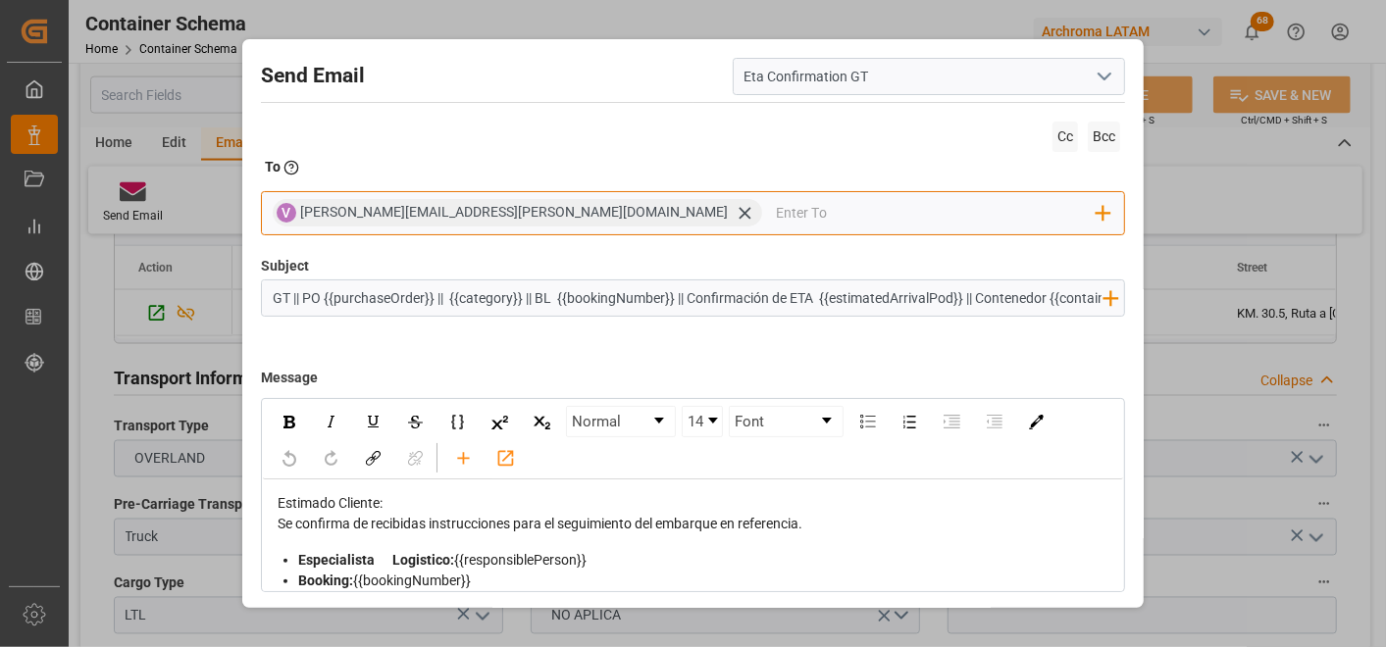
click at [527, 211] on div "V valeria.hurtado@leschaco.com Add Field to To" at bounding box center [692, 213] width 863 height 44
click at [776, 219] on input "email" at bounding box center [936, 212] width 321 height 29
type input "G"
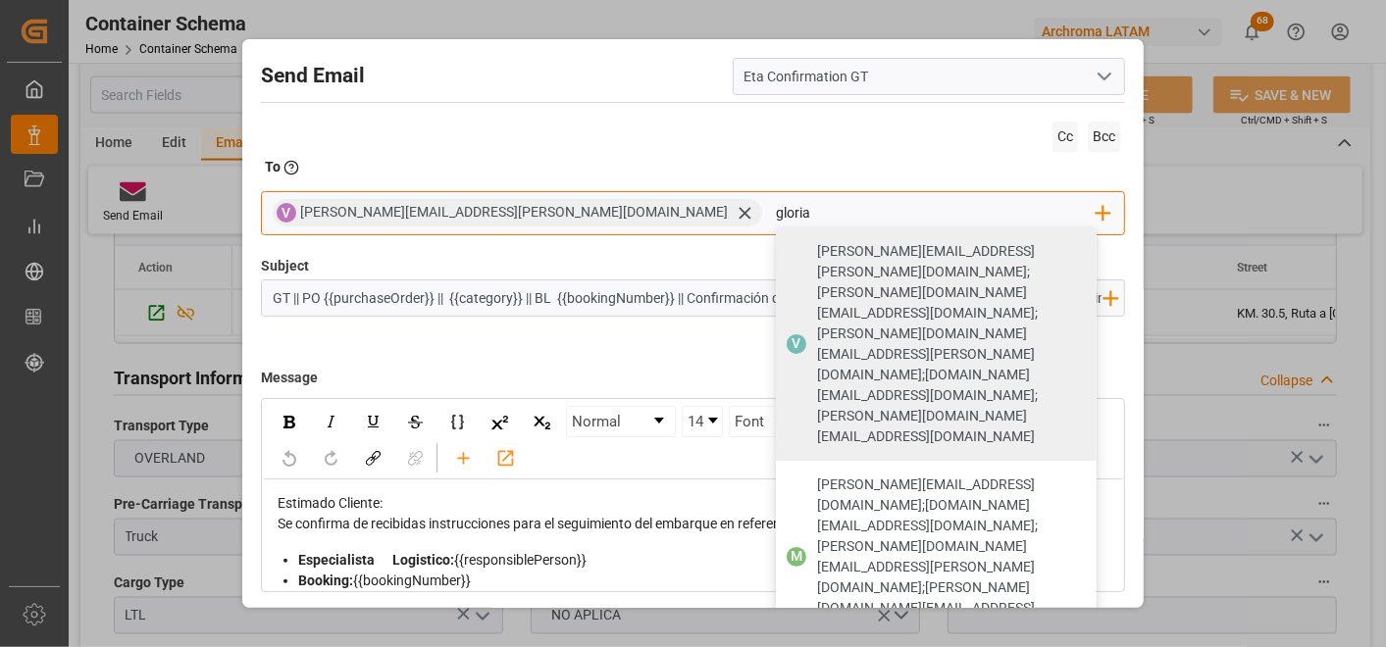
type input "gloria"
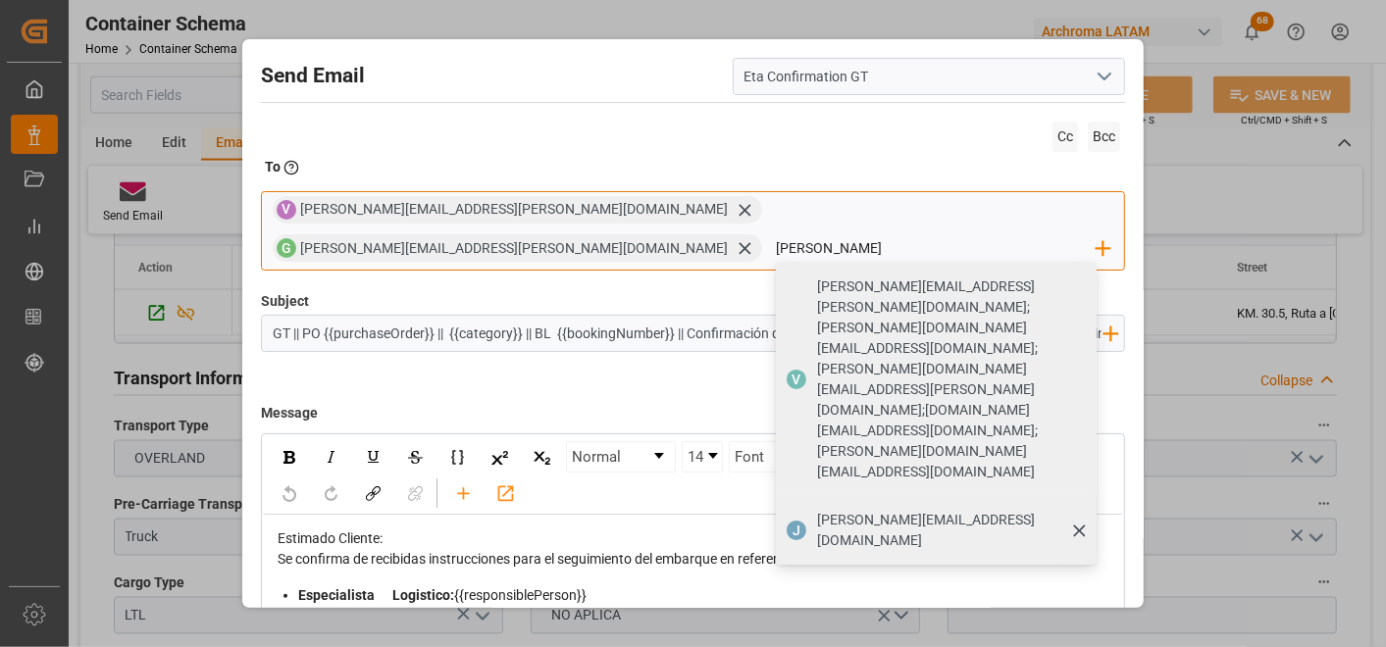
type input "johana.tunche@ardonsa.net"
click at [899, 510] on span "johana.tunche@ardonsa.net" at bounding box center [950, 530] width 266 height 41
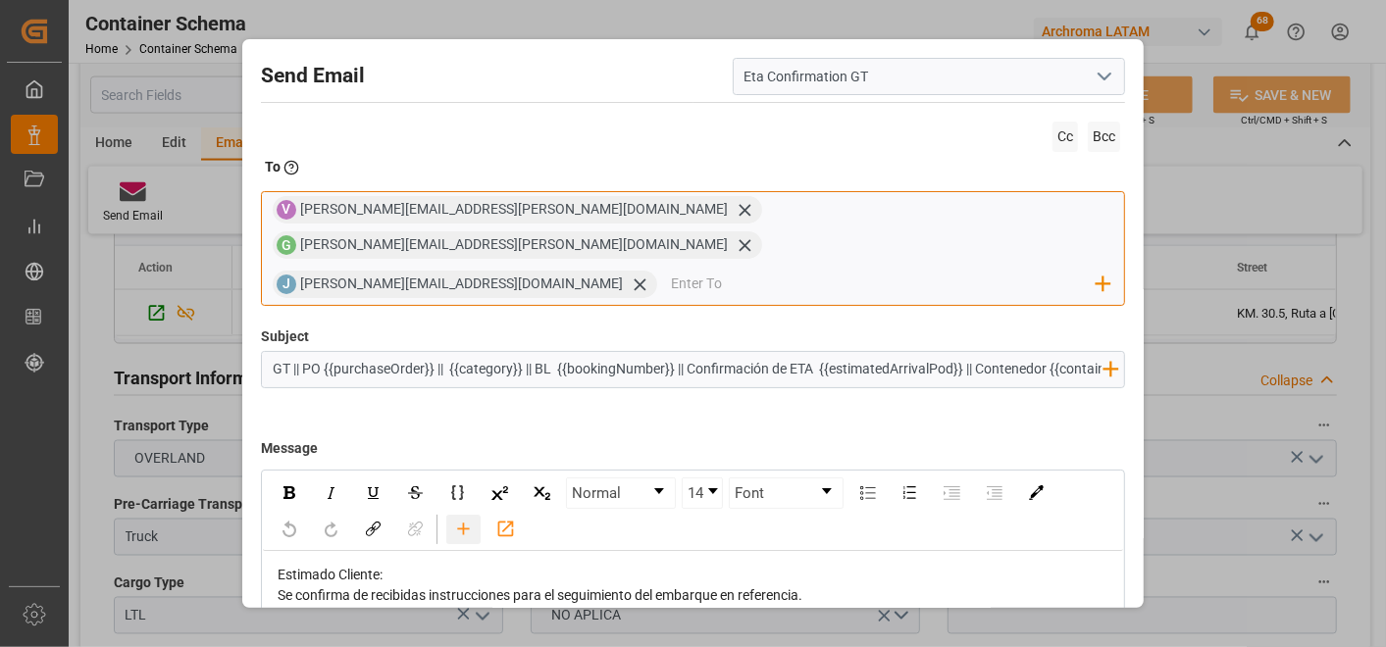
click at [469, 519] on icon "rdw-toolbar" at bounding box center [463, 529] width 21 height 21
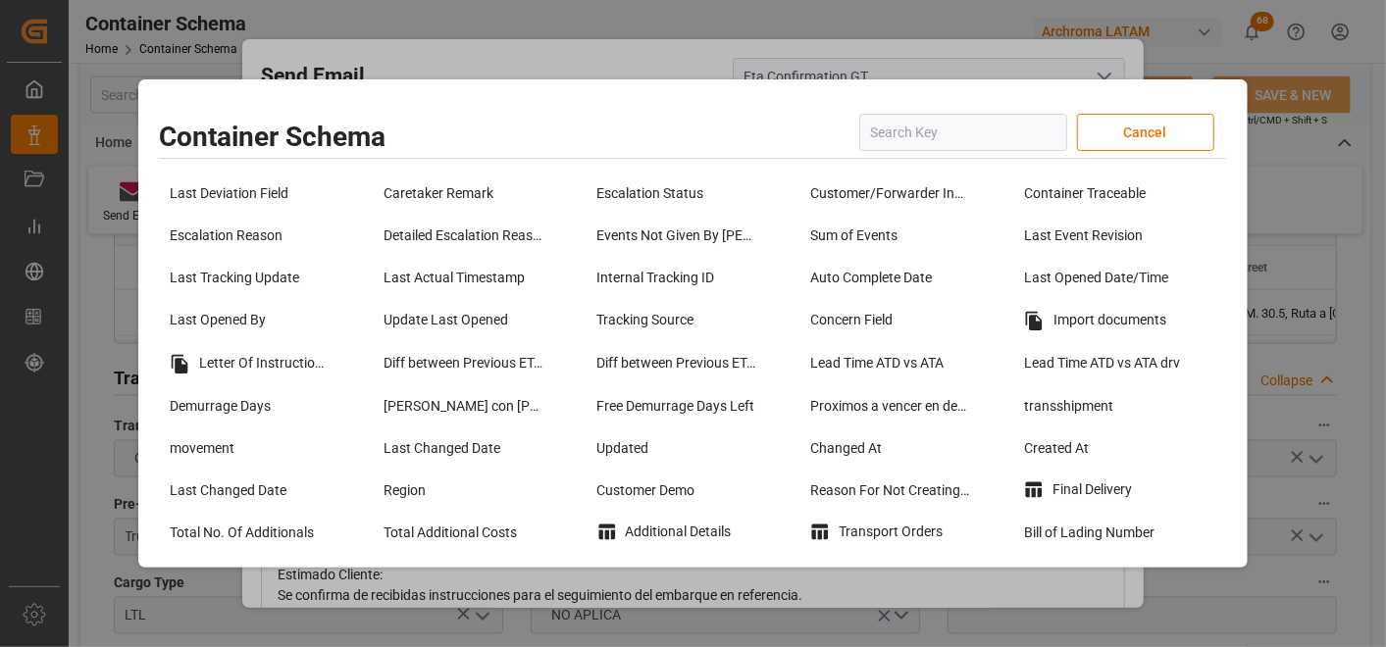
scroll to position [1525, 0]
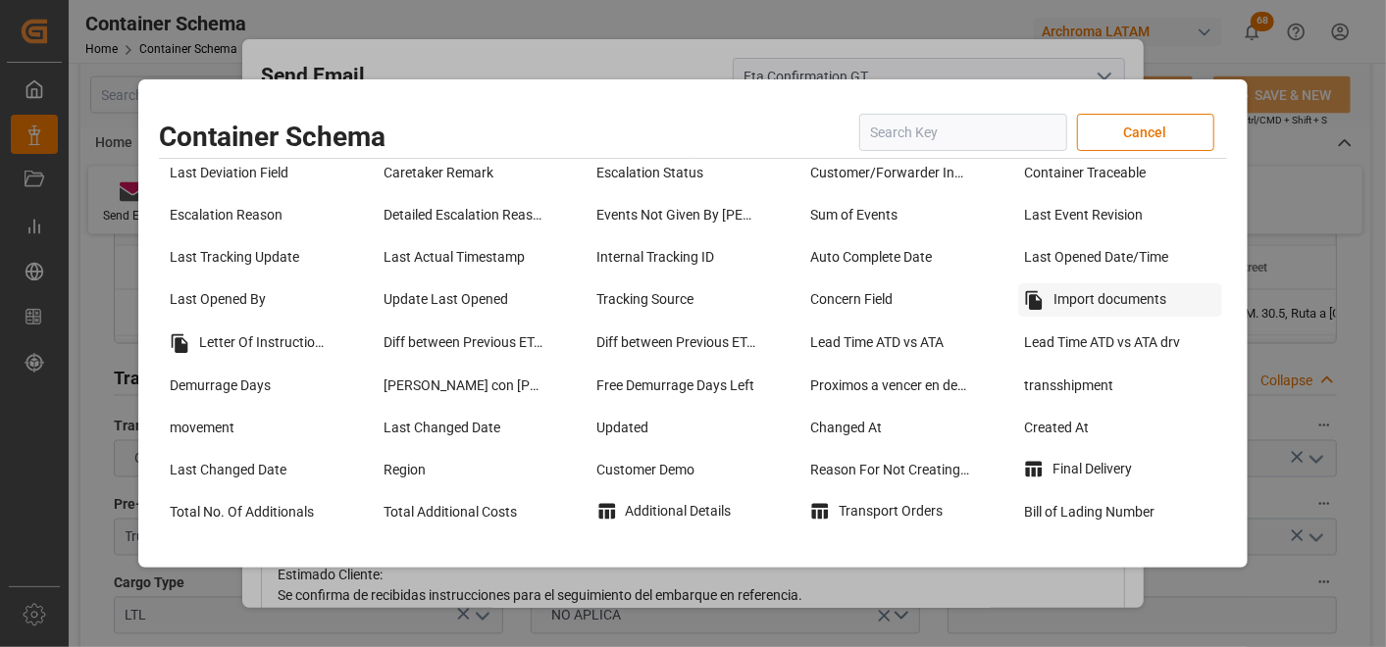
click at [1106, 310] on div "Import documents" at bounding box center [1120, 299] width 204 height 33
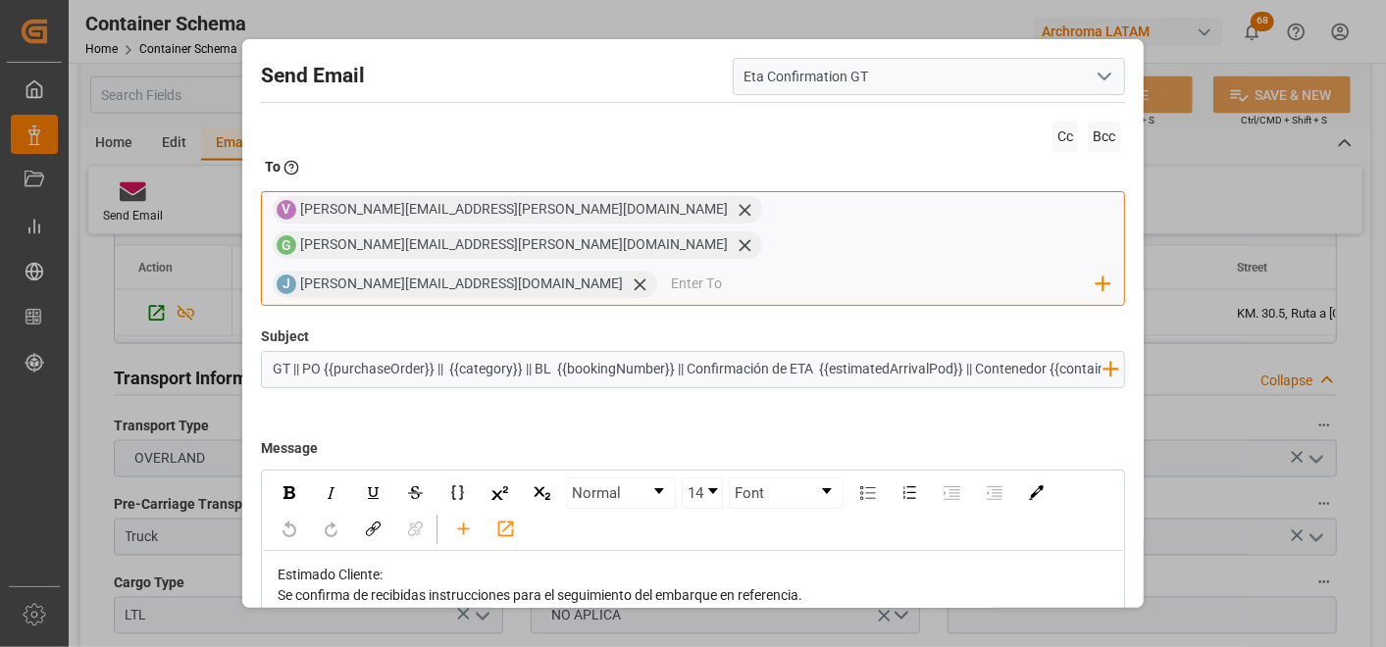
click at [1041, 216] on div "V valeria.hurtado@leschaco.com G gloria.ruiz@archroma.com J johana.tunche@ardon…" at bounding box center [692, 249] width 863 height 116
click at [671, 270] on input "email" at bounding box center [884, 284] width 426 height 29
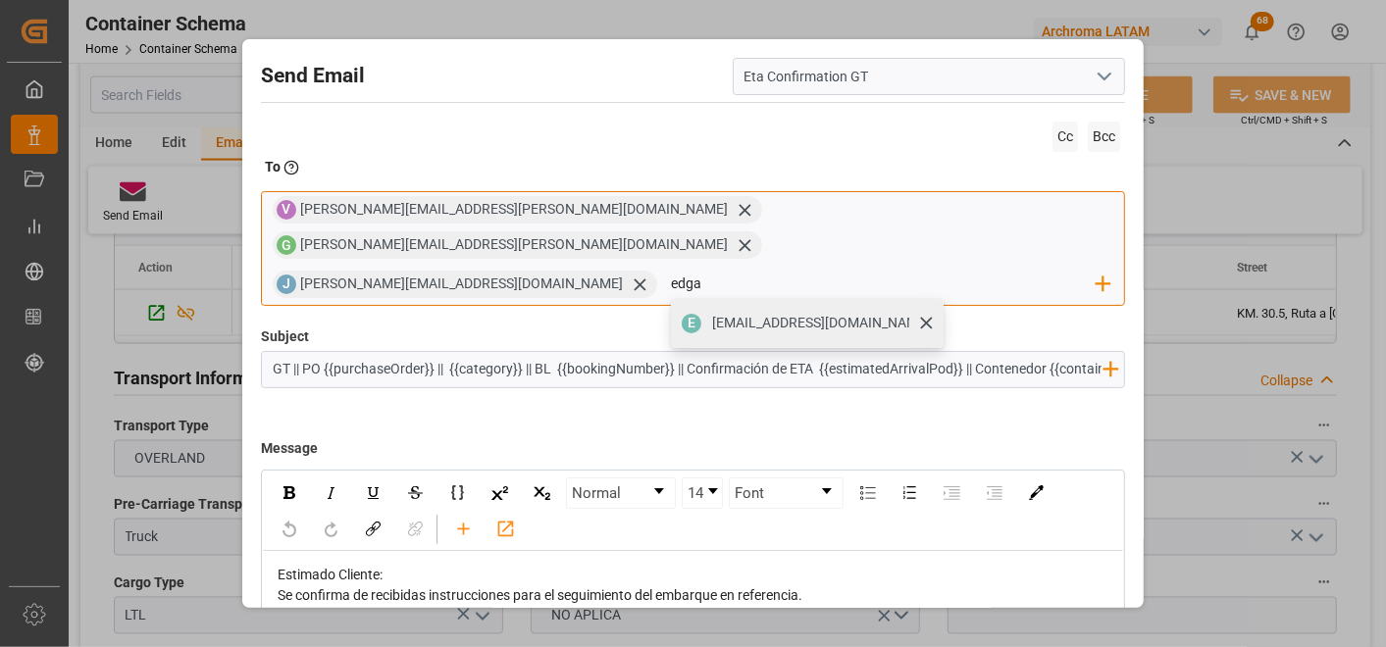
type input "edga"
click at [712, 313] on span "edgarestra07@gmail.com" at bounding box center [821, 323] width 218 height 21
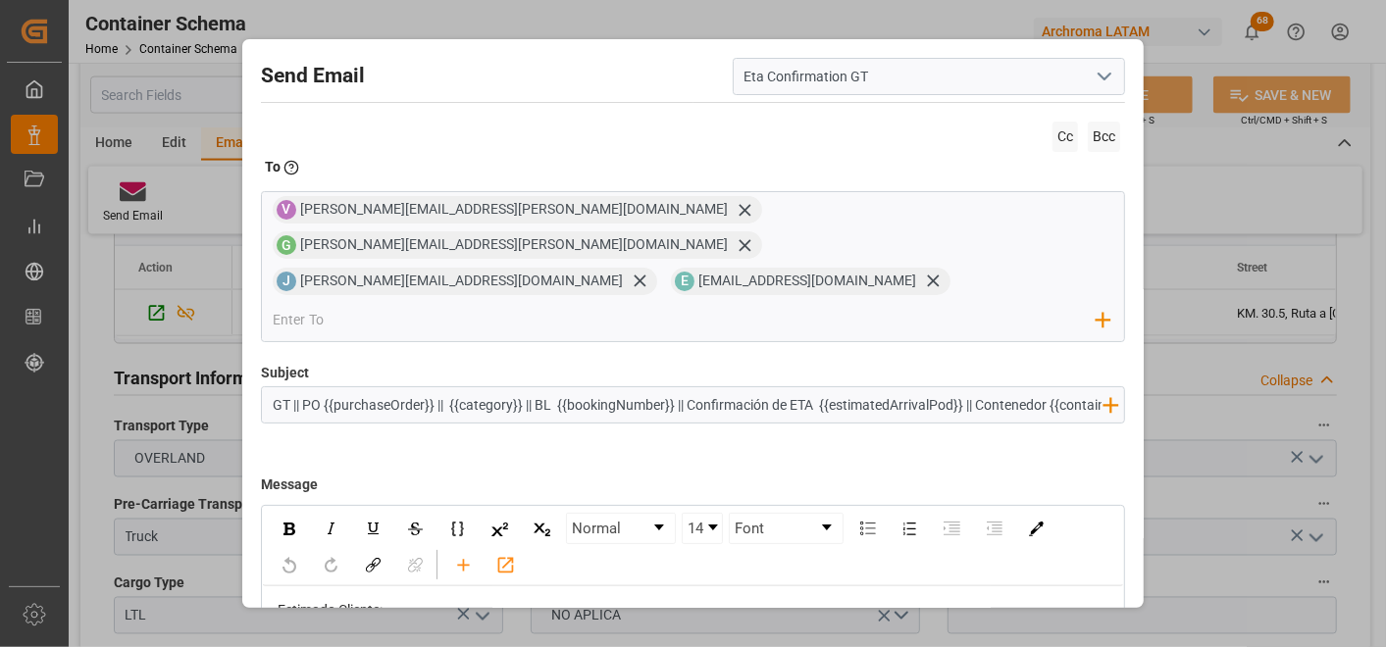
drag, startPoint x: 688, startPoint y: 335, endPoint x: 535, endPoint y: 330, distance: 153.1
click at [535, 387] on input "GT || PO {{purchaseOrder}} || {{category}} || BL {{bookingNumber}} || Confirmac…" at bounding box center [686, 404] width 849 height 34
drag, startPoint x: 838, startPoint y: 335, endPoint x: 1038, endPoint y: 336, distance: 200.1
click at [1038, 387] on input "GT || PO {{purchaseOrder}} || {{category}} || Confirmación de ETA {{estimatedAr…" at bounding box center [686, 404] width 849 height 34
click at [987, 387] on input "GT || PO {{purchaseOrder}} || {{category}} || Confirmación de ETA {{estimatedAr…" at bounding box center [686, 404] width 849 height 34
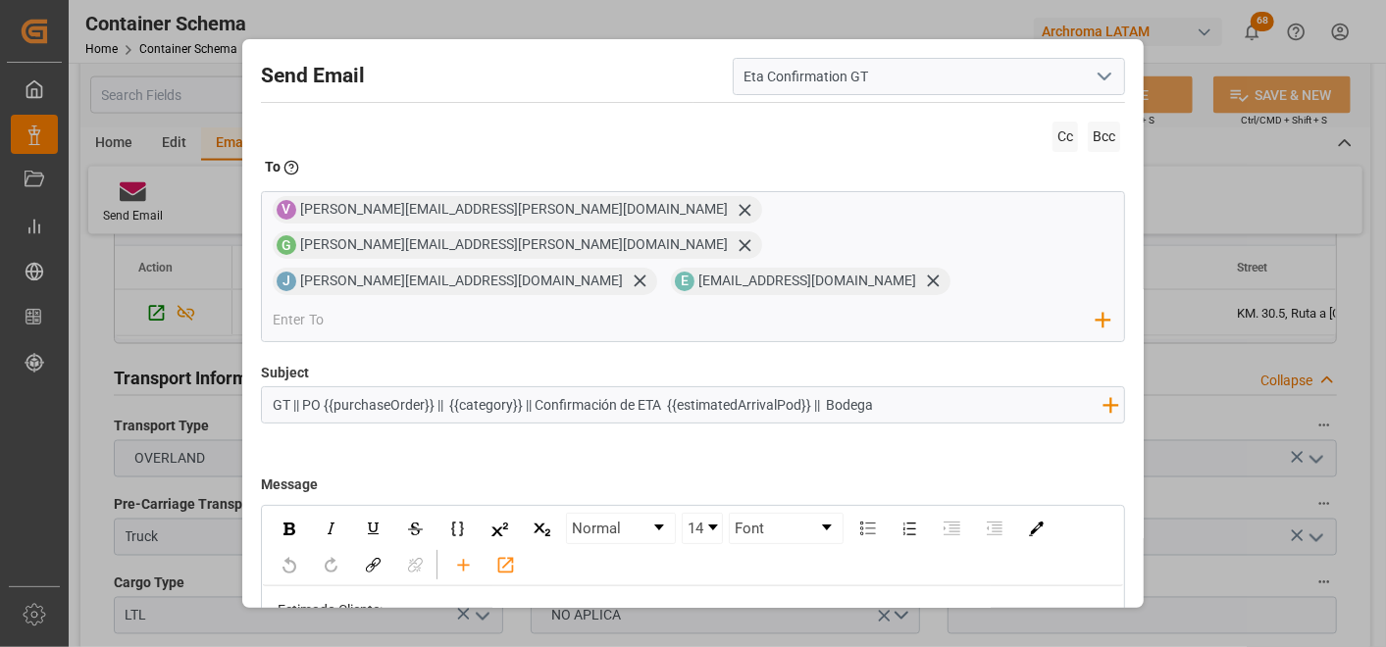
click at [910, 387] on input "GT || PO {{purchaseOrder}} || {{category}} || Confirmación de ETA {{estimatedAr…" at bounding box center [686, 404] width 849 height 34
click at [961, 387] on input "GT || PO {{purchaseOrder}} || {{category}} || Confirmación de ETA {{estimatedAr…" at bounding box center [686, 404] width 849 height 34
type input "GT || PO {{purchaseOrder}} || {{category}} || Confirmación de ETA {{estimatedAr…"
click at [846, 621] on div "Se confirma de recibidas instrucciones para el seguimiento del embarque en refe…" at bounding box center [693, 631] width 831 height 21
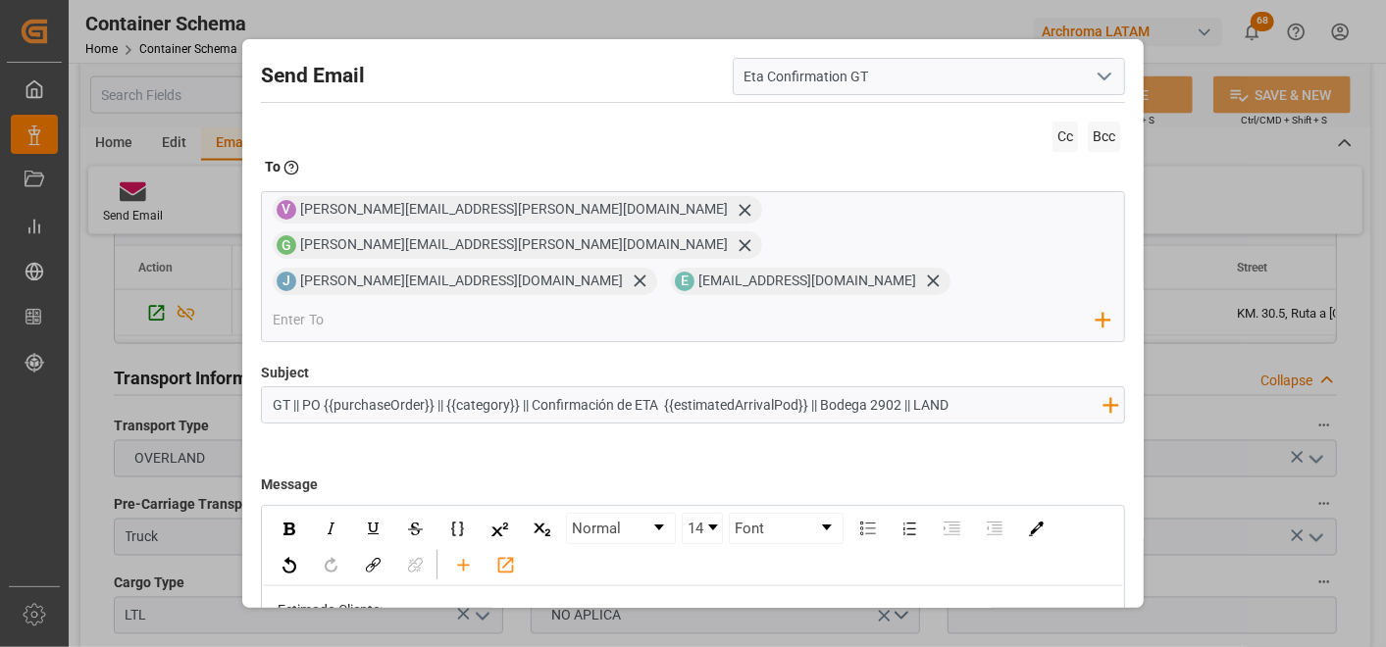
scroll to position [109, 0]
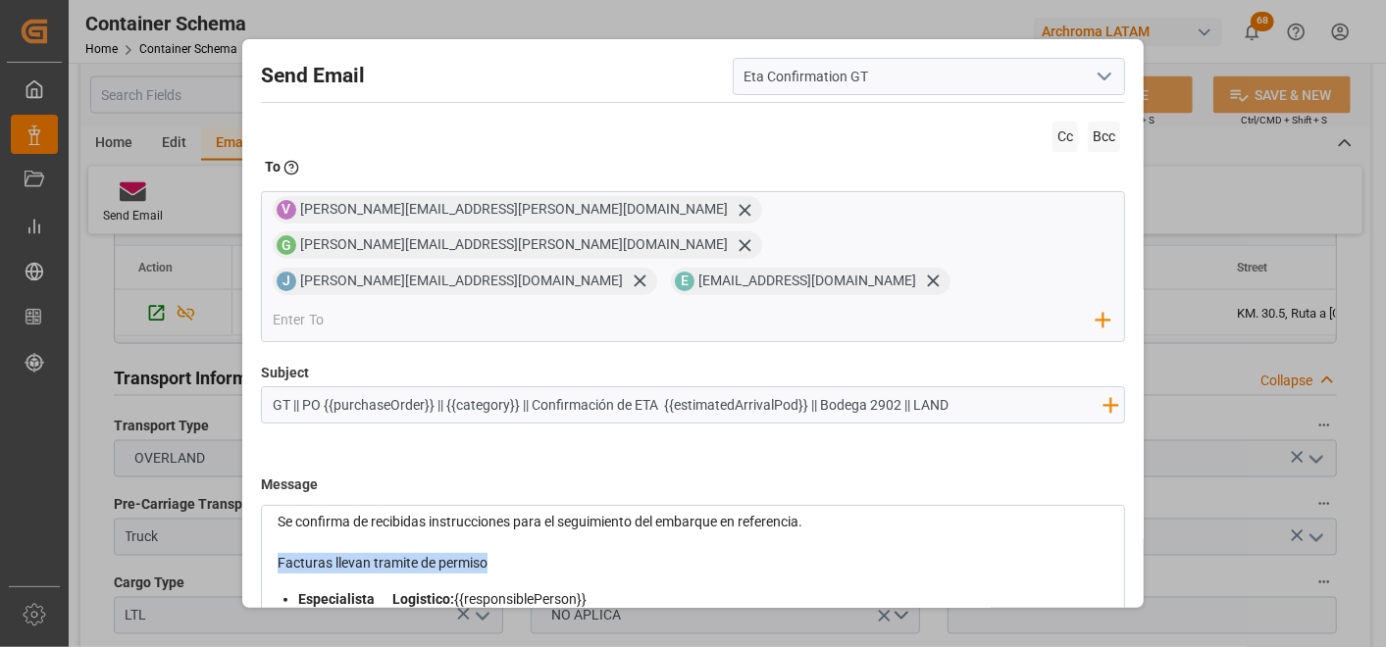
drag, startPoint x: 279, startPoint y: 488, endPoint x: 496, endPoint y: 487, distance: 217.8
click at [496, 553] on div "Facturas llevan tramite de permiso" at bounding box center [693, 563] width 831 height 21
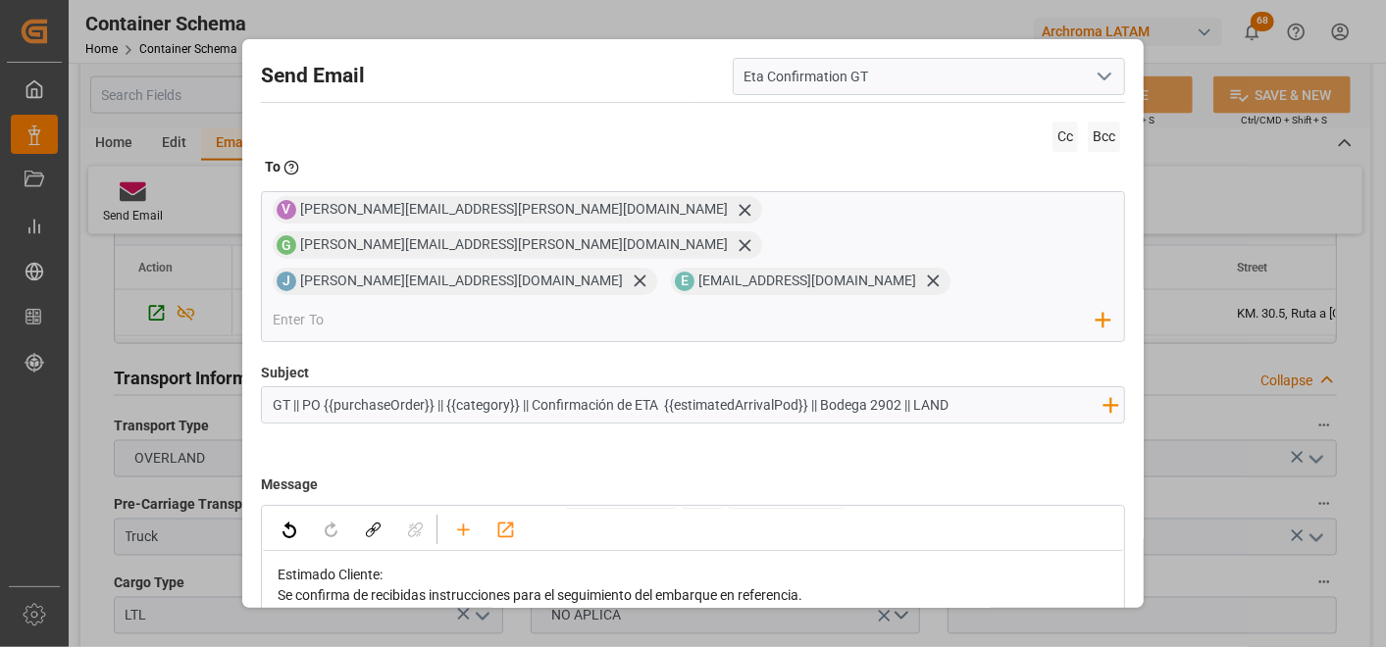
scroll to position [0, 0]
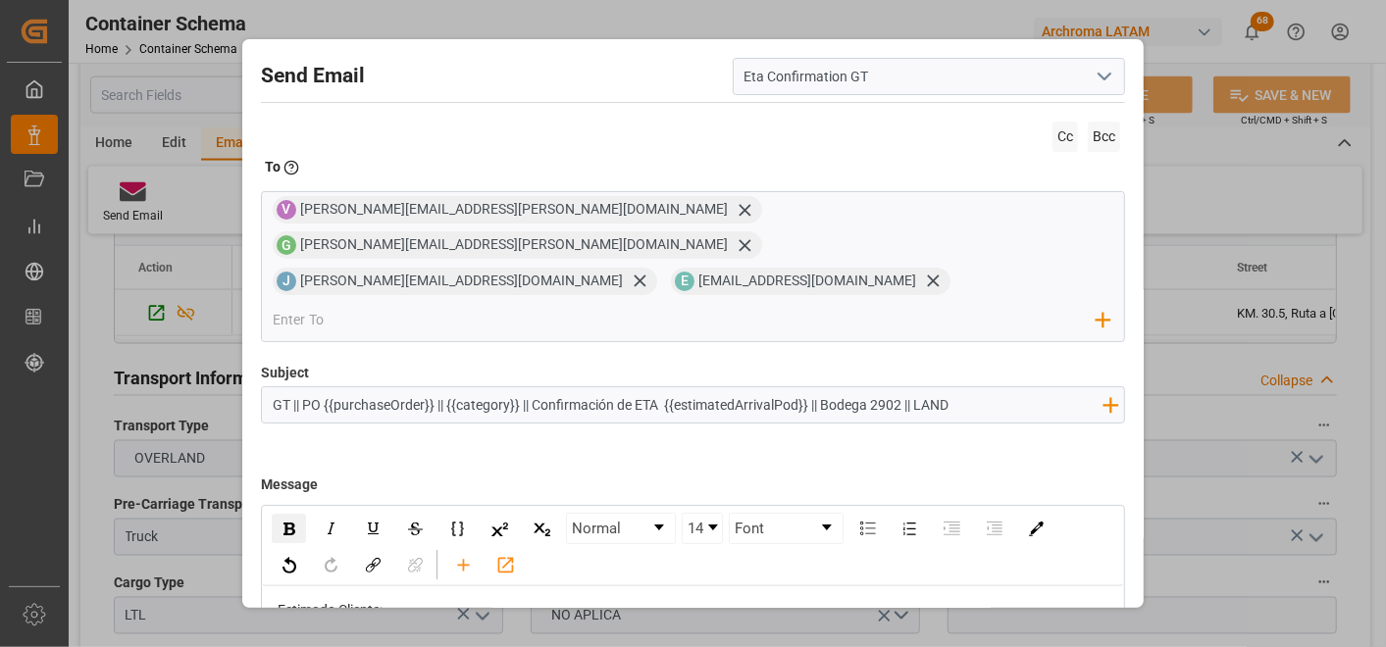
click at [283, 523] on img "rdw-inline-control" at bounding box center [289, 529] width 12 height 13
click at [367, 514] on div "rdw-inline-control" at bounding box center [373, 528] width 34 height 29
click at [556, 642] on div "rdw-editor" at bounding box center [693, 652] width 831 height 21
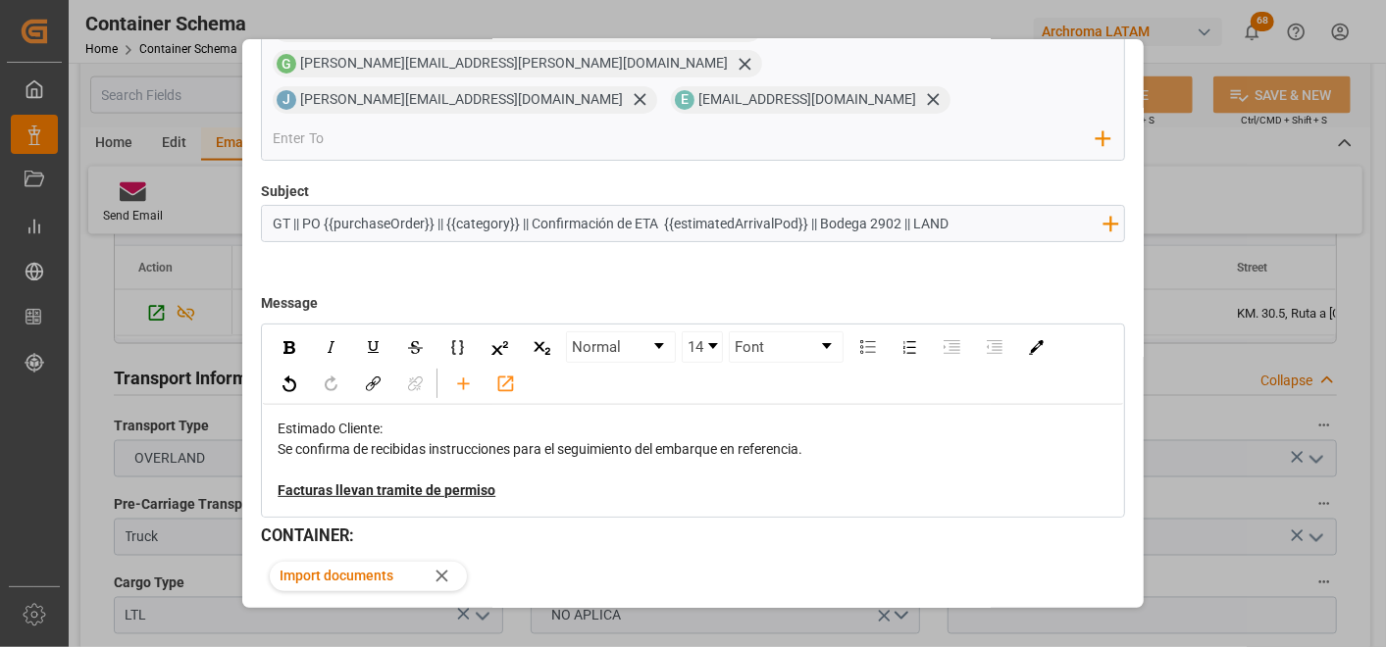
click at [1080, 625] on button "Send" at bounding box center [1056, 643] width 137 height 37
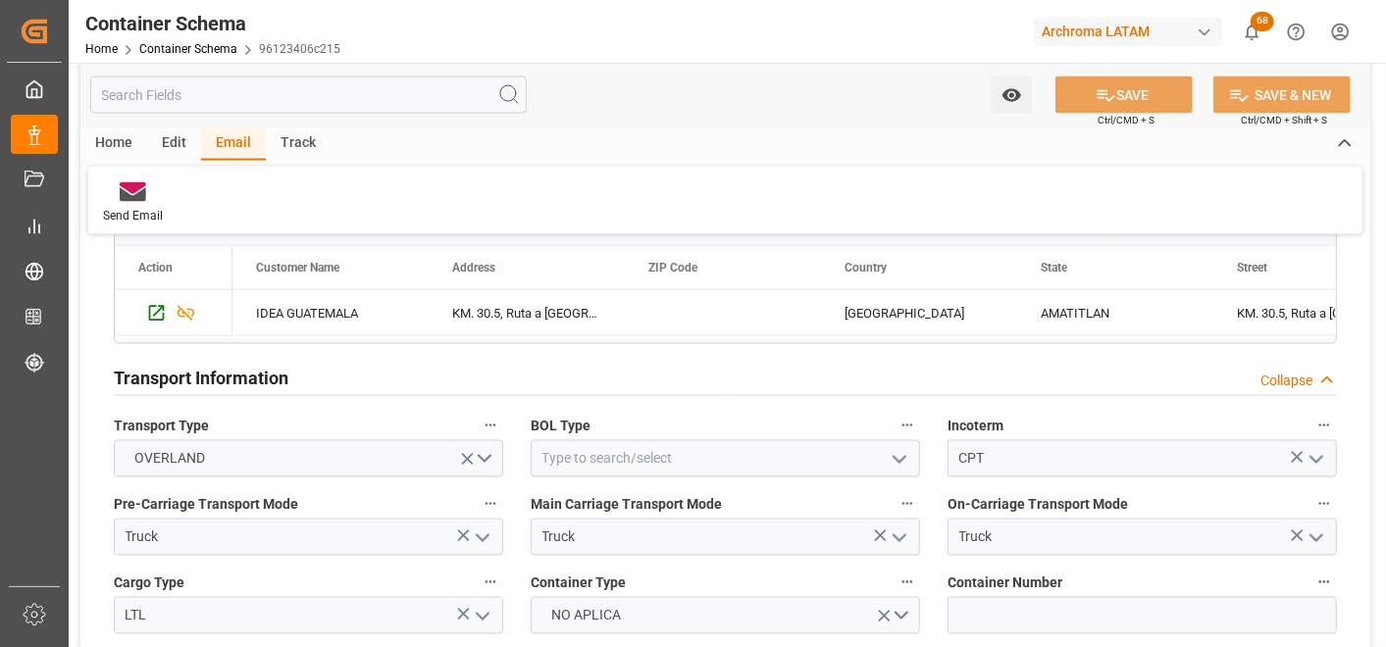
scroll to position [67, 0]
click at [203, 50] on link "Container Schema" at bounding box center [188, 49] width 98 height 14
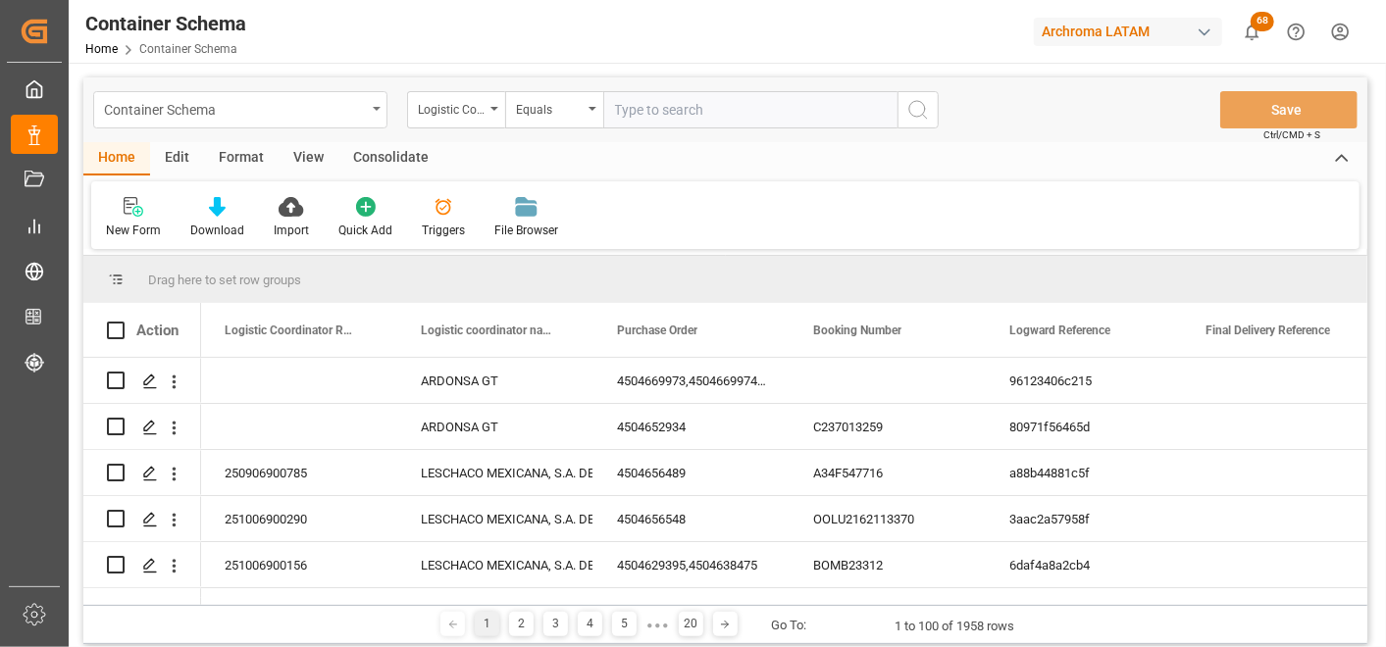
click at [334, 113] on div "Container Schema" at bounding box center [235, 108] width 262 height 25
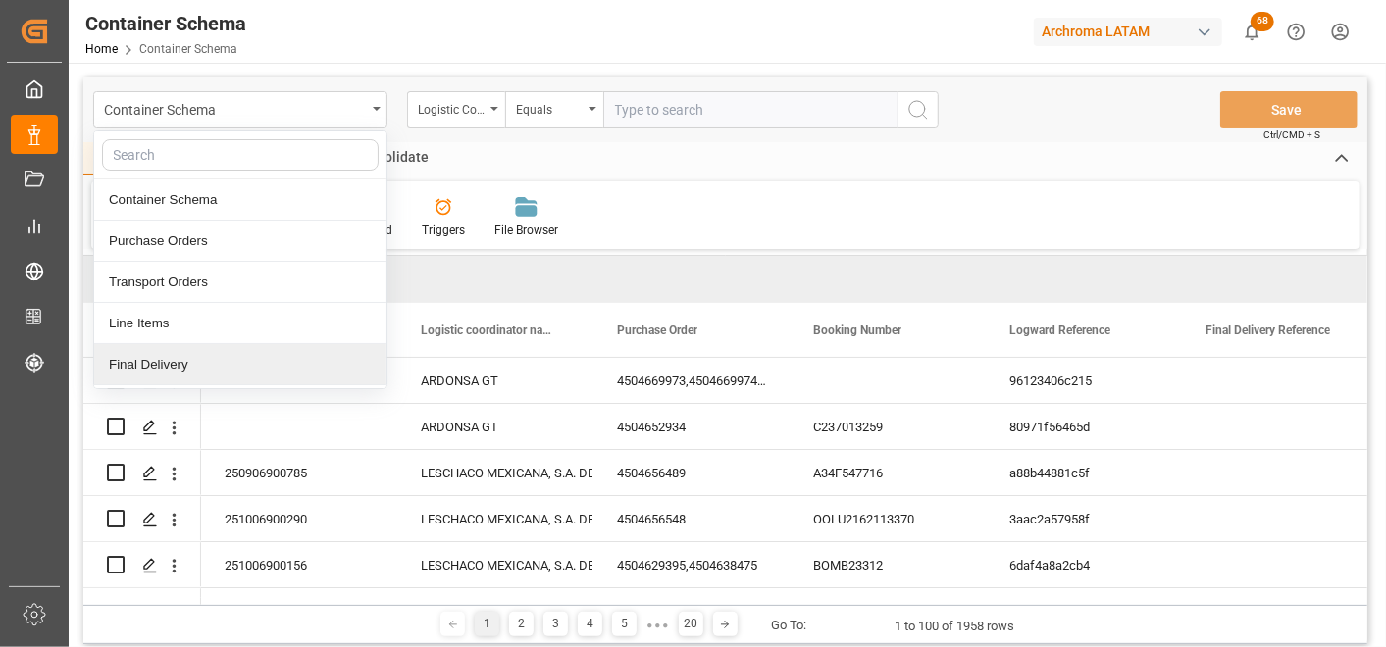
click at [186, 348] on div "Final Delivery" at bounding box center [240, 364] width 292 height 41
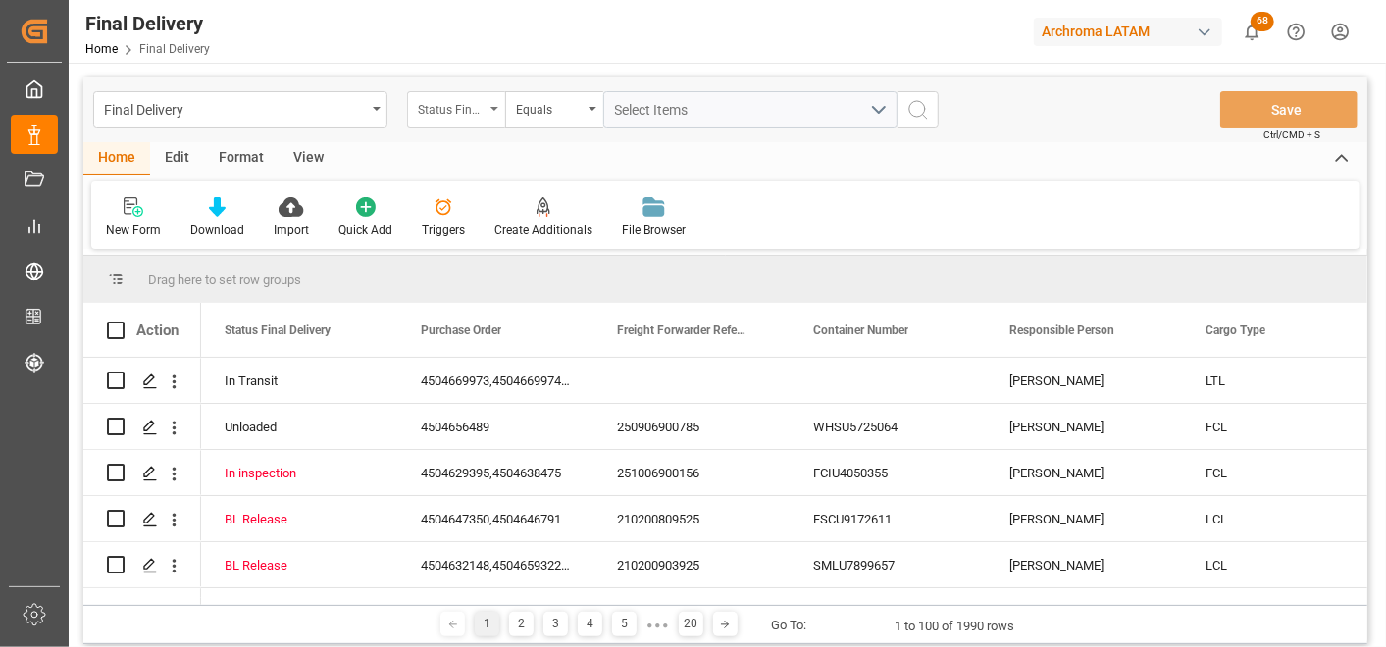
click at [488, 113] on div "Status Final Delivery" at bounding box center [456, 109] width 98 height 37
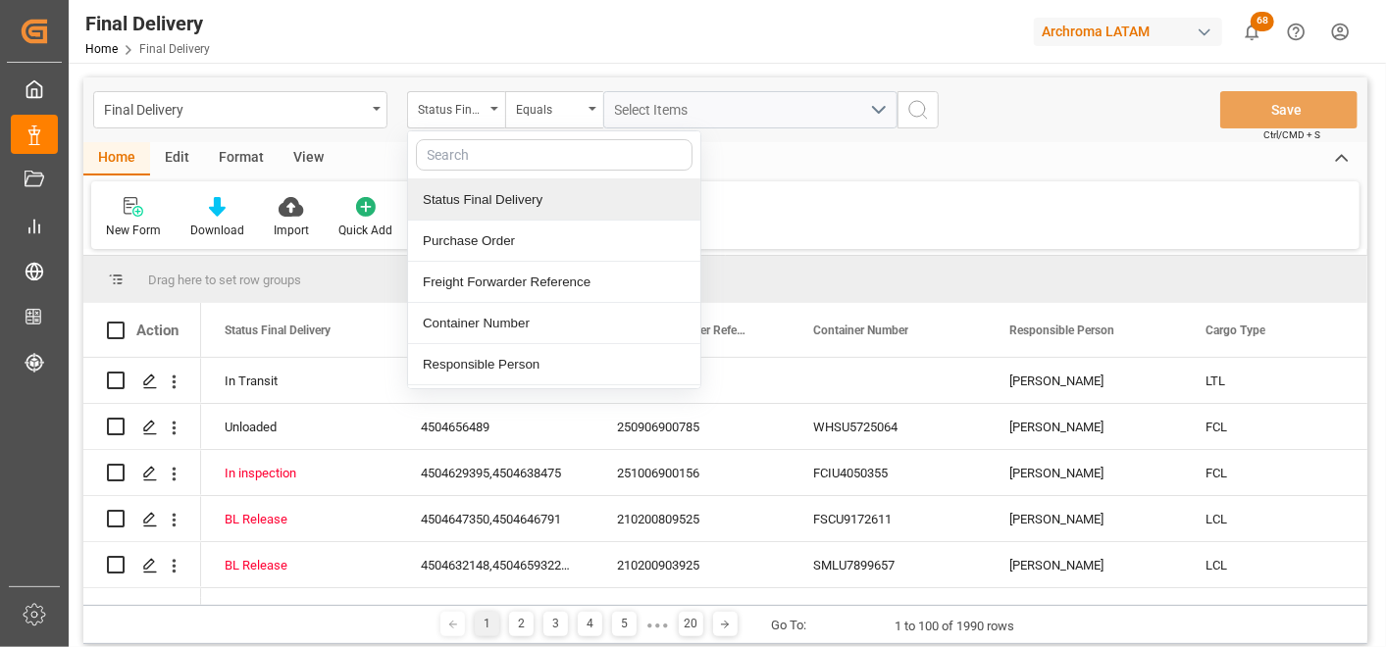
click at [490, 233] on div "Purchase Order" at bounding box center [554, 241] width 292 height 41
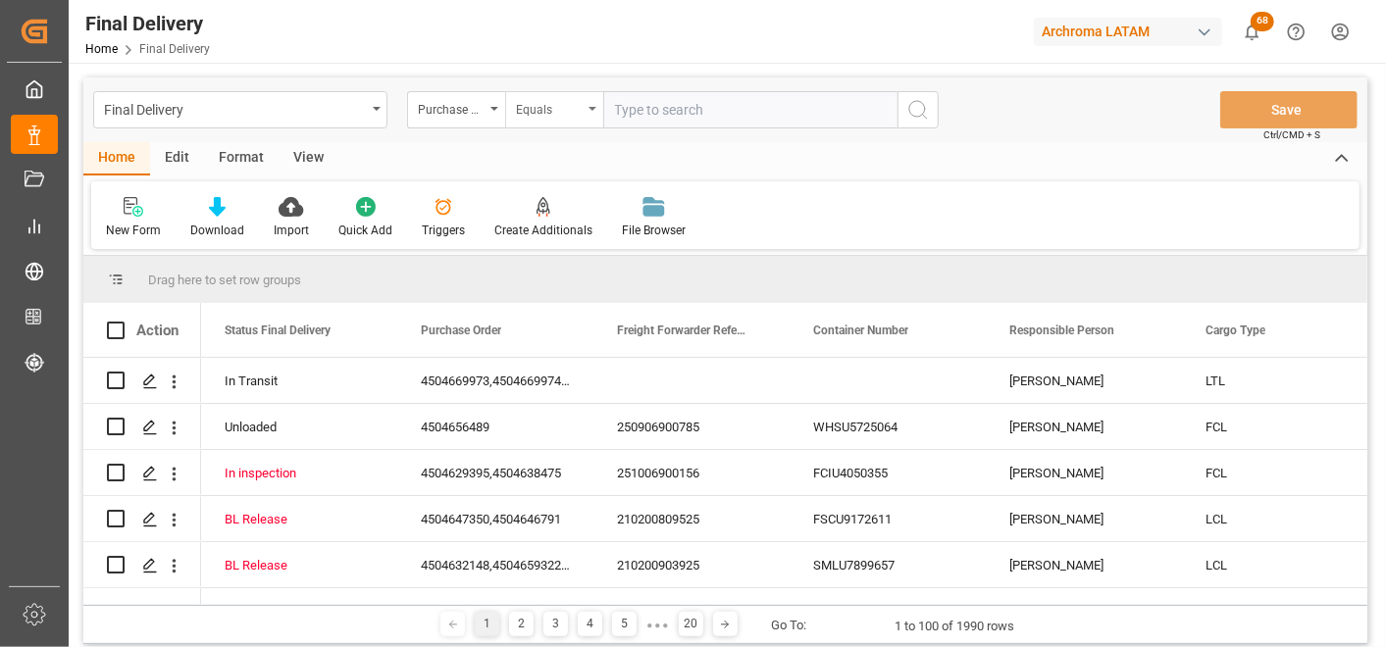
click at [535, 124] on div "Equals" at bounding box center [554, 109] width 98 height 37
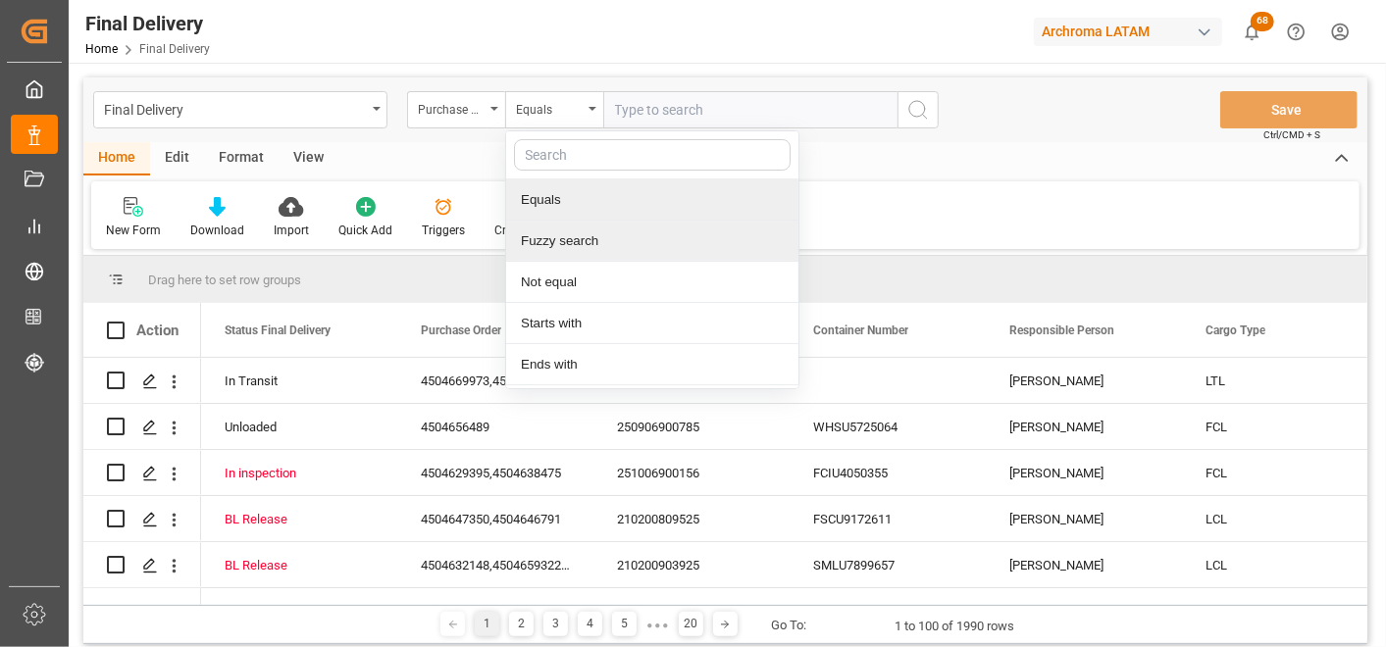
click at [565, 222] on div "Fuzzy search" at bounding box center [652, 241] width 292 height 41
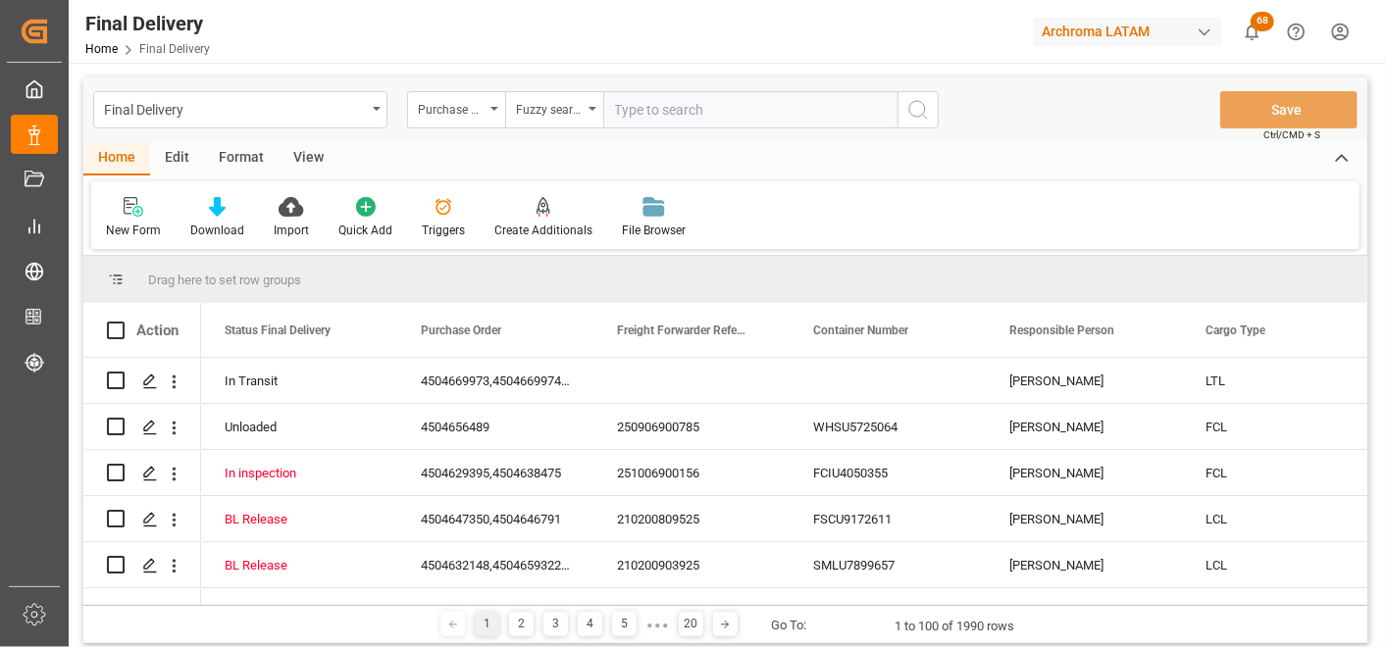
click at [675, 112] on input "text" at bounding box center [750, 109] width 294 height 37
click at [789, 111] on input "text" at bounding box center [750, 109] width 294 height 37
paste input "4504643854"
type input "4504643854"
click at [912, 113] on icon "search button" at bounding box center [918, 110] width 24 height 24
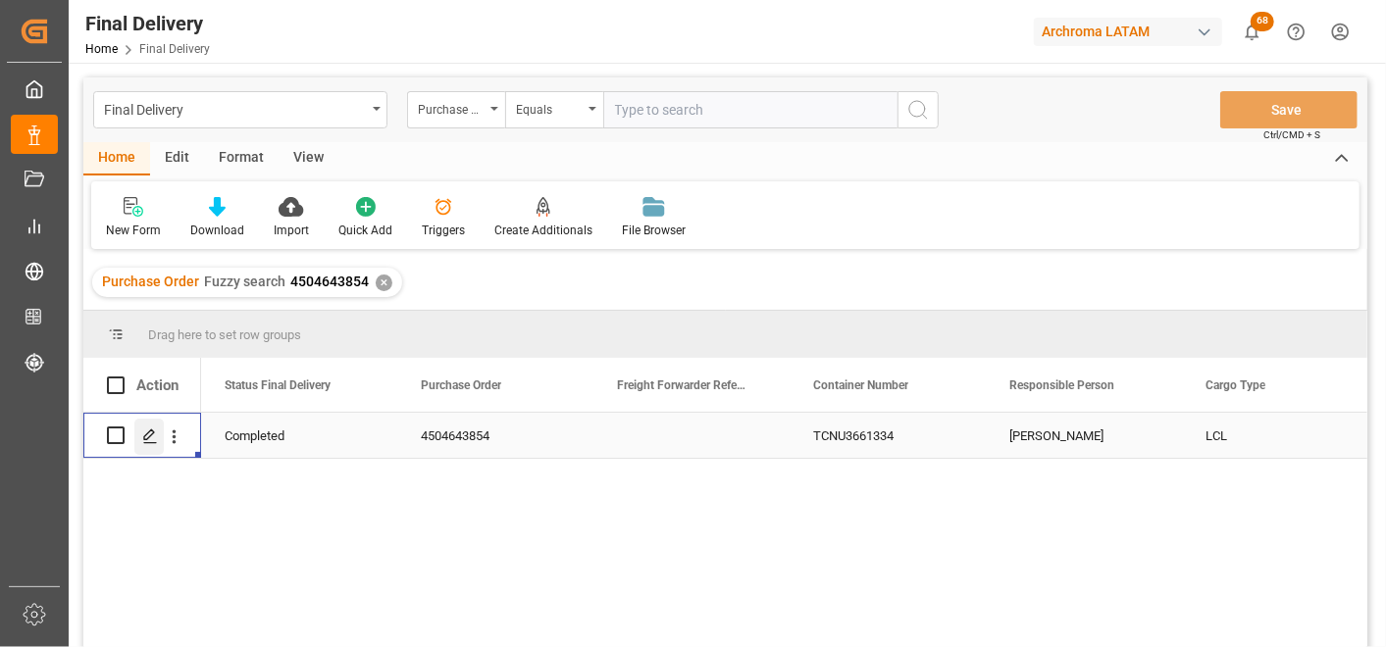
click at [147, 444] on div "Press SPACE to select this row." at bounding box center [148, 437] width 29 height 36
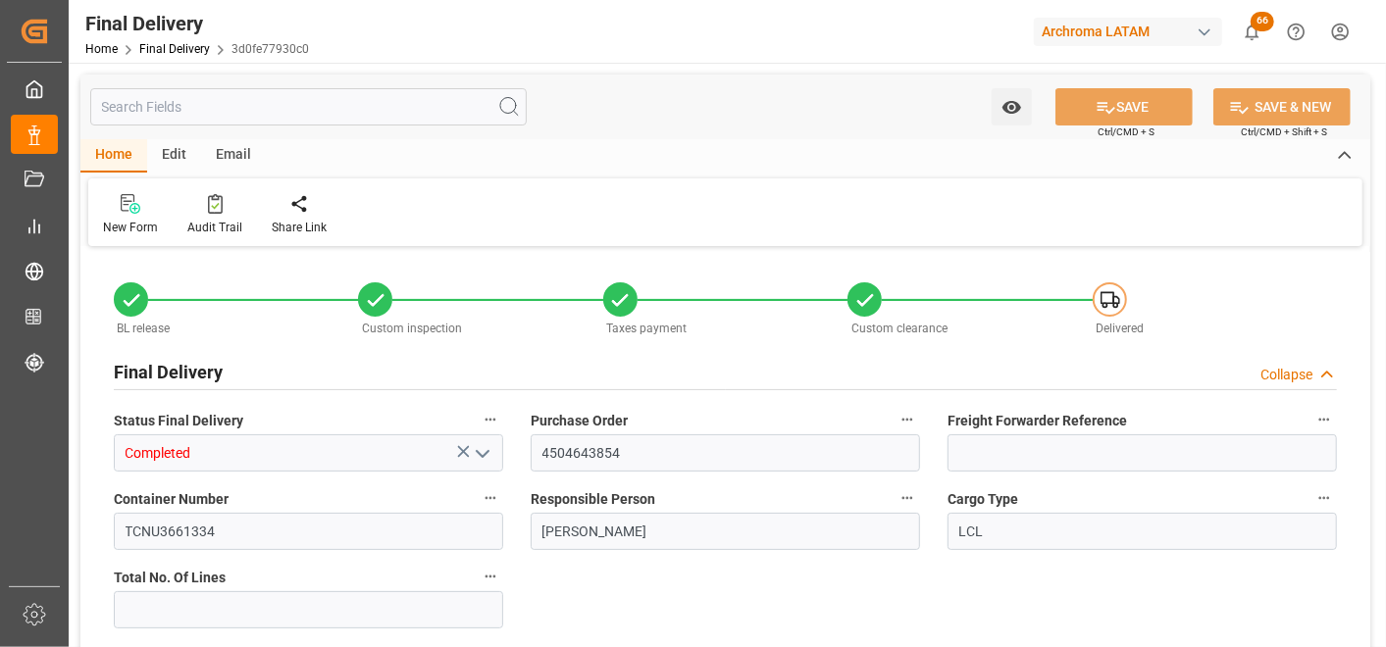
type input "9"
type input "[DATE]"
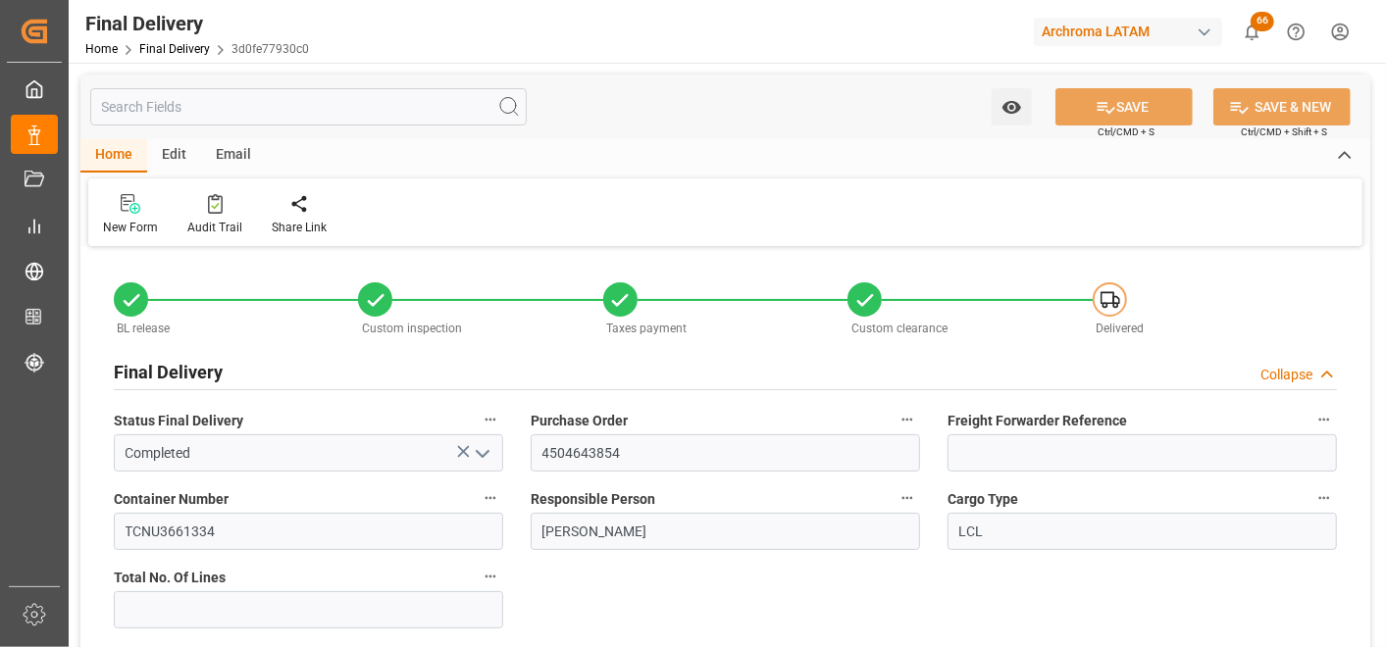
type input "[DATE]"
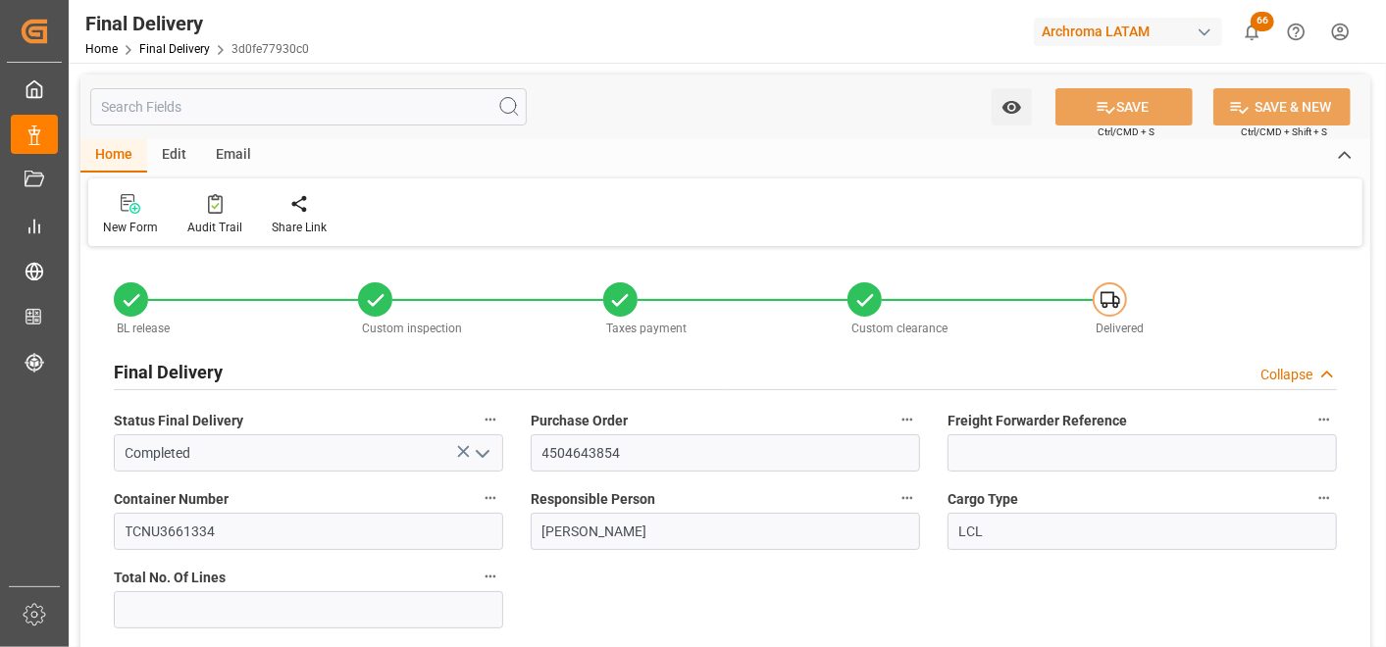
type input "[DATE]"
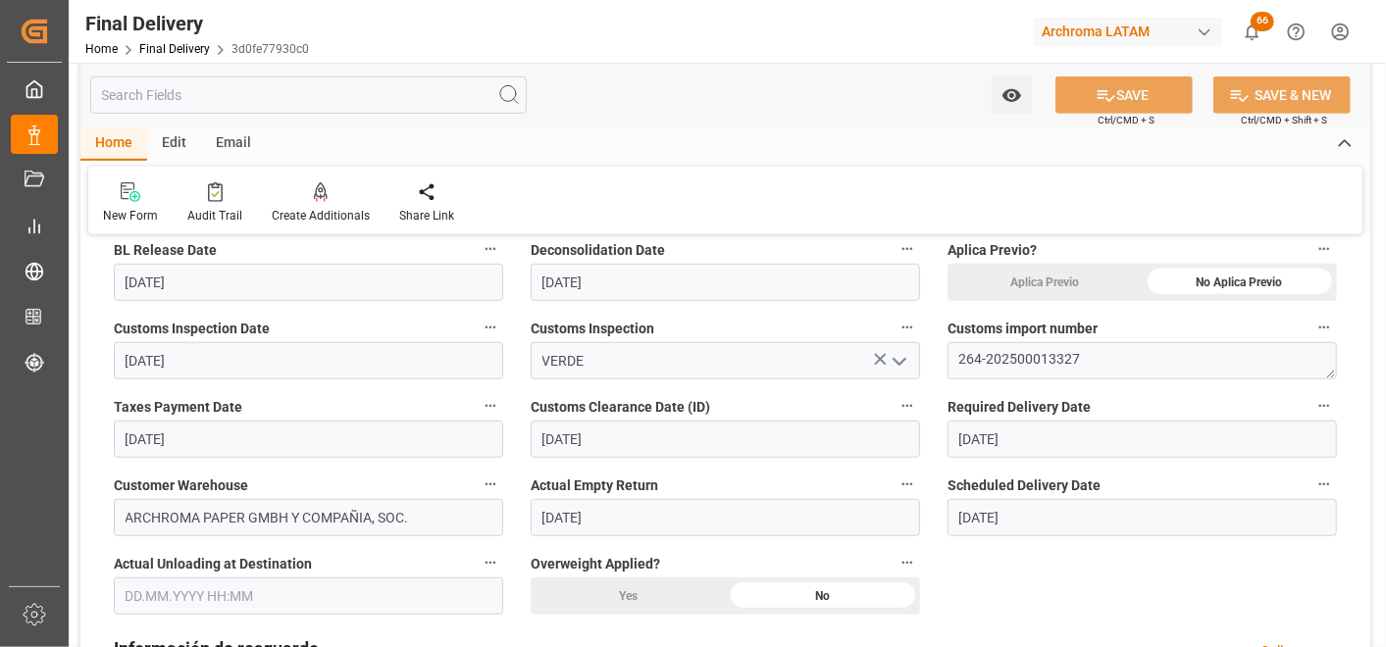
scroll to position [653, 0]
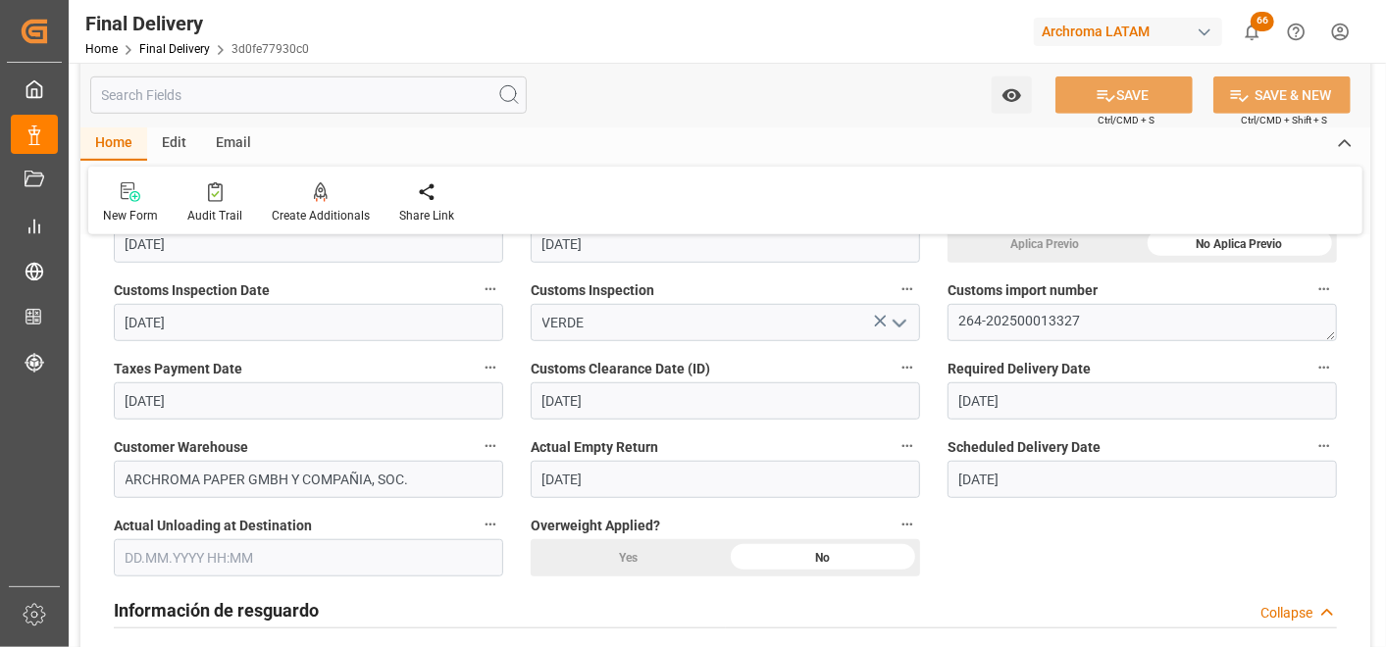
click at [167, 563] on input "text" at bounding box center [308, 558] width 389 height 37
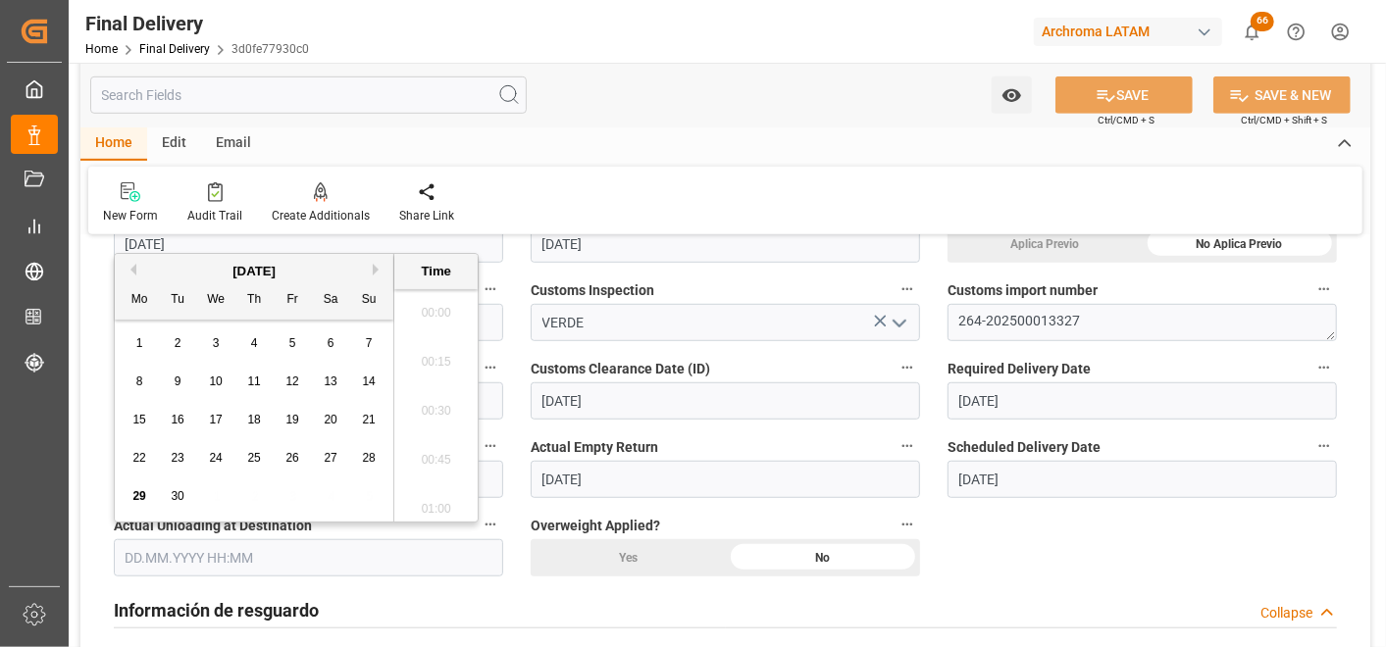
scroll to position [2703, 0]
click at [132, 495] on span "29" at bounding box center [138, 496] width 13 height 14
type input "[DATE] 00:00"
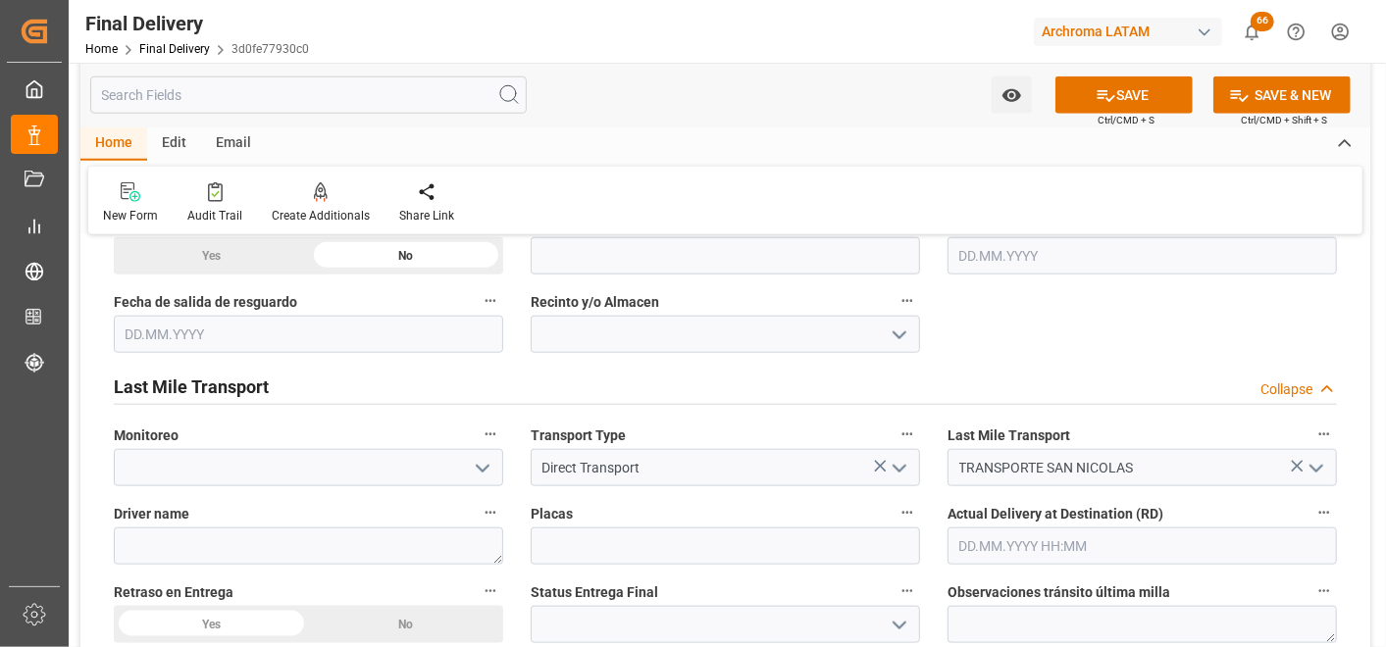
scroll to position [1090, 0]
click at [1017, 541] on input "text" at bounding box center [1142, 545] width 389 height 37
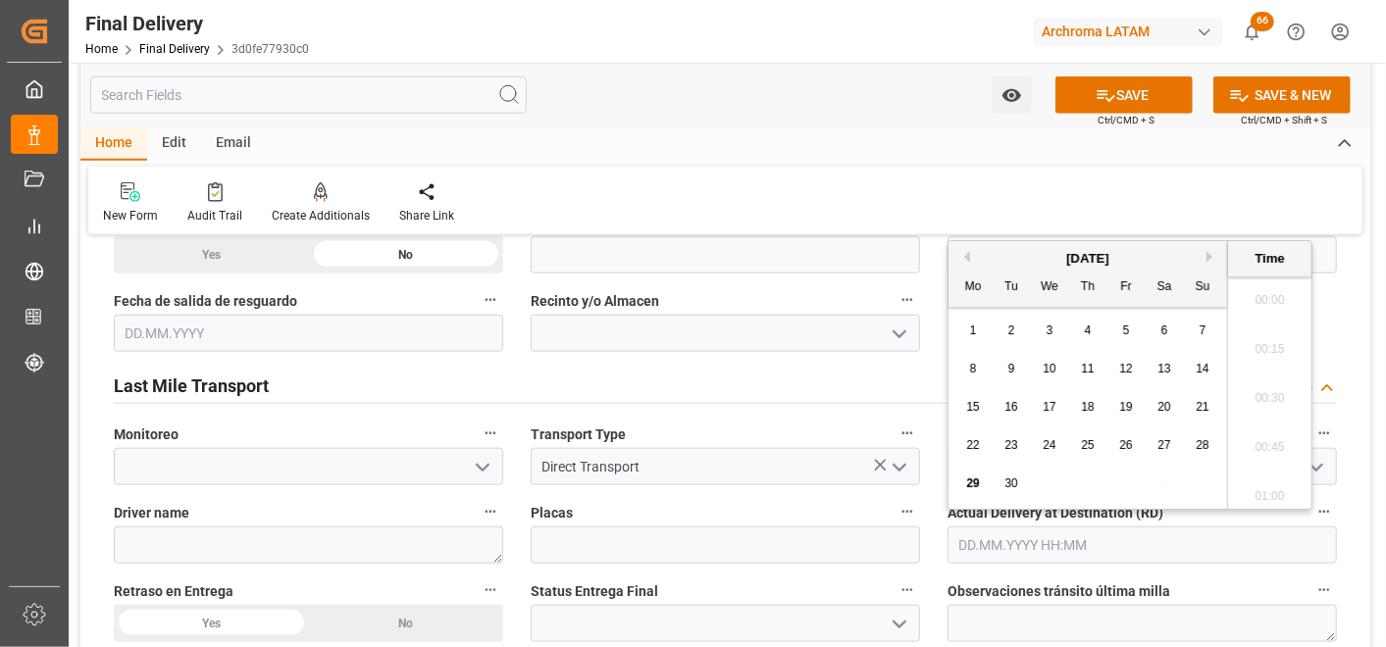
scroll to position [2752, 0]
click at [979, 482] on span "29" at bounding box center [972, 484] width 13 height 14
type input "[DATE] 00:00"
click at [943, 546] on div "Actual Delivery at Destination (RD) 29.09.2025 00:00" at bounding box center [1142, 531] width 417 height 78
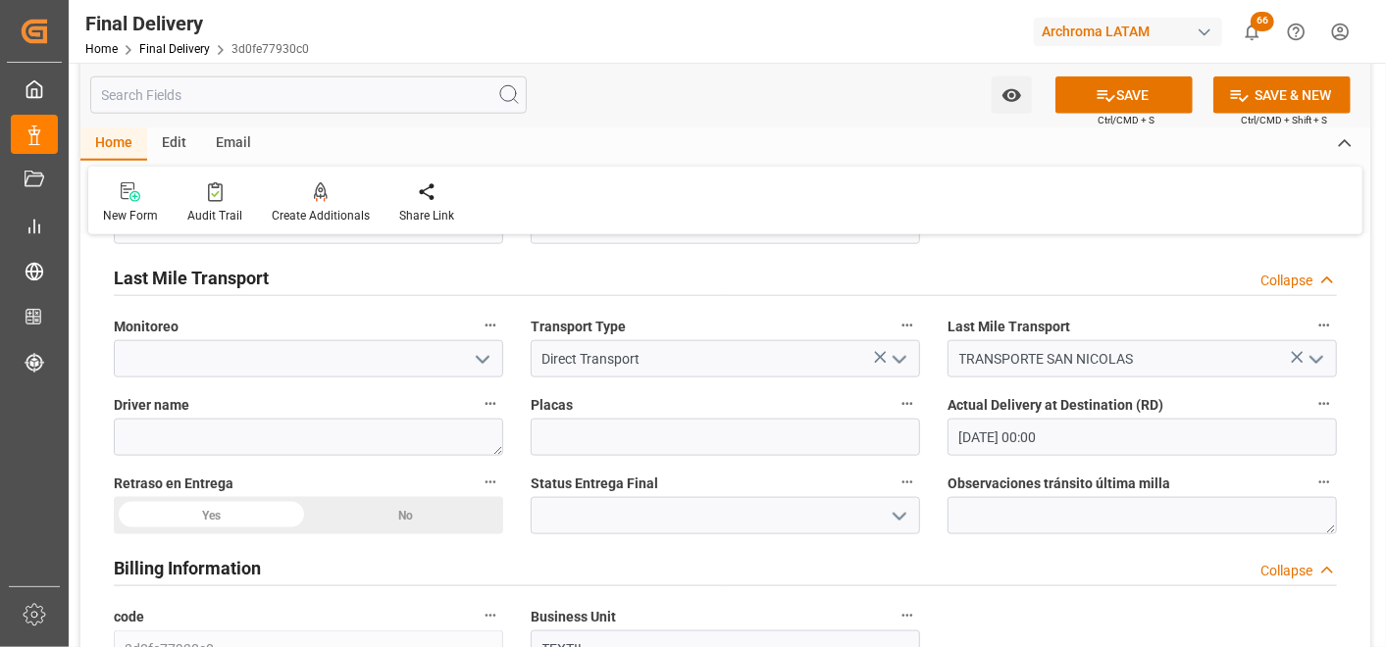
scroll to position [1199, 0]
click at [249, 515] on div "Yes" at bounding box center [211, 514] width 195 height 37
click at [894, 515] on icon "open menu" at bounding box center [900, 516] width 24 height 24
click at [720, 632] on div "PLANTA" at bounding box center [725, 647] width 387 height 44
type input "PLANTA"
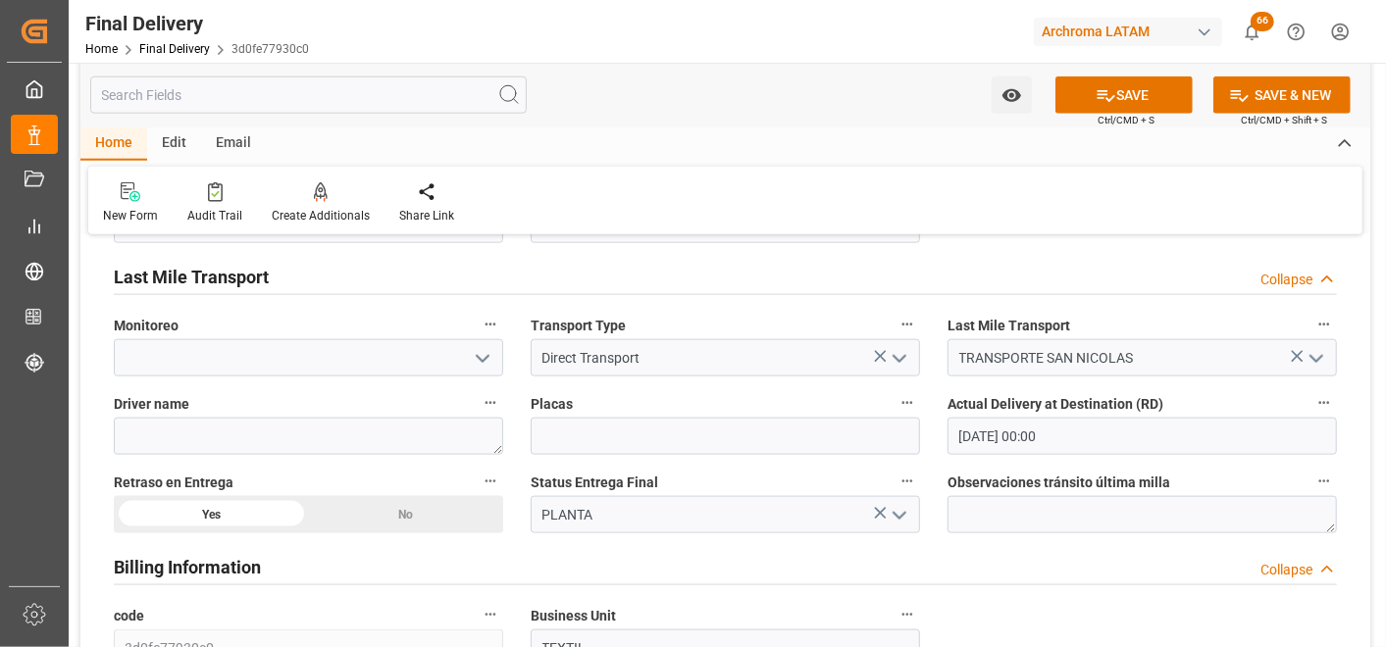
scroll to position [1308, 0]
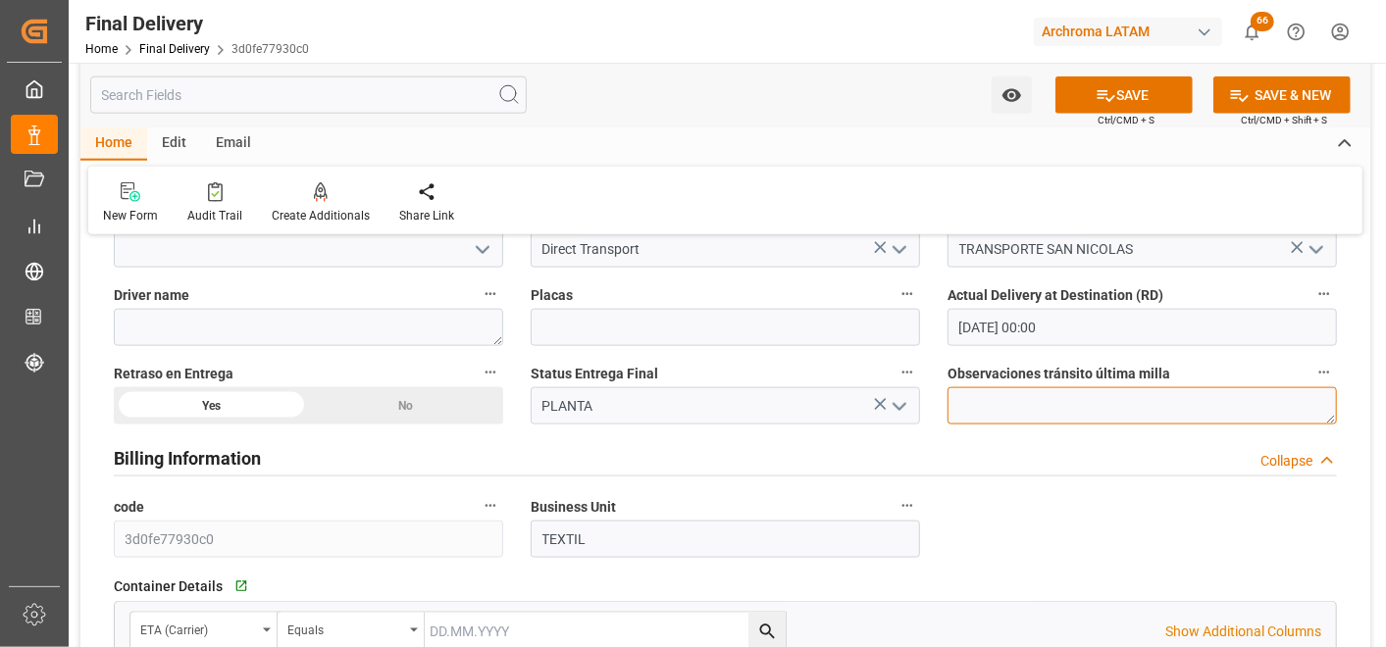
click at [972, 420] on textarea at bounding box center [1142, 405] width 389 height 37
click at [1083, 408] on textarea at bounding box center [1142, 405] width 389 height 37
type textarea "Retraso por parte de la transportadora"
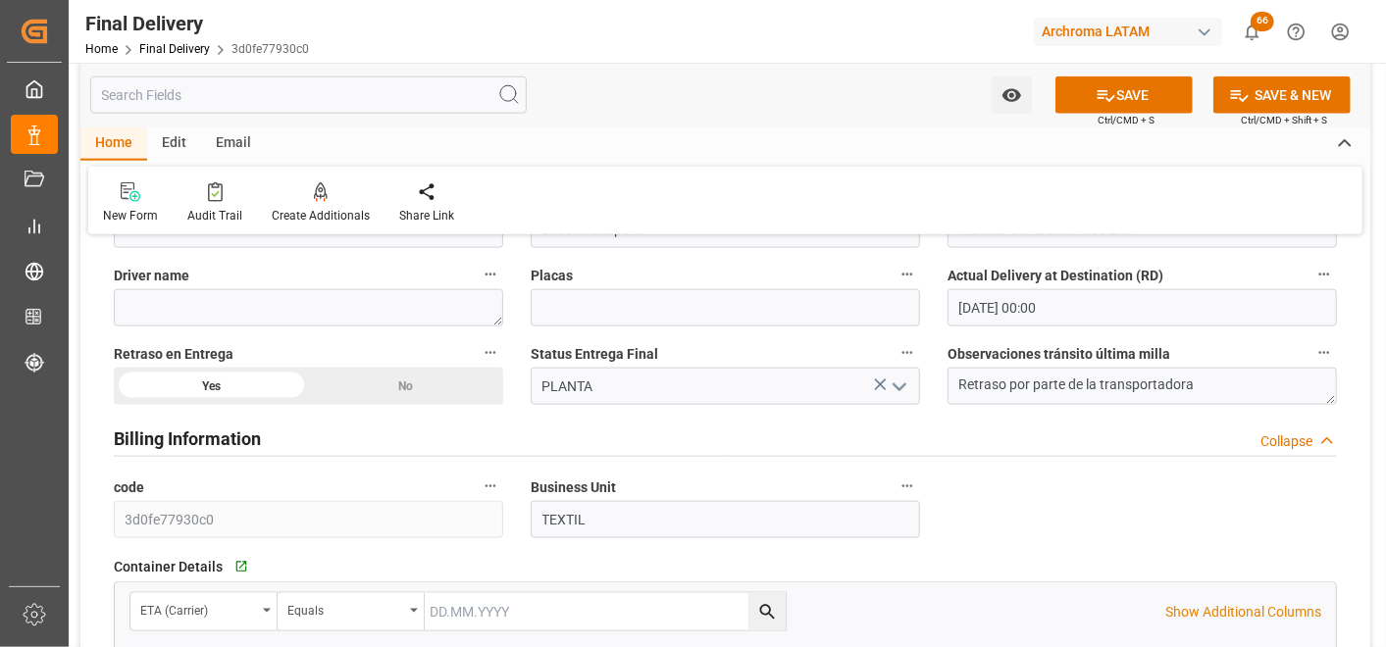
scroll to position [1090, 0]
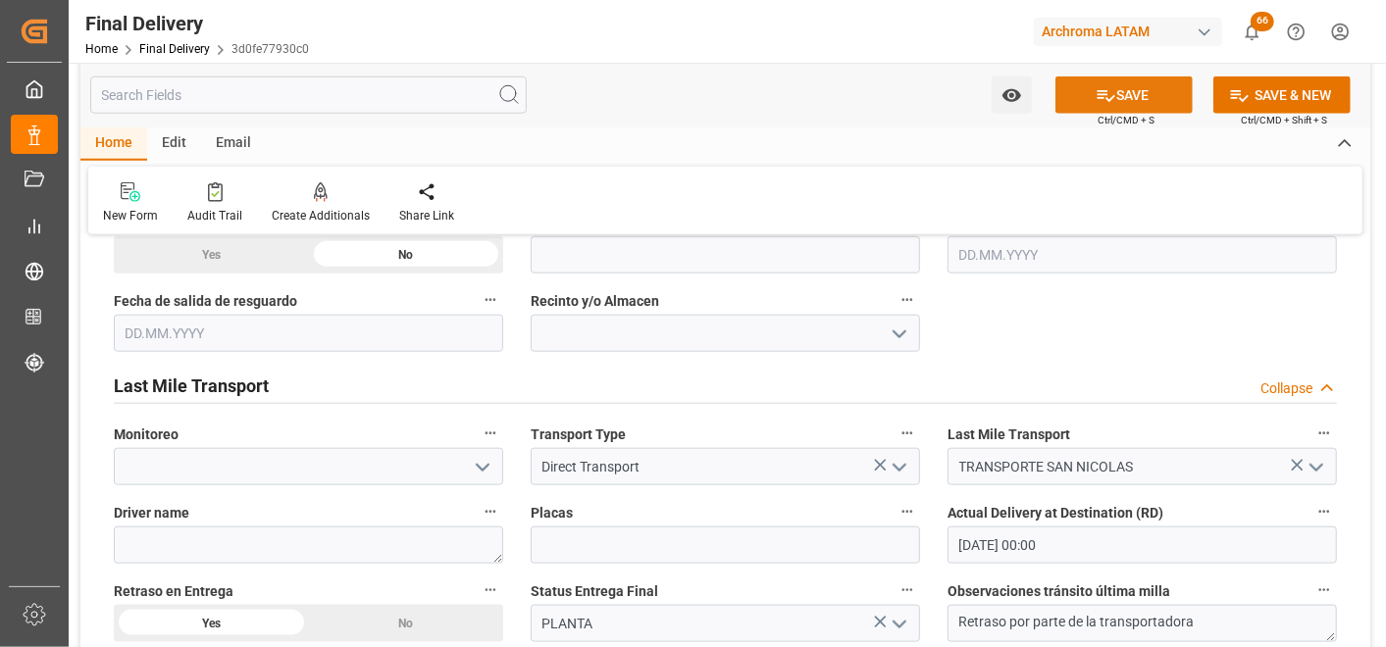
click at [1120, 93] on button "SAVE" at bounding box center [1123, 95] width 137 height 37
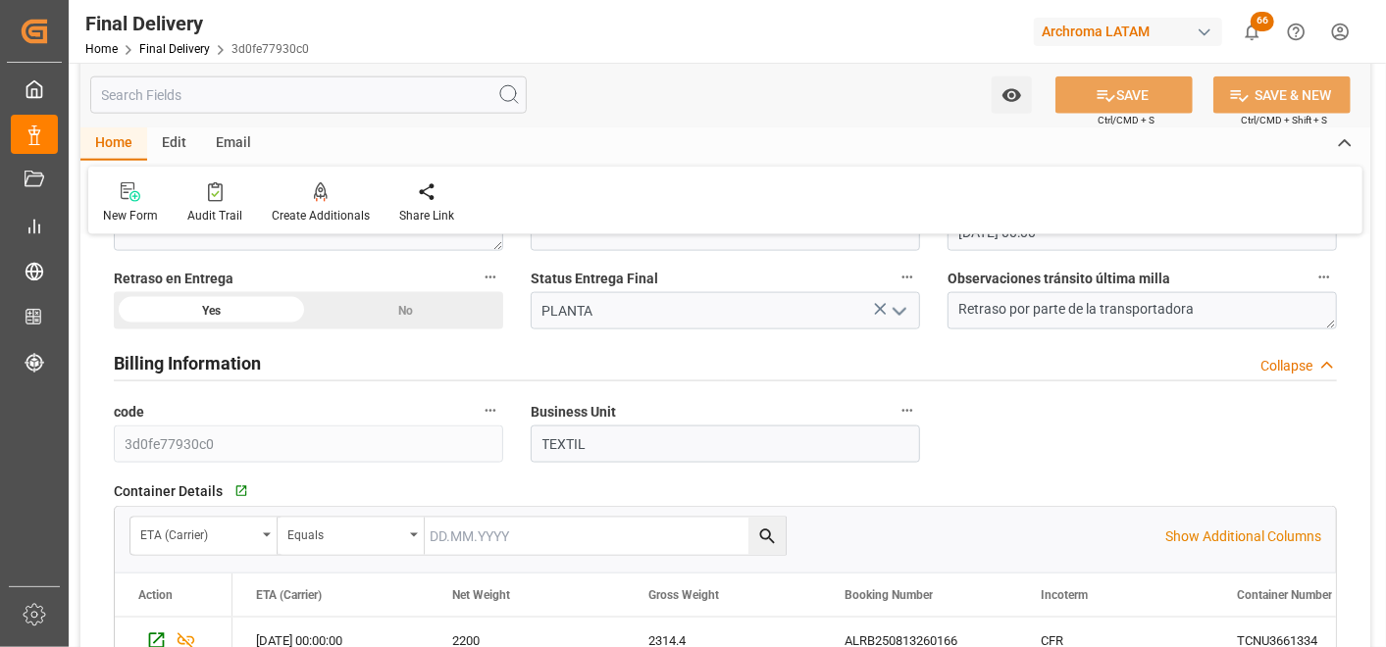
scroll to position [1525, 0]
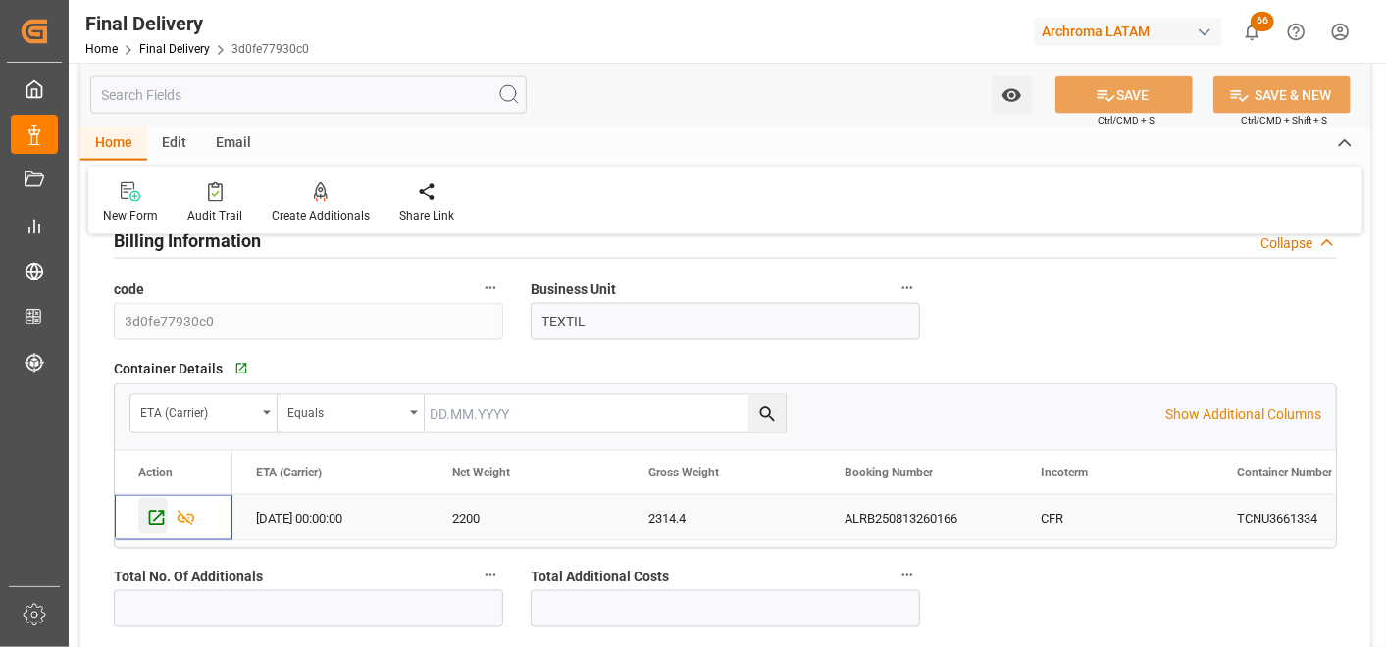
click at [152, 521] on icon "Press SPACE to select this row." at bounding box center [156, 518] width 21 height 21
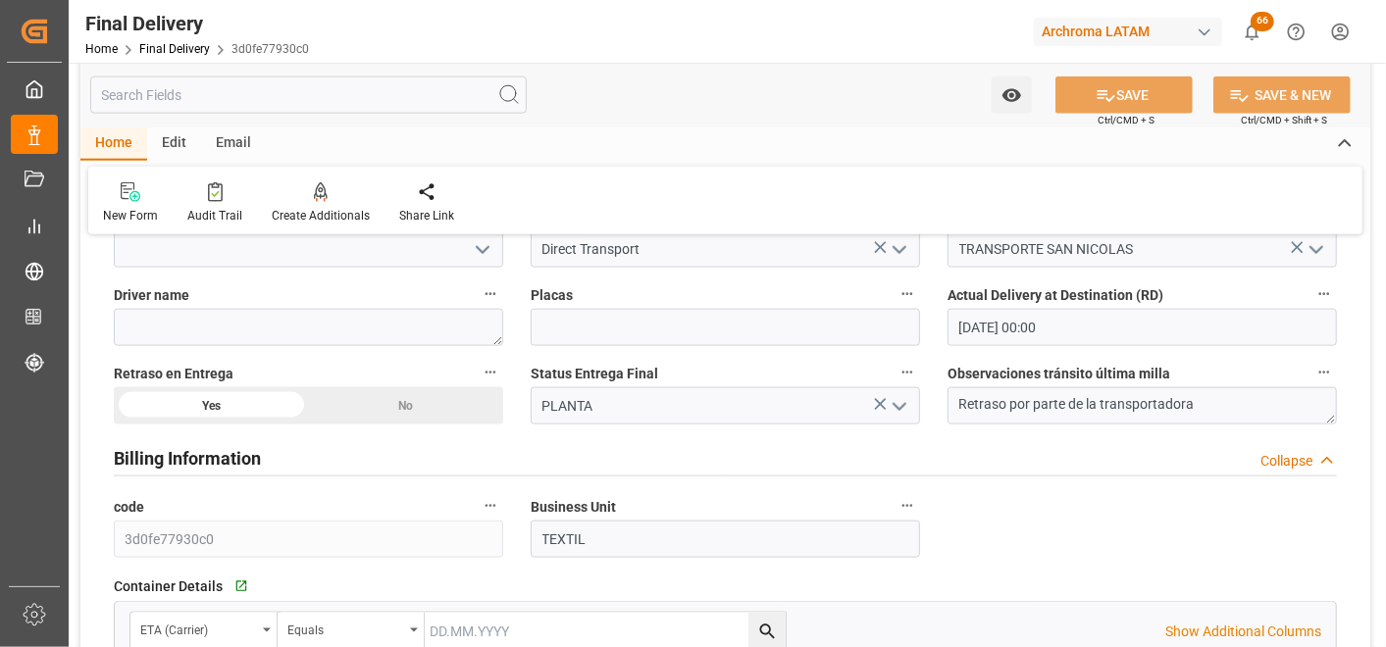
scroll to position [1199, 0]
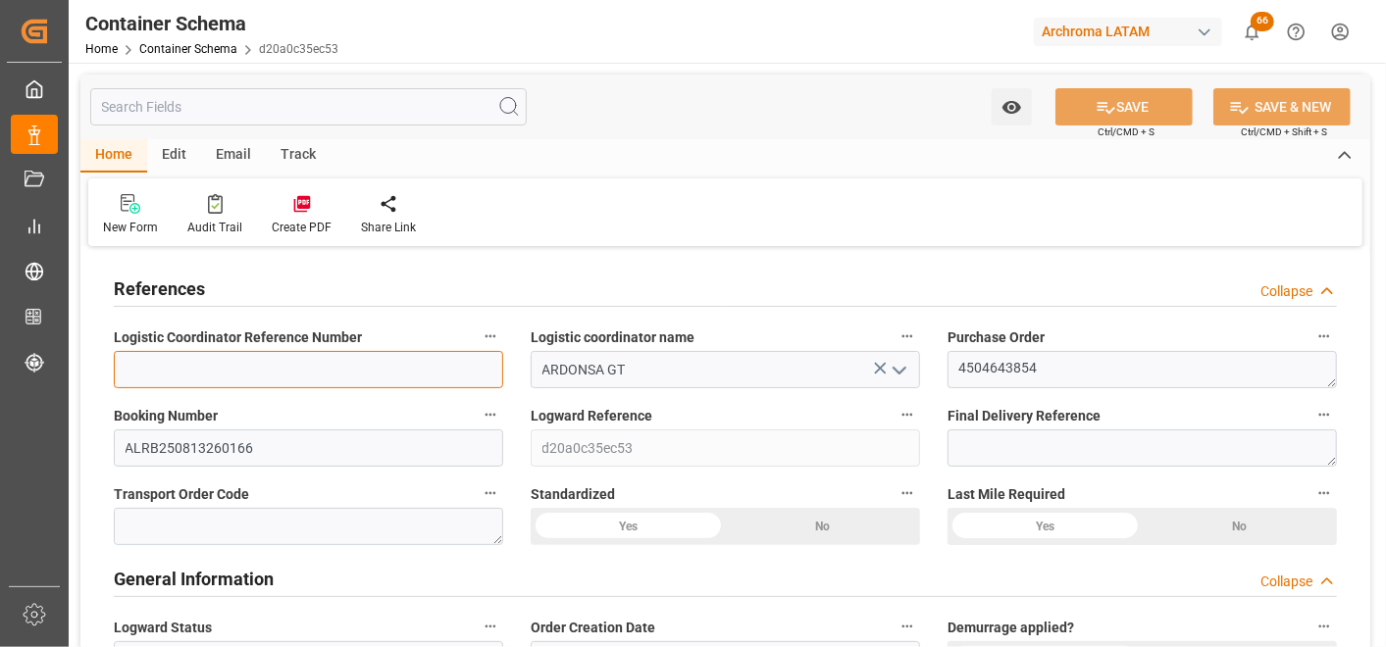
drag, startPoint x: 364, startPoint y: 358, endPoint x: 369, endPoint y: 380, distance: 22.1
click at [364, 358] on input at bounding box center [308, 369] width 389 height 37
paste input "264-202500013327"
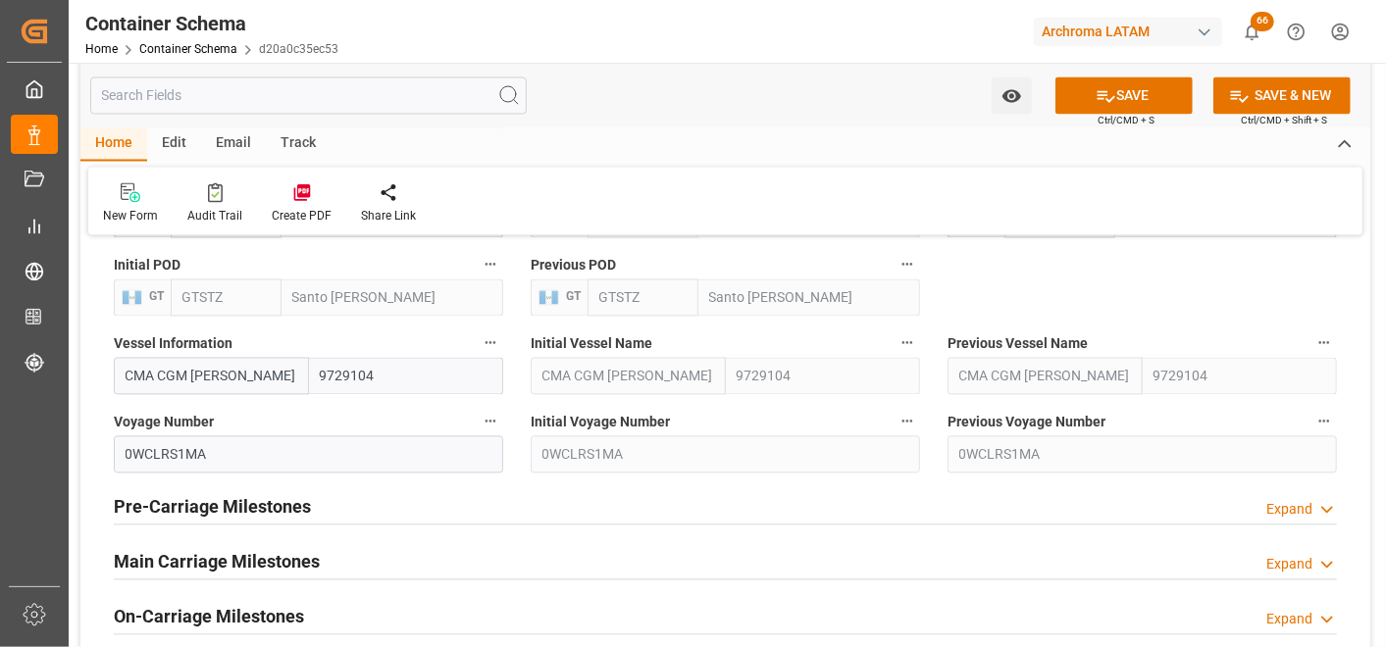
scroll to position [2180, 0]
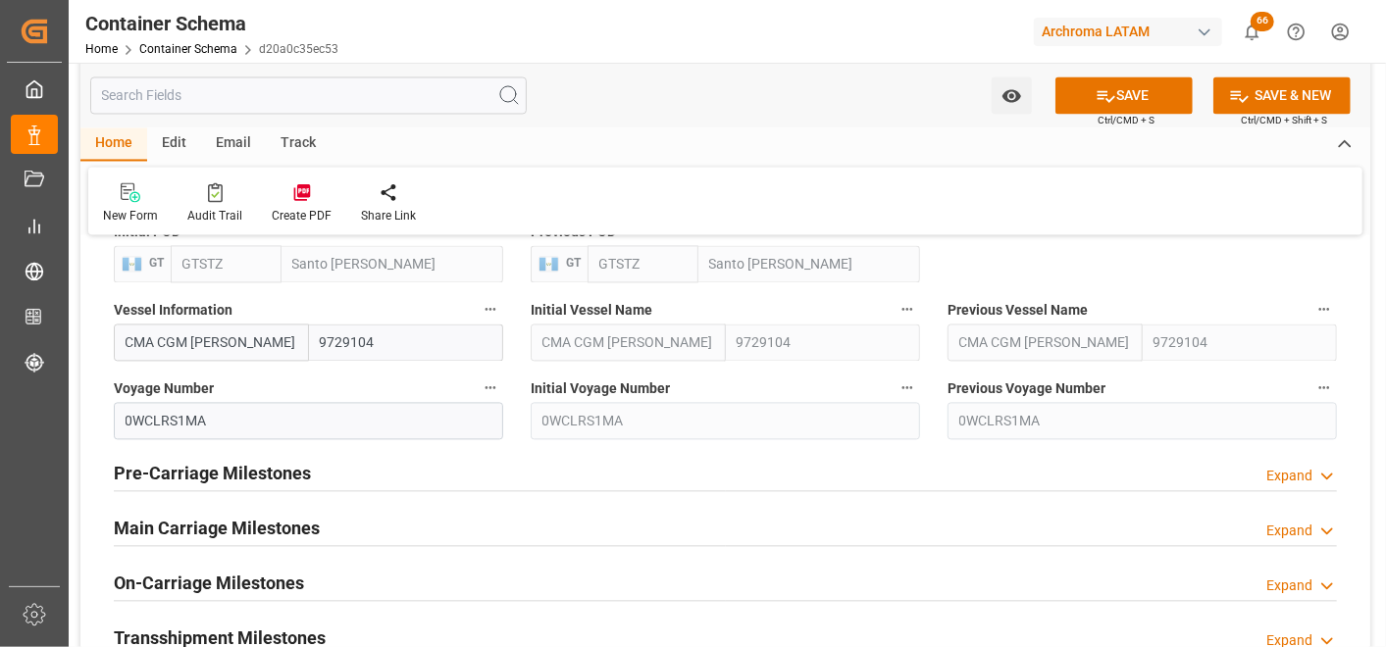
type input "264-202500013327"
click at [1125, 100] on button "SAVE" at bounding box center [1123, 95] width 137 height 37
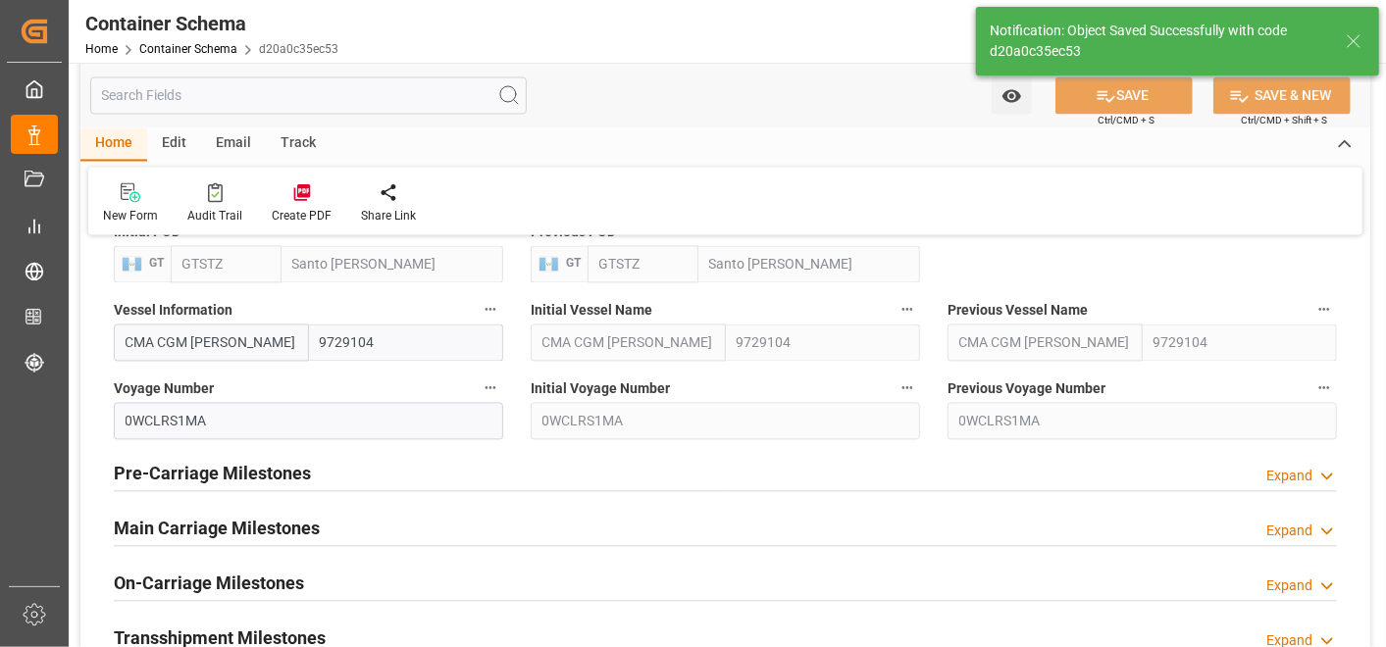
type input "[DATE] 19:32"
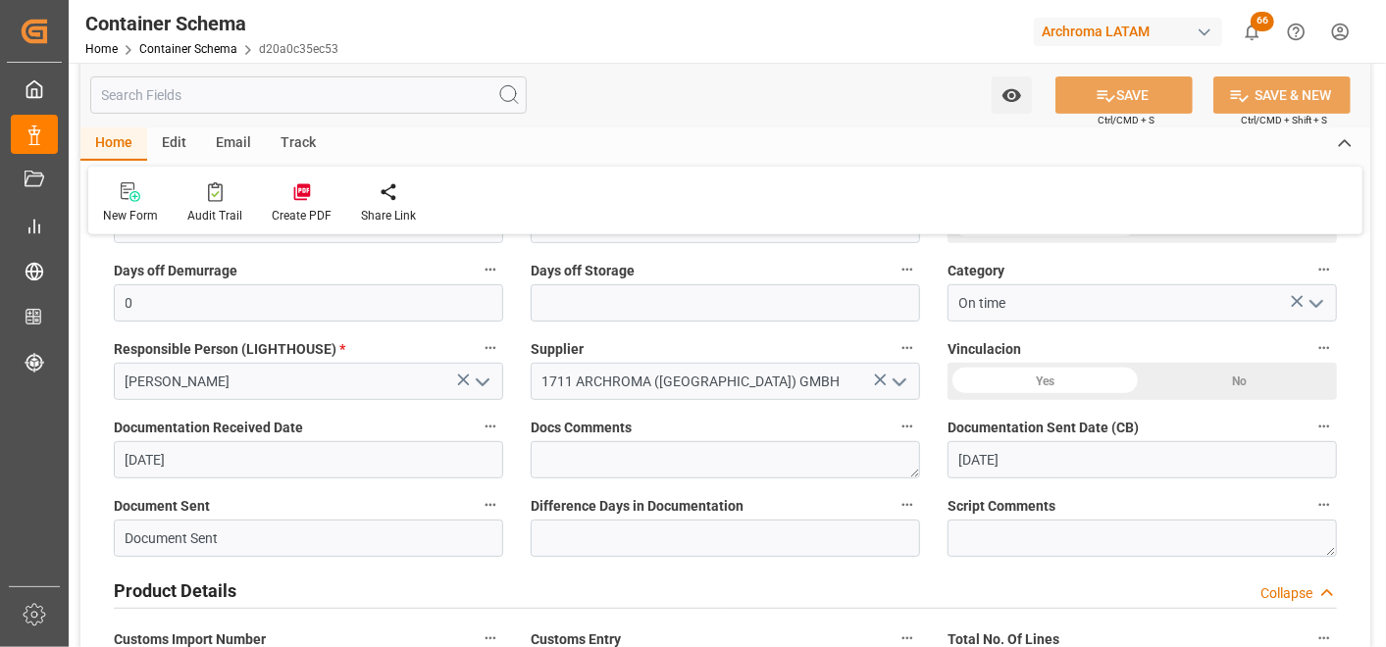
scroll to position [0, 0]
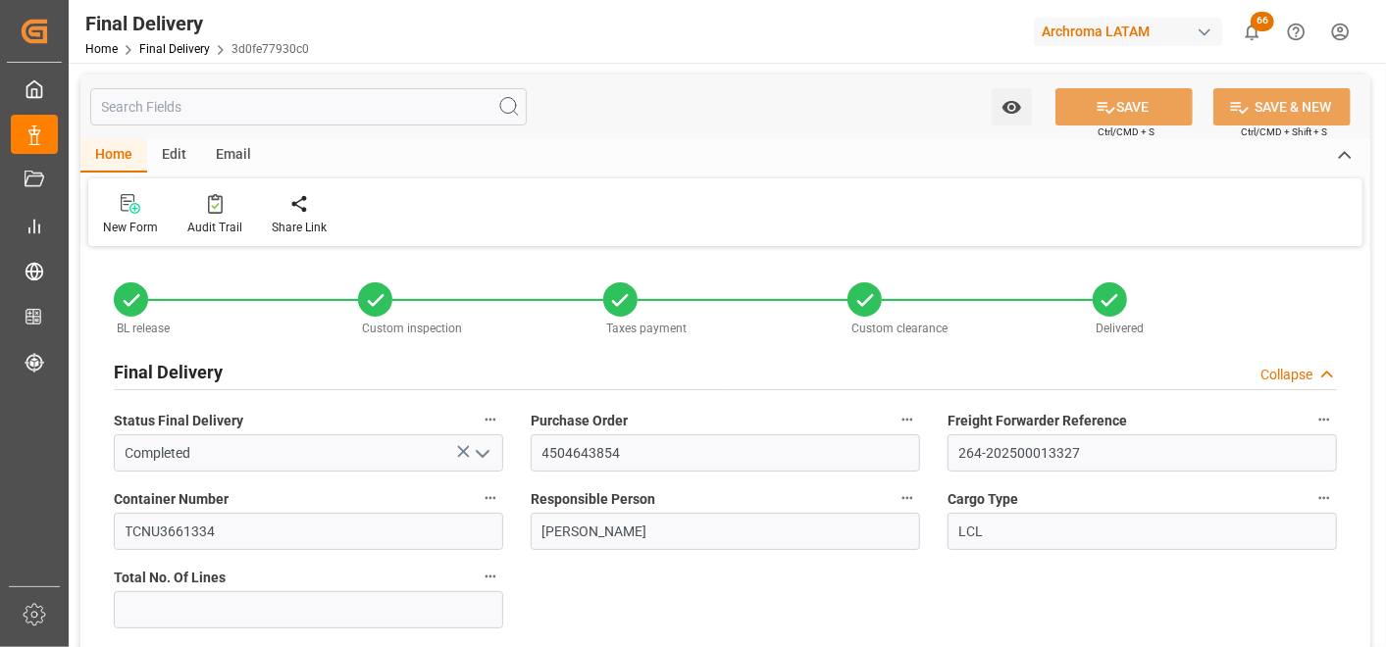
type input "[DATE]"
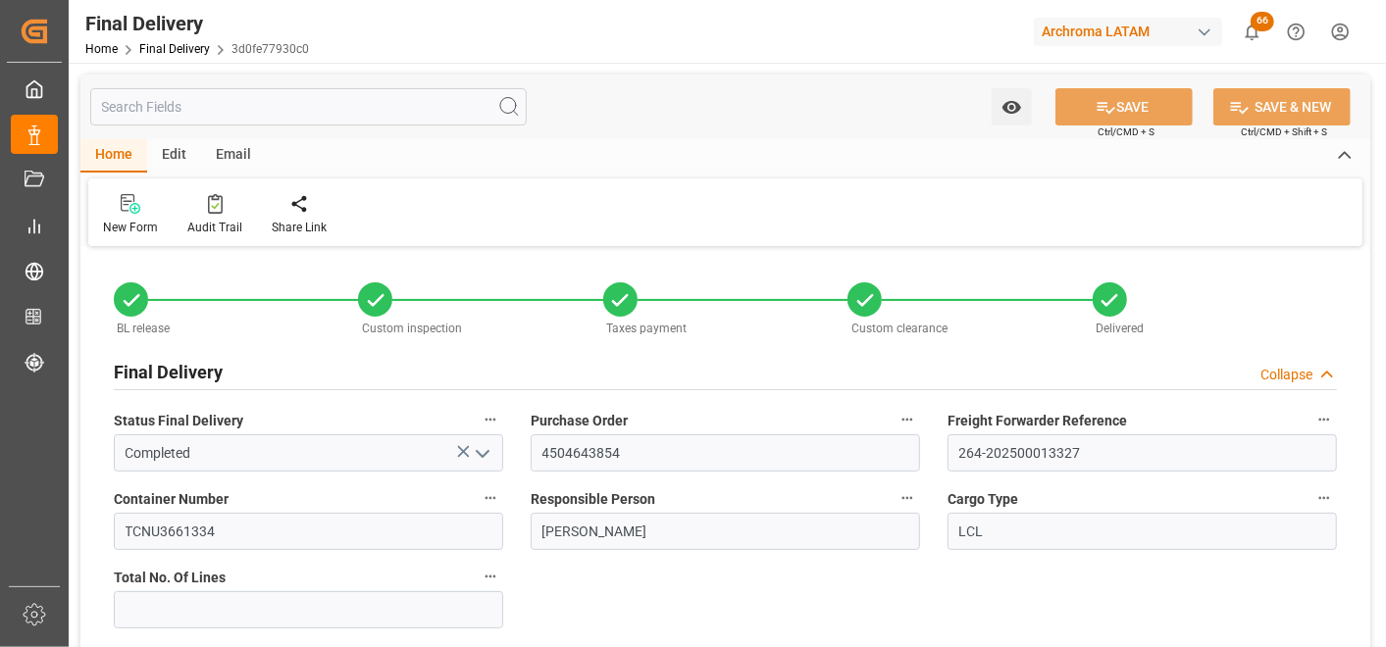
type input "[DATE]"
type input "[DATE] 00:00"
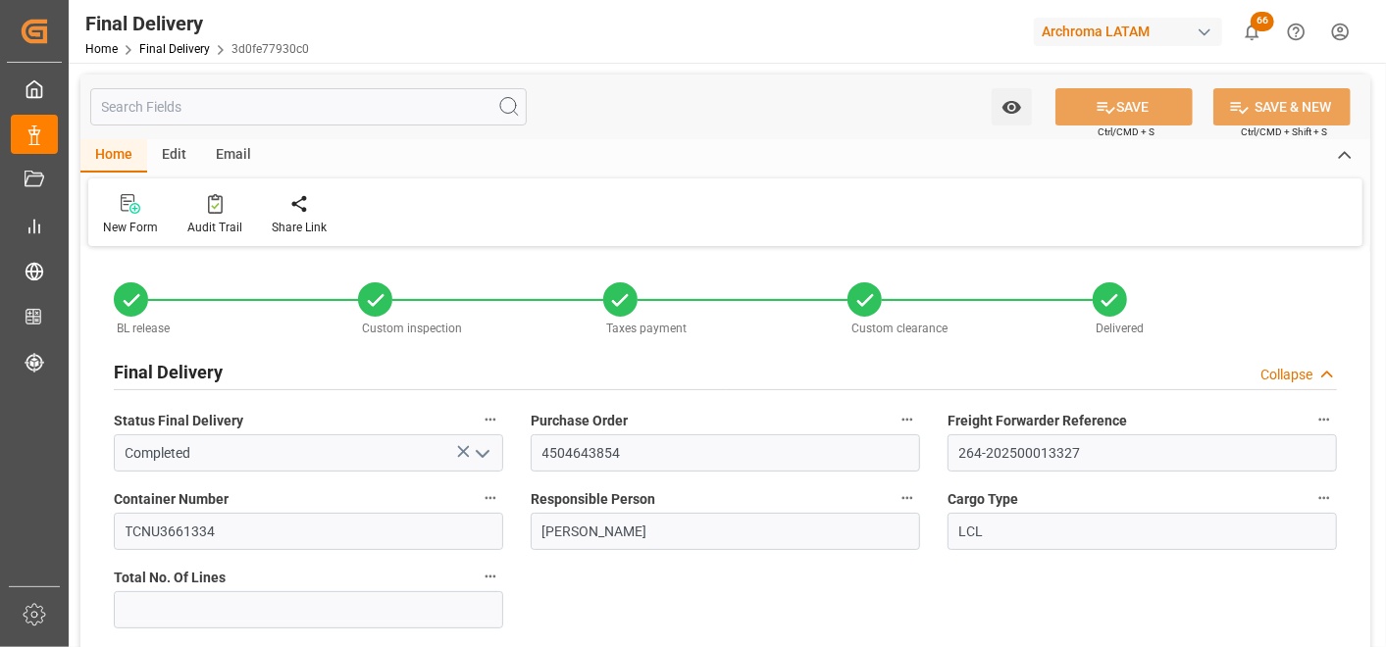
type input "[DATE]"
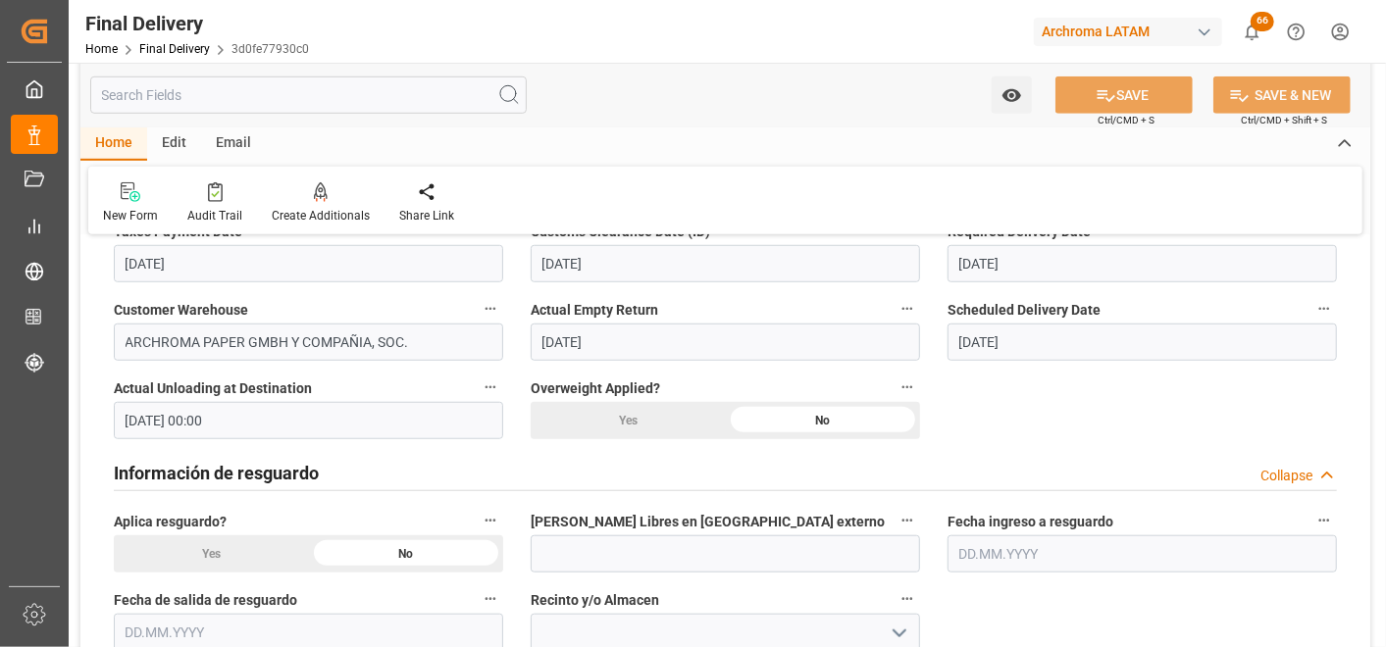
scroll to position [762, 0]
